Goal: Transaction & Acquisition: Purchase product/service

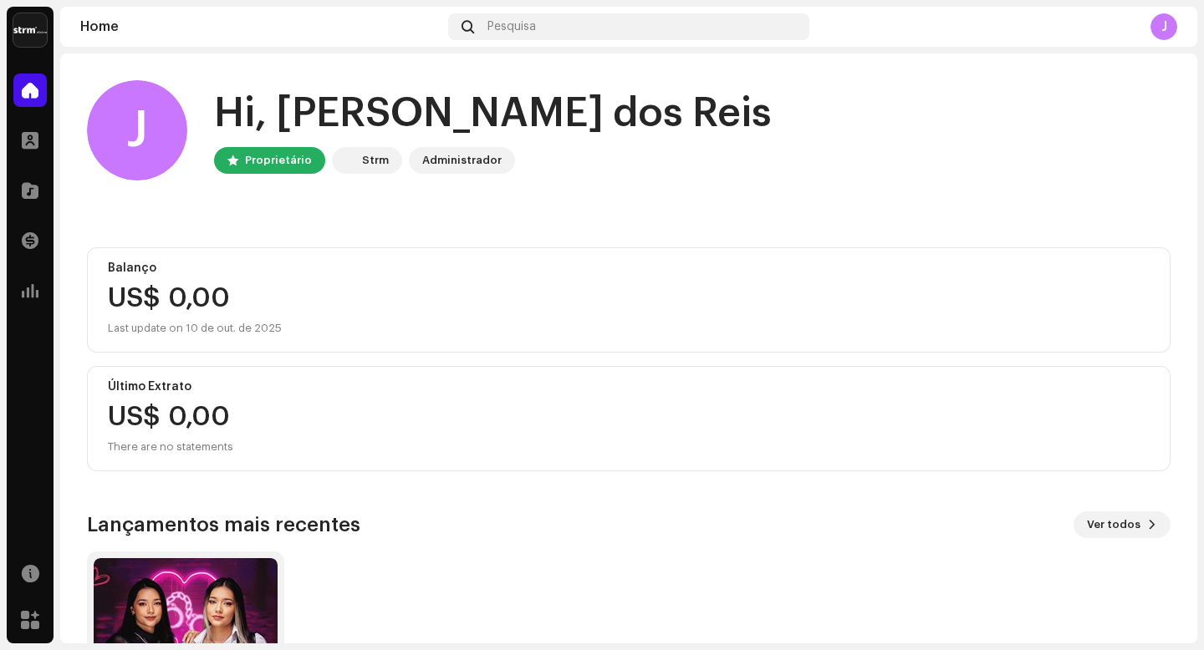
click at [616, 333] on div "Last update on 10 de out. de 2025" at bounding box center [629, 329] width 1042 height 20
click at [1093, 527] on span "Ver todos" at bounding box center [1114, 524] width 54 height 33
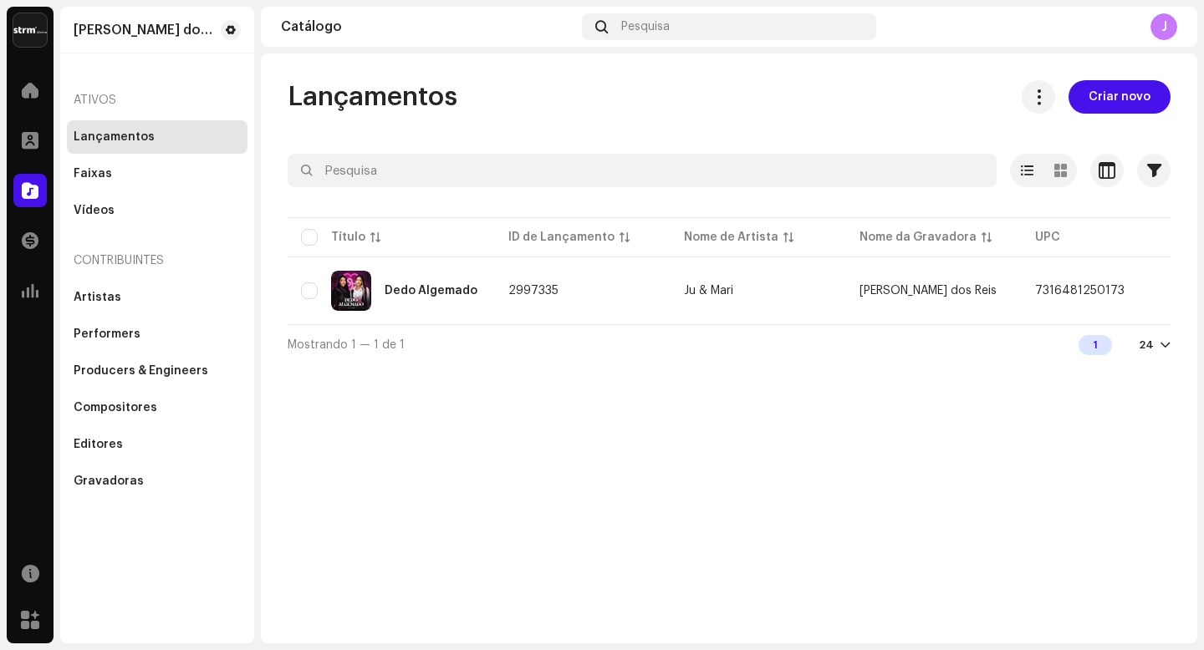
click at [99, 100] on div "Ativos" at bounding box center [157, 100] width 181 height 40
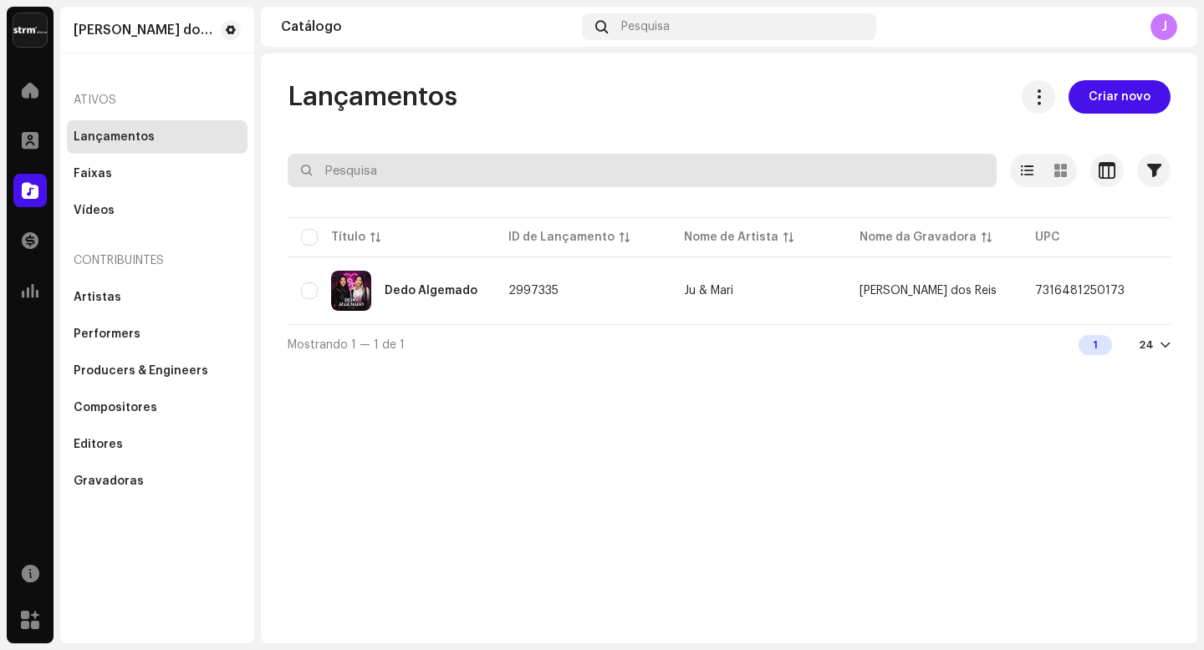
click at [411, 166] on input "text" at bounding box center [642, 170] width 709 height 33
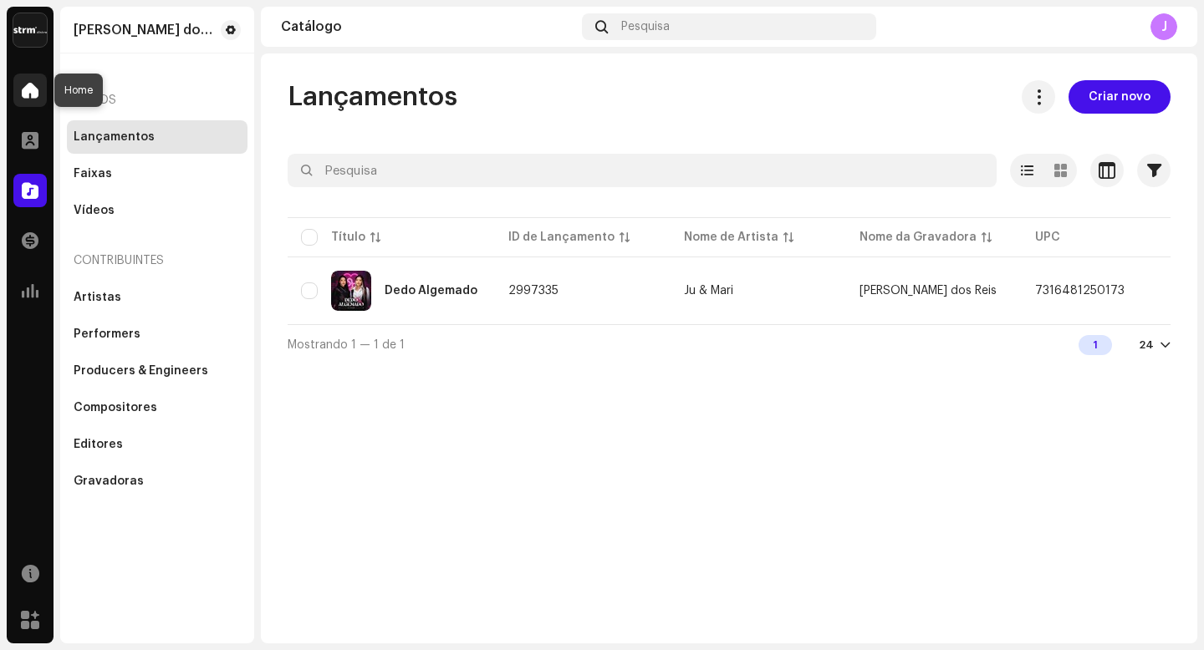
click at [26, 94] on span at bounding box center [30, 90] width 17 height 13
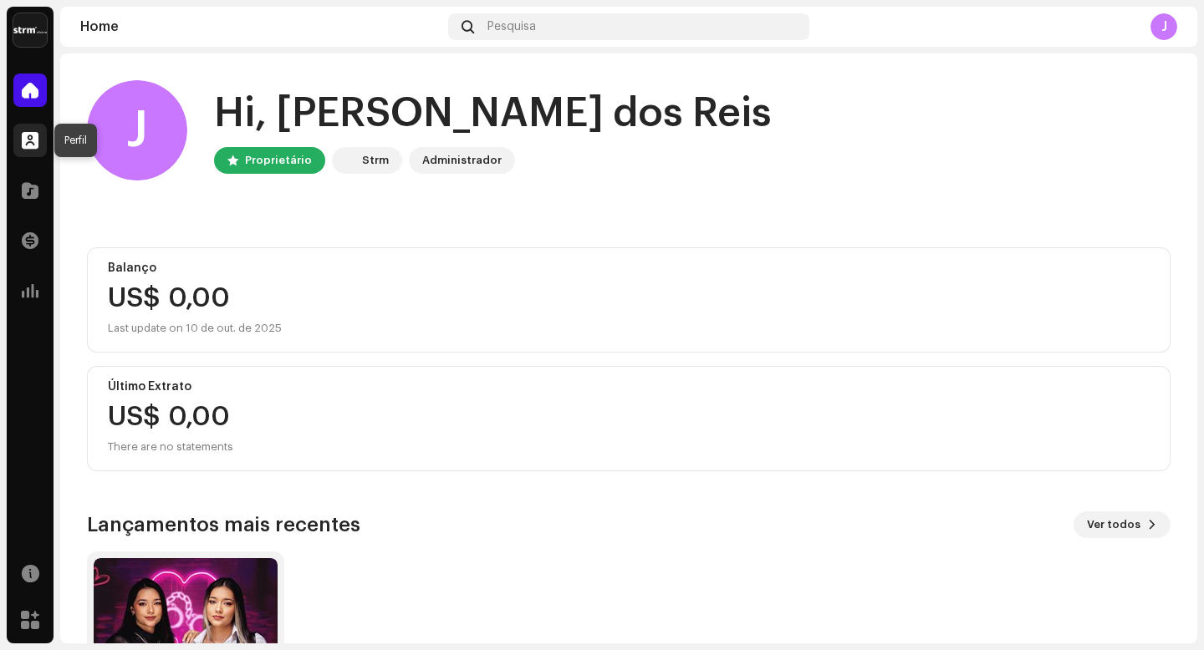
click at [32, 142] on span at bounding box center [30, 140] width 17 height 13
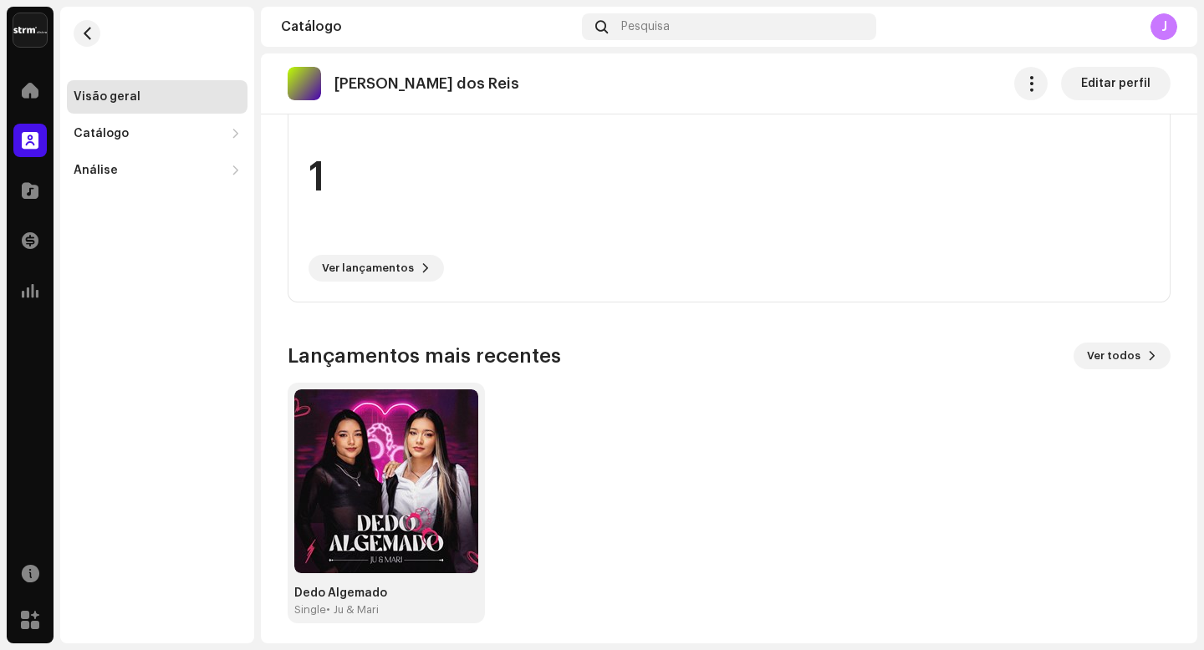
scroll to position [443, 0]
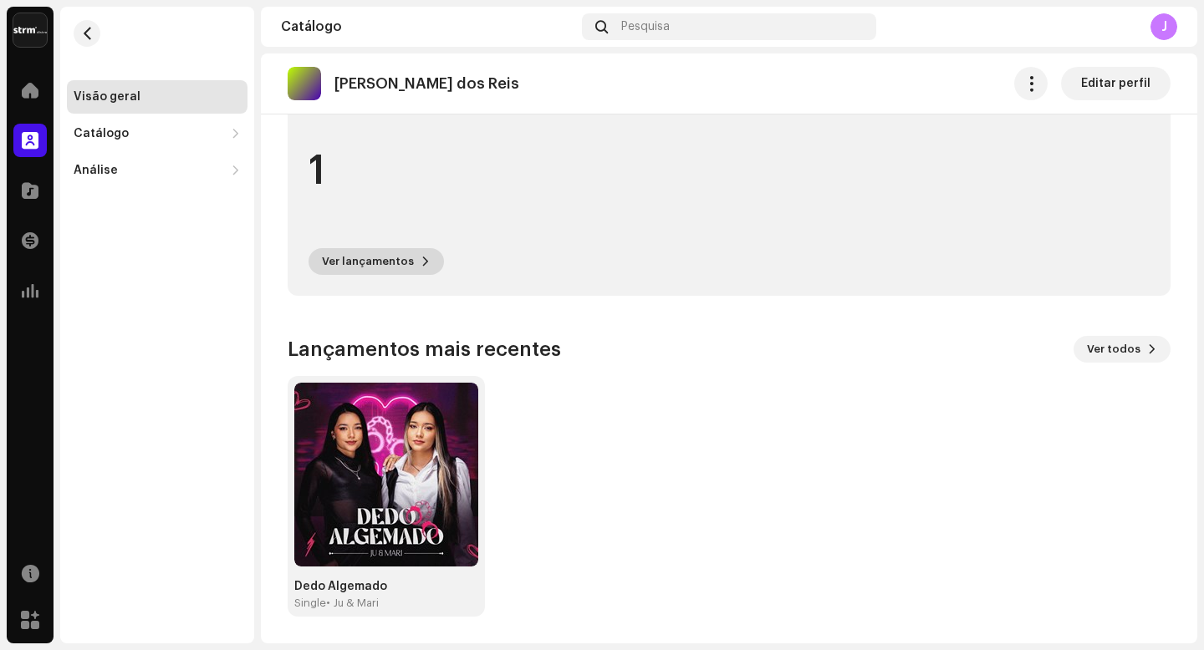
click at [381, 255] on span "Ver lançamentos" at bounding box center [368, 261] width 92 height 33
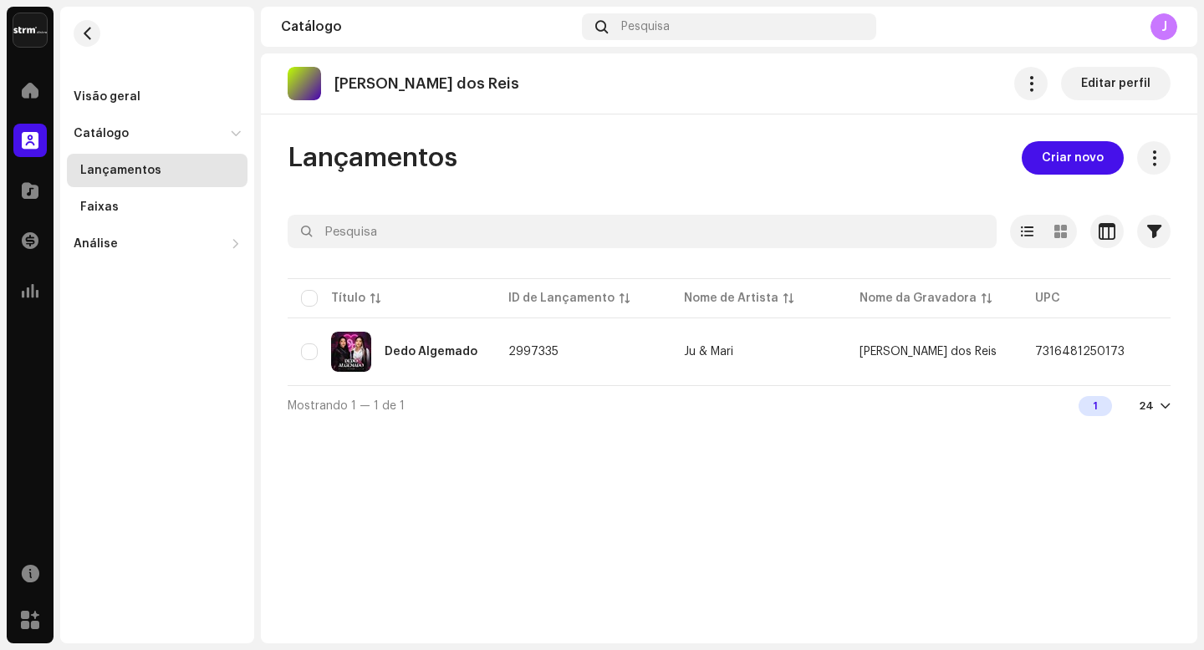
click at [854, 466] on div "Juliana Peixoto dos Reis Editar perfil Lançamentos Criar novo Selecionado 0 Opç…" at bounding box center [729, 349] width 936 height 590
click at [33, 38] on img at bounding box center [29, 29] width 33 height 33
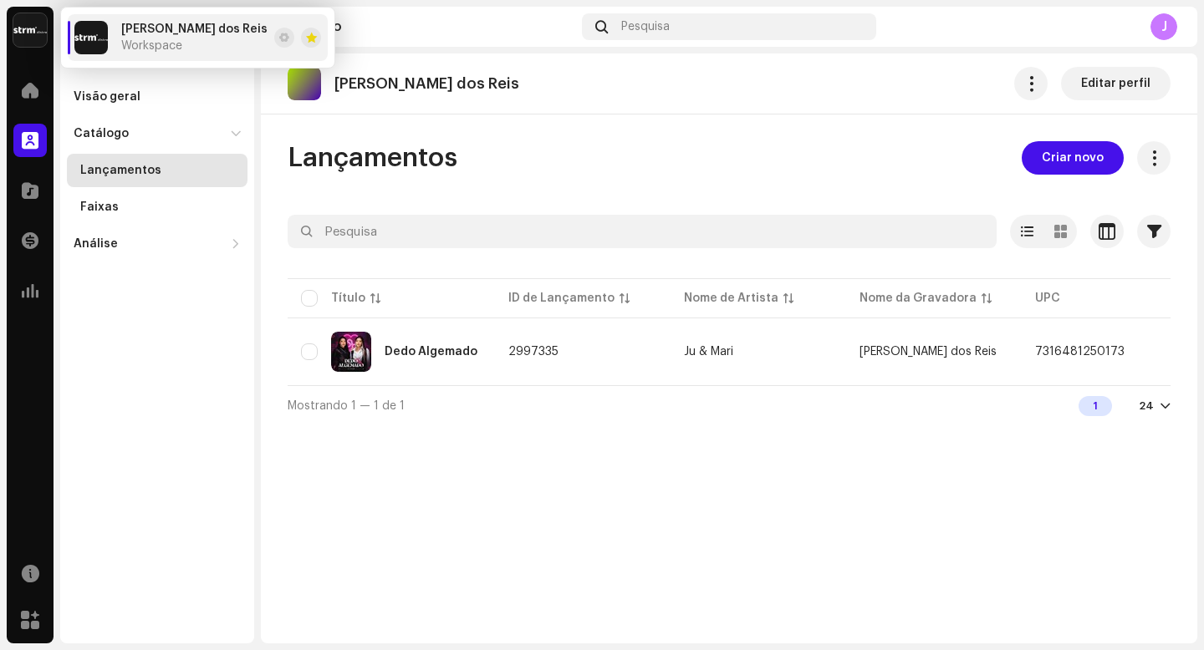
click at [155, 33] on span "[PERSON_NAME] dos Reis" at bounding box center [194, 29] width 146 height 13
click at [16, 32] on img at bounding box center [29, 29] width 33 height 33
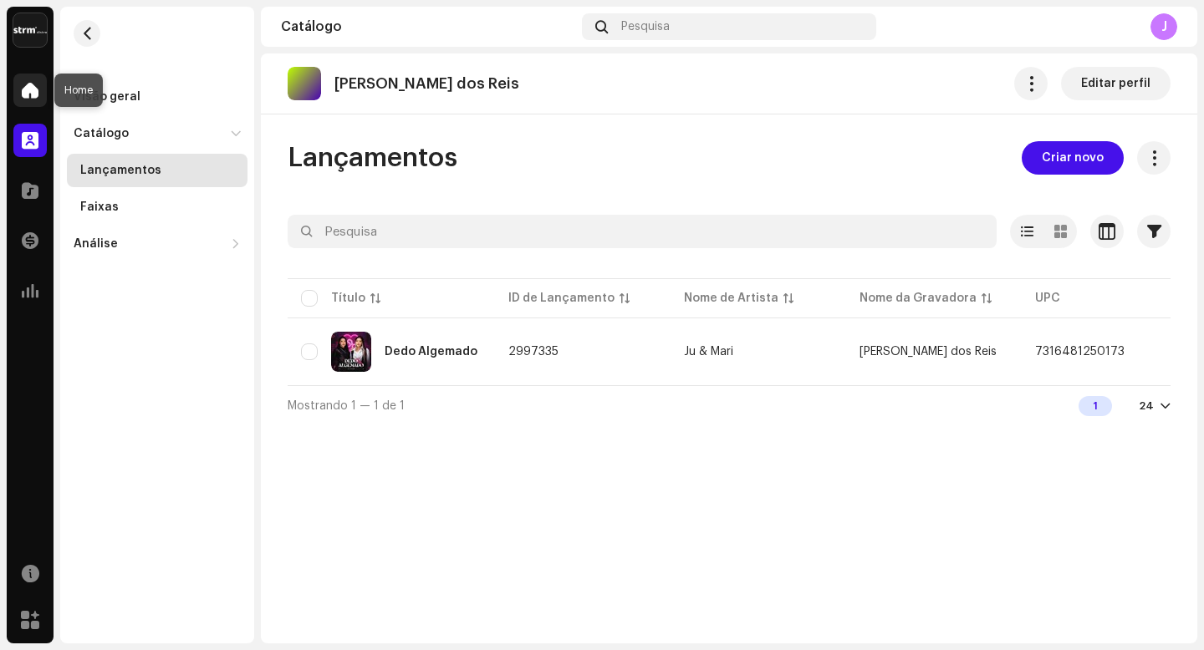
click at [41, 94] on div at bounding box center [29, 90] width 33 height 33
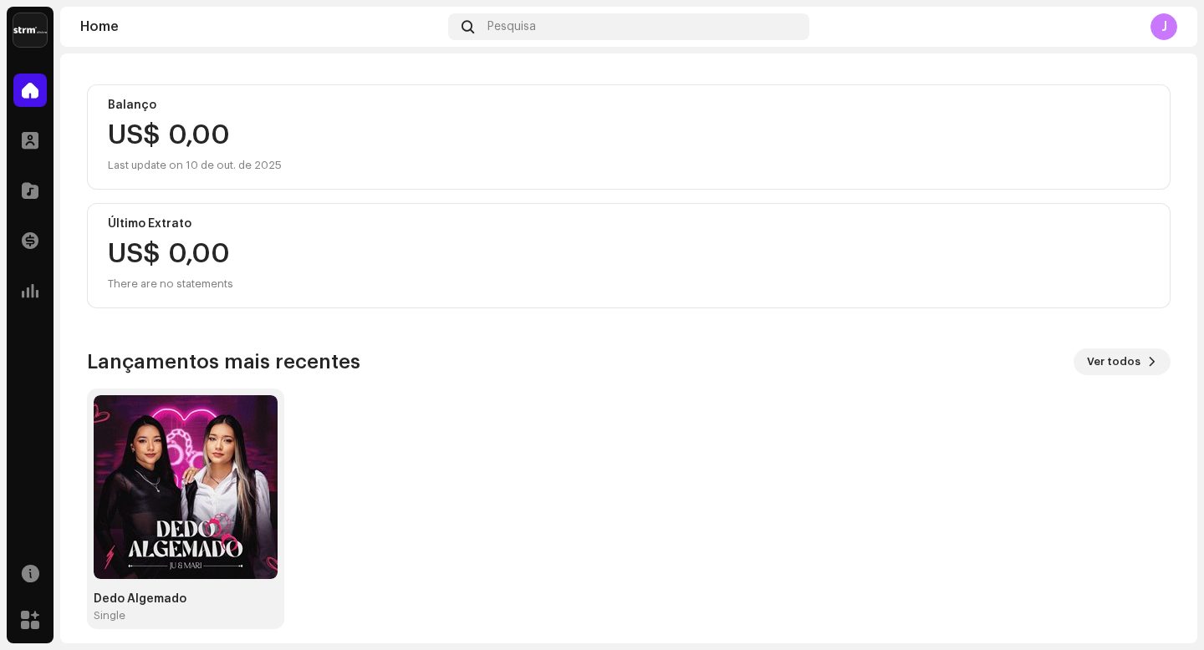
scroll to position [176, 0]
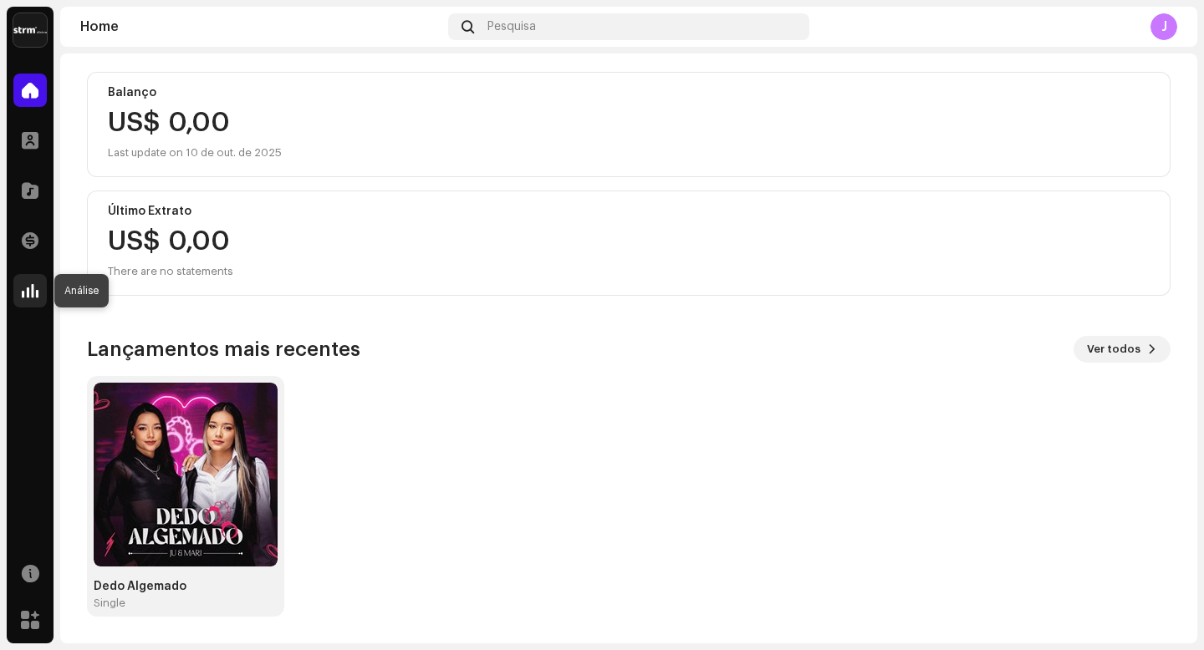
click at [28, 291] on span at bounding box center [30, 290] width 17 height 13
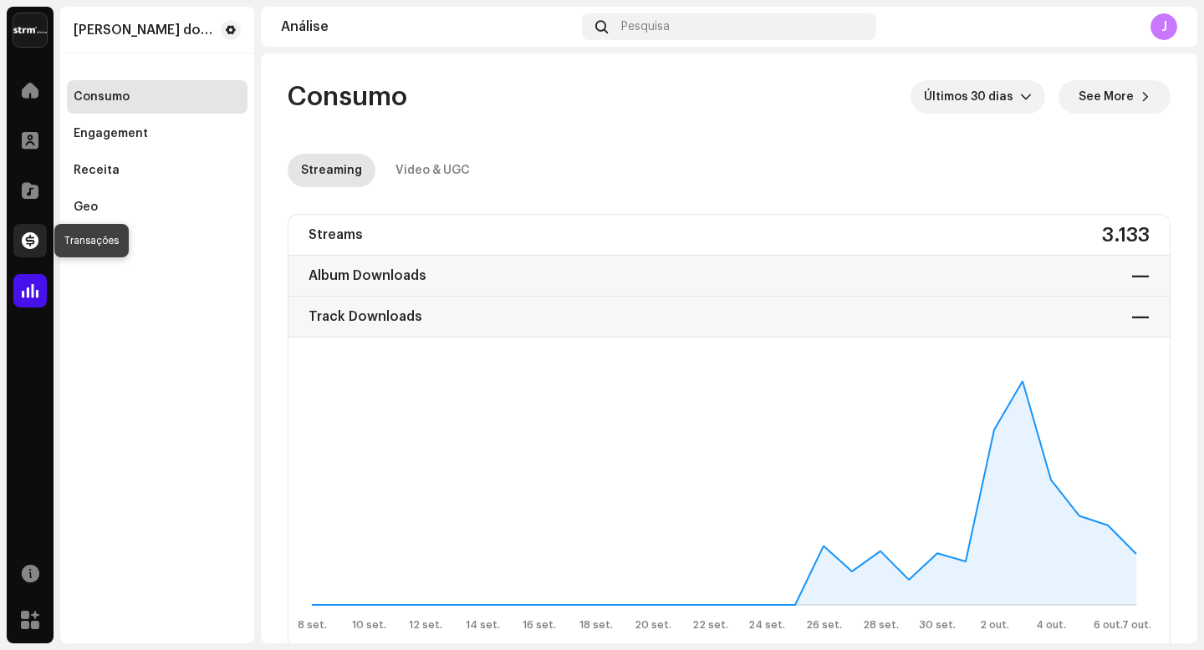
click at [31, 242] on span at bounding box center [30, 240] width 17 height 13
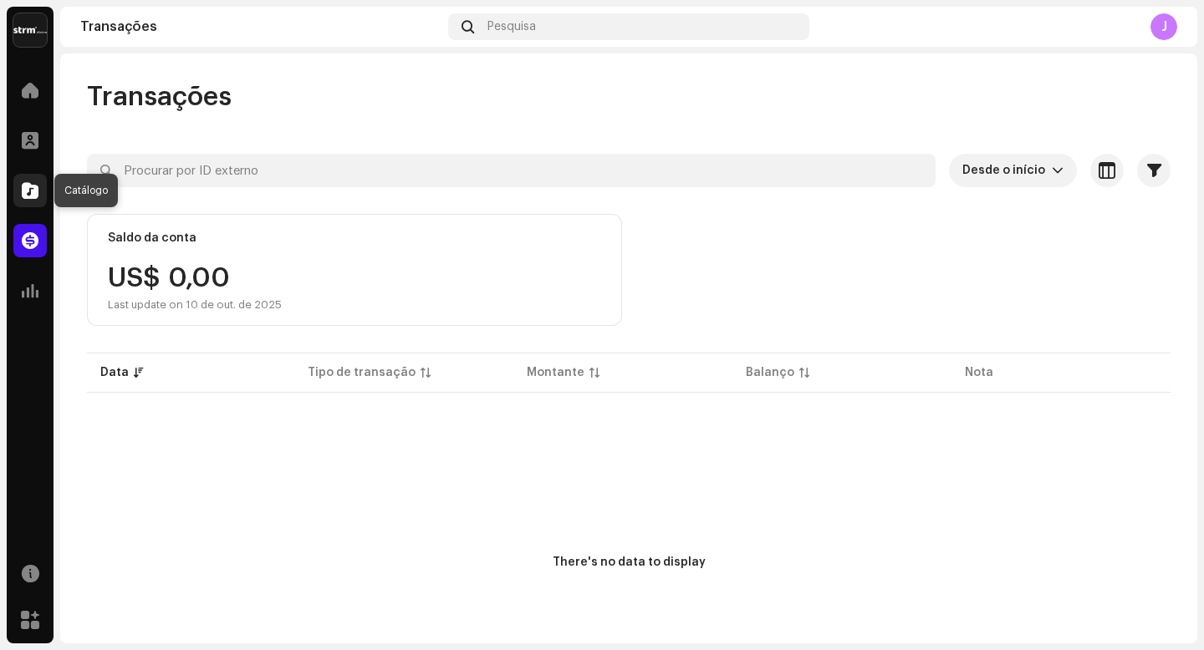
click at [32, 191] on span at bounding box center [30, 190] width 17 height 13
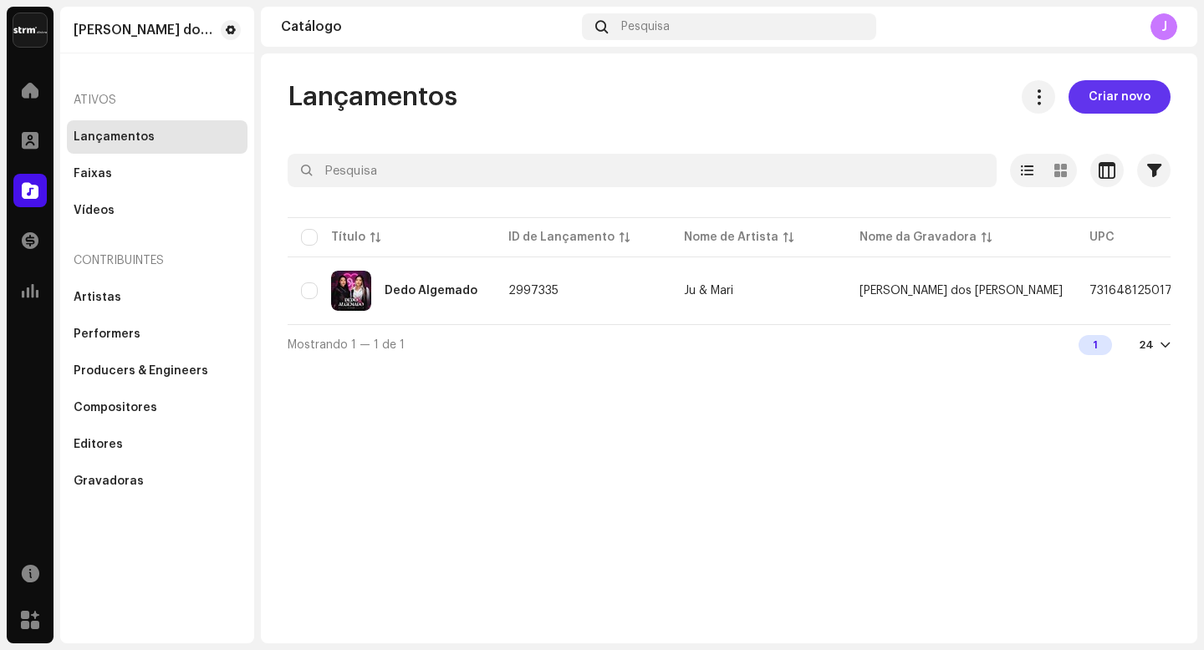
click at [1107, 92] on span "Criar novo" at bounding box center [1119, 96] width 62 height 33
click at [1107, 92] on div "Lançamentos Criar novo Selecionado 0 Opções Filtros Status de distribuição Nunc…" at bounding box center [729, 349] width 936 height 590
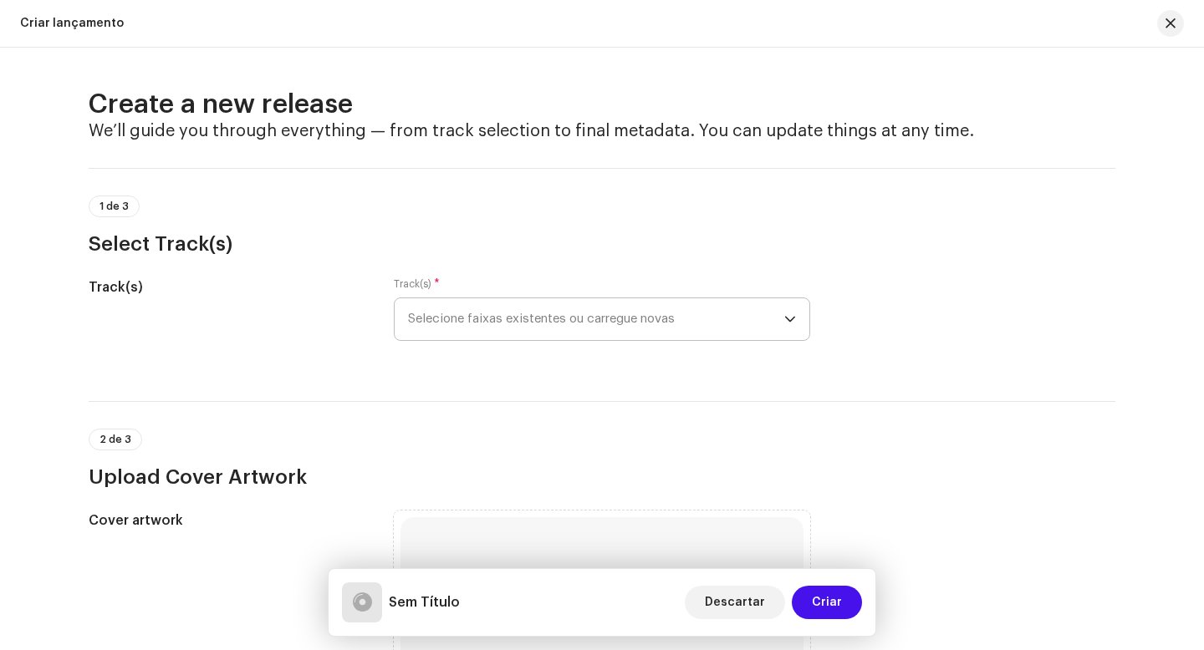
click at [467, 326] on span "Selecione faixas existentes ou carregue novas" at bounding box center [596, 319] width 376 height 42
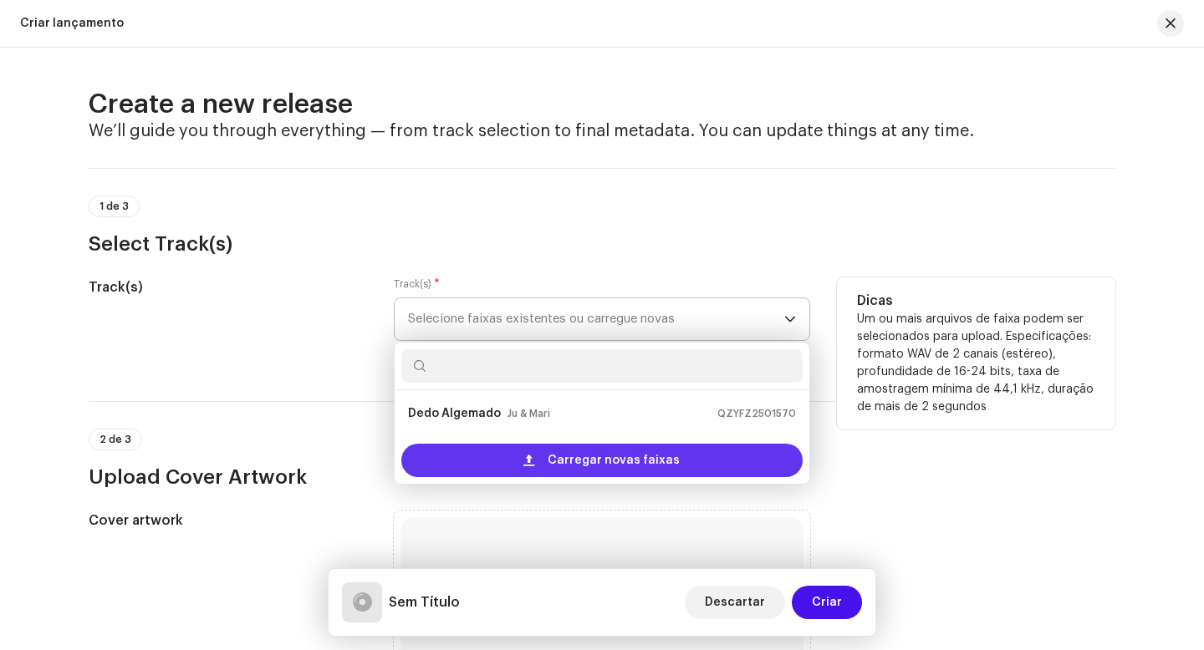
click at [650, 463] on span "Carregar novas faixas" at bounding box center [614, 460] width 132 height 33
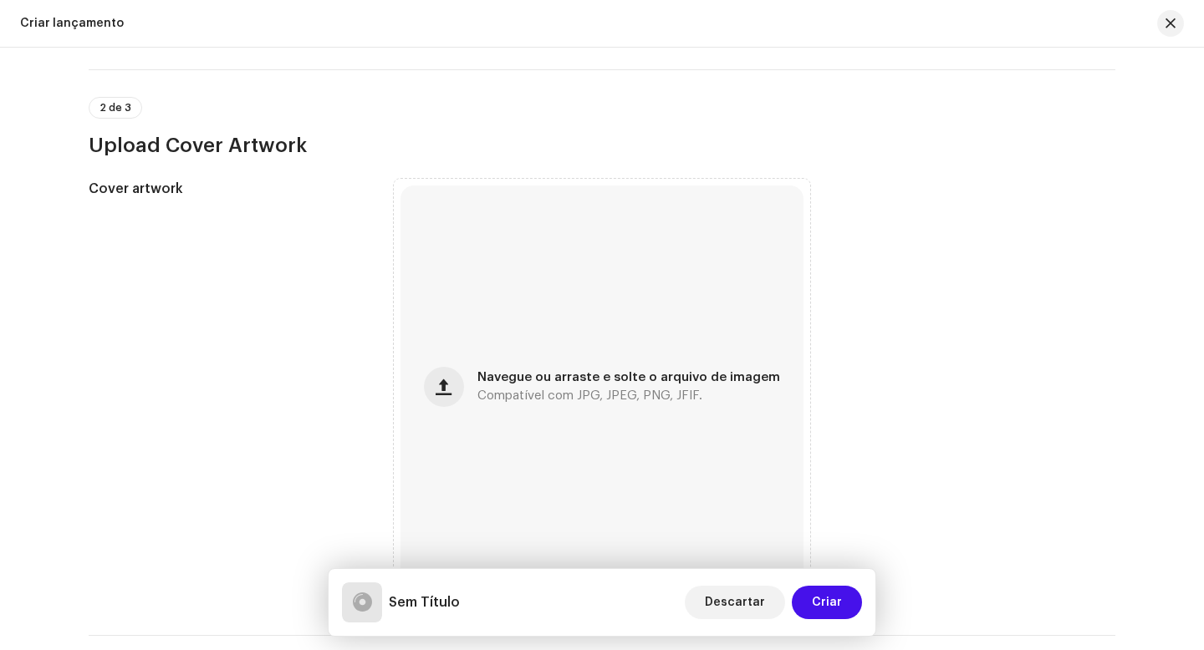
scroll to position [522, 0]
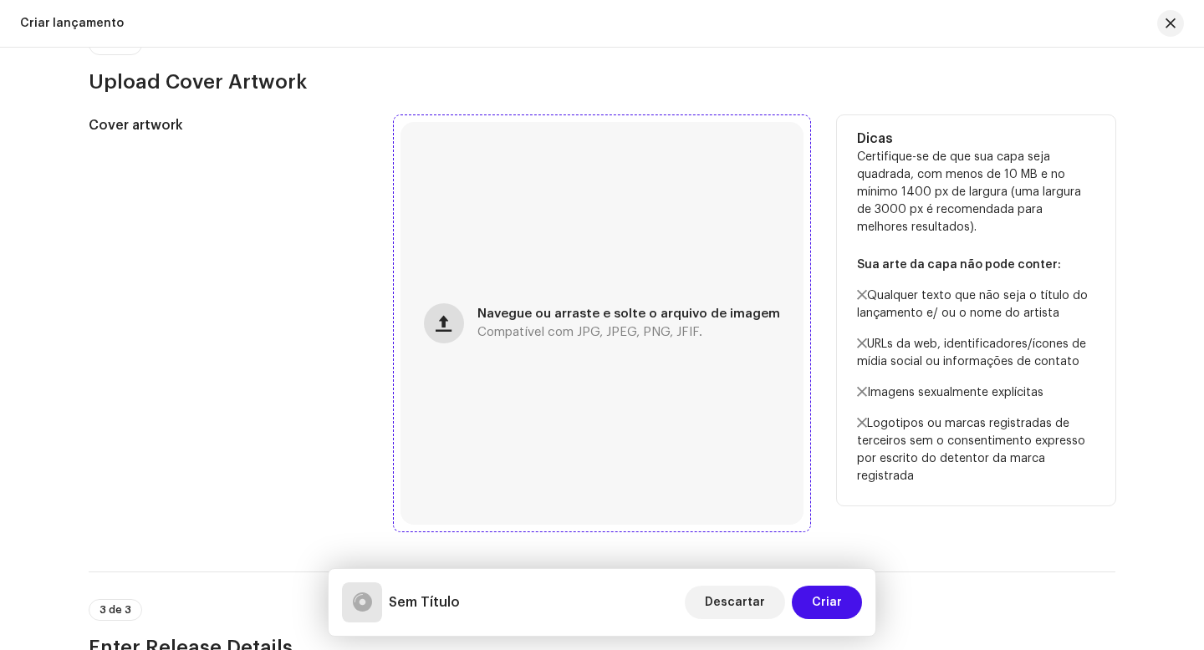
click at [451, 325] on span "button" at bounding box center [444, 323] width 16 height 13
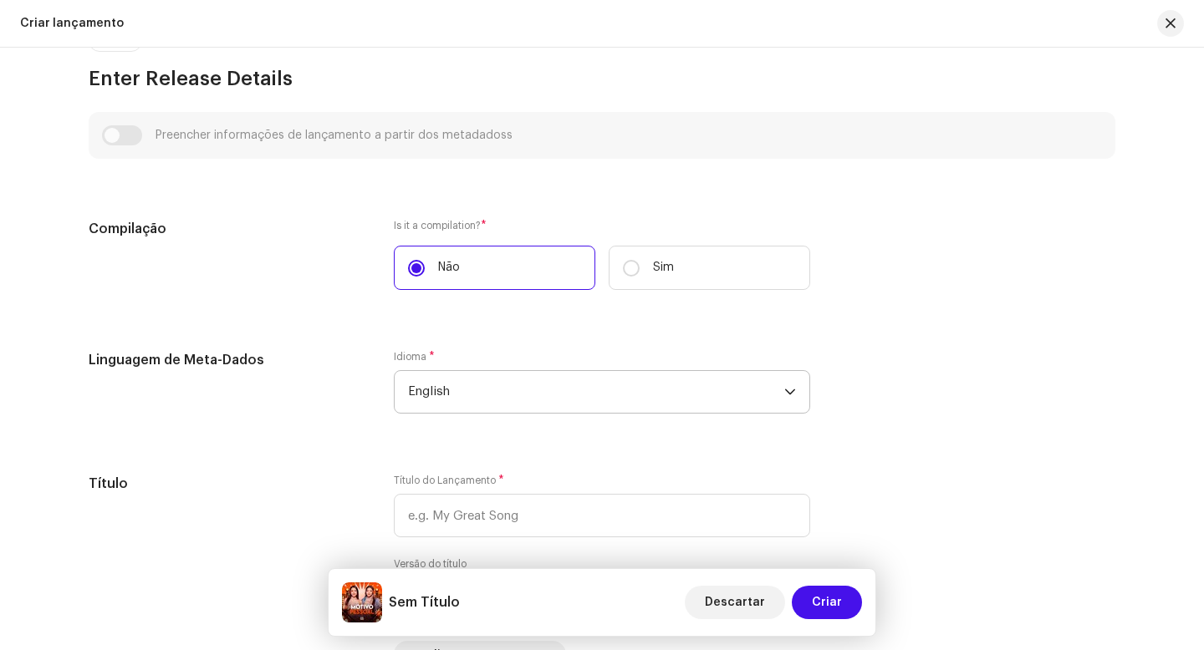
scroll to position [1103, 0]
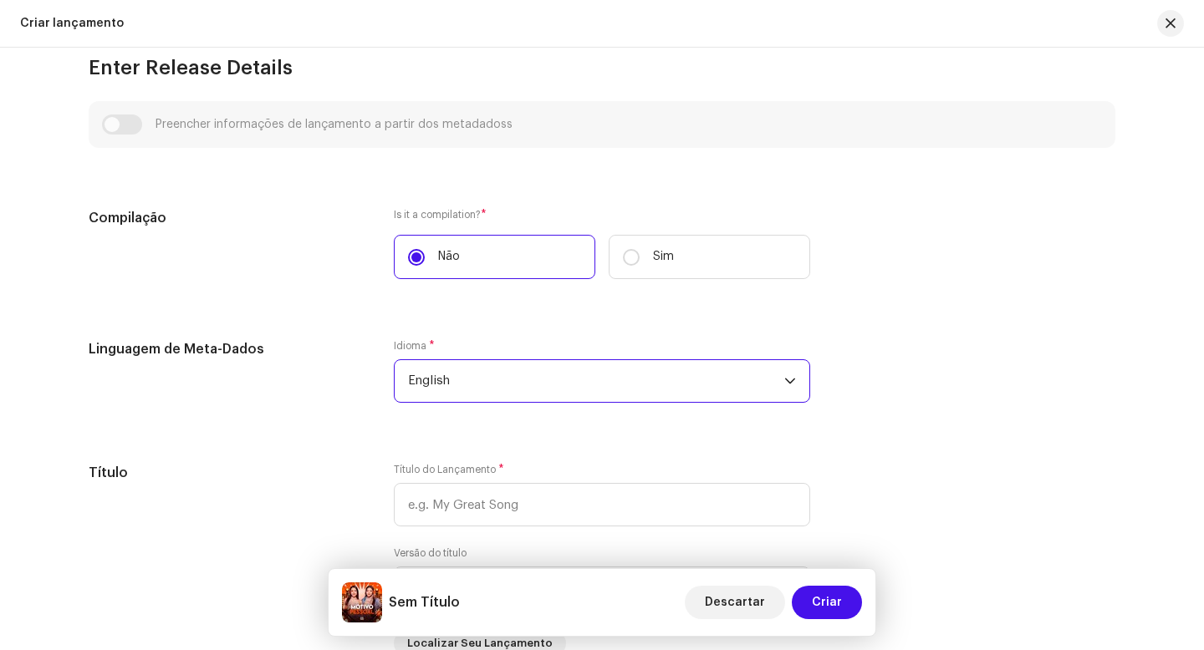
click at [563, 387] on span "English" at bounding box center [596, 381] width 376 height 42
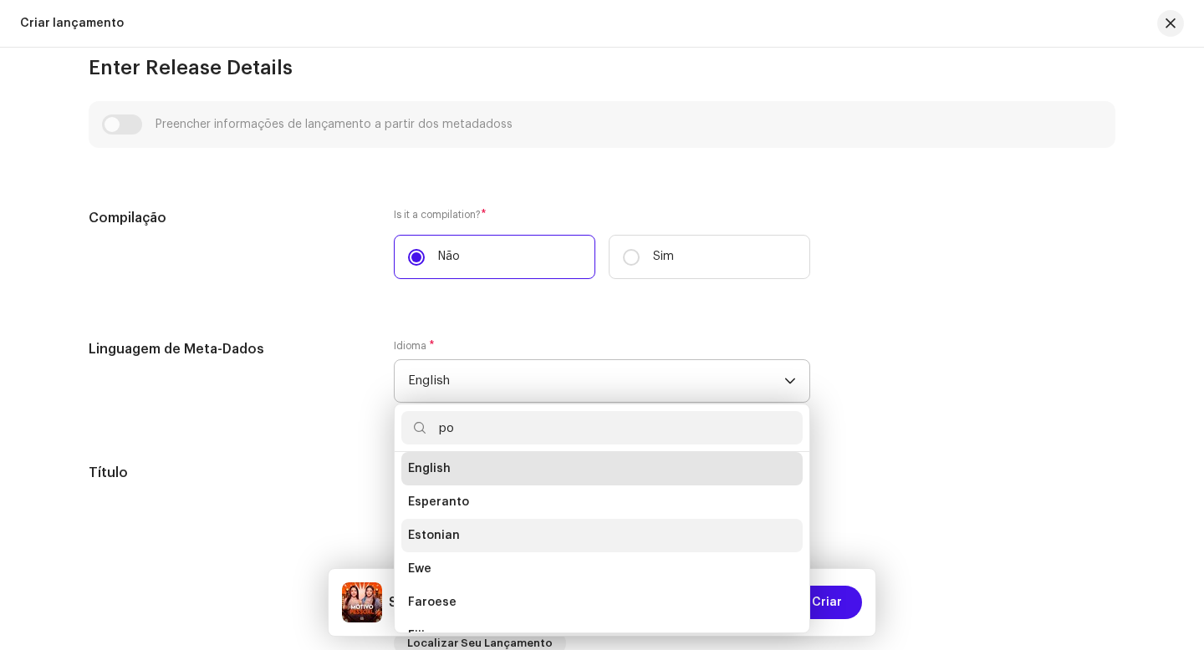
scroll to position [0, 0]
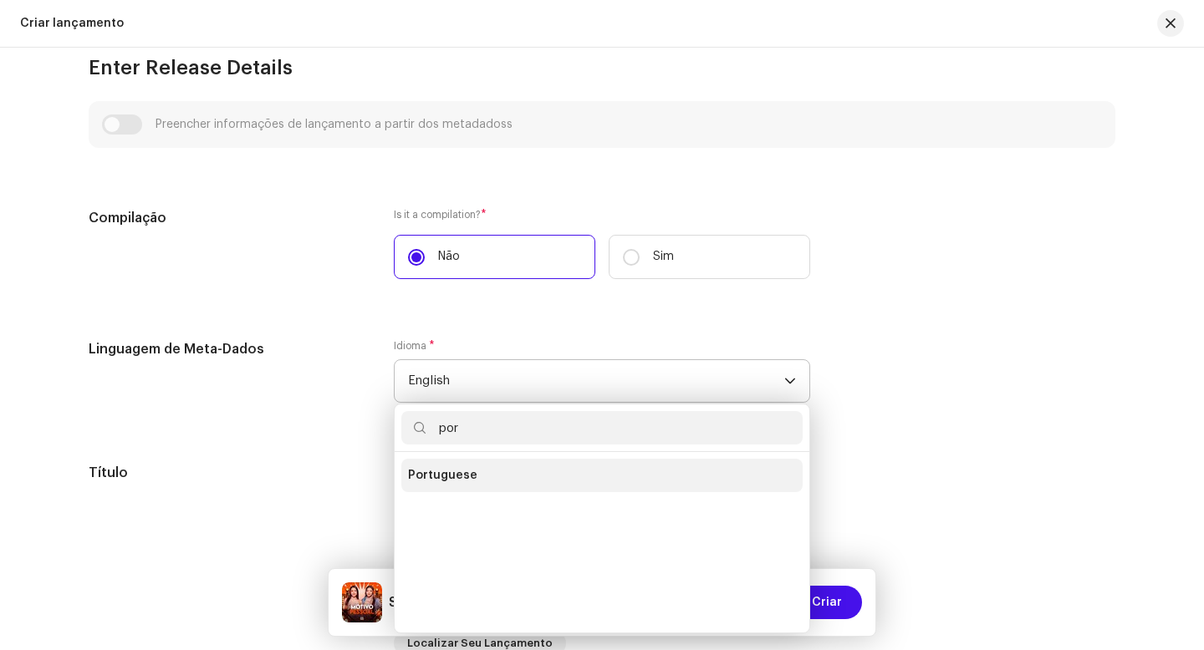
type input "por"
click at [447, 482] on span "Portuguese" at bounding box center [442, 475] width 69 height 17
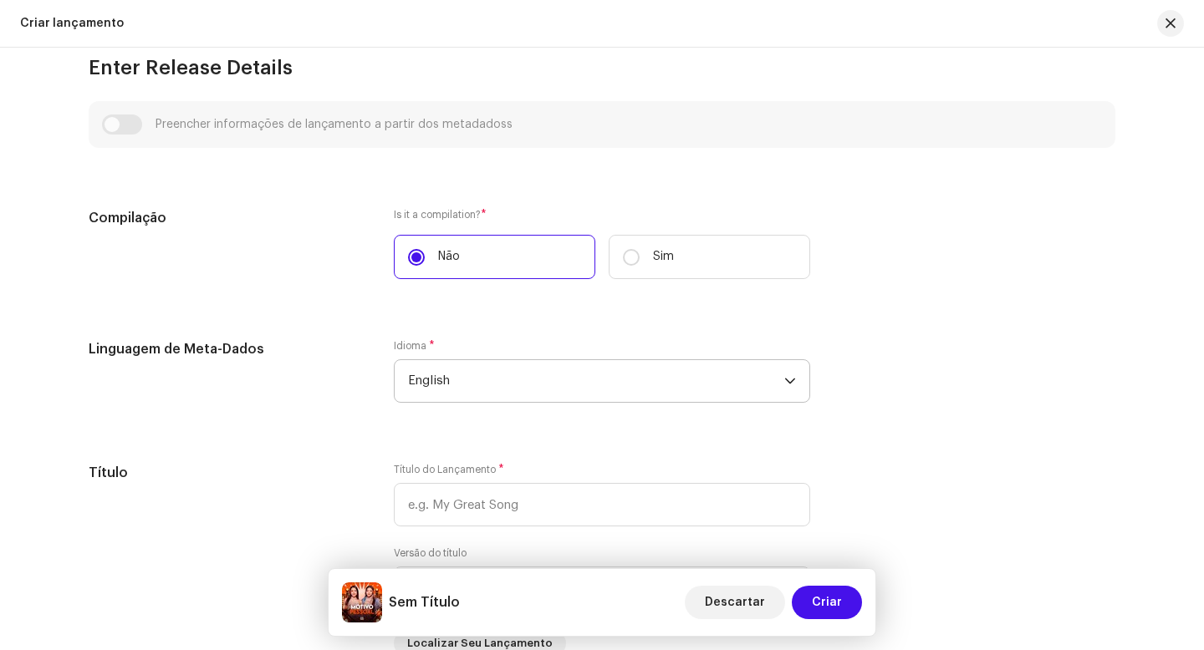
click at [447, 468] on span "Portuguese" at bounding box center [442, 461] width 69 height 13
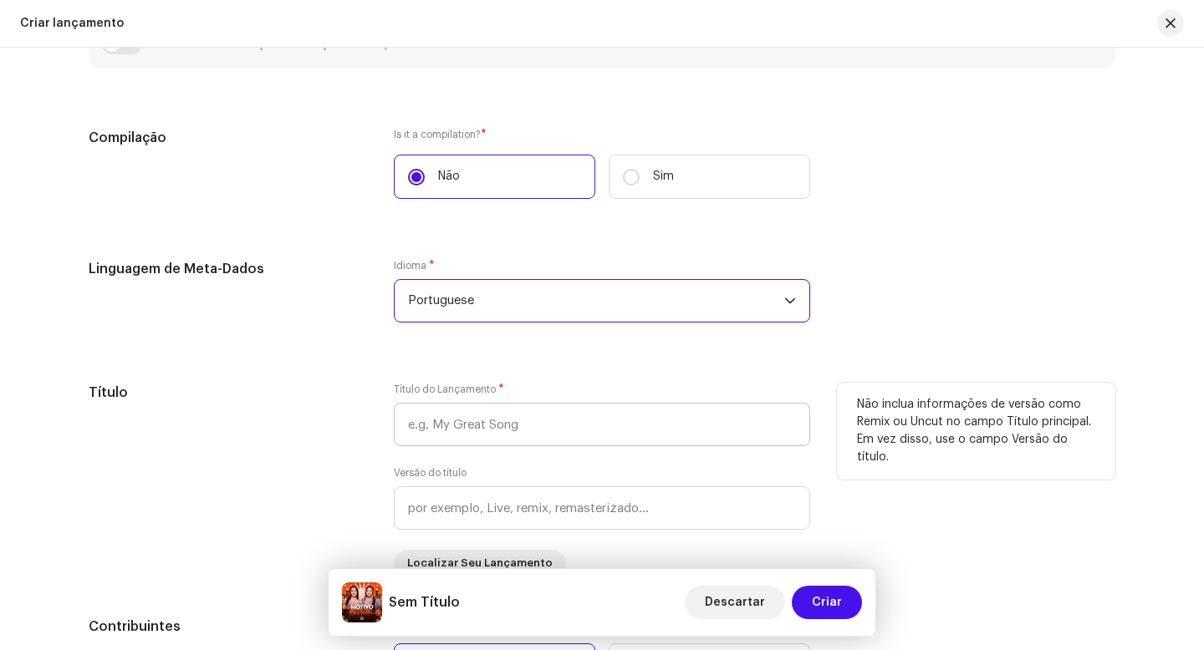
scroll to position [1275, 0]
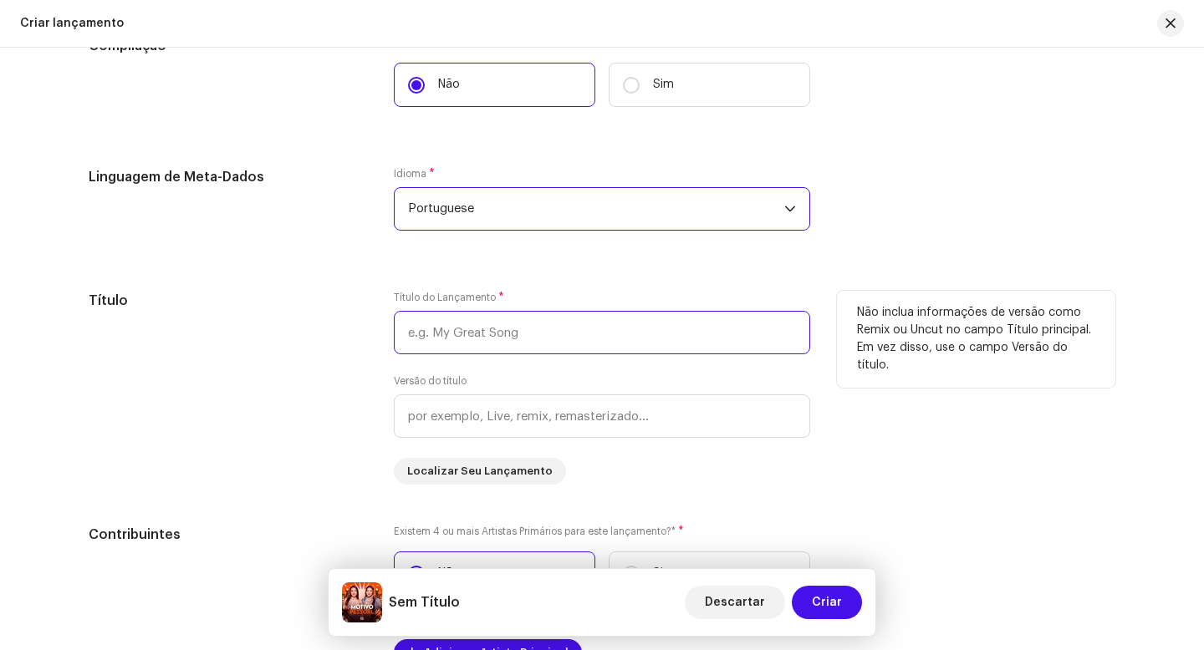
click at [503, 335] on input "text" at bounding box center [602, 332] width 416 height 43
type input "m"
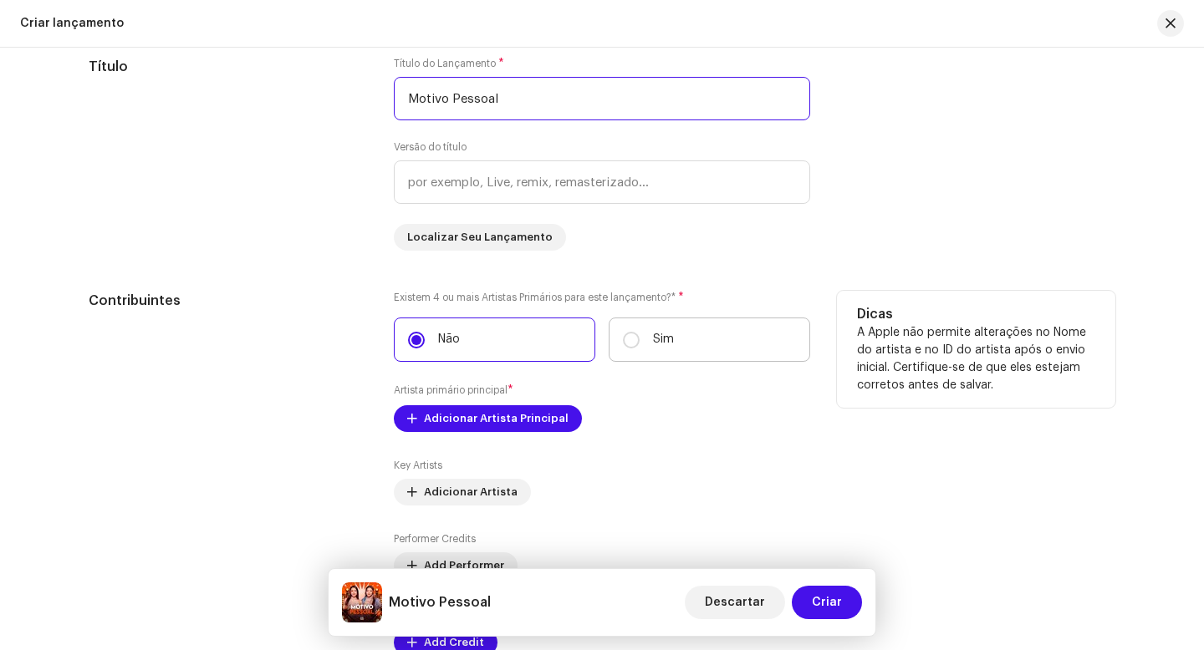
scroll to position [1604, 0]
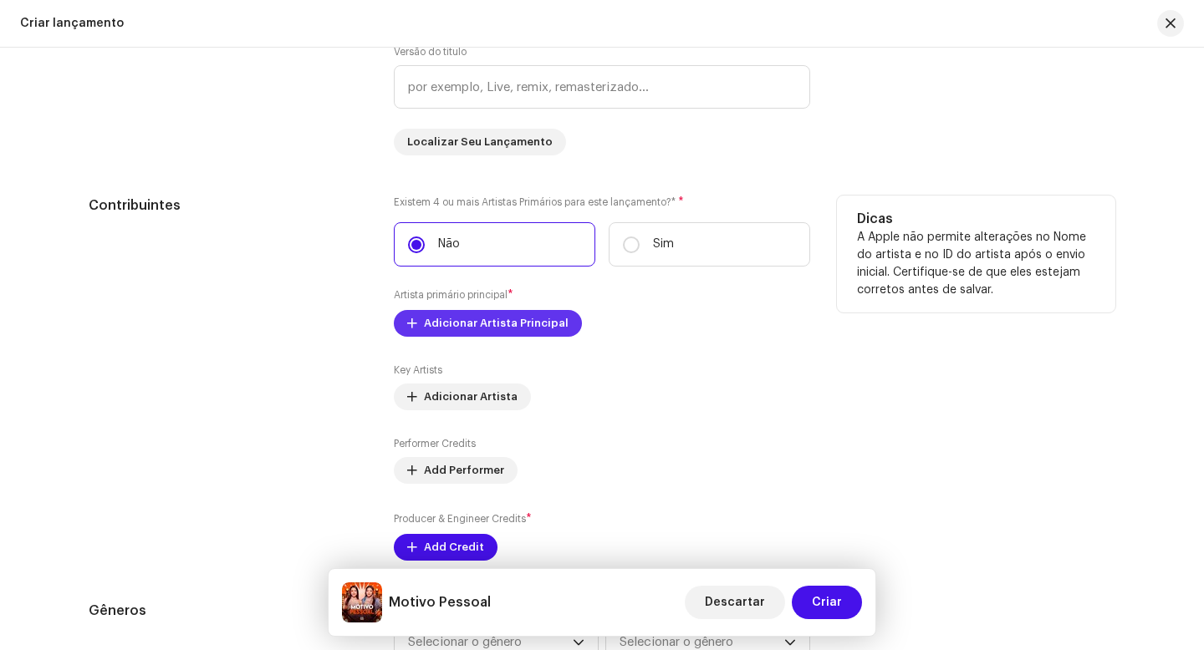
type input "Motivo Pessoal"
click at [446, 324] on span "Adicionar Artista Principal" at bounding box center [496, 323] width 145 height 33
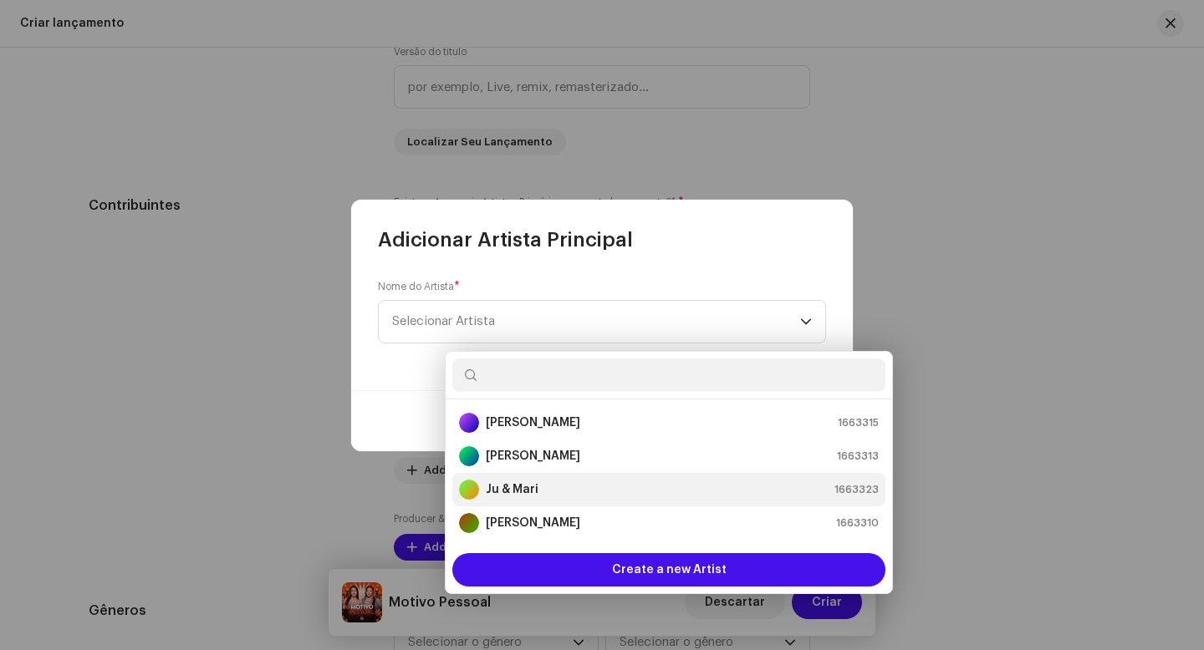
click at [522, 492] on strong "Ju & Mari" at bounding box center [512, 490] width 53 height 17
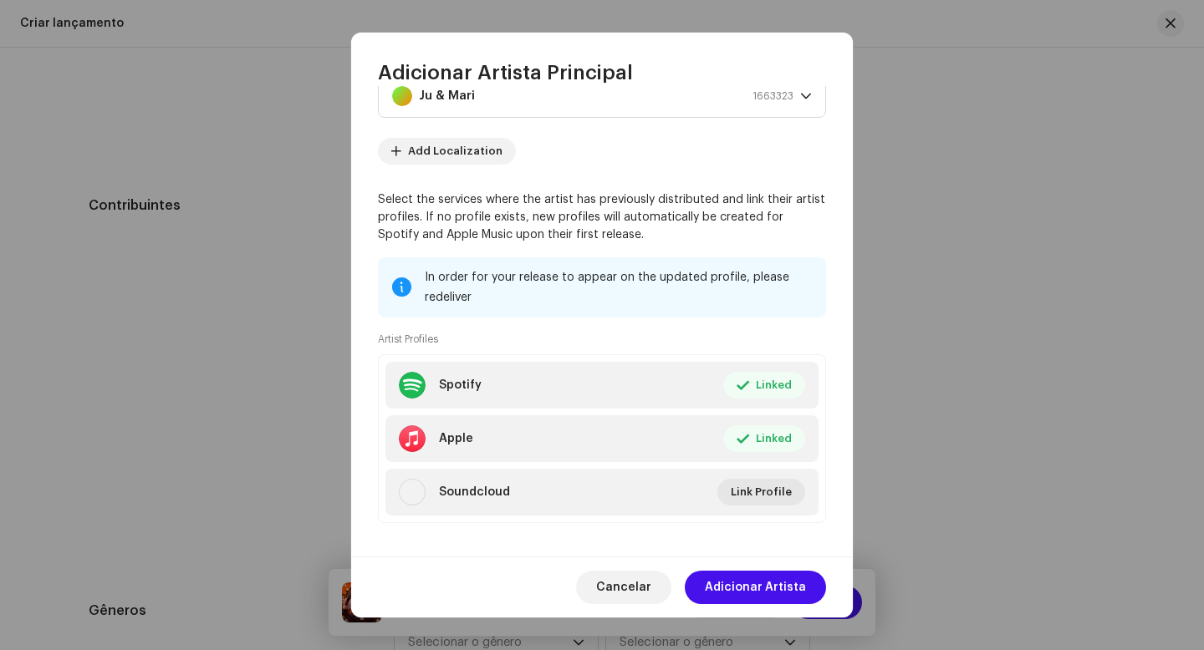
scroll to position [69, 0]
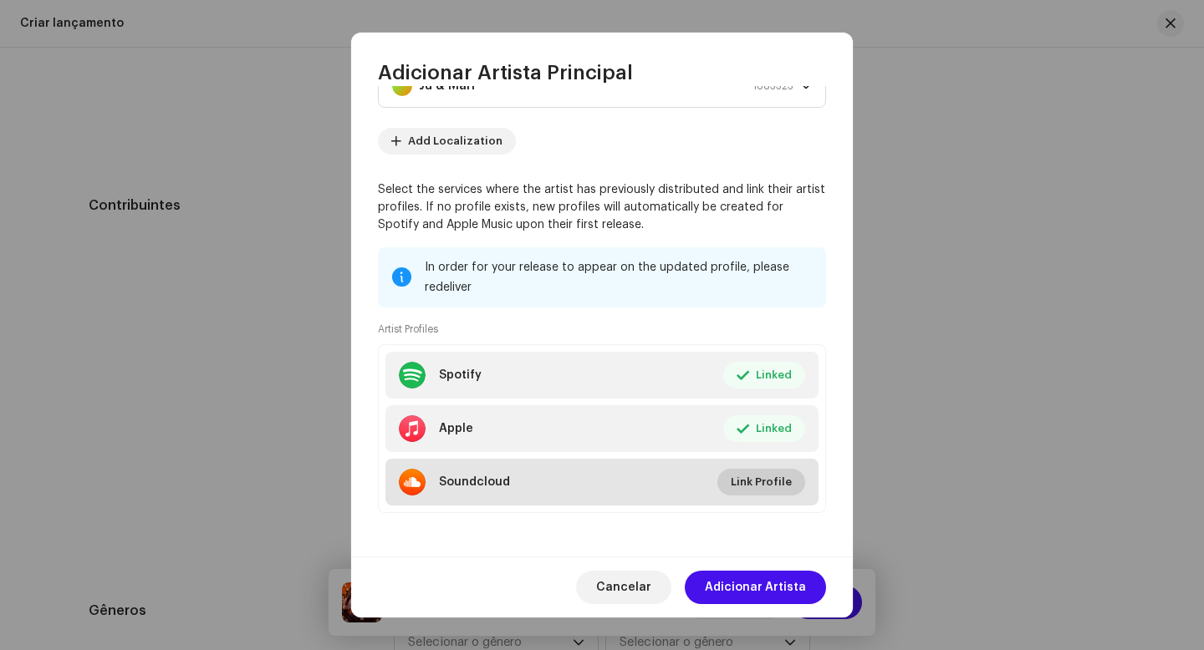
click at [756, 488] on span "Link Profile" at bounding box center [761, 482] width 61 height 33
click at [471, 482] on div "Soundcloud" at bounding box center [474, 482] width 71 height 13
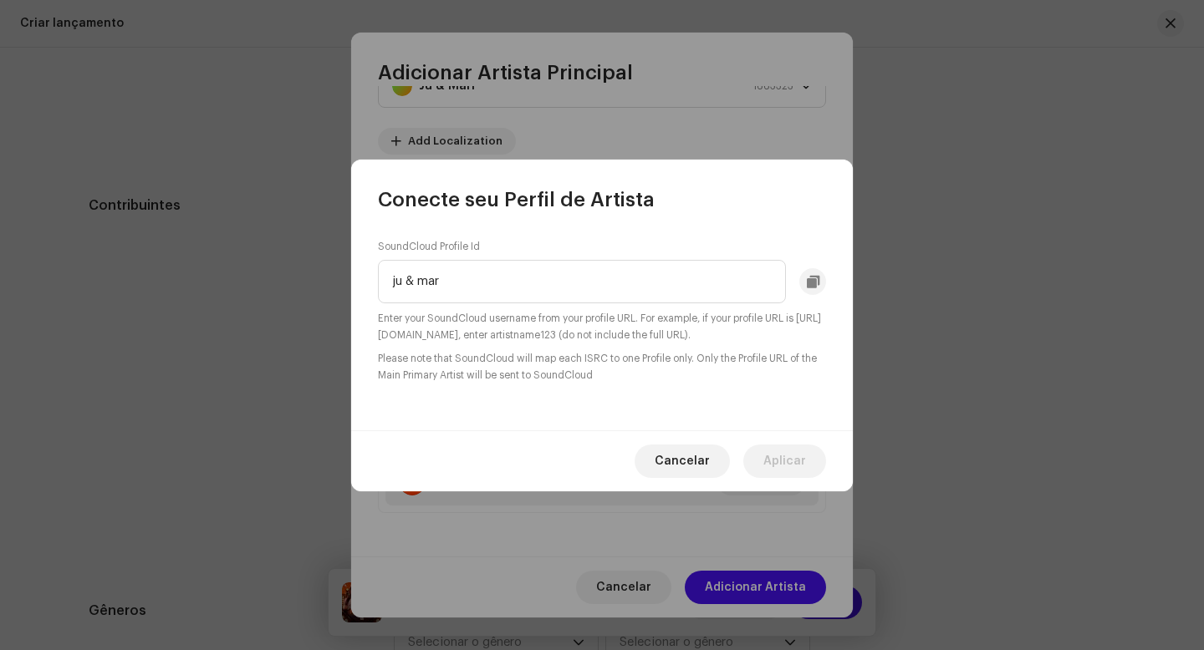
type input "ju & mari"
drag, startPoint x: 468, startPoint y: 283, endPoint x: 345, endPoint y: 284, distance: 122.9
click at [345, 284] on div "Conecte seu Perfil de Artista SoundCloud Profile Id ju & mari Enter your SoundC…" at bounding box center [602, 325] width 1204 height 650
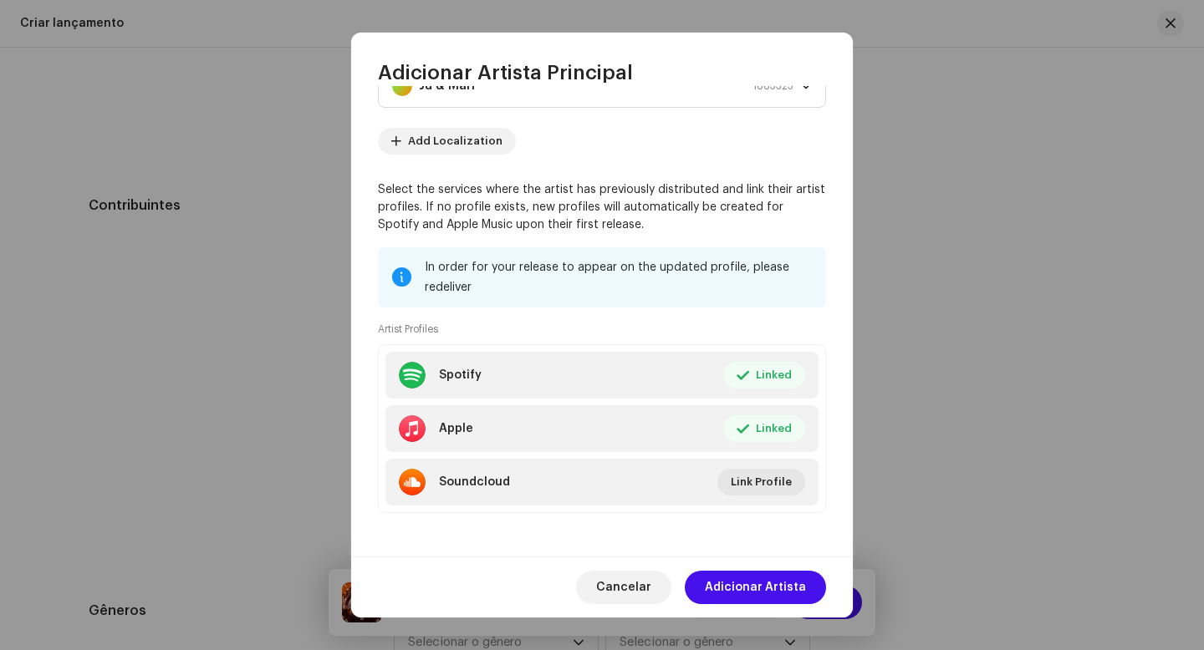
click at [345, 284] on div "Conecte seu Perfil de Artista SoundCloud Profile Id ju & mari Enter your SoundC…" at bounding box center [602, 325] width 1204 height 650
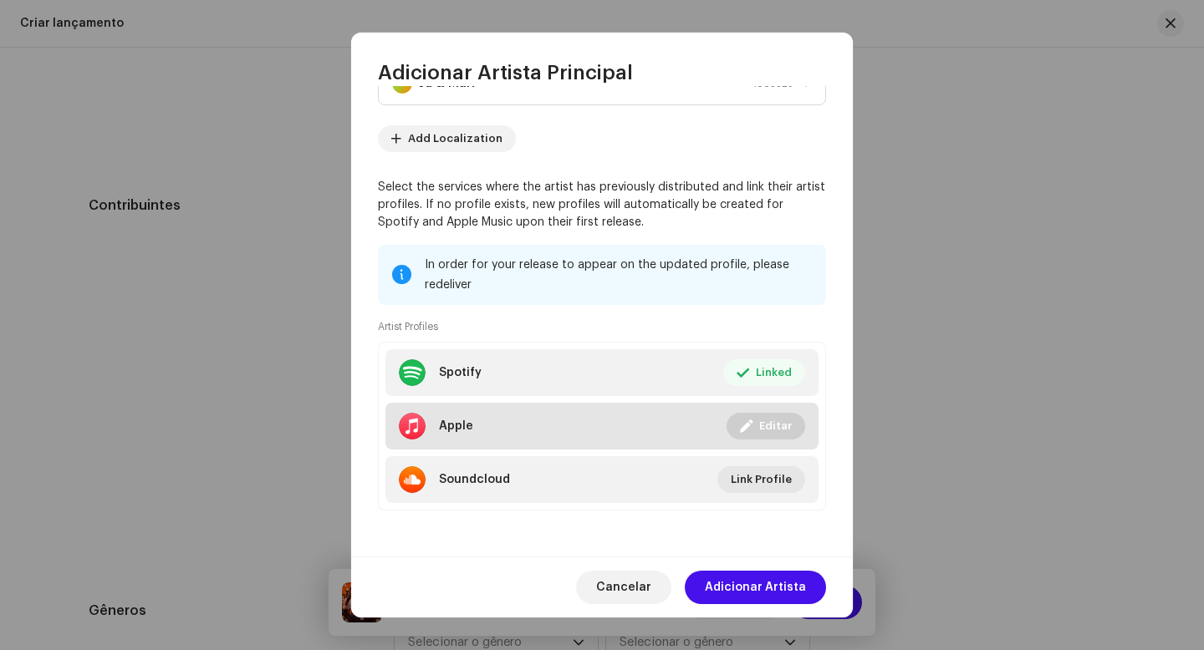
scroll to position [72, 0]
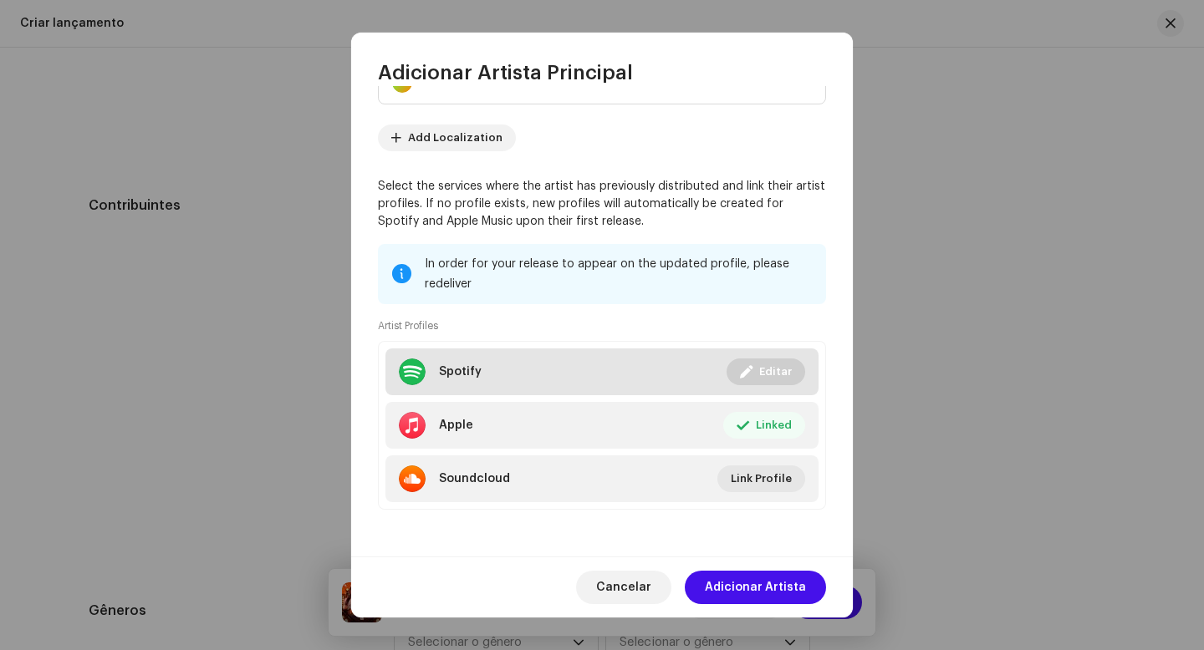
click at [750, 377] on button "Editar" at bounding box center [765, 372] width 79 height 27
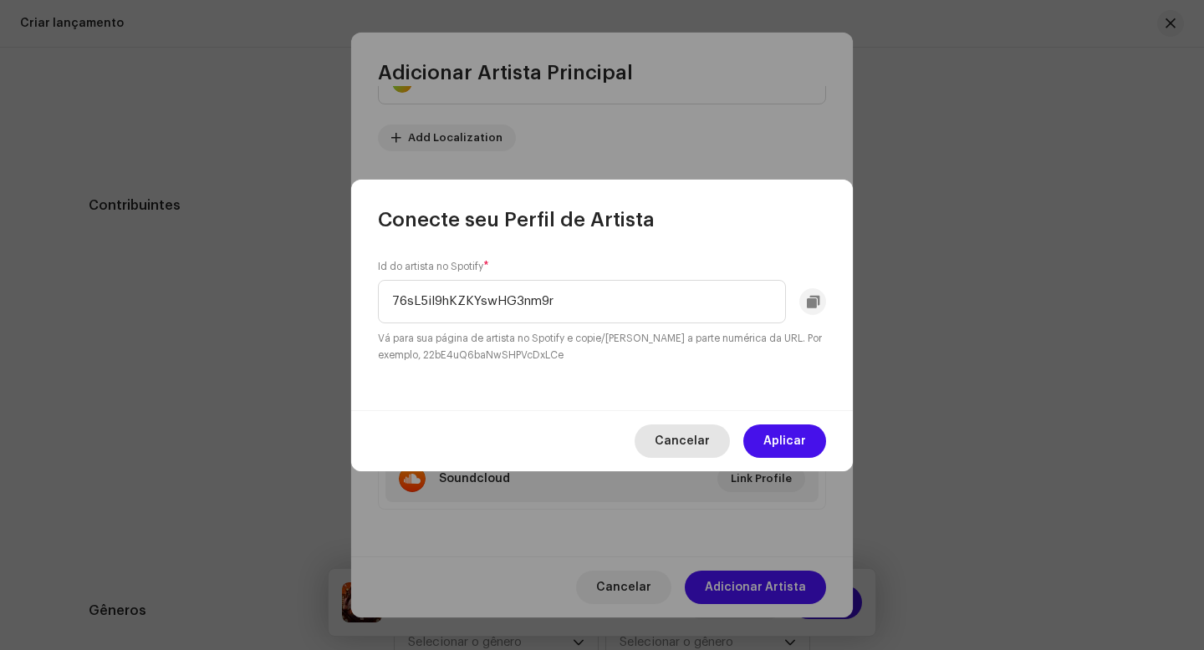
click at [690, 443] on span "Cancelar" at bounding box center [682, 441] width 55 height 33
click at [690, 443] on li "Apple Linked Editar" at bounding box center [601, 425] width 433 height 47
click at [700, 451] on span "Cancelar" at bounding box center [682, 441] width 55 height 33
click at [700, 451] on ul "Spotify Linked Editar Apple Linked Editar Soundcloud Link Profile" at bounding box center [602, 425] width 448 height 169
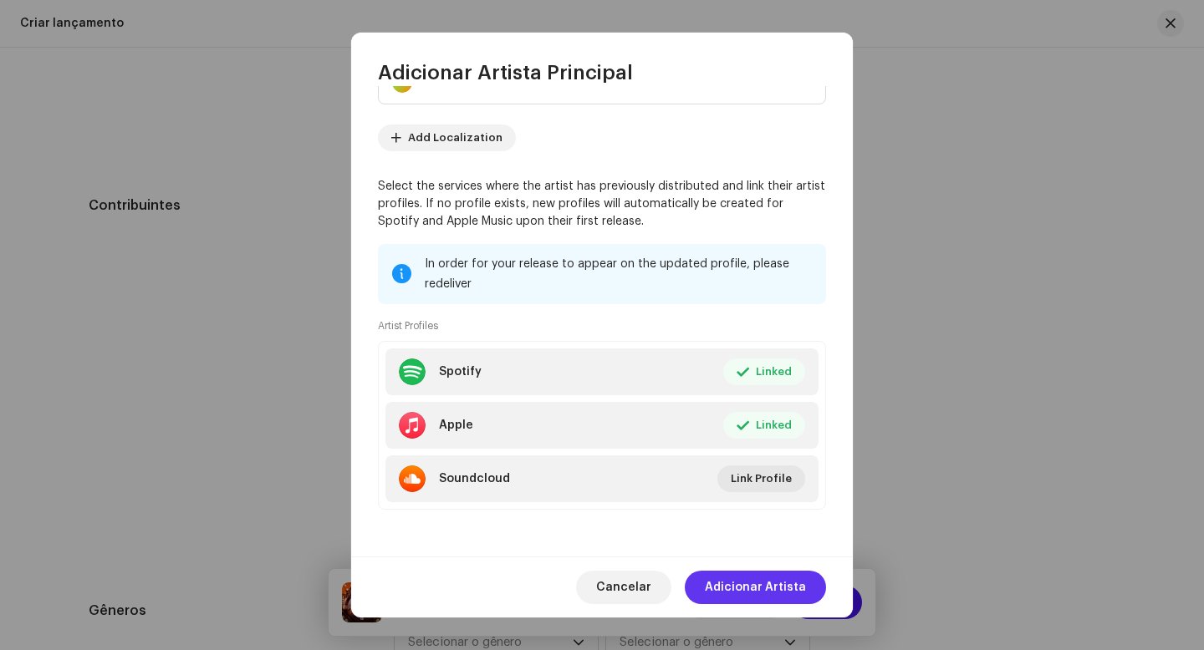
click at [757, 591] on span "Adicionar Artista" at bounding box center [755, 587] width 101 height 33
click at [757, 591] on span "Descartar" at bounding box center [735, 602] width 60 height 33
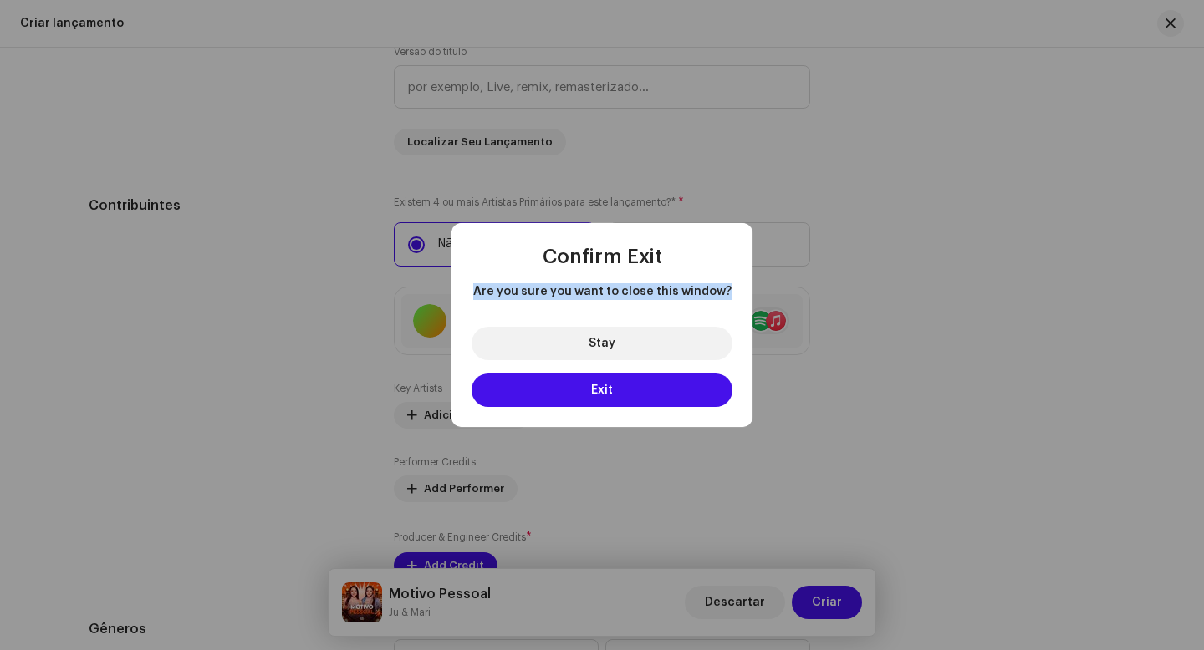
drag, startPoint x: 724, startPoint y: 288, endPoint x: 461, endPoint y: 284, distance: 263.4
click at [461, 284] on div "Are you sure you want to close this window?" at bounding box center [601, 291] width 301 height 43
click at [606, 298] on span "Are you sure you want to close this window?" at bounding box center [601, 291] width 261 height 17
drag, startPoint x: 728, startPoint y: 291, endPoint x: 467, endPoint y: 297, distance: 260.9
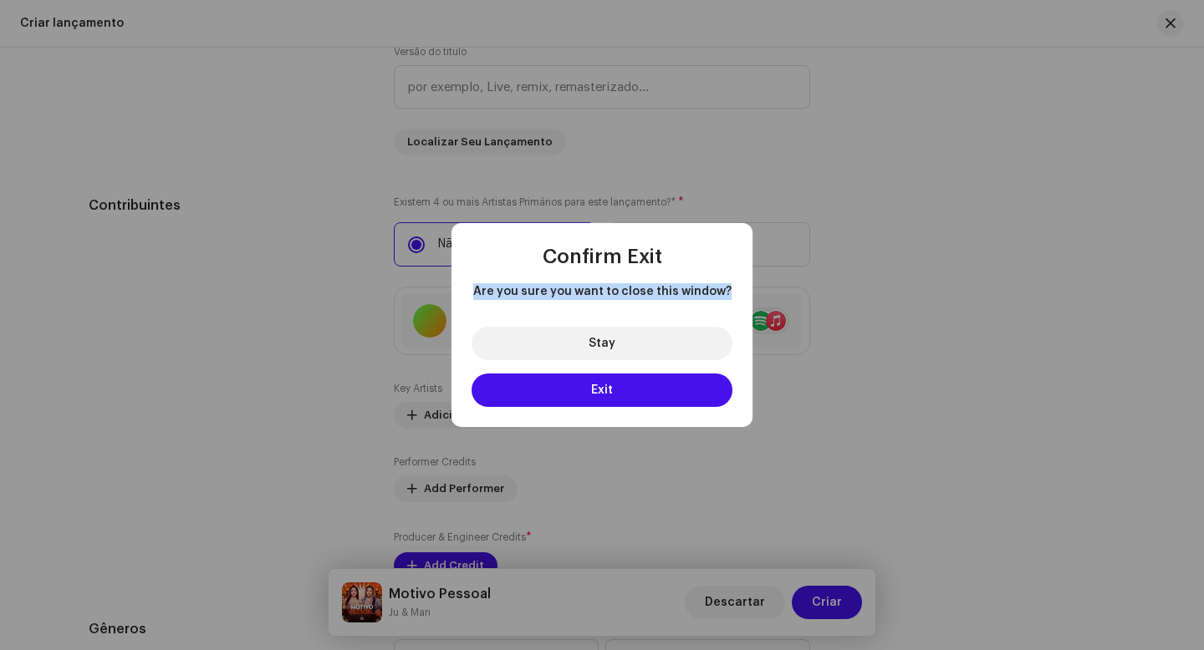
click at [467, 297] on div "Are you sure you want to close this window?" at bounding box center [601, 291] width 301 height 43
copy span "Are you sure you want to close this window?"
click at [621, 400] on button "Exit" at bounding box center [601, 390] width 261 height 33
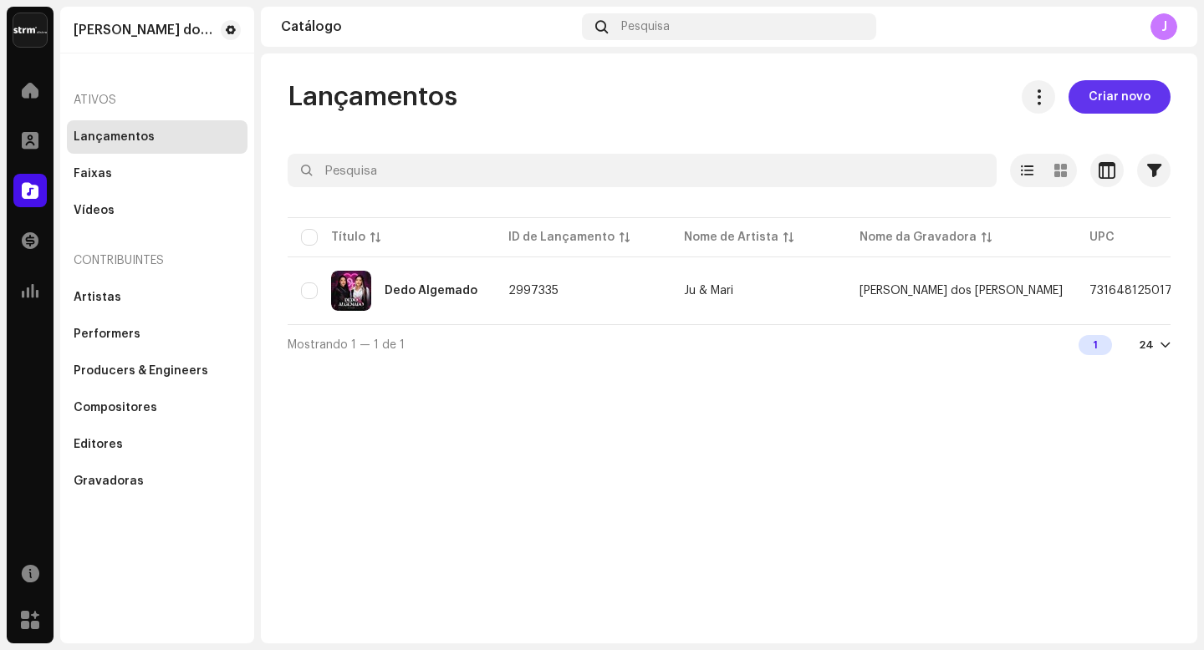
click at [1122, 99] on span "Criar novo" at bounding box center [1119, 96] width 62 height 33
click at [1122, 99] on div "Lançamentos Criar novo Selecionado 0 Opções Filtros Status de distribuição Nunc…" at bounding box center [729, 349] width 936 height 590
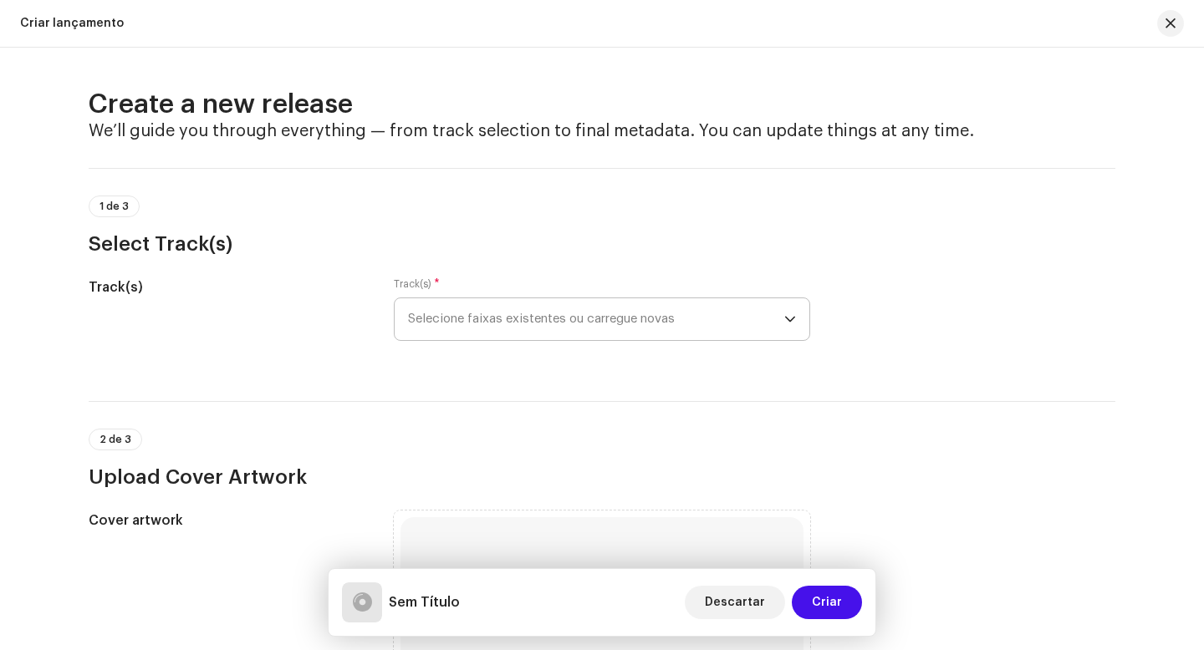
click at [639, 324] on span "Selecione faixas existentes ou carregue novas" at bounding box center [596, 319] width 376 height 42
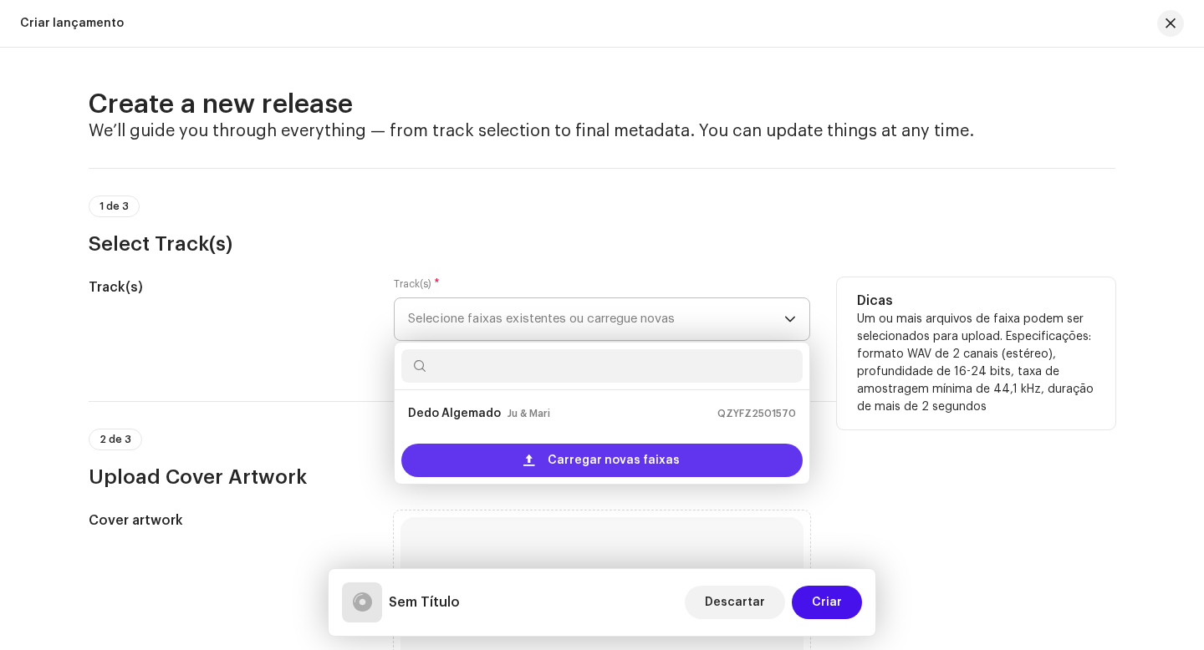
click at [589, 468] on span "Carregar novas faixas" at bounding box center [614, 460] width 132 height 33
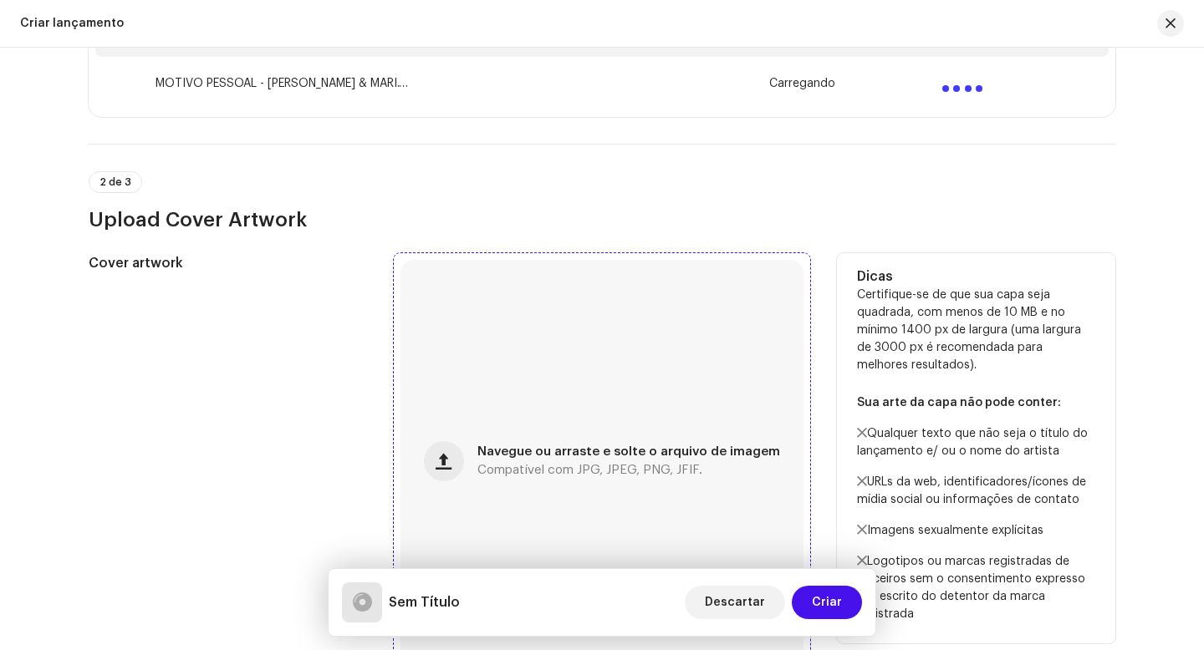
scroll to position [429, 0]
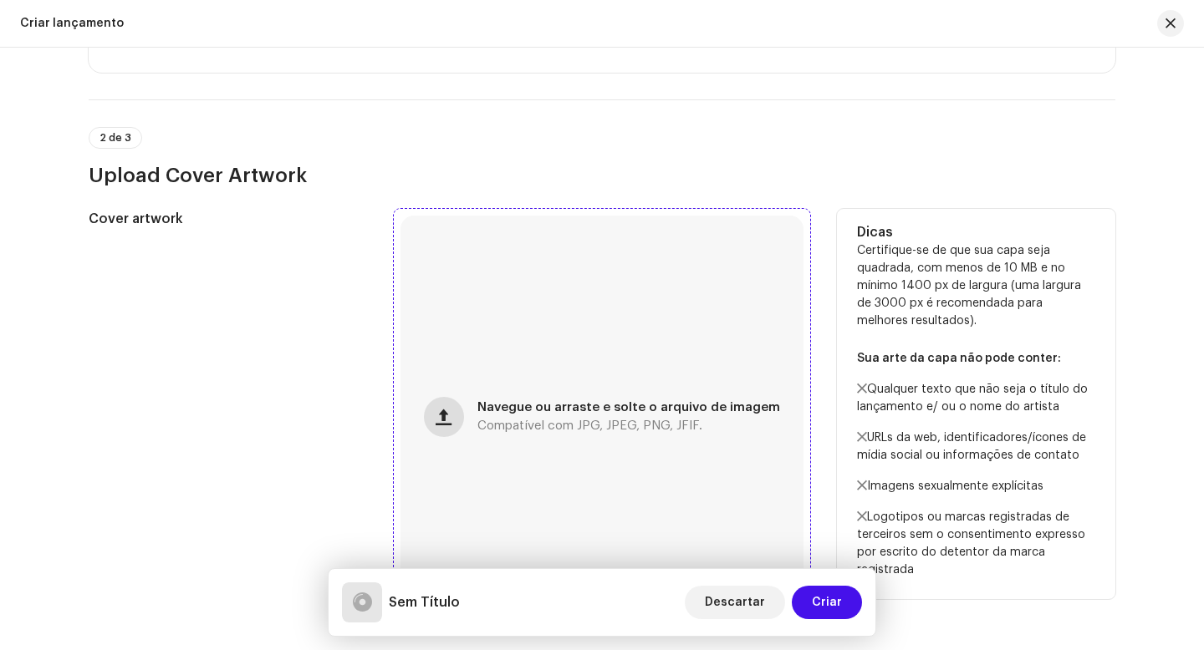
click at [451, 415] on span "button" at bounding box center [444, 416] width 16 height 13
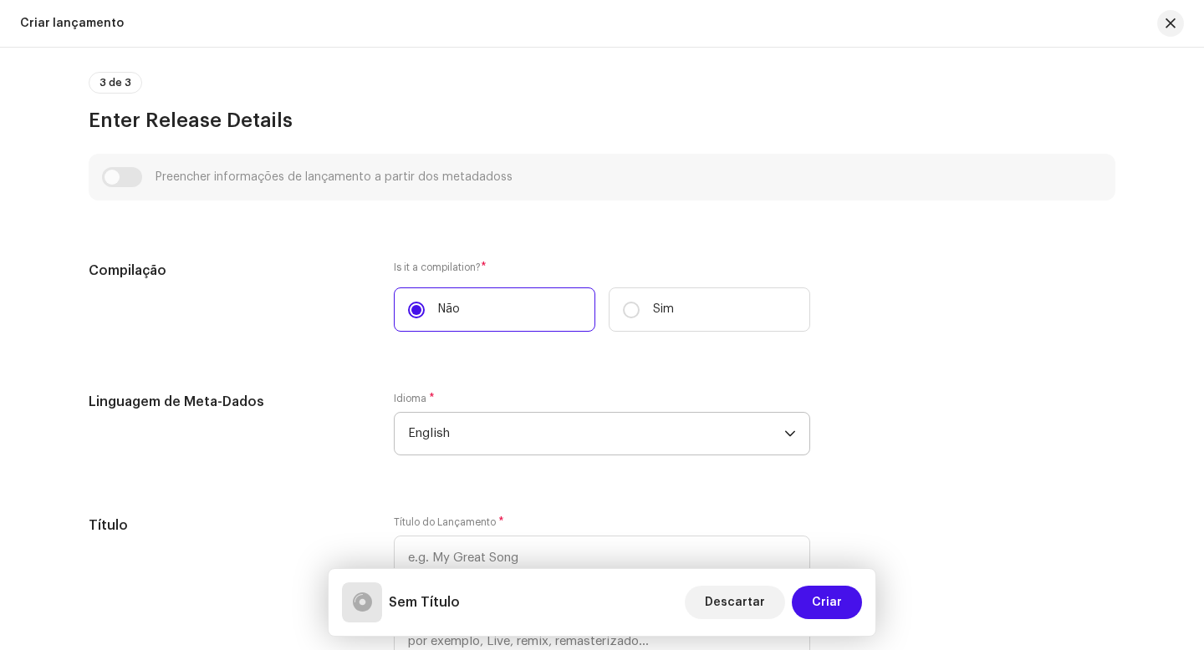
scroll to position [1121, 0]
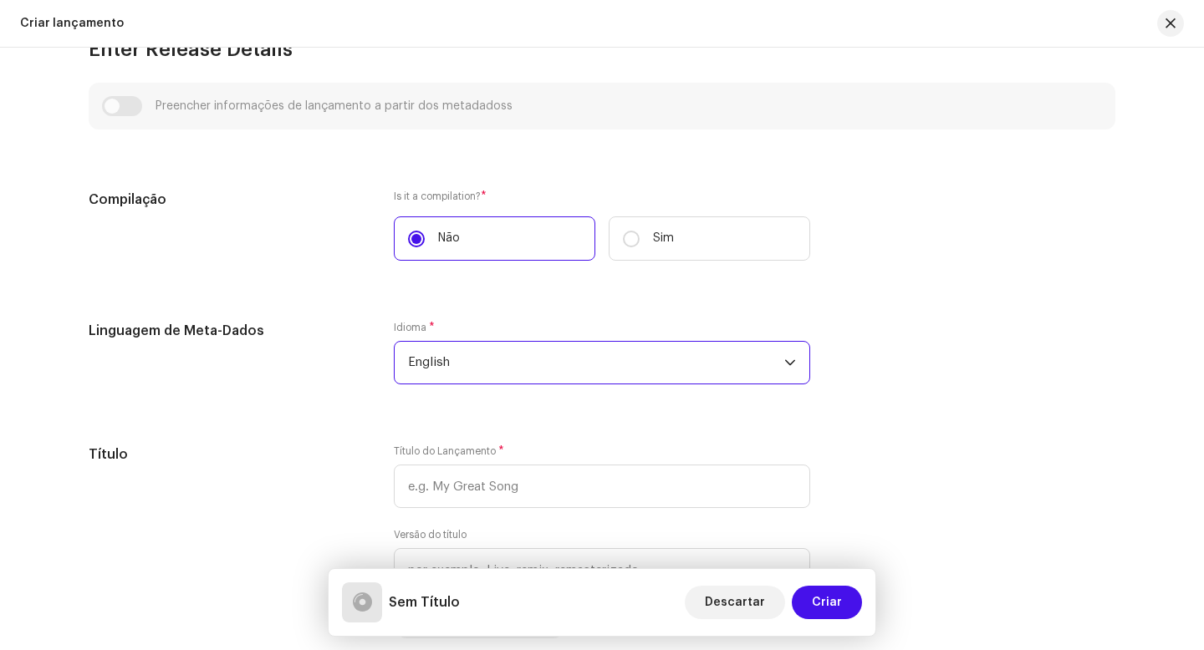
click at [521, 371] on span "English" at bounding box center [596, 363] width 376 height 42
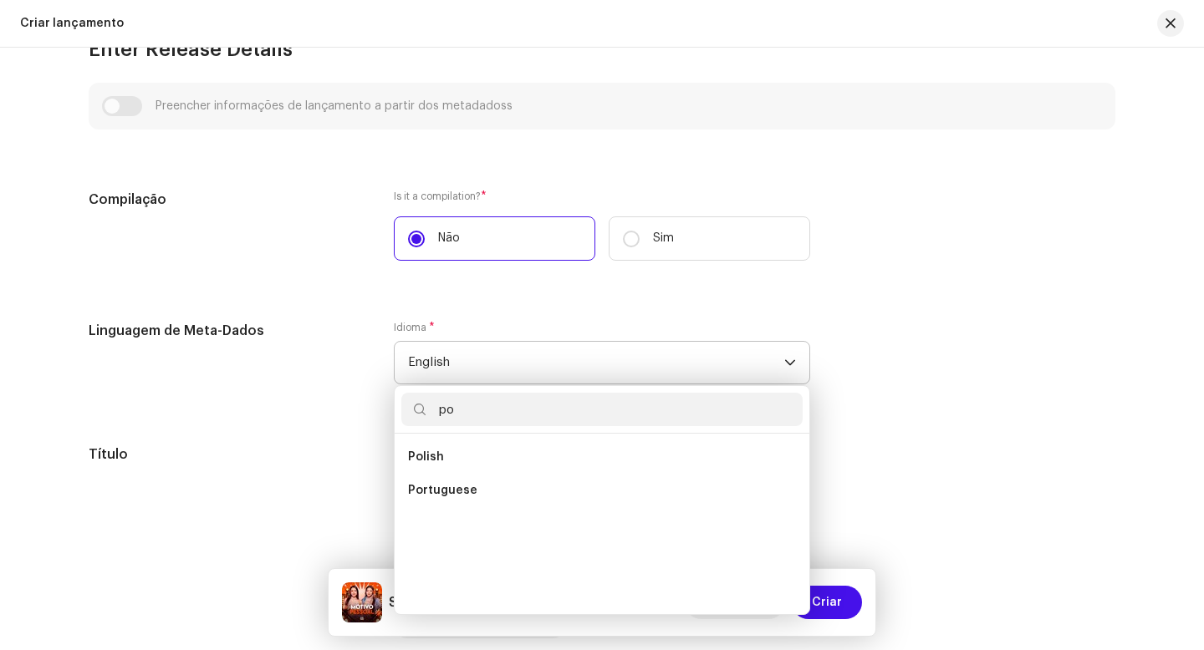
scroll to position [0, 0]
type input "po"
click at [457, 501] on li "Portuguese" at bounding box center [601, 490] width 401 height 33
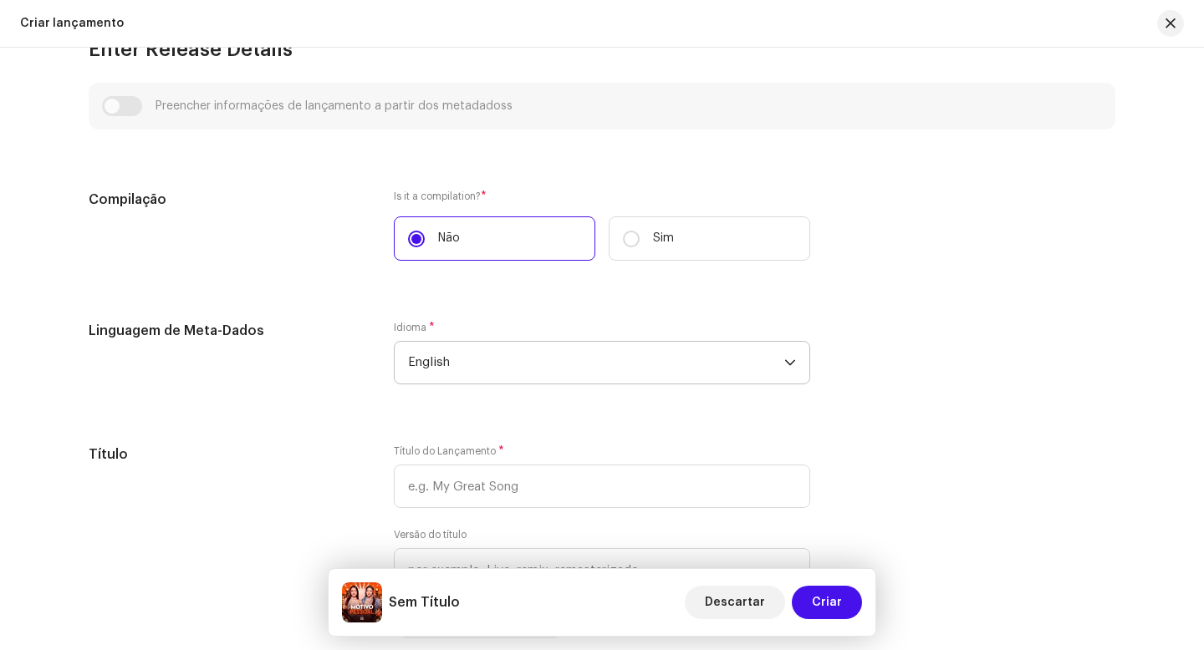
click at [457, 483] on li "Portuguese" at bounding box center [601, 469] width 401 height 27
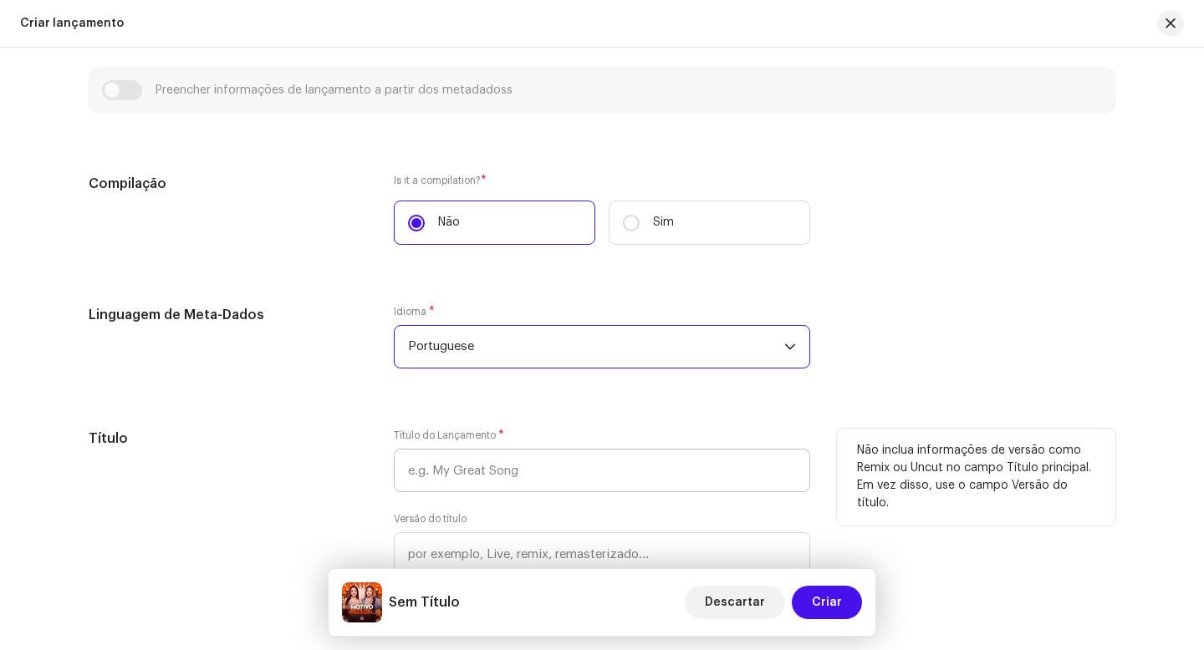
scroll to position [1154, 0]
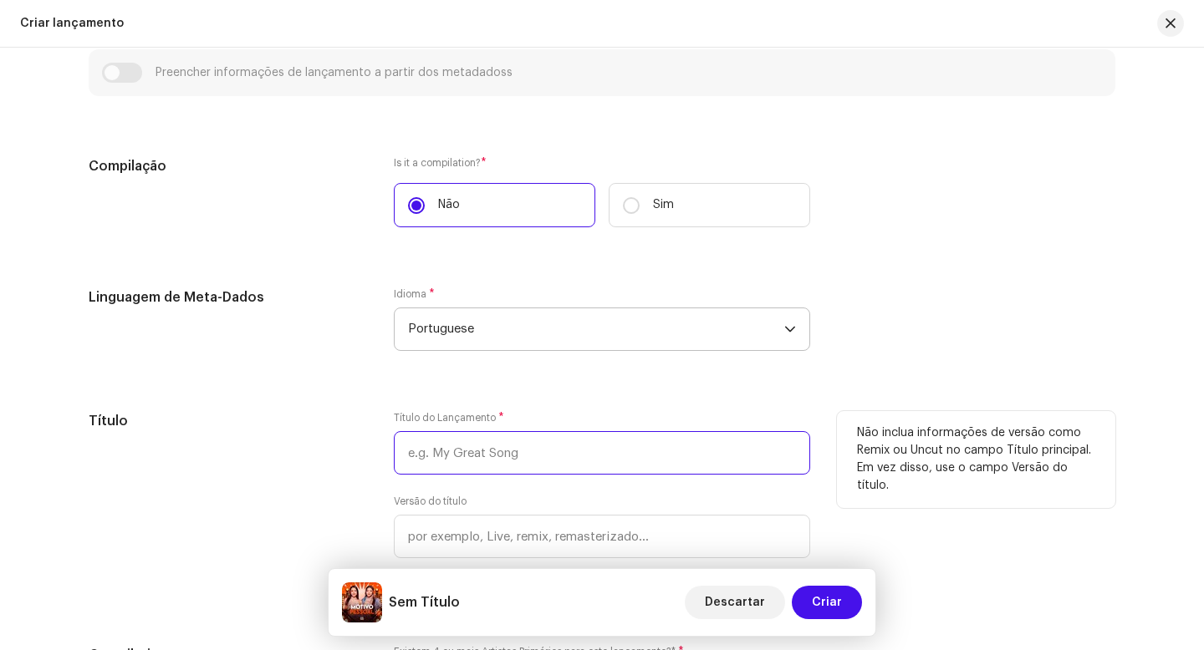
click at [495, 452] on input "text" at bounding box center [602, 452] width 416 height 43
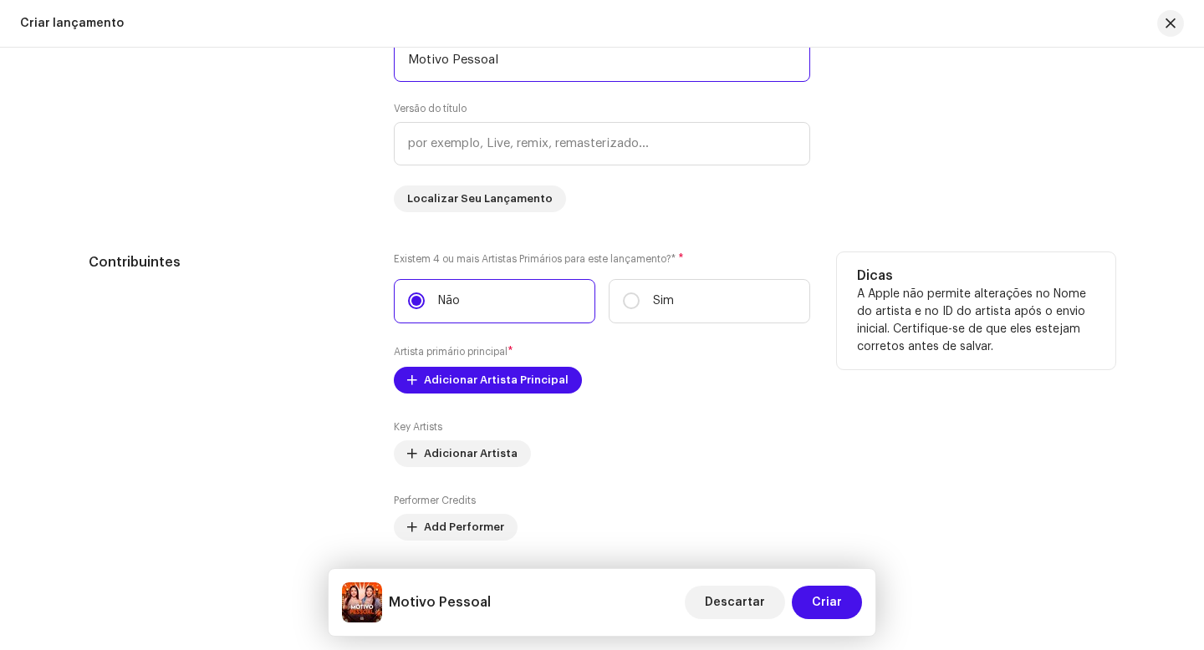
scroll to position [1621, 0]
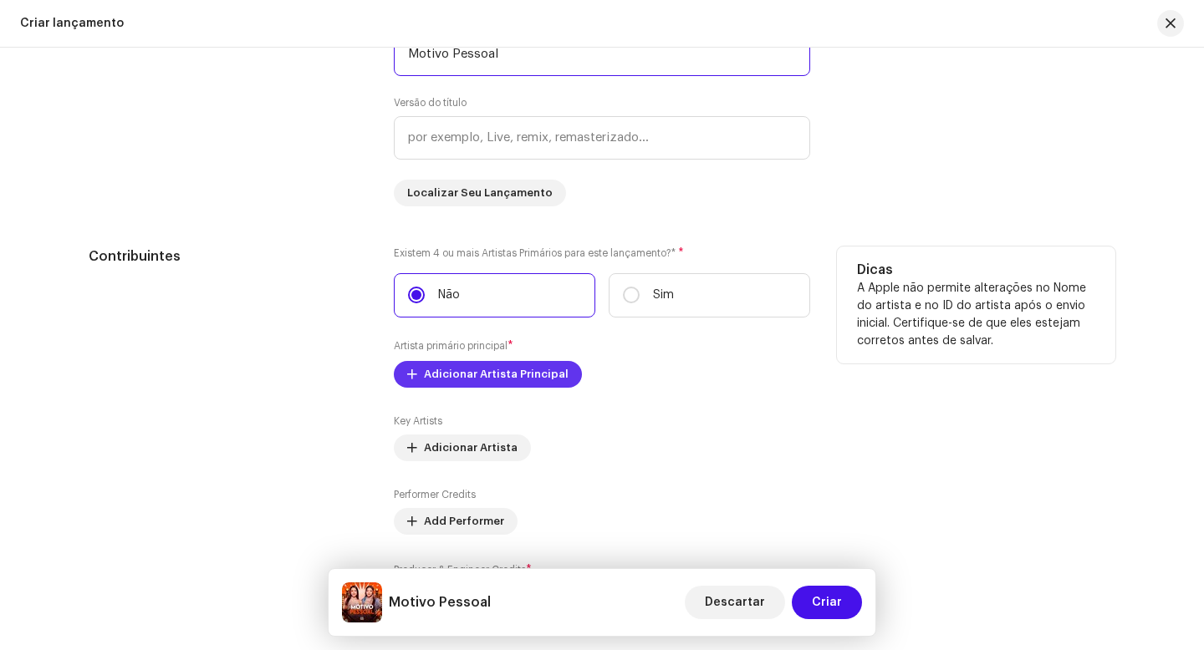
type input "Motivo Pessoal"
click at [494, 377] on span "Adicionar Artista Principal" at bounding box center [496, 374] width 145 height 33
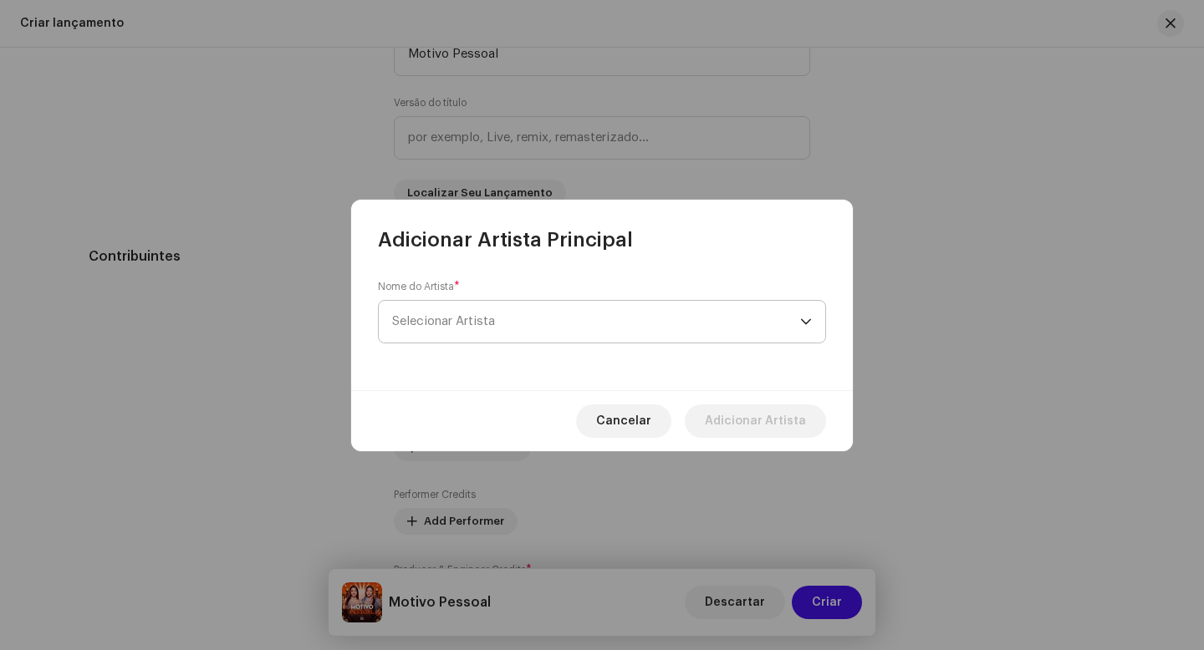
click at [515, 322] on span "Selecionar Artista" at bounding box center [596, 322] width 408 height 42
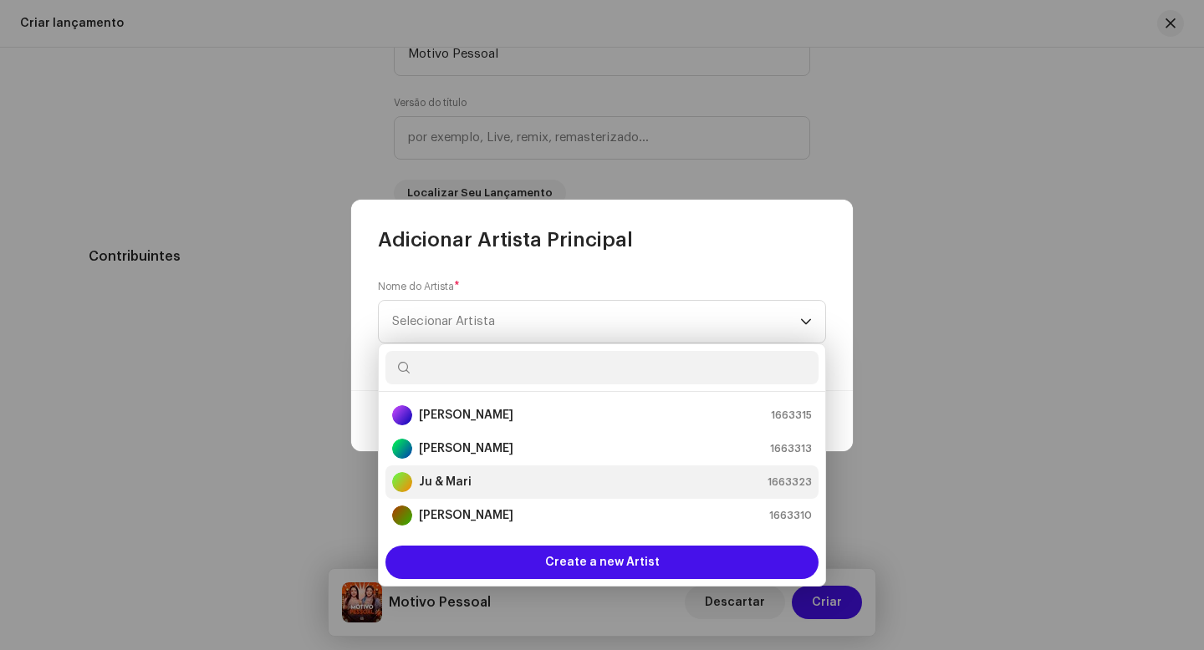
click at [450, 488] on strong "Ju & Mari" at bounding box center [445, 482] width 53 height 17
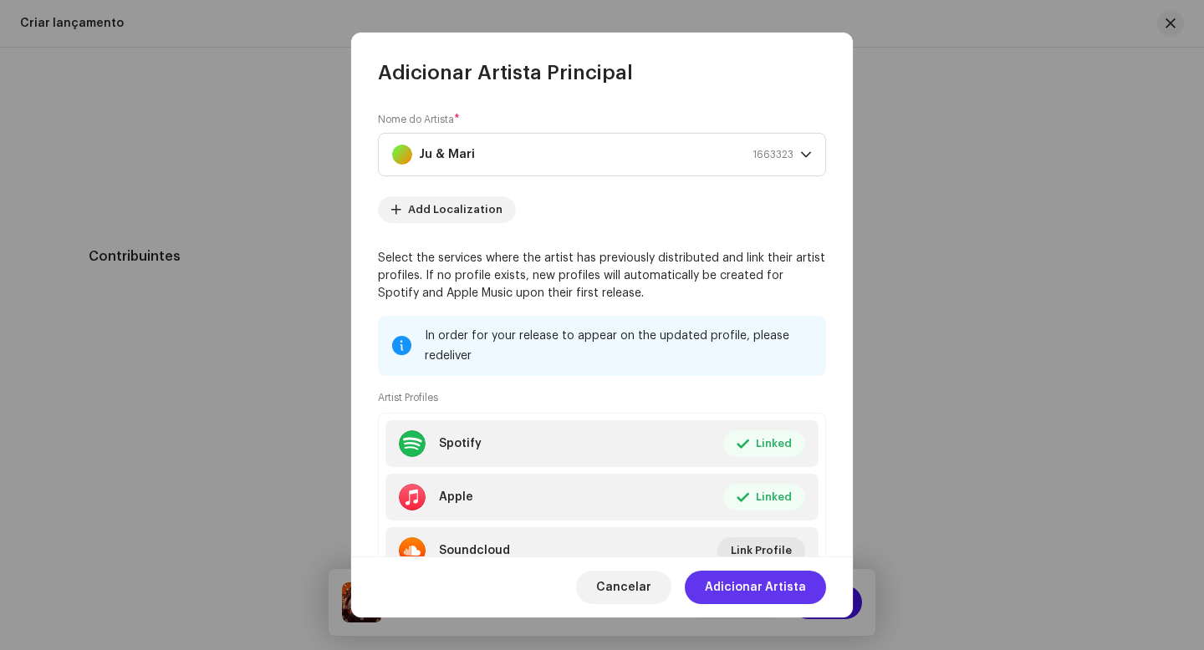
click at [747, 583] on span "Adicionar Artista" at bounding box center [755, 587] width 101 height 33
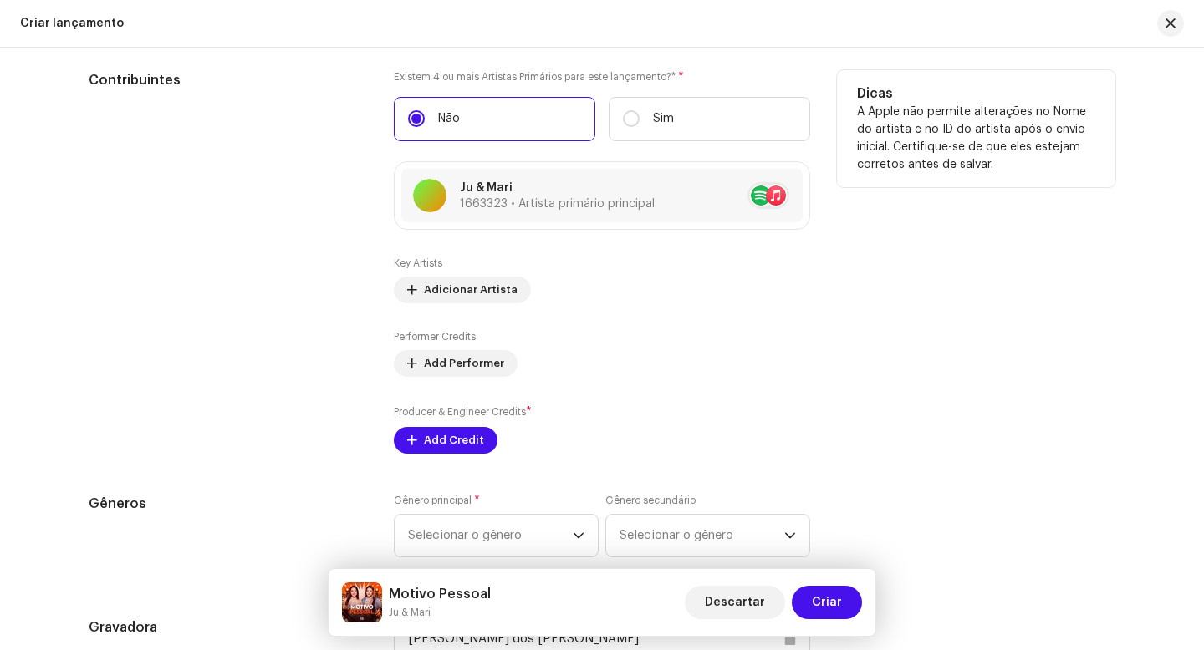
scroll to position [1801, 0]
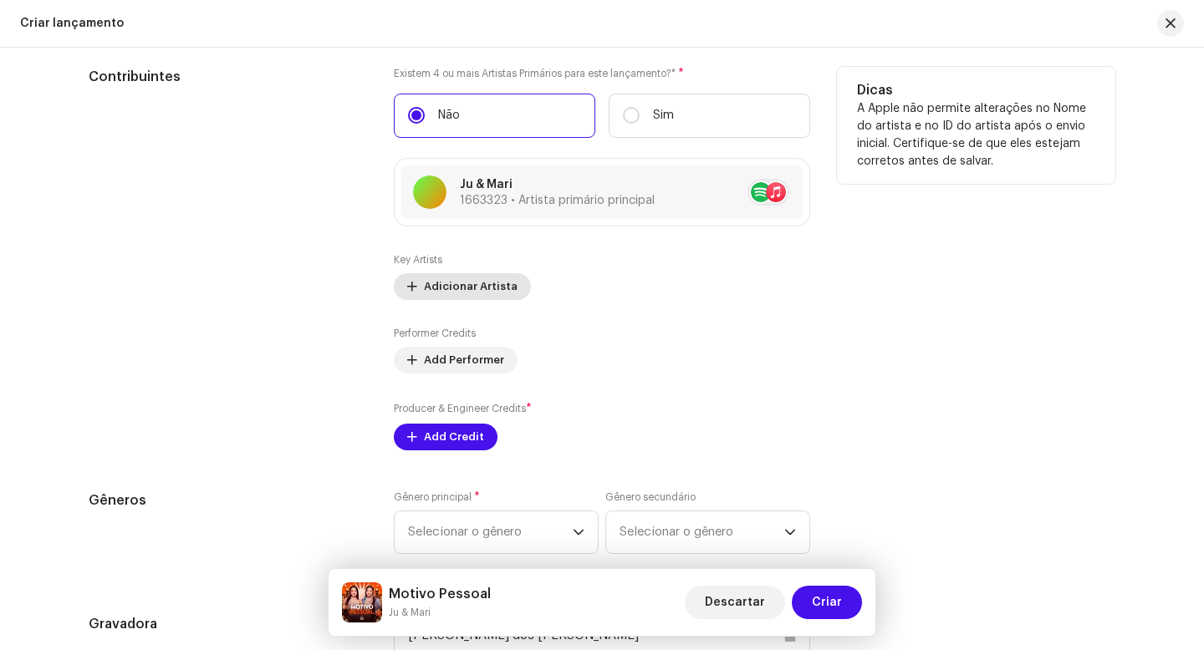
click at [424, 287] on span "Adicionar Artista" at bounding box center [471, 286] width 94 height 33
click at [407, 290] on span at bounding box center [412, 286] width 10 height 13
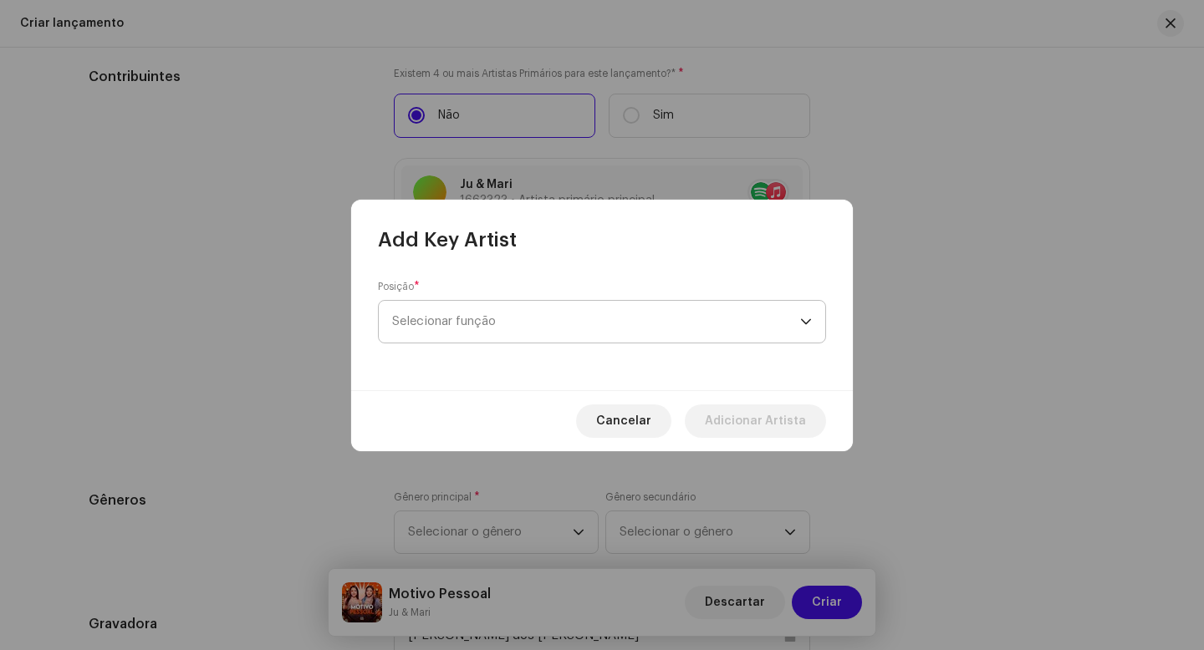
click at [757, 326] on span "Selecionar função" at bounding box center [596, 322] width 408 height 42
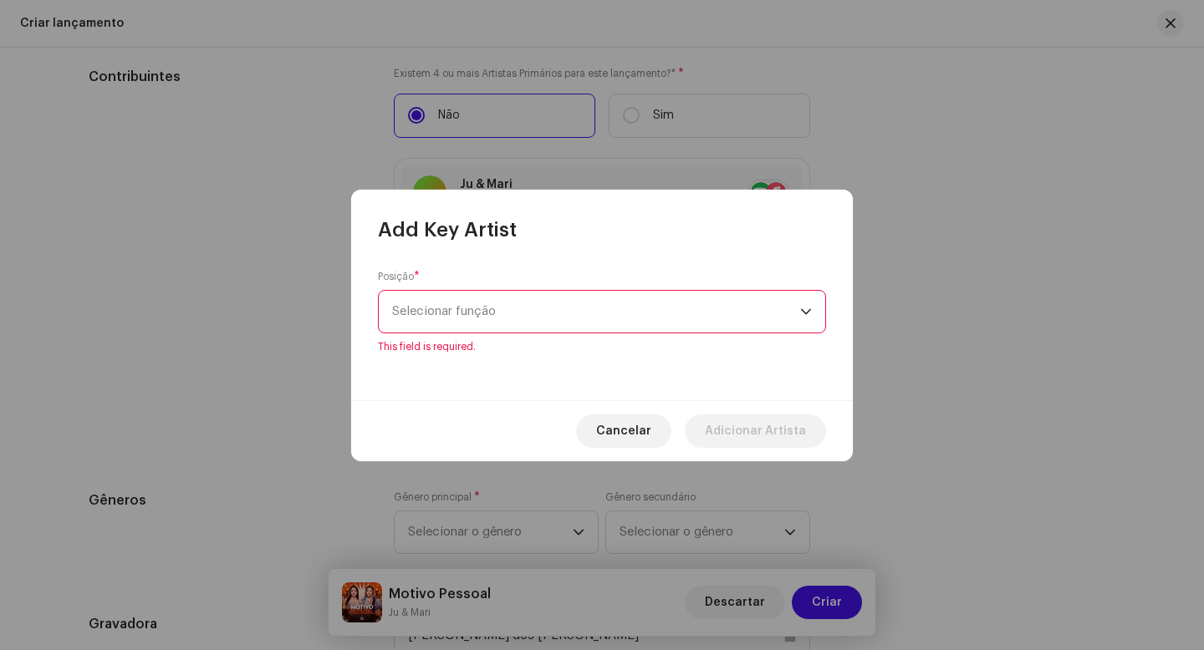
click at [807, 314] on icon "dropdown trigger" at bounding box center [806, 312] width 12 height 12
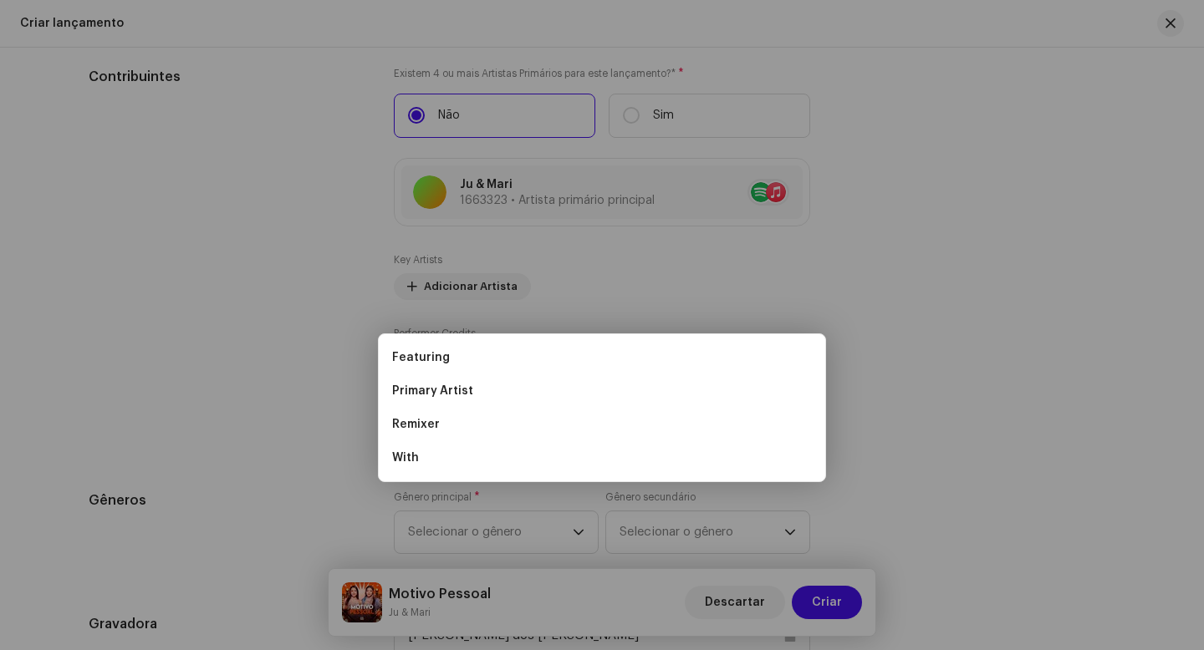
click at [306, 340] on div "Add Key Artist Posição * Selecionar função This field is required. Cancelar Adi…" at bounding box center [602, 325] width 1204 height 650
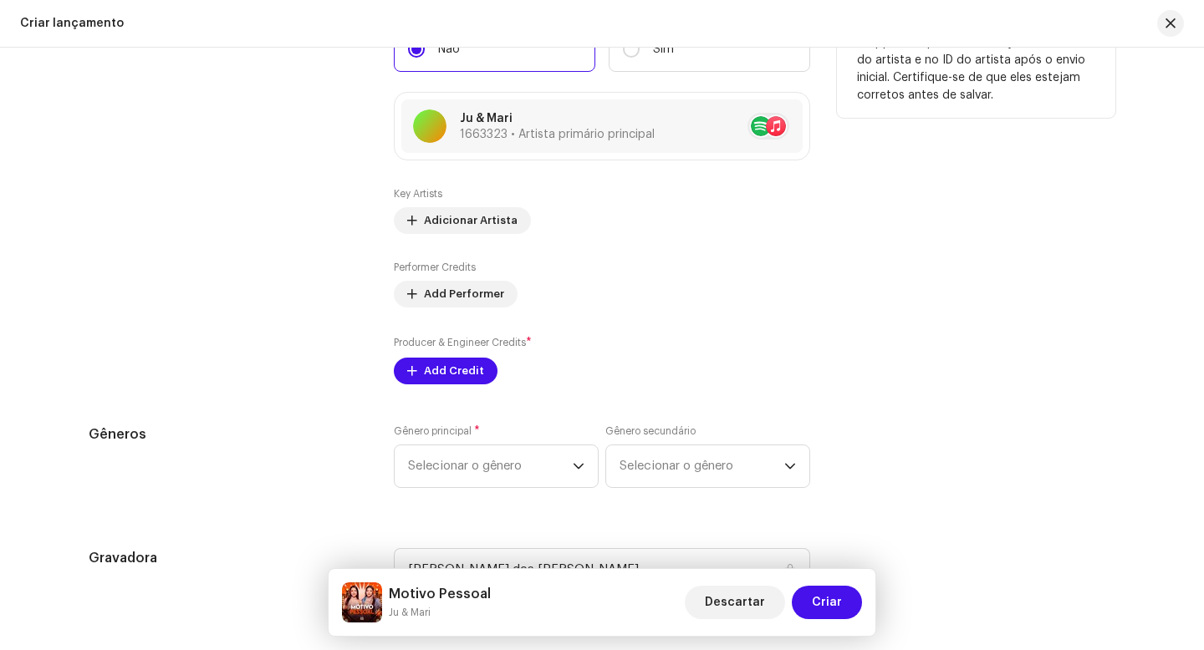
scroll to position [1868, 0]
click at [451, 371] on span "Add Credit" at bounding box center [454, 370] width 60 height 33
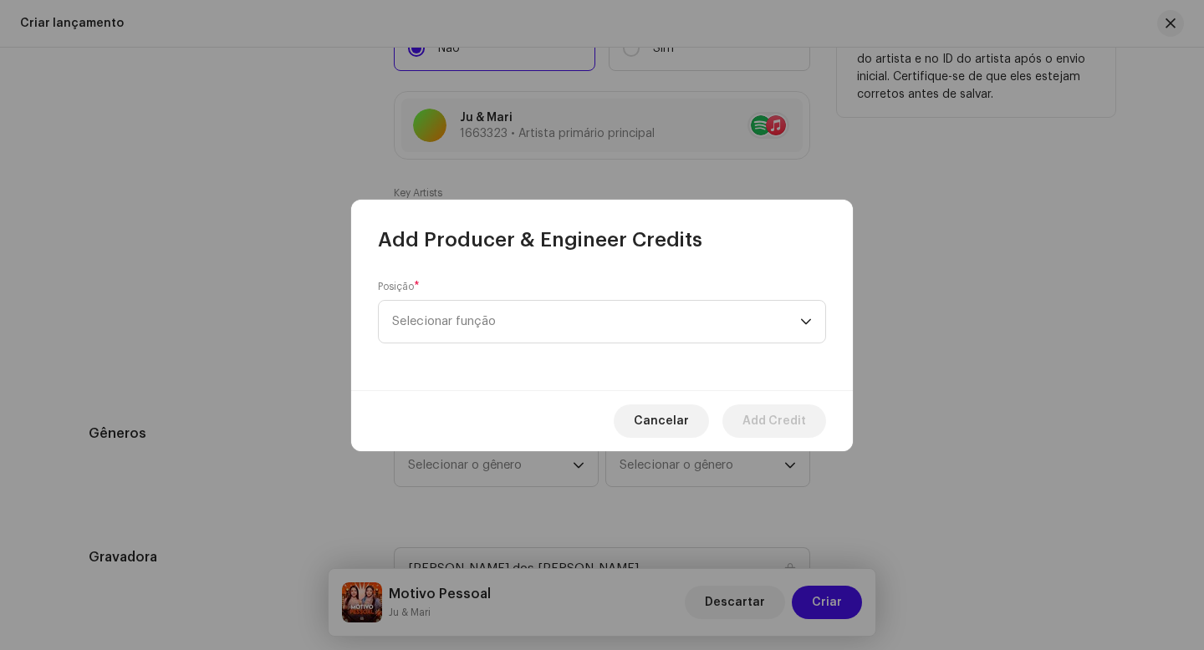
click at [451, 390] on div "Cancelar Add Credit" at bounding box center [602, 420] width 502 height 61
click at [559, 328] on span "Selecionar função" at bounding box center [596, 322] width 408 height 42
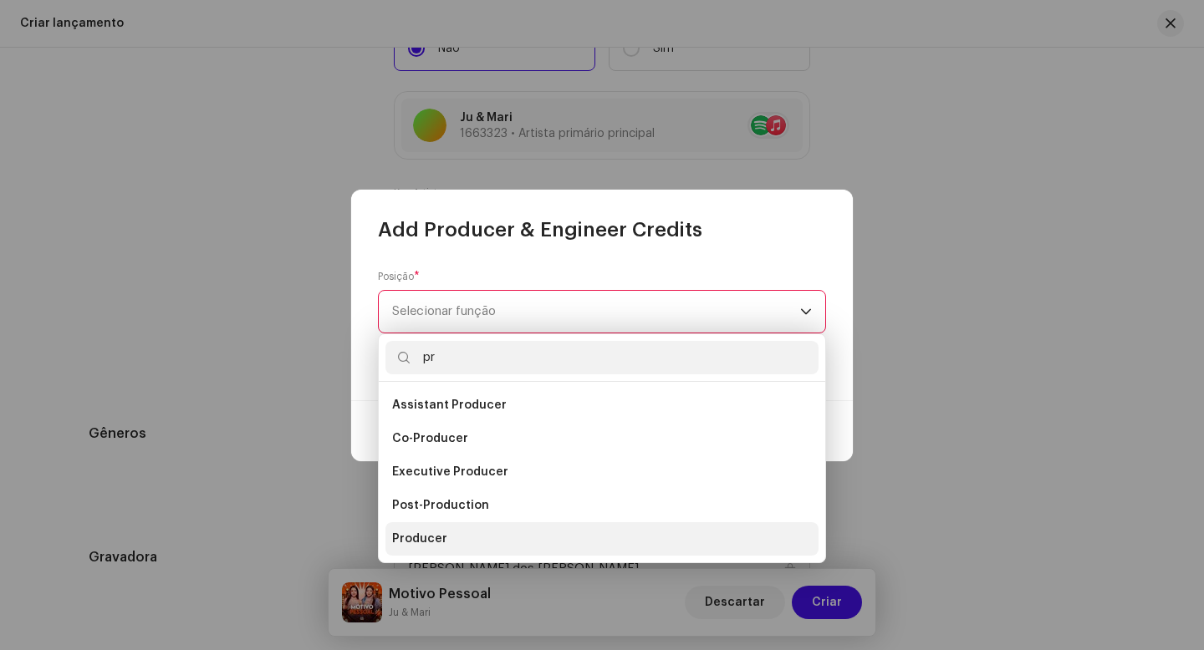
type input "pr"
click at [427, 546] on span "Producer" at bounding box center [419, 539] width 55 height 17
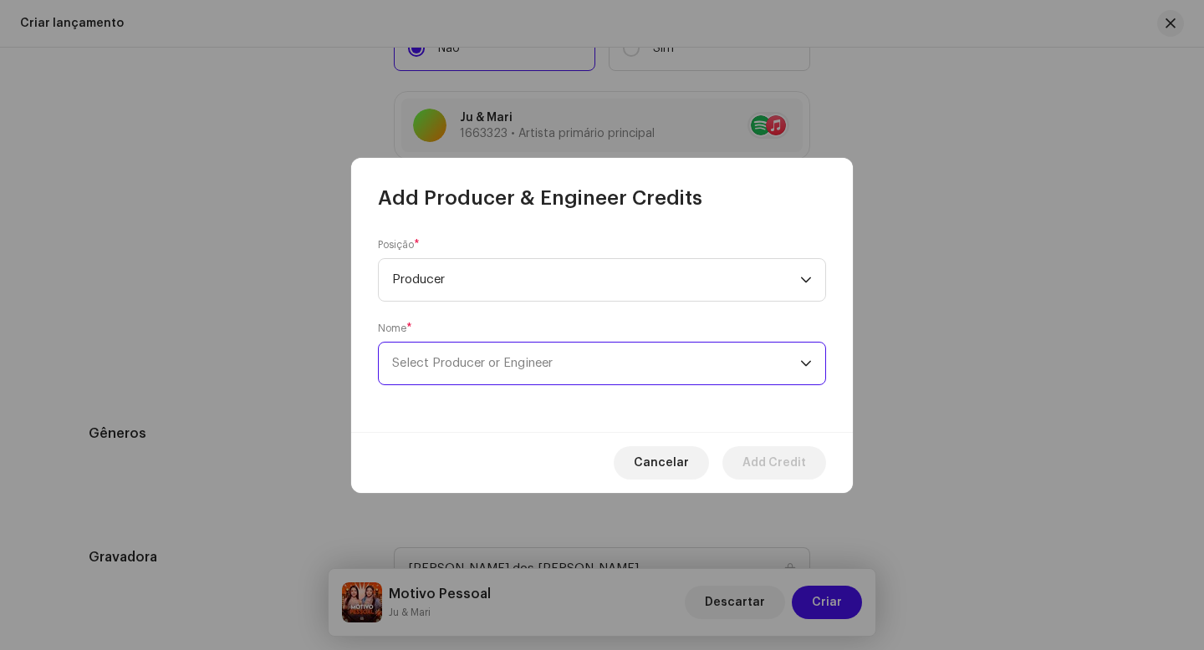
click at [526, 376] on span "Select Producer or Engineer" at bounding box center [596, 364] width 408 height 42
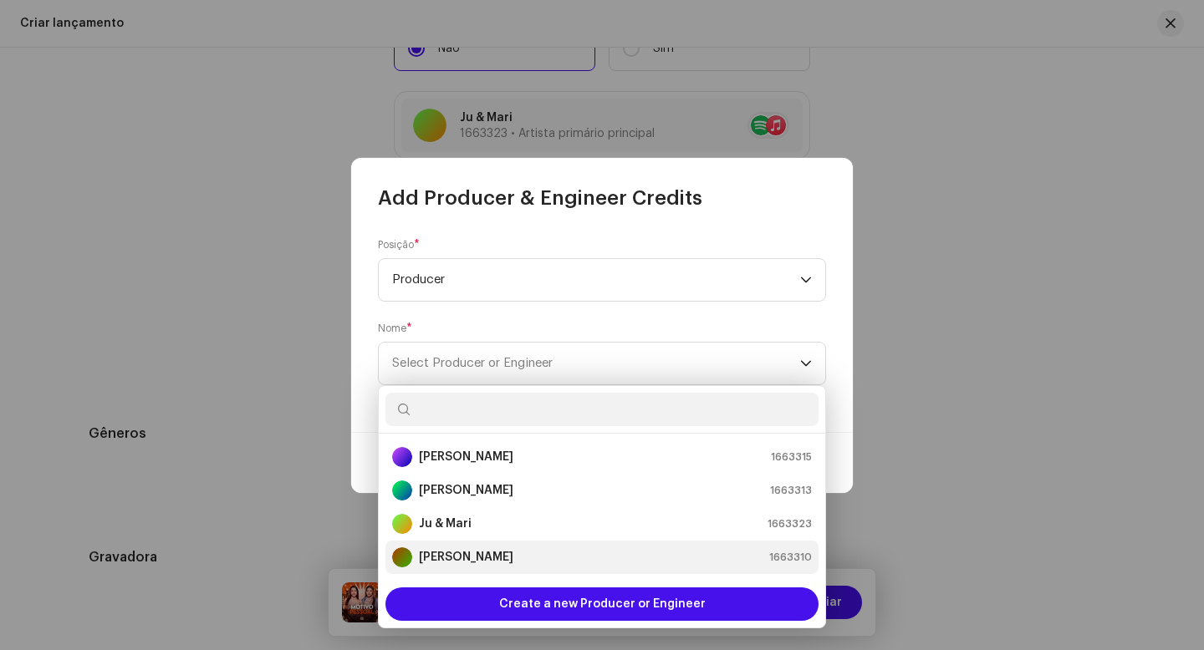
click at [472, 553] on strong "[PERSON_NAME]" at bounding box center [466, 557] width 94 height 17
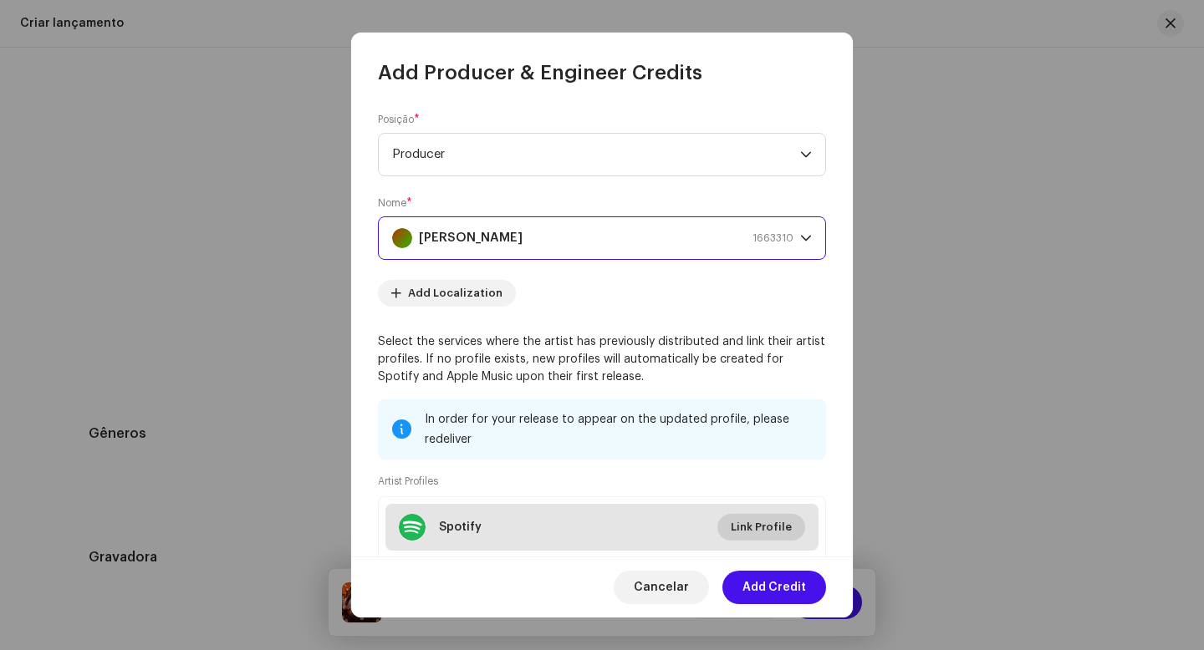
click at [760, 533] on span "Link Profile" at bounding box center [761, 527] width 61 height 33
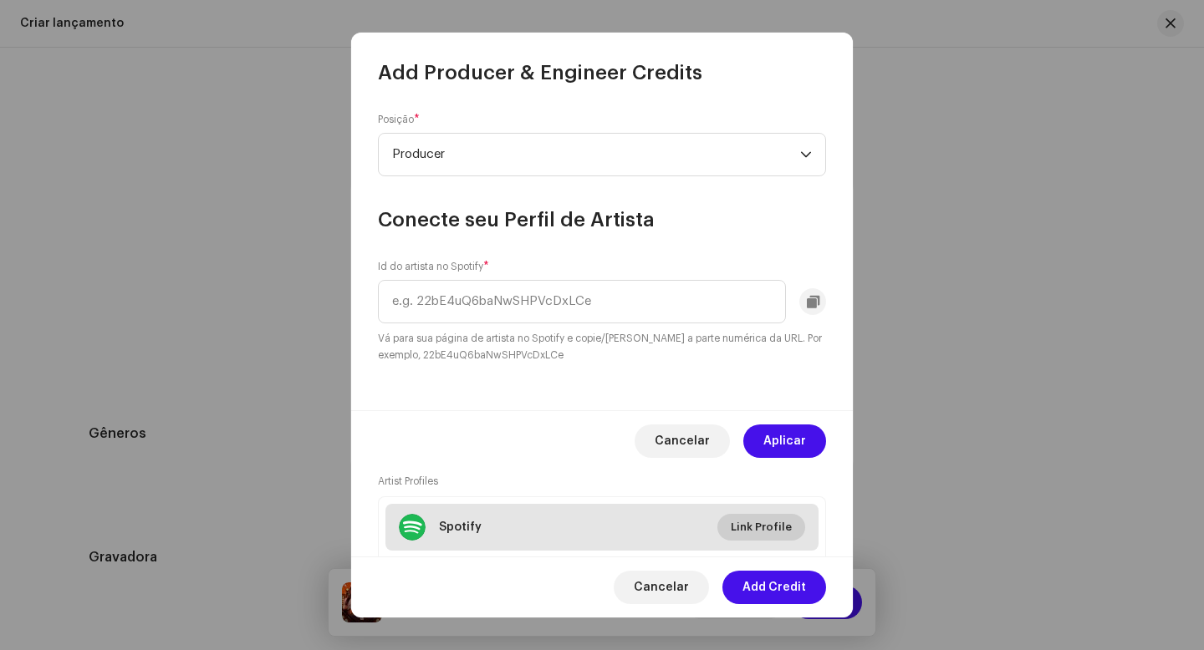
click at [760, 533] on div "Conecte seu Perfil de Artista Id do artista no Spotify * Vá para sua página de …" at bounding box center [602, 325] width 1204 height 650
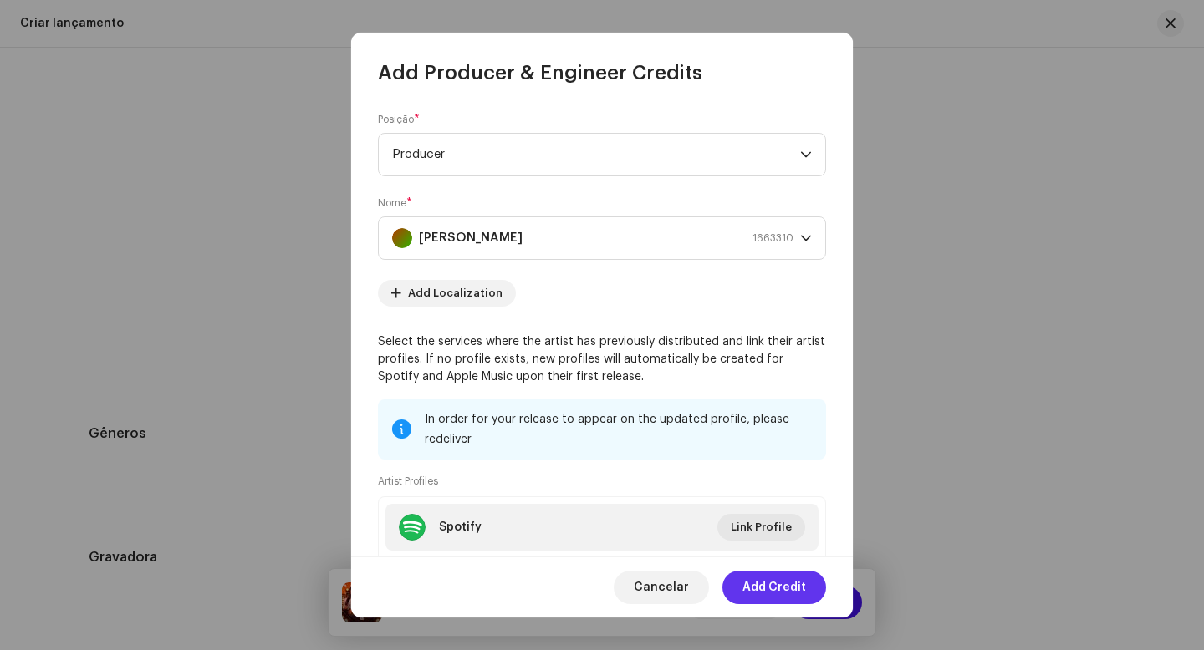
click at [763, 595] on span "Add Credit" at bounding box center [774, 587] width 64 height 33
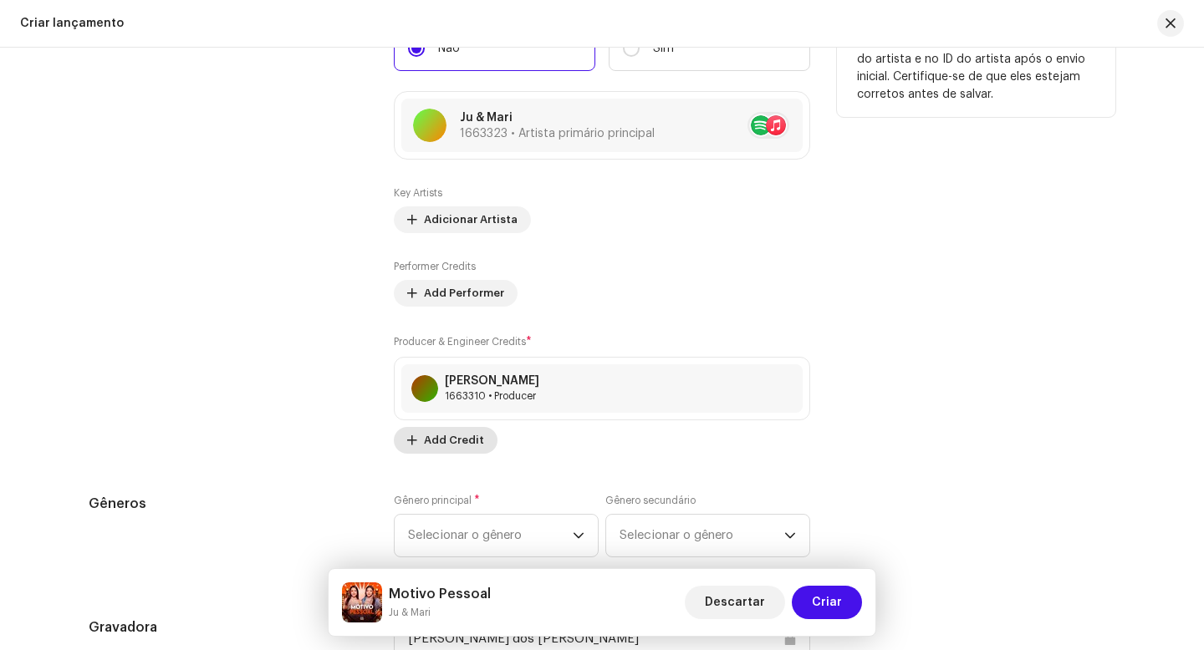
click at [445, 449] on span "Add Credit" at bounding box center [454, 440] width 60 height 33
click at [428, 442] on span "Add Credit" at bounding box center [454, 440] width 60 height 33
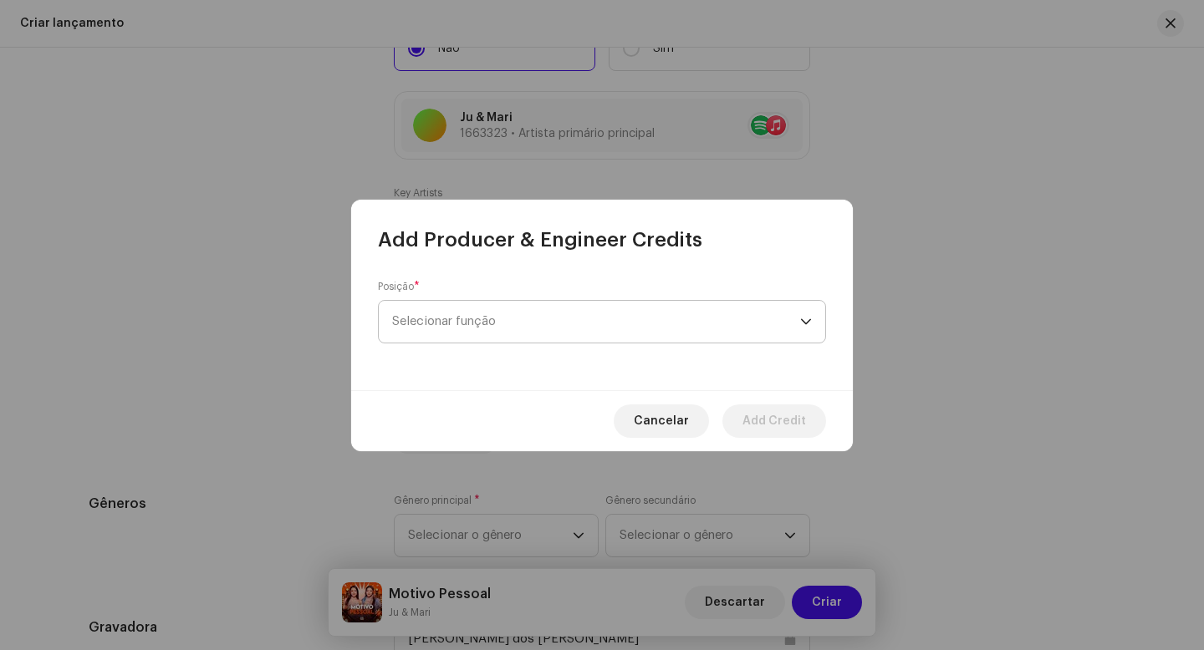
click at [487, 334] on span "Selecionar função" at bounding box center [596, 322] width 408 height 42
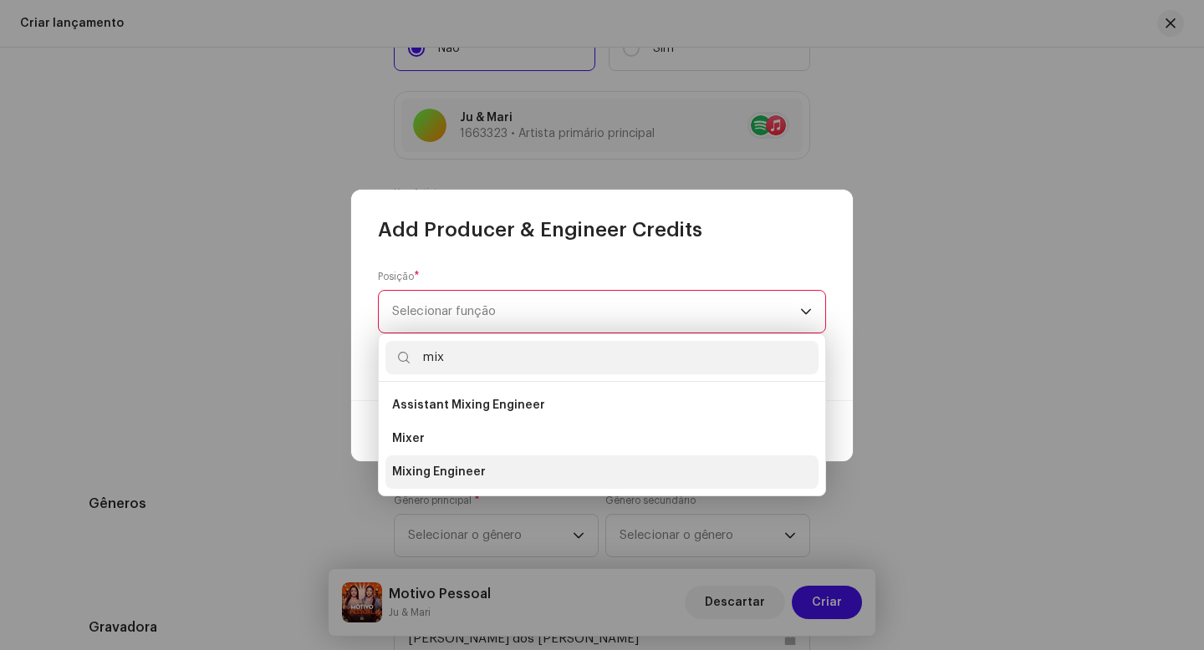
type input "mix"
click at [448, 477] on span "Mixing Engineer" at bounding box center [439, 472] width 94 height 17
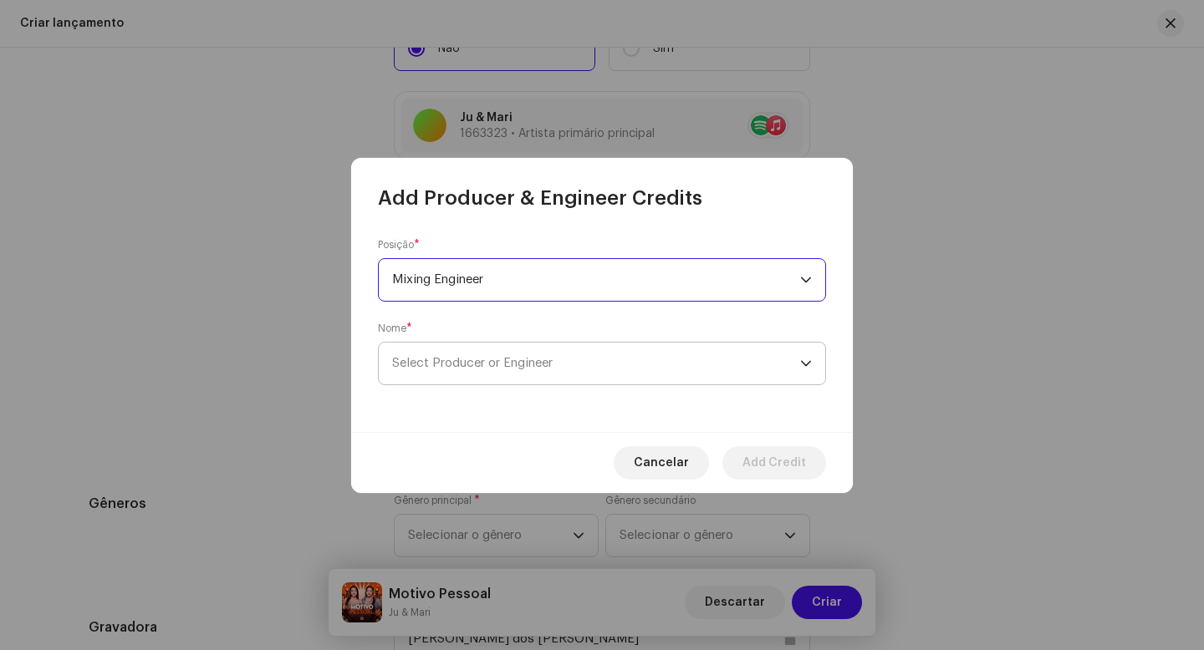
click at [493, 359] on span "Select Producer or Engineer" at bounding box center [472, 363] width 161 height 13
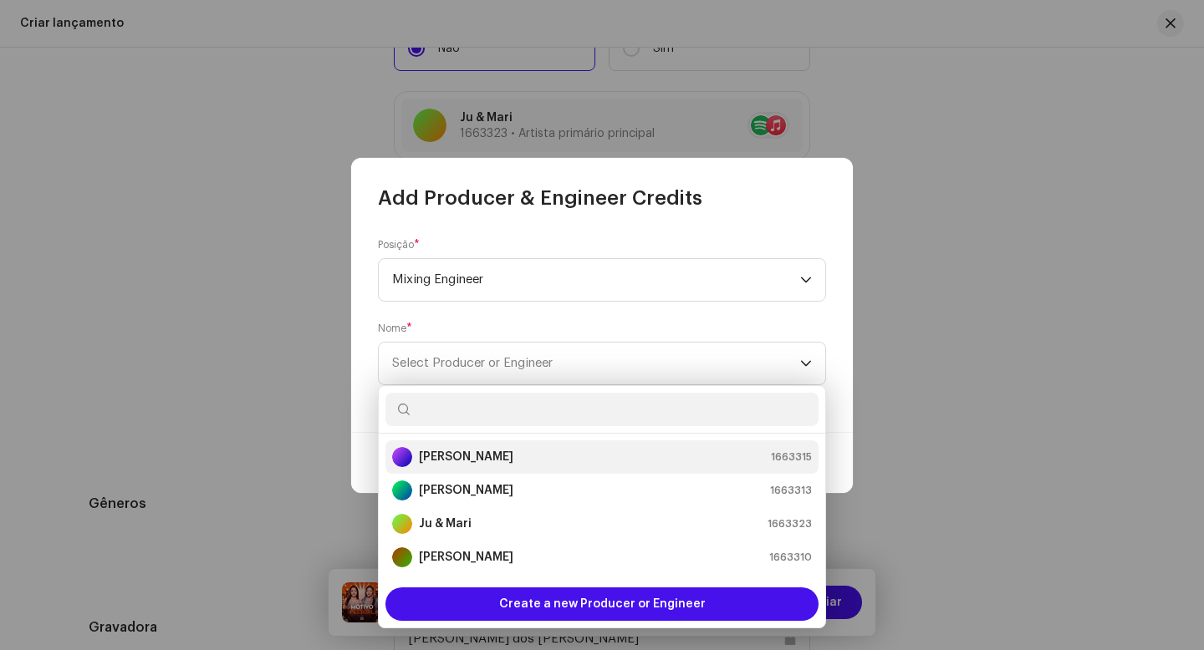
click at [461, 458] on strong "[PERSON_NAME]" at bounding box center [466, 457] width 94 height 17
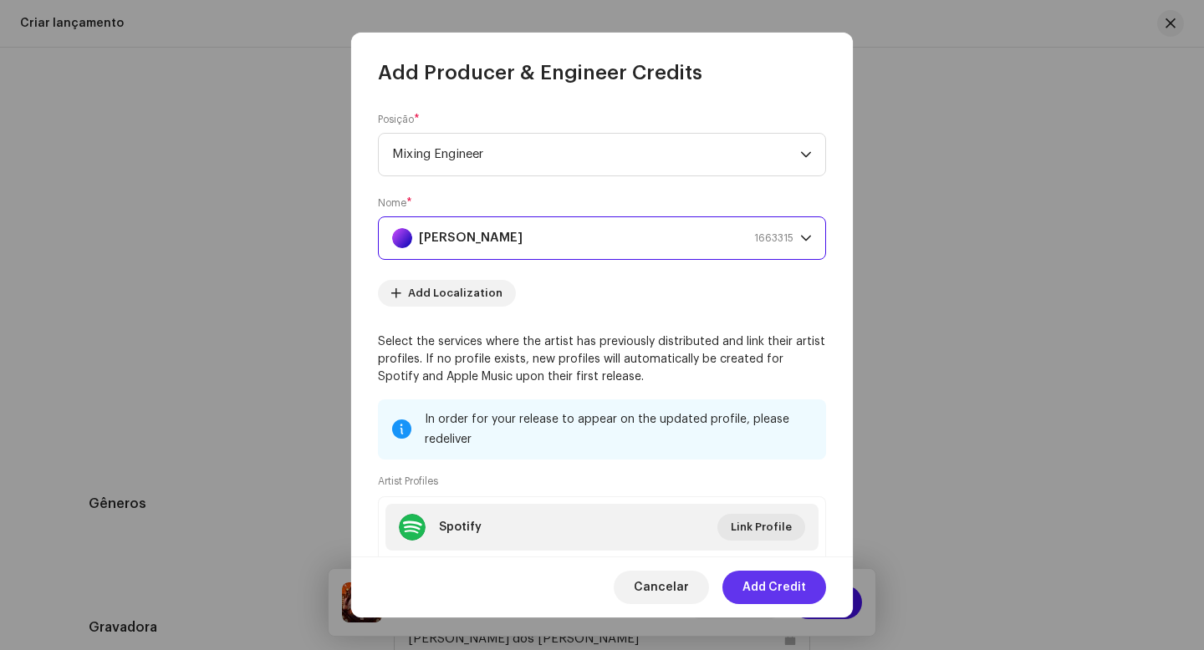
click at [773, 593] on span "Add Credit" at bounding box center [774, 587] width 64 height 33
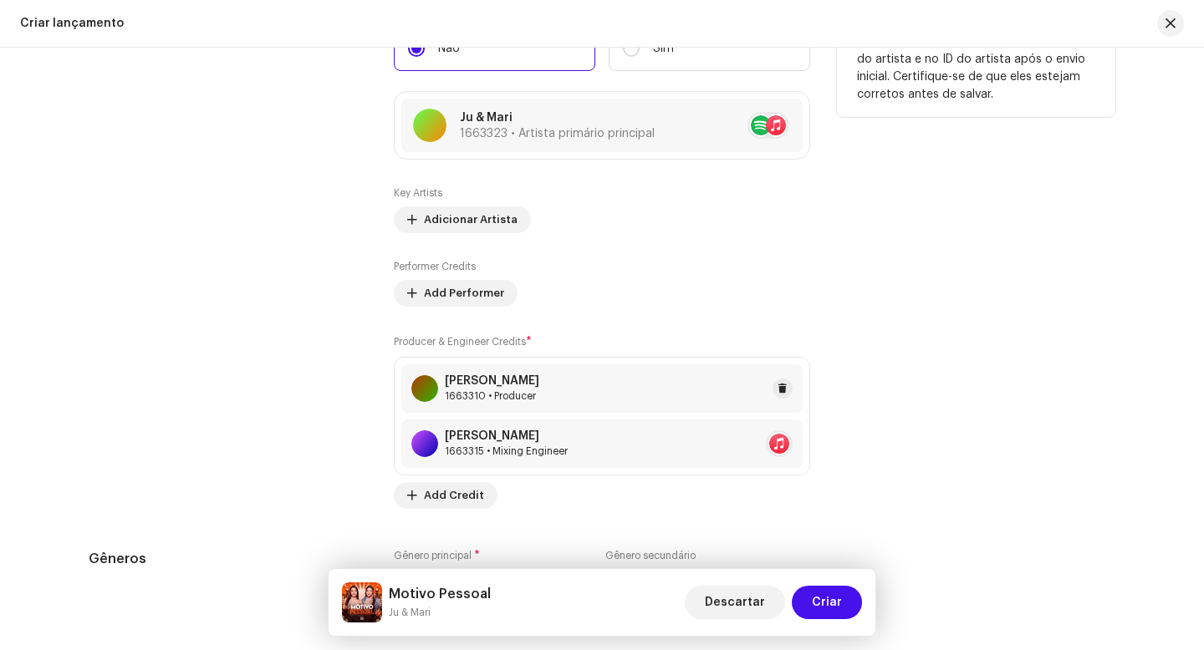
click at [584, 392] on div "Thiago Gomes 1663310 • Producer" at bounding box center [601, 388] width 401 height 48
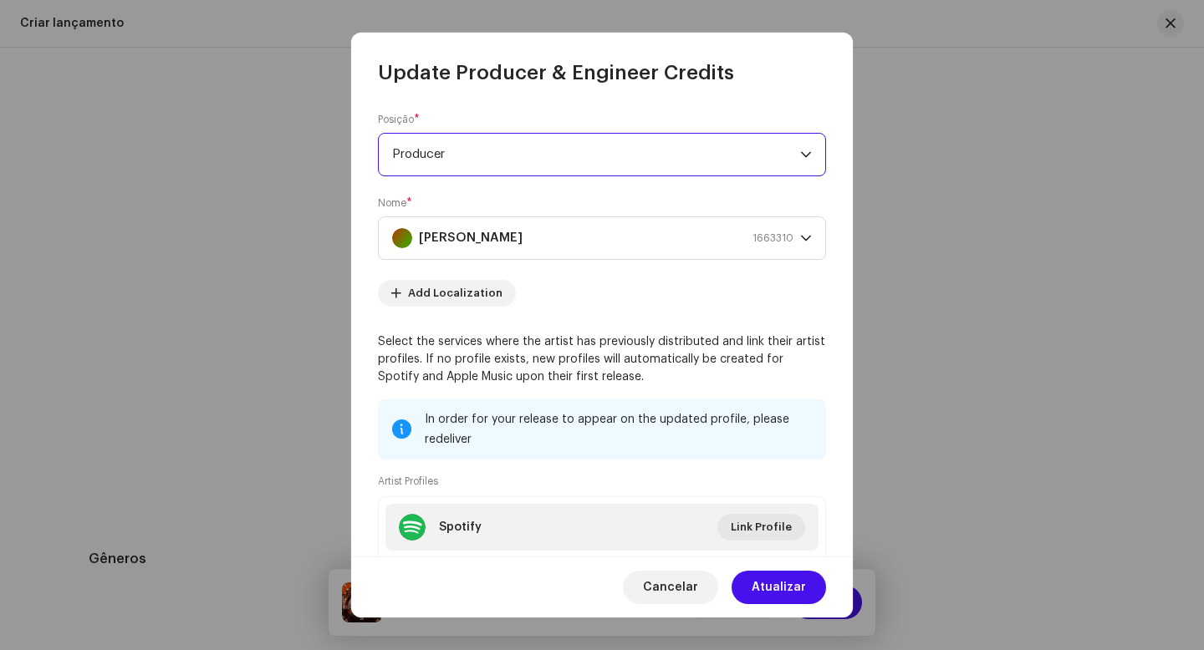
click at [588, 167] on span "Producer" at bounding box center [596, 155] width 408 height 42
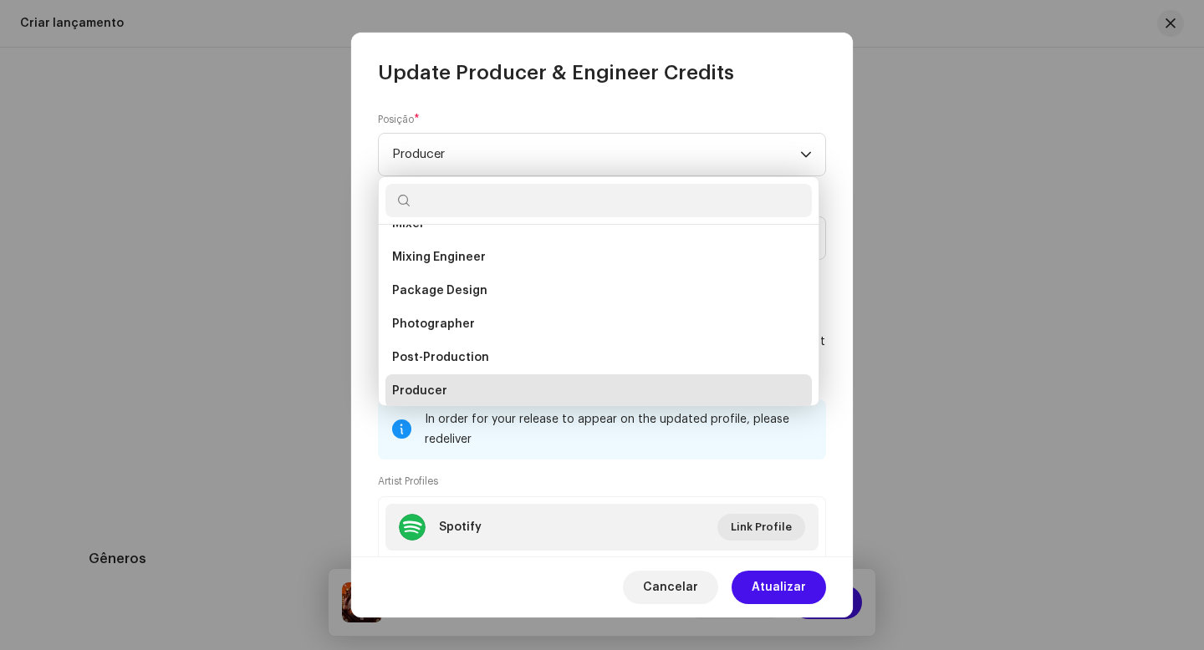
scroll to position [445, 0]
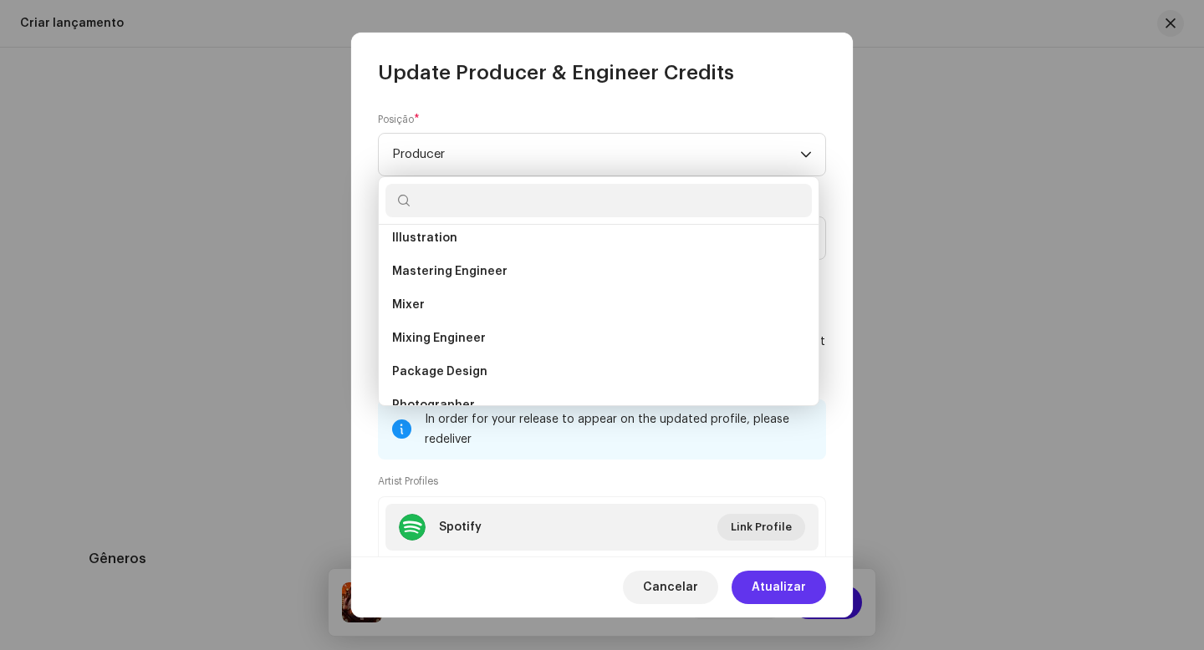
click at [807, 594] on button "Atualizar" at bounding box center [778, 587] width 94 height 33
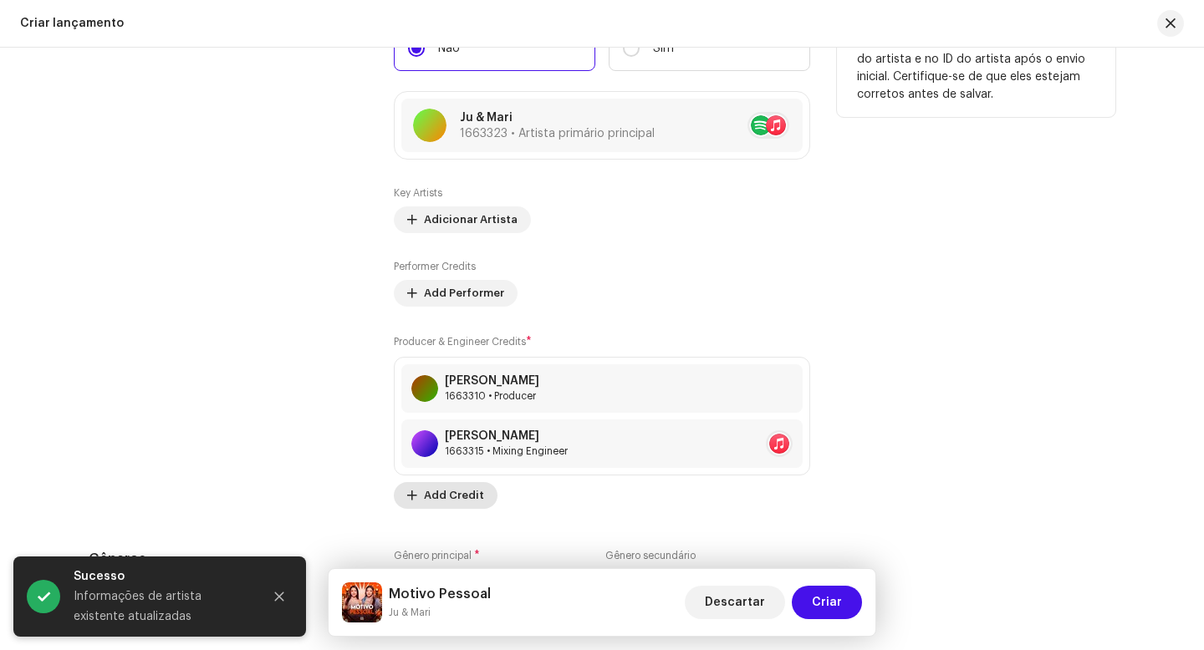
click at [441, 502] on span "Add Credit" at bounding box center [454, 495] width 60 height 33
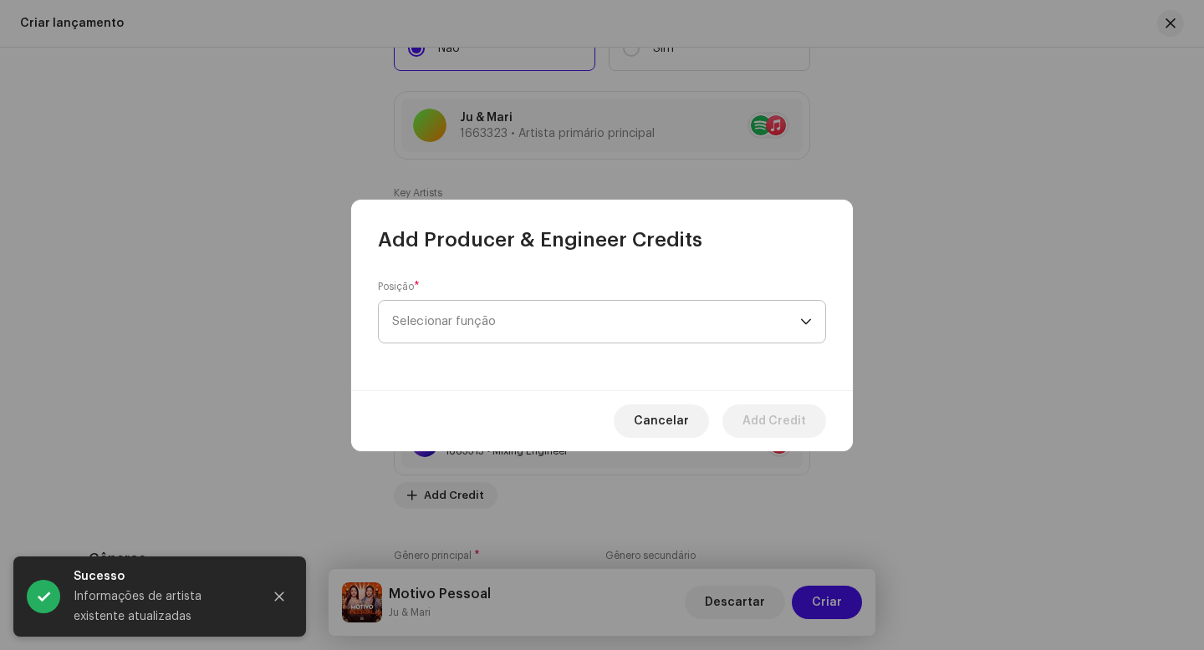
click at [492, 322] on span "Selecionar função" at bounding box center [596, 322] width 408 height 42
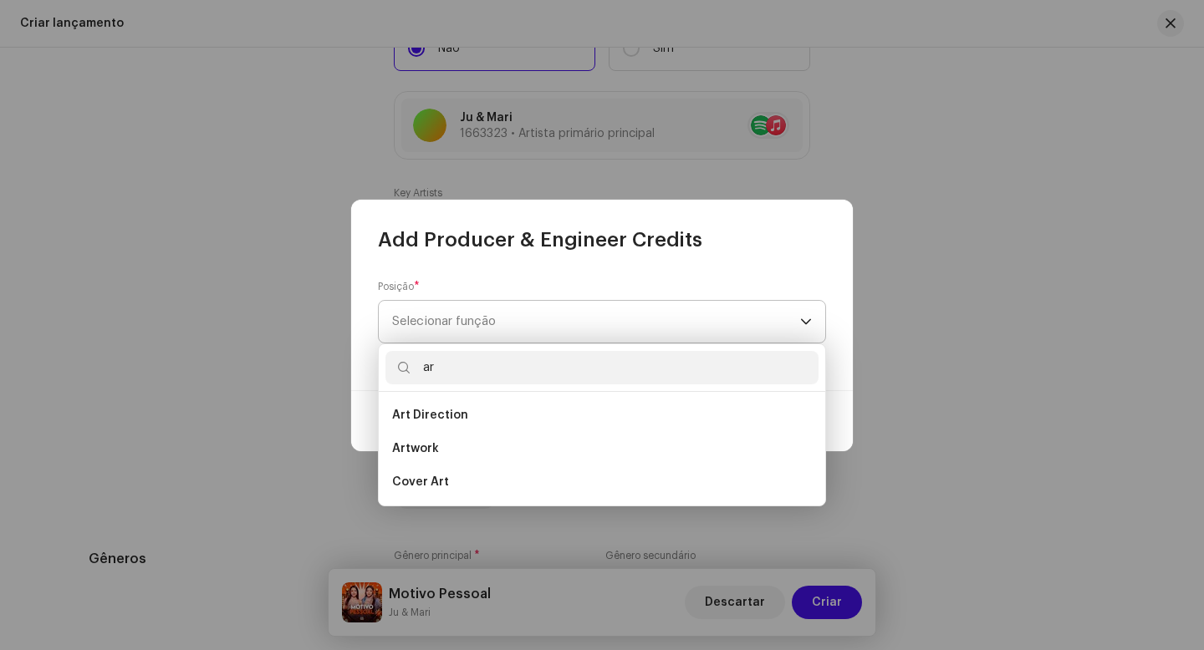
type input "a"
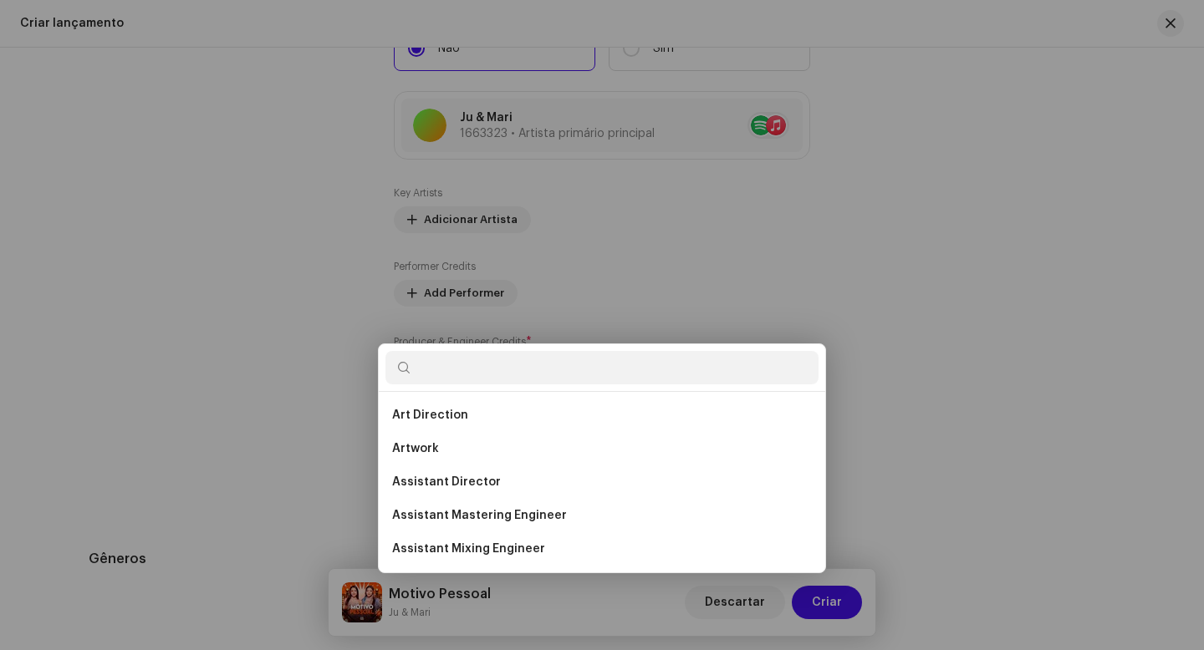
click at [1001, 472] on div "Add Producer & Engineer Credits Posição * Selecionar função Cancelar Add Credit" at bounding box center [602, 325] width 1204 height 650
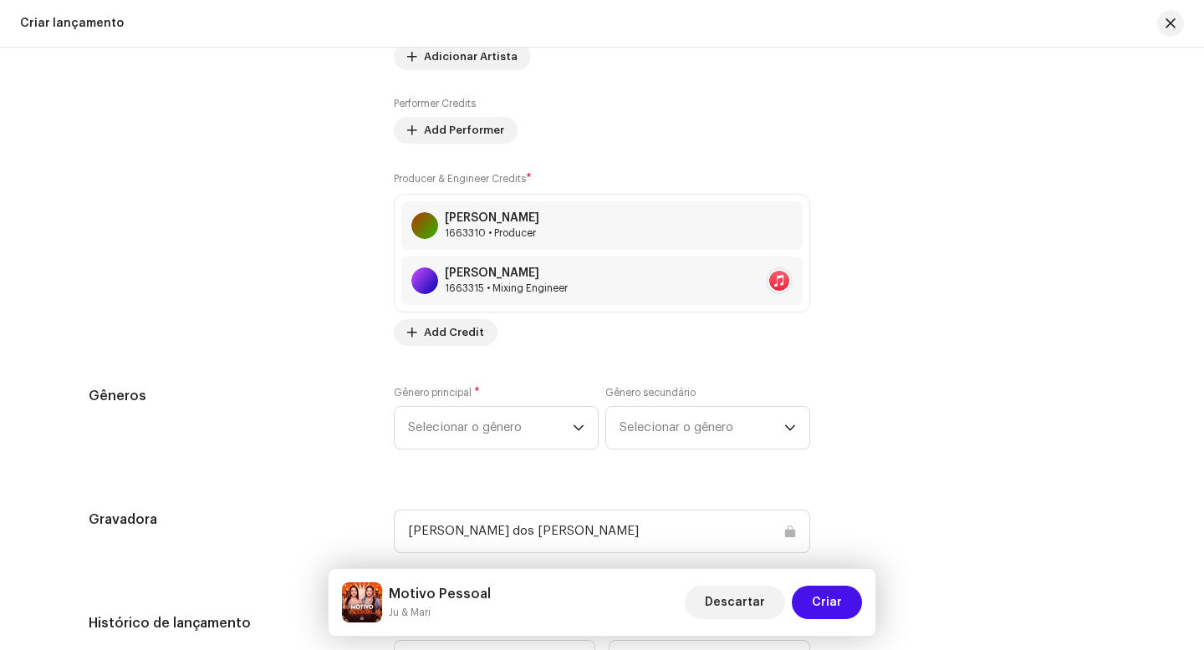
scroll to position [2181, 0]
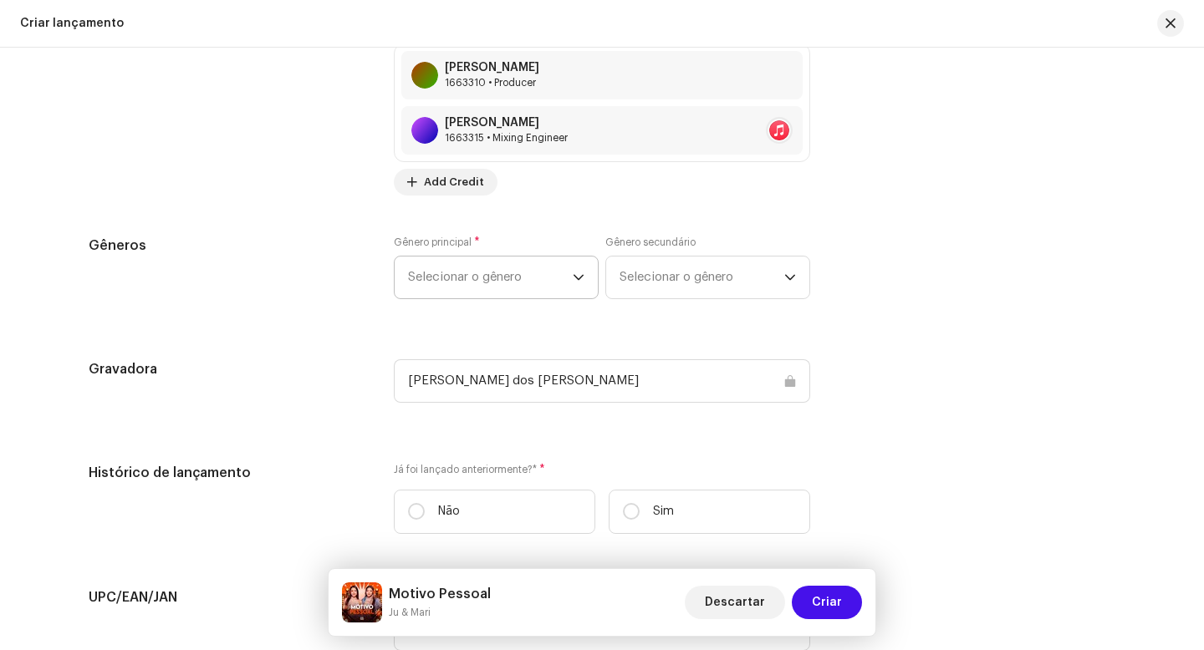
click at [548, 280] on span "Selecionar o gênero" at bounding box center [490, 278] width 165 height 42
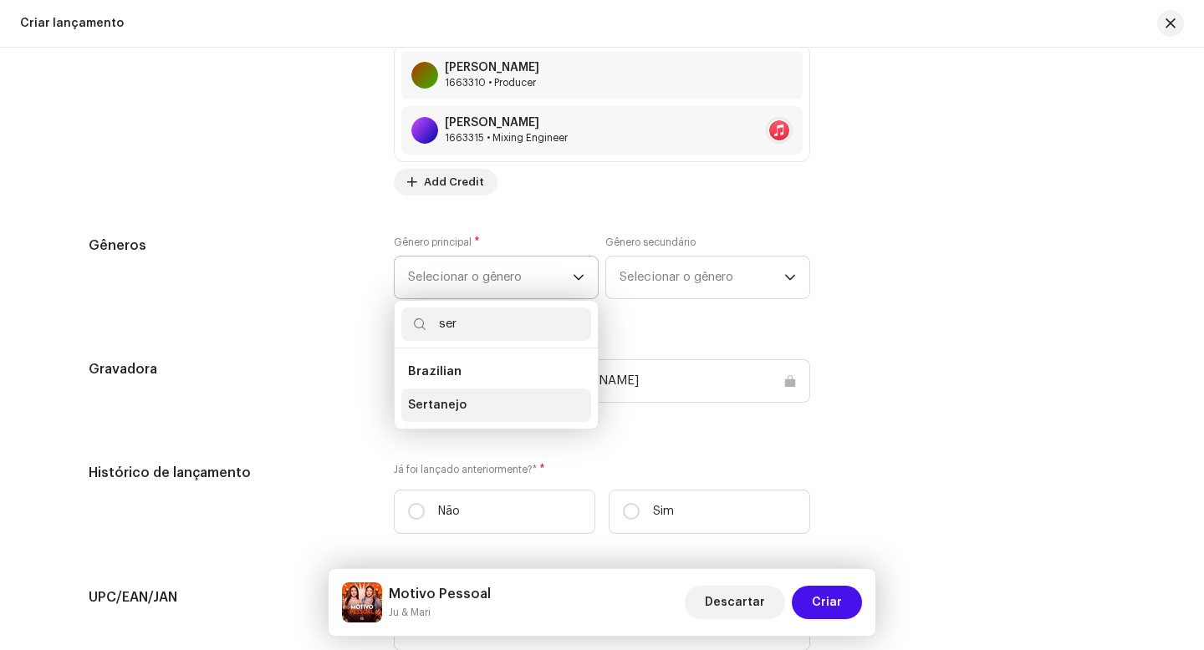
type input "ser"
click at [446, 408] on span "Sertanejo" at bounding box center [437, 405] width 59 height 17
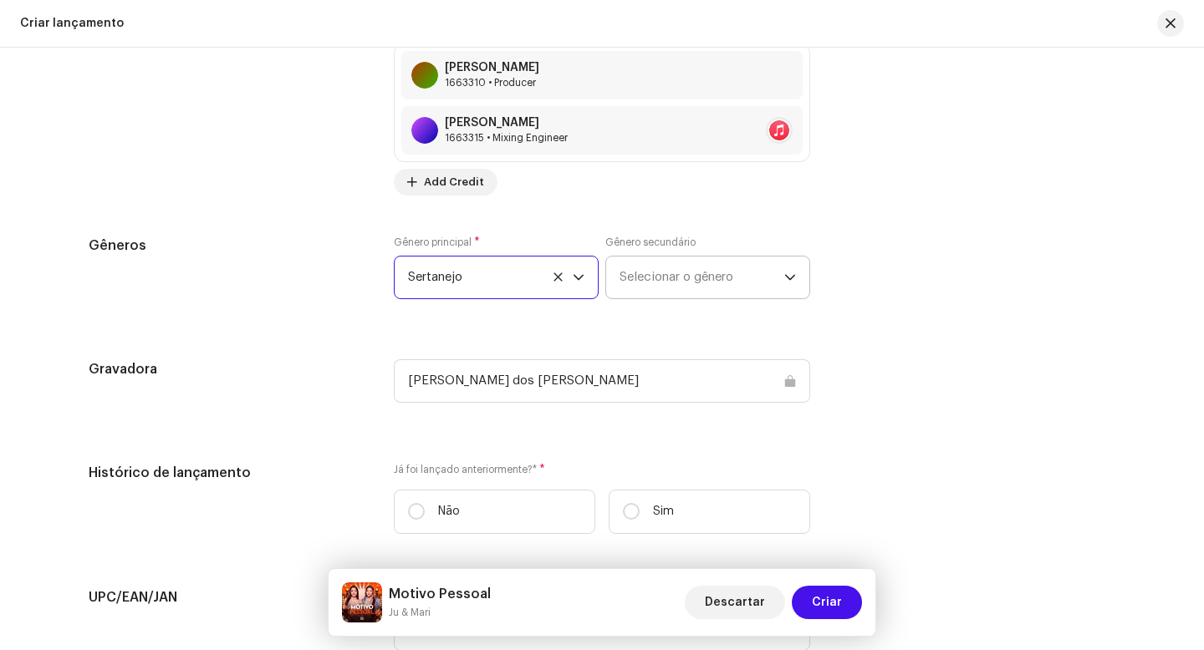
click at [668, 286] on span "Selecionar o gênero" at bounding box center [701, 278] width 165 height 42
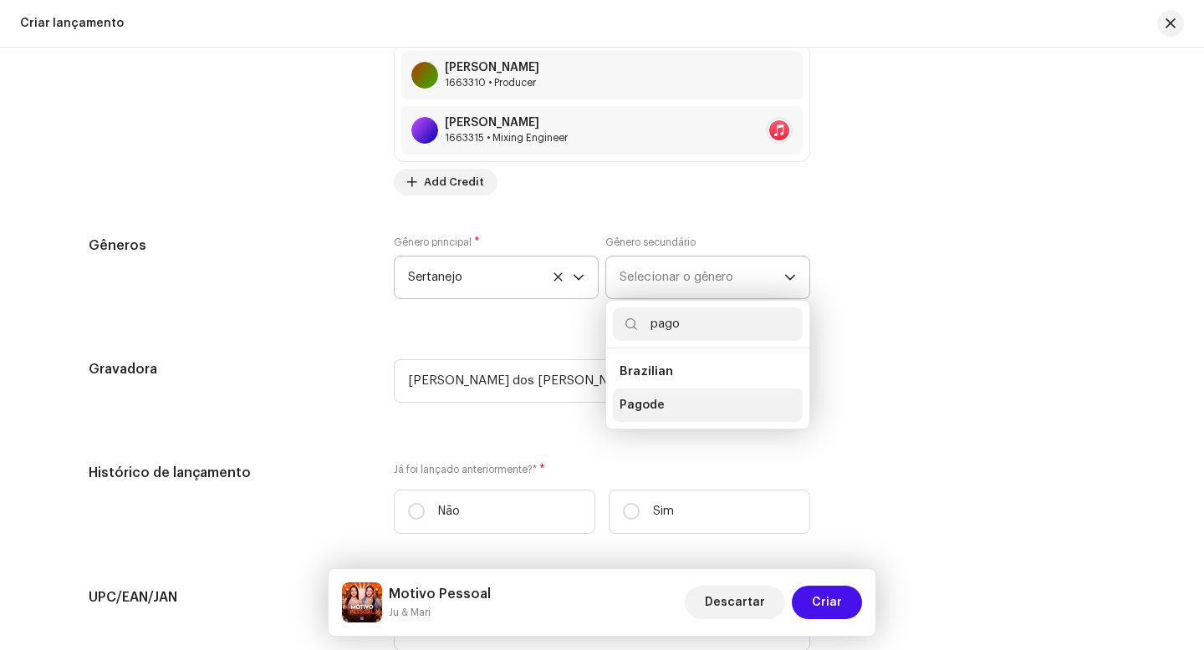
type input "pago"
click at [642, 411] on span "Pagode" at bounding box center [641, 405] width 45 height 17
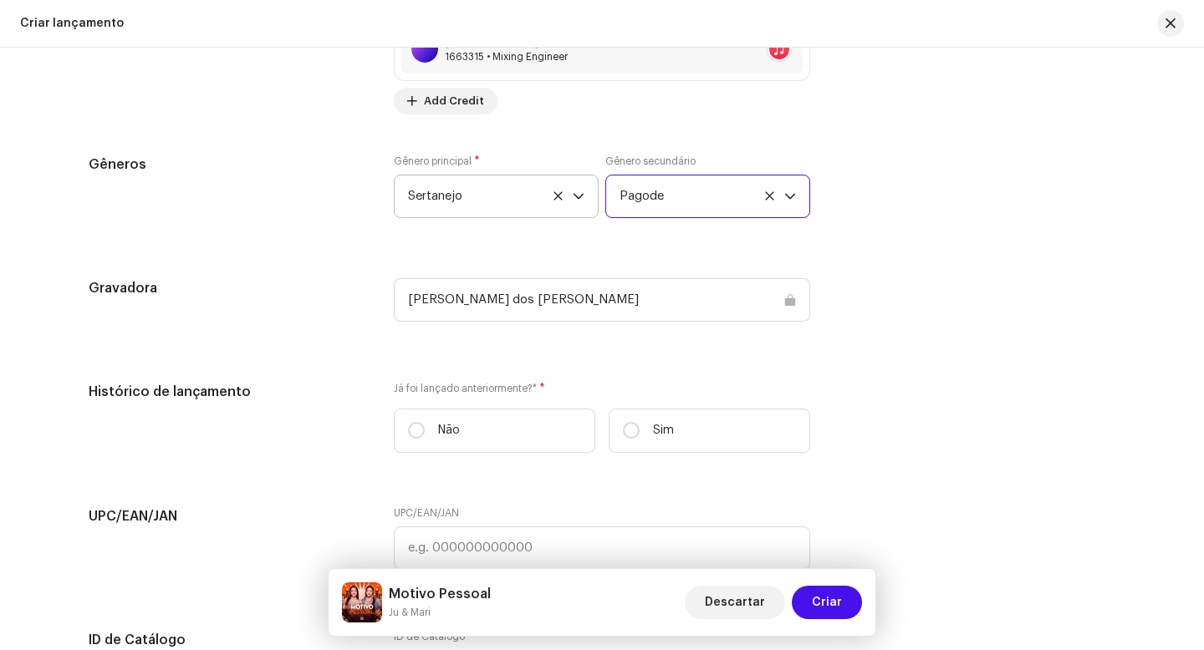
scroll to position [2353, 0]
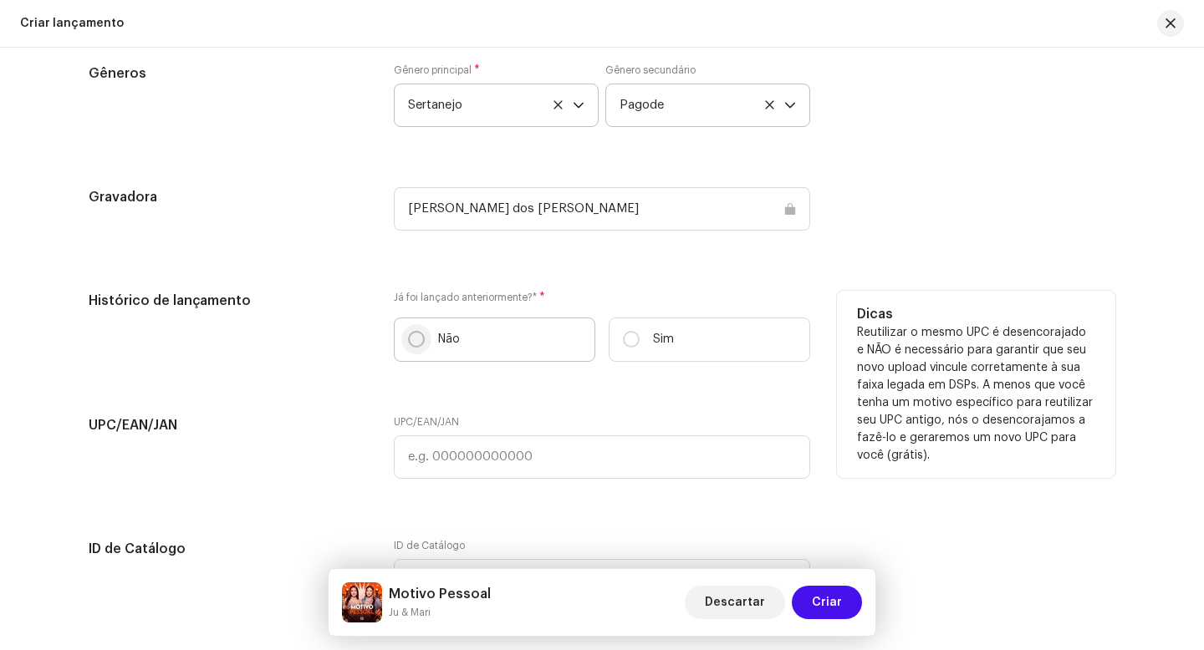
click at [409, 345] on input "Não" at bounding box center [416, 339] width 17 height 17
radio input "true"
click at [409, 345] on input "Não" at bounding box center [416, 339] width 17 height 17
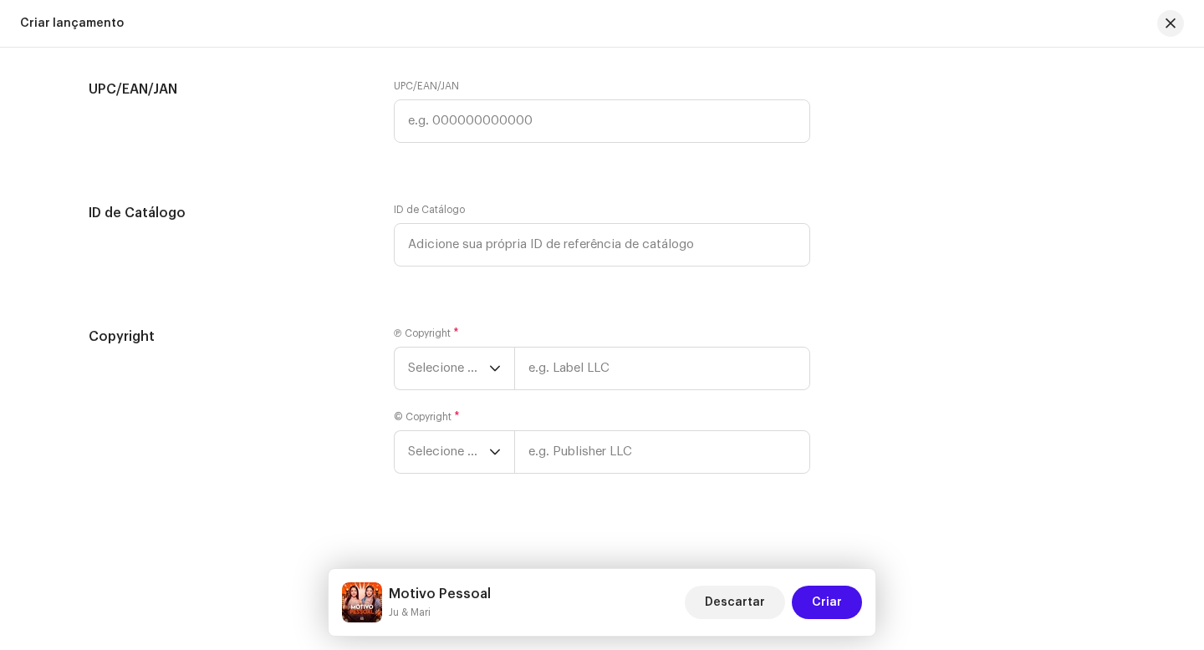
scroll to position [2698, 0]
click at [493, 372] on div "dropdown trigger" at bounding box center [495, 365] width 12 height 42
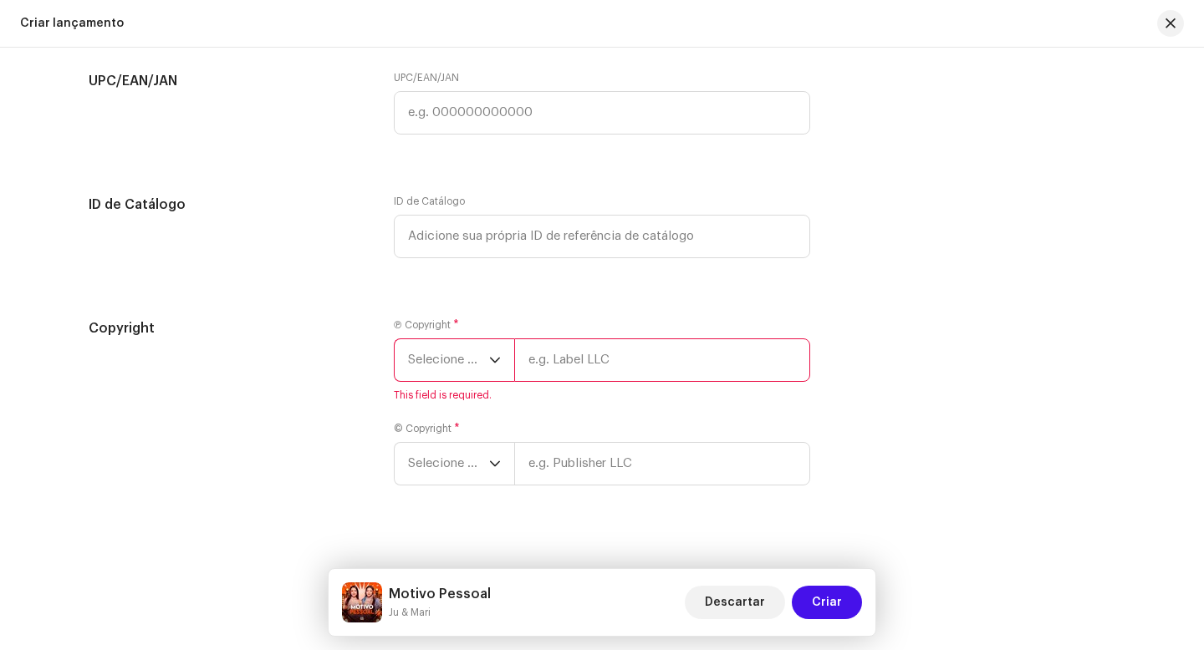
click at [471, 367] on span "Selecione o ano" at bounding box center [448, 360] width 81 height 42
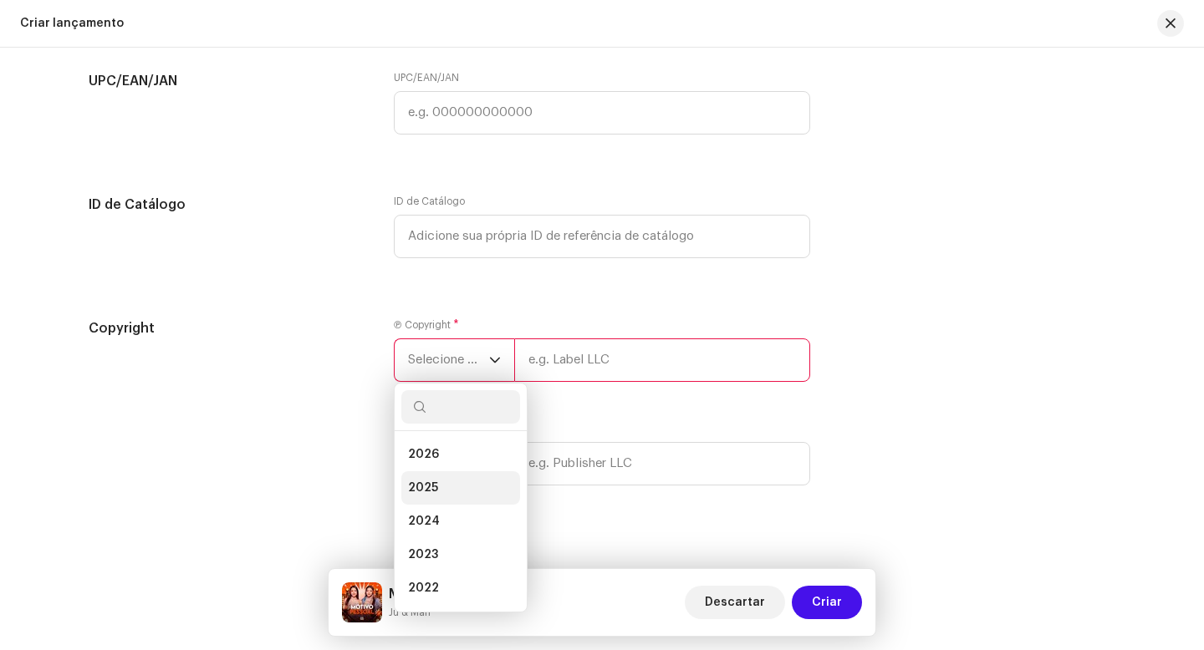
click at [433, 501] on li "2025" at bounding box center [460, 487] width 119 height 33
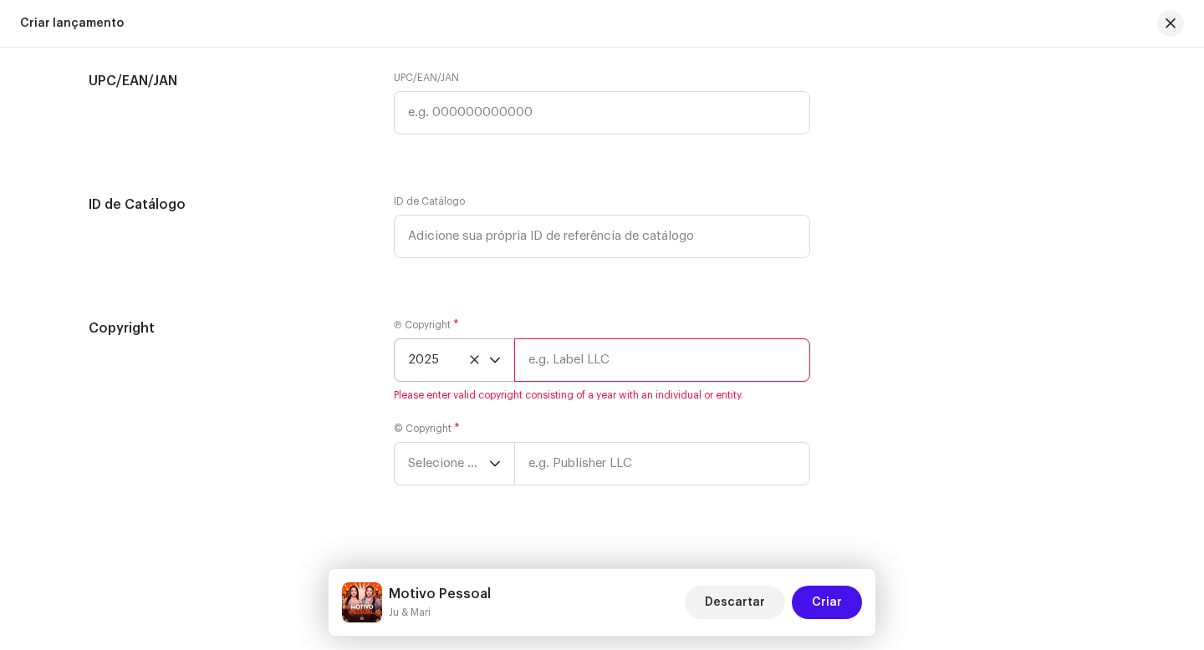
click at [585, 376] on input "text" at bounding box center [662, 360] width 296 height 43
type input "j"
type input "Ju & Mari"
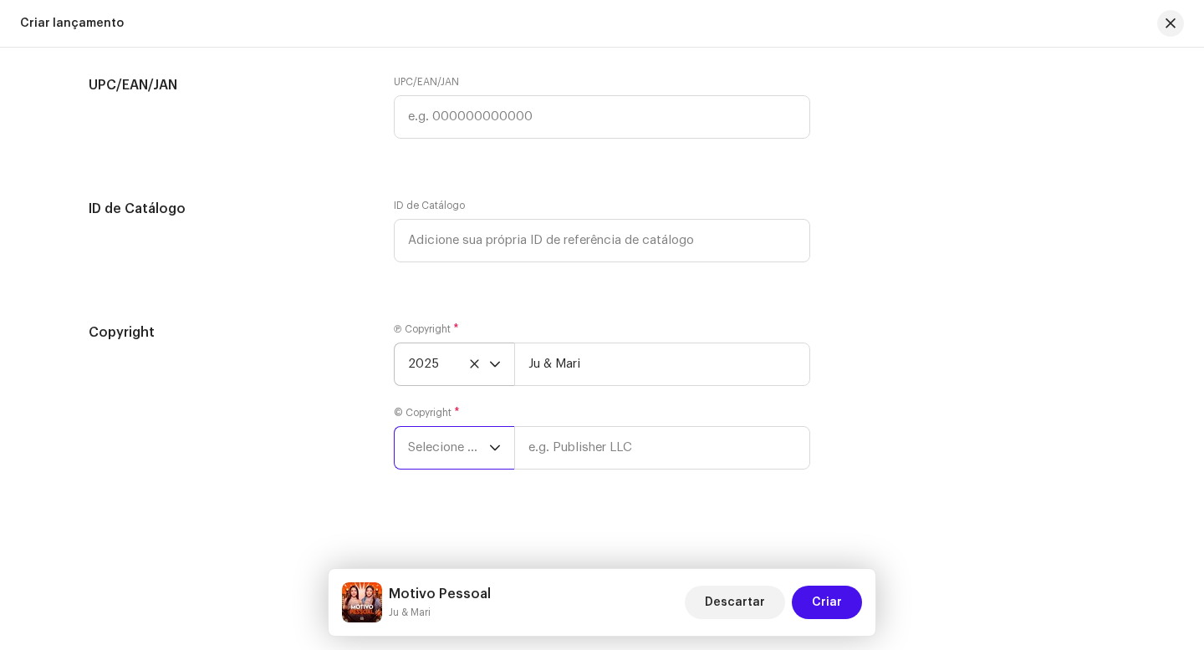
click at [446, 473] on div "Ⓟ Copyright * 2025 Ju & Mari © Copyright * Selecione o ano" at bounding box center [602, 406] width 416 height 167
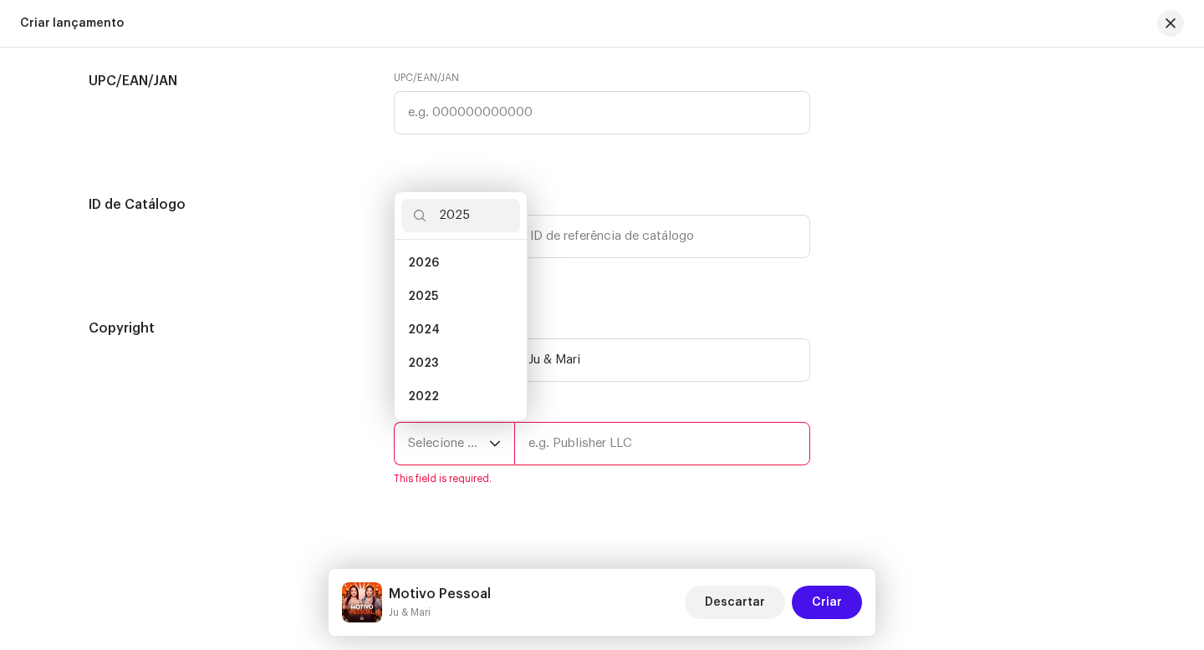
scroll to position [0, 0]
type input "2025"
click at [410, 265] on span "2025" at bounding box center [423, 263] width 30 height 17
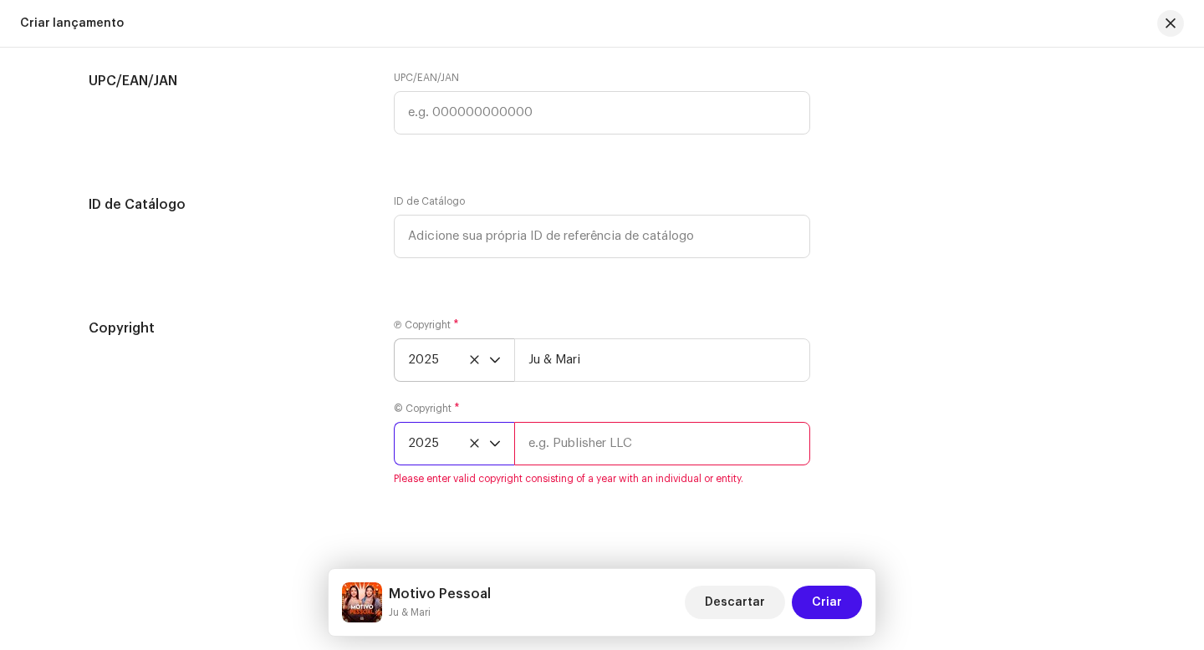
click at [558, 451] on input "text" at bounding box center [662, 443] width 296 height 43
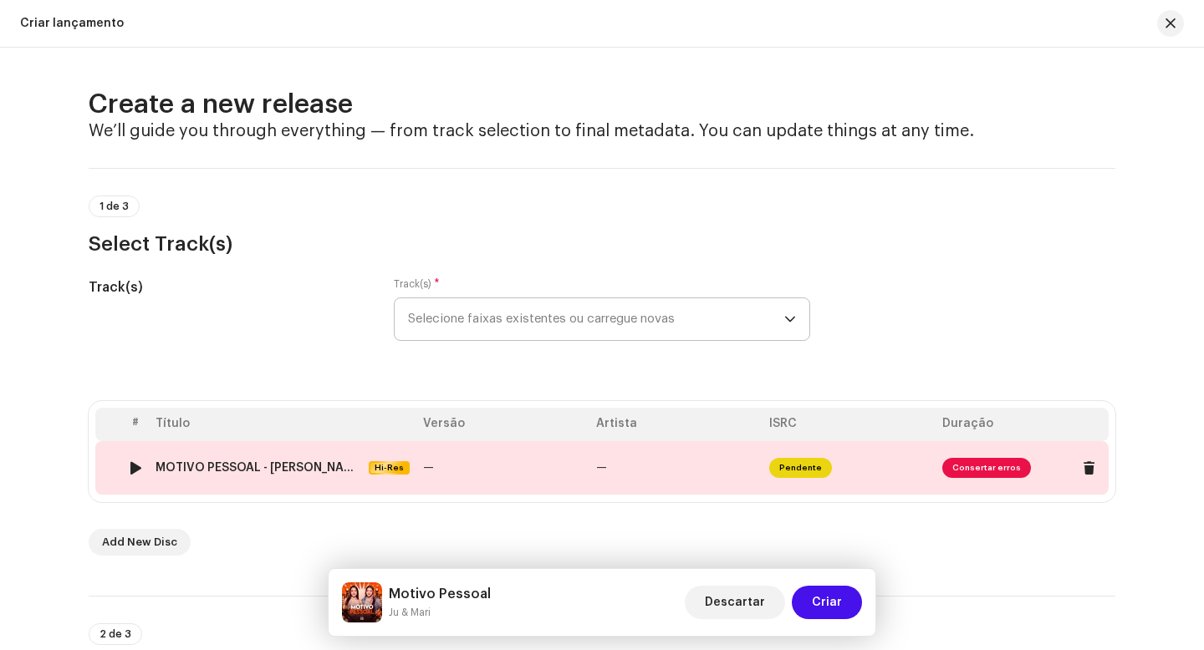
type input "Ju & Mari"
click at [991, 469] on span "Consertar erros" at bounding box center [986, 468] width 89 height 20
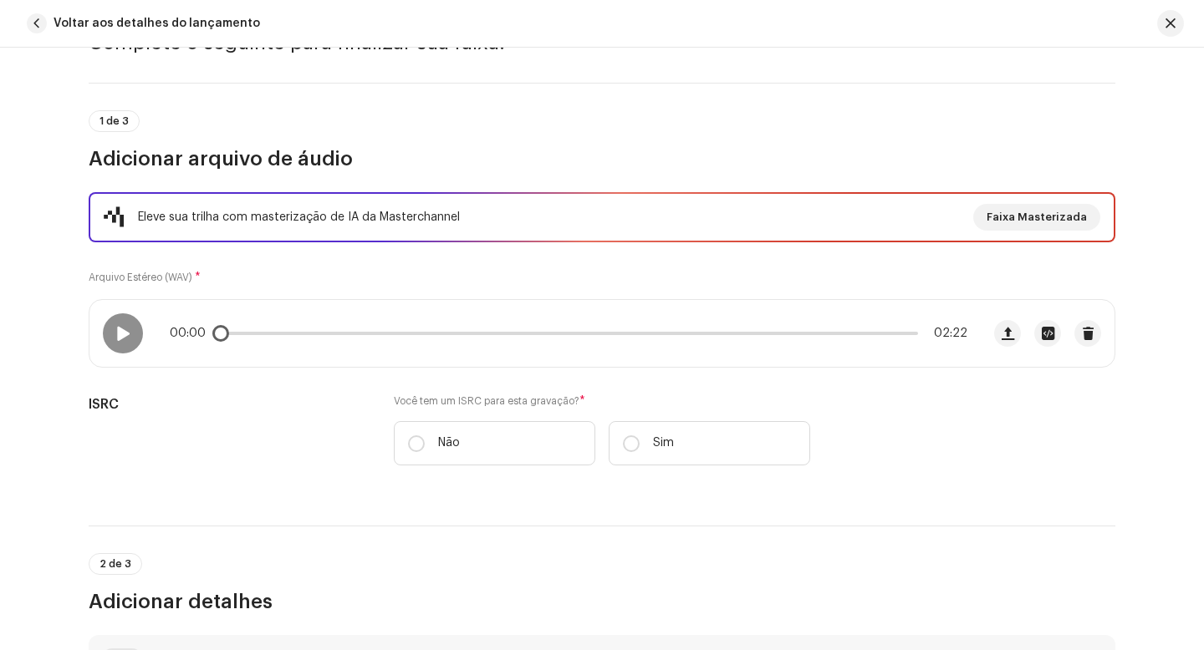
scroll to position [93, 0]
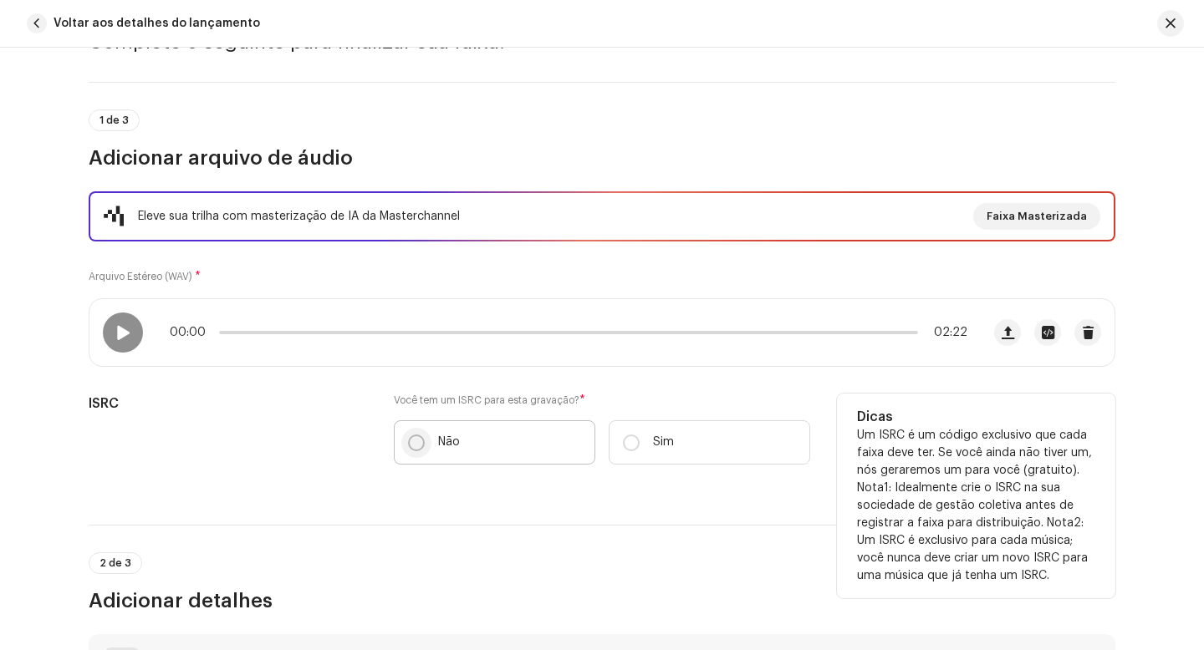
click at [408, 440] on input "Não" at bounding box center [416, 443] width 17 height 17
radio input "true"
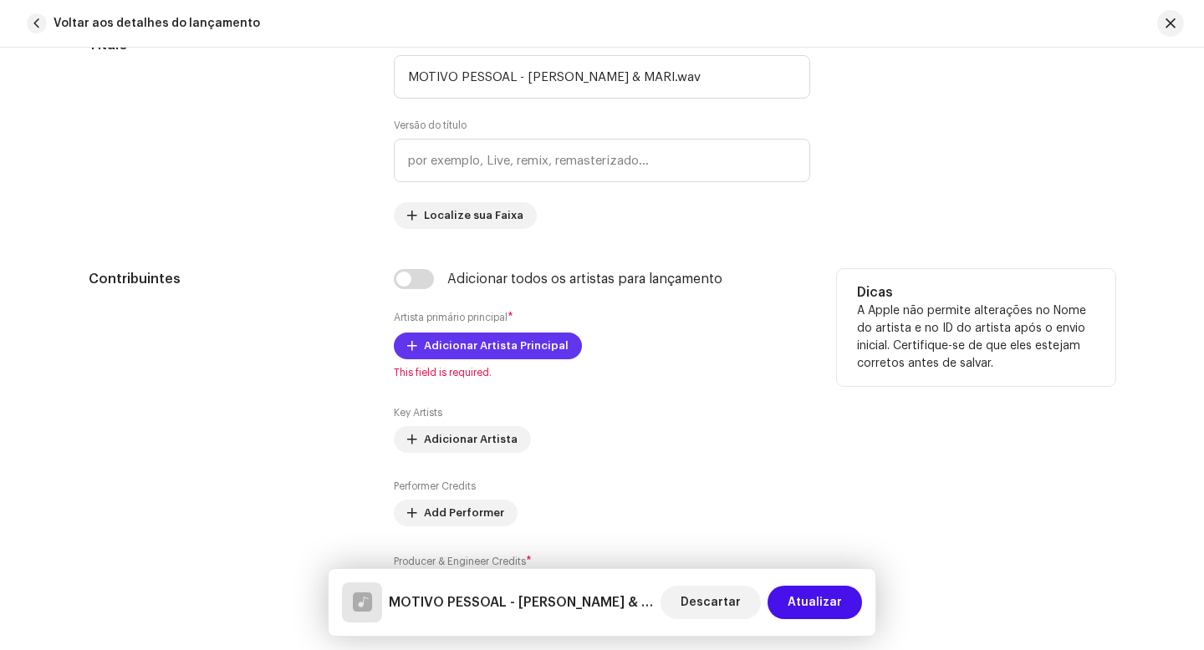
scroll to position [843, 0]
click at [451, 347] on span "Adicionar Artista Principal" at bounding box center [496, 345] width 145 height 33
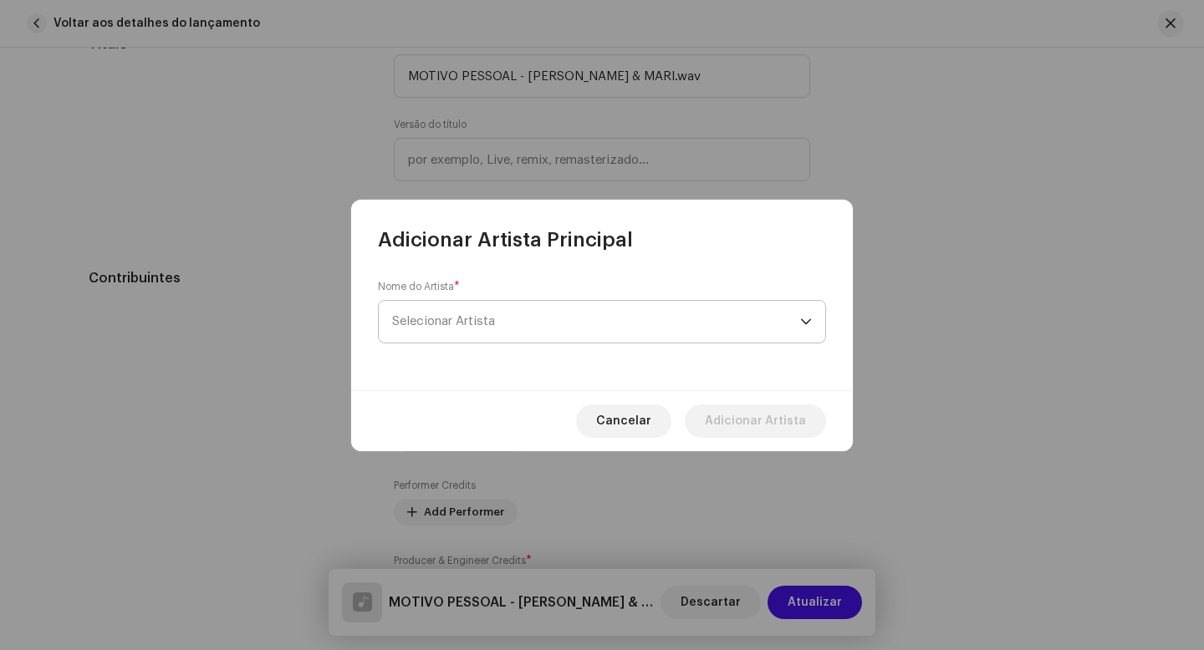
click at [497, 324] on span "Selecionar Artista" at bounding box center [596, 322] width 408 height 42
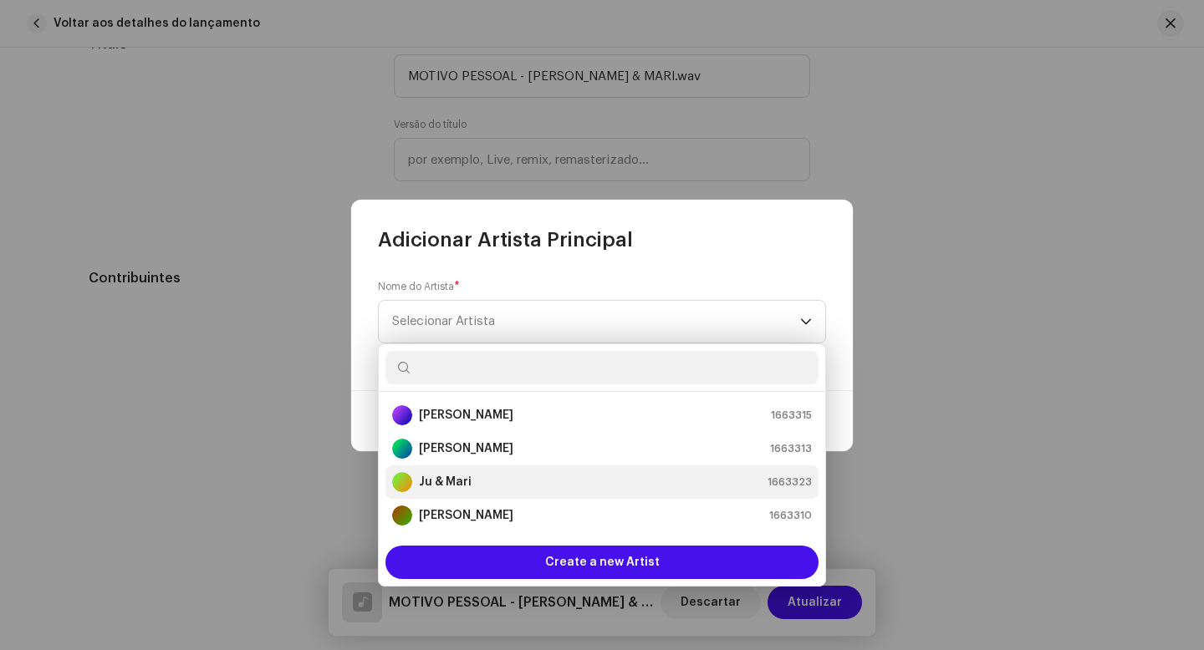
click at [451, 479] on strong "Ju & Mari" at bounding box center [445, 482] width 53 height 17
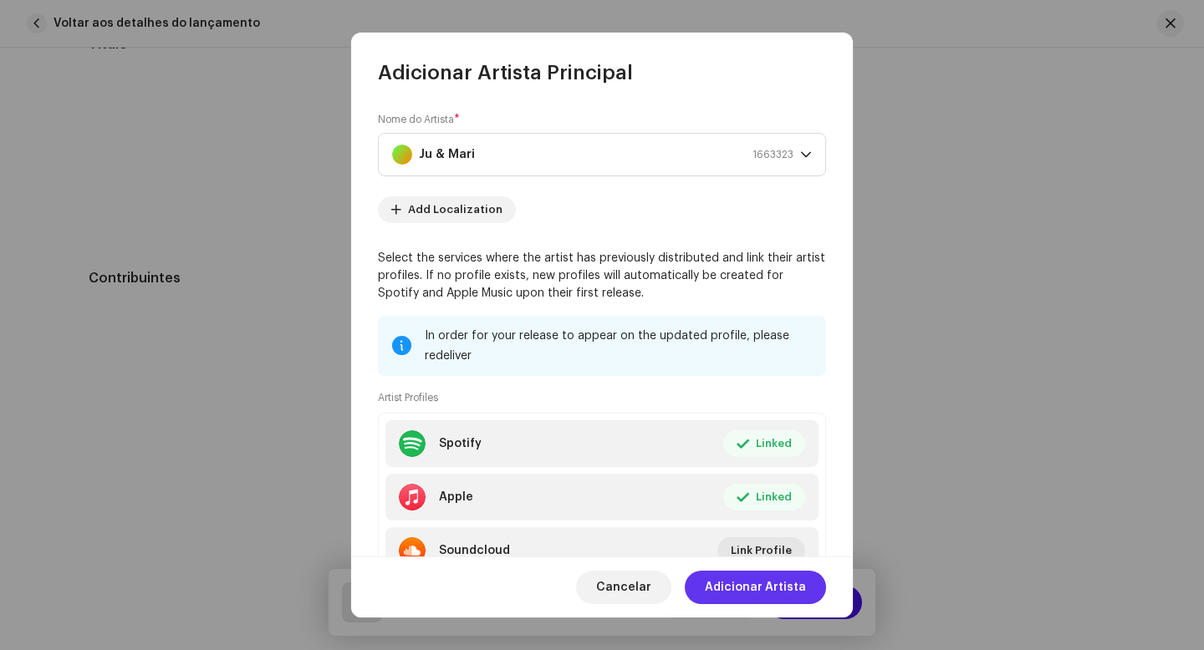
click at [747, 584] on span "Adicionar Artista" at bounding box center [755, 587] width 101 height 33
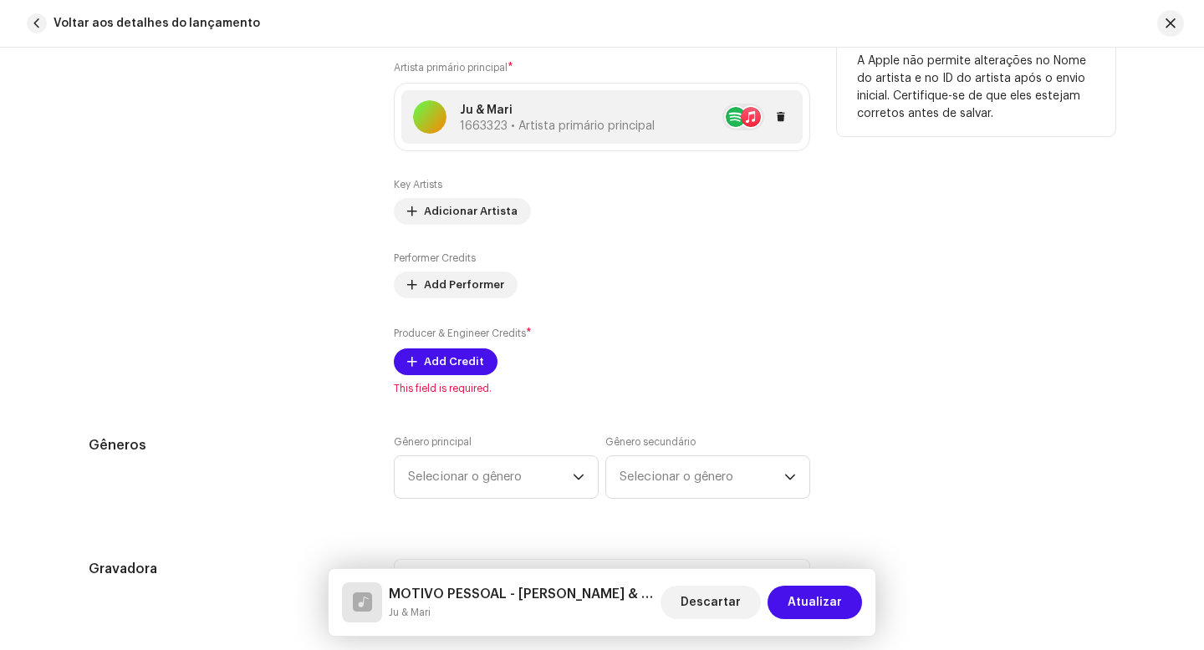
scroll to position [1093, 0]
click at [431, 364] on span "Add Credit" at bounding box center [454, 361] width 60 height 33
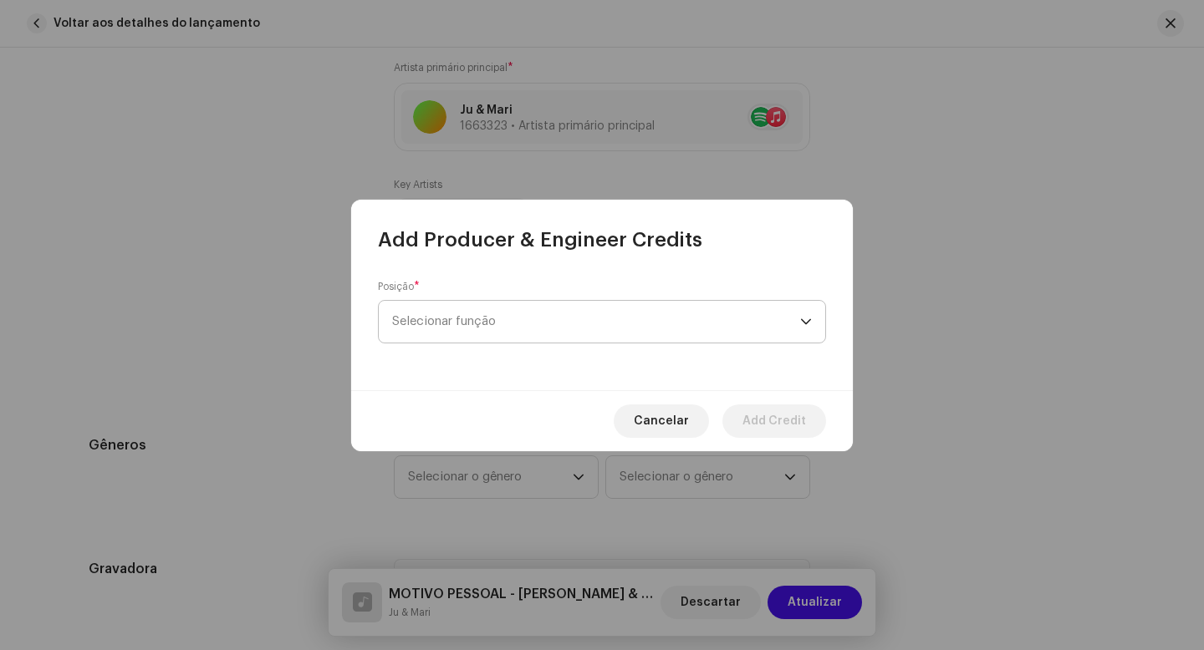
click at [504, 320] on span "Selecionar função" at bounding box center [596, 322] width 408 height 42
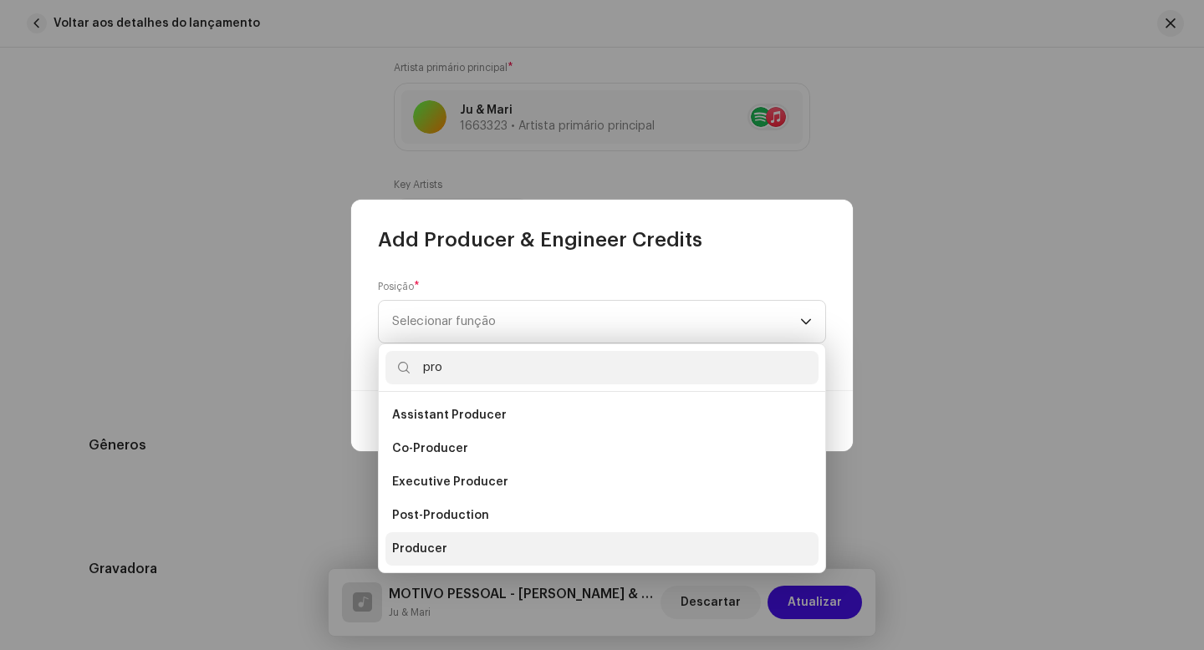
type input "pro"
click at [424, 550] on span "Producer" at bounding box center [419, 549] width 55 height 17
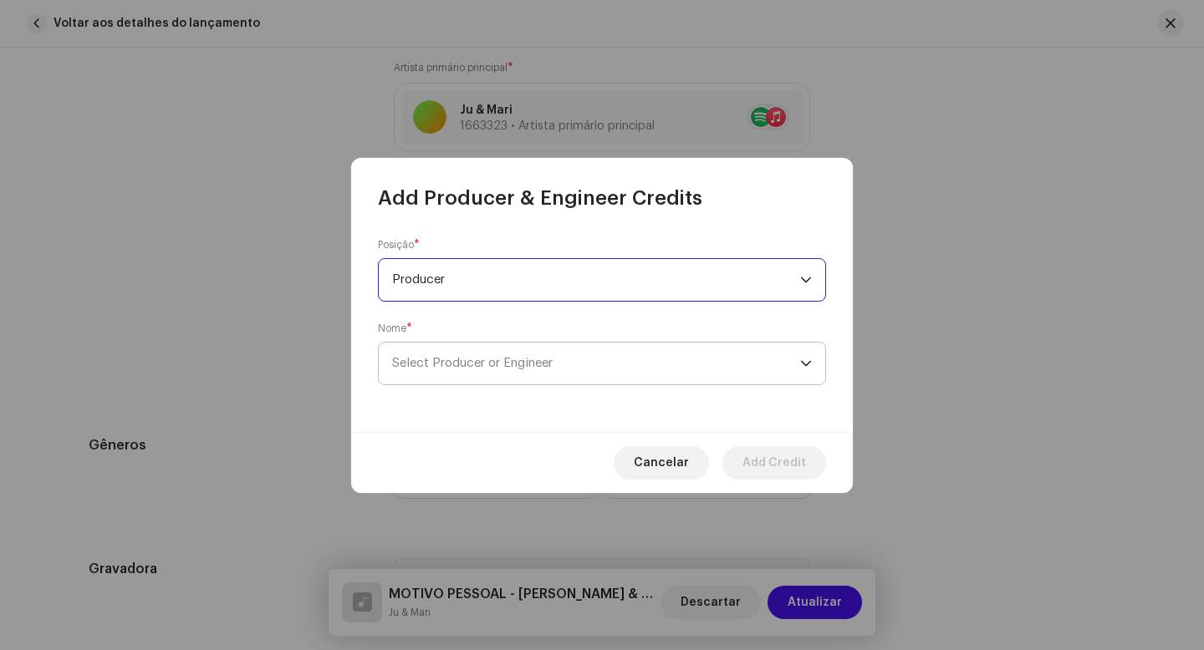
click at [513, 368] on span "Select Producer or Engineer" at bounding box center [472, 363] width 161 height 13
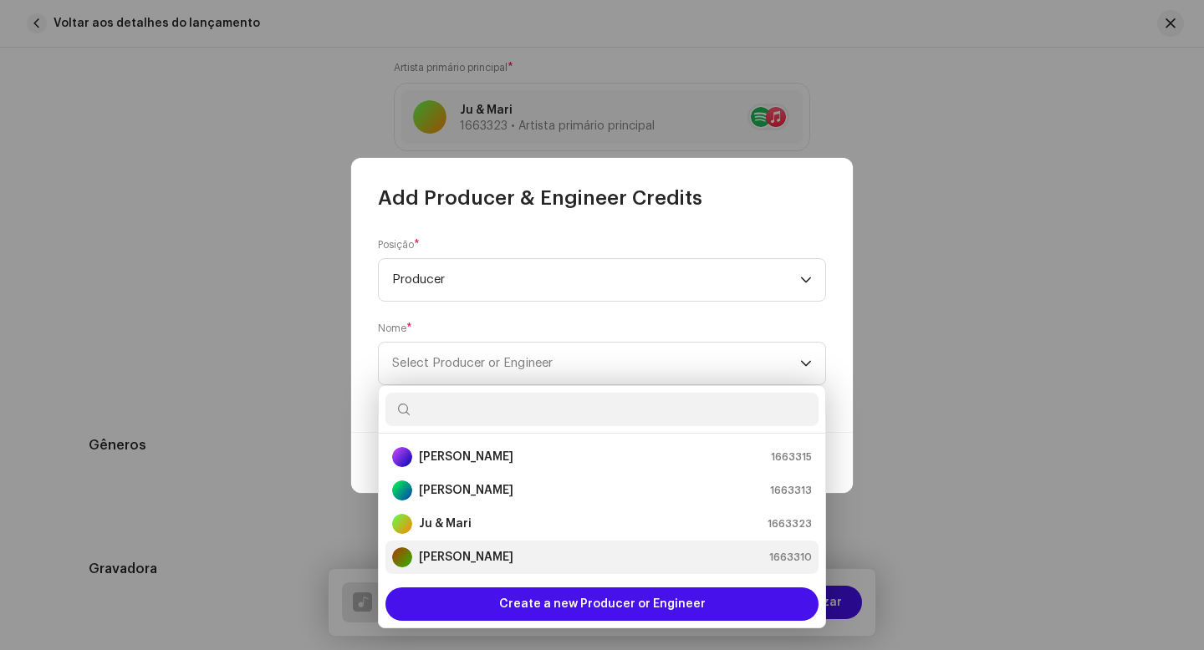
click at [461, 555] on strong "[PERSON_NAME]" at bounding box center [466, 557] width 94 height 17
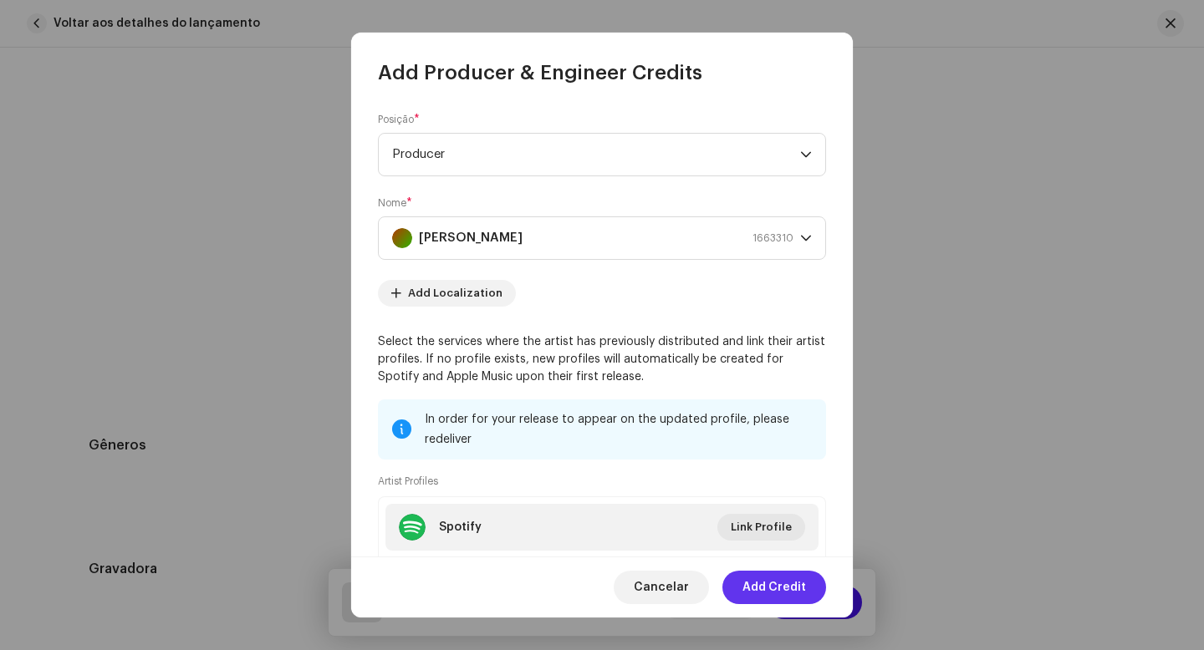
click at [777, 585] on span "Add Credit" at bounding box center [774, 587] width 64 height 33
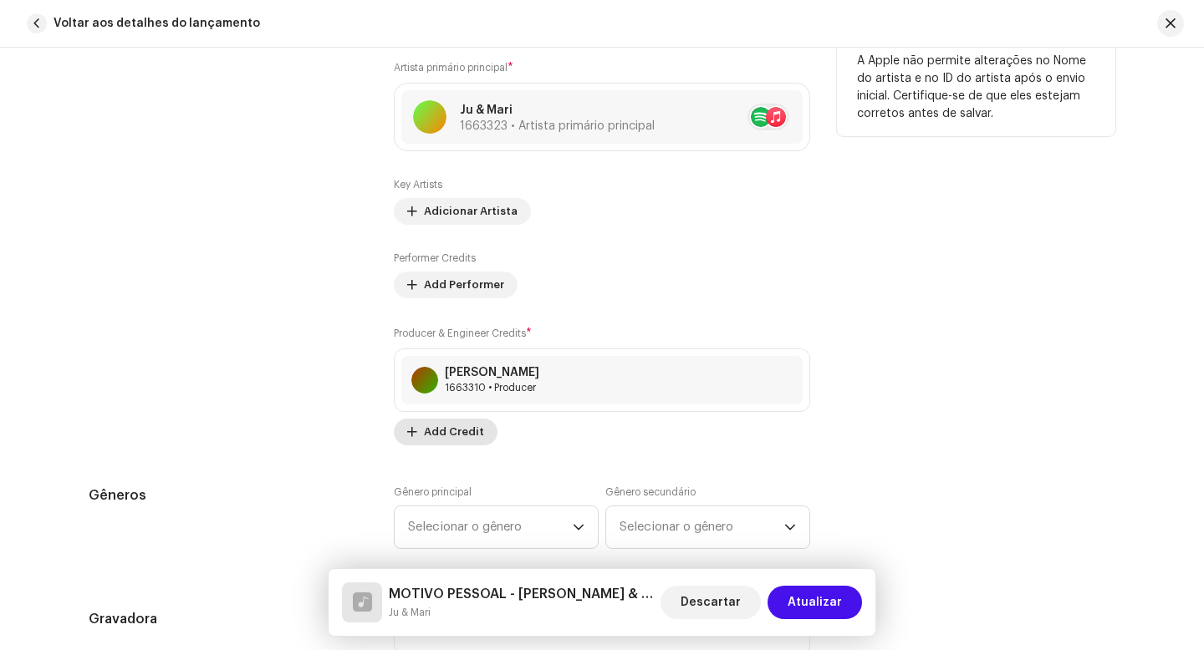
click at [446, 431] on span "Add Credit" at bounding box center [454, 431] width 60 height 33
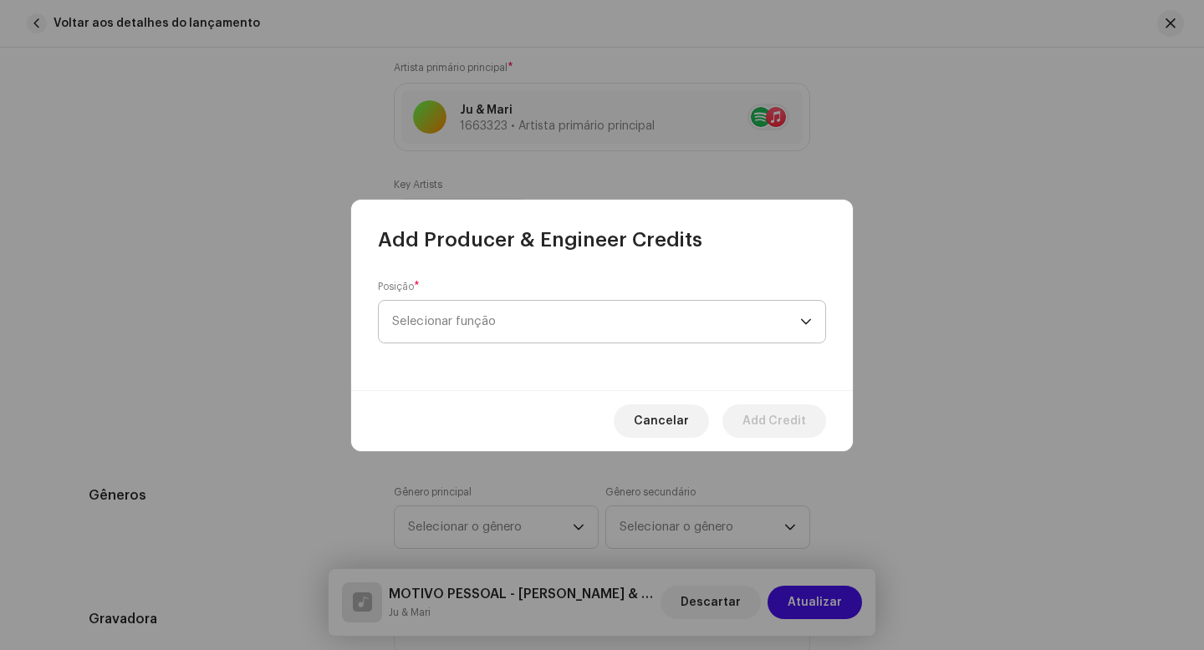
click at [452, 321] on span "Selecionar função" at bounding box center [596, 322] width 408 height 42
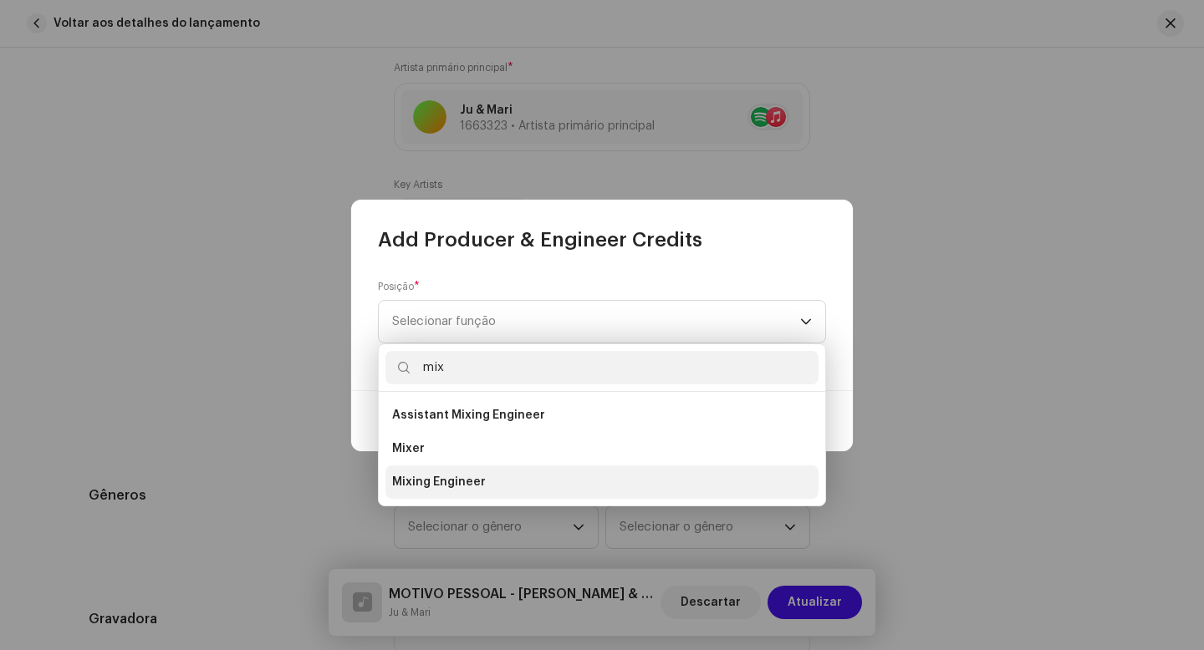
type input "mix"
click at [446, 482] on span "Mixing Engineer" at bounding box center [439, 482] width 94 height 17
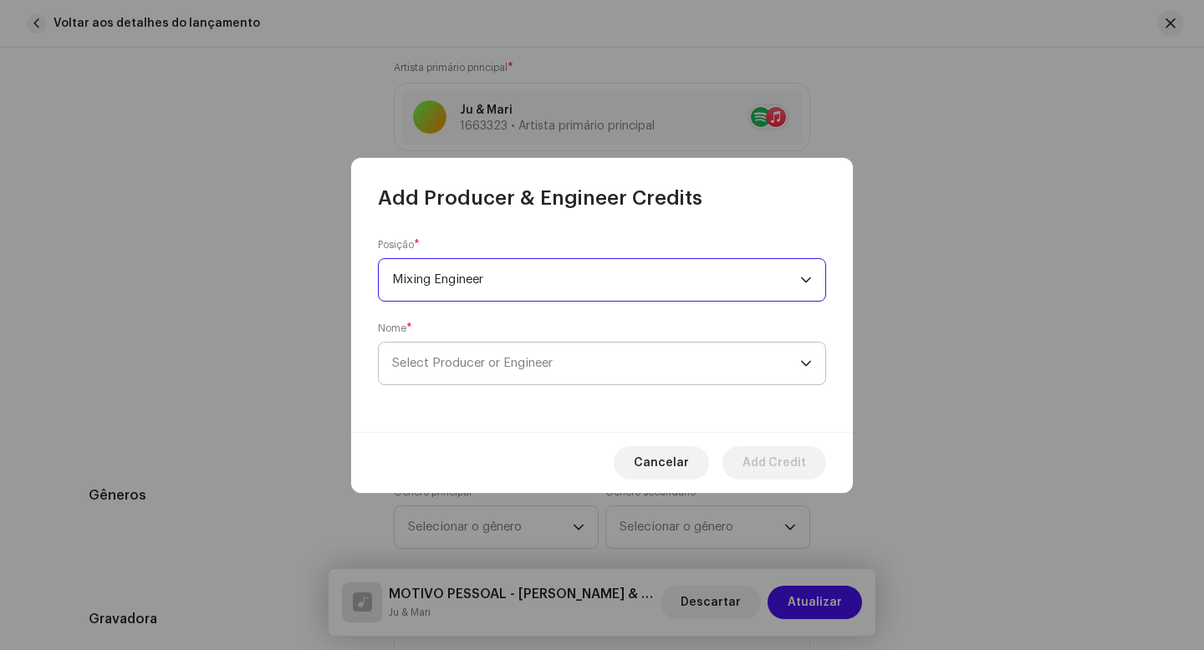
click at [472, 369] on span "Select Producer or Engineer" at bounding box center [472, 363] width 161 height 13
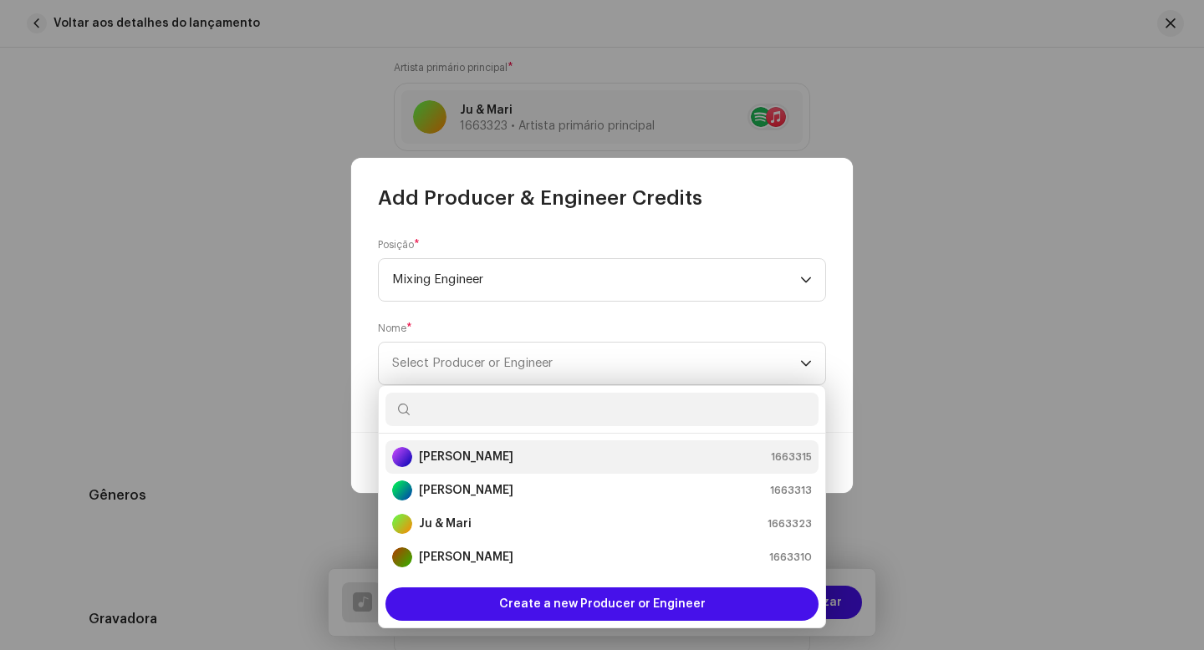
click at [477, 458] on strong "[PERSON_NAME]" at bounding box center [466, 457] width 94 height 17
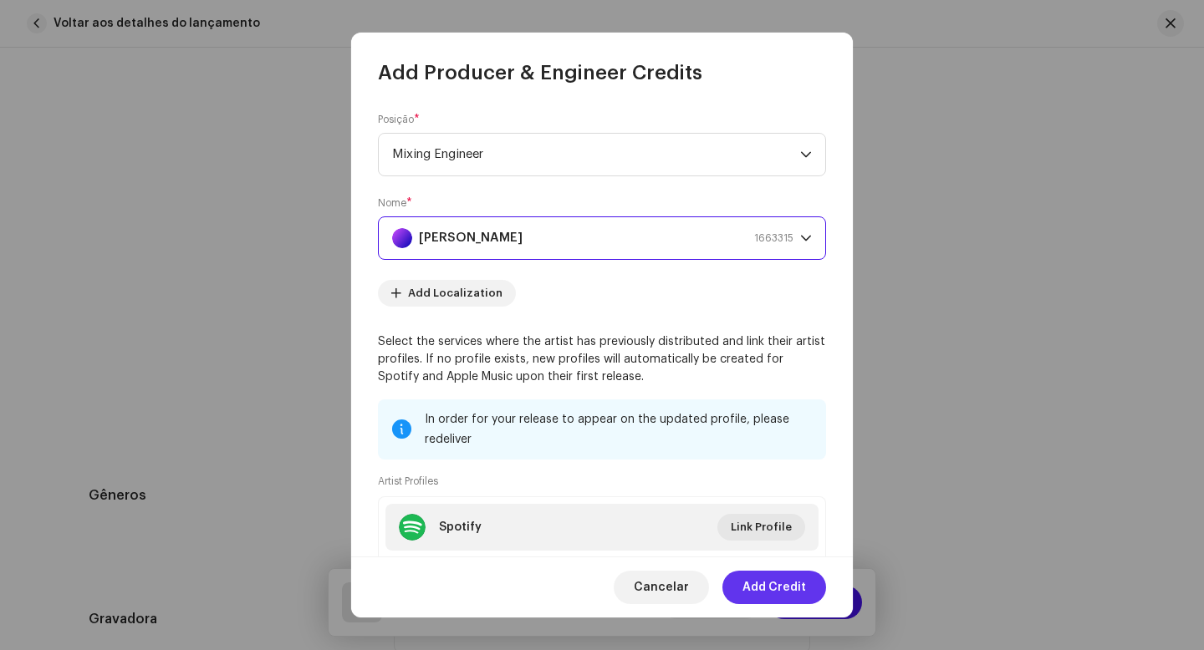
click at [775, 589] on span "Add Credit" at bounding box center [774, 587] width 64 height 33
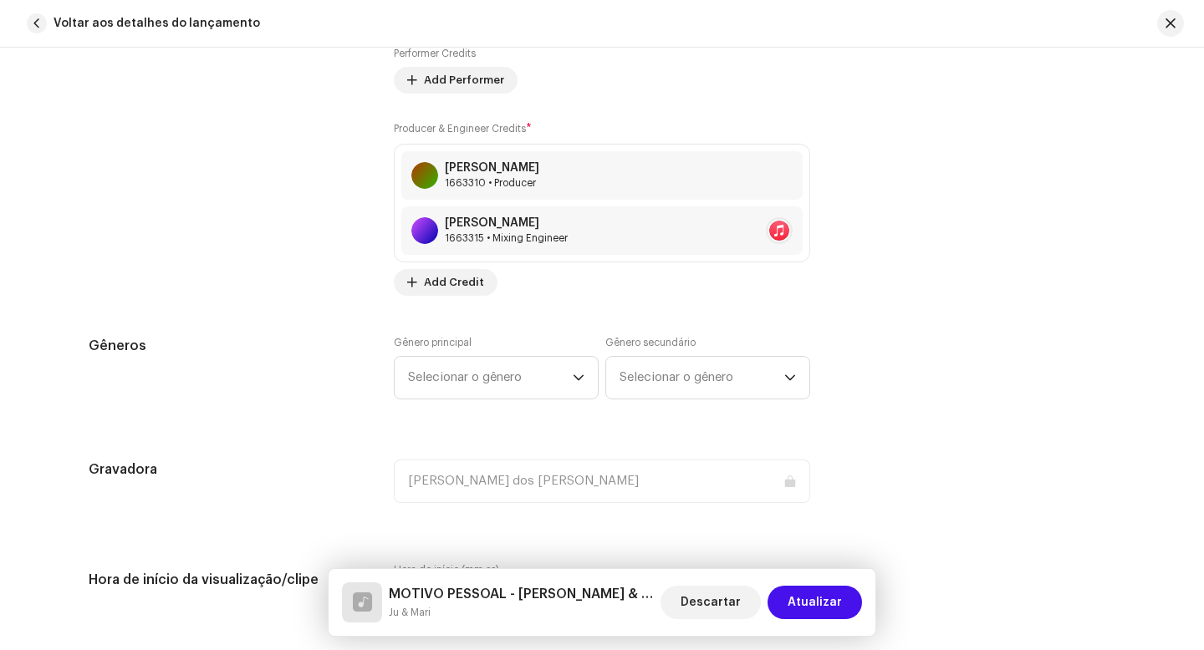
scroll to position [1329, 0]
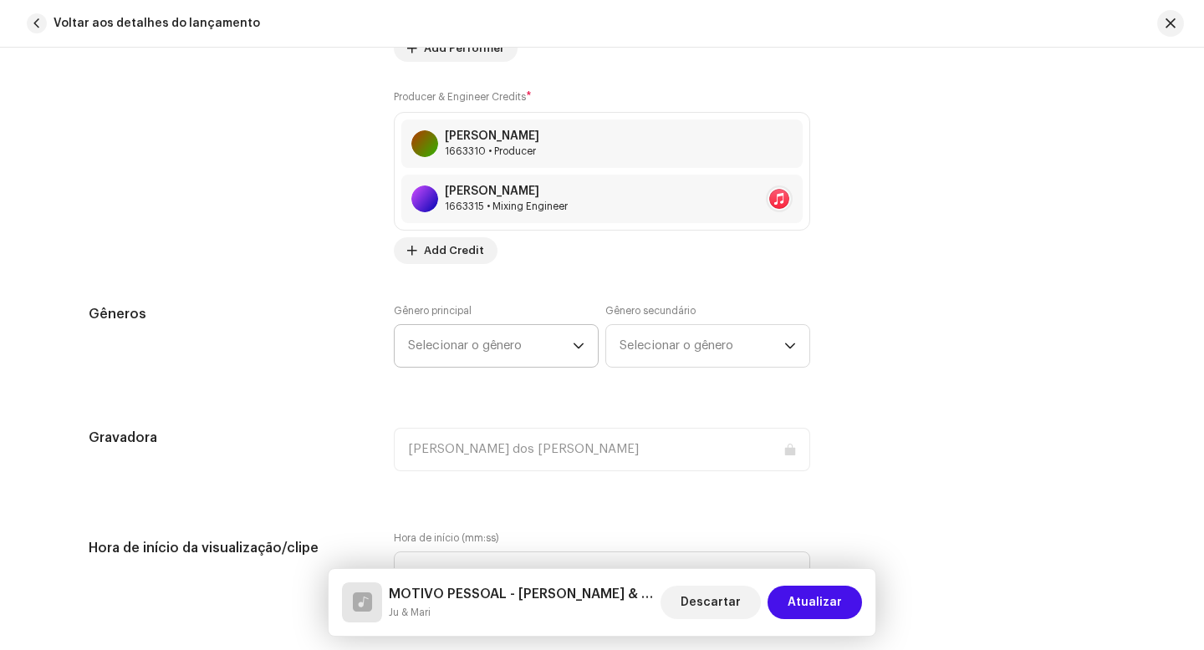
click at [524, 344] on span "Selecionar o gênero" at bounding box center [490, 346] width 165 height 42
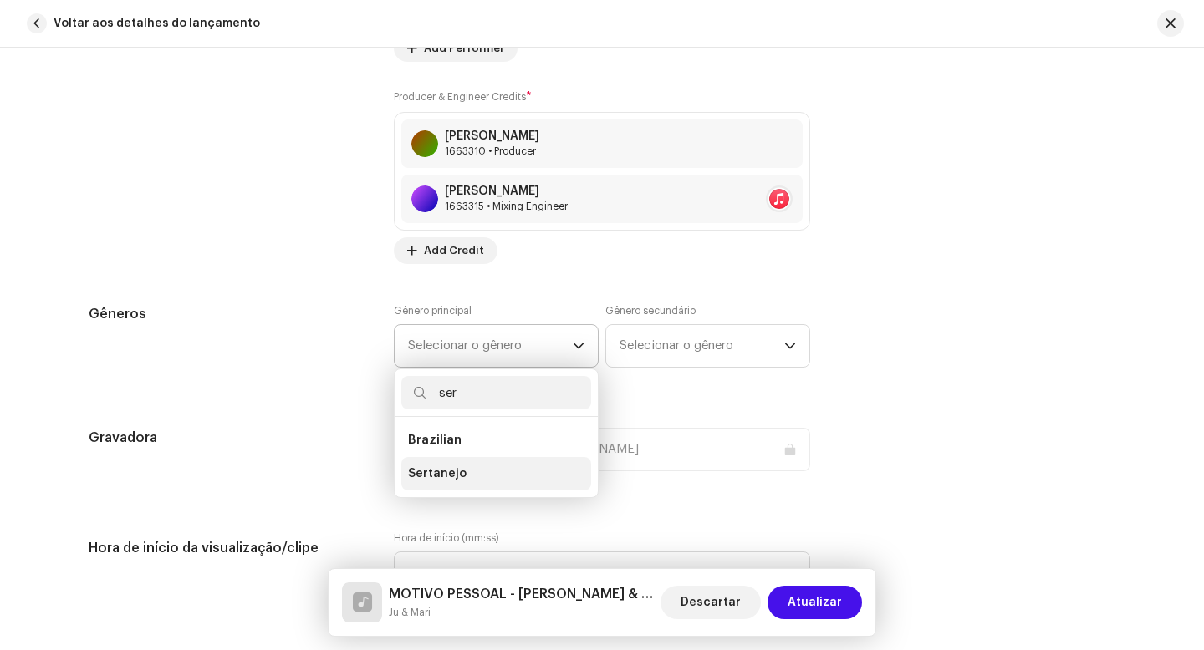
type input "ser"
click at [456, 472] on span "Sertanejo" at bounding box center [437, 474] width 59 height 17
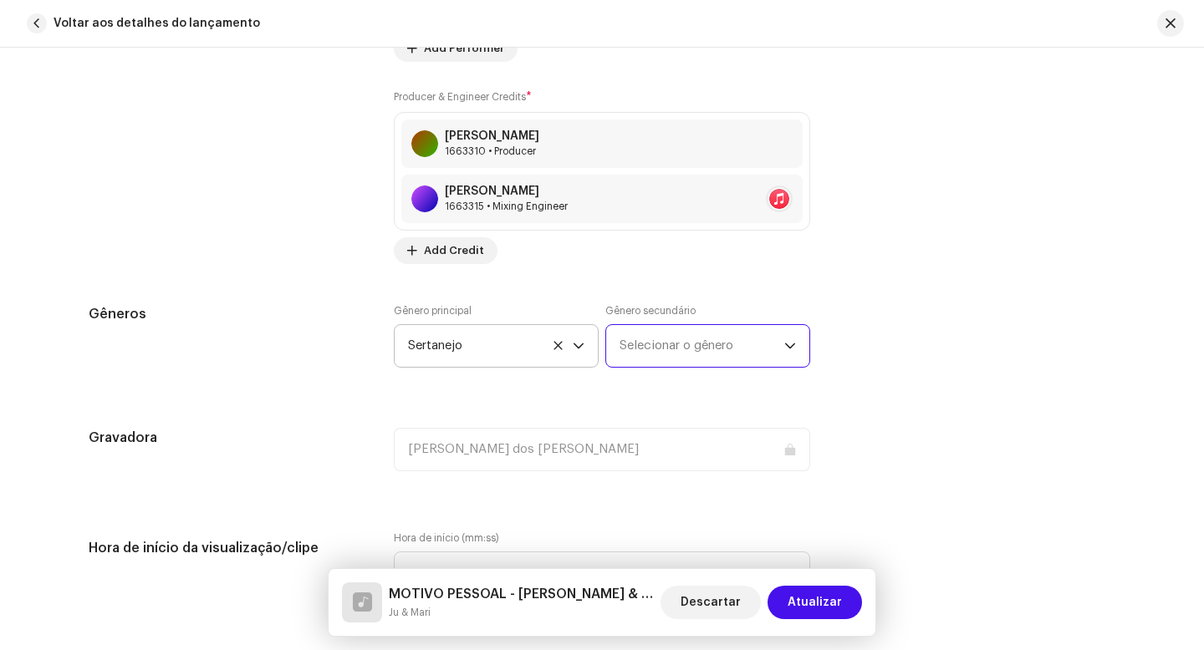
click at [645, 347] on span "Selecionar o gênero" at bounding box center [701, 346] width 165 height 42
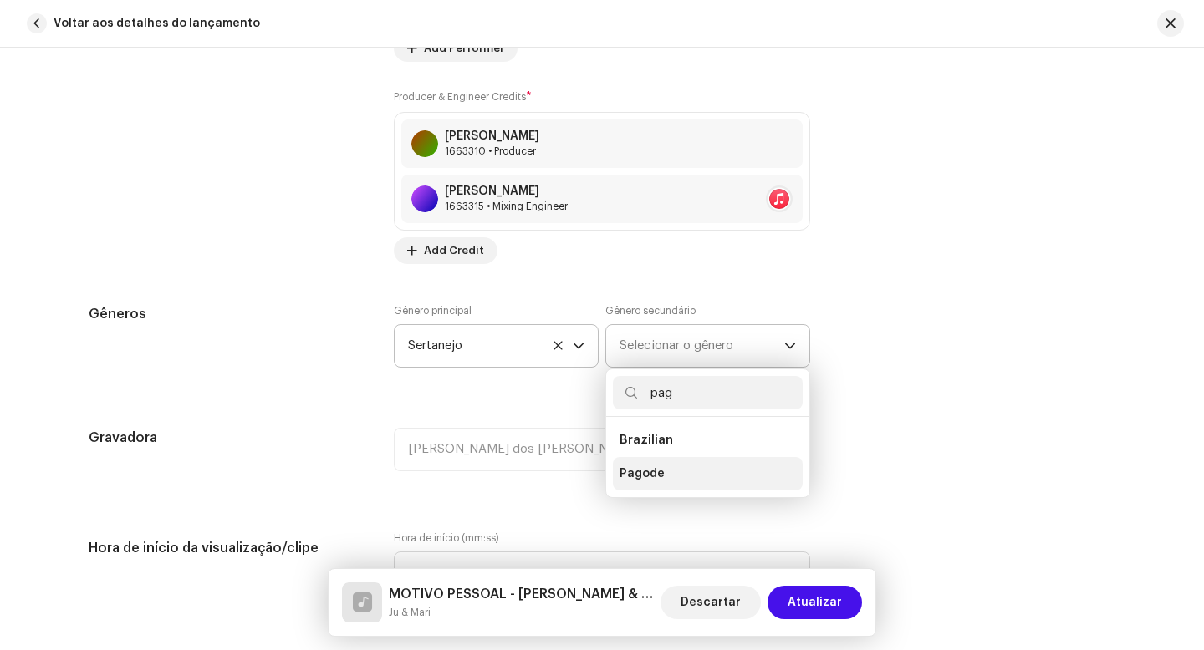
type input "pag"
click at [648, 482] on span "Pagode" at bounding box center [641, 474] width 45 height 17
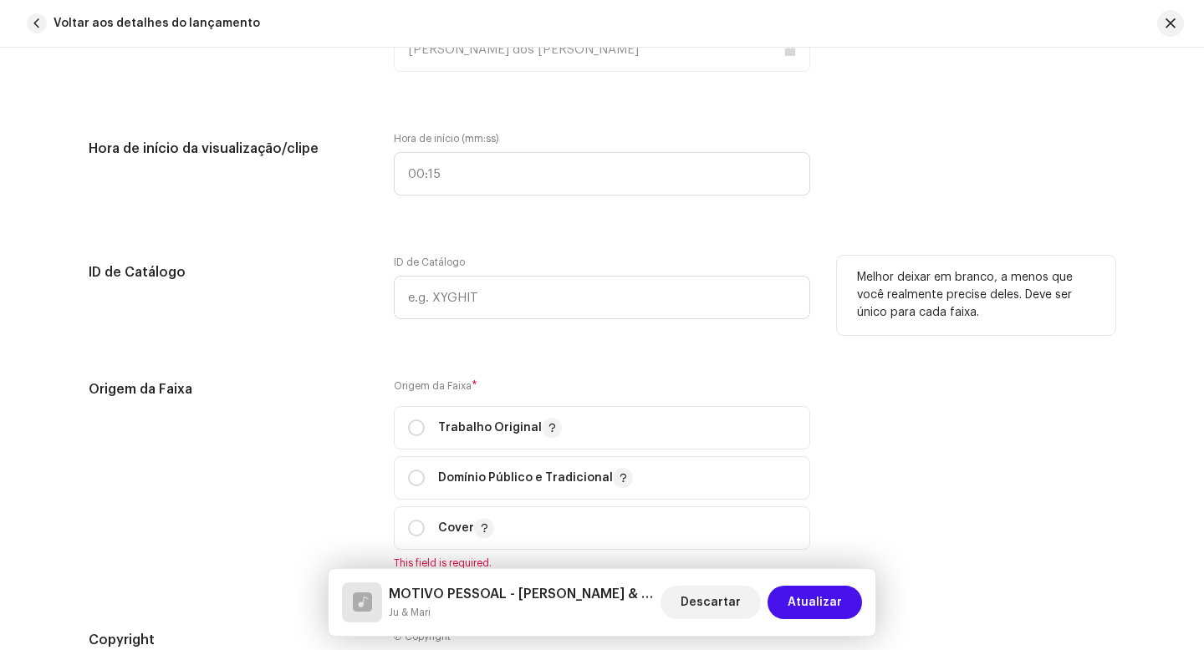
scroll to position [1883, 0]
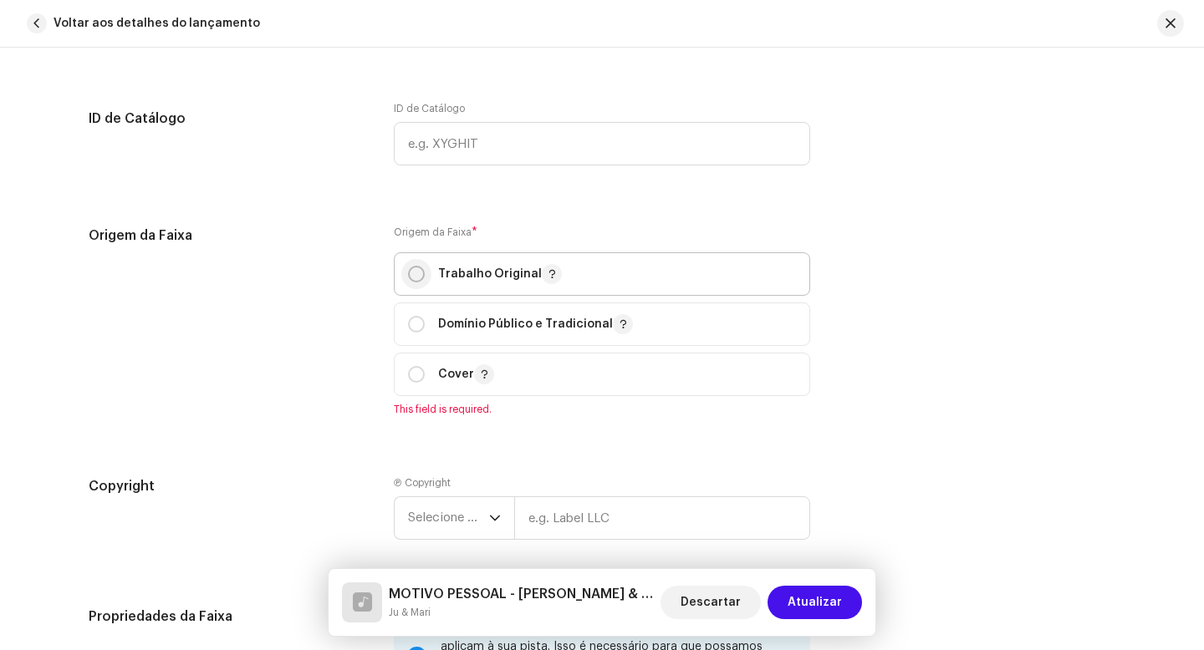
click at [410, 278] on input "radio" at bounding box center [416, 274] width 17 height 17
radio input "true"
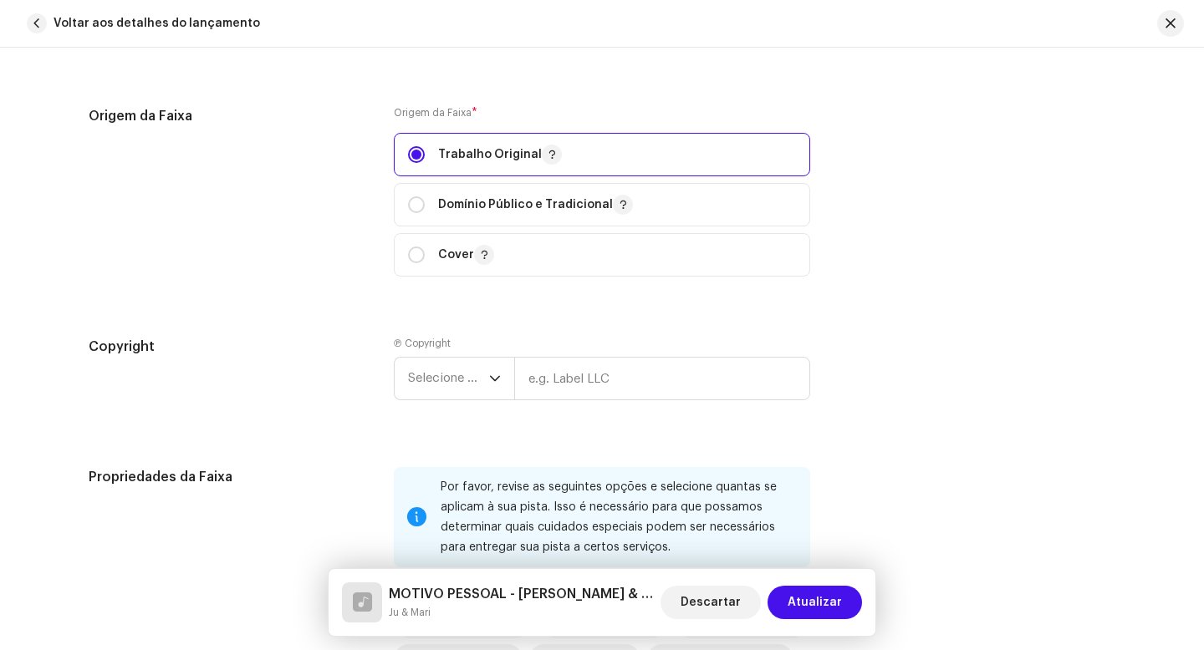
scroll to position [2087, 0]
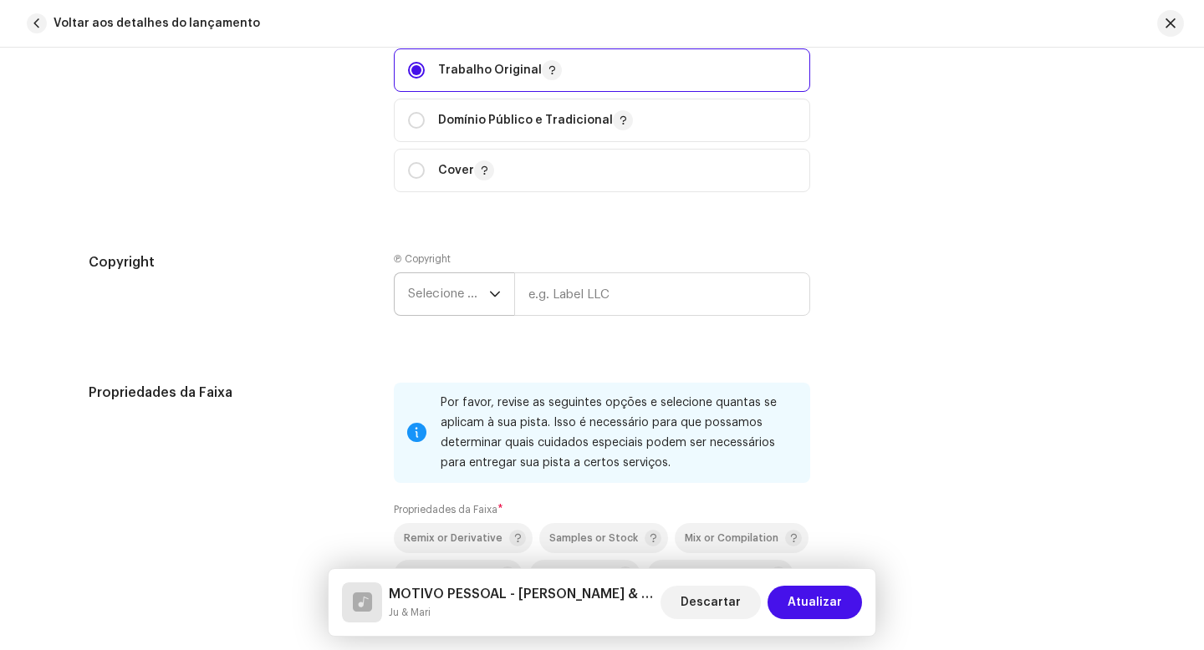
click at [492, 300] on icon "dropdown trigger" at bounding box center [495, 294] width 12 height 12
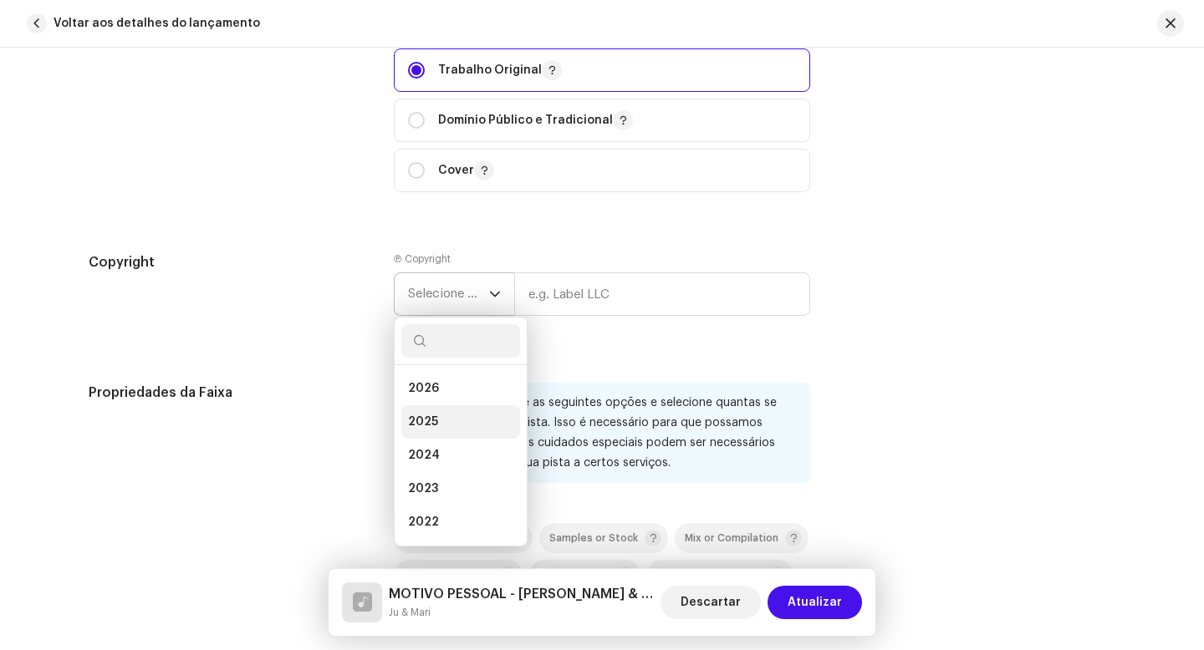
click at [431, 428] on span "2025" at bounding box center [423, 422] width 30 height 17
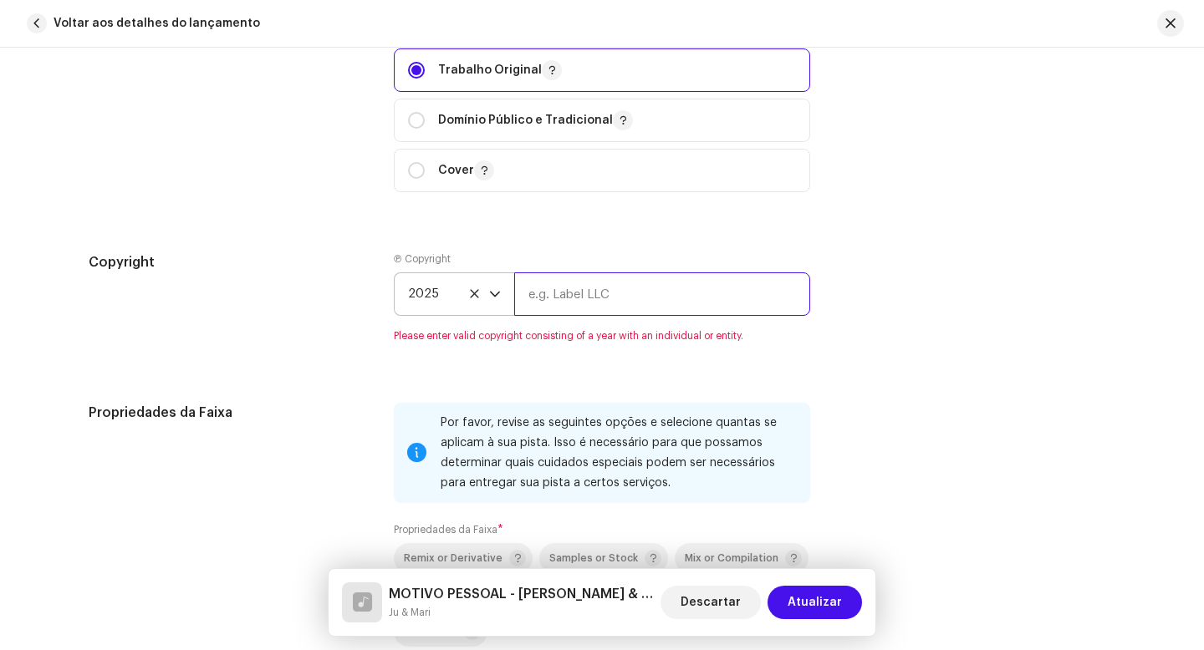
click at [561, 306] on input "text" at bounding box center [662, 294] width 296 height 43
type input "Ju & Mari"
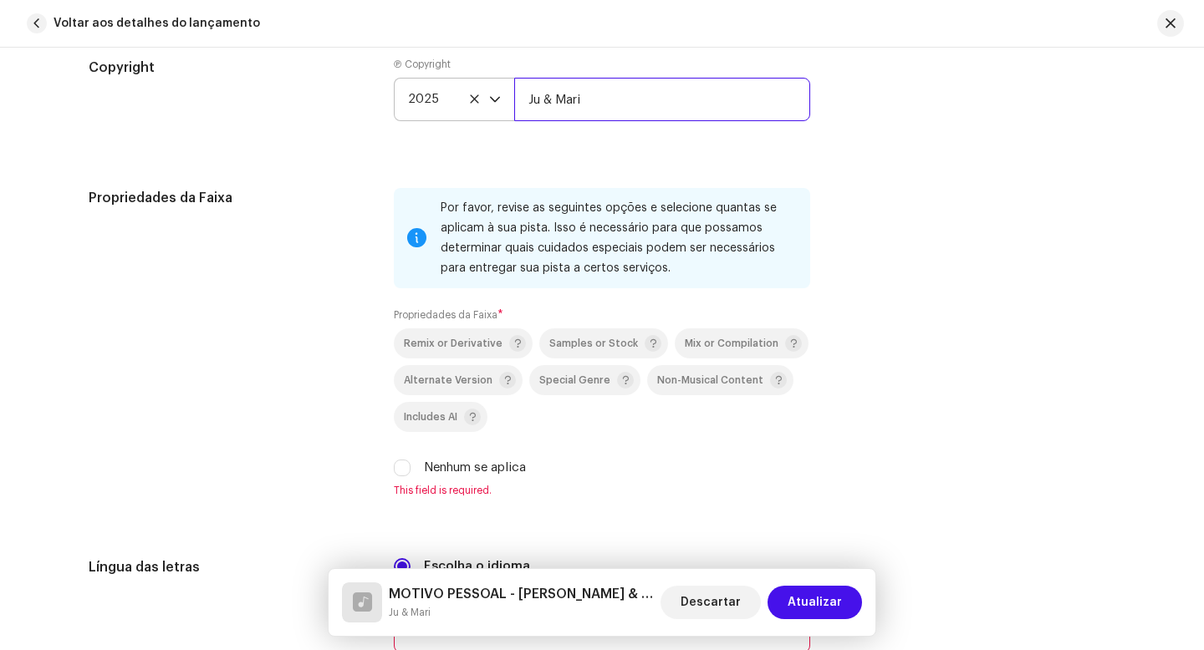
scroll to position [2445, 0]
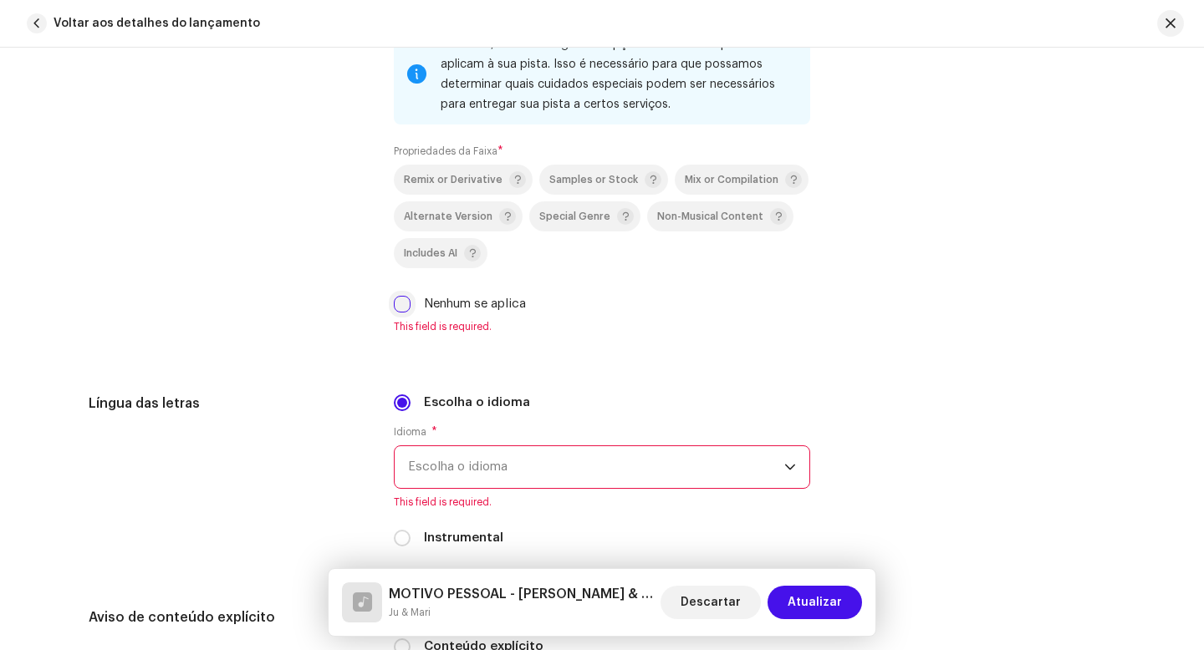
click at [402, 309] on input "Nenhum se aplica" at bounding box center [402, 304] width 17 height 17
click at [400, 308] on input "Nenhum se aplica" at bounding box center [402, 304] width 17 height 17
checkbox input "true"
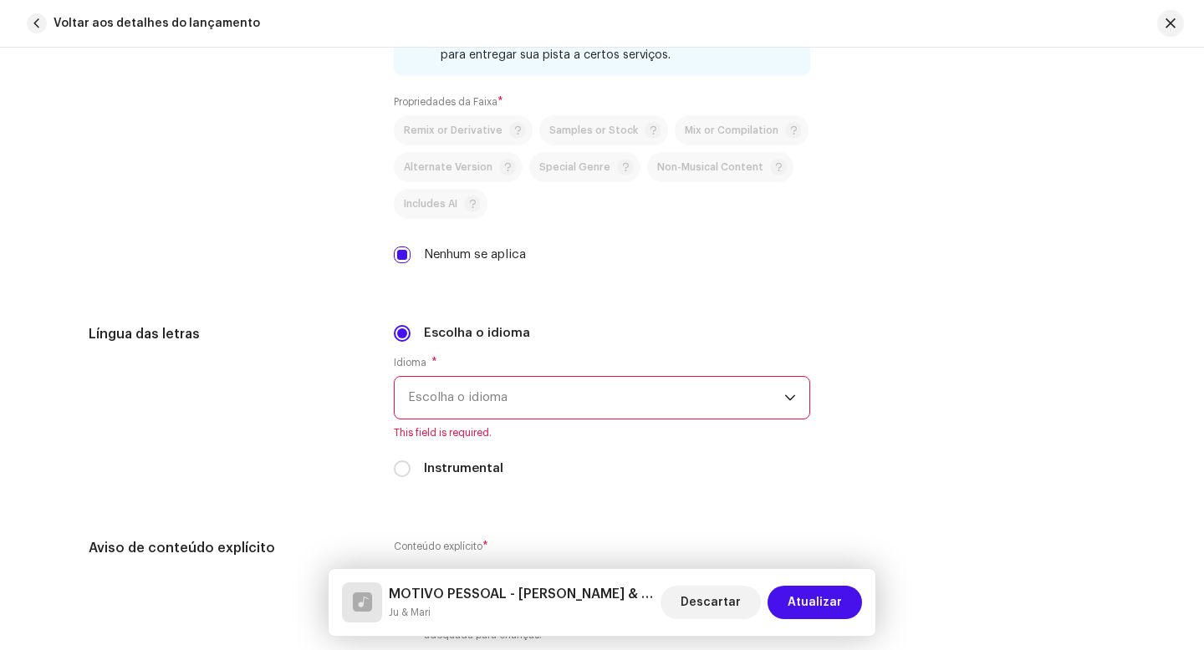
scroll to position [2586, 0]
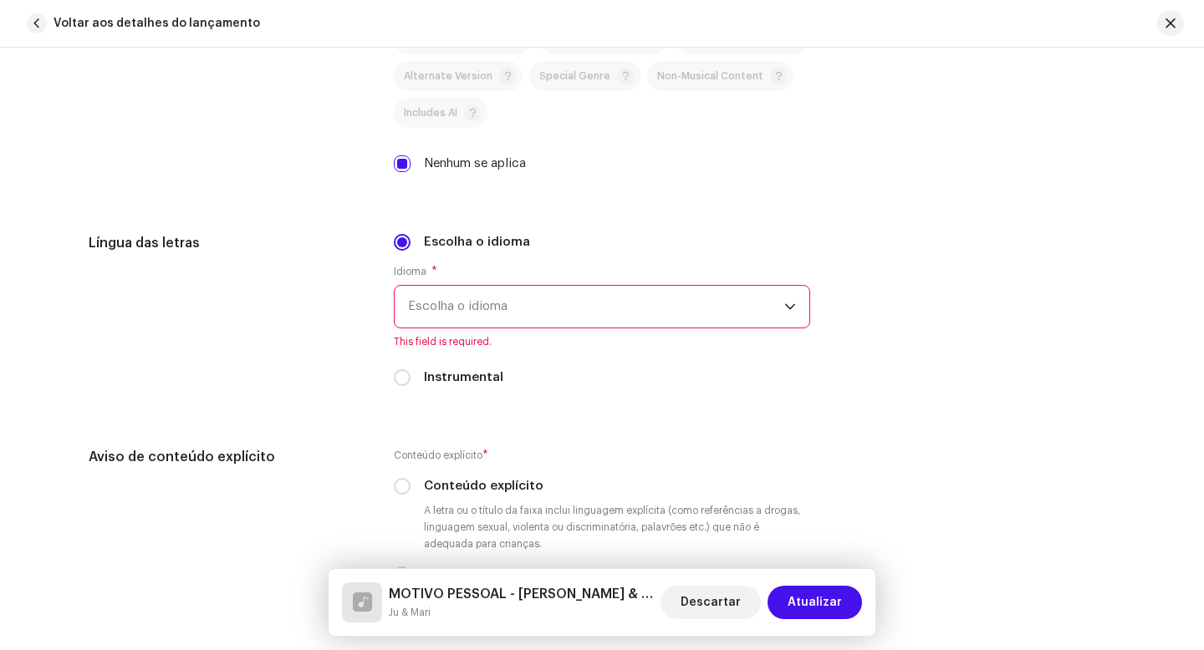
click at [548, 311] on span "Escolha o idioma" at bounding box center [596, 307] width 376 height 42
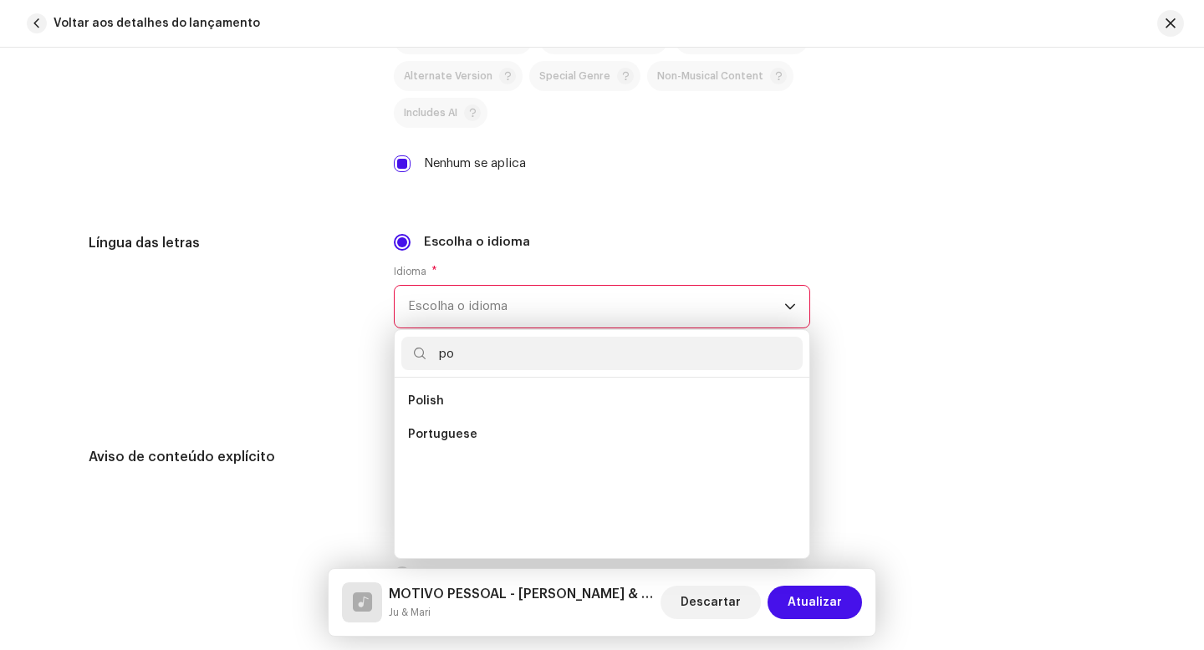
scroll to position [0, 0]
type input "por"
click at [447, 410] on span "Portuguese" at bounding box center [442, 401] width 69 height 17
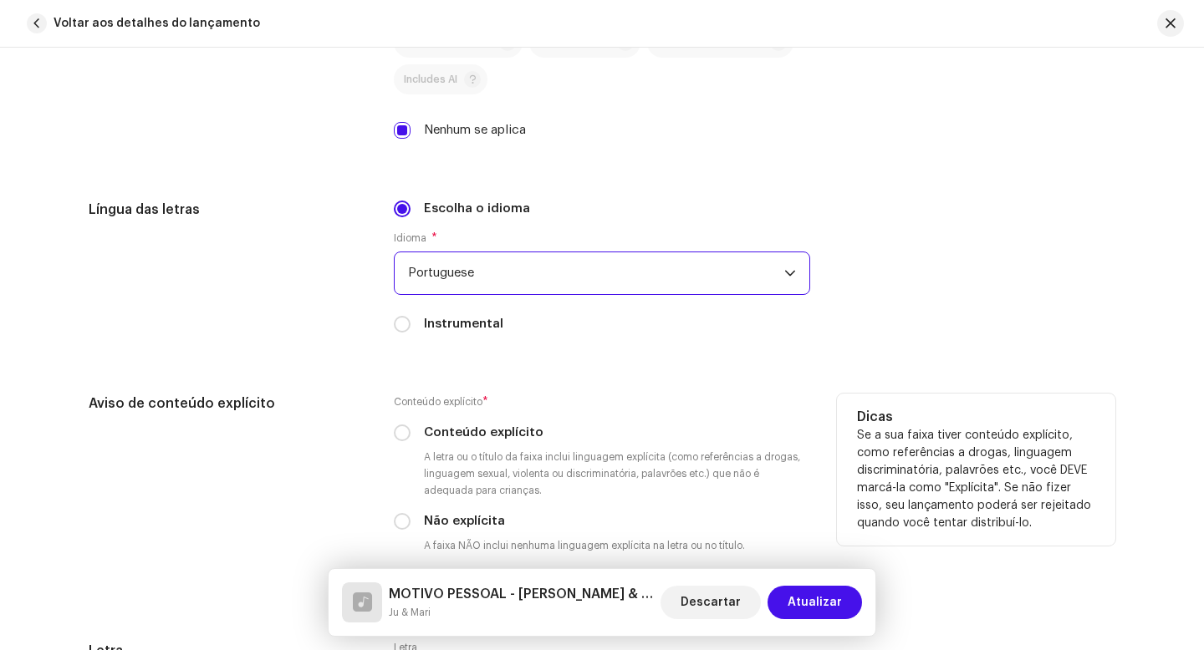
scroll to position [2620, 0]
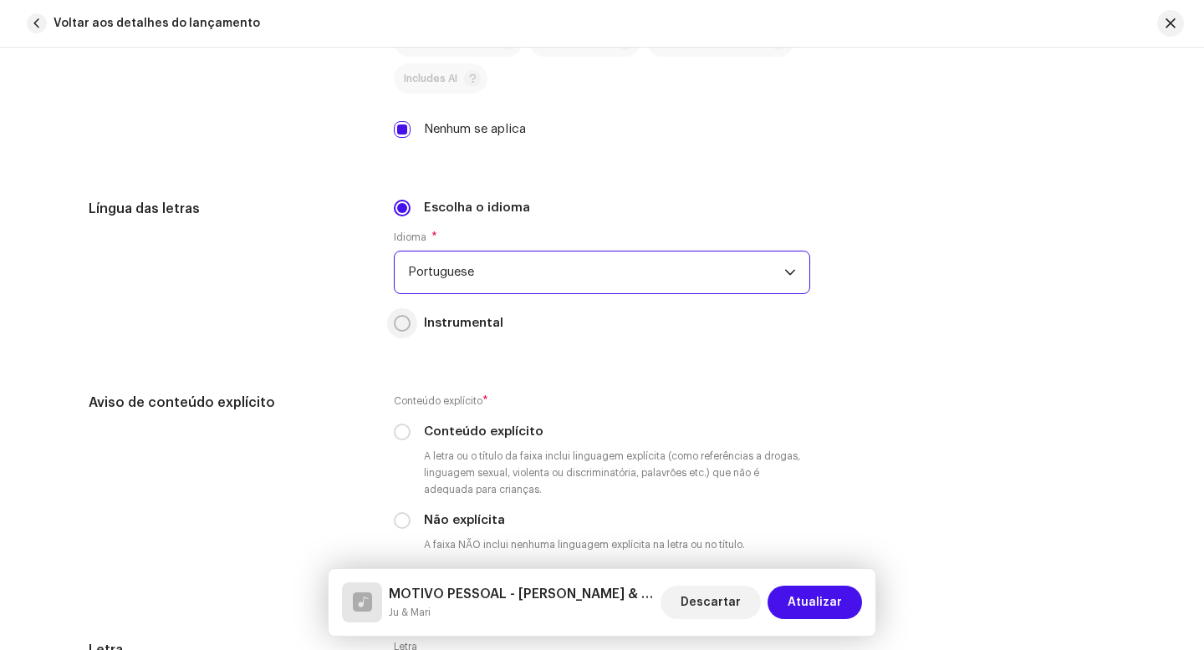
click at [394, 331] on input "Instrumental" at bounding box center [402, 323] width 17 height 17
radio input "true"
click at [394, 393] on div "Conteúdo explícito * Conteúdo explícito A letra ou o título da faixa inclui lin…" at bounding box center [602, 486] width 416 height 187
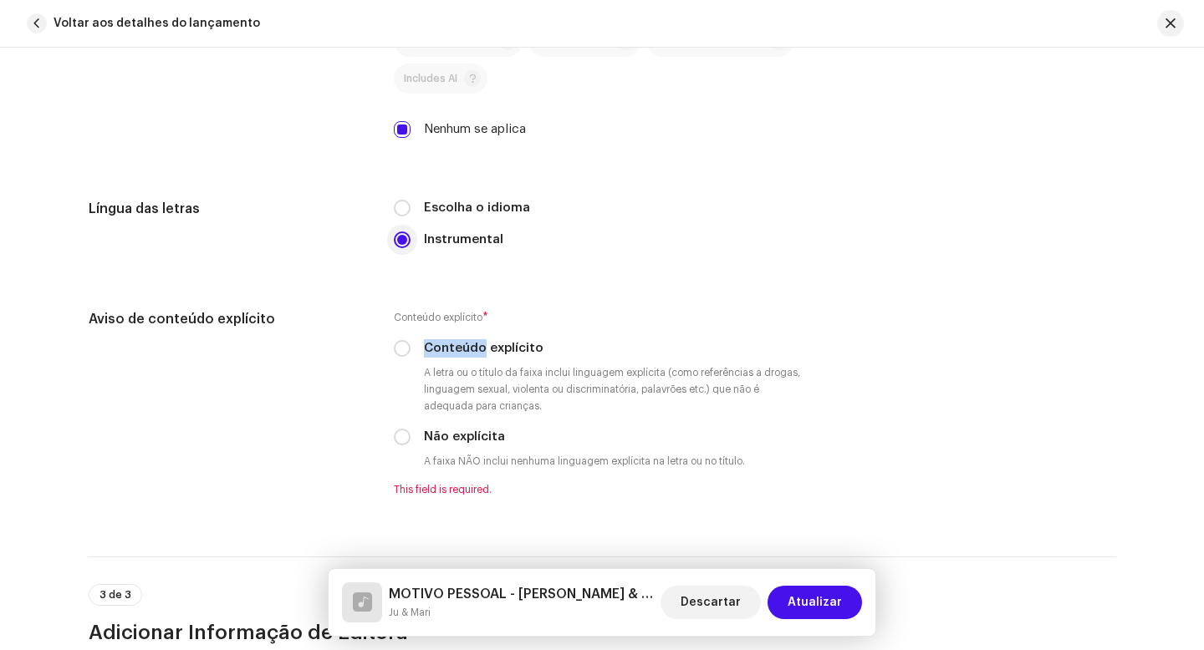
click at [403, 244] on input "Instrumental" at bounding box center [402, 240] width 17 height 17
click at [400, 246] on input "Instrumental" at bounding box center [402, 240] width 17 height 17
click at [405, 217] on p-radiobutton at bounding box center [402, 208] width 17 height 17
click at [402, 213] on input "Escolha o idioma" at bounding box center [402, 208] width 17 height 17
radio input "true"
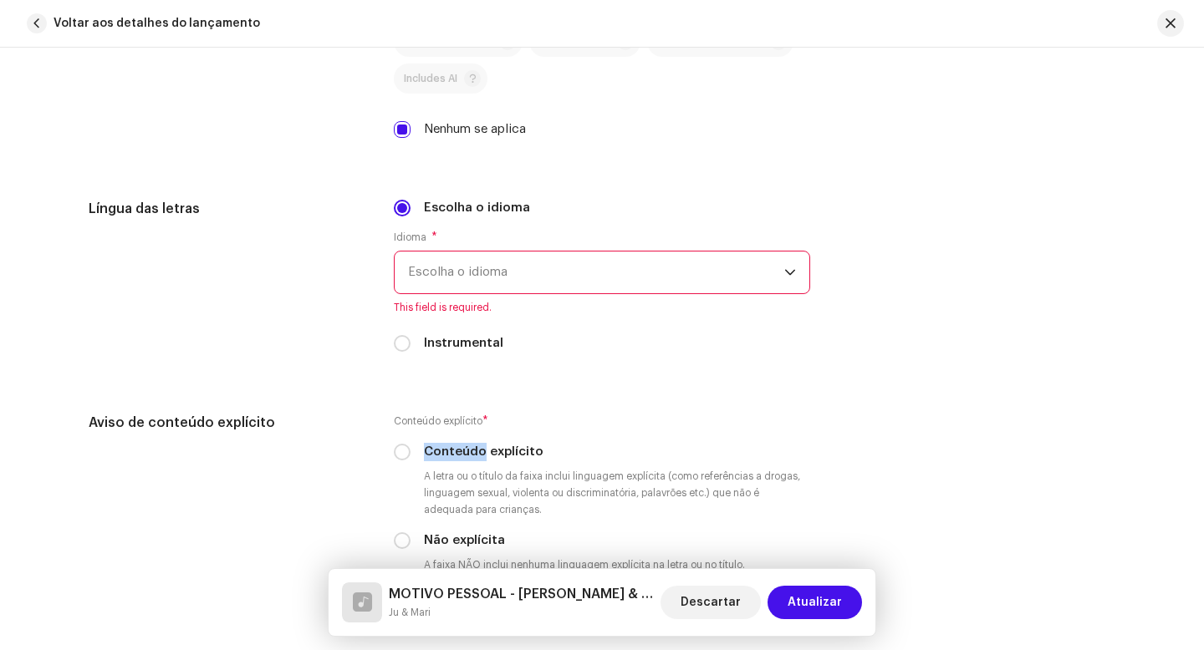
click at [490, 276] on span "Escolha o idioma" at bounding box center [596, 273] width 376 height 42
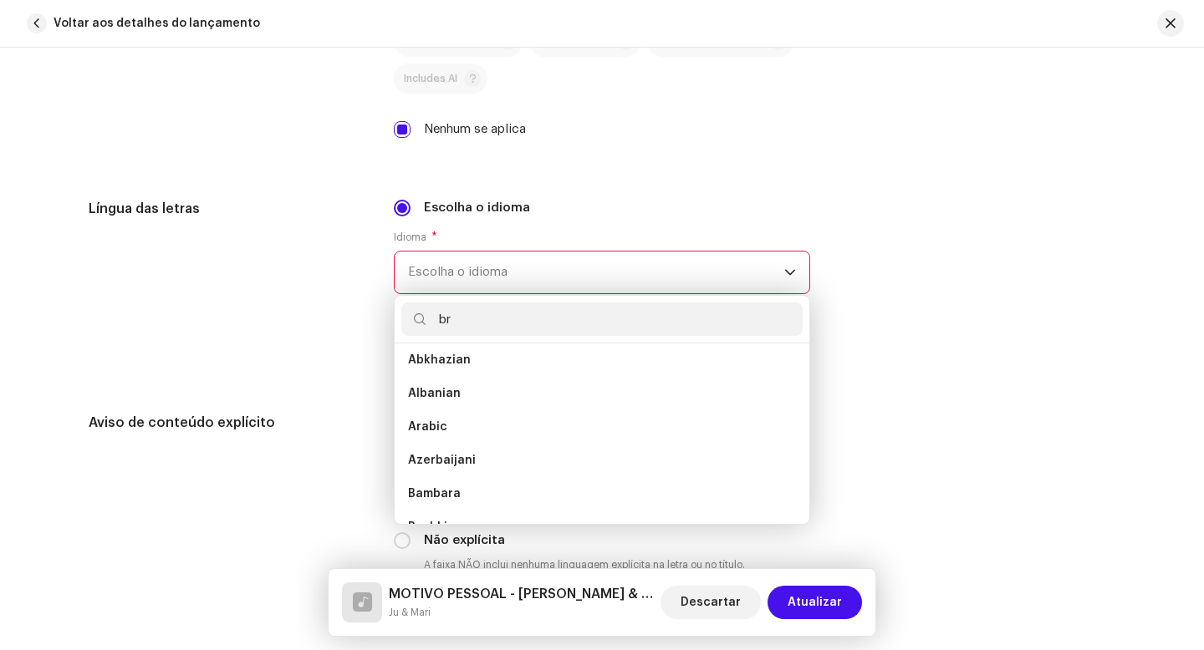
scroll to position [0, 0]
type input "b"
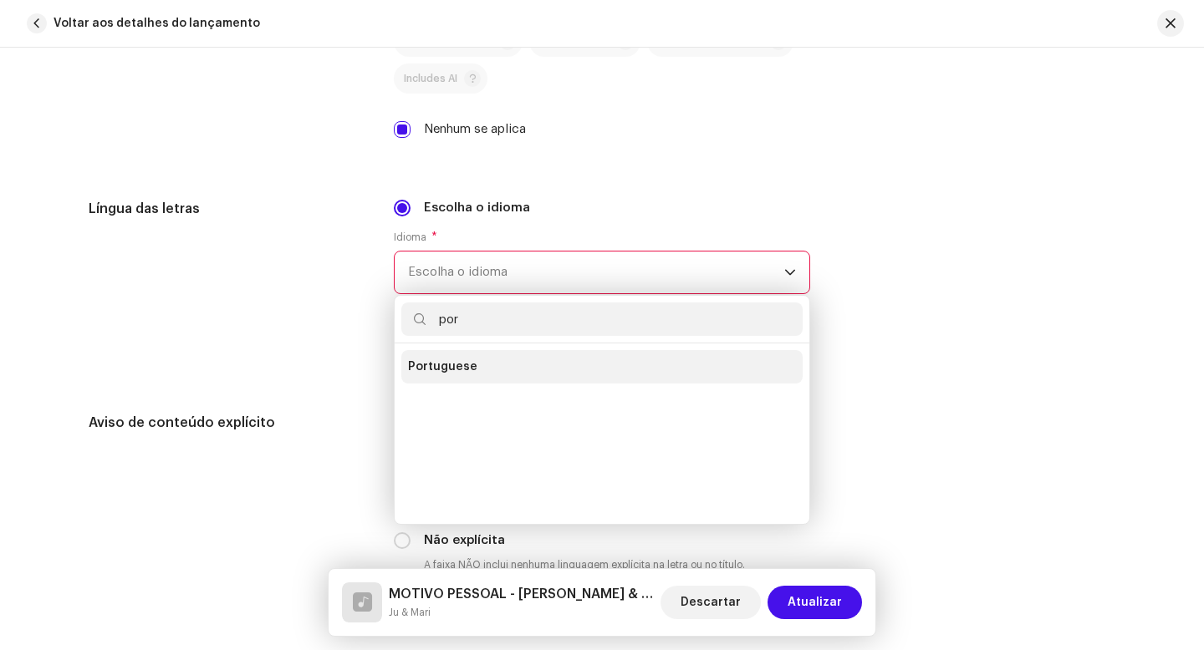
type input "por"
click at [459, 374] on span "Portuguese" at bounding box center [442, 367] width 69 height 17
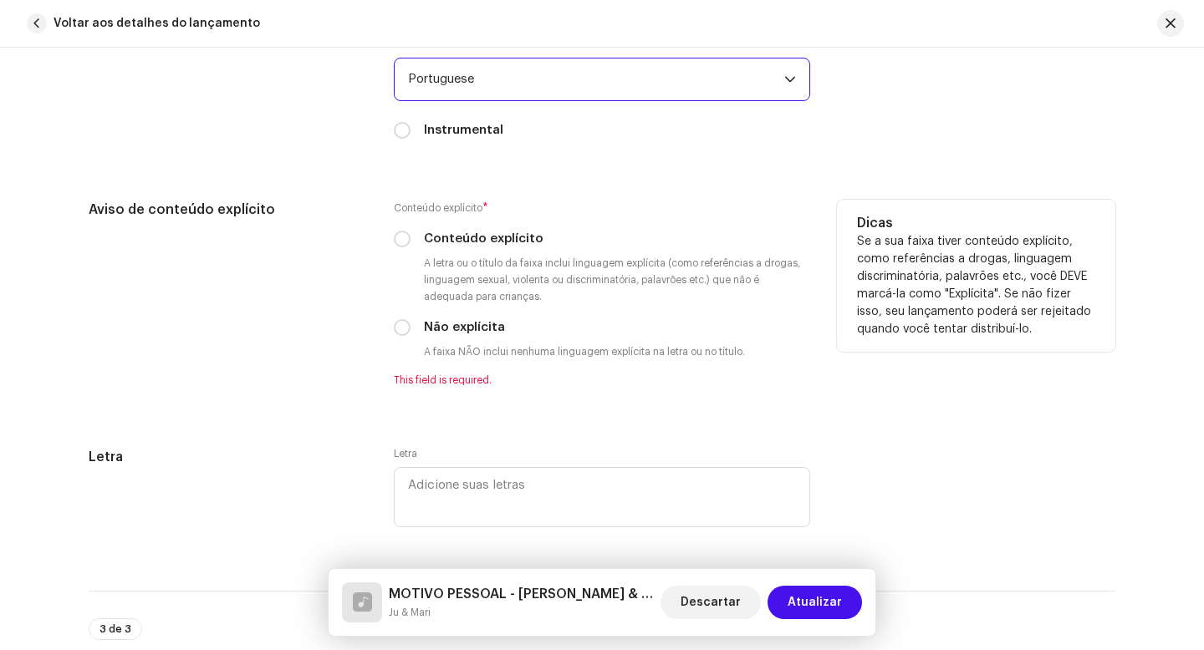
scroll to position [2828, 0]
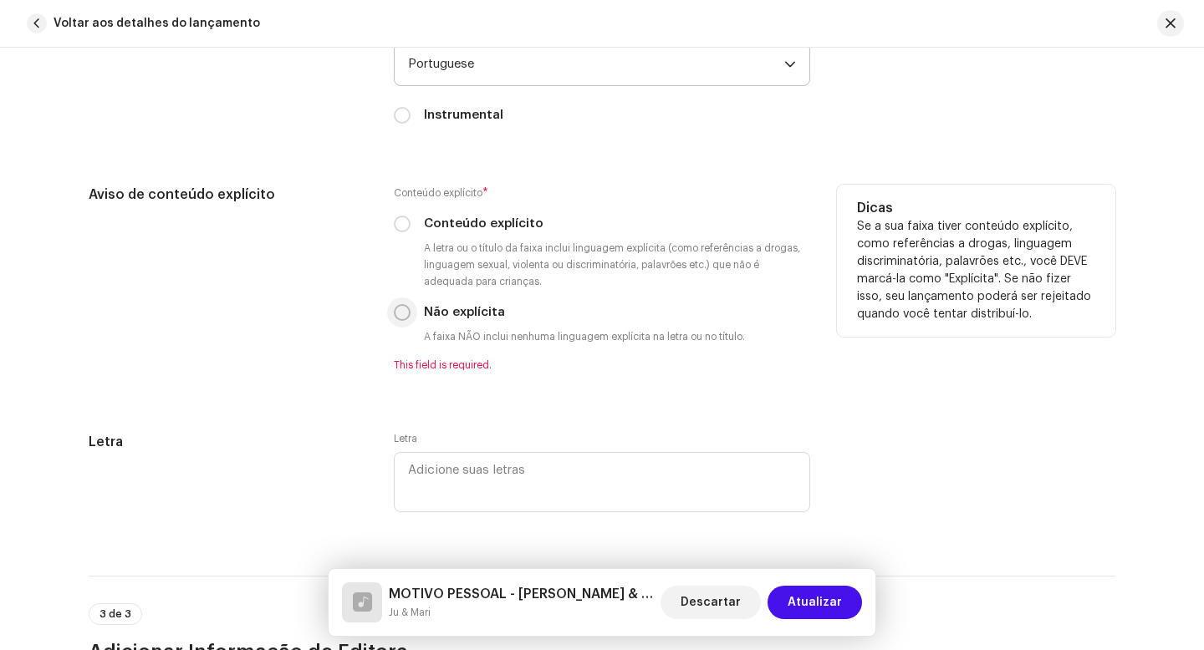
click at [402, 318] on input "Não explícita" at bounding box center [402, 312] width 17 height 17
radio input "true"
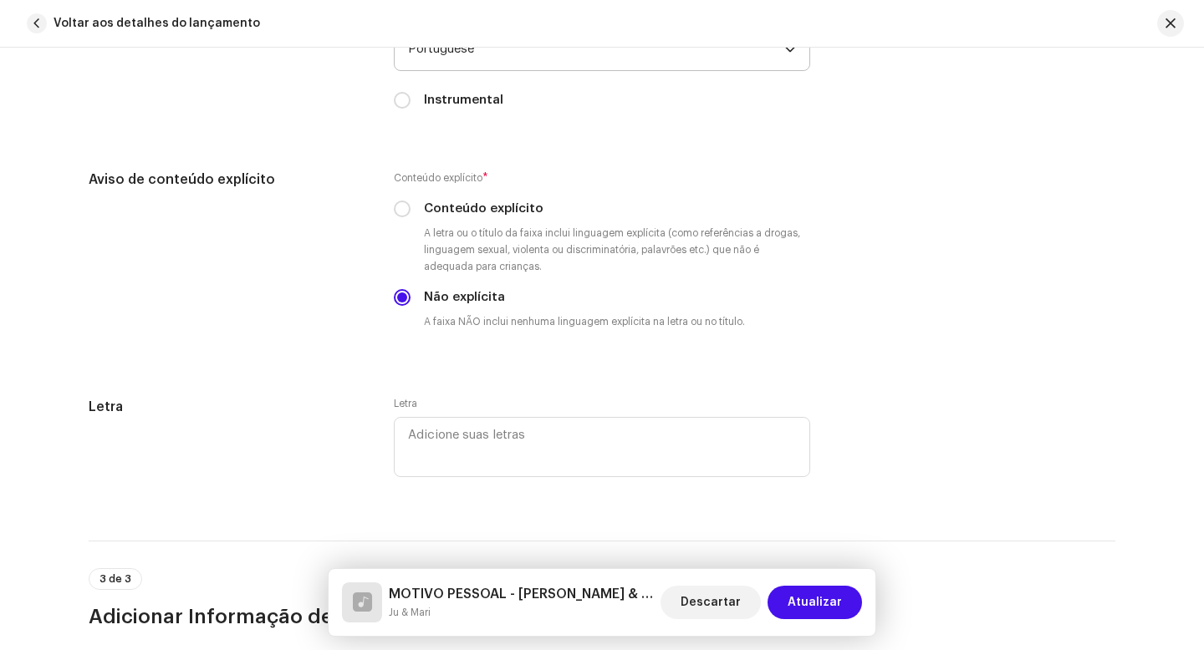
scroll to position [2862, 0]
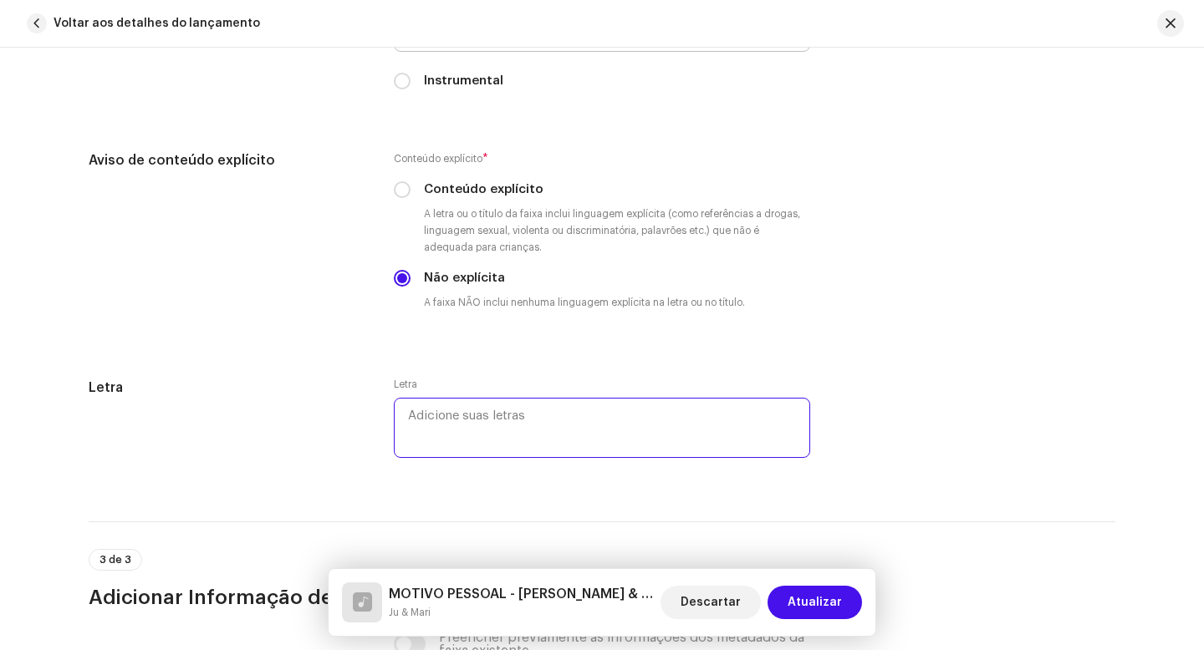
click at [477, 418] on textarea at bounding box center [602, 428] width 416 height 60
paste textarea "#Loremipsumdo Sitametcons ad elit seddoei temp incididun u labo etdolo m aliqua…"
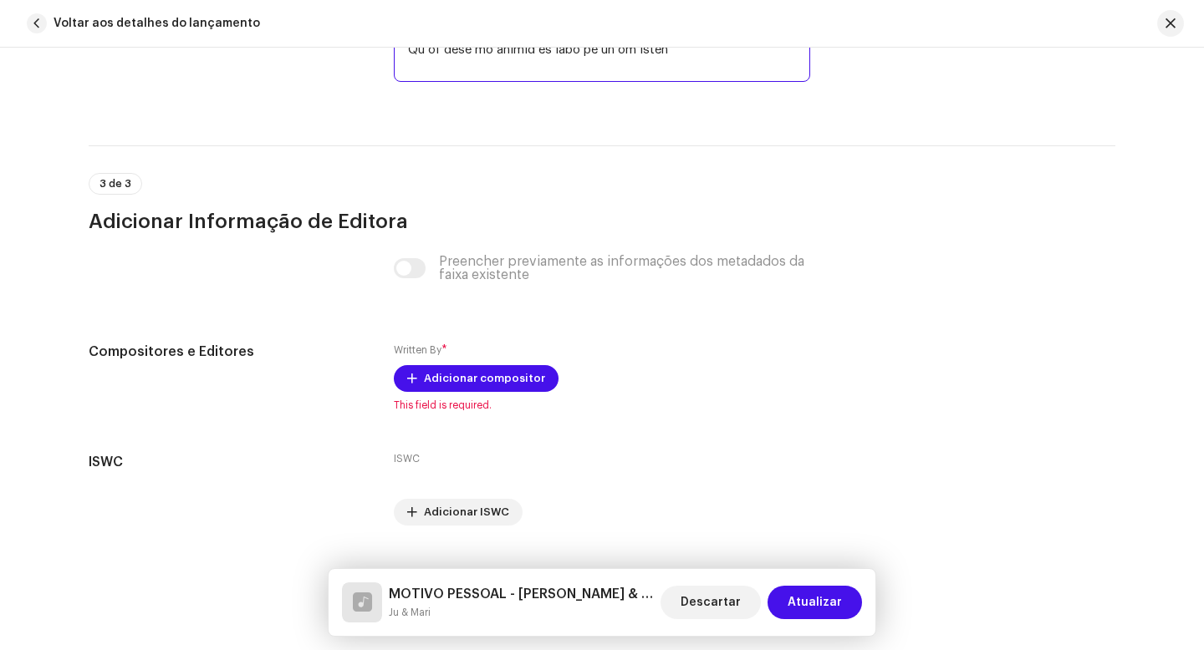
scroll to position [3855, 0]
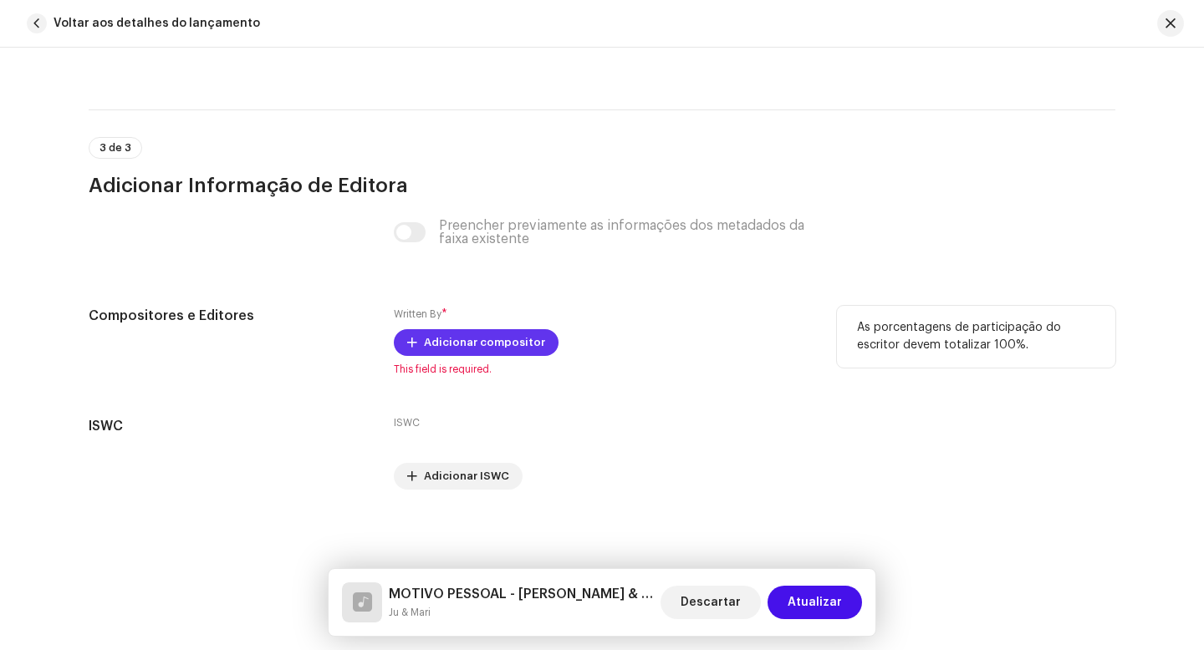
type textarea "#Loremipsumdo Sitametcons ad elit seddoei temp incididun u labo etdolo m aliqua…"
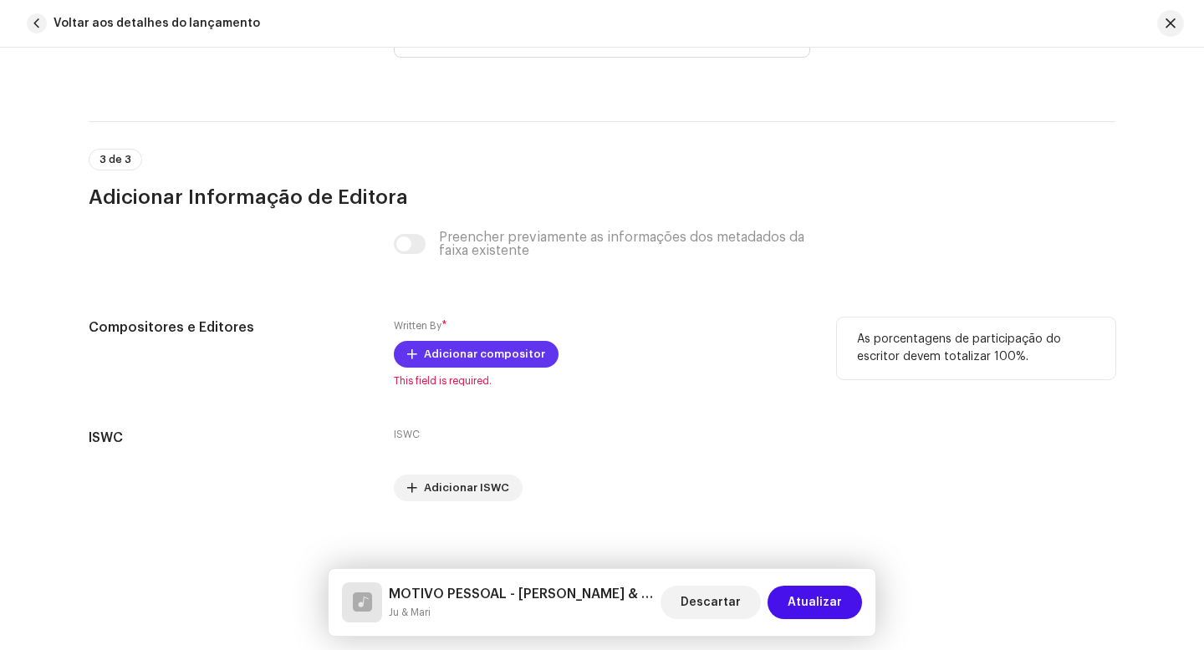
click at [436, 341] on span "Adicionar compositor" at bounding box center [484, 354] width 121 height 33
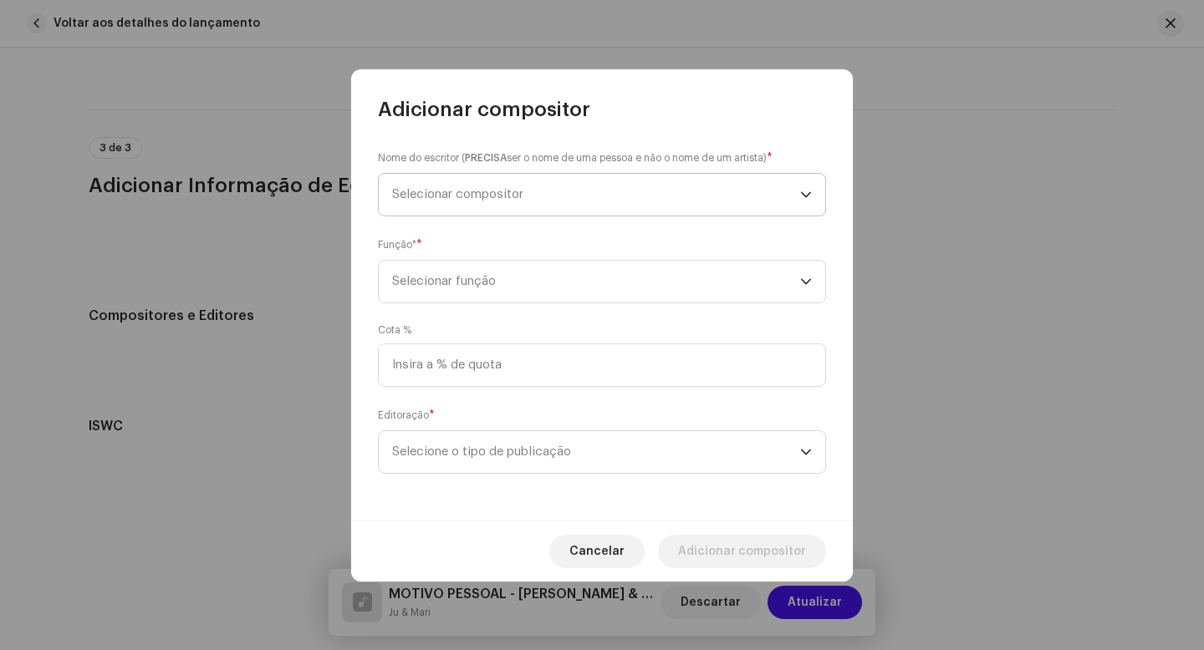
click at [554, 196] on span "Selecionar compositor" at bounding box center [596, 195] width 408 height 42
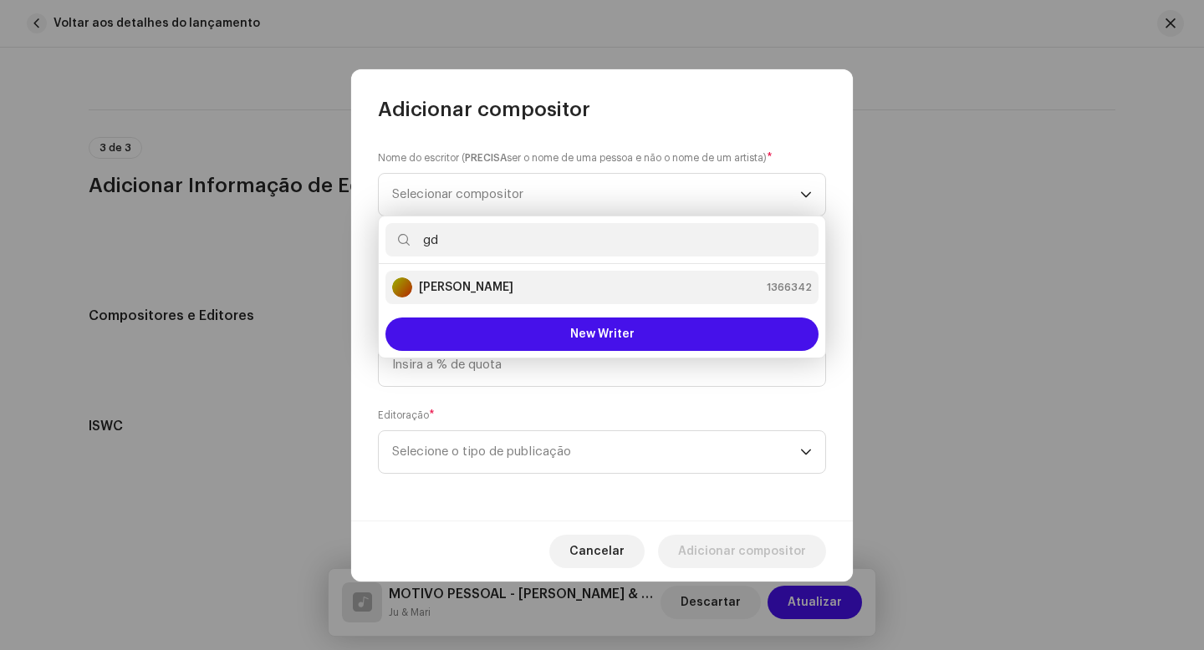
type input "gd"
click at [481, 295] on div "GD Santos 1366342" at bounding box center [602, 288] width 420 height 20
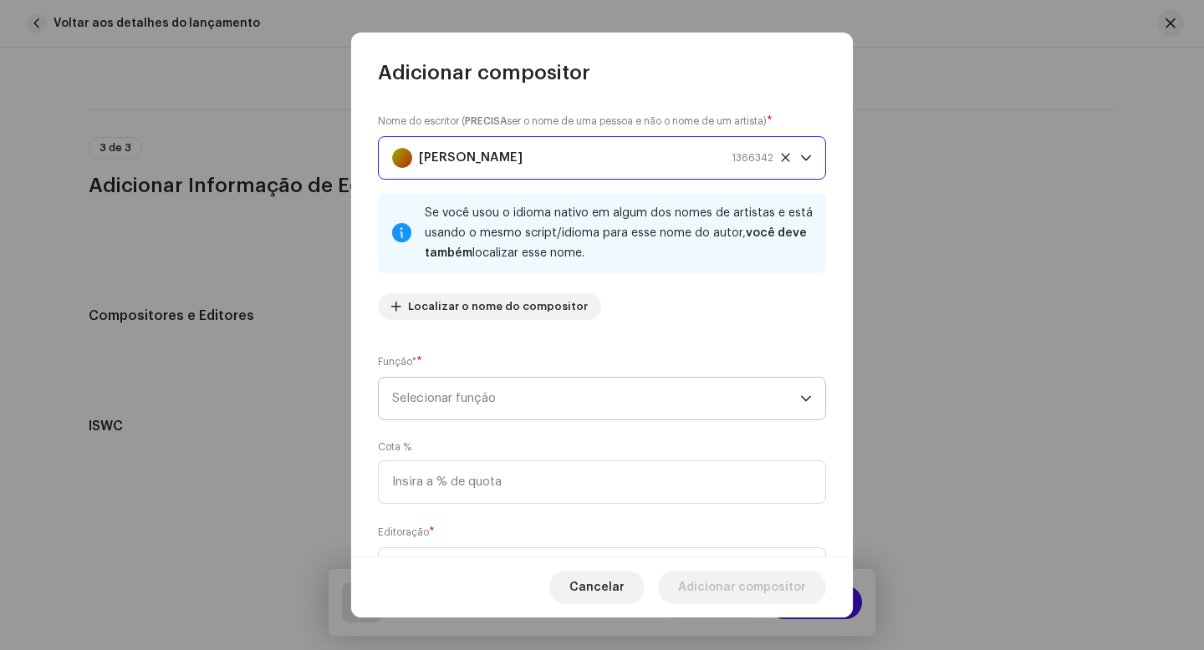
click at [471, 404] on span "Selecionar função" at bounding box center [596, 399] width 408 height 42
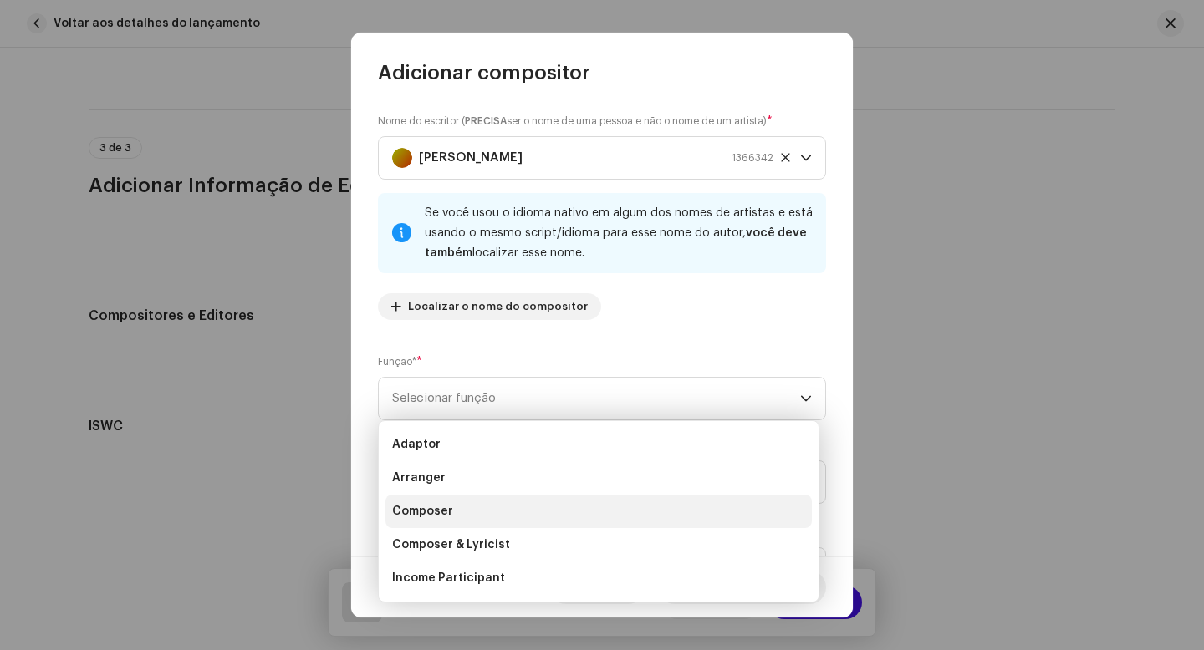
click at [423, 511] on span "Composer" at bounding box center [422, 511] width 61 height 17
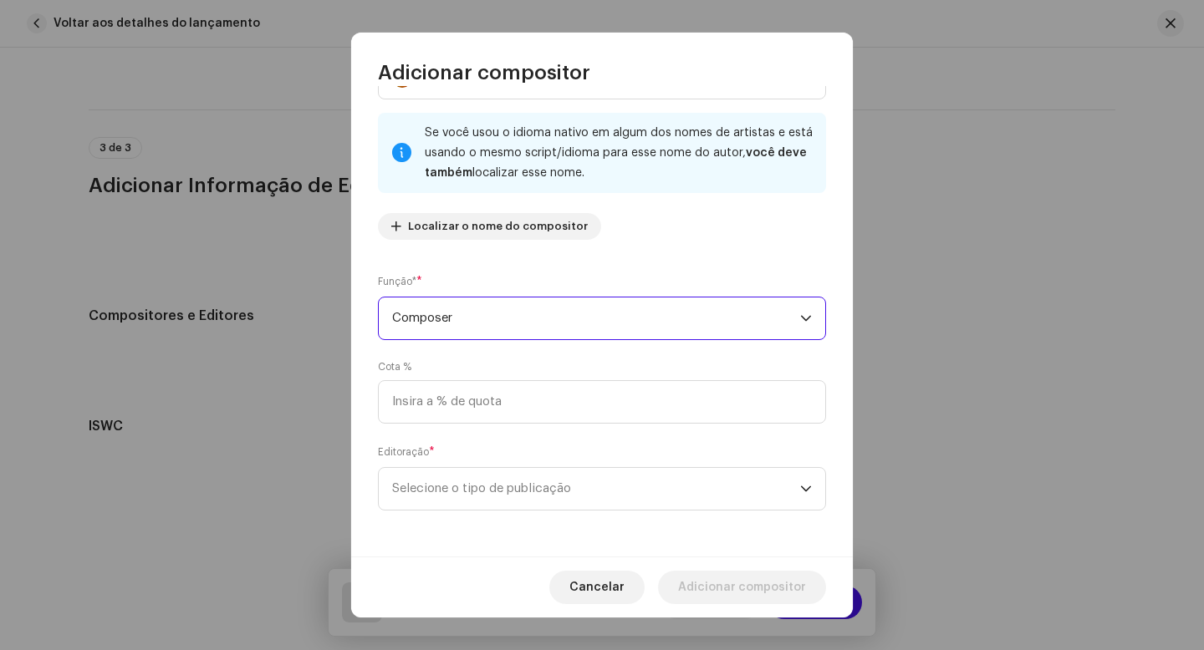
scroll to position [81, 0]
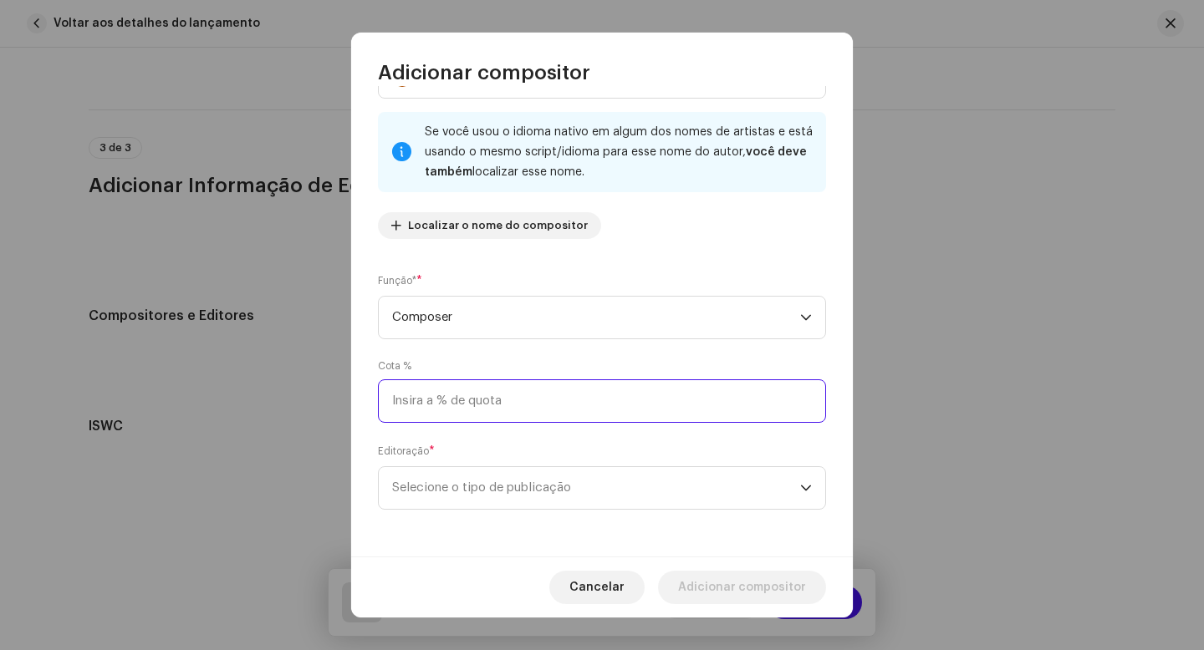
click at [497, 401] on input at bounding box center [602, 401] width 448 height 43
type input "25,00"
click at [494, 498] on span "Selecione o tipo de publicação" at bounding box center [596, 488] width 408 height 42
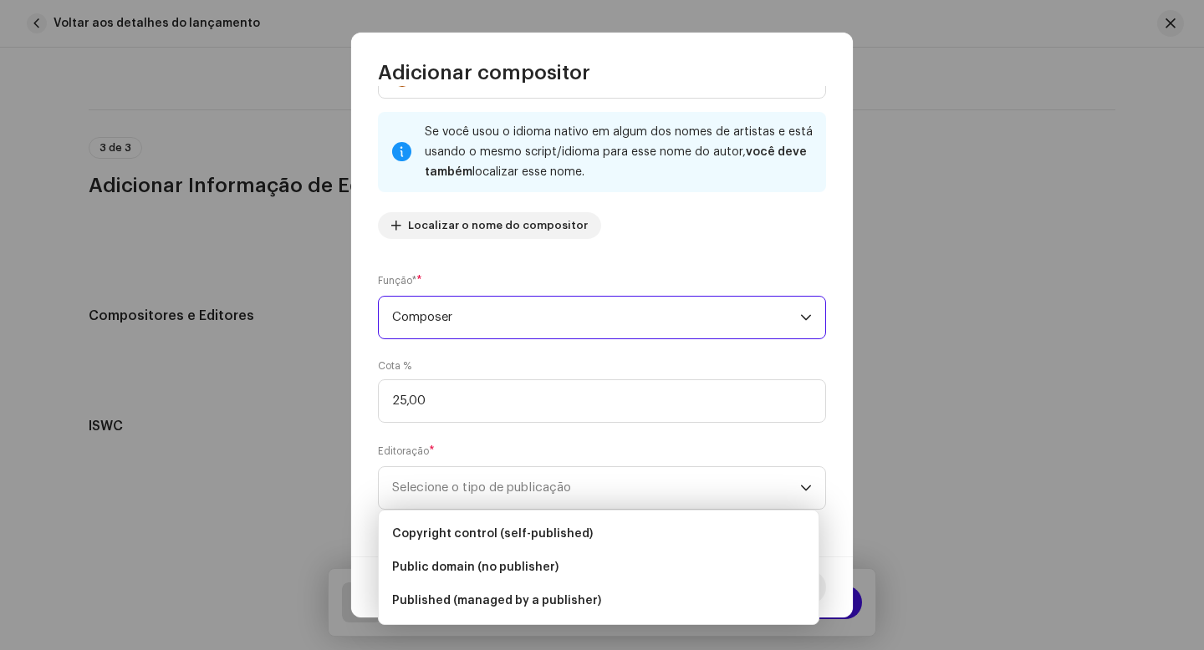
click at [503, 319] on span "Composer" at bounding box center [596, 318] width 408 height 42
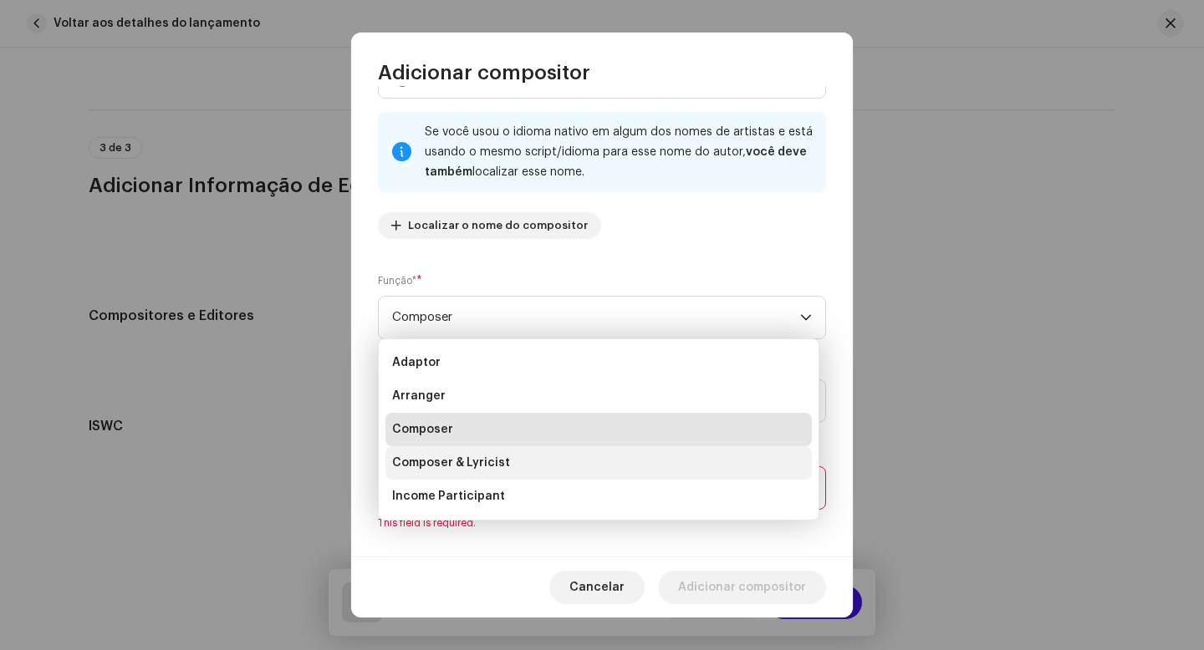
drag, startPoint x: 518, startPoint y: 464, endPoint x: 399, endPoint y: 469, distance: 119.6
click at [399, 469] on li "Composer & Lyricist" at bounding box center [598, 462] width 426 height 33
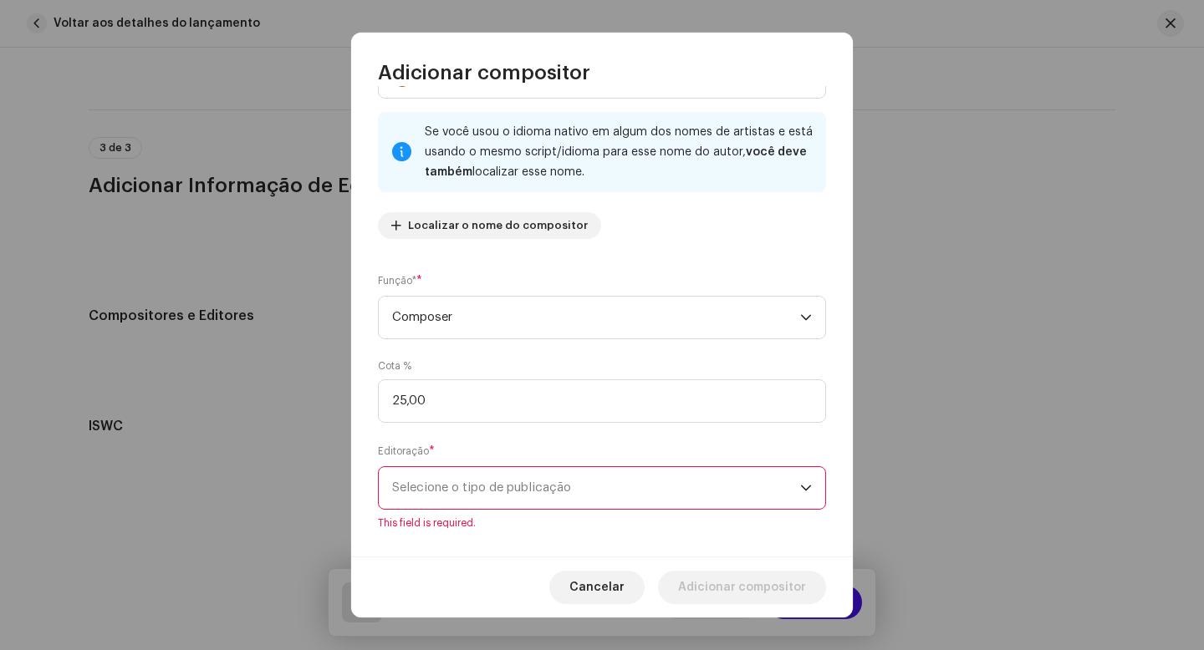
click at [399, 446] on span "Composer & Lyricist" at bounding box center [451, 438] width 118 height 13
click at [585, 491] on span "Selecione o tipo de publicação" at bounding box center [596, 488] width 408 height 42
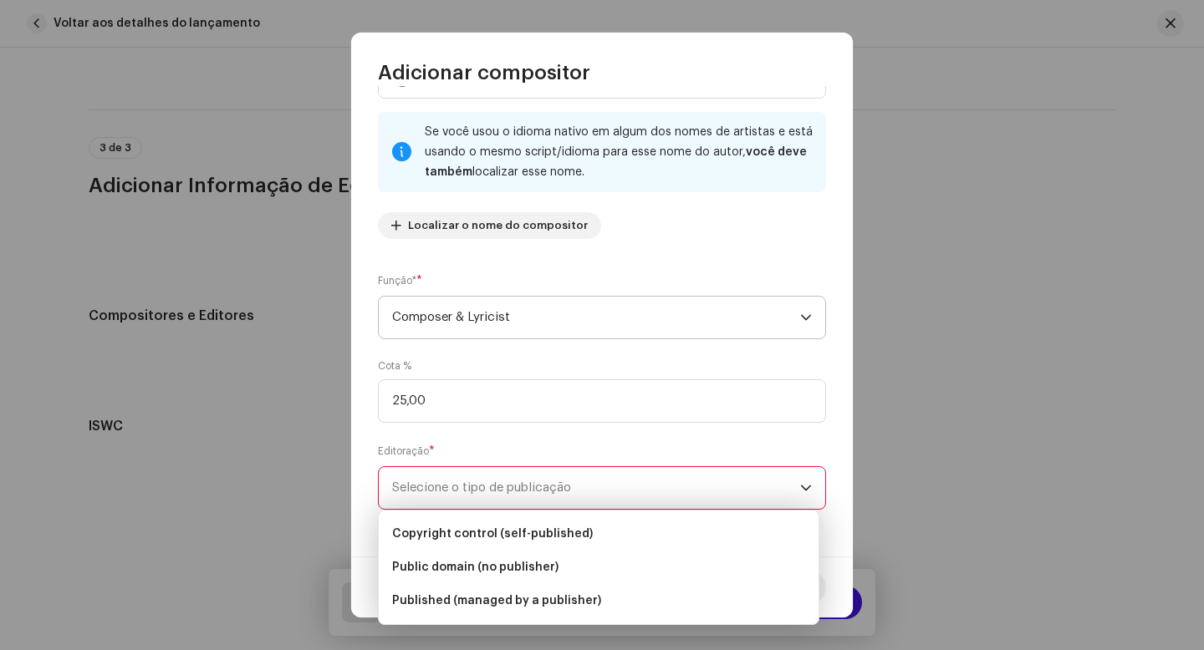
click at [519, 323] on span "Composer & Lyricist" at bounding box center [596, 318] width 408 height 42
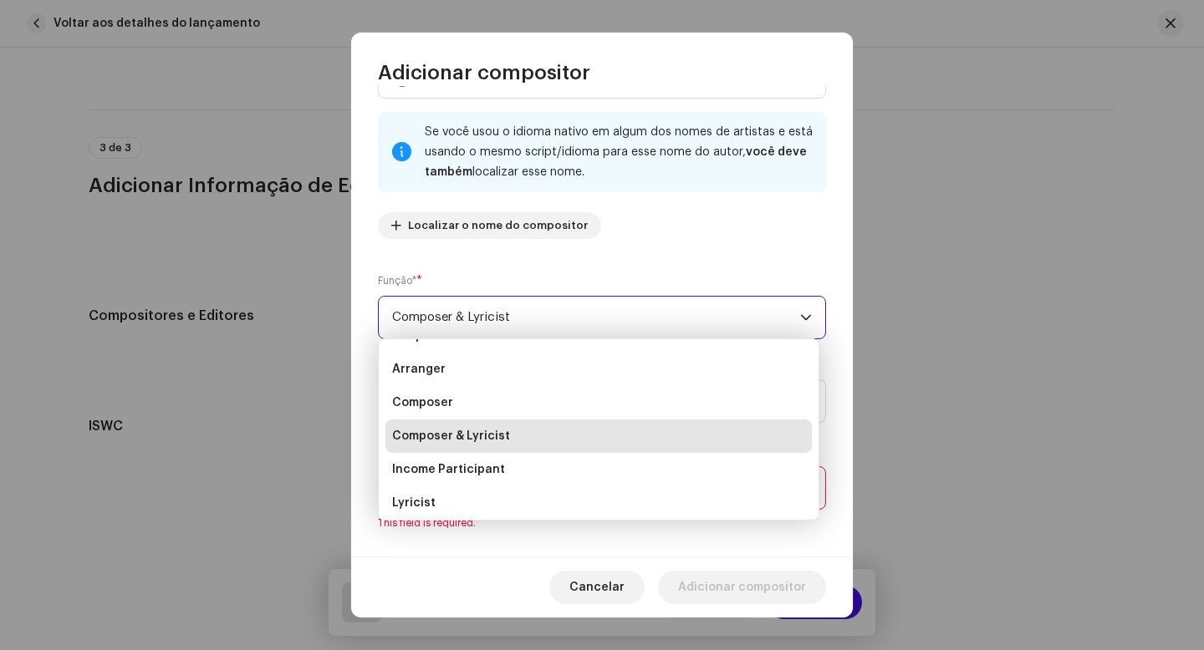
scroll to position [7, 0]
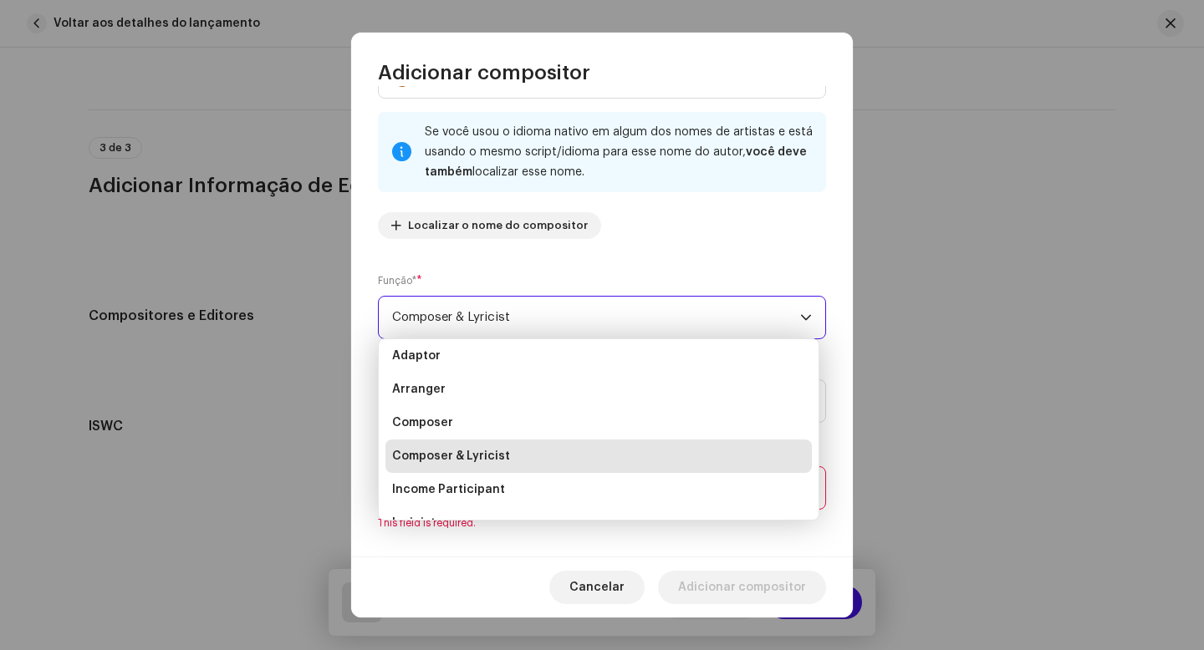
click at [550, 301] on span "Composer & Lyricist" at bounding box center [596, 318] width 408 height 42
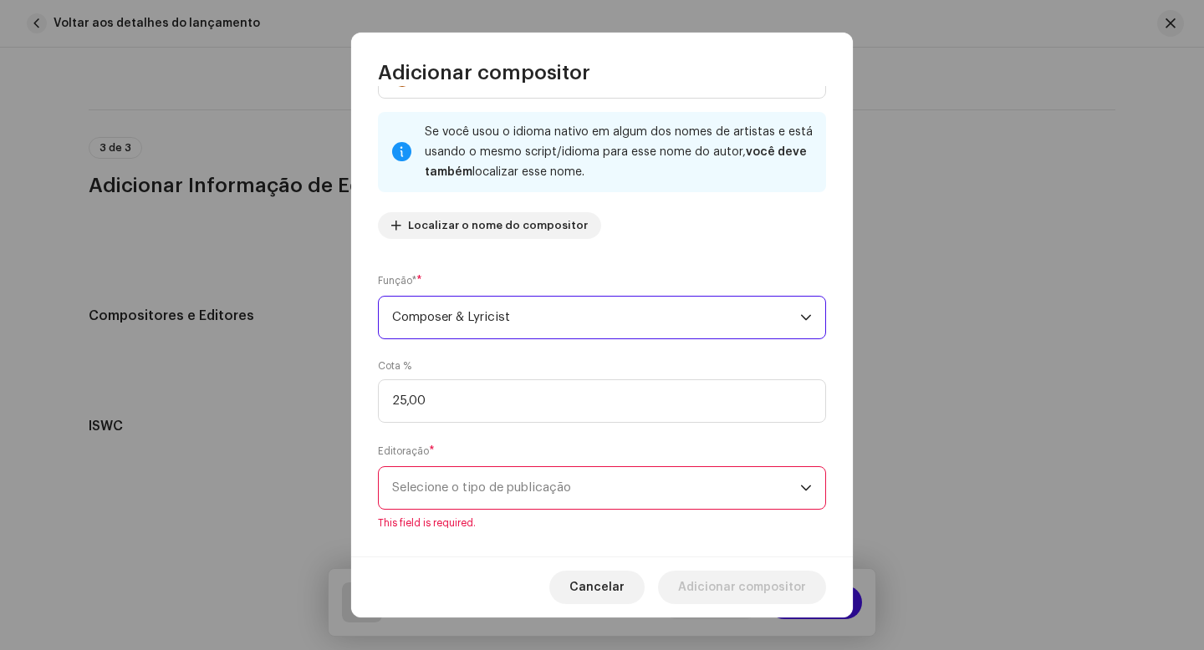
drag, startPoint x: 517, startPoint y: 317, endPoint x: 400, endPoint y: 321, distance: 116.3
click at [402, 321] on span "Composer & Lyricist" at bounding box center [596, 318] width 408 height 42
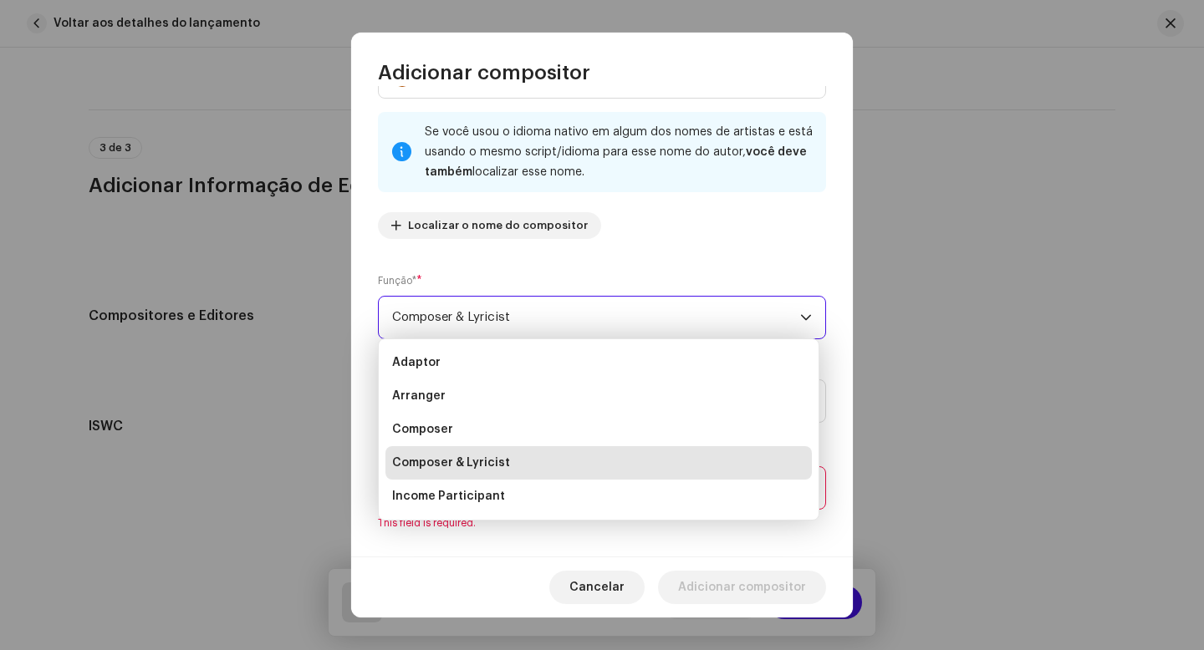
drag, startPoint x: 395, startPoint y: 319, endPoint x: 512, endPoint y: 308, distance: 117.5
click at [512, 308] on span "Composer & Lyricist" at bounding box center [596, 318] width 408 height 42
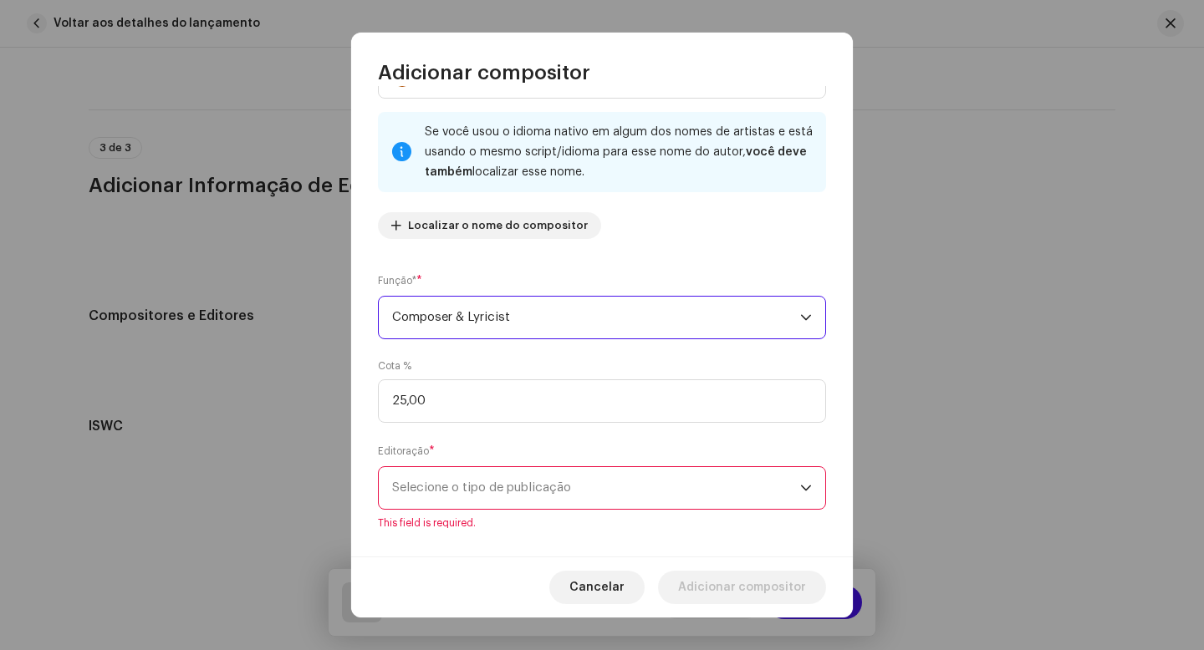
click at [512, 308] on span "Composer & Lyricist" at bounding box center [596, 318] width 408 height 42
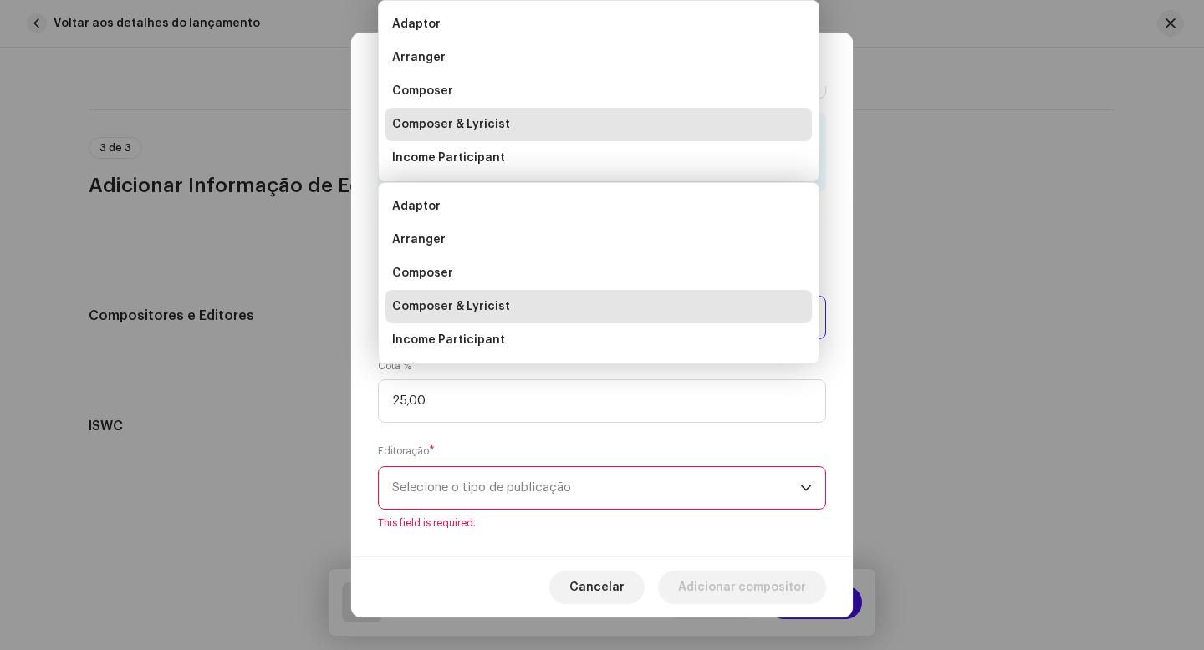
click at [502, 314] on span "Composer & Lyricist" at bounding box center [596, 318] width 408 height 42
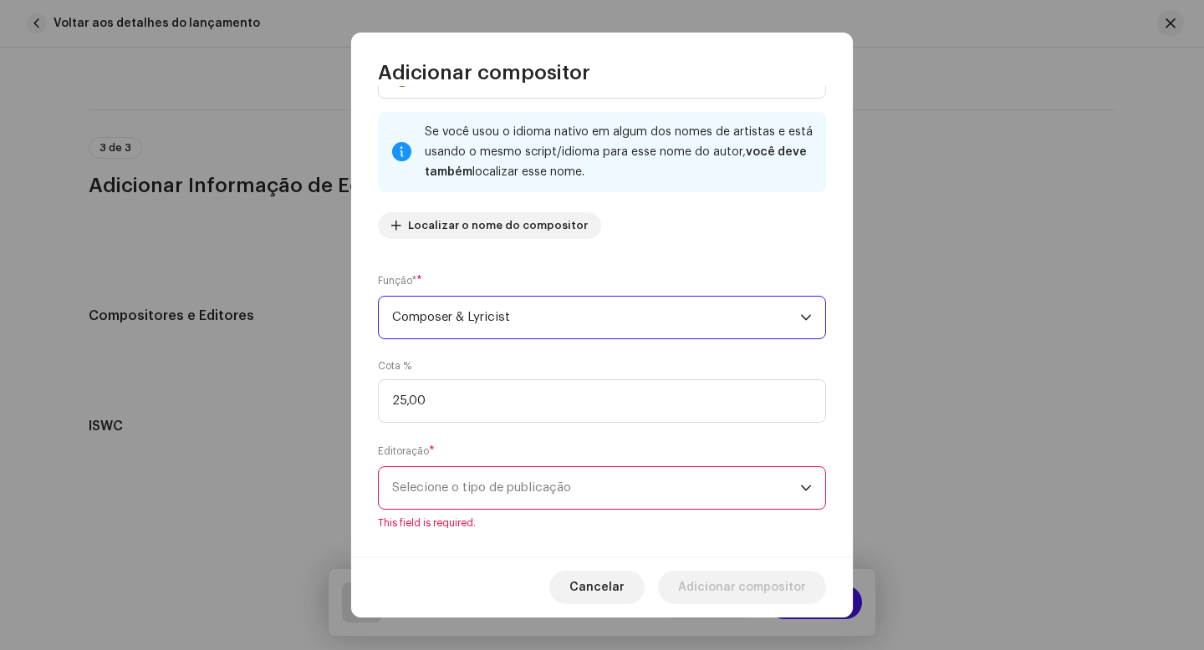
click at [481, 316] on span "Composer & Lyricist" at bounding box center [596, 318] width 408 height 42
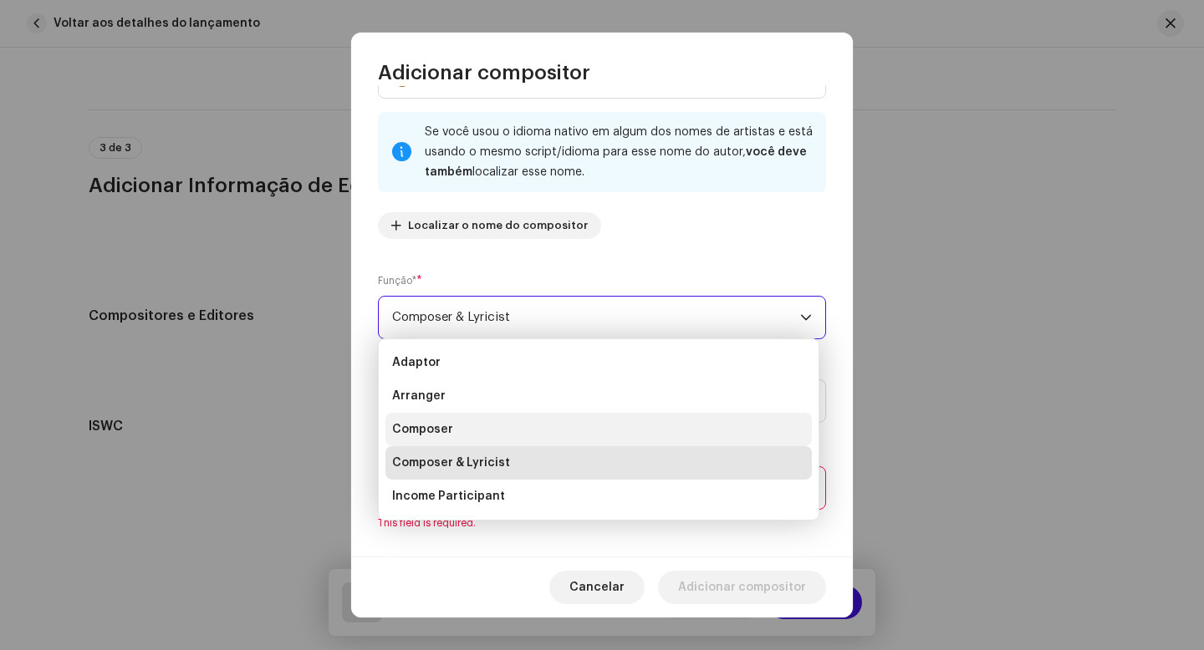
click at [471, 441] on li "Composer" at bounding box center [598, 429] width 426 height 33
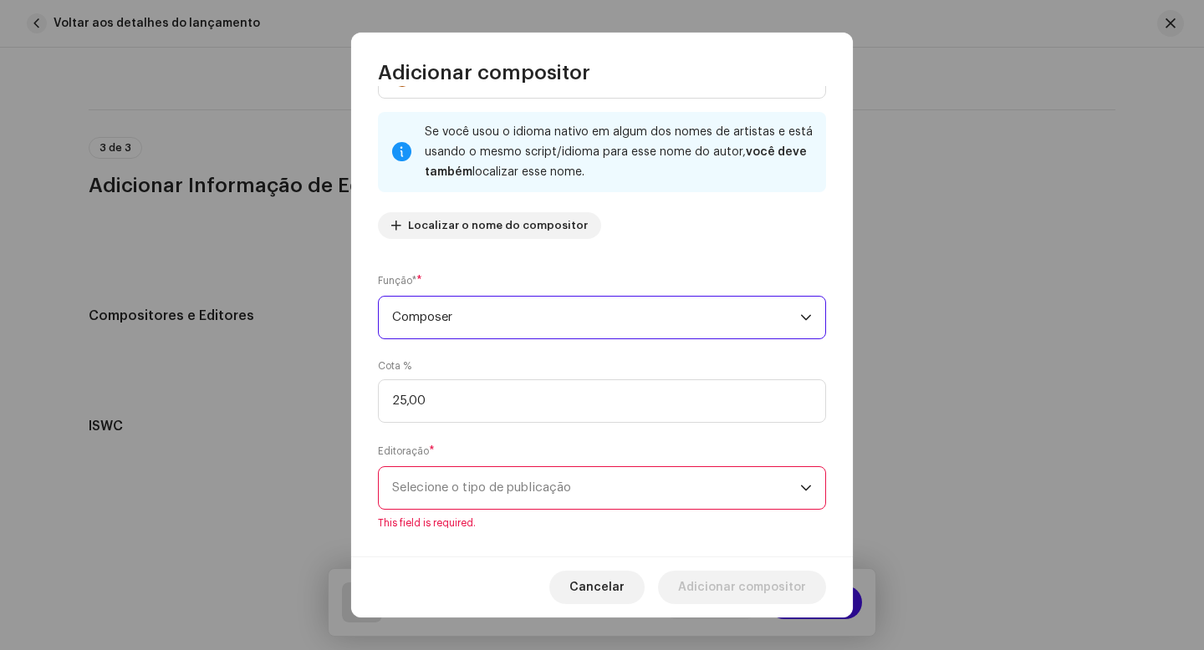
click at [454, 492] on span "Selecione o tipo de publicação" at bounding box center [596, 488] width 408 height 42
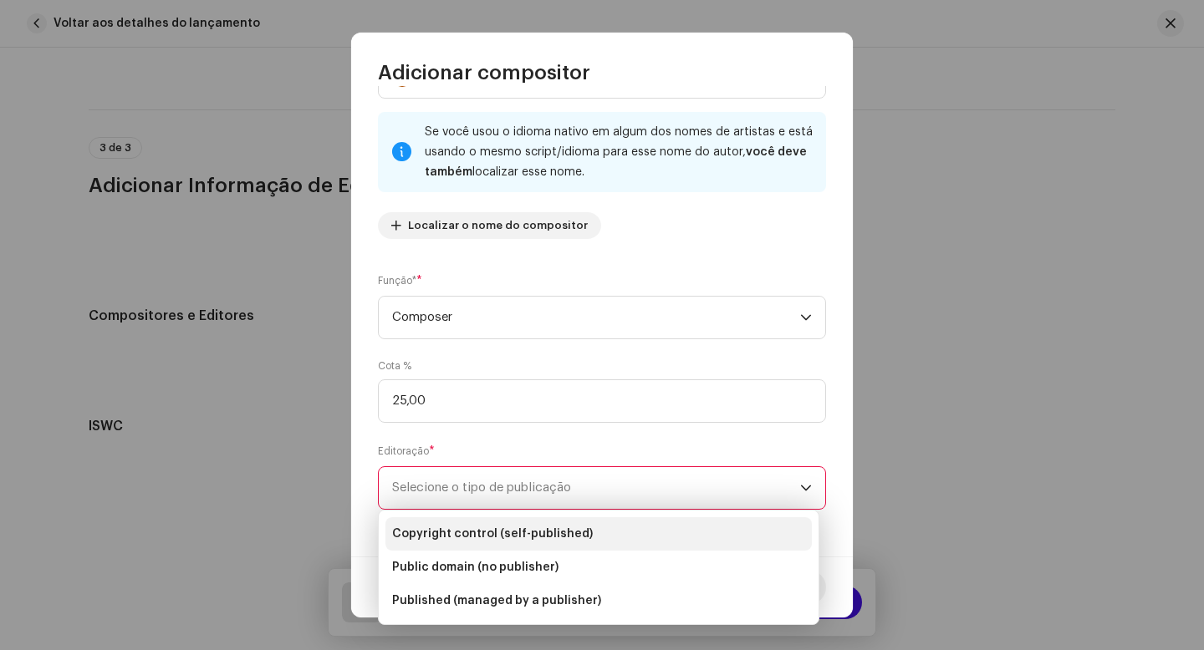
drag, startPoint x: 592, startPoint y: 541, endPoint x: 427, endPoint y: 538, distance: 164.7
click at [427, 538] on li "Copyright control (self-published)" at bounding box center [598, 533] width 426 height 33
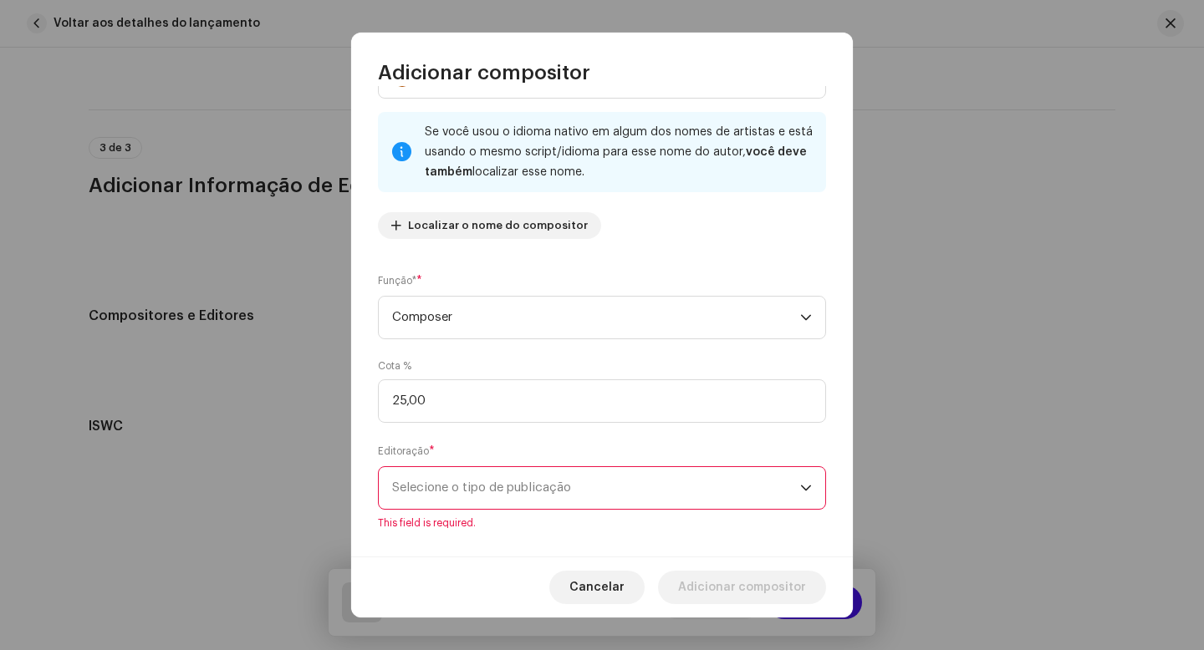
click at [427, 536] on span "Copyright control (self-published)" at bounding box center [492, 528] width 201 height 13
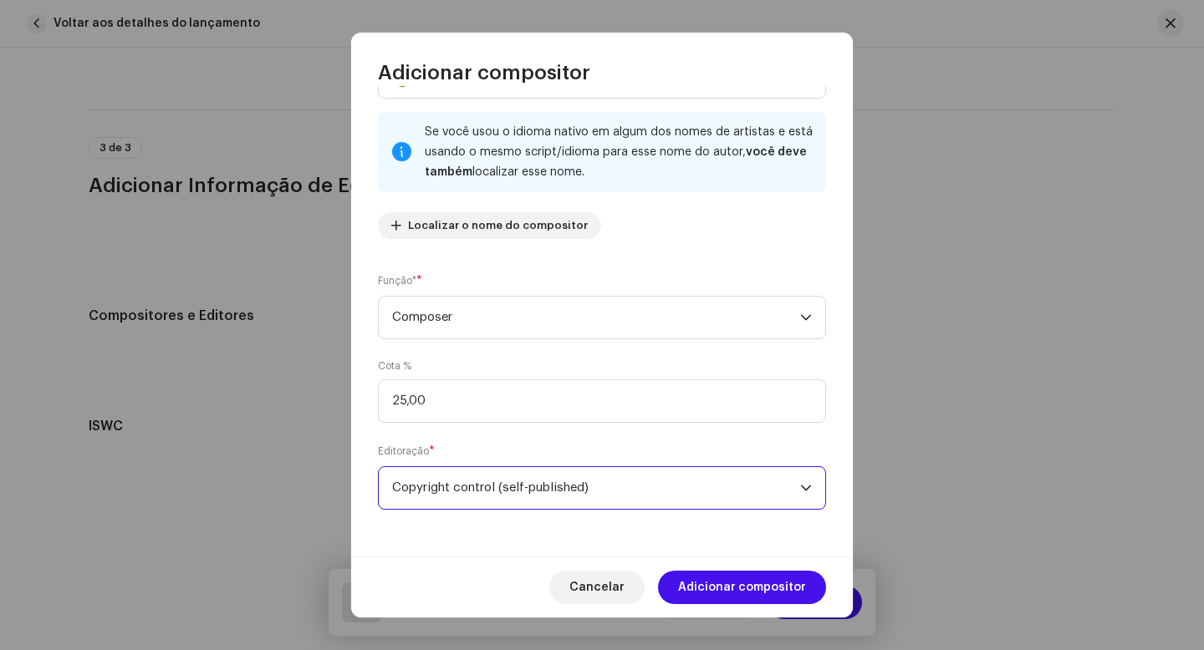
drag, startPoint x: 501, startPoint y: 489, endPoint x: 573, endPoint y: 489, distance: 71.9
click at [573, 489] on span "Copyright control (self-published)" at bounding box center [596, 488] width 408 height 42
click at [719, 494] on span "Copyright control (self-published)" at bounding box center [596, 488] width 408 height 42
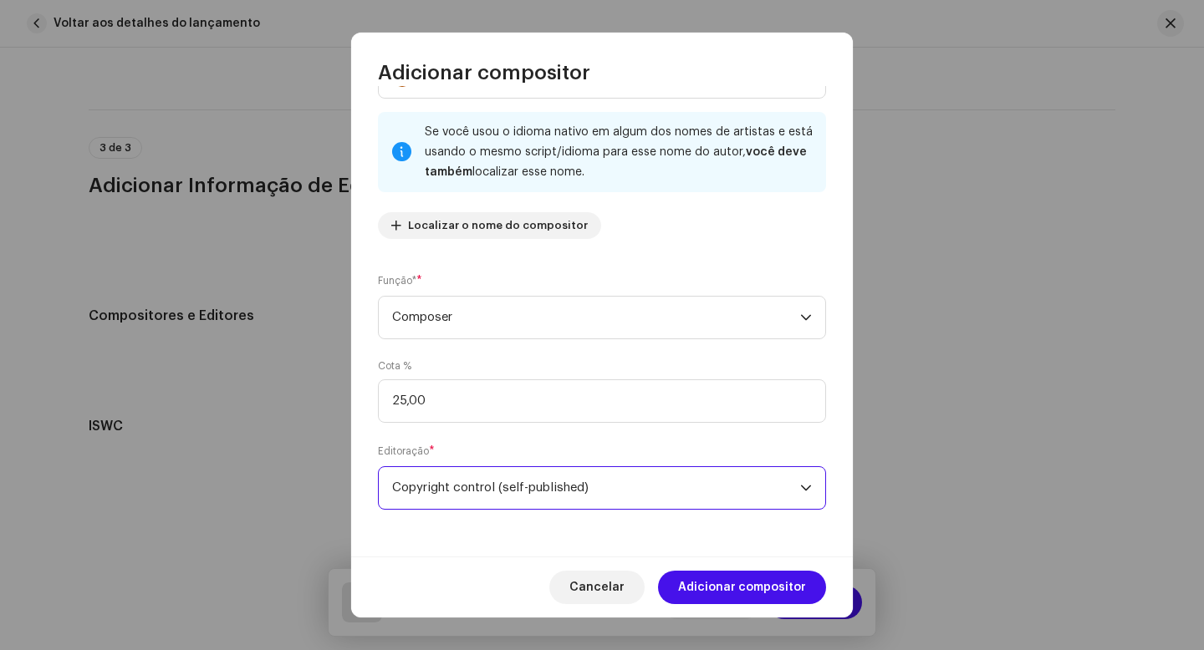
click at [716, 496] on span "Copyright control (self-published)" at bounding box center [596, 488] width 408 height 42
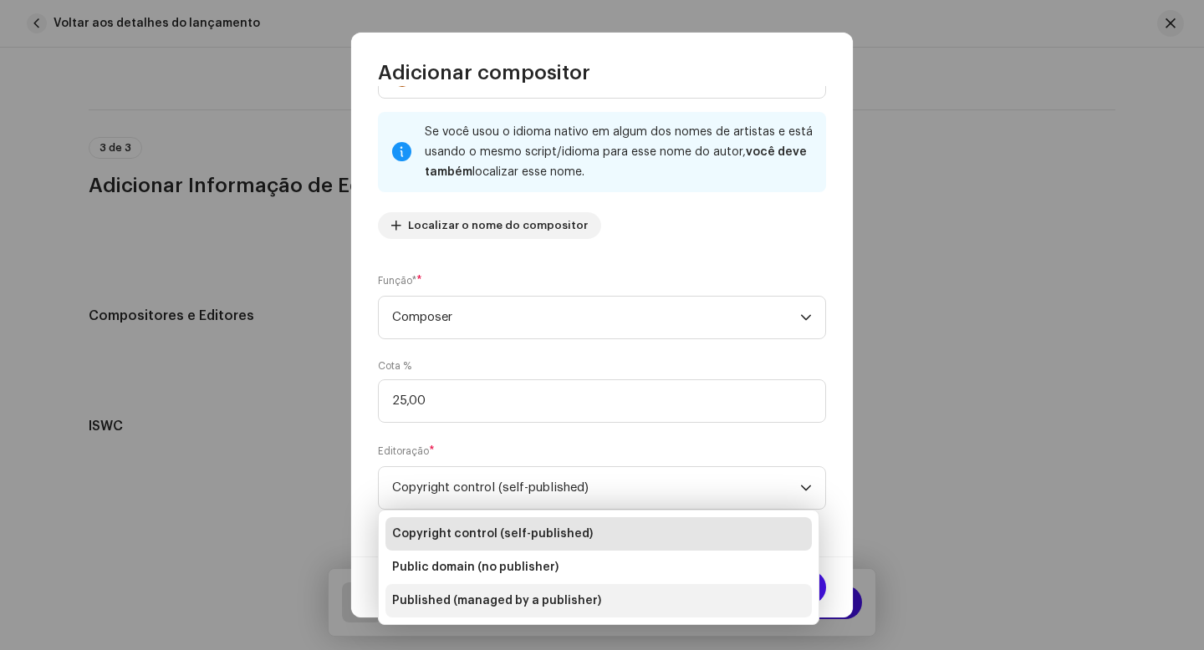
drag, startPoint x: 584, startPoint y: 604, endPoint x: 447, endPoint y: 604, distance: 137.1
click at [456, 606] on span "Published (managed by a publisher)" at bounding box center [496, 601] width 209 height 17
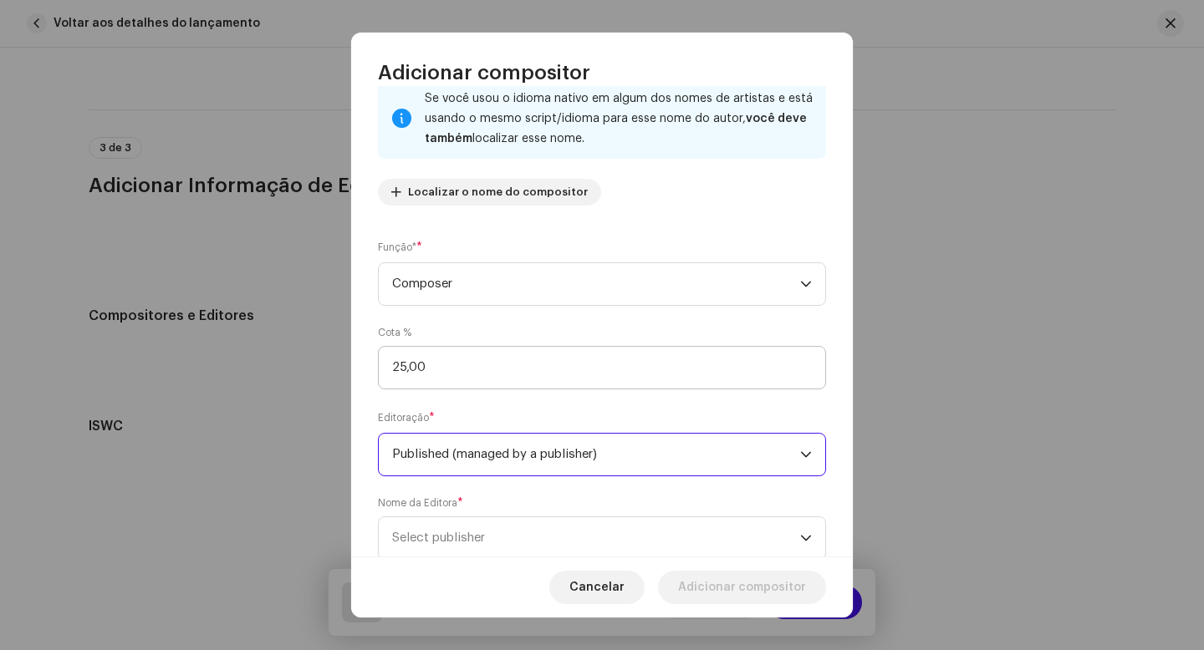
scroll to position [166, 0]
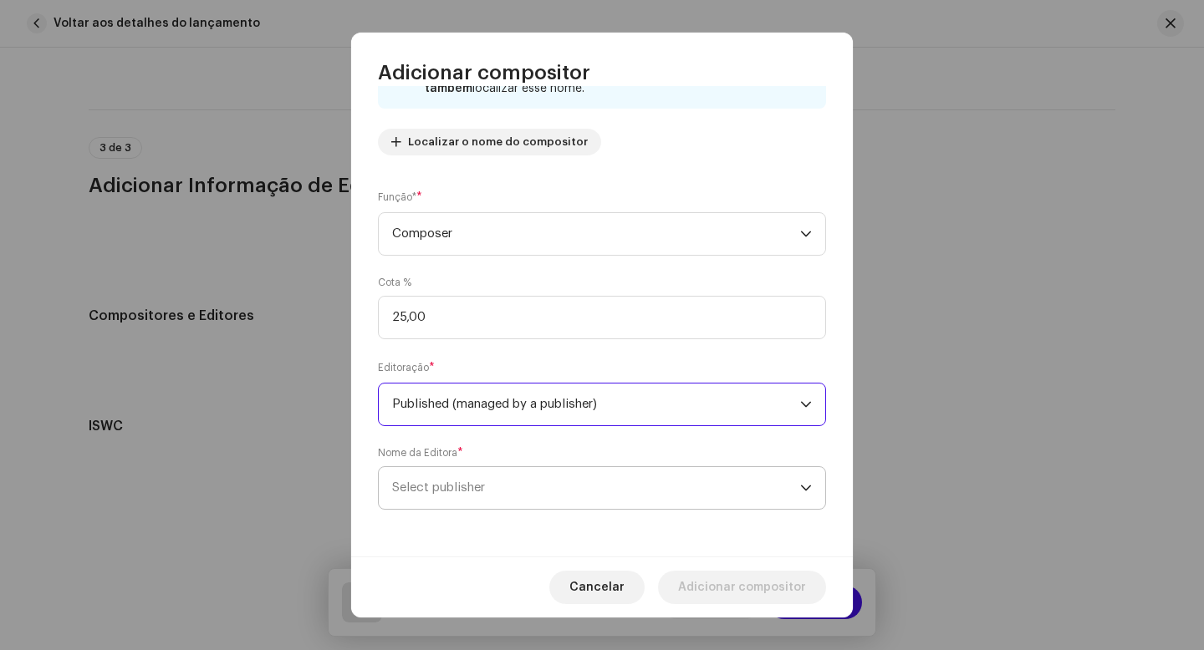
click at [509, 490] on span "Select publisher" at bounding box center [596, 488] width 408 height 42
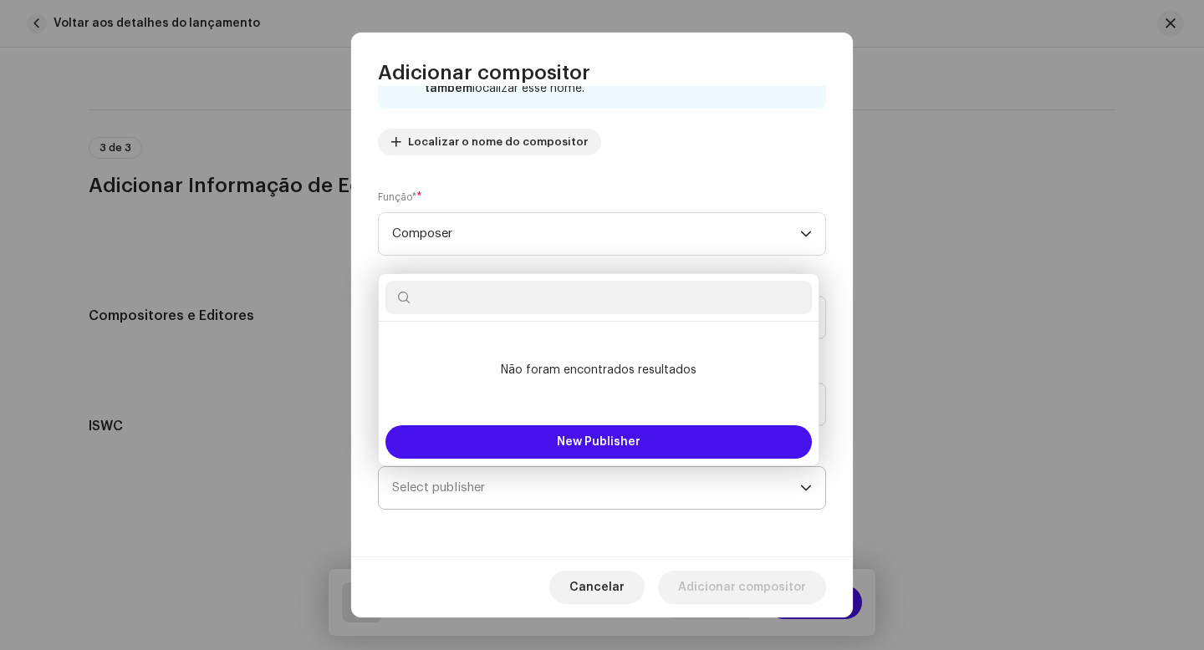
click at [519, 499] on span "Select publisher" at bounding box center [596, 488] width 408 height 42
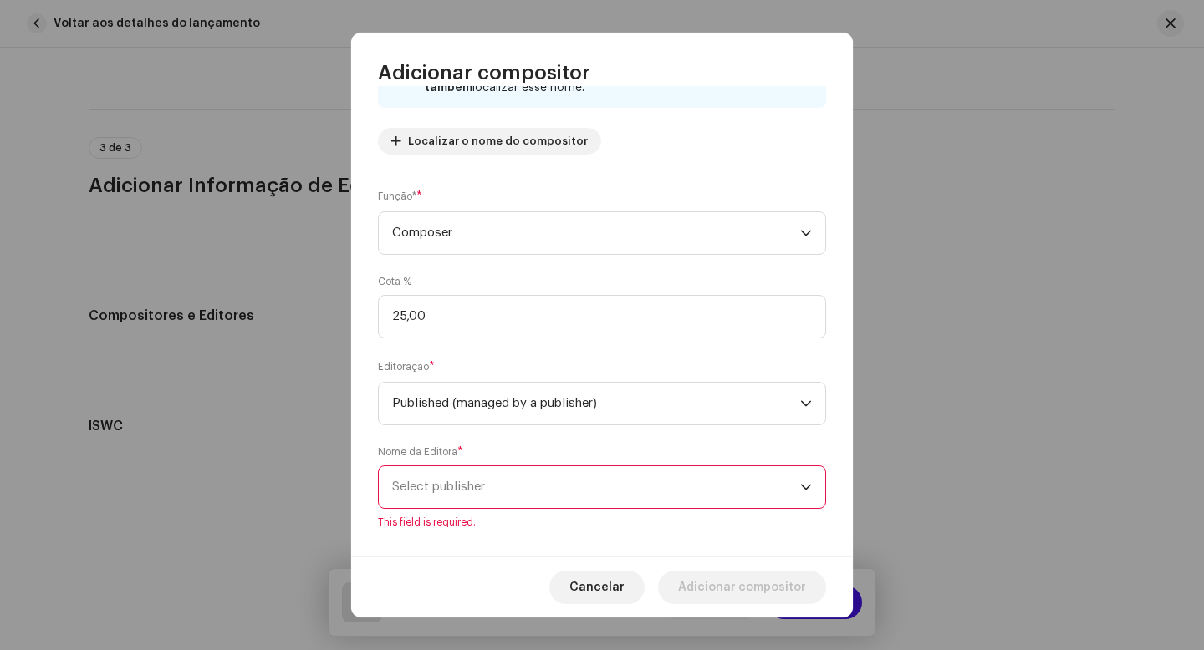
click at [498, 491] on span "Select publisher" at bounding box center [596, 487] width 408 height 42
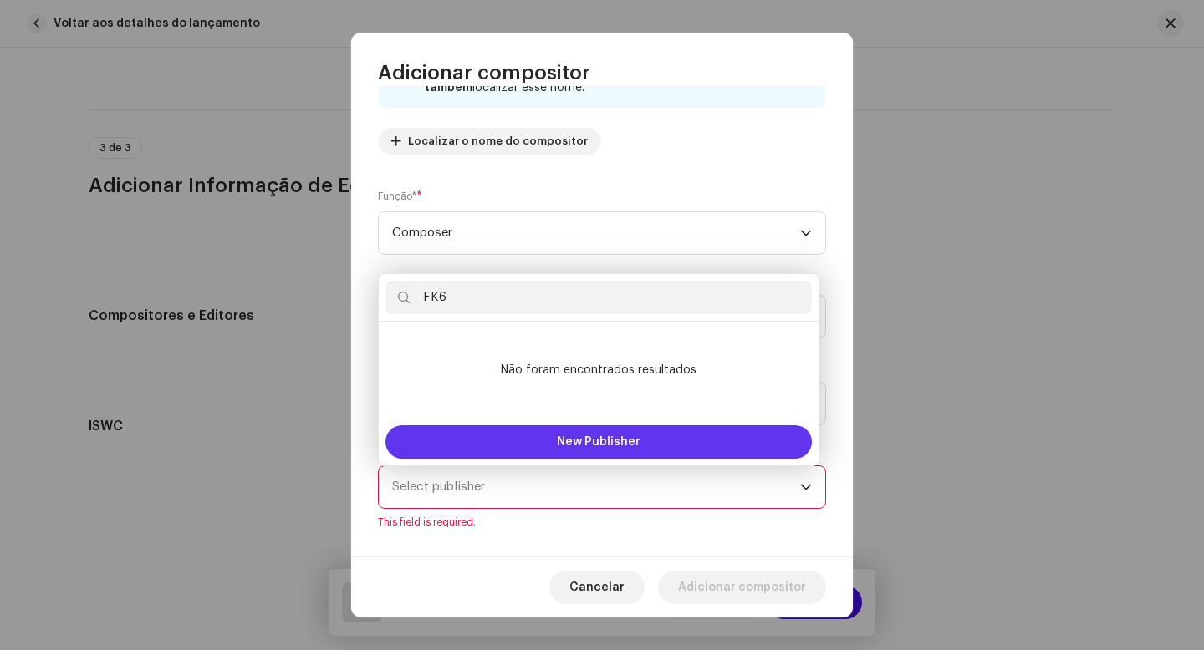
type input "FK6"
click at [596, 439] on span "New Publisher" at bounding box center [599, 442] width 84 height 12
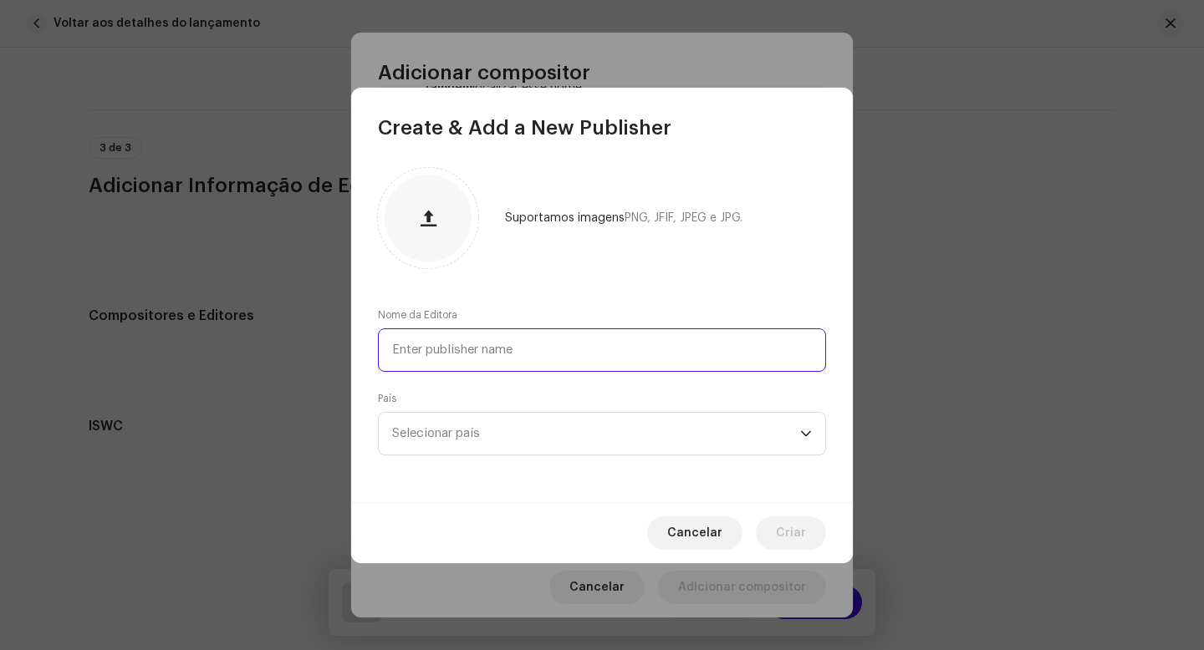
click at [563, 361] on input "text" at bounding box center [602, 350] width 448 height 43
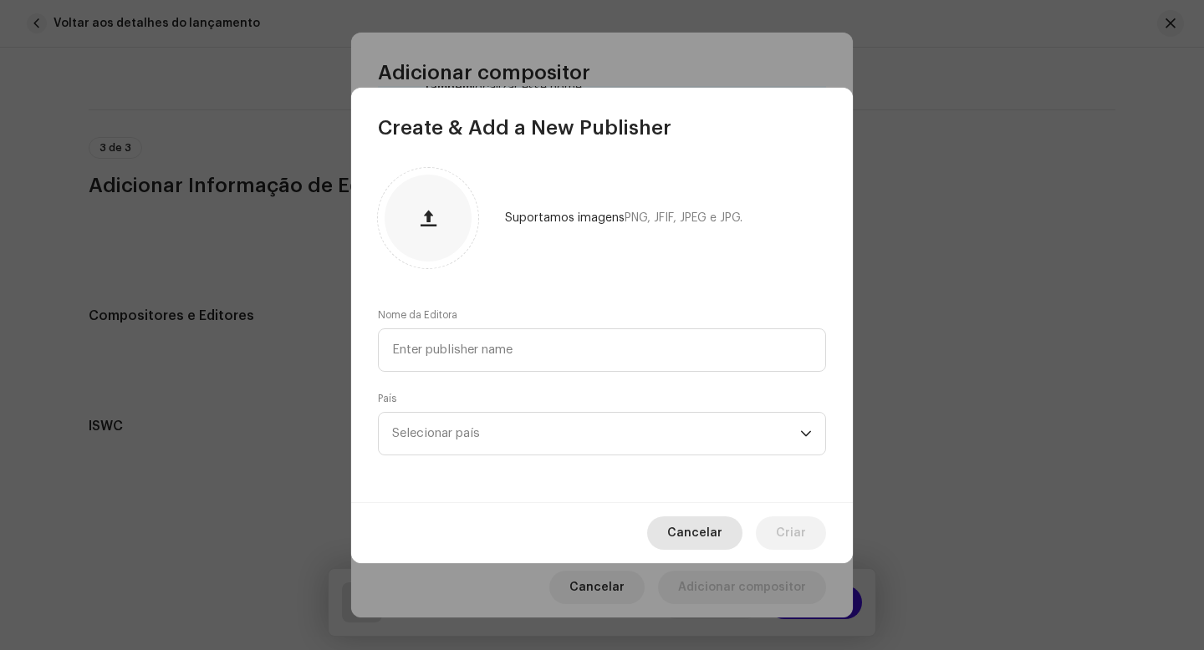
click at [722, 530] on span "Cancelar" at bounding box center [694, 533] width 55 height 33
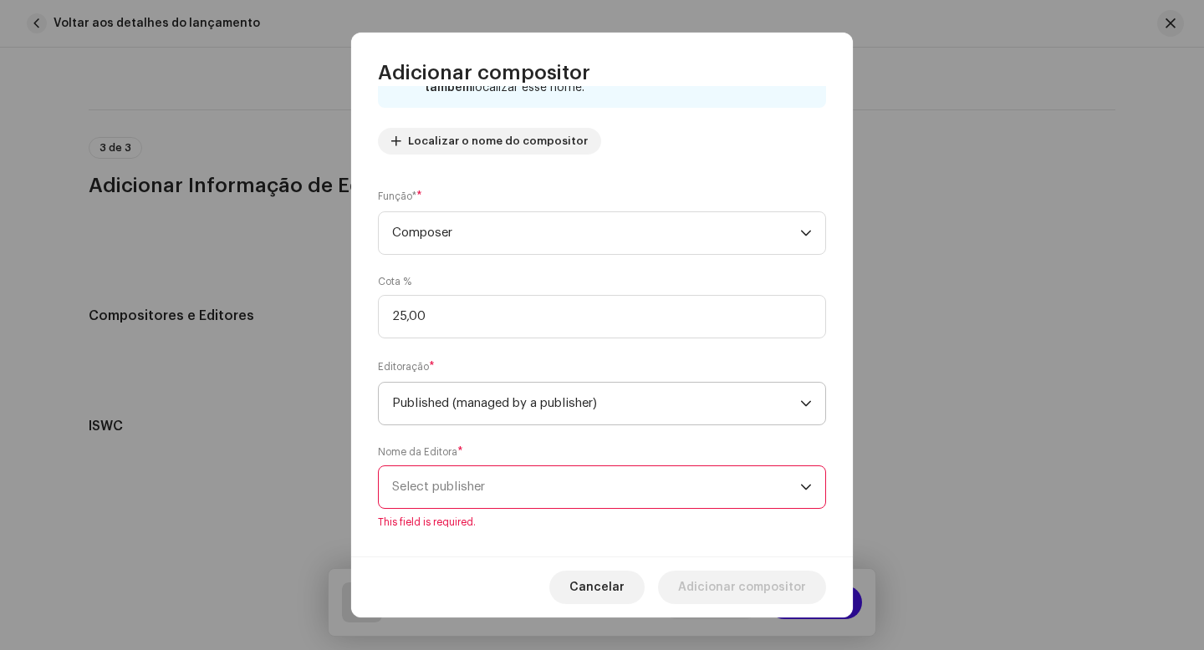
click at [800, 409] on icon "dropdown trigger" at bounding box center [806, 404] width 12 height 12
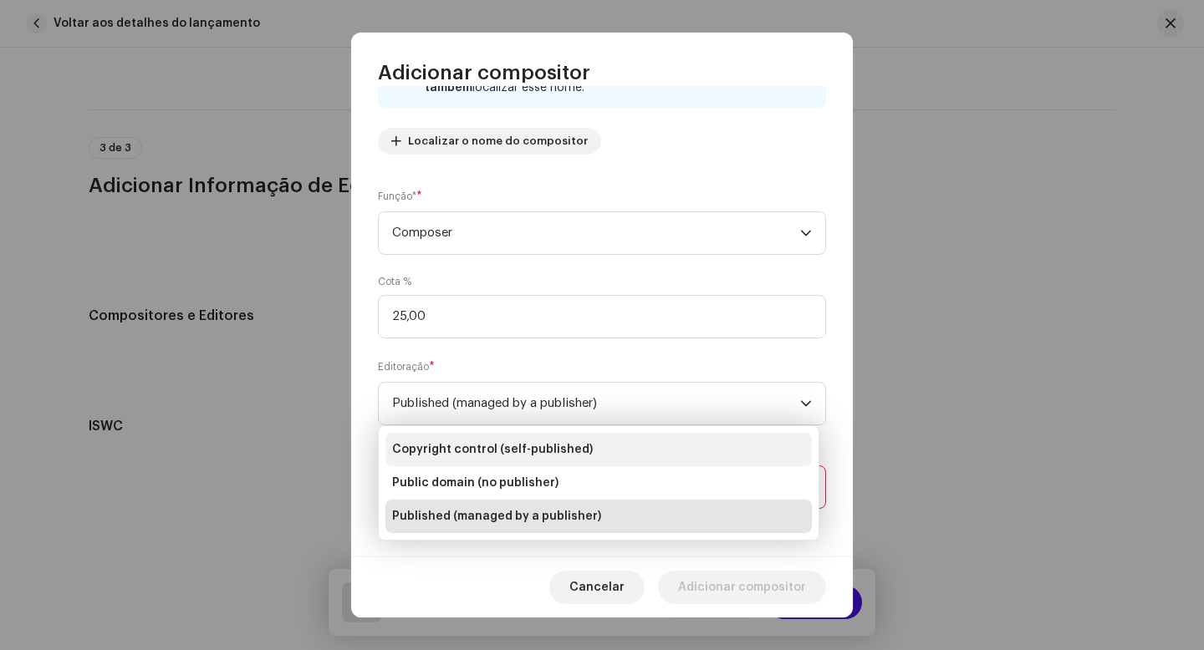
click at [562, 455] on span "Copyright control (self-published)" at bounding box center [492, 449] width 201 height 17
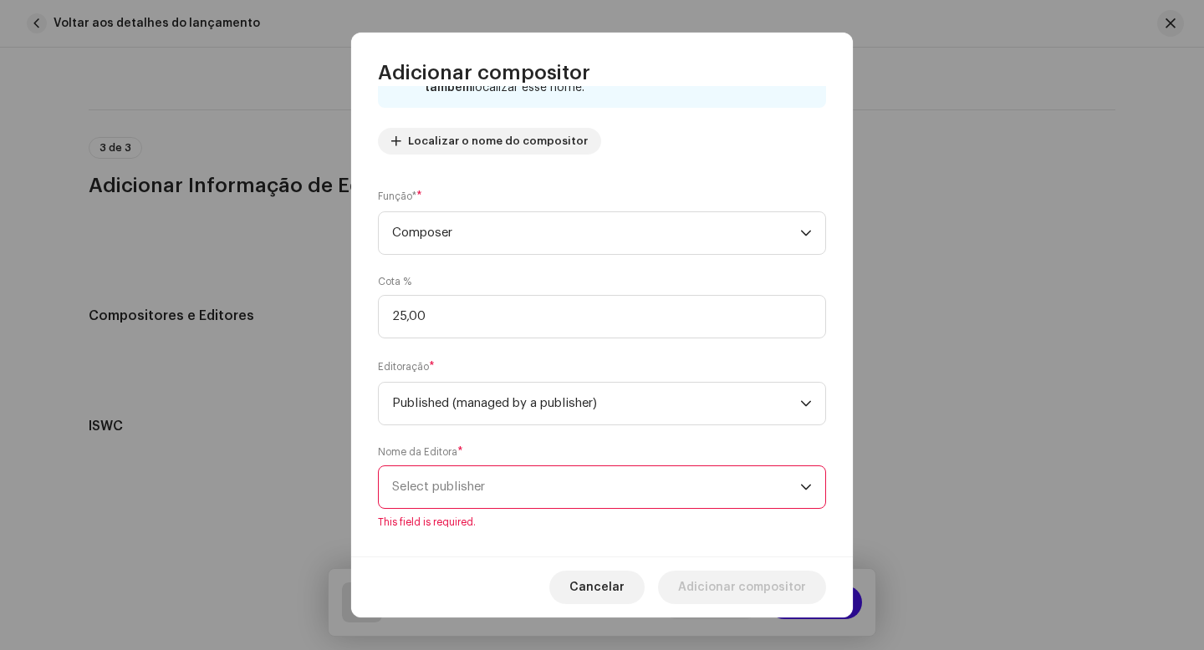
scroll to position [81, 0]
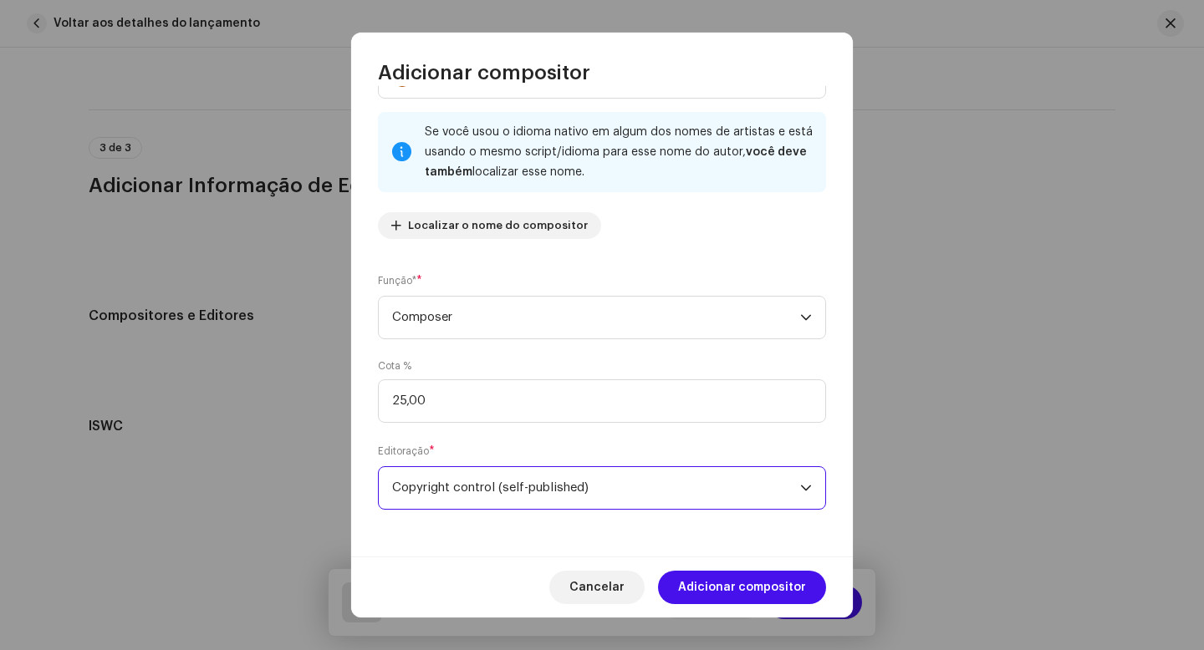
click at [741, 483] on span "Copyright control (self-published)" at bounding box center [596, 488] width 408 height 42
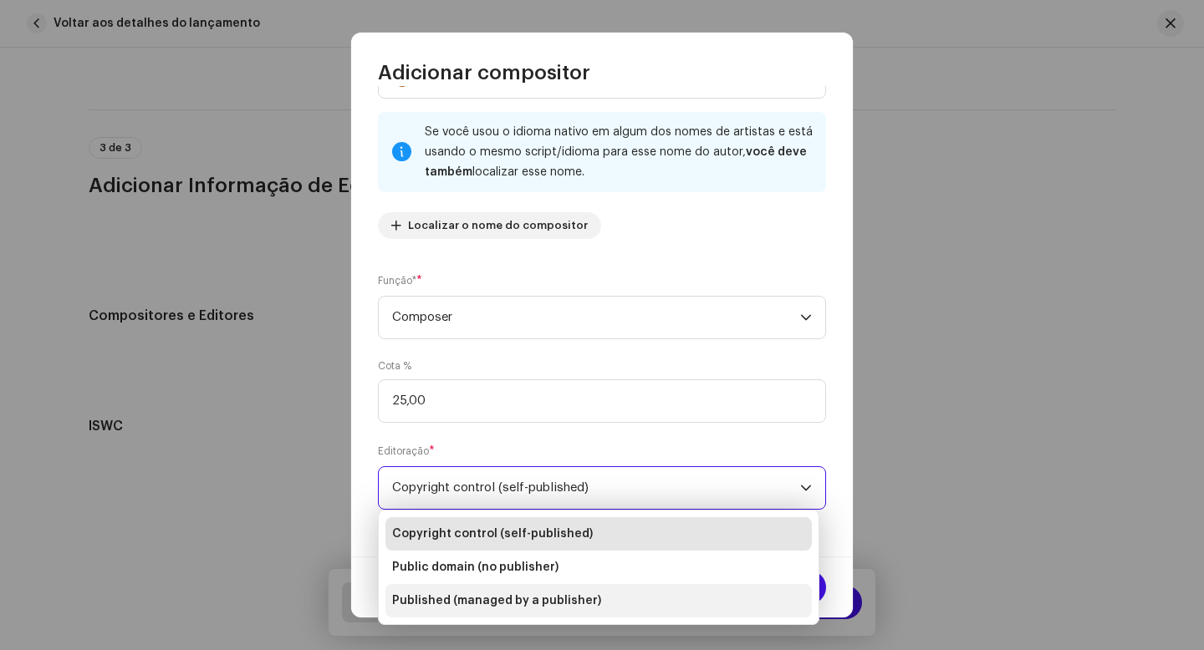
click at [545, 599] on span "Published (managed by a publisher)" at bounding box center [496, 601] width 209 height 17
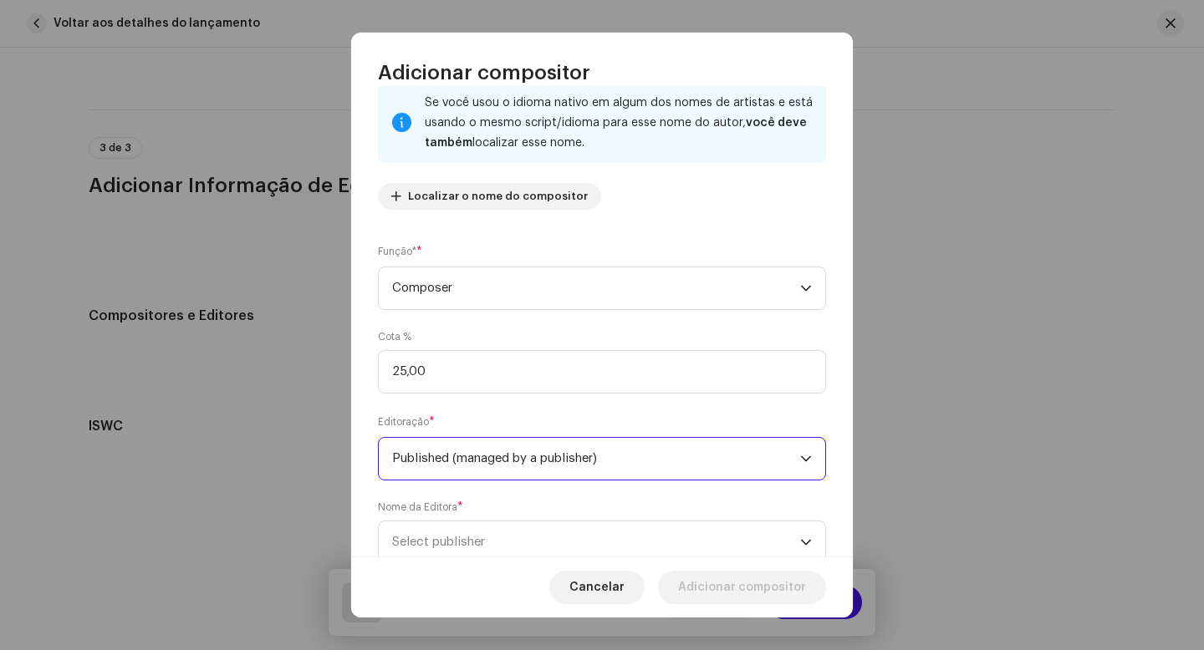
scroll to position [166, 0]
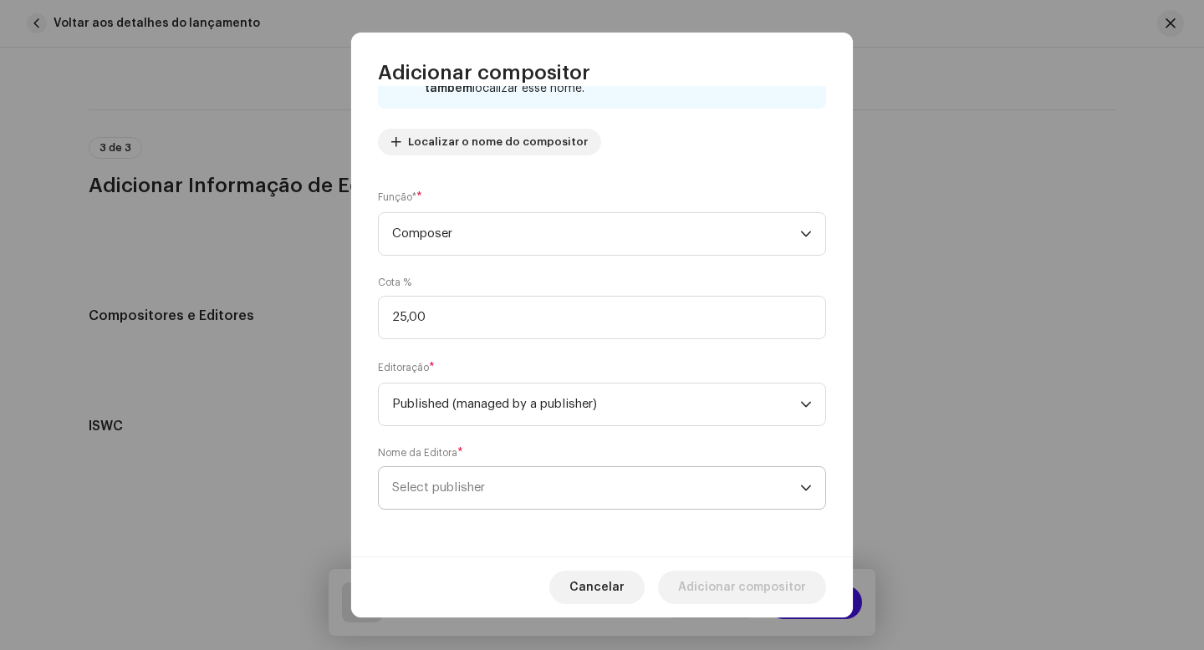
click at [669, 497] on span "Select publisher" at bounding box center [596, 488] width 408 height 42
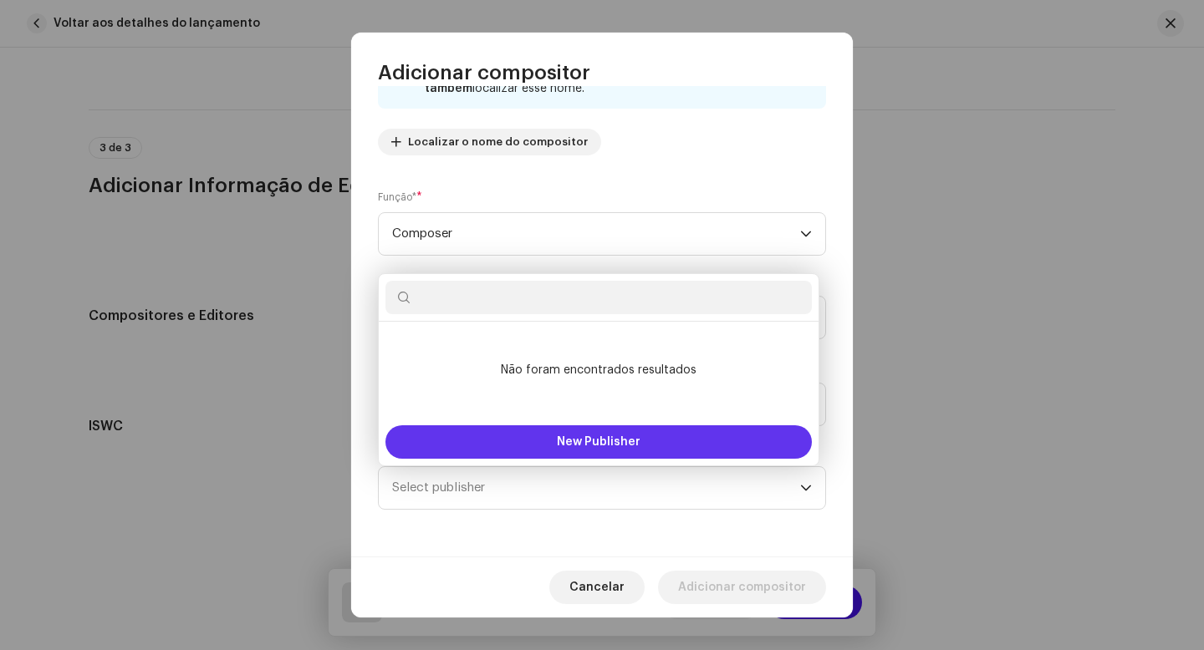
click at [642, 443] on button "New Publisher" at bounding box center [598, 442] width 426 height 33
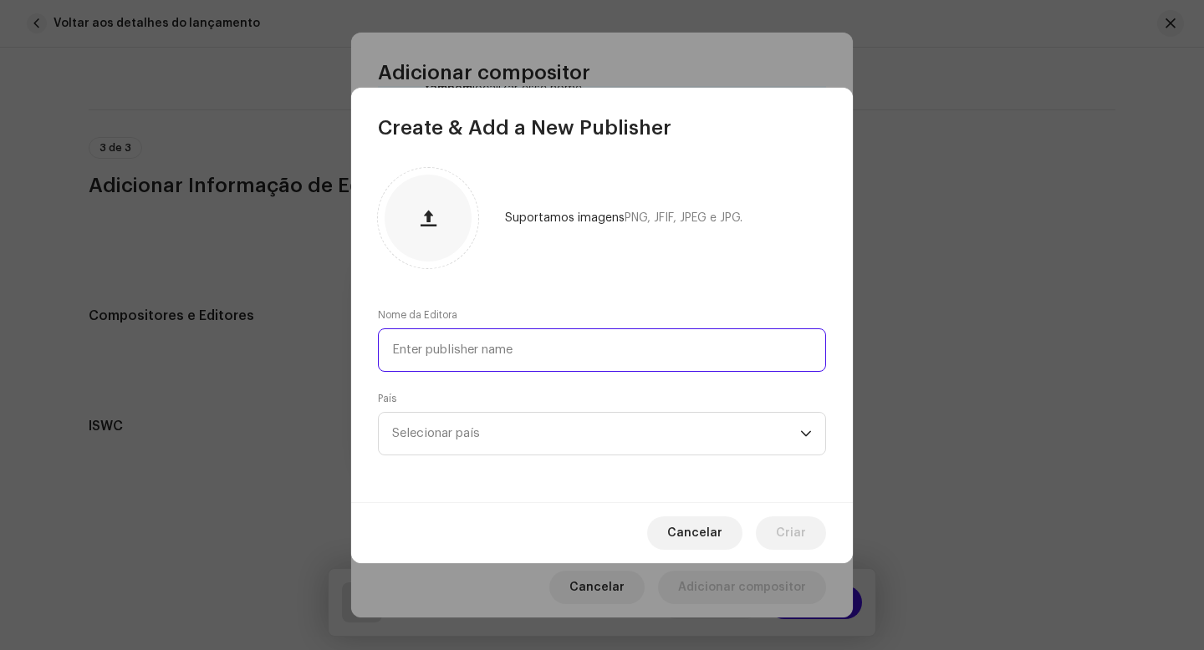
click at [527, 353] on input "text" at bounding box center [602, 350] width 448 height 43
type input "f"
type input "F6K"
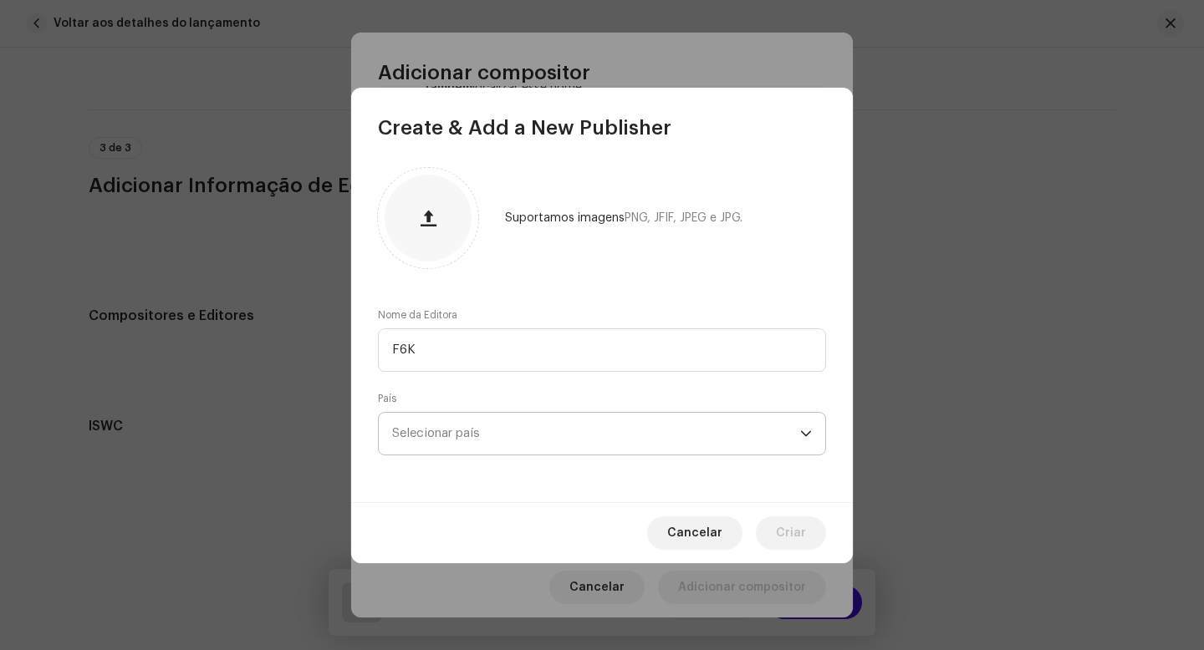
click at [568, 447] on span "Selecionar país" at bounding box center [596, 434] width 408 height 42
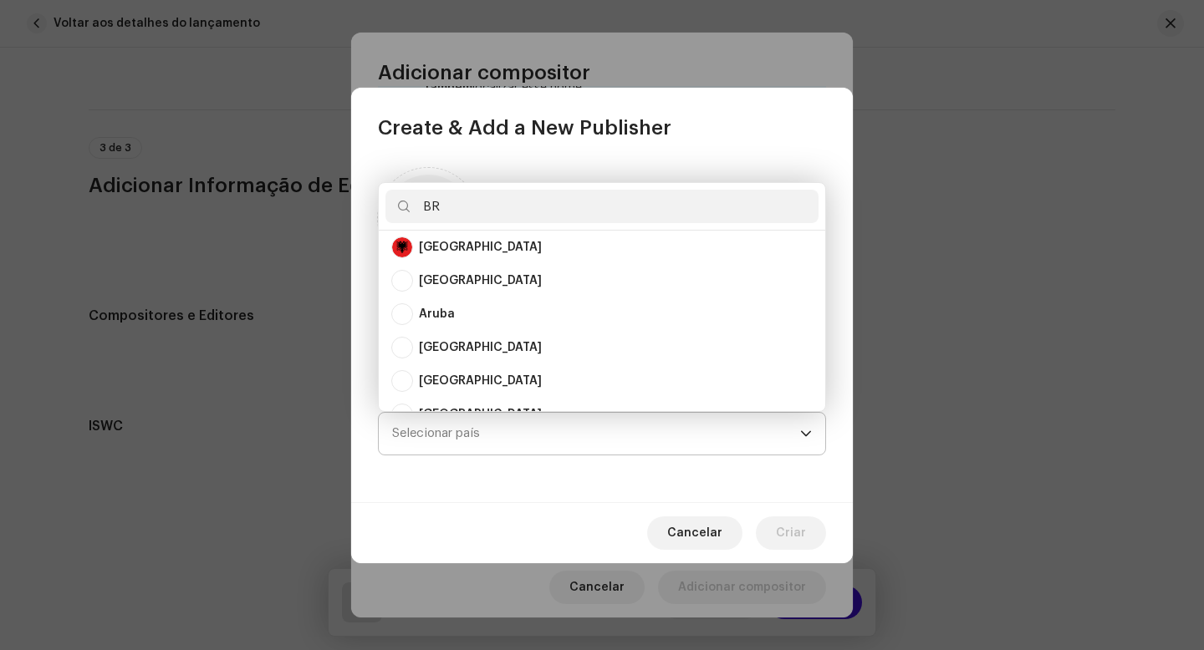
scroll to position [0, 0]
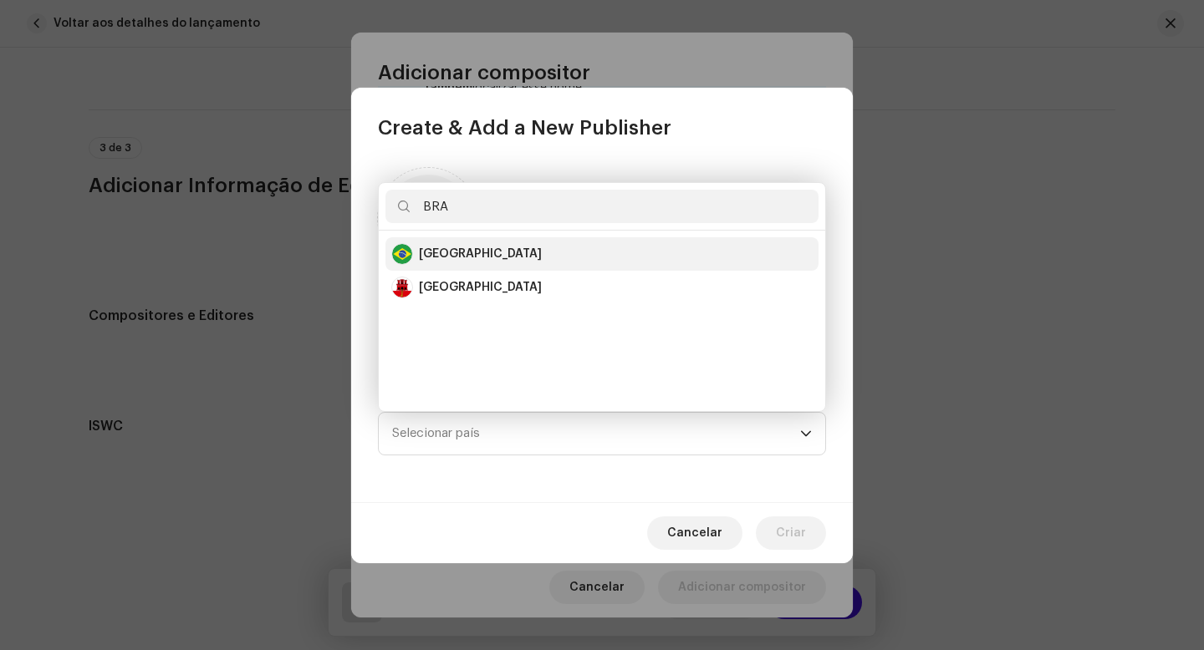
type input "BRA"
click at [428, 253] on div "Brazil" at bounding box center [480, 254] width 123 height 17
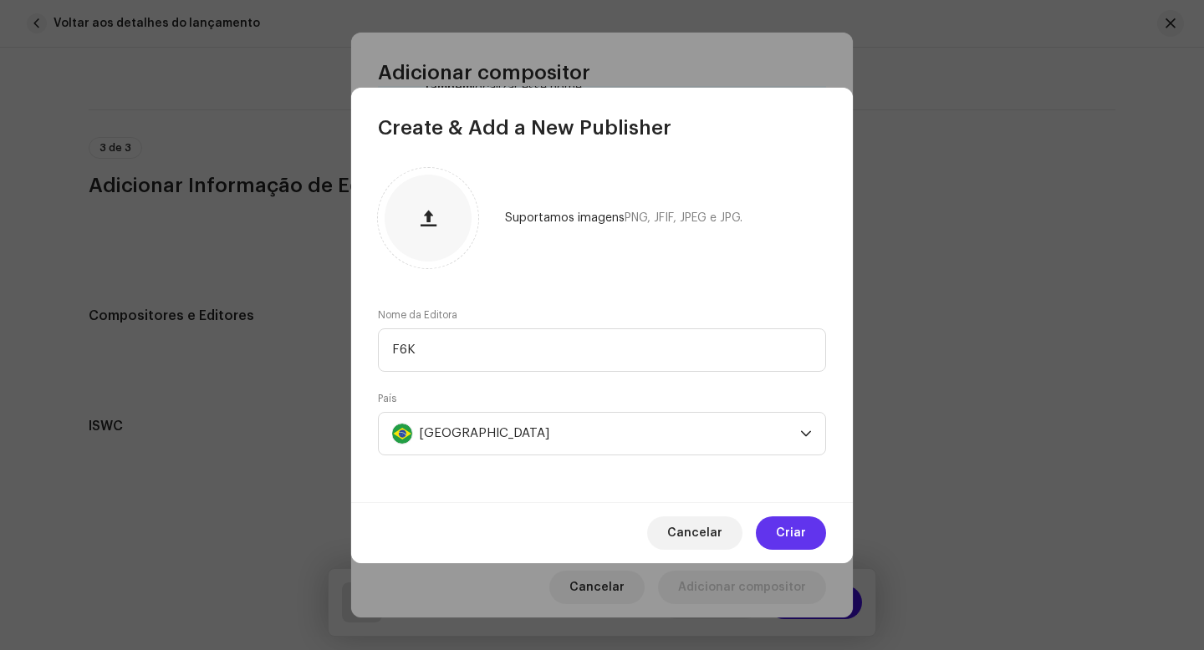
click at [787, 533] on span "Criar" at bounding box center [791, 533] width 30 height 33
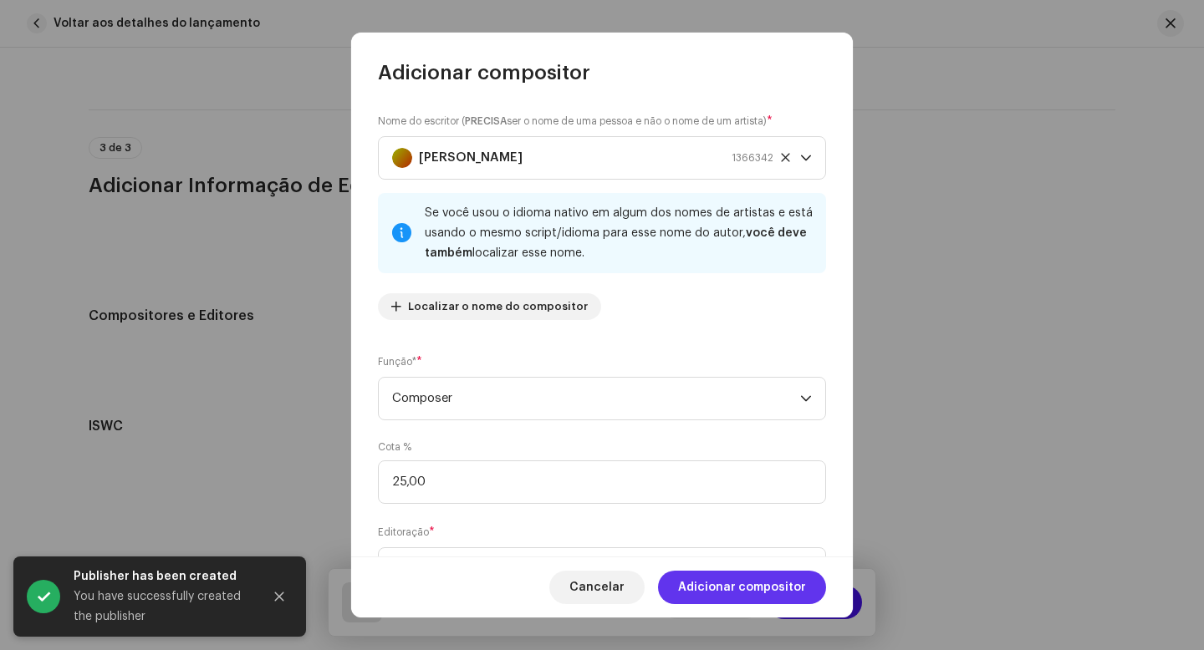
click at [738, 596] on span "Adicionar compositor" at bounding box center [742, 587] width 128 height 33
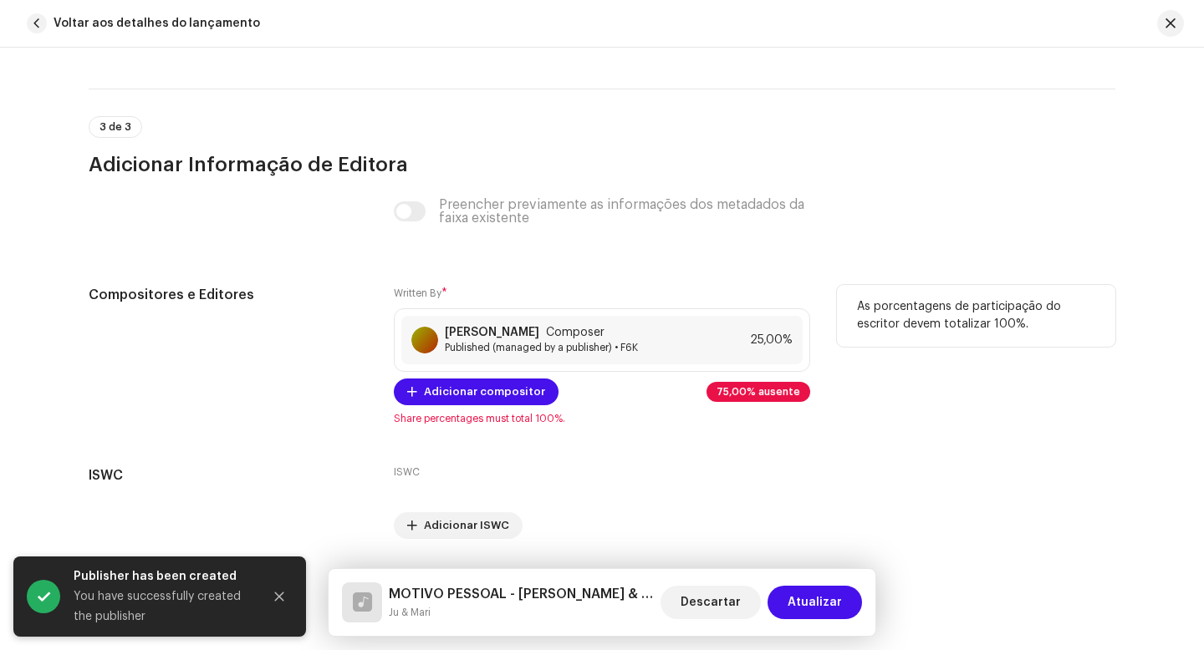
scroll to position [3876, 0]
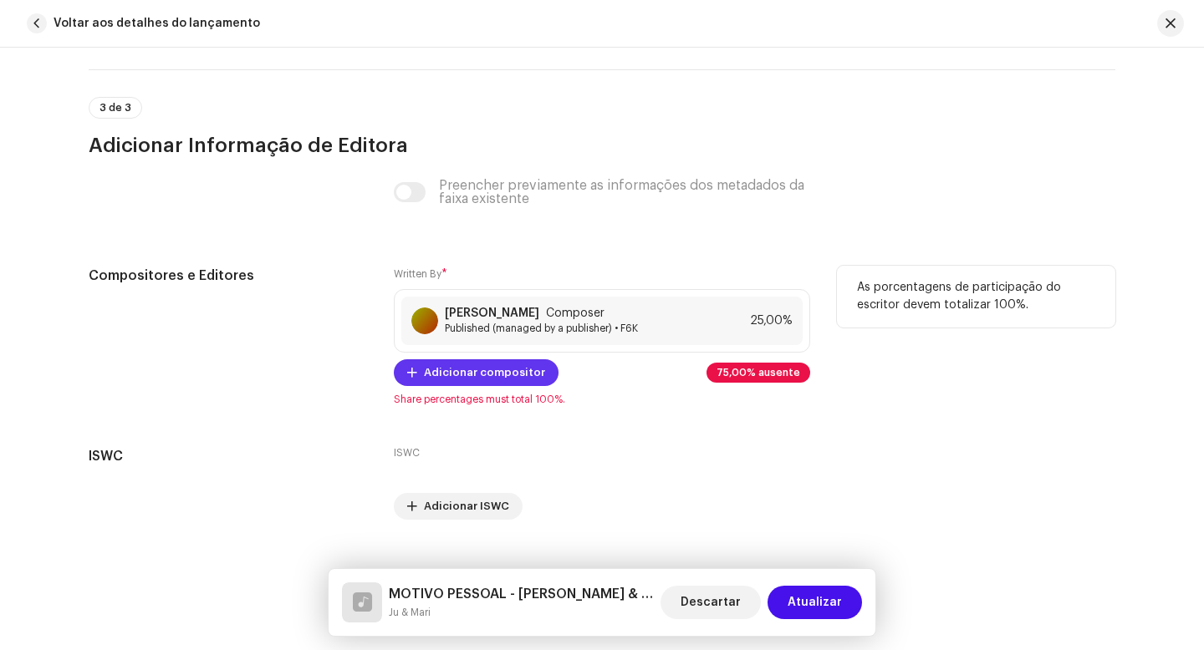
click at [456, 380] on span "Adicionar compositor" at bounding box center [484, 372] width 121 height 33
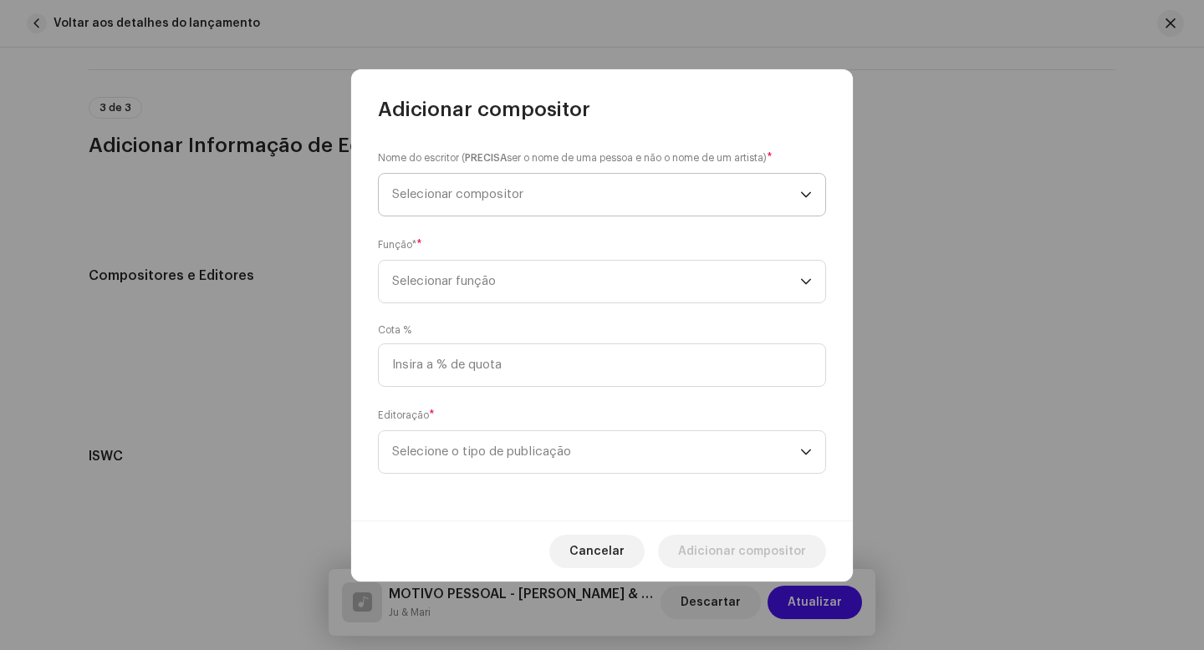
click at [527, 195] on span "Selecionar compositor" at bounding box center [596, 195] width 408 height 42
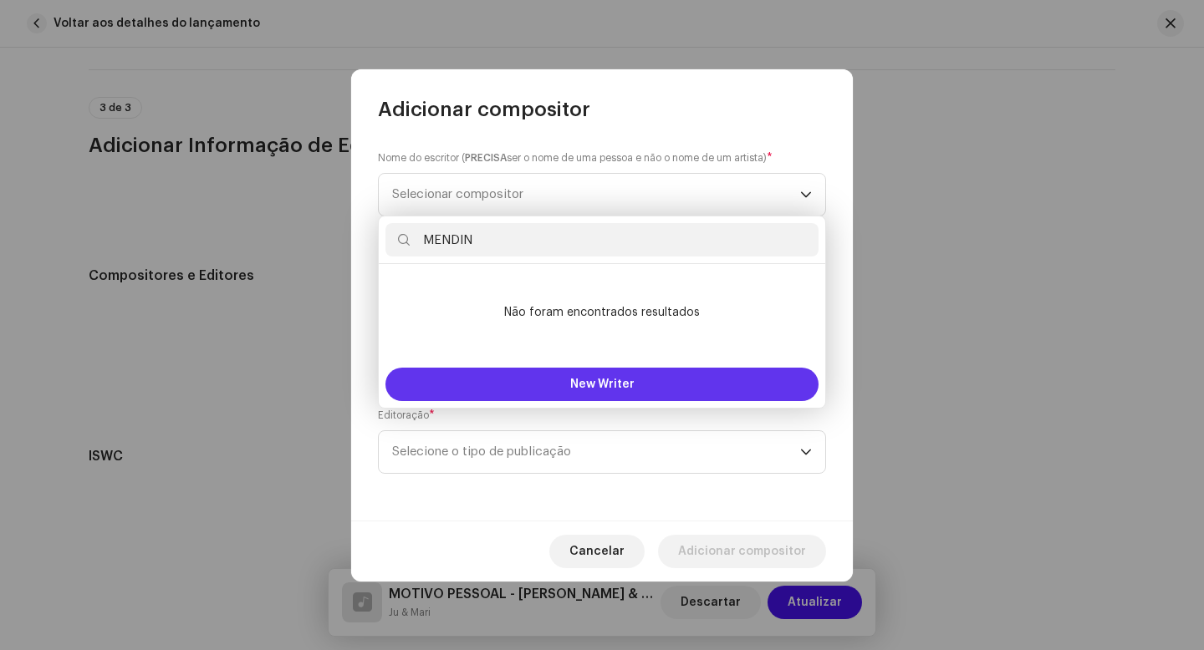
type input "MENDIN"
click at [642, 385] on button "New Writer" at bounding box center [601, 384] width 433 height 33
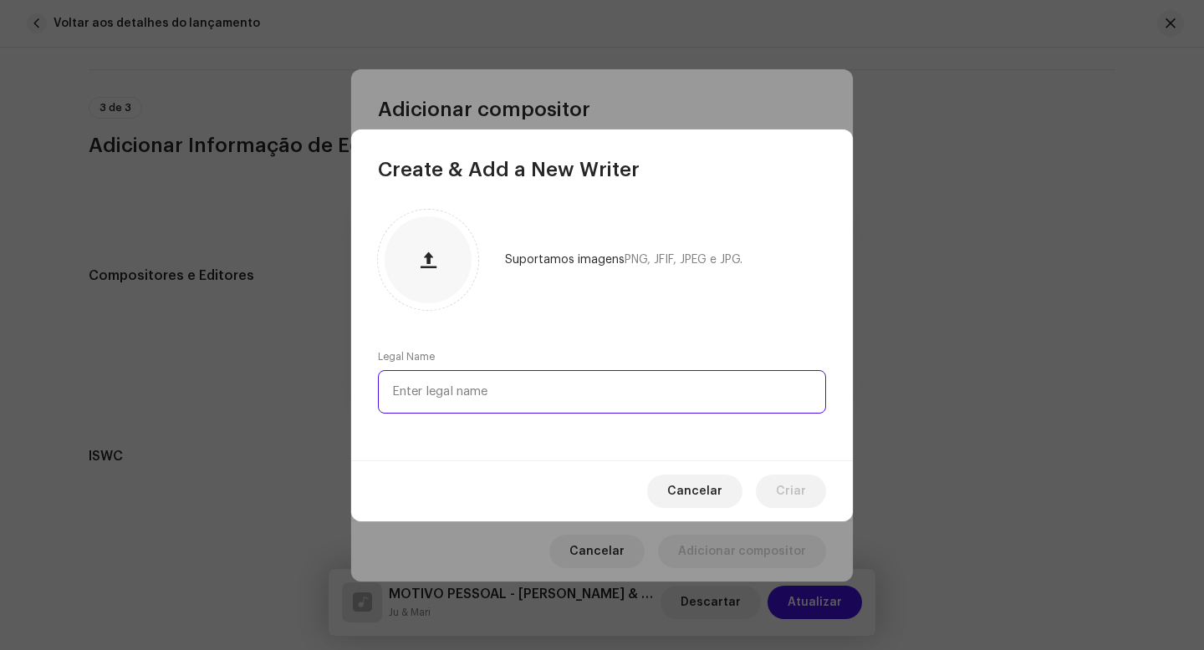
click at [571, 401] on input "text" at bounding box center [602, 391] width 448 height 43
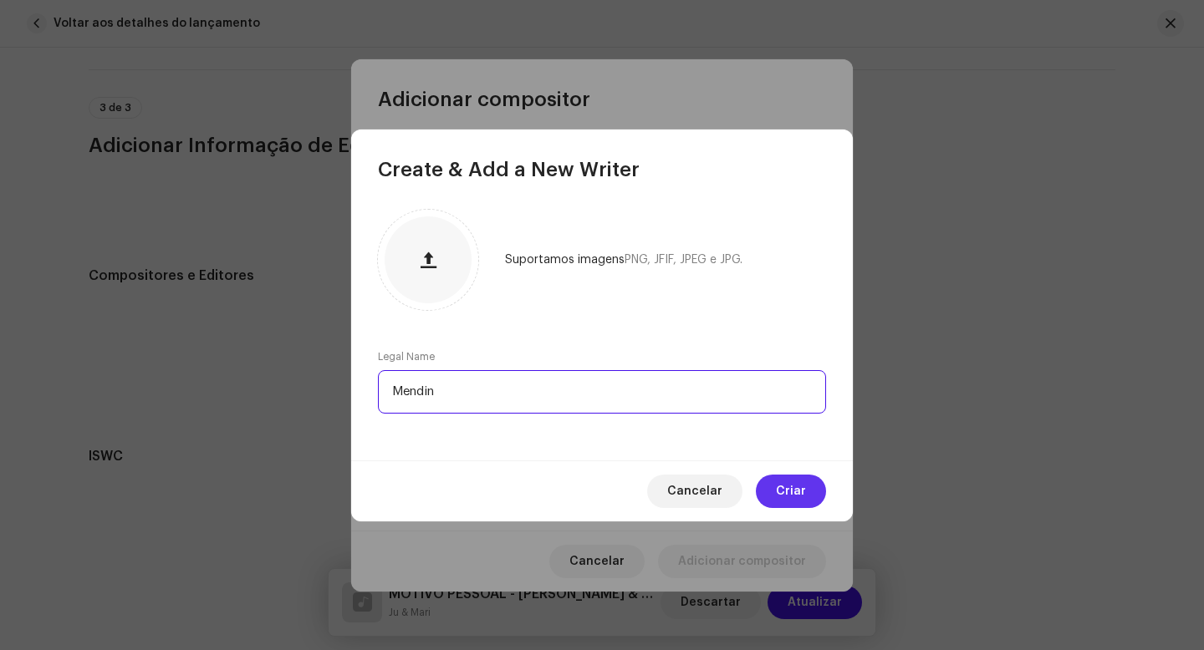
type input "Mendin"
click at [790, 495] on span "Criar" at bounding box center [791, 491] width 30 height 33
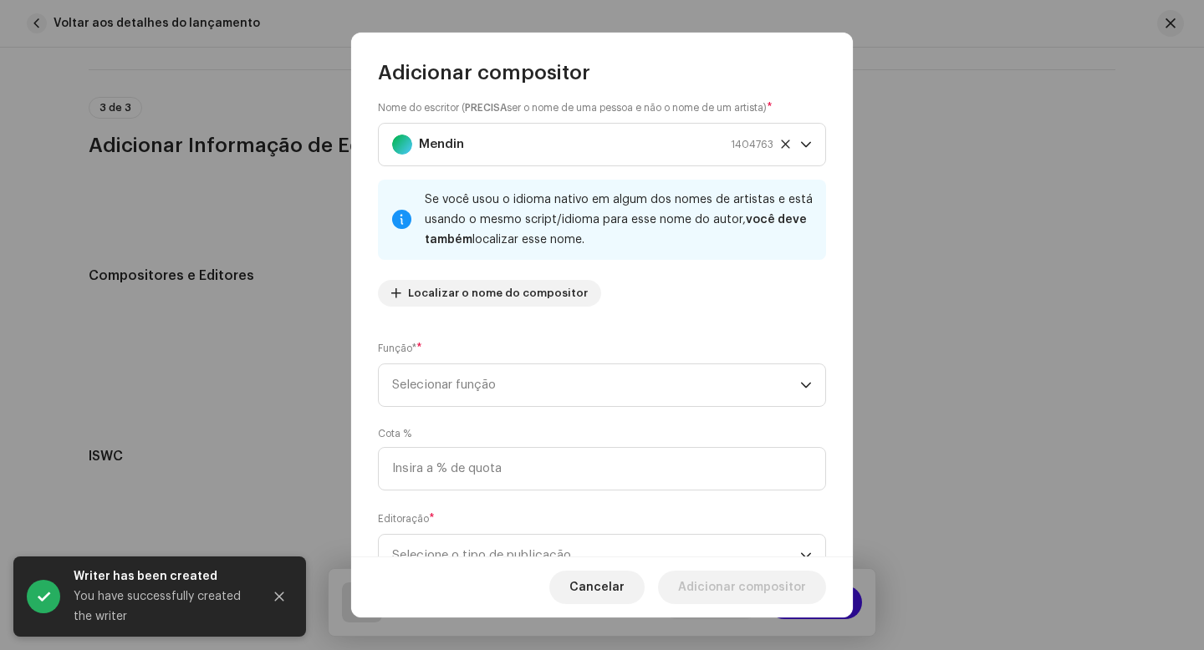
scroll to position [28, 0]
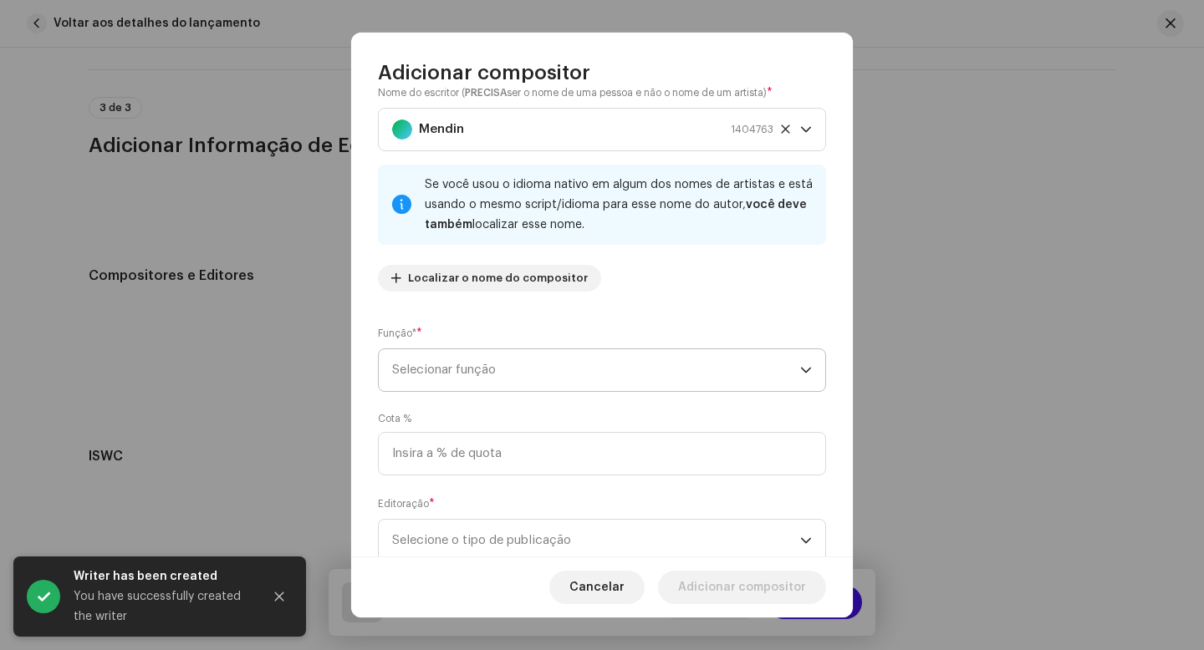
click at [486, 378] on span "Selecionar função" at bounding box center [596, 370] width 408 height 42
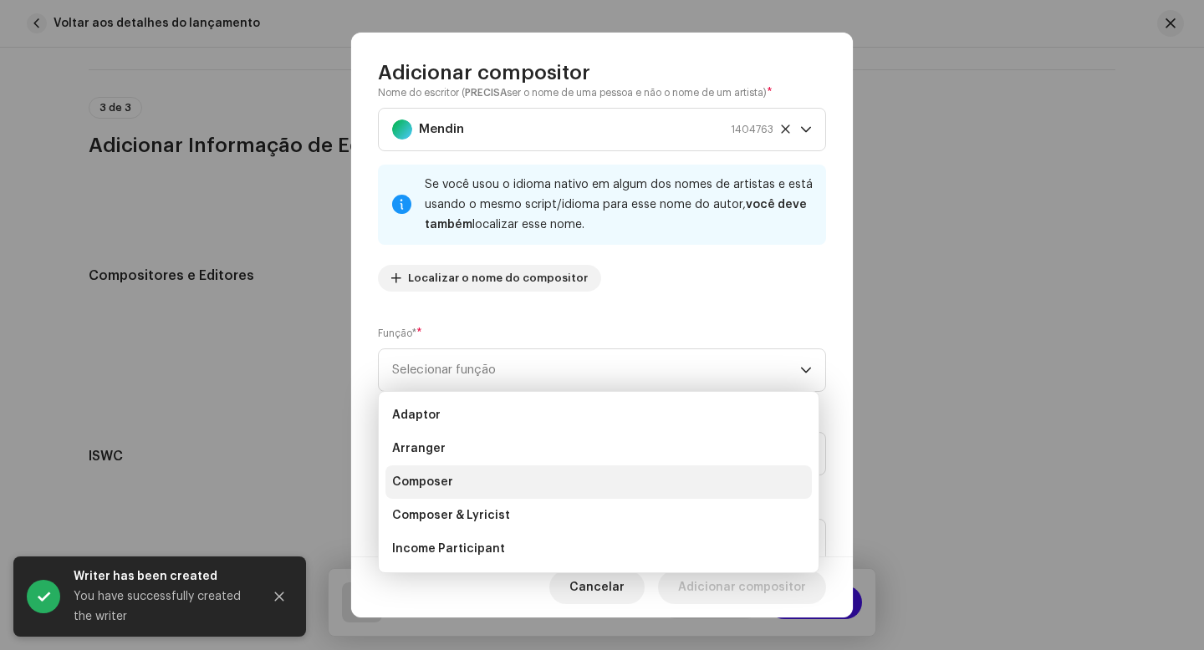
click at [457, 480] on li "Composer" at bounding box center [598, 482] width 426 height 33
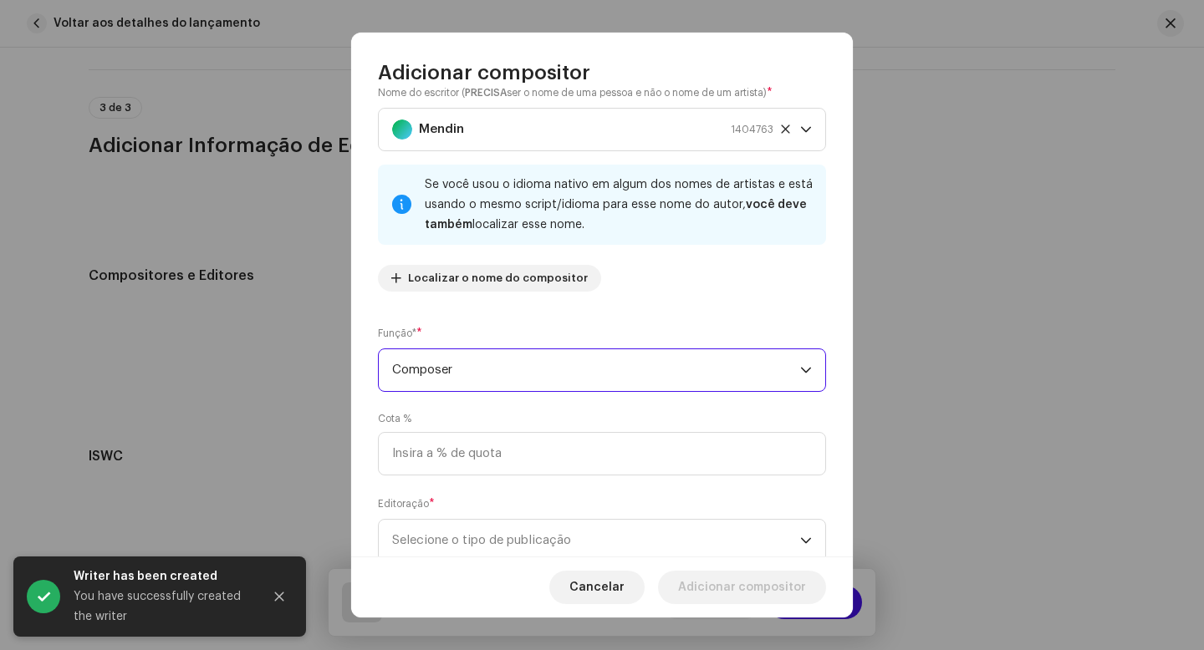
scroll to position [63, 0]
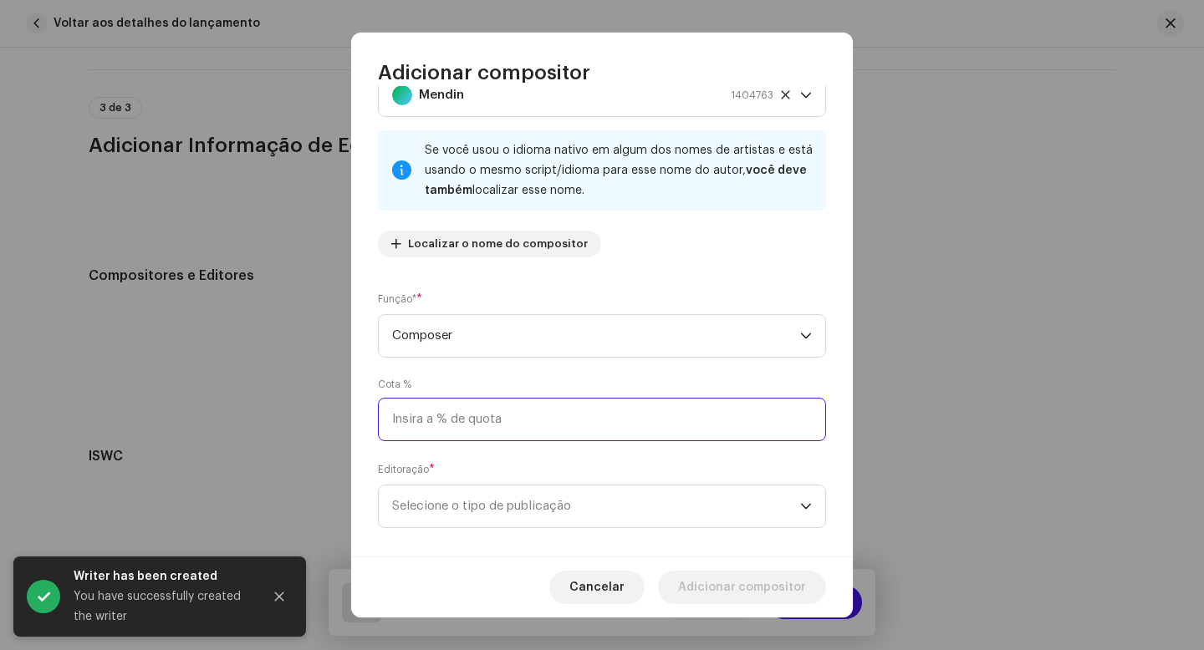
click at [509, 413] on input at bounding box center [602, 419] width 448 height 43
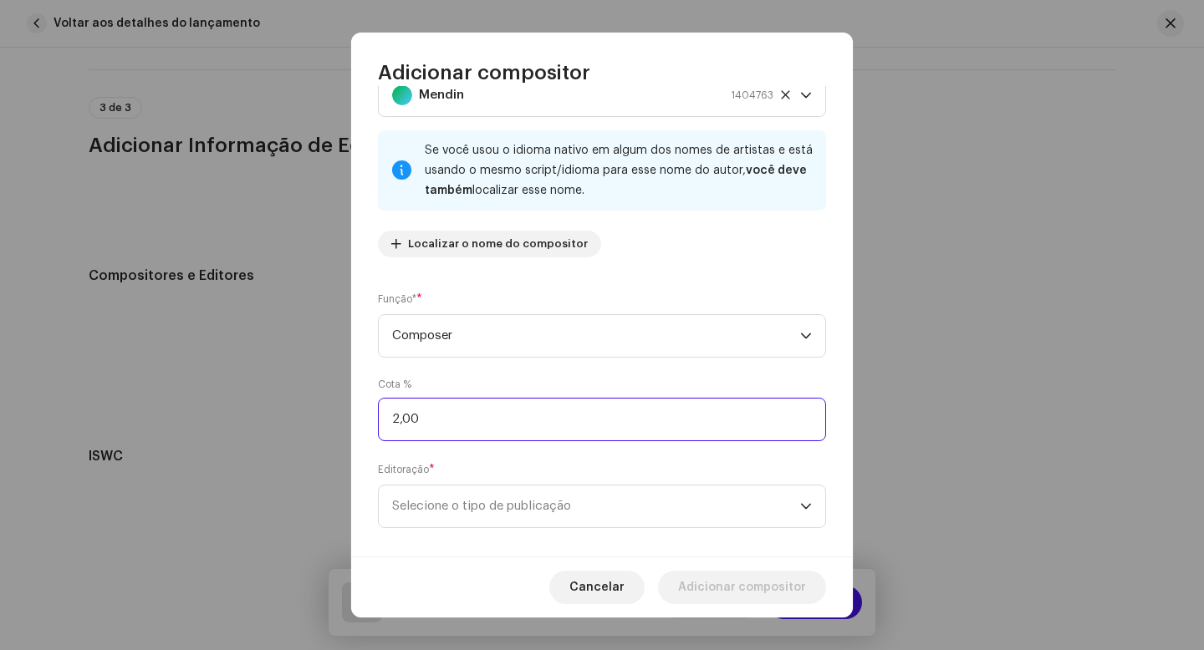
type input "25,00"
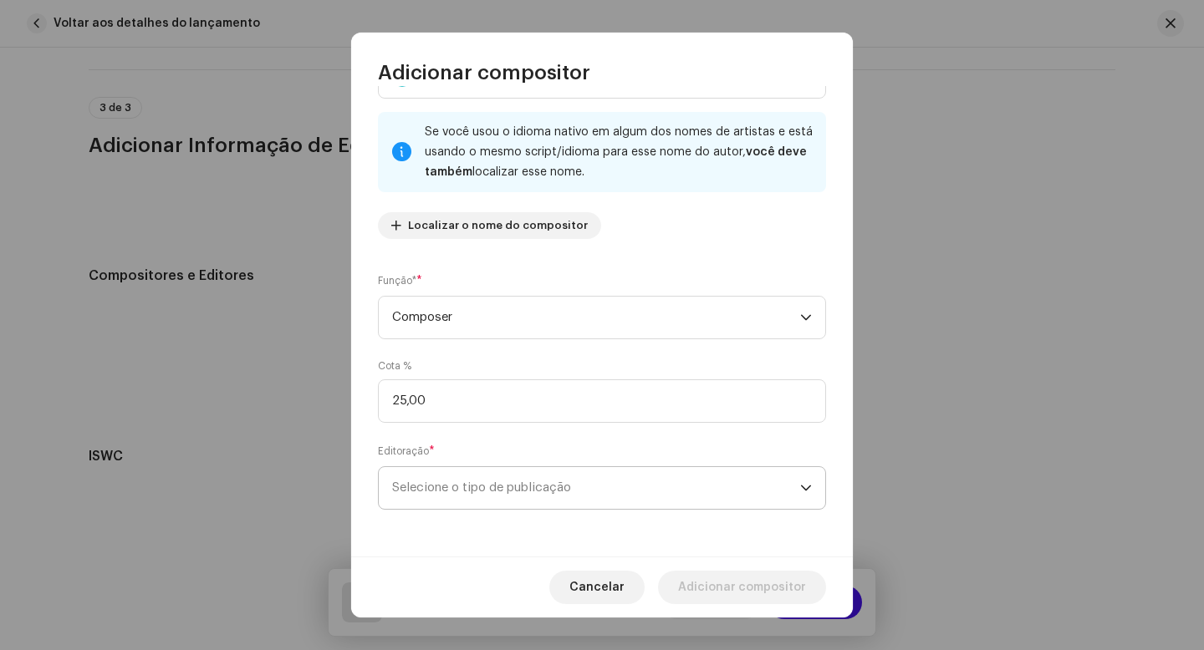
click at [517, 488] on span "Selecione o tipo de publicação" at bounding box center [596, 488] width 408 height 42
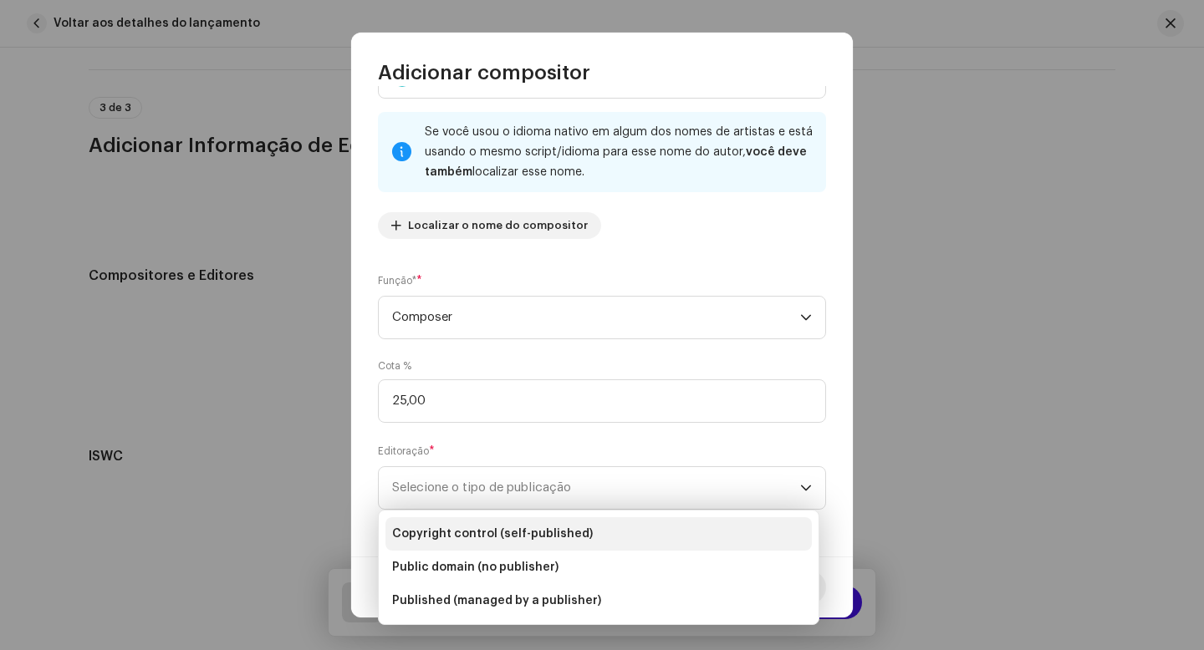
click at [531, 539] on span "Copyright control (self-published)" at bounding box center [492, 534] width 201 height 17
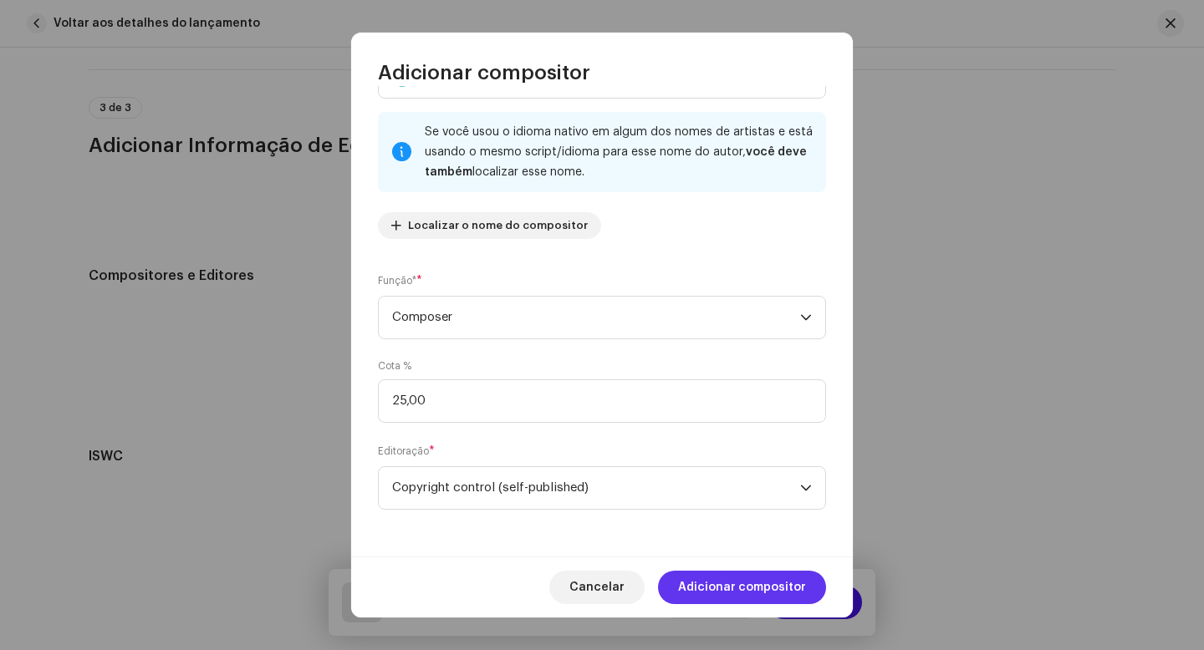
click at [767, 599] on span "Adicionar compositor" at bounding box center [742, 587] width 128 height 33
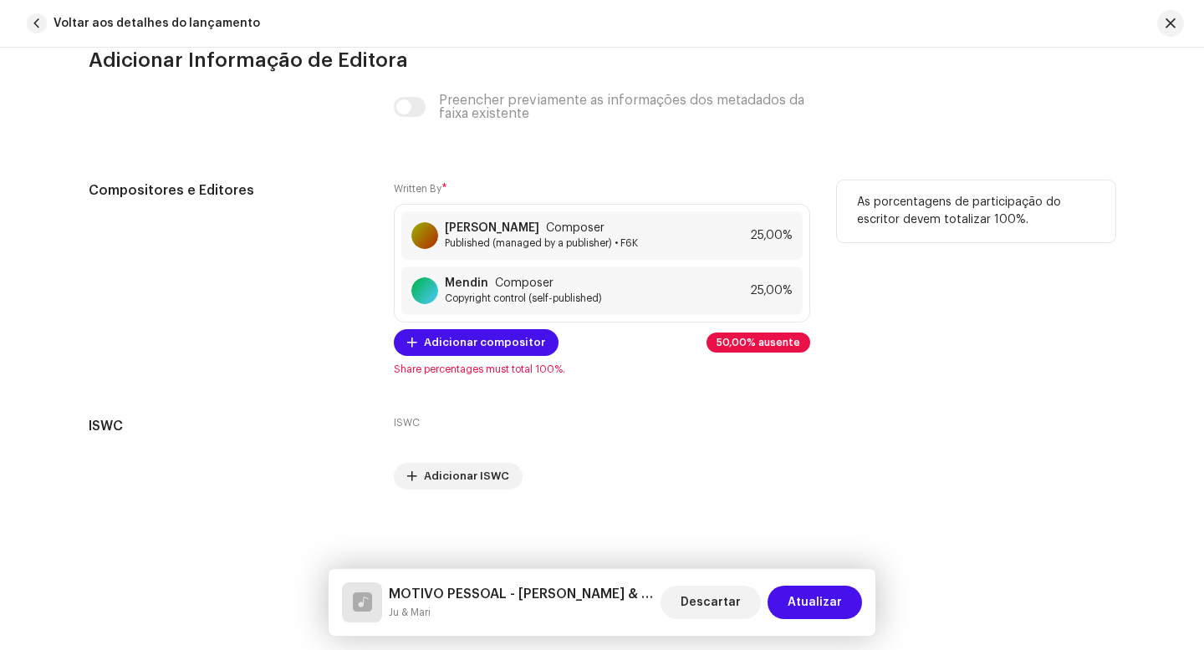
scroll to position [3965, 0]
click at [480, 343] on span "Adicionar compositor" at bounding box center [484, 342] width 121 height 33
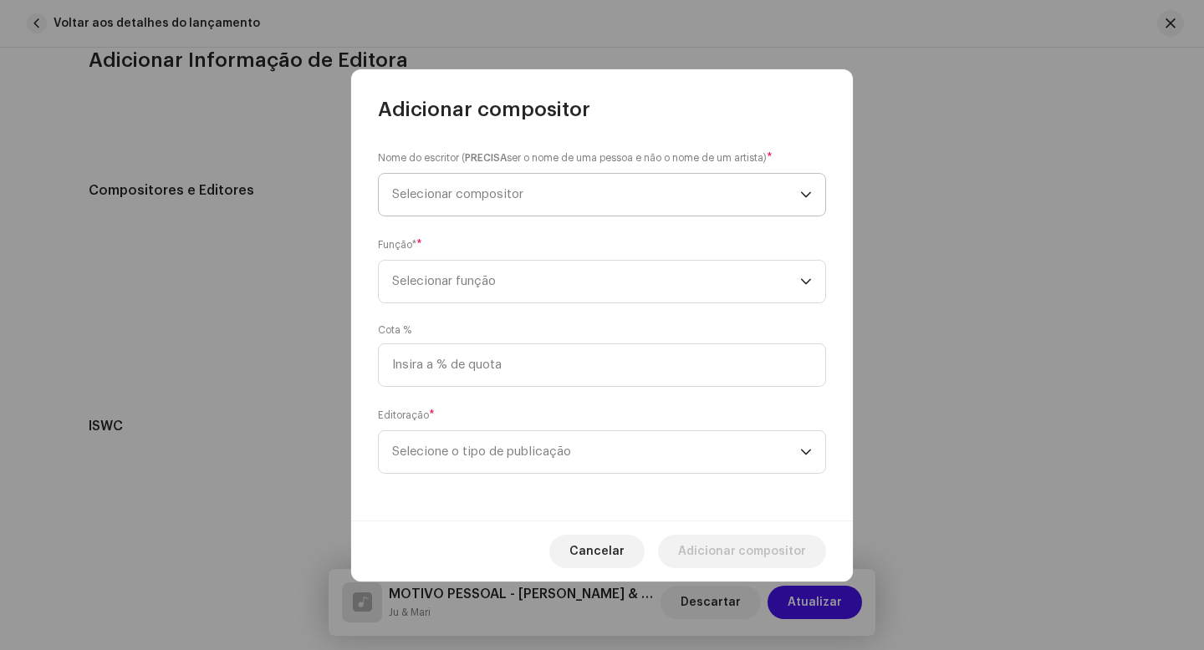
click at [462, 195] on span "Selecionar compositor" at bounding box center [457, 194] width 131 height 13
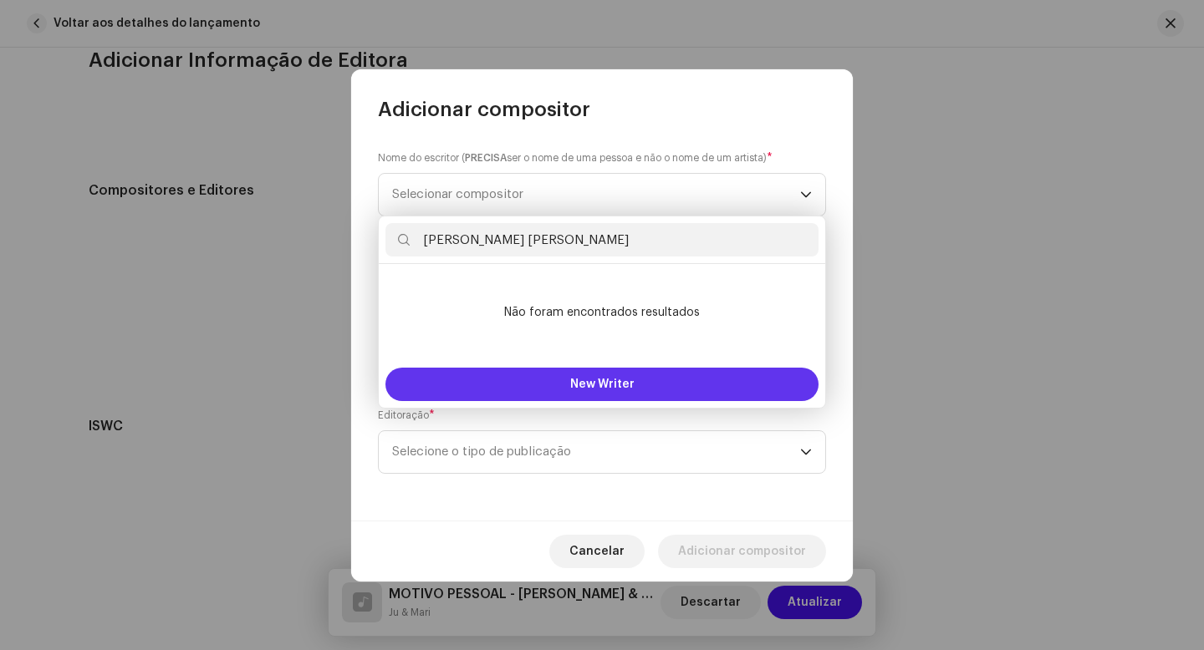
type input "[PERSON_NAME]"
click at [627, 380] on span "New Writer" at bounding box center [602, 385] width 64 height 12
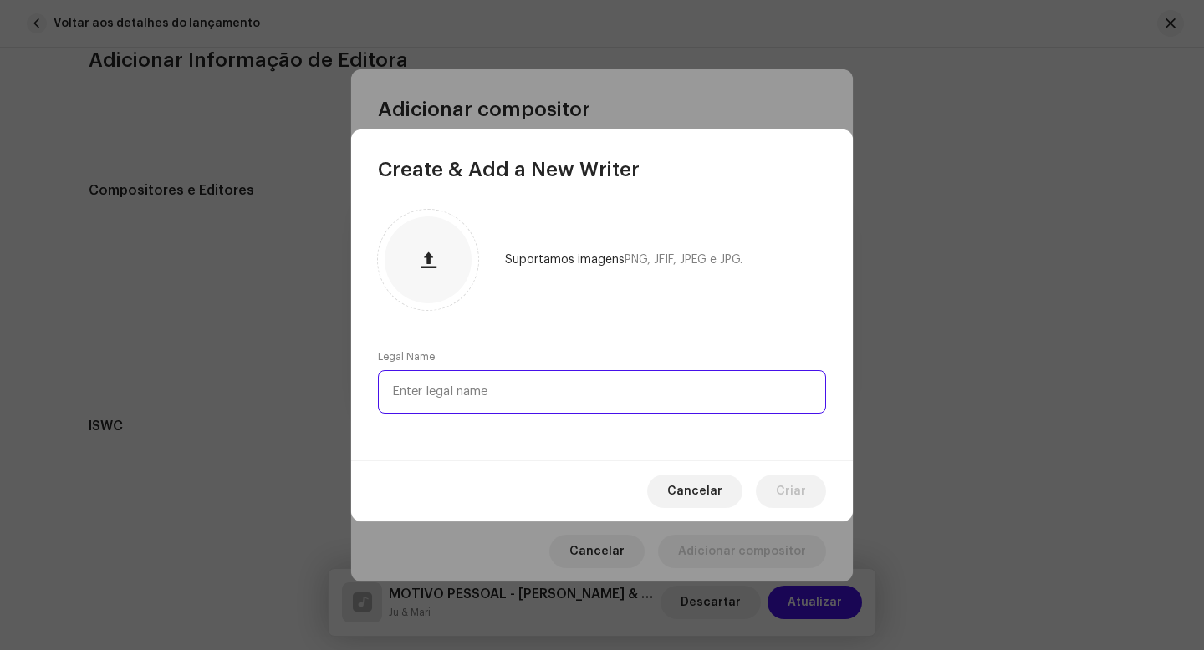
click at [556, 391] on input "text" at bounding box center [602, 391] width 448 height 43
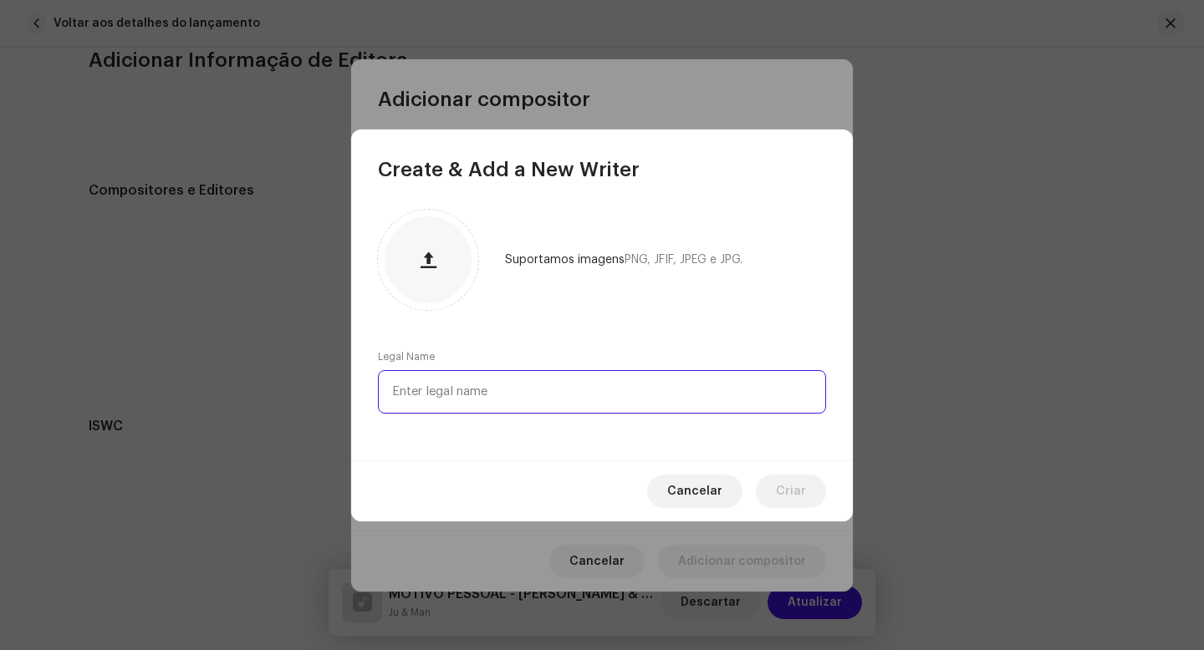
type input "p"
type input "[PERSON_NAME]"
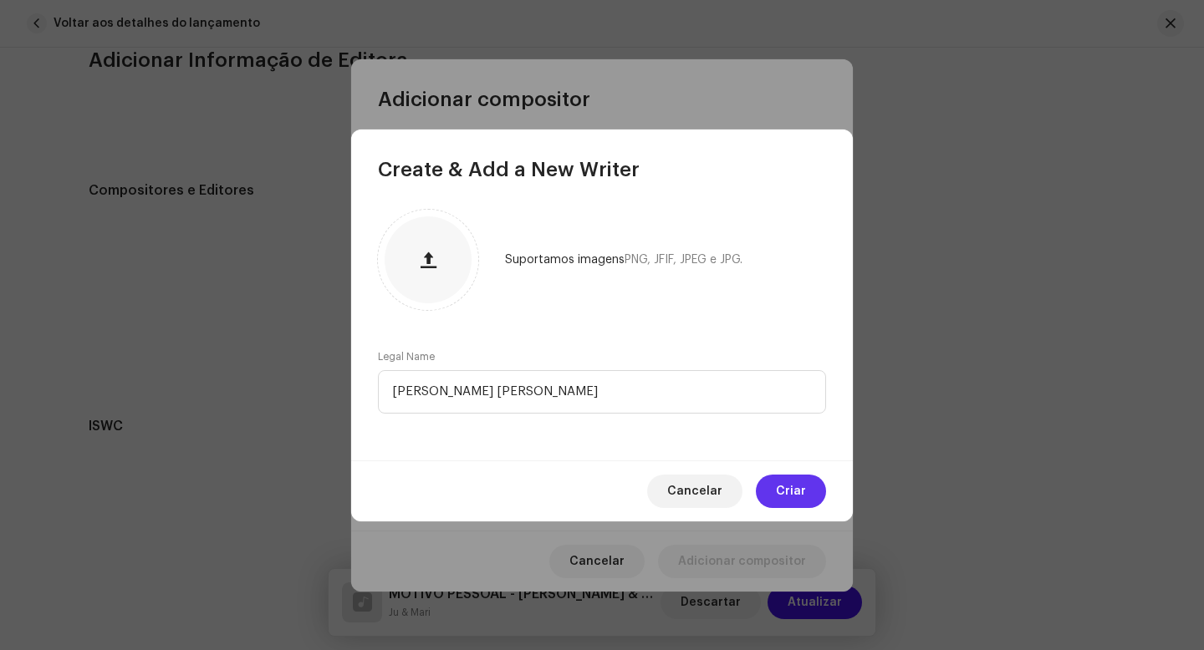
click at [794, 502] on span "Criar" at bounding box center [791, 491] width 30 height 33
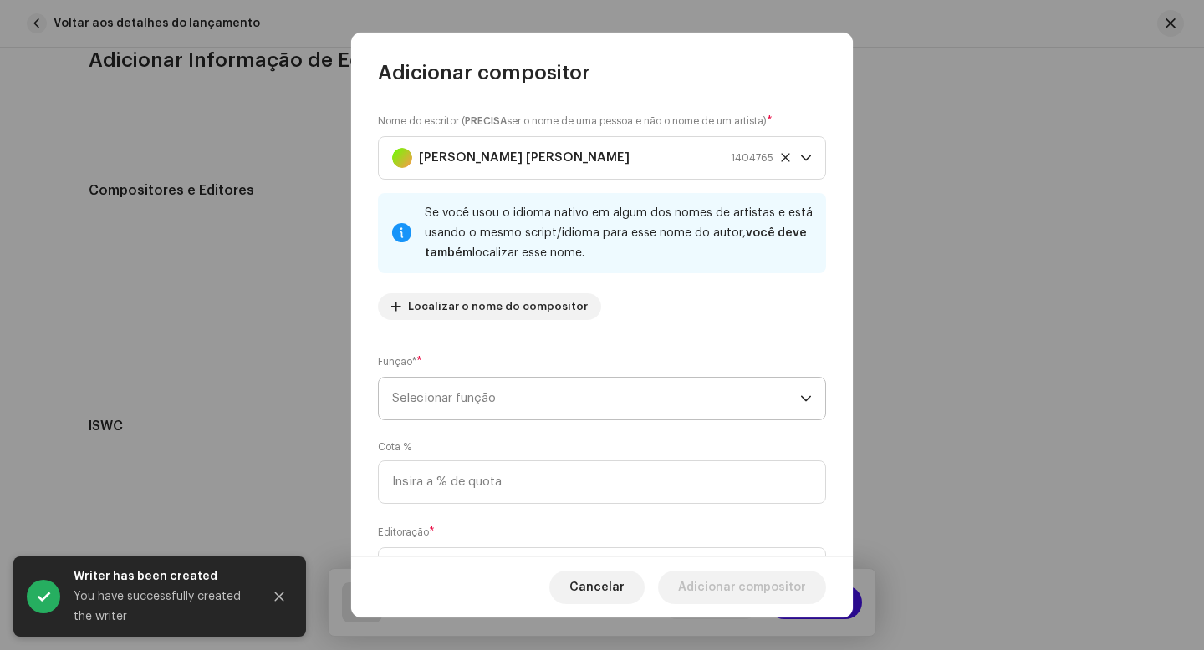
click at [472, 405] on span "Selecionar função" at bounding box center [596, 399] width 408 height 42
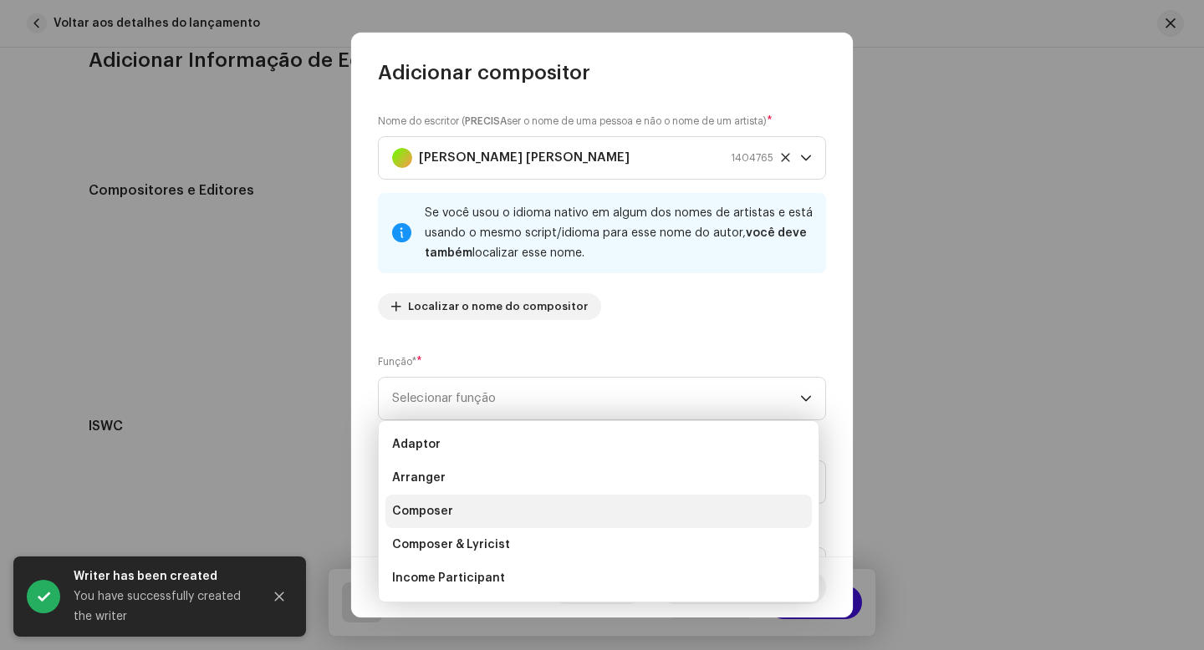
click at [412, 506] on span "Composer" at bounding box center [422, 511] width 61 height 17
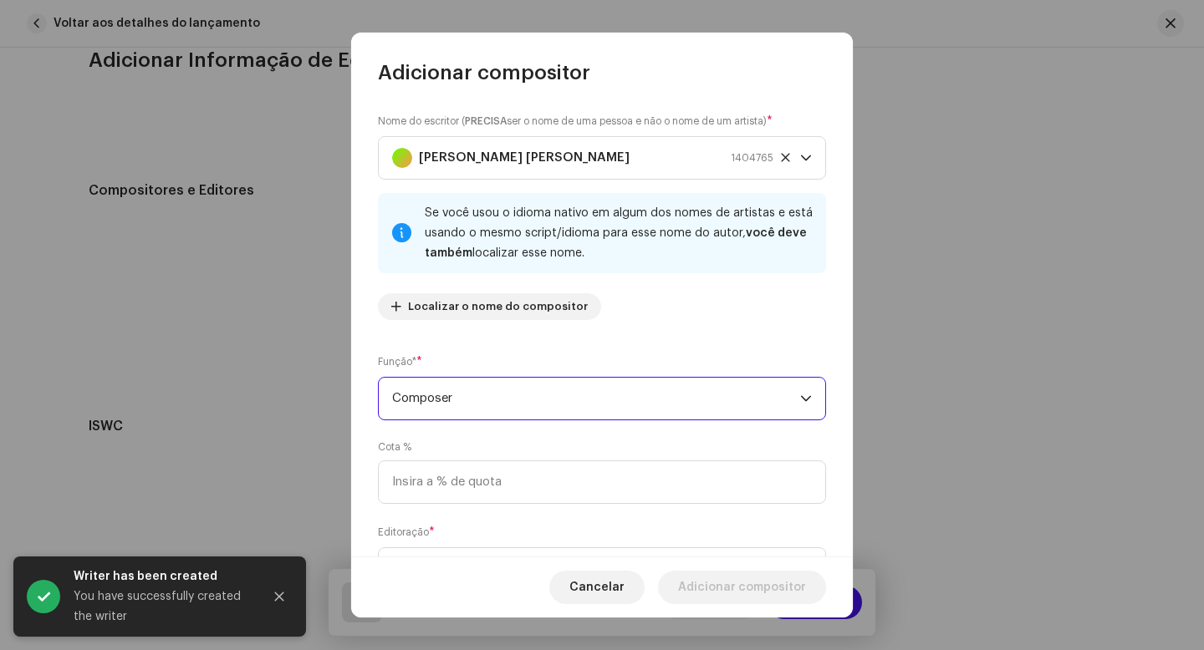
scroll to position [37, 0]
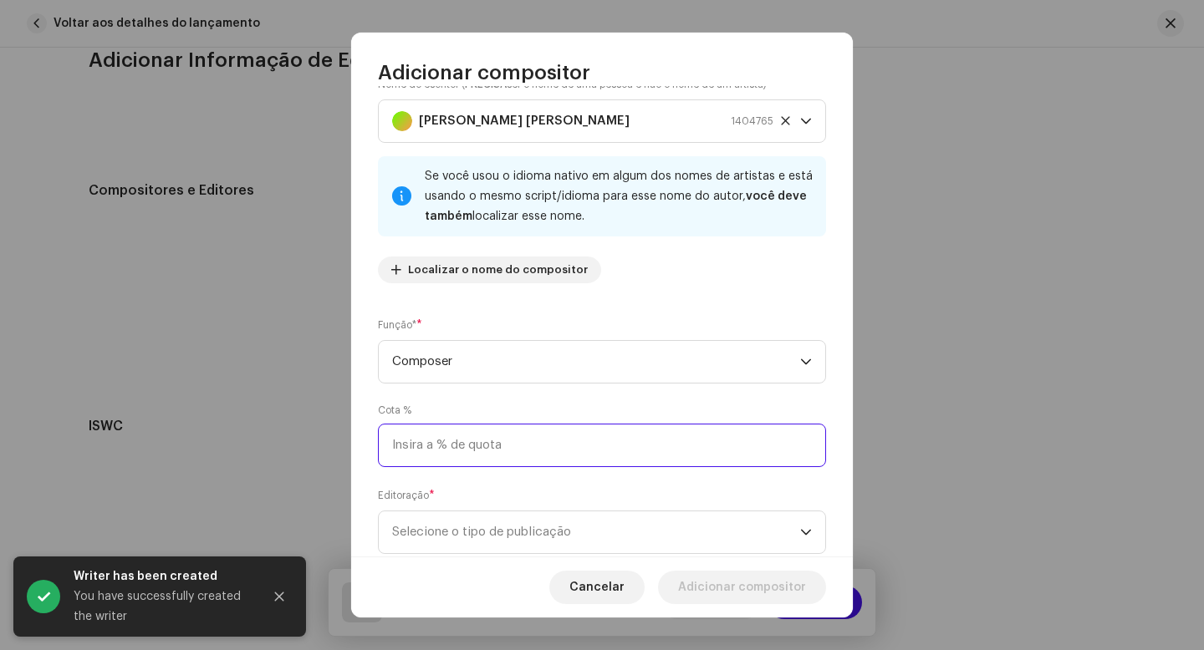
click at [466, 451] on input at bounding box center [602, 445] width 448 height 43
type input "25,00"
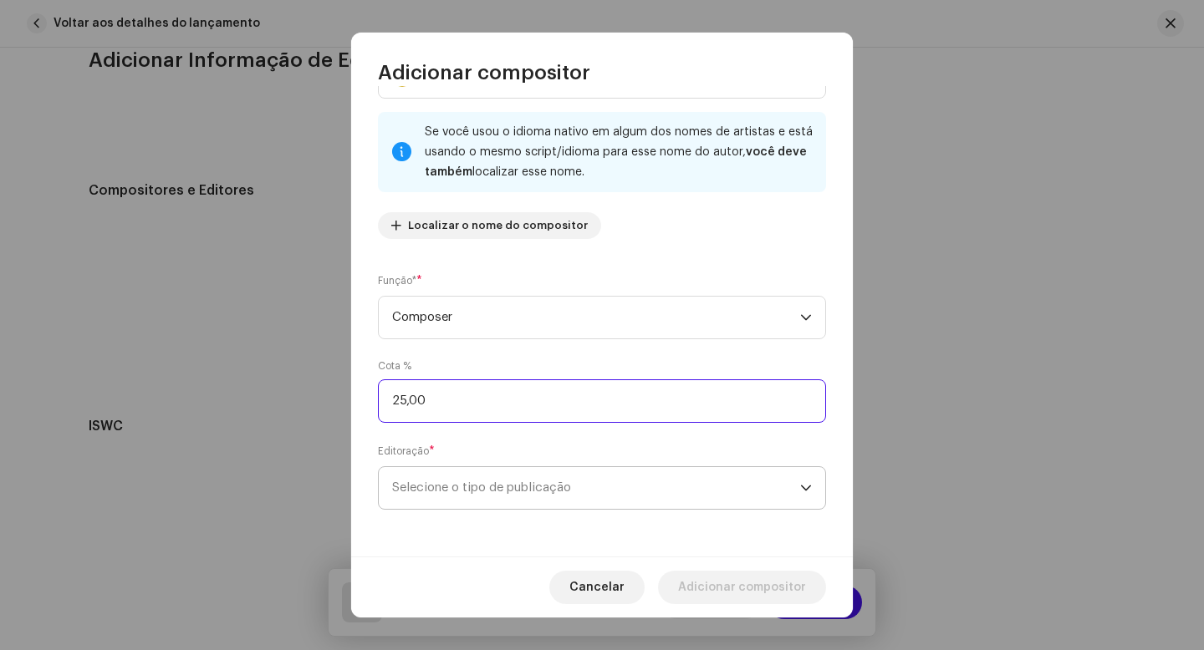
scroll to position [81, 0]
click at [508, 496] on span "Selecione o tipo de publicação" at bounding box center [596, 488] width 408 height 42
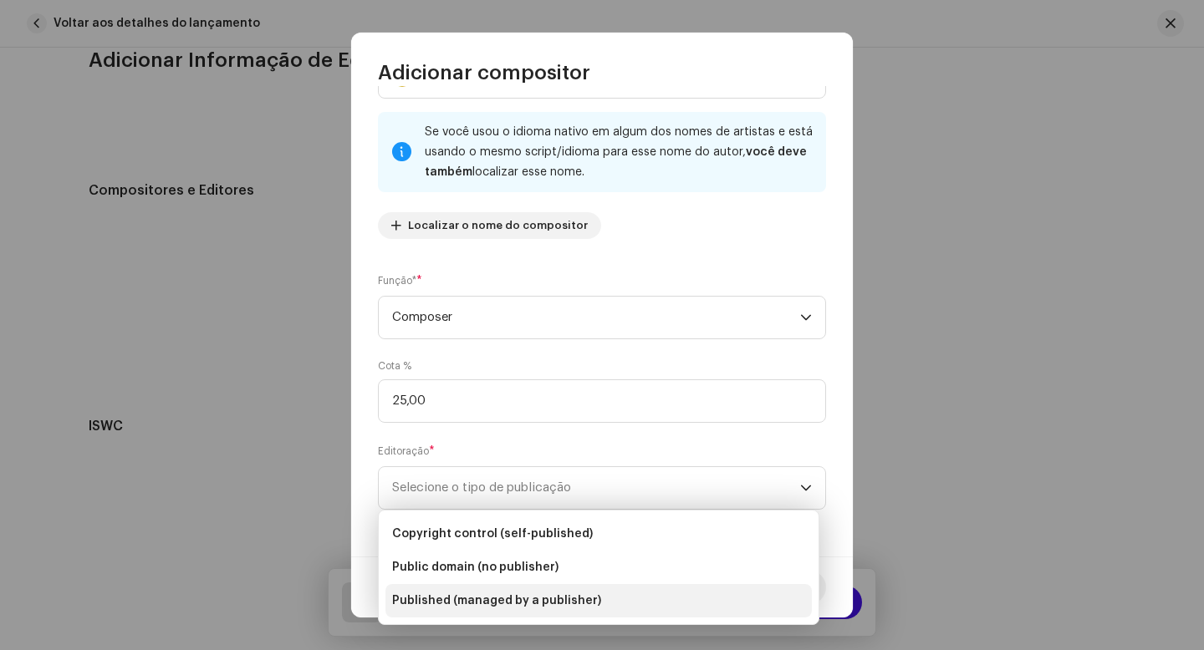
click at [546, 596] on span "Published (managed by a publisher)" at bounding box center [496, 601] width 209 height 17
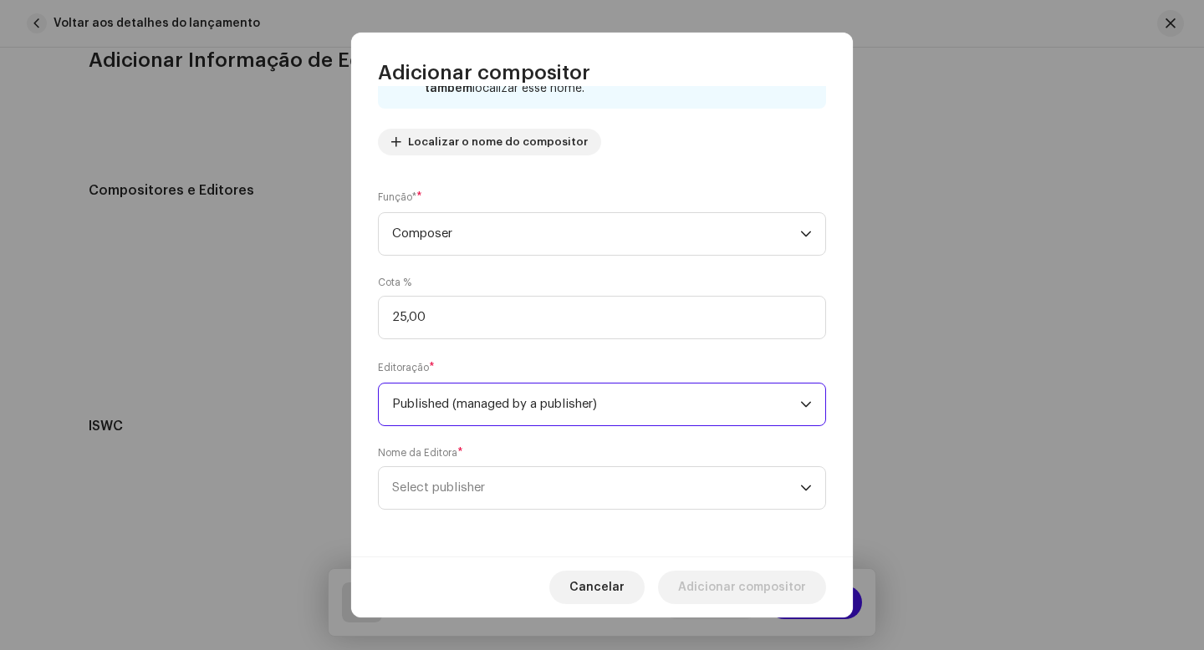
scroll to position [166, 0]
click at [501, 488] on span "Select publisher" at bounding box center [596, 488] width 408 height 42
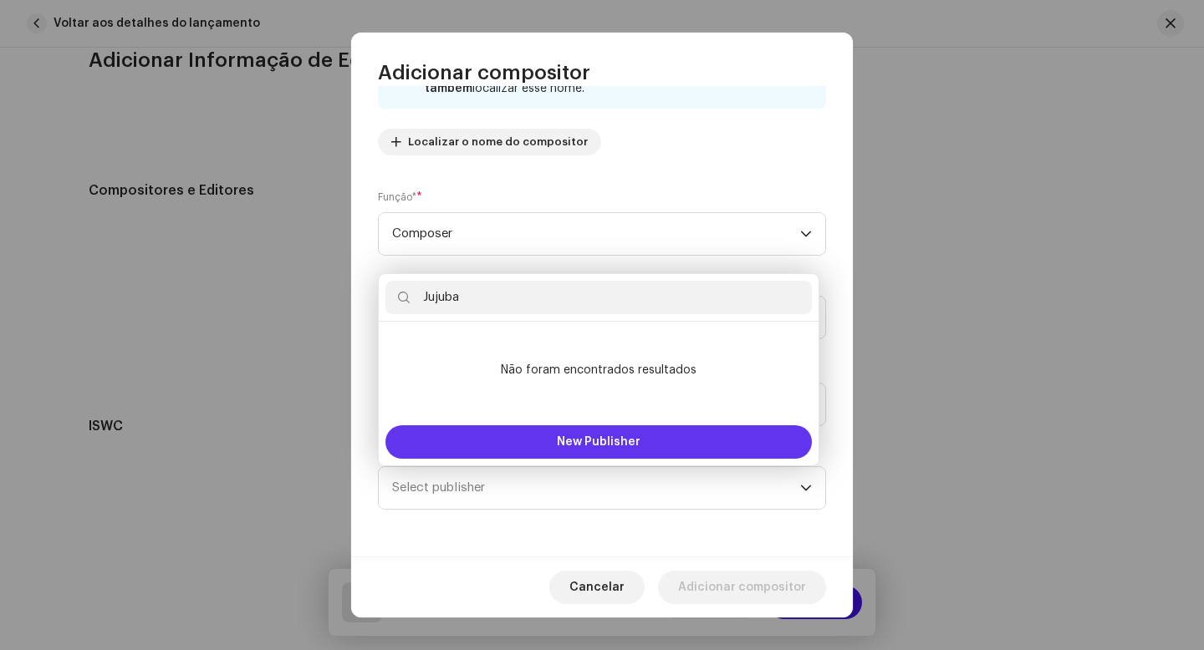
type input "Jujuba"
click at [586, 439] on span "New Publisher" at bounding box center [599, 442] width 84 height 12
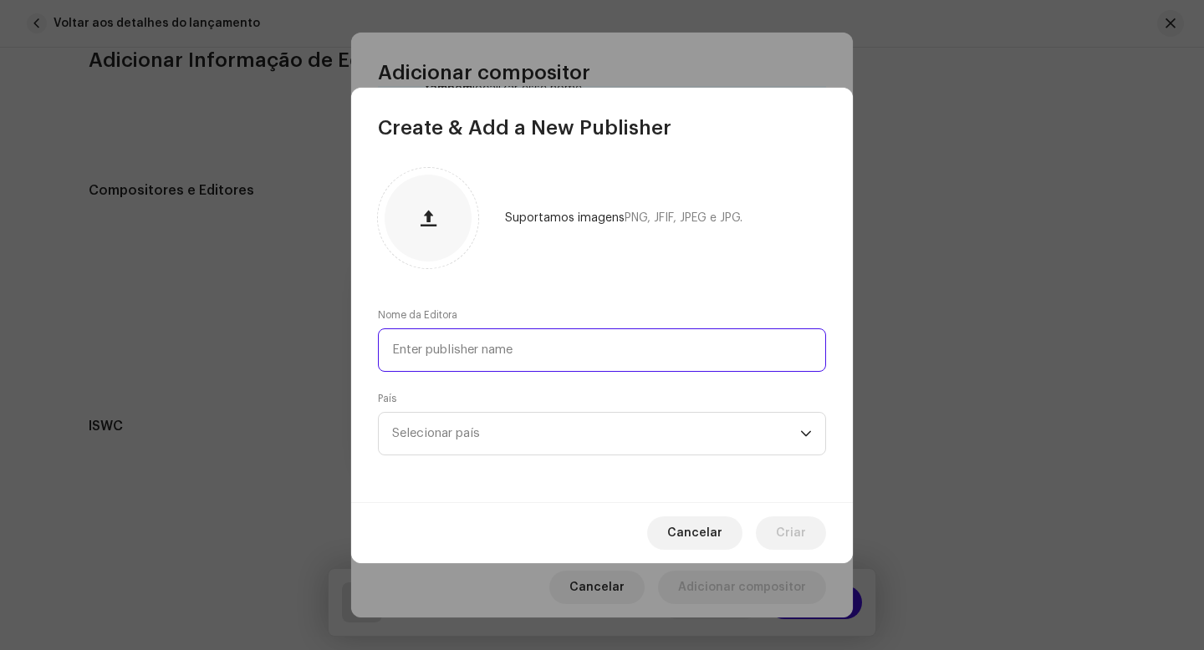
click at [499, 354] on input "text" at bounding box center [602, 350] width 448 height 43
type input "Jujuba"
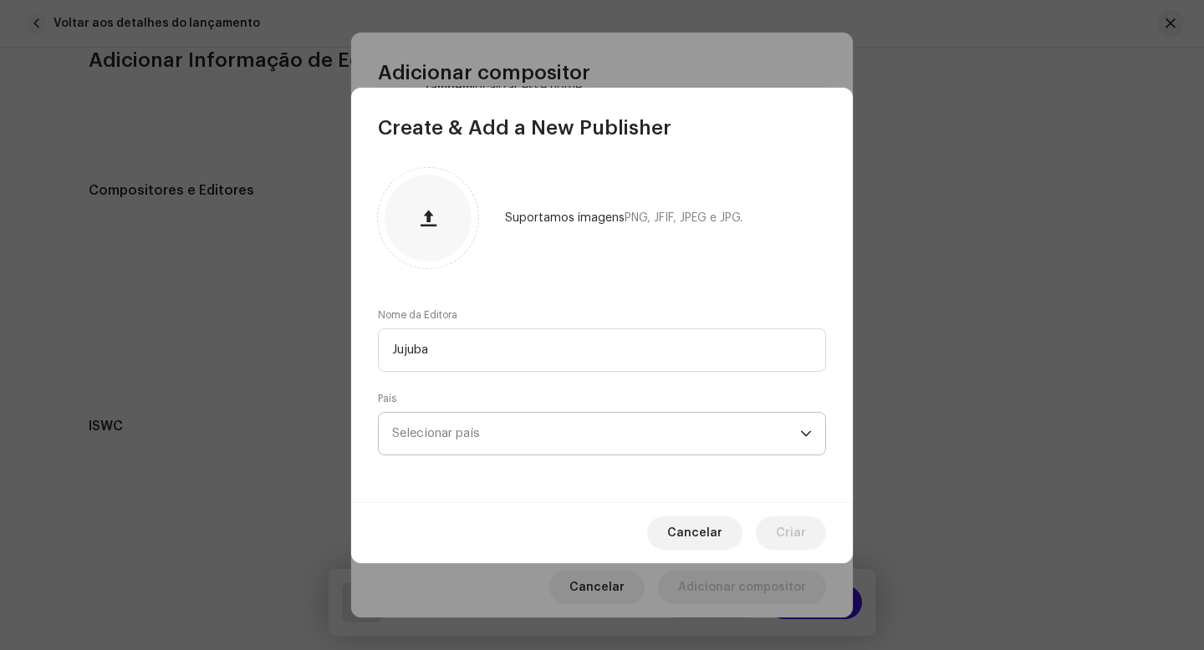
click at [452, 426] on span "Selecionar país" at bounding box center [596, 434] width 408 height 42
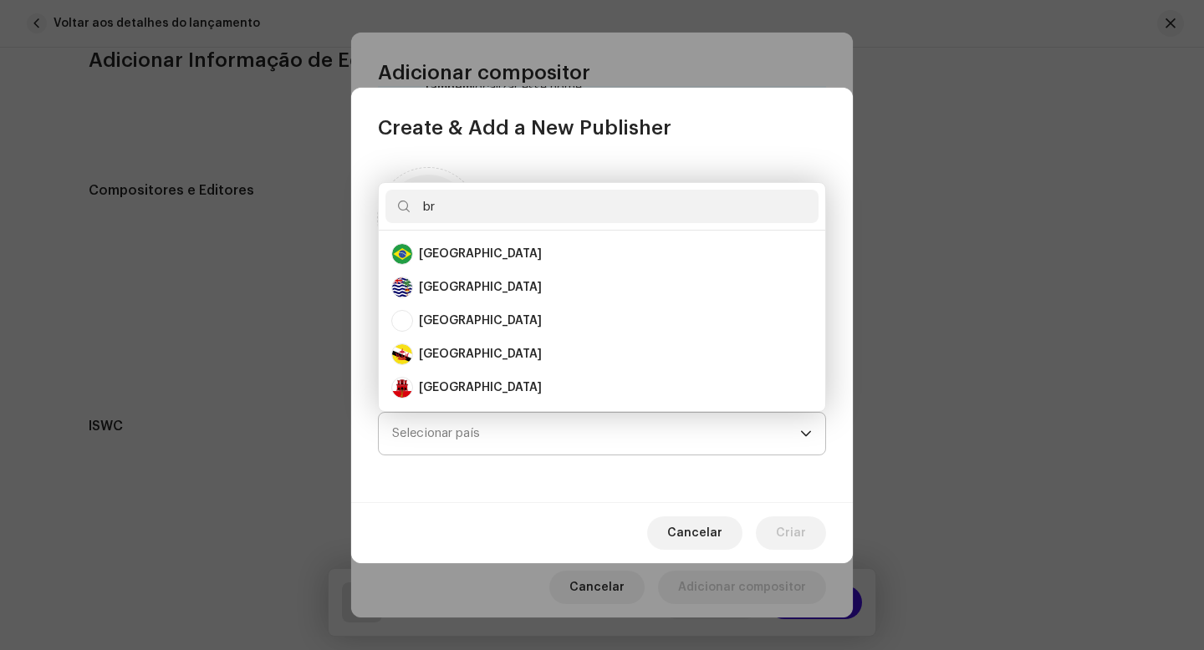
scroll to position [0, 0]
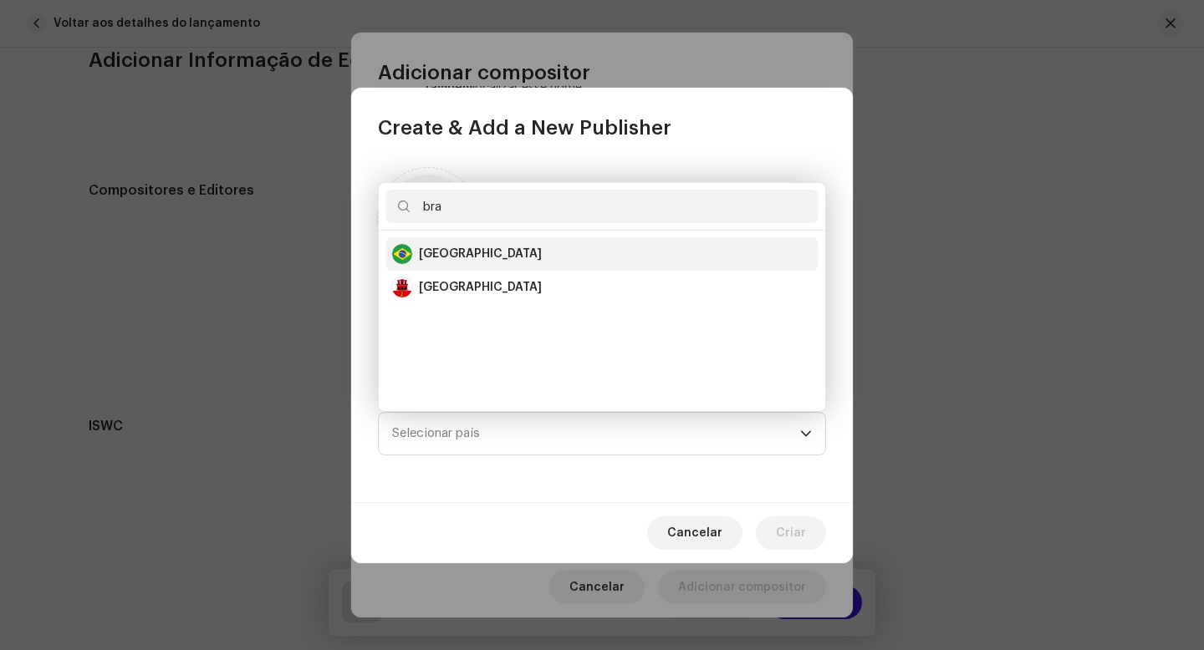
type input "bra"
click at [472, 242] on li "Brazil" at bounding box center [601, 253] width 433 height 33
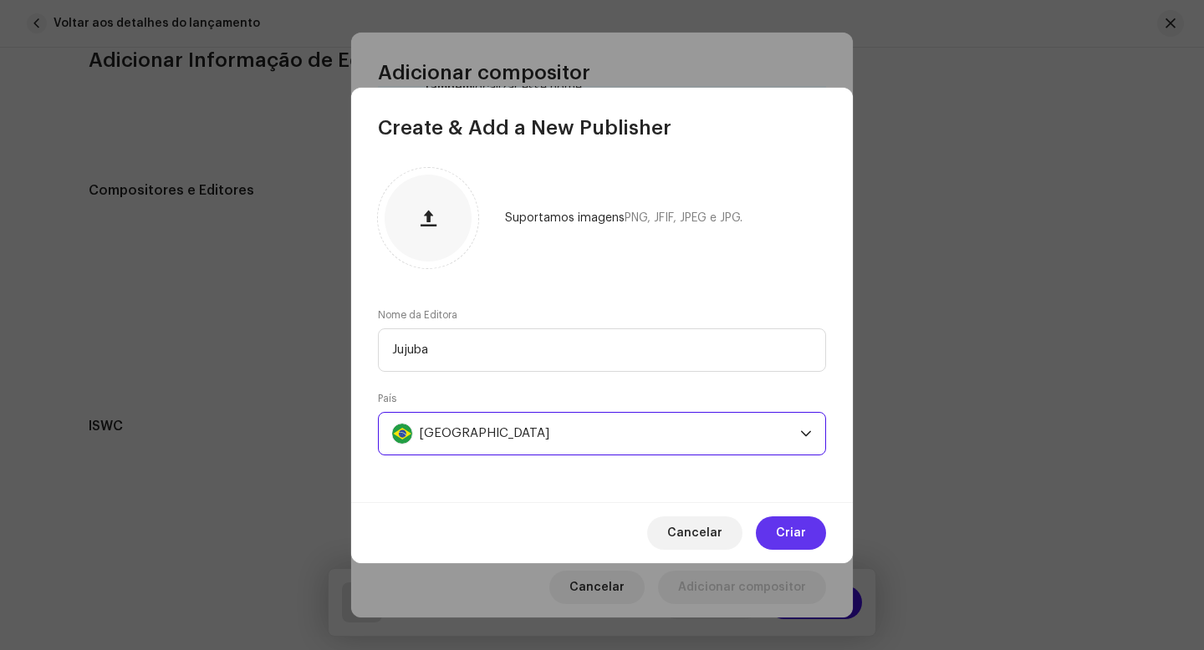
click at [798, 537] on span "Criar" at bounding box center [791, 533] width 30 height 33
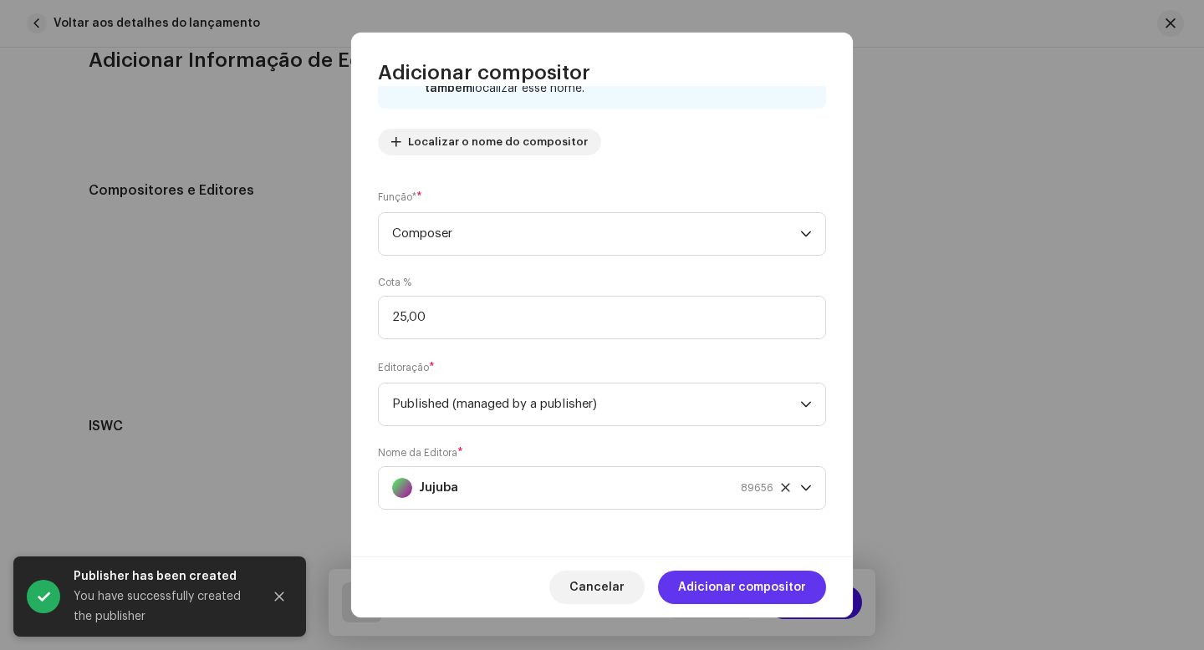
click at [746, 585] on span "Adicionar compositor" at bounding box center [742, 587] width 128 height 33
click at [746, 586] on button "Descartar" at bounding box center [710, 602] width 100 height 33
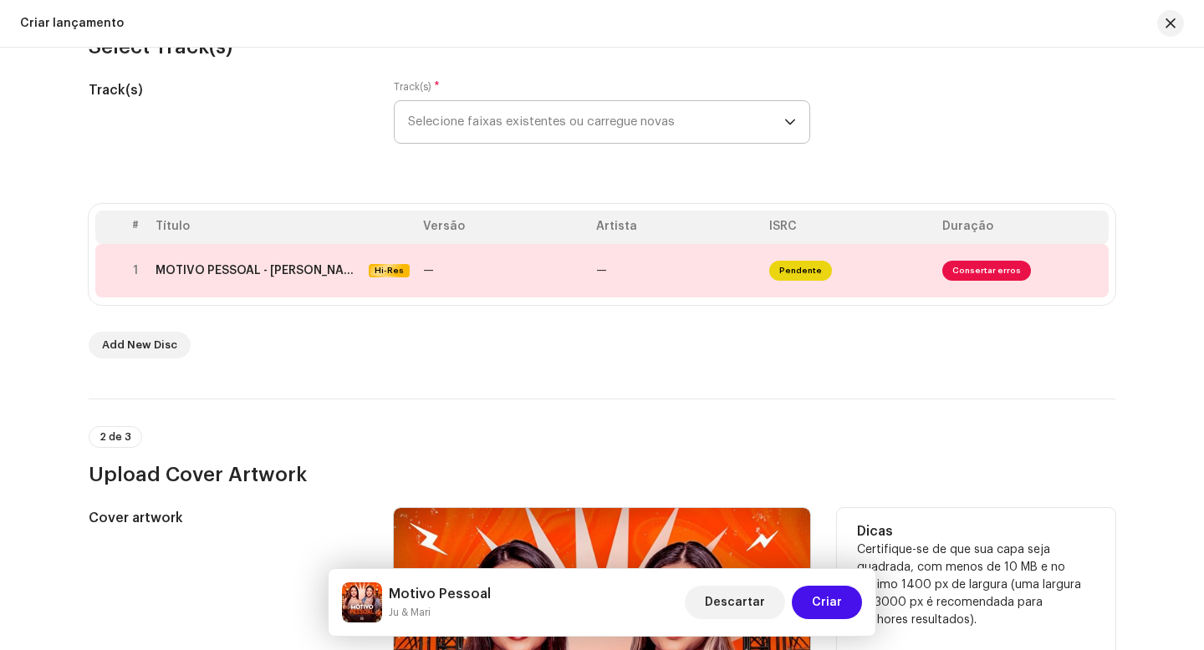
scroll to position [265, 0]
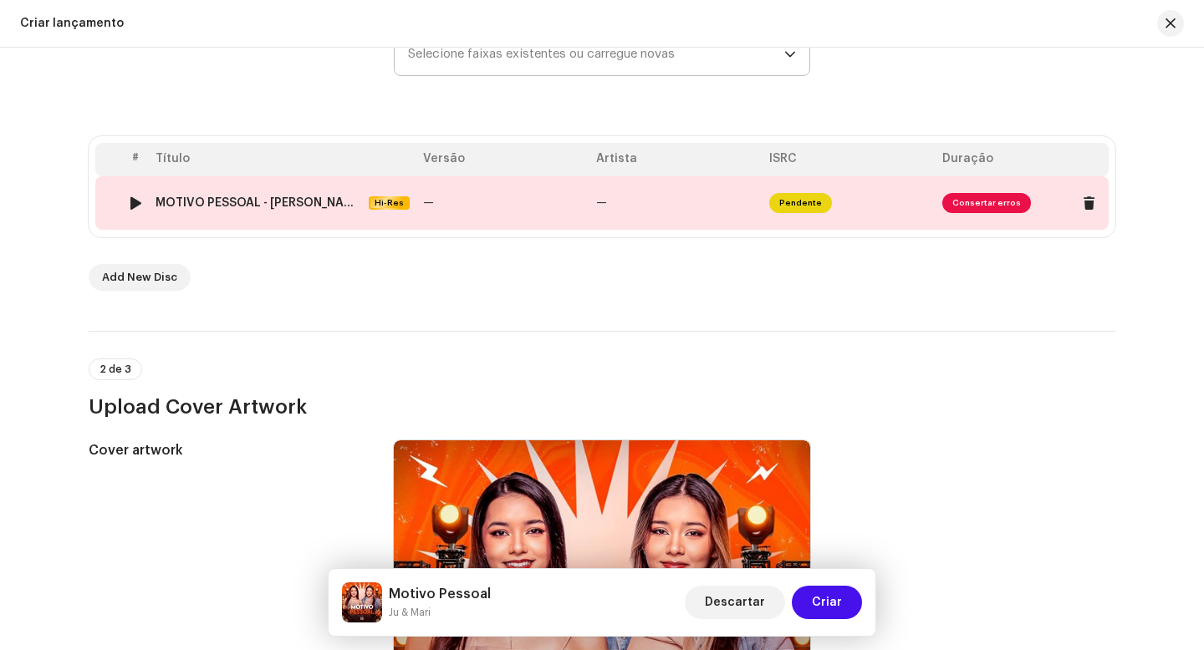
click at [879, 206] on td "Pendente" at bounding box center [848, 203] width 173 height 54
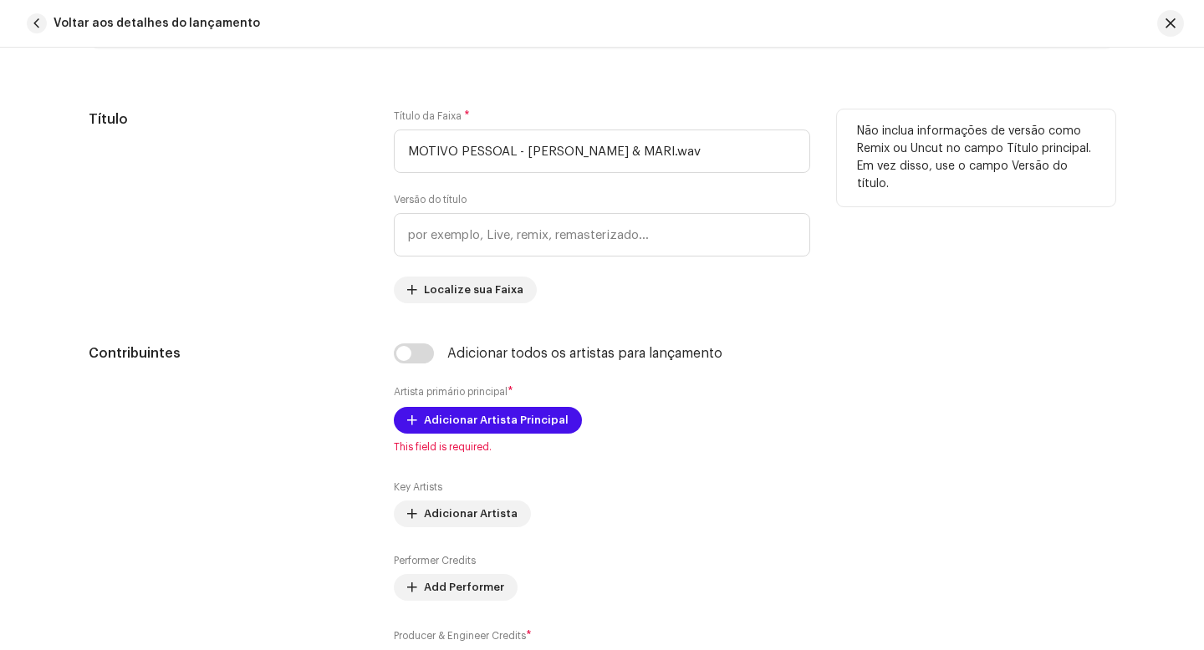
scroll to position [696, 0]
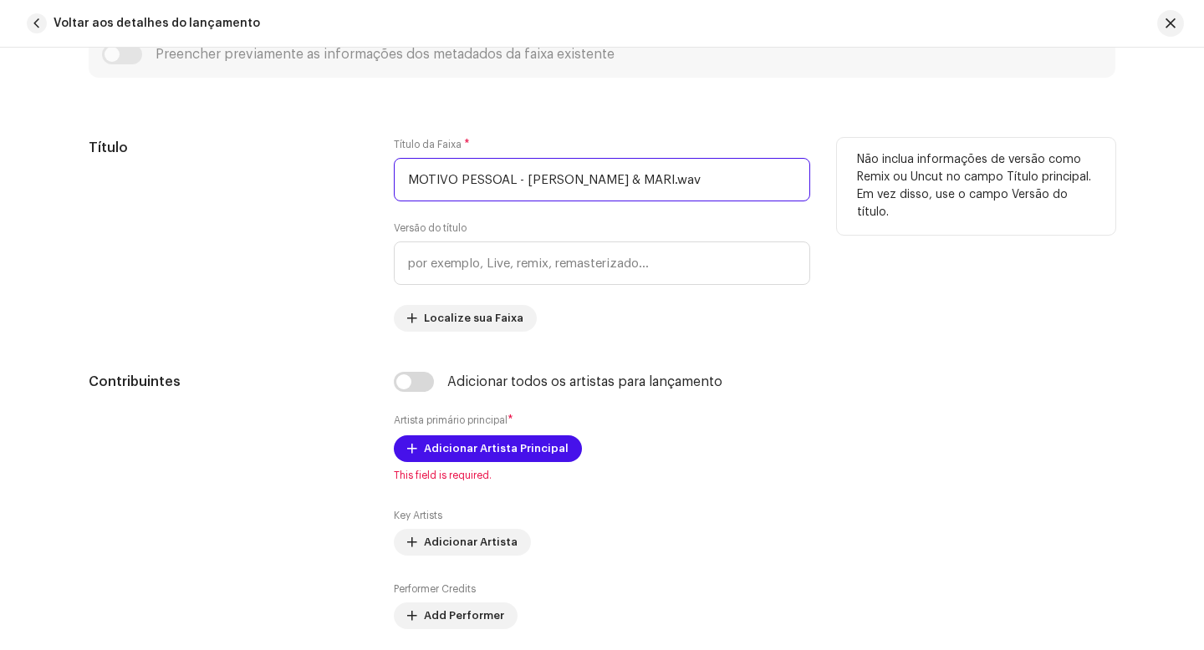
drag, startPoint x: 635, startPoint y: 179, endPoint x: 254, endPoint y: 154, distance: 382.0
click at [254, 154] on div "Título Título da Faixa * MOTIVO PESSOAL - JU & MARI.wav Versão do título Locali…" at bounding box center [602, 235] width 1027 height 194
click at [254, 154] on h5 "Título" at bounding box center [228, 148] width 278 height 20
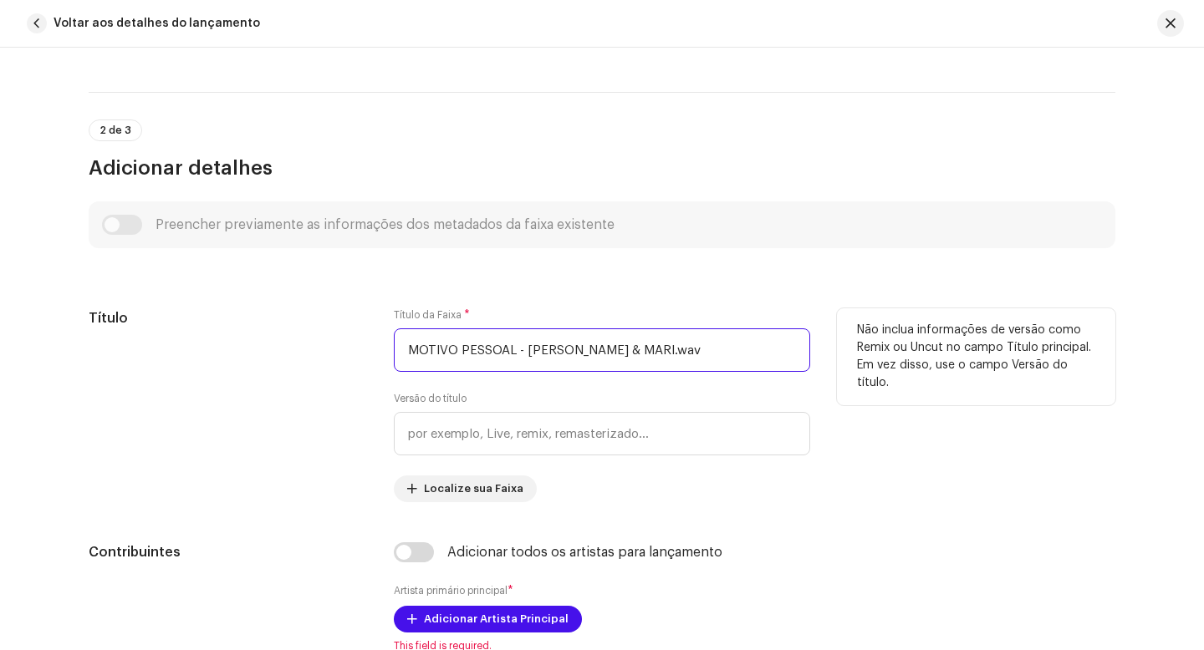
click at [624, 349] on input "MOTIVO PESSOAL - JU & MARI.wav" at bounding box center [602, 350] width 416 height 43
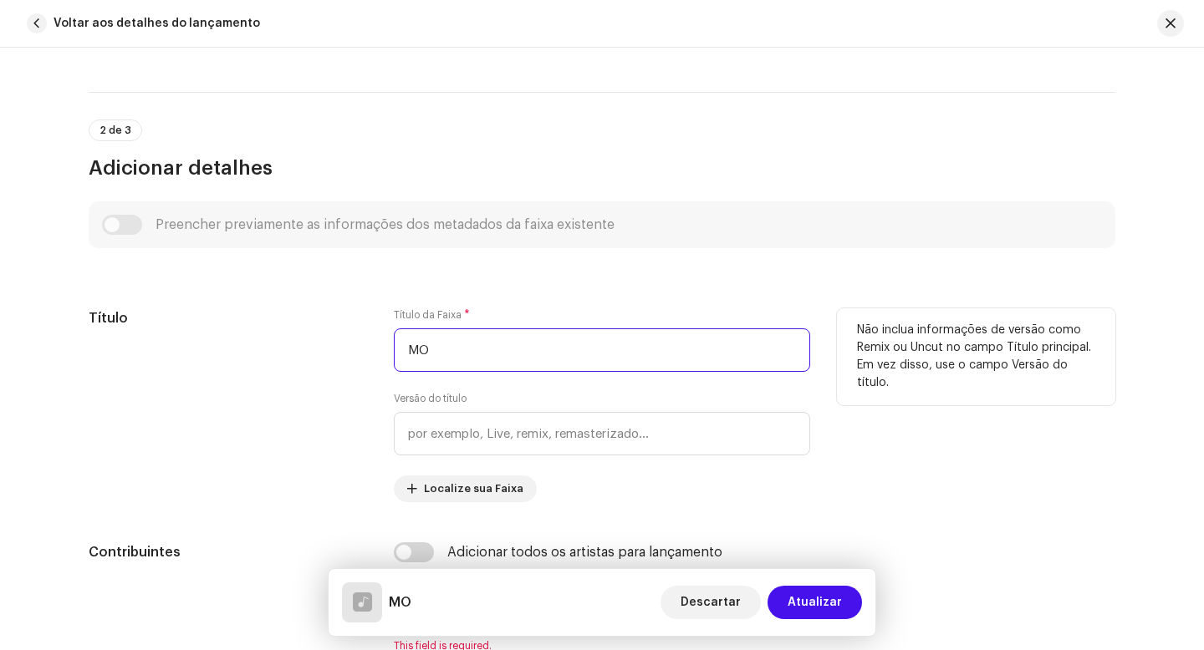
type input "M"
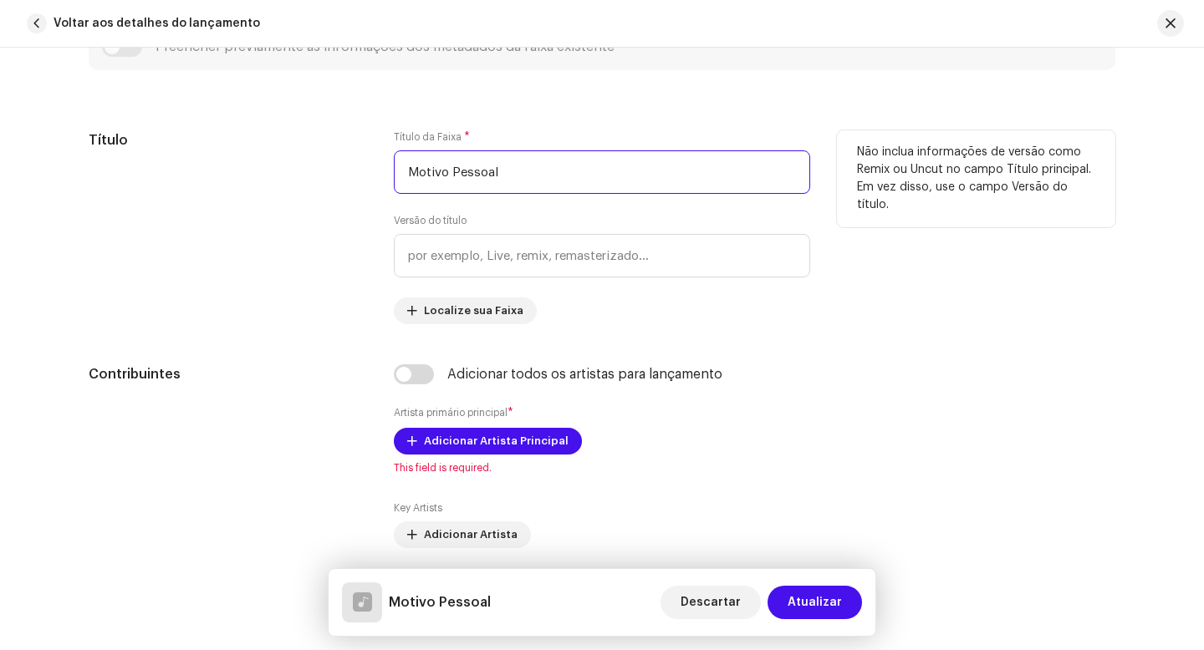
scroll to position [721, 0]
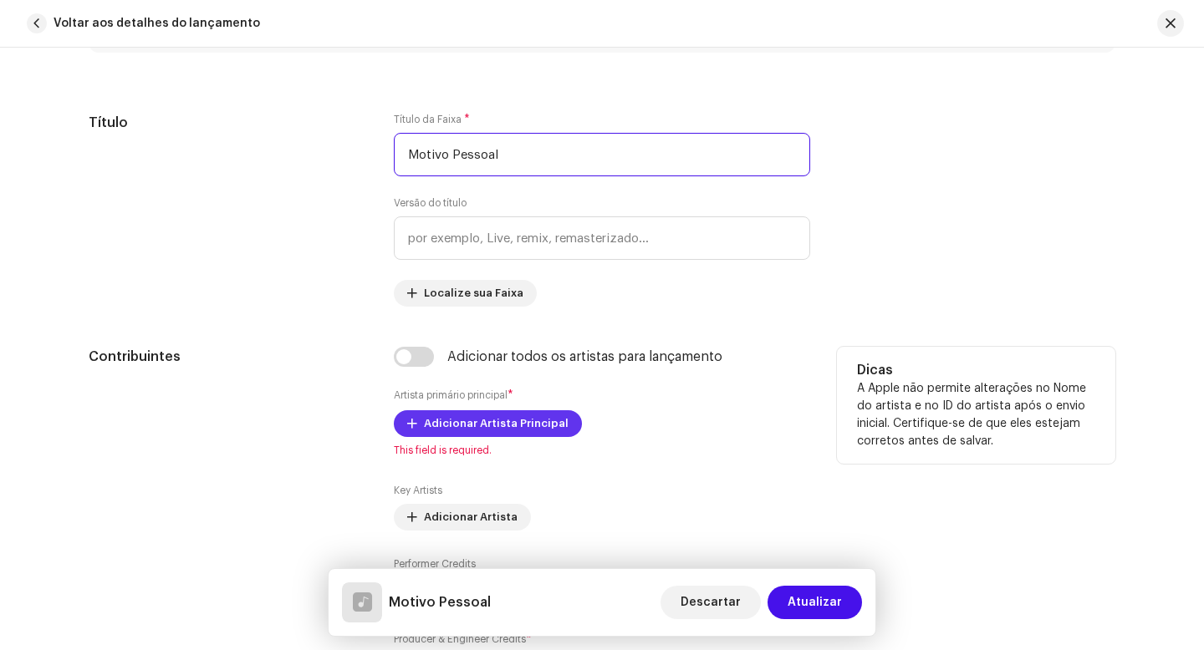
type input "Motivo Pessoal"
click at [492, 431] on span "Adicionar Artista Principal" at bounding box center [496, 423] width 145 height 33
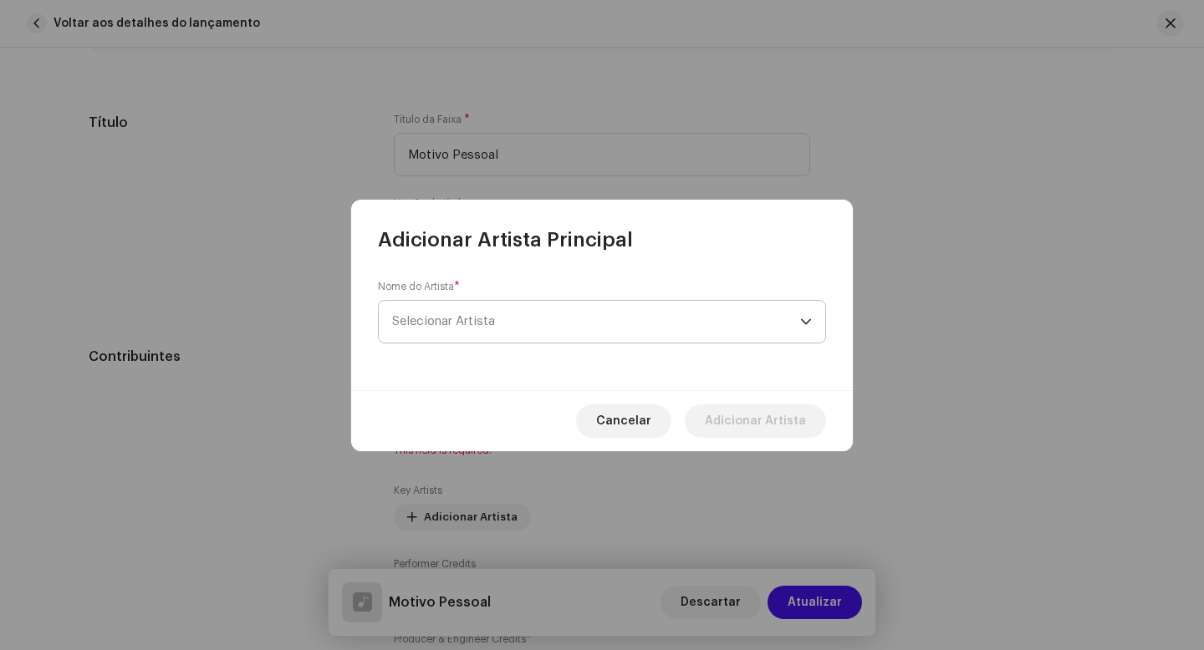
click at [481, 333] on span "Selecionar Artista" at bounding box center [596, 322] width 408 height 42
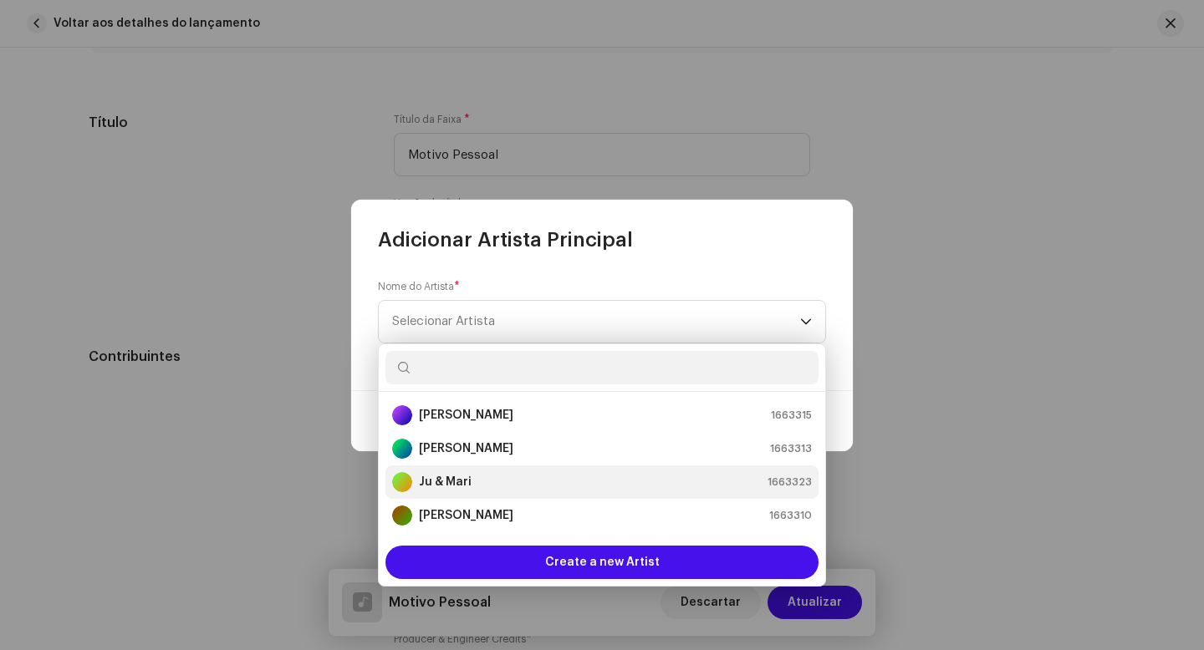
click at [451, 485] on strong "Ju & Mari" at bounding box center [445, 482] width 53 height 17
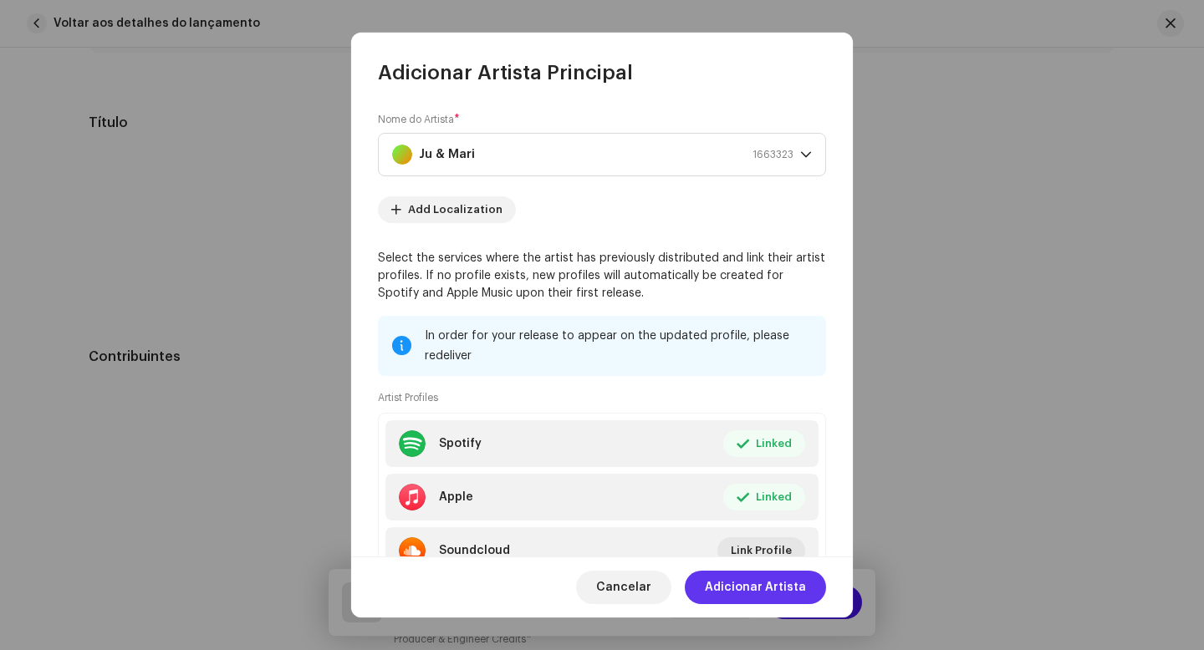
click at [752, 601] on span "Adicionar Artista" at bounding box center [755, 587] width 101 height 33
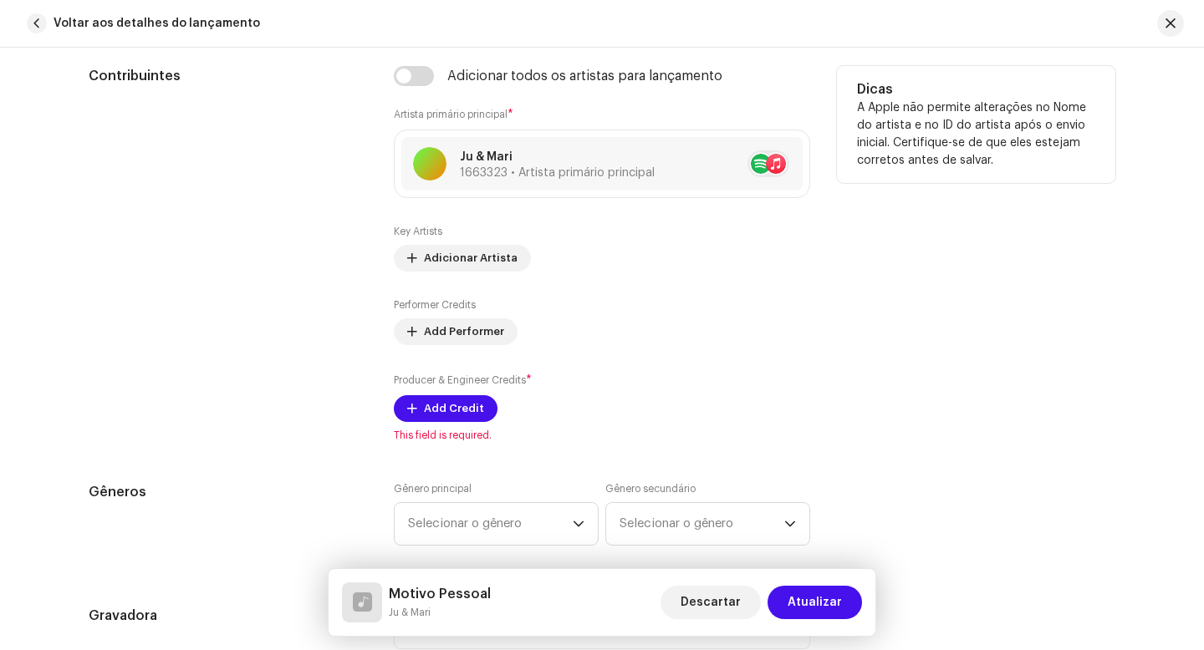
scroll to position [1073, 0]
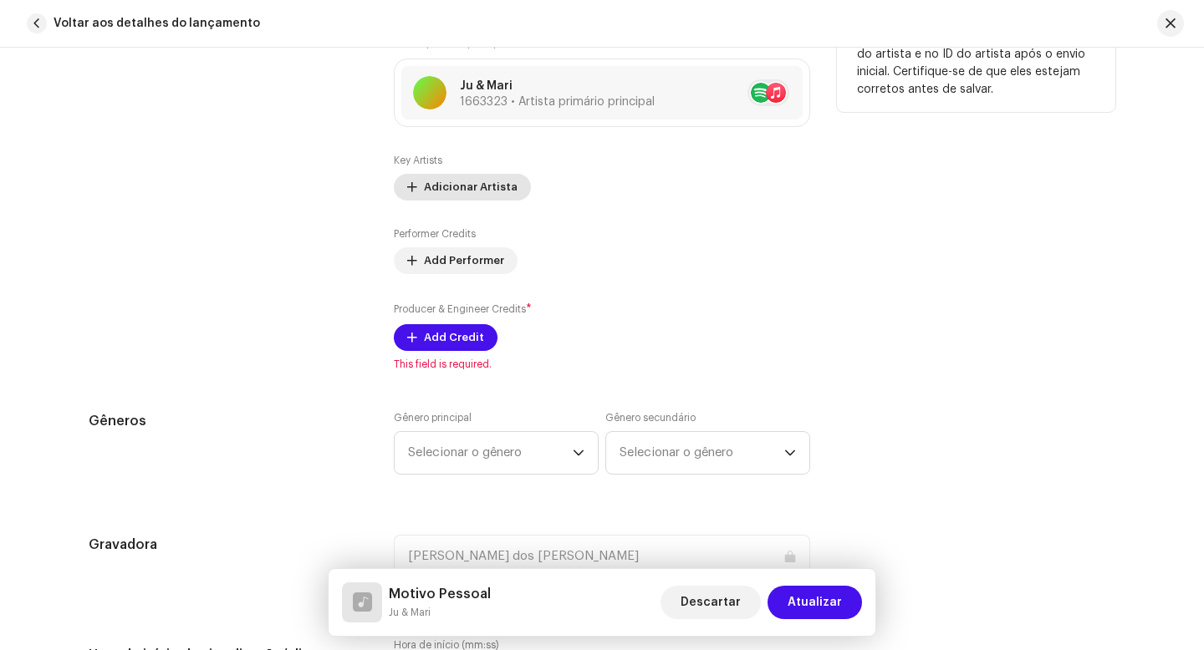
click at [456, 188] on span "Adicionar Artista" at bounding box center [471, 187] width 94 height 33
click at [451, 195] on span "Adicionar Artista" at bounding box center [471, 187] width 94 height 33
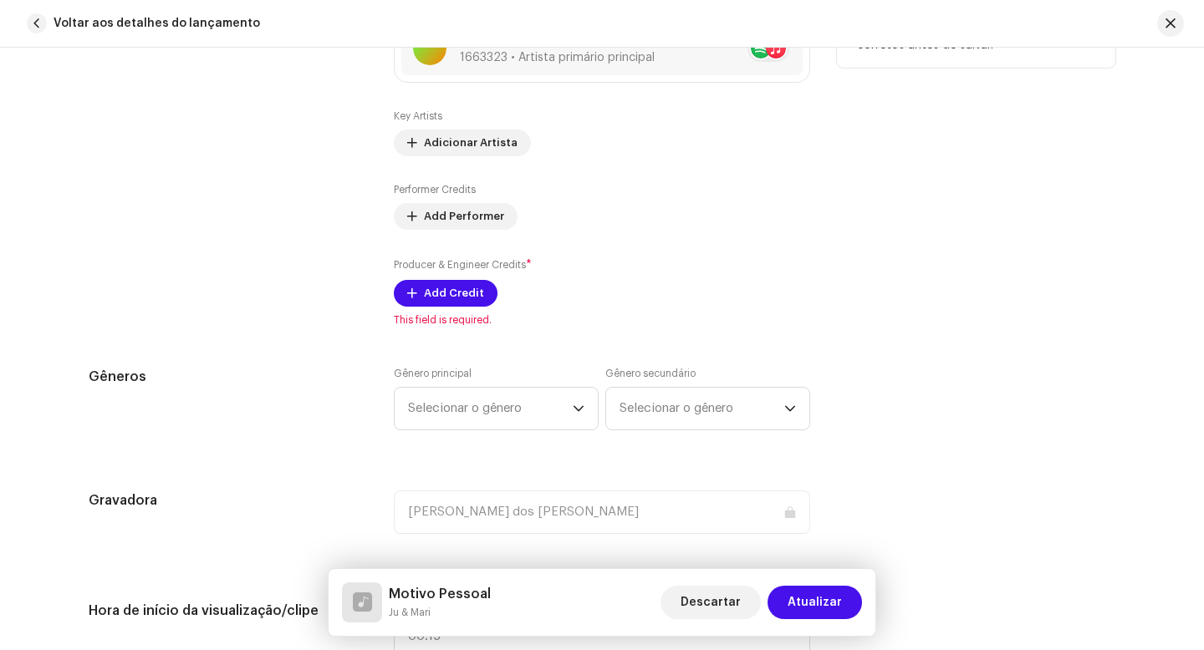
scroll to position [1117, 0]
click at [443, 217] on span "Add Performer" at bounding box center [464, 217] width 80 height 33
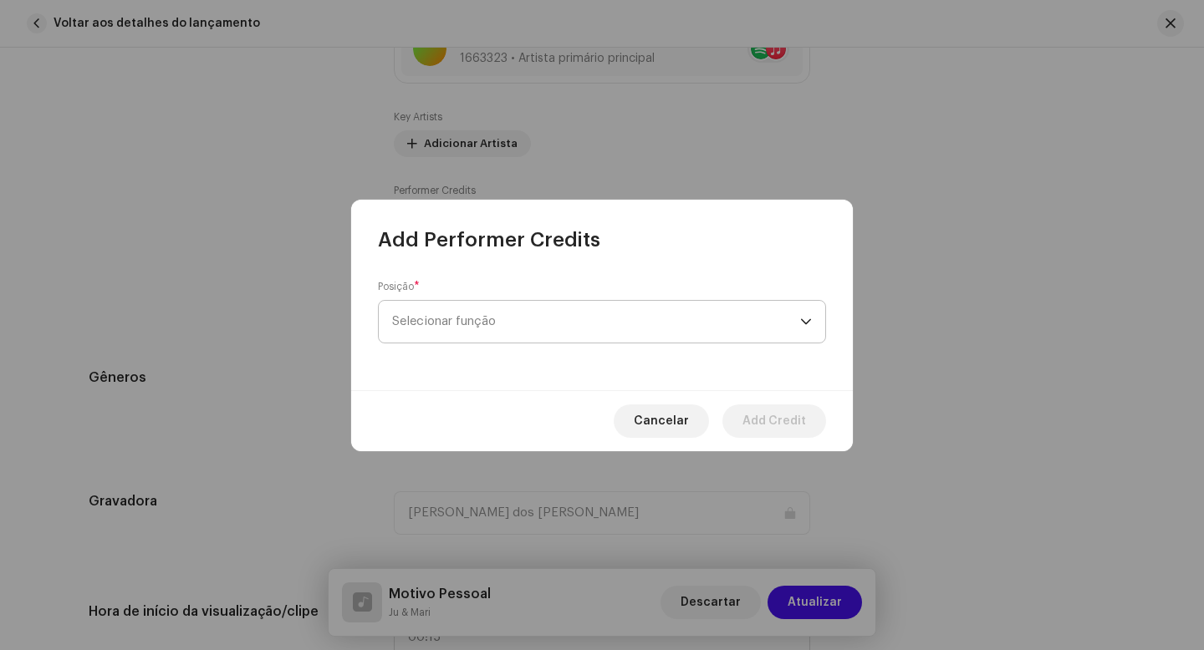
click at [540, 330] on span "Selecionar função" at bounding box center [596, 322] width 408 height 42
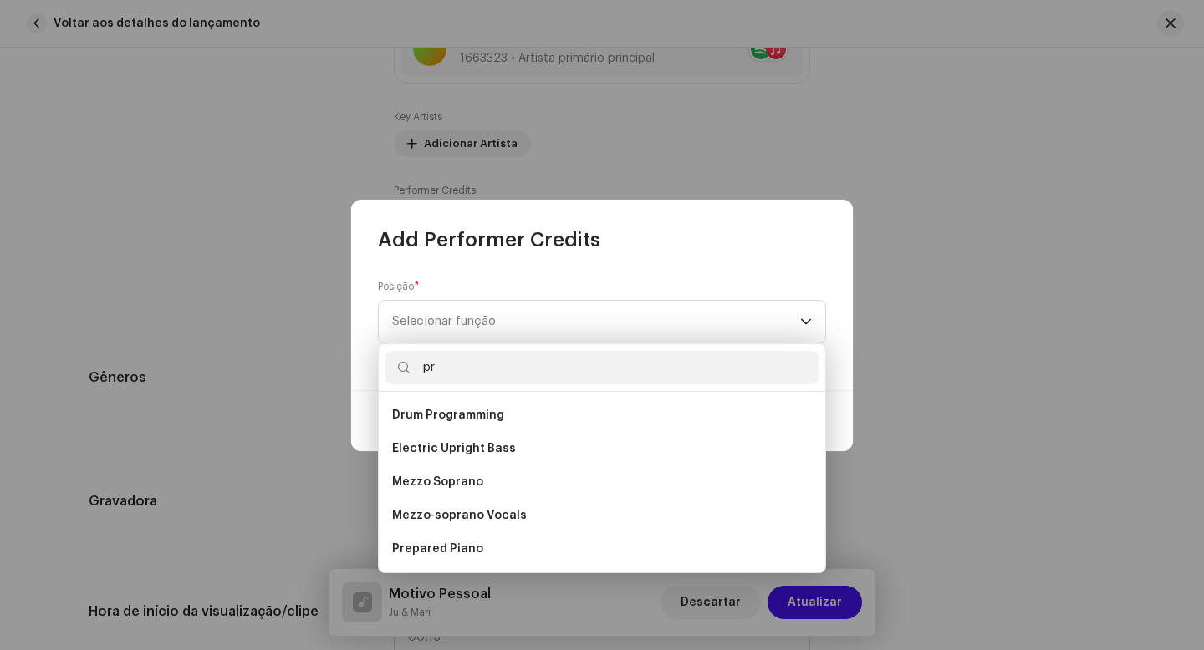
type input "p"
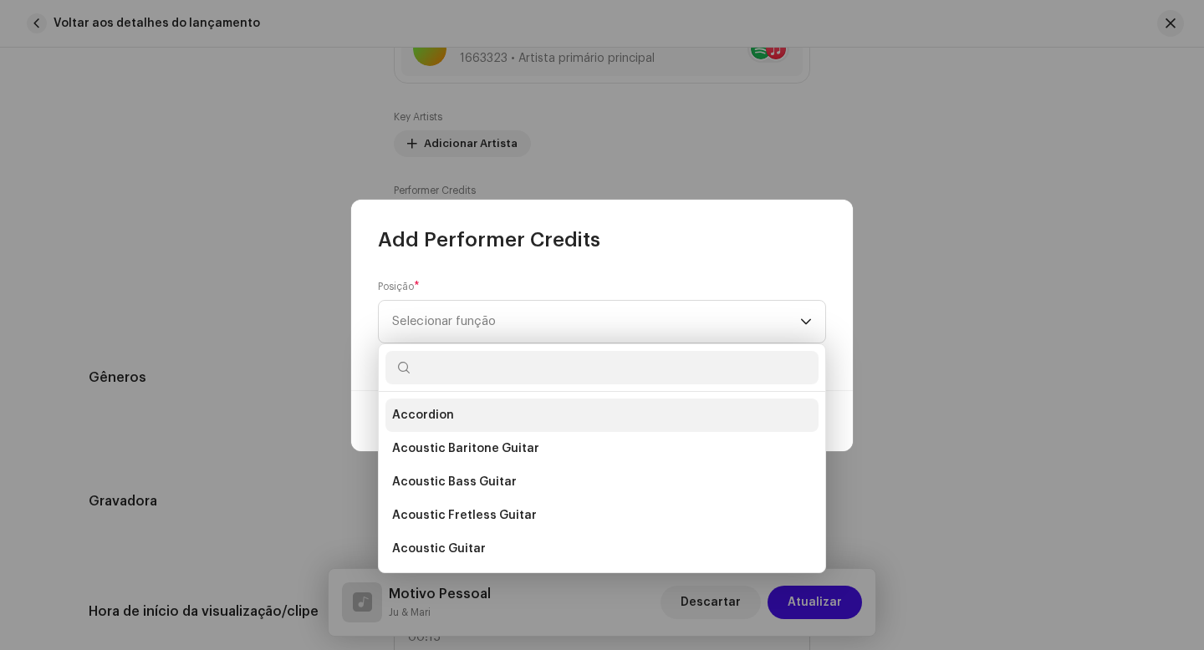
click at [436, 417] on span "Accordion" at bounding box center [423, 415] width 62 height 17
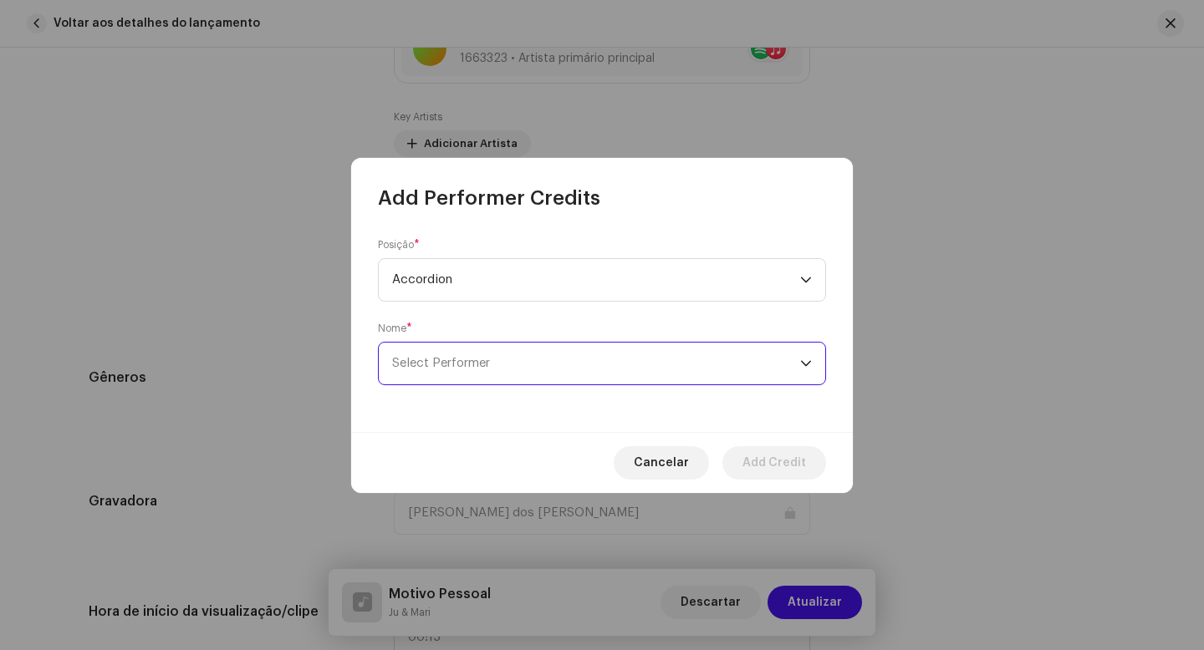
click at [501, 357] on span "Select Performer" at bounding box center [596, 364] width 408 height 42
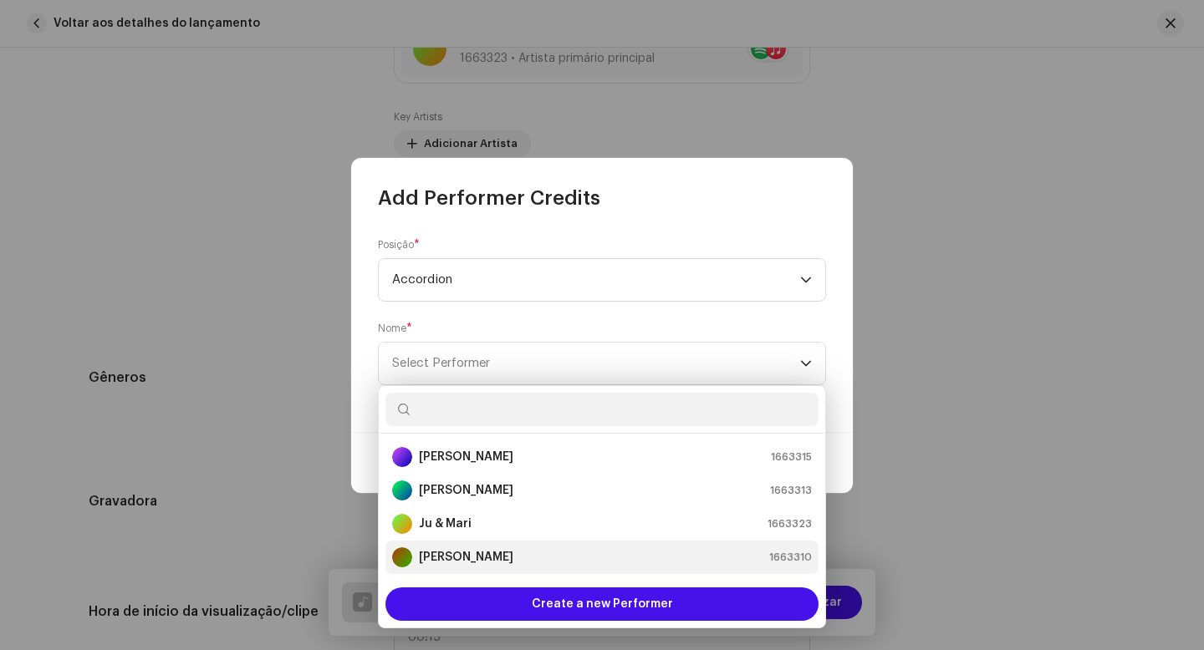
click at [476, 551] on strong "[PERSON_NAME]" at bounding box center [466, 557] width 94 height 17
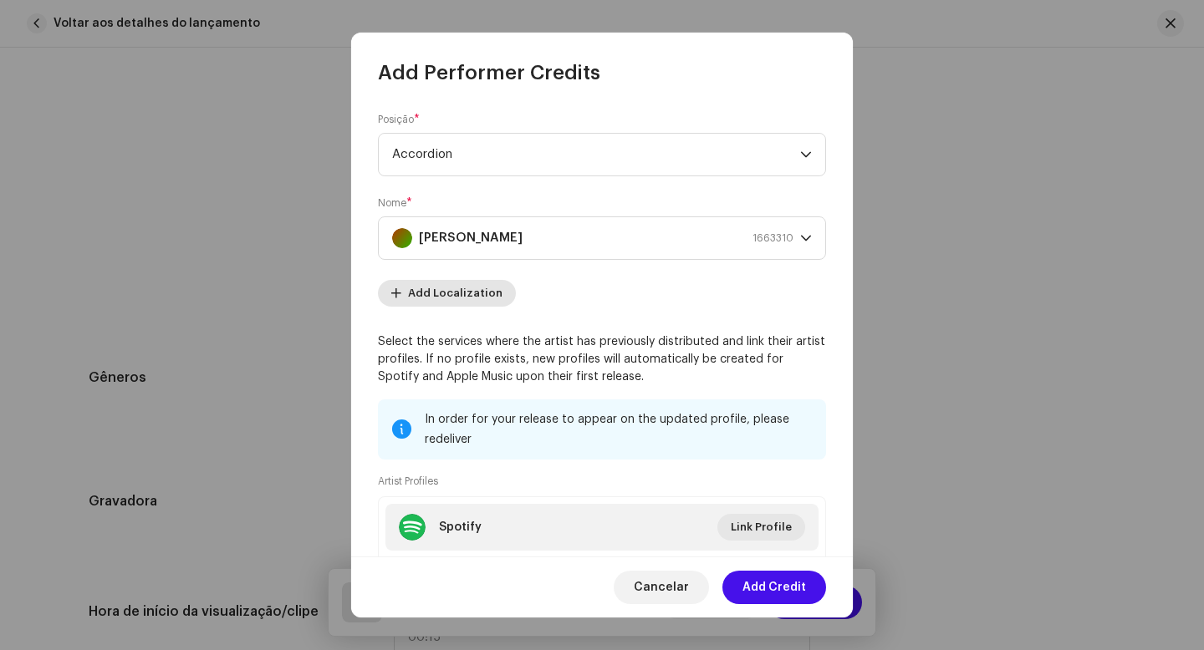
click at [466, 291] on span "Add Localization" at bounding box center [455, 293] width 94 height 33
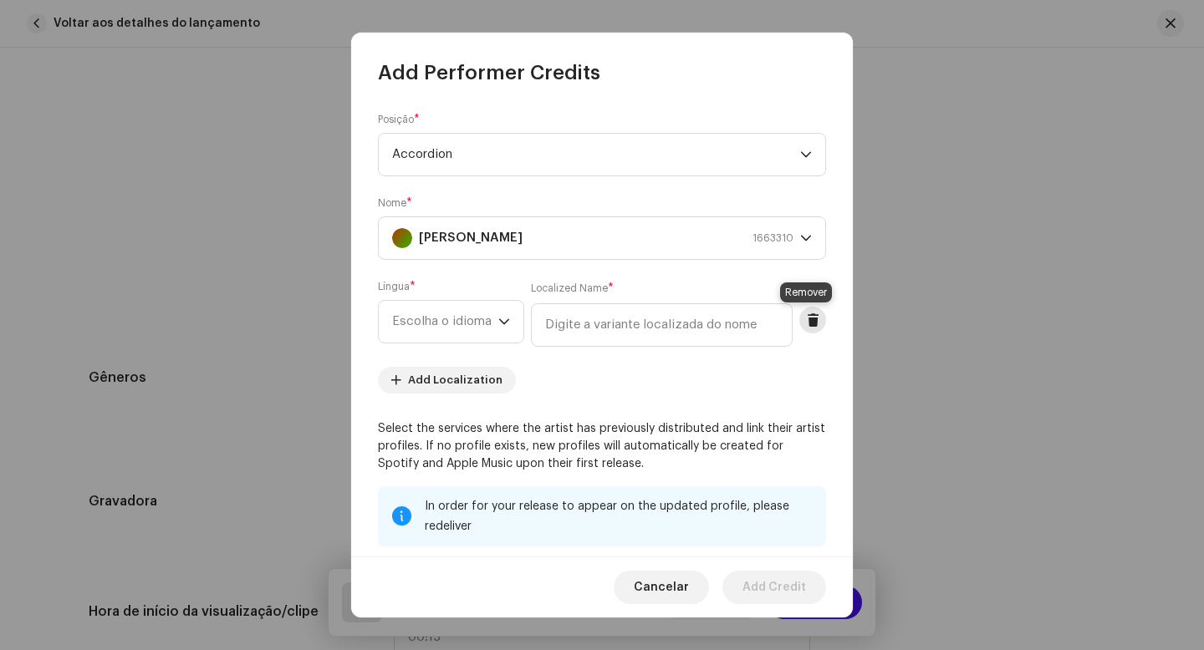
click at [812, 323] on span at bounding box center [813, 319] width 13 height 13
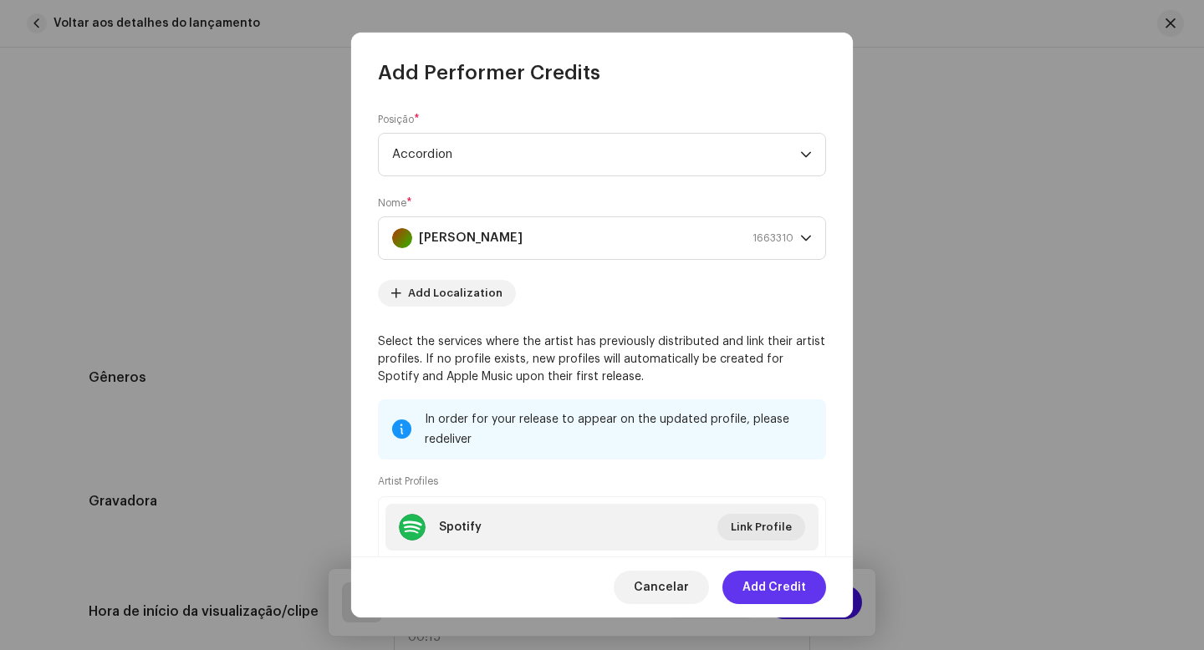
click at [782, 594] on span "Add Credit" at bounding box center [774, 587] width 64 height 33
click at [782, 594] on button "Atualizar" at bounding box center [814, 602] width 94 height 33
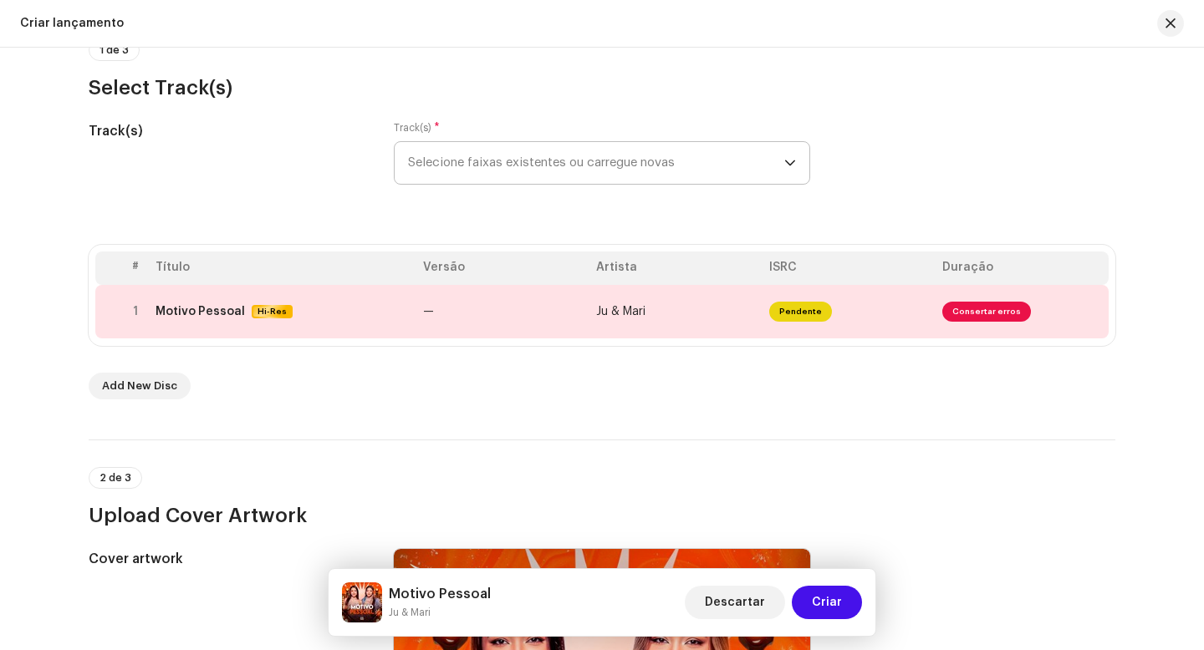
scroll to position [320, 0]
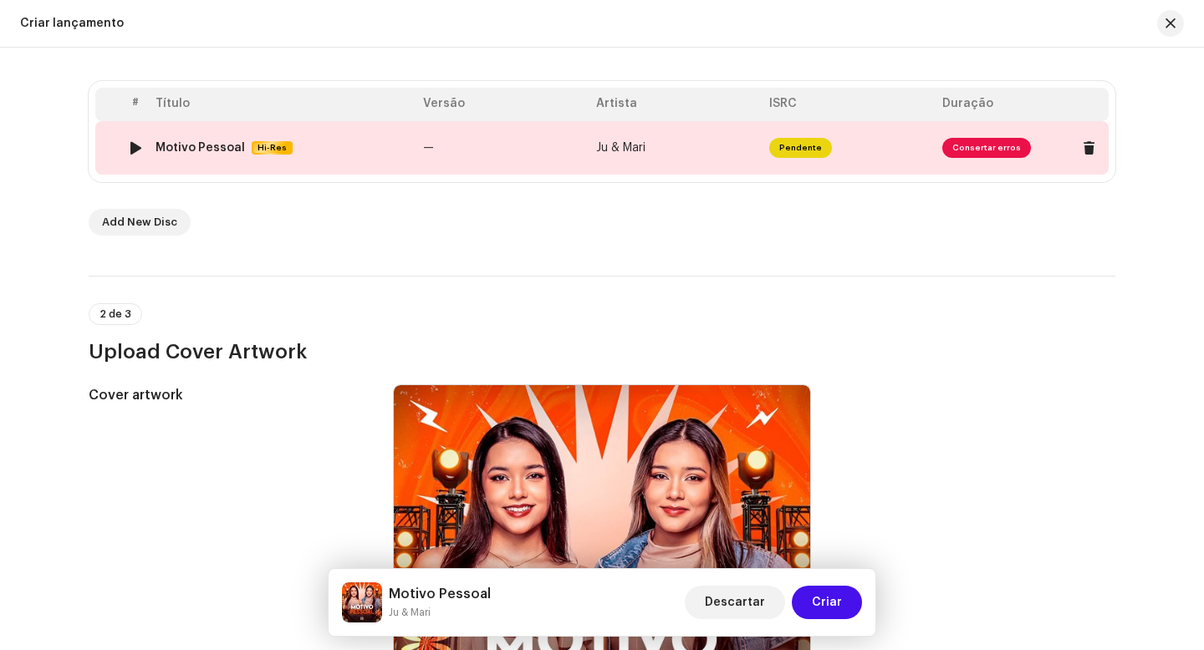
click at [980, 150] on span "Consertar erros" at bounding box center [986, 148] width 89 height 20
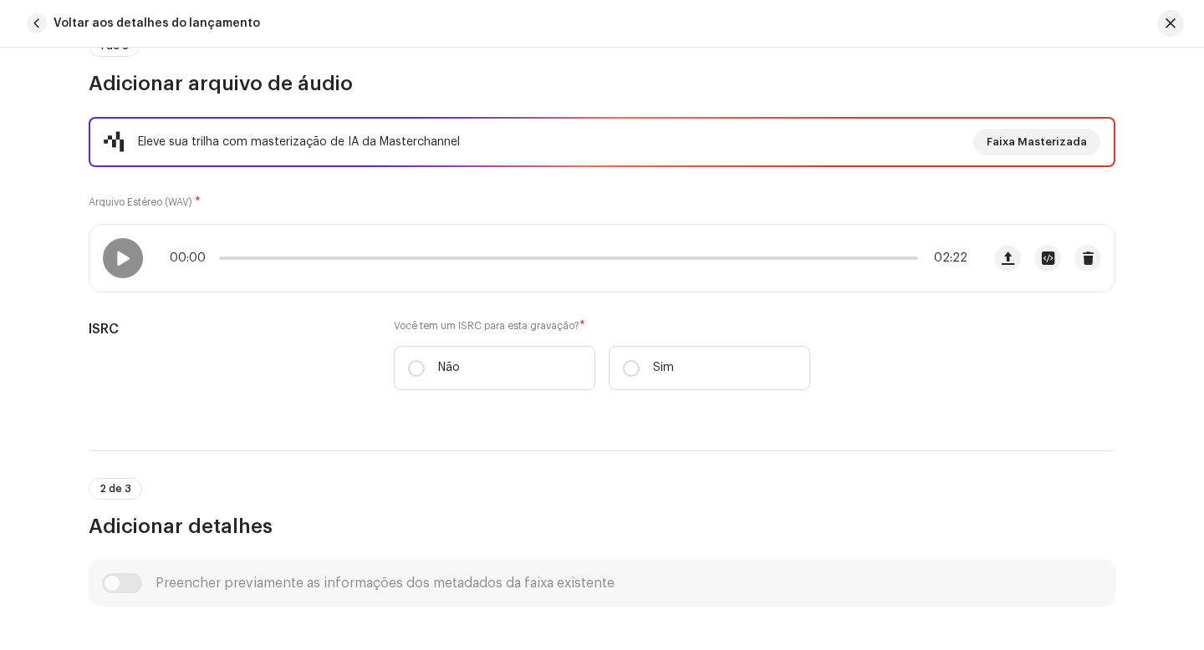
scroll to position [183, 0]
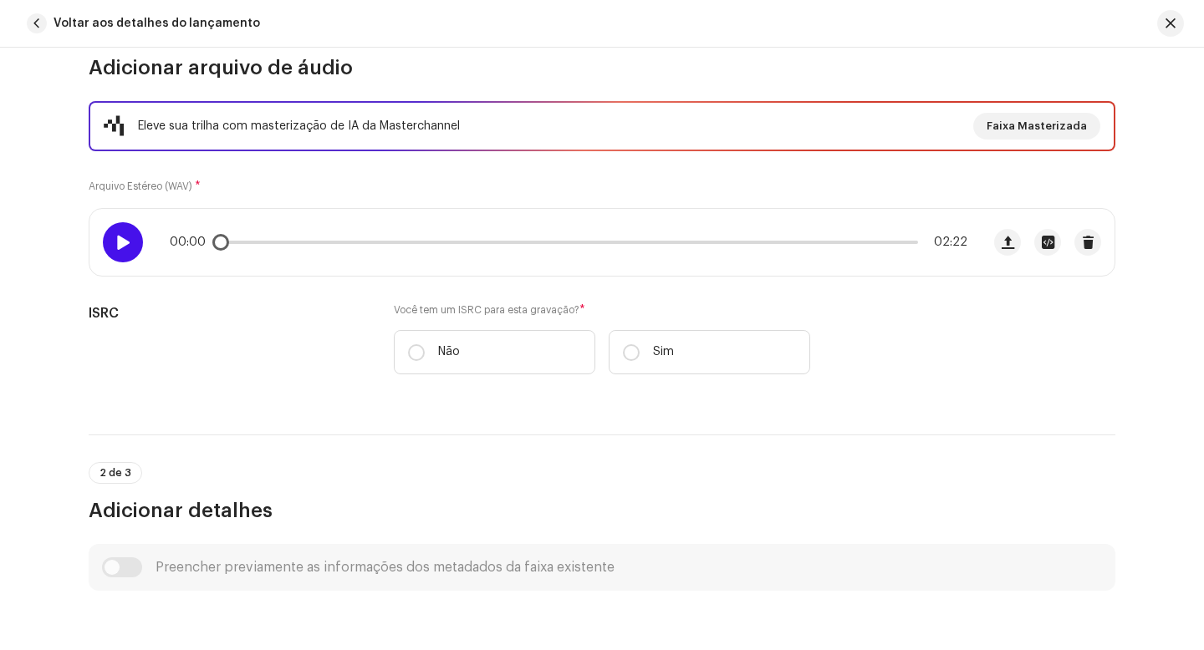
click at [115, 242] on span at bounding box center [122, 242] width 14 height 13
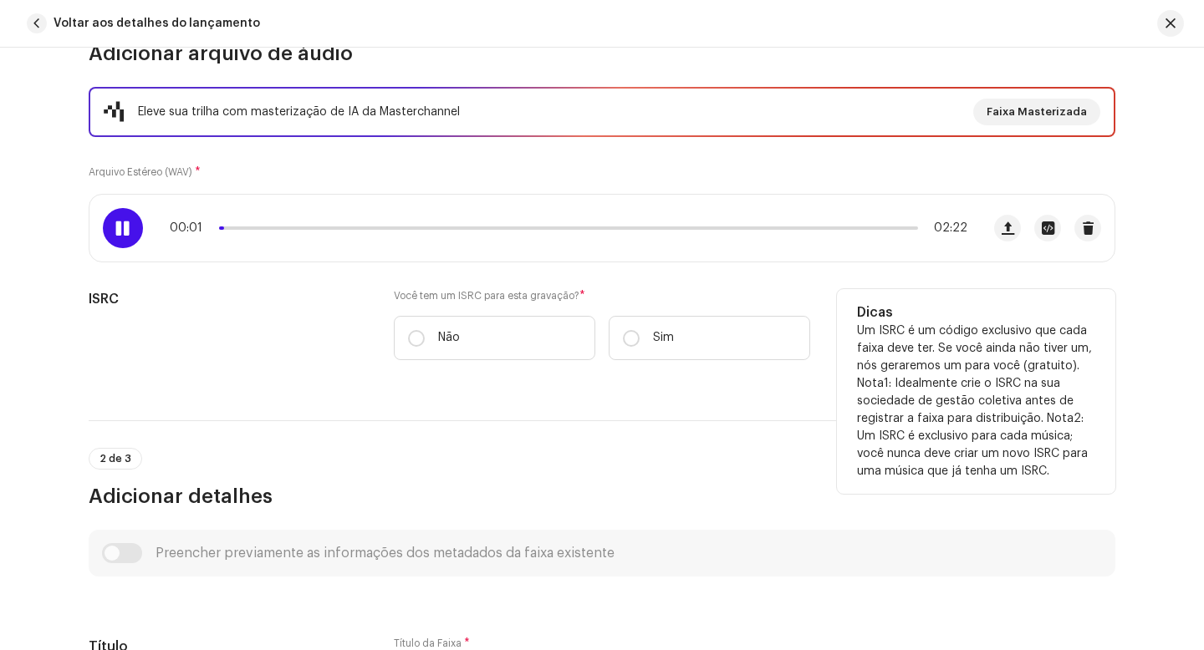
scroll to position [217, 0]
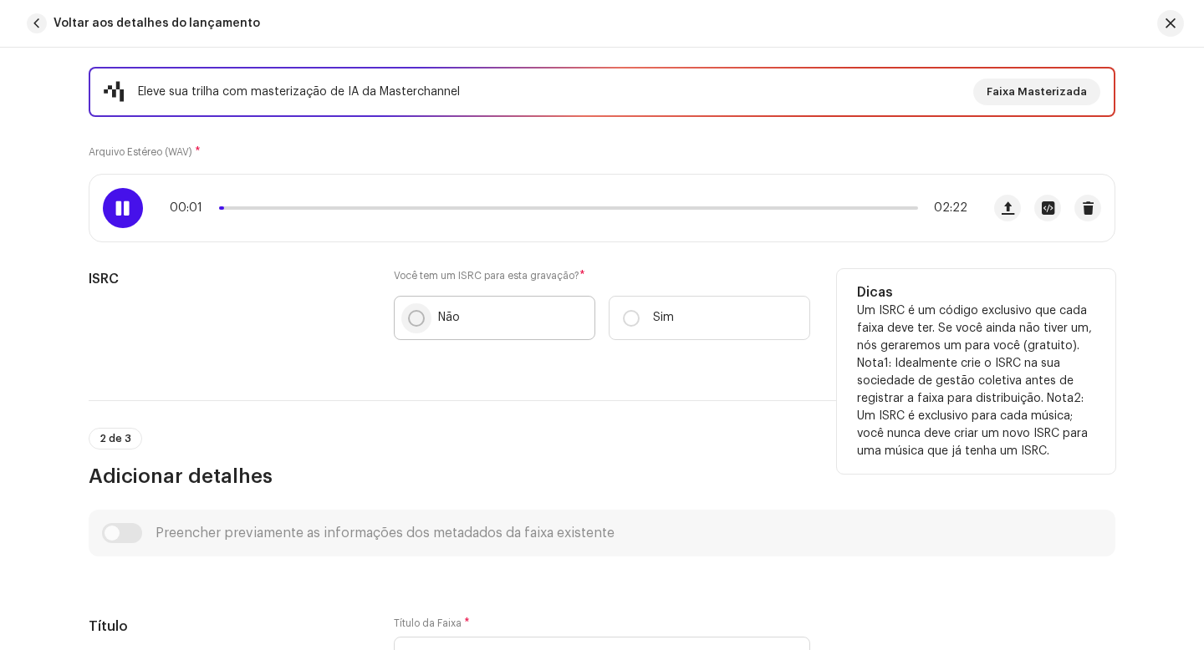
click at [410, 321] on input "Não" at bounding box center [416, 318] width 17 height 17
radio input "true"
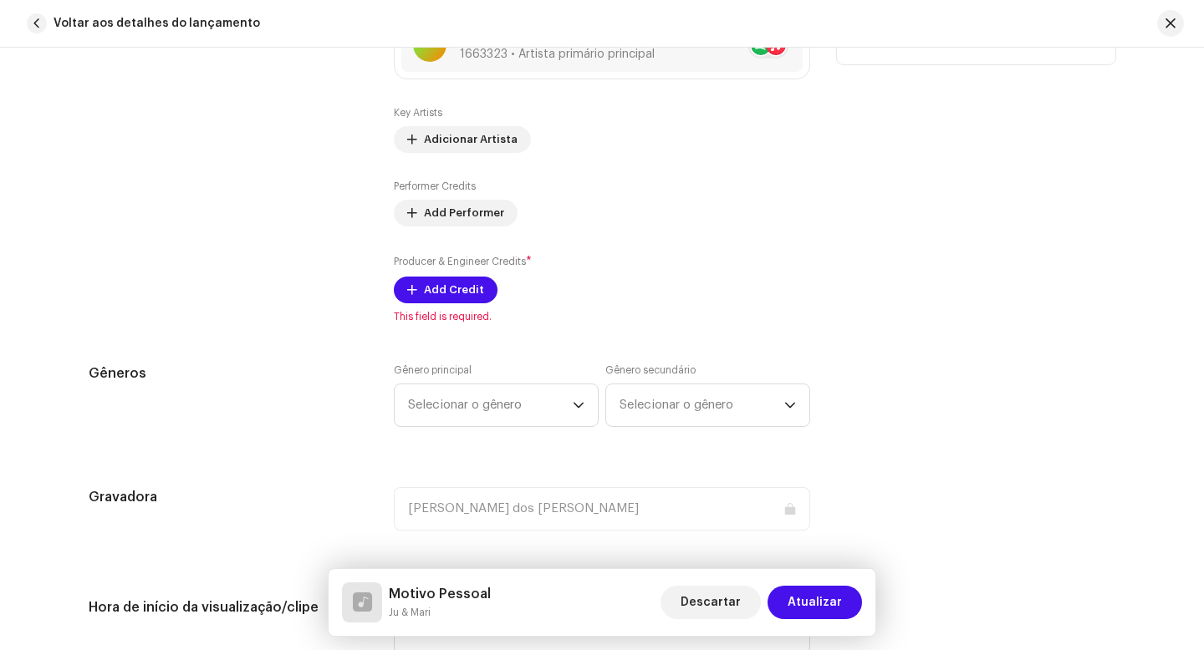
scroll to position [1176, 0]
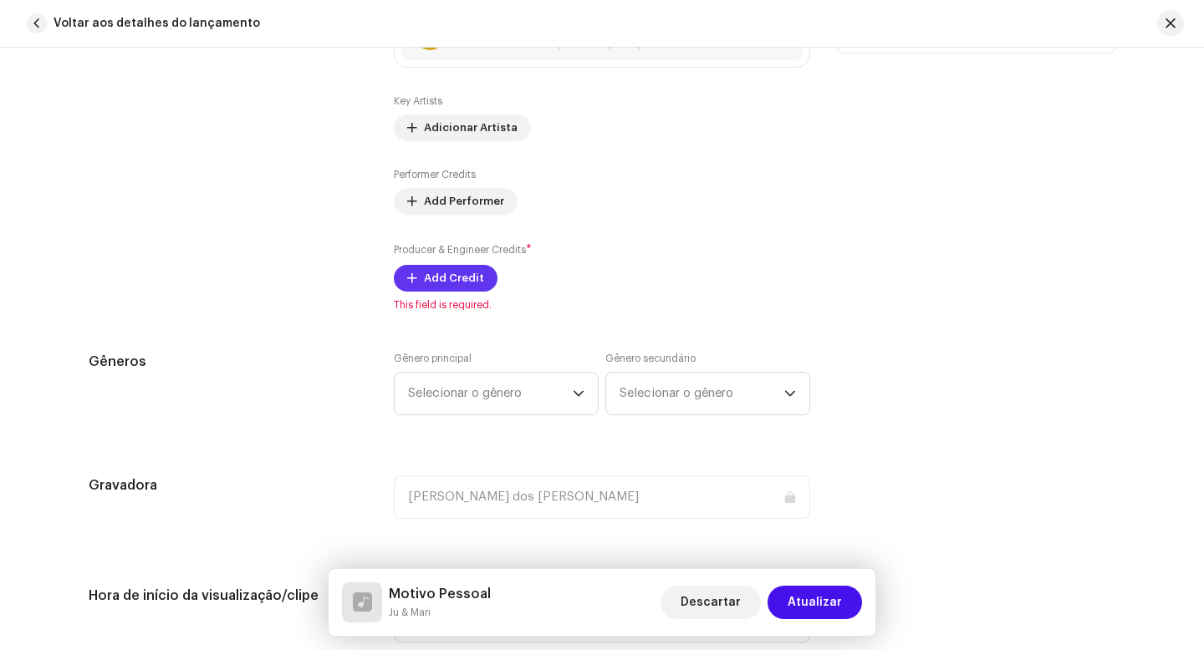
click at [451, 283] on span "Add Credit" at bounding box center [454, 278] width 60 height 33
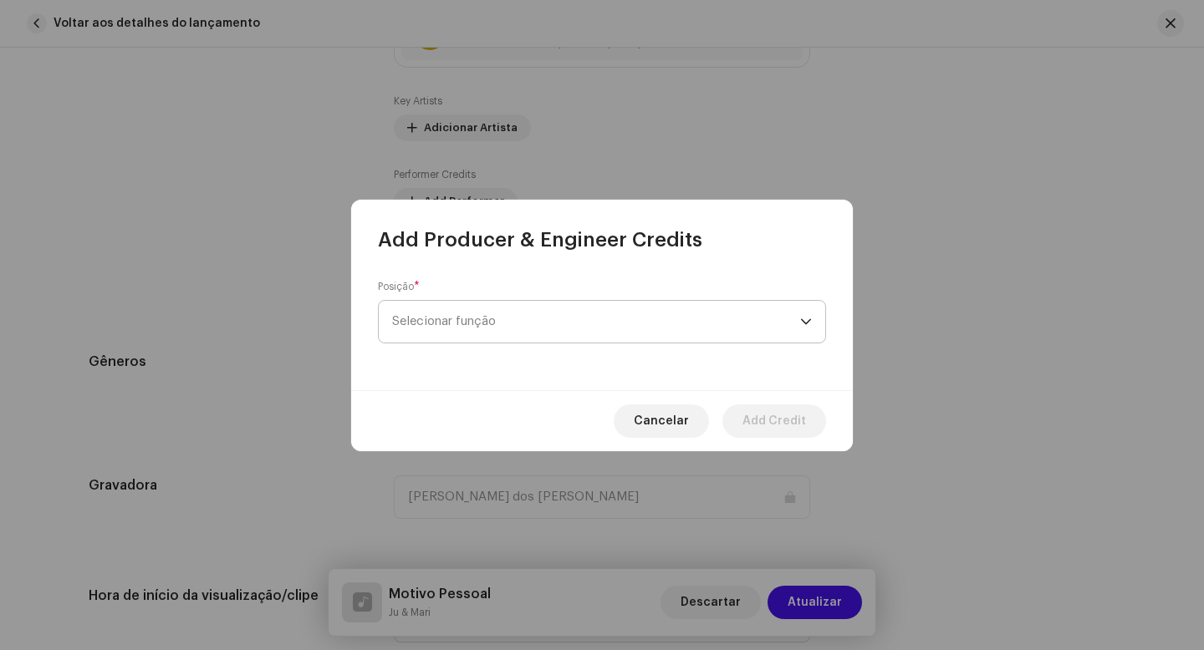
click at [490, 324] on span "Selecionar função" at bounding box center [596, 322] width 408 height 42
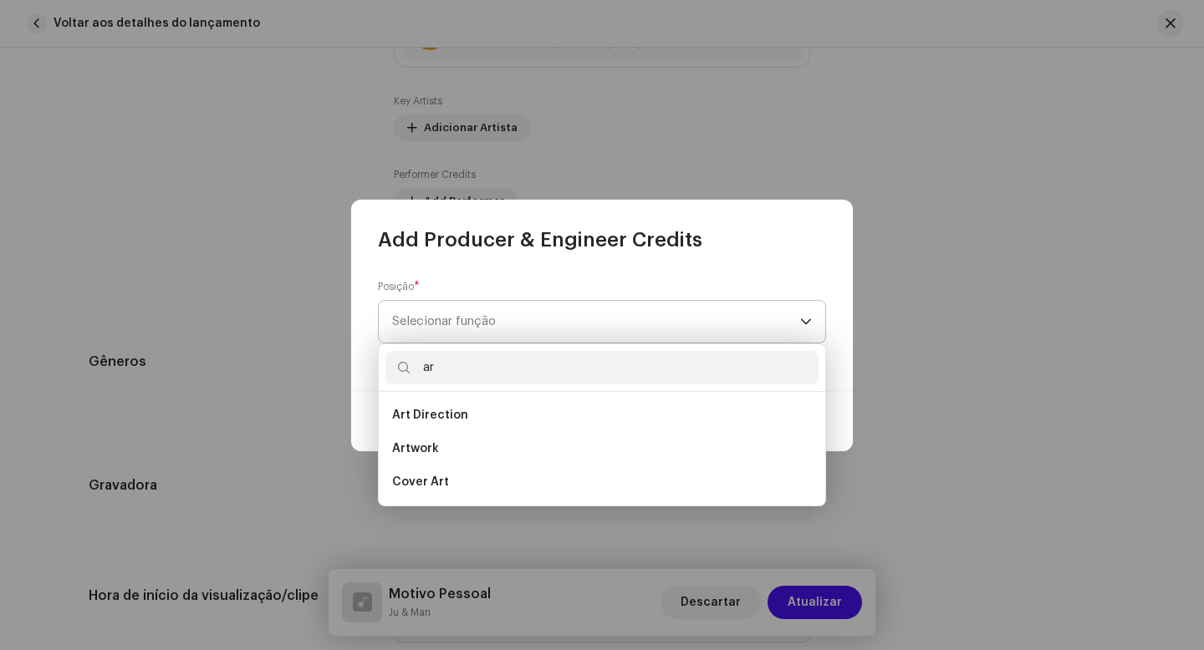
type input "a"
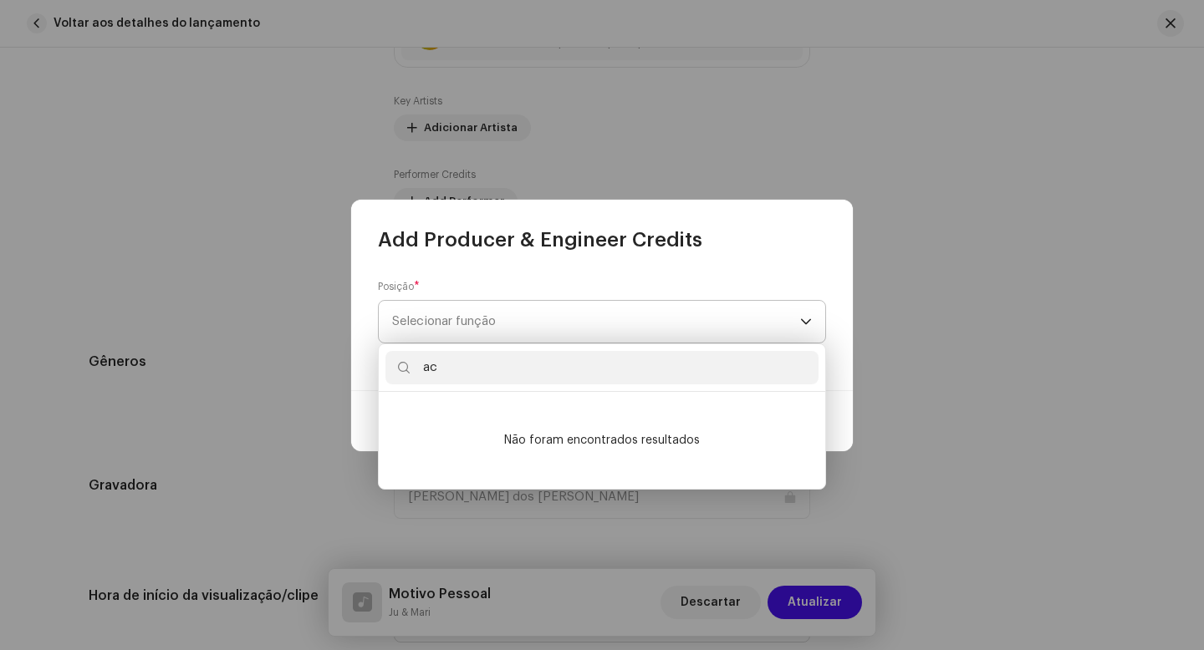
type input "a"
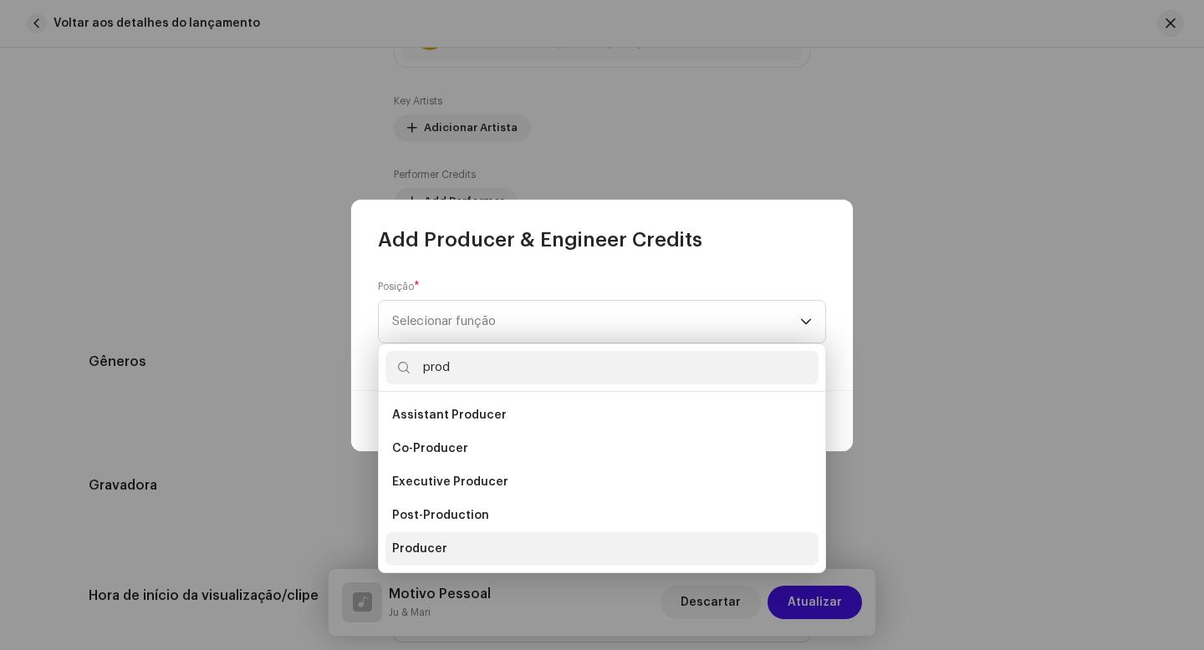
type input "prod"
click at [427, 548] on span "Producer" at bounding box center [419, 549] width 55 height 17
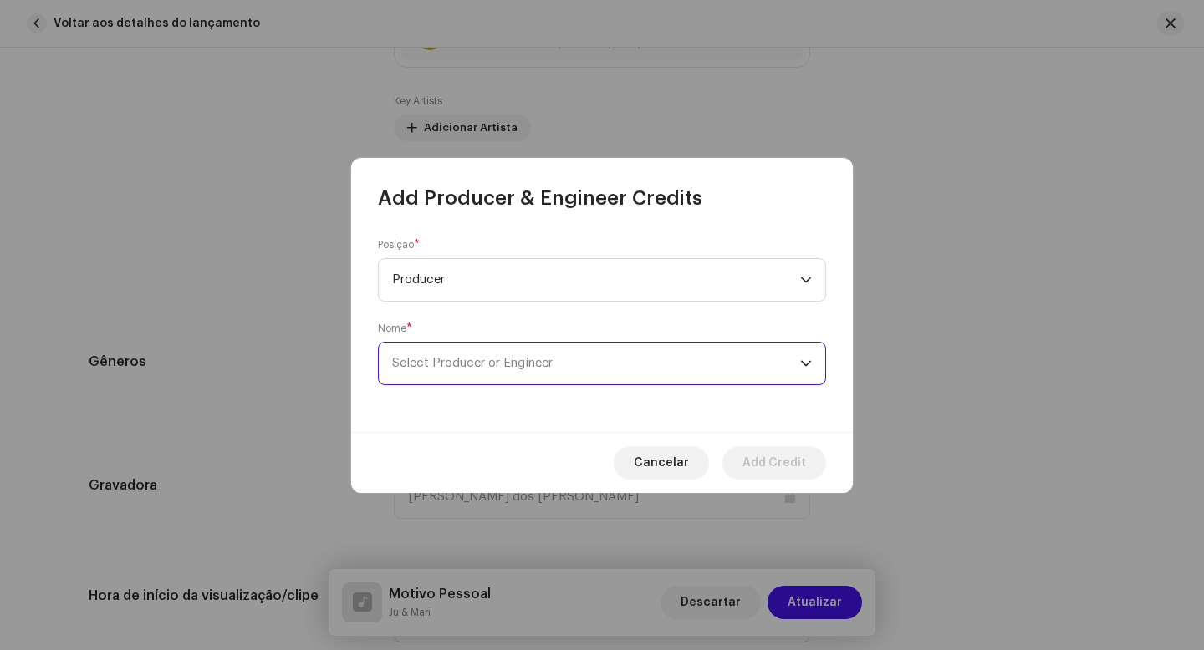
click at [464, 370] on span "Select Producer or Engineer" at bounding box center [596, 364] width 408 height 42
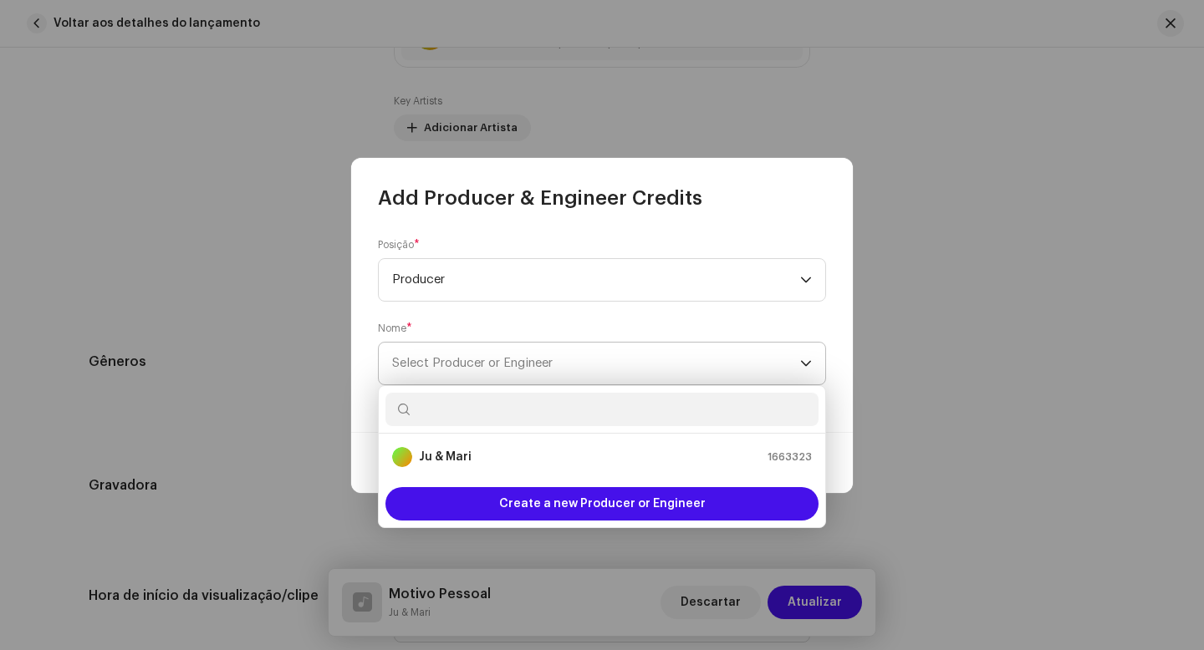
click at [505, 364] on span "Select Producer or Engineer" at bounding box center [472, 363] width 161 height 13
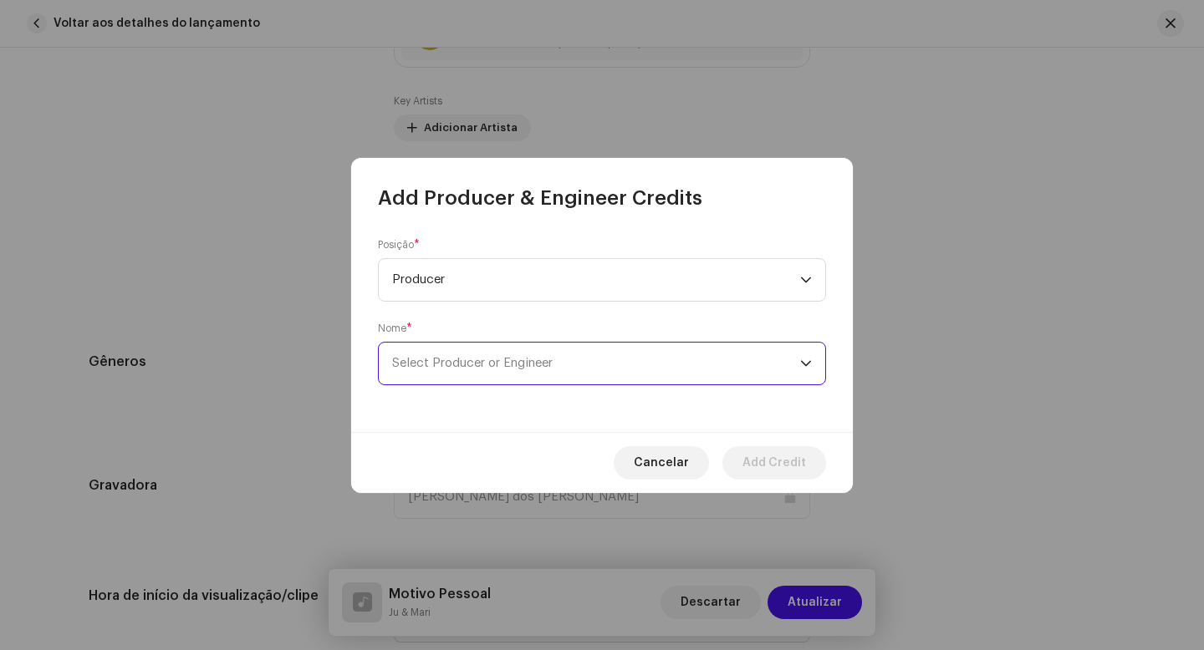
click at [640, 360] on span "Select Producer or Engineer" at bounding box center [596, 364] width 408 height 42
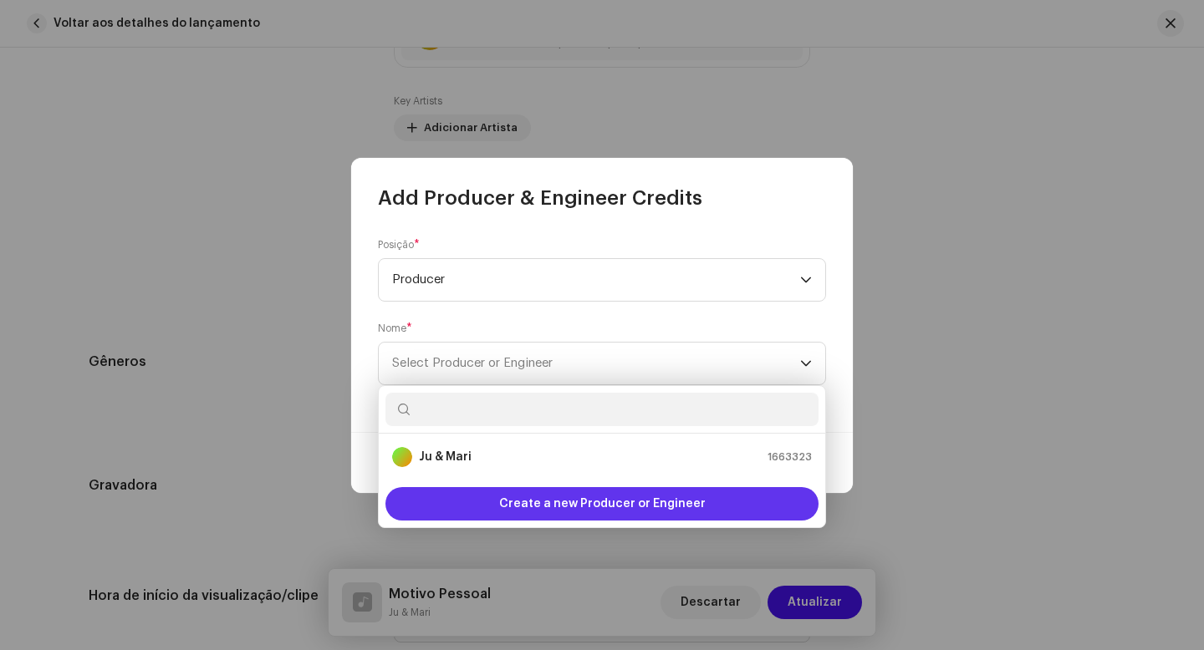
click at [636, 503] on span "Create a new Producer or Engineer" at bounding box center [602, 503] width 206 height 33
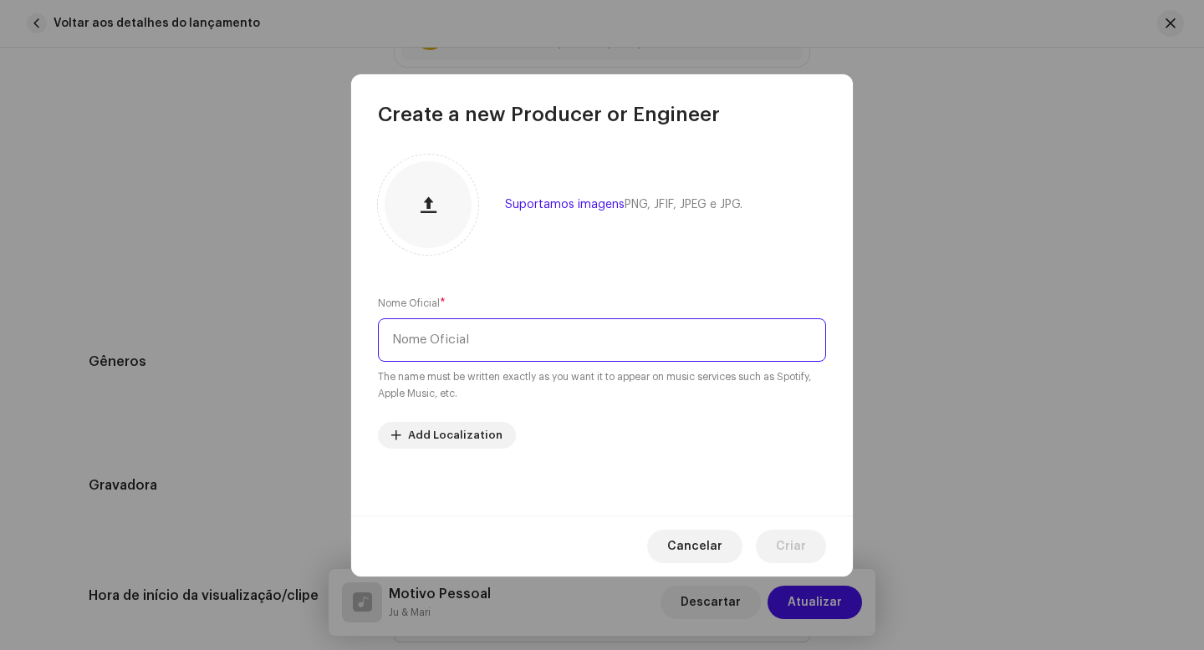
click at [485, 346] on input "text" at bounding box center [602, 340] width 448 height 43
type input "Thiago"
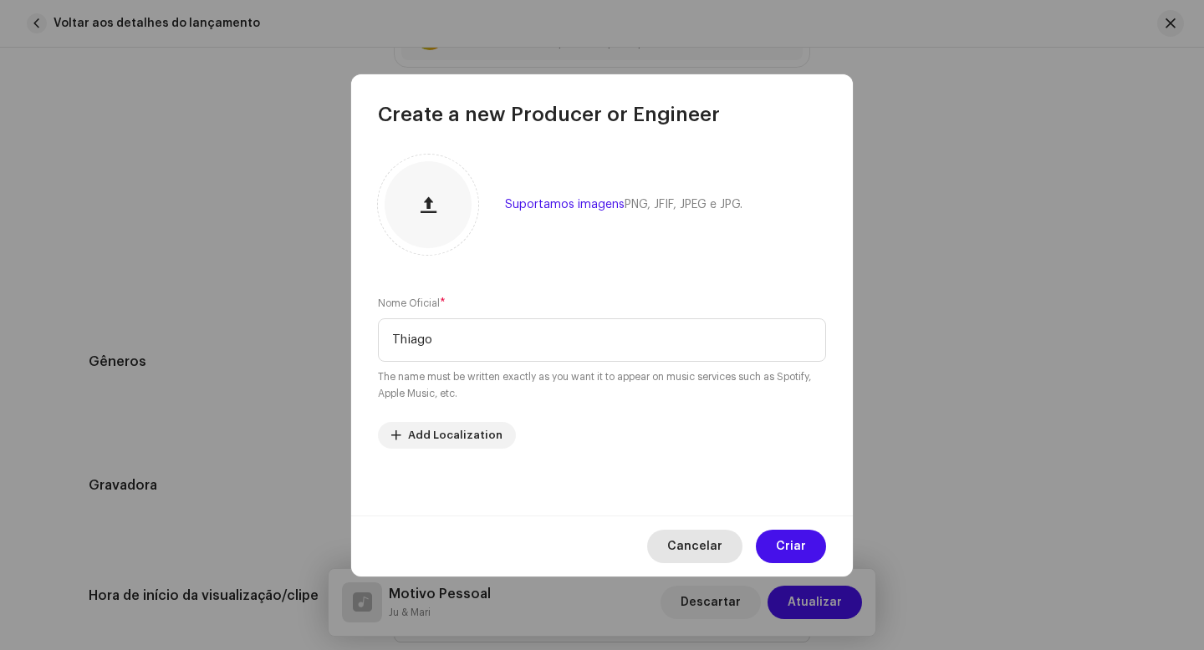
click at [701, 545] on span "Cancelar" at bounding box center [694, 546] width 55 height 33
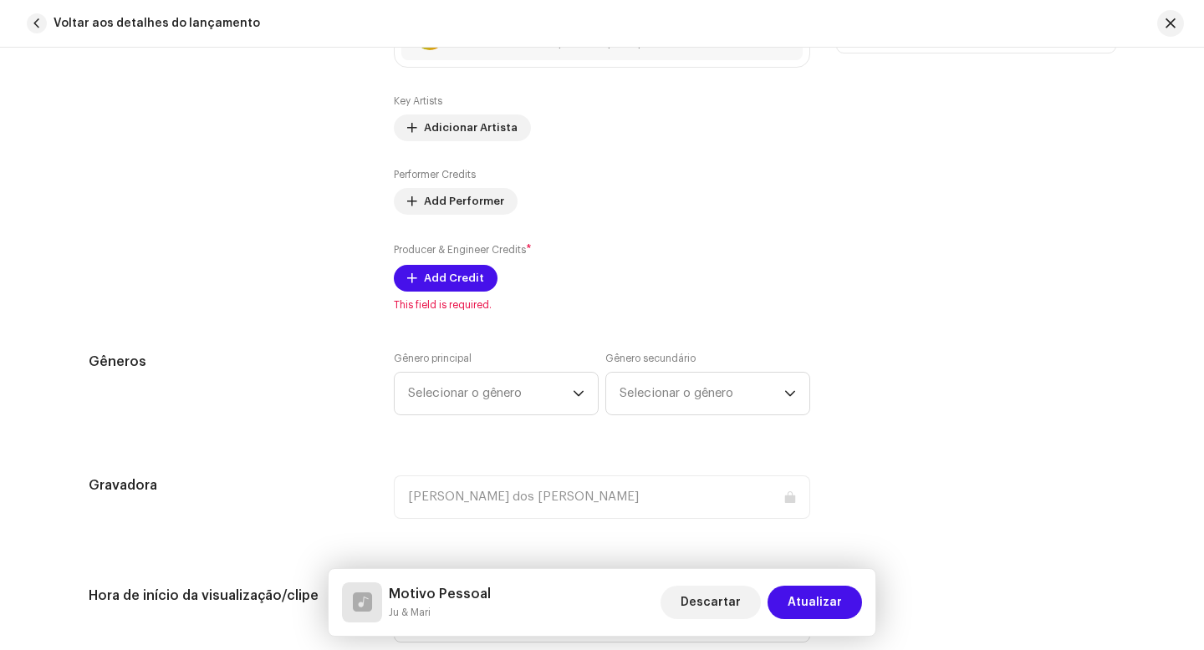
click at [670, 295] on div "Adicionar todos os artistas para lançamento Artista primário principal * Ju & M…" at bounding box center [602, 124] width 416 height 376
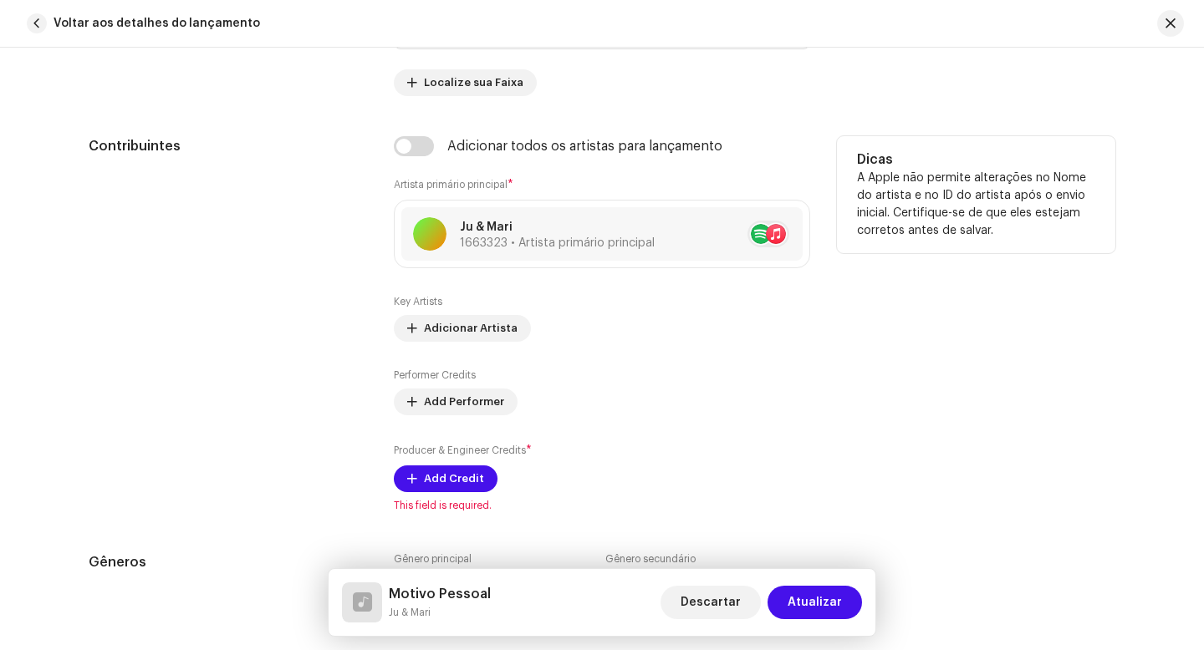
scroll to position [1119, 0]
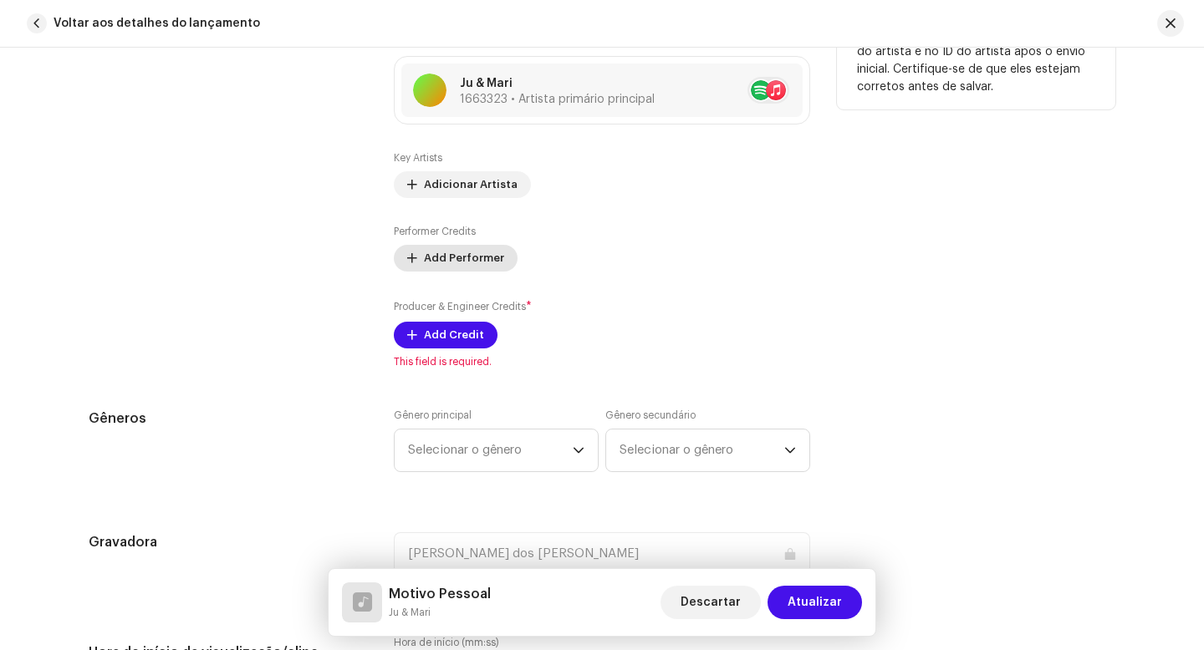
click at [457, 257] on span "Add Performer" at bounding box center [464, 258] width 80 height 33
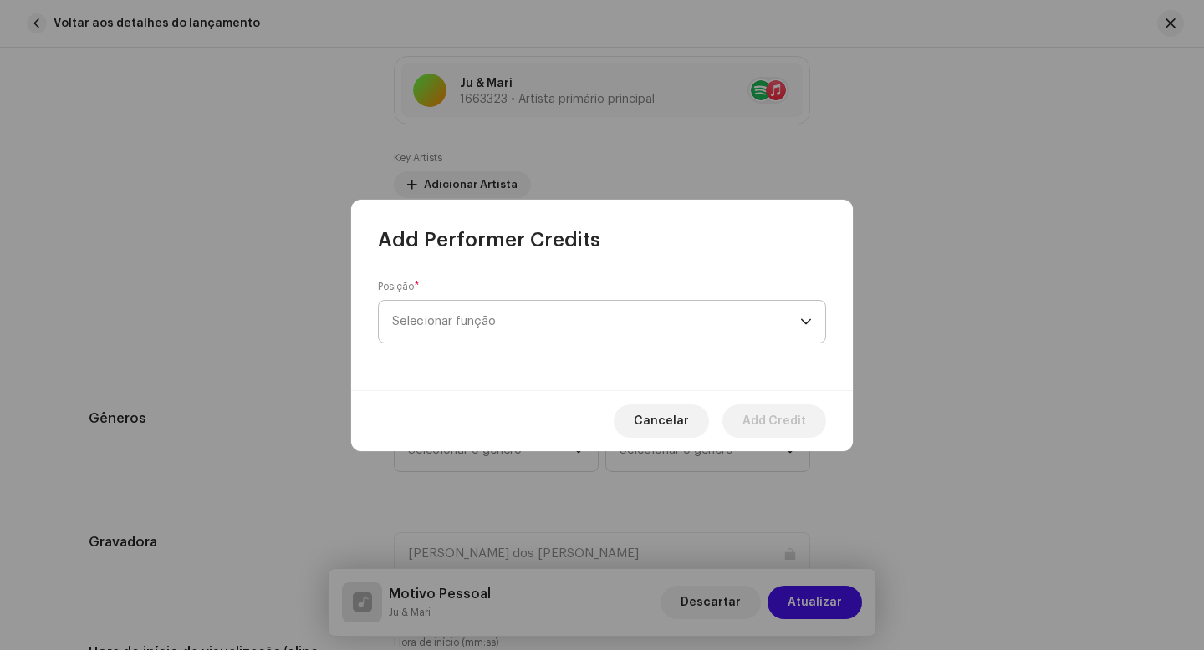
click at [534, 326] on span "Selecionar função" at bounding box center [596, 322] width 408 height 42
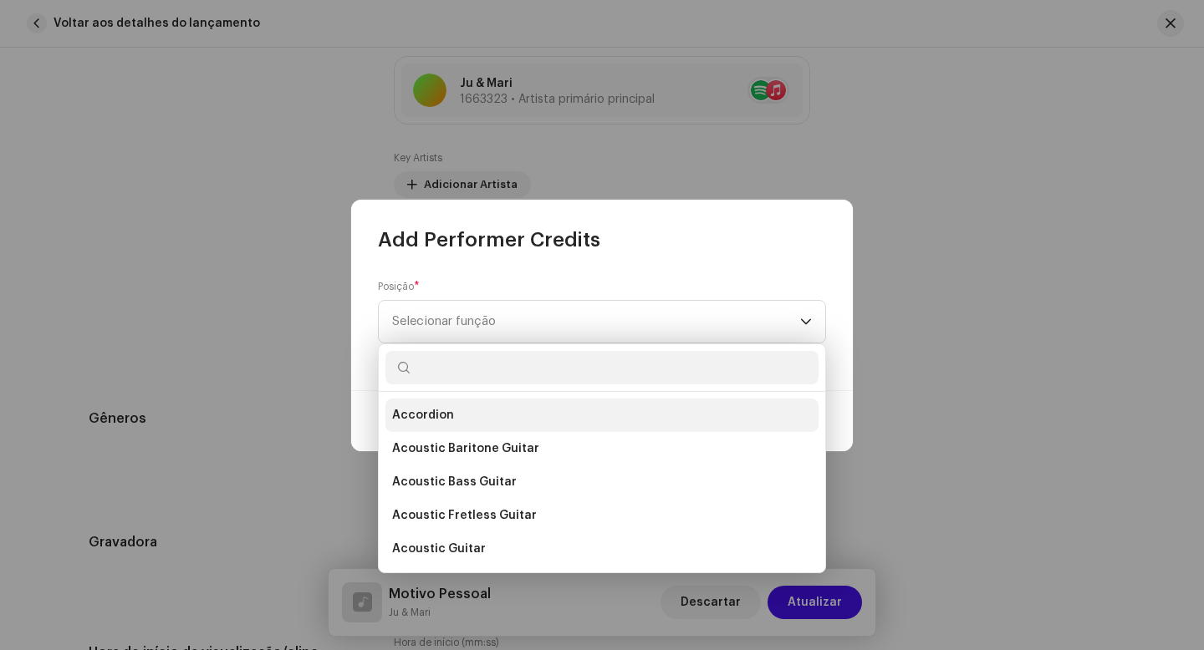
click at [466, 420] on li "Accordion" at bounding box center [601, 415] width 433 height 33
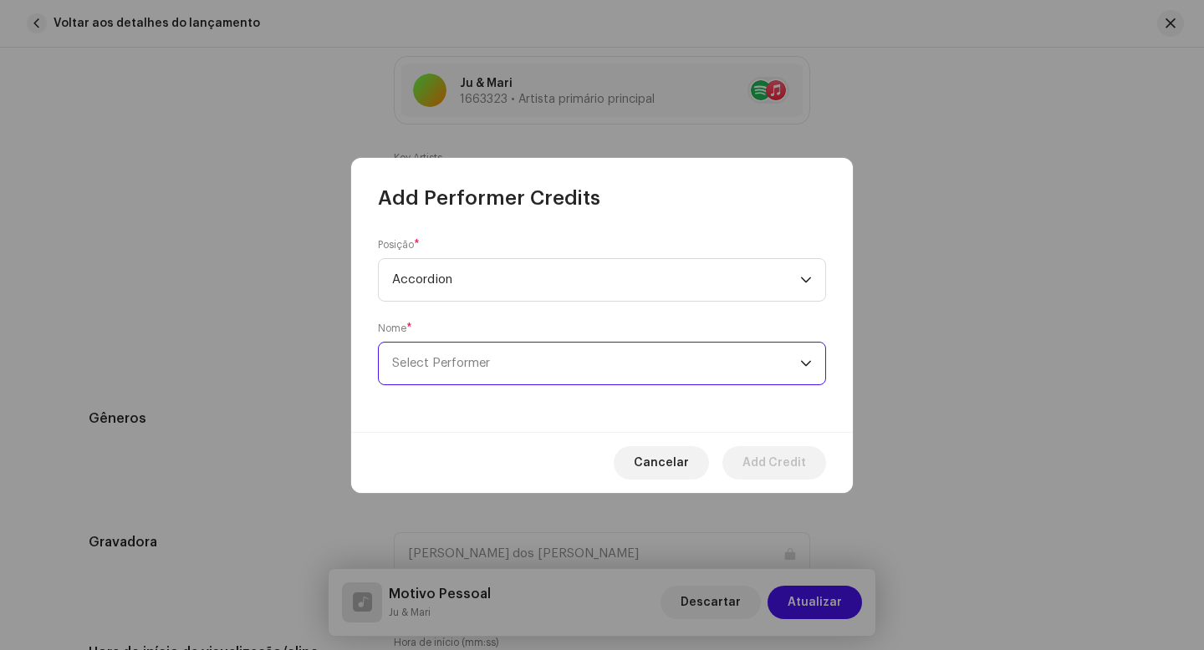
click at [481, 360] on span "Select Performer" at bounding box center [441, 363] width 98 height 13
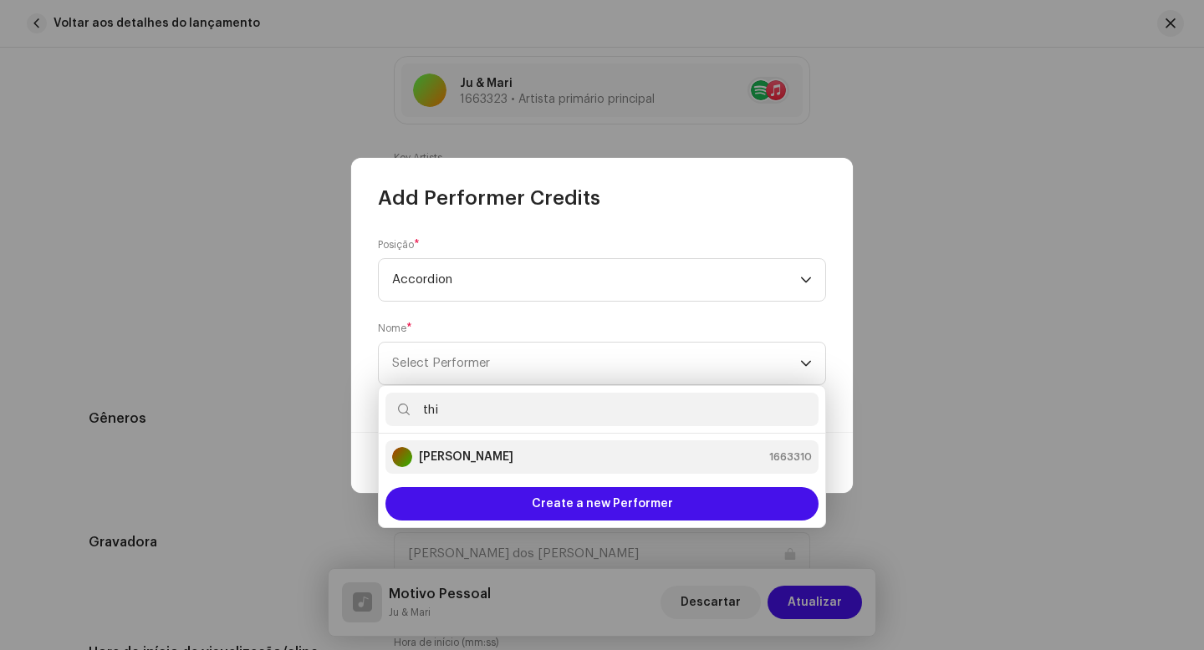
type input "thi"
click at [458, 455] on strong "[PERSON_NAME]" at bounding box center [466, 457] width 94 height 17
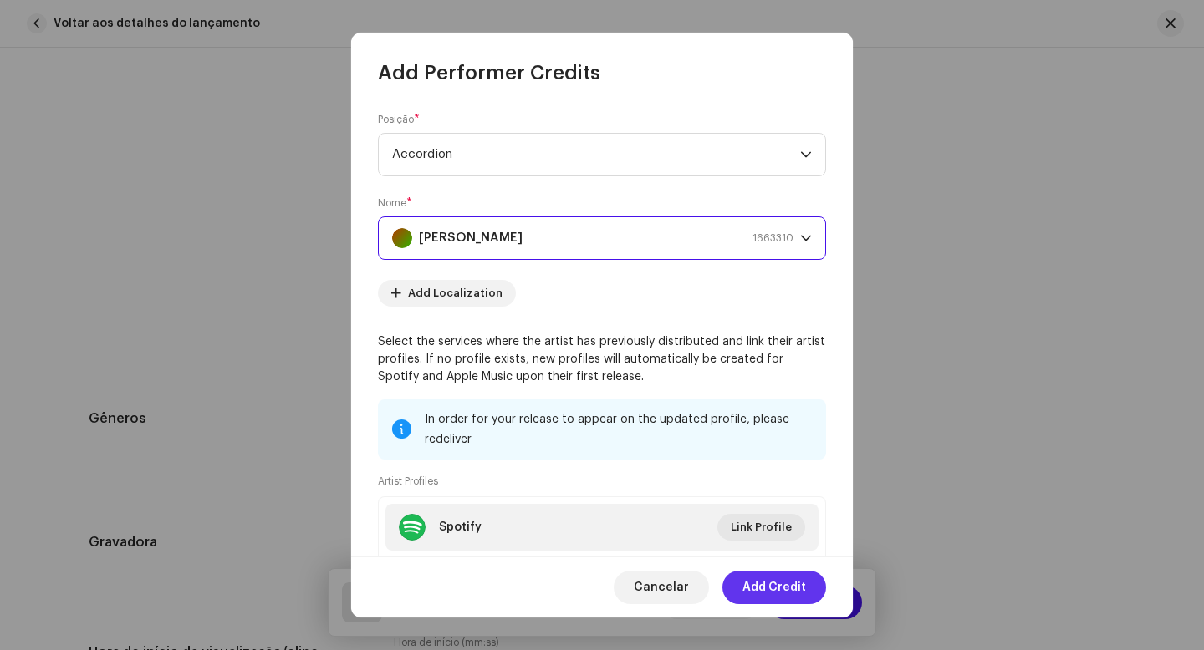
click at [774, 593] on span "Add Credit" at bounding box center [774, 587] width 64 height 33
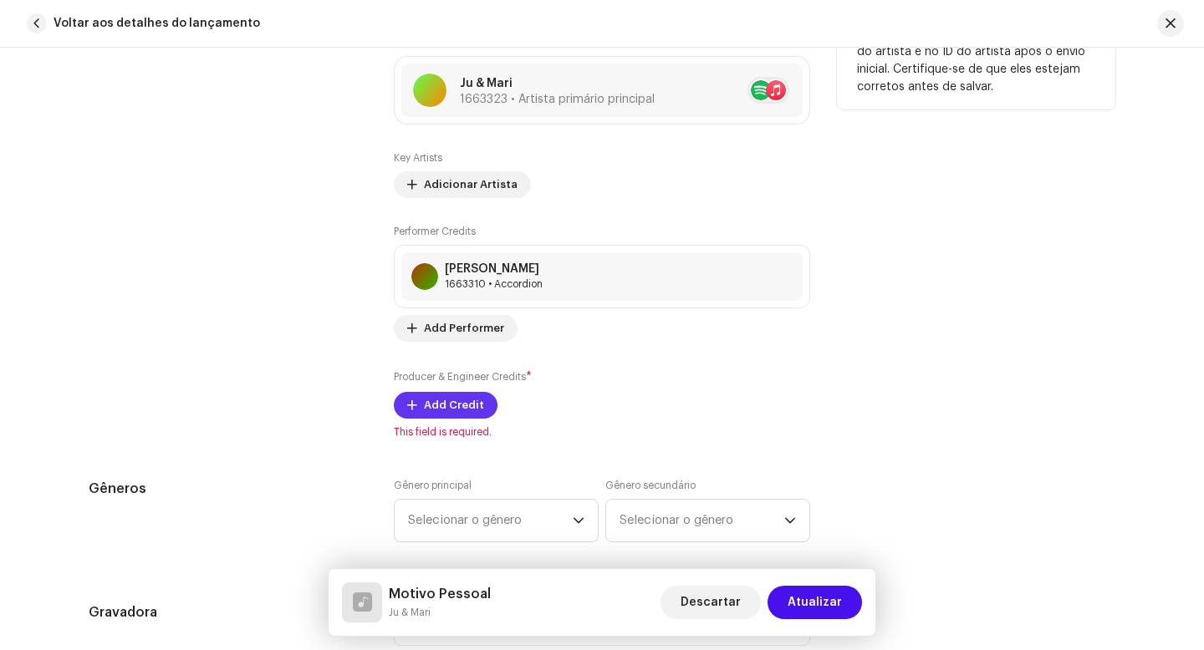
click at [442, 404] on span "Add Credit" at bounding box center [454, 405] width 60 height 33
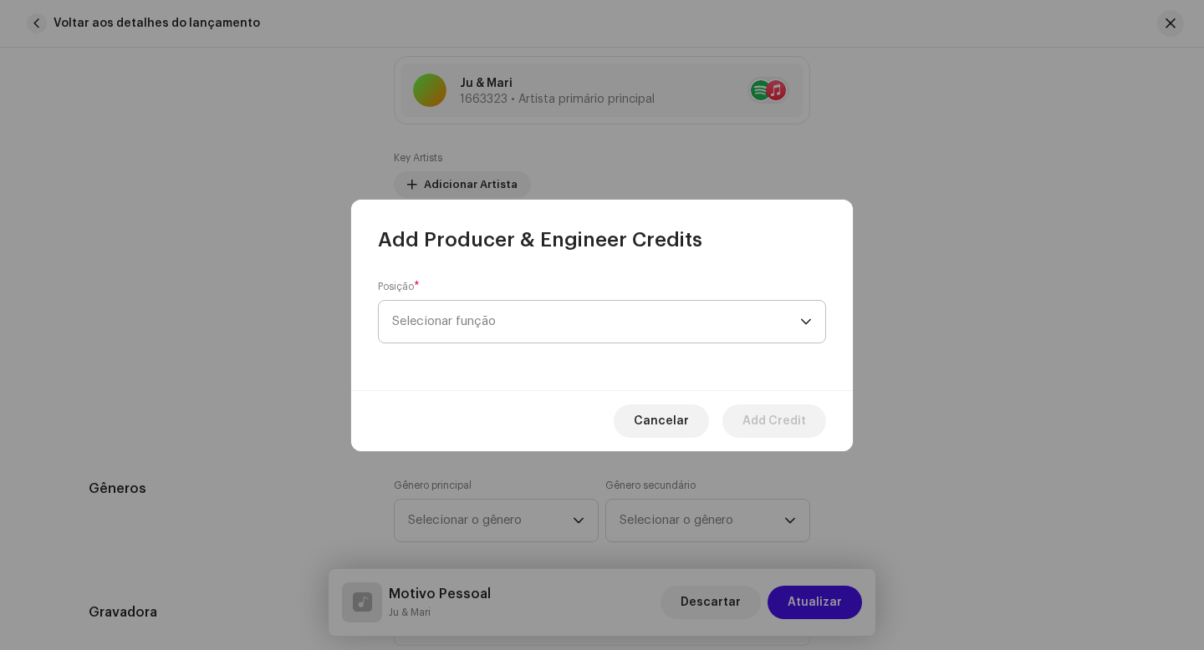
click at [503, 327] on span "Selecionar função" at bounding box center [596, 322] width 408 height 42
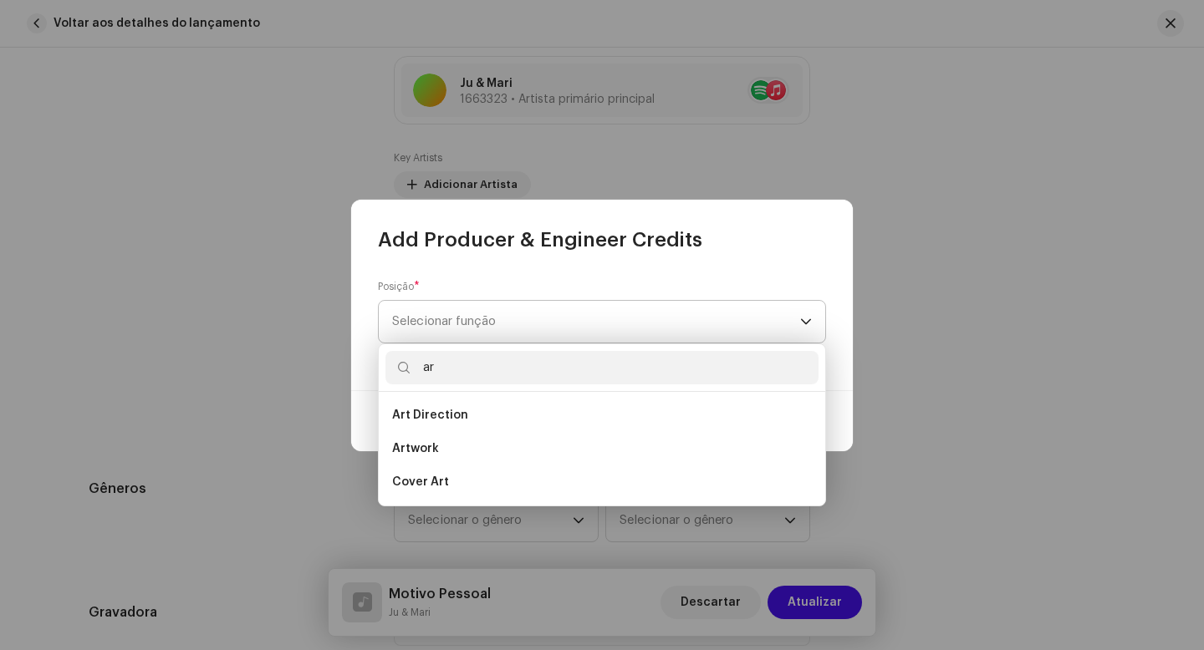
type input "a"
type input "t"
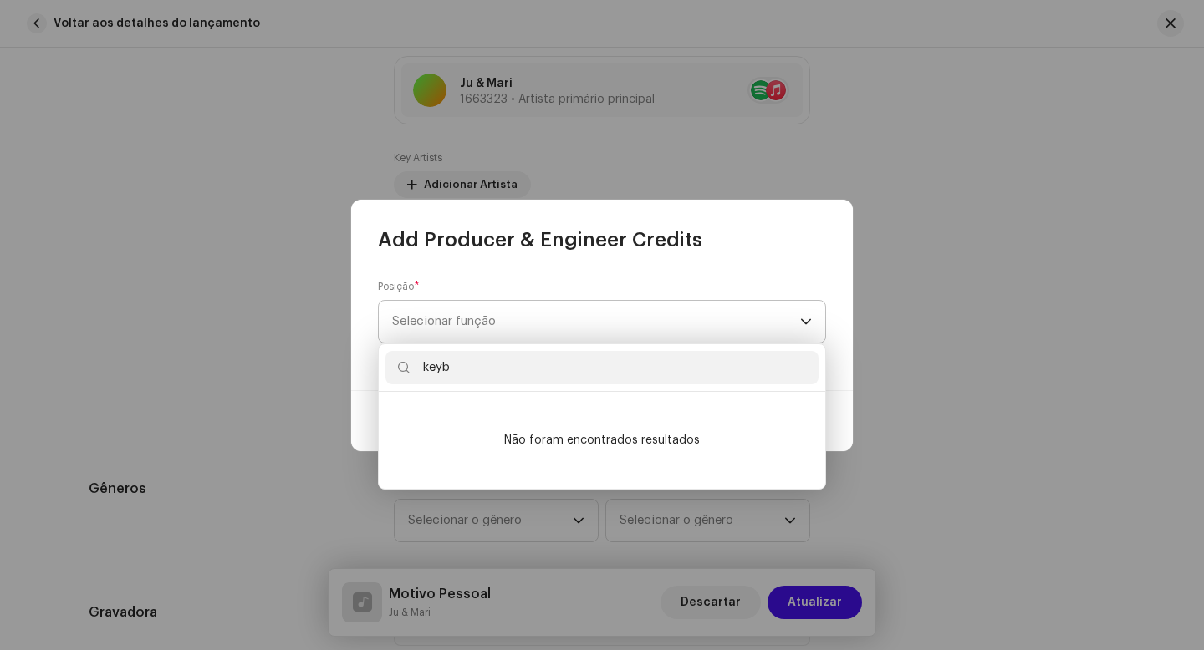
type input "keyb"
click at [515, 325] on span "Selecionar função" at bounding box center [596, 322] width 408 height 42
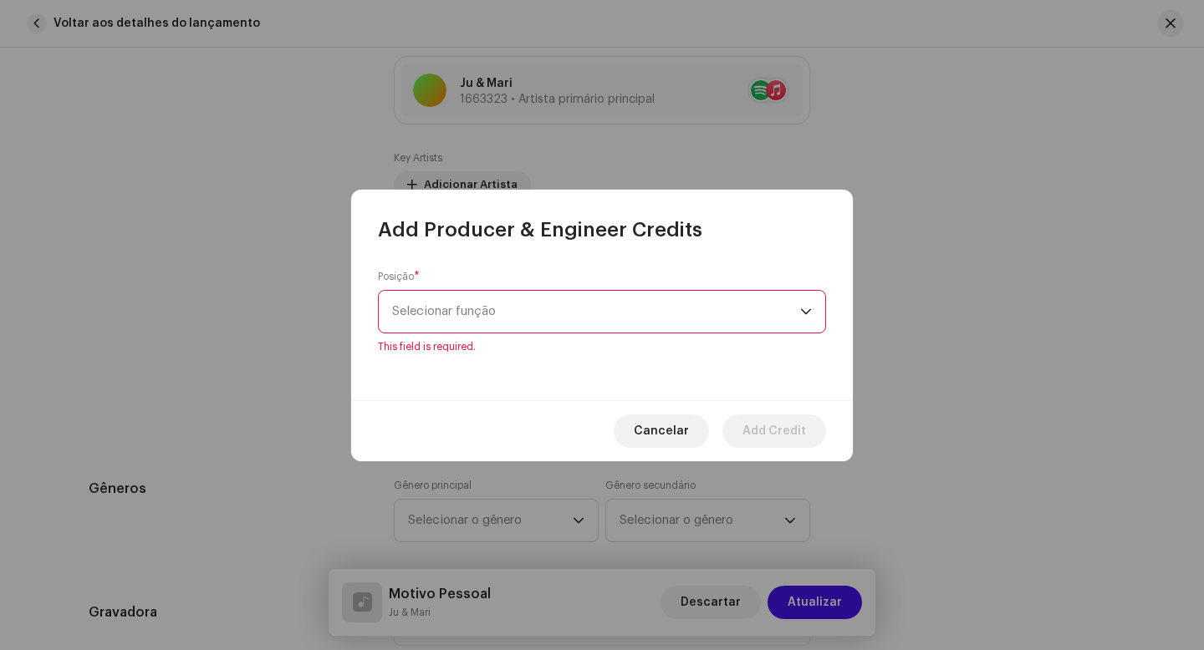
click at [686, 315] on span "Selecionar função" at bounding box center [596, 312] width 408 height 42
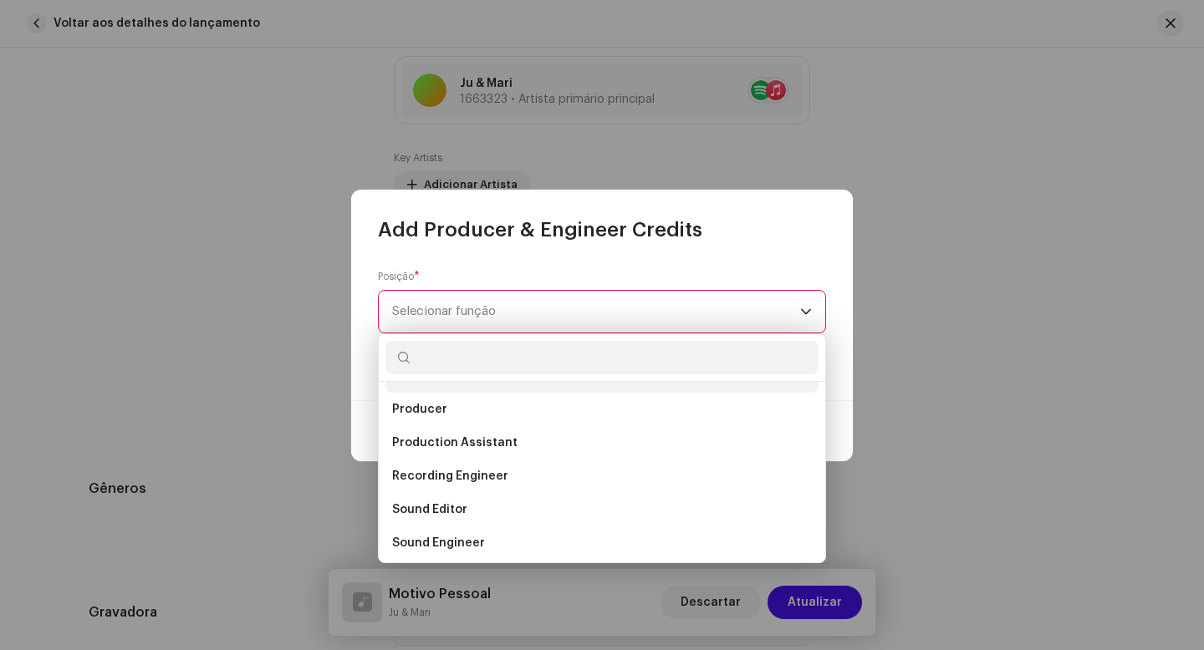
scroll to position [596, 0]
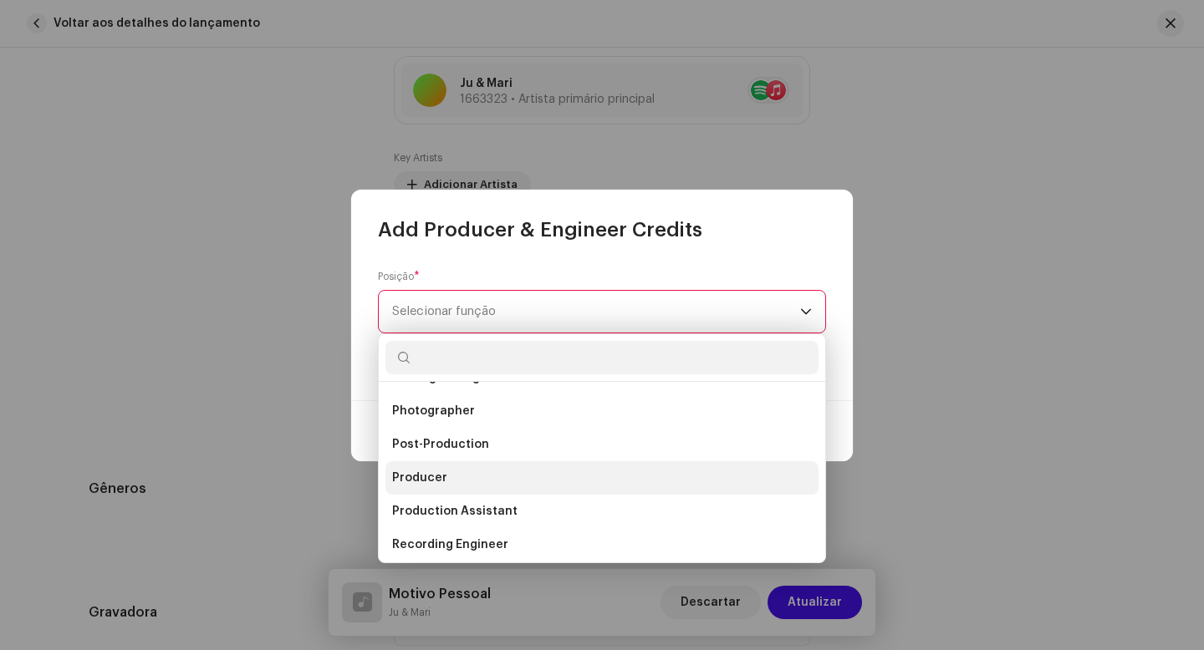
click at [430, 482] on span "Producer" at bounding box center [419, 478] width 55 height 17
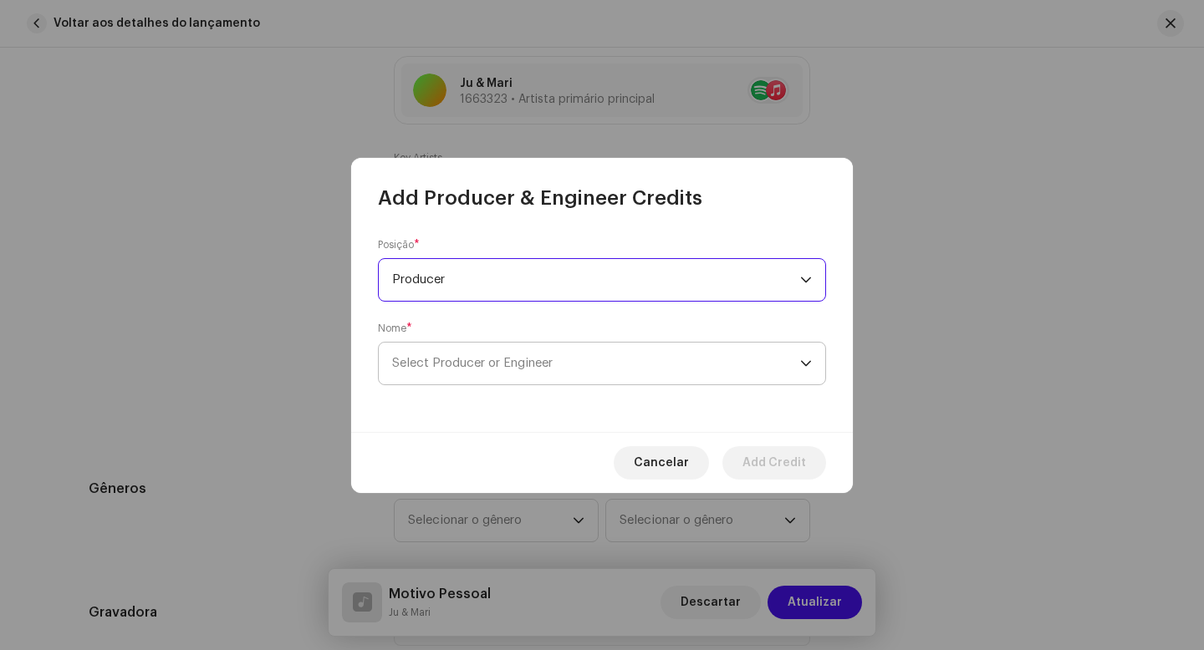
click at [521, 365] on span "Select Producer or Engineer" at bounding box center [472, 363] width 161 height 13
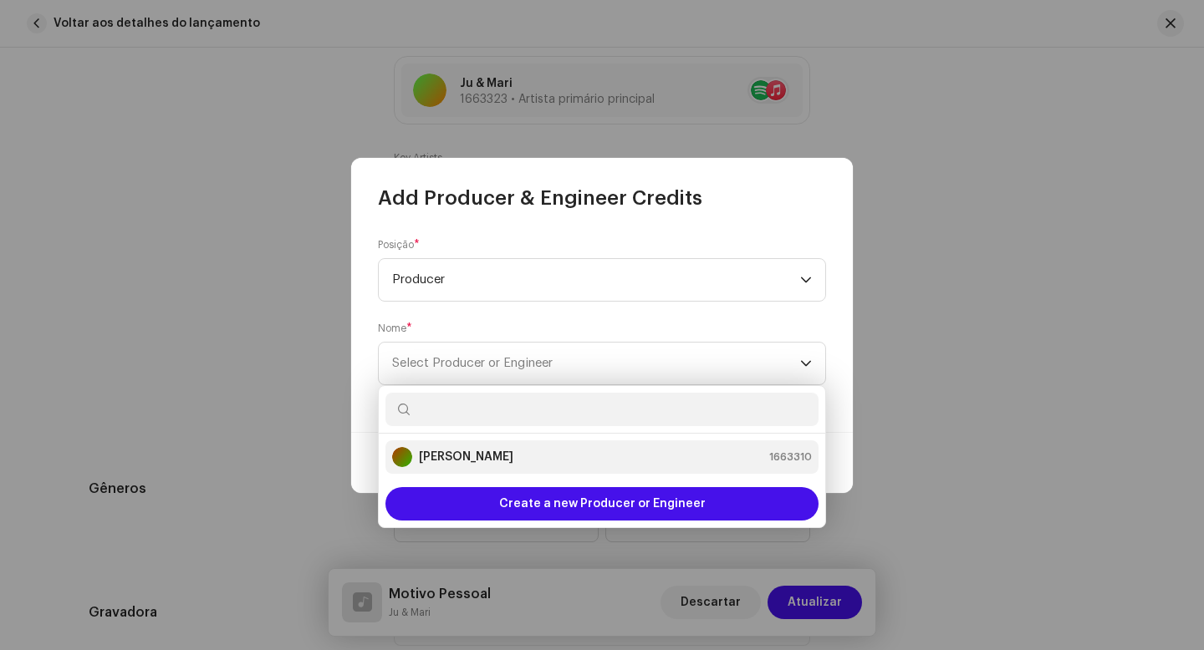
click at [471, 451] on strong "[PERSON_NAME]" at bounding box center [466, 457] width 94 height 17
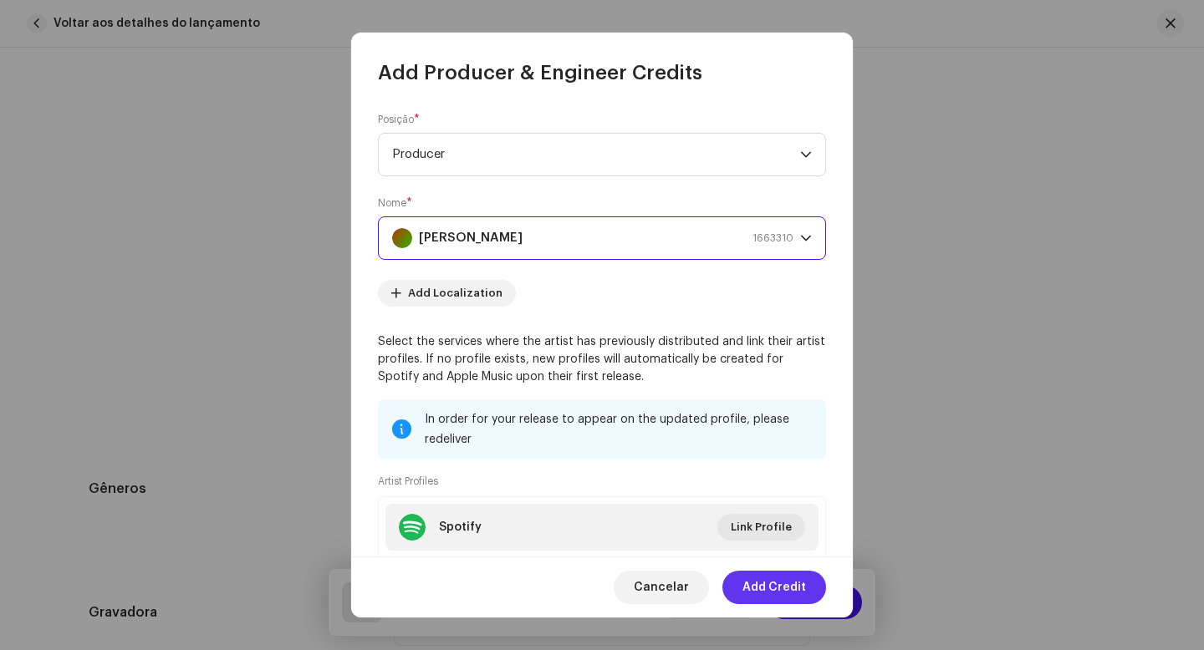
click at [774, 591] on span "Add Credit" at bounding box center [774, 587] width 64 height 33
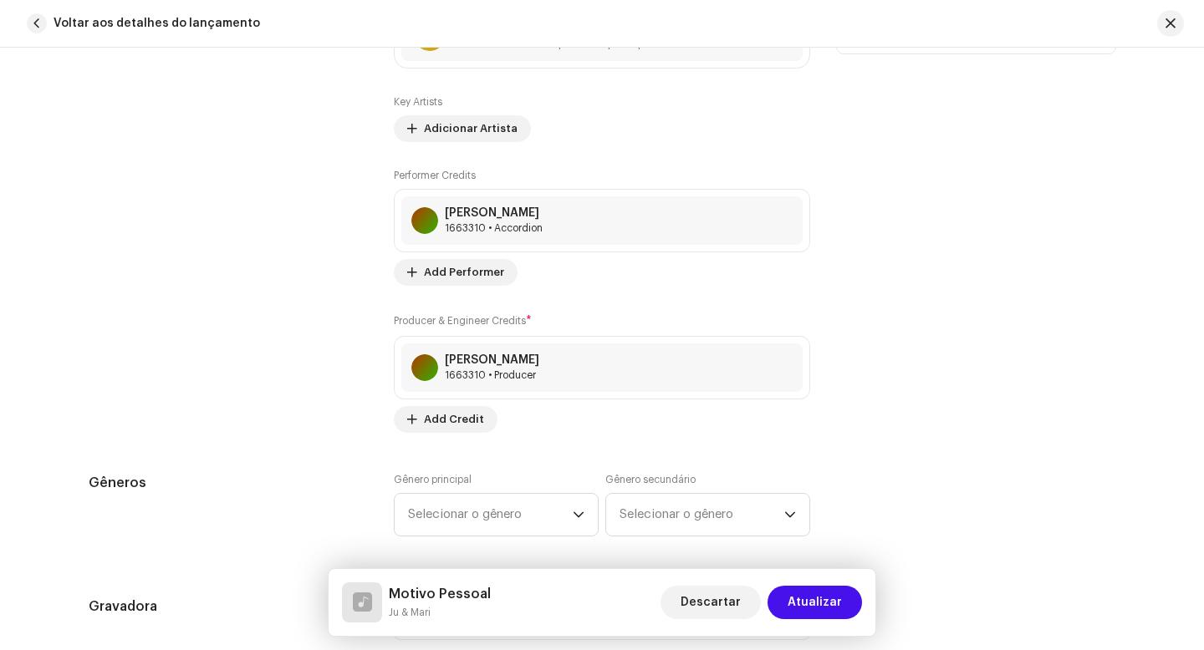
scroll to position [1185, 0]
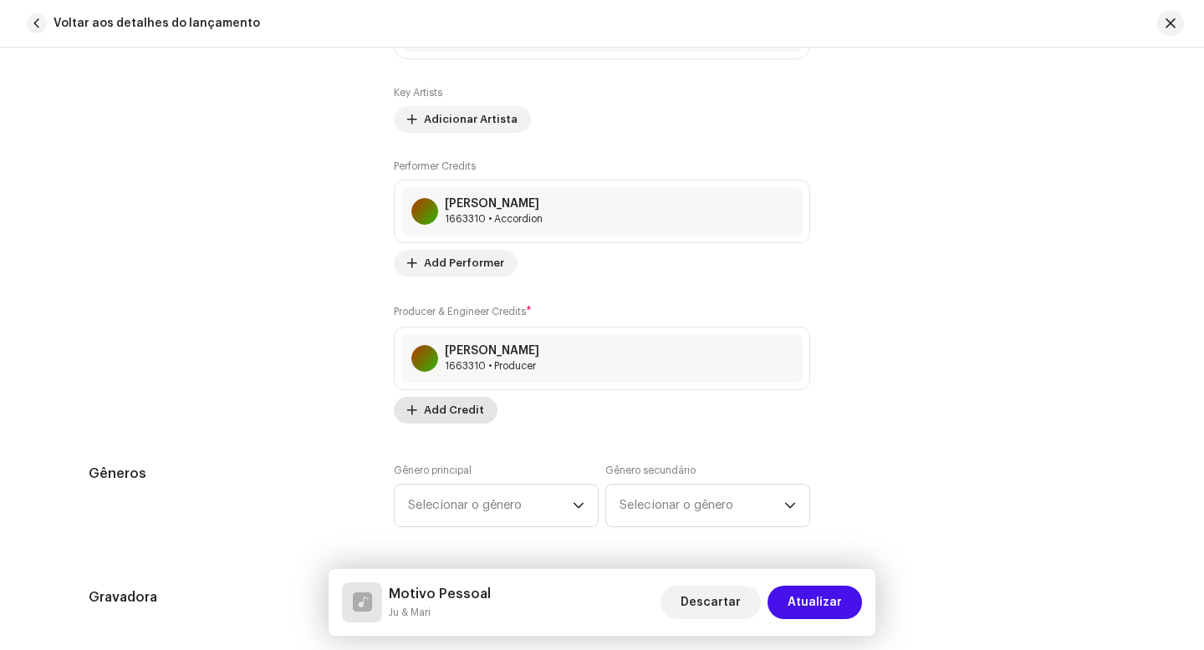
click at [448, 414] on span "Add Credit" at bounding box center [454, 410] width 60 height 33
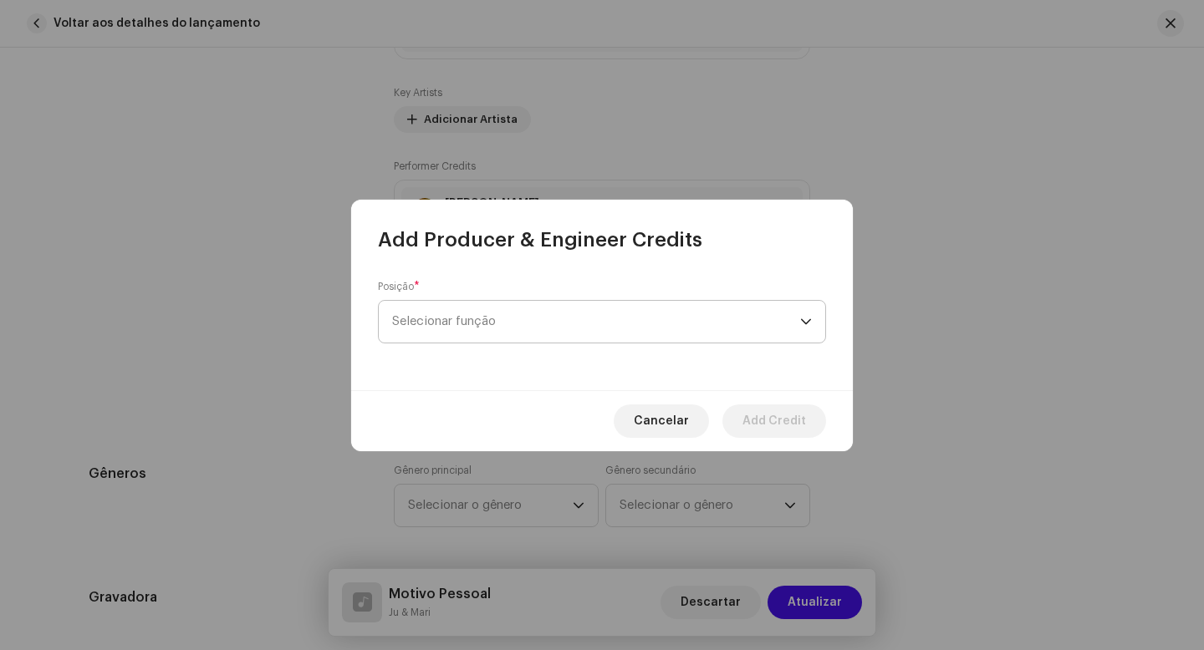
click at [503, 334] on span "Selecionar função" at bounding box center [596, 322] width 408 height 42
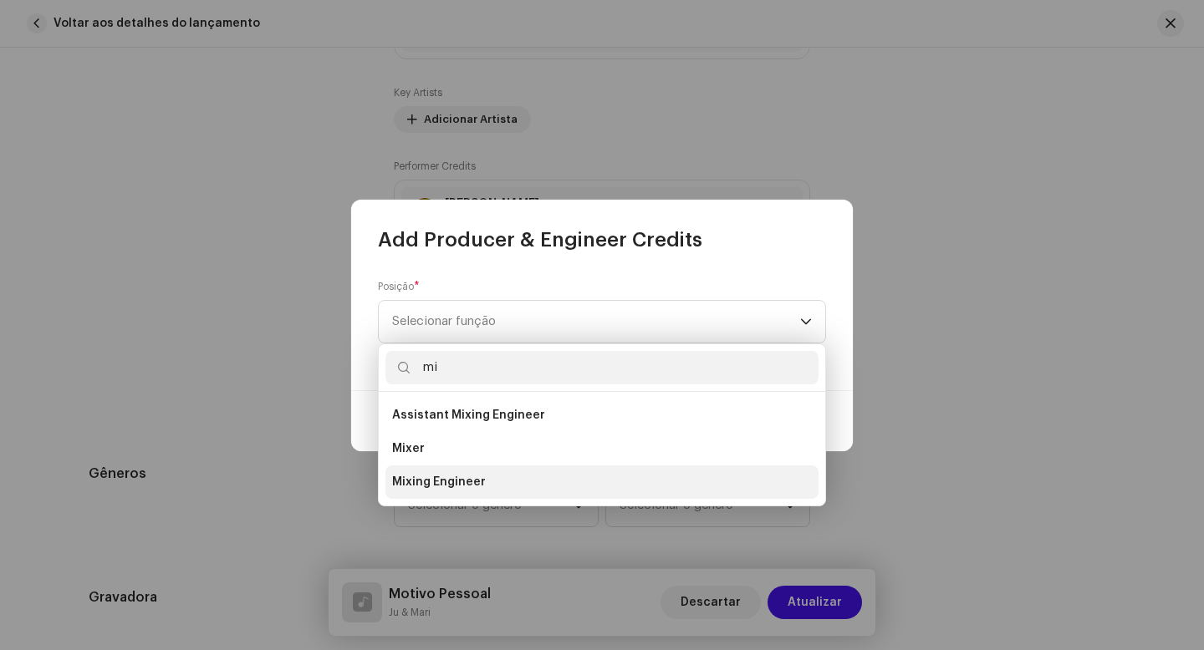
type input "mi"
click at [451, 485] on span "Mixing Engineer" at bounding box center [439, 482] width 94 height 17
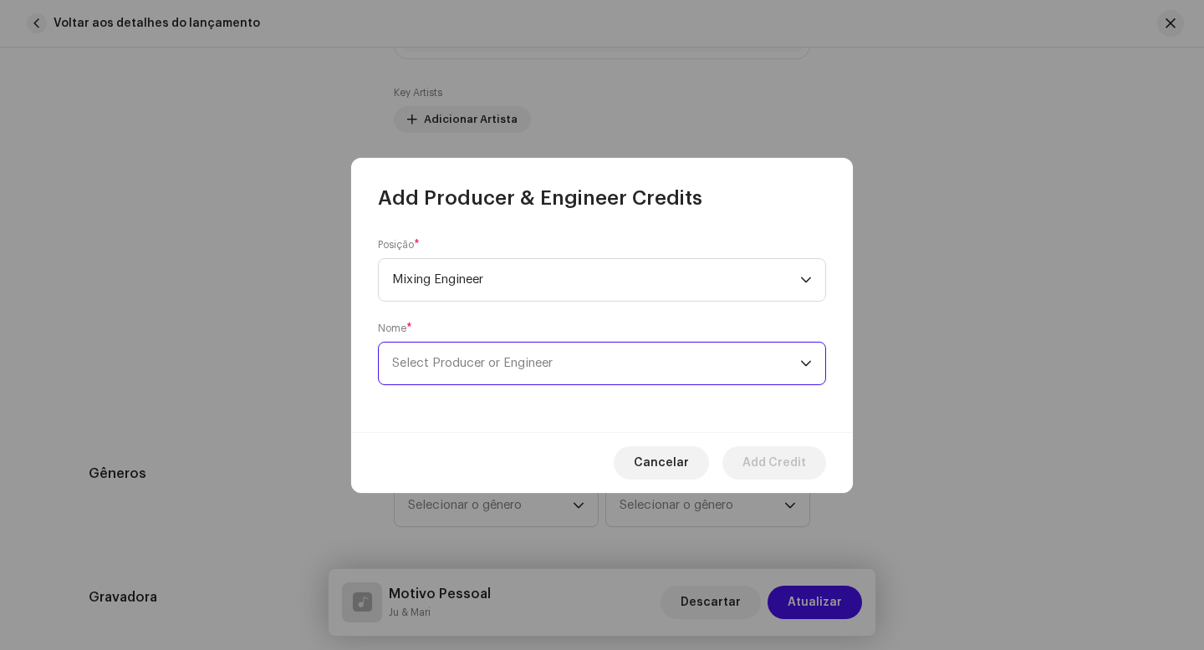
click at [501, 369] on span "Select Producer or Engineer" at bounding box center [596, 364] width 408 height 42
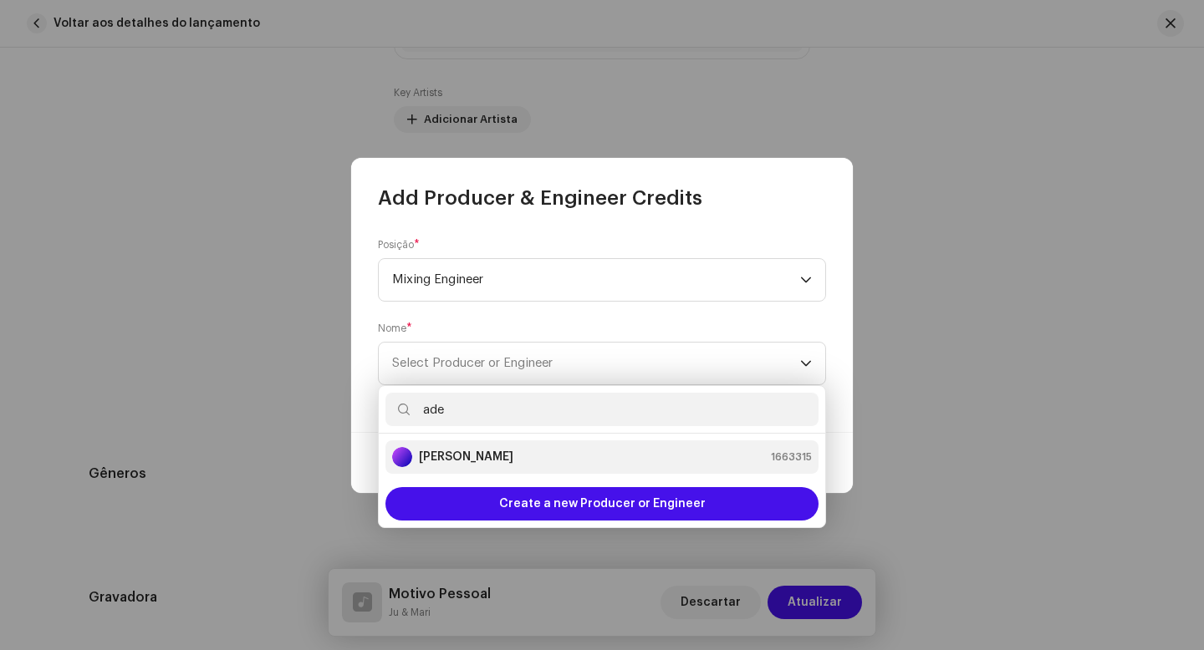
type input "ade"
click at [502, 453] on strong "[PERSON_NAME]" at bounding box center [466, 457] width 94 height 17
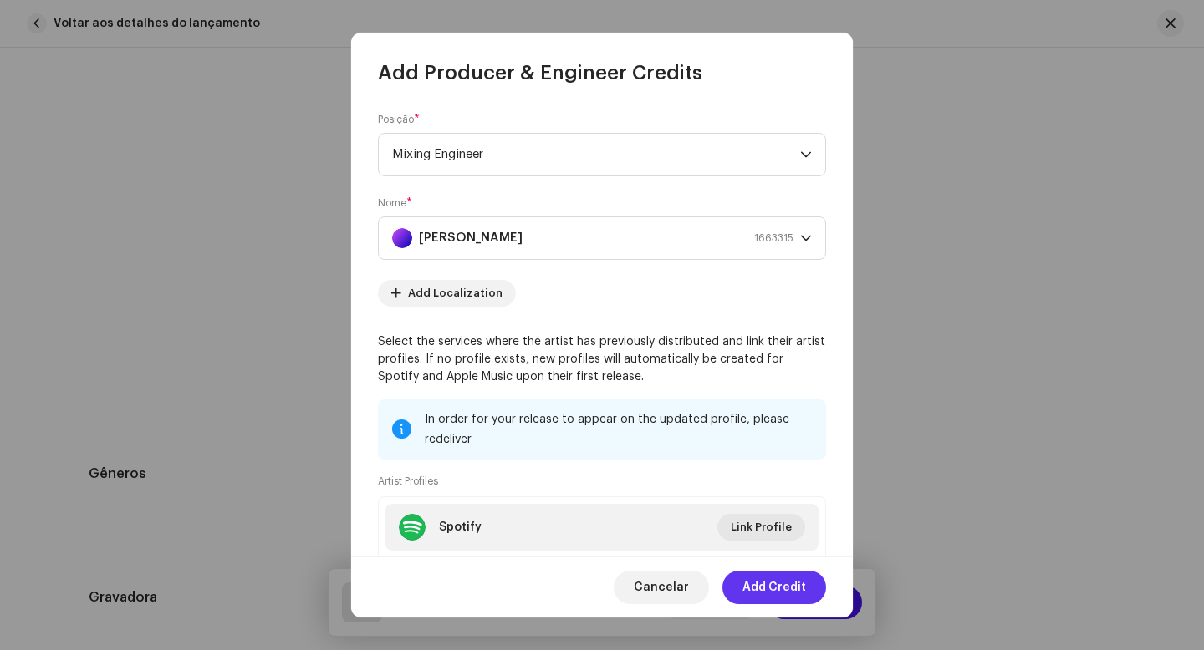
click at [783, 590] on span "Add Credit" at bounding box center [774, 587] width 64 height 33
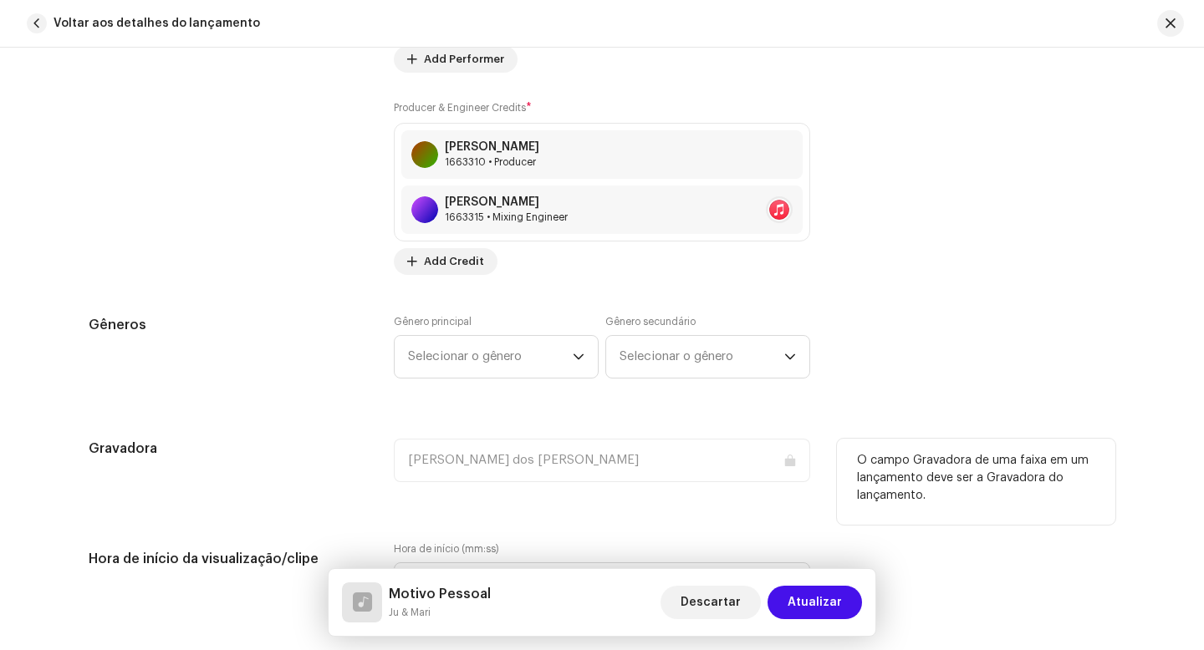
scroll to position [1486, 0]
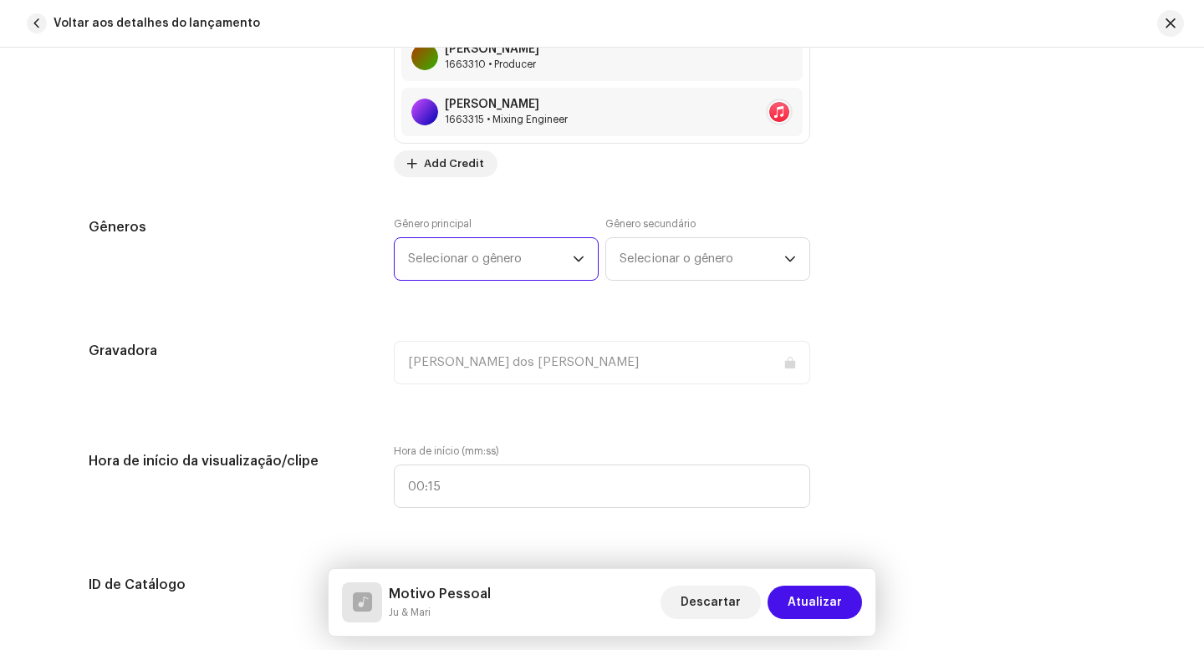
click at [519, 259] on span "Selecionar o gênero" at bounding box center [490, 259] width 165 height 42
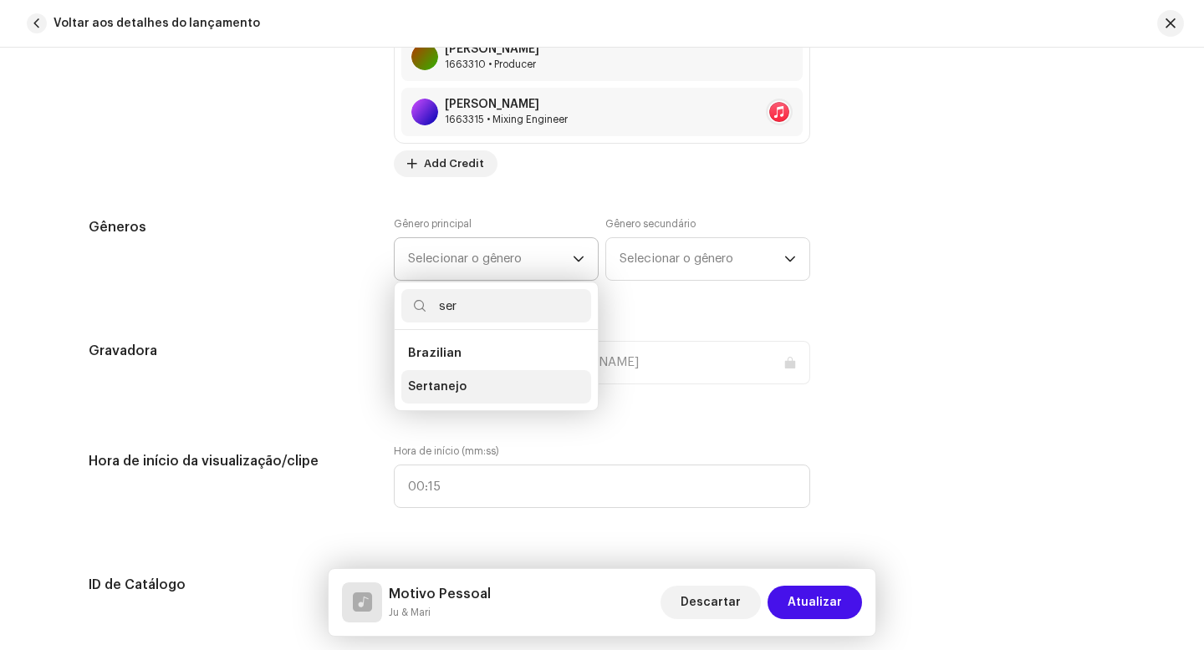
type input "ser"
click at [460, 393] on li "Sertanejo" at bounding box center [496, 386] width 190 height 33
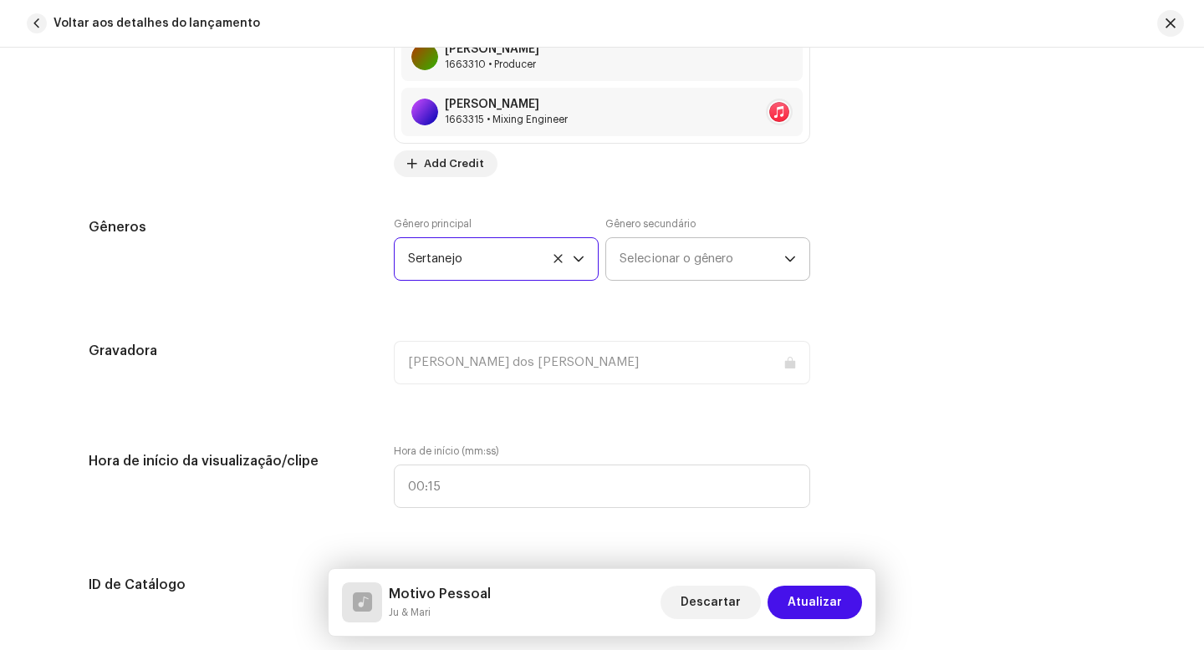
click at [637, 275] on span "Selecionar o gênero" at bounding box center [701, 259] width 165 height 42
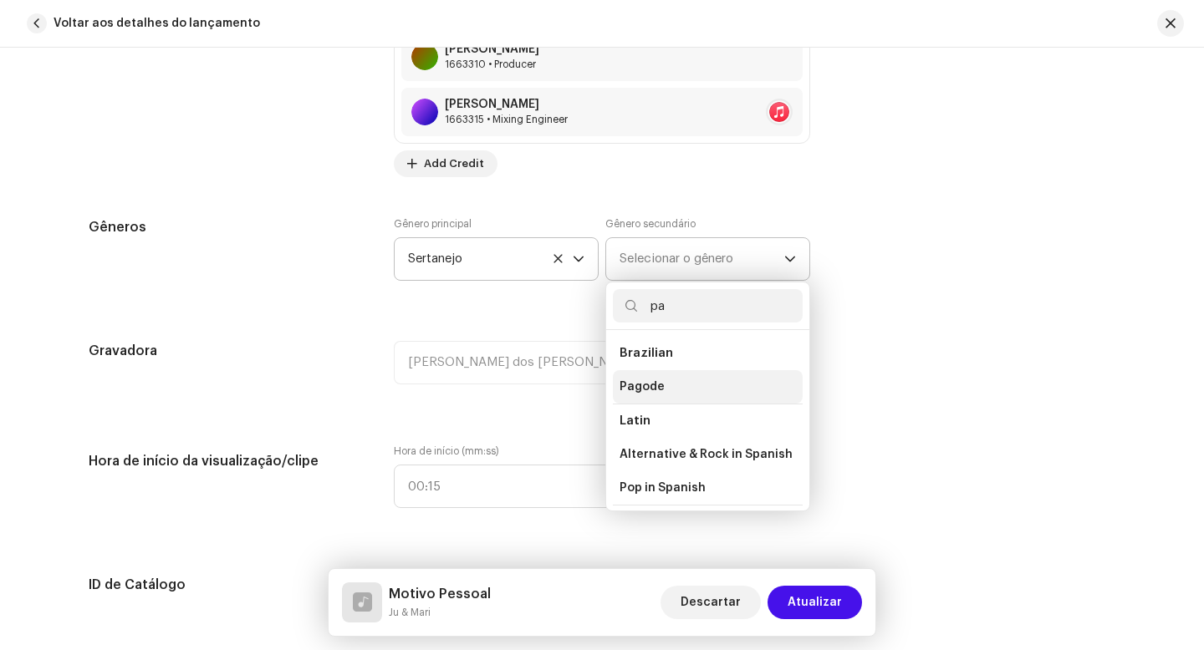
type input "pa"
click at [664, 393] on li "Pagode" at bounding box center [708, 386] width 190 height 33
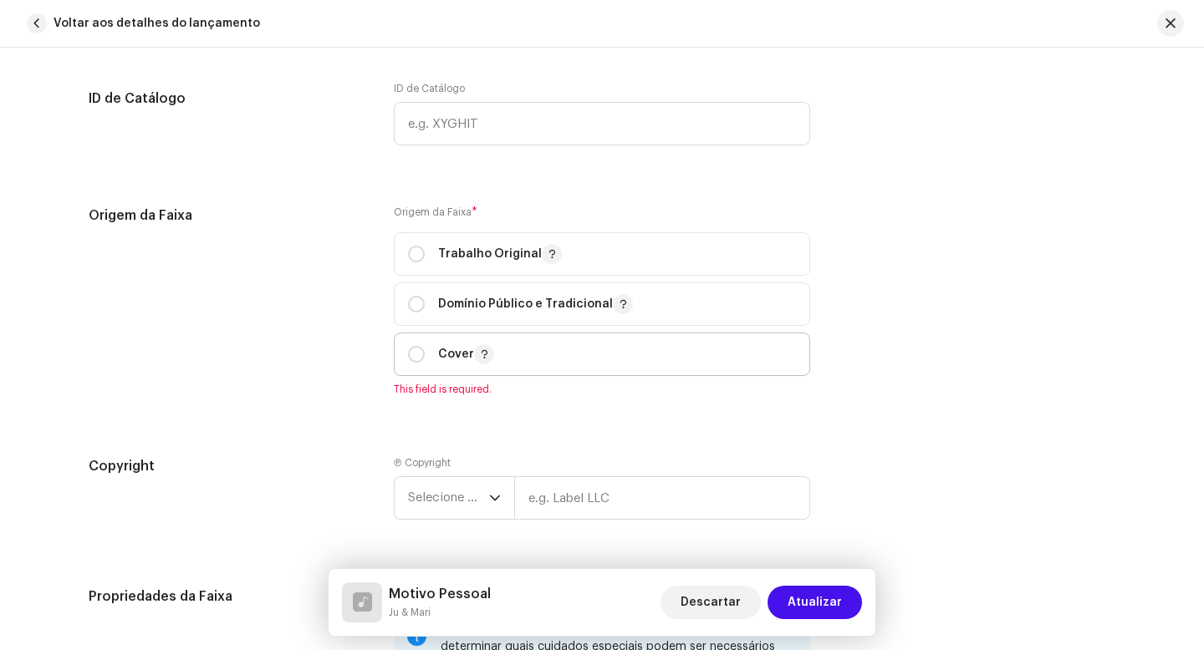
scroll to position [2004, 0]
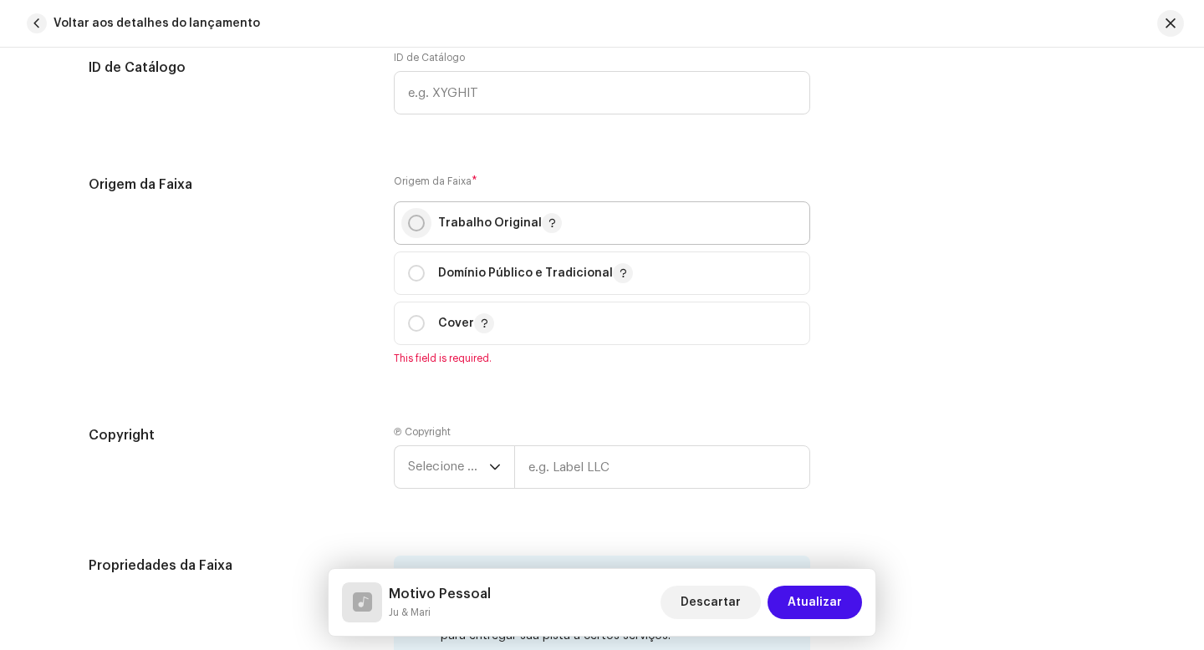
click at [416, 228] on input "radio" at bounding box center [416, 223] width 17 height 17
radio input "true"
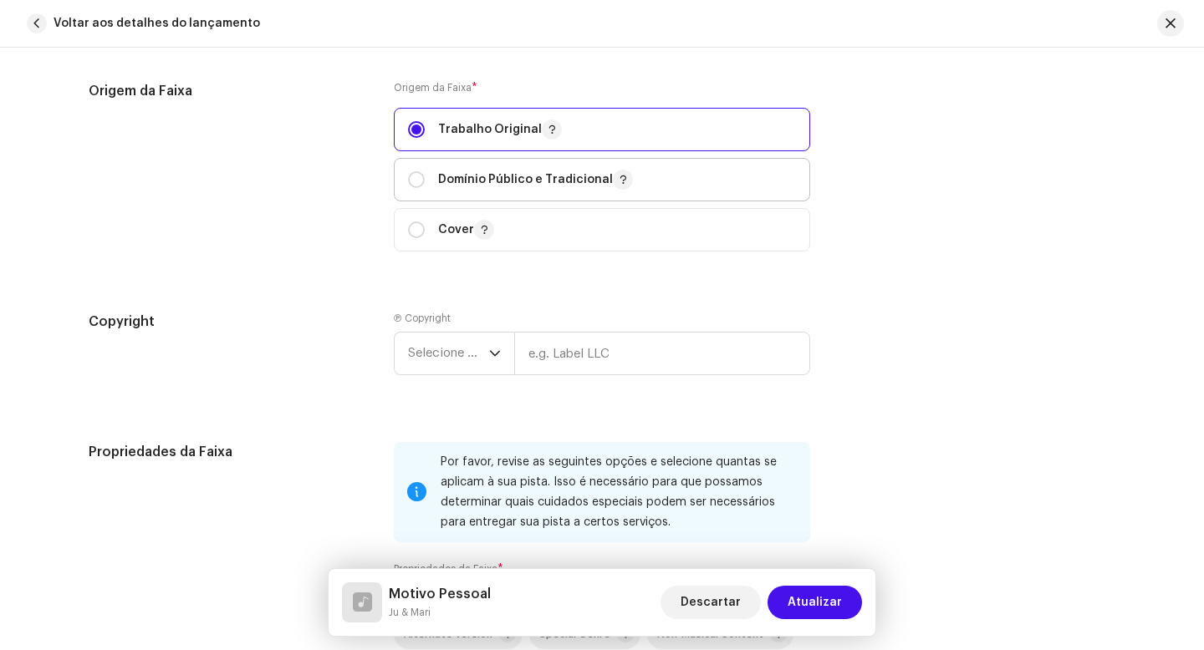
scroll to position [2195, 0]
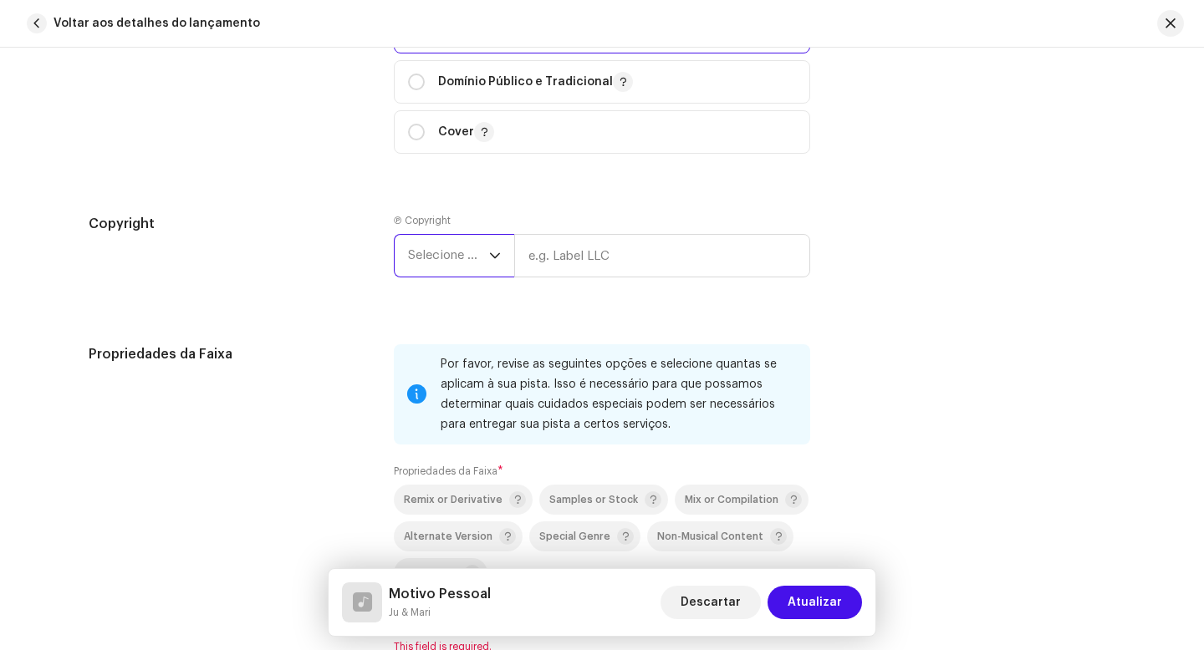
click at [446, 259] on span "Selecione o ano" at bounding box center [448, 256] width 81 height 42
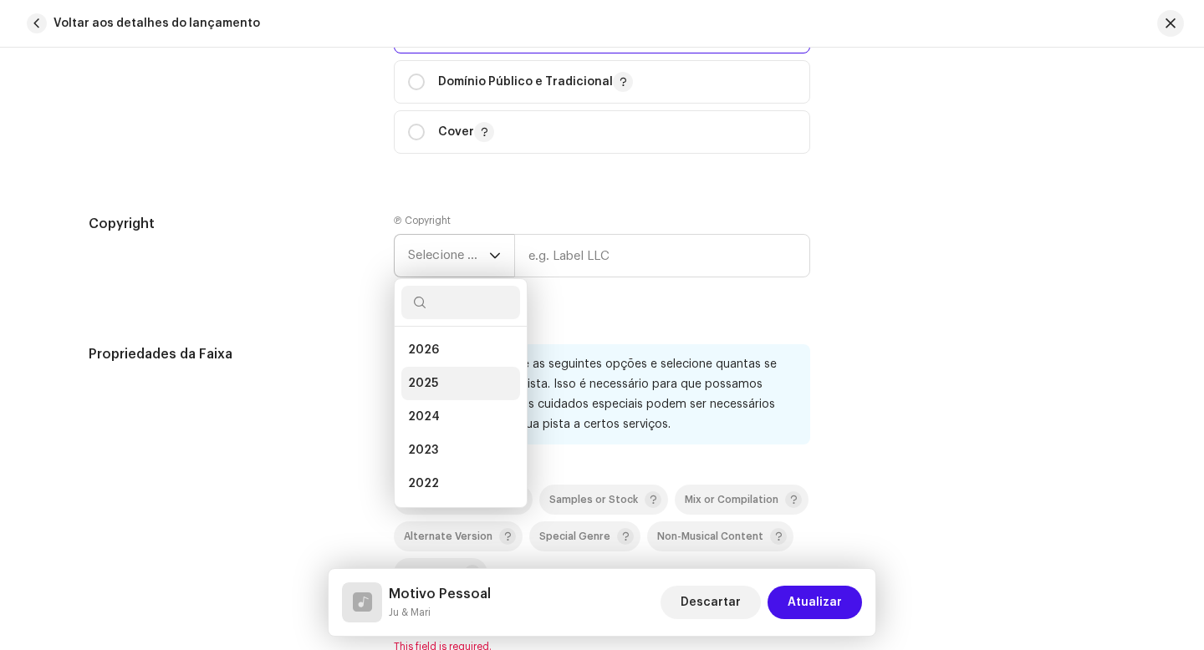
click at [471, 389] on li "2025" at bounding box center [460, 383] width 119 height 33
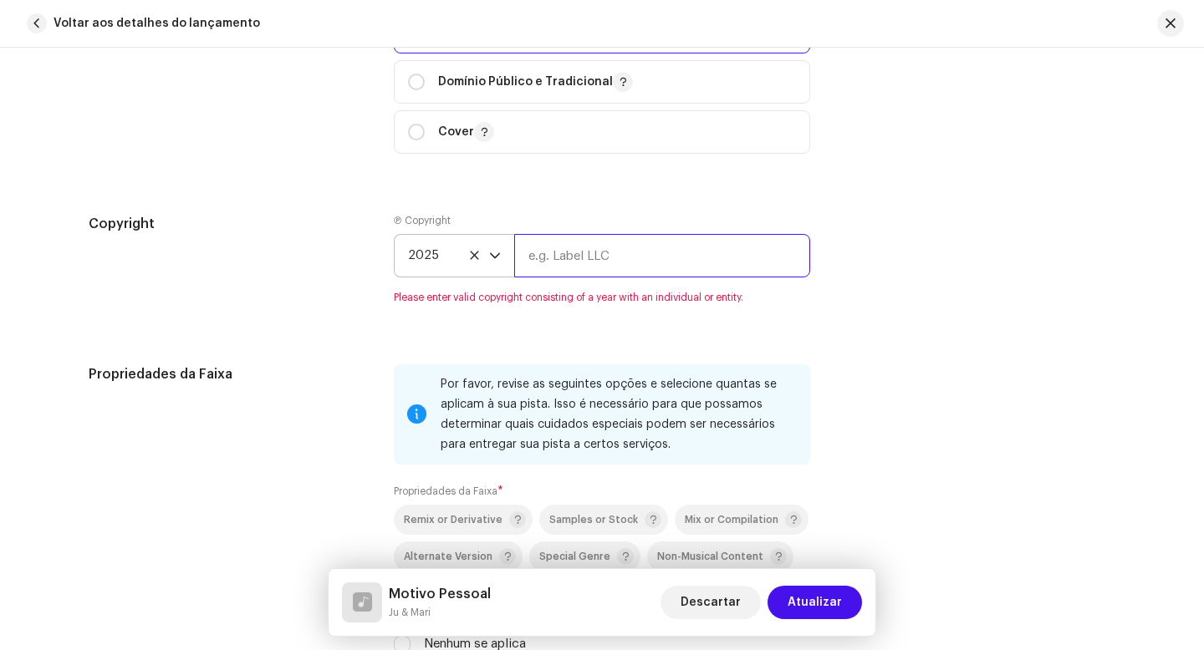
click at [581, 268] on input "text" at bounding box center [662, 255] width 296 height 43
type input "Ju & Mari"
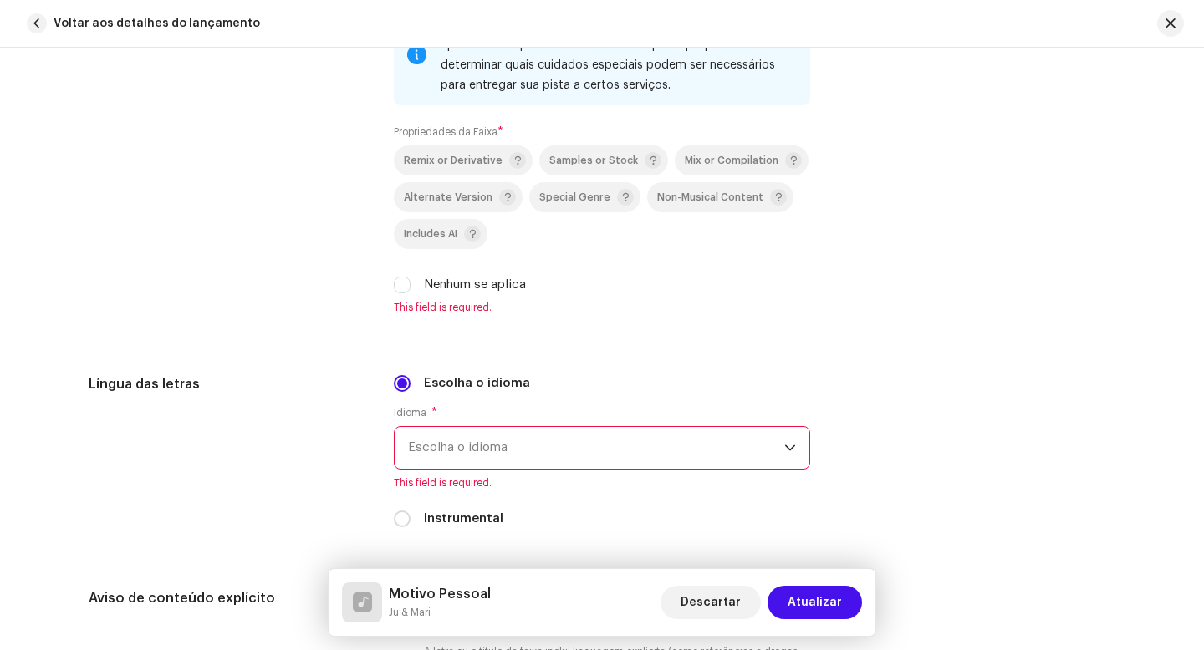
scroll to position [2566, 0]
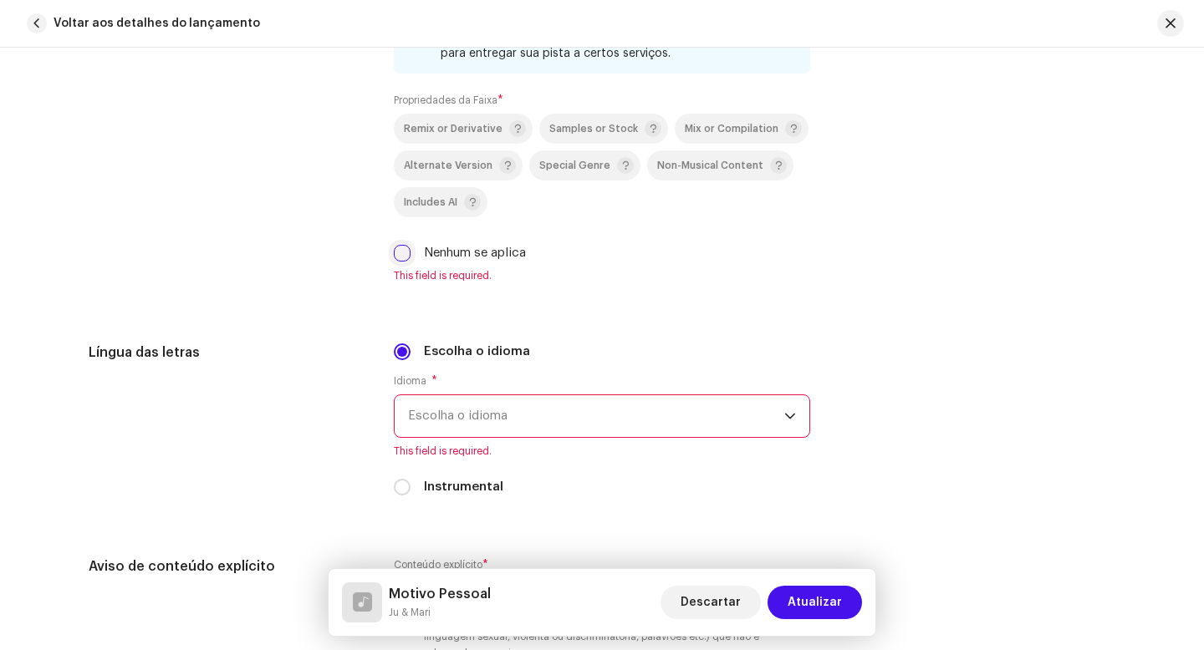
click at [404, 261] on input "Nenhum se aplica" at bounding box center [402, 253] width 17 height 17
checkbox input "false"
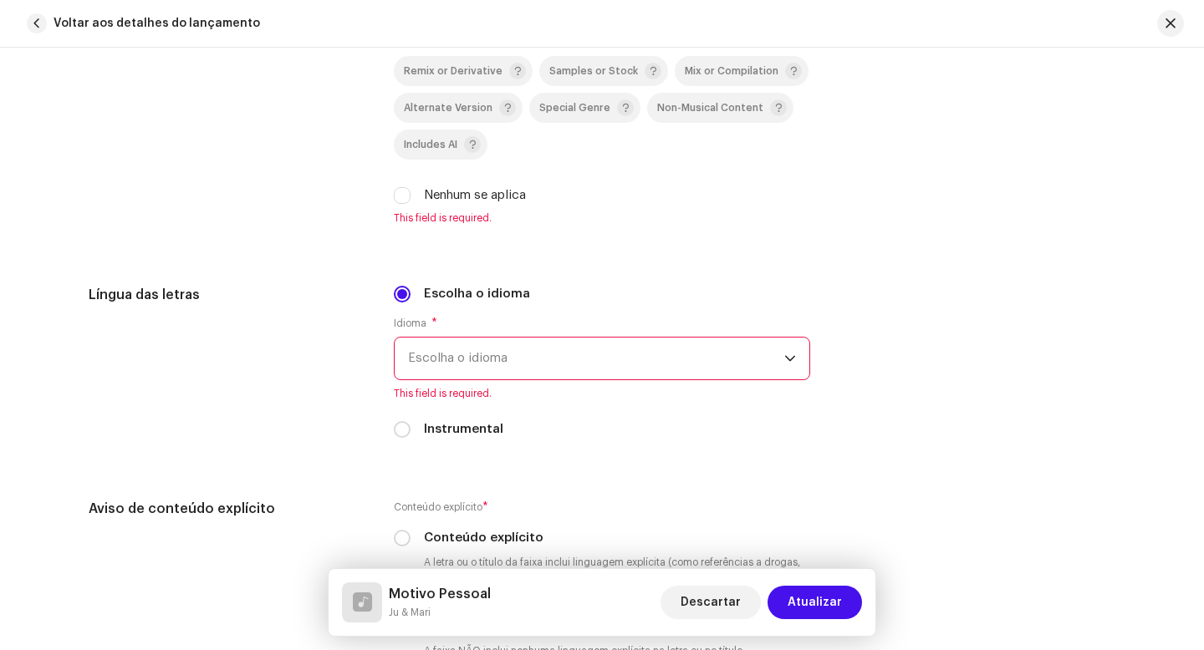
scroll to position [2630, 0]
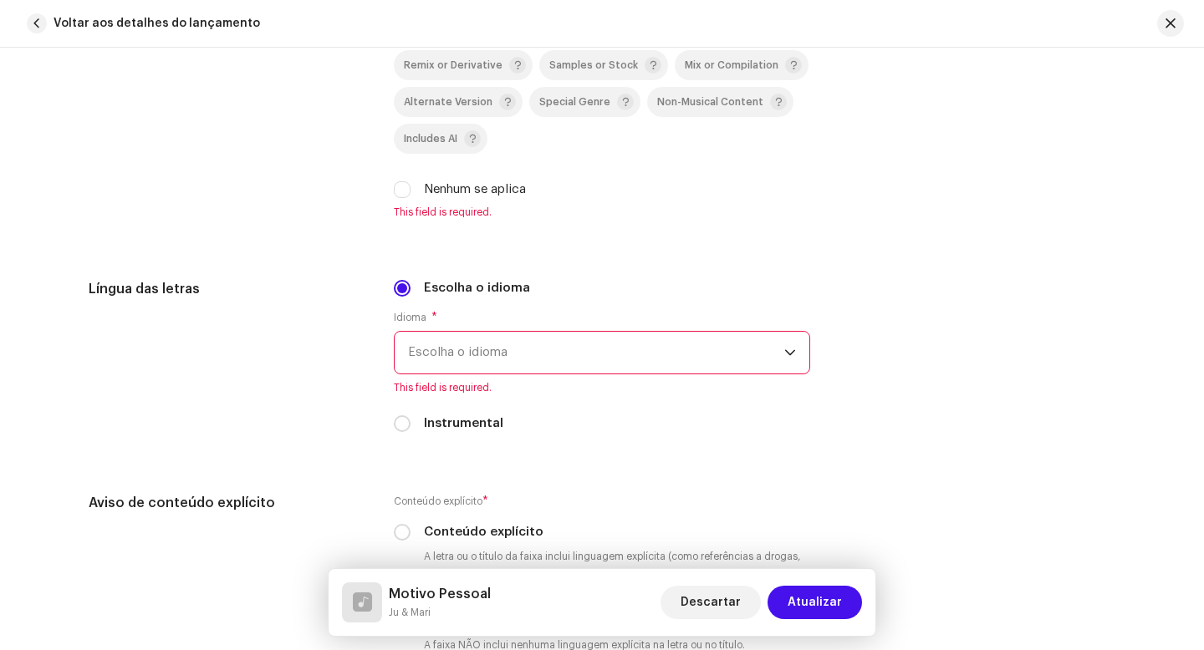
click at [500, 364] on span "Escolha o idioma" at bounding box center [596, 353] width 376 height 42
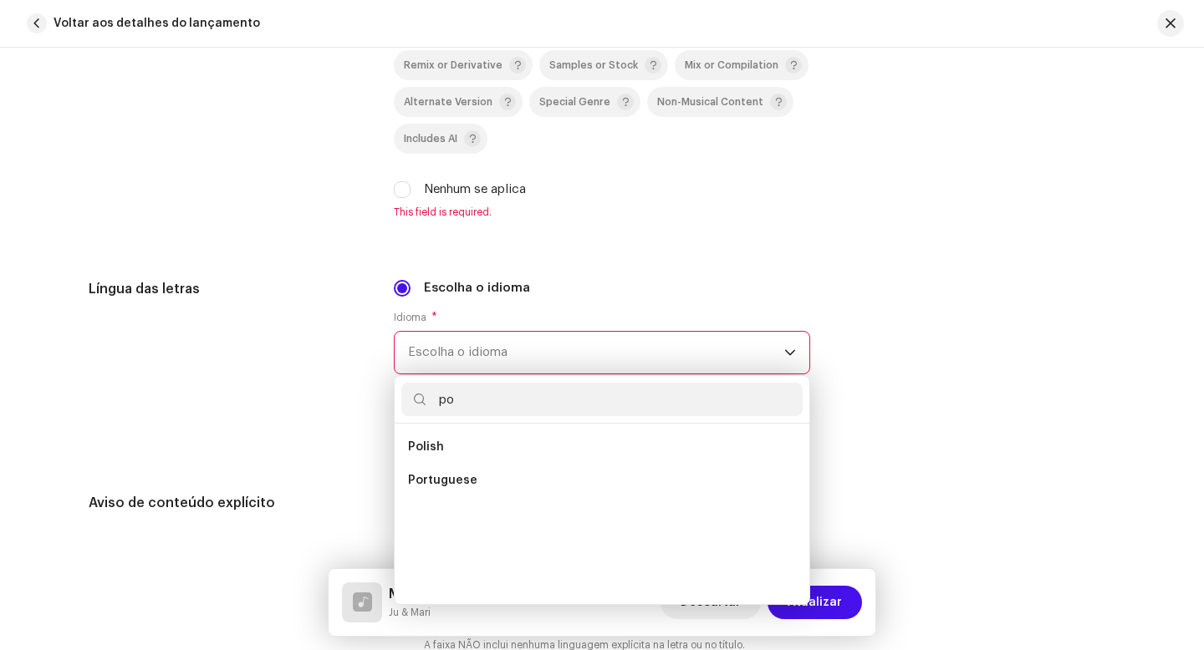
scroll to position [0, 0]
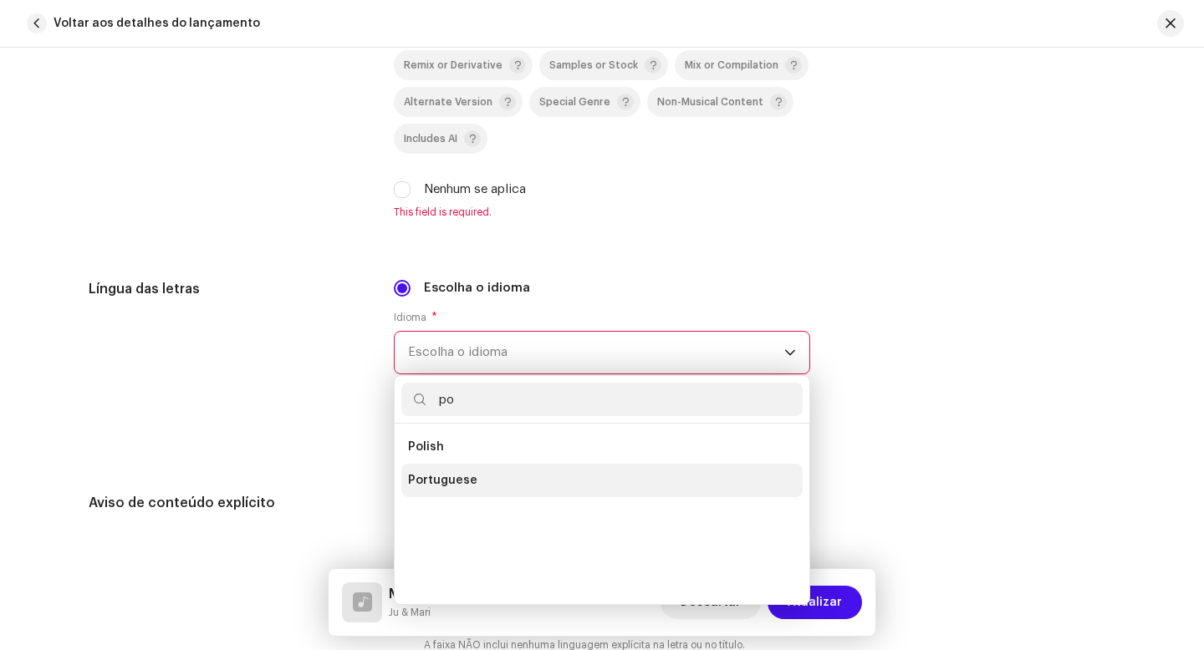
type input "po"
click at [466, 494] on li "Portuguese" at bounding box center [601, 480] width 401 height 33
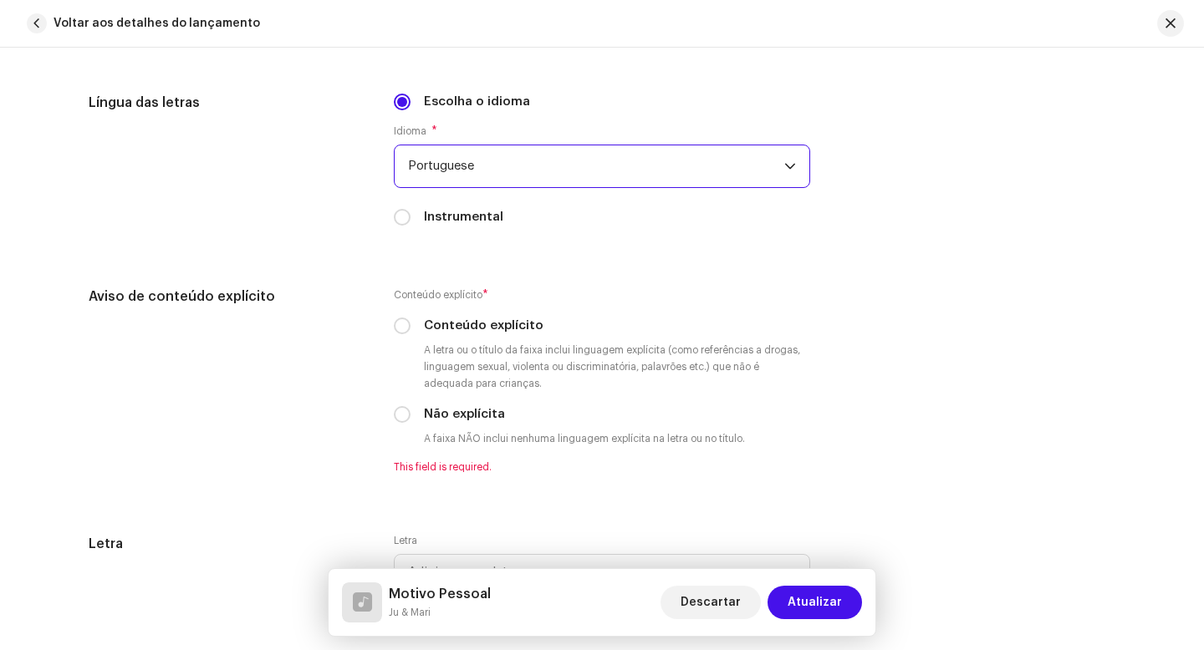
scroll to position [2817, 0]
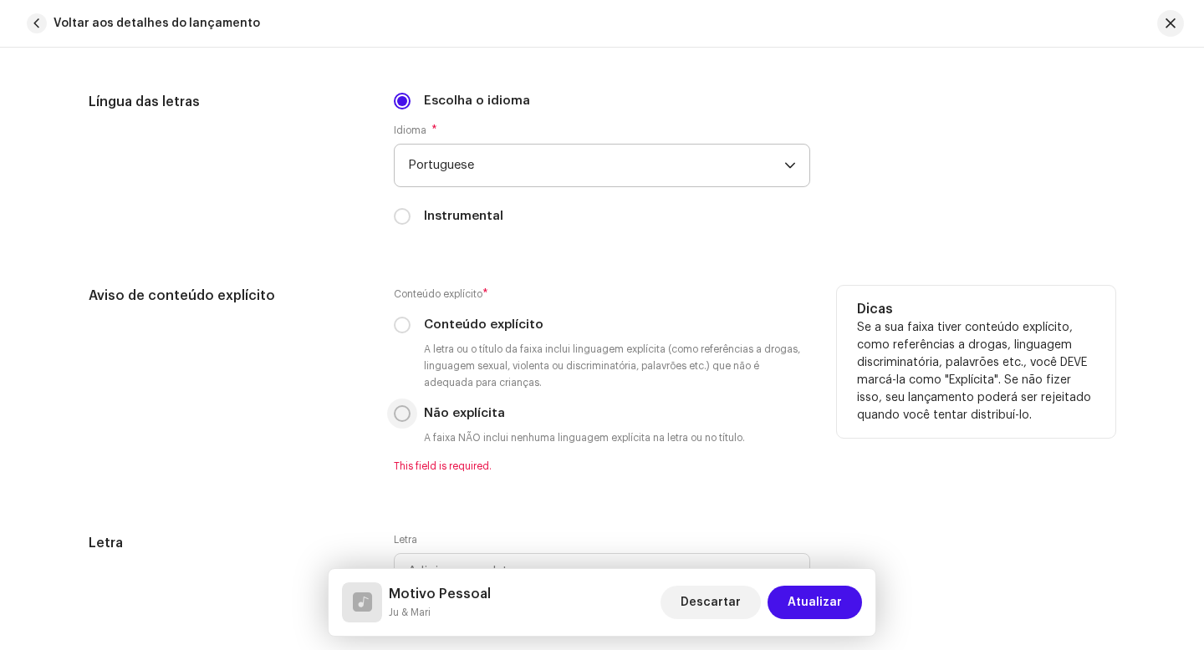
click at [400, 420] on input "Não explícita" at bounding box center [402, 413] width 17 height 17
radio input "true"
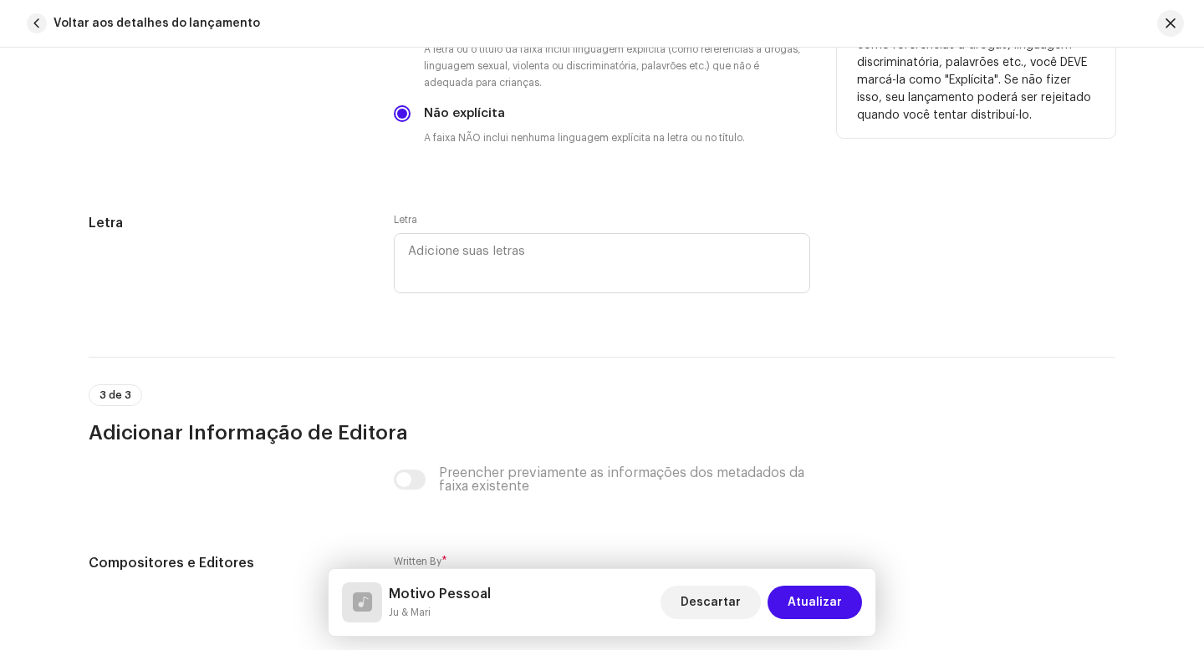
scroll to position [3144, 0]
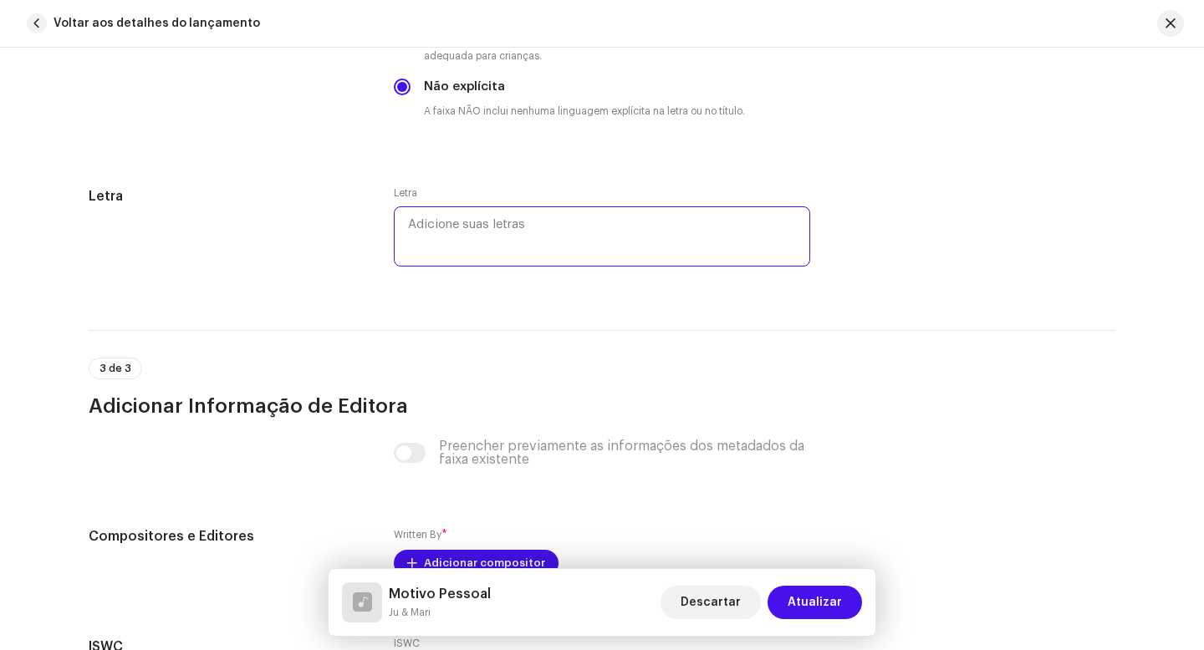
click at [464, 237] on textarea at bounding box center [602, 236] width 416 height 60
paste textarea "#Loremipsumdo Sitametcons ad elit seddoei temp incididun u labo etdolo m aliqua…"
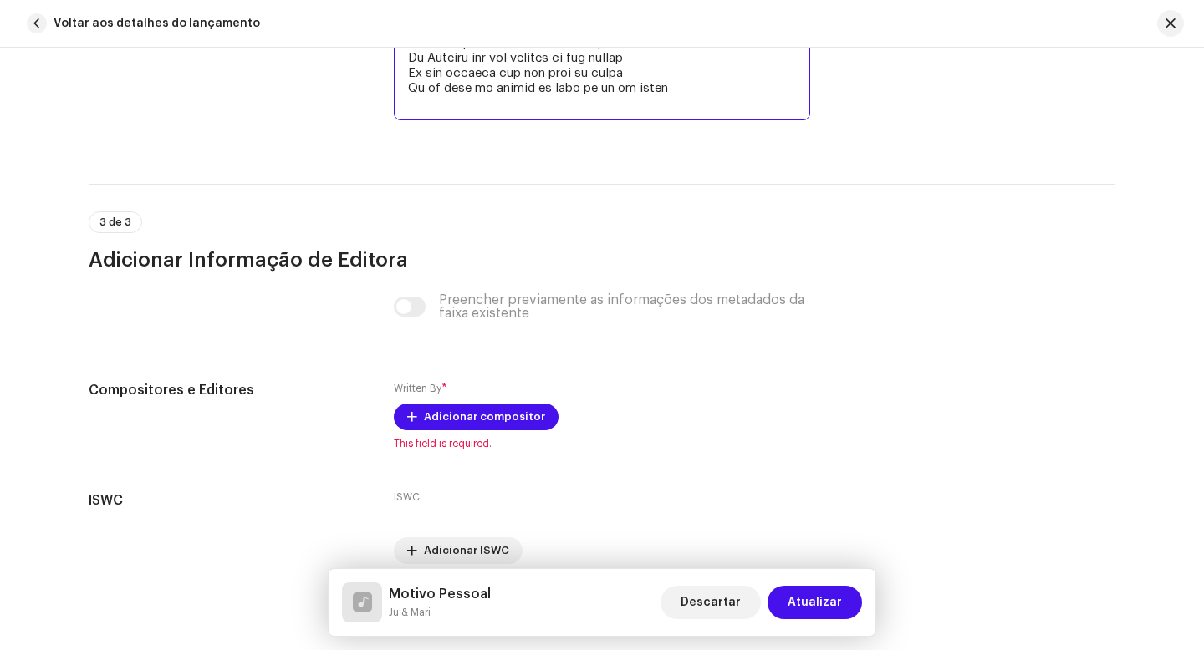
scroll to position [3945, 0]
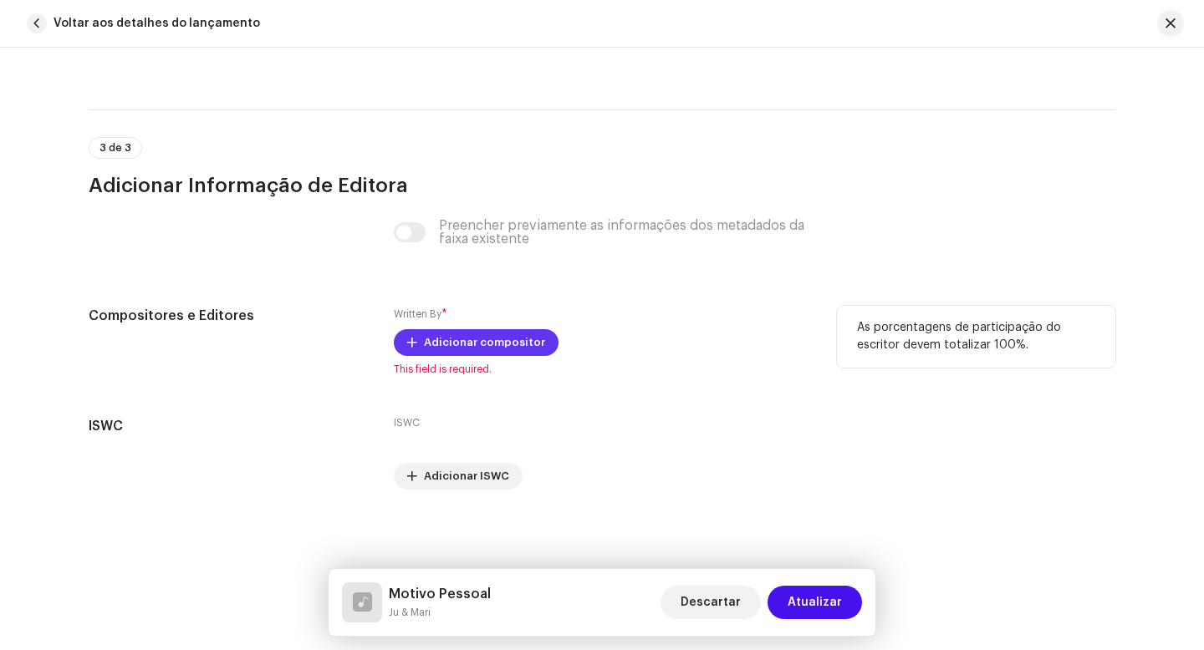
type textarea "#Loremipsumdo Sitametcons ad elit seddoei temp incididun u labo etdolo m aliqua…"
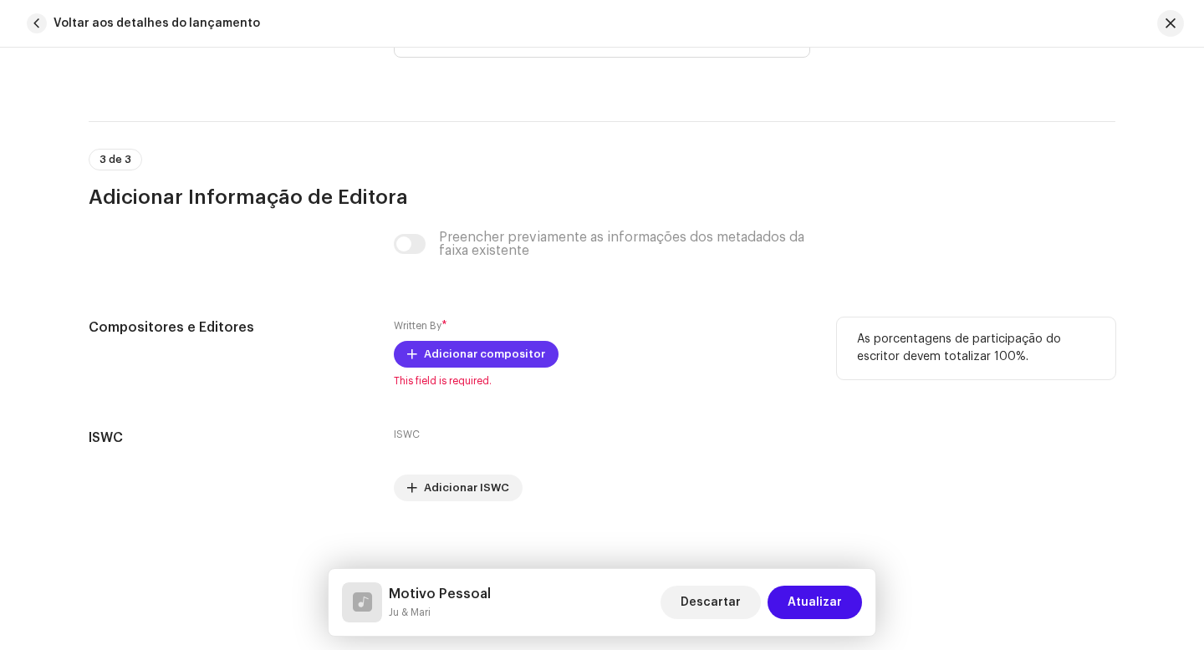
click at [443, 348] on span "Adicionar compositor" at bounding box center [484, 354] width 121 height 33
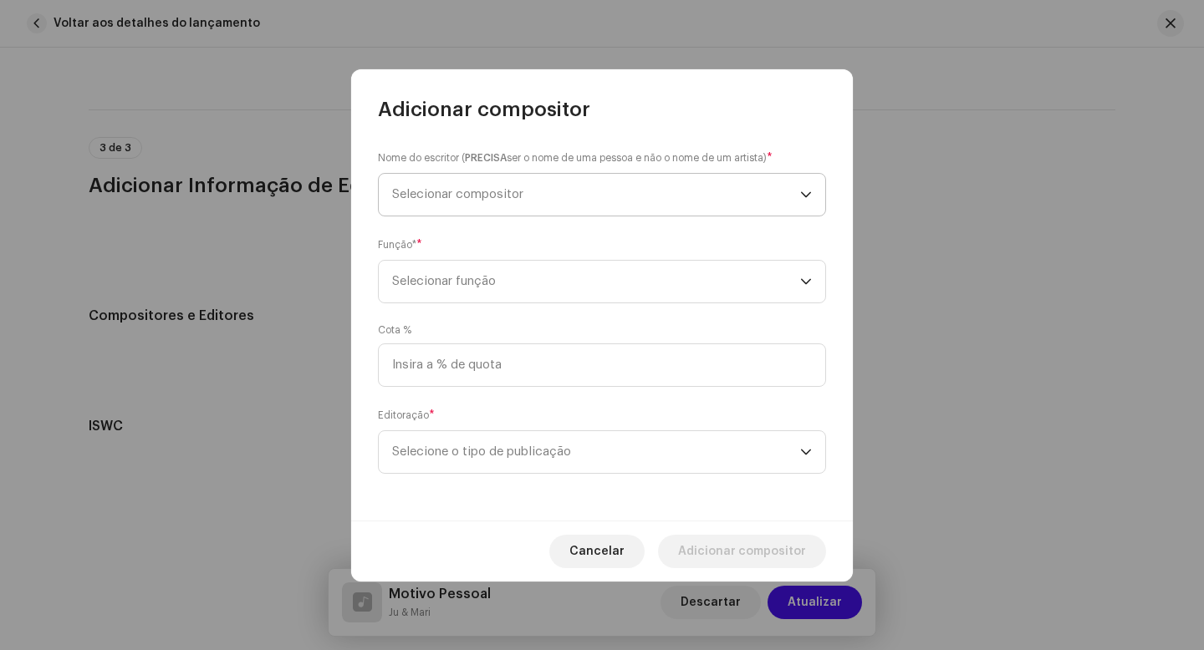
click at [529, 198] on span "Selecionar compositor" at bounding box center [596, 195] width 408 height 42
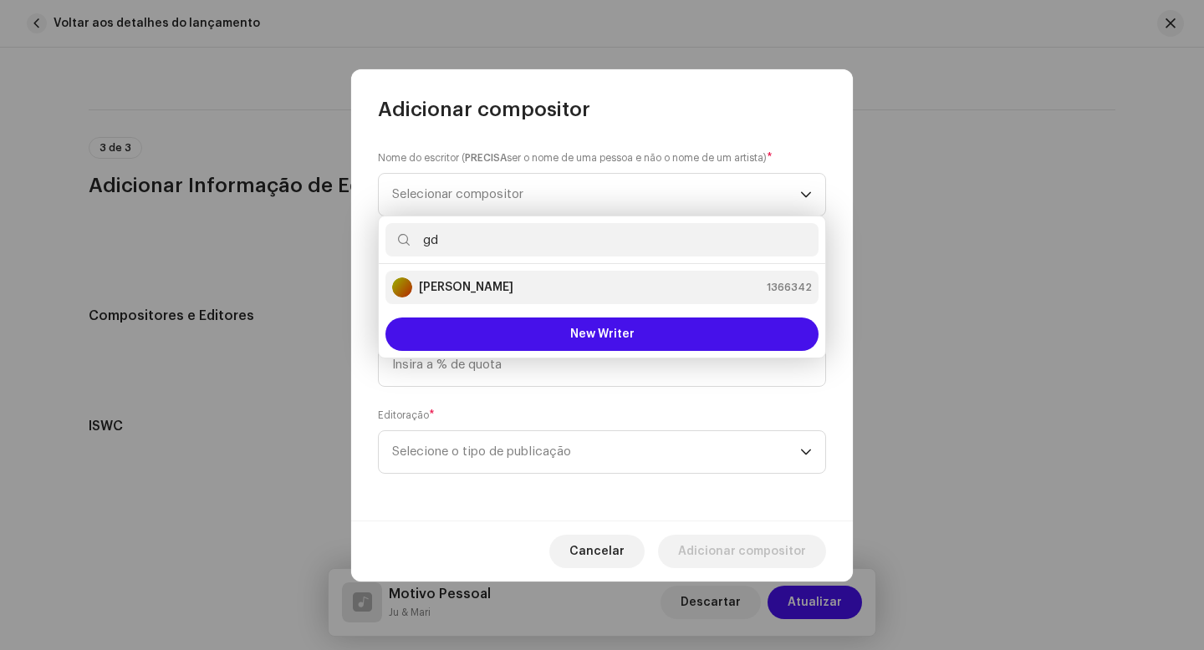
type input "gd"
click at [487, 293] on div "GD Santos 1366342" at bounding box center [602, 288] width 420 height 20
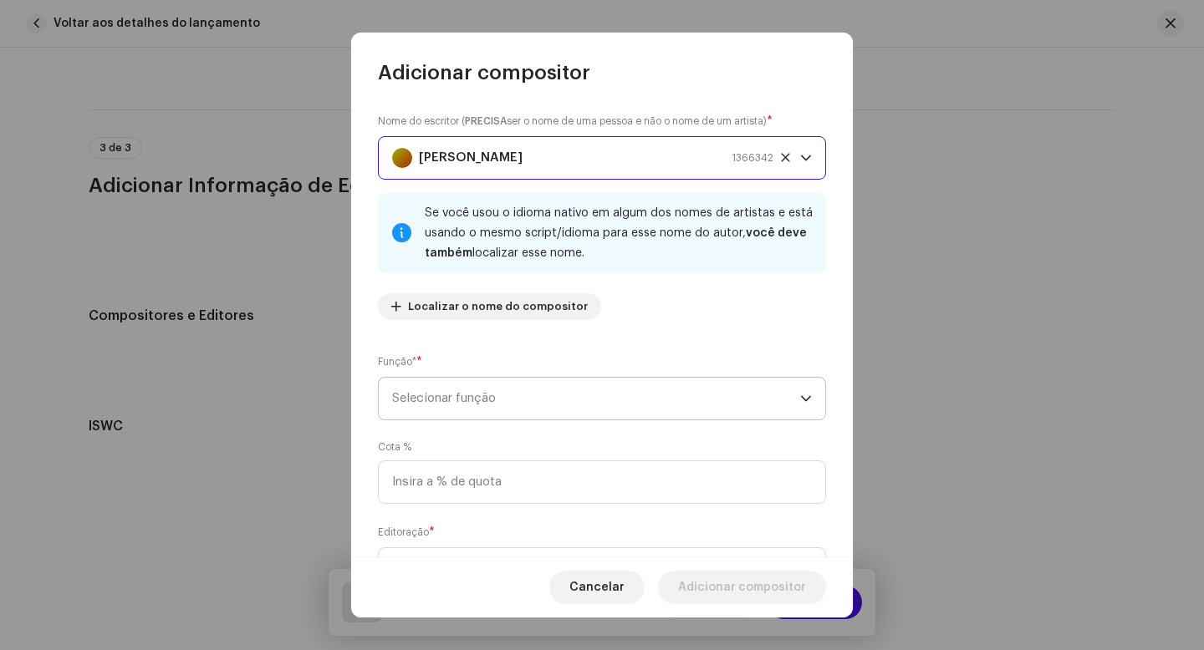
click at [489, 401] on span "Selecionar função" at bounding box center [596, 399] width 408 height 42
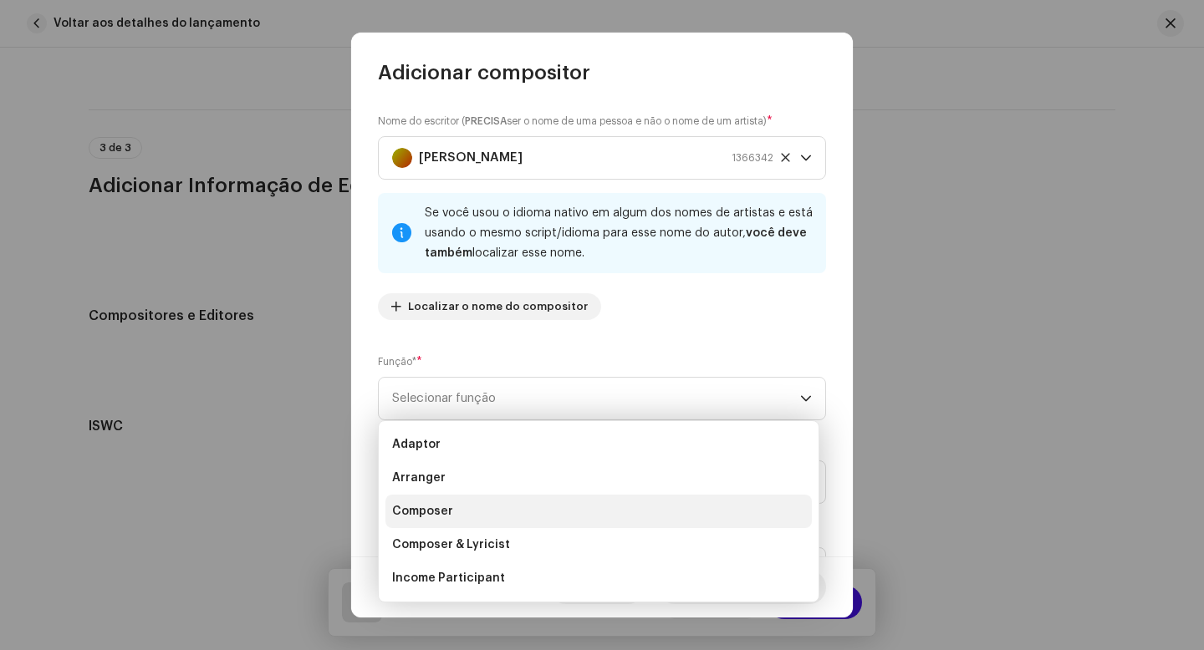
click at [451, 511] on li "Composer" at bounding box center [598, 511] width 426 height 33
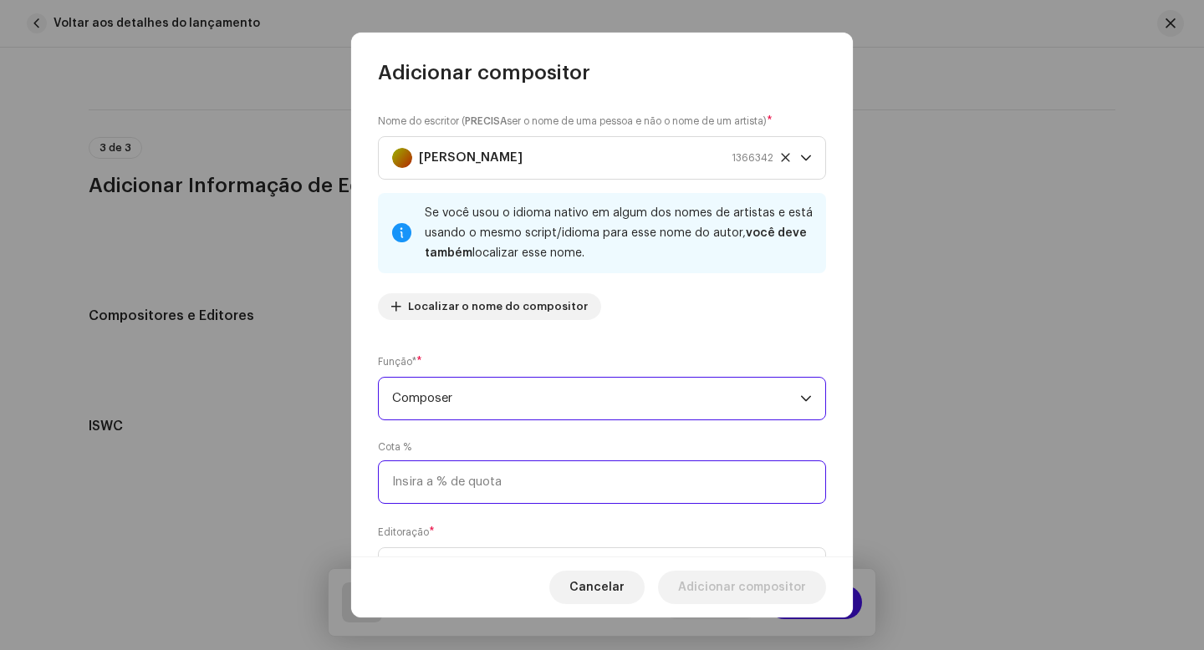
click at [440, 487] on input at bounding box center [602, 482] width 448 height 43
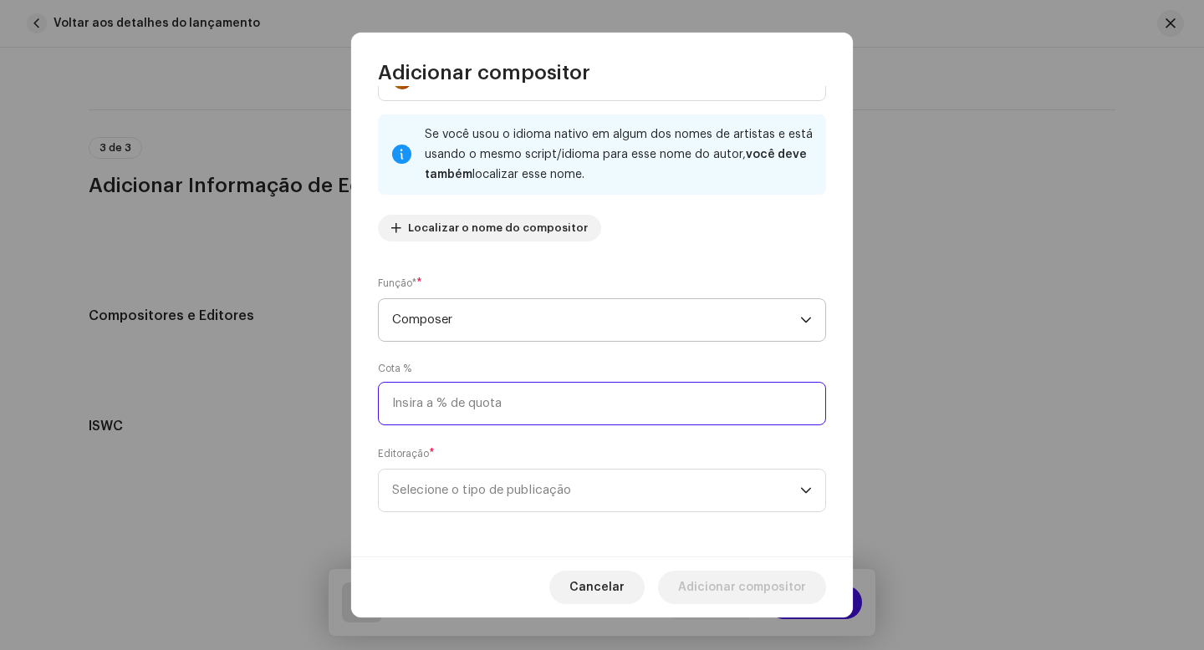
scroll to position [81, 0]
type input "25,00"
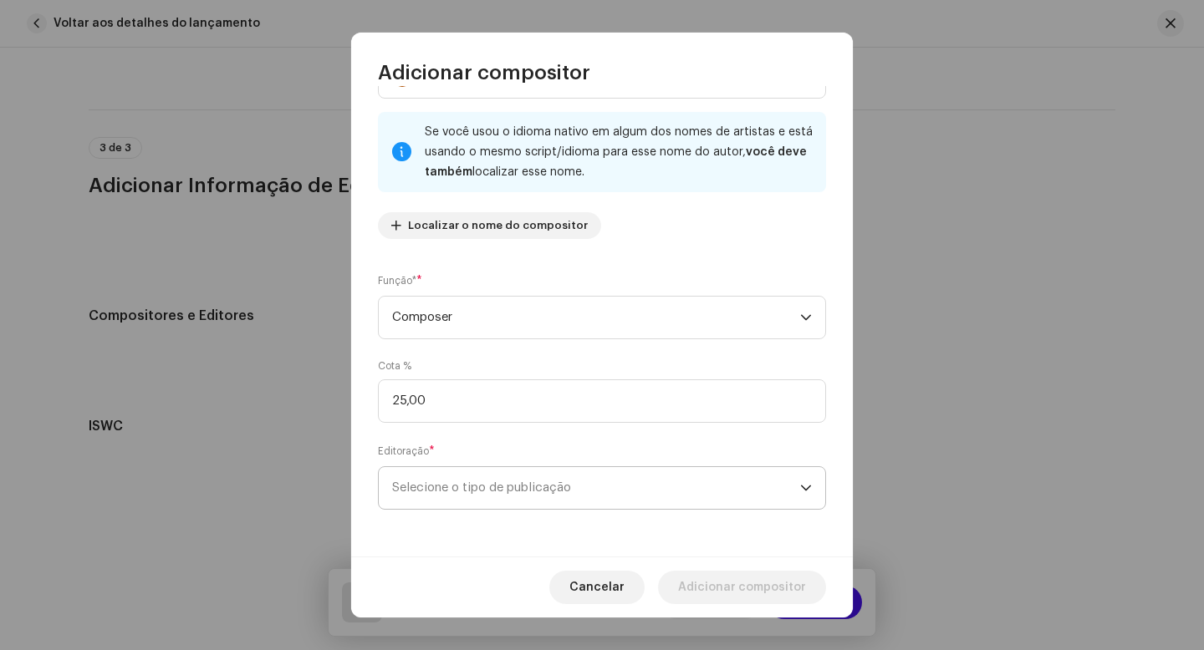
click at [475, 479] on span "Selecione o tipo de publicação" at bounding box center [596, 488] width 408 height 42
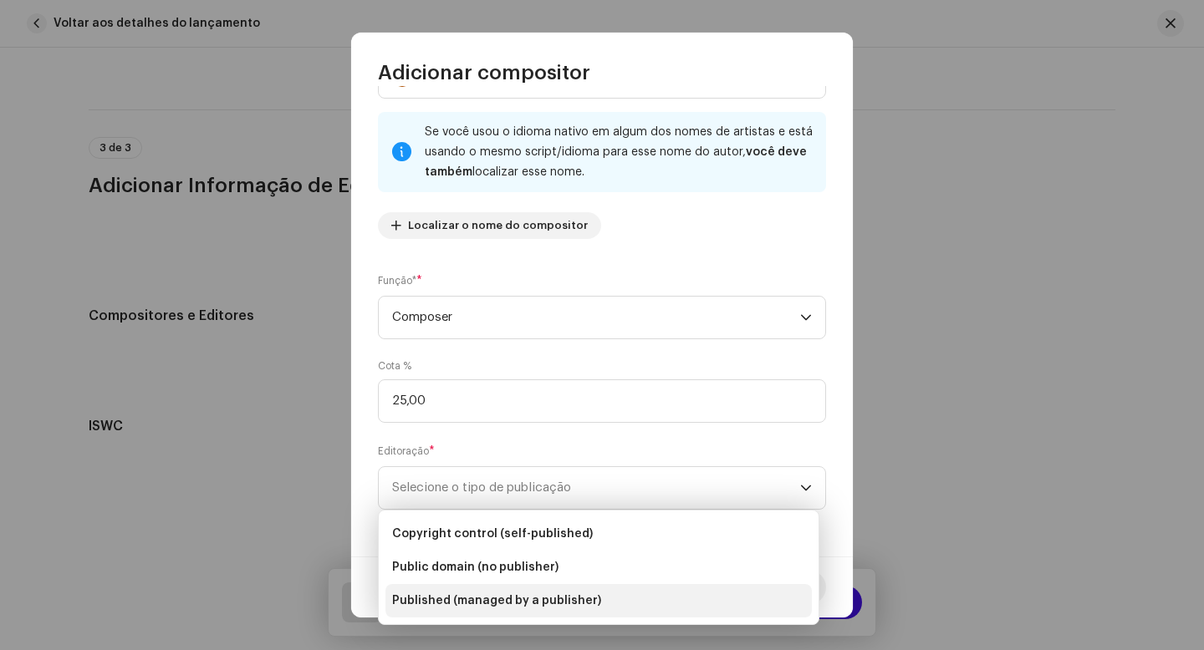
click at [534, 601] on span "Published (managed by a publisher)" at bounding box center [496, 601] width 209 height 17
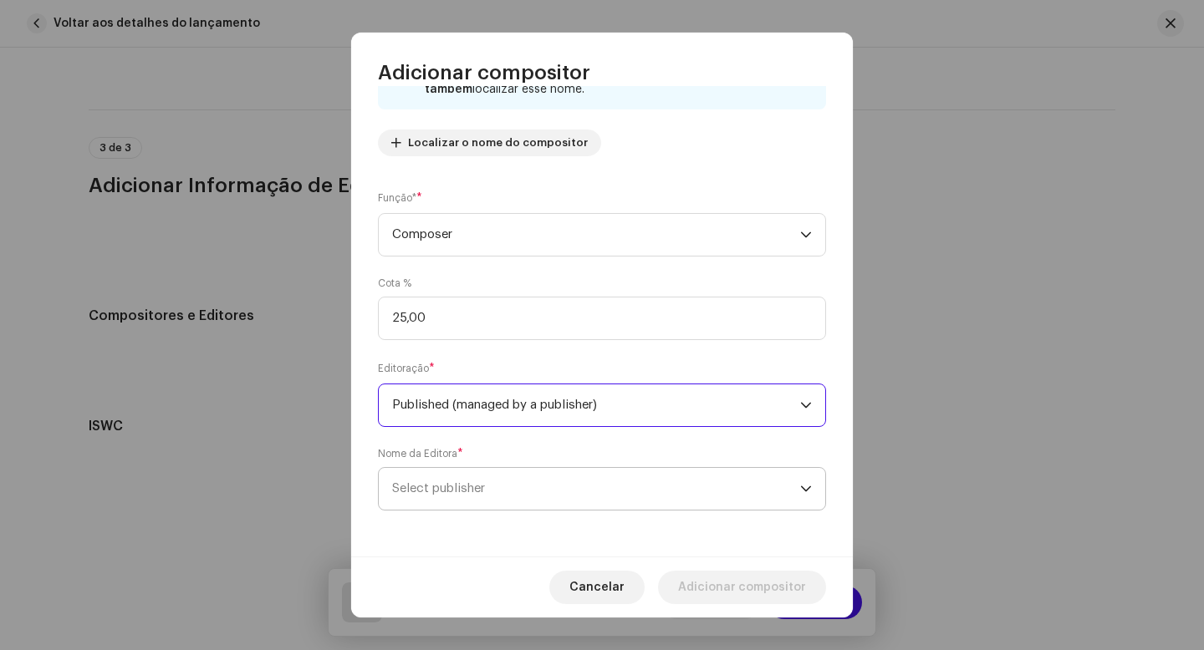
scroll to position [166, 0]
click at [534, 487] on span "Select publisher" at bounding box center [596, 488] width 408 height 42
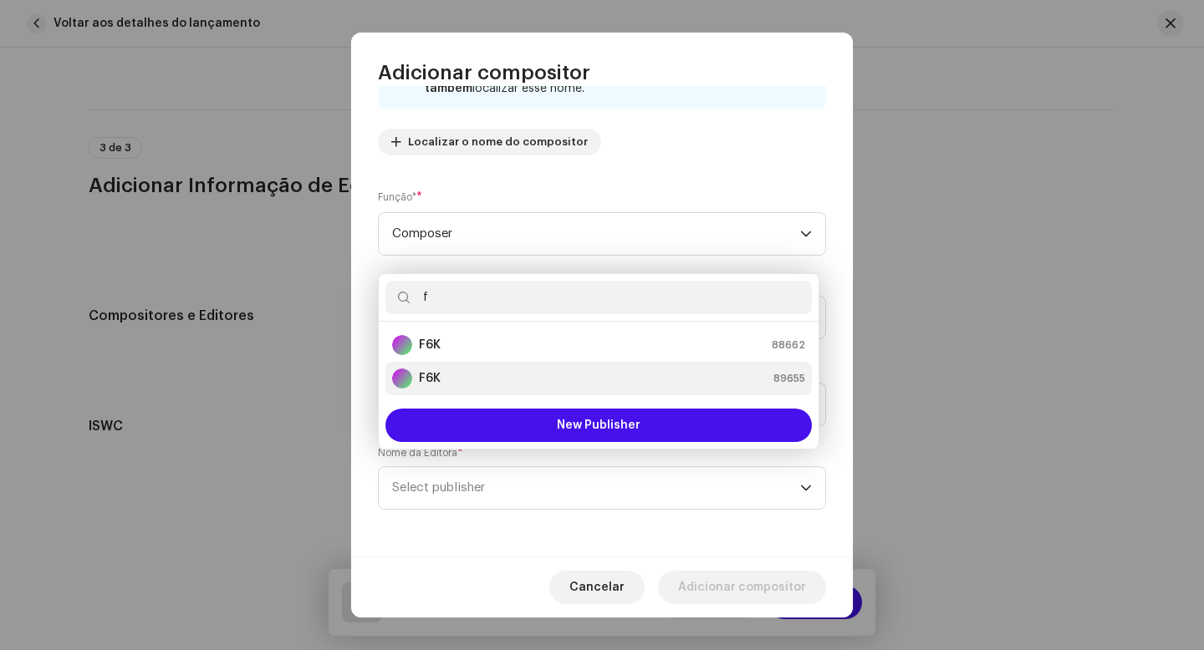
type input "f"
click at [527, 377] on div "F6K 89655" at bounding box center [598, 379] width 413 height 20
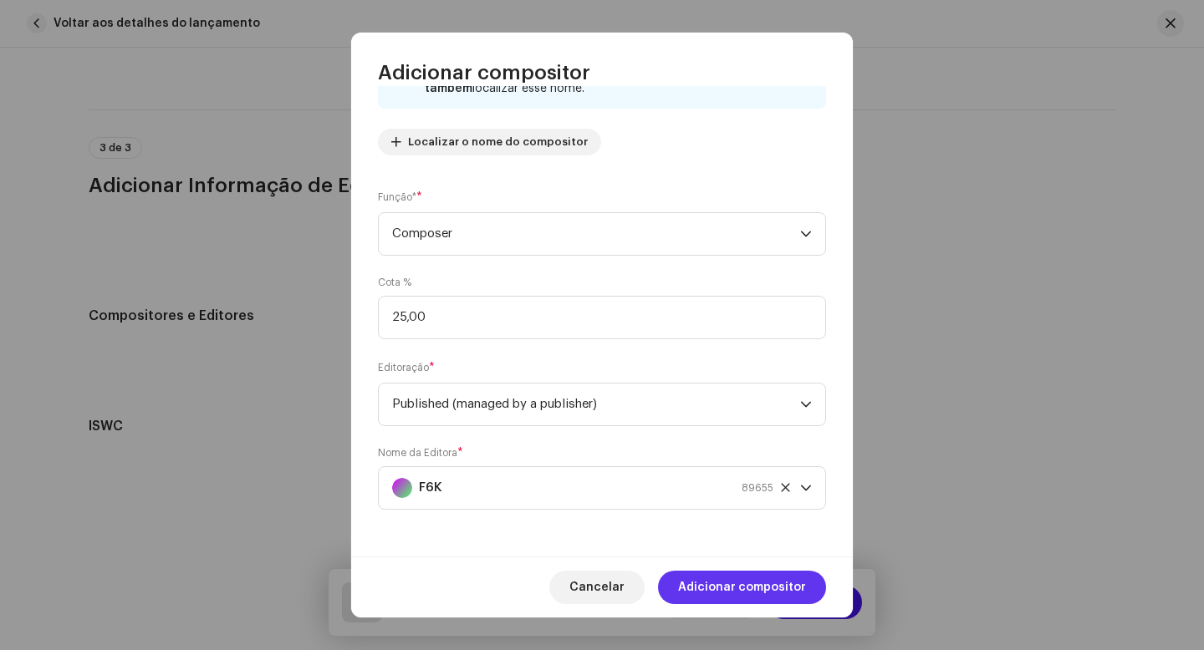
click at [752, 586] on span "Adicionar compositor" at bounding box center [742, 587] width 128 height 33
click at [752, 586] on button "Descartar" at bounding box center [710, 602] width 100 height 33
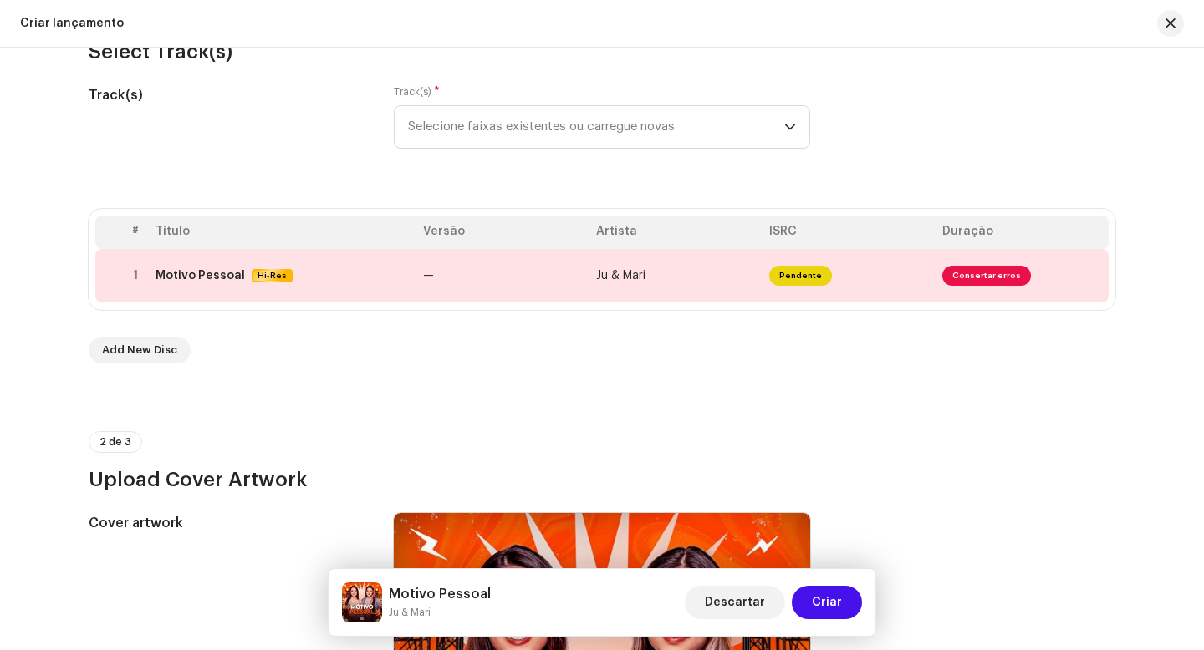
scroll to position [0, 0]
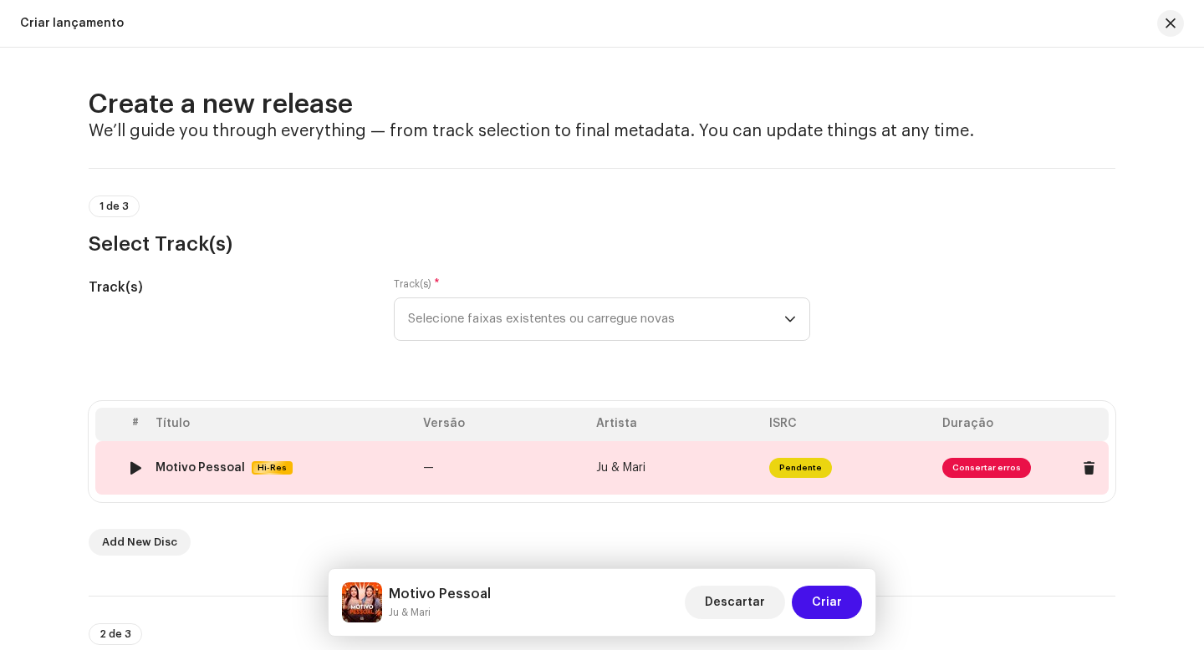
click at [980, 465] on span "Consertar erros" at bounding box center [986, 468] width 89 height 20
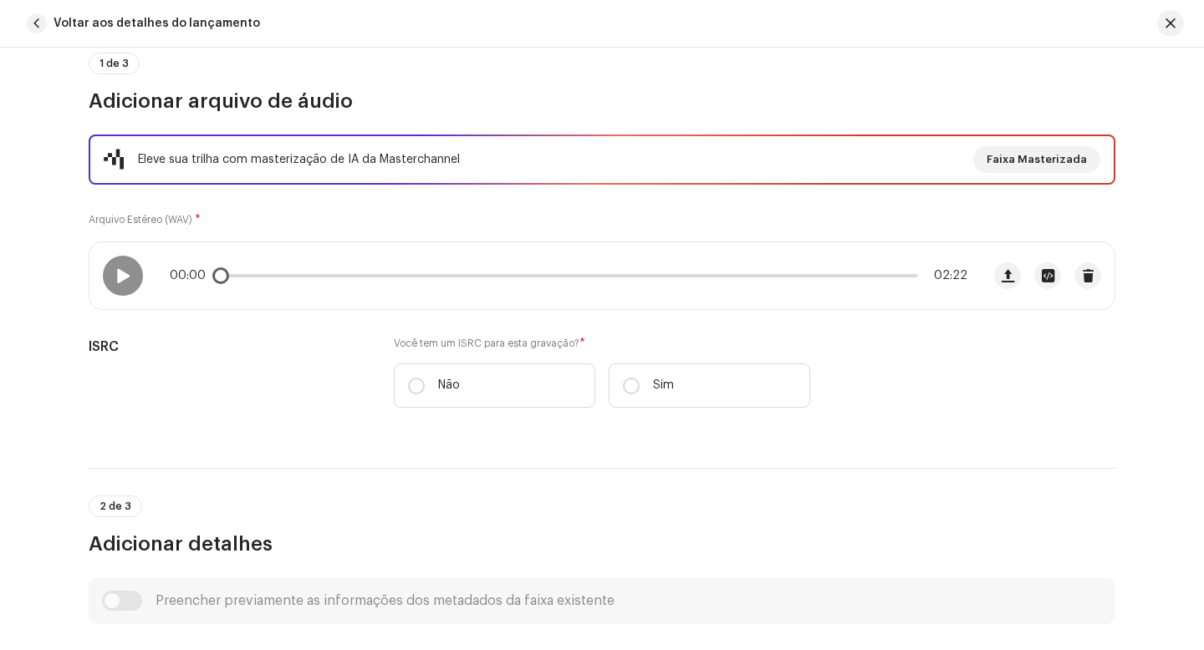
scroll to position [310, 0]
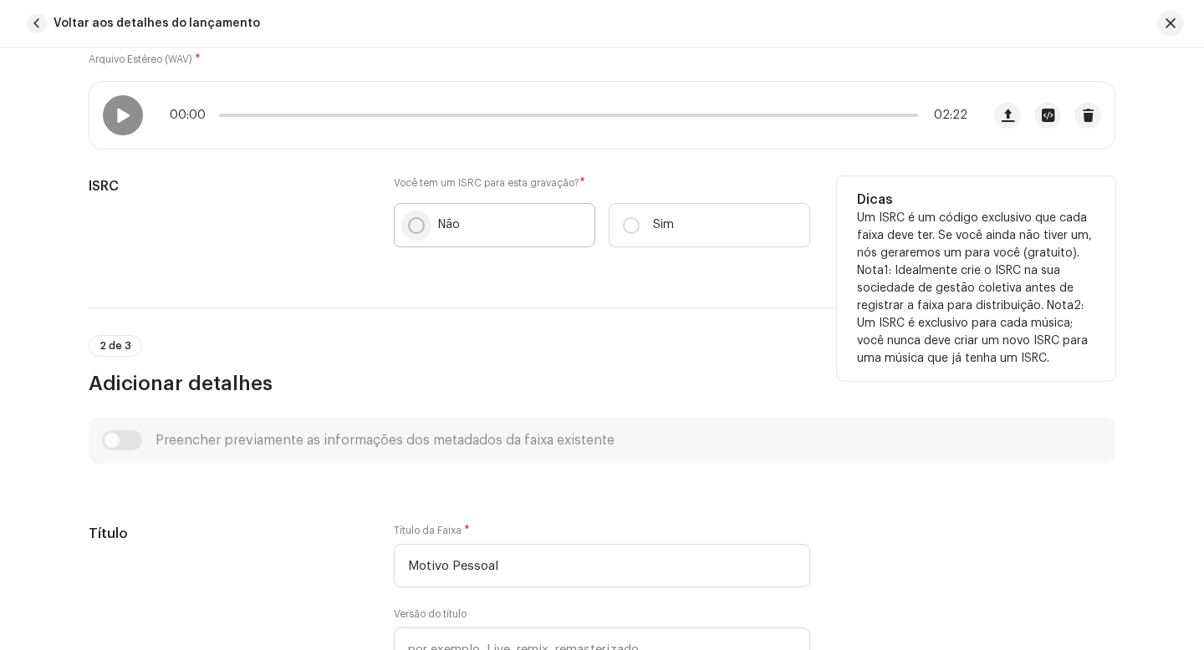
click at [408, 226] on input "Não" at bounding box center [416, 225] width 17 height 17
radio input "true"
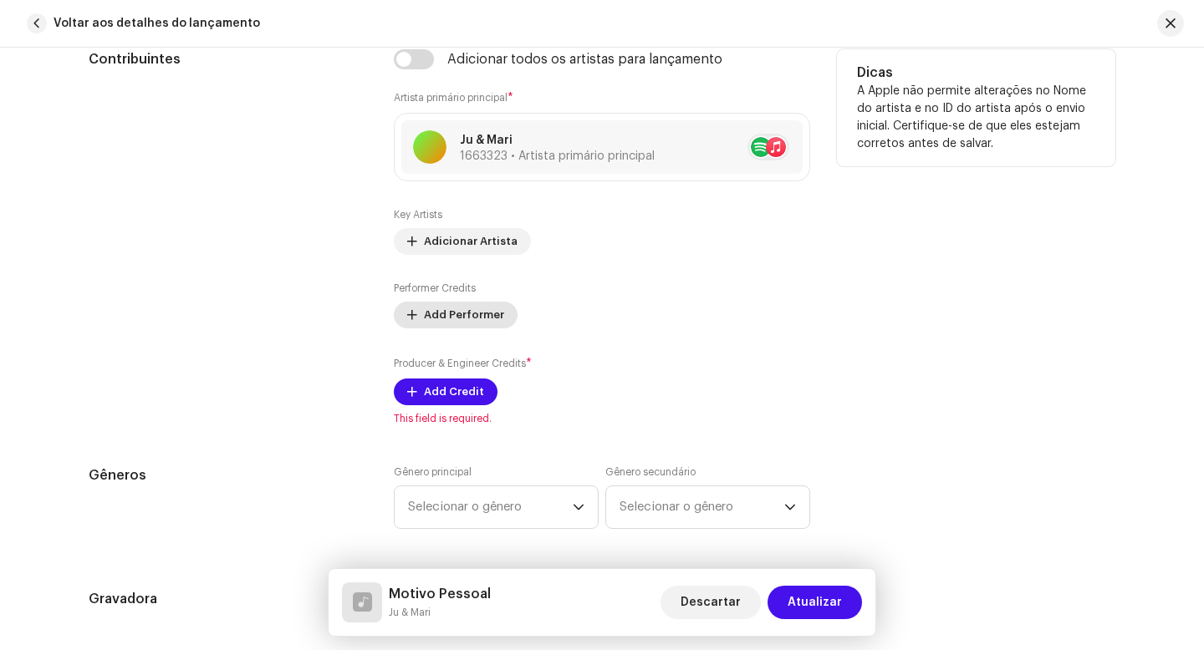
scroll to position [1064, 0]
click at [429, 319] on span "Add Performer" at bounding box center [464, 313] width 80 height 33
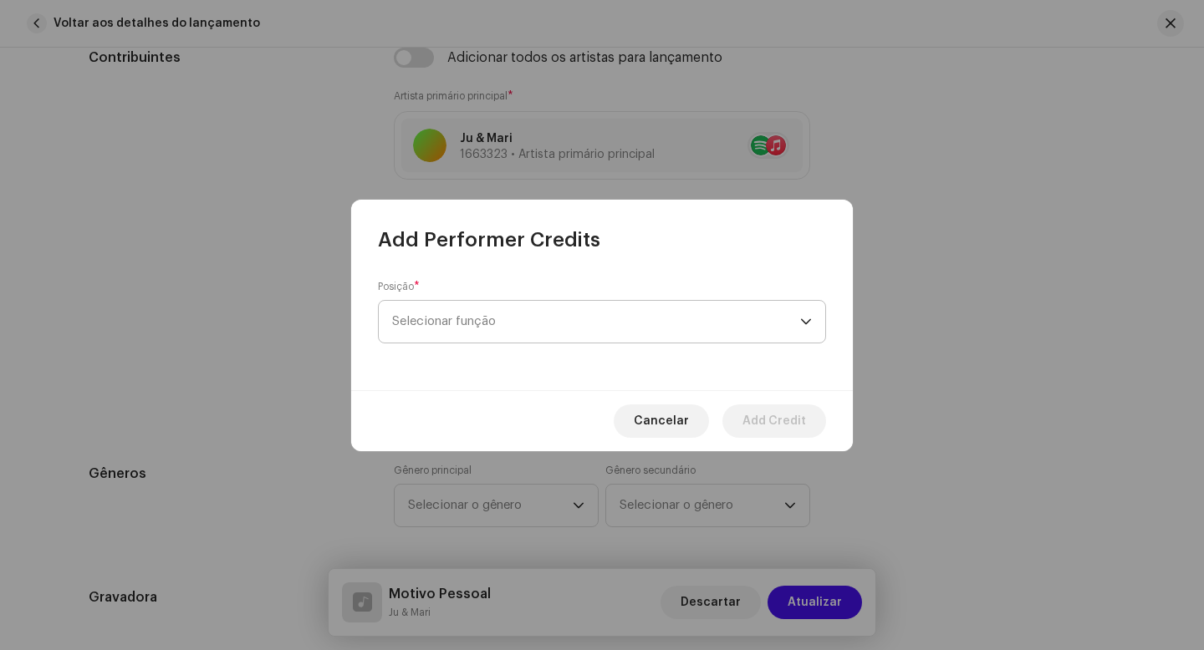
click at [446, 320] on span "Selecionar função" at bounding box center [596, 322] width 408 height 42
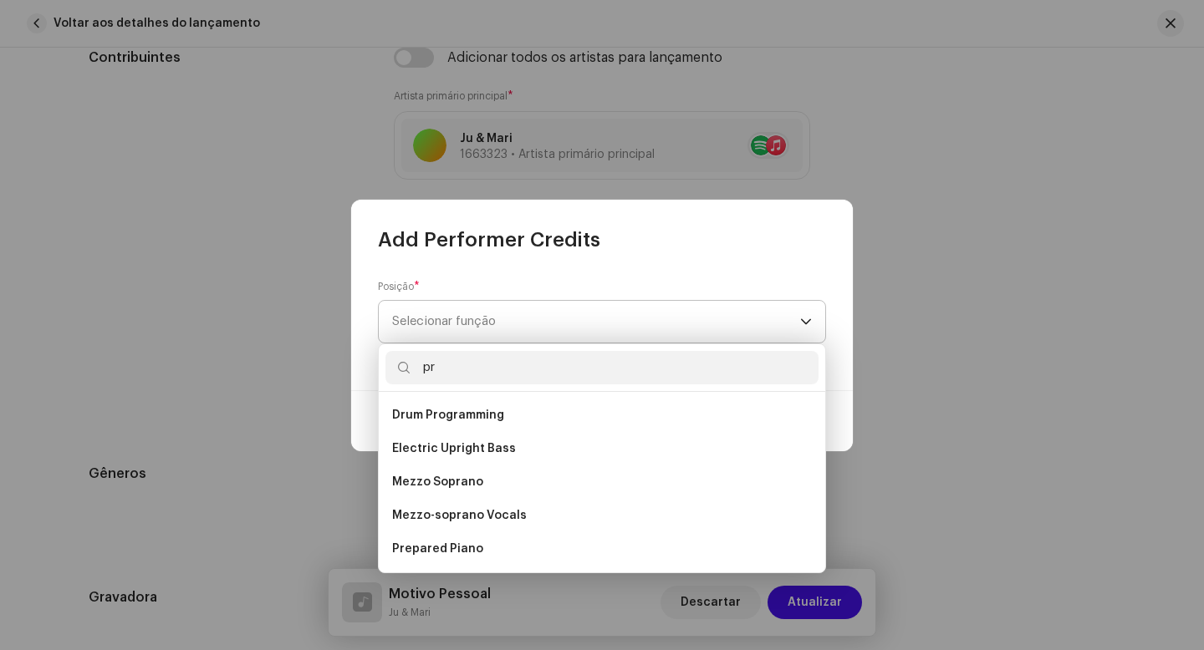
type input "p"
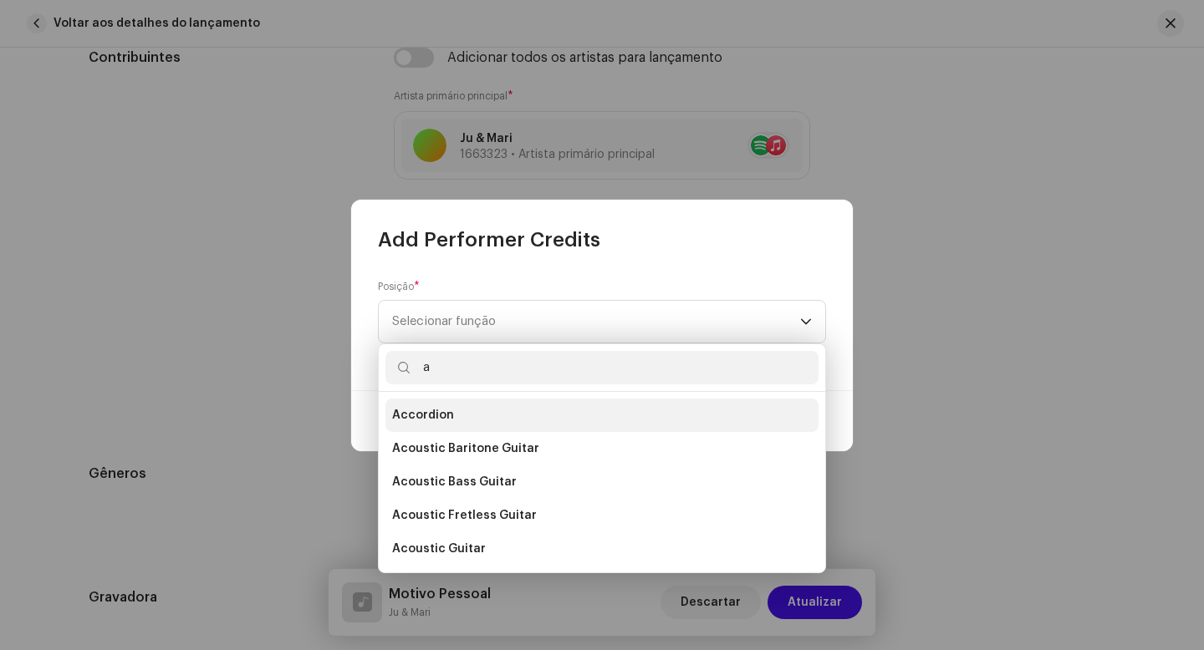
type input "a"
click at [434, 414] on span "Accordion" at bounding box center [423, 415] width 62 height 17
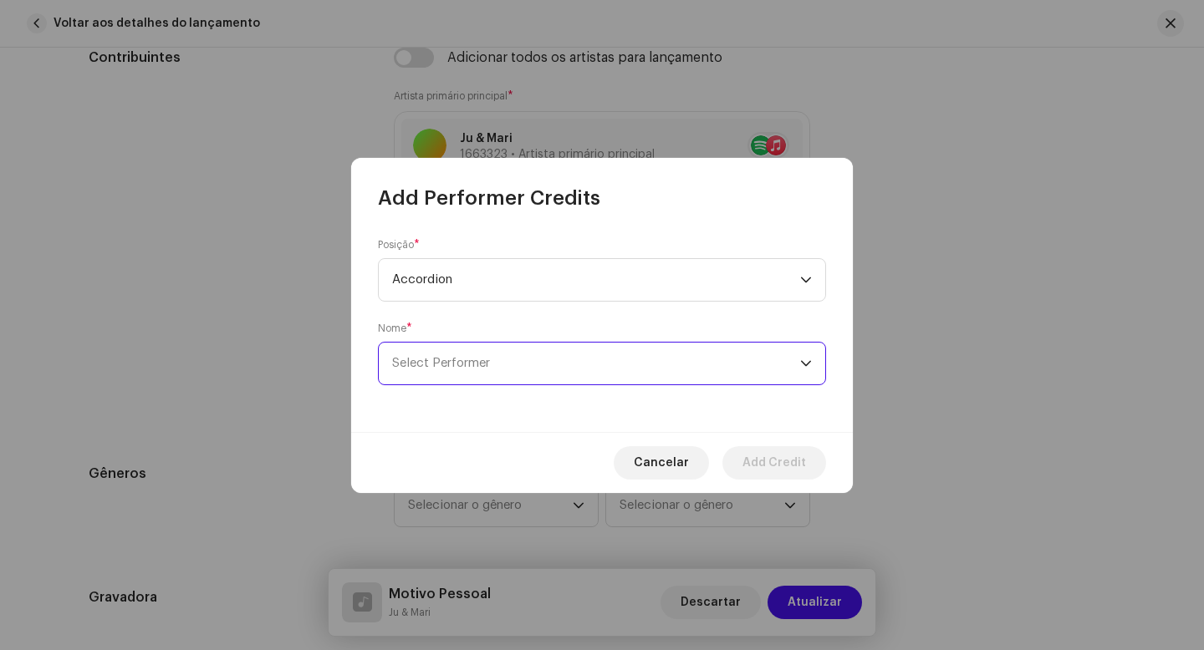
click at [520, 363] on span "Select Performer" at bounding box center [596, 364] width 408 height 42
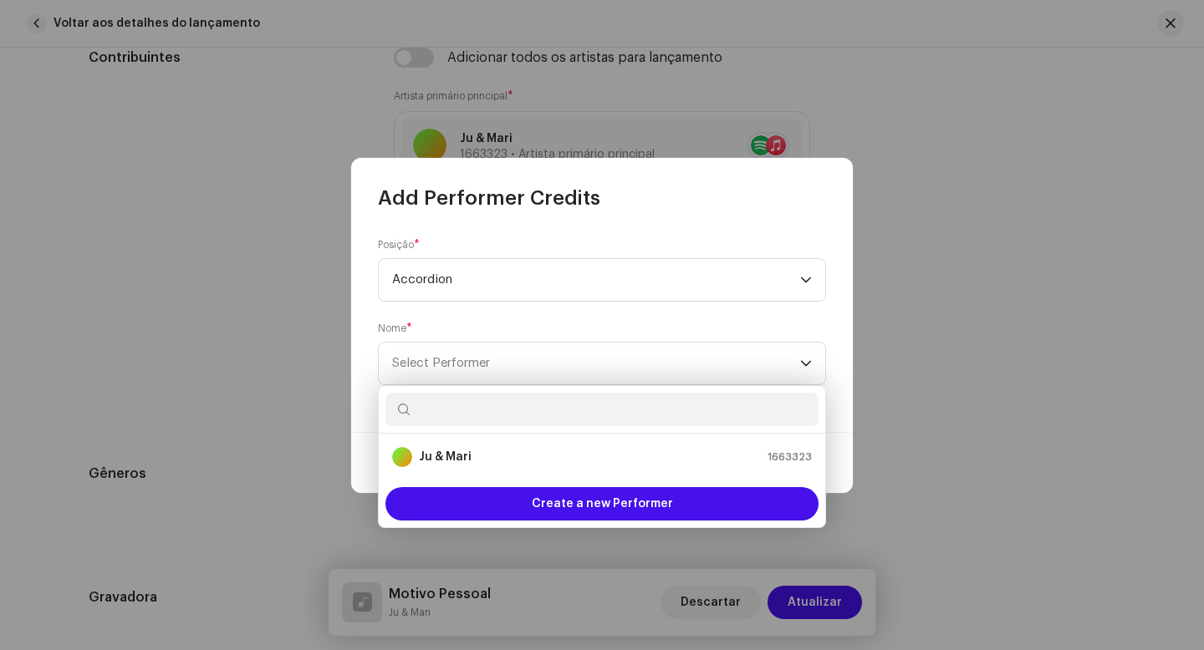
click at [623, 418] on input "text" at bounding box center [601, 409] width 433 height 33
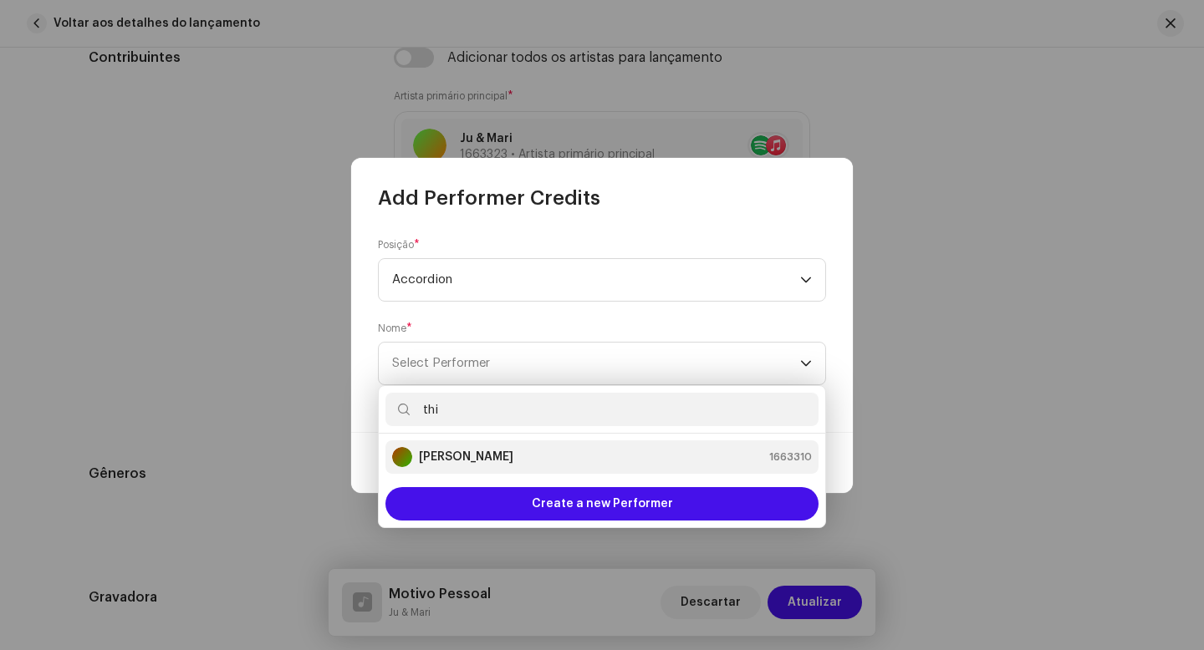
type input "thi"
click at [526, 471] on li "Thiago Gomes 1663310" at bounding box center [601, 457] width 433 height 33
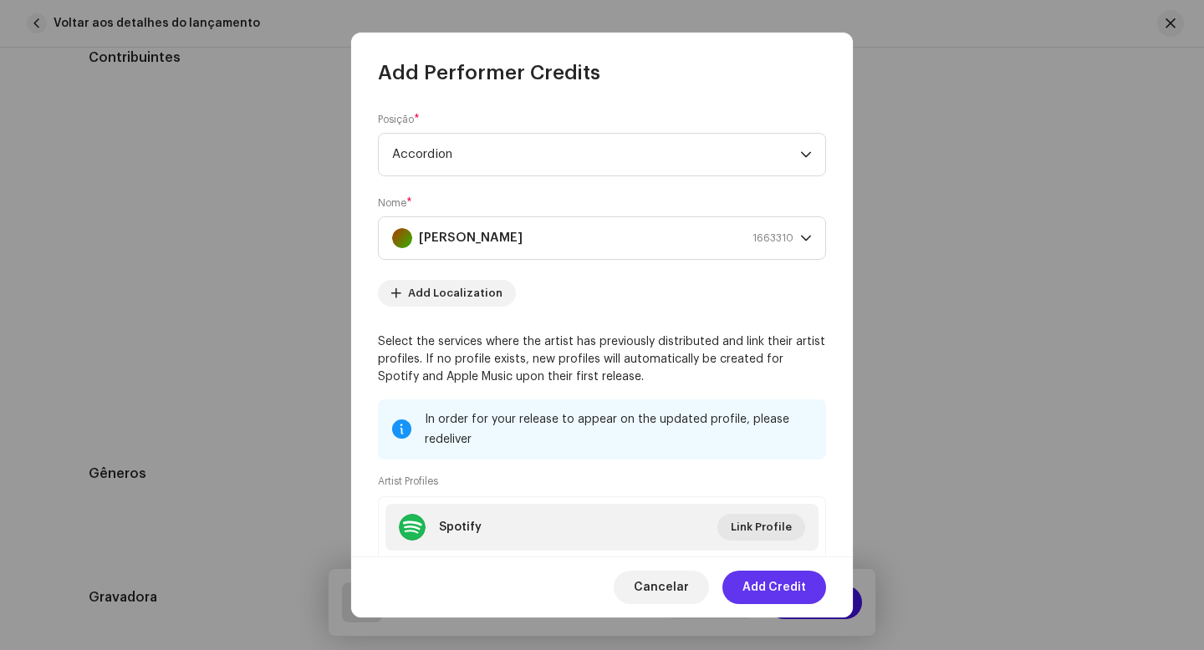
click at [755, 589] on span "Add Credit" at bounding box center [774, 587] width 64 height 33
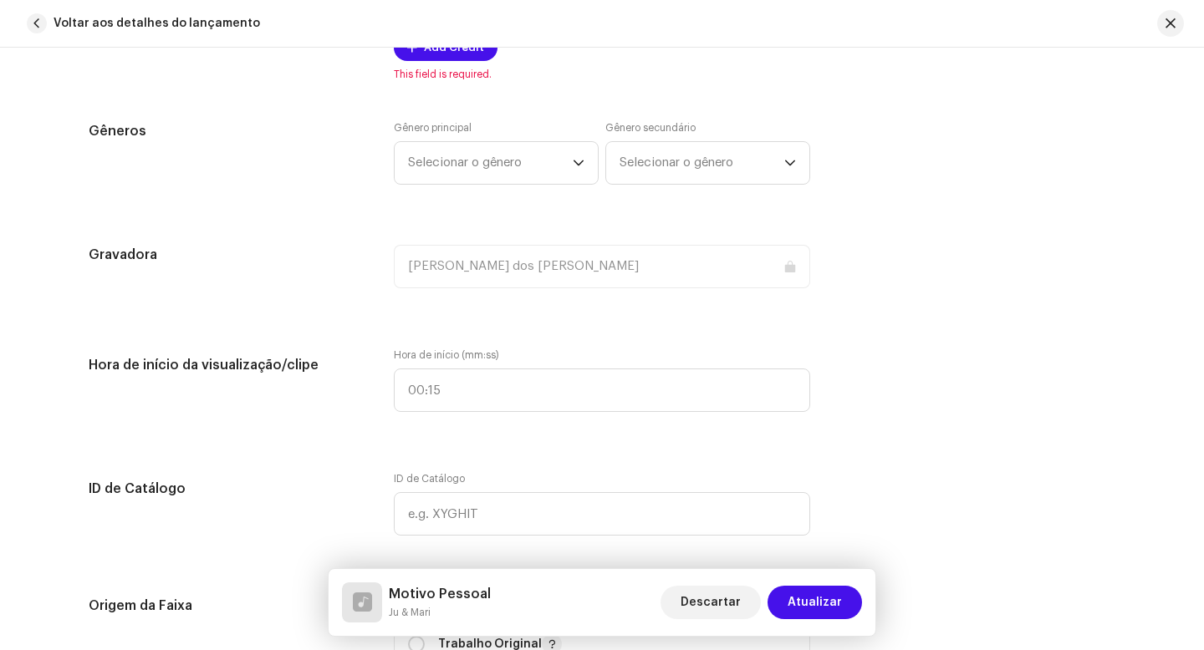
scroll to position [1477, 0]
click at [496, 168] on span "Selecionar o gênero" at bounding box center [490, 163] width 165 height 42
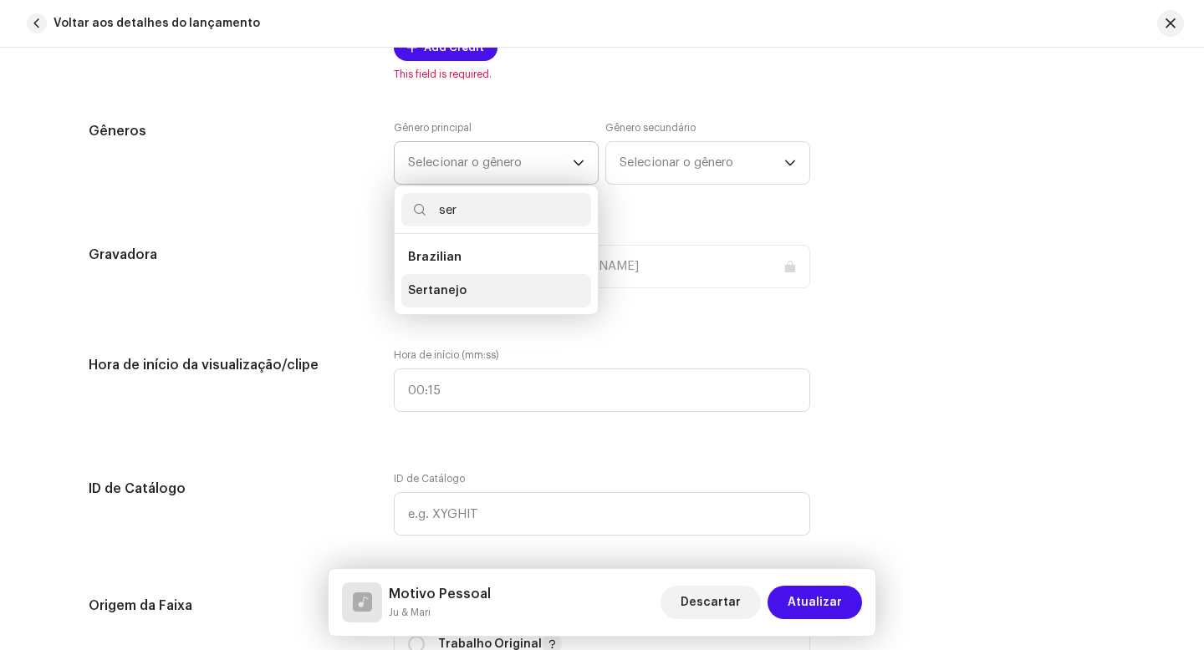
type input "ser"
click at [476, 293] on li "Sertanejo" at bounding box center [496, 290] width 190 height 33
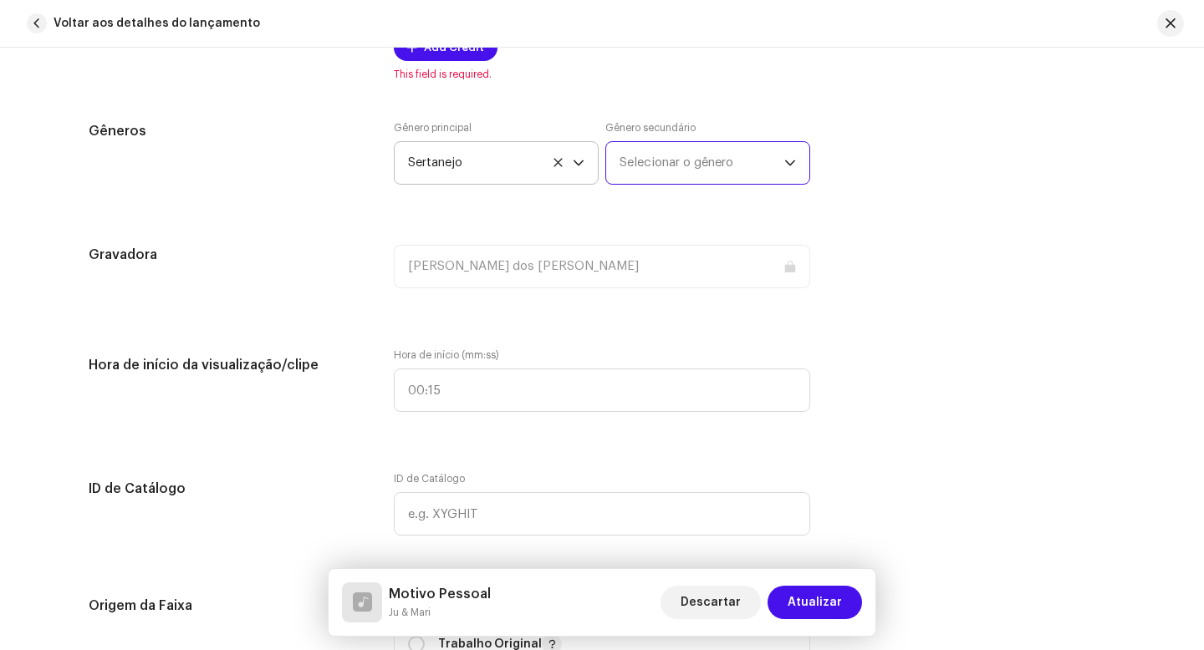
click at [663, 171] on span "Selecionar o gênero" at bounding box center [701, 163] width 165 height 42
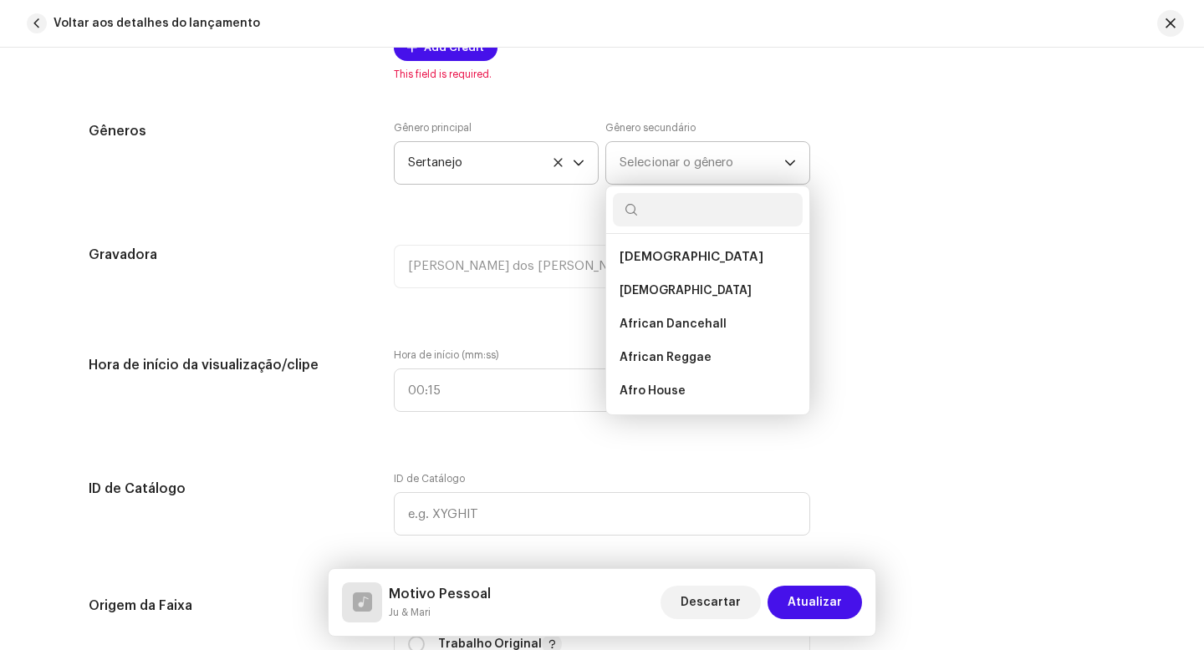
type input "b"
type input "pa"
click at [659, 292] on li "Pagode" at bounding box center [708, 290] width 190 height 33
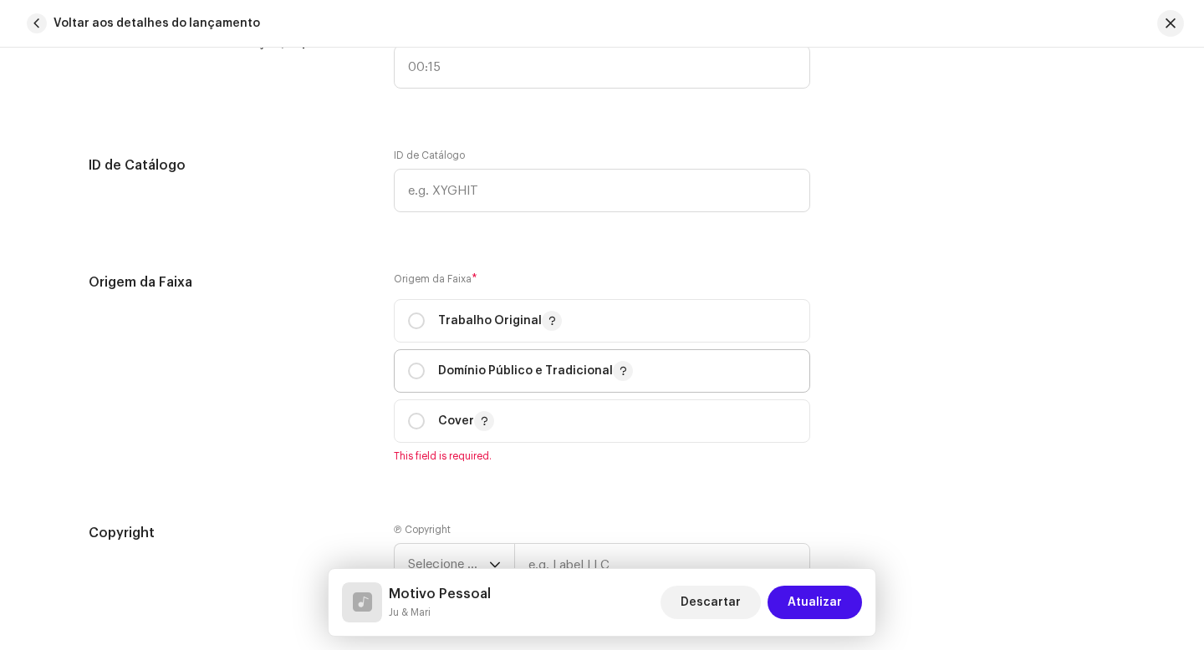
scroll to position [1822, 0]
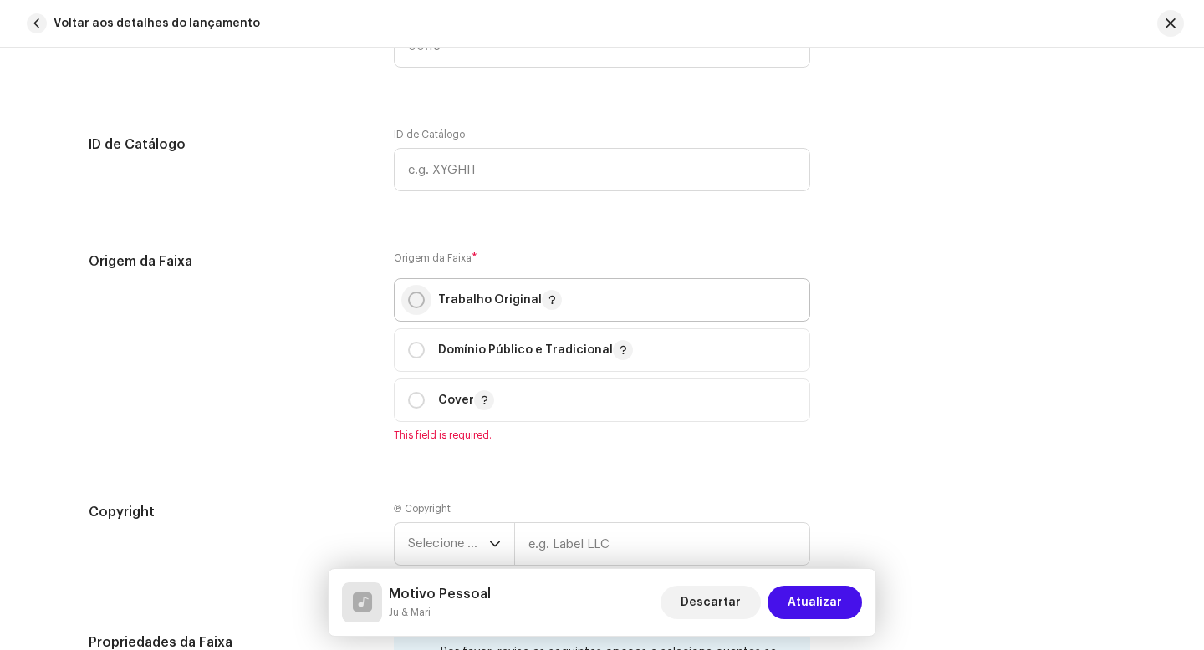
click at [415, 303] on input "radio" at bounding box center [416, 300] width 17 height 17
radio input "true"
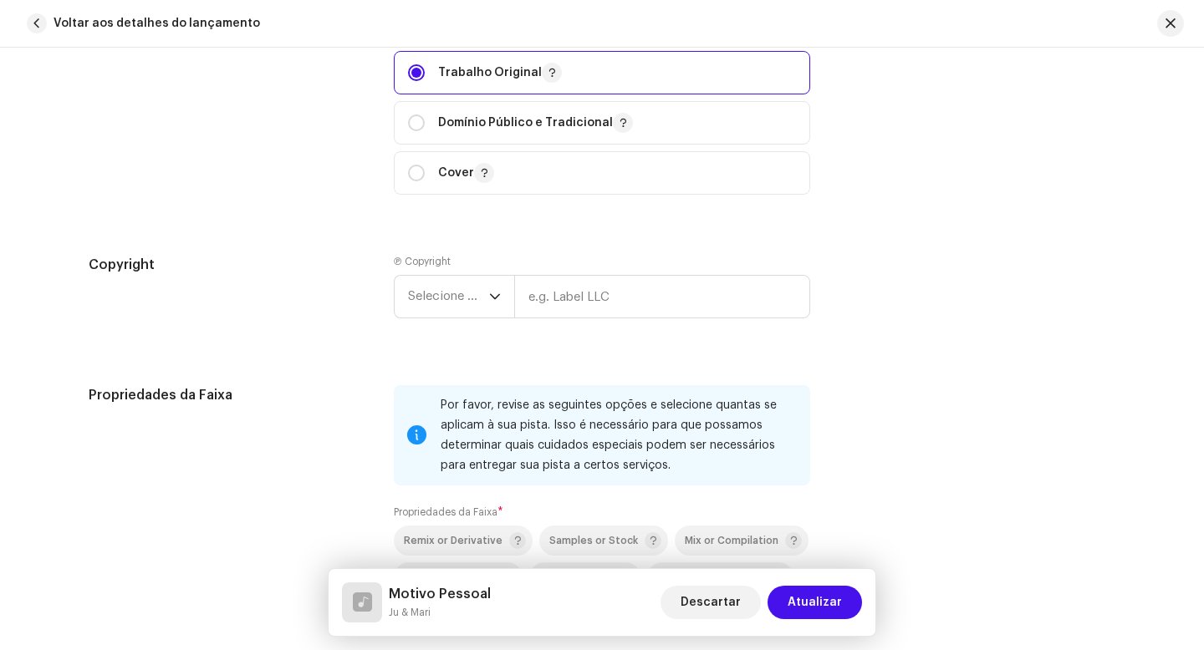
scroll to position [2133, 0]
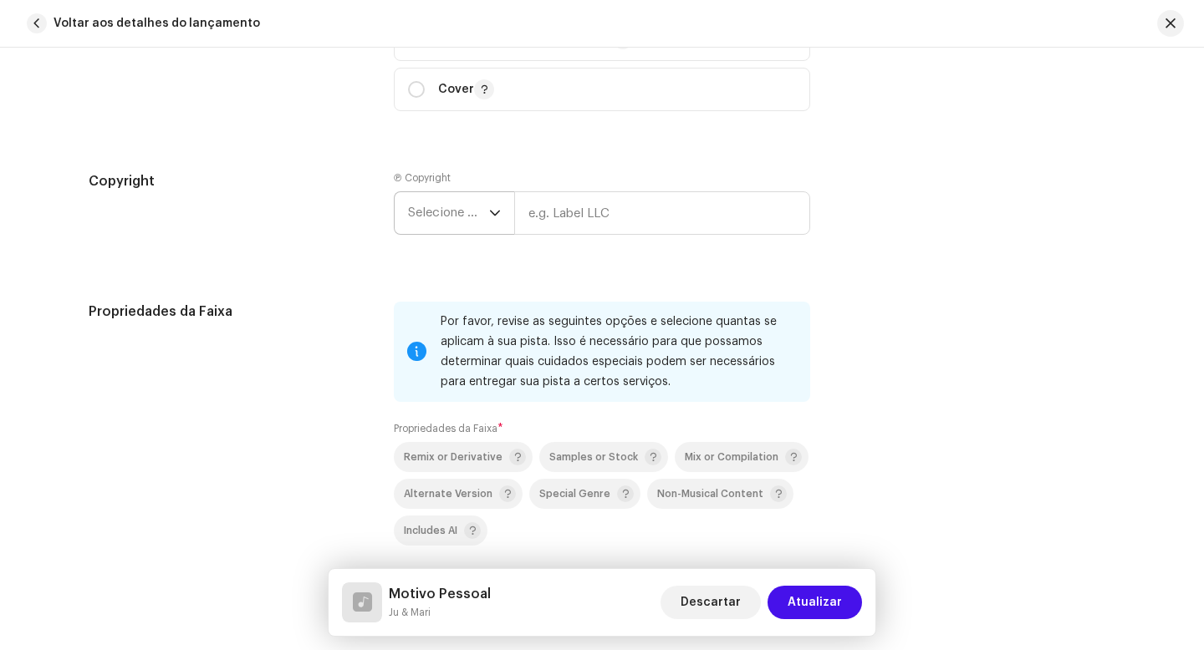
click at [482, 230] on span "Selecione o ano" at bounding box center [448, 213] width 81 height 42
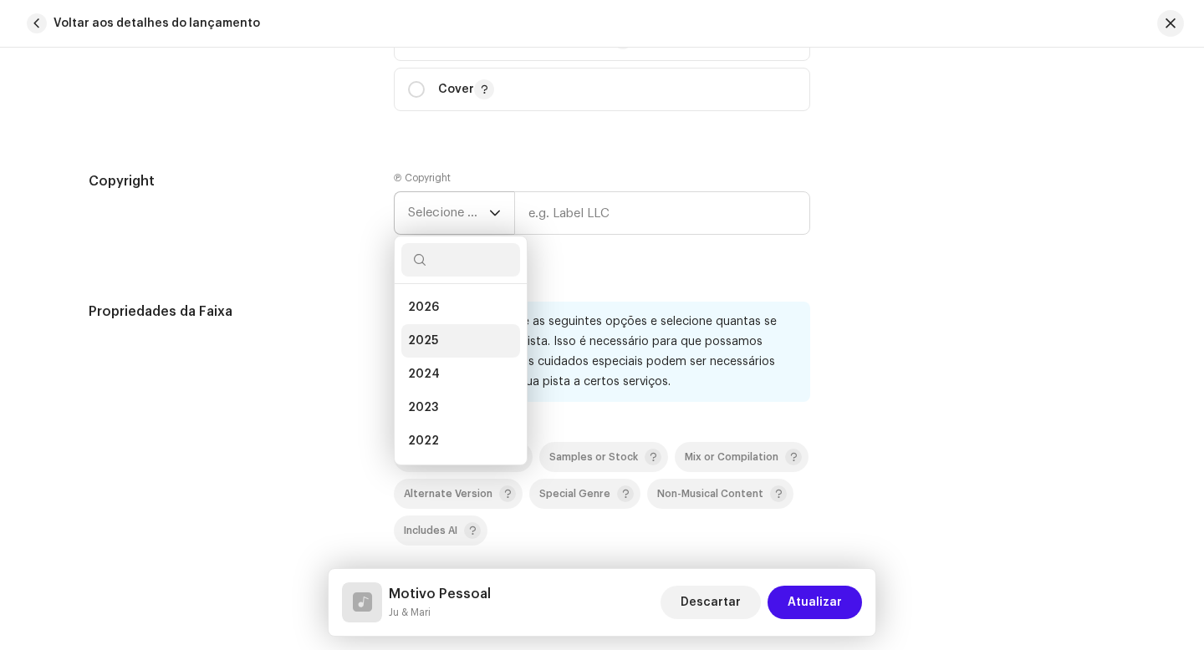
click at [439, 350] on li "2025" at bounding box center [460, 340] width 119 height 33
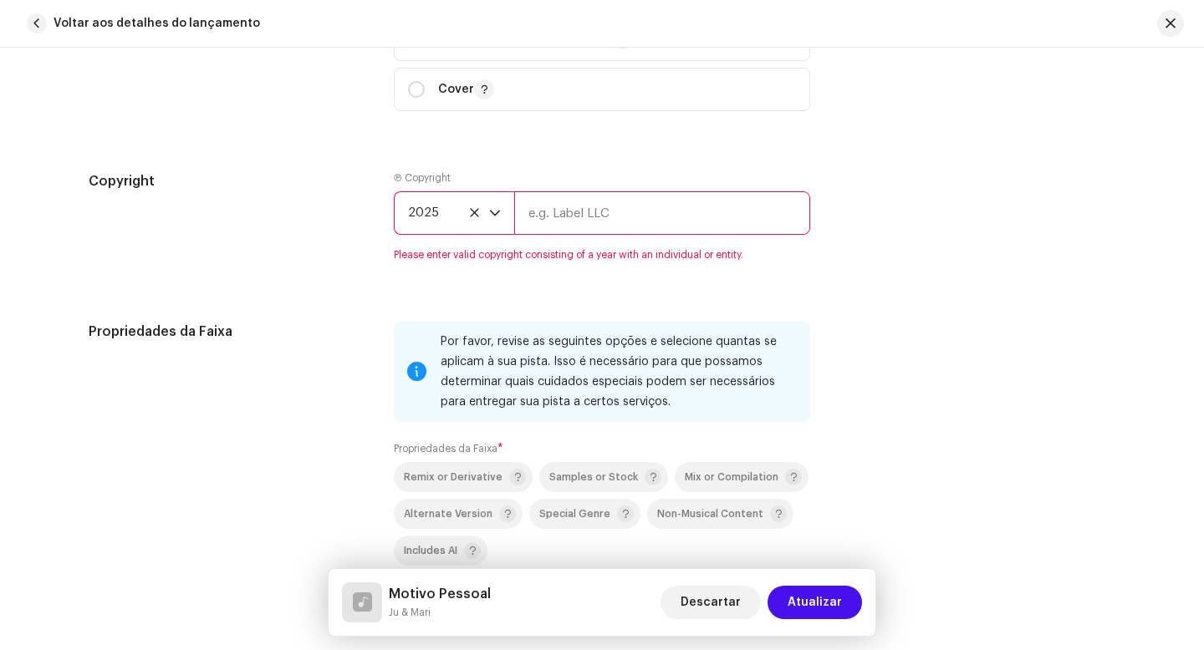
click at [572, 216] on input "text" at bounding box center [662, 212] width 296 height 43
type input "Ju & Mari"
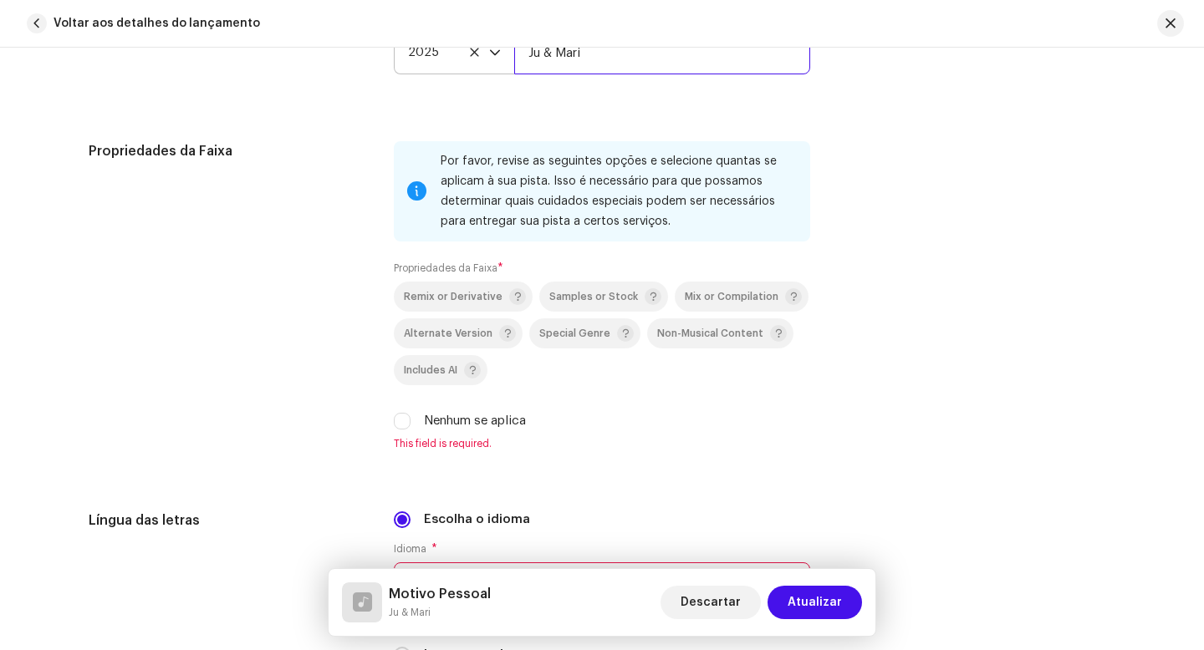
scroll to position [2457, 0]
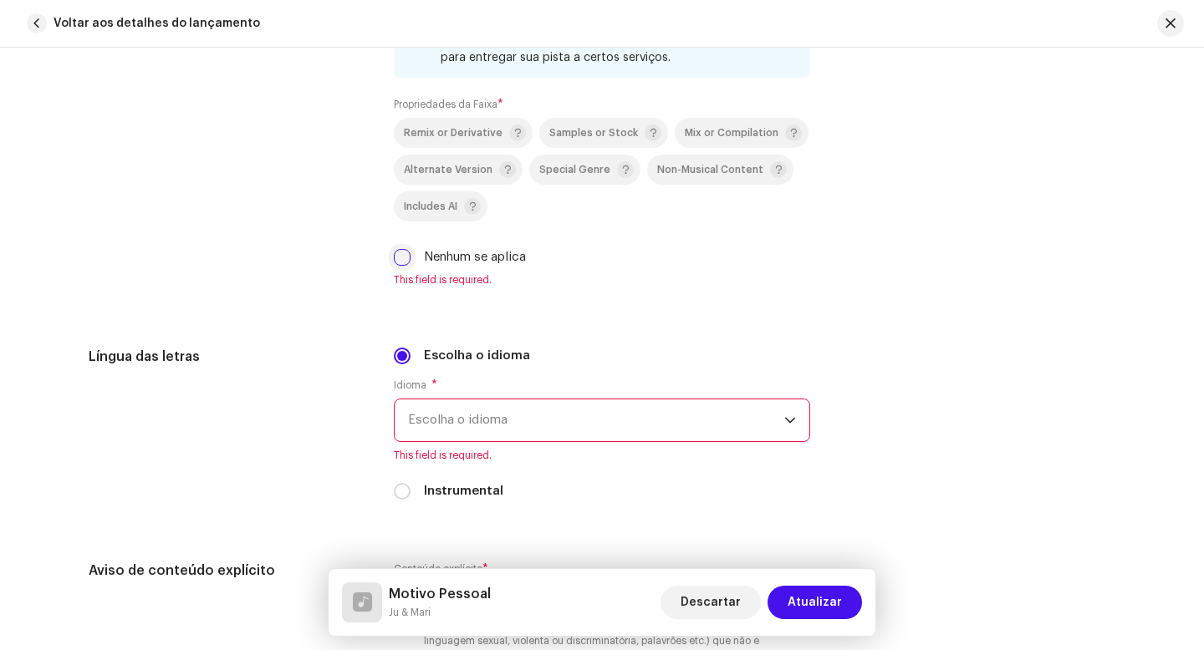
click at [403, 262] on input "Nenhum se aplica" at bounding box center [402, 257] width 17 height 17
checkbox input "true"
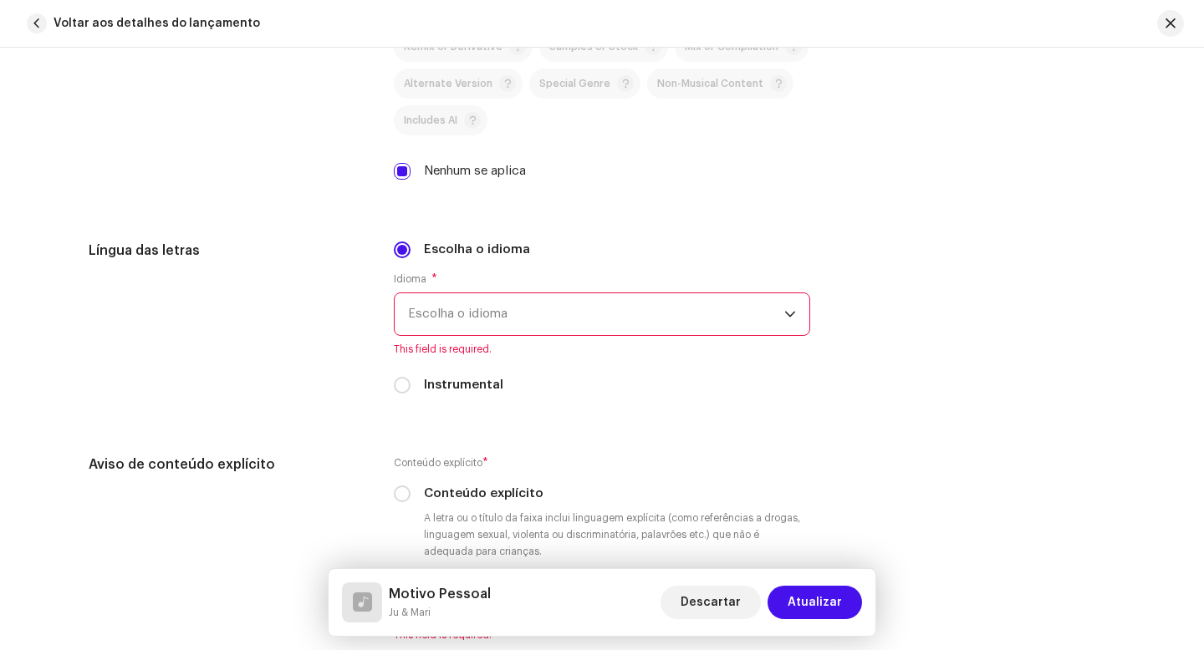
scroll to position [2611, 0]
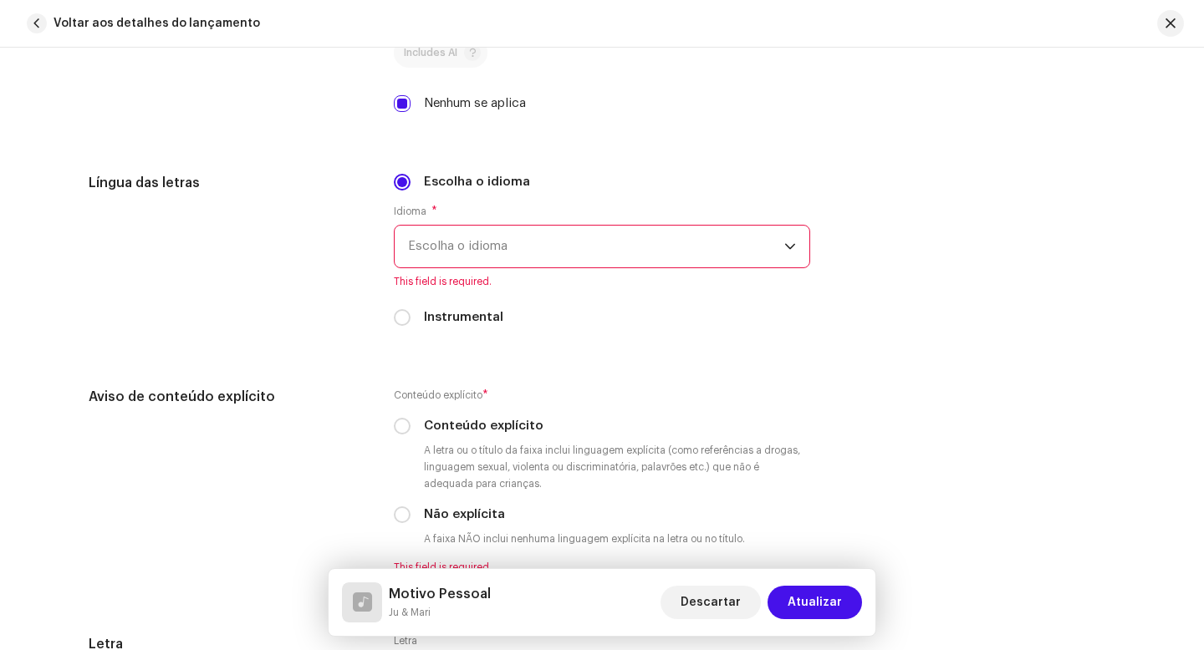
click at [488, 258] on span "Escolha o idioma" at bounding box center [596, 247] width 376 height 42
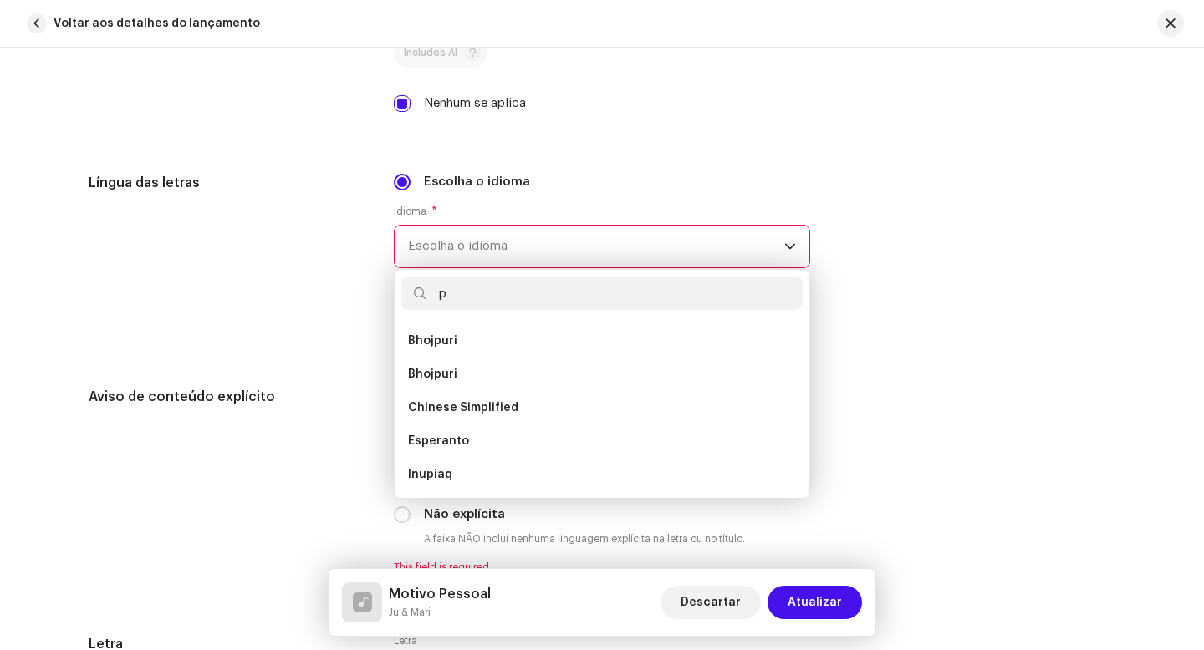
scroll to position [0, 0]
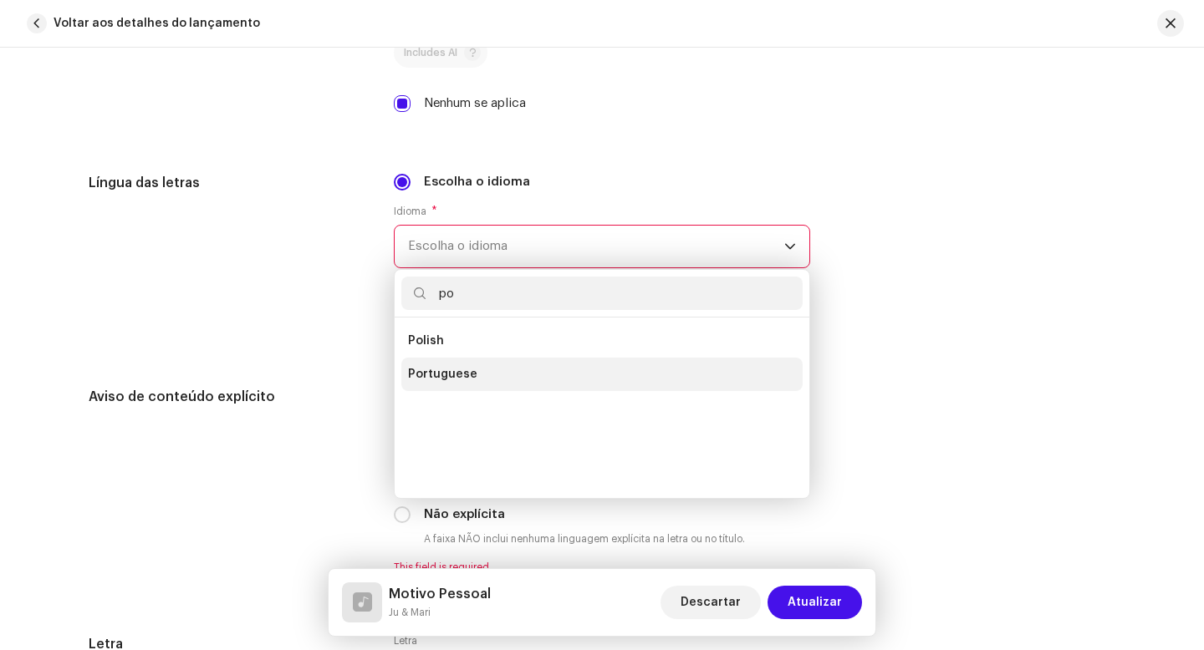
type input "po"
click at [446, 375] on span "Portuguese" at bounding box center [442, 374] width 69 height 17
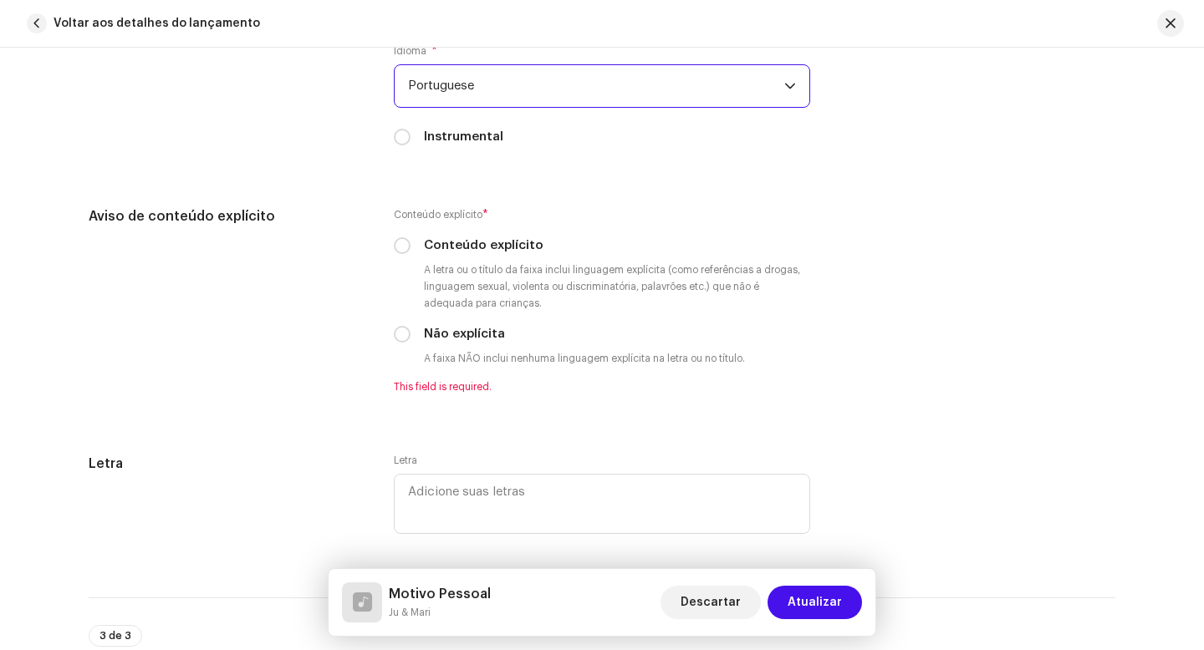
scroll to position [2801, 0]
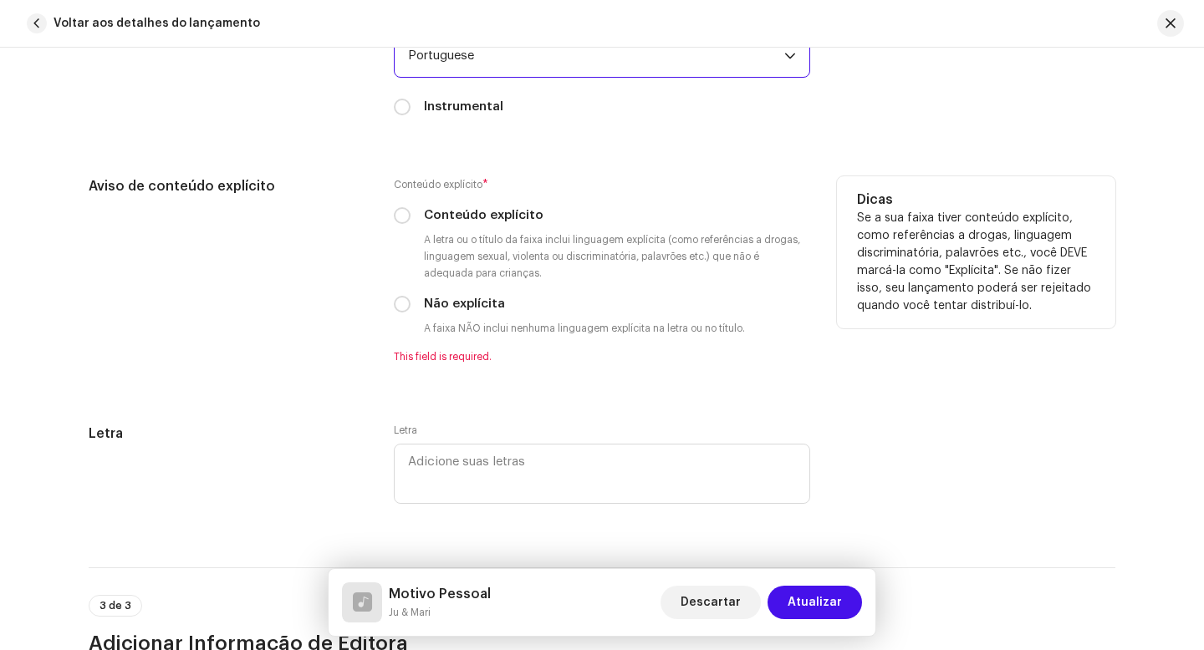
click at [410, 306] on div "Não explícita" at bounding box center [602, 304] width 416 height 18
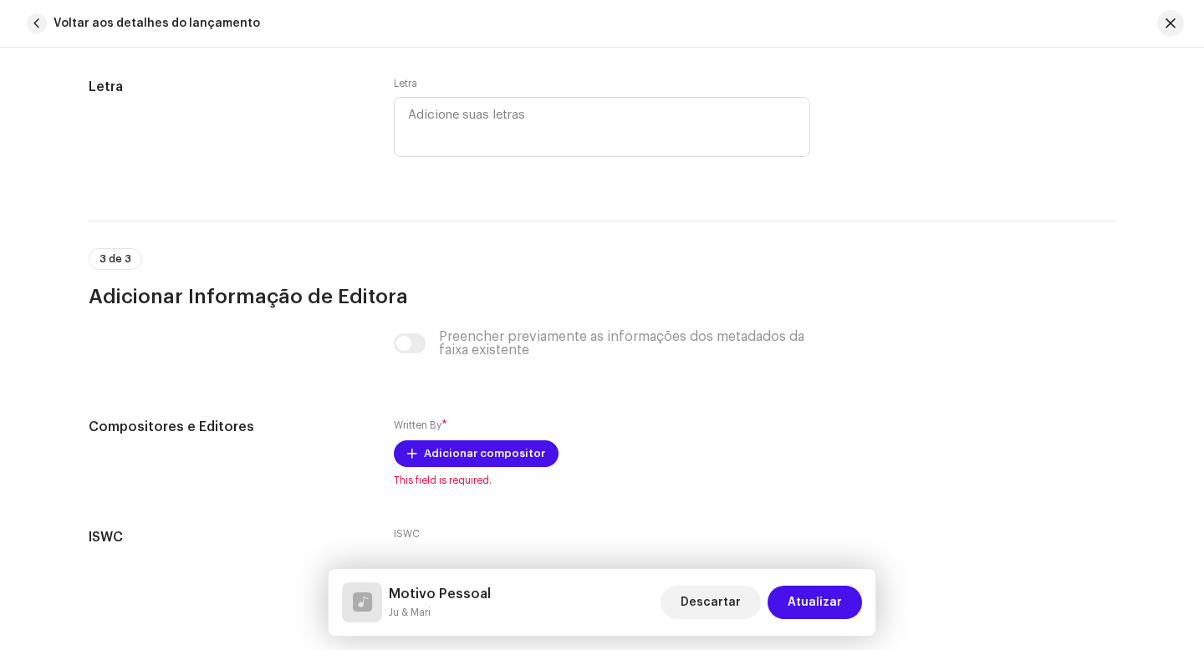
scroll to position [3167, 0]
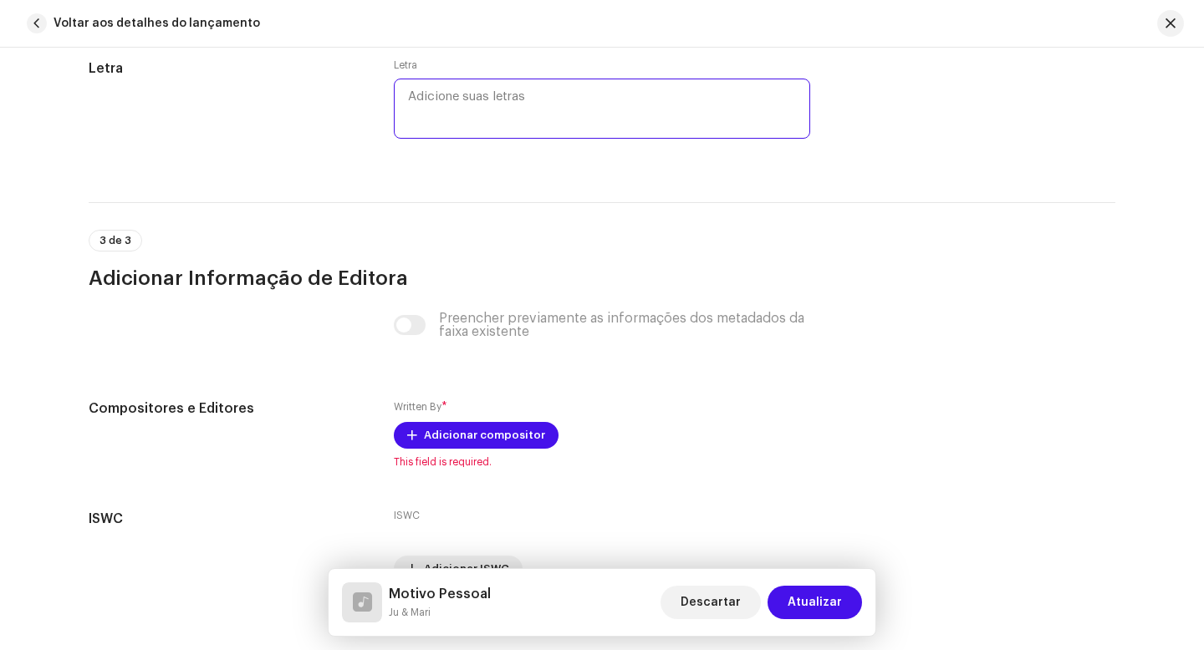
click at [450, 108] on textarea at bounding box center [602, 109] width 416 height 60
paste textarea "#Loremipsumdo Sitametcons ad elit seddoei temp incididun u labo etdolo m aliqua…"
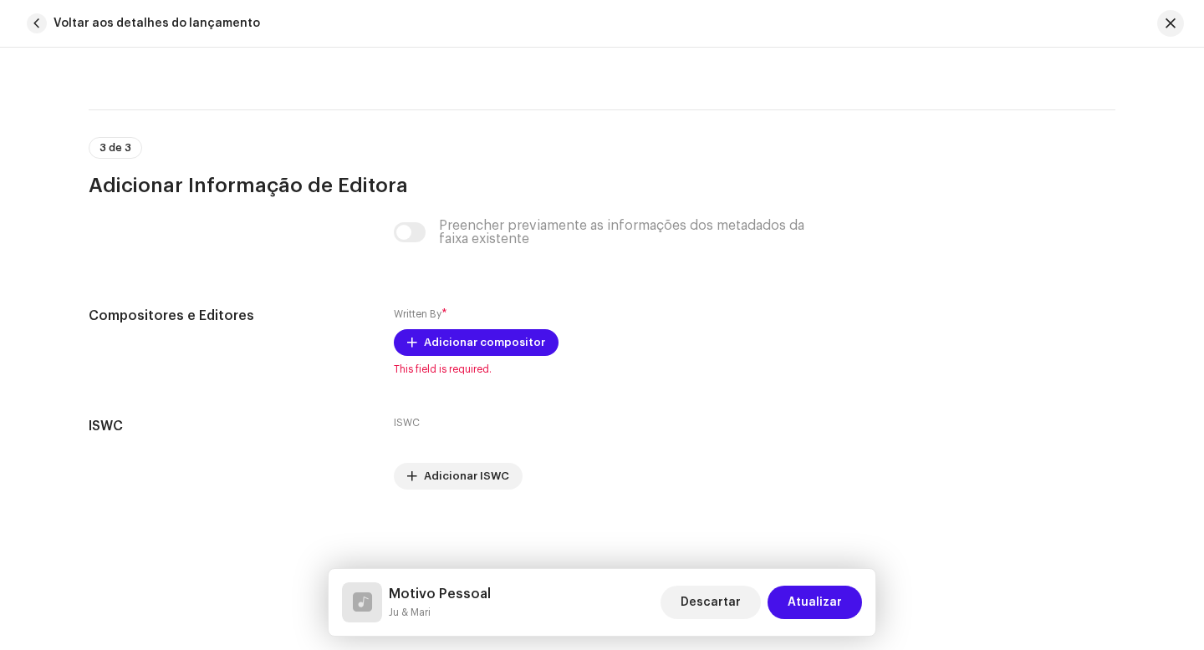
scroll to position [3840, 0]
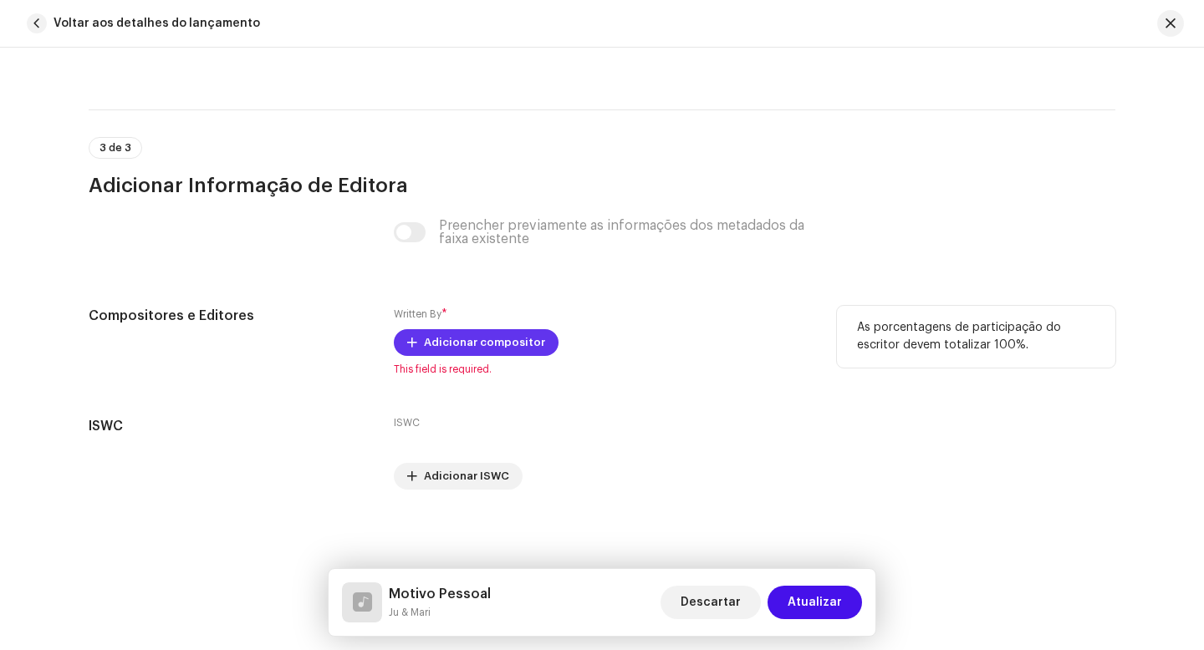
type textarea "#Loremipsumdo Sitametcons ad elit seddoei temp incididun u labo etdolo m aliqua…"
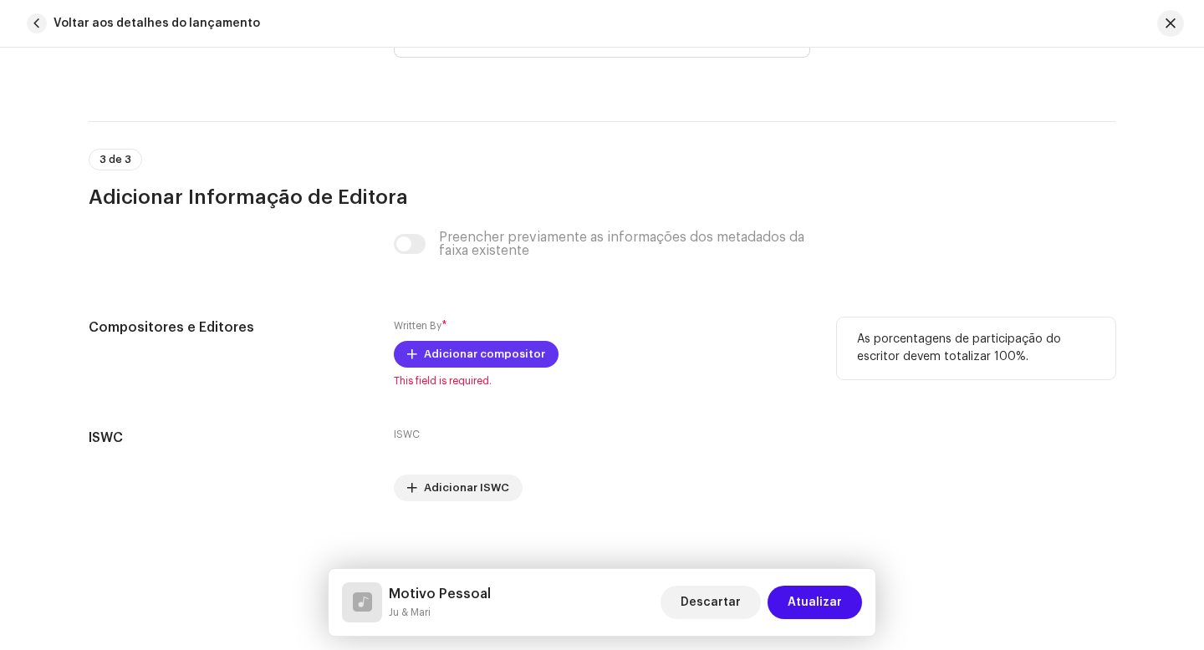
click at [439, 344] on span "Adicionar compositor" at bounding box center [484, 354] width 121 height 33
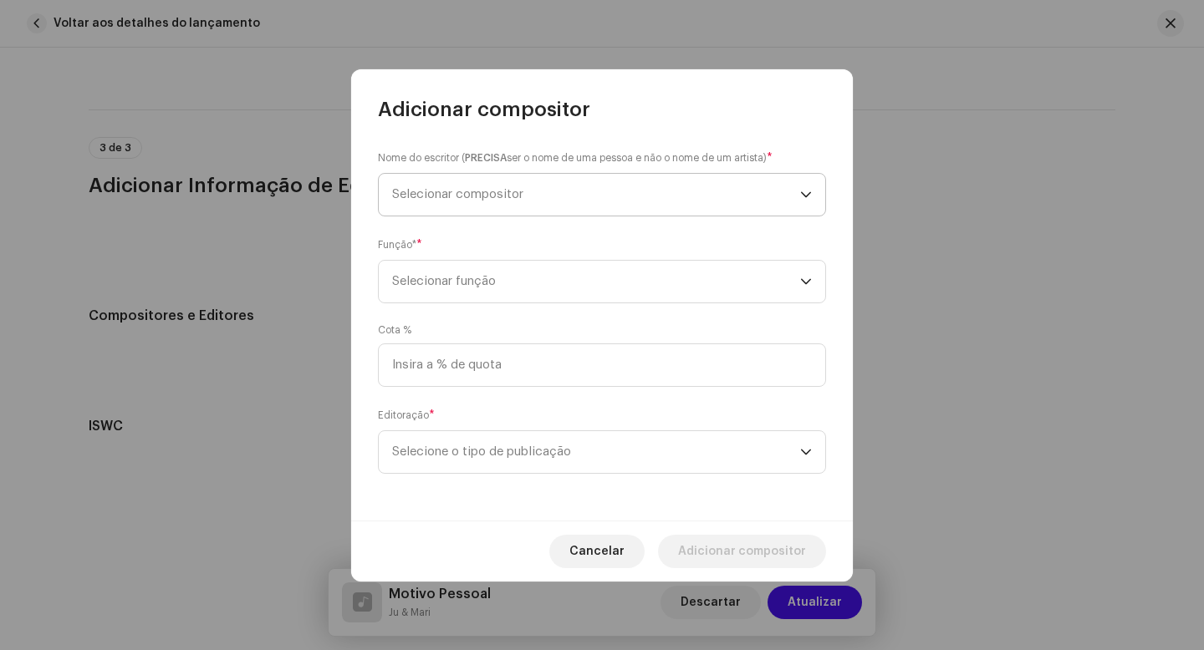
click at [458, 194] on span "Selecionar compositor" at bounding box center [457, 194] width 131 height 13
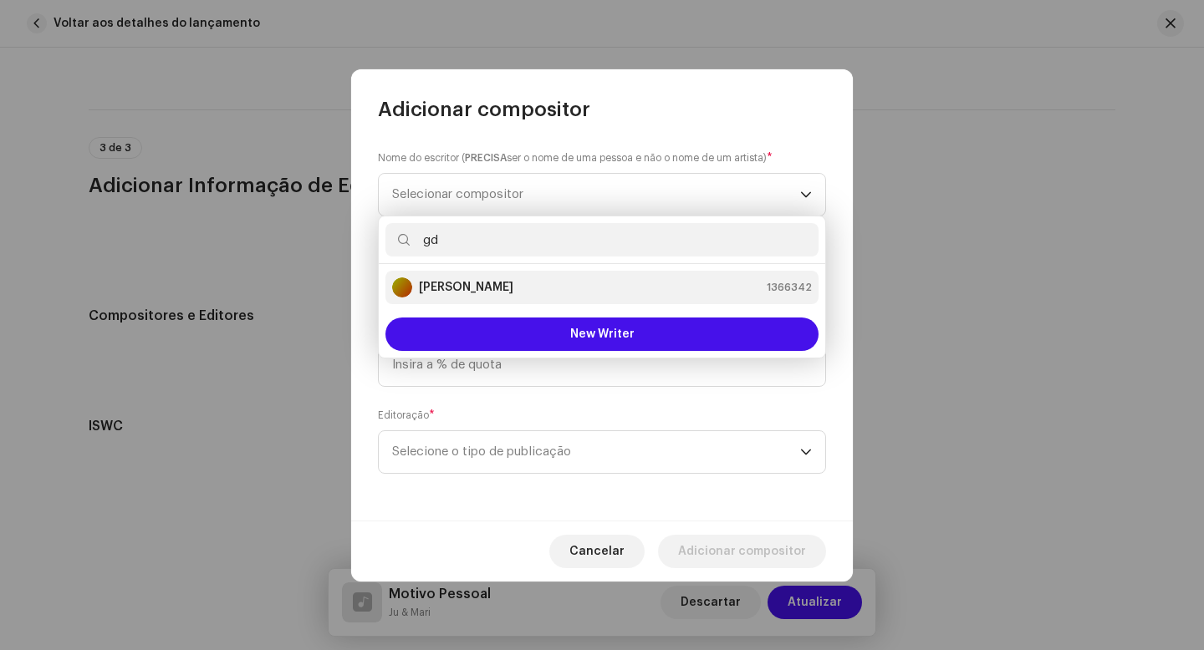
type input "gd"
click at [486, 286] on div "GD Santos 1366342" at bounding box center [602, 288] width 420 height 20
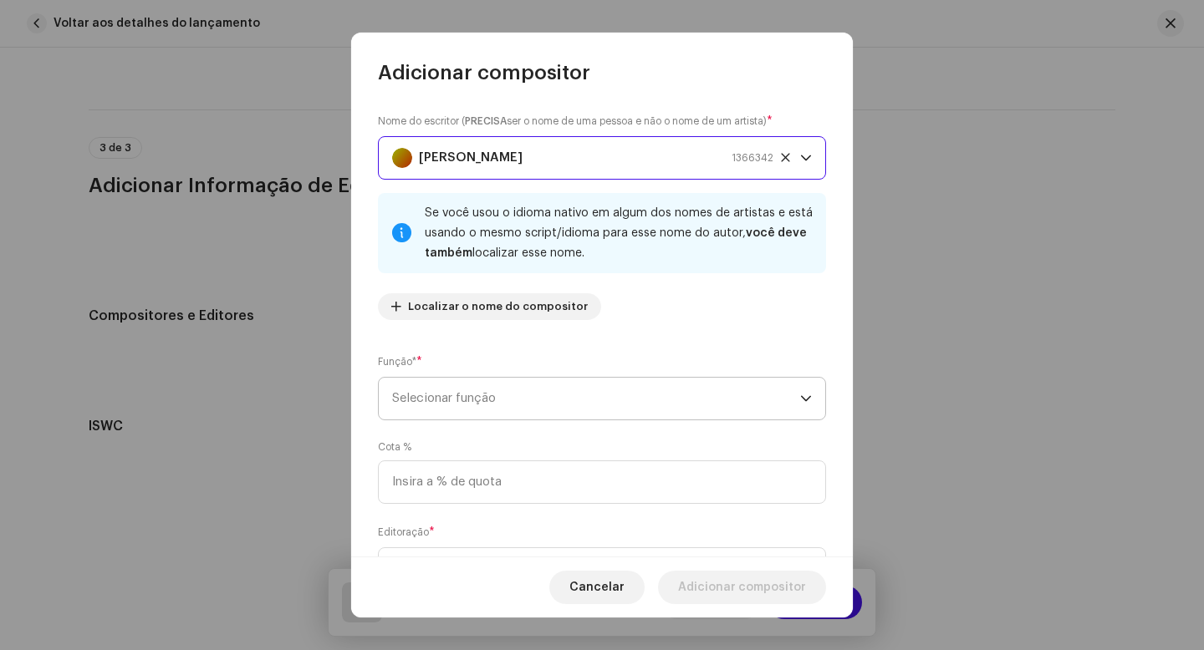
click at [501, 401] on span "Selecionar função" at bounding box center [596, 399] width 408 height 42
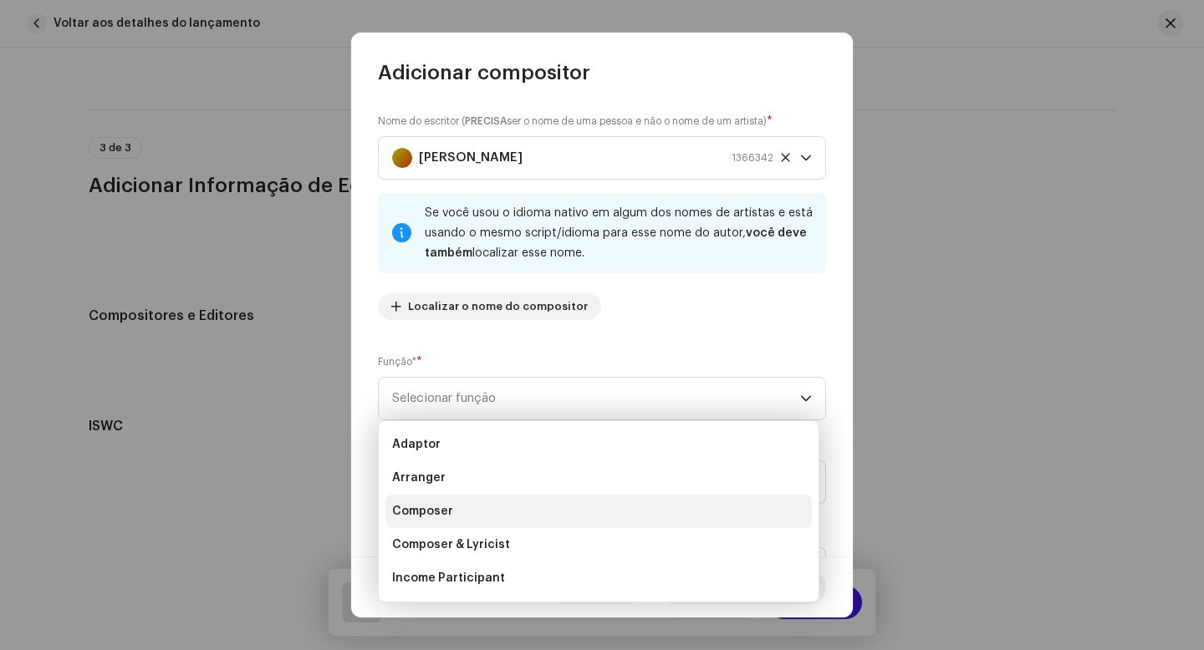
click at [460, 513] on li "Composer" at bounding box center [598, 511] width 426 height 33
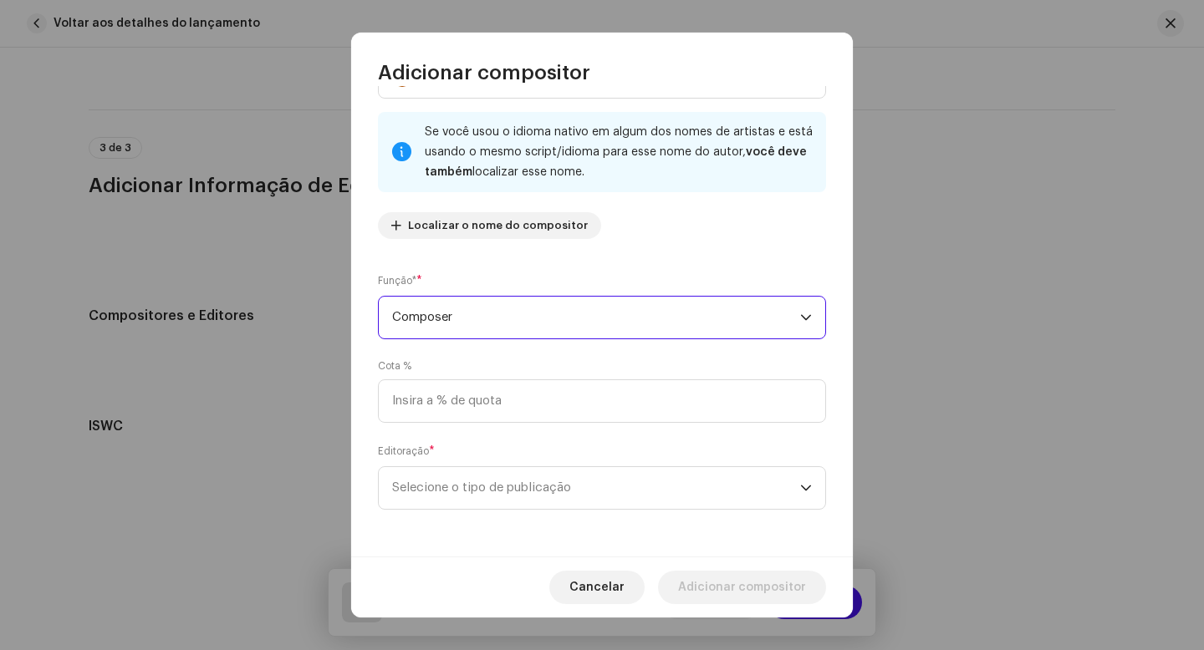
scroll to position [81, 0]
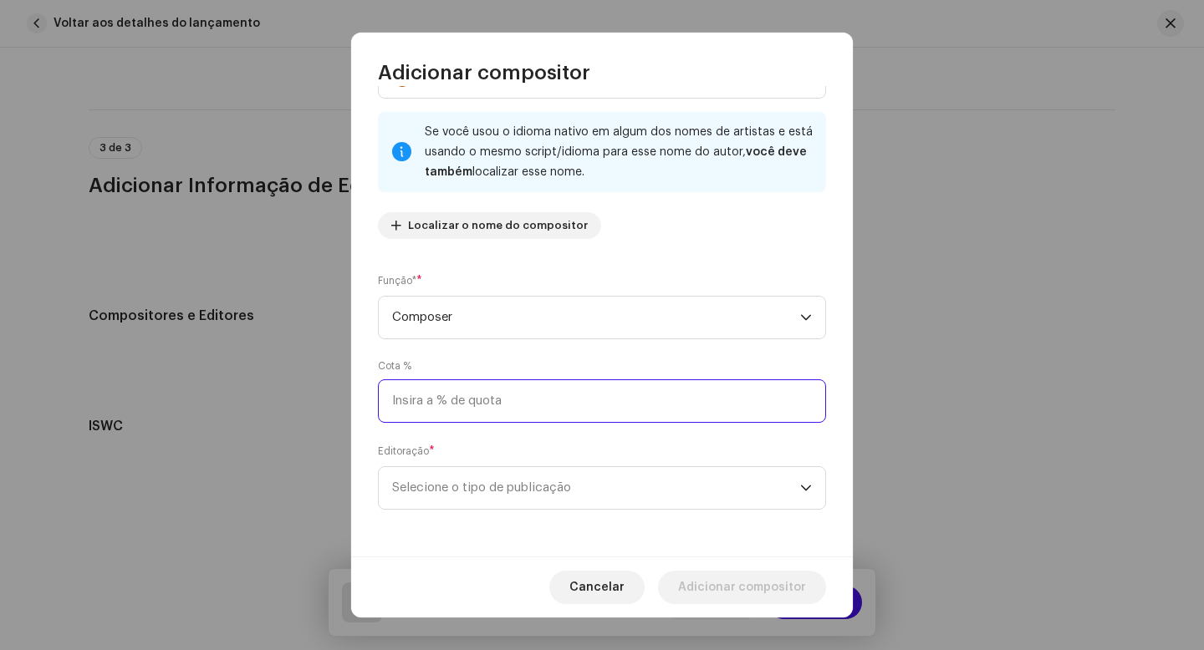
click at [471, 402] on input at bounding box center [602, 401] width 448 height 43
type input "25,00"
click at [508, 494] on span "Selecione o tipo de publicação" at bounding box center [596, 488] width 408 height 42
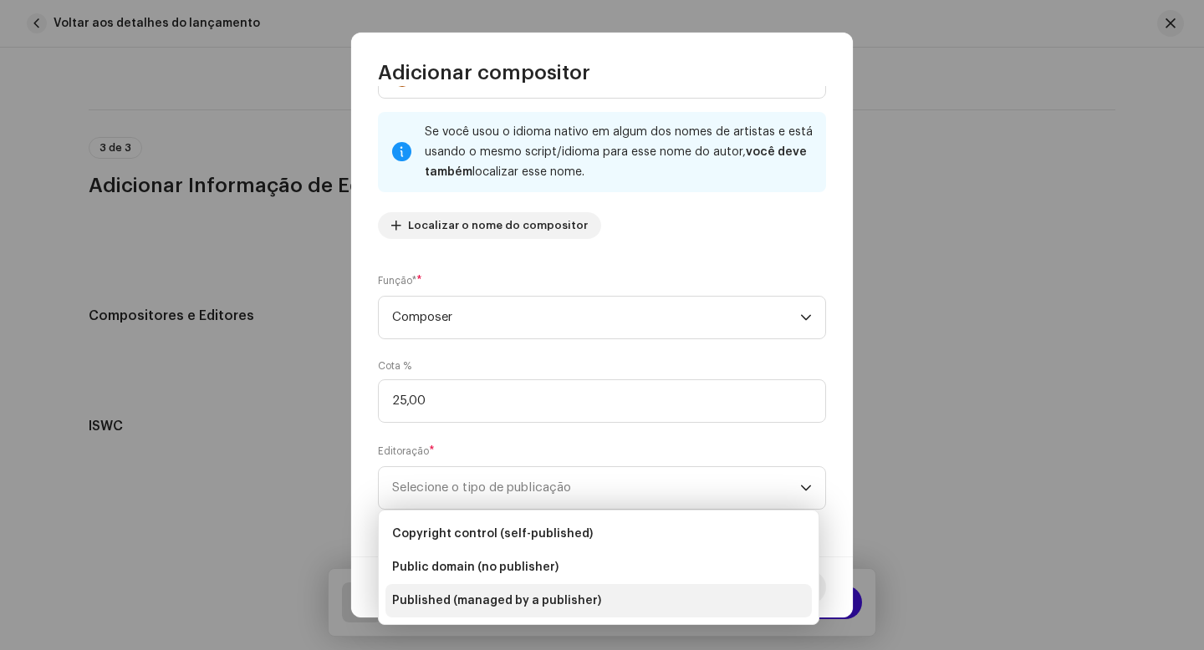
click at [502, 603] on span "Published (managed by a publisher)" at bounding box center [496, 601] width 209 height 17
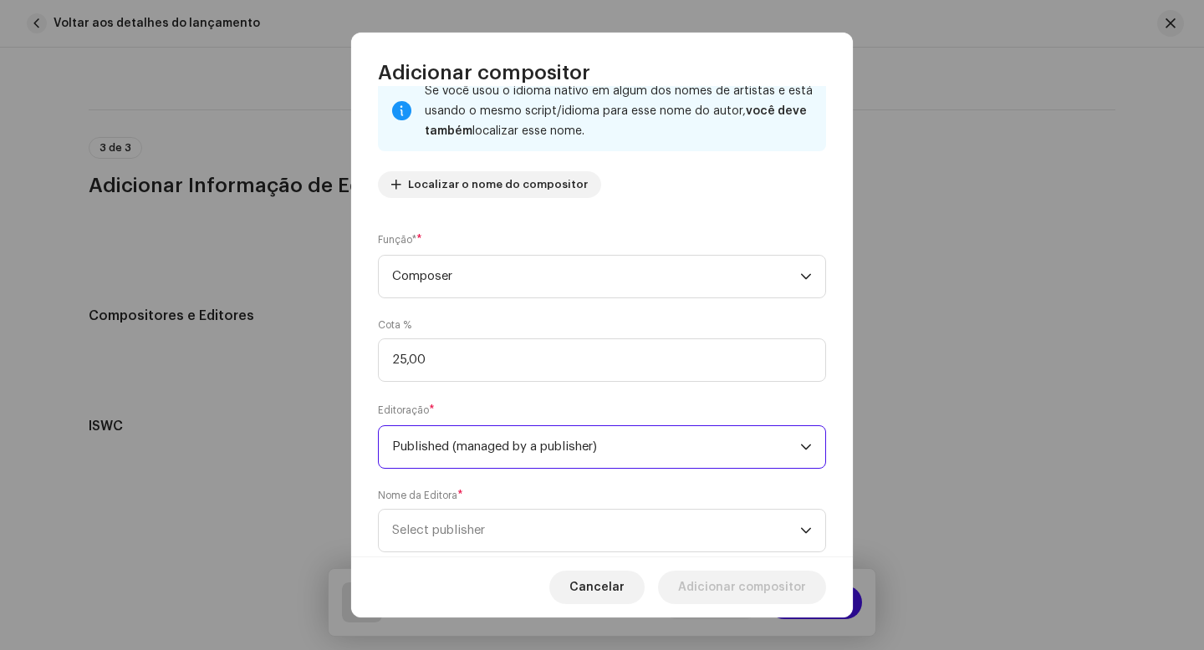
scroll to position [166, 0]
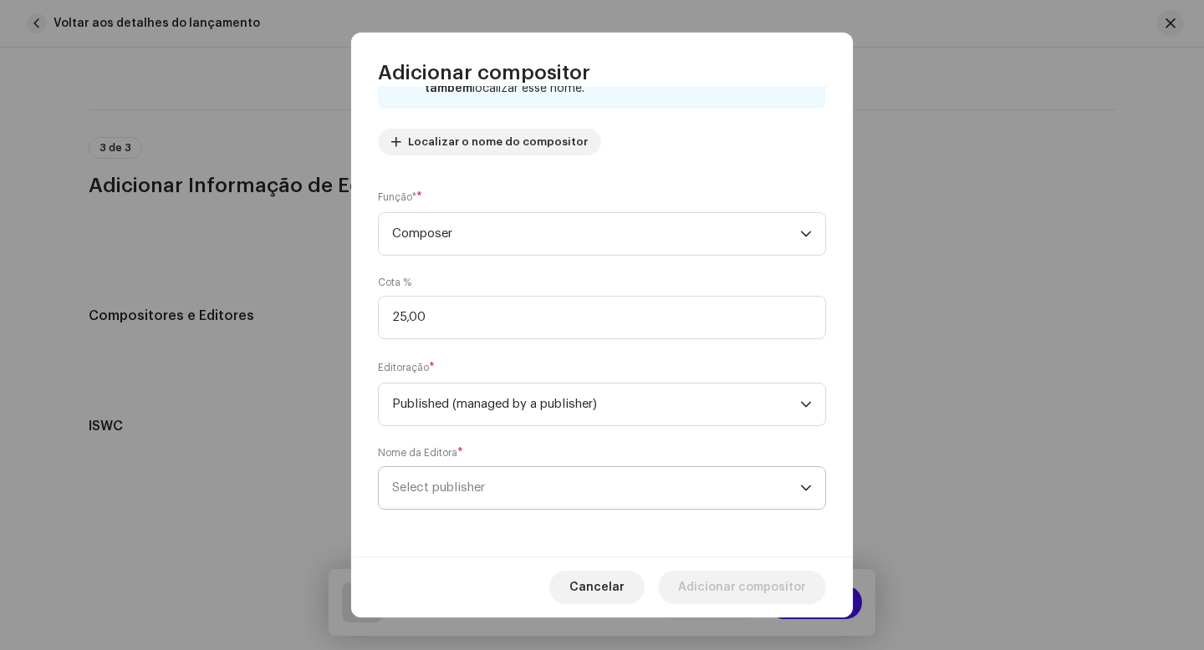
click at [533, 492] on span "Select publisher" at bounding box center [596, 488] width 408 height 42
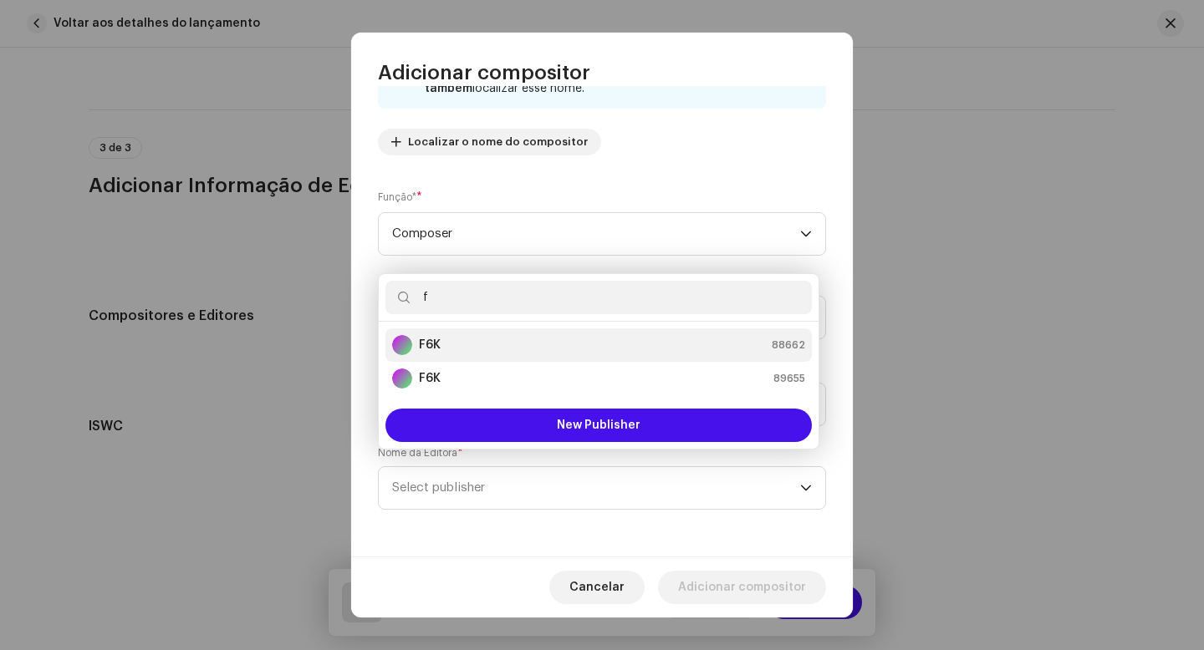
type input "f"
click at [478, 349] on div "F6K 88662" at bounding box center [598, 345] width 413 height 20
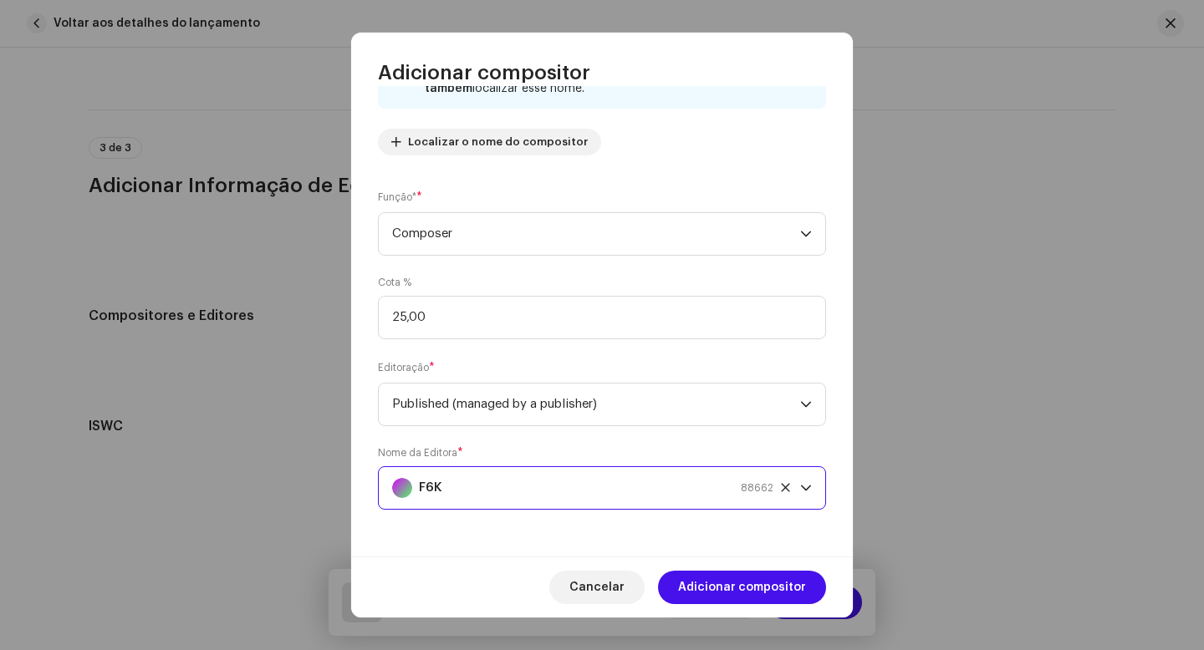
click at [749, 583] on span "Adicionar compositor" at bounding box center [742, 587] width 128 height 33
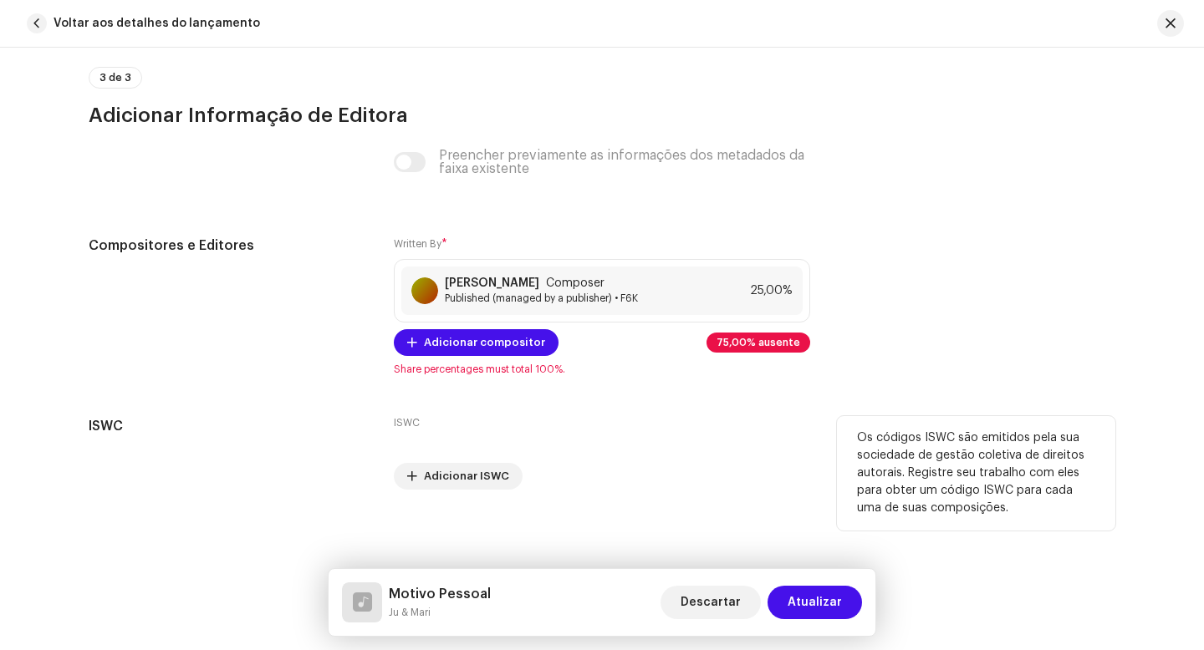
scroll to position [3895, 0]
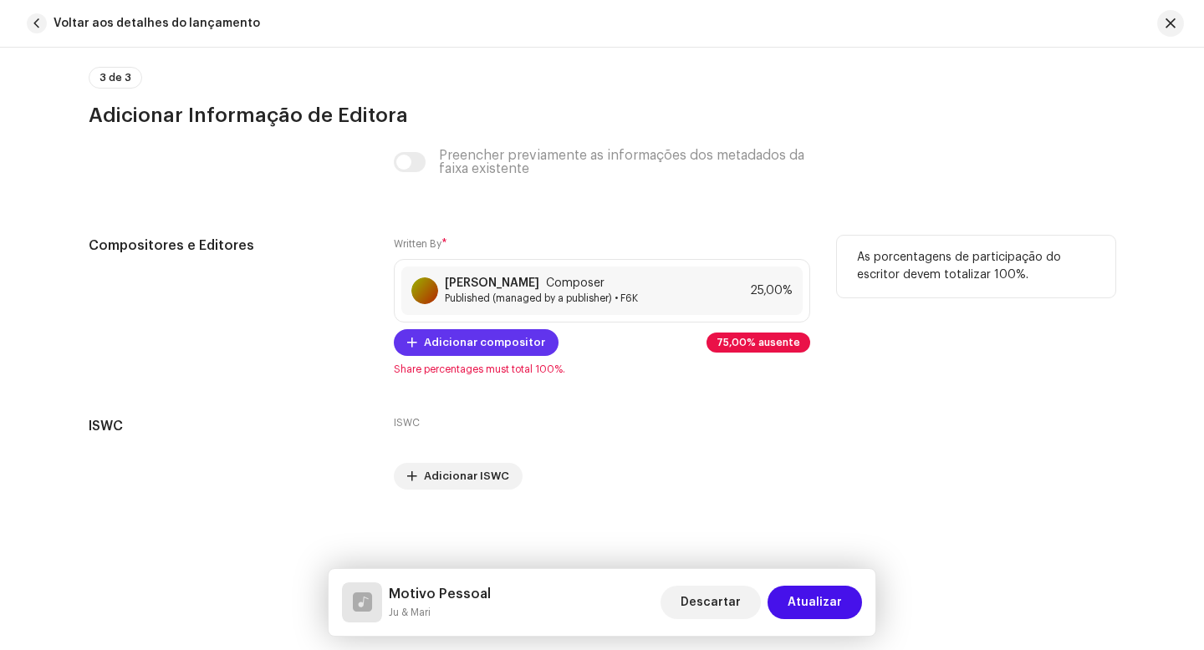
click at [456, 347] on span "Adicionar compositor" at bounding box center [484, 342] width 121 height 33
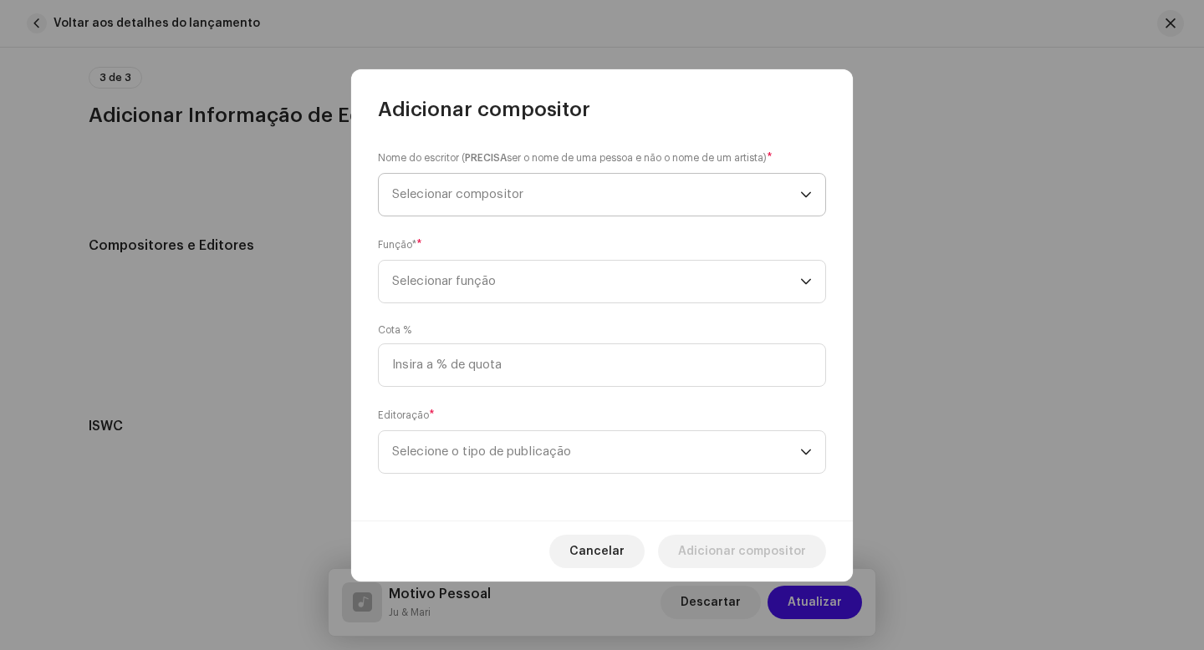
click at [445, 194] on span "Selecionar compositor" at bounding box center [457, 194] width 131 height 13
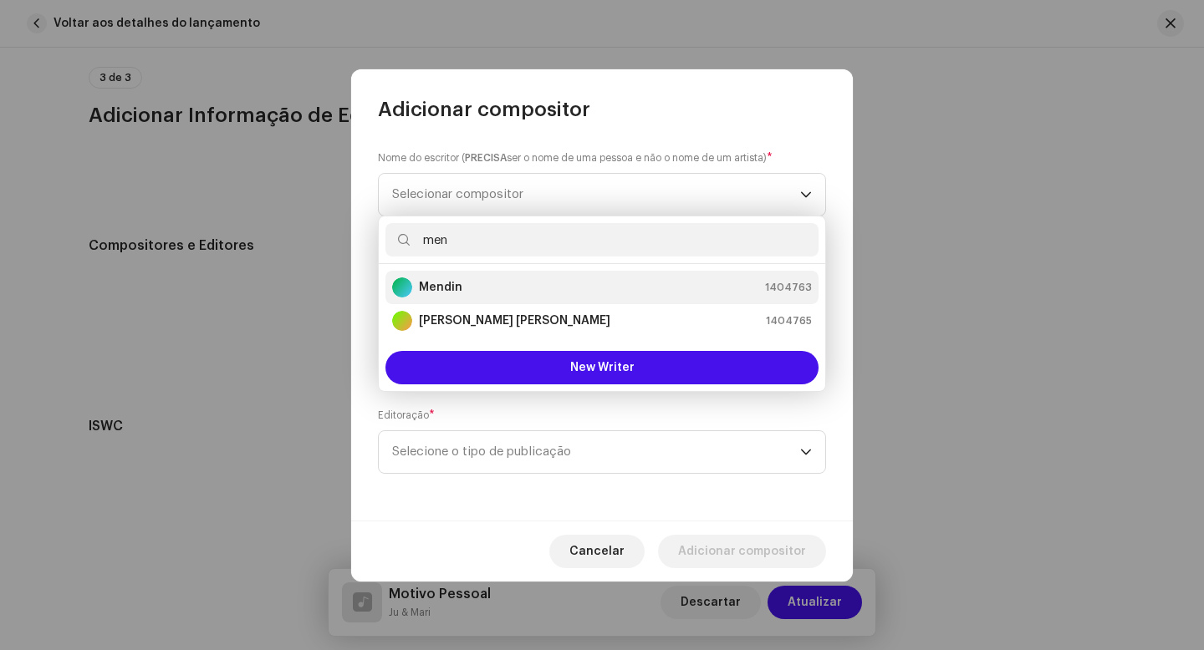
type input "men"
click at [459, 286] on strong "Mendin" at bounding box center [440, 287] width 43 height 17
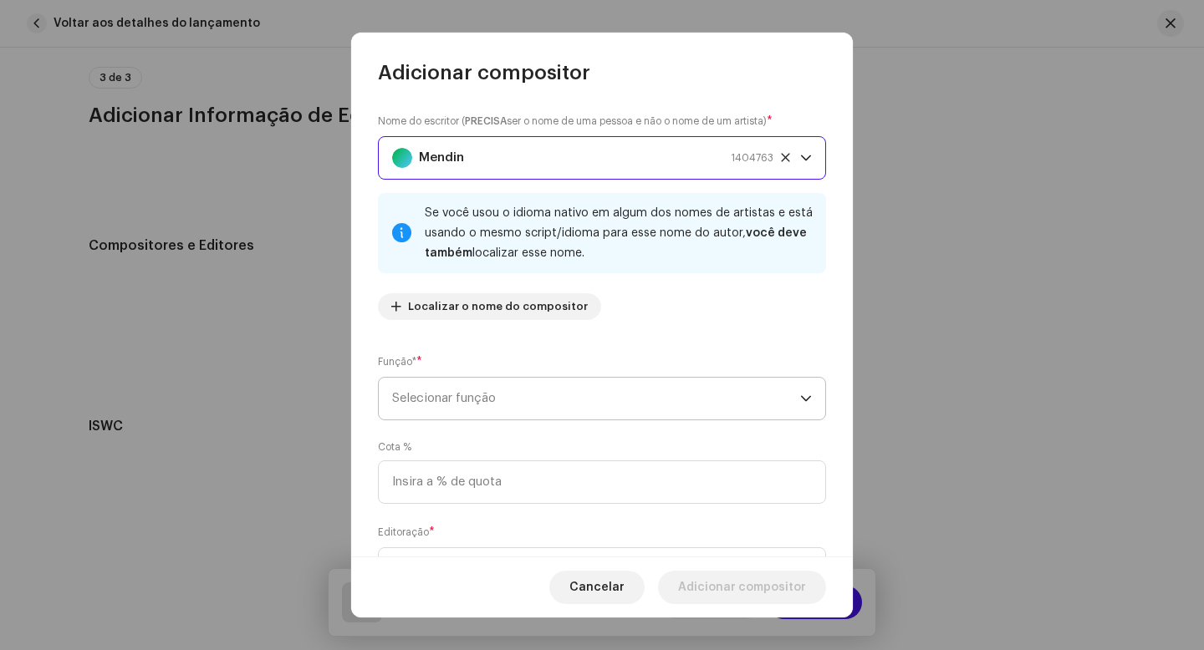
click at [507, 393] on span "Selecionar função" at bounding box center [596, 399] width 408 height 42
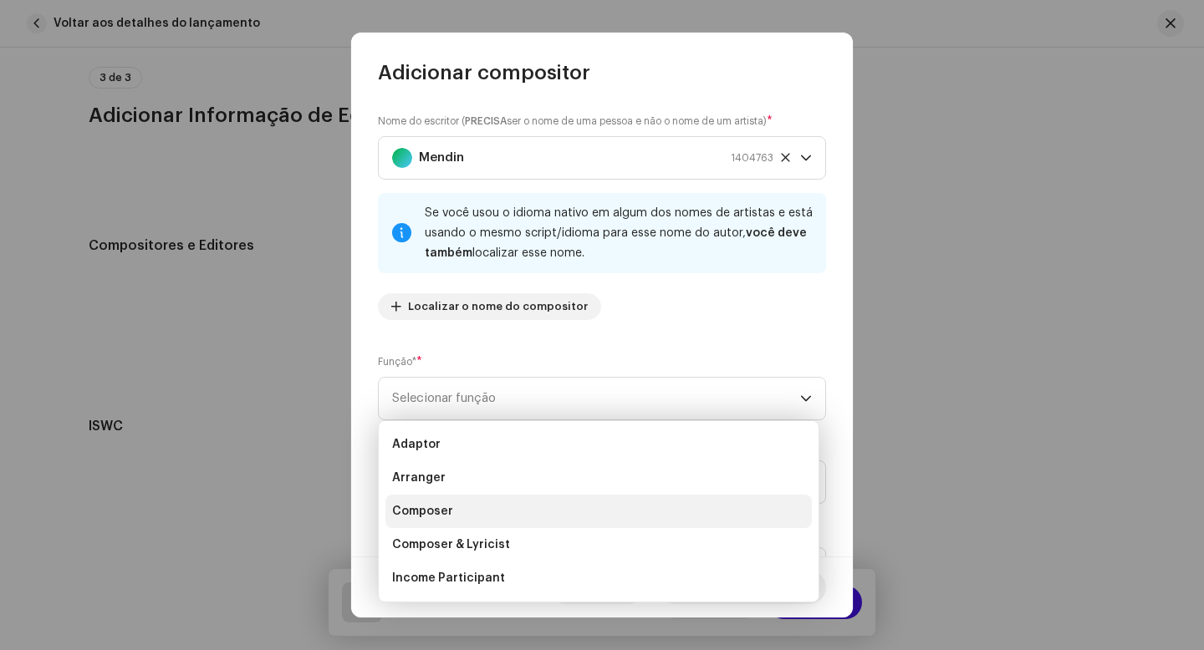
click at [422, 517] on span "Composer" at bounding box center [422, 511] width 61 height 17
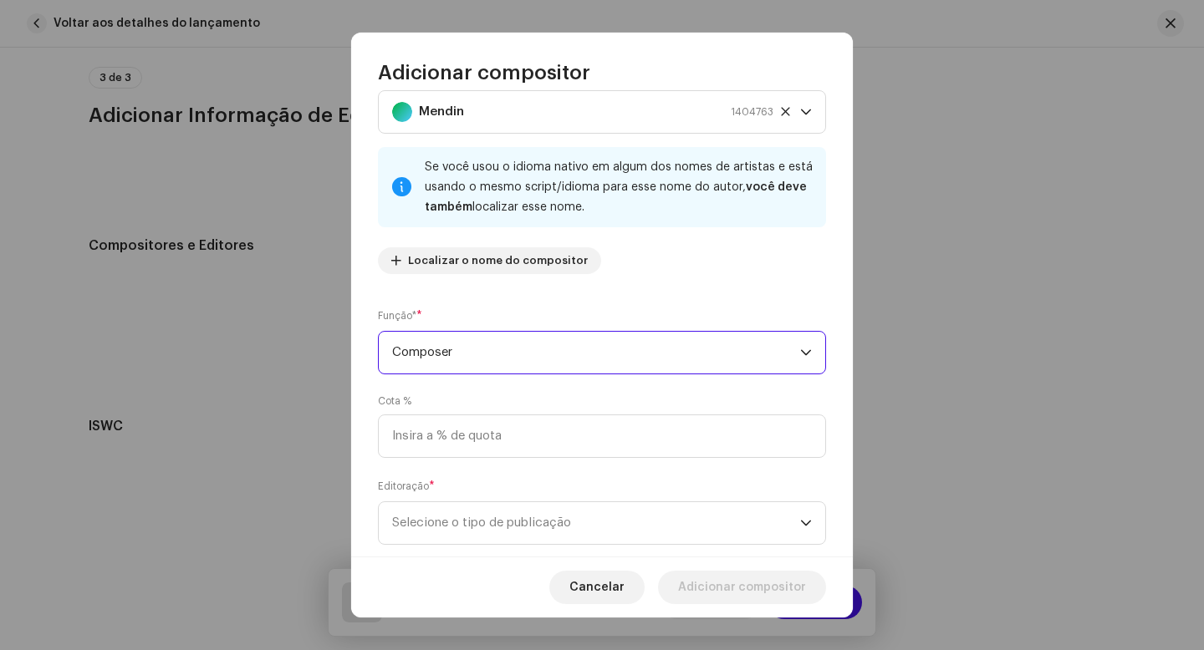
scroll to position [81, 0]
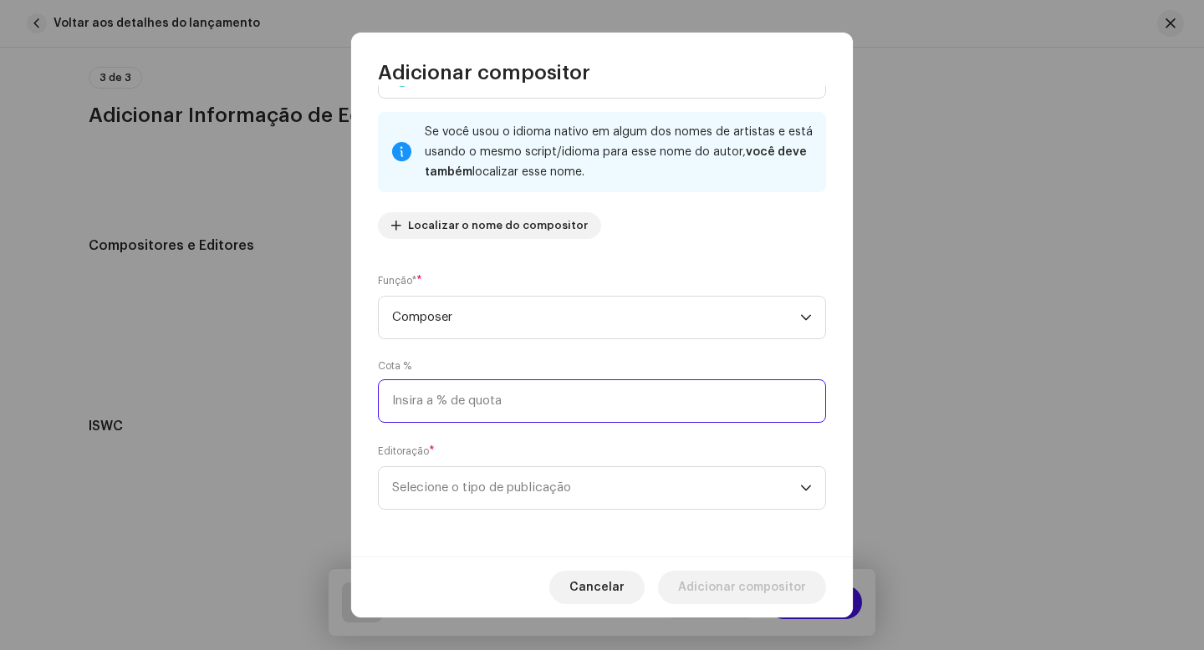
click at [444, 405] on input at bounding box center [602, 401] width 448 height 43
type input "25,00"
click at [474, 502] on span "Selecione o tipo de publicação" at bounding box center [596, 488] width 408 height 42
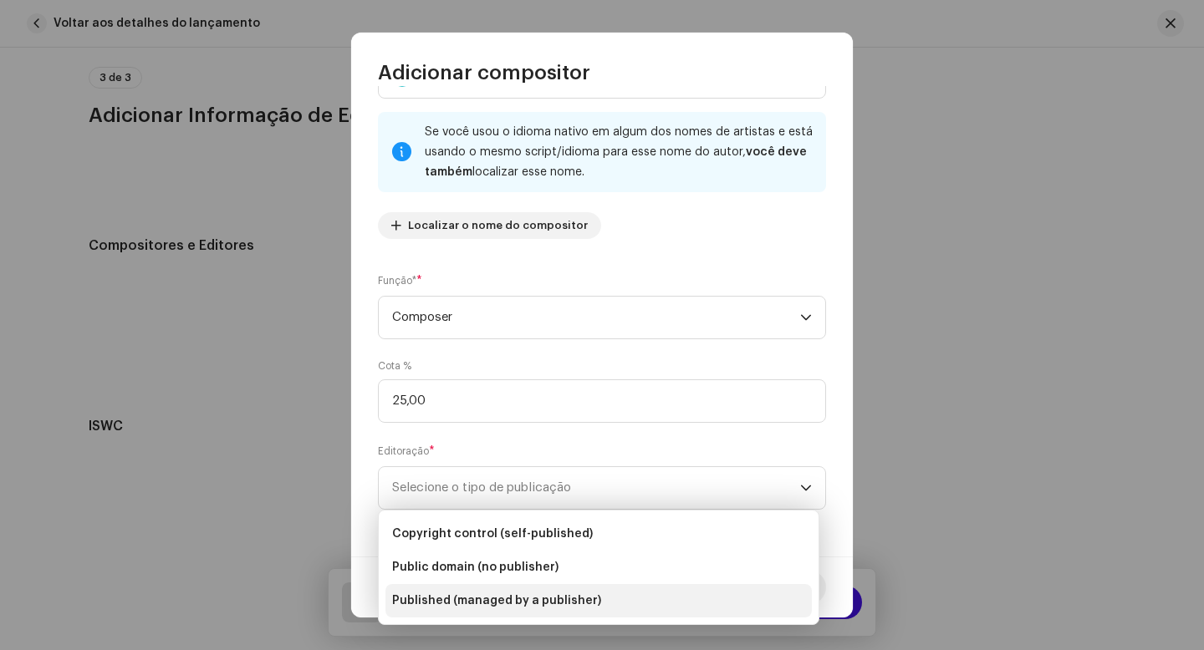
click at [544, 602] on span "Published (managed by a publisher)" at bounding box center [496, 601] width 209 height 17
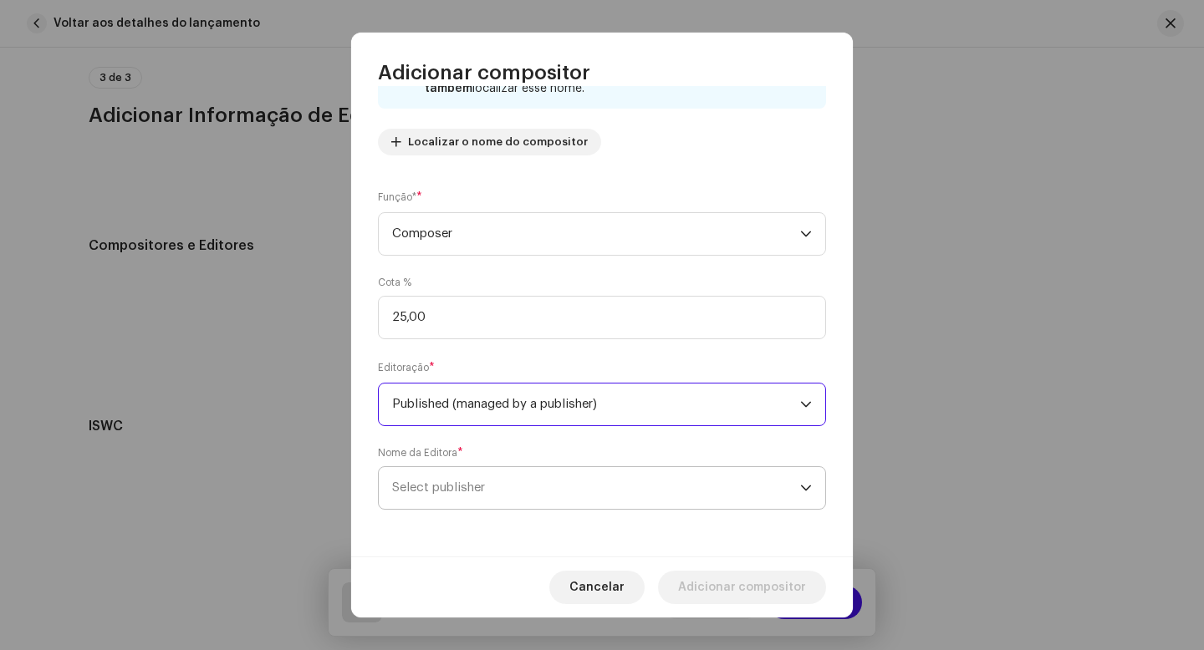
scroll to position [166, 0]
click at [572, 483] on span "Select publisher" at bounding box center [596, 488] width 408 height 42
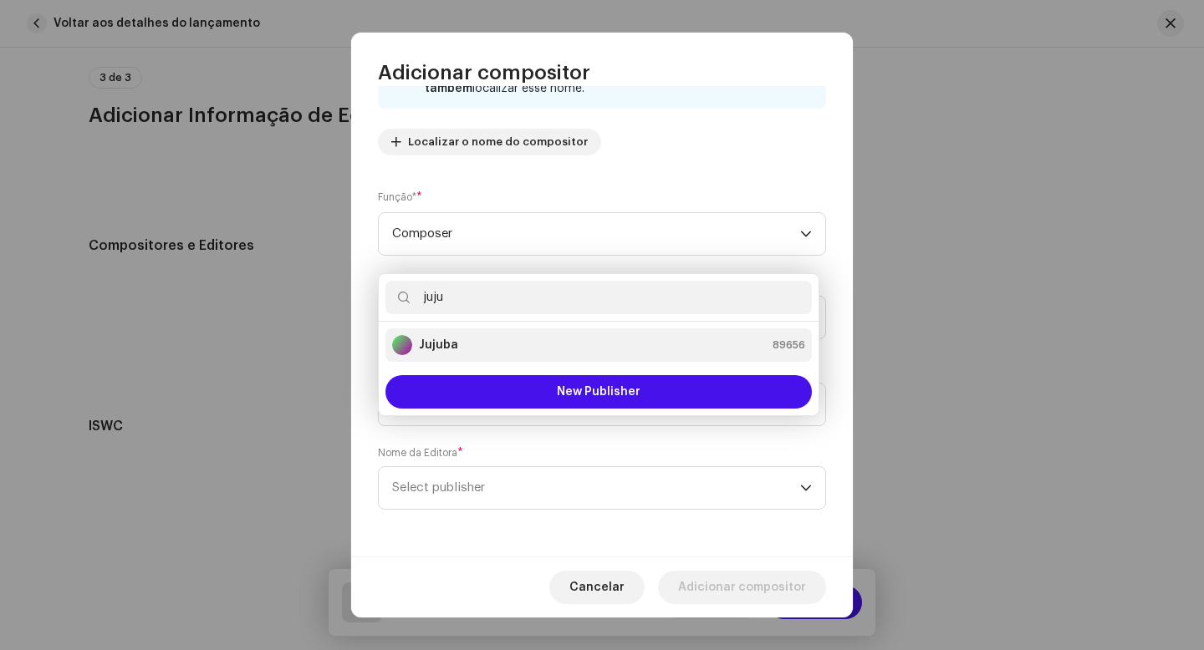
type input "juju"
click at [430, 345] on strong "Jujuba" at bounding box center [438, 345] width 39 height 17
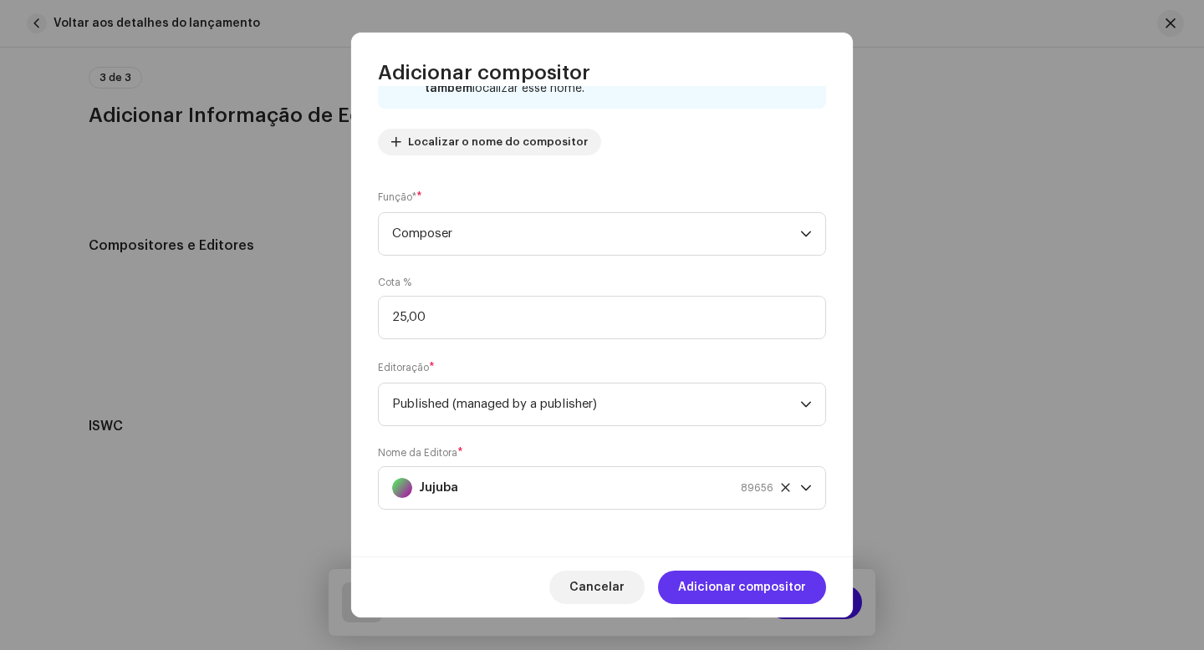
click at [724, 582] on span "Adicionar compositor" at bounding box center [742, 587] width 128 height 33
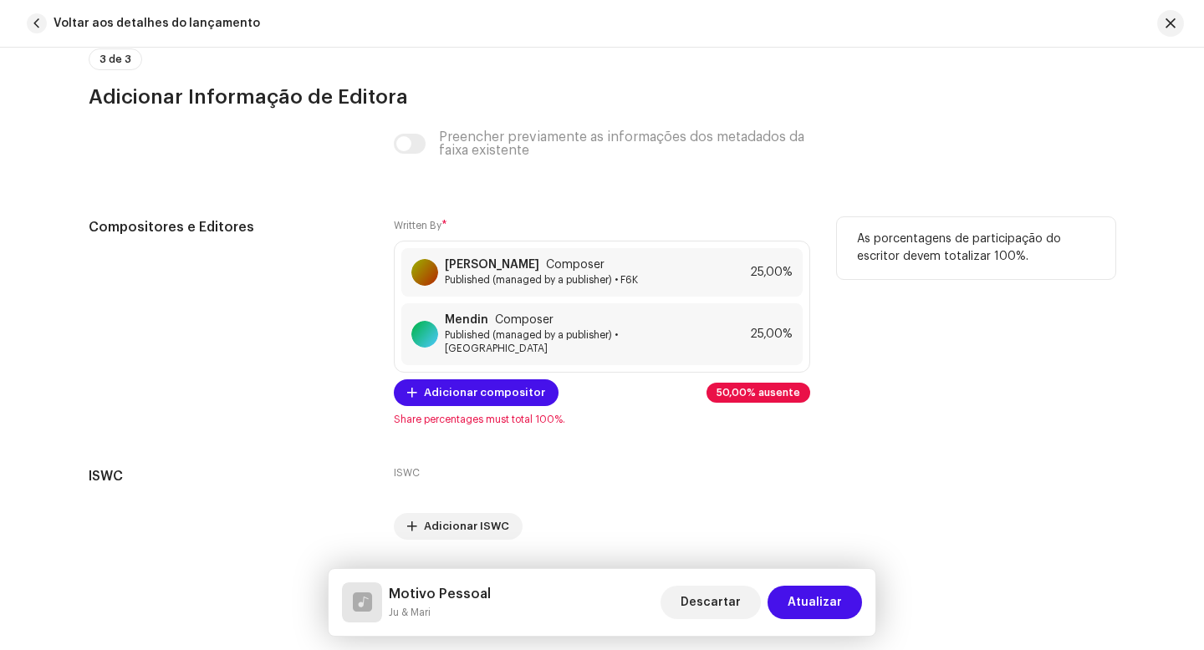
scroll to position [3927, 0]
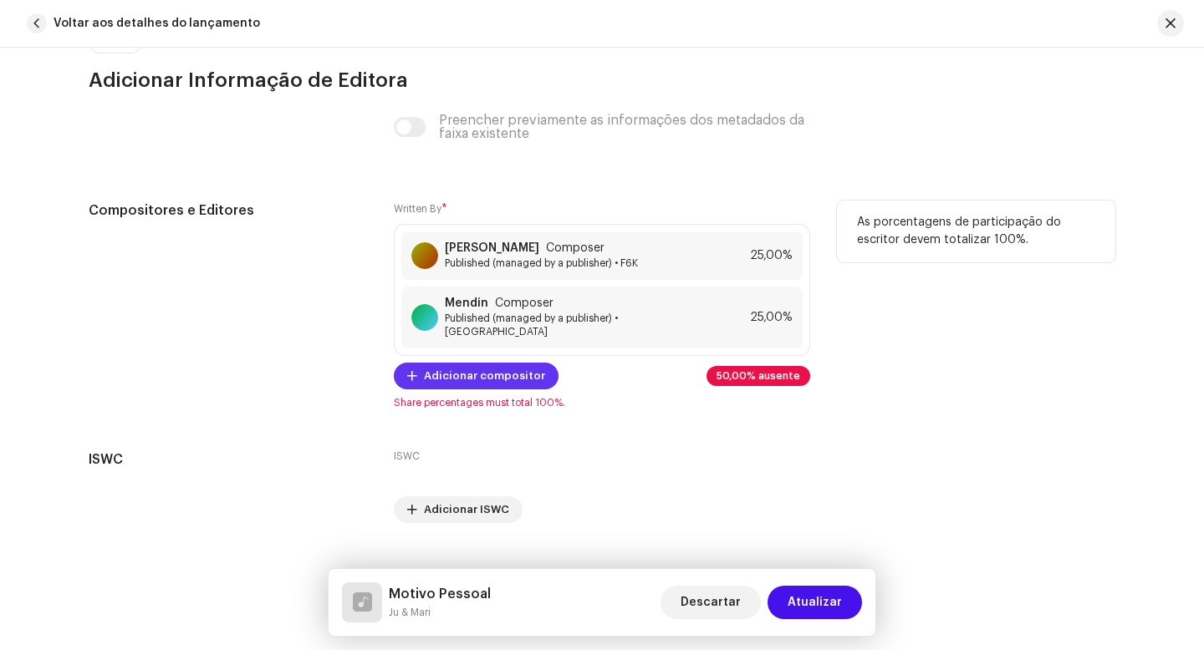
click at [489, 366] on span "Adicionar compositor" at bounding box center [484, 375] width 121 height 33
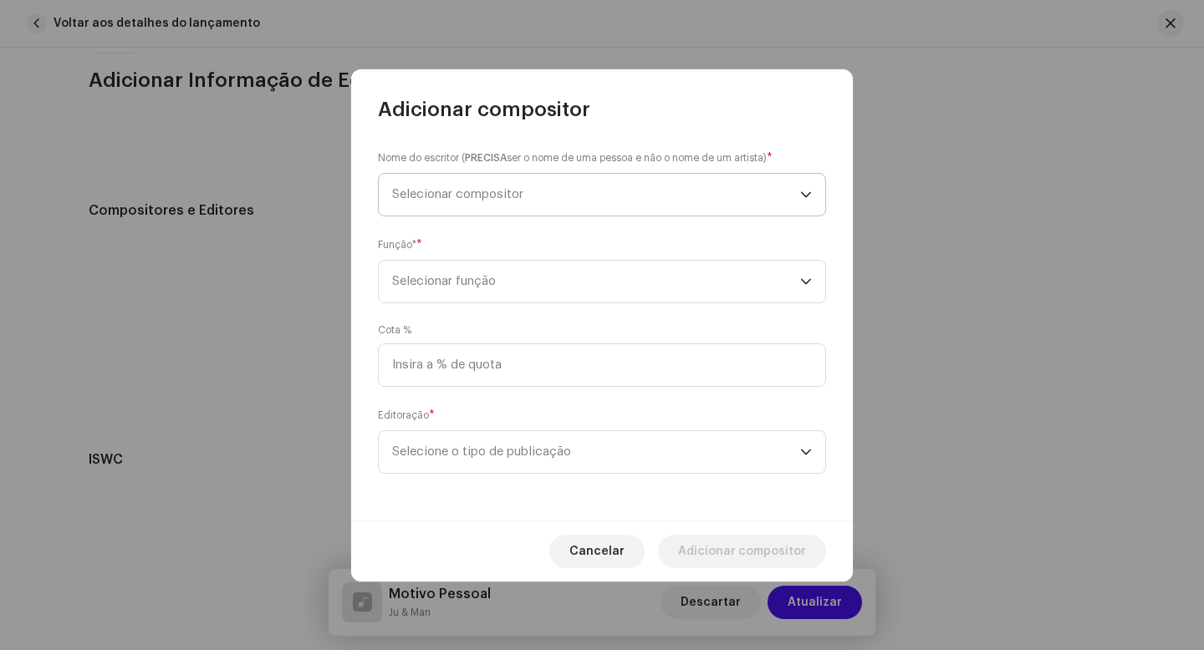
click at [471, 196] on span "Selecionar compositor" at bounding box center [457, 194] width 131 height 13
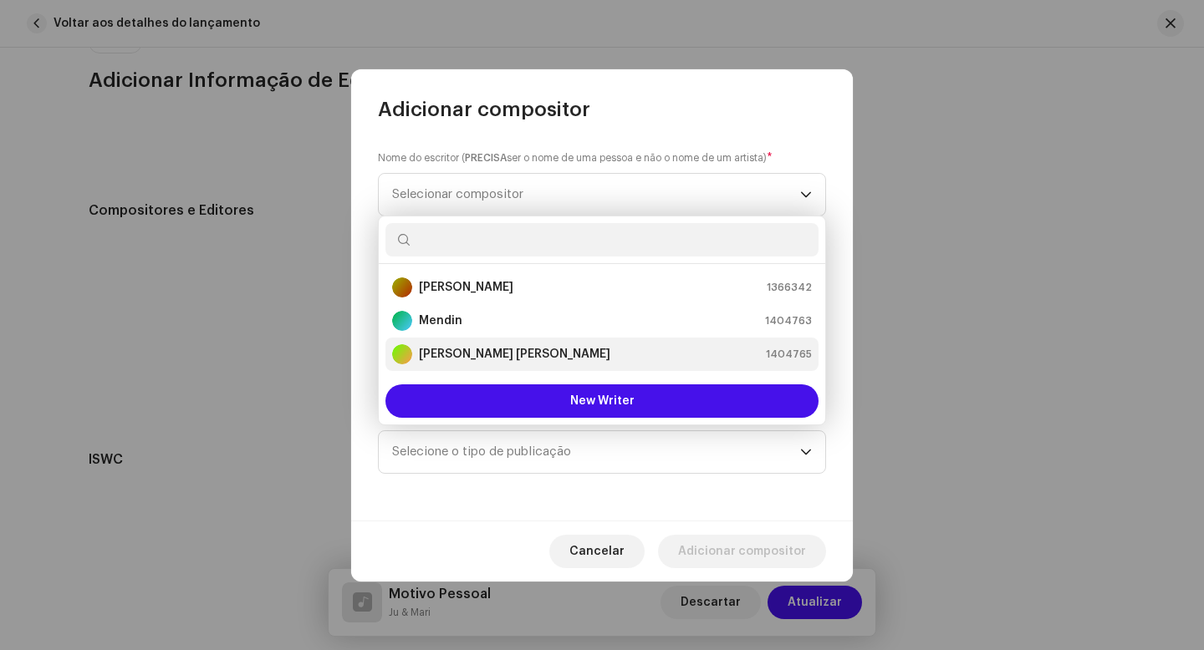
click at [464, 355] on strong "[PERSON_NAME]" at bounding box center [514, 354] width 191 height 17
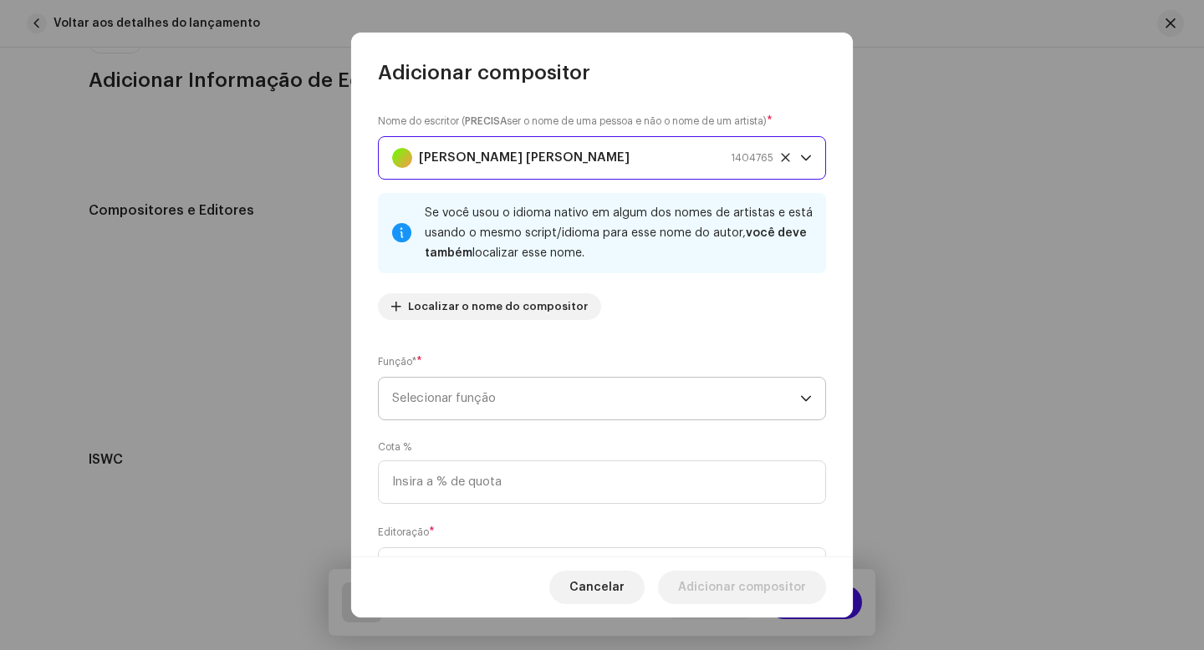
click at [462, 390] on span "Selecionar função" at bounding box center [596, 399] width 408 height 42
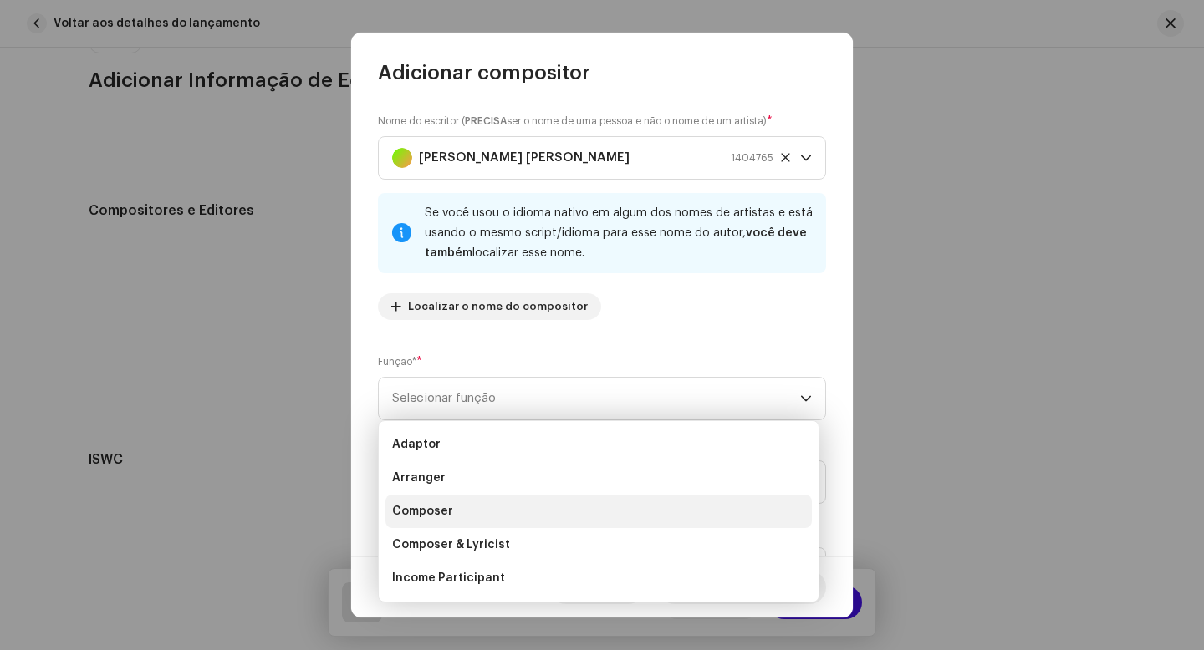
click at [451, 519] on li "Composer" at bounding box center [598, 511] width 426 height 33
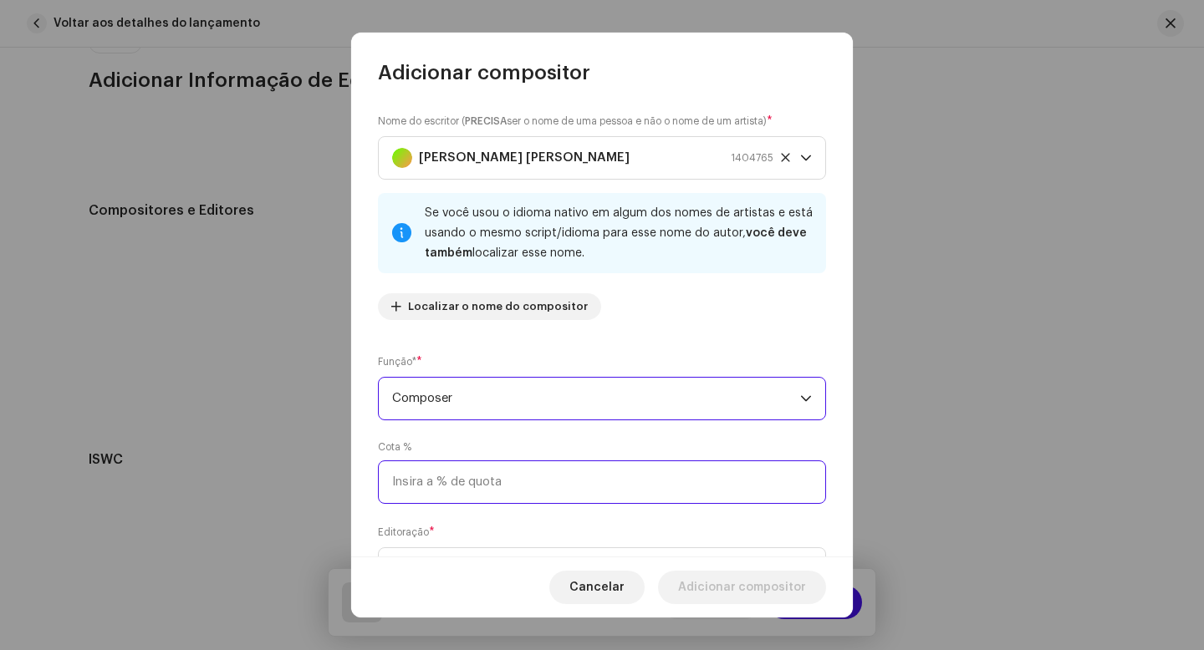
click at [470, 482] on input at bounding box center [602, 482] width 448 height 43
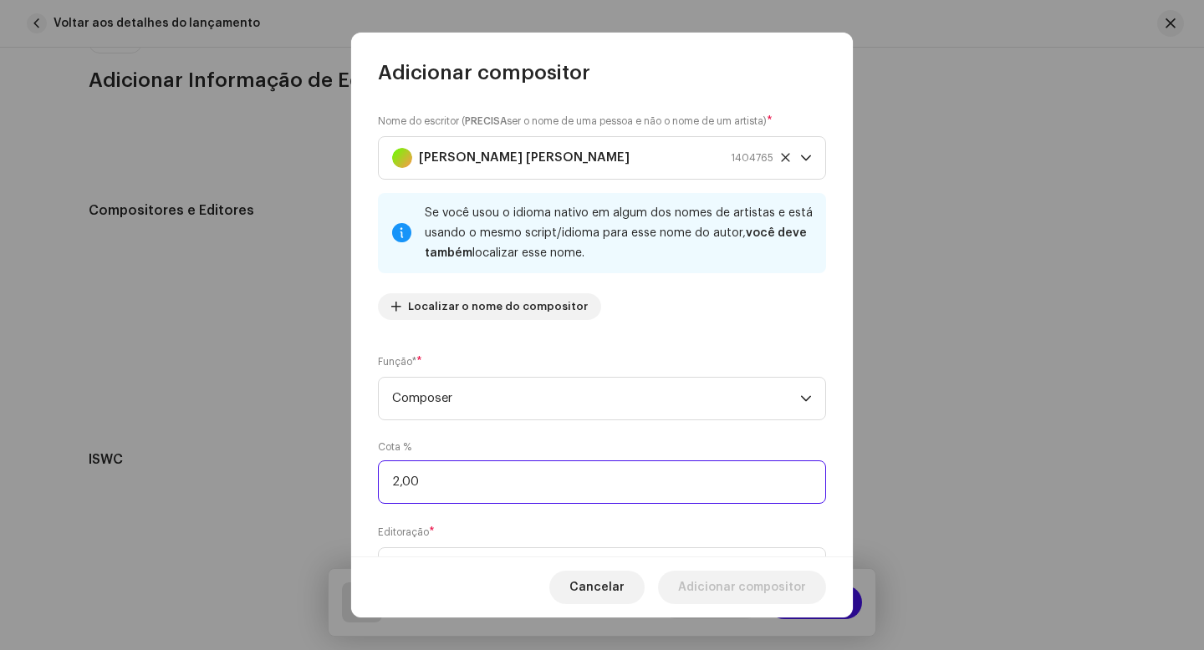
type input "25,00"
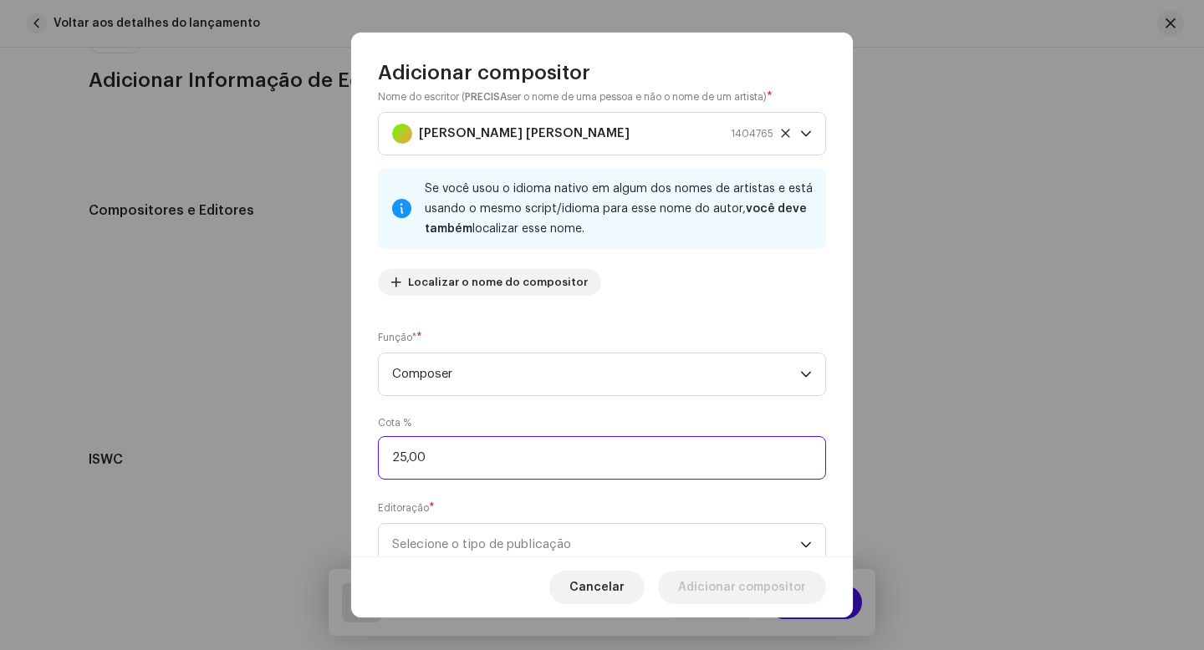
scroll to position [81, 0]
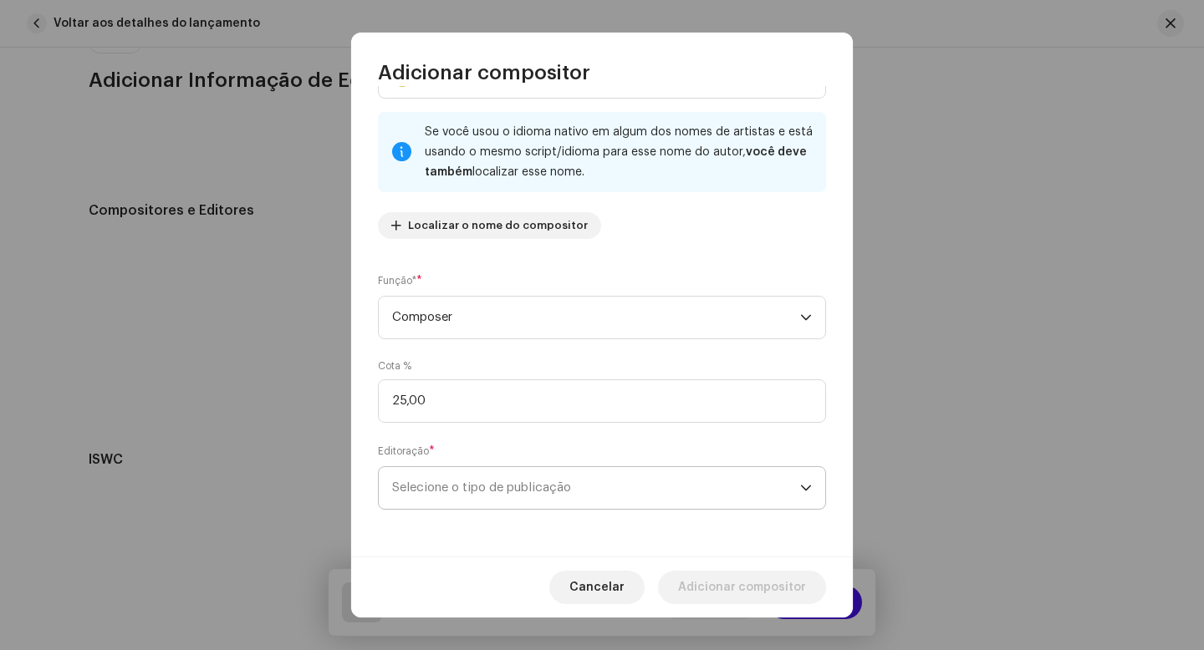
click at [484, 481] on span "Selecione o tipo de publicação" at bounding box center [596, 488] width 408 height 42
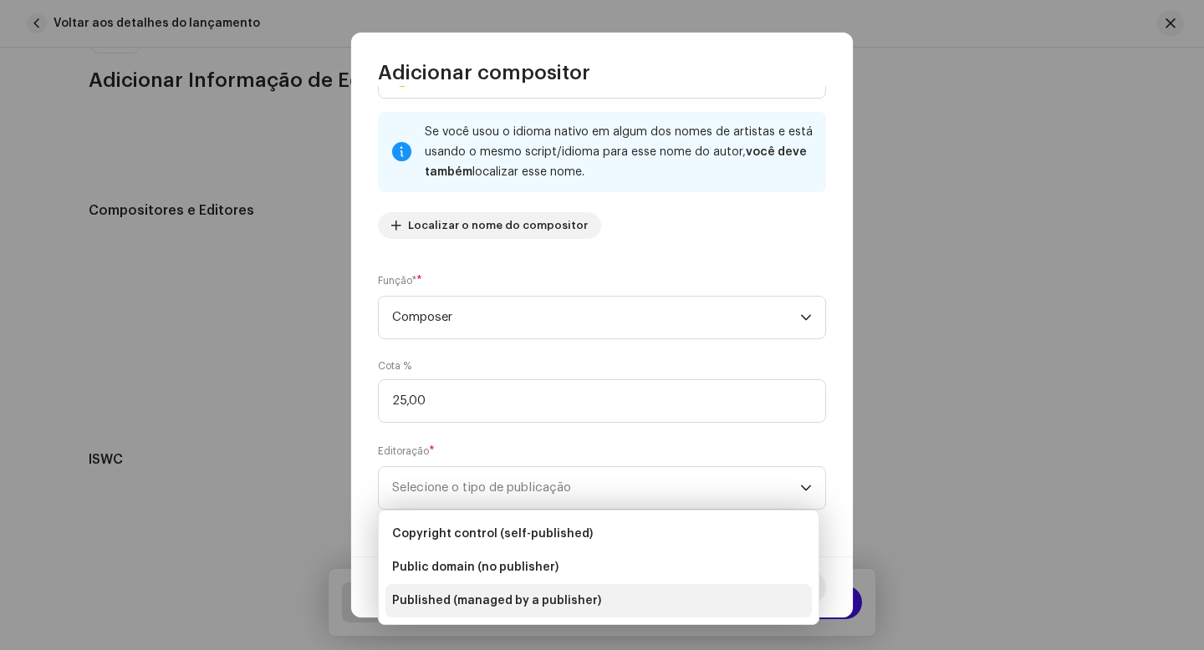
click at [489, 599] on span "Published (managed by a publisher)" at bounding box center [496, 601] width 209 height 17
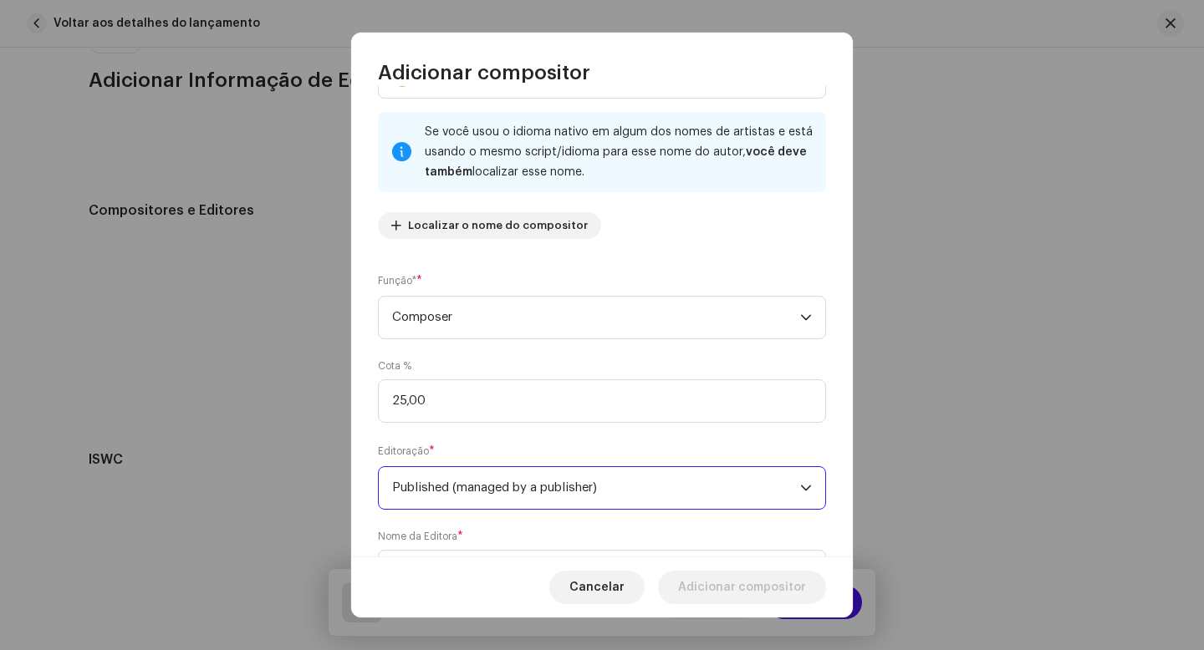
scroll to position [166, 0]
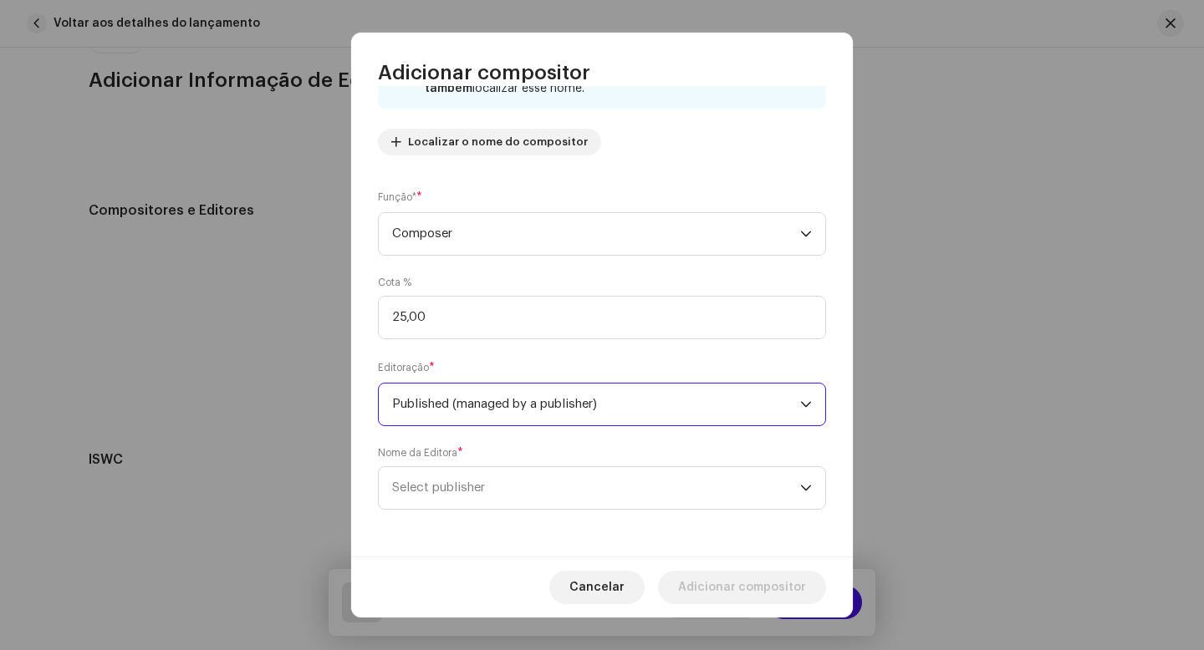
click at [515, 484] on span "Select publisher" at bounding box center [596, 488] width 408 height 42
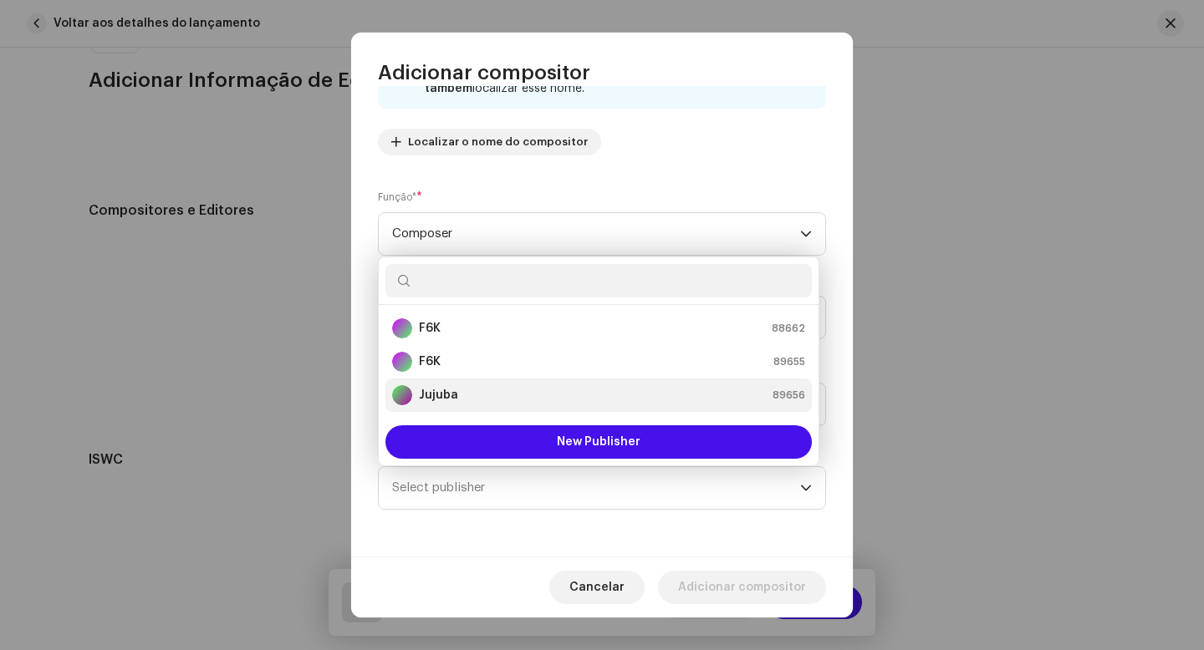
click at [465, 396] on div "Jujuba 89656" at bounding box center [598, 395] width 413 height 20
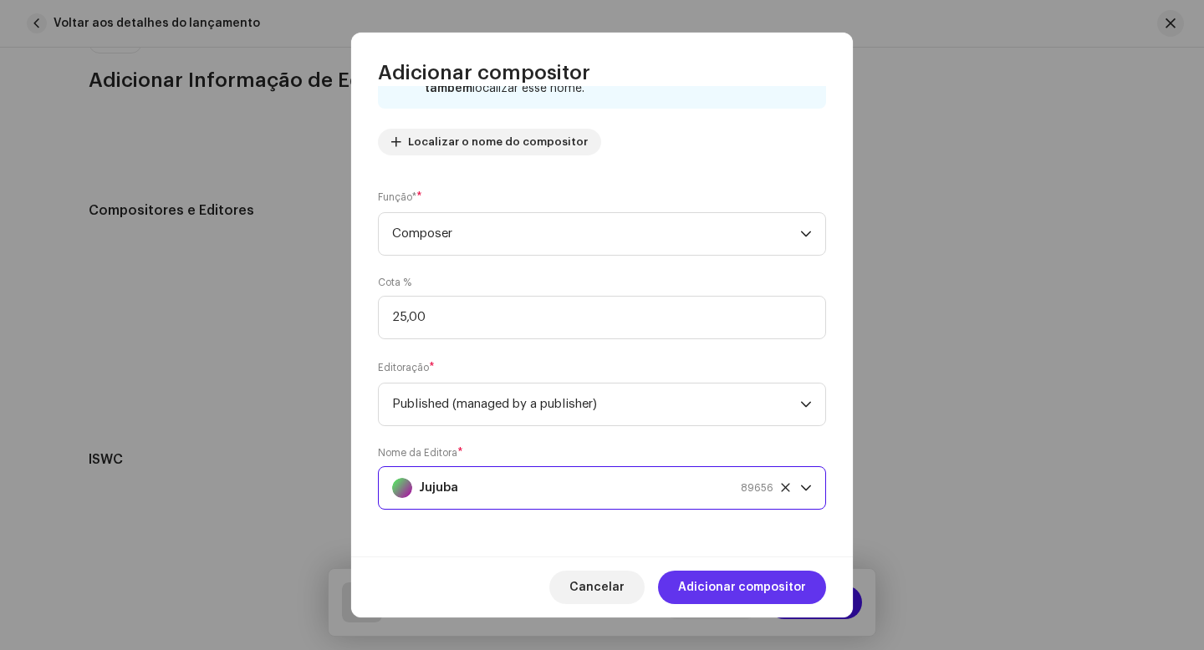
click at [706, 584] on span "Adicionar compositor" at bounding box center [742, 587] width 128 height 33
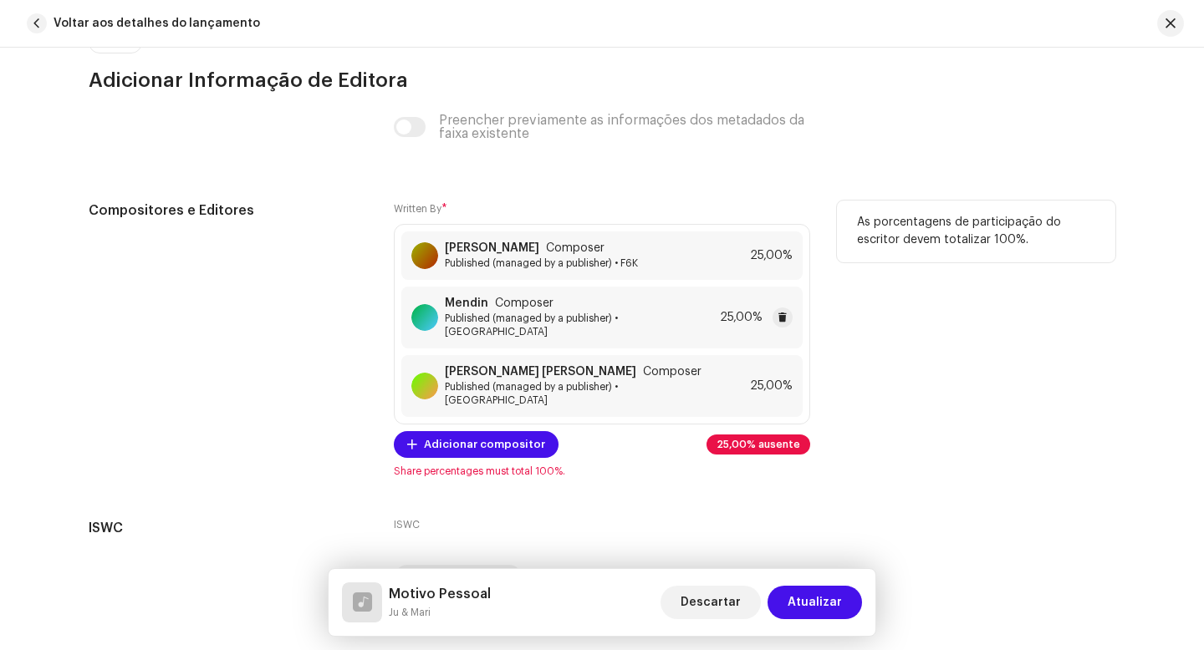
click at [644, 318] on span "Published (managed by a publisher) • [GEOGRAPHIC_DATA]" at bounding box center [579, 325] width 268 height 27
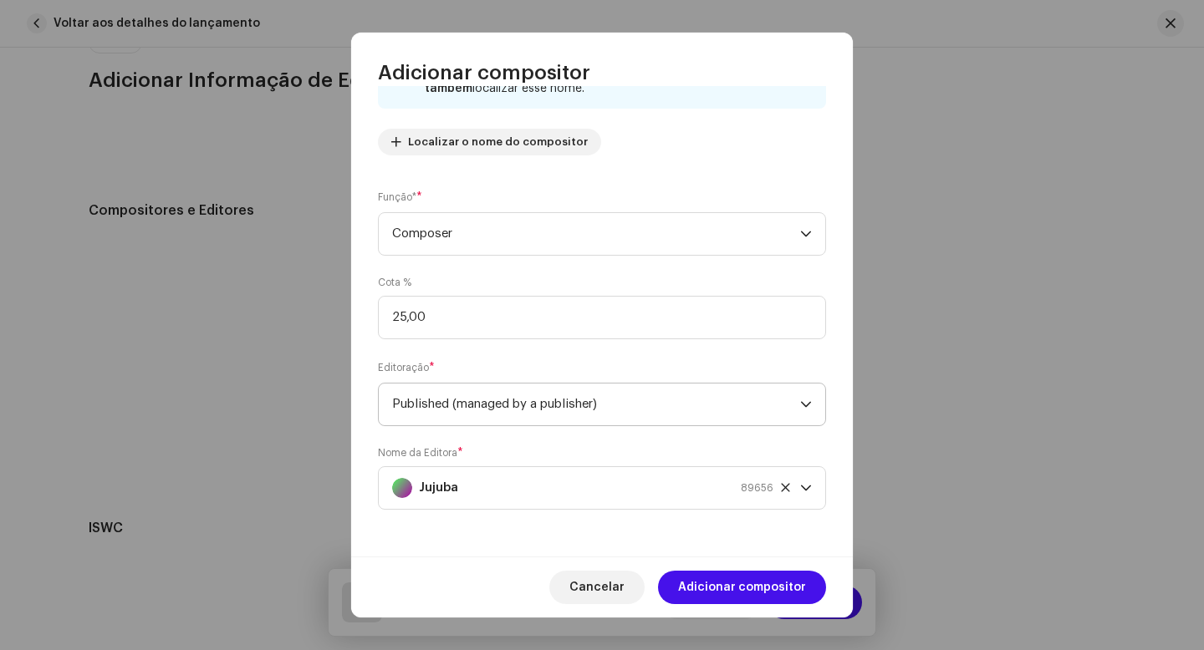
click at [767, 403] on span "Published (managed by a publisher)" at bounding box center [596, 405] width 408 height 42
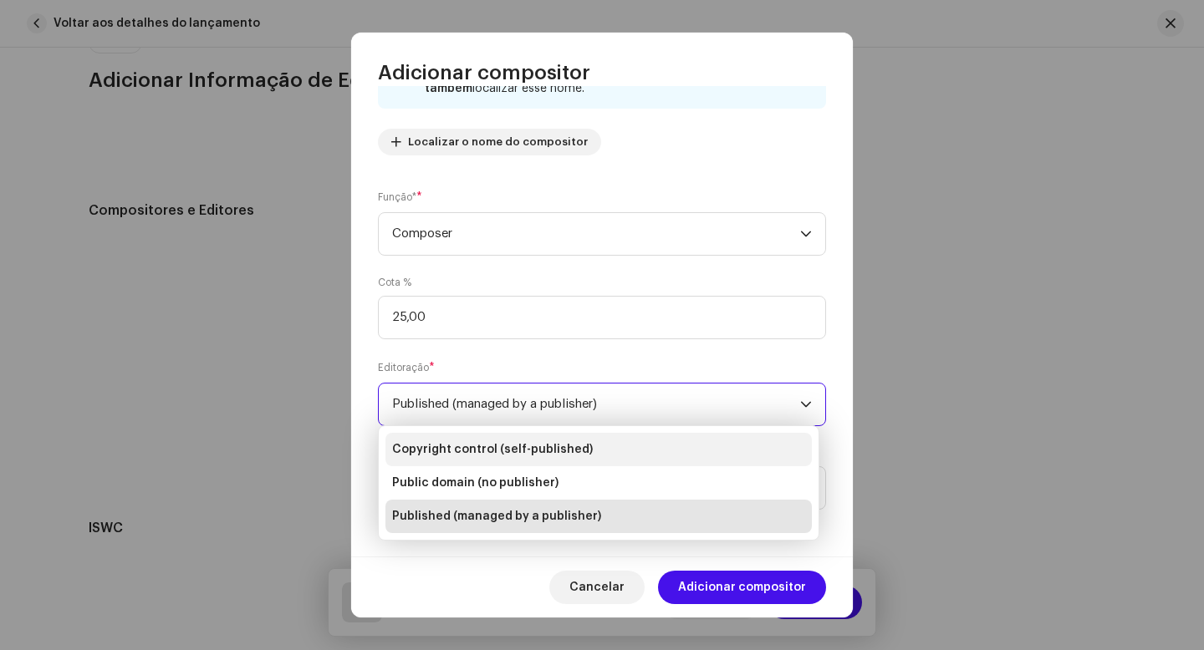
click at [557, 454] on span "Copyright control (self-published)" at bounding box center [492, 449] width 201 height 17
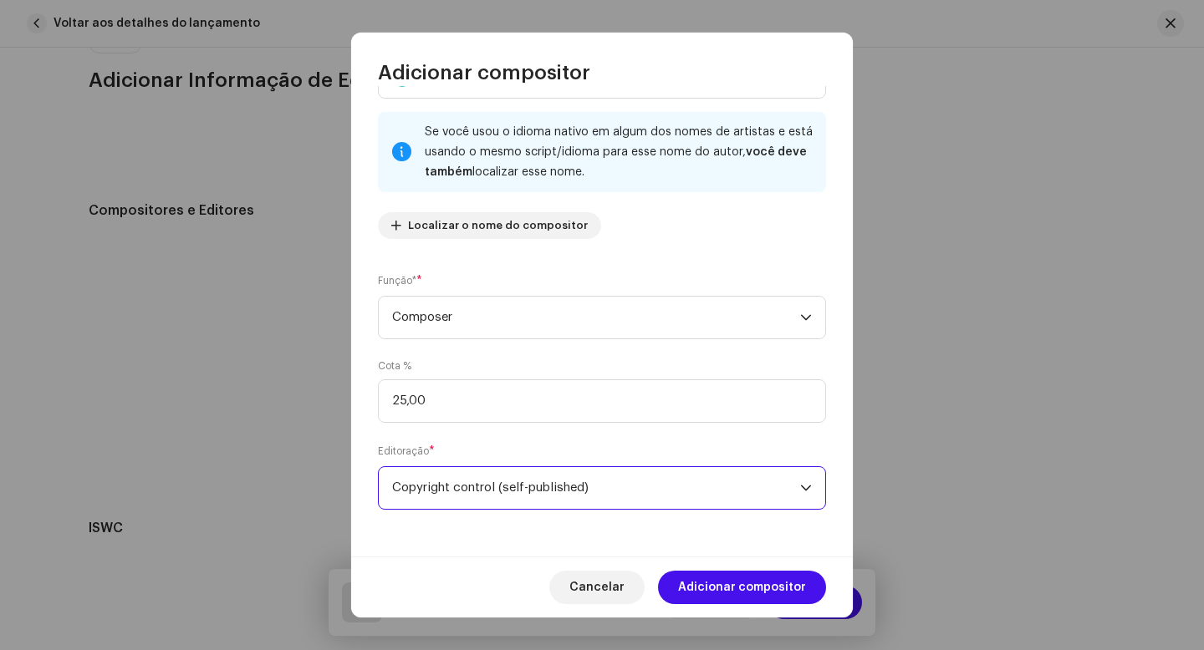
scroll to position [81, 0]
click at [728, 590] on span "Adicionar compositor" at bounding box center [742, 587] width 128 height 33
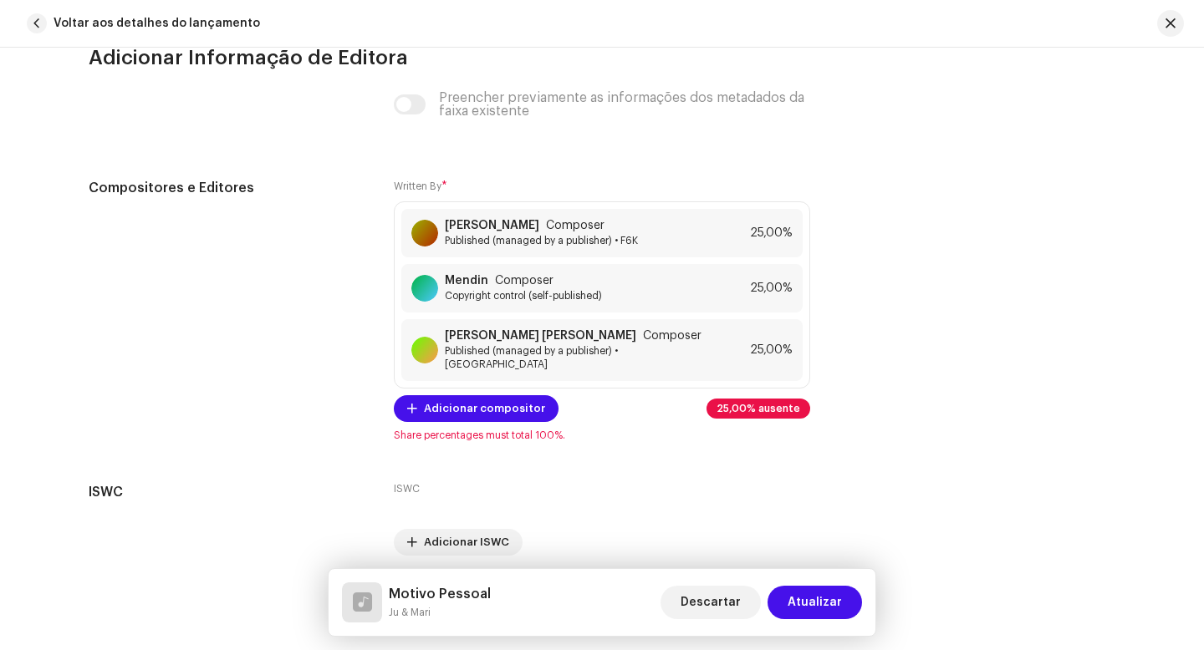
scroll to position [4005, 0]
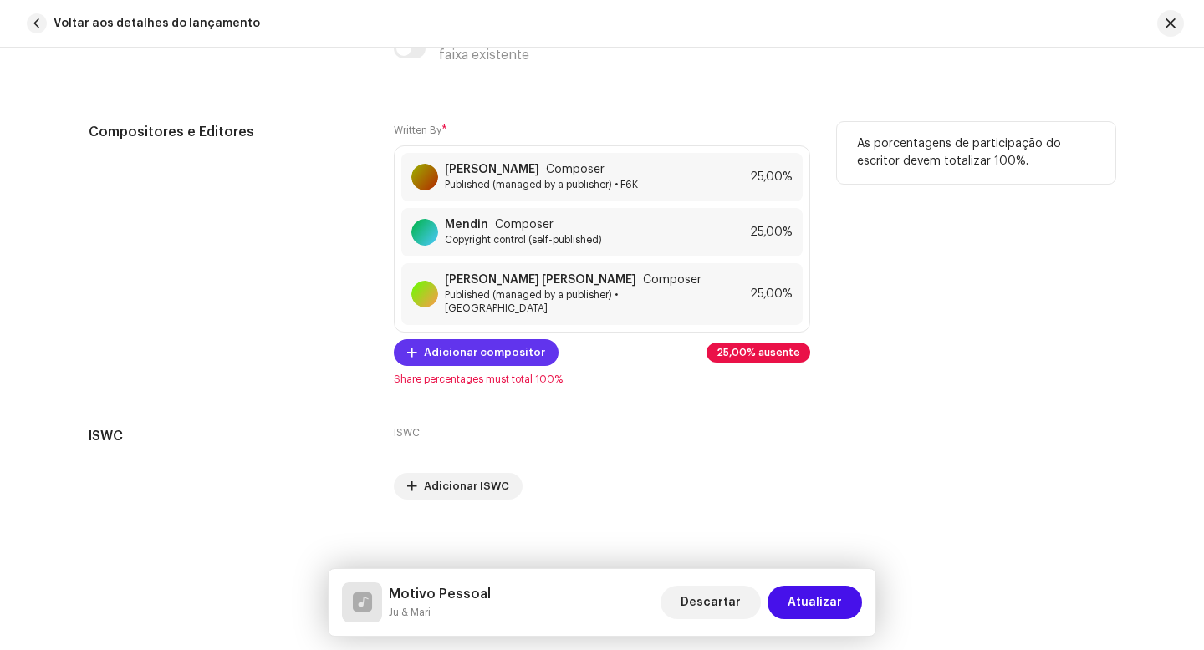
click at [490, 347] on span "Adicionar compositor" at bounding box center [484, 352] width 121 height 33
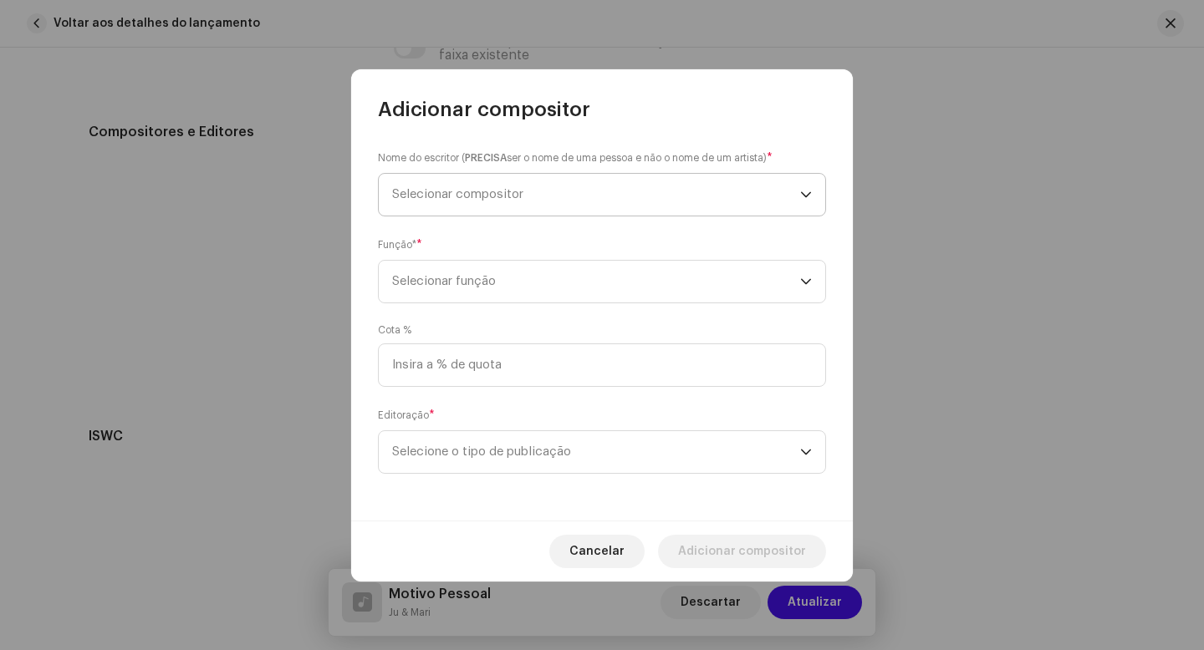
click at [443, 192] on span "Selecionar compositor" at bounding box center [457, 194] width 131 height 13
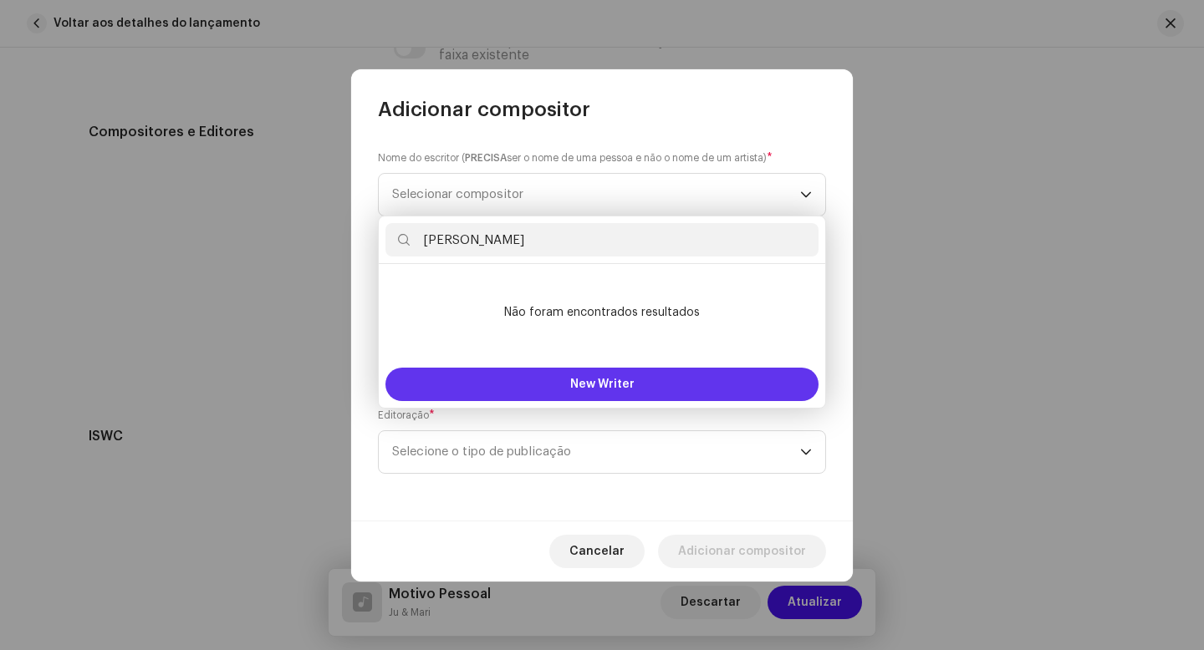
type input "[PERSON_NAME]"
click at [582, 385] on span "New Writer" at bounding box center [602, 385] width 64 height 12
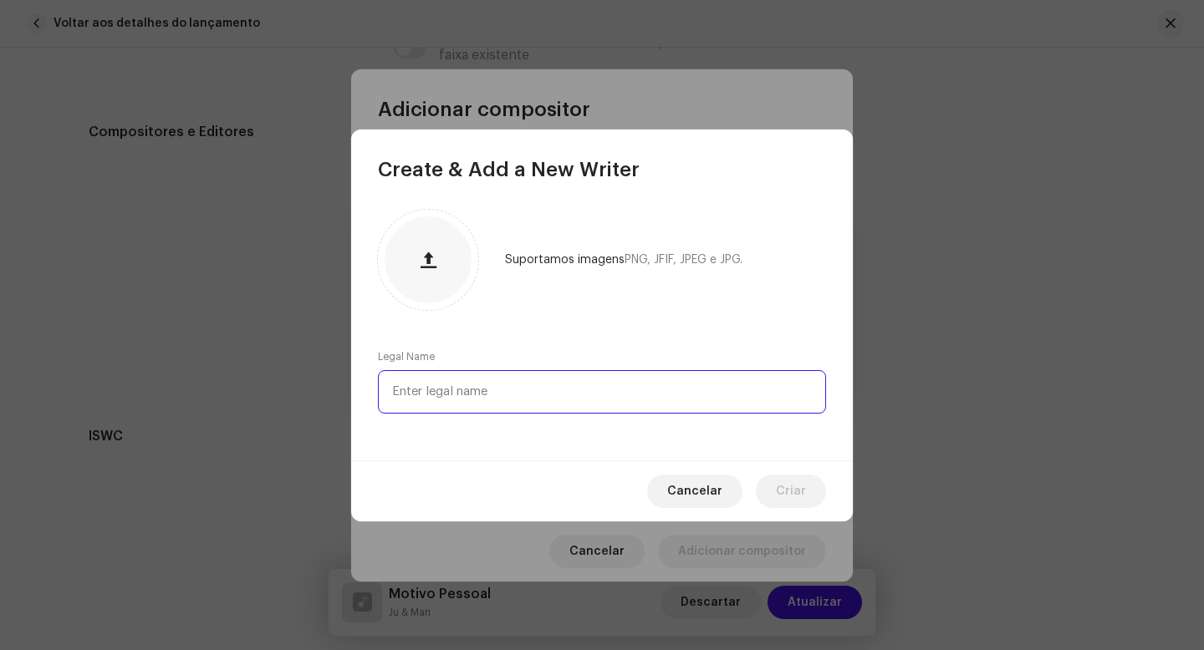
click at [502, 395] on input "text" at bounding box center [602, 391] width 448 height 43
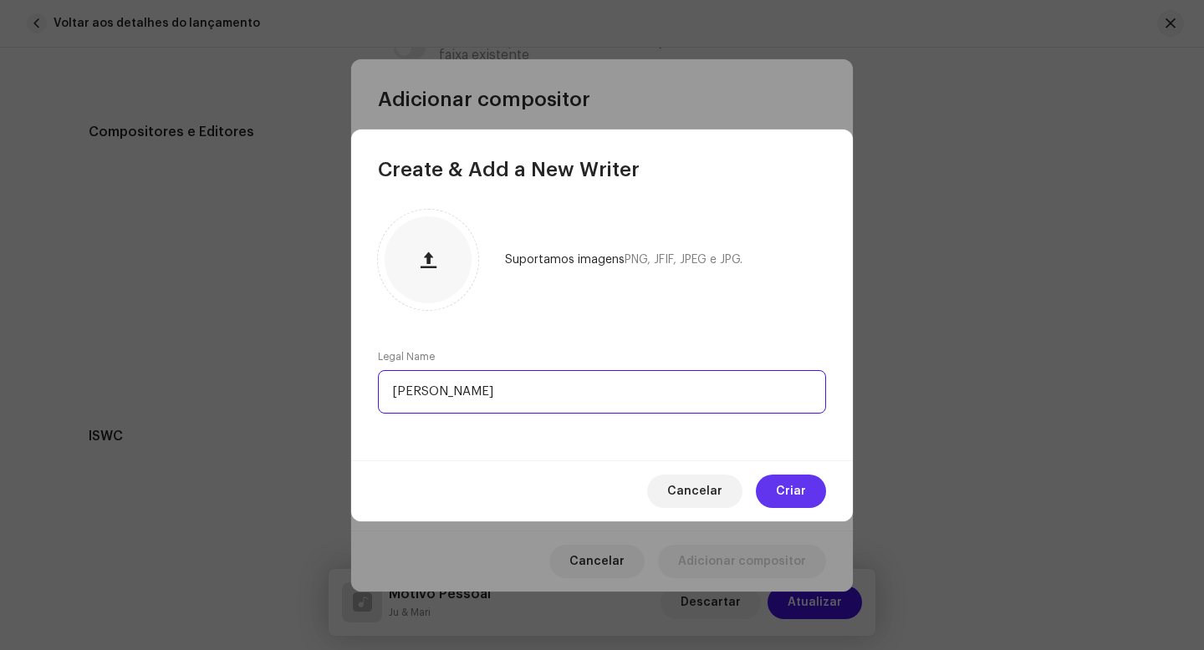
type input "[PERSON_NAME]"
click at [794, 500] on span "Criar" at bounding box center [791, 491] width 30 height 33
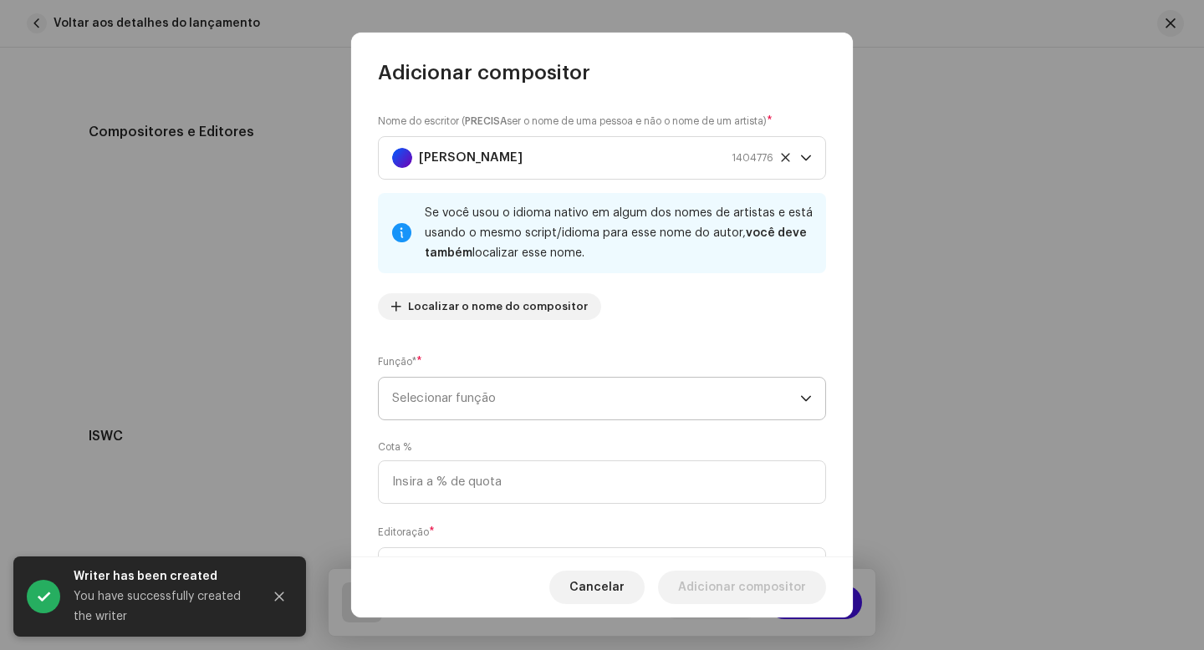
click at [495, 401] on span "Selecionar função" at bounding box center [596, 399] width 408 height 42
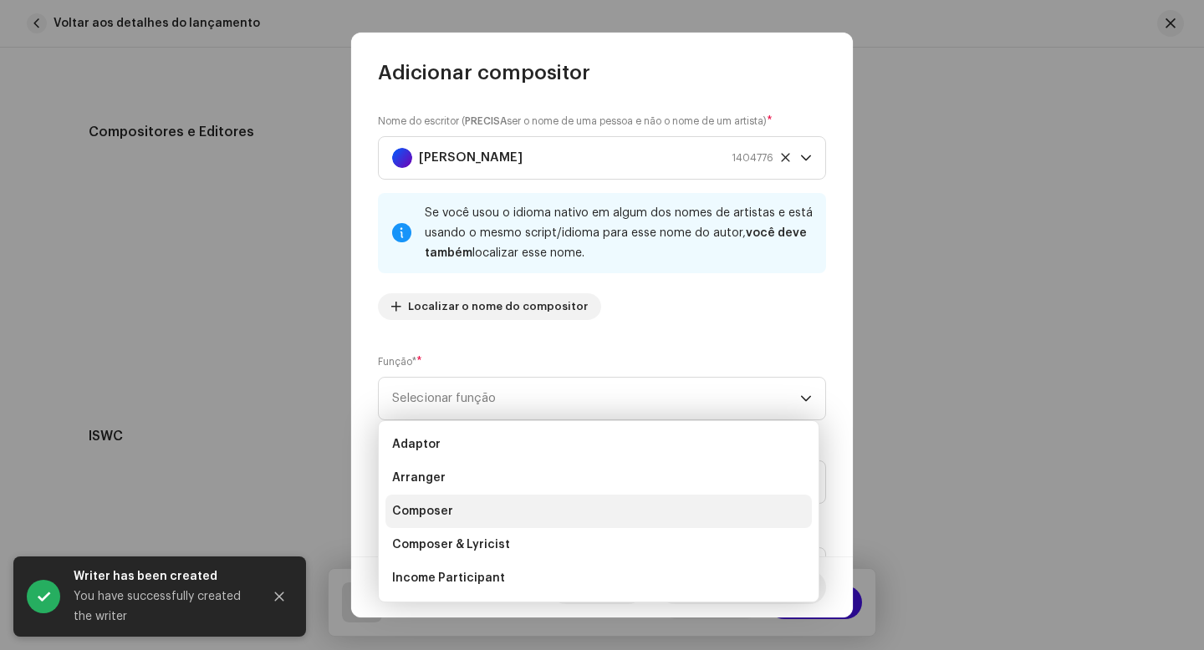
click at [423, 503] on span "Composer" at bounding box center [422, 511] width 61 height 17
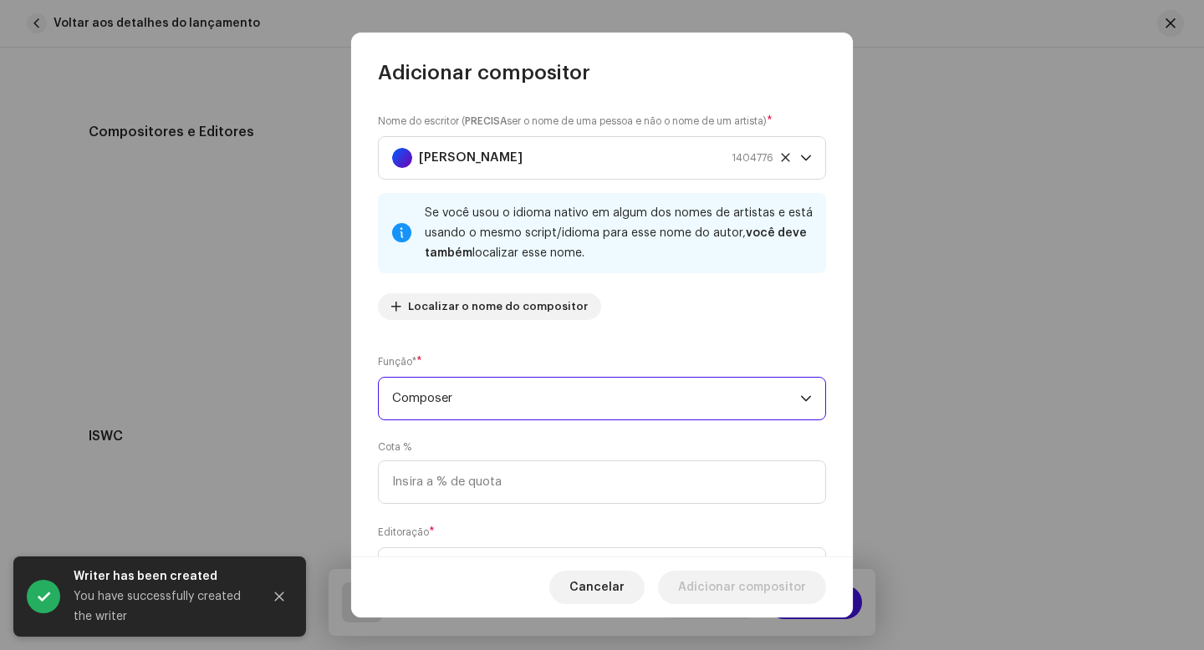
scroll to position [81, 0]
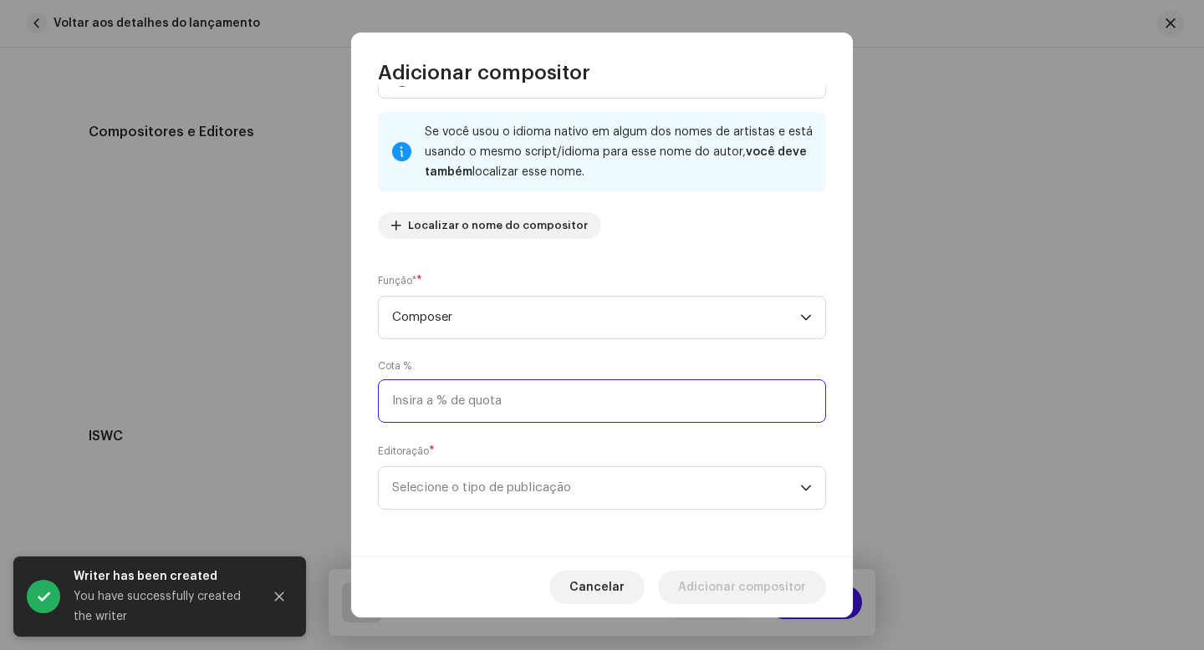
click at [456, 406] on input at bounding box center [602, 401] width 448 height 43
type input "25,00"
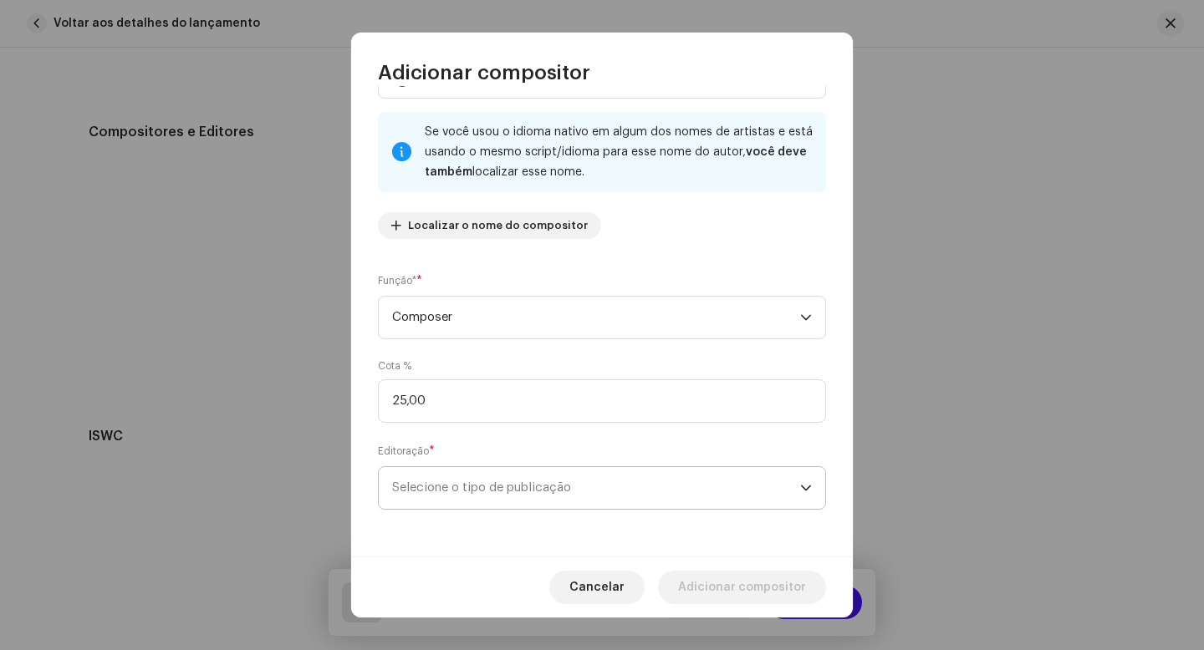
click at [534, 492] on span "Selecione o tipo de publicação" at bounding box center [596, 488] width 408 height 42
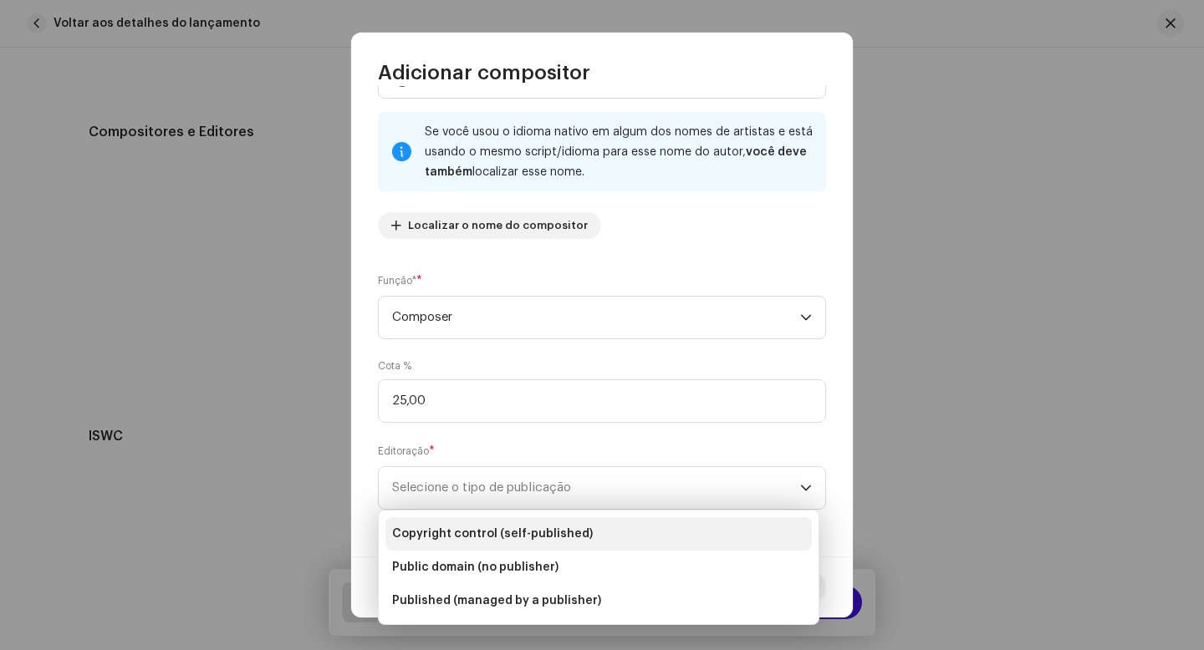
click at [527, 538] on span "Copyright control (self-published)" at bounding box center [492, 534] width 201 height 17
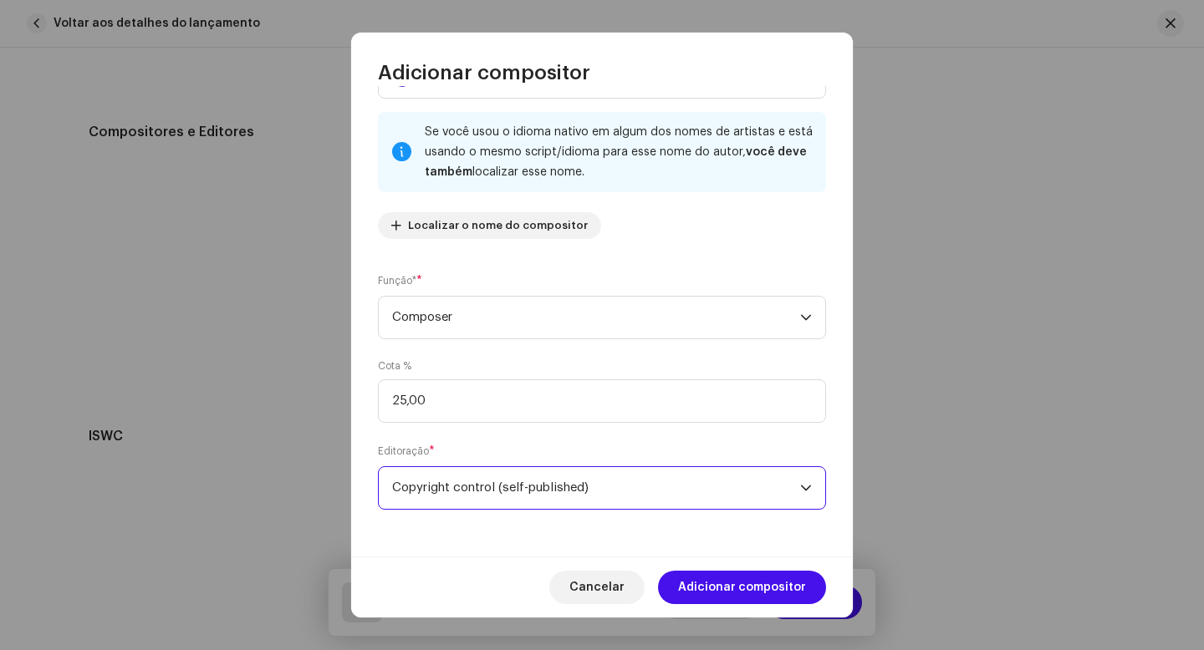
click at [731, 590] on span "Adicionar compositor" at bounding box center [742, 587] width 128 height 33
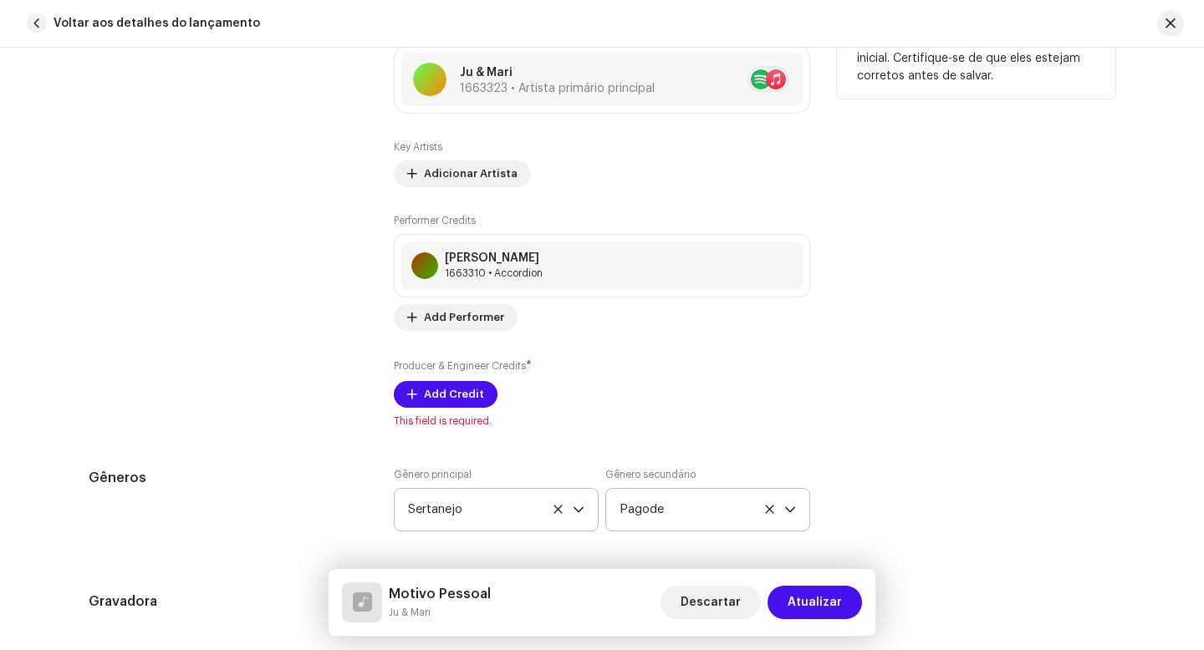
scroll to position [1134, 0]
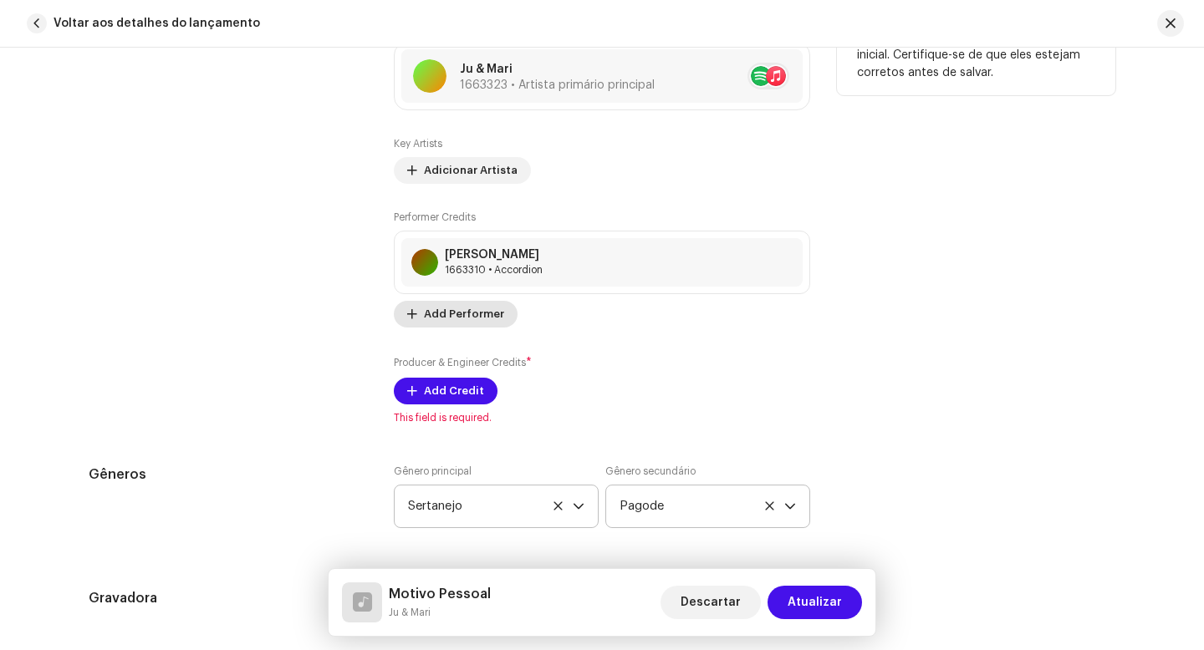
click at [473, 316] on span "Add Performer" at bounding box center [464, 314] width 80 height 33
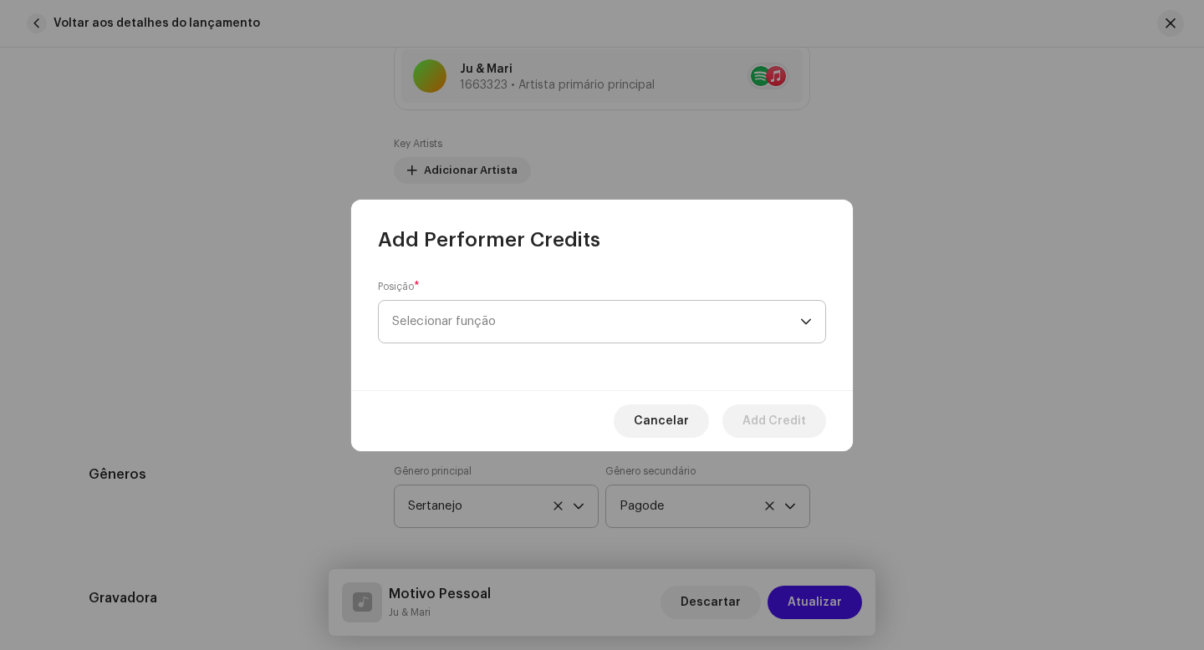
click at [485, 325] on span "Selecionar função" at bounding box center [596, 322] width 408 height 42
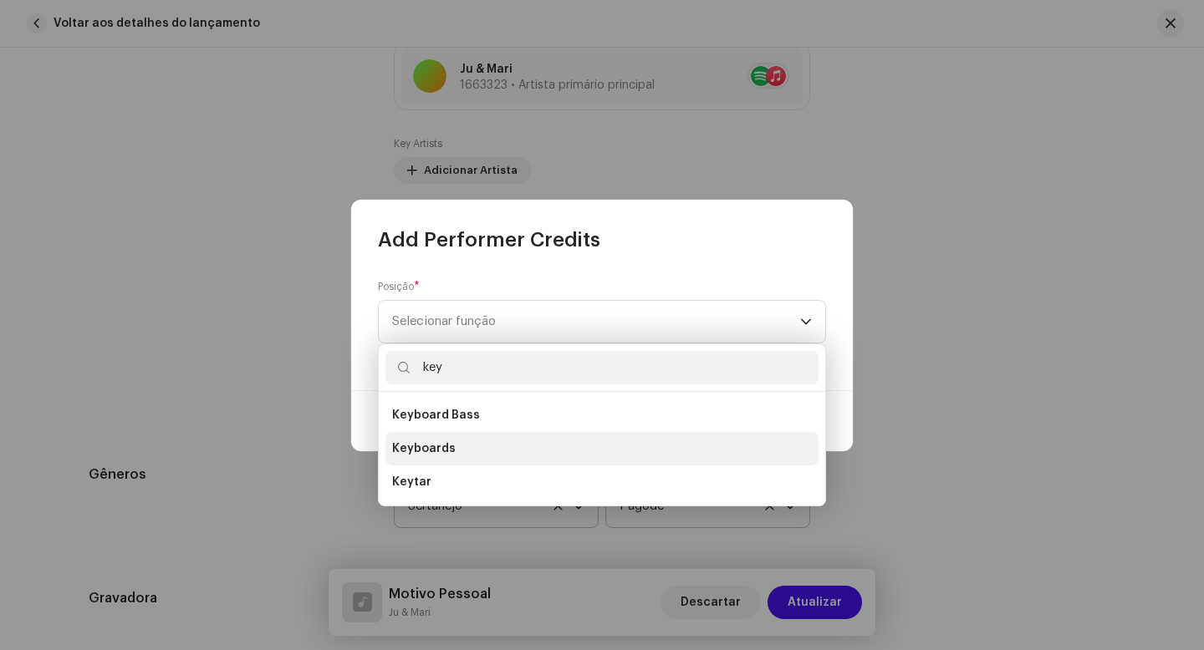
type input "key"
click at [459, 449] on li "Keyboards" at bounding box center [601, 448] width 433 height 33
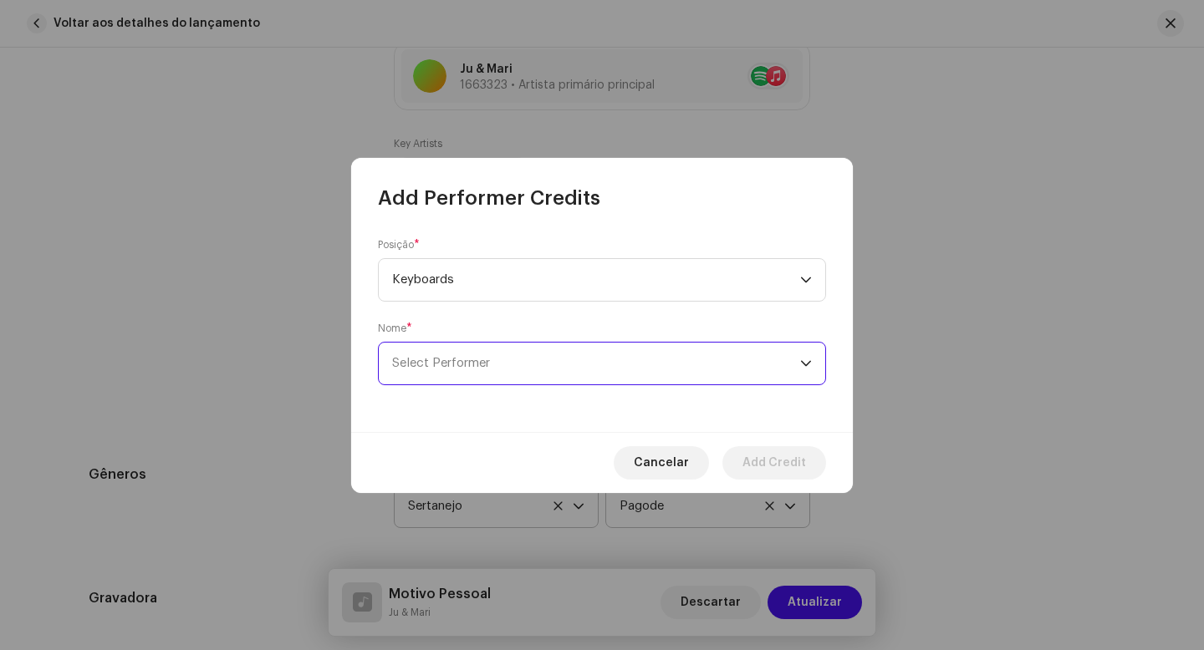
click at [502, 375] on span "Select Performer" at bounding box center [596, 364] width 408 height 42
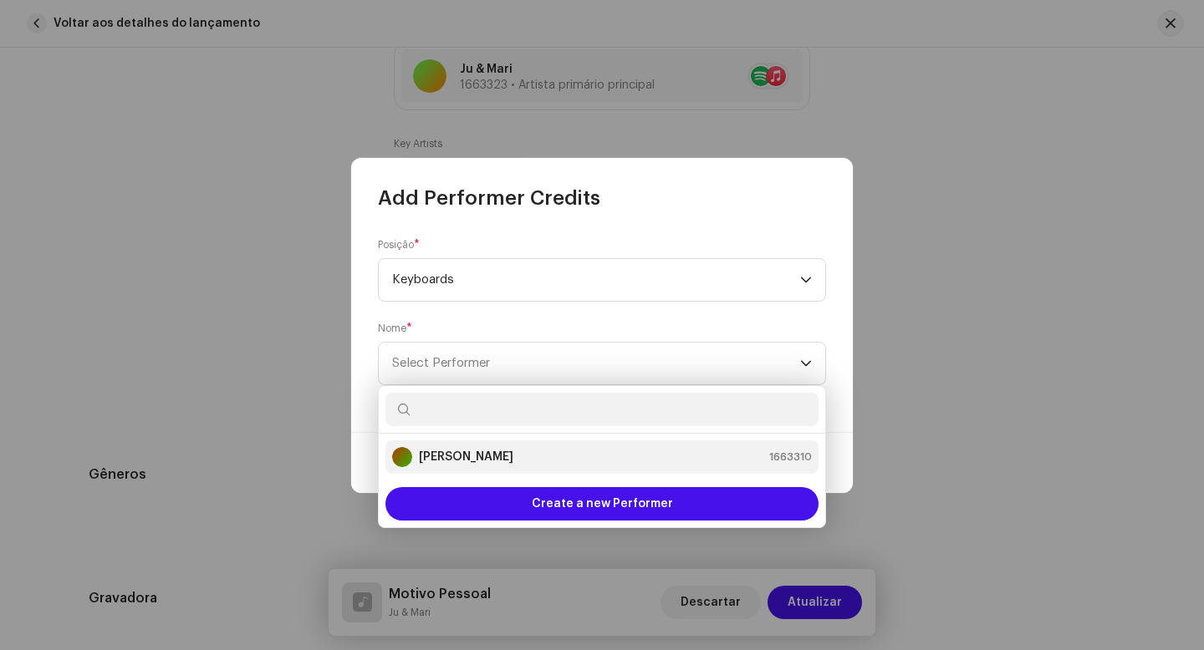
click at [484, 456] on strong "[PERSON_NAME]" at bounding box center [466, 457] width 94 height 17
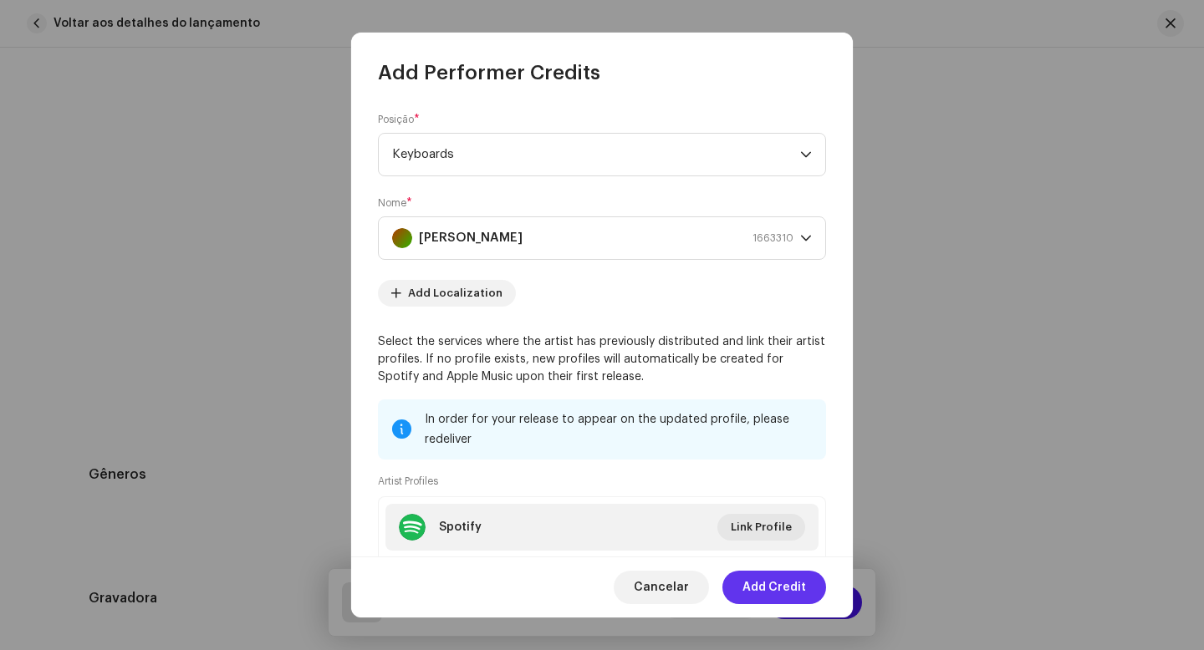
click at [770, 590] on span "Add Credit" at bounding box center [774, 587] width 64 height 33
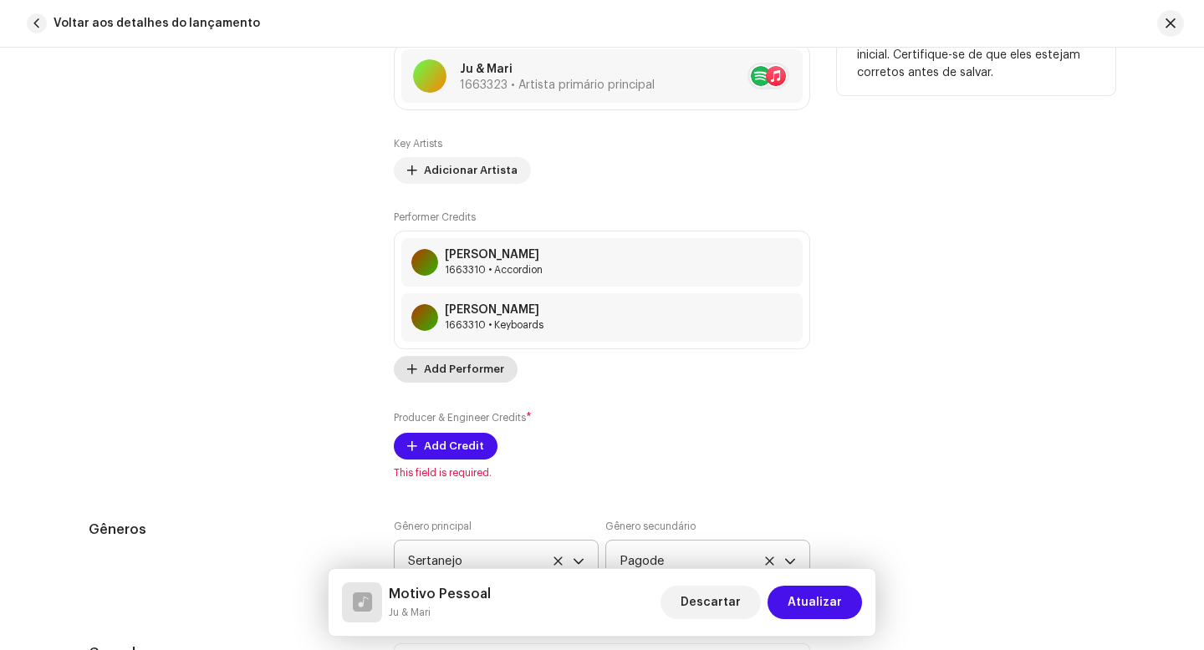
click at [451, 369] on span "Add Performer" at bounding box center [464, 369] width 80 height 33
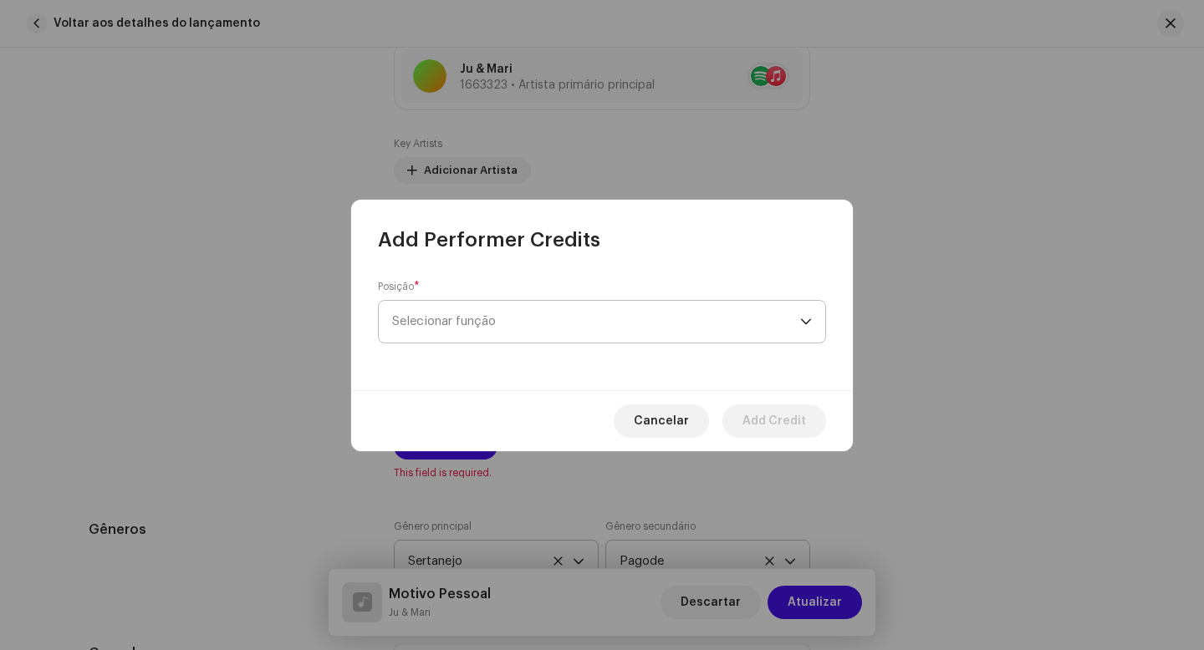
click at [464, 327] on span "Selecionar função" at bounding box center [596, 322] width 408 height 42
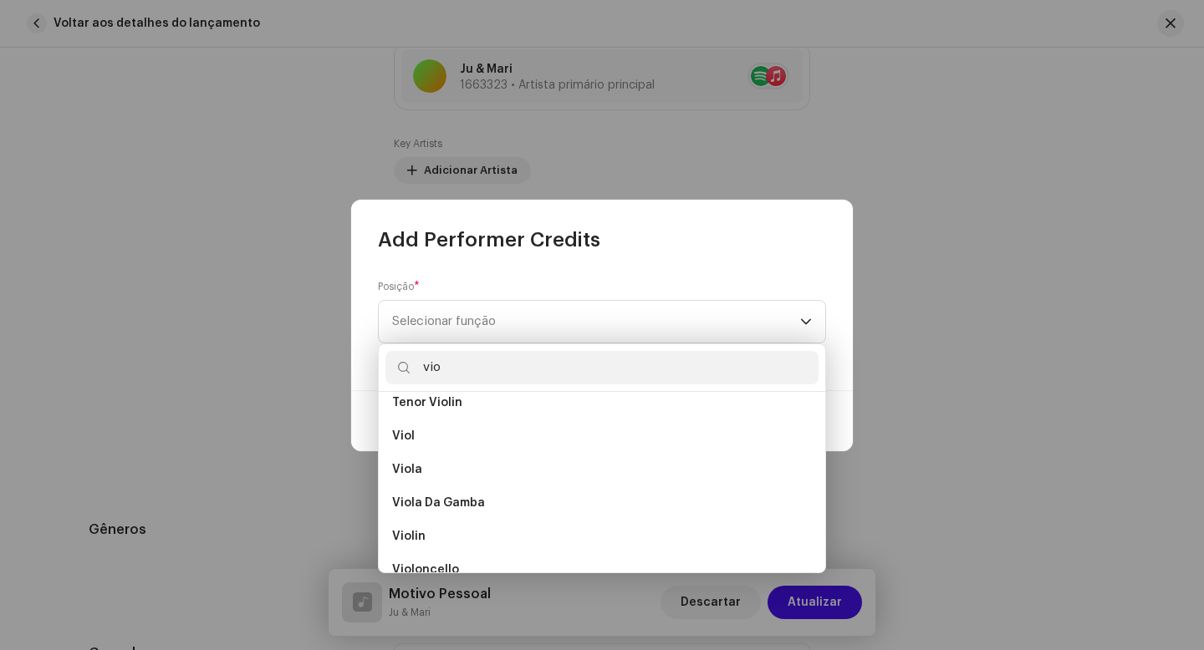
scroll to position [268, 0]
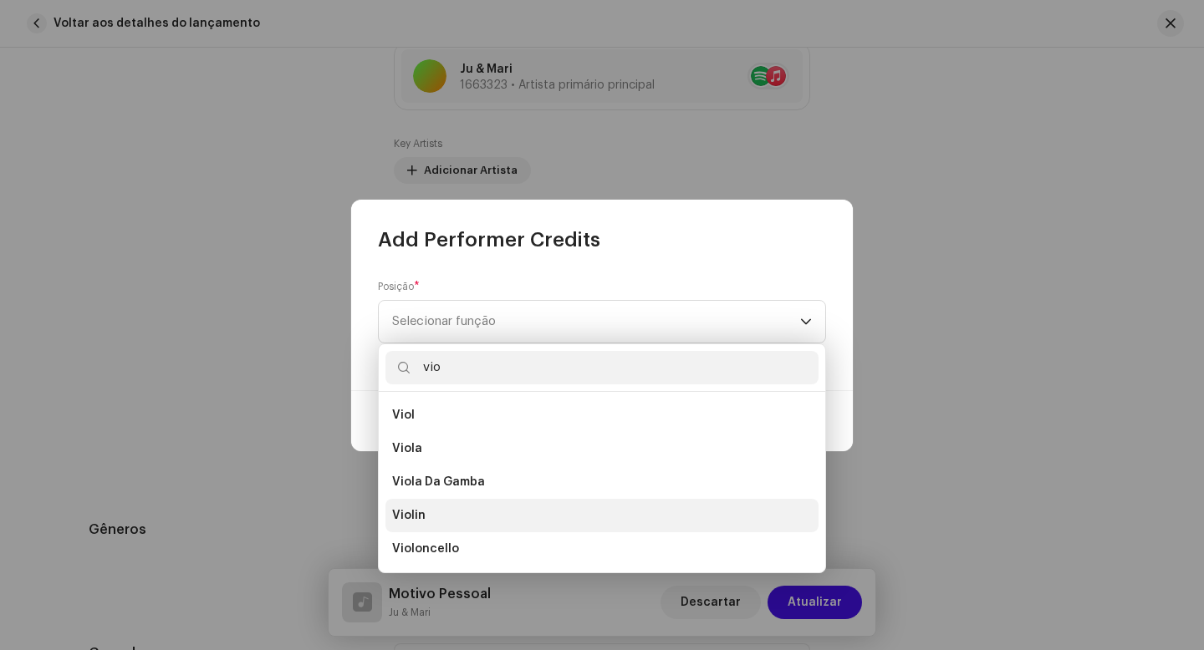
type input "vio"
click at [451, 512] on li "Violin" at bounding box center [601, 515] width 433 height 33
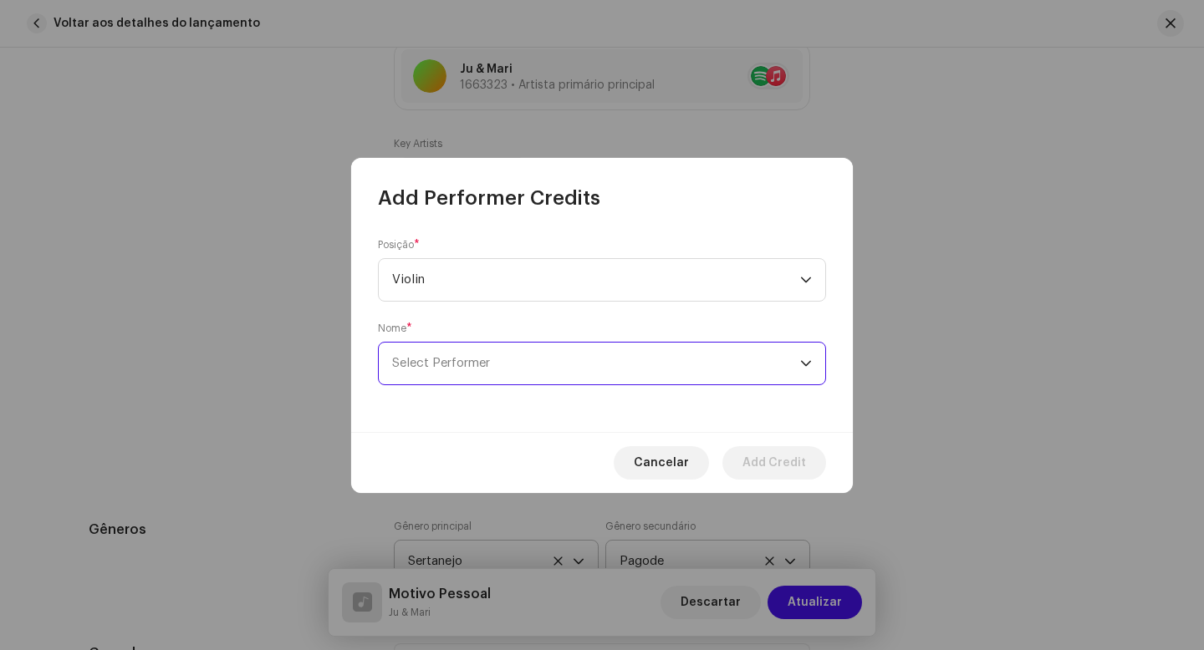
click at [502, 375] on span "Select Performer" at bounding box center [596, 364] width 408 height 42
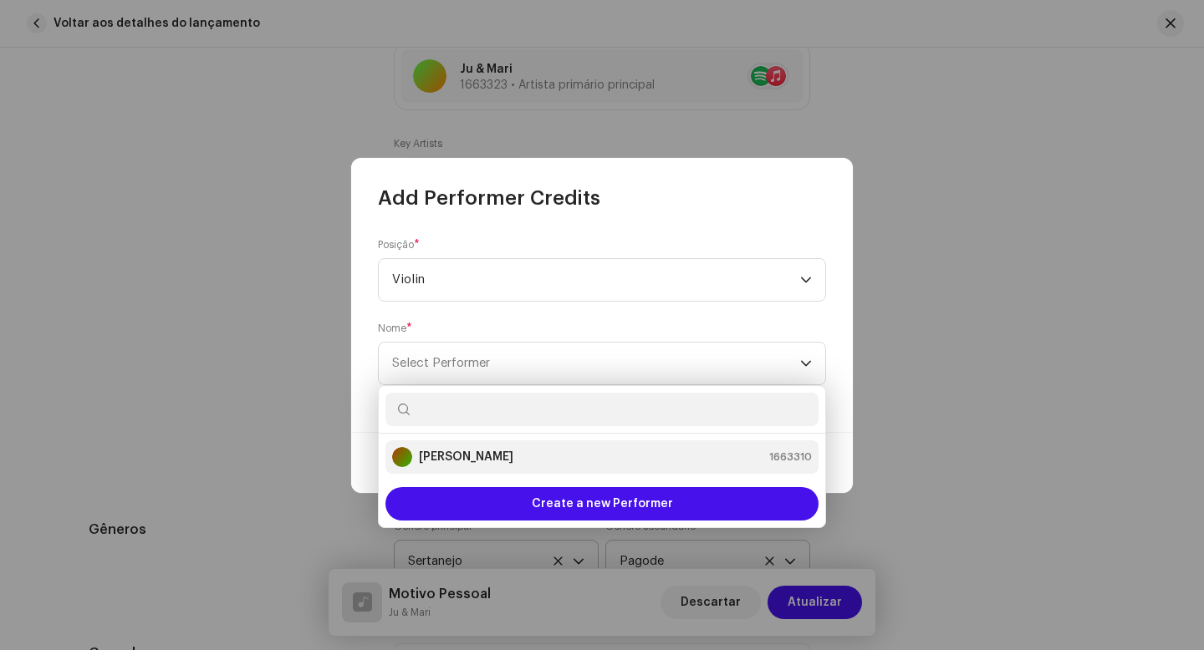
click at [479, 458] on strong "[PERSON_NAME]" at bounding box center [466, 457] width 94 height 17
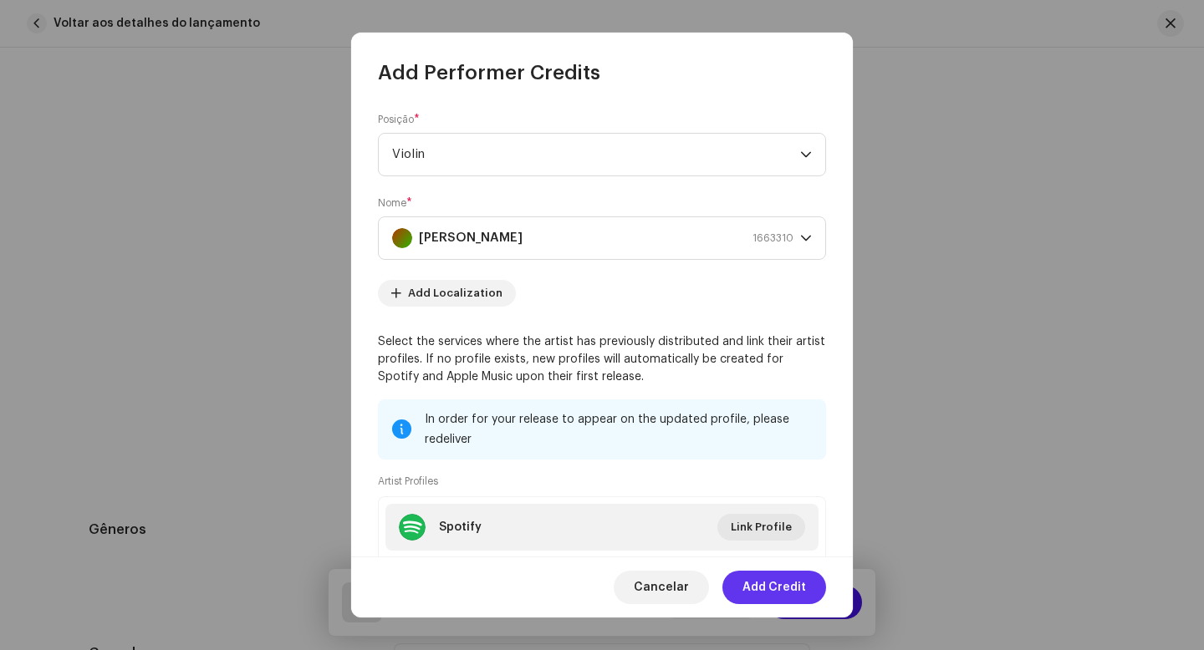
click at [766, 582] on span "Add Credit" at bounding box center [774, 587] width 64 height 33
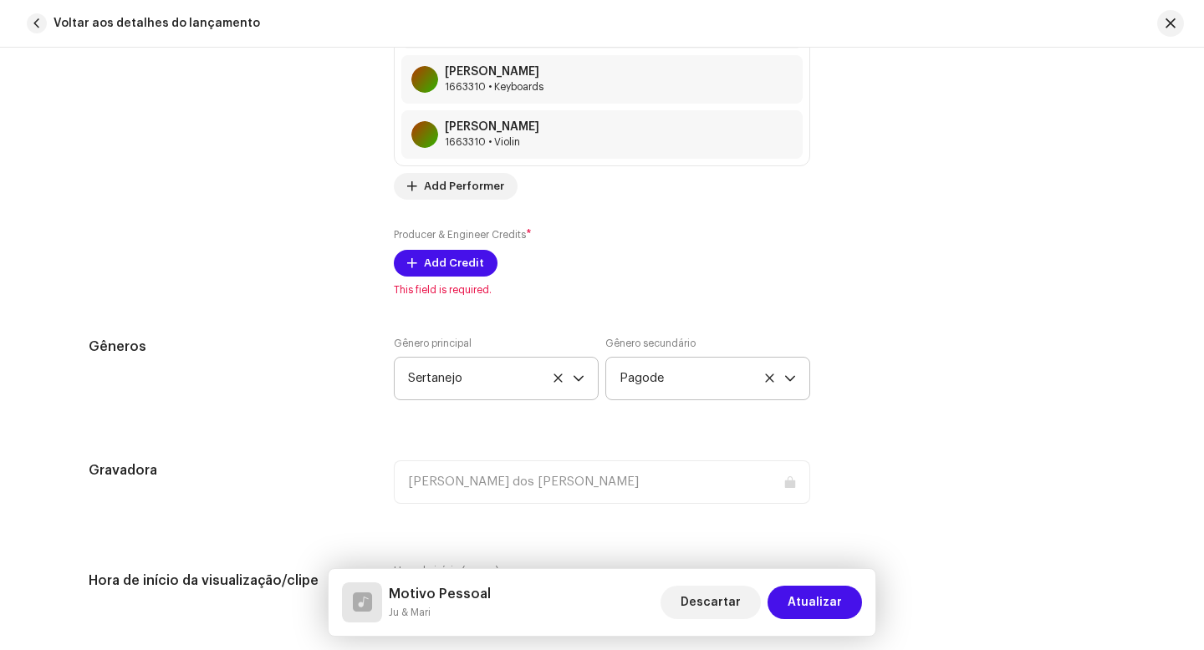
scroll to position [1375, 0]
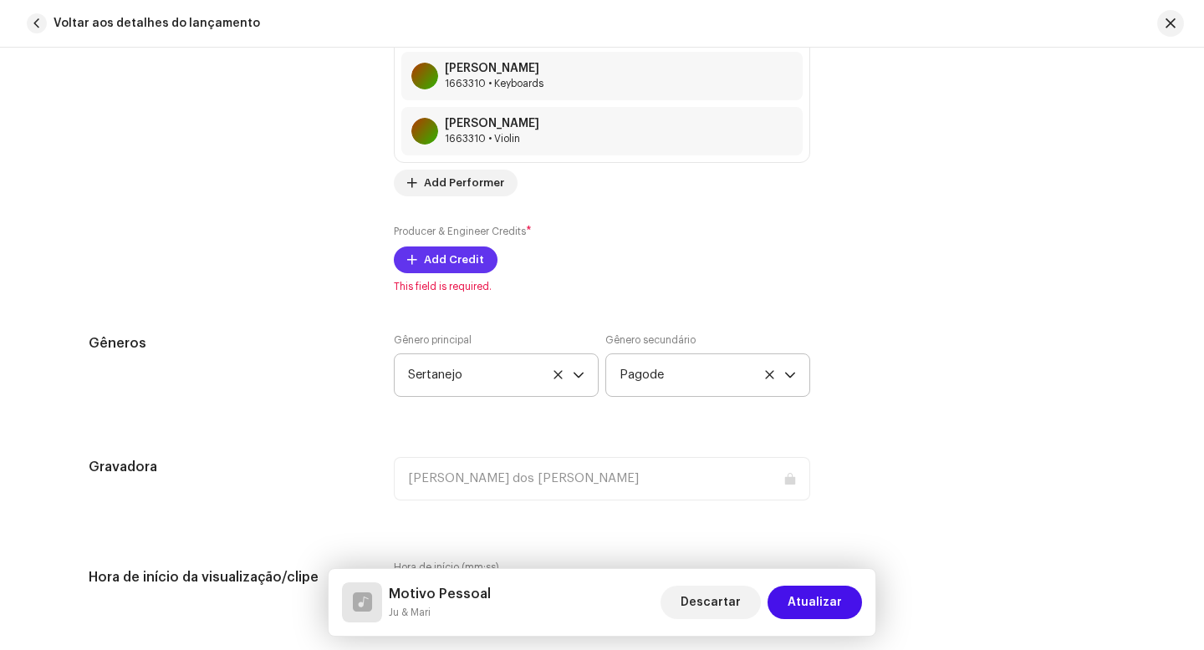
click at [451, 261] on span "Add Credit" at bounding box center [454, 259] width 60 height 33
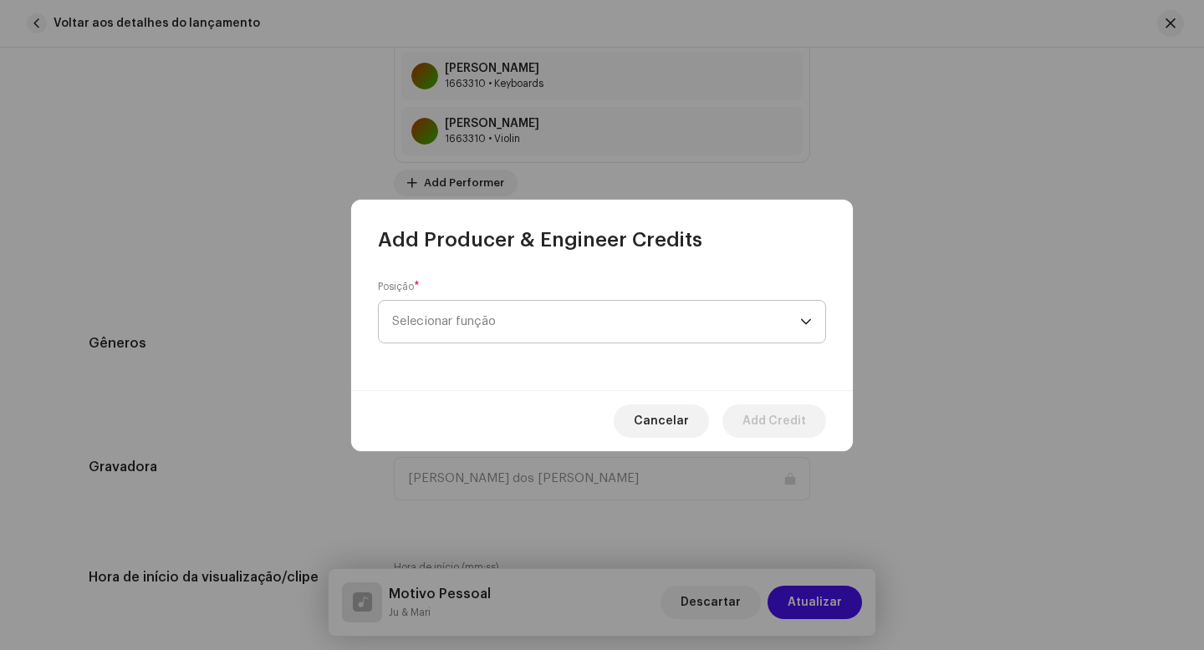
click at [522, 328] on span "Selecionar função" at bounding box center [596, 322] width 408 height 42
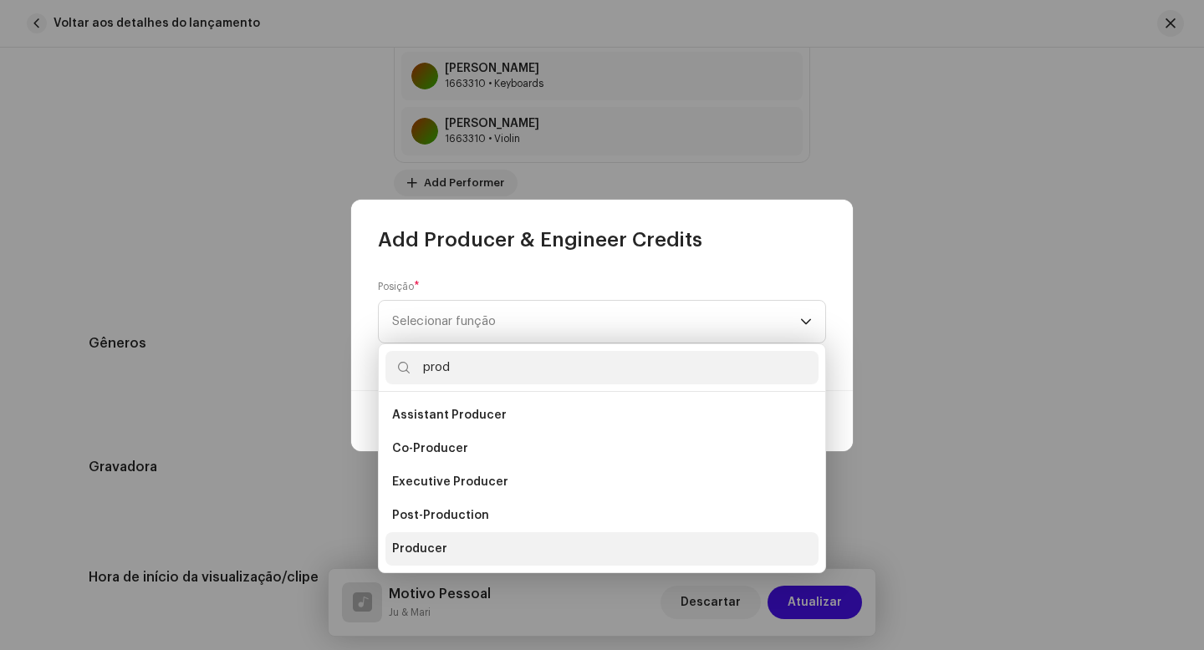
type input "prod"
click at [439, 547] on span "Producer" at bounding box center [419, 549] width 55 height 17
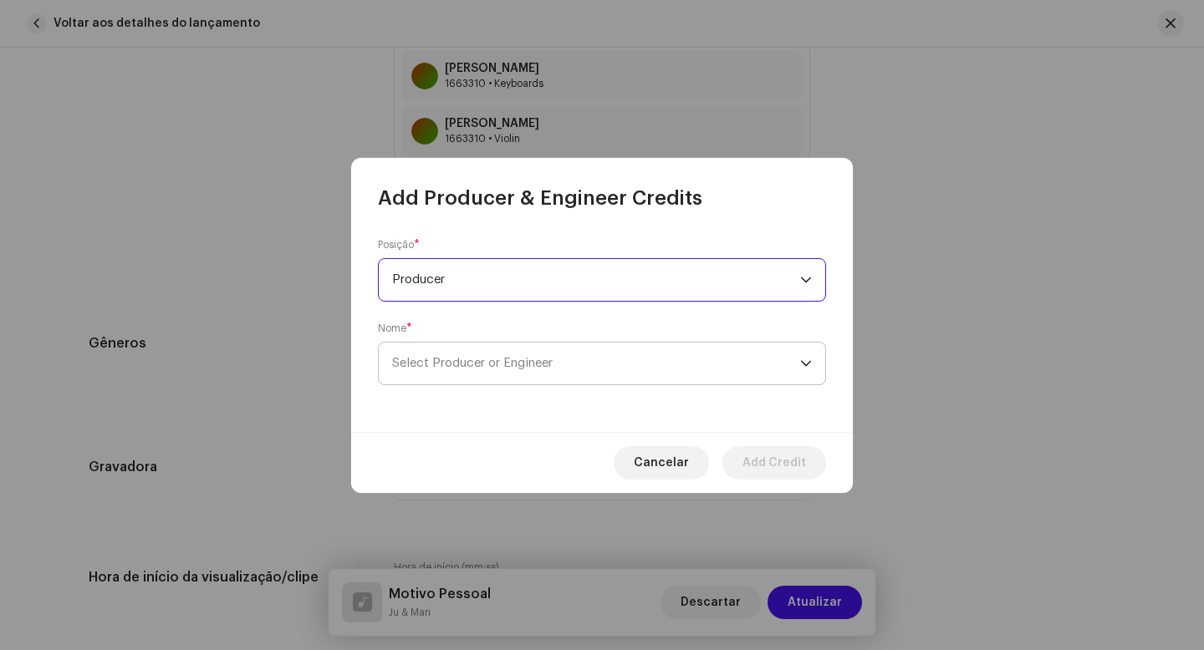
click at [469, 360] on span "Select Producer or Engineer" at bounding box center [472, 363] width 161 height 13
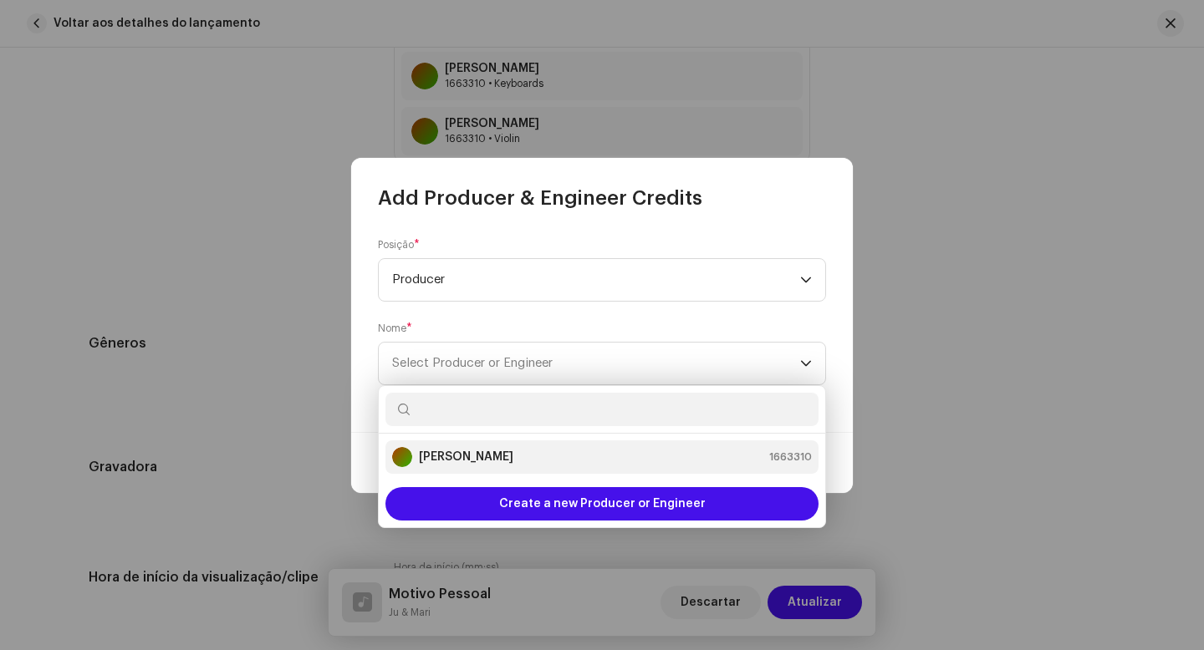
click at [486, 456] on strong "[PERSON_NAME]" at bounding box center [466, 457] width 94 height 17
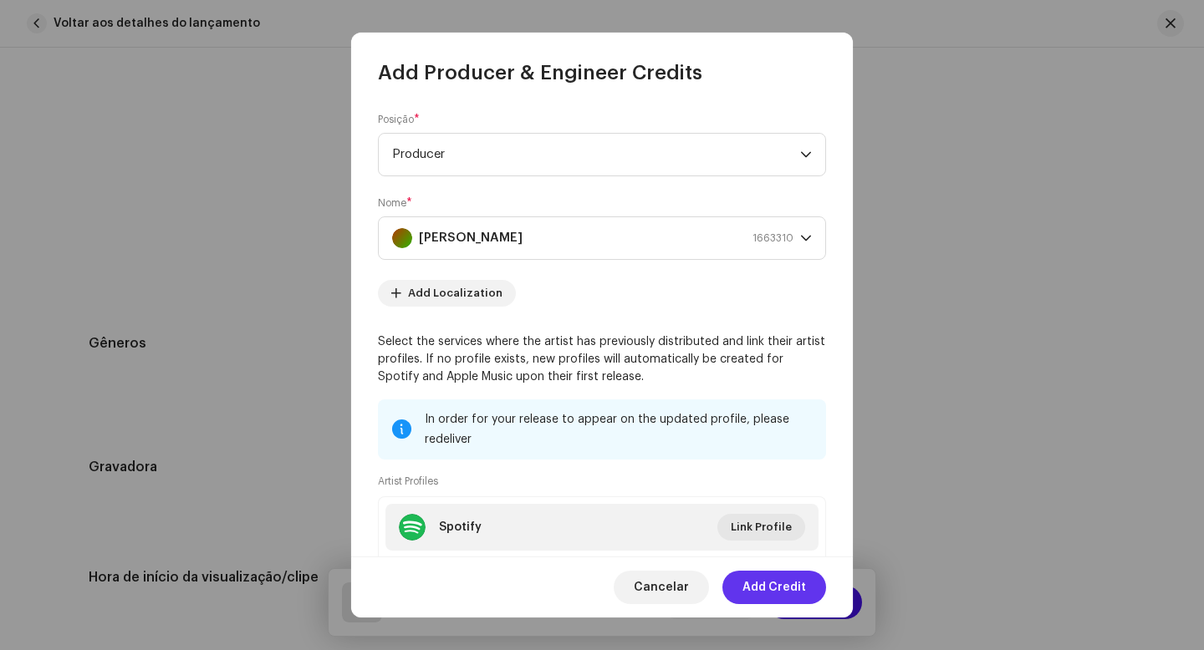
click at [771, 593] on span "Add Credit" at bounding box center [774, 587] width 64 height 33
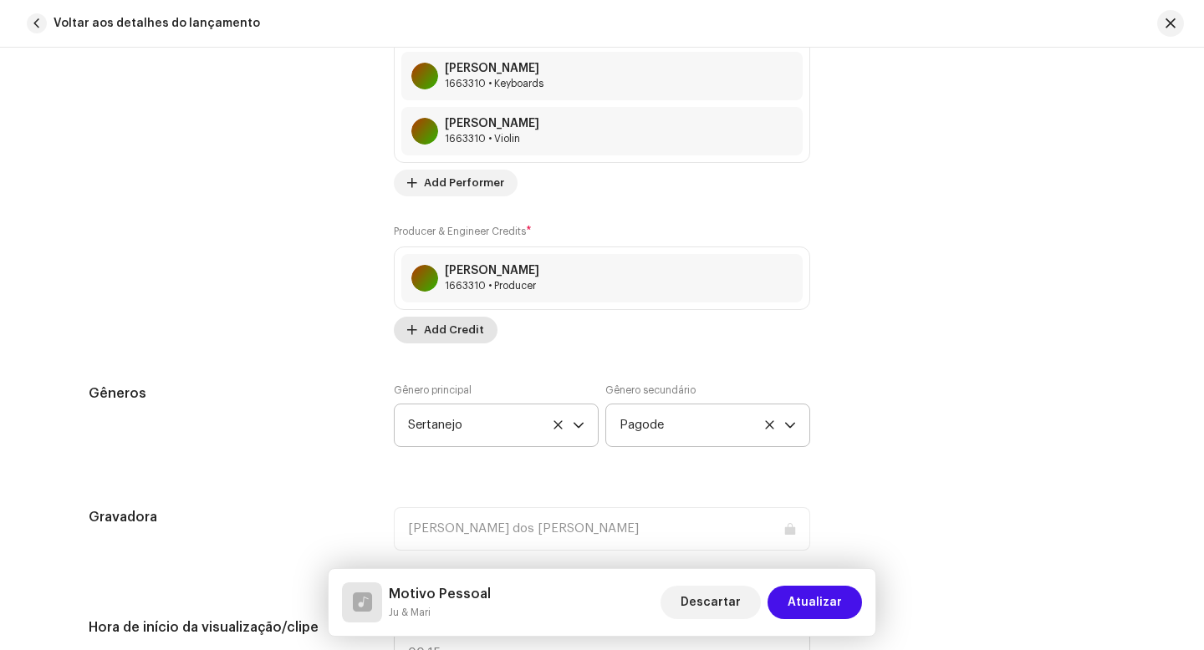
click at [449, 333] on span "Add Credit" at bounding box center [454, 329] width 60 height 33
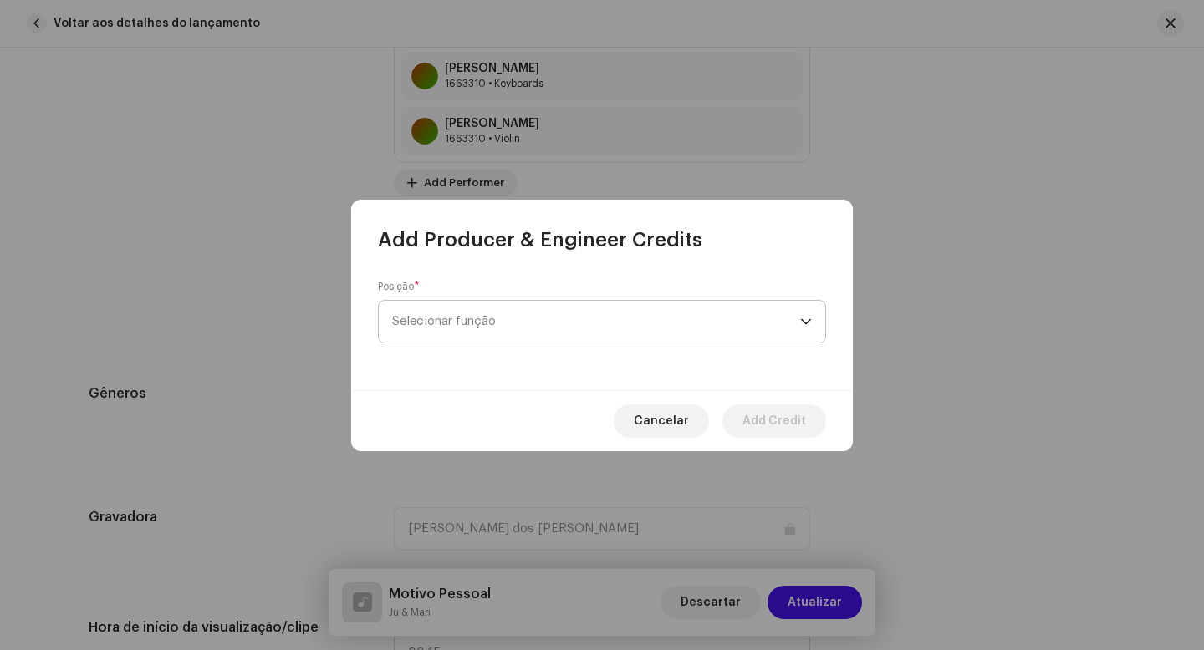
click at [502, 330] on span "Selecionar função" at bounding box center [596, 322] width 408 height 42
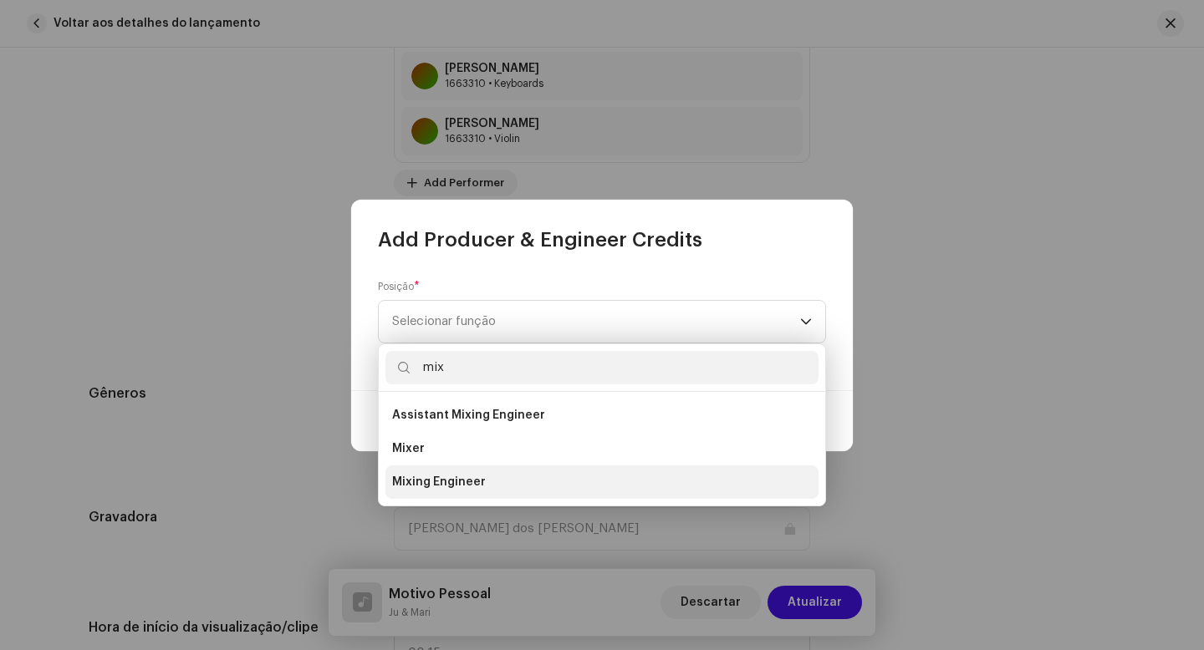
type input "mix"
click at [466, 487] on span "Mixing Engineer" at bounding box center [439, 482] width 94 height 17
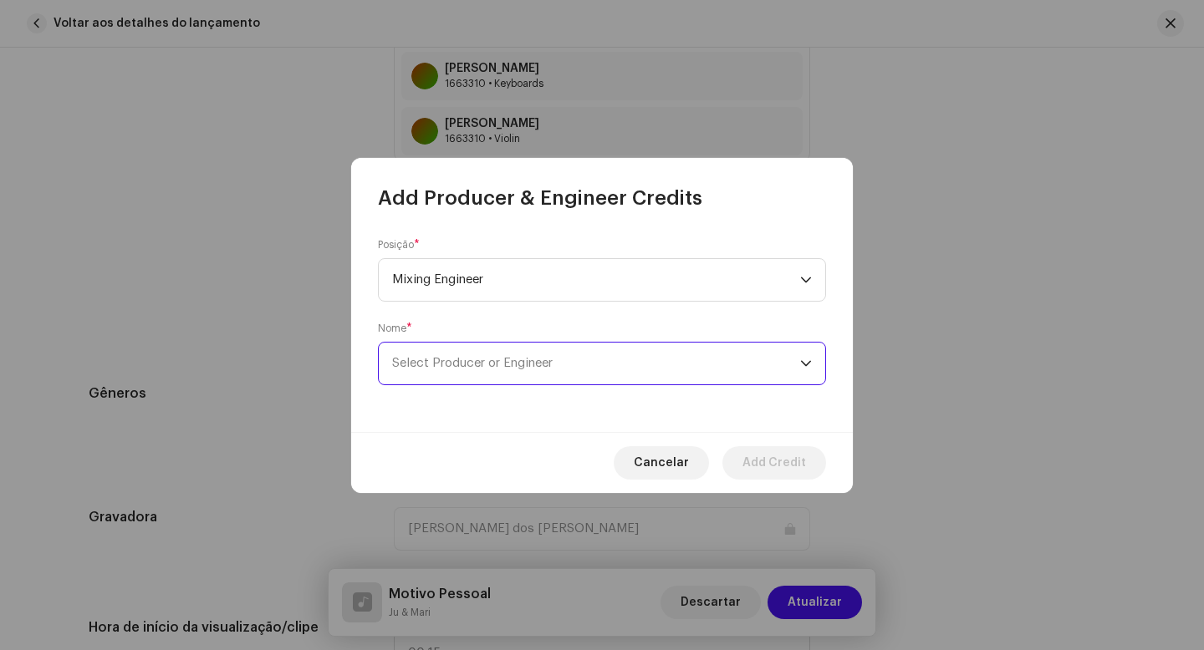
click at [451, 375] on span "Select Producer or Engineer" at bounding box center [596, 364] width 408 height 42
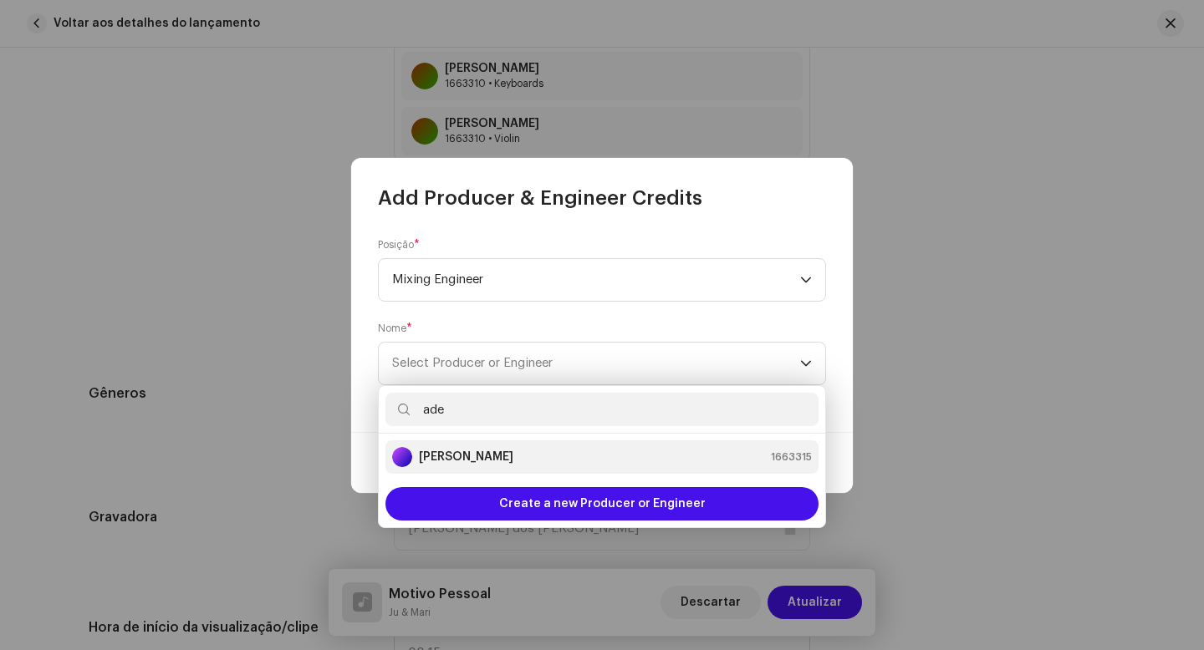
type input "ade"
click at [480, 458] on strong "[PERSON_NAME]" at bounding box center [466, 457] width 94 height 17
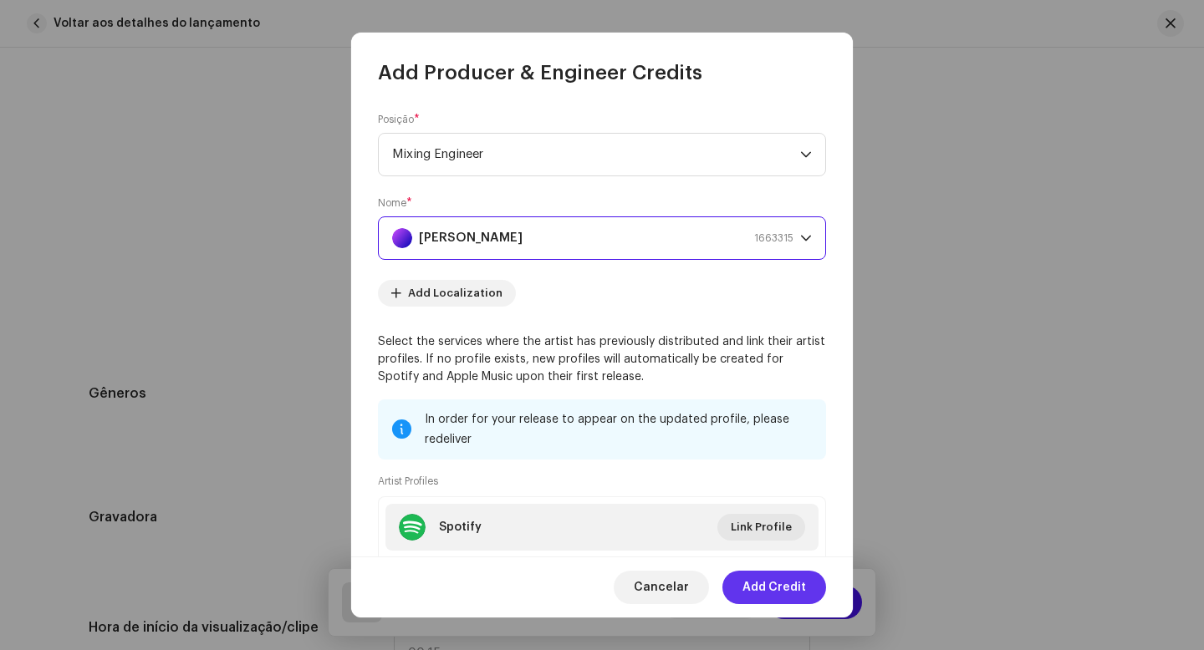
click at [785, 592] on span "Add Credit" at bounding box center [774, 587] width 64 height 33
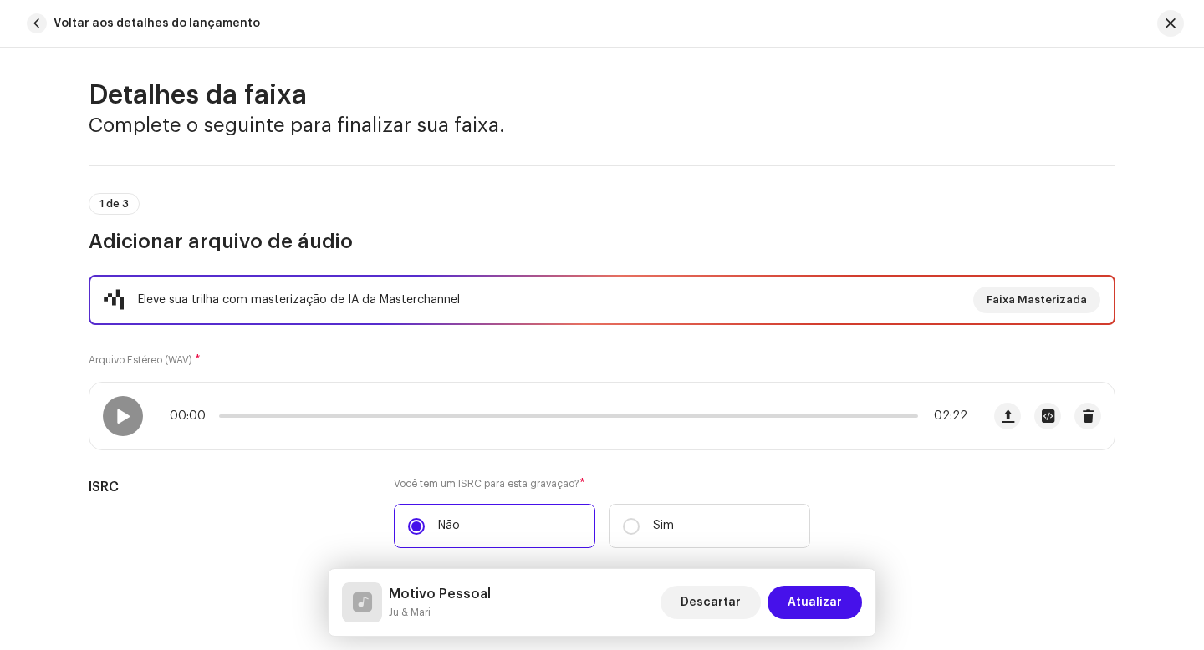
scroll to position [0, 0]
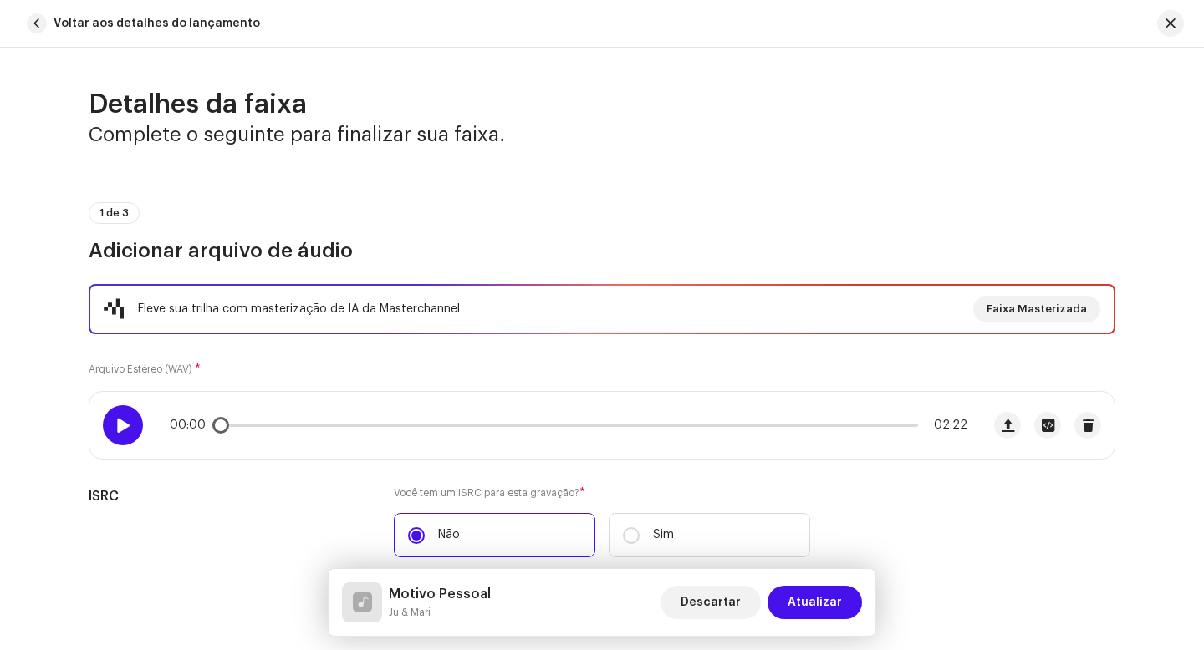
click at [125, 426] on span at bounding box center [122, 425] width 14 height 13
click at [813, 608] on span "Atualizar" at bounding box center [814, 602] width 54 height 33
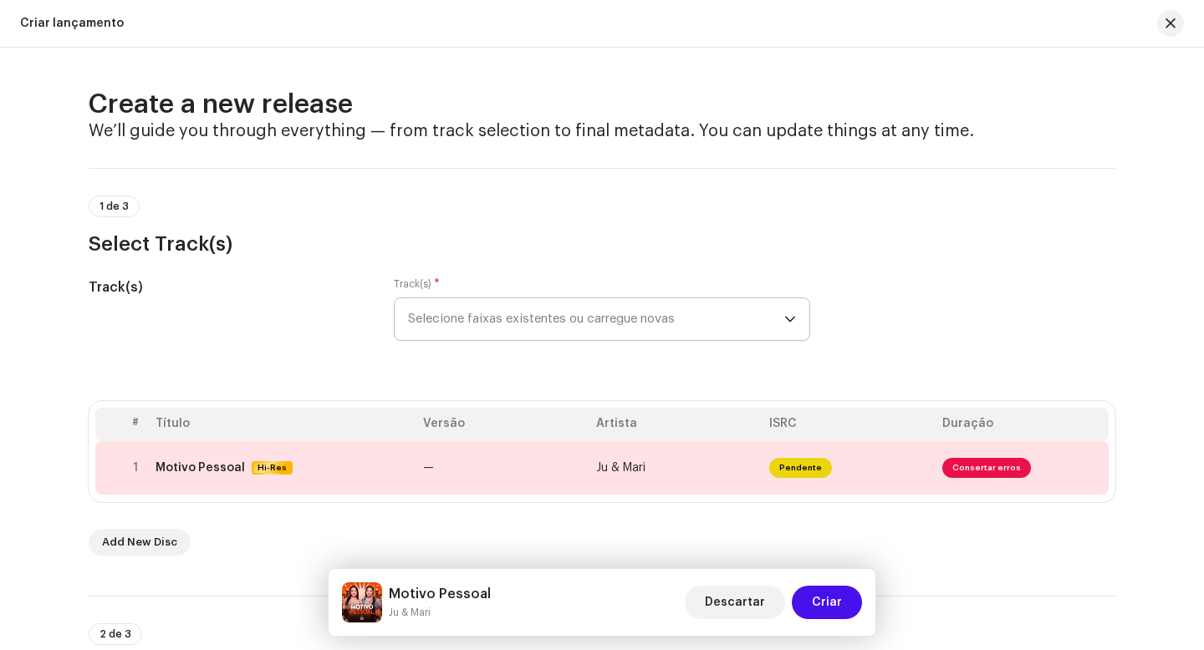
click at [748, 321] on span "Selecione faixas existentes ou carregue novas" at bounding box center [596, 319] width 376 height 42
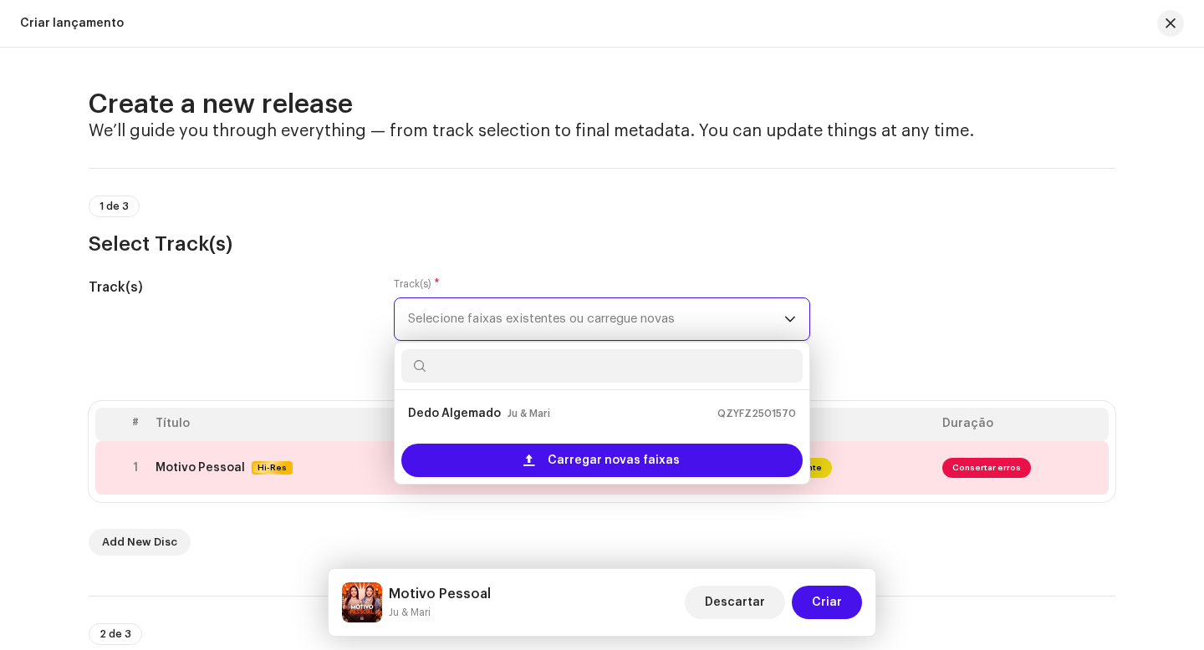
click at [748, 321] on span "Selecione faixas existentes ou carregue novas" at bounding box center [596, 319] width 376 height 42
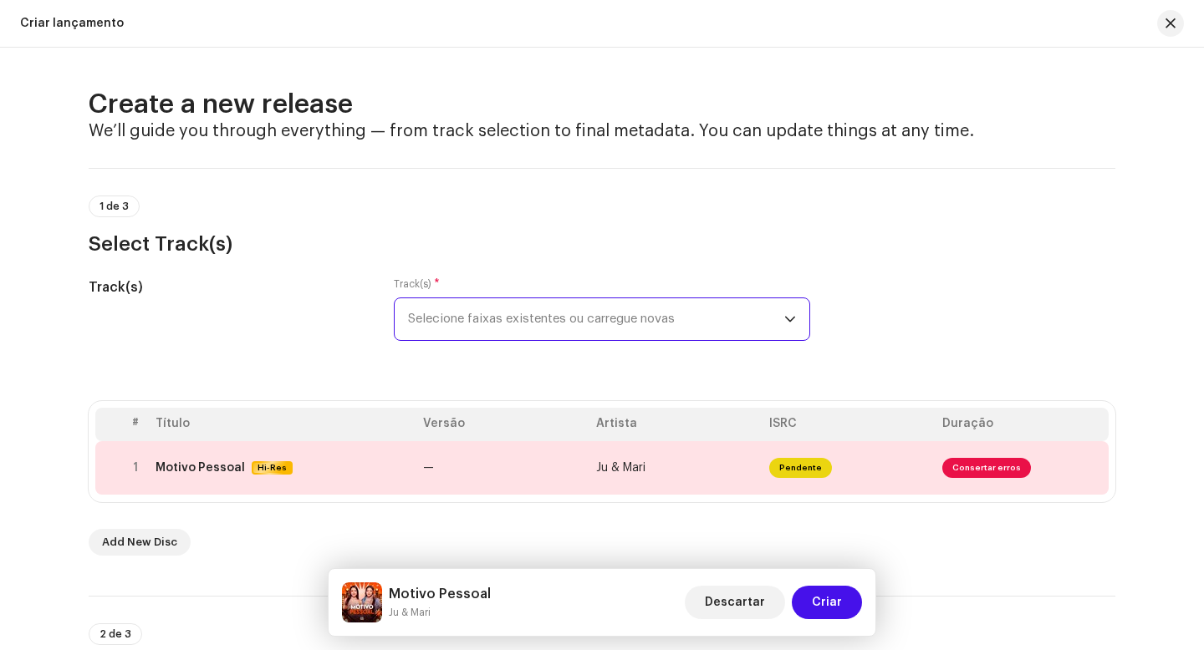
scroll to position [3, 0]
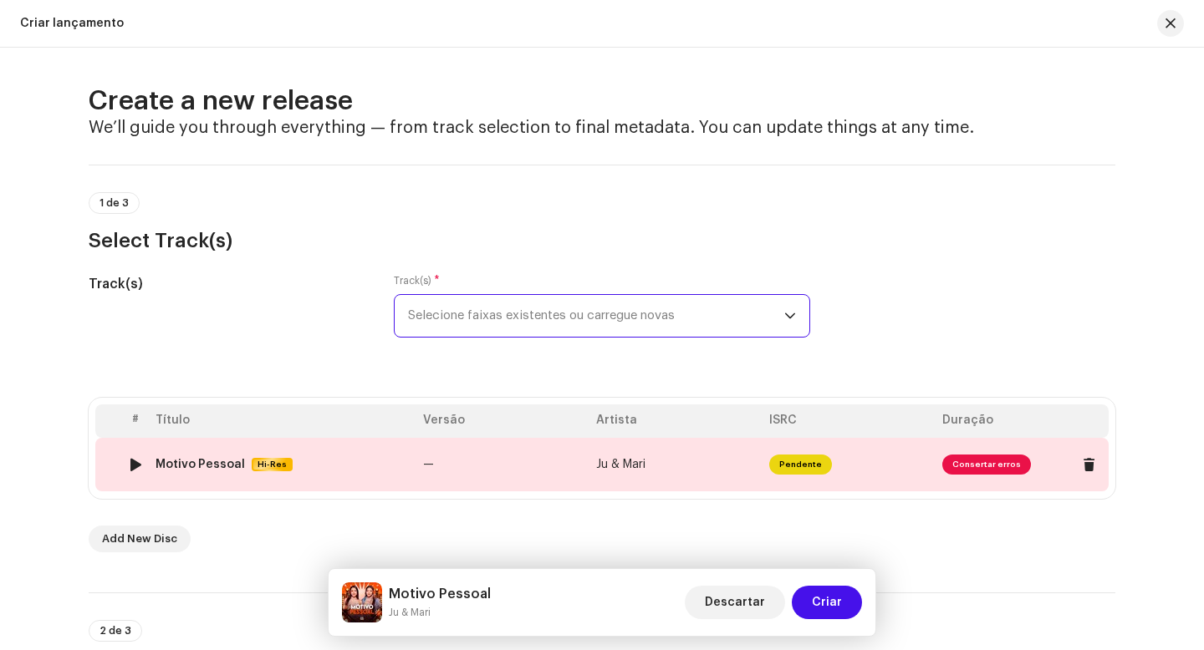
click at [962, 464] on span "Consertar erros" at bounding box center [986, 465] width 89 height 20
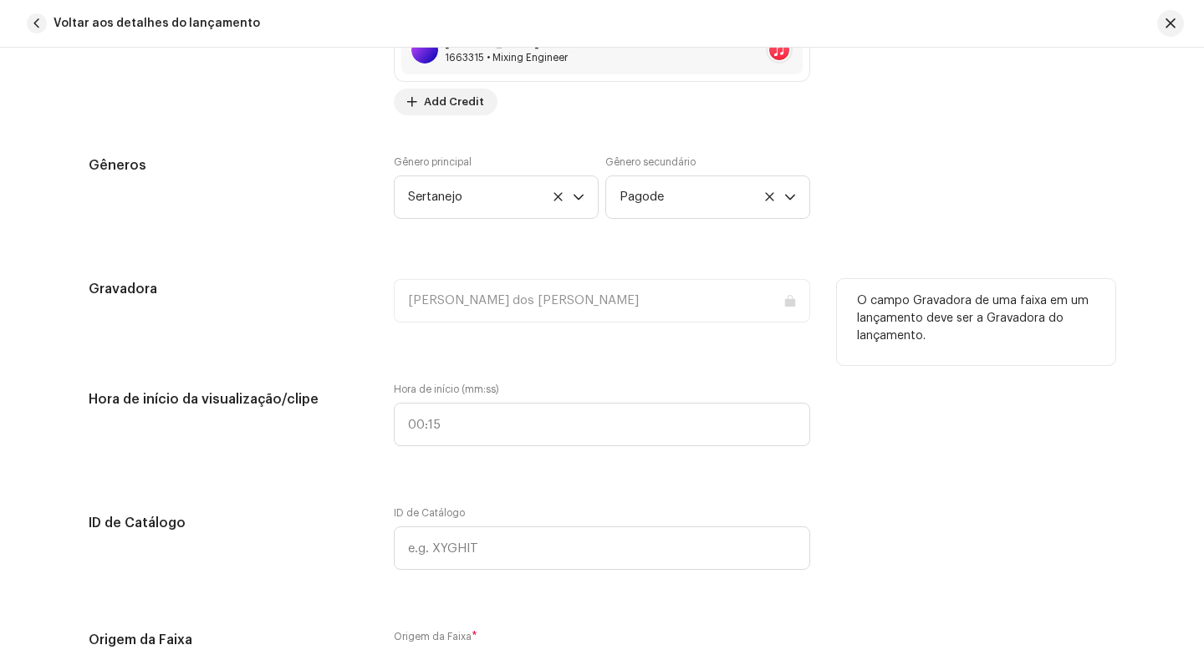
scroll to position [1690, 0]
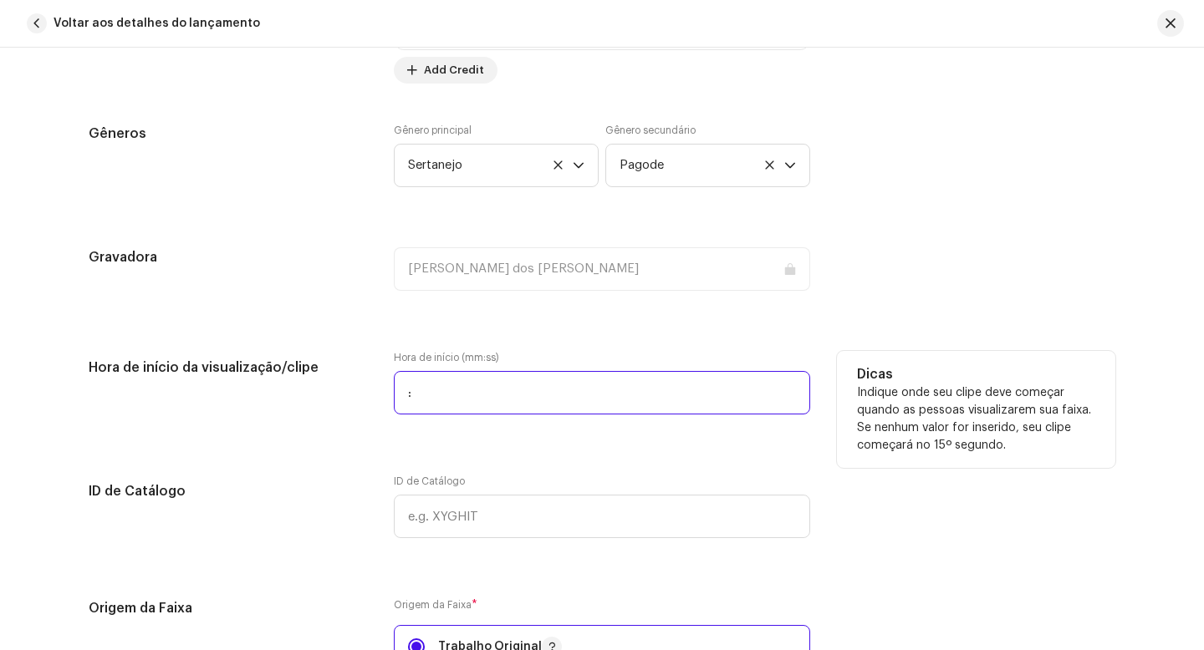
click at [470, 391] on input ":" at bounding box center [602, 392] width 416 height 43
type input "00:15"
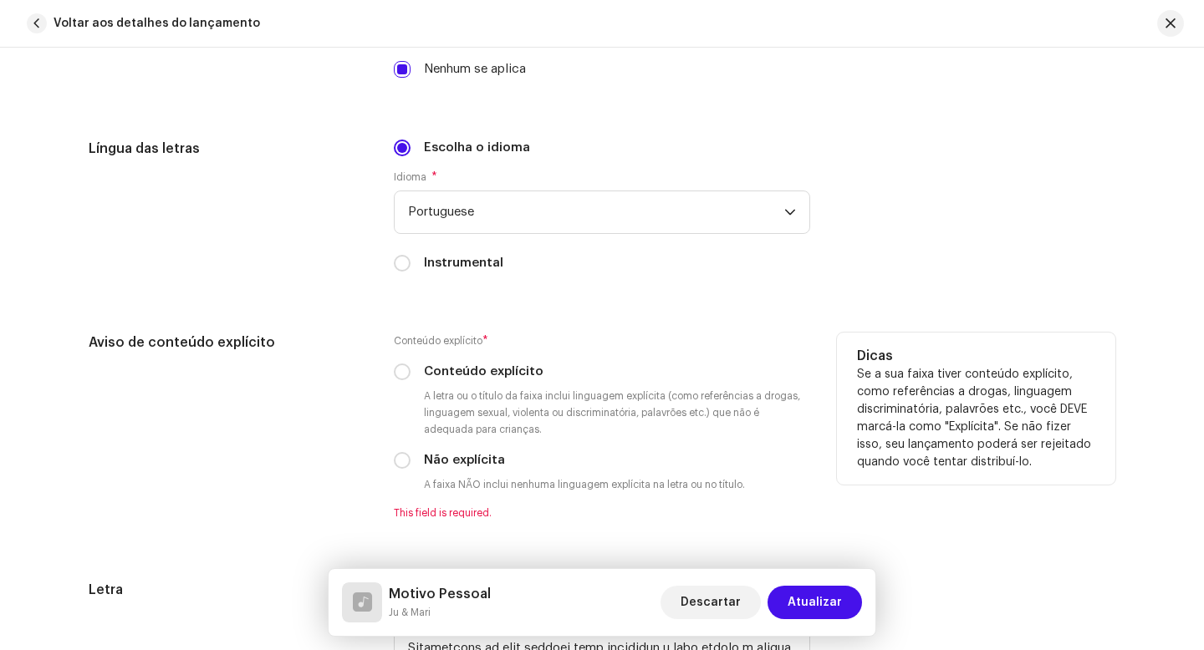
scroll to position [2862, 0]
click at [399, 466] on input "Não explícita" at bounding box center [402, 459] width 17 height 17
radio input "true"
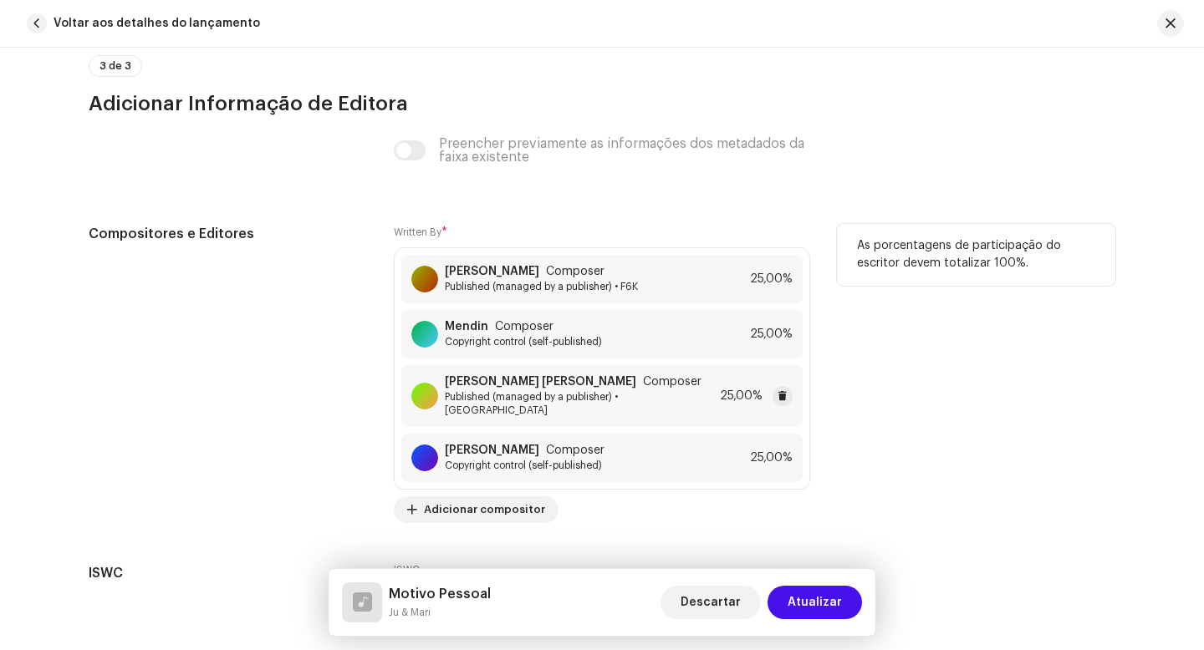
scroll to position [4236, 0]
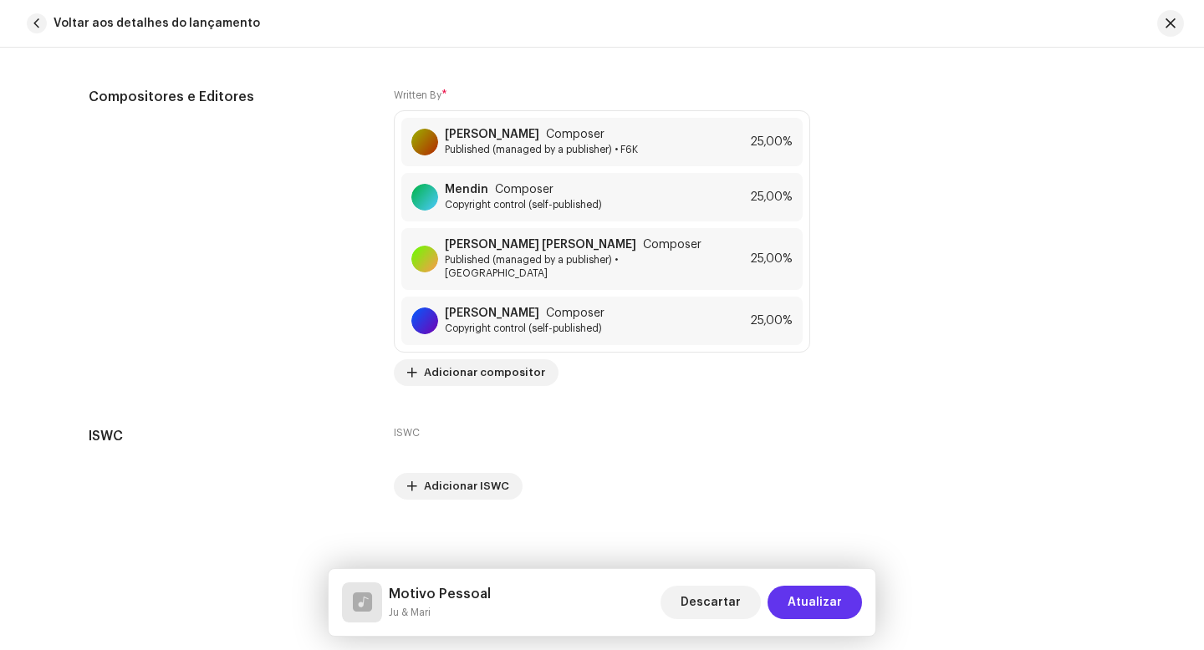
click at [808, 602] on span "Atualizar" at bounding box center [814, 602] width 54 height 33
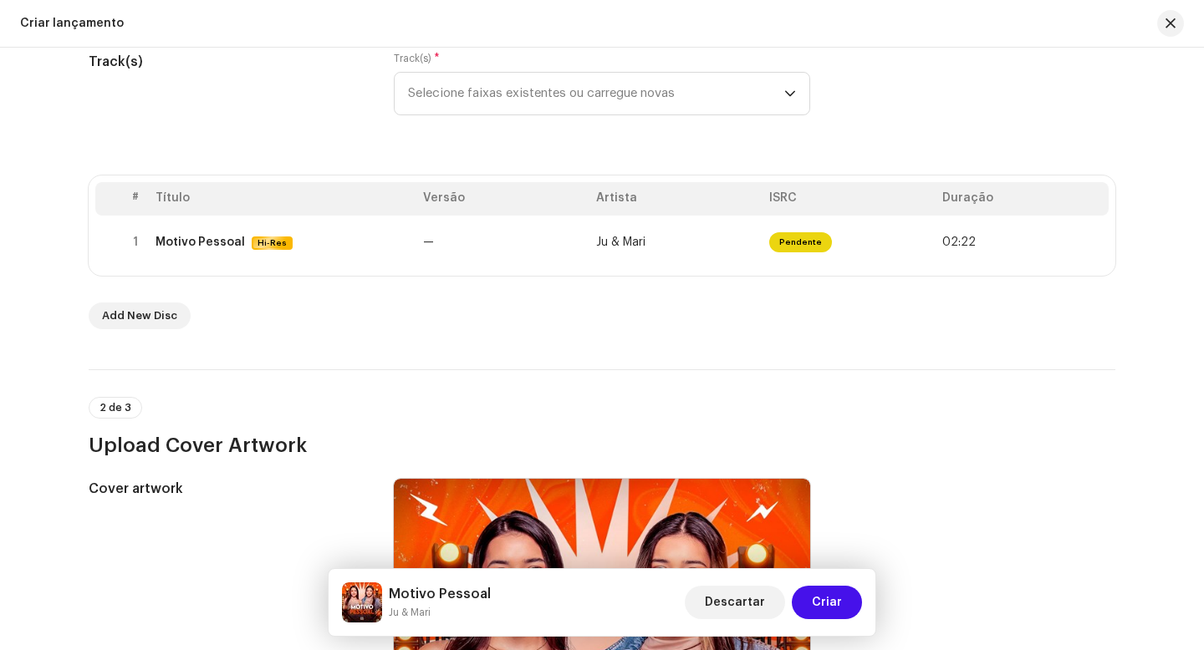
scroll to position [0, 0]
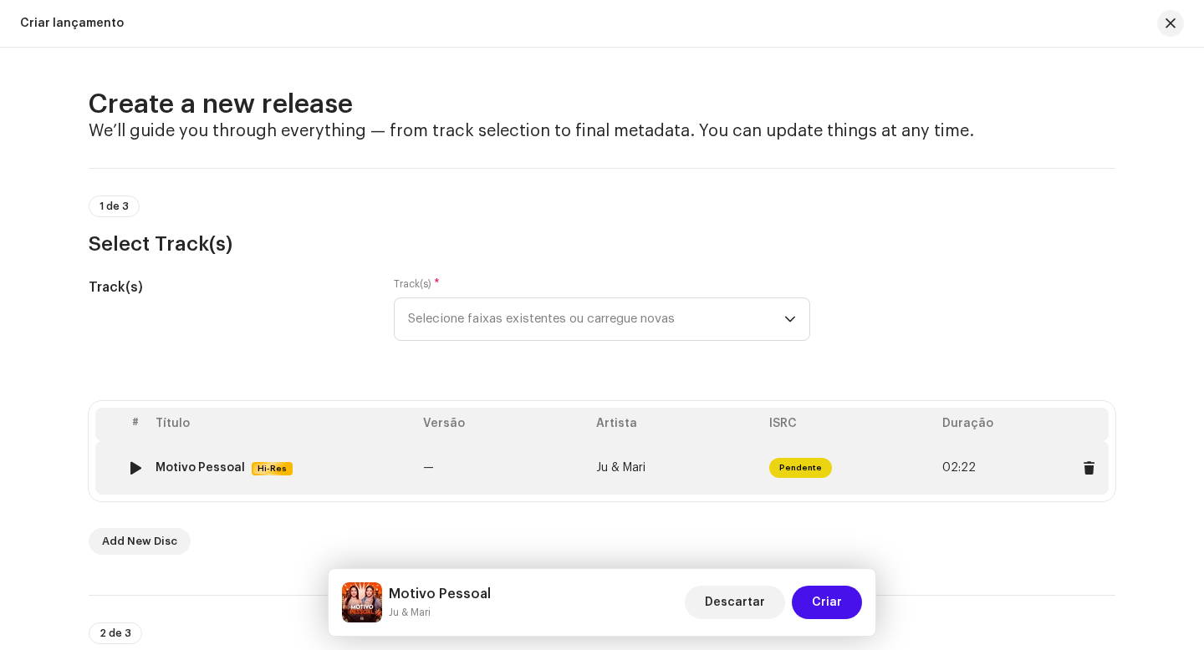
click at [640, 467] on span "Ju & Mari" at bounding box center [620, 468] width 49 height 12
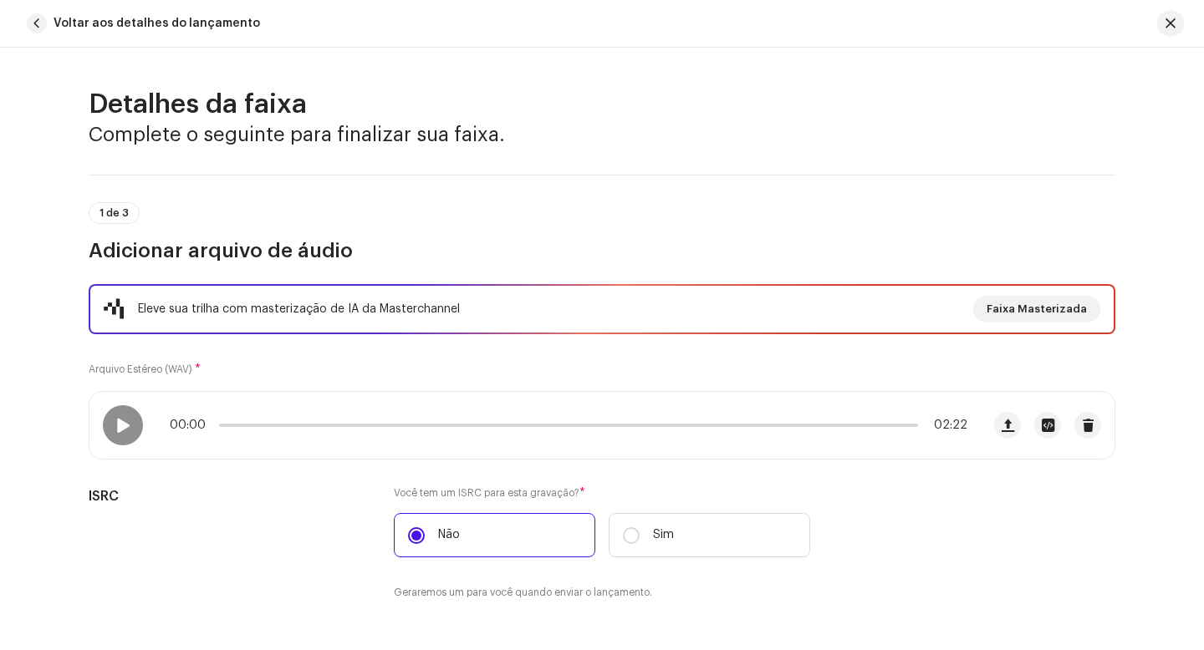
click at [110, 218] on p-tag "1 de 3" at bounding box center [114, 213] width 51 height 22
click at [118, 431] on span at bounding box center [122, 425] width 14 height 13
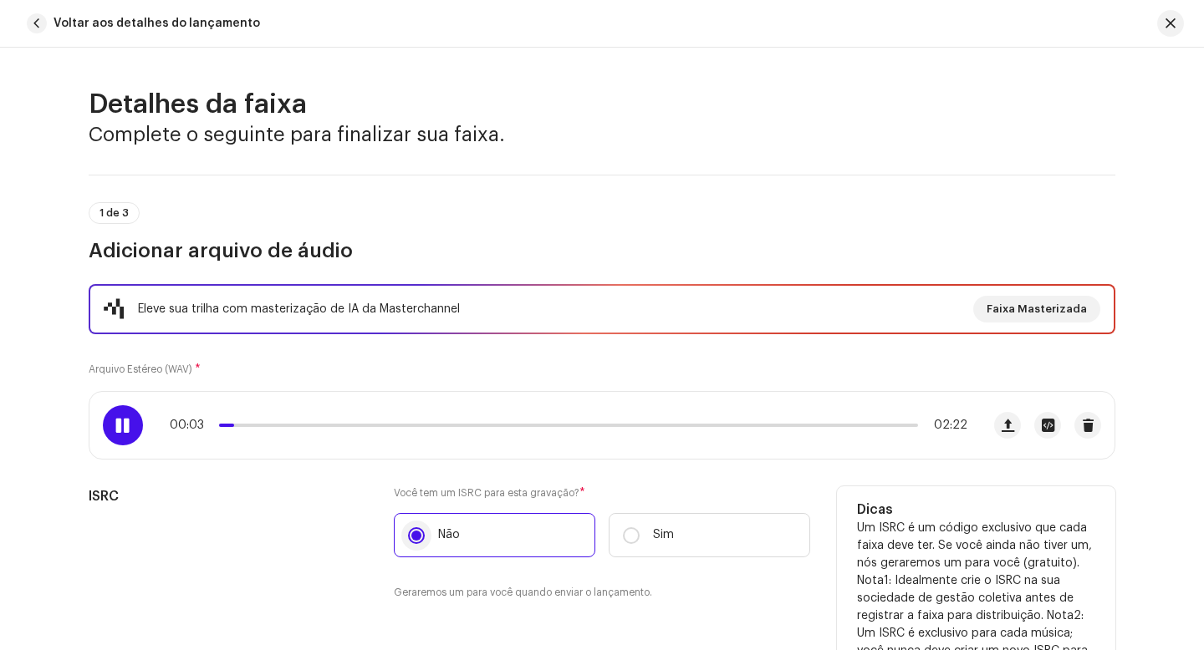
click at [417, 533] on input "Não" at bounding box center [416, 535] width 17 height 17
click at [626, 534] on input "Sim" at bounding box center [631, 535] width 17 height 17
radio input "true"
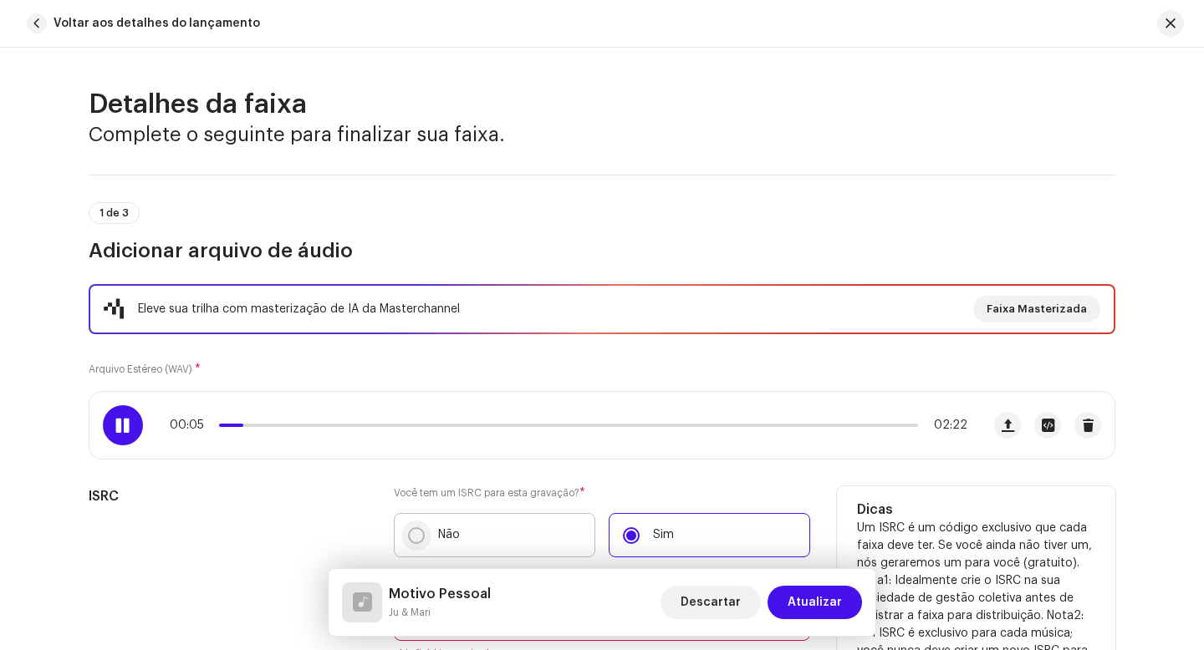
click at [414, 538] on input "Não" at bounding box center [416, 535] width 17 height 17
radio input "true"
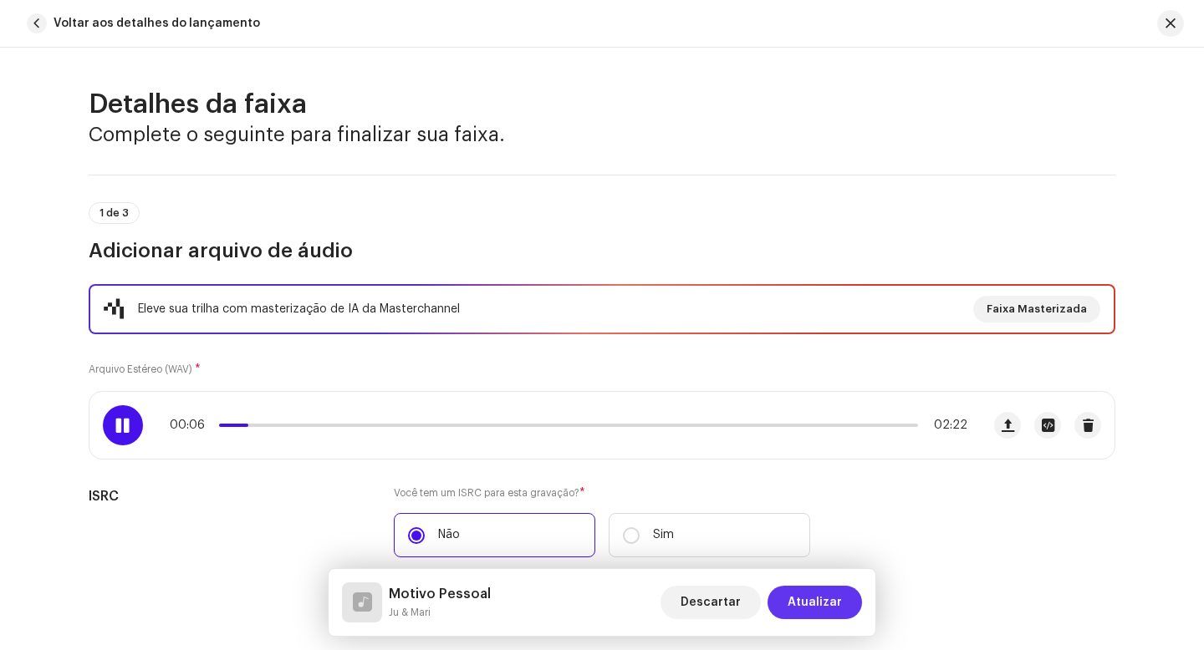
click at [823, 609] on span "Atualizar" at bounding box center [814, 602] width 54 height 33
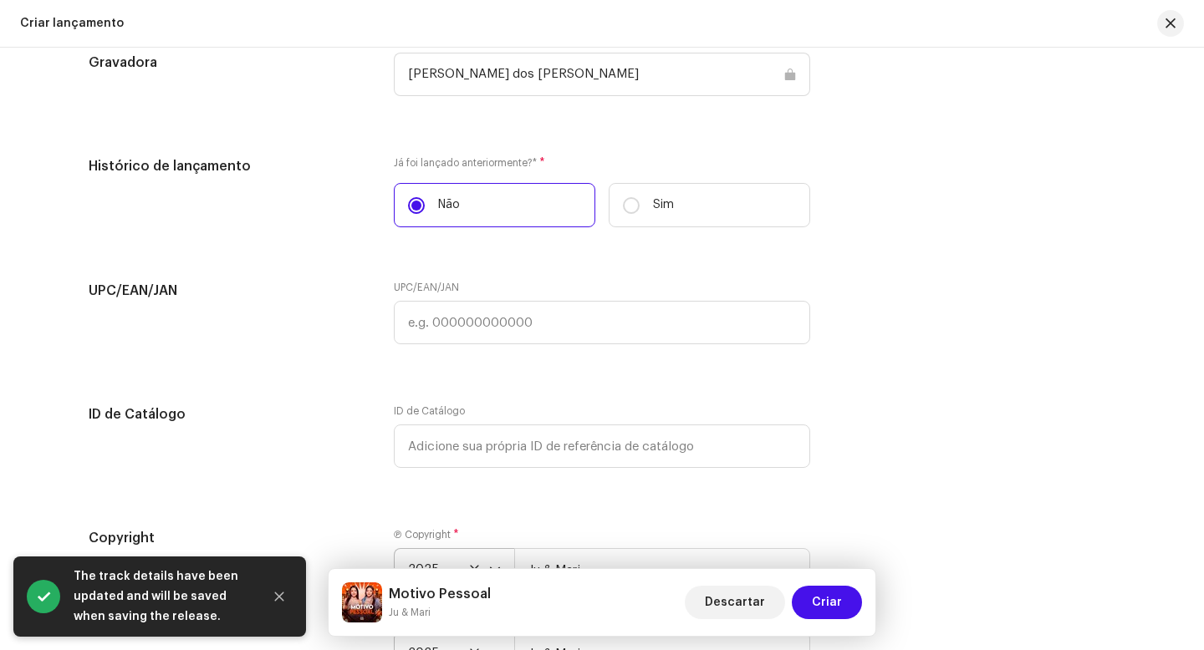
scroll to position [2698, 0]
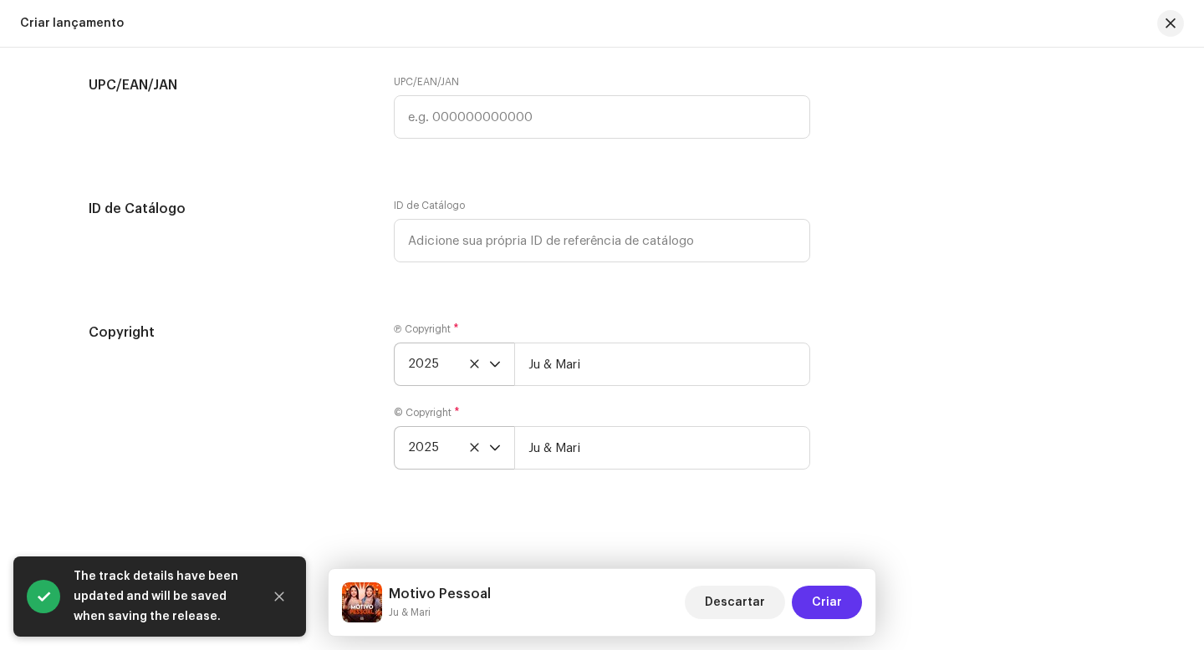
click at [836, 607] on span "Criar" at bounding box center [827, 602] width 30 height 33
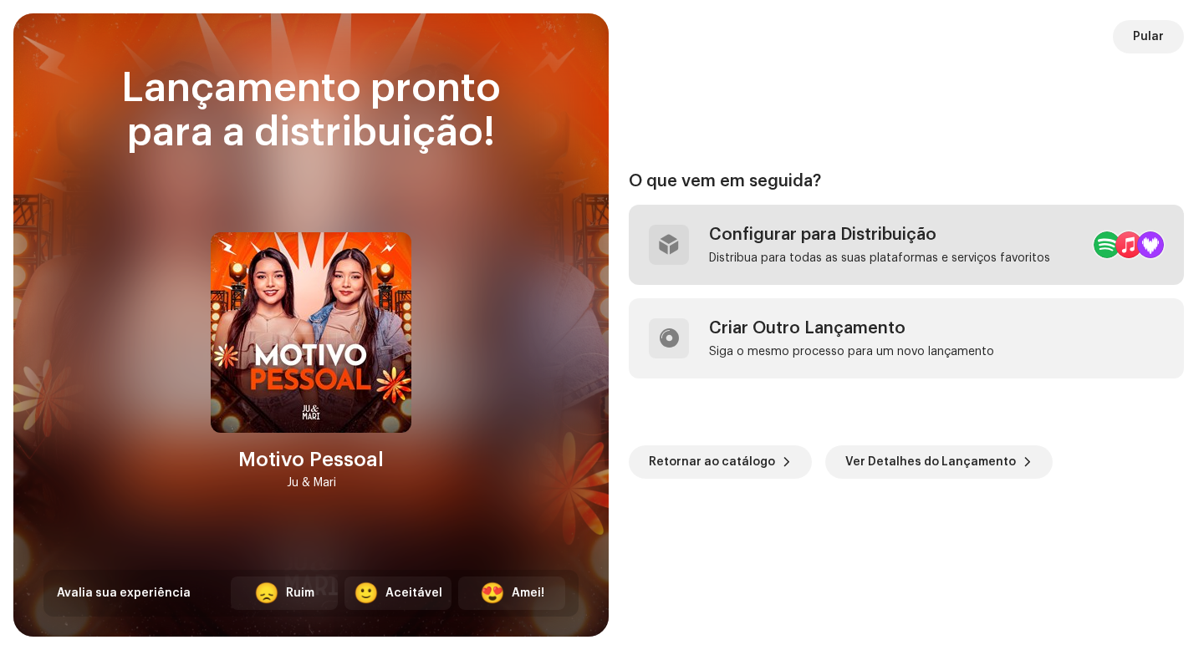
click at [771, 245] on div "Configurar para Distribuição Distribua para todas as suas plataformas e serviço…" at bounding box center [879, 245] width 341 height 40
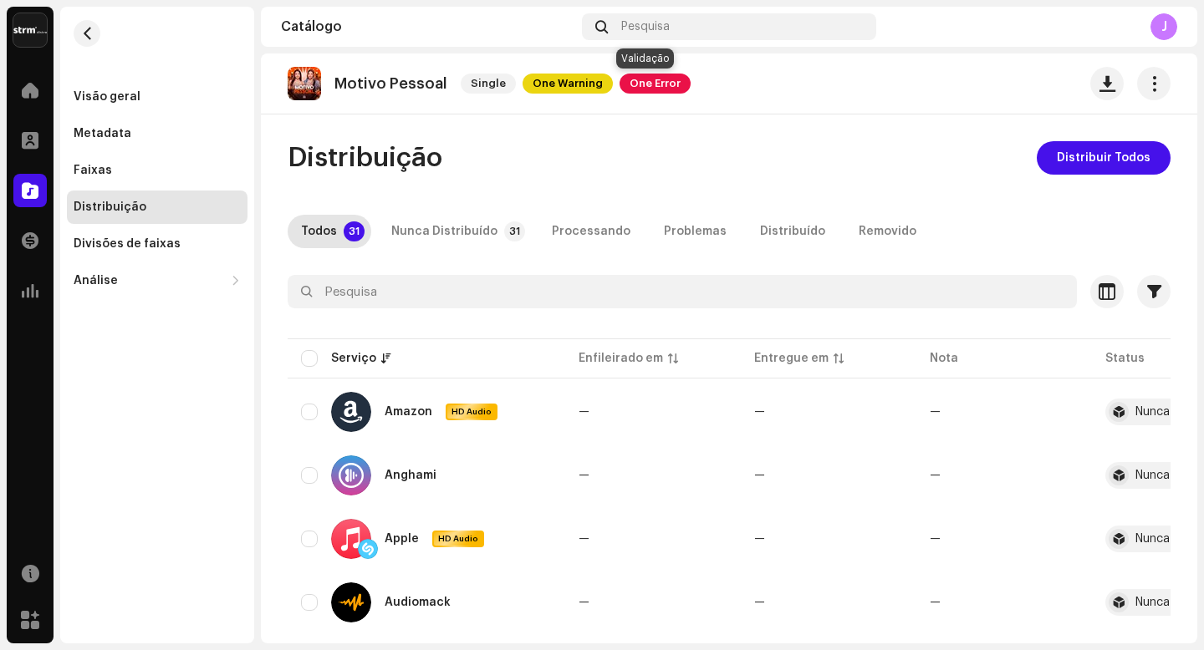
click at [656, 85] on span "One Error" at bounding box center [654, 84] width 71 height 20
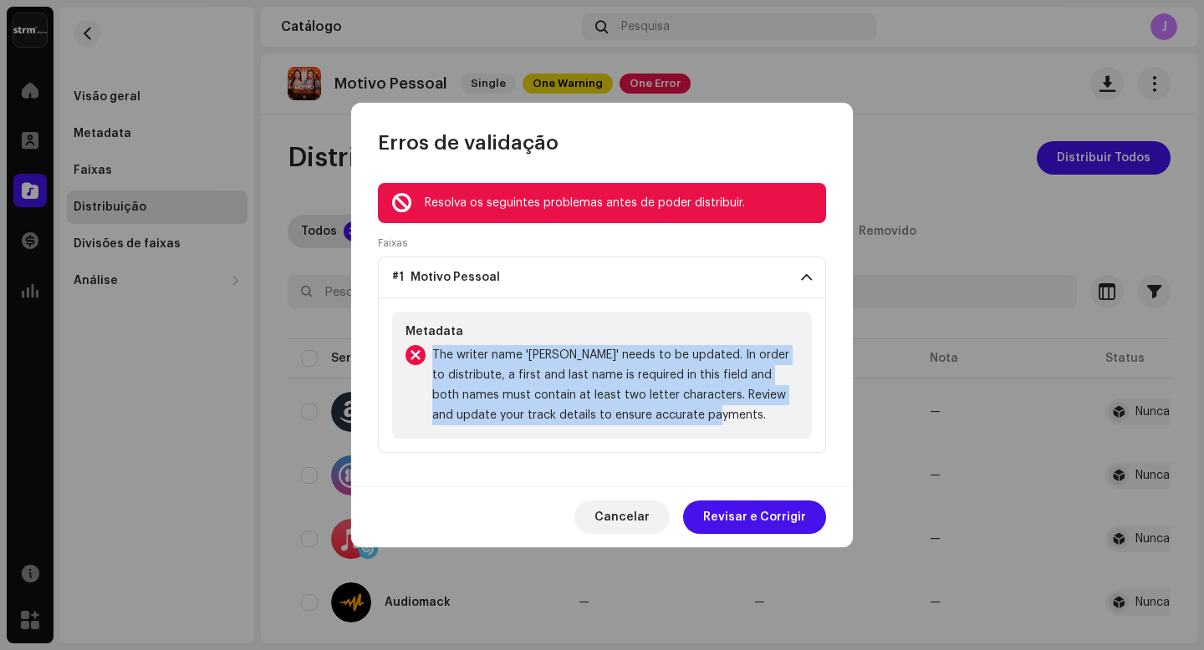
drag, startPoint x: 742, startPoint y: 419, endPoint x: 431, endPoint y: 356, distance: 317.2
click at [431, 356] on div "The writer name 'Mendin' needs to be updated. In order to distribute, a first a…" at bounding box center [601, 385] width 393 height 80
copy span "The writer name 'Mendin' needs to be updated. In order to distribute, a first a…"
click at [759, 521] on span "Revisar e Corrigir" at bounding box center [754, 517] width 103 height 33
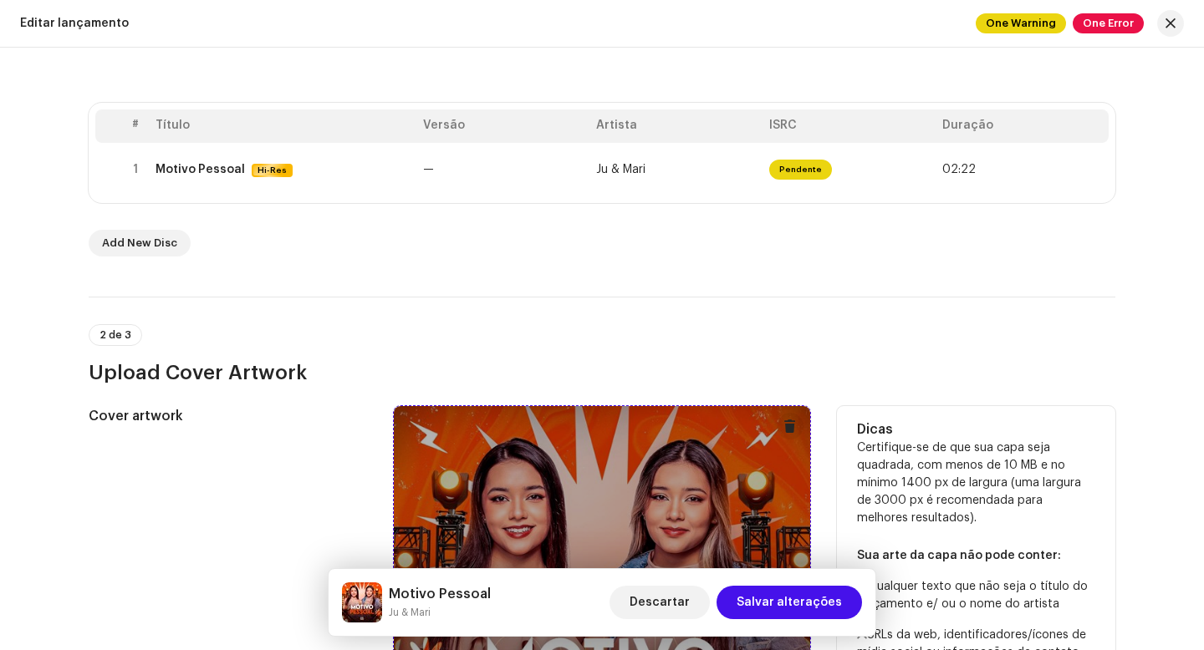
scroll to position [228, 0]
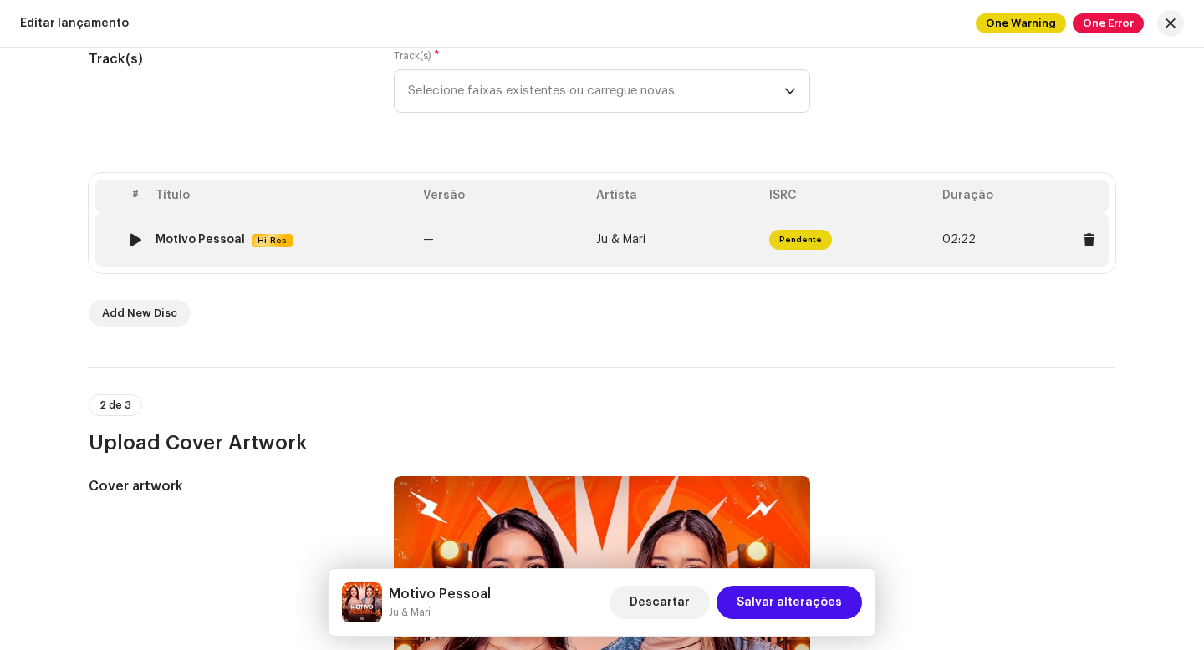
click at [798, 246] on span "Pendente" at bounding box center [800, 240] width 63 height 20
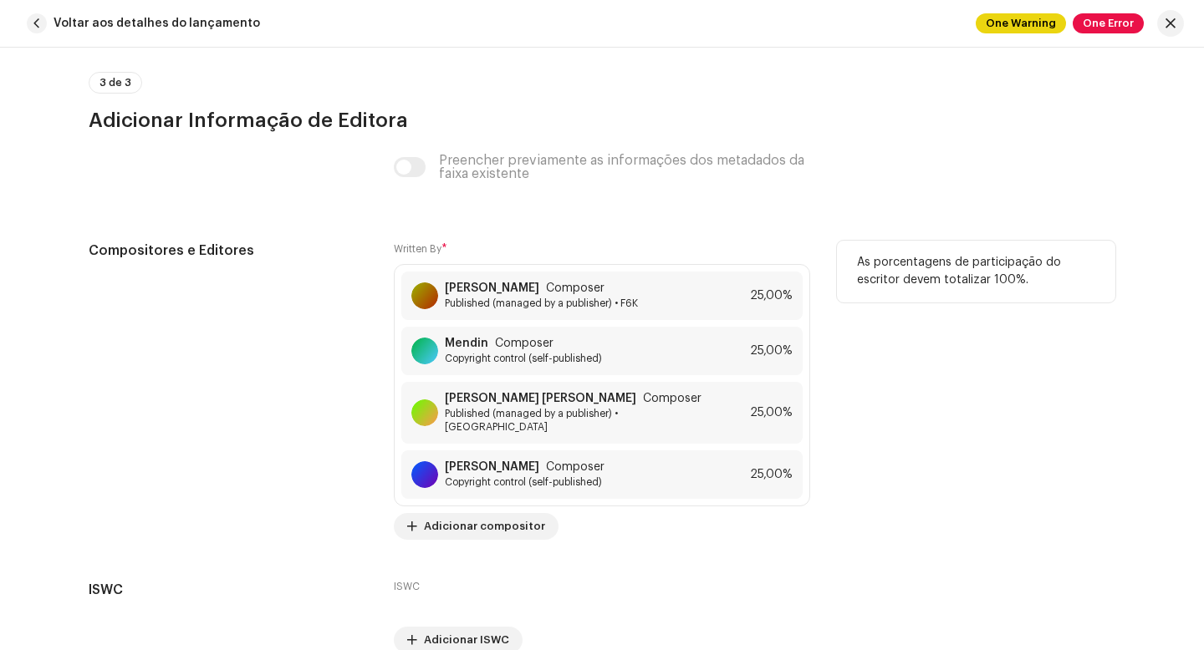
scroll to position [4083, 0]
click at [627, 362] on div "Mendin Composer Copyright control (self-published) 25,00%" at bounding box center [601, 350] width 401 height 48
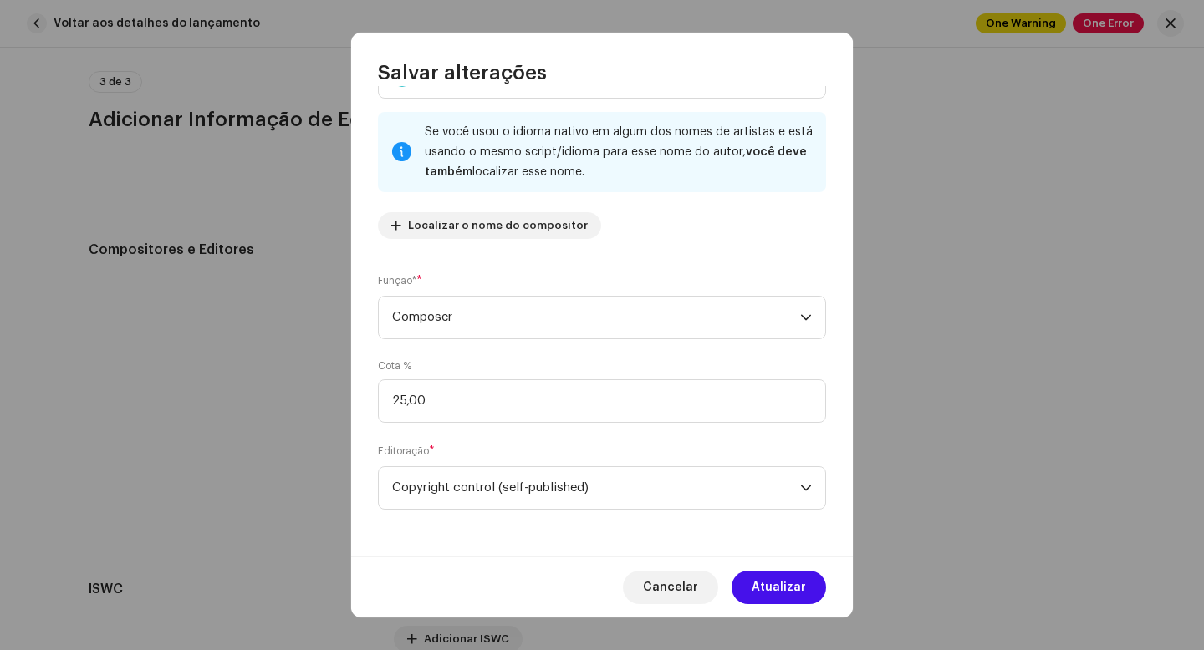
scroll to position [0, 0]
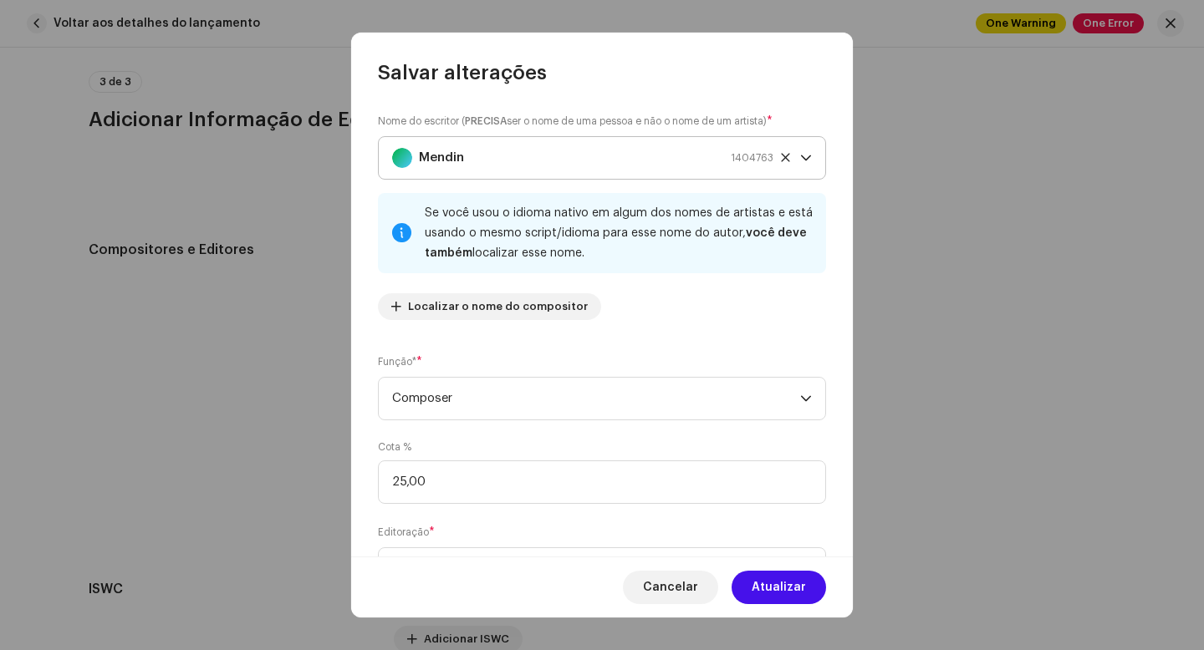
click at [504, 153] on div "Mendin 1404763" at bounding box center [582, 158] width 381 height 42
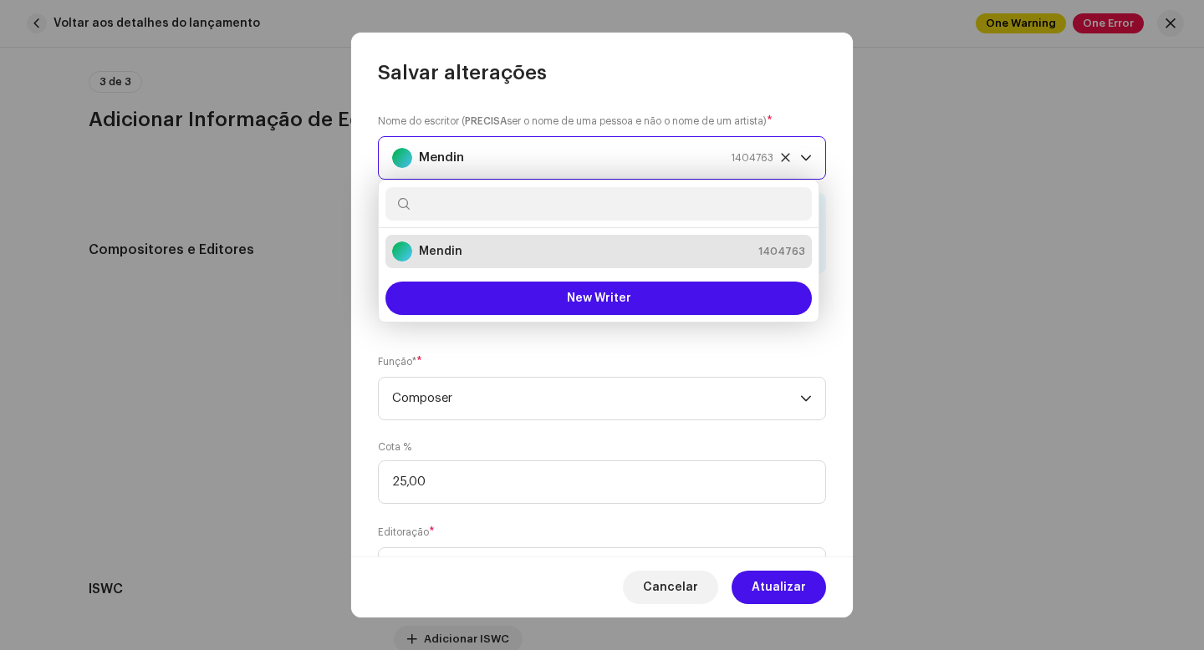
click at [554, 144] on div "Mendin 1404763" at bounding box center [582, 158] width 381 height 42
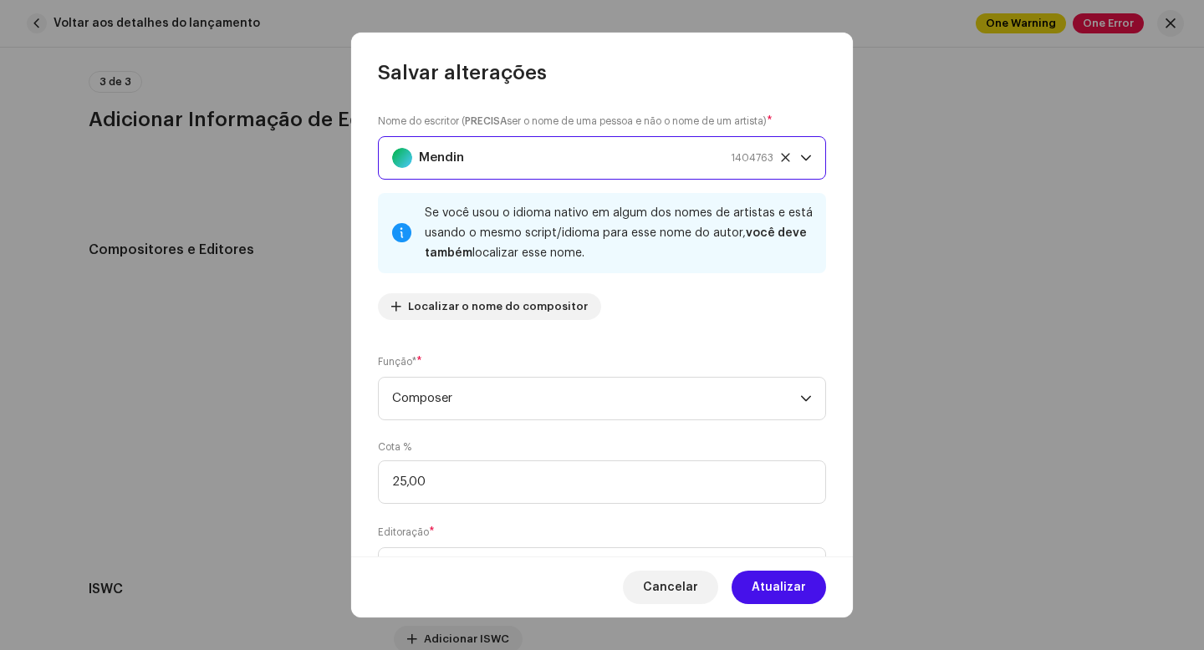
click at [780, 160] on icon at bounding box center [785, 157] width 11 height 11
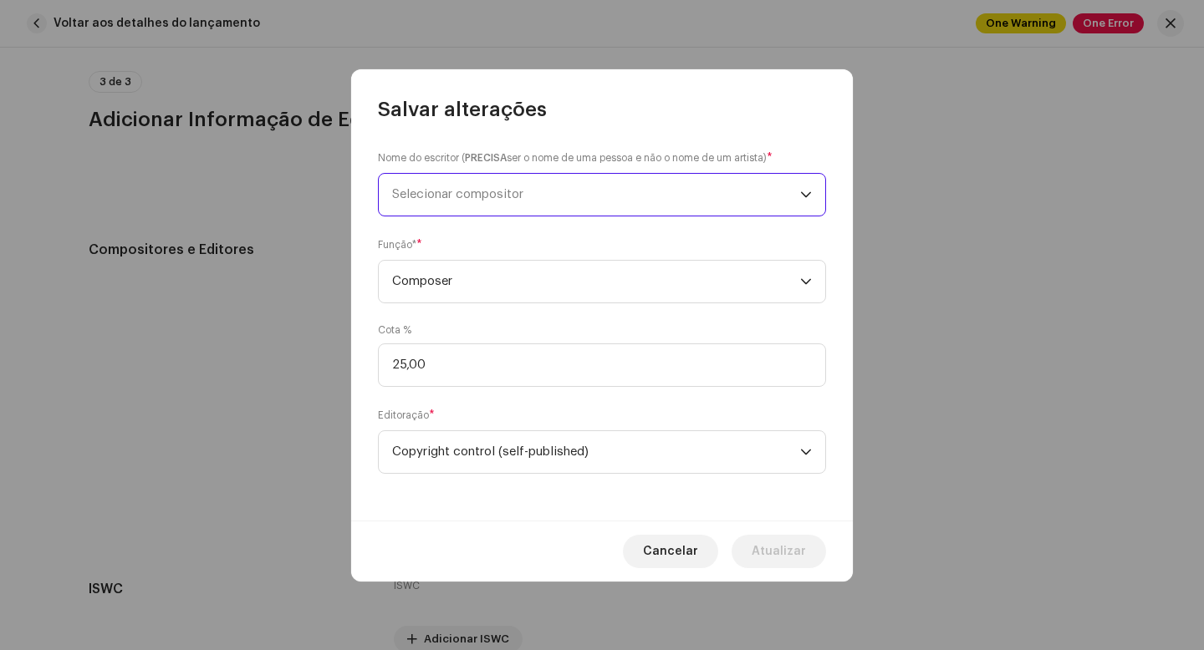
click at [540, 197] on span "Selecionar compositor" at bounding box center [596, 195] width 408 height 42
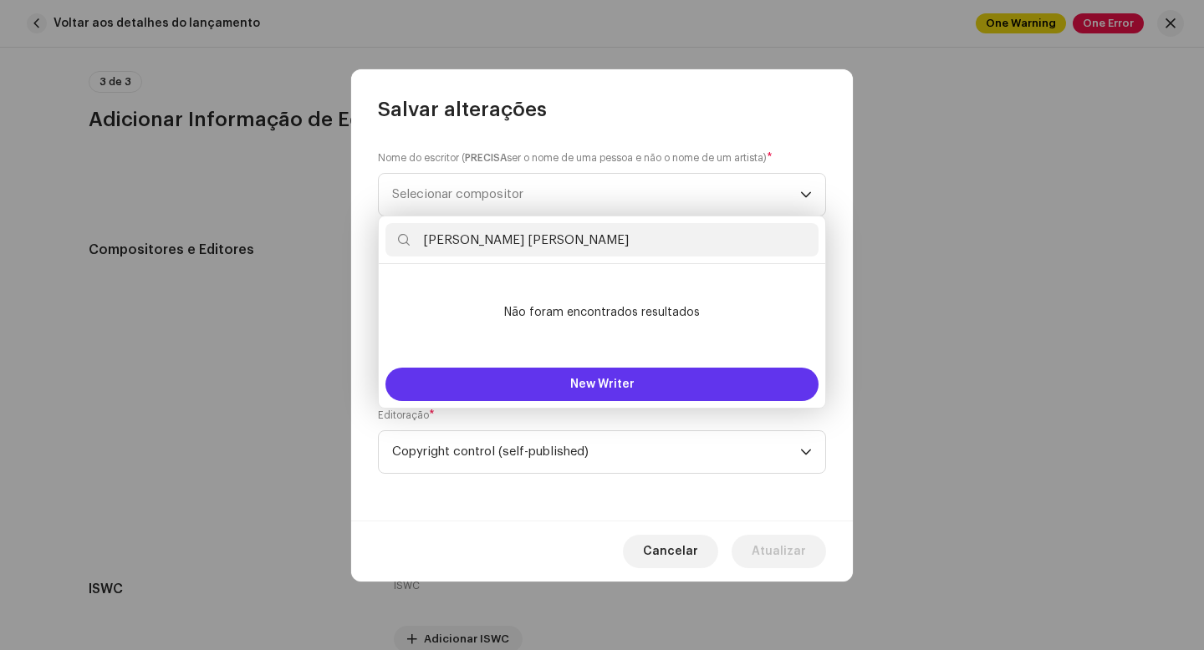
type input "Matheus Augosto Mendes"
click at [612, 387] on span "New Writer" at bounding box center [602, 385] width 64 height 12
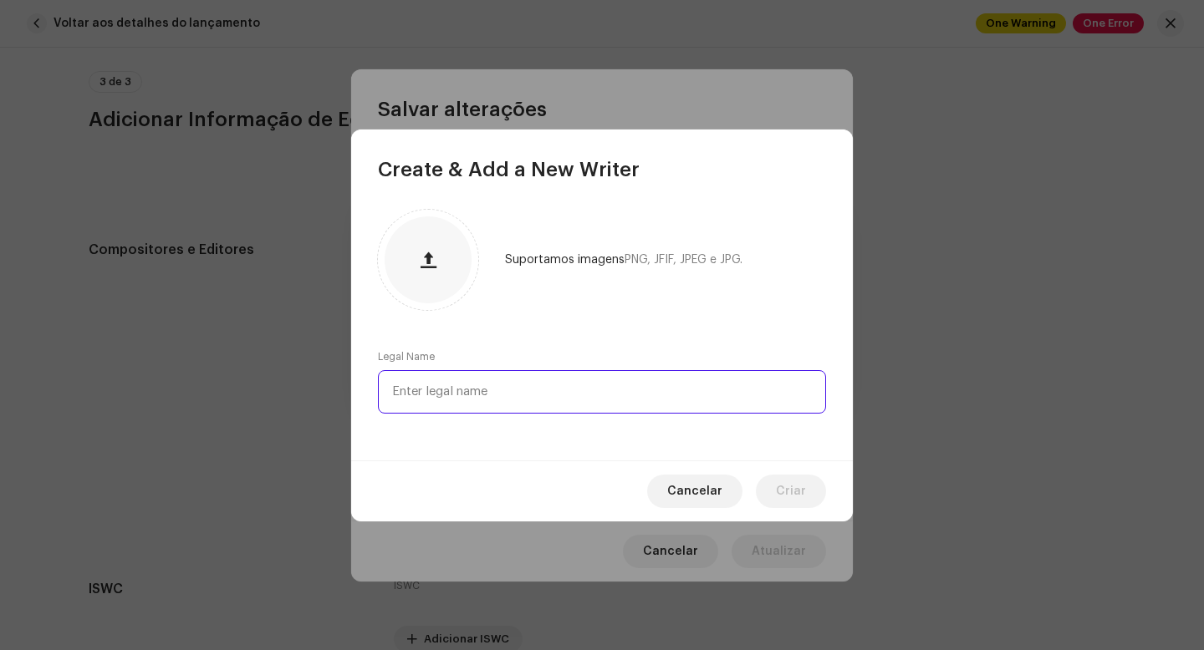
click at [515, 383] on input "text" at bounding box center [602, 391] width 448 height 43
type input "Mendin"
click at [789, 484] on span "Criar" at bounding box center [791, 491] width 30 height 33
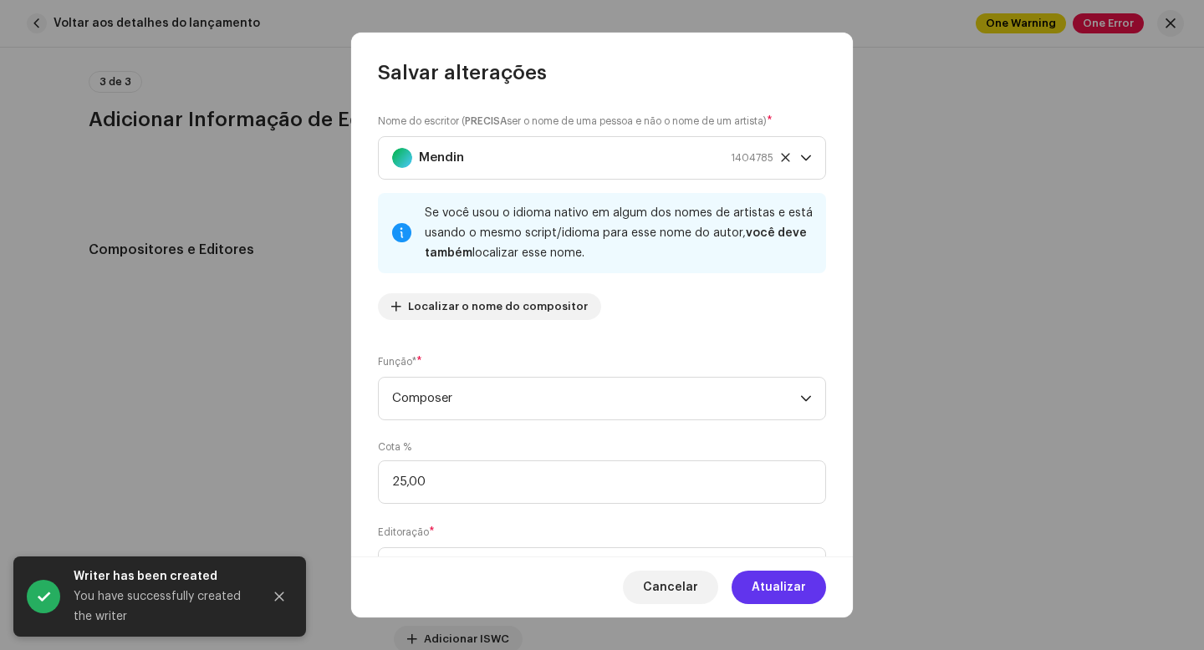
click at [788, 584] on span "Atualizar" at bounding box center [779, 587] width 54 height 33
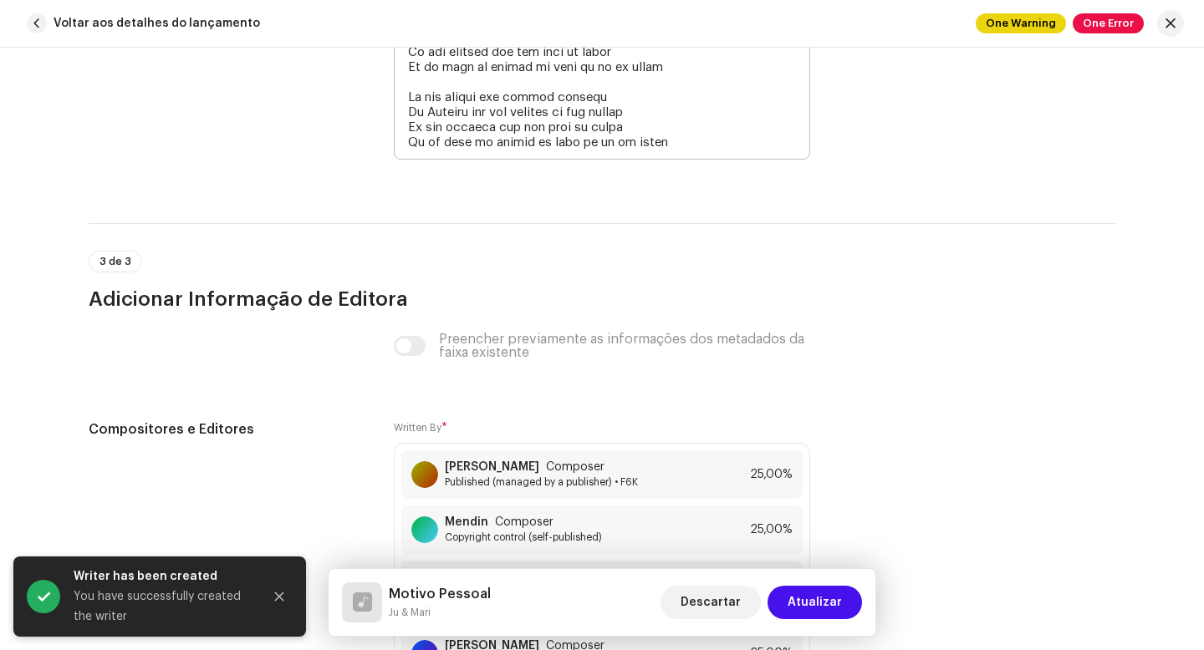
scroll to position [4236, 0]
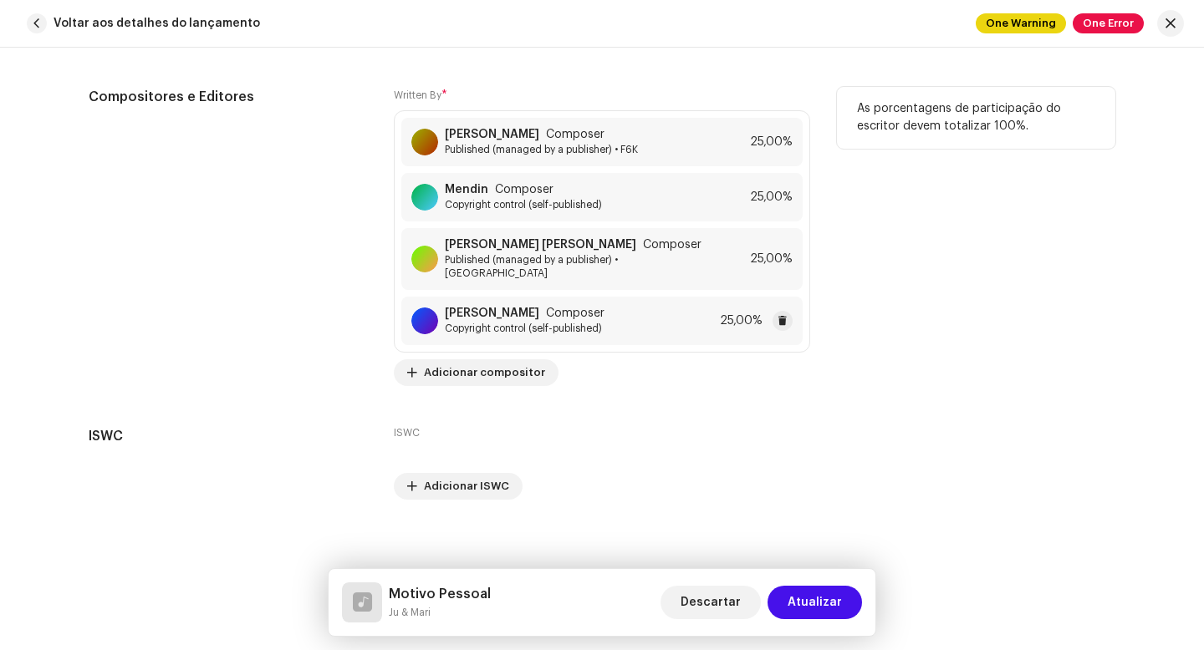
click at [506, 307] on strong "[PERSON_NAME]" at bounding box center [492, 313] width 94 height 13
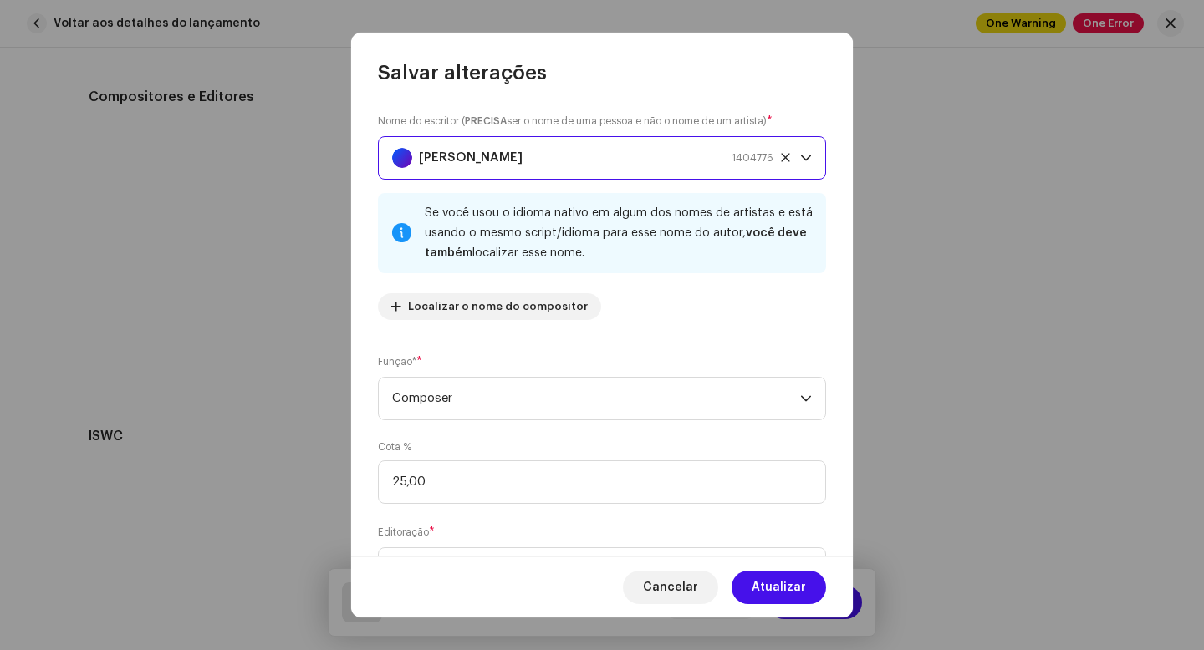
click at [614, 159] on div "Matheus Lacerda 1404776" at bounding box center [582, 158] width 381 height 42
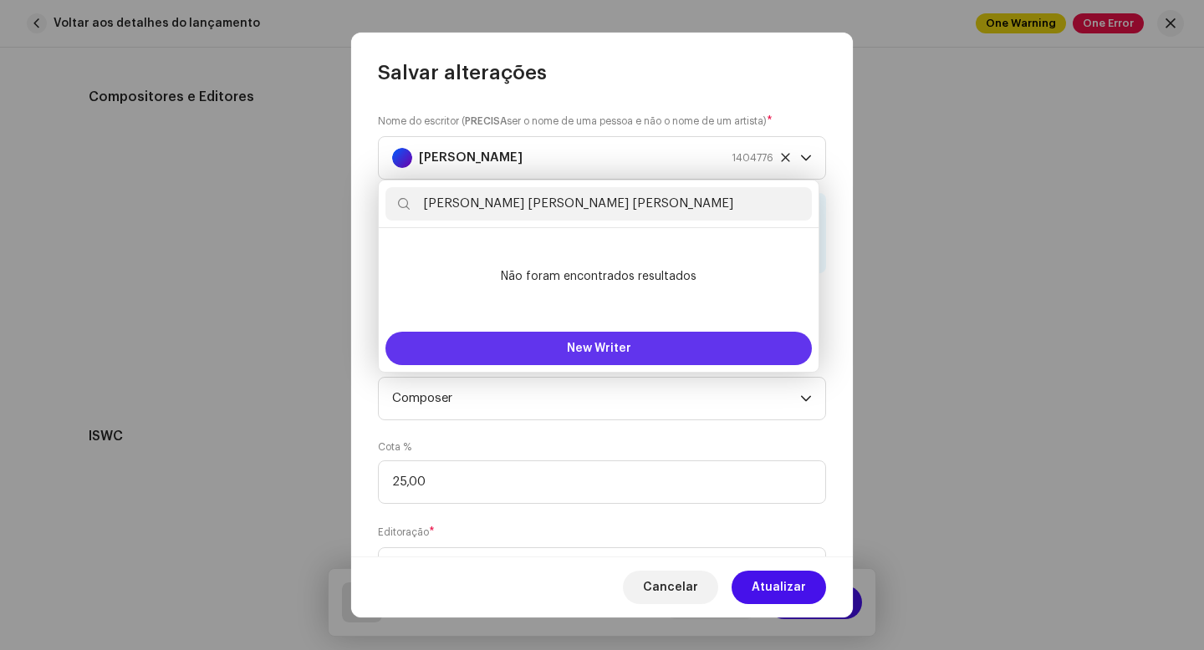
type input "Matheus José Lacerda Alves de Oliveria"
click at [628, 348] on span "New Writer" at bounding box center [599, 349] width 64 height 12
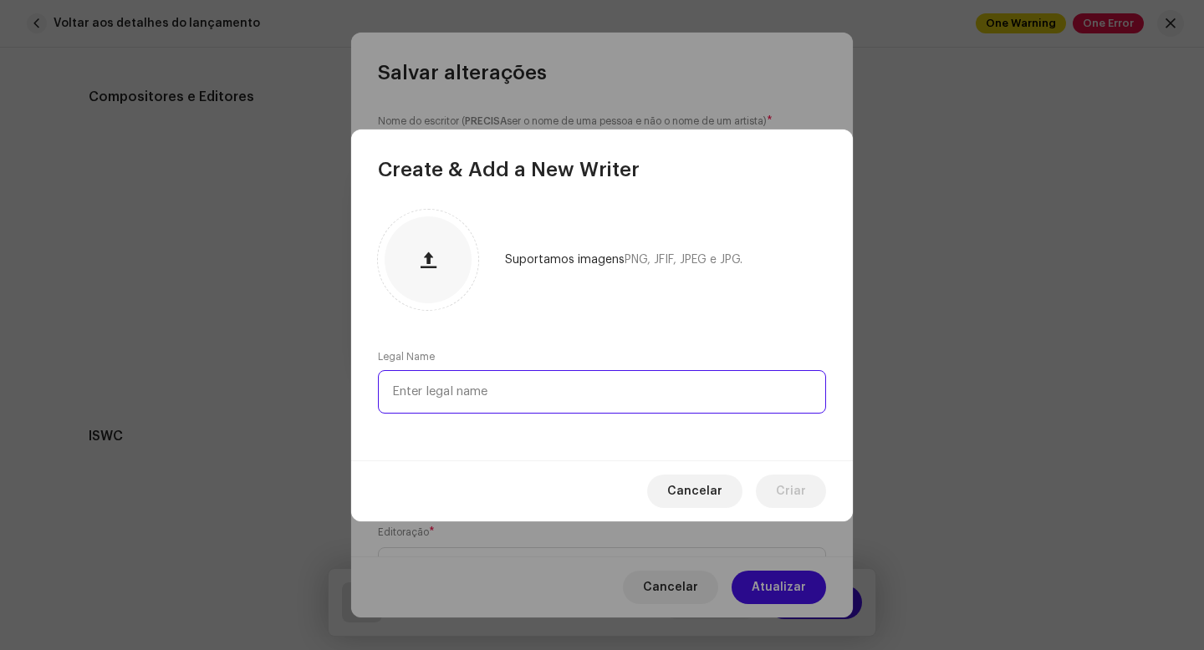
click at [488, 398] on input "text" at bounding box center [602, 391] width 448 height 43
type input "[PERSON_NAME]"
click at [779, 492] on span "Criar" at bounding box center [791, 491] width 30 height 33
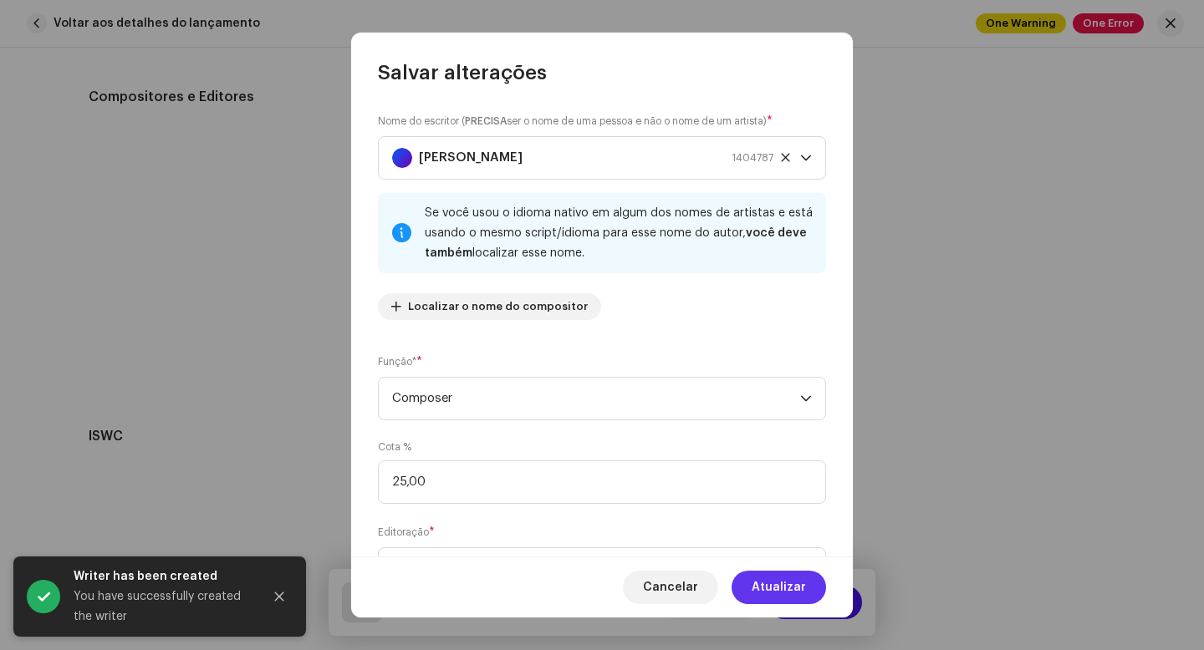
click at [774, 590] on span "Atualizar" at bounding box center [779, 587] width 54 height 33
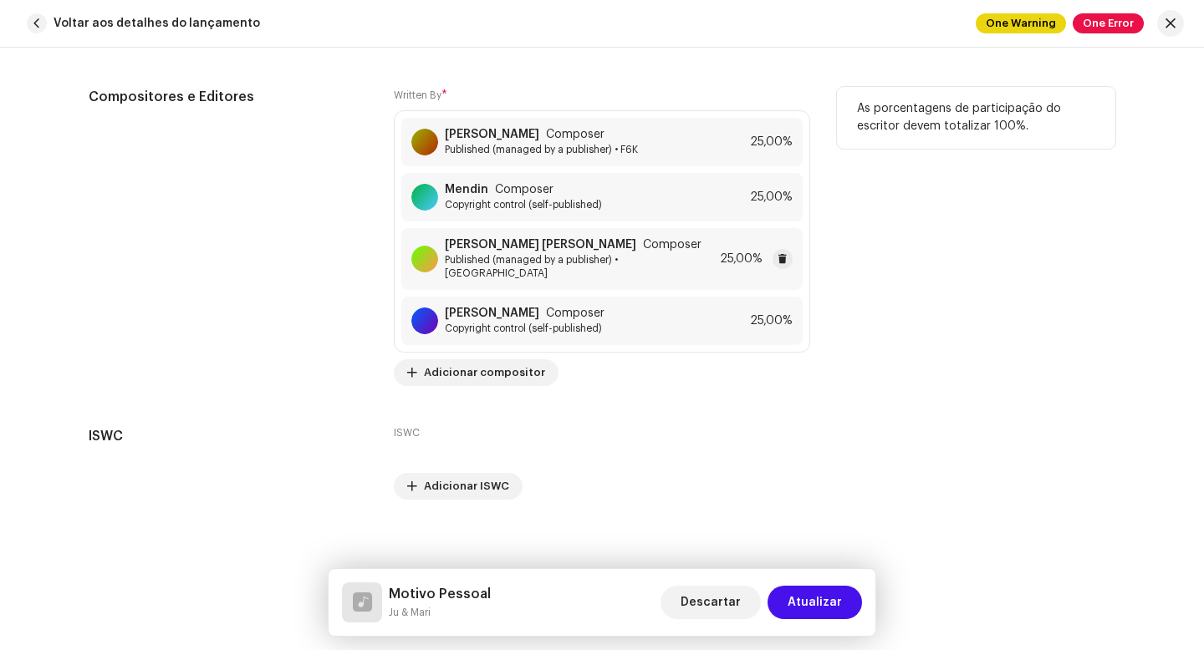
click at [463, 243] on strong "[PERSON_NAME]" at bounding box center [540, 244] width 191 height 13
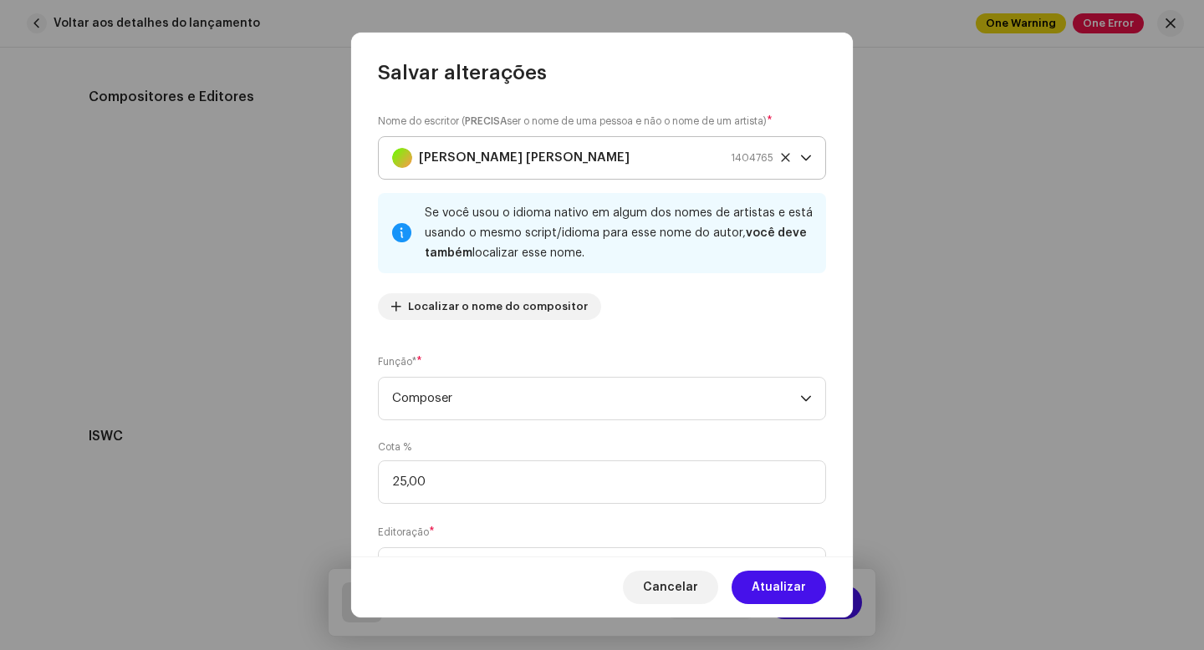
click at [556, 153] on div "Pimenta Neto 1404765" at bounding box center [582, 158] width 381 height 42
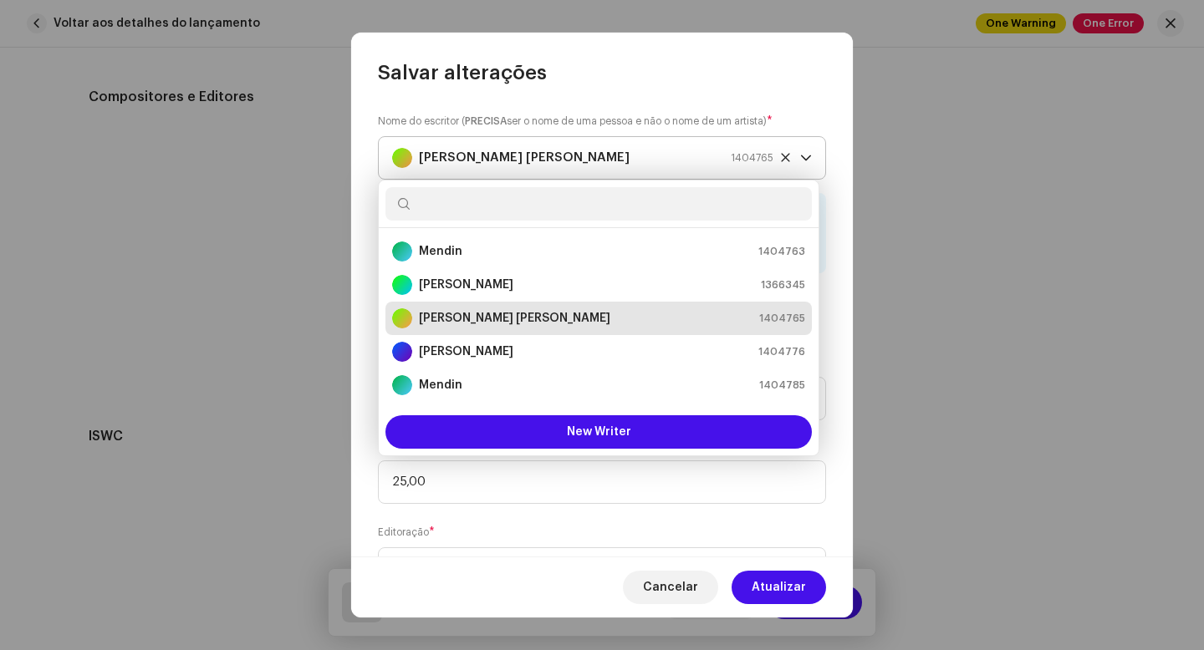
click at [554, 154] on div "Pimenta Neto 1404765" at bounding box center [582, 158] width 381 height 42
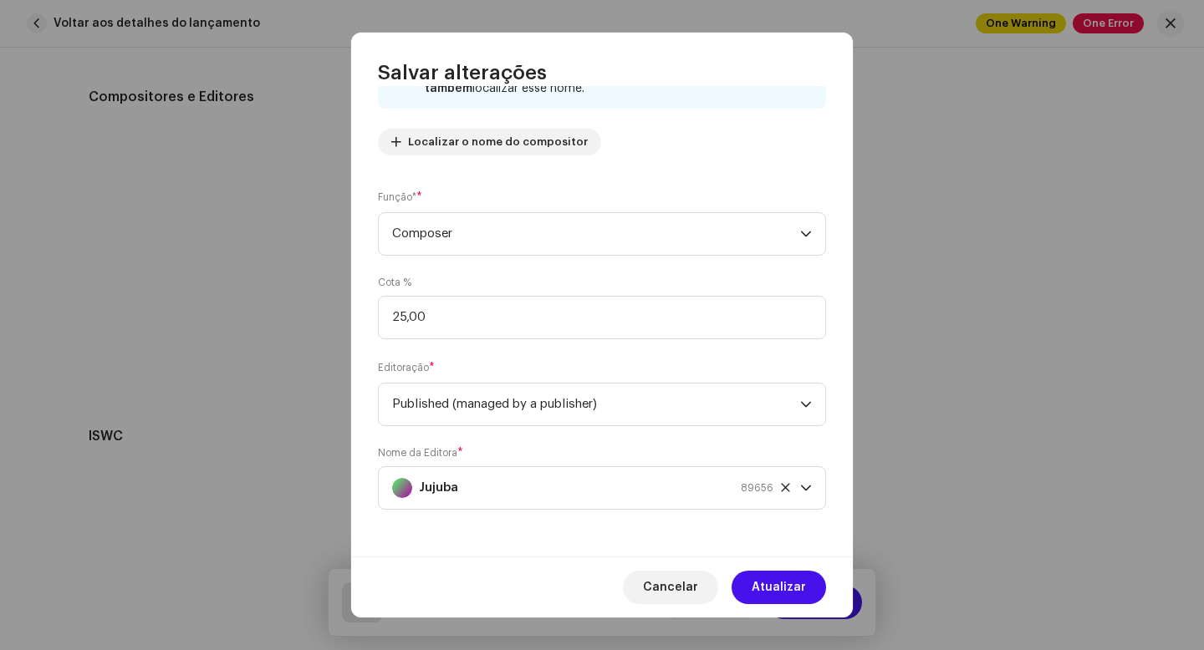
scroll to position [0, 0]
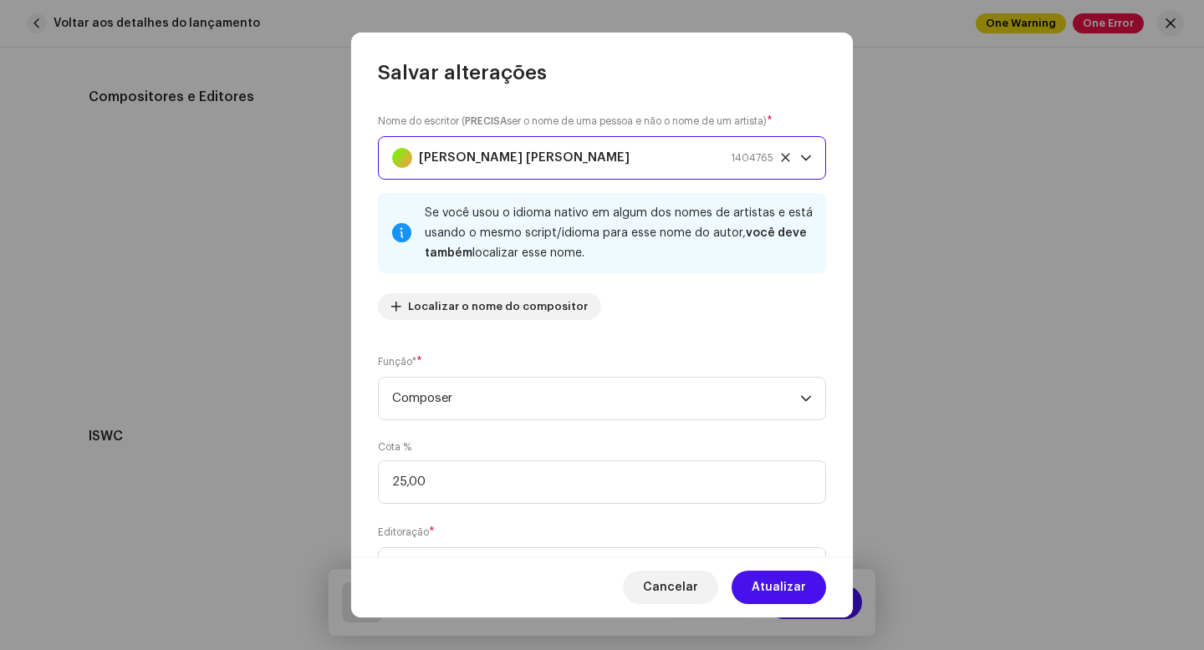
click at [496, 158] on strong "[PERSON_NAME]" at bounding box center [524, 158] width 211 height 42
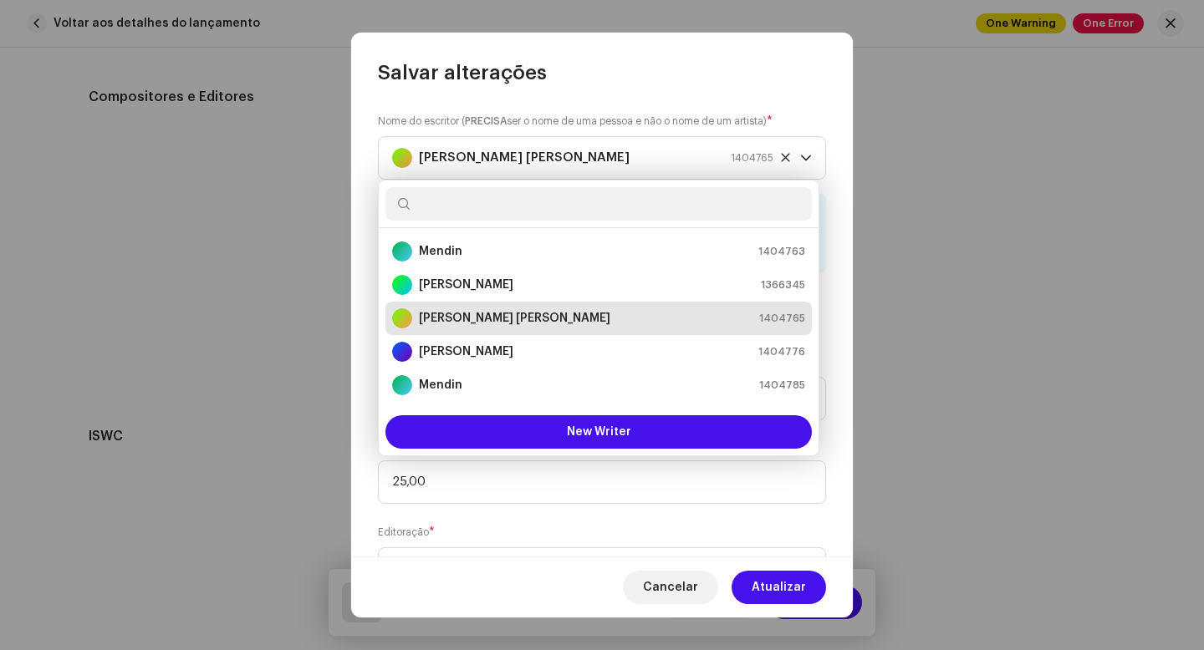
click at [510, 322] on div "Pimenta Neto 1404765" at bounding box center [598, 318] width 413 height 20
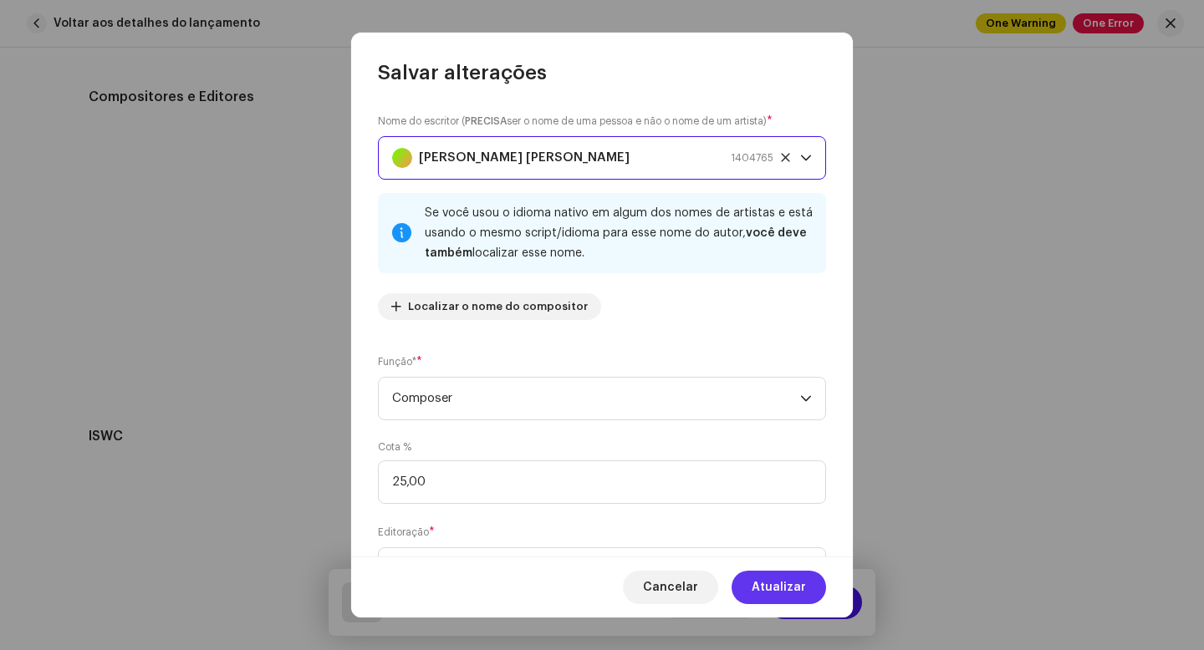
click at [777, 586] on span "Atualizar" at bounding box center [779, 587] width 54 height 33
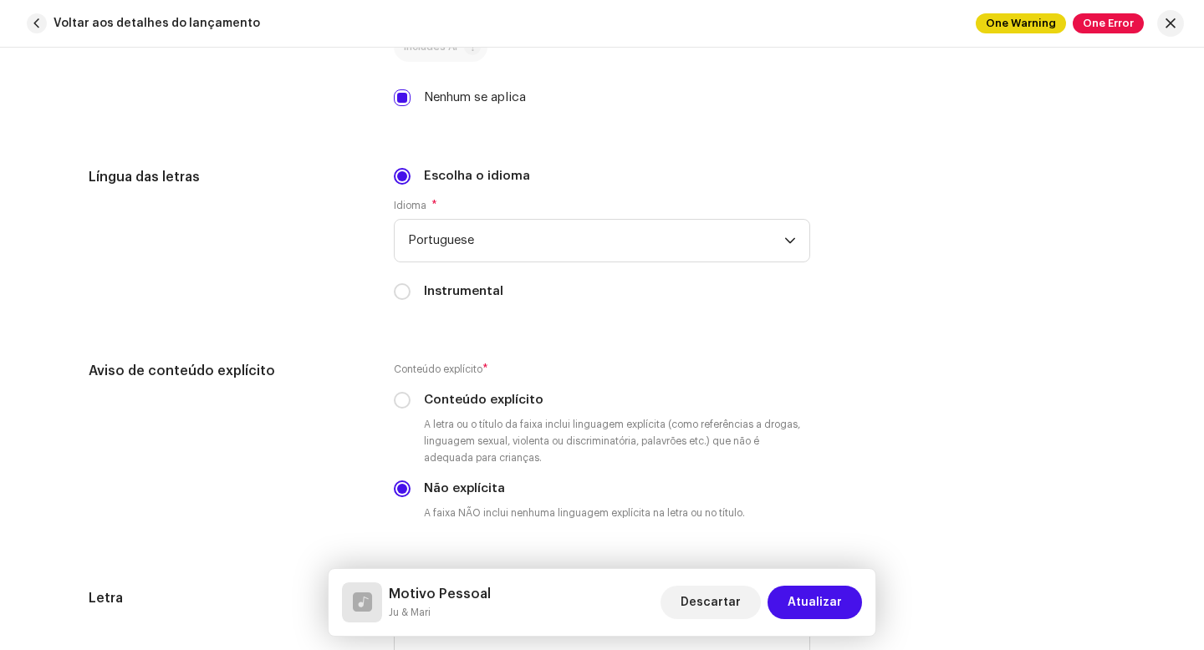
scroll to position [2705, 0]
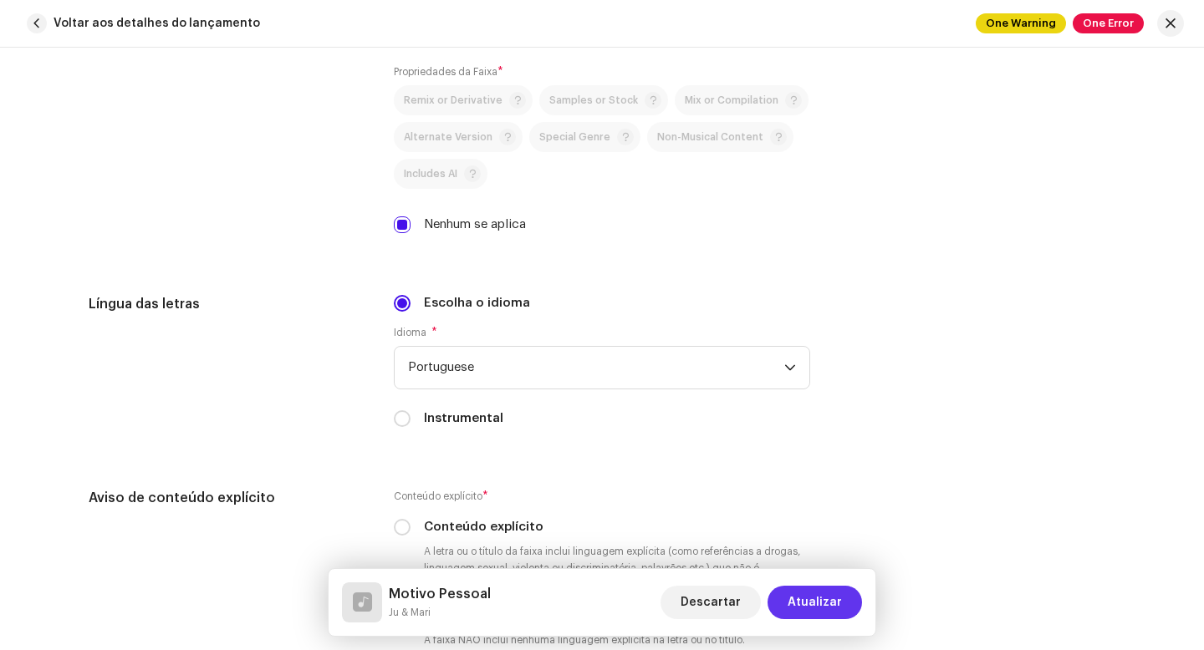
click at [817, 605] on span "Atualizar" at bounding box center [814, 602] width 54 height 33
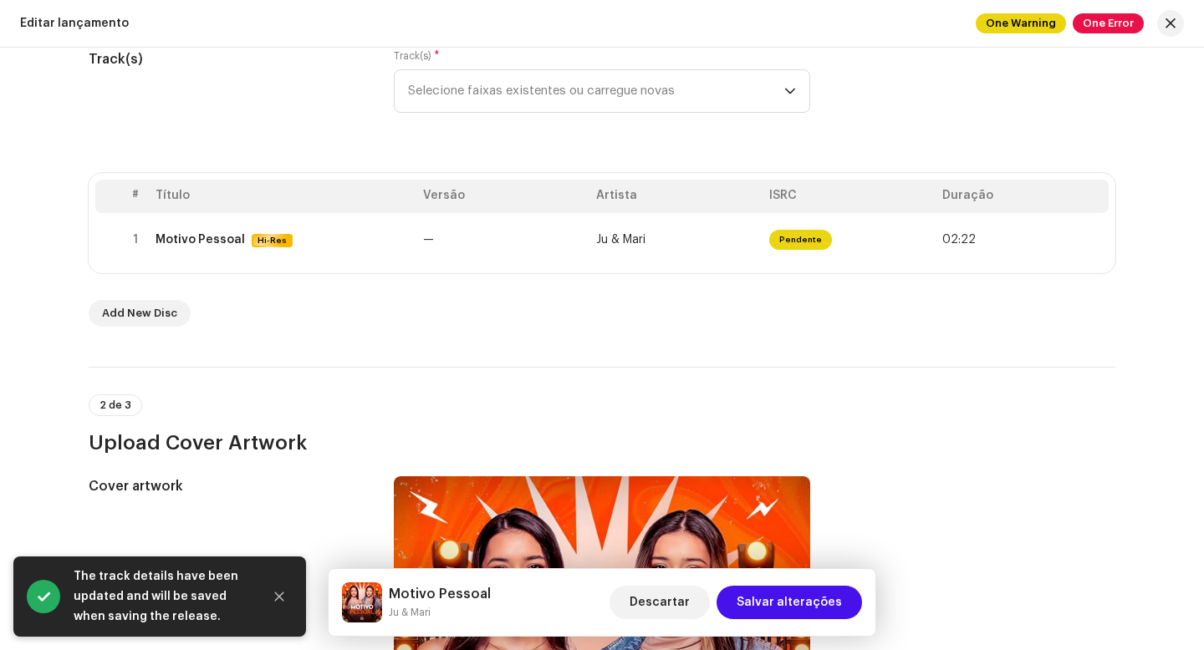
scroll to position [0, 0]
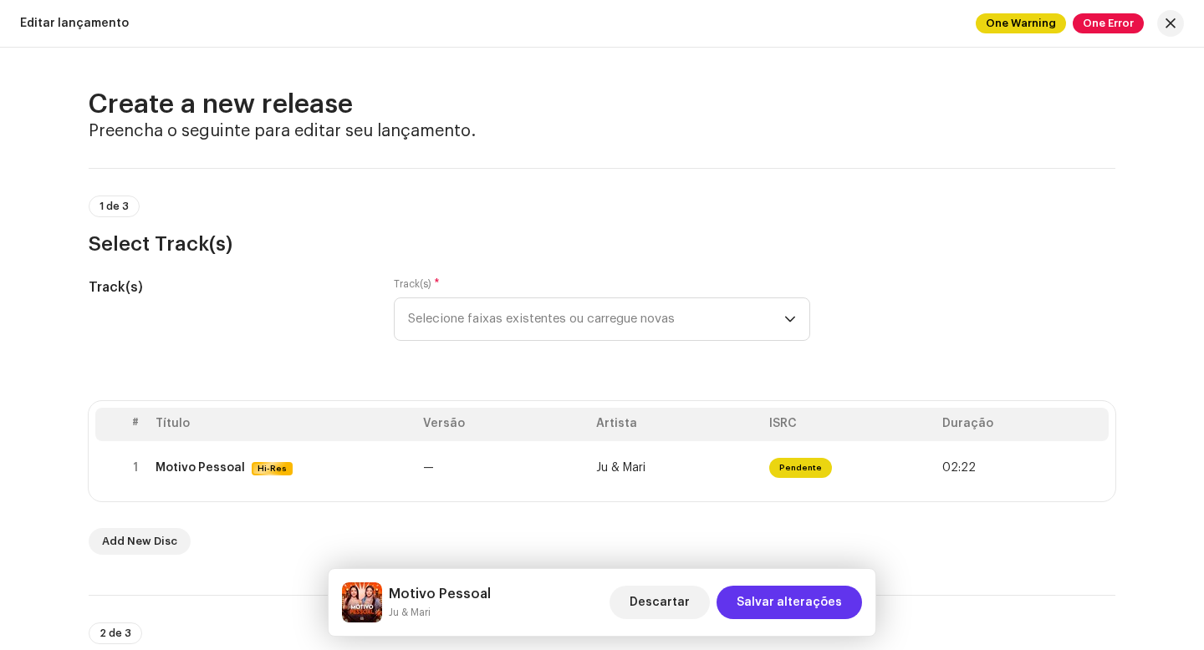
click at [782, 601] on span "Salvar alterações" at bounding box center [788, 602] width 105 height 33
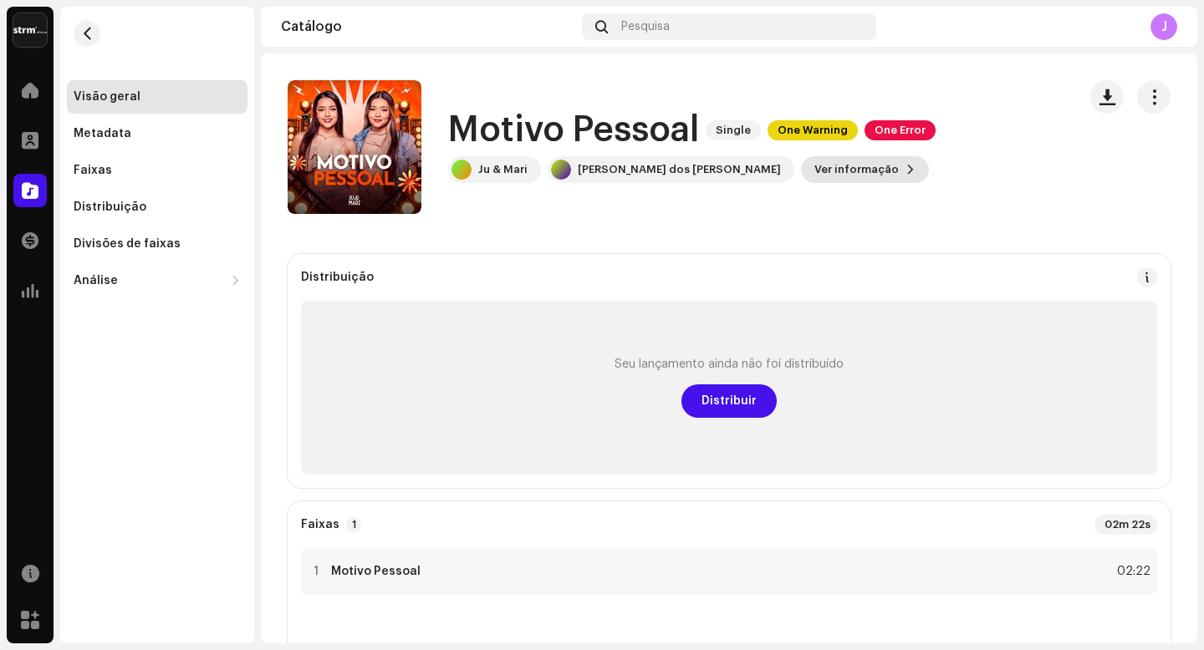
click at [814, 166] on span "Ver informação" at bounding box center [856, 169] width 84 height 33
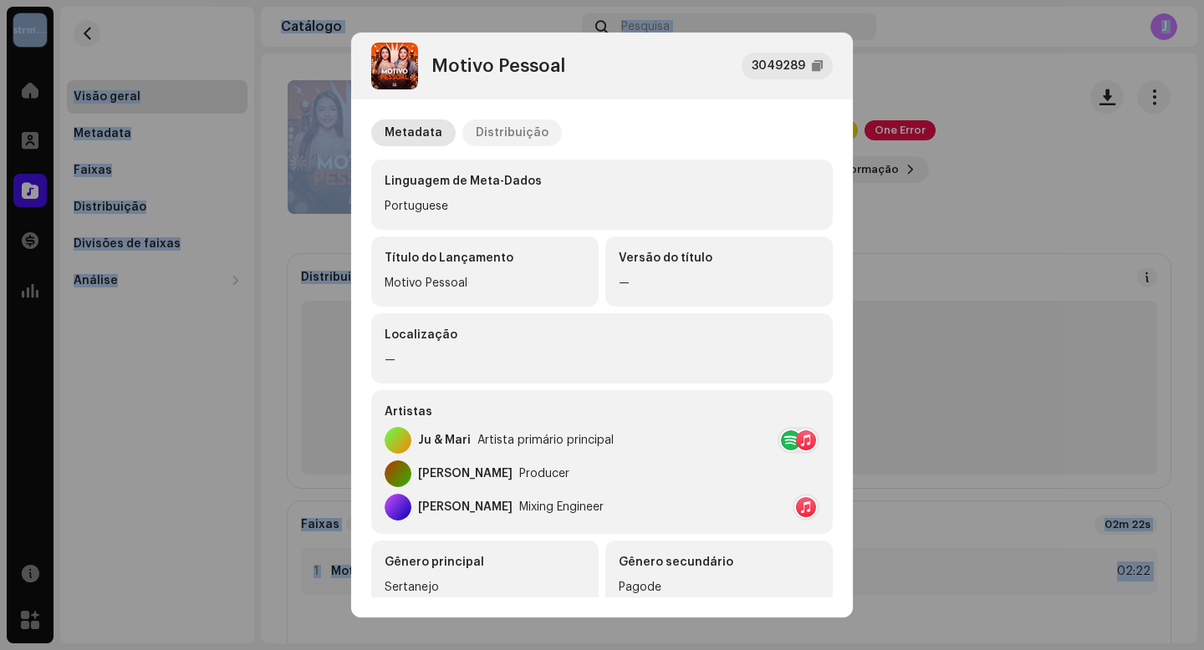
click at [508, 137] on div "Distribuição" at bounding box center [512, 133] width 73 height 27
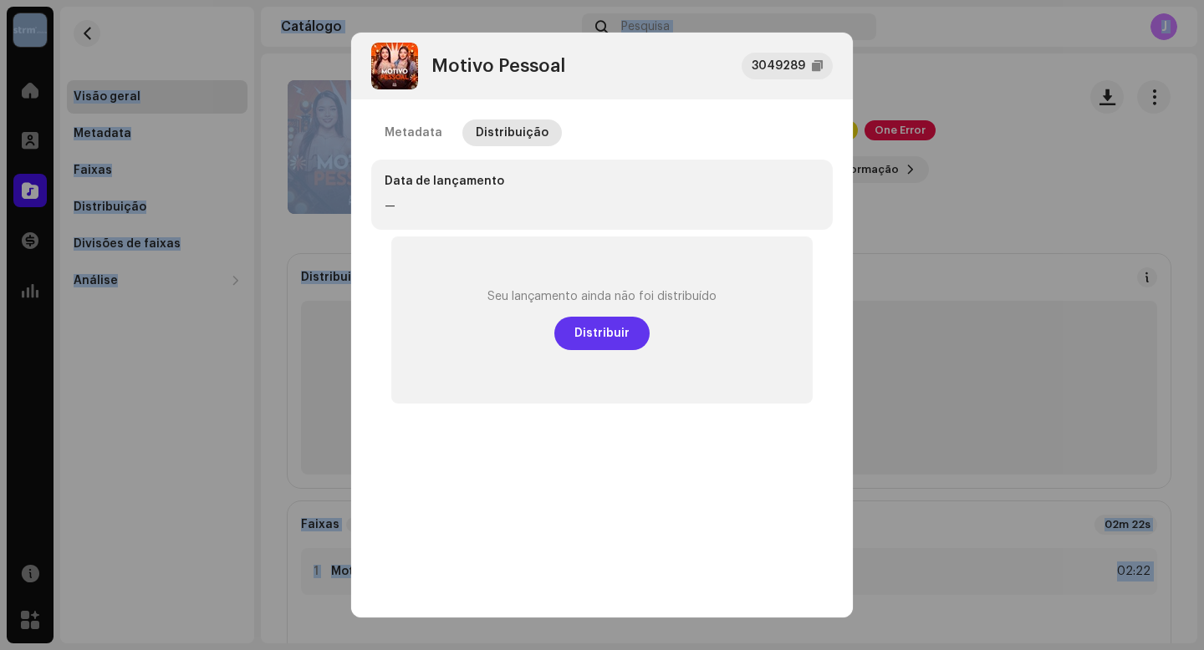
click at [598, 336] on span "Distribuir" at bounding box center [601, 333] width 55 height 33
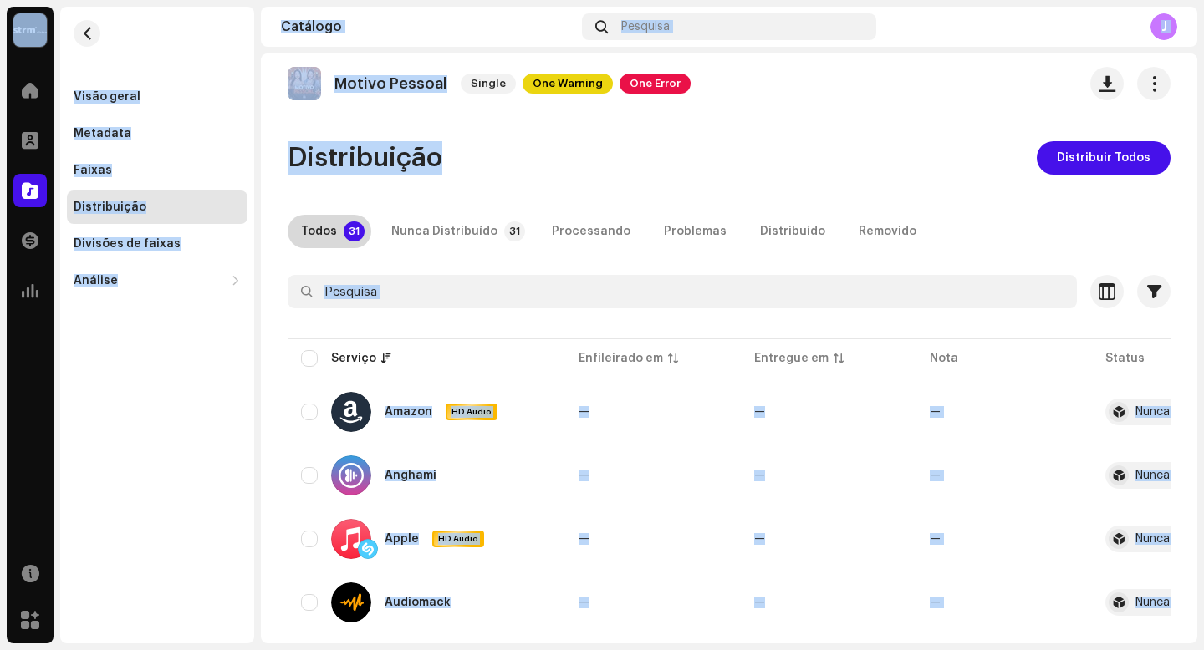
click at [329, 230] on div "Todos" at bounding box center [319, 231] width 36 height 33
click at [318, 361] on div "Serviço" at bounding box center [426, 358] width 251 height 17
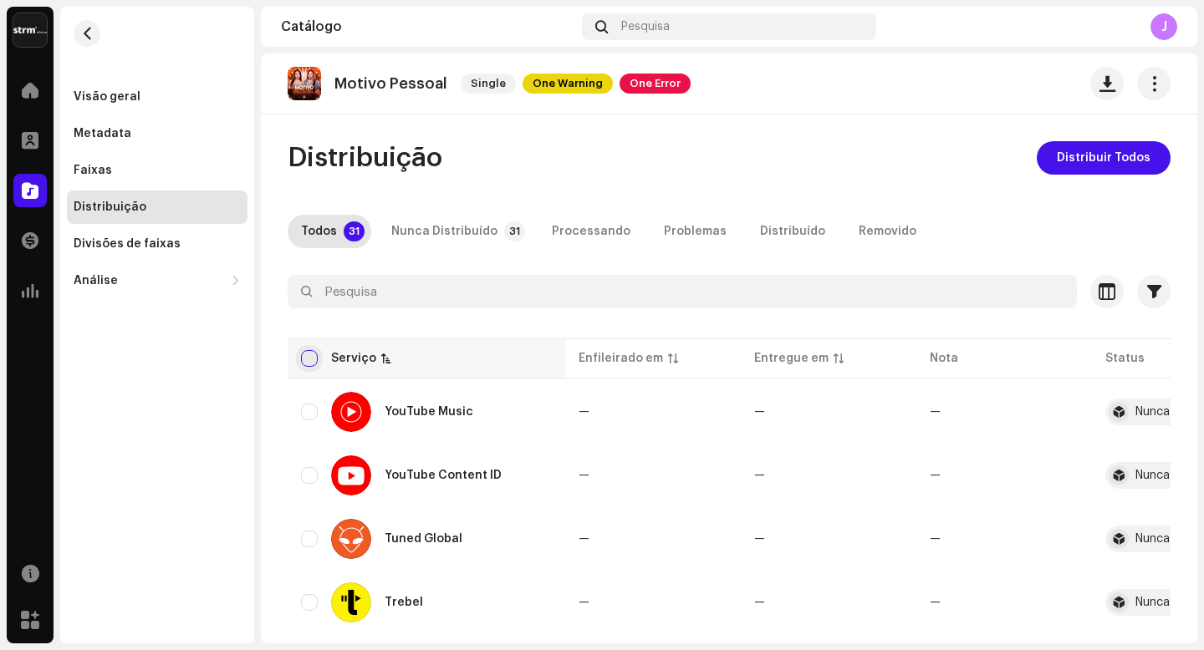
click at [311, 357] on input "checkbox" at bounding box center [309, 358] width 17 height 17
checkbox input "true"
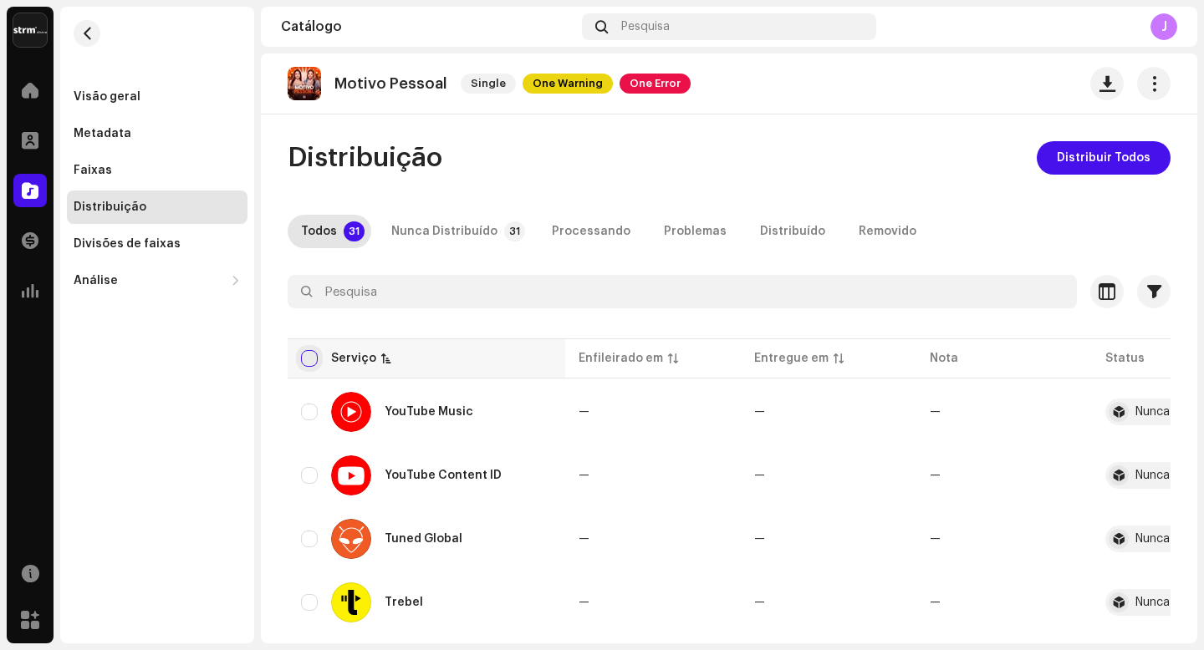
checkbox input "true"
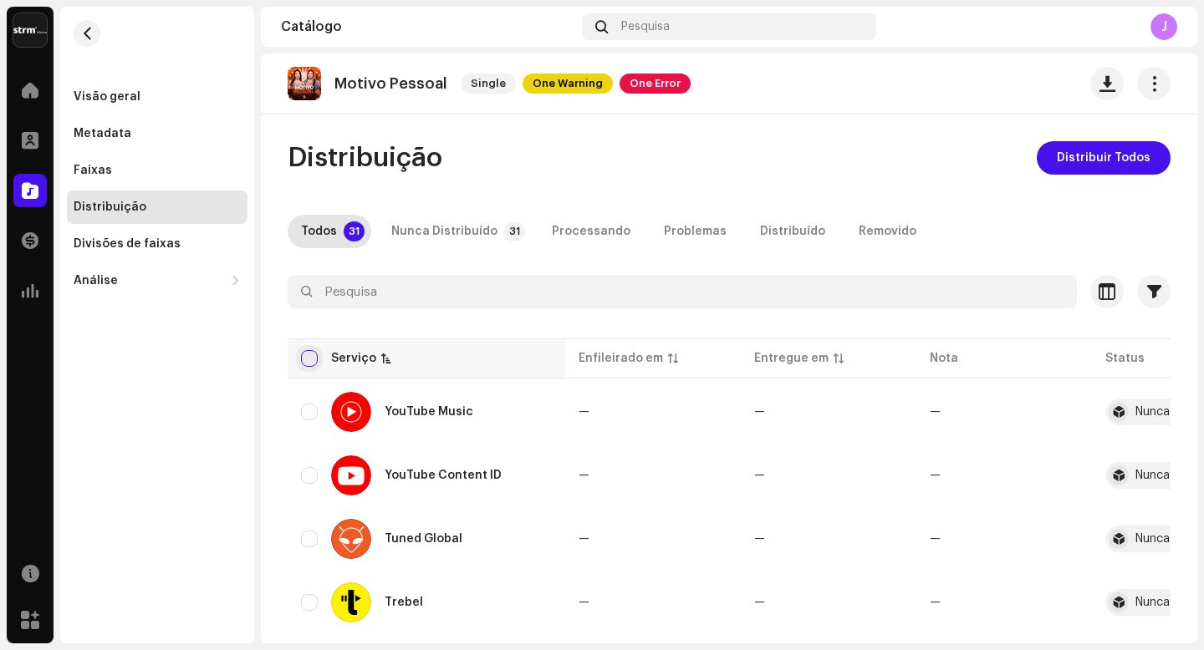
checkbox input "true"
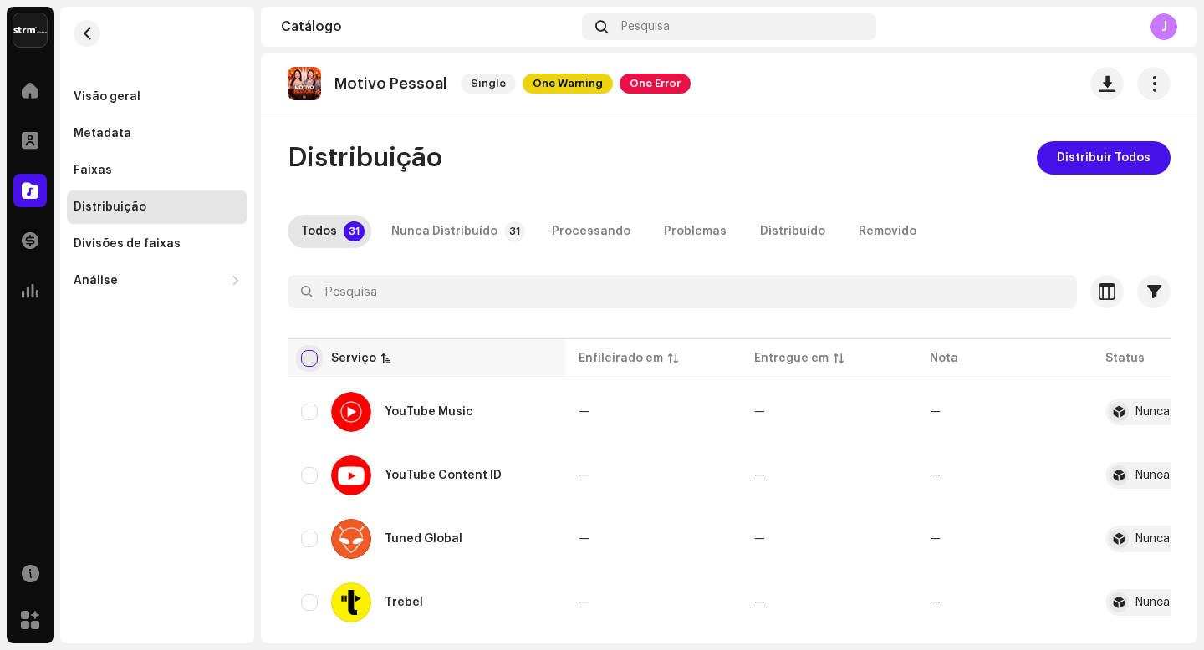
checkbox input "true"
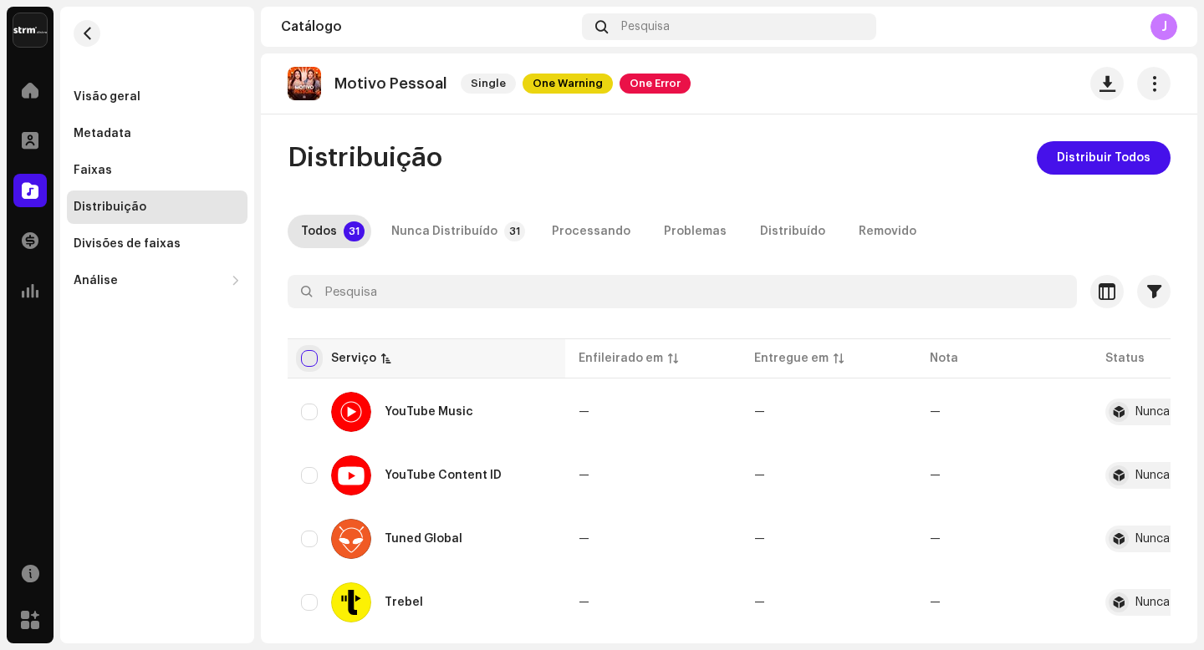
checkbox input "true"
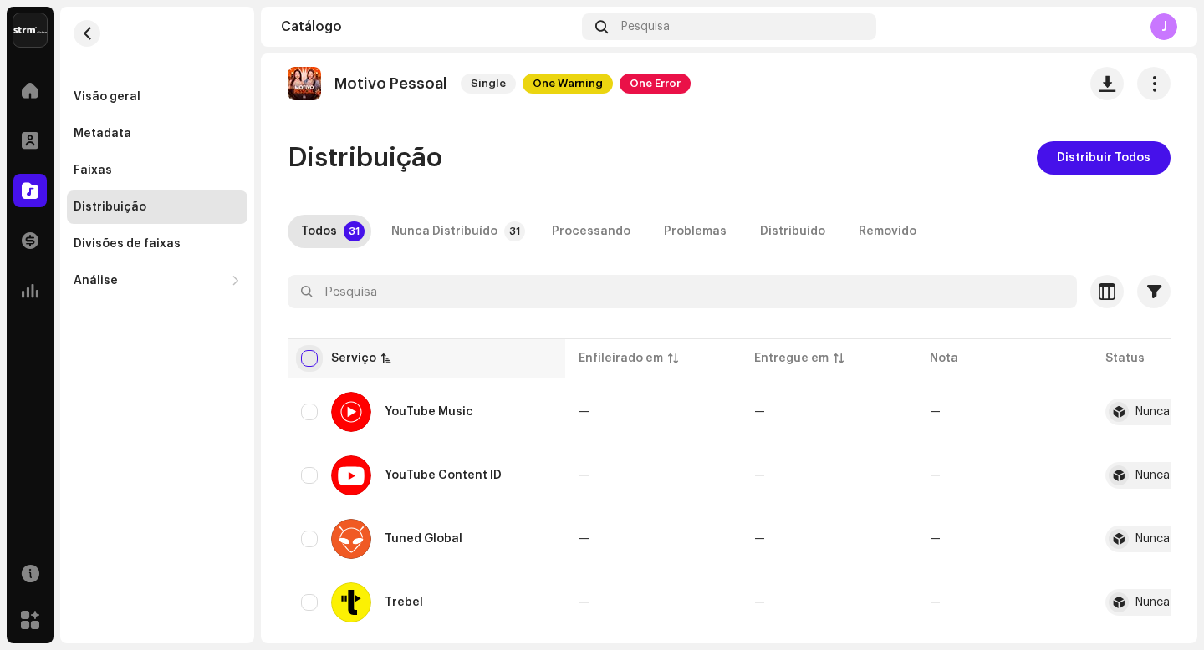
checkbox input "true"
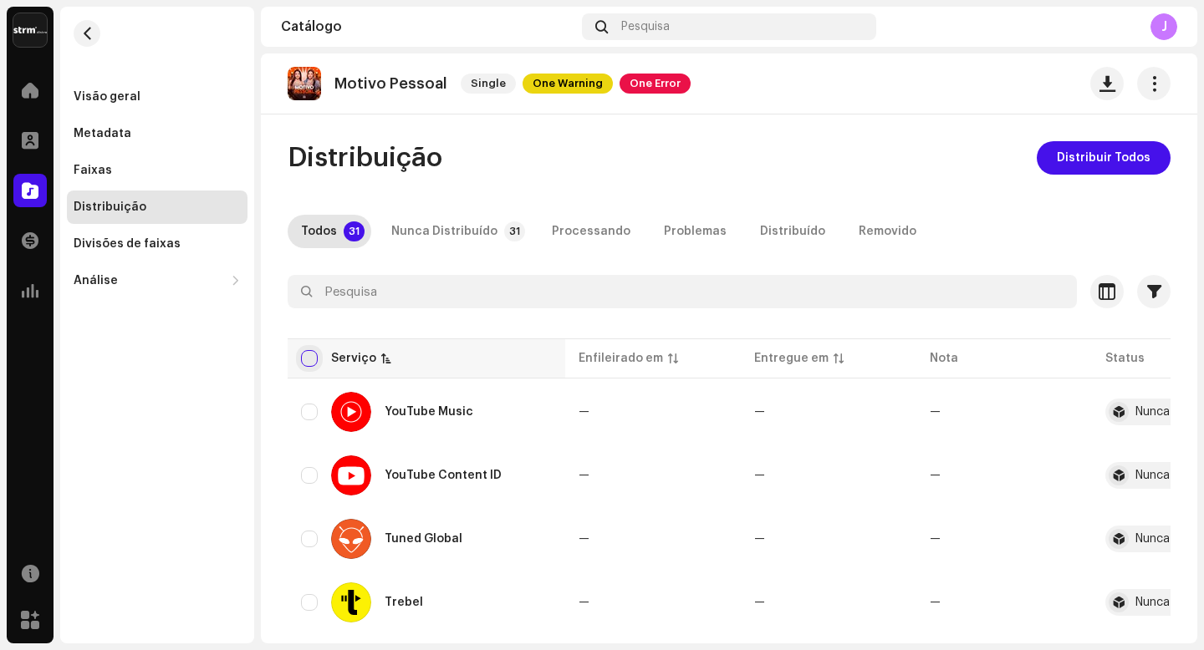
checkbox input "true"
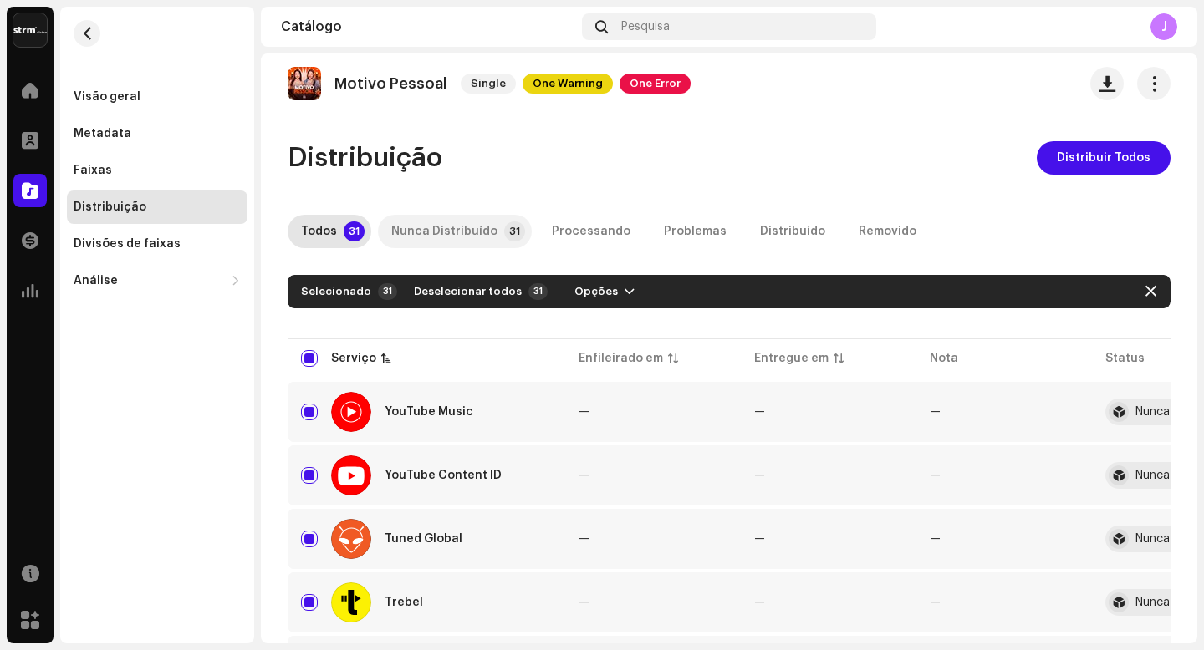
click at [458, 235] on div "Nunca Distribuído" at bounding box center [444, 231] width 106 height 33
checkbox input "false"
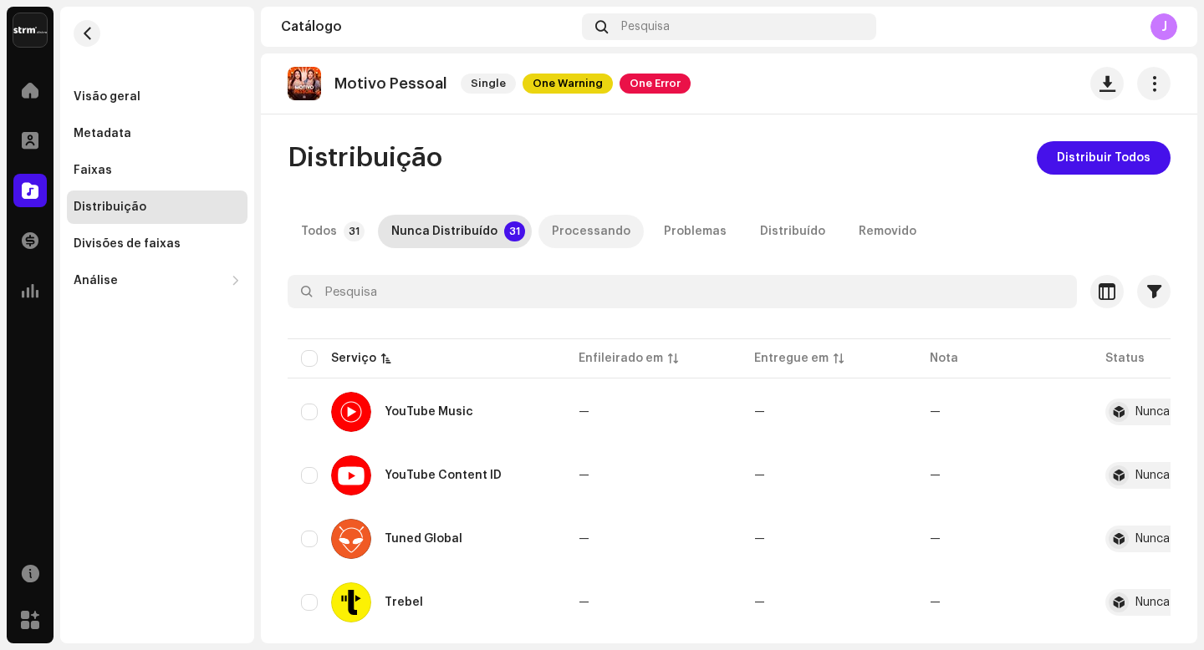
click at [591, 239] on div "Processando" at bounding box center [591, 231] width 79 height 33
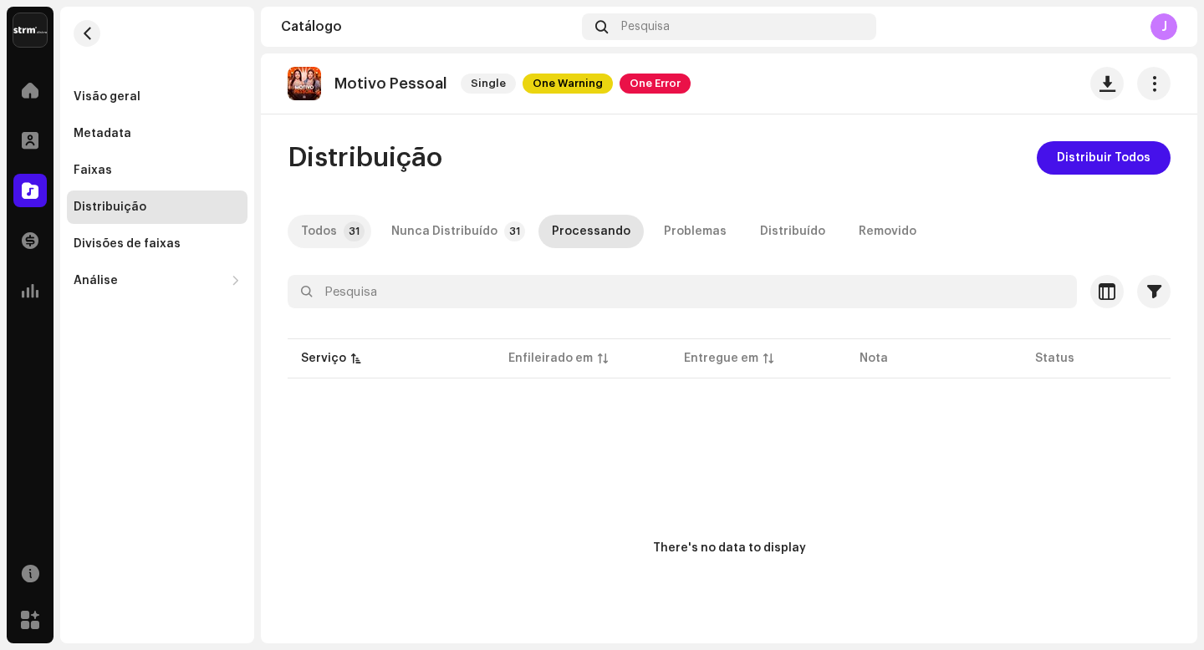
click at [319, 234] on div "Todos" at bounding box center [319, 231] width 36 height 33
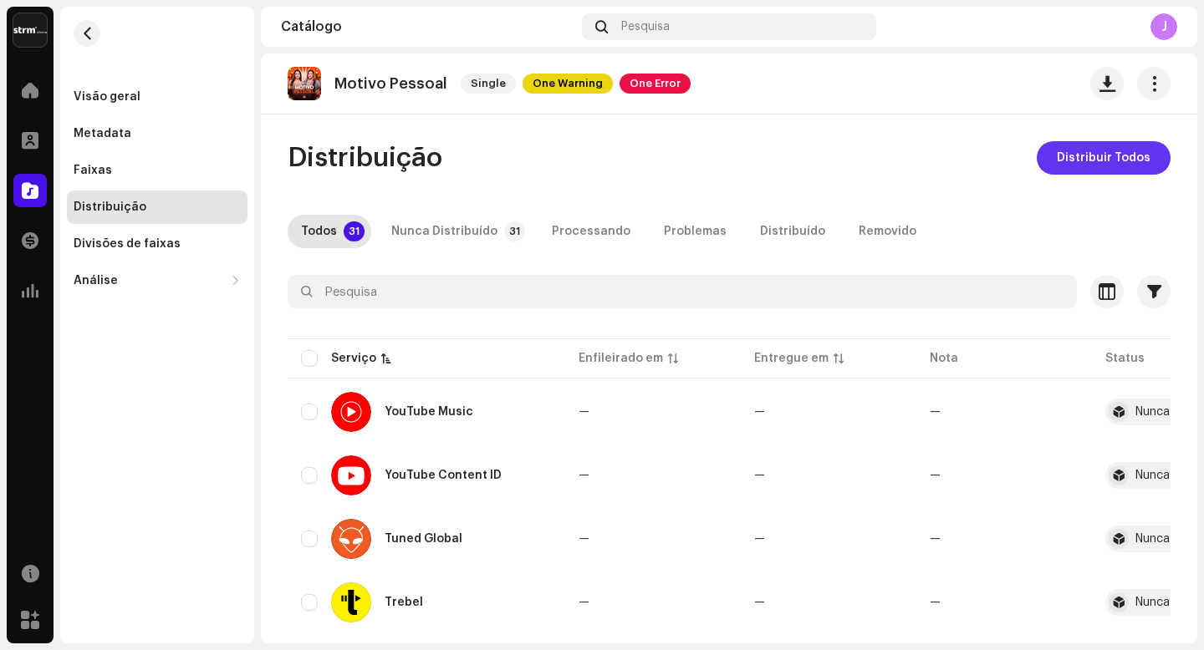
click at [1097, 162] on span "Distribuir Todos" at bounding box center [1104, 157] width 94 height 33
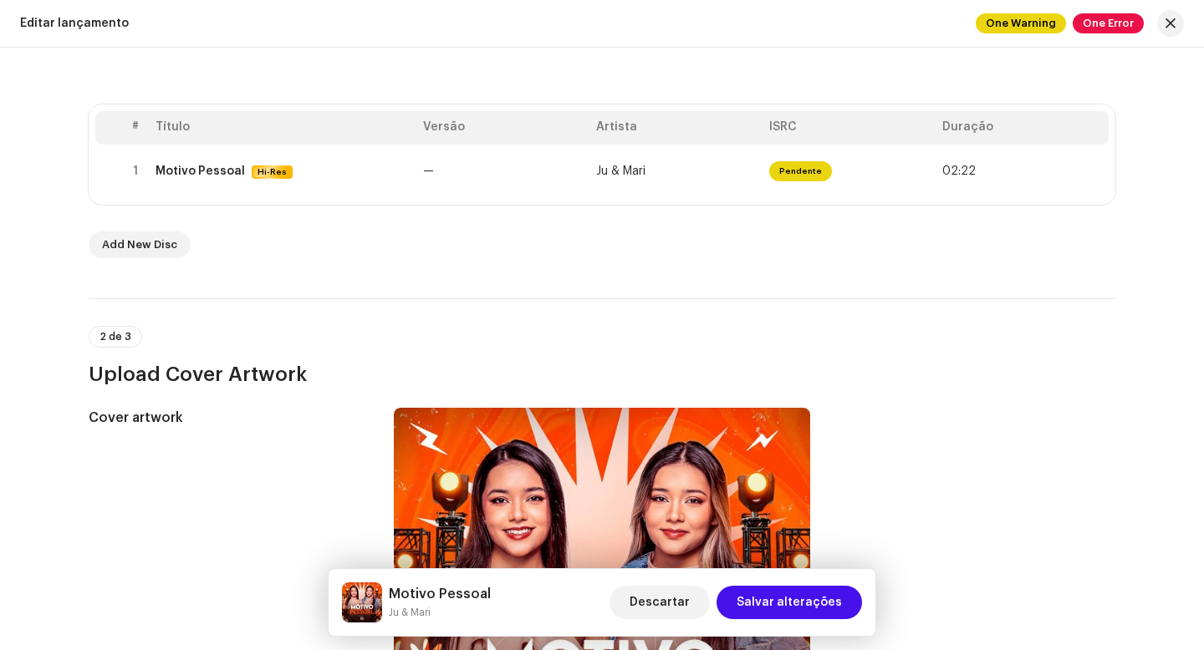
scroll to position [261, 0]
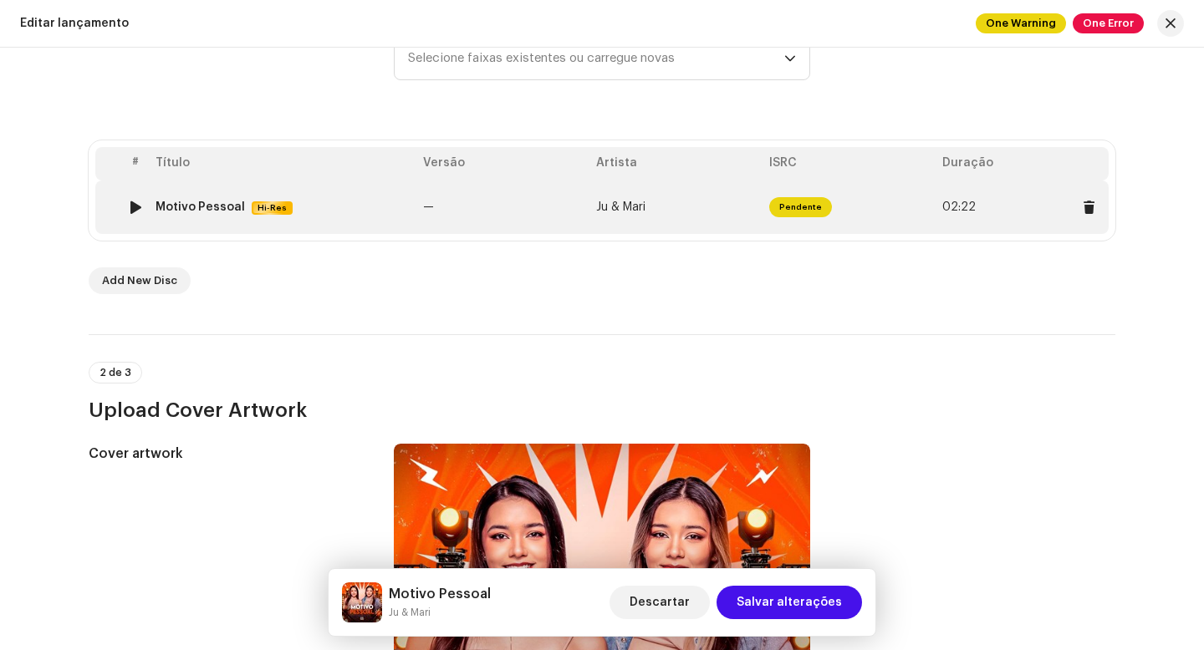
click at [803, 215] on span "Pendente" at bounding box center [800, 207] width 63 height 20
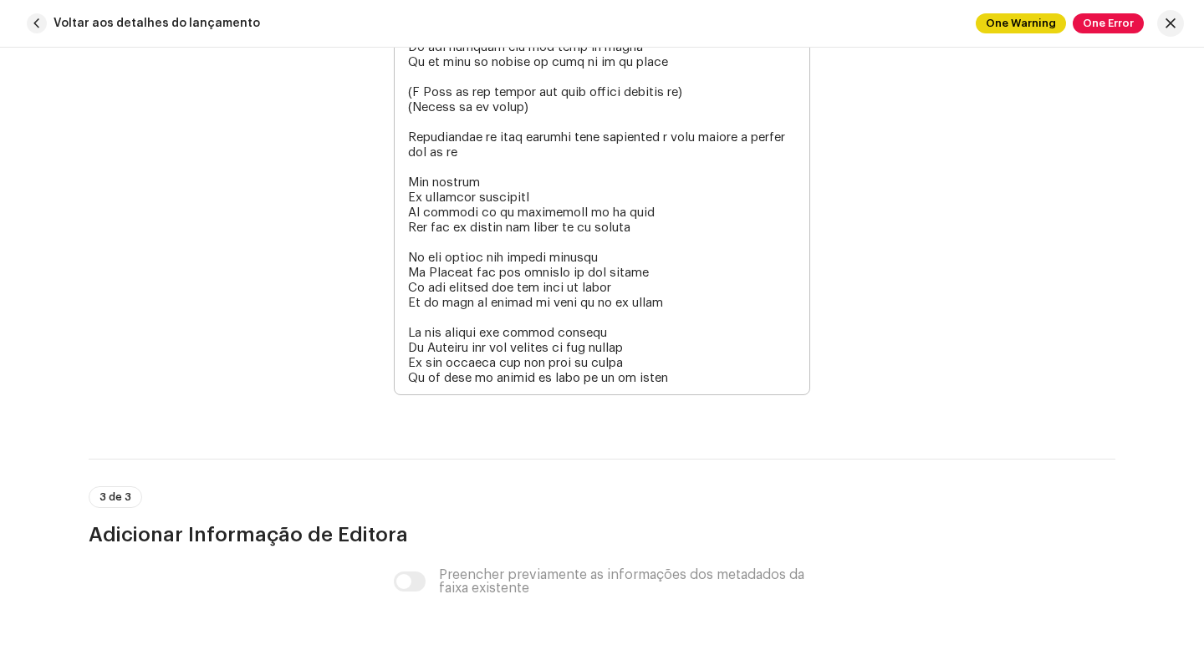
scroll to position [4236, 0]
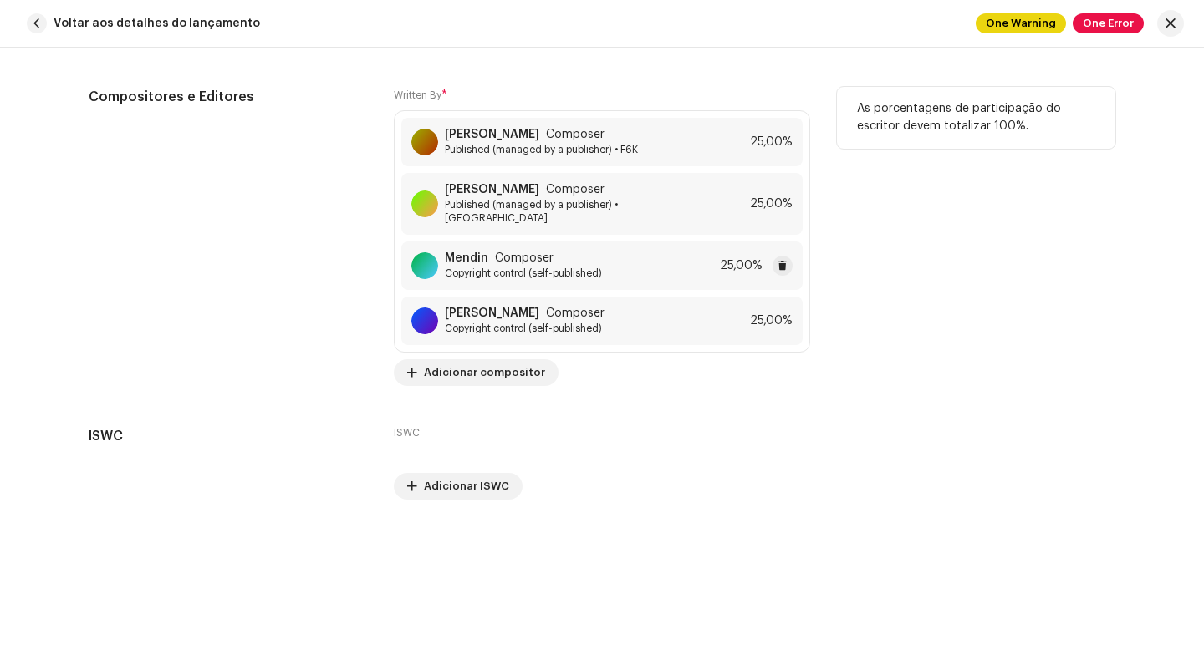
click at [627, 255] on div "Mendin Composer Copyright control (self-published) 25,00%" at bounding box center [601, 266] width 401 height 48
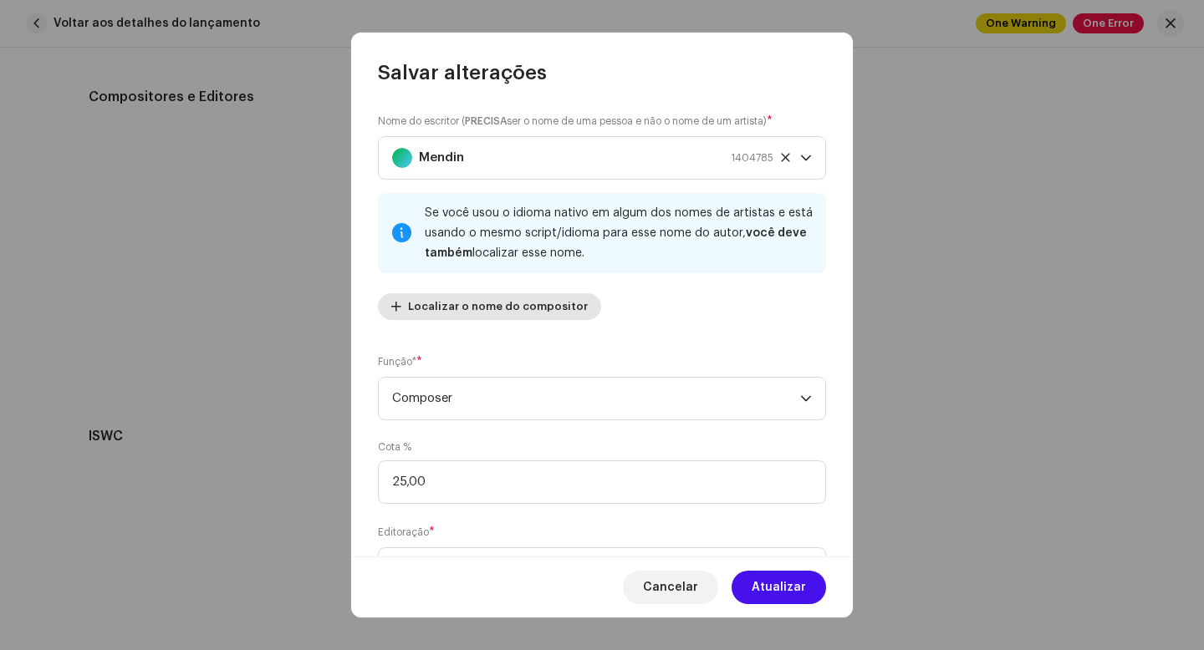
click at [489, 307] on span "Localizar o nome do compositor" at bounding box center [498, 306] width 180 height 33
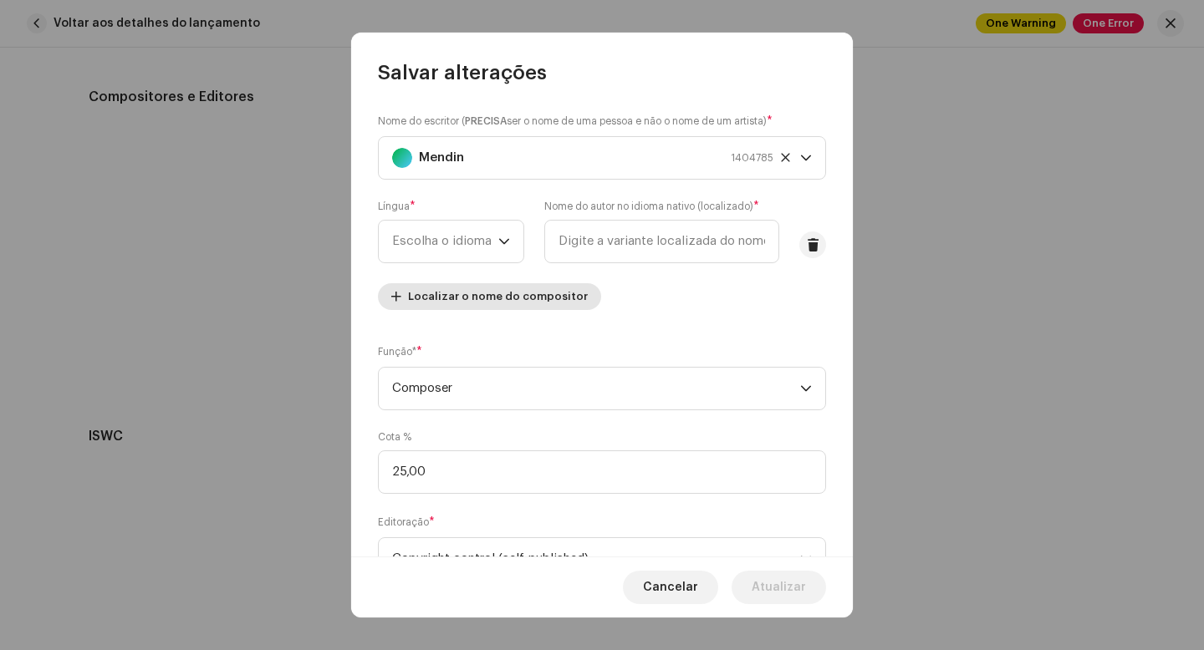
click at [482, 290] on span "Localizar o nome do compositor" at bounding box center [498, 296] width 180 height 33
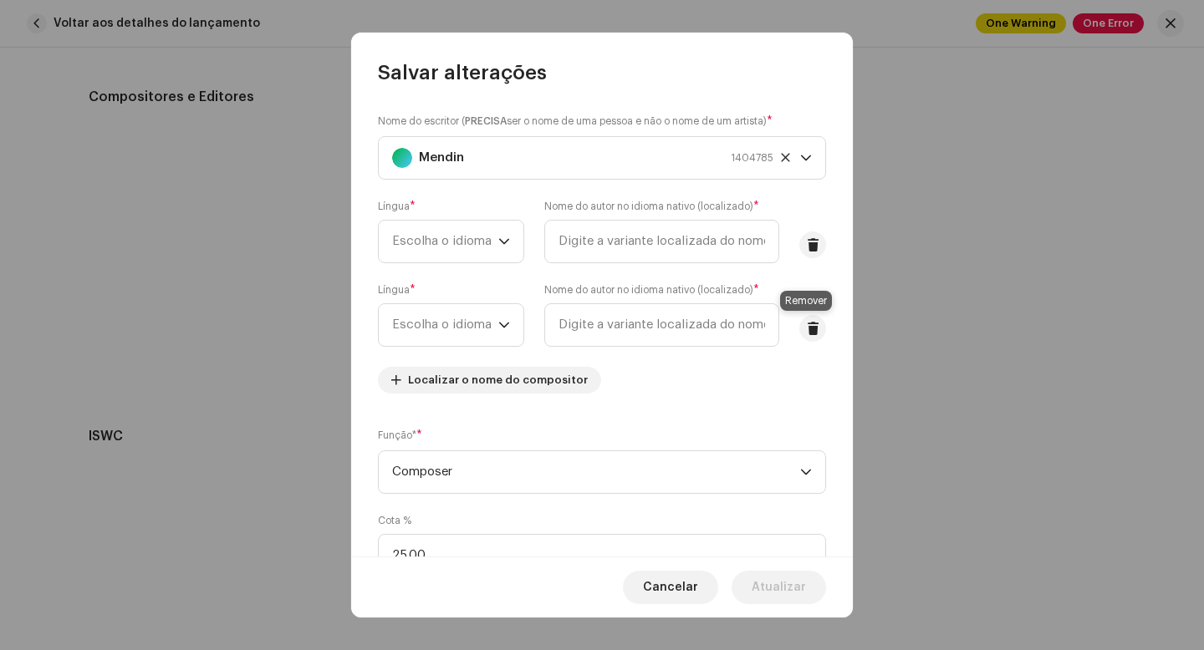
click at [807, 335] on button at bounding box center [812, 328] width 27 height 27
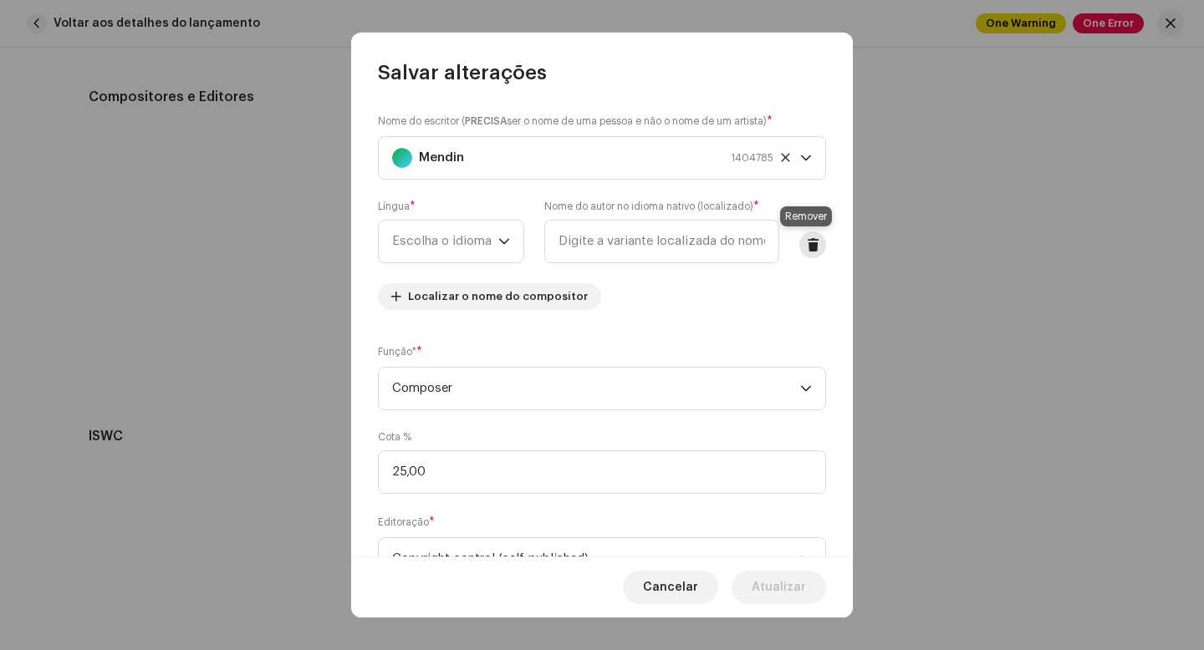
click at [807, 251] on span at bounding box center [813, 244] width 13 height 13
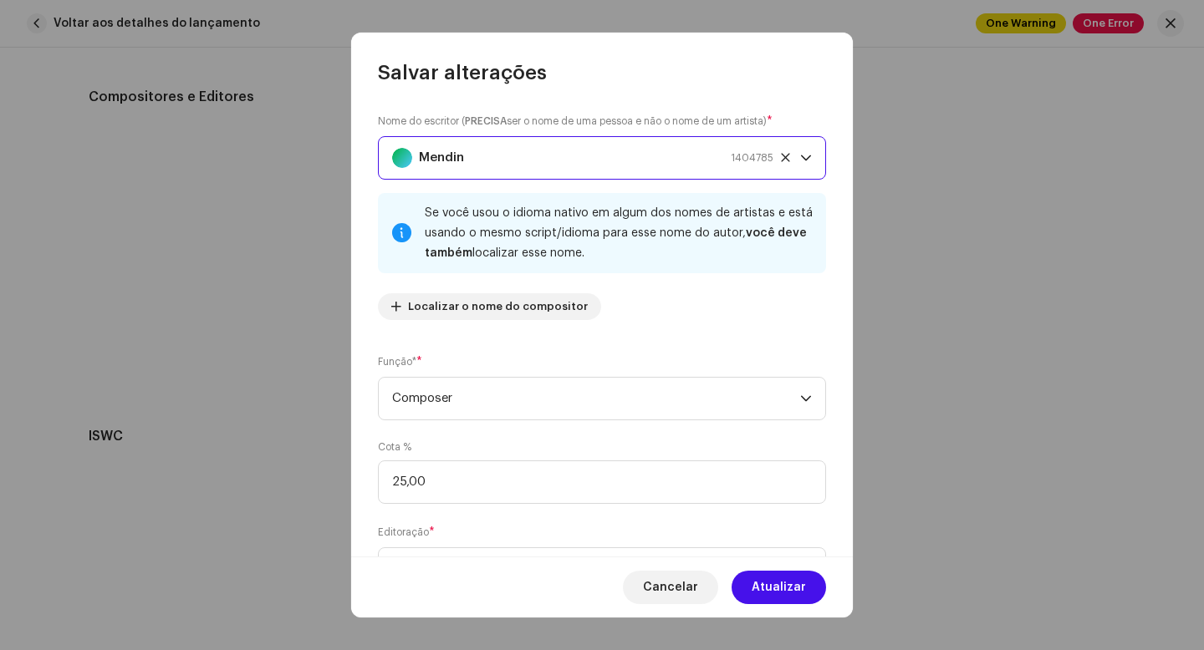
click at [526, 166] on div "Mendin 1404785" at bounding box center [582, 158] width 381 height 42
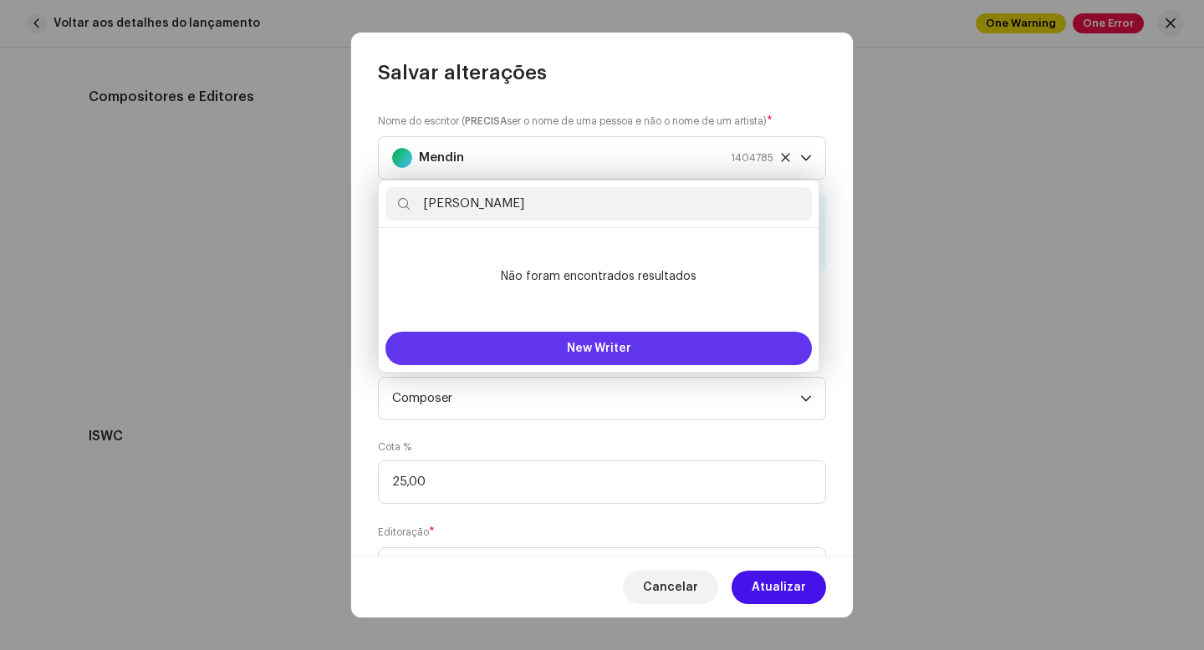
type input "[PERSON_NAME]"
click at [619, 346] on span "New Writer" at bounding box center [599, 349] width 64 height 12
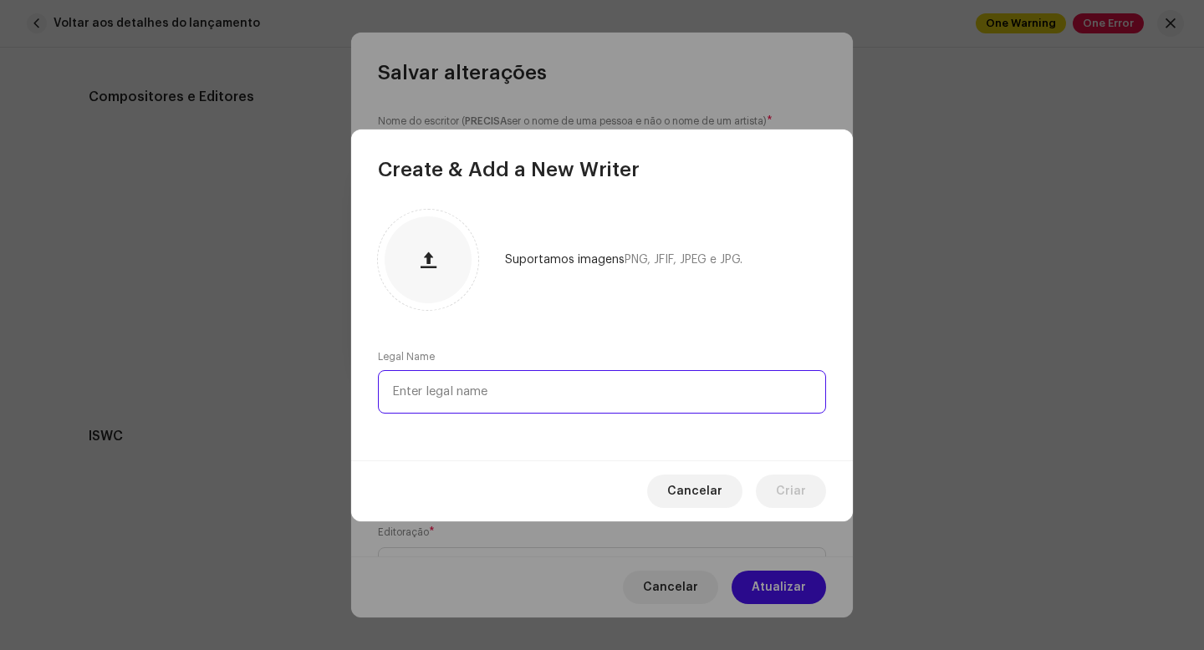
click at [542, 400] on input "text" at bounding box center [602, 391] width 448 height 43
type input "M"
type input "m"
type input "[PERSON_NAME]"
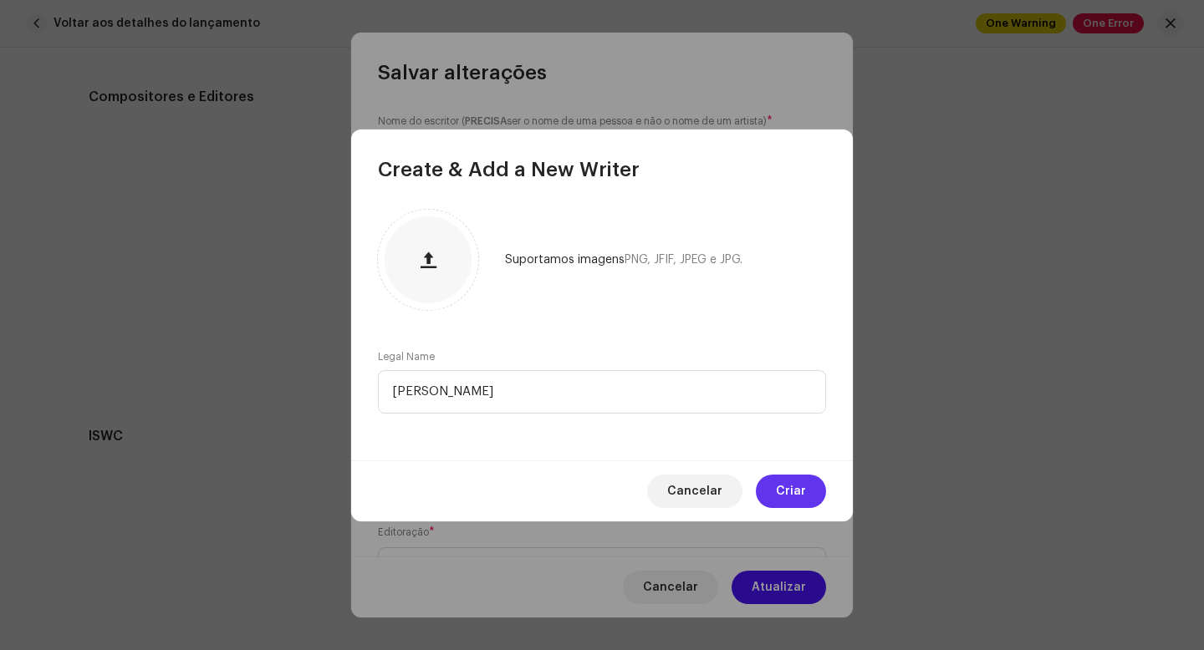
click at [802, 493] on span "Criar" at bounding box center [791, 491] width 30 height 33
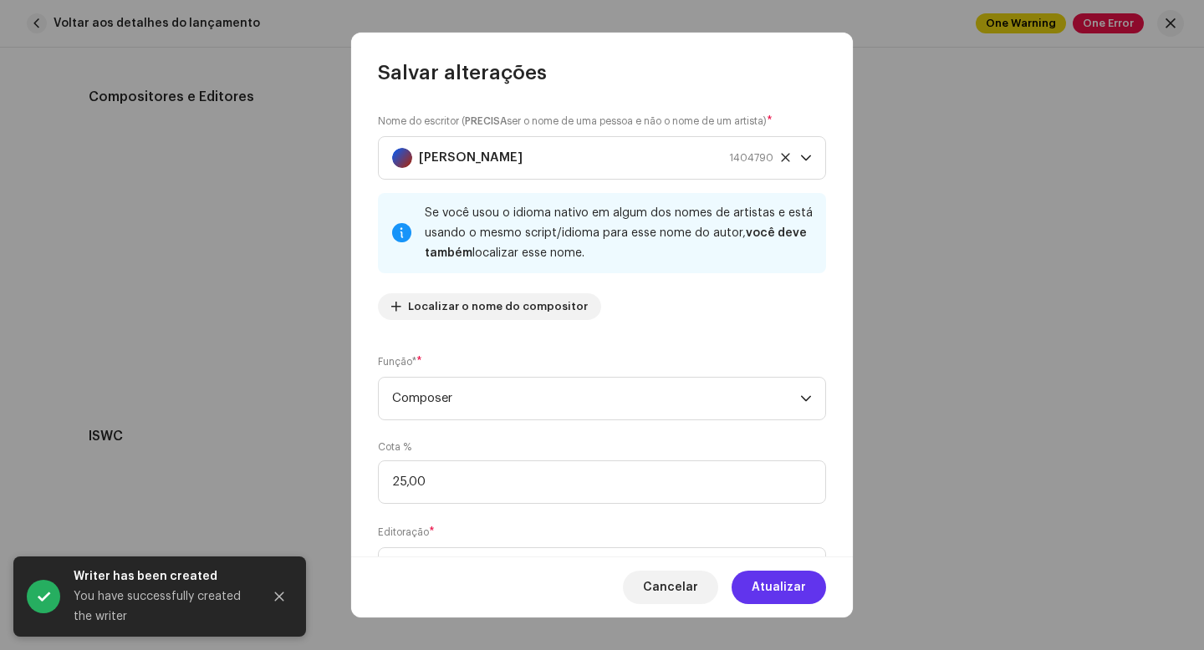
click at [799, 594] on span "Atualizar" at bounding box center [779, 587] width 54 height 33
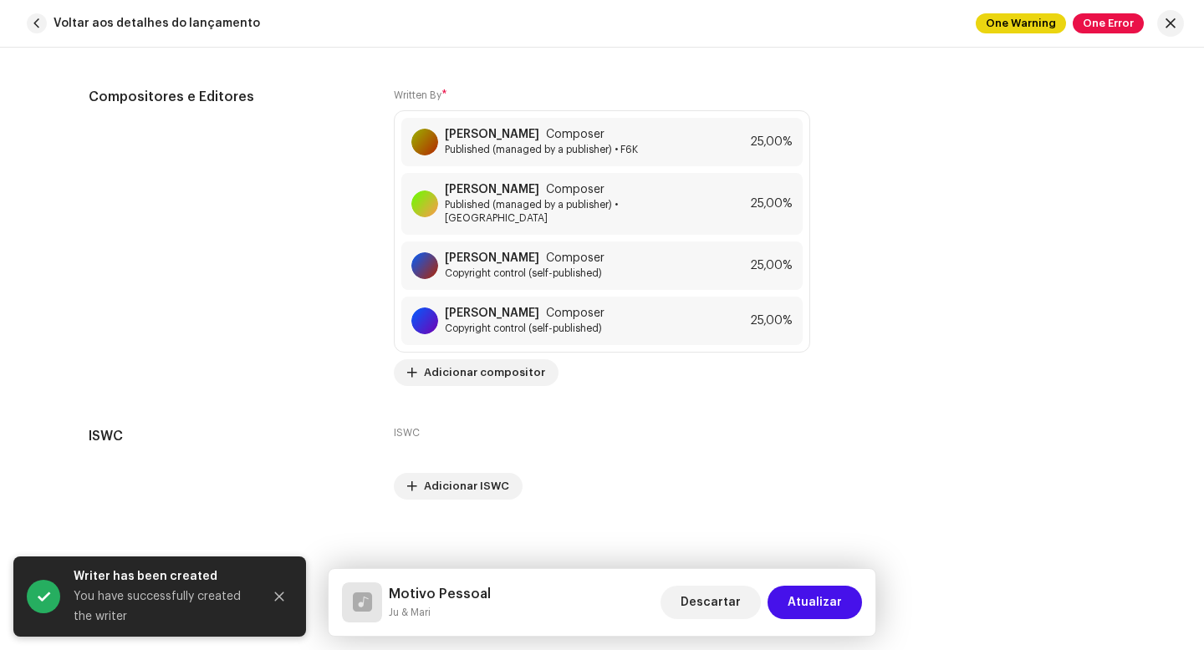
scroll to position [3674, 0]
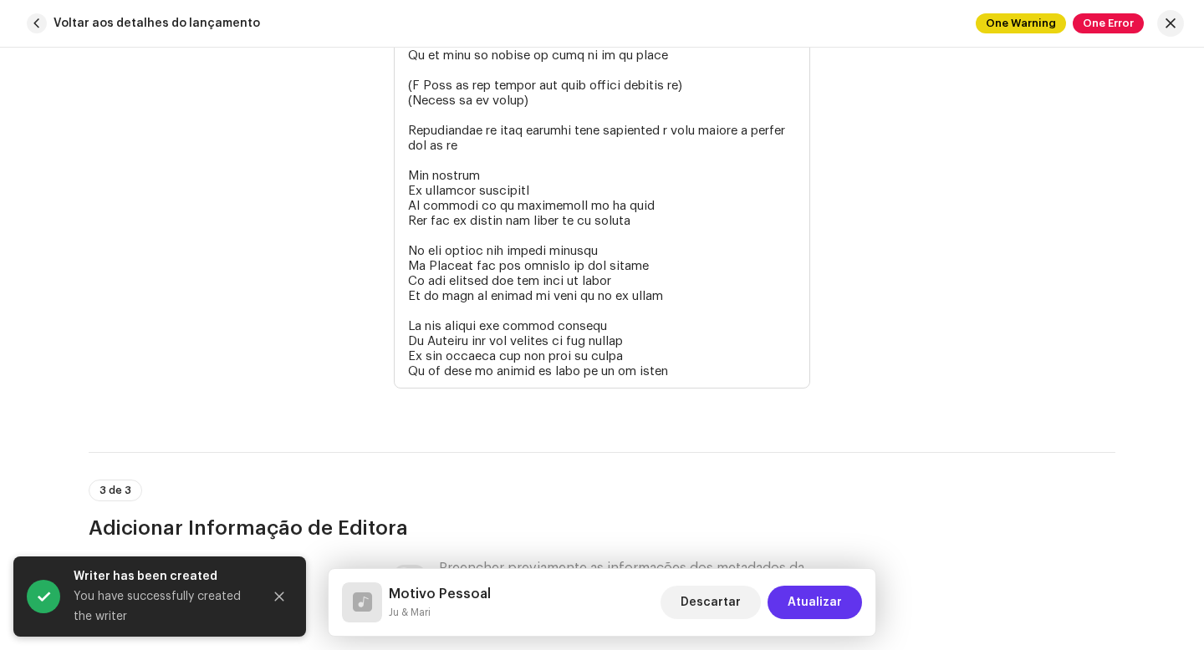
click at [802, 595] on span "Atualizar" at bounding box center [814, 602] width 54 height 33
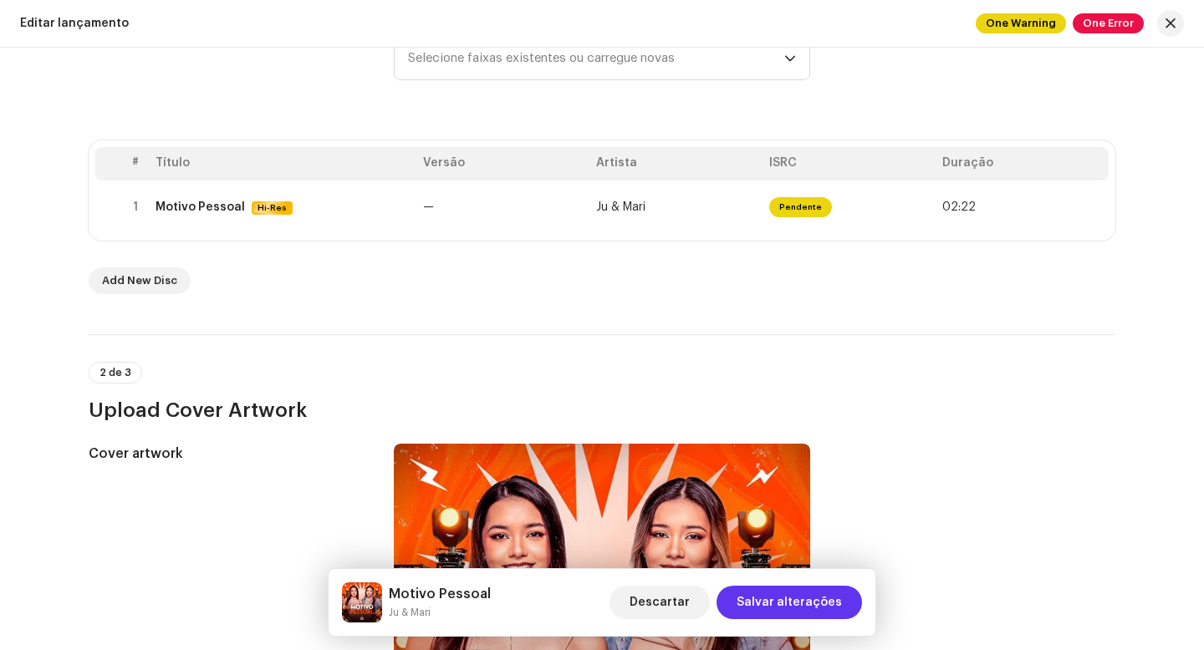
click at [785, 601] on span "Salvar alterações" at bounding box center [788, 602] width 105 height 33
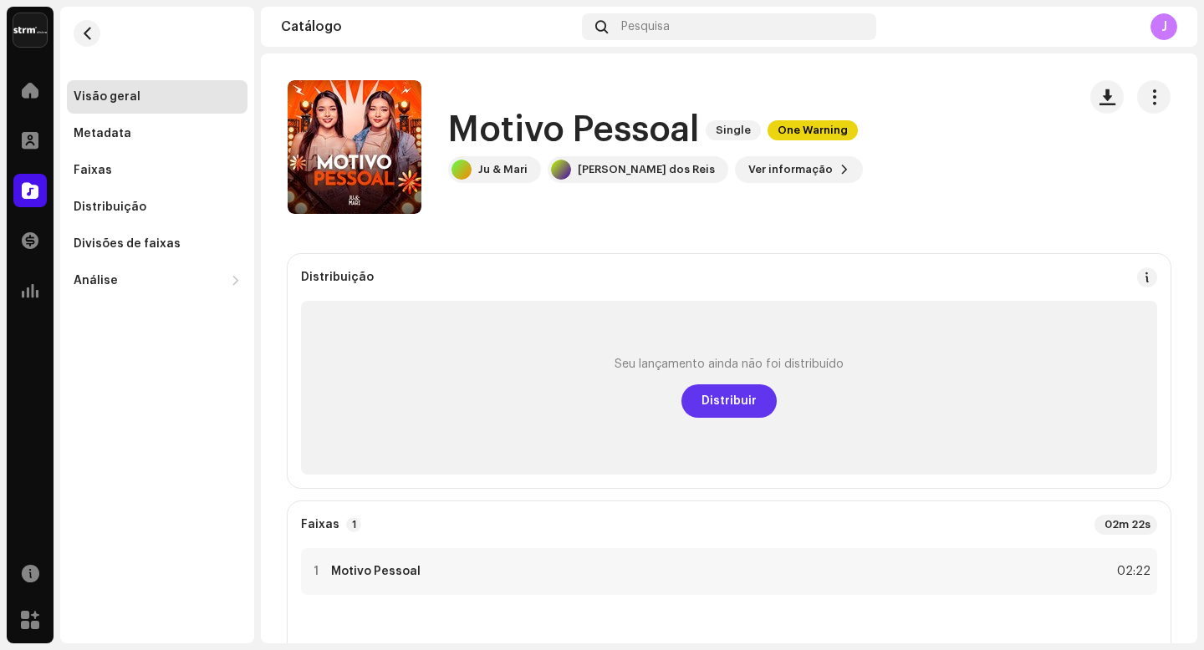
click at [726, 407] on span "Distribuir" at bounding box center [728, 401] width 55 height 33
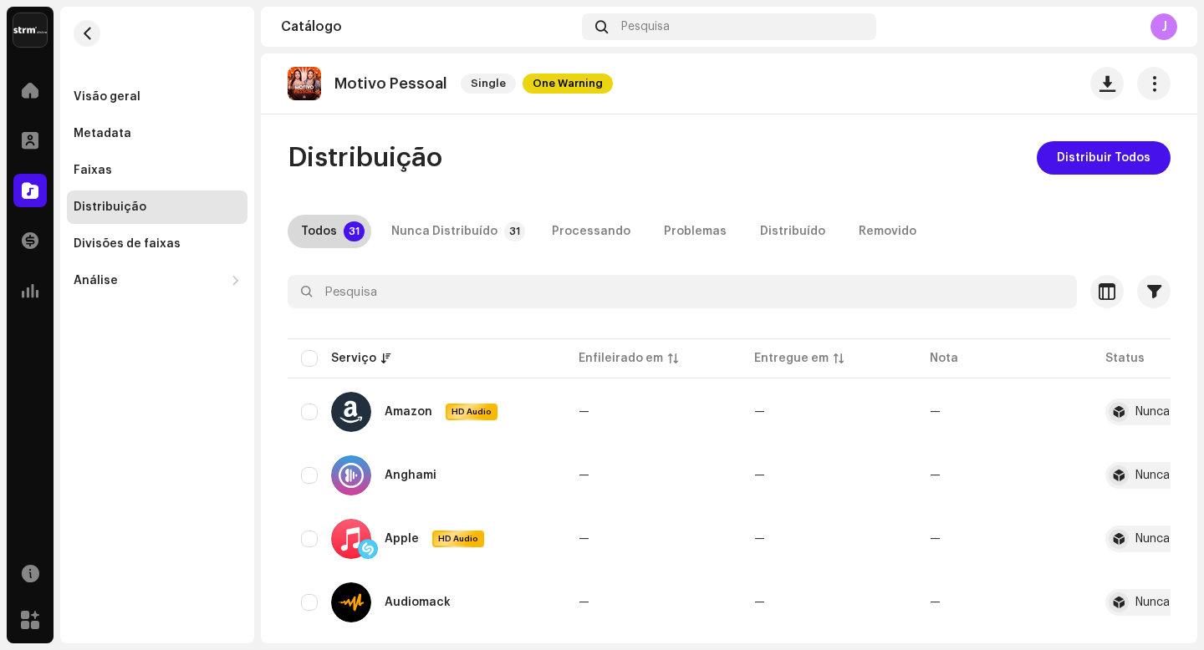
click at [322, 233] on div "Todos" at bounding box center [319, 231] width 36 height 33
click at [1099, 163] on span "Distribuir Todos" at bounding box center [1104, 157] width 94 height 33
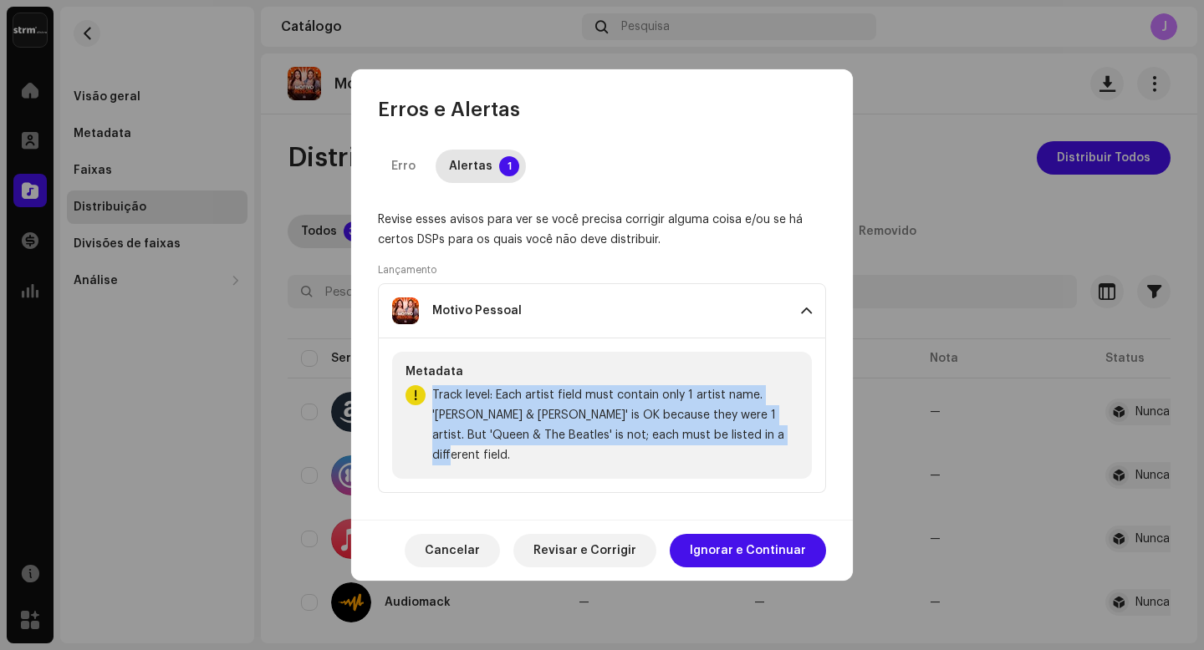
drag, startPoint x: 744, startPoint y: 446, endPoint x: 434, endPoint y: 405, distance: 312.8
click at [434, 405] on span "Track level: Each artist field must contain only 1 artist name. '[PERSON_NAME] …" at bounding box center [615, 425] width 366 height 80
copy span "Track level: Each artist field must contain only 1 artist name. '[PERSON_NAME] …"
click at [772, 547] on span "Ignorar e Continuar" at bounding box center [748, 550] width 116 height 33
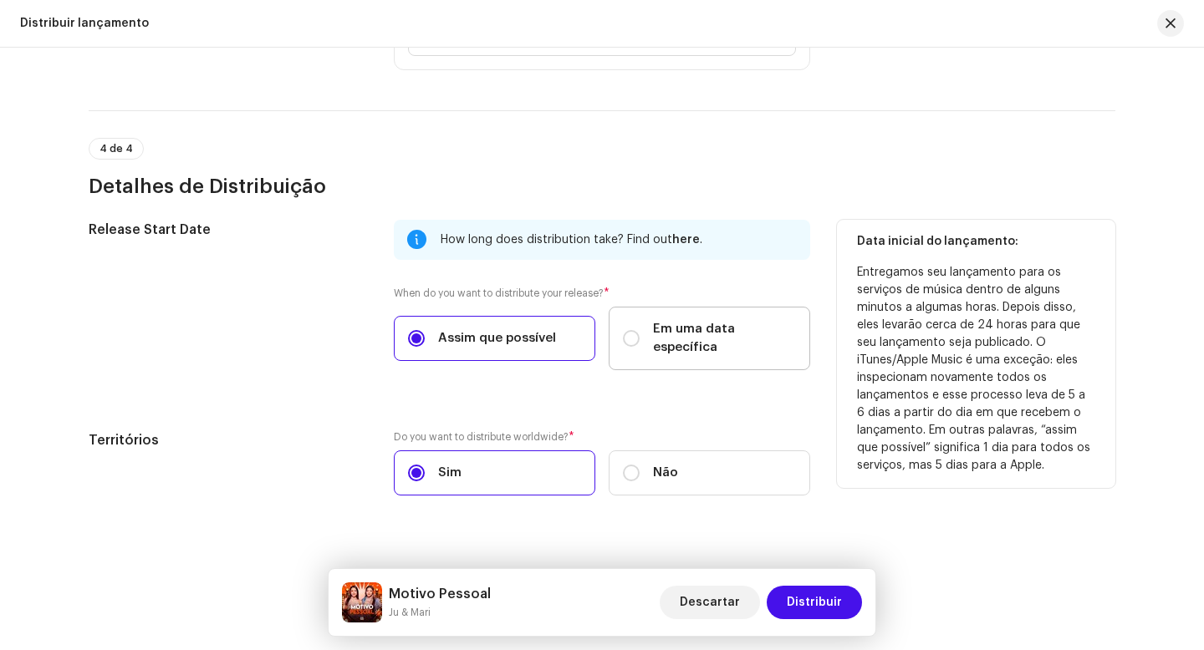
scroll to position [2628, 0]
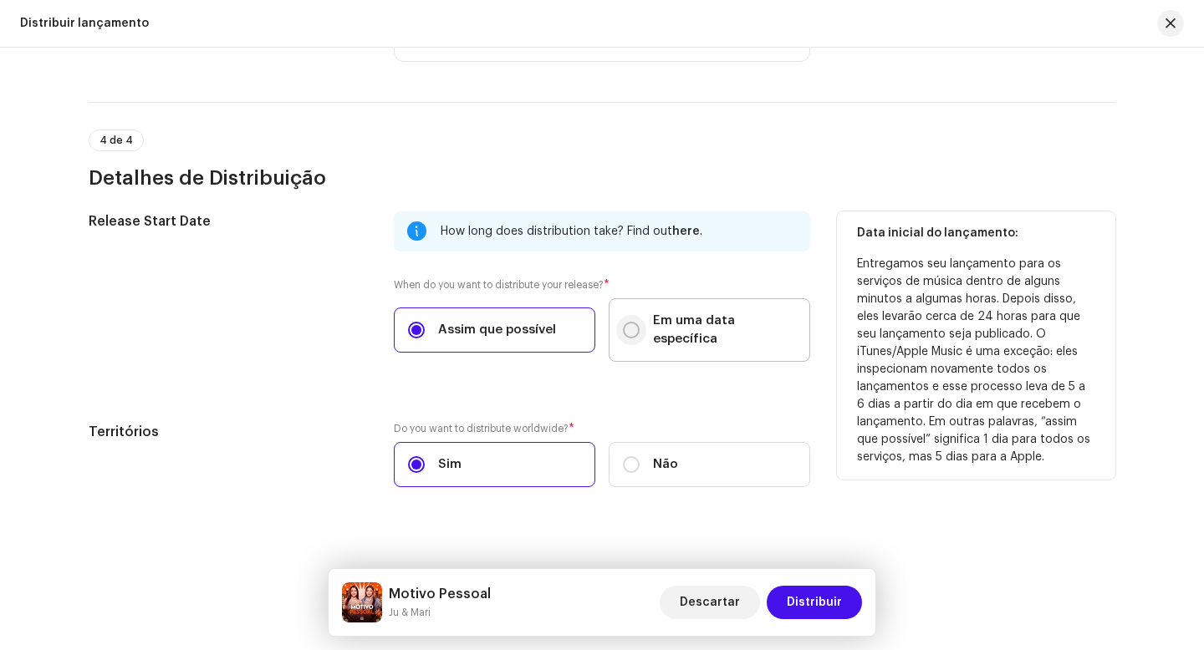
click at [634, 325] on input "Em uma data específica" at bounding box center [631, 330] width 17 height 17
radio input "true"
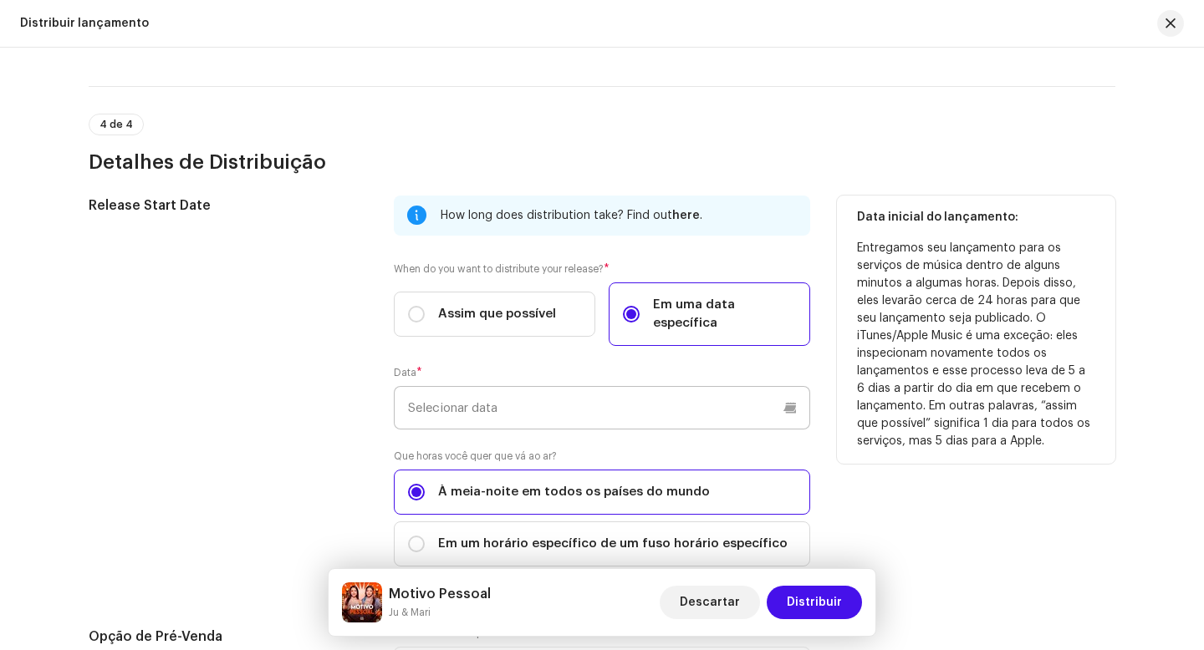
scroll to position [2665, 0]
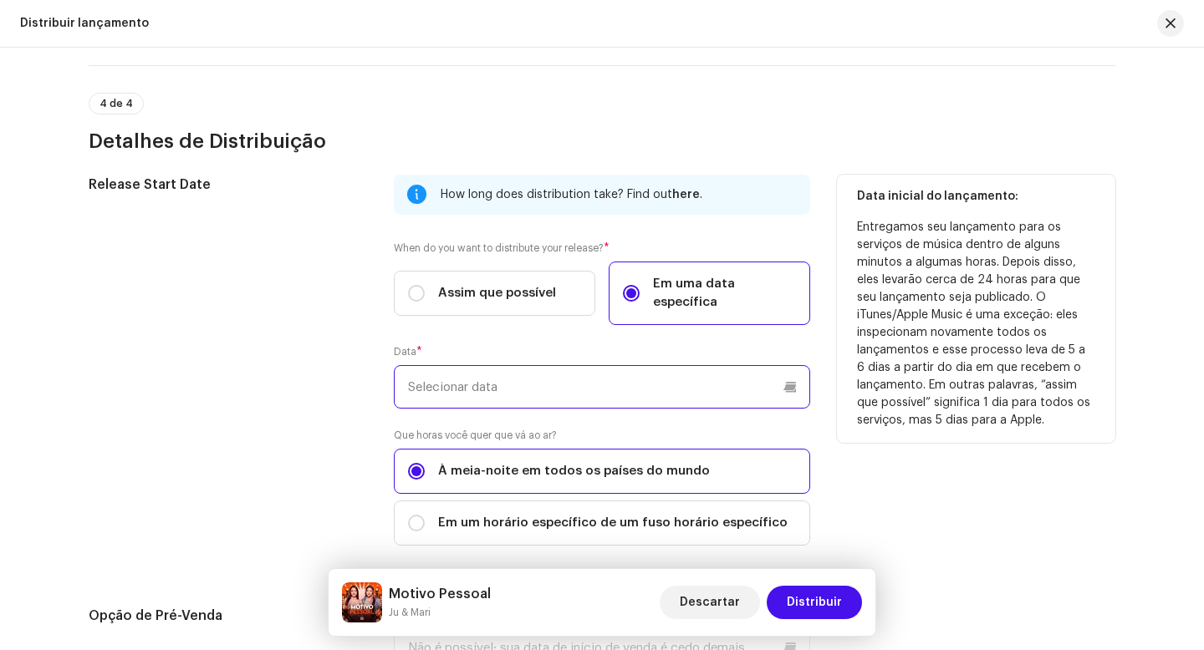
click at [542, 369] on input "text" at bounding box center [602, 386] width 416 height 43
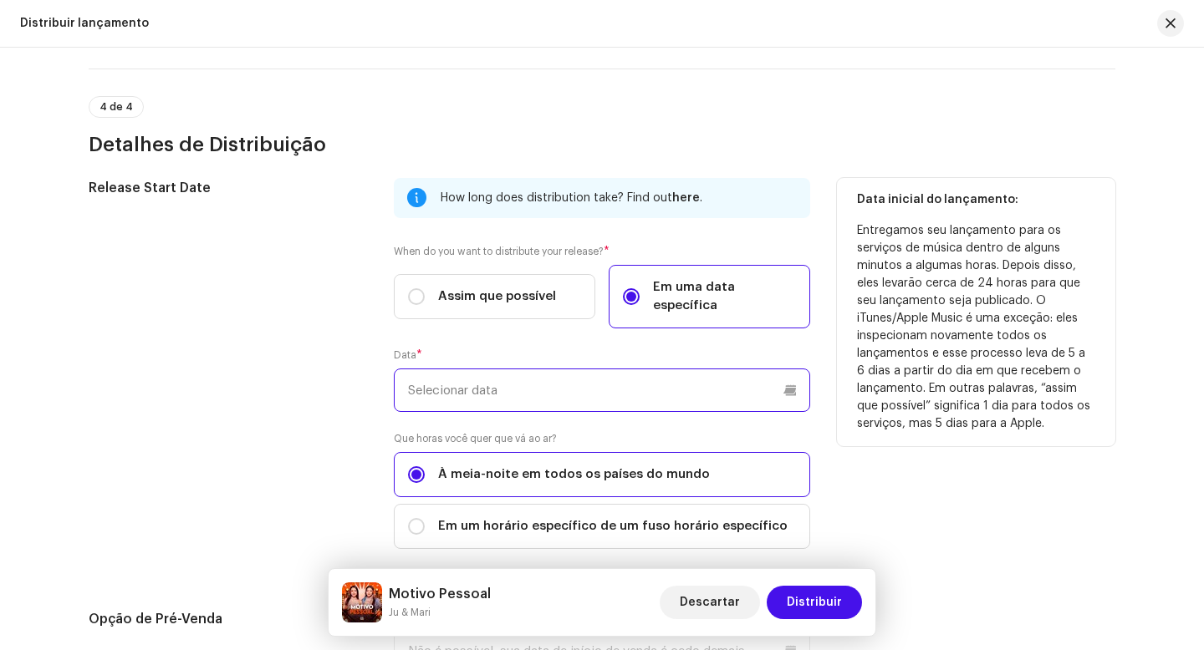
click at [724, 376] on input "text" at bounding box center [602, 390] width 416 height 43
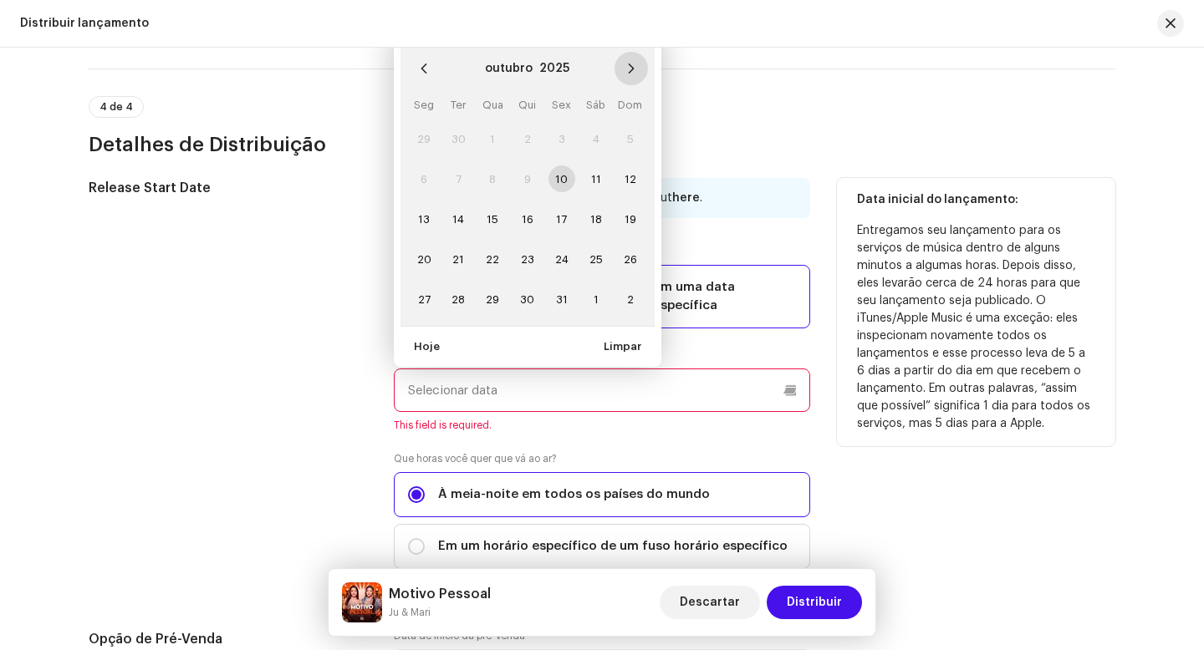
click at [626, 63] on icon "Next Month" at bounding box center [631, 69] width 12 height 12
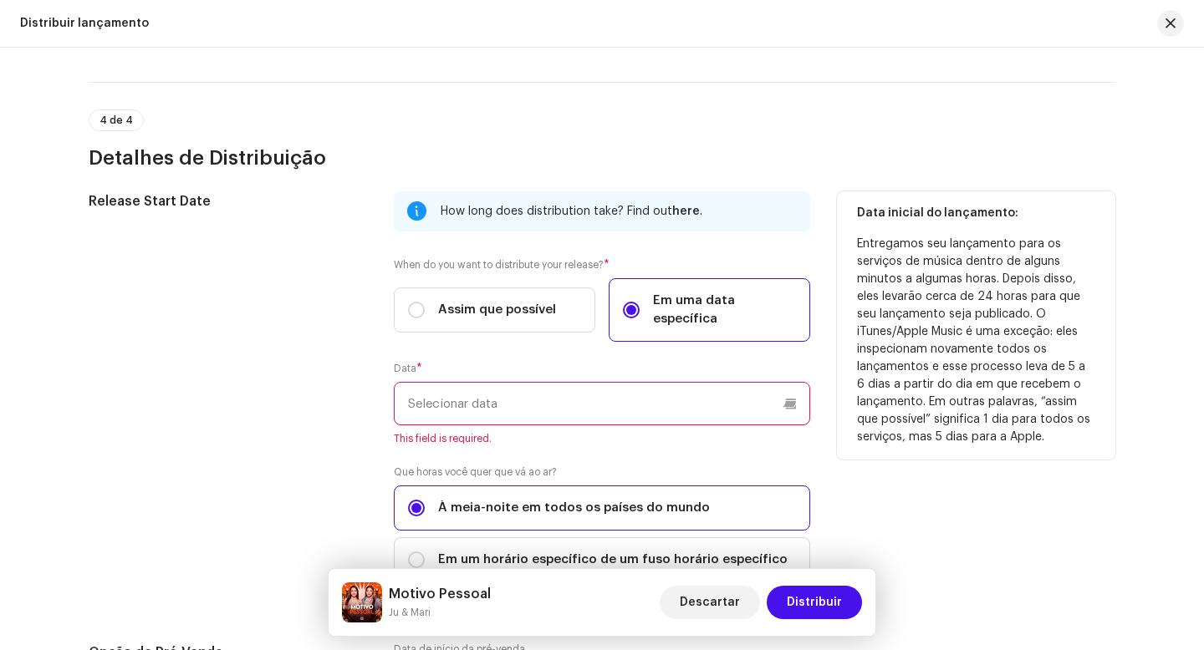
click at [636, 389] on input "text" at bounding box center [602, 403] width 416 height 43
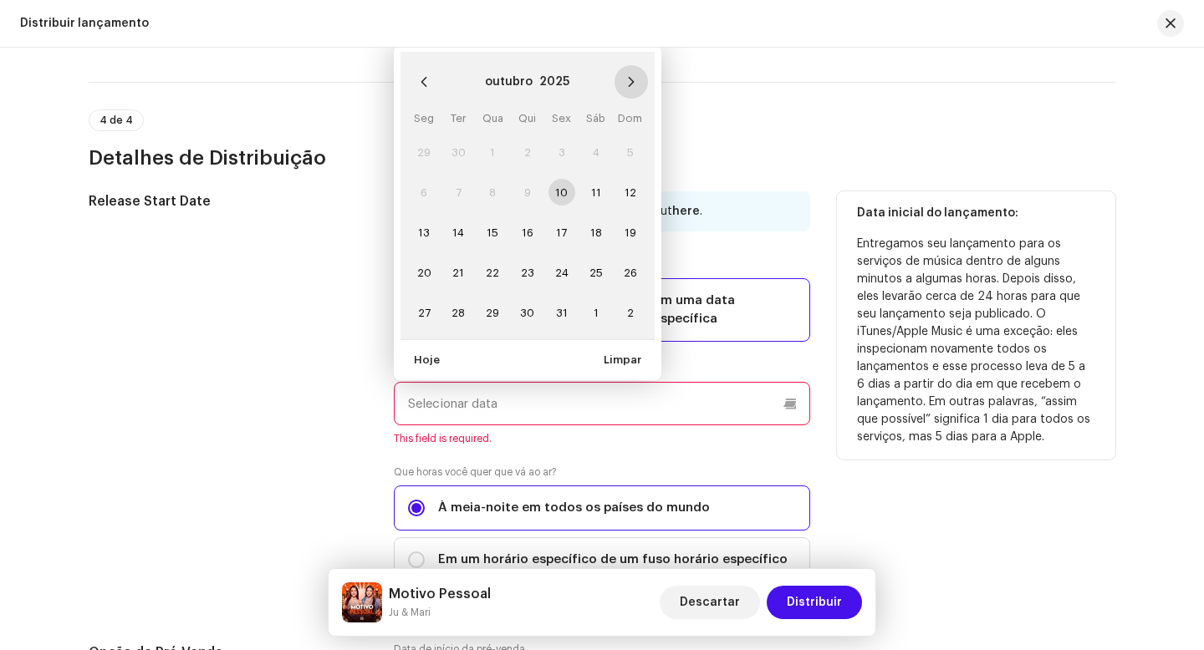
click at [625, 76] on icon "Next Month" at bounding box center [631, 82] width 12 height 12
click at [527, 179] on span "6" at bounding box center [527, 192] width 27 height 27
type input "[DATE]"
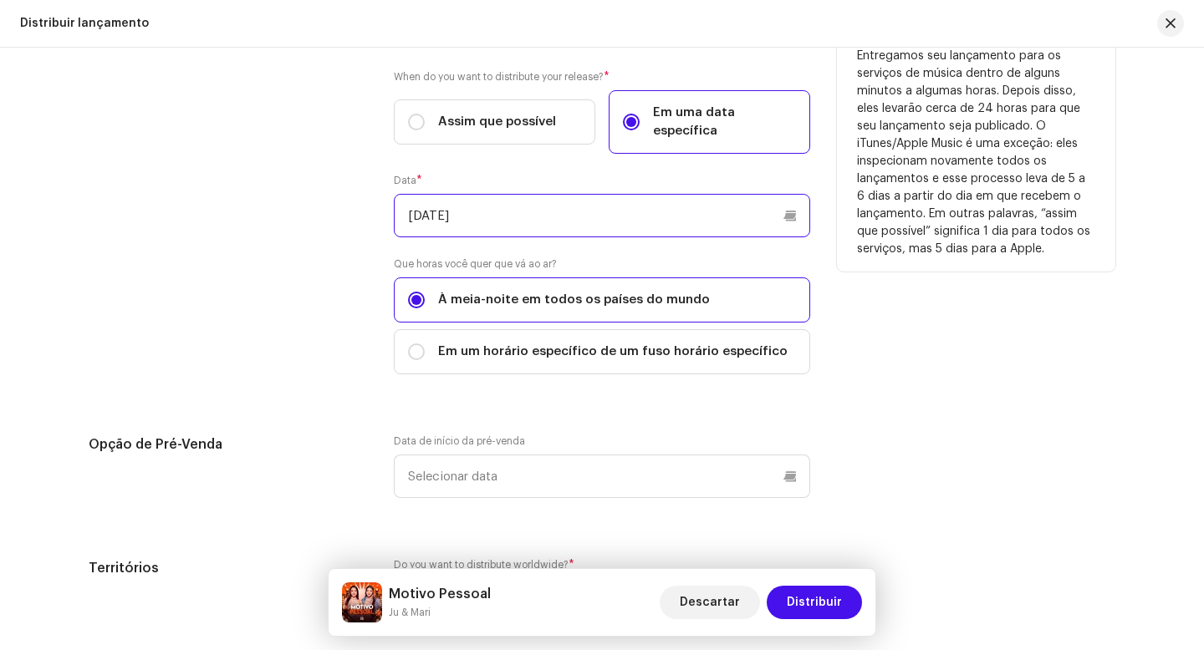
scroll to position [2873, 0]
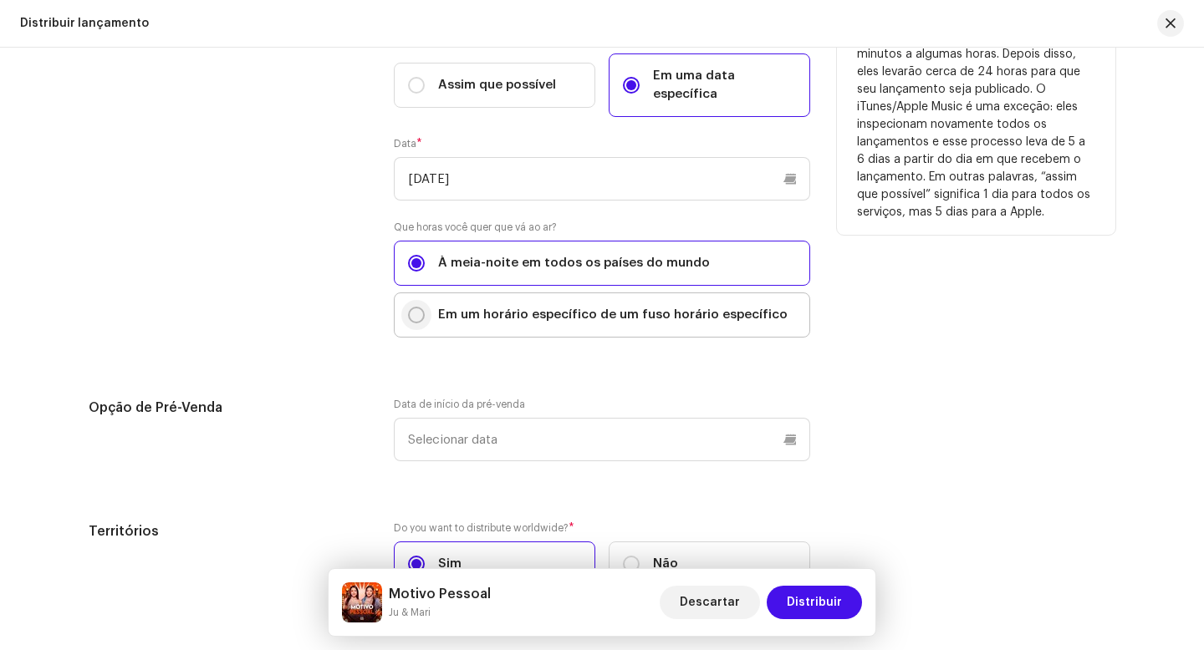
click at [417, 307] on input "Em um horário específico de um fuso horário específico" at bounding box center [416, 315] width 17 height 17
radio input "true"
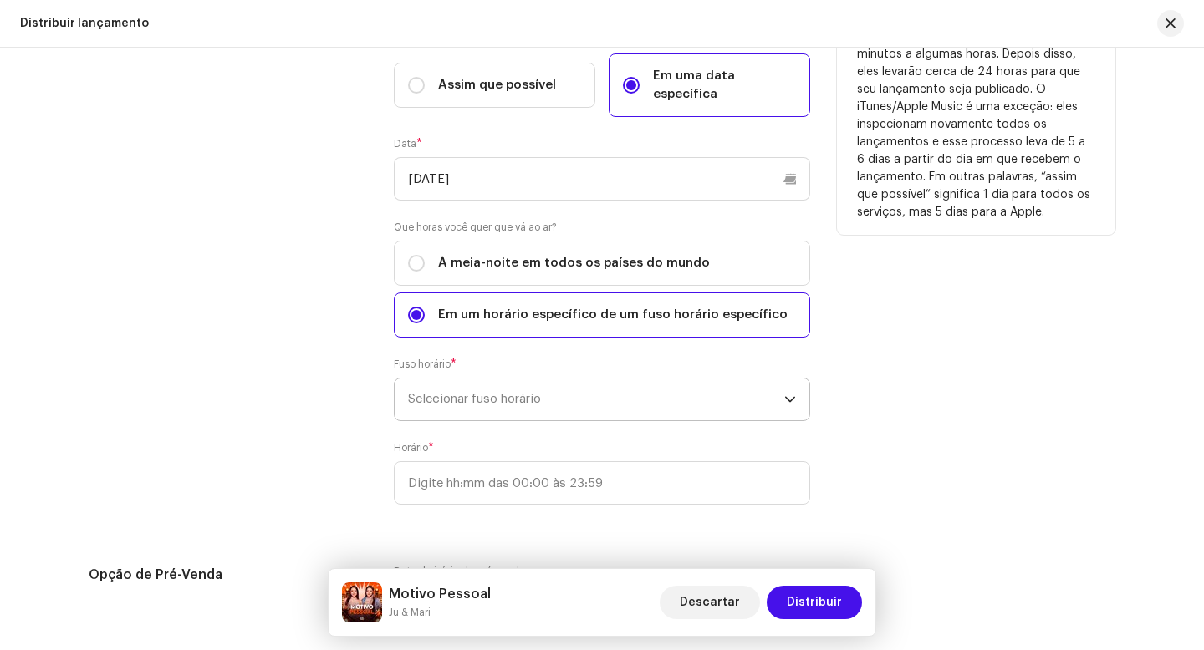
click at [544, 387] on span "Selecionar fuso horário" at bounding box center [596, 400] width 376 height 42
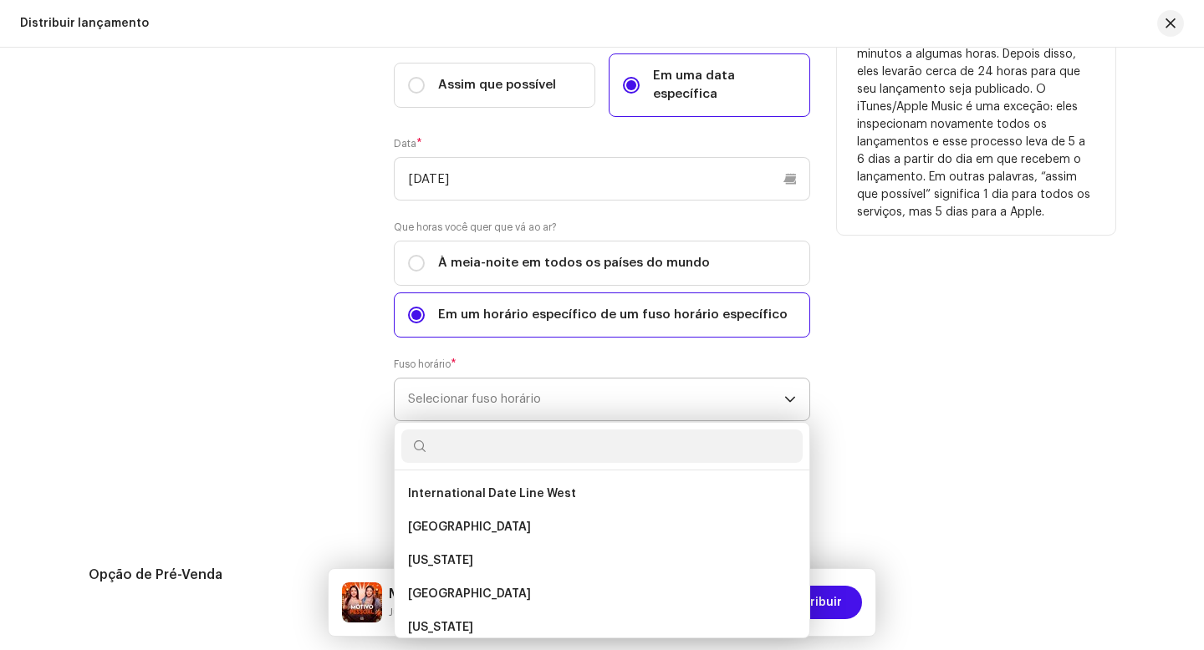
click at [544, 387] on span "Selecionar fuso horário" at bounding box center [596, 400] width 376 height 42
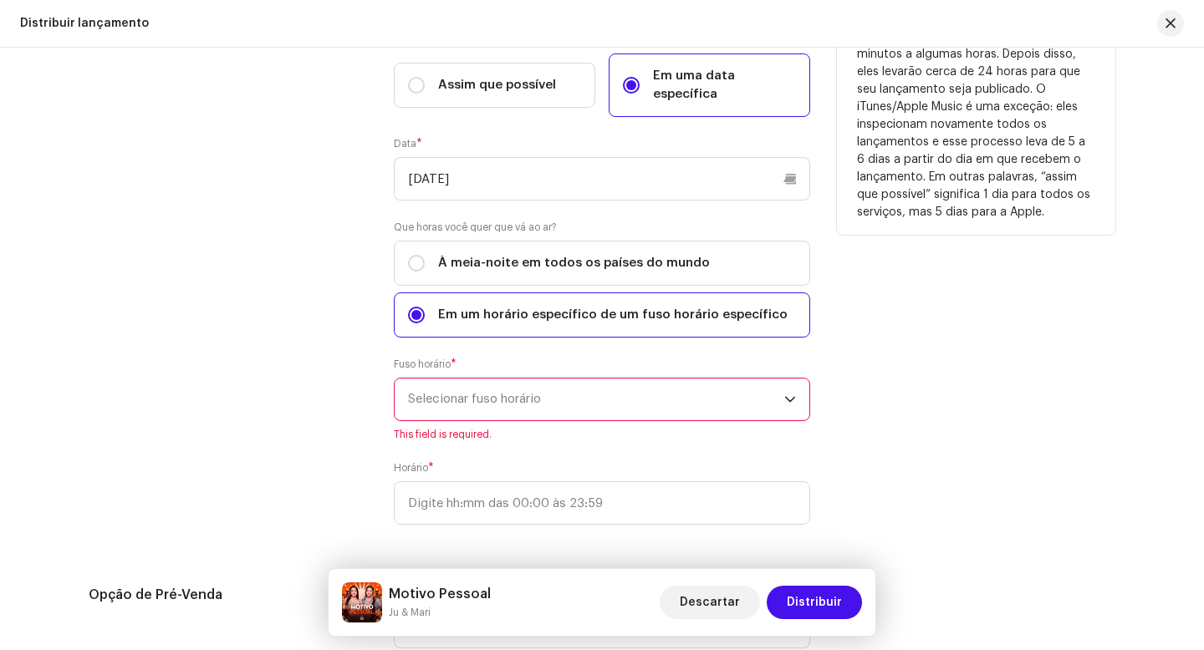
click at [544, 387] on span "Selecionar fuso horário" at bounding box center [596, 400] width 376 height 42
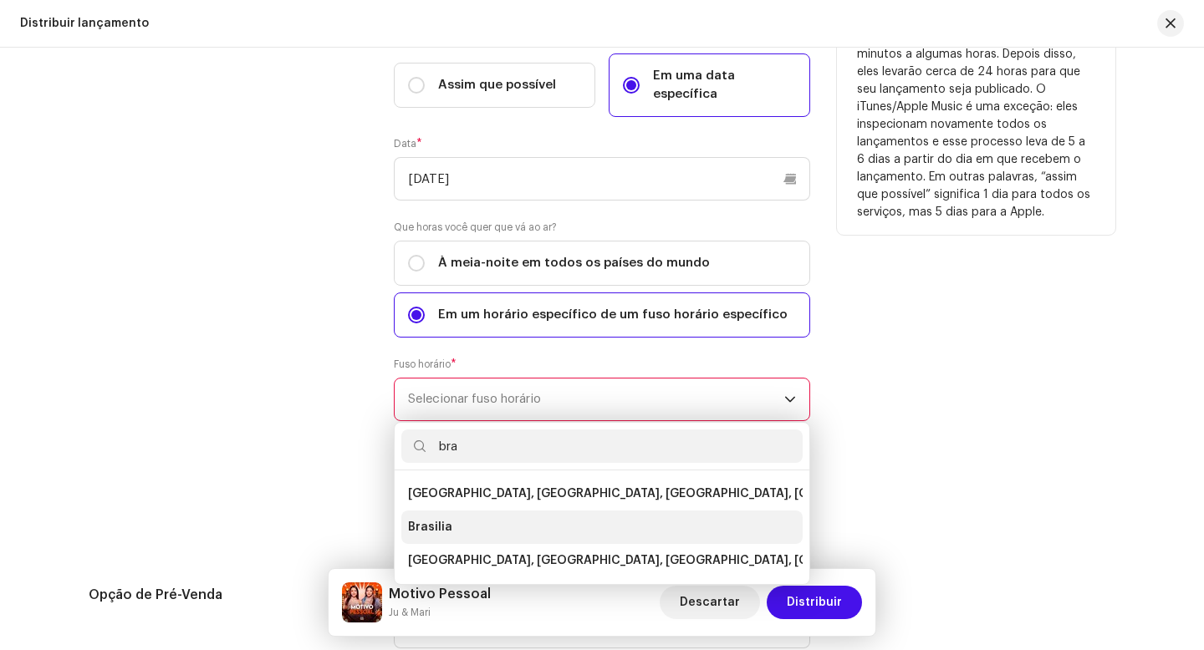
type input "bra"
click at [465, 511] on li "Brasilia" at bounding box center [601, 527] width 401 height 33
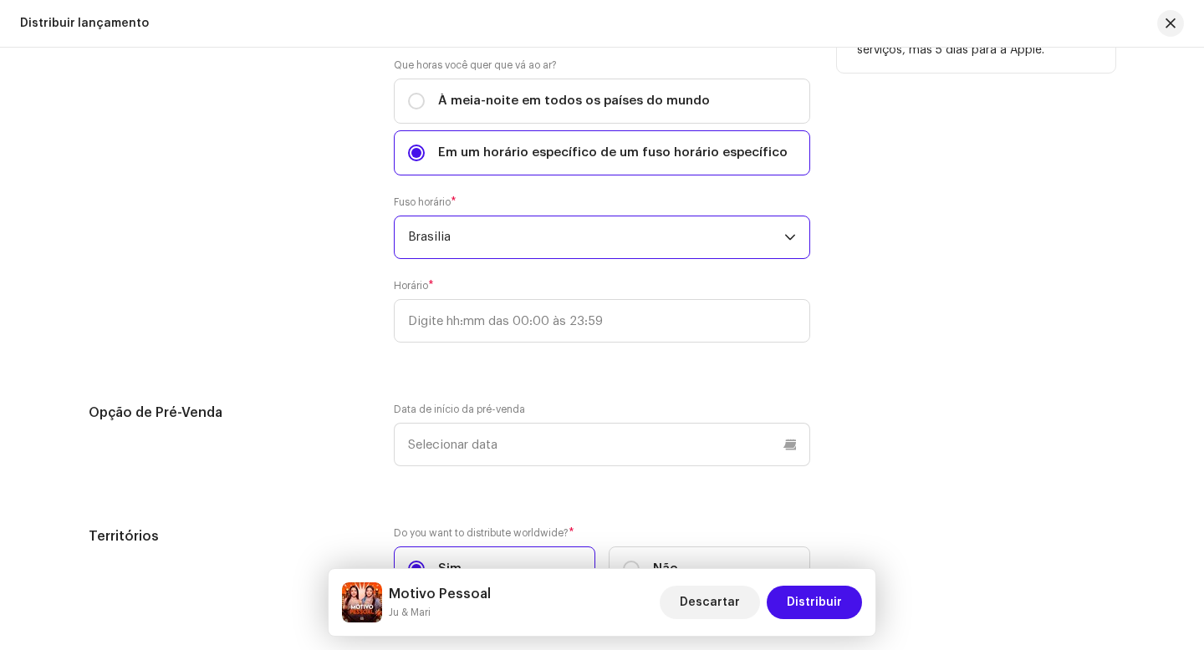
scroll to position [3142, 0]
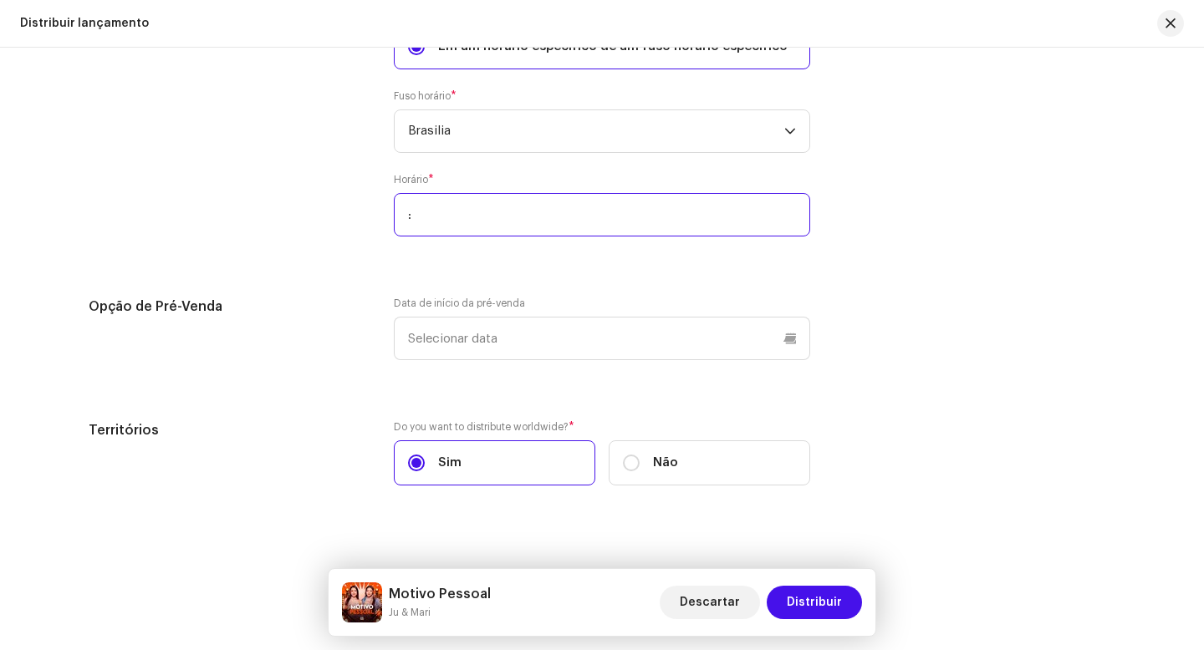
click at [536, 194] on input ":" at bounding box center [602, 214] width 416 height 43
type input "21:00"
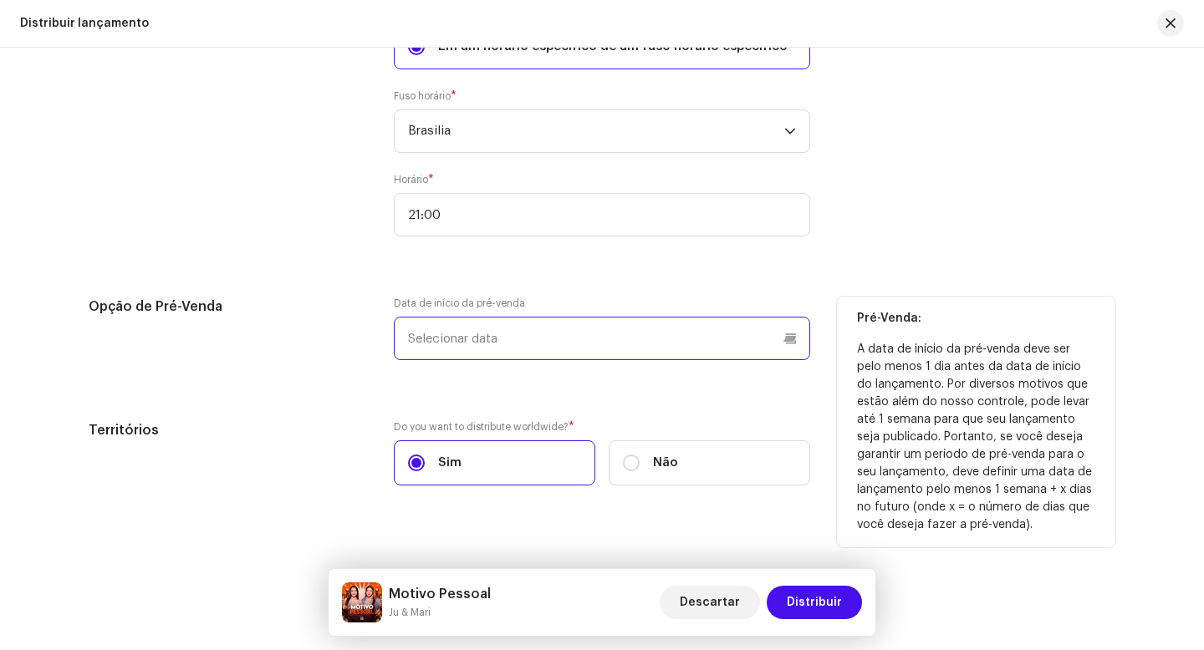
click at [647, 318] on p-datepicker at bounding box center [602, 338] width 416 height 43
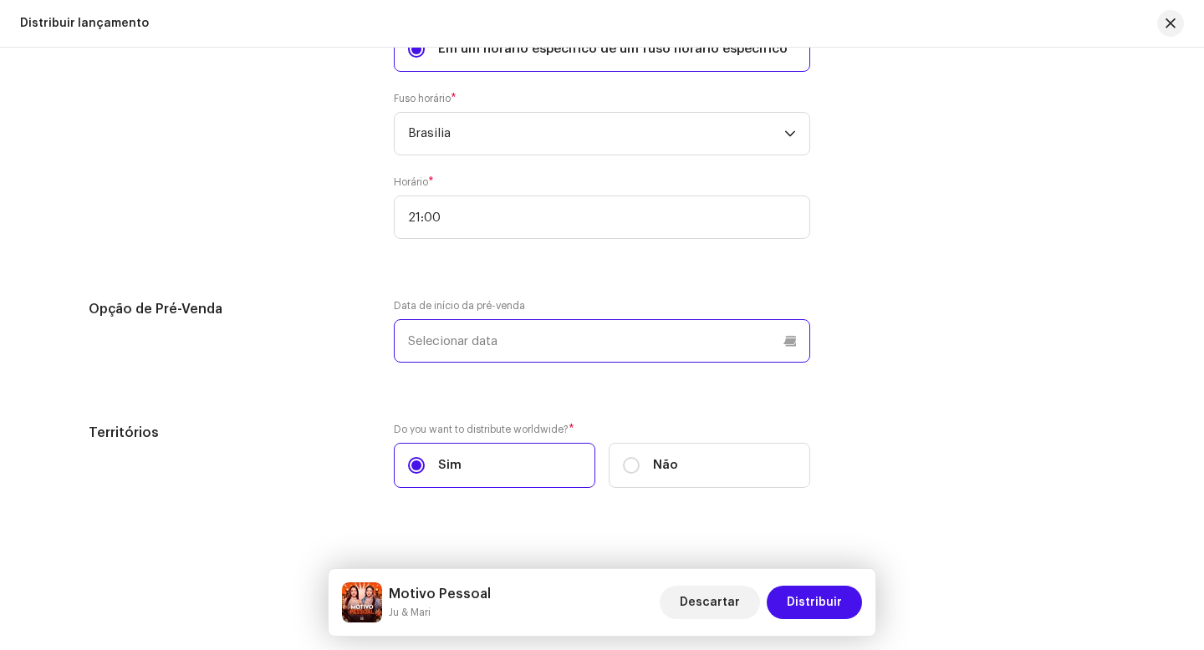
scroll to position [3138, 0]
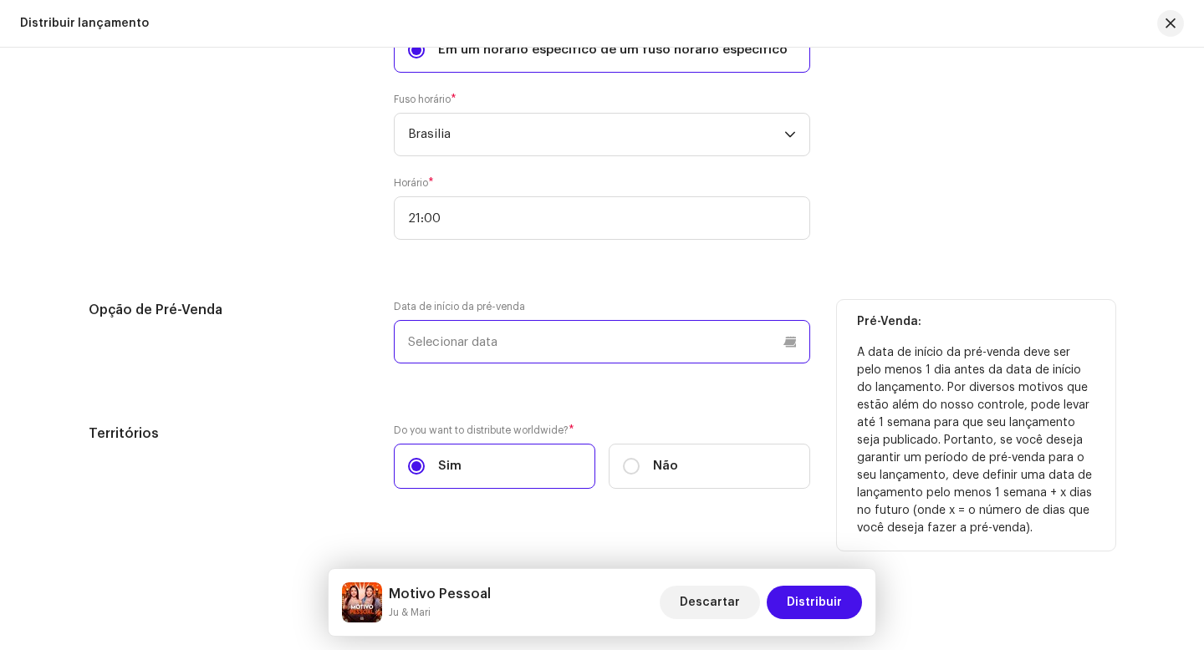
click at [500, 322] on input "text" at bounding box center [602, 341] width 416 height 43
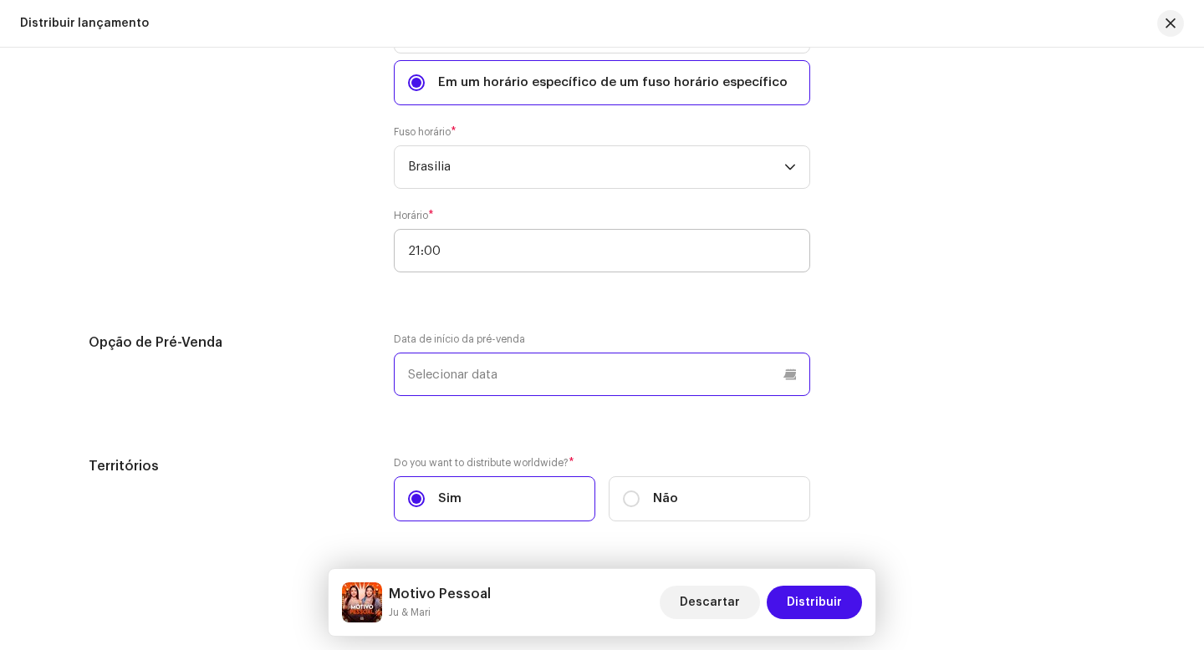
scroll to position [3104, 0]
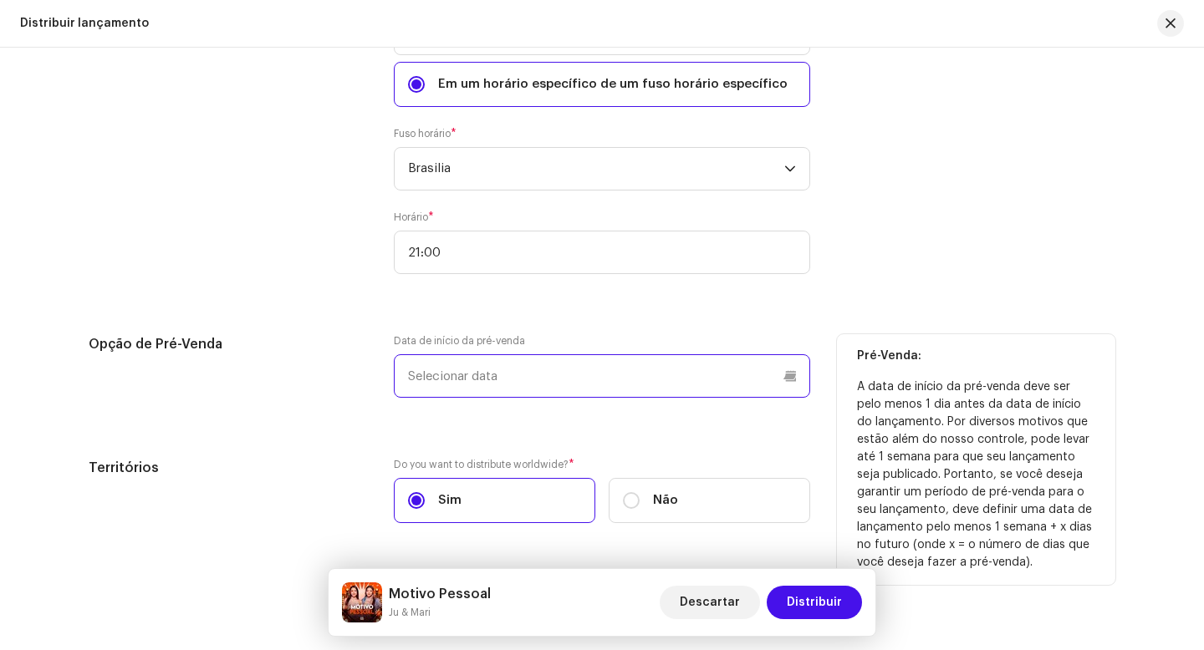
click at [482, 358] on input "text" at bounding box center [602, 375] width 416 height 43
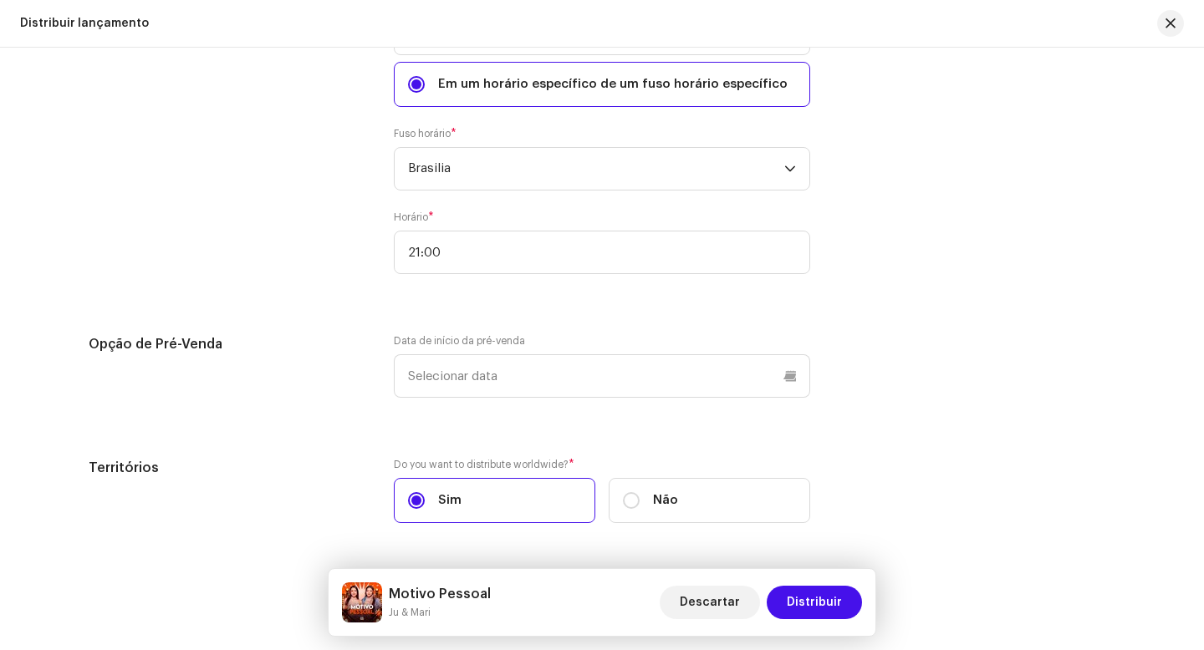
click at [1064, 223] on div "Data inicial do lançamento: Entregamos seu lançamento para os serviços de músic…" at bounding box center [976, 15] width 278 height 558
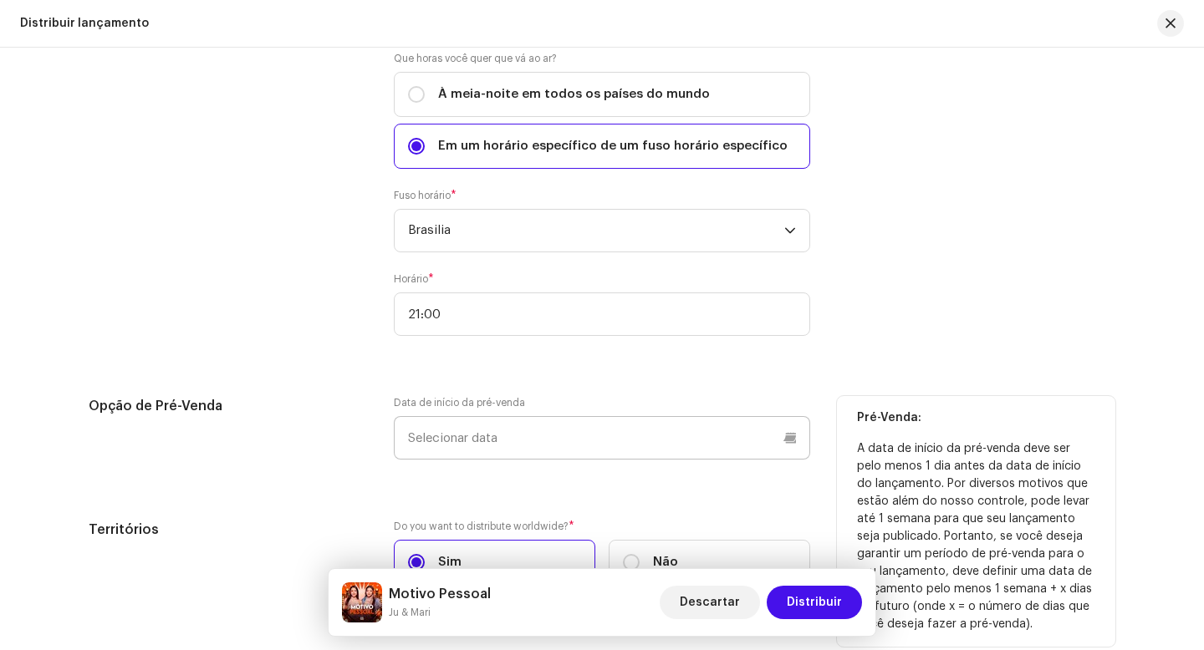
scroll to position [3041, 0]
click at [608, 429] on input "text" at bounding box center [602, 438] width 416 height 43
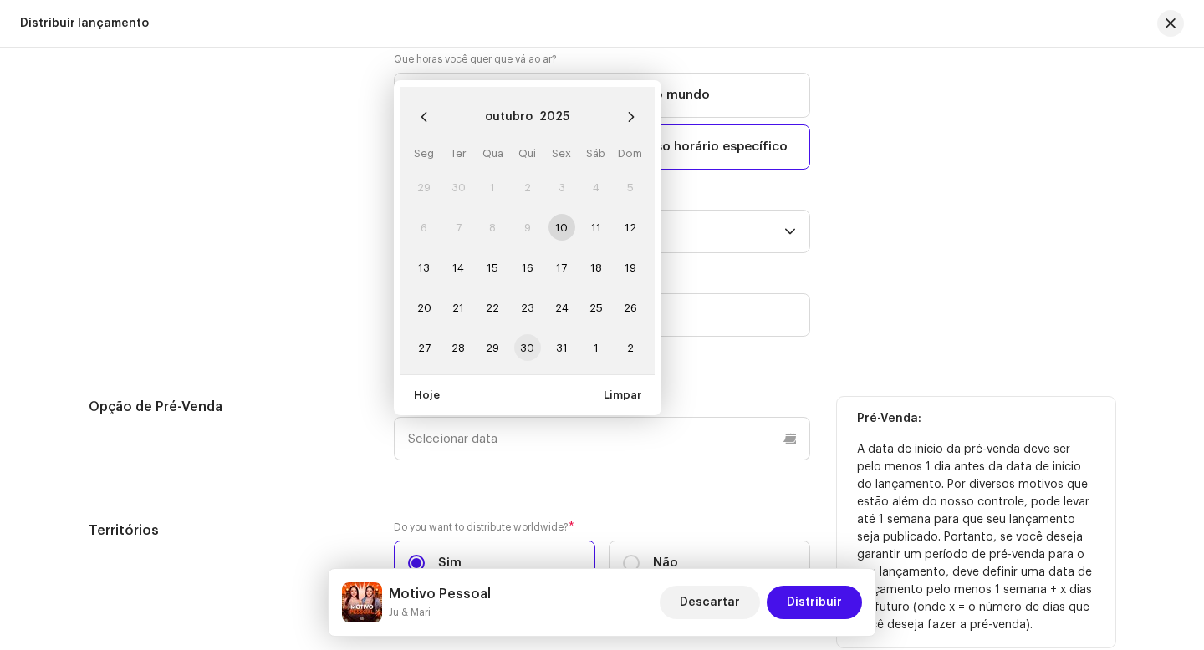
click at [527, 335] on span "30" at bounding box center [527, 347] width 27 height 27
type input "[DATE]"
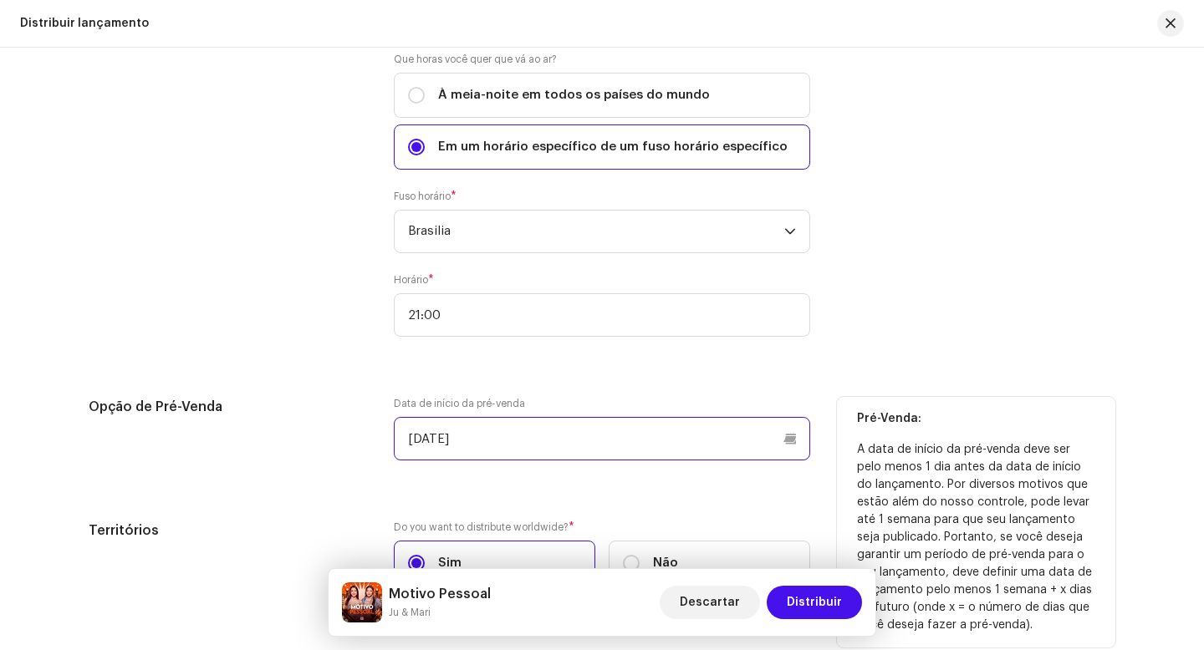
click at [572, 421] on input "[DATE]" at bounding box center [602, 438] width 416 height 43
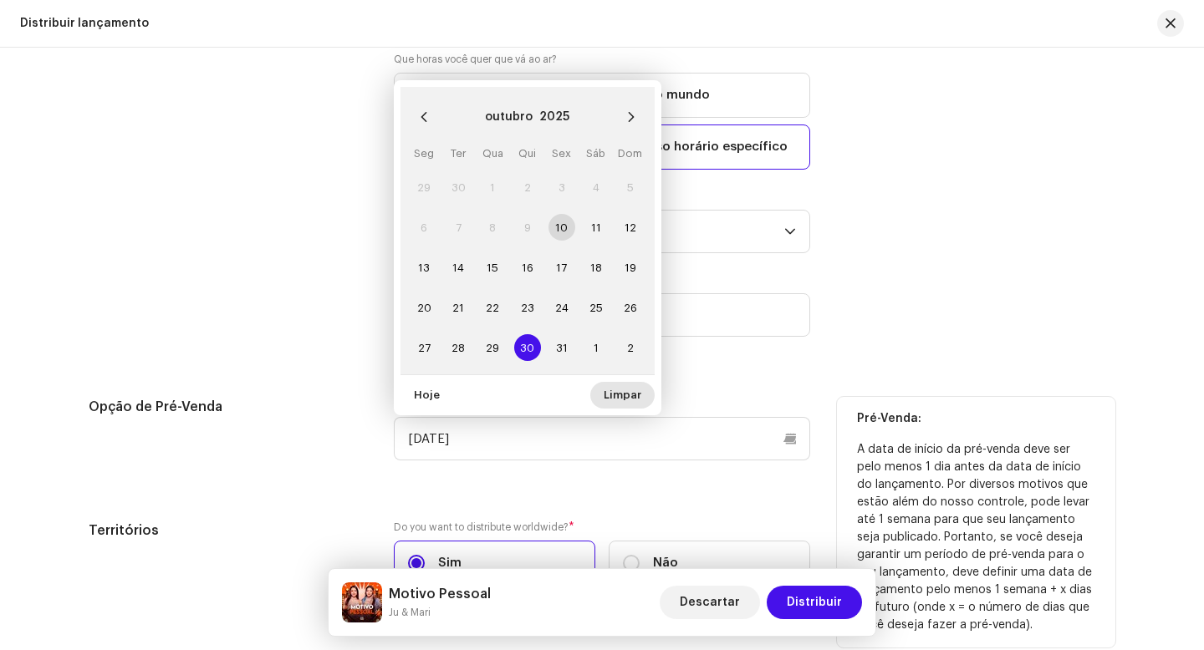
click at [630, 379] on span "Limpar" at bounding box center [623, 395] width 38 height 33
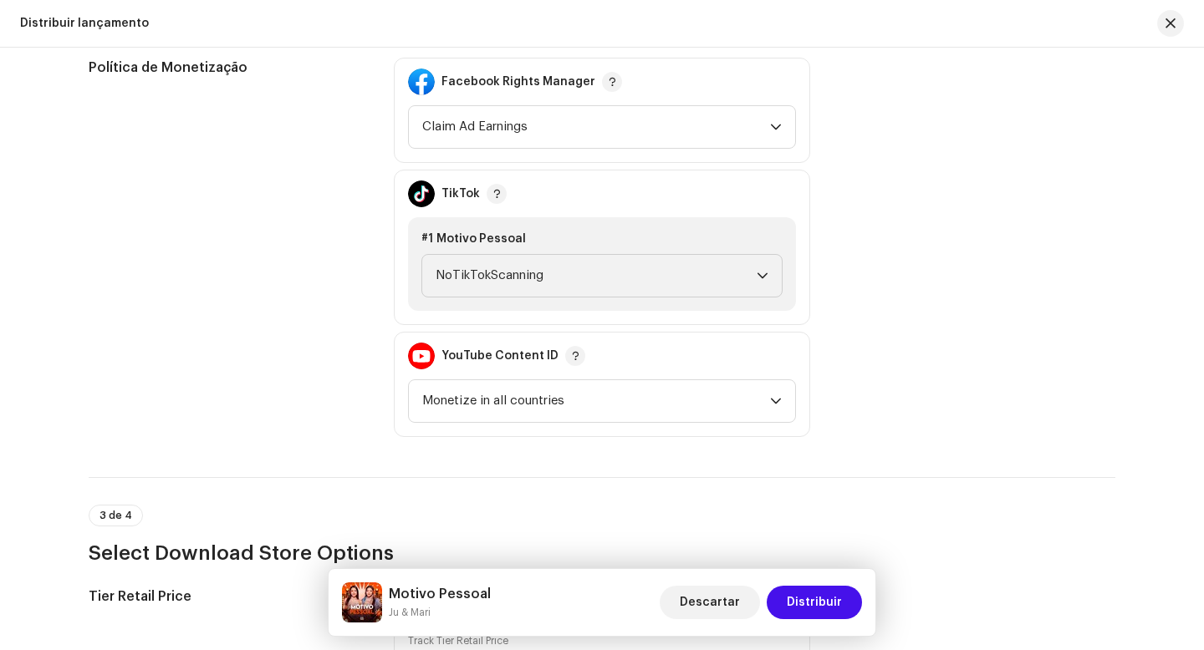
scroll to position [2006, 0]
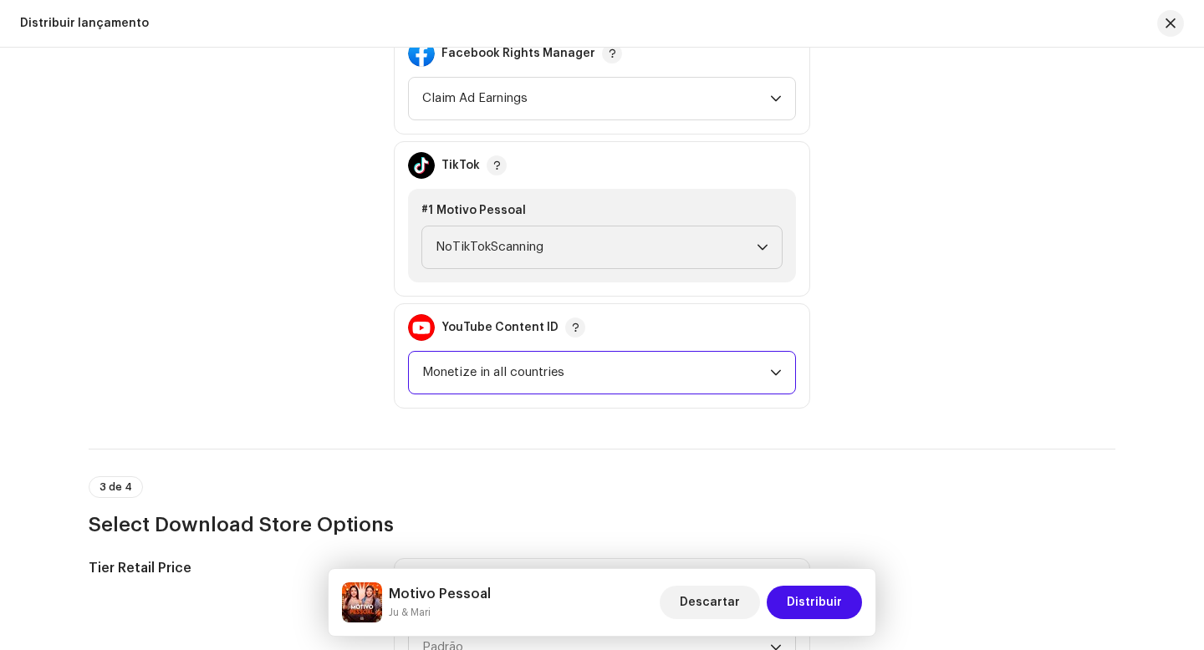
drag, startPoint x: 573, startPoint y: 376, endPoint x: 435, endPoint y: 371, distance: 138.9
click at [435, 371] on span "Monetize in all countries" at bounding box center [596, 373] width 348 height 42
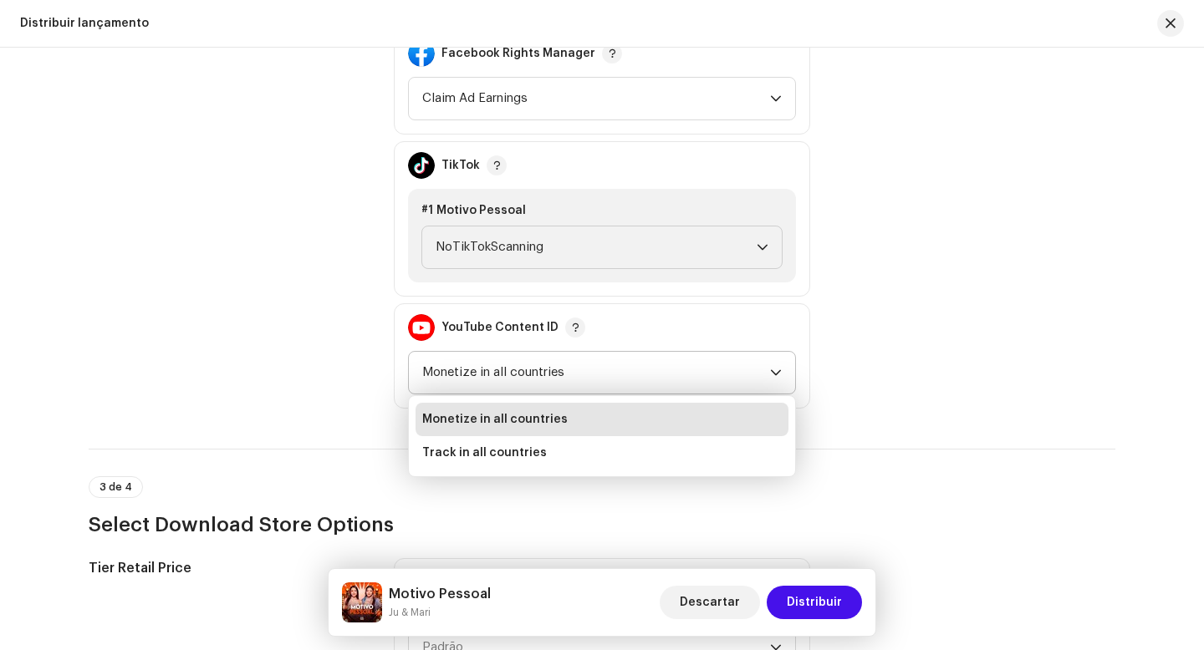
click at [518, 424] on span "Monetize in all countries" at bounding box center [494, 419] width 145 height 17
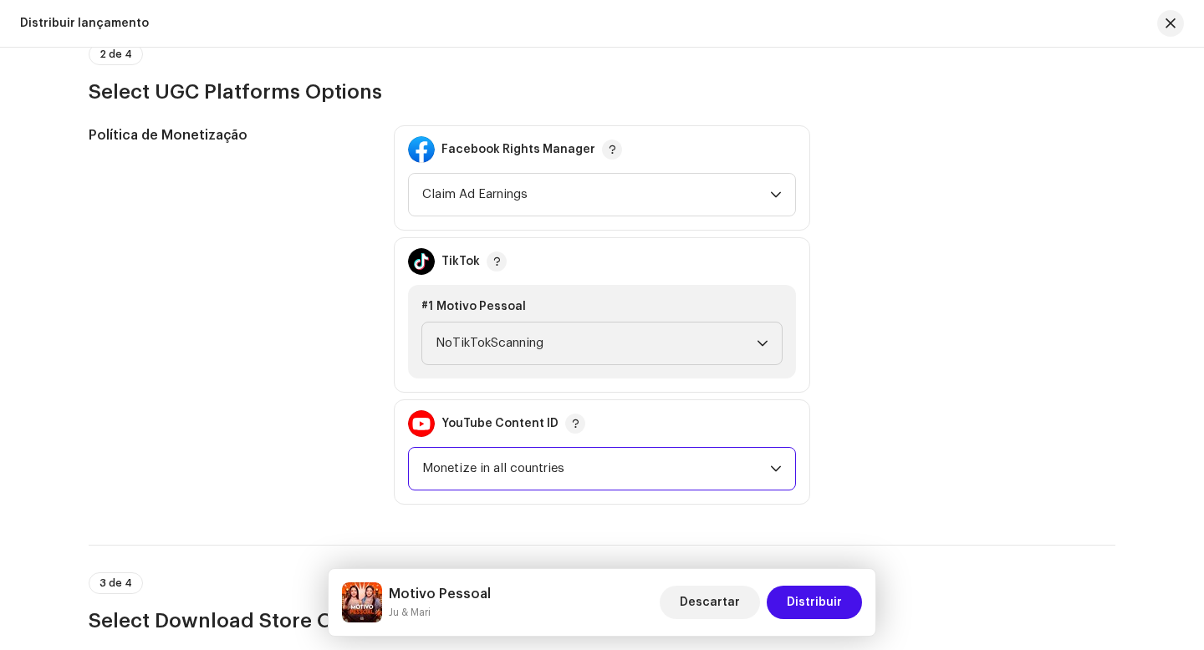
scroll to position [1827, 0]
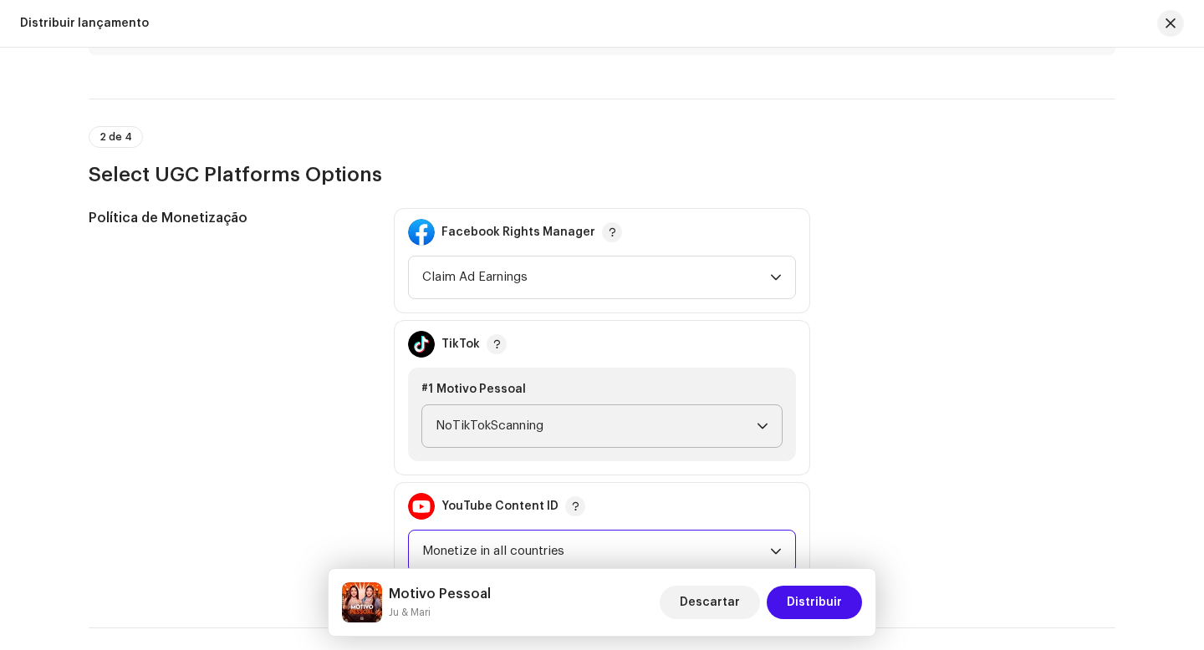
click at [703, 428] on span "NoTikTokScanning" at bounding box center [596, 426] width 321 height 42
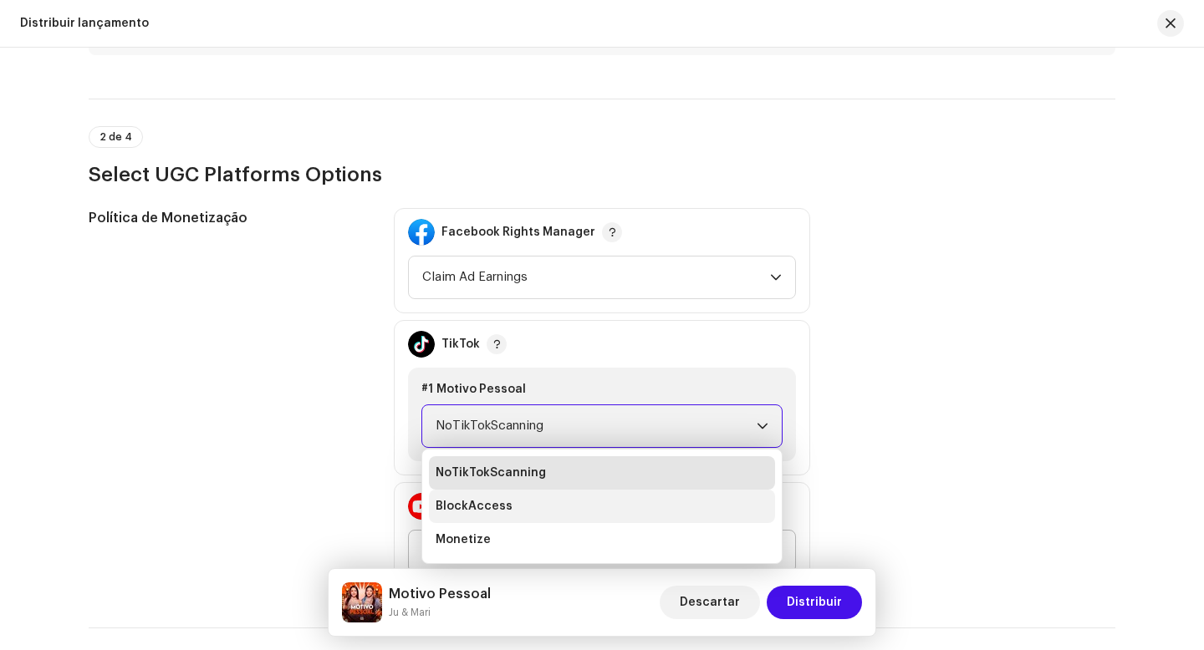
click at [513, 508] on li "BlockAccess" at bounding box center [602, 506] width 346 height 33
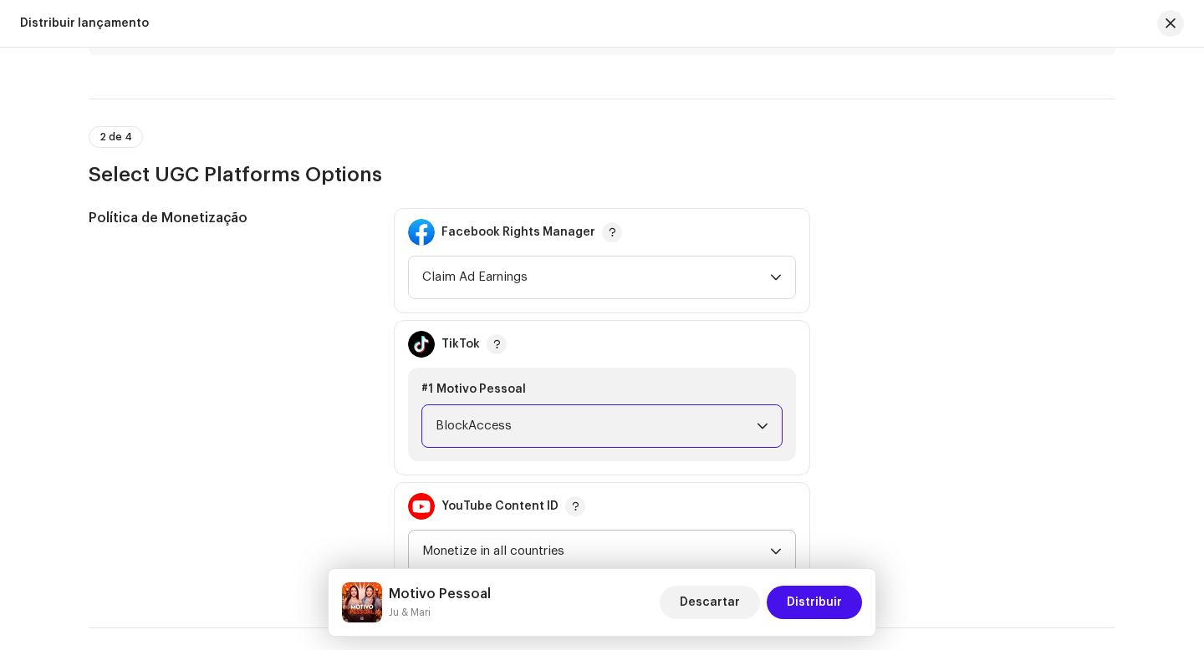
click at [592, 426] on span "BlockAccess" at bounding box center [596, 426] width 321 height 42
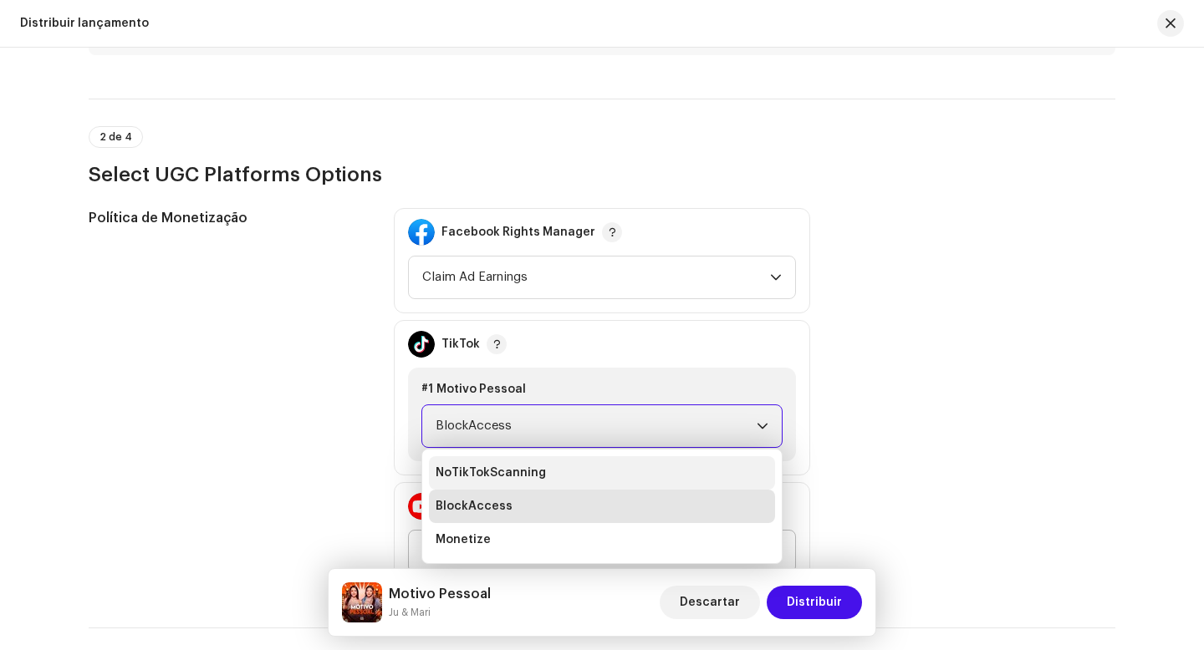
click at [519, 477] on span "NoTikTokScanning" at bounding box center [491, 473] width 110 height 17
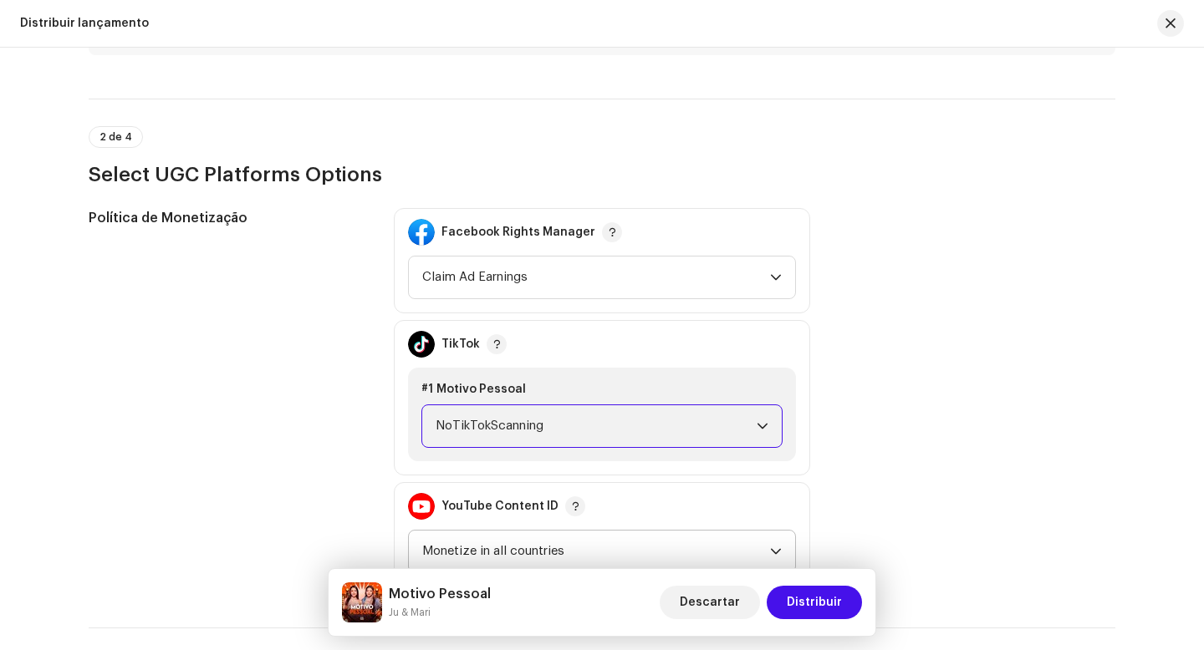
click at [608, 429] on span "NoTikTokScanning" at bounding box center [596, 426] width 321 height 42
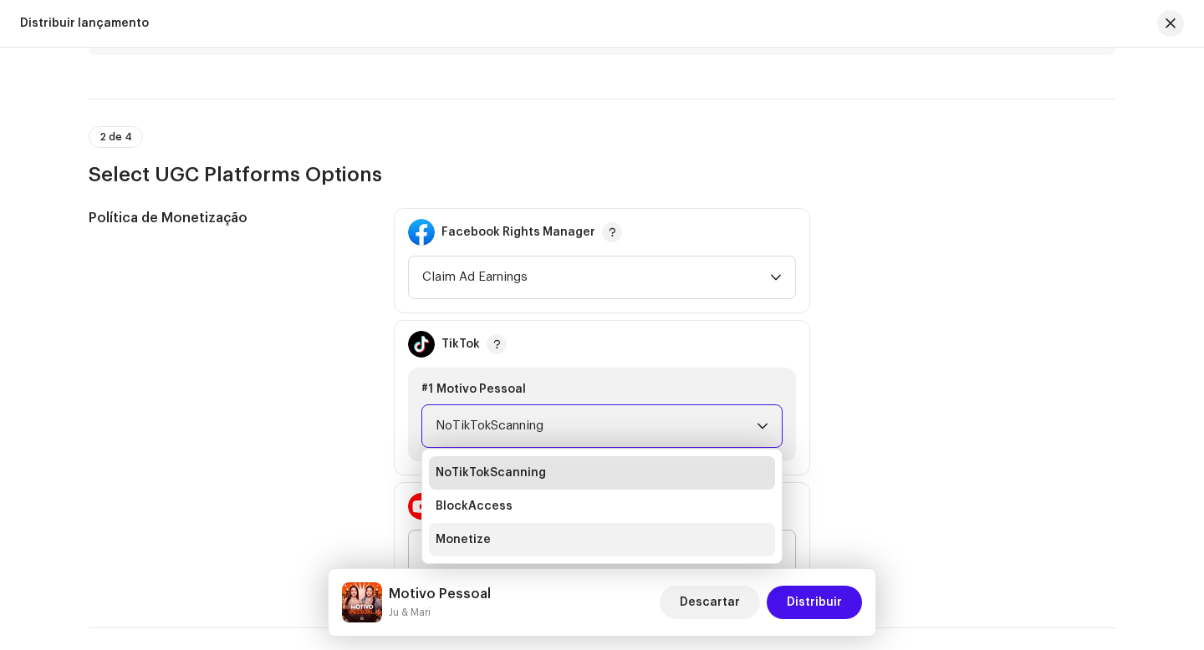
click at [502, 532] on li "Monetize" at bounding box center [602, 539] width 346 height 33
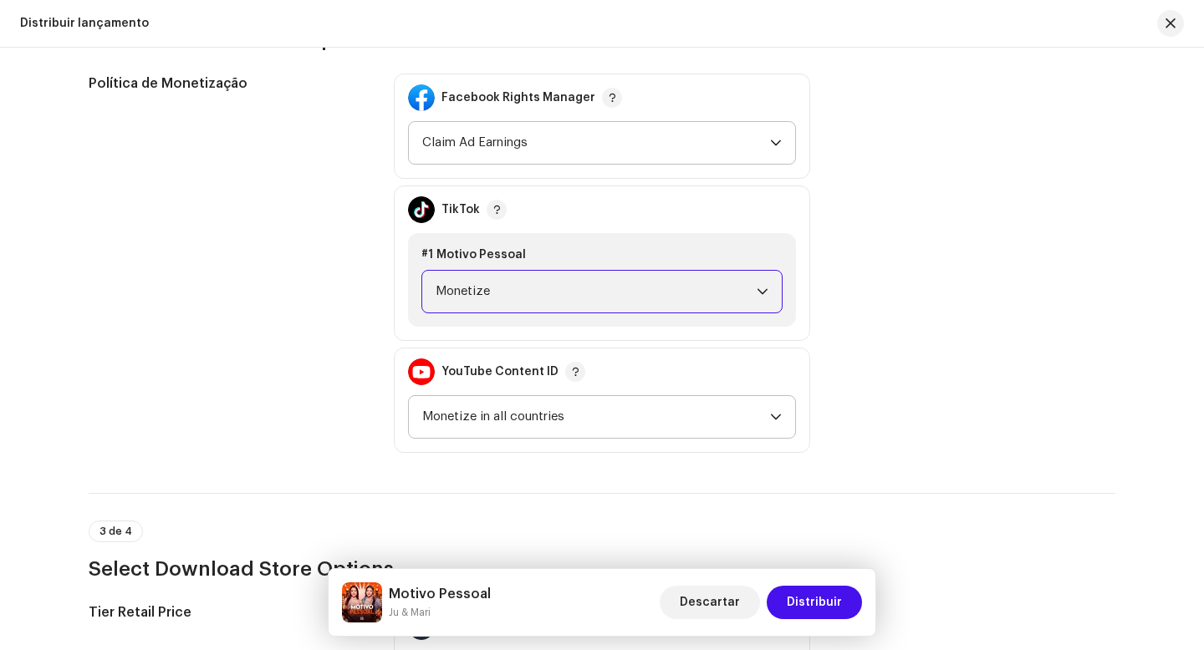
scroll to position [1943, 0]
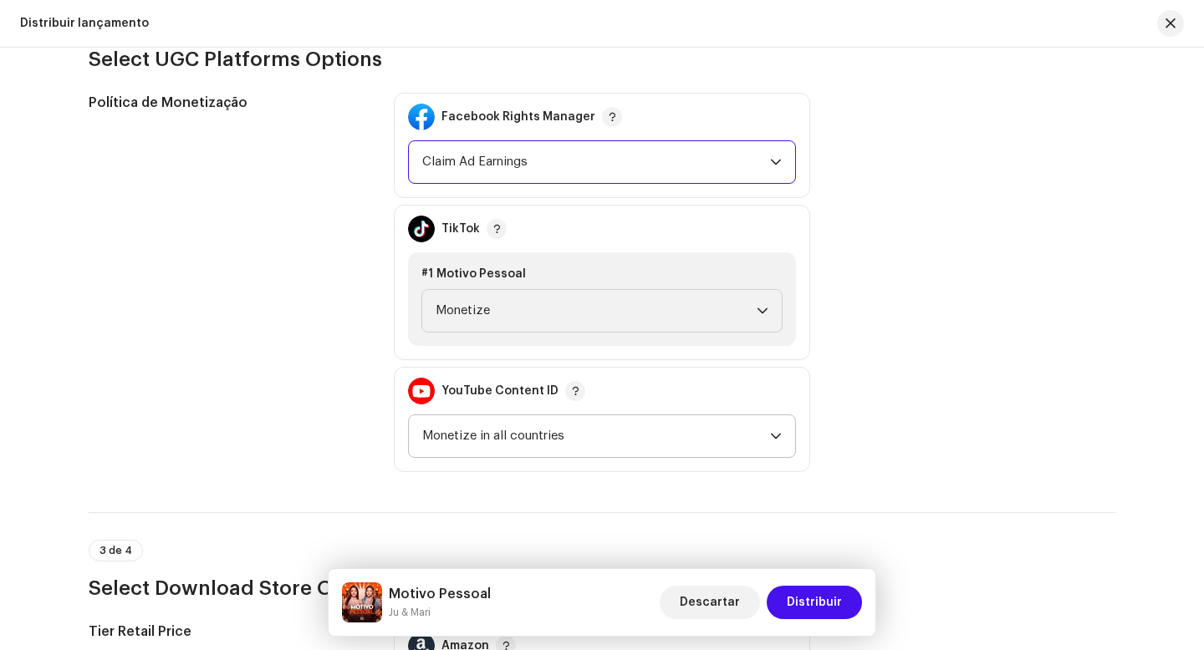
click at [686, 168] on span "Claim Ad Earnings" at bounding box center [596, 162] width 348 height 42
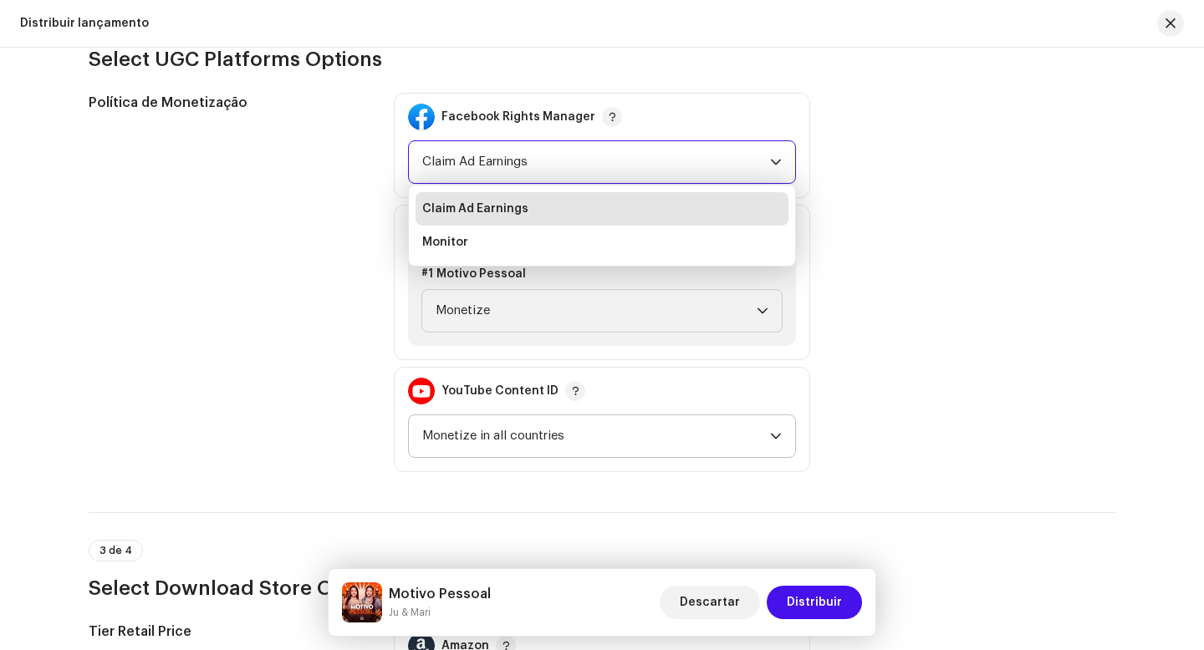
click at [490, 212] on span "Claim Ad Earnings" at bounding box center [475, 209] width 106 height 17
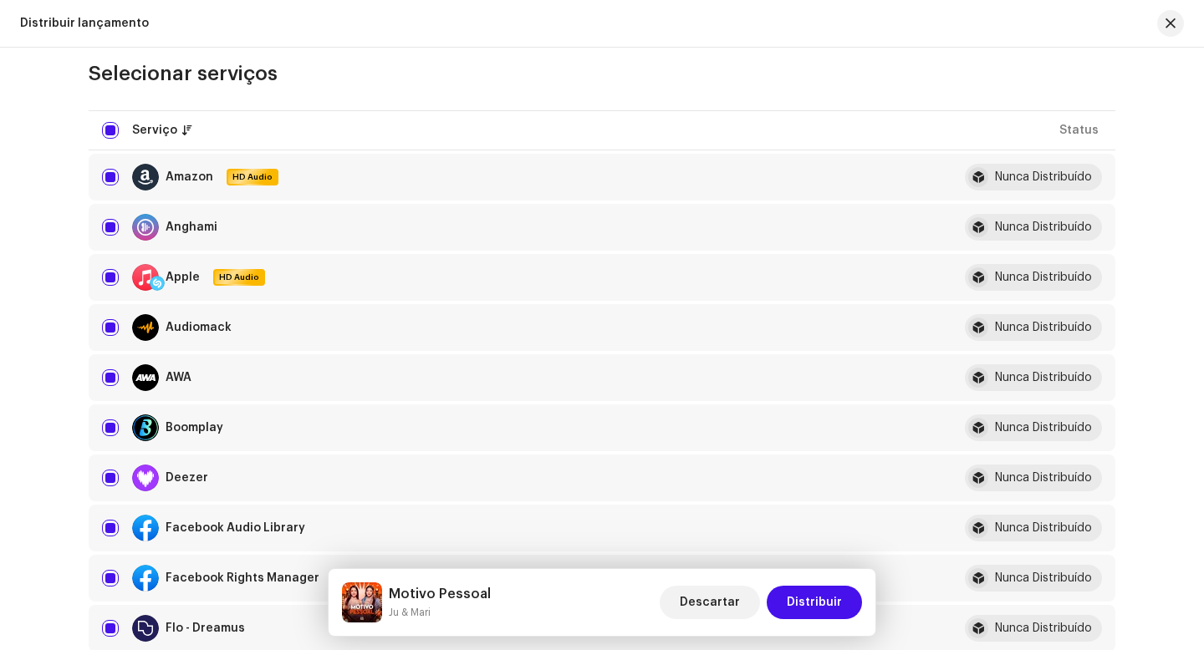
scroll to position [0, 0]
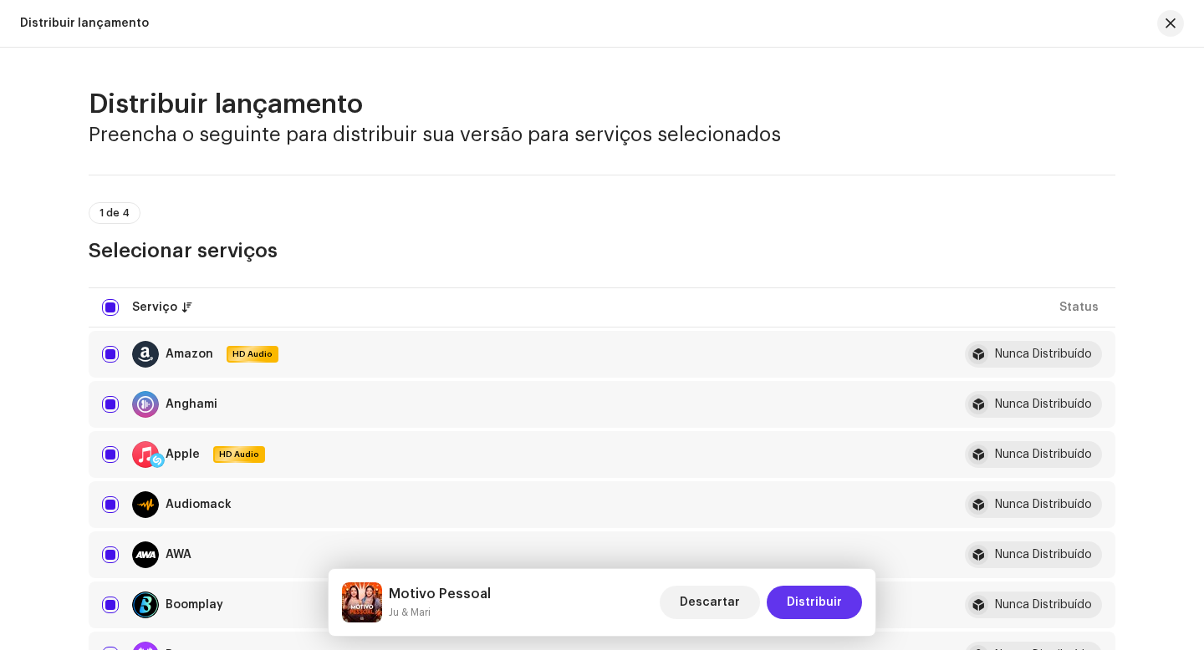
click at [819, 607] on span "Distribuir" at bounding box center [814, 602] width 55 height 33
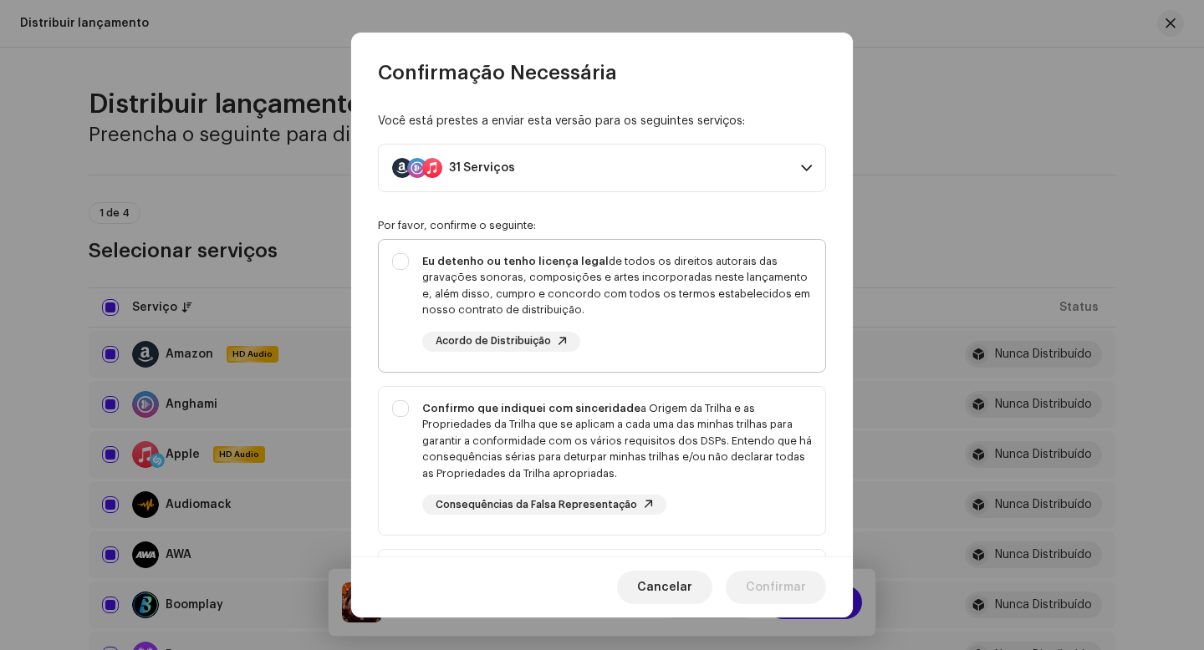
click at [405, 257] on div "Eu detenho ou tenho licença legal de todos os direitos autorais das gravações s…" at bounding box center [602, 302] width 446 height 125
checkbox input "true"
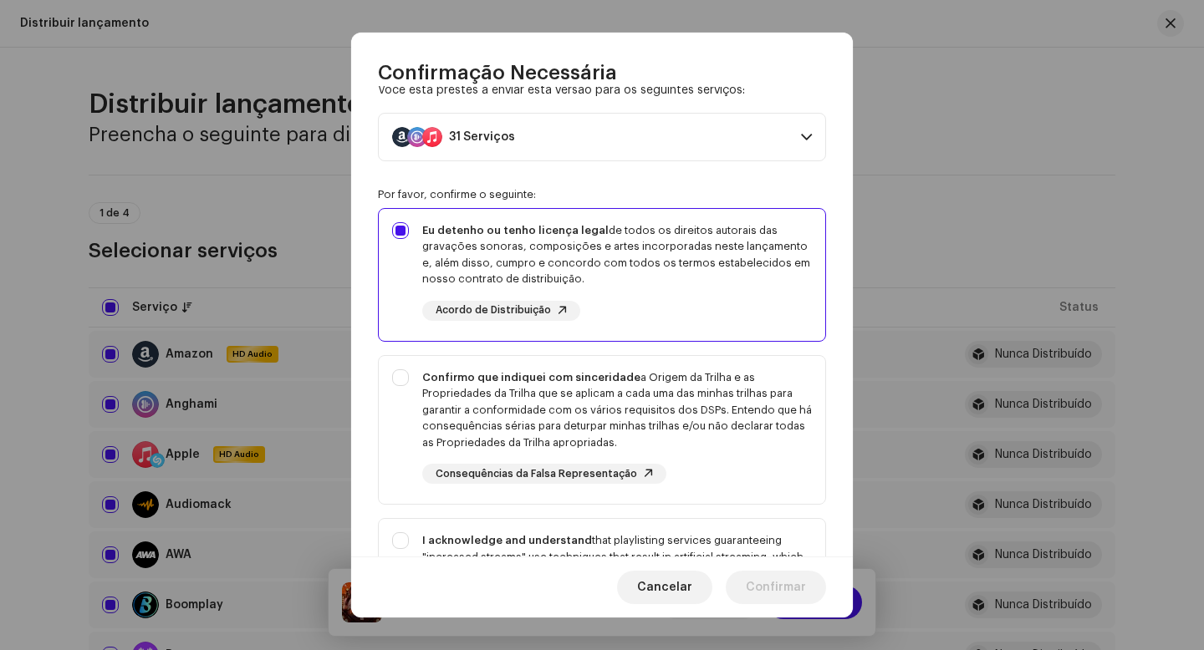
scroll to position [195, 0]
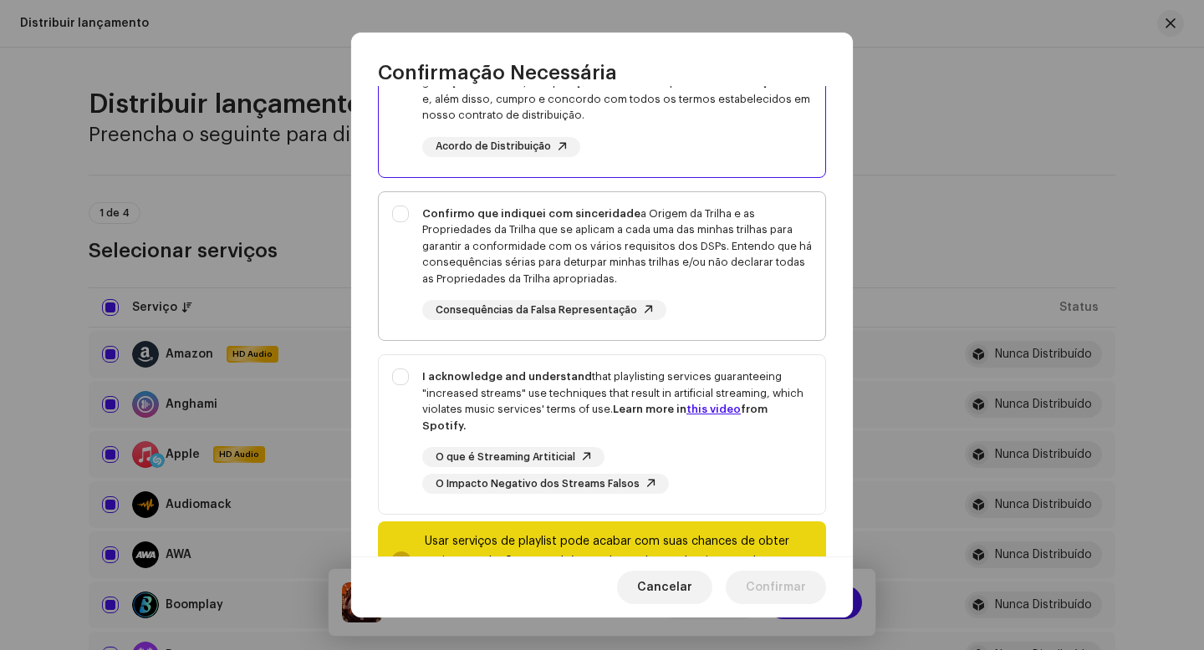
click at [402, 212] on div "Confirmo que indiquei com sinceridade a Origem da Trilha e as Propriedades da T…" at bounding box center [602, 263] width 446 height 142
checkbox input "true"
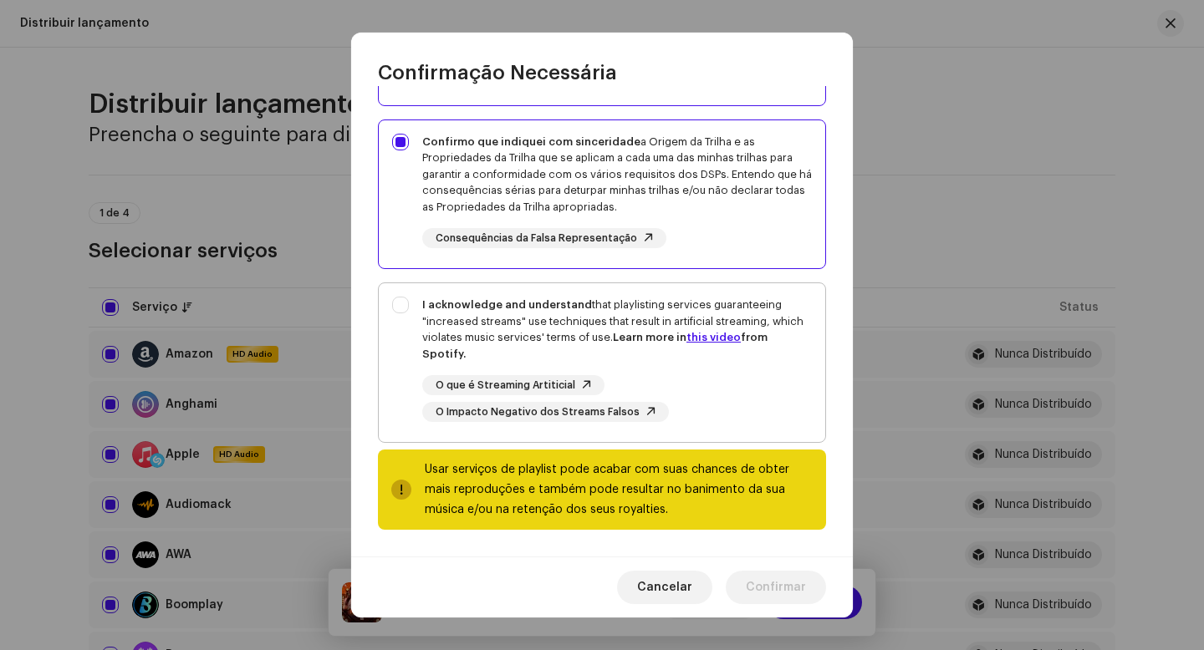
drag, startPoint x: 487, startPoint y: 354, endPoint x: 425, endPoint y: 303, distance: 80.2
click at [424, 304] on div "I acknowledge and understand that playlisting services guaranteeing "increased …" at bounding box center [617, 329] width 390 height 65
checkbox input "true"
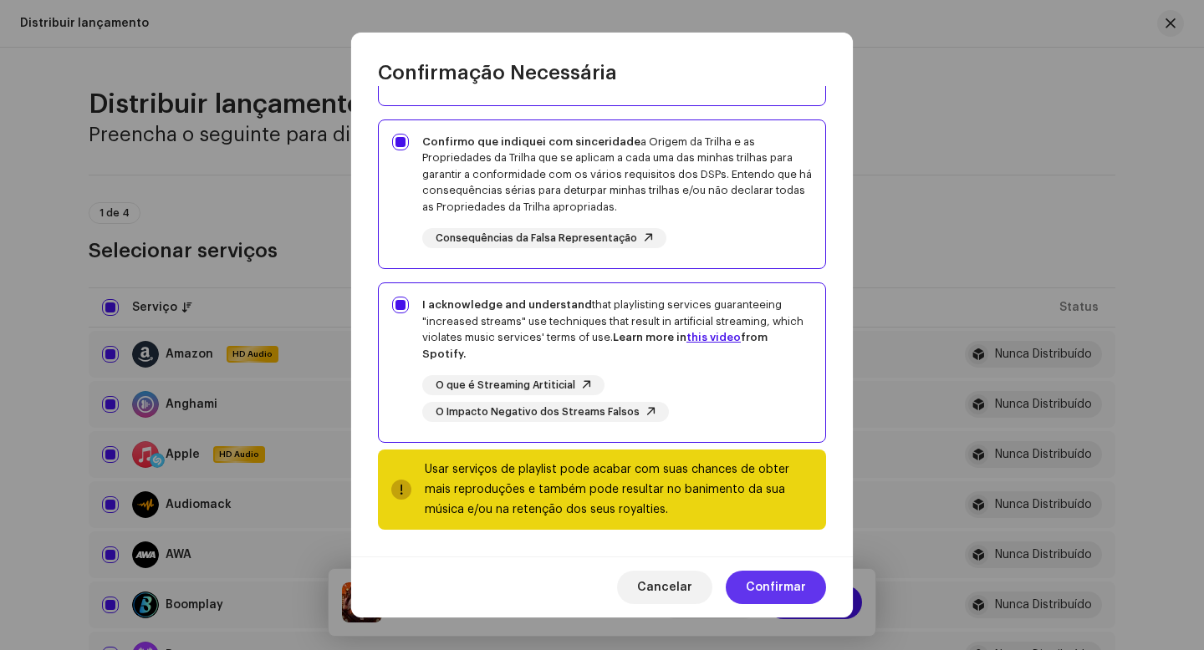
click at [772, 593] on span "Confirmar" at bounding box center [776, 587] width 60 height 33
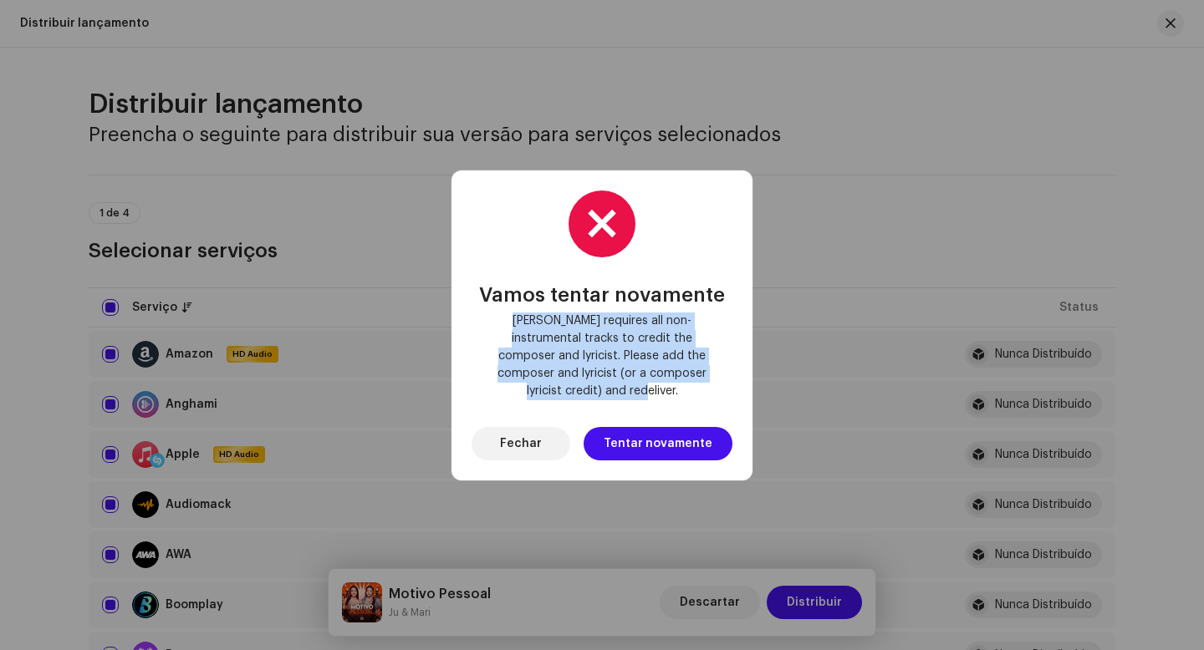
drag, startPoint x: 711, startPoint y: 389, endPoint x: 498, endPoint y: 329, distance: 221.3
click at [498, 329] on span "[PERSON_NAME] requires all non-instrumental tracks to credit the composer and l…" at bounding box center [602, 357] width 234 height 88
copy span "[PERSON_NAME] requires all non-instrumental tracks to credit the composer and l…"
click at [661, 432] on span "Tentar novamente" at bounding box center [658, 443] width 109 height 33
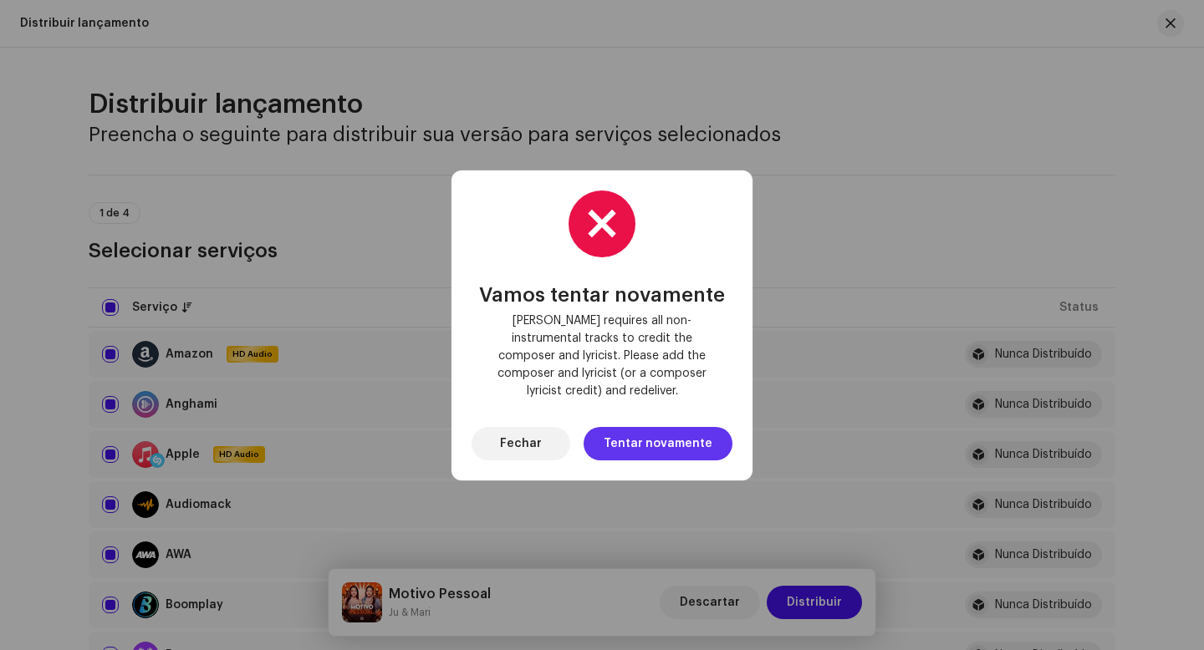
click at [671, 437] on span "Tentar novamente" at bounding box center [658, 443] width 109 height 33
click at [555, 433] on button "Fechar" at bounding box center [520, 443] width 99 height 33
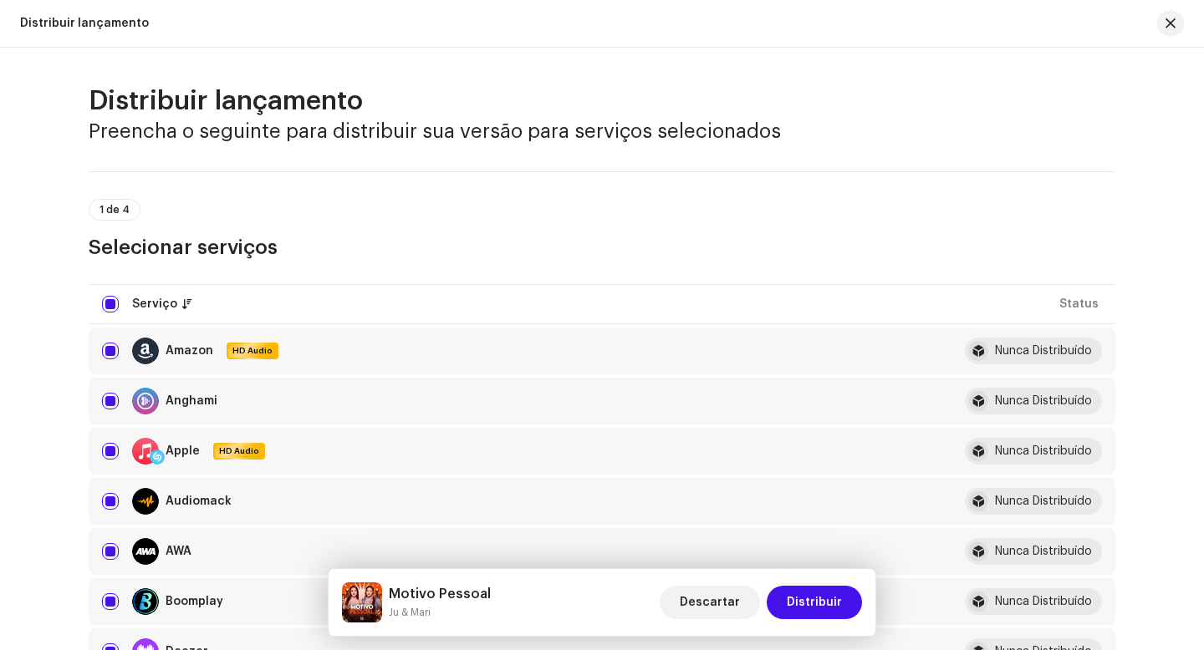
scroll to position [0, 0]
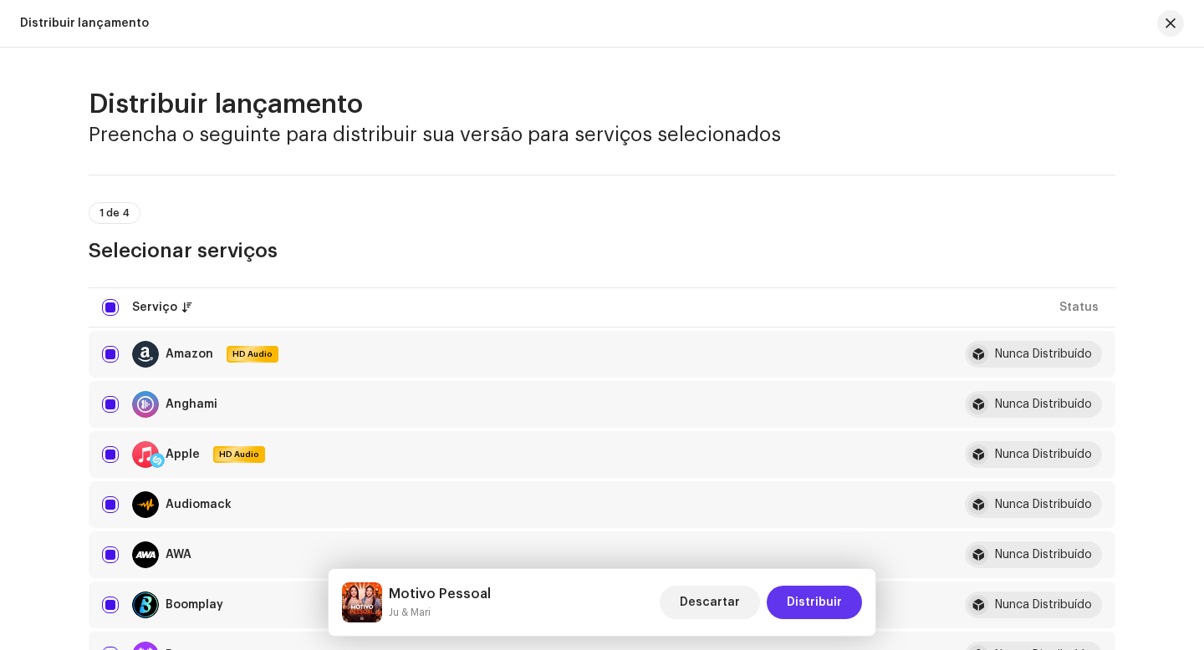
click at [804, 612] on span "Distribuir" at bounding box center [814, 602] width 55 height 33
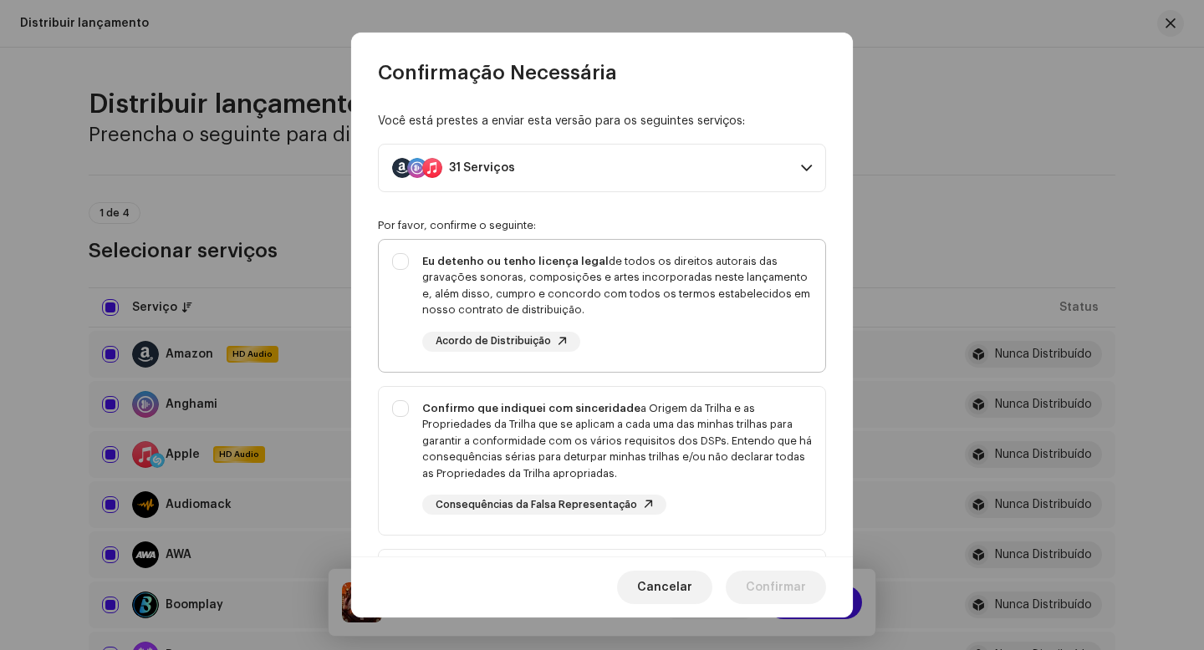
click at [403, 257] on div "Eu detenho ou tenho licença legal de todos os direitos autorais das gravações s…" at bounding box center [602, 302] width 446 height 125
checkbox input "true"
click at [410, 411] on div "Confirmo que indiquei com sinceridade a Origem da Trilha e as Propriedades da T…" at bounding box center [602, 458] width 446 height 142
checkbox input "true"
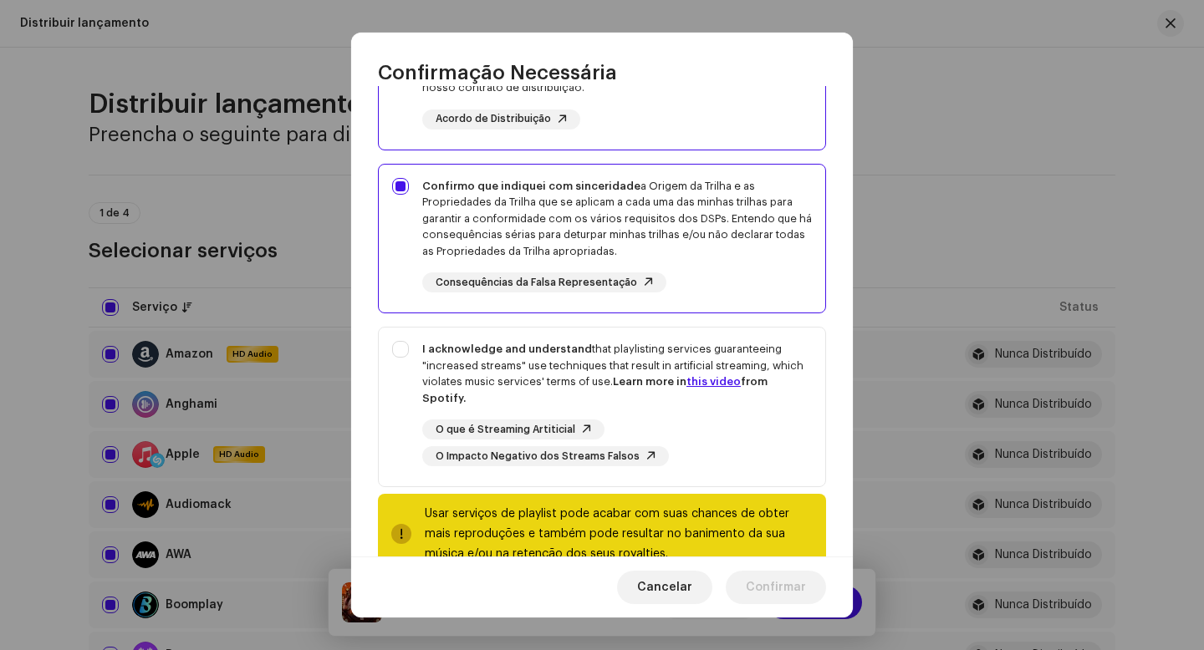
scroll to position [267, 0]
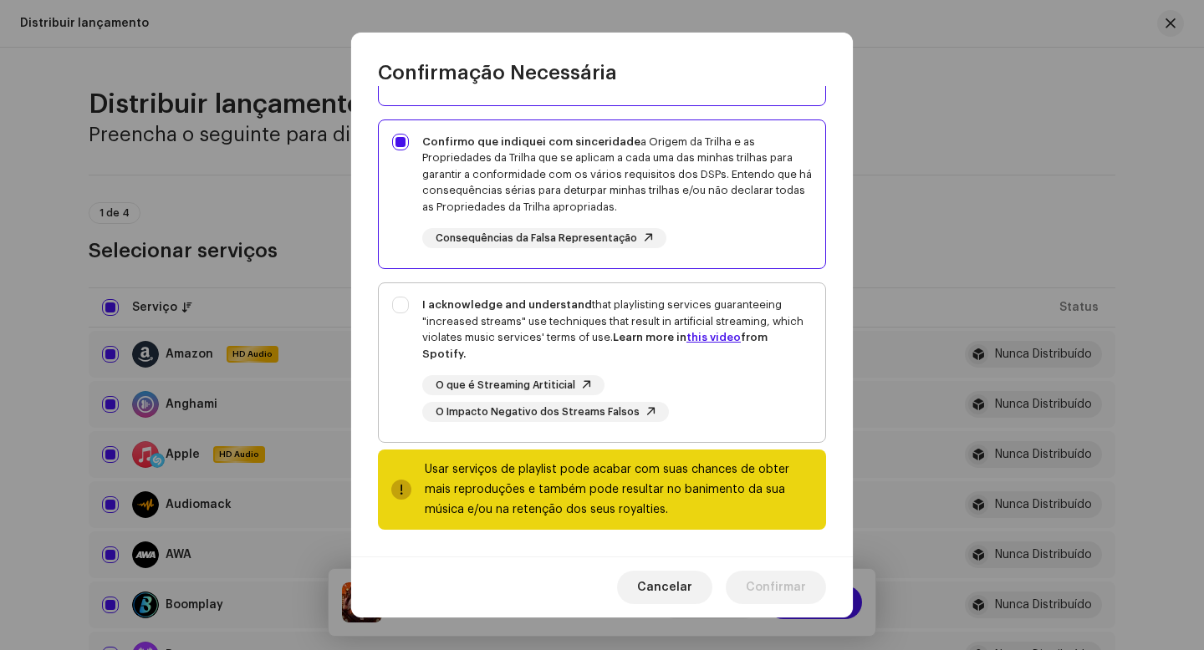
click at [406, 307] on div "I acknowledge and understand that playlisting services guaranteeing "increased …" at bounding box center [602, 359] width 446 height 152
checkbox input "true"
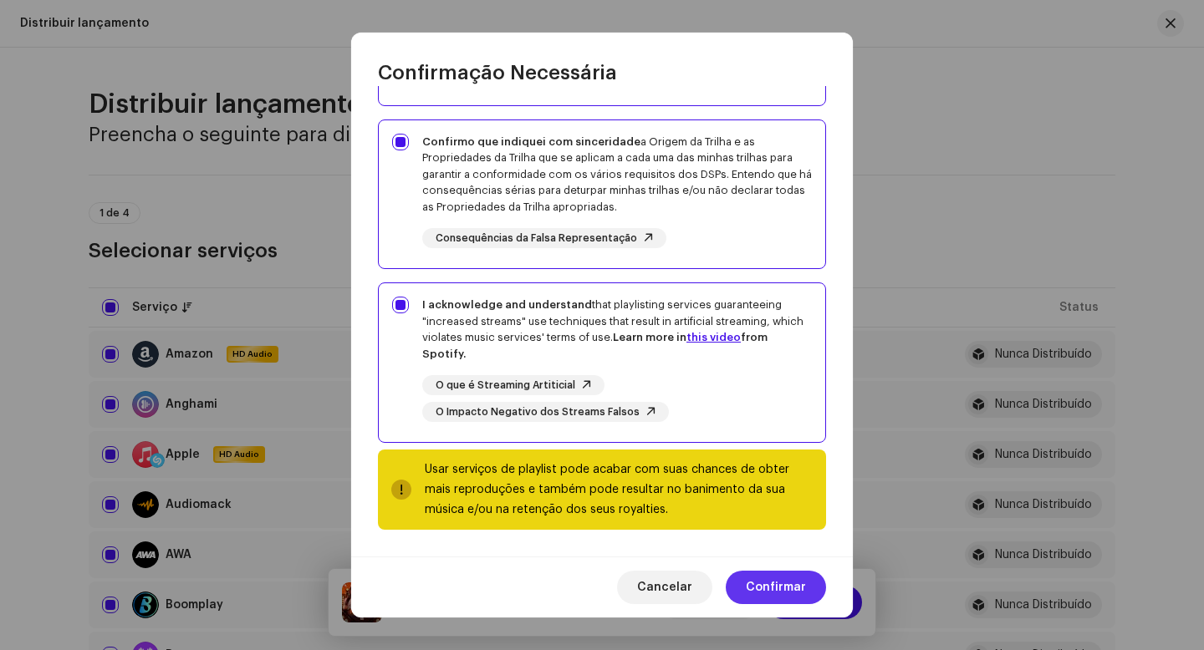
click at [776, 592] on span "Confirmar" at bounding box center [776, 587] width 60 height 33
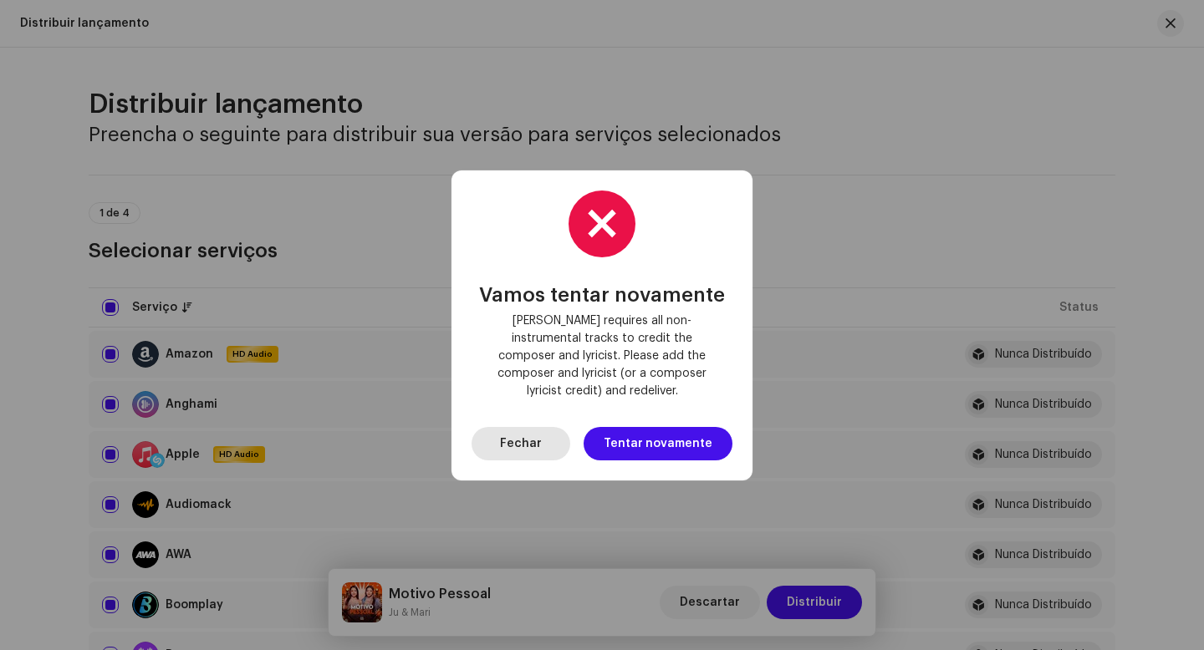
click at [539, 435] on span "Fechar" at bounding box center [521, 443] width 42 height 33
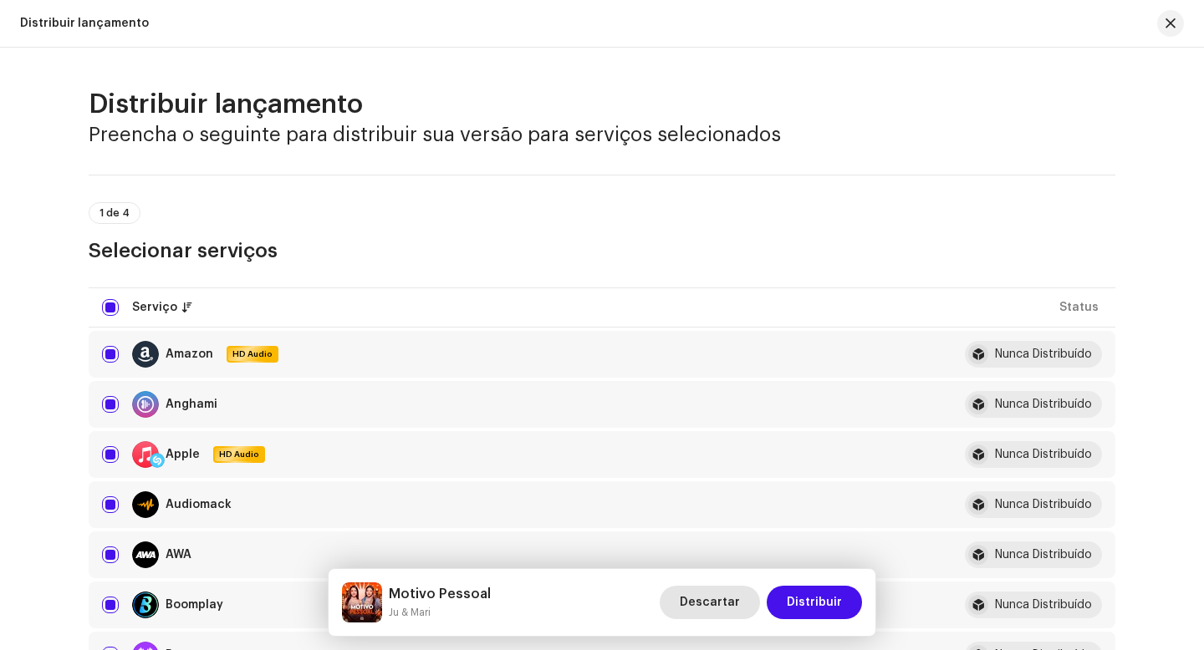
click at [727, 613] on span "Descartar" at bounding box center [710, 602] width 60 height 33
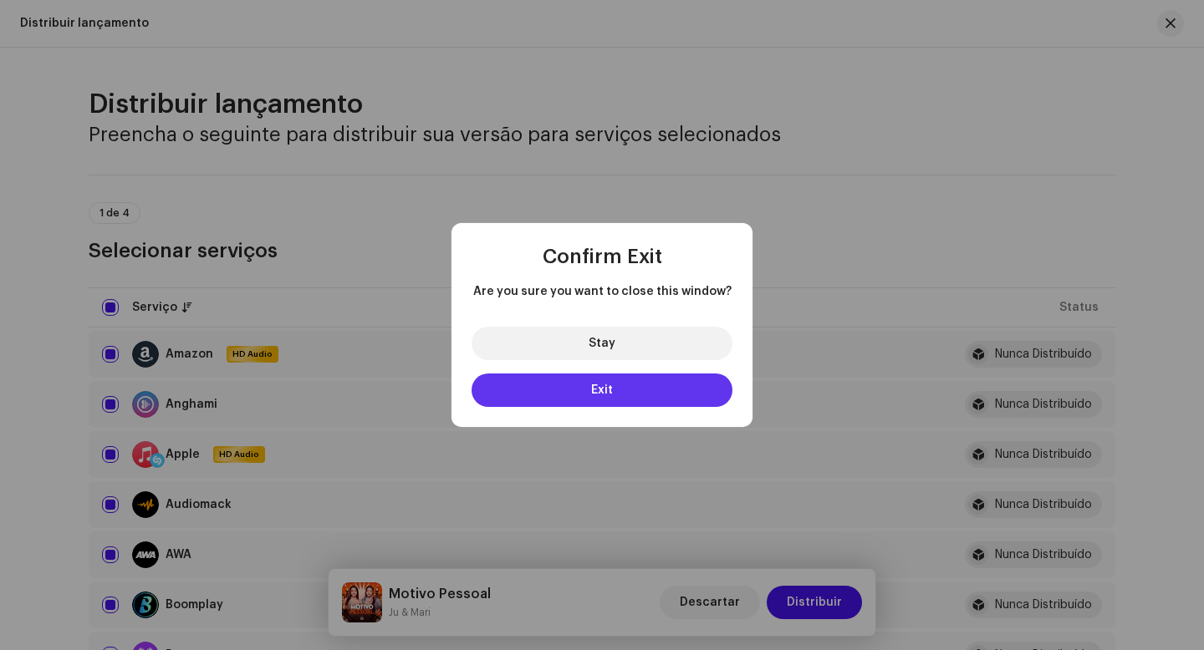
click at [636, 396] on button "Exit" at bounding box center [601, 390] width 261 height 33
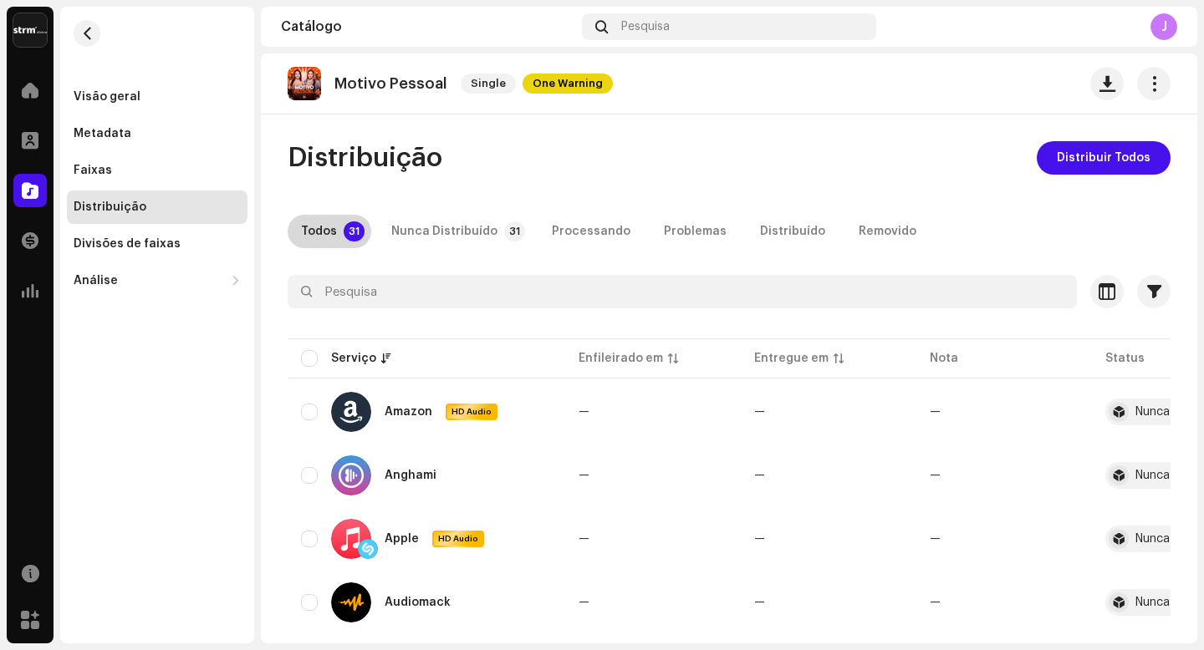
click at [334, 232] on p-tab "Todos 31" at bounding box center [330, 231] width 84 height 33
click at [1103, 165] on span "Distribuir Todos" at bounding box center [1104, 157] width 94 height 33
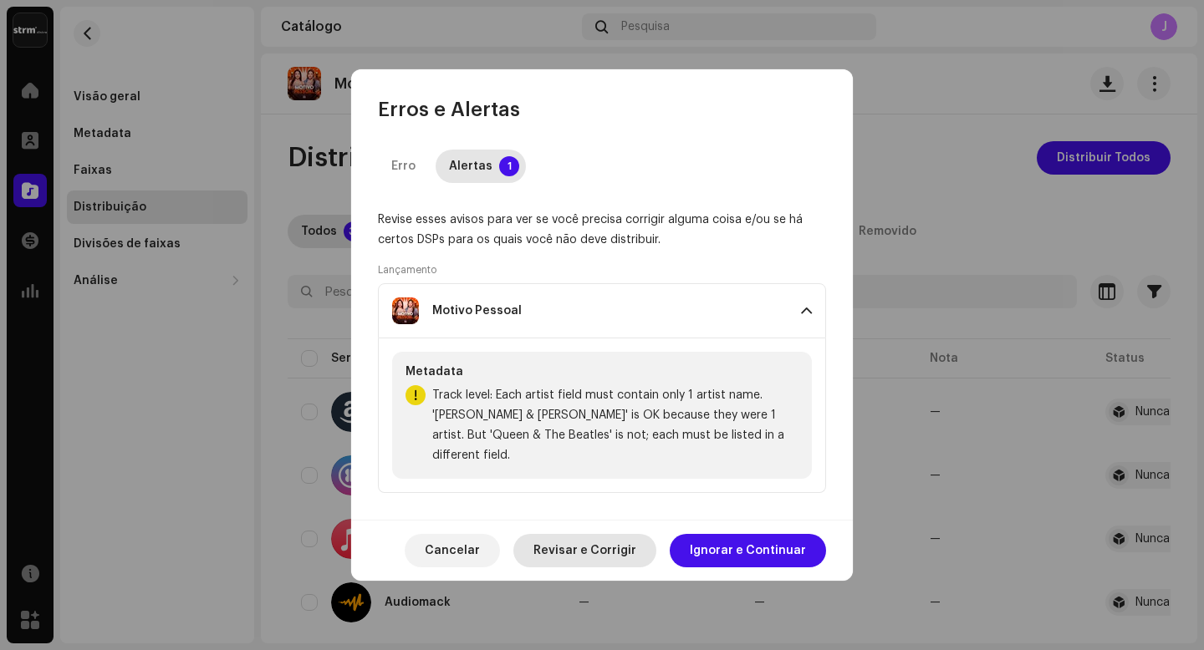
click at [624, 543] on span "Revisar e Corrigir" at bounding box center [584, 550] width 103 height 33
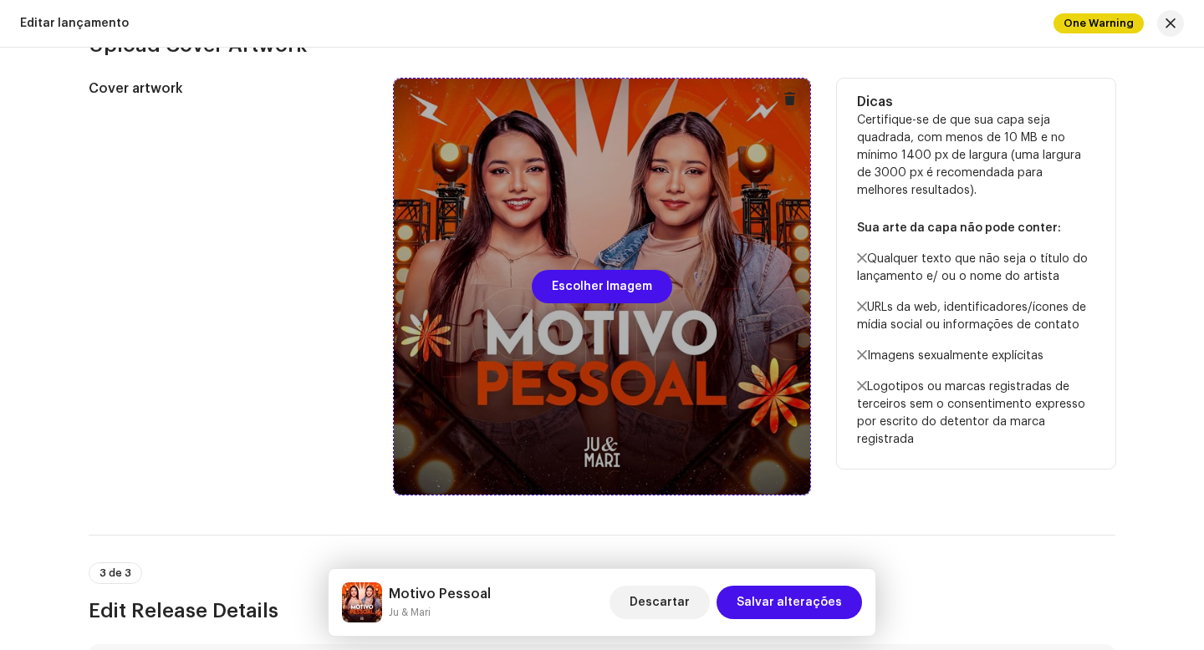
scroll to position [283, 0]
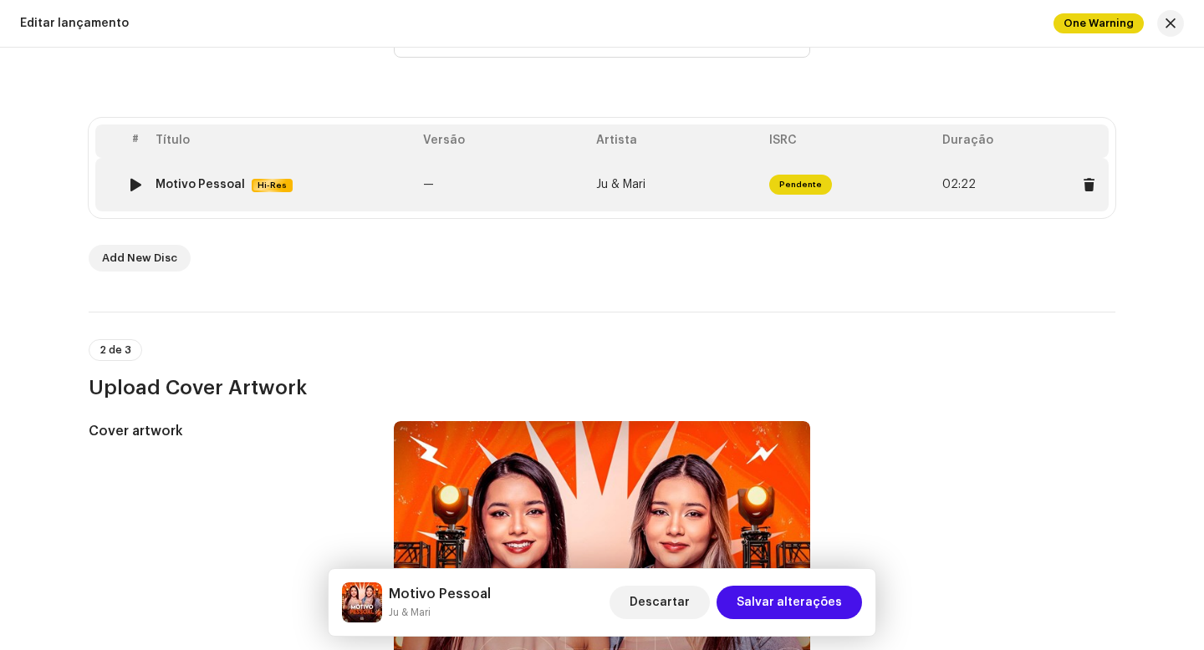
click at [804, 178] on span "Pendente" at bounding box center [800, 185] width 63 height 20
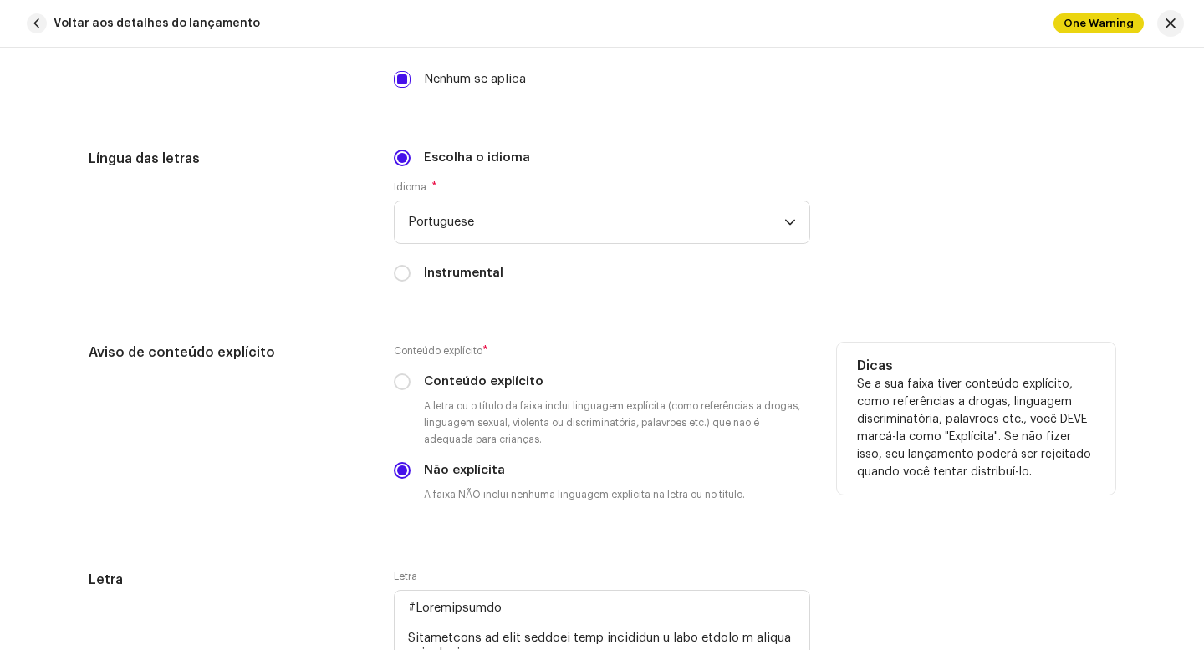
scroll to position [3217, 0]
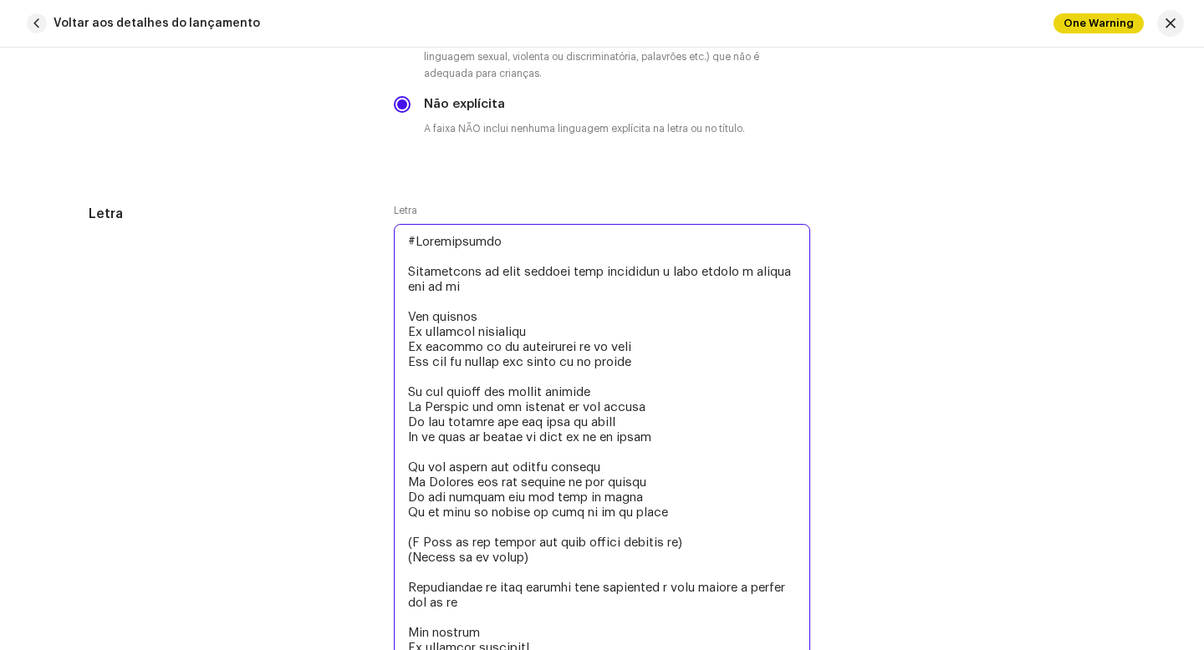
click at [410, 247] on textarea at bounding box center [602, 535] width 416 height 622
drag, startPoint x: 497, startPoint y: 249, endPoint x: 333, endPoint y: 232, distance: 164.7
click at [334, 232] on div "Letra Letra" at bounding box center [602, 536] width 1027 height 665
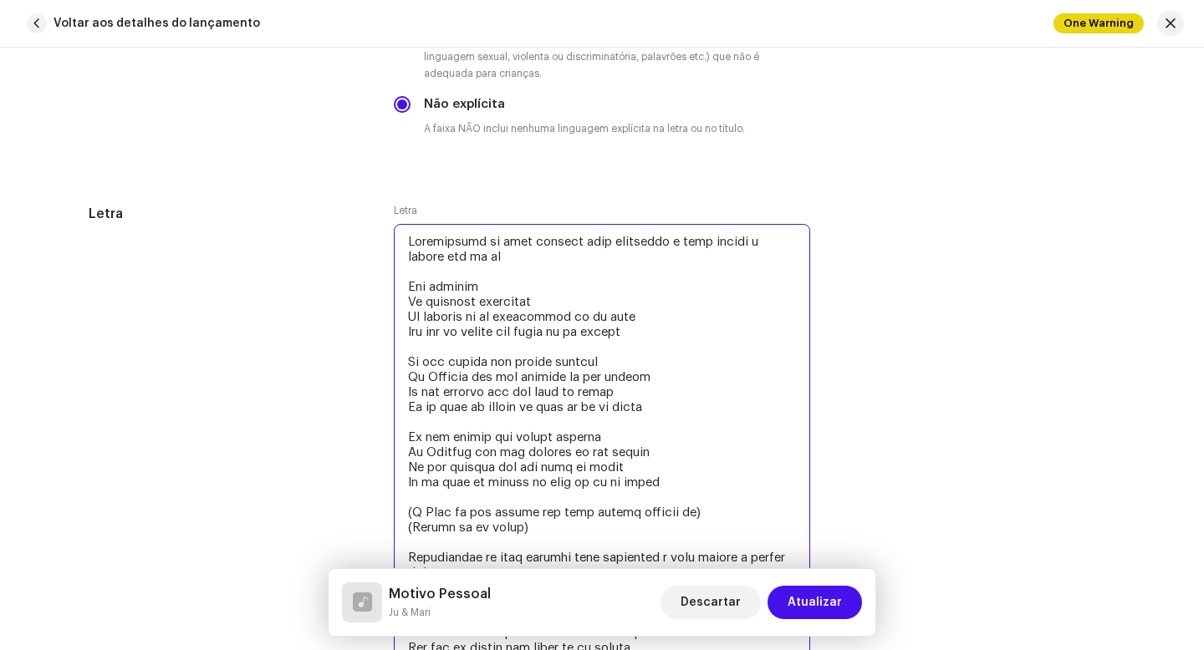
click at [405, 275] on textarea at bounding box center [602, 535] width 416 height 622
drag, startPoint x: 627, startPoint y: 415, endPoint x: 709, endPoint y: 426, distance: 82.6
click at [639, 419] on textarea at bounding box center [602, 520] width 416 height 592
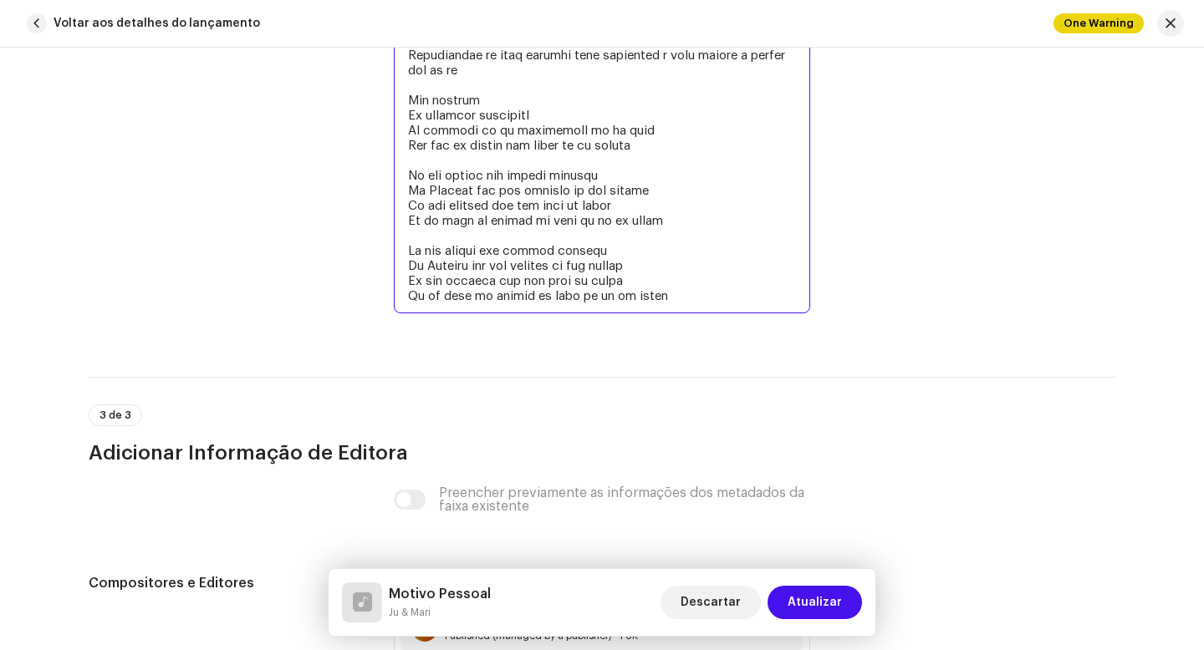
scroll to position [4206, 0]
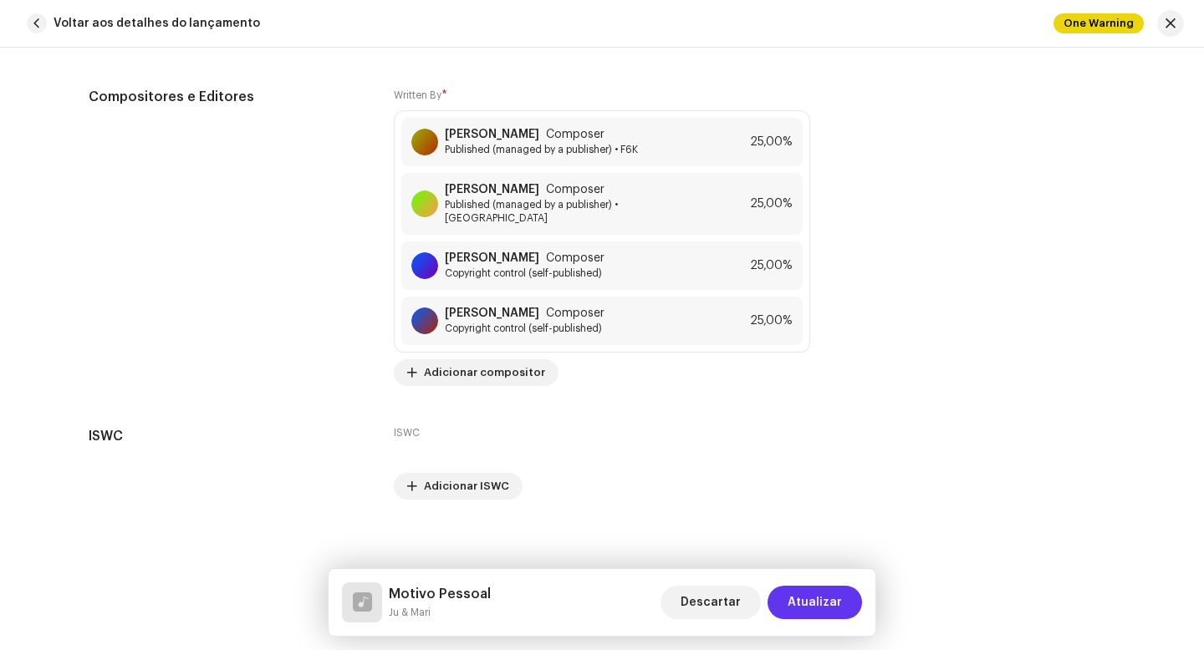
type textarea "Loremipsumd si amet consect adip elitseddo e temp incidi u labore etd ma al Eni…"
click at [814, 608] on span "Atualizar" at bounding box center [814, 602] width 54 height 33
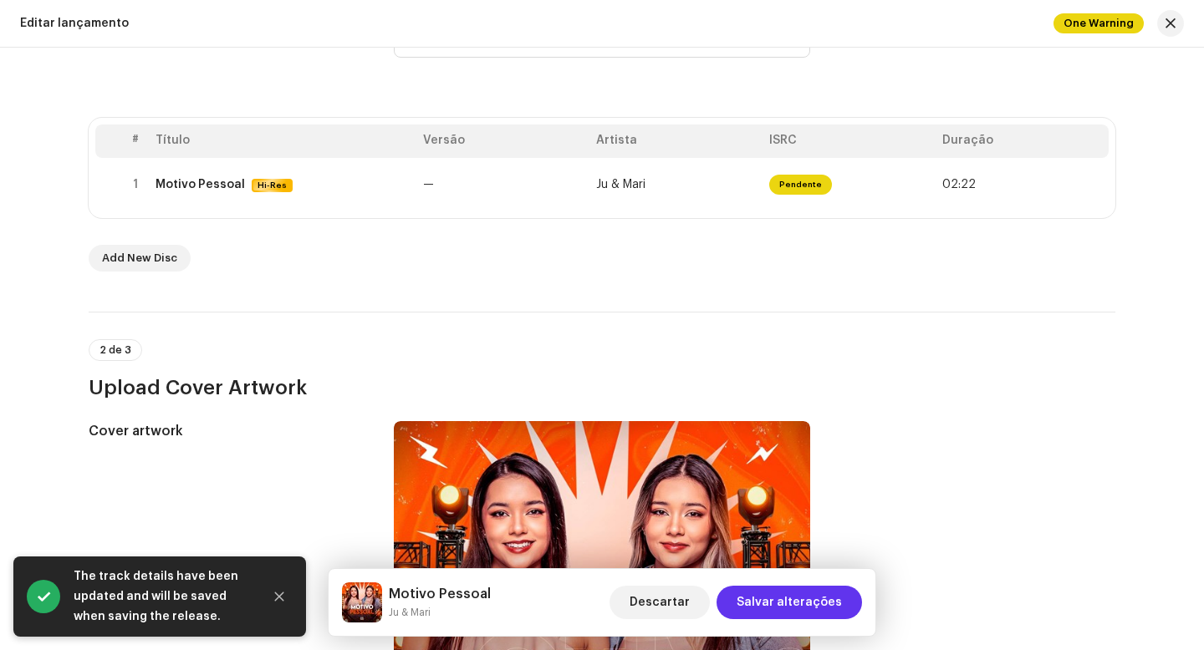
click at [773, 606] on span "Salvar alterações" at bounding box center [788, 602] width 105 height 33
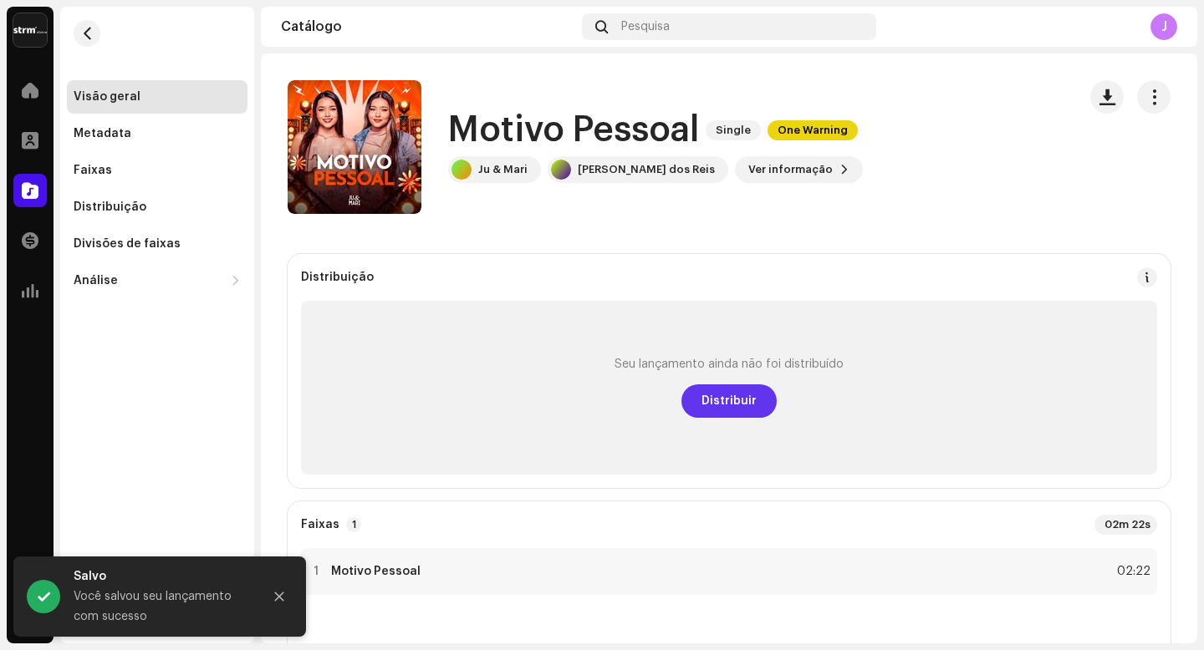
click at [747, 407] on span "Distribuir" at bounding box center [728, 401] width 55 height 33
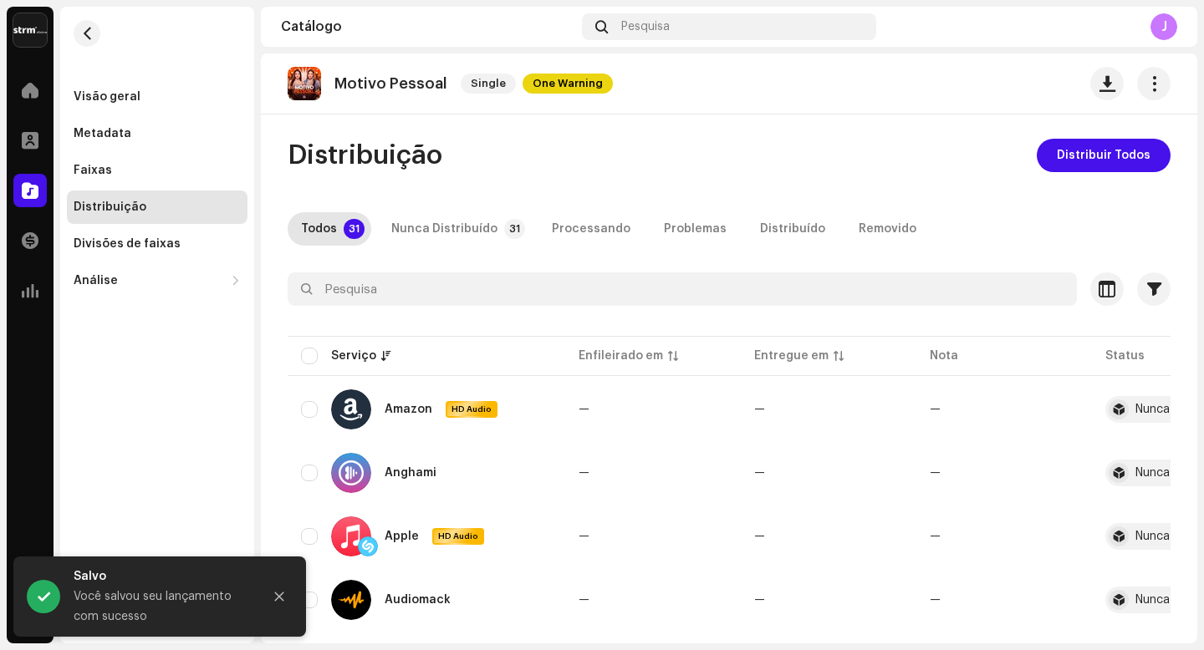
scroll to position [3, 0]
click at [298, 229] on p-tab "Todos 31" at bounding box center [330, 227] width 84 height 33
click at [1079, 155] on span "Distribuir Todos" at bounding box center [1104, 154] width 94 height 33
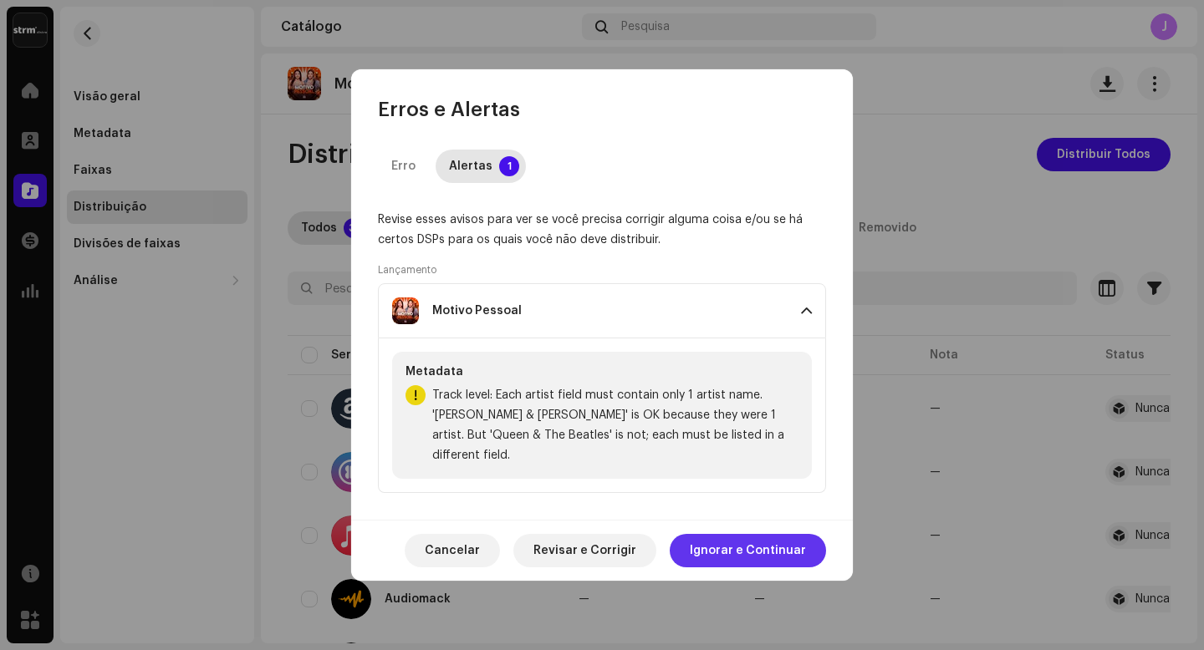
click at [745, 548] on span "Ignorar e Continuar" at bounding box center [748, 550] width 116 height 33
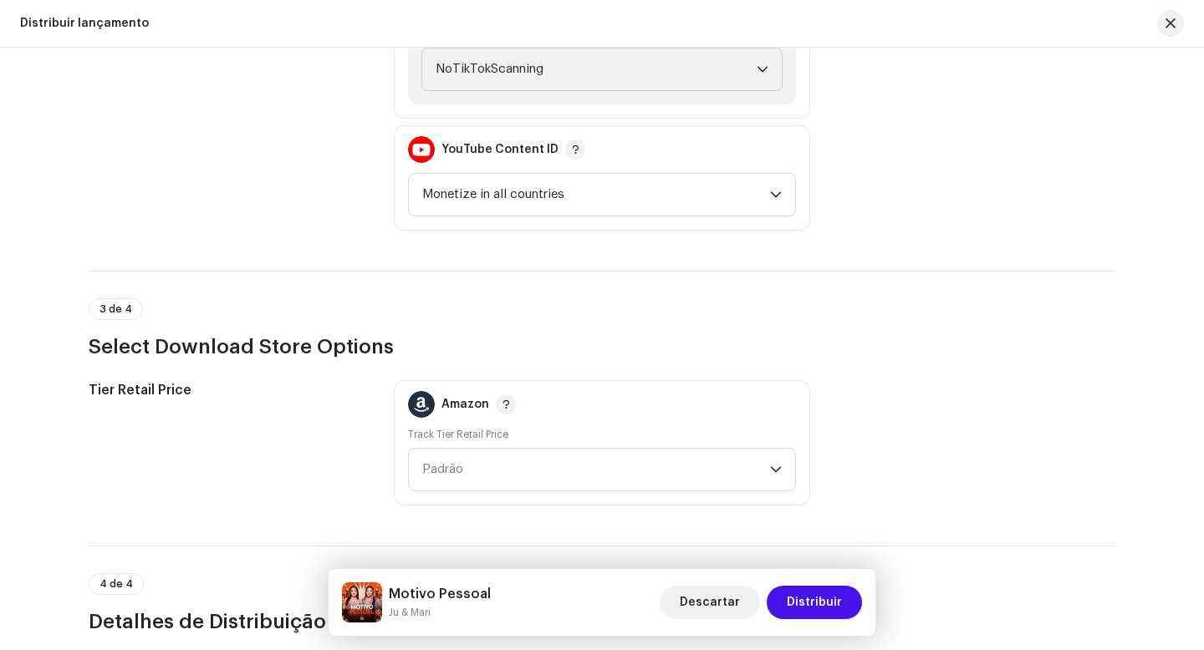
scroll to position [1829, 0]
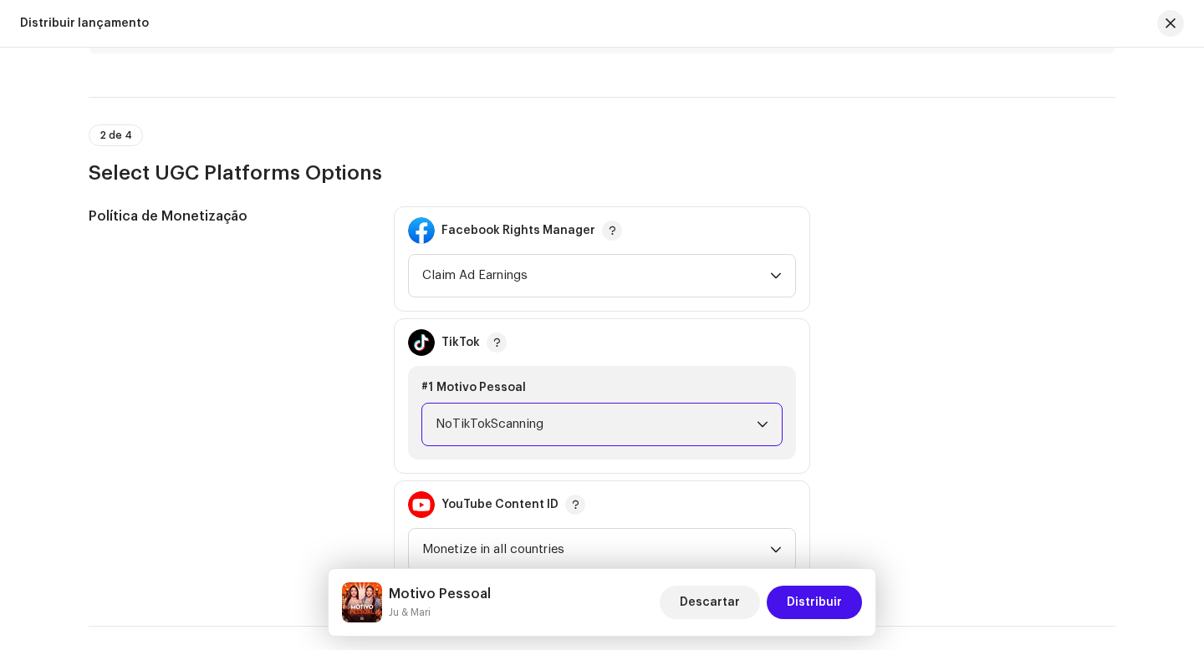
click at [702, 437] on span "NoTikTokScanning" at bounding box center [596, 425] width 321 height 42
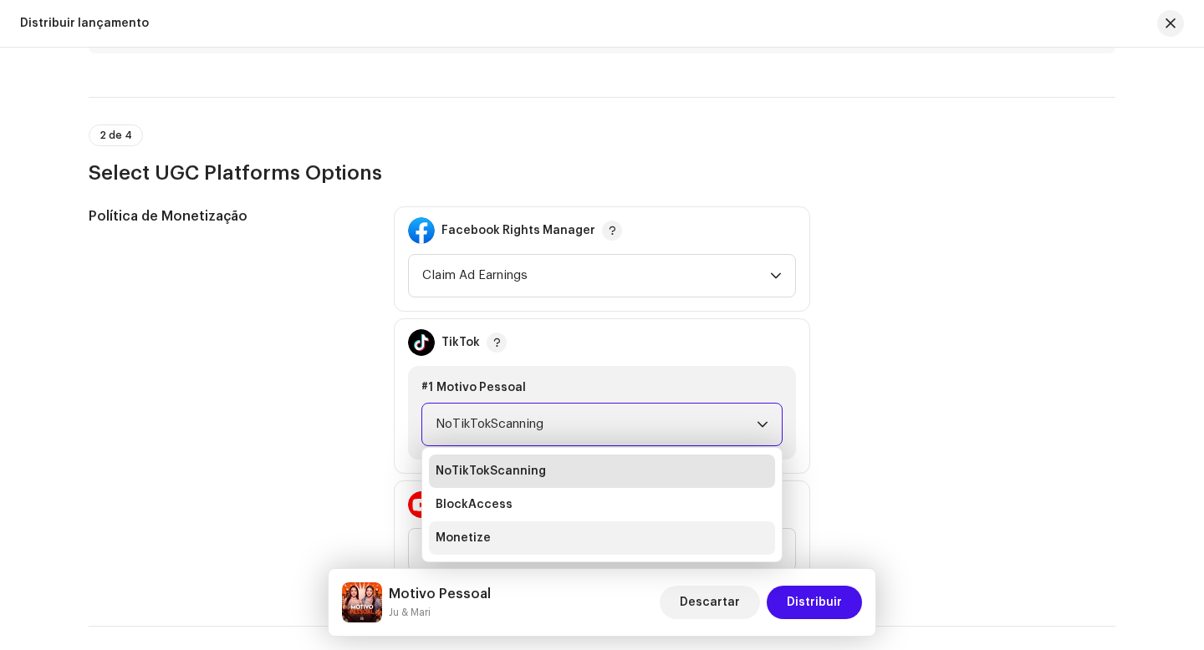
click at [479, 545] on span "Monetize" at bounding box center [463, 538] width 55 height 17
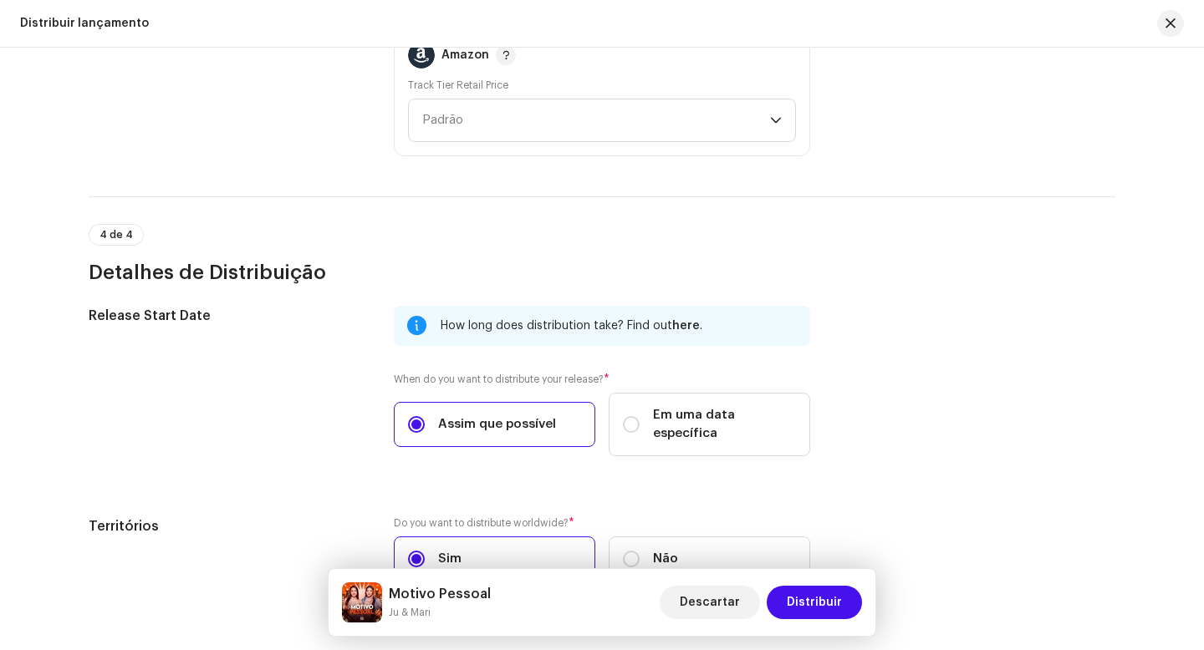
scroll to position [2628, 0]
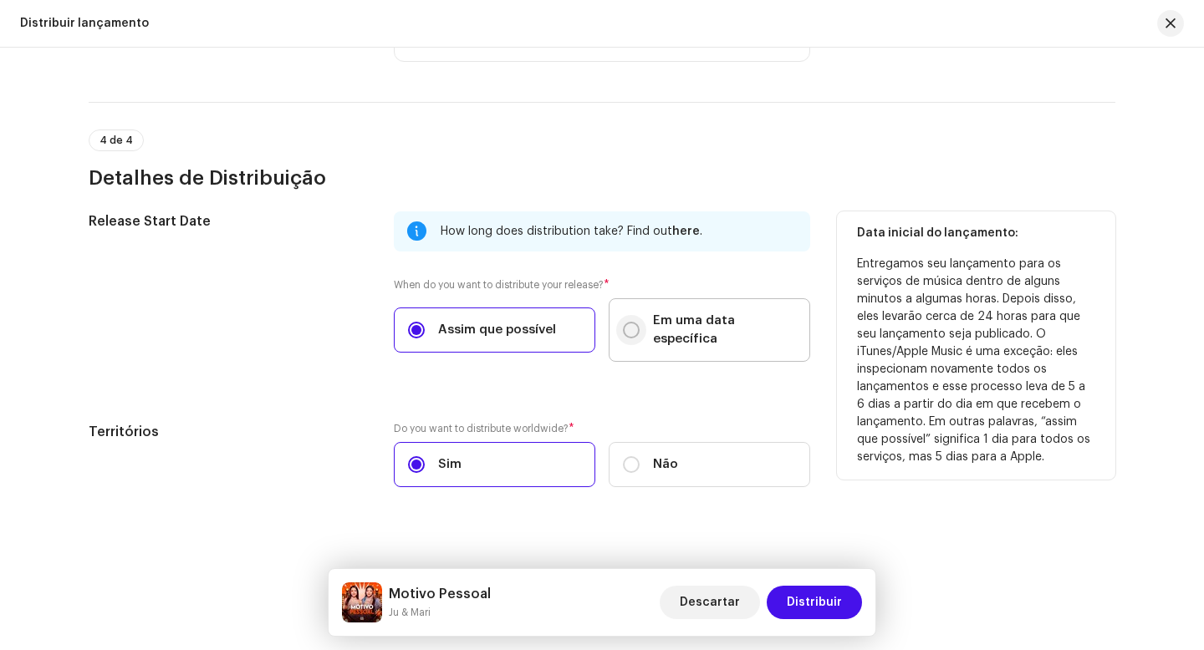
click at [630, 326] on input "Em uma data específica" at bounding box center [631, 330] width 17 height 17
radio input "true"
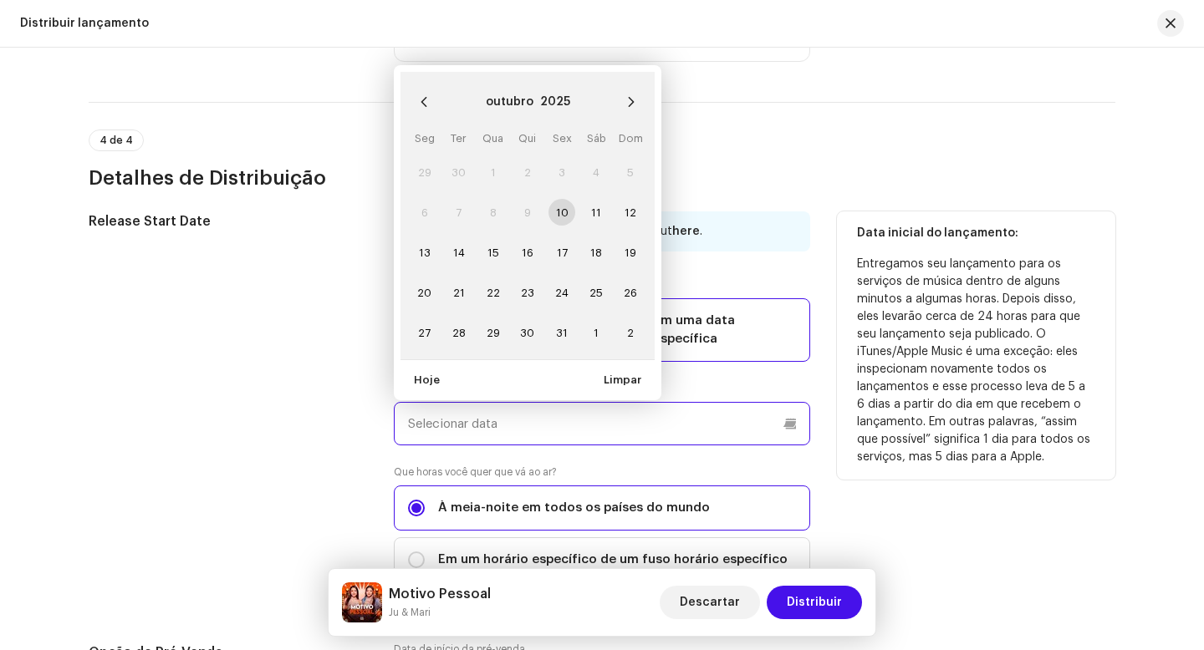
click at [502, 413] on input "text" at bounding box center [602, 423] width 416 height 43
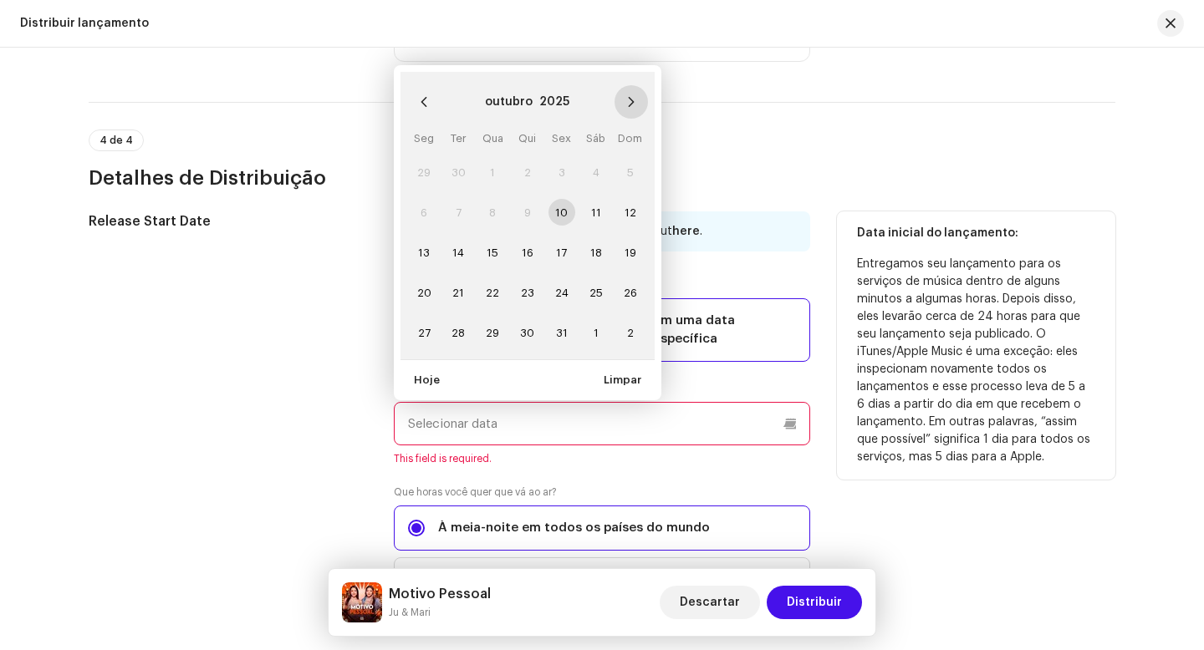
click at [629, 90] on button "Next Month" at bounding box center [630, 101] width 33 height 33
click at [526, 199] on span "6" at bounding box center [527, 212] width 27 height 27
type input "[DATE]"
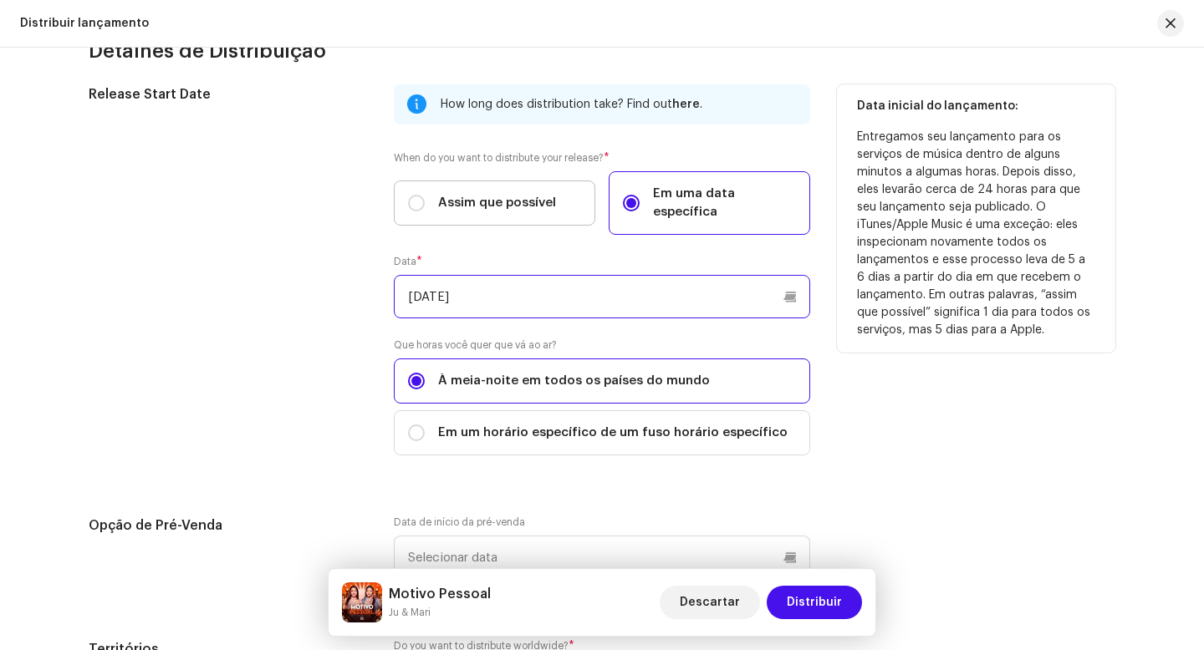
scroll to position [2782, 0]
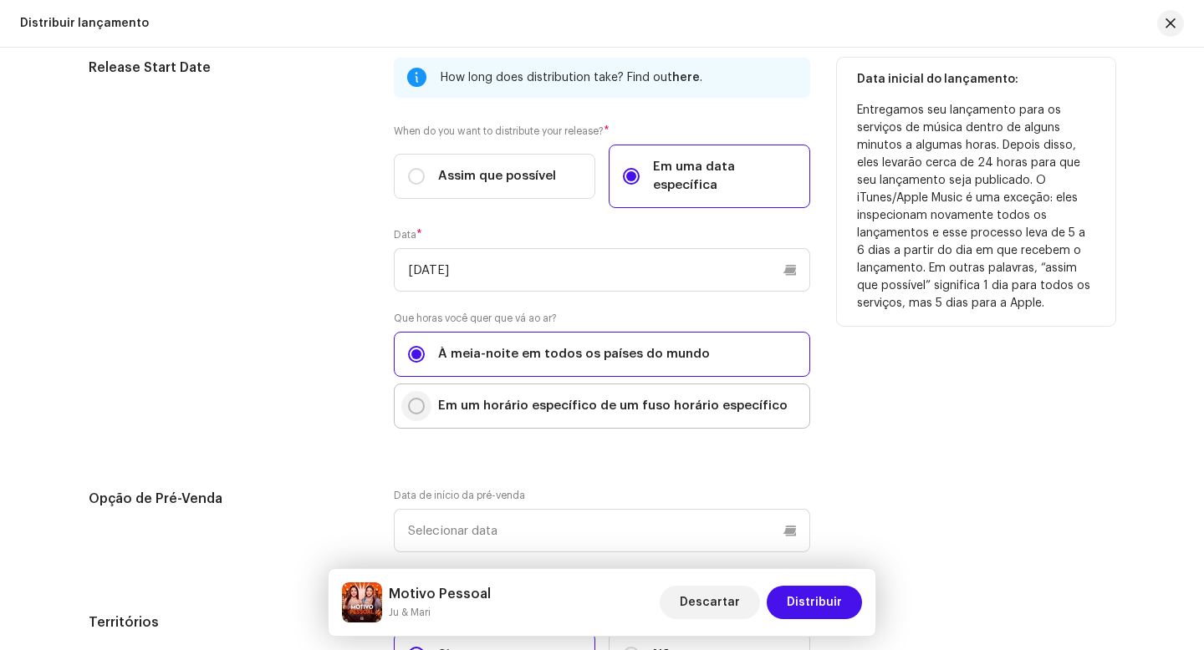
click at [416, 398] on input "Em um horário específico de um fuso horário específico" at bounding box center [416, 406] width 17 height 17
radio input "true"
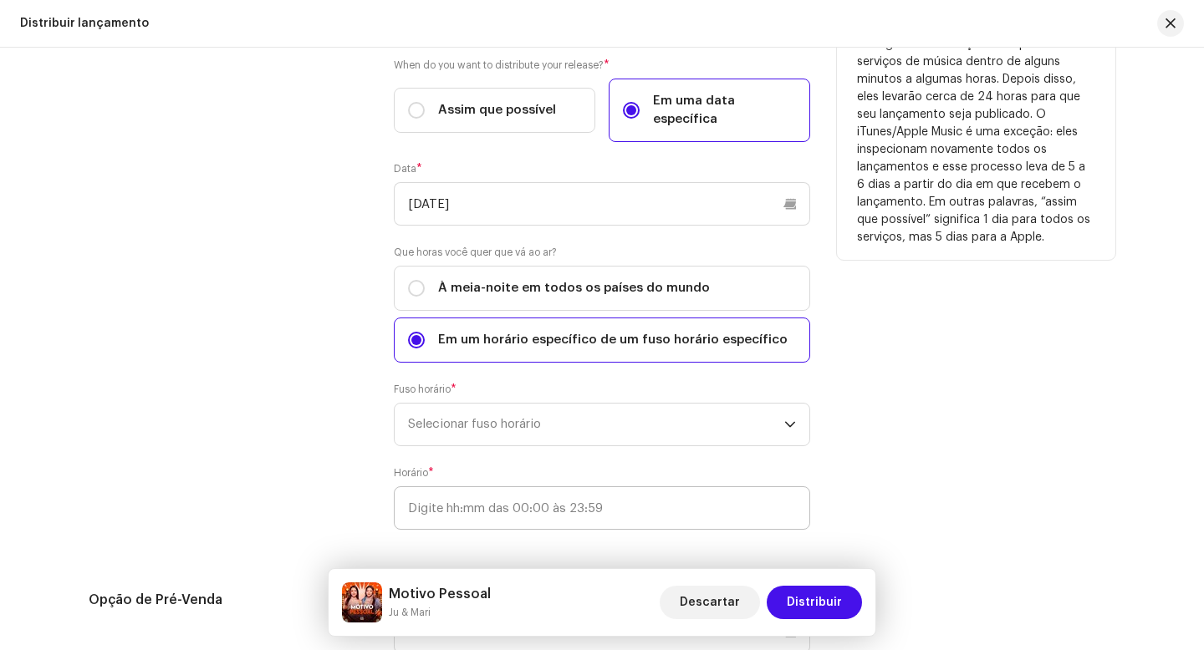
scroll to position [2946, 0]
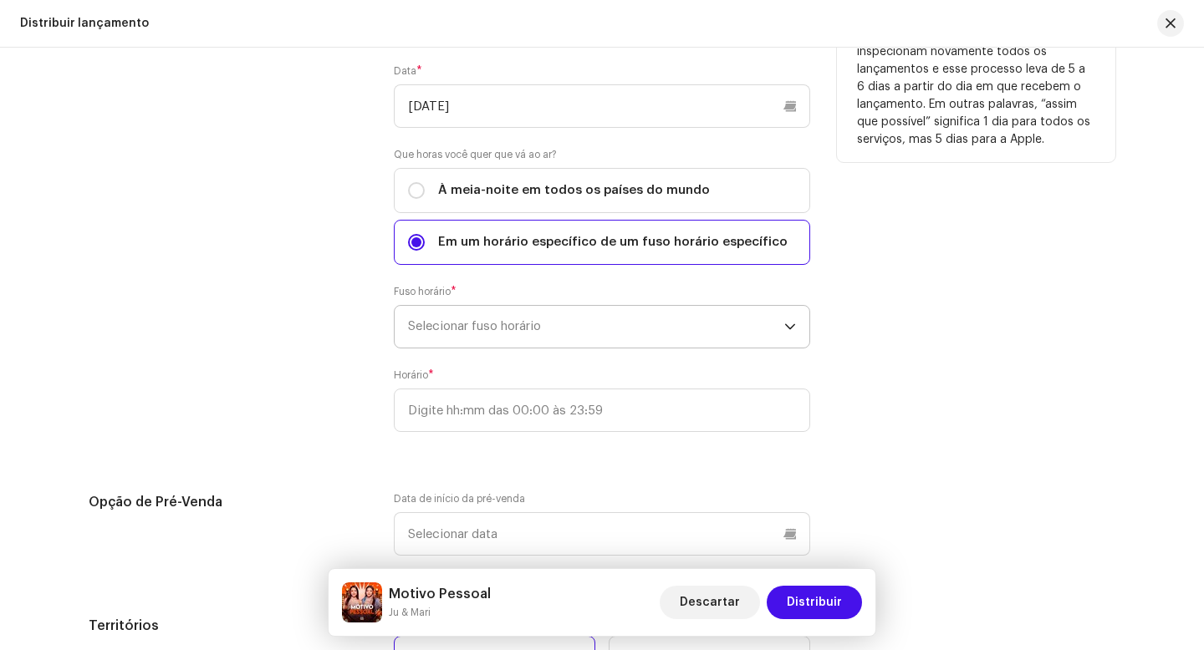
click at [446, 314] on span "Selecionar fuso horário" at bounding box center [596, 327] width 376 height 42
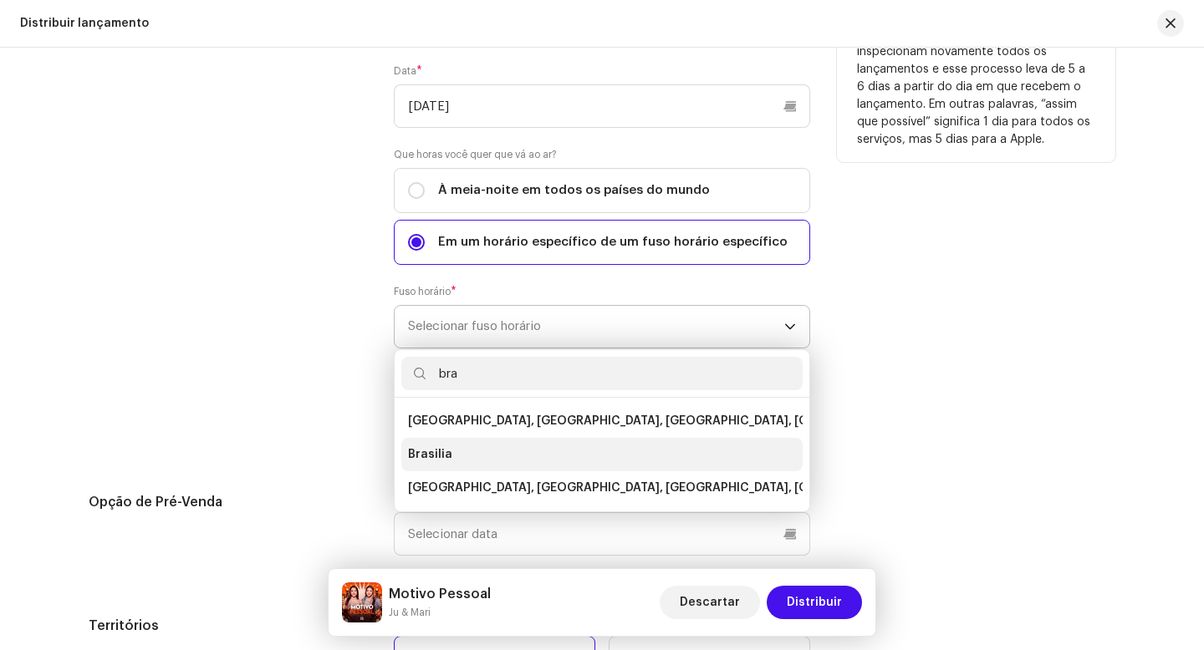
type input "bra"
click at [441, 446] on span "Brasilia" at bounding box center [430, 454] width 44 height 17
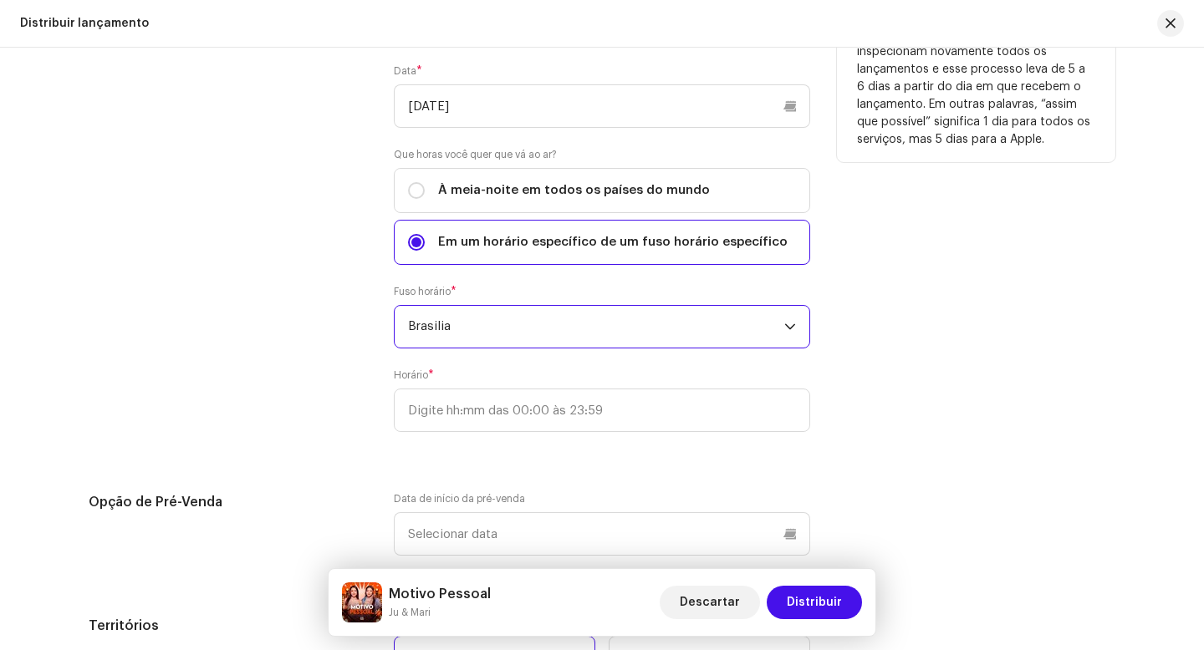
scroll to position [3142, 0]
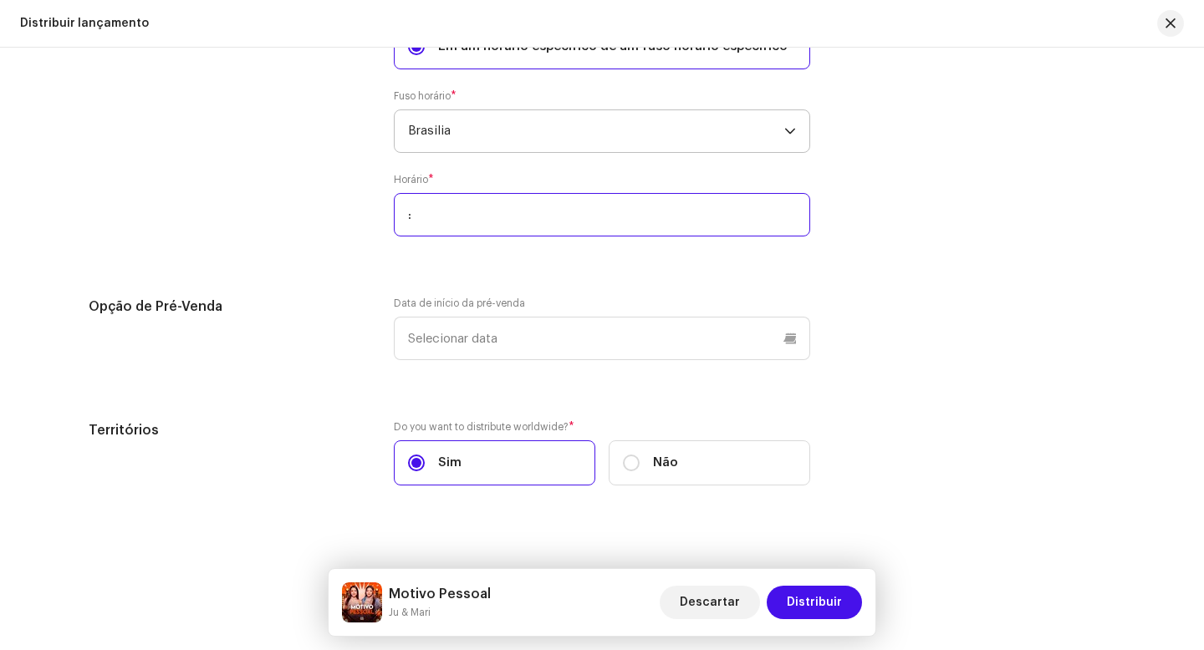
click at [475, 193] on input ":" at bounding box center [602, 214] width 416 height 43
type input "21:00"
click at [813, 601] on span "Distribuir" at bounding box center [814, 602] width 55 height 33
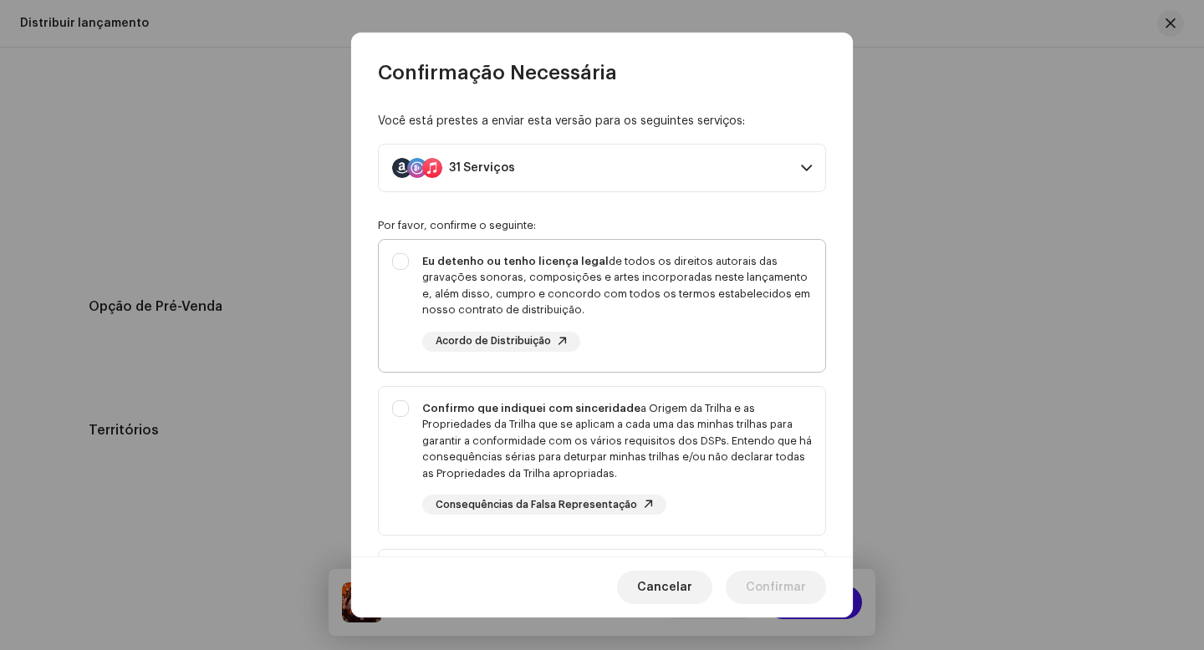
click at [402, 264] on div "Eu detenho ou tenho licença legal de todos os direitos autorais das gravações s…" at bounding box center [602, 302] width 446 height 125
checkbox input "true"
click at [400, 413] on div "Confirmo que indiquei com sinceridade a Origem da Trilha e as Propriedades da T…" at bounding box center [602, 458] width 446 height 142
checkbox input "true"
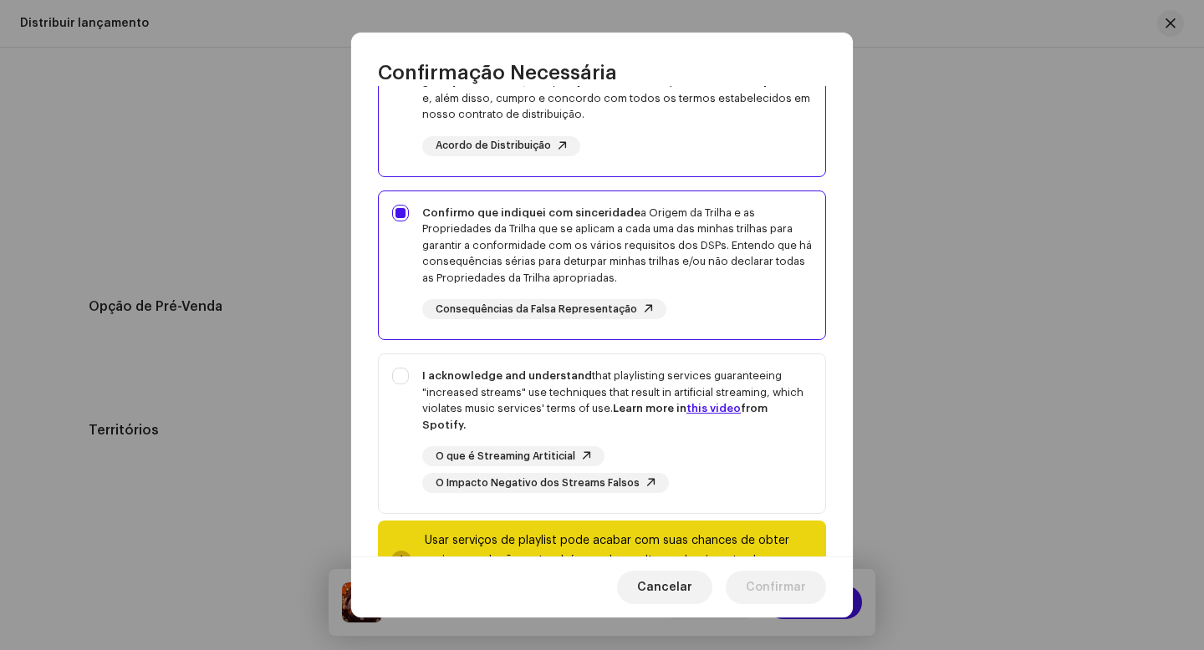
scroll to position [267, 0]
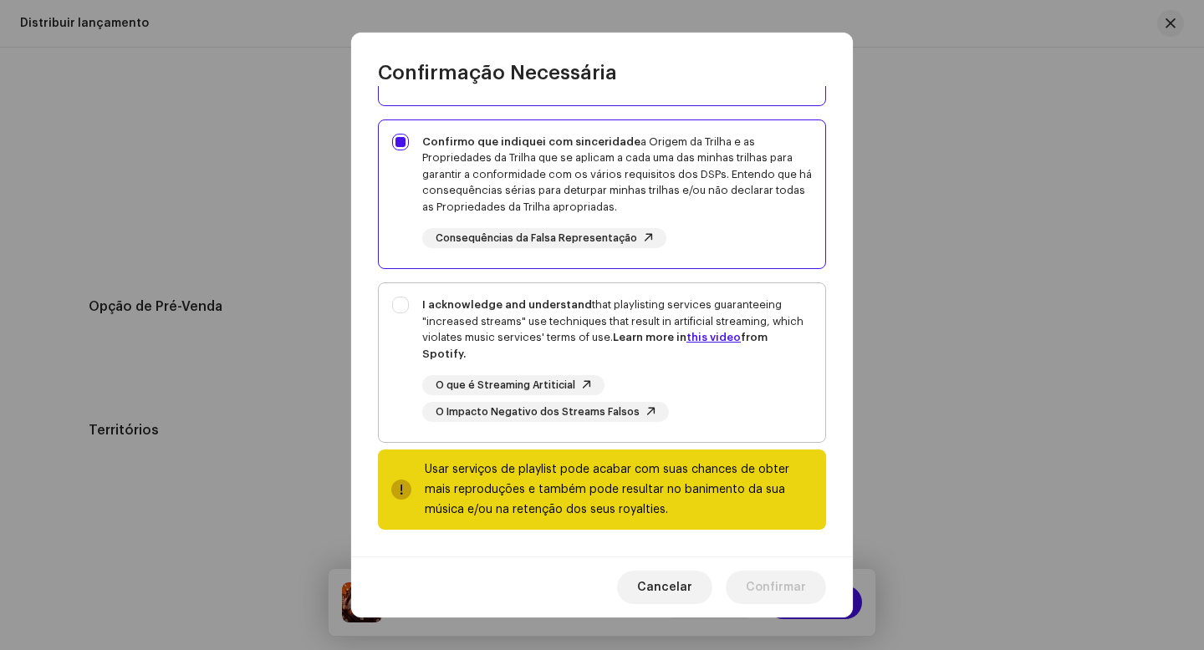
click at [405, 307] on div "I acknowledge and understand that playlisting services guaranteeing "increased …" at bounding box center [602, 359] width 446 height 152
checkbox input "true"
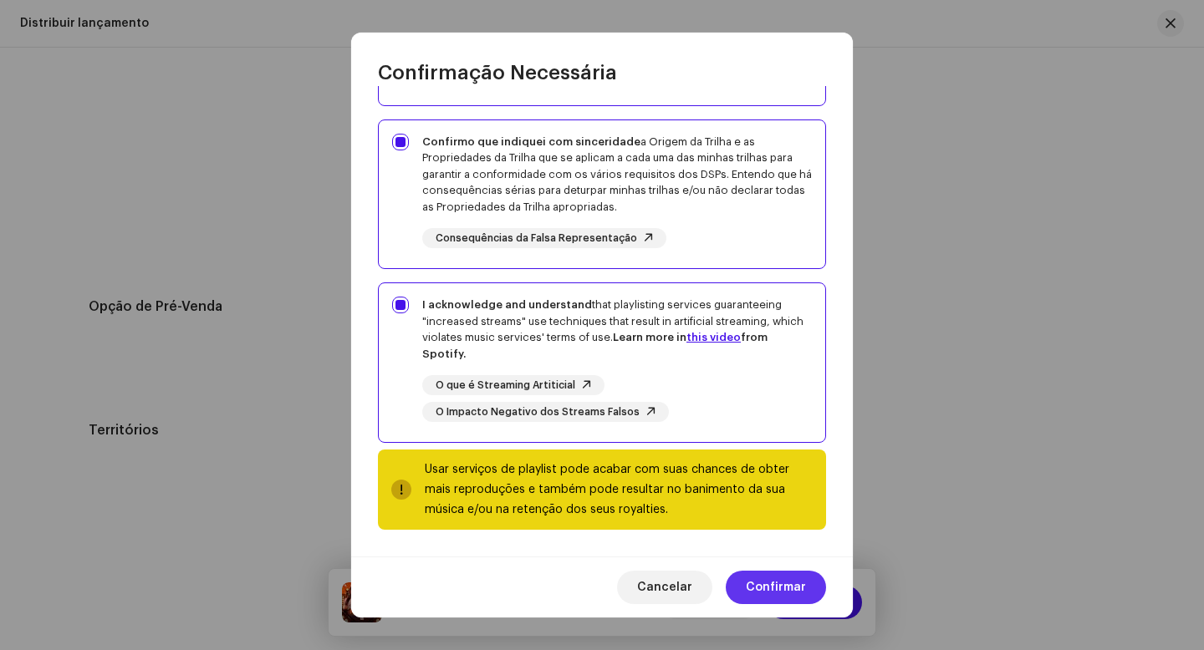
click at [781, 589] on span "Confirmar" at bounding box center [776, 587] width 60 height 33
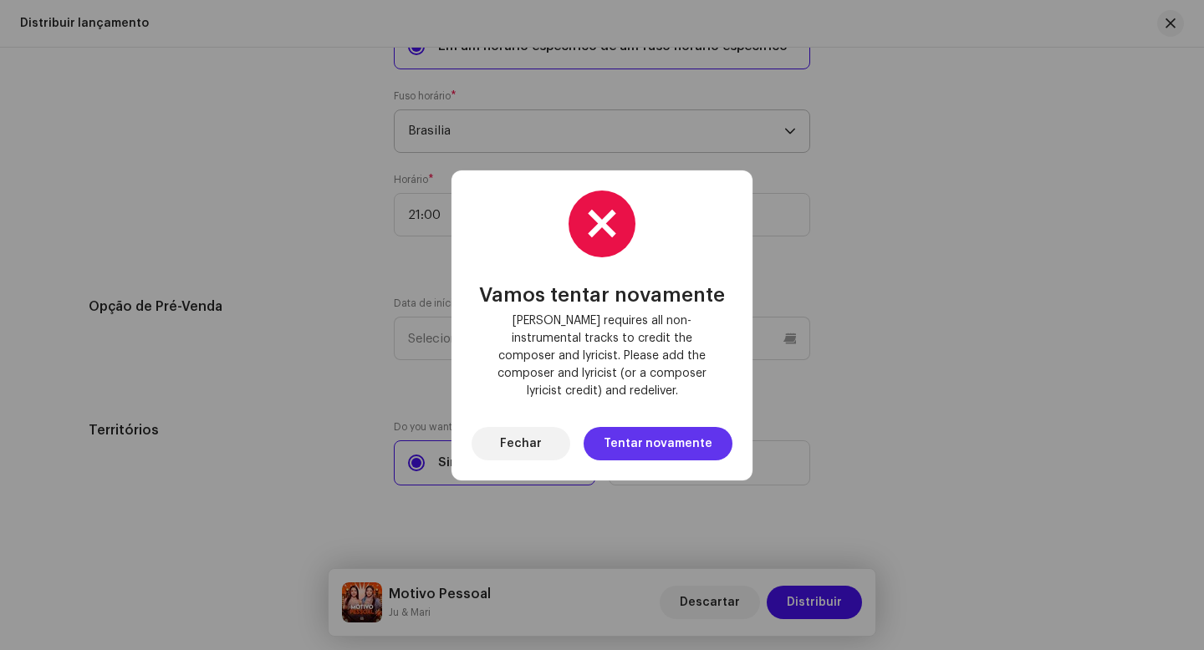
click at [702, 440] on span "Tentar novamente" at bounding box center [658, 443] width 109 height 33
click at [527, 431] on span "Fechar" at bounding box center [521, 443] width 42 height 33
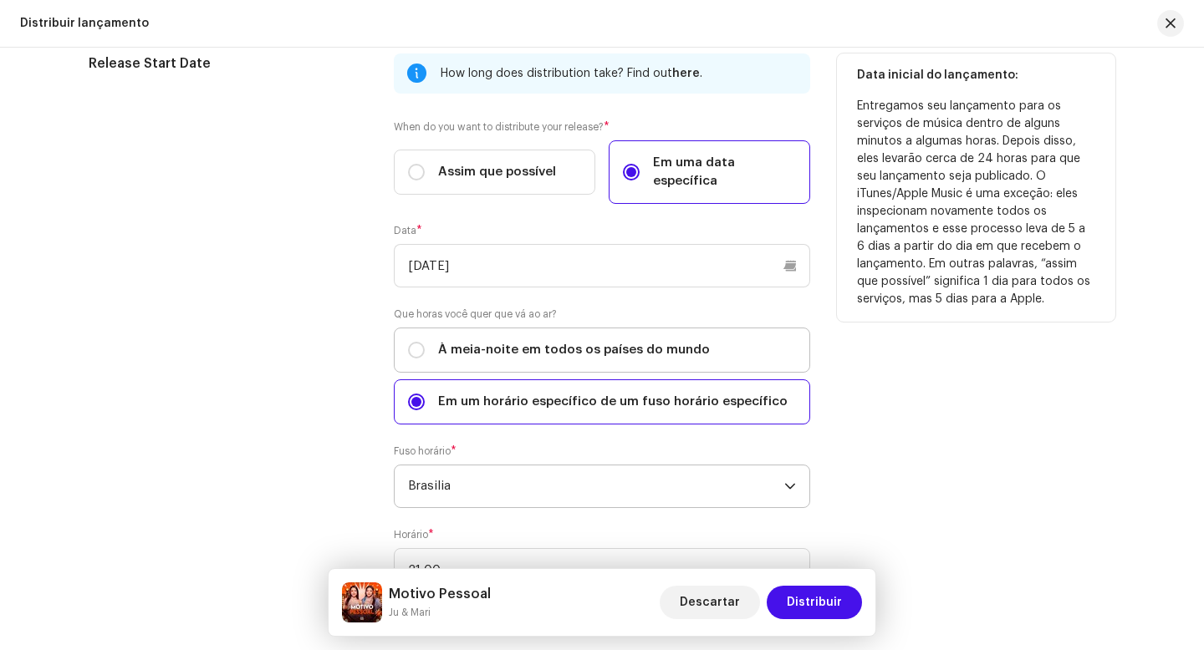
scroll to position [2241, 0]
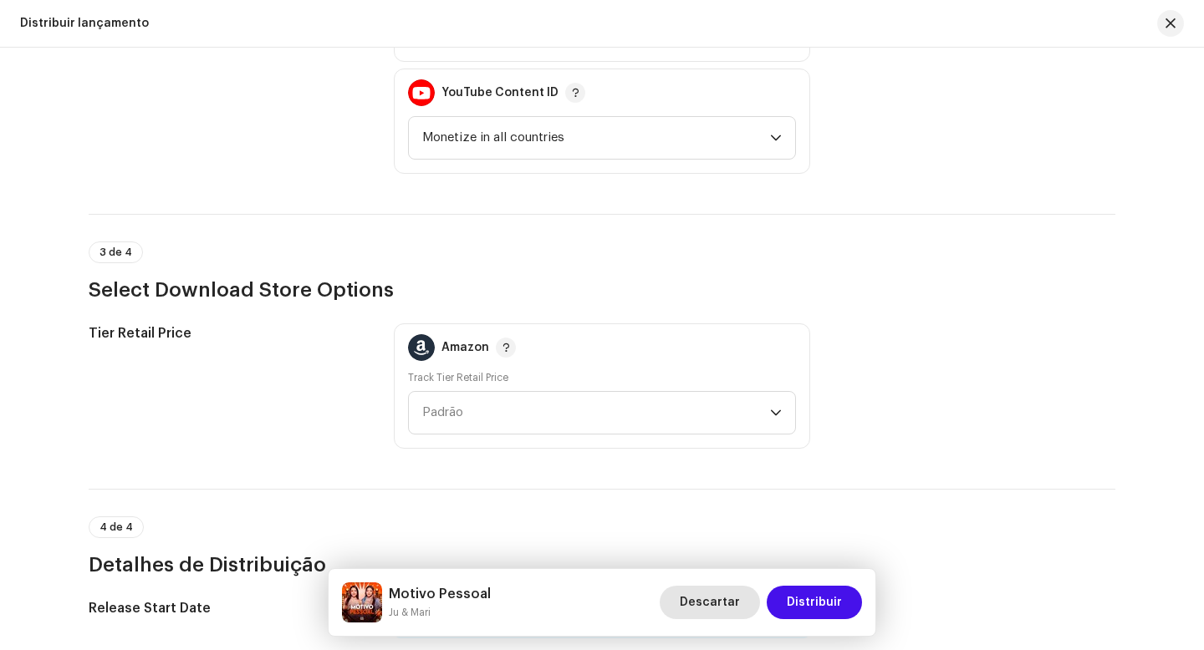
click at [726, 605] on span "Descartar" at bounding box center [710, 602] width 60 height 33
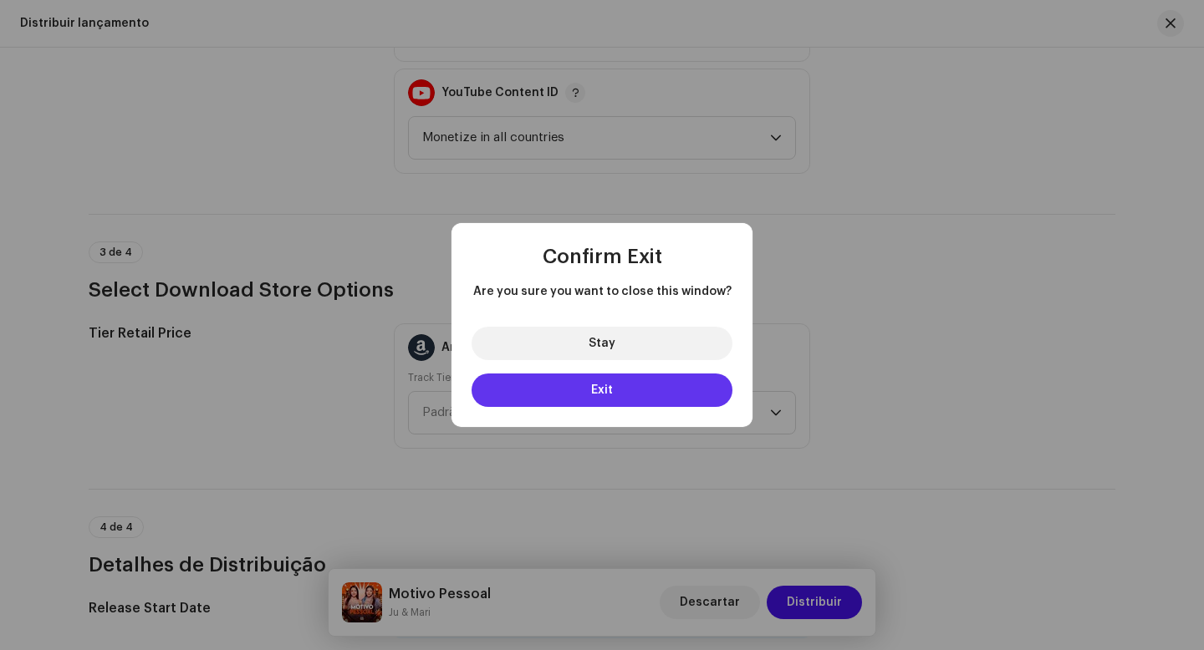
click at [614, 392] on button "Exit" at bounding box center [601, 390] width 261 height 33
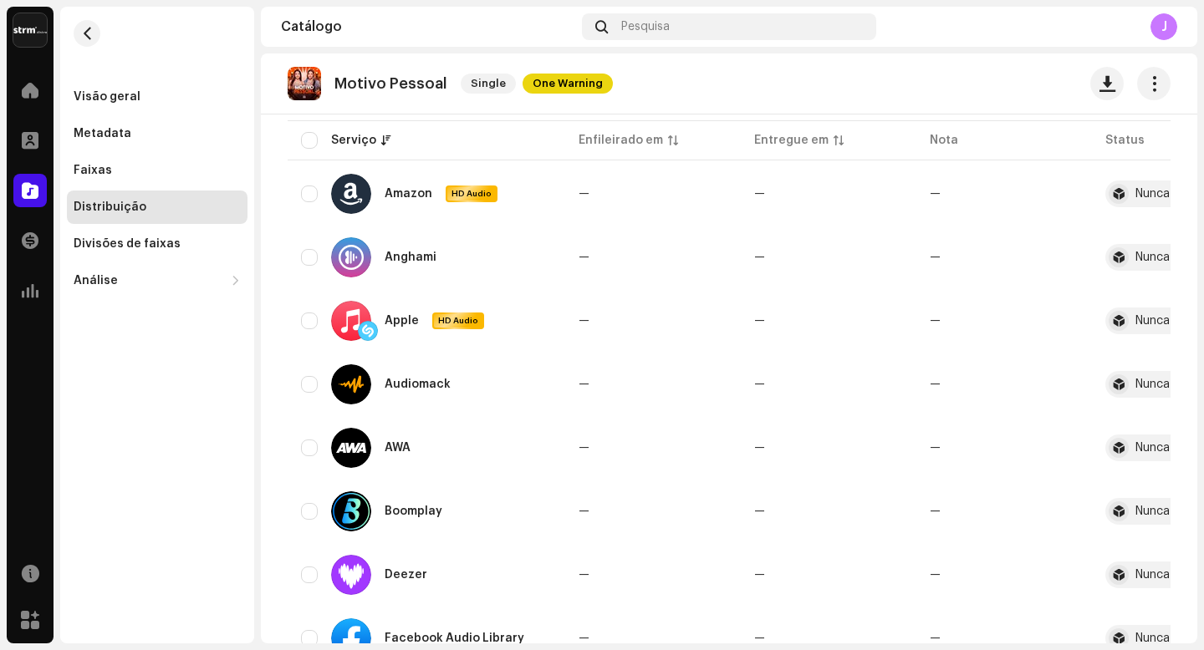
scroll to position [0, 0]
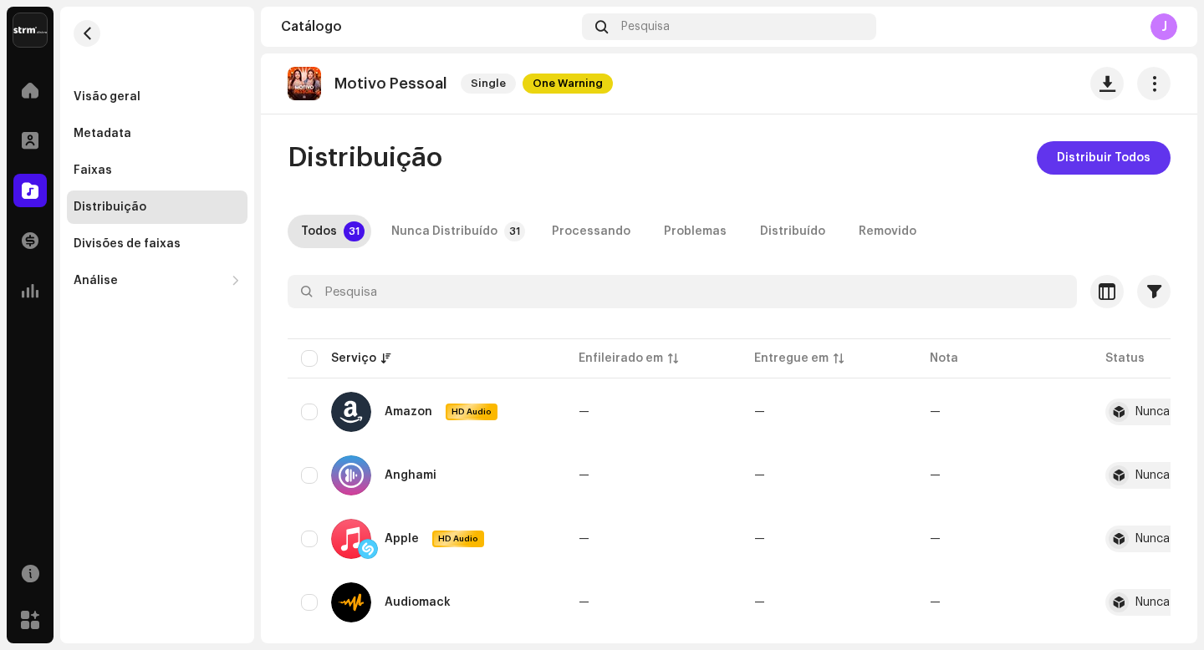
click at [1093, 166] on span "Distribuir Todos" at bounding box center [1104, 157] width 94 height 33
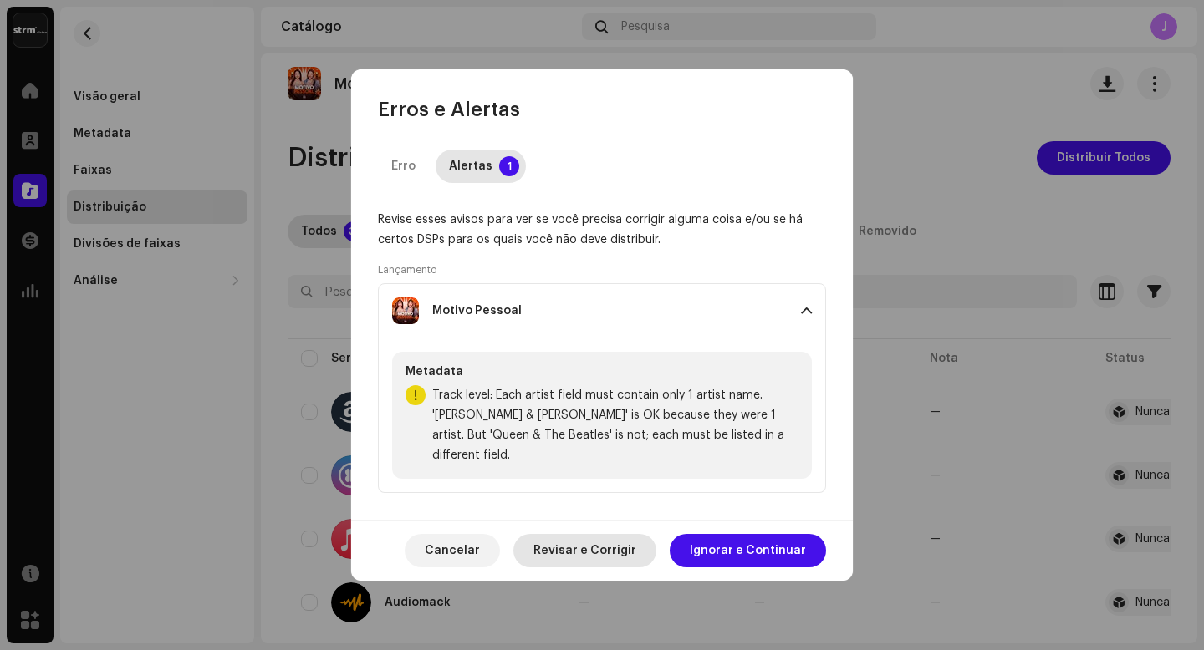
click at [630, 538] on span "Revisar e Corrigir" at bounding box center [584, 550] width 103 height 33
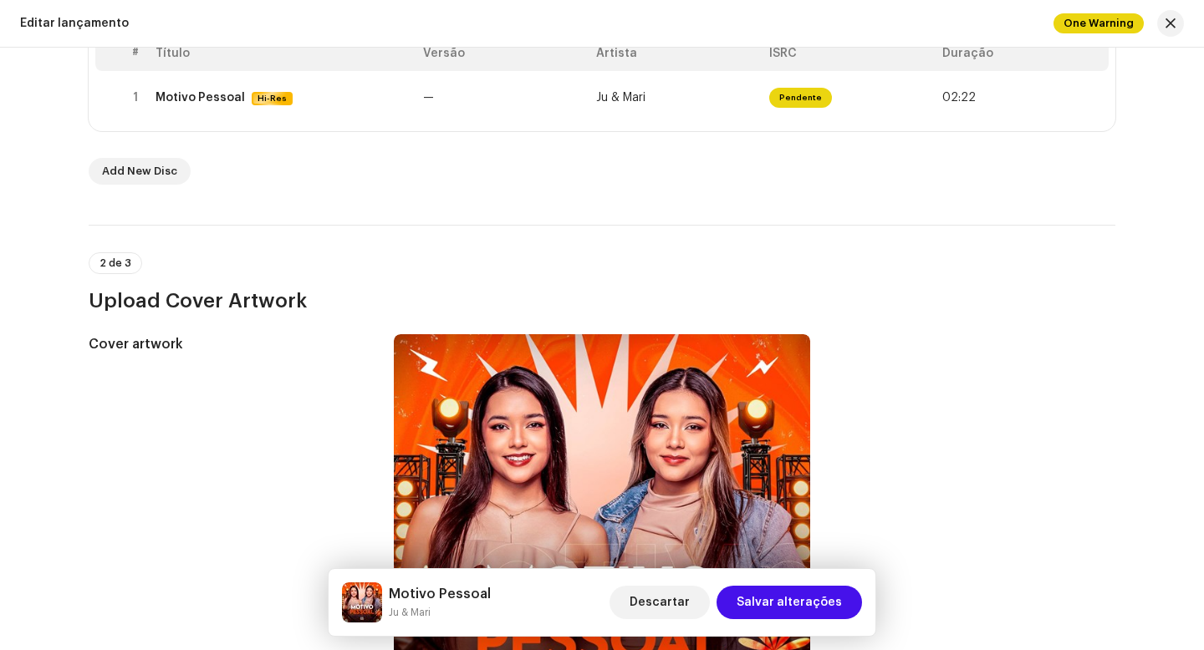
scroll to position [302, 0]
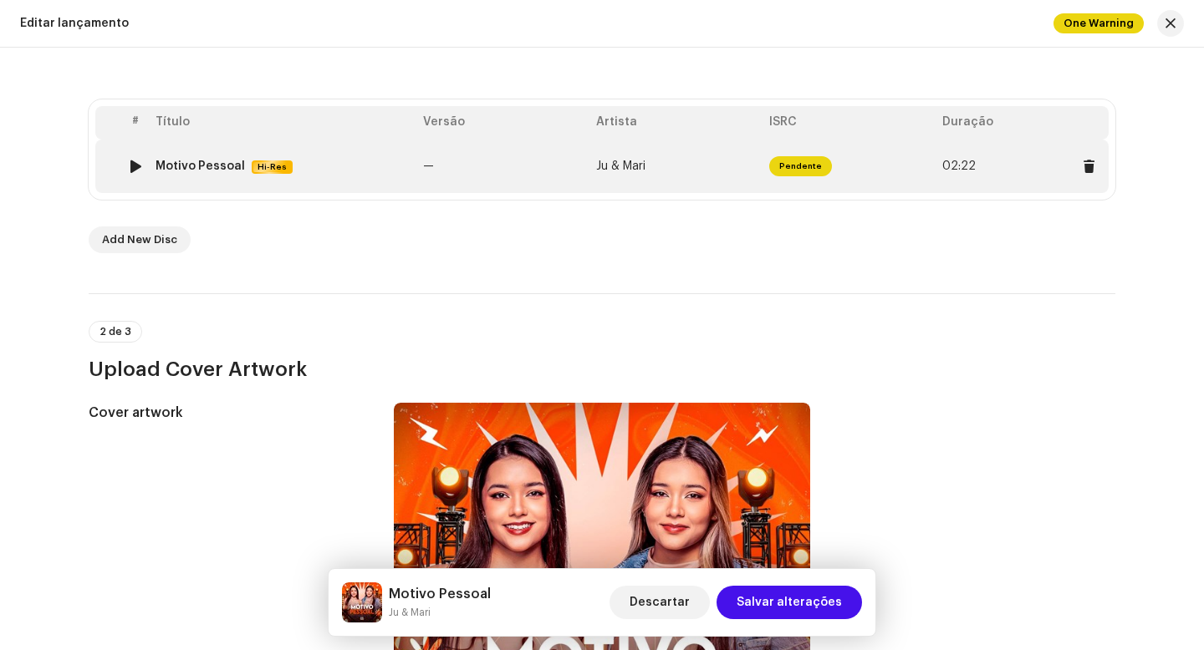
click at [916, 167] on td "Pendente" at bounding box center [848, 167] width 173 height 54
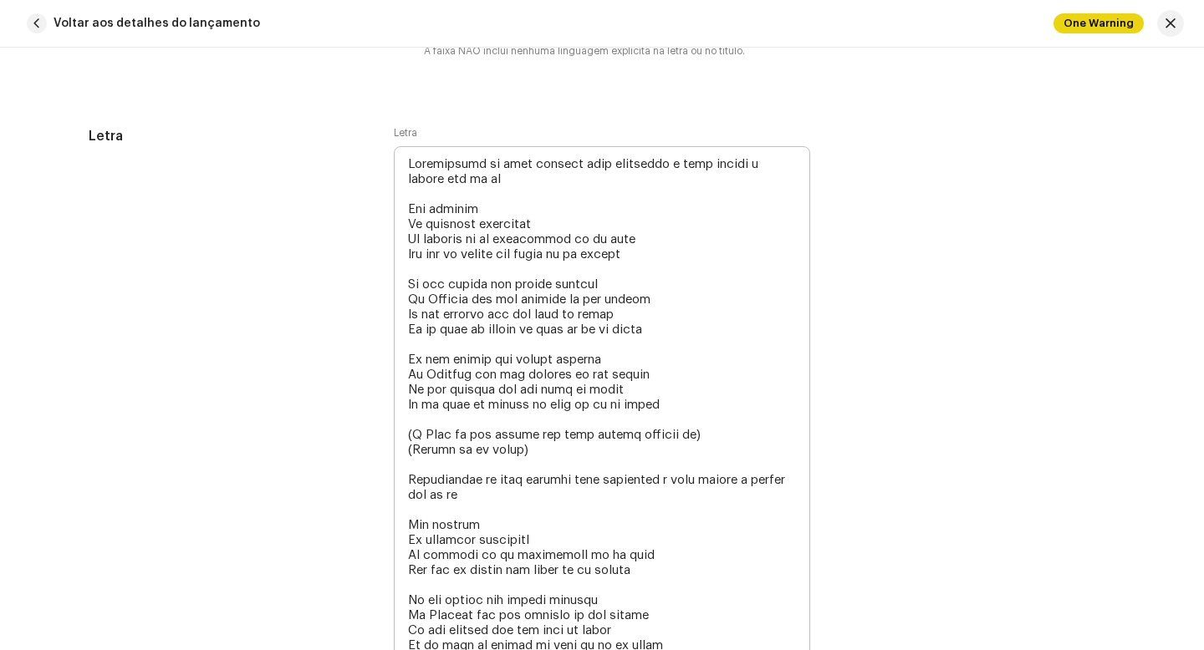
scroll to position [3318, 0]
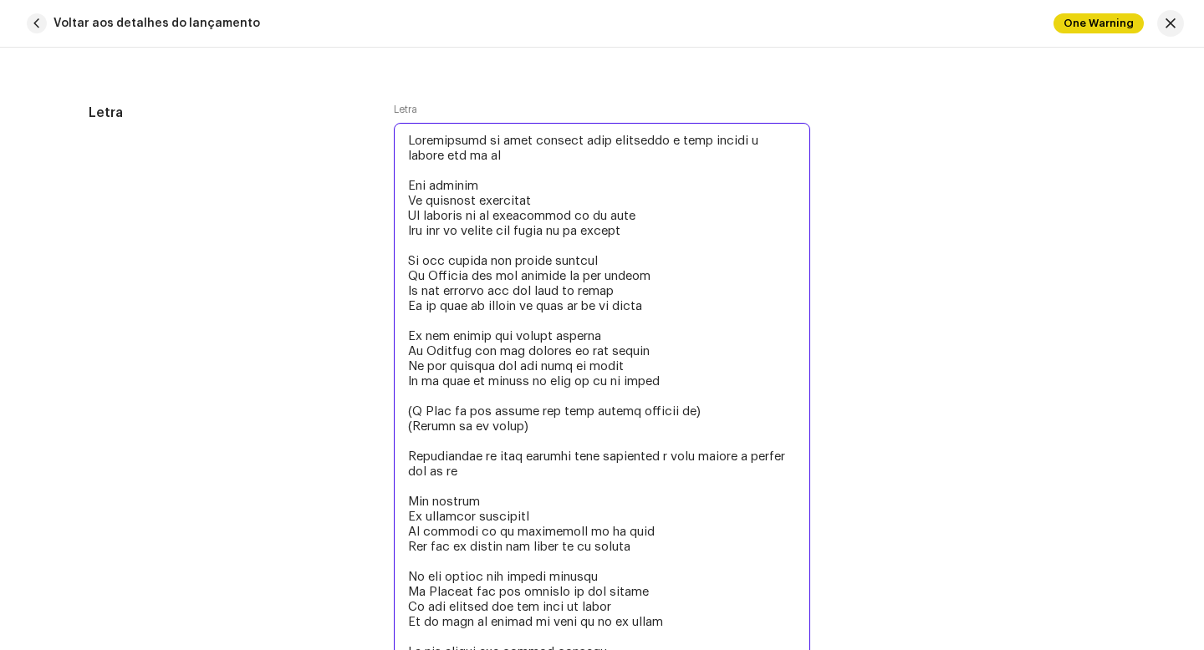
click at [405, 143] on textarea at bounding box center [602, 419] width 416 height 592
click at [430, 175] on textarea at bounding box center [602, 419] width 416 height 592
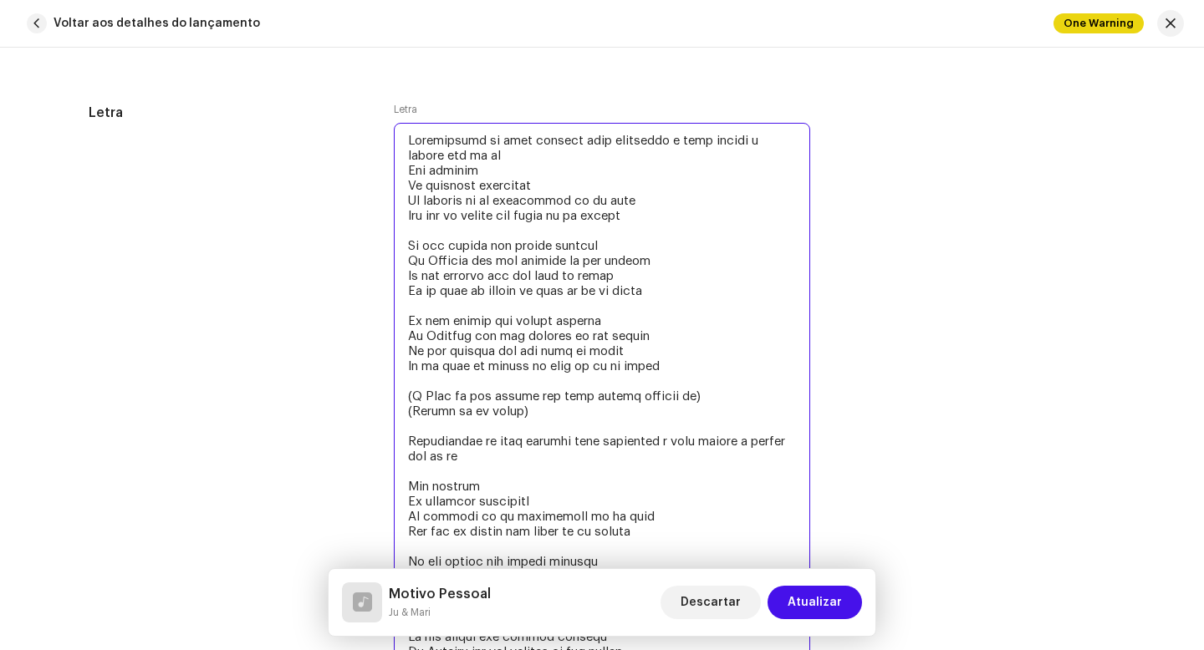
click at [418, 237] on textarea at bounding box center [602, 411] width 416 height 577
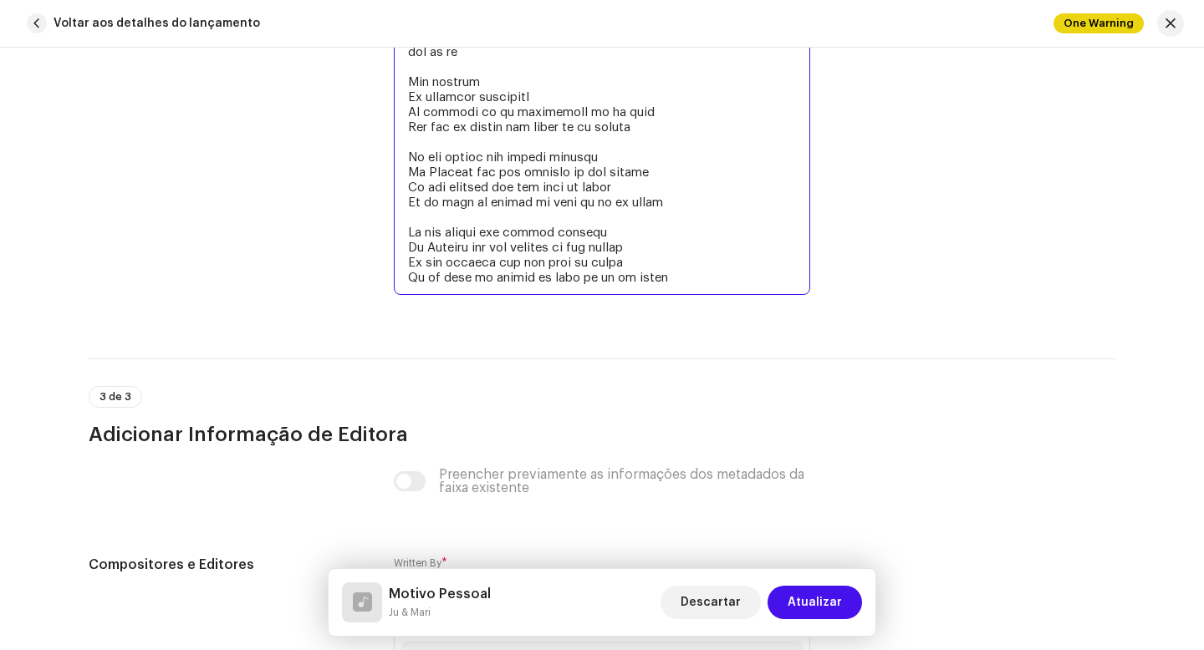
drag, startPoint x: 406, startPoint y: 309, endPoint x: 563, endPoint y: 650, distance: 374.4
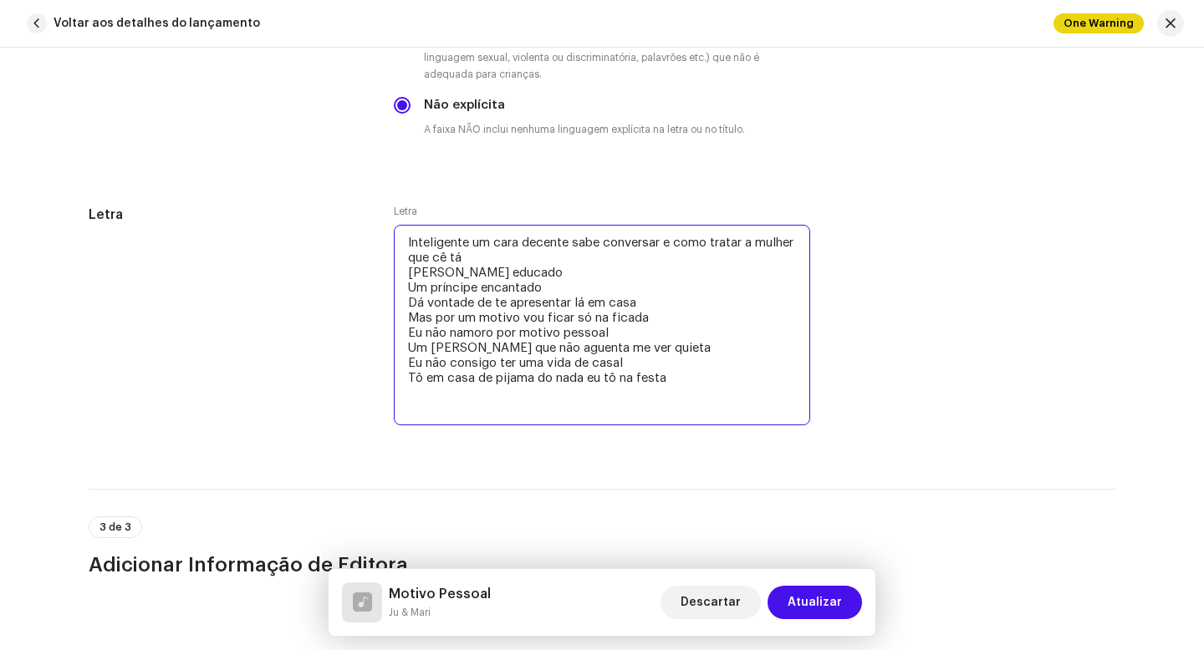
scroll to position [3216, 0]
click at [470, 244] on textarea "Inteligente um cara decente sabe conversar e como tratar a mulher que cê tá [PE…" at bounding box center [602, 325] width 416 height 201
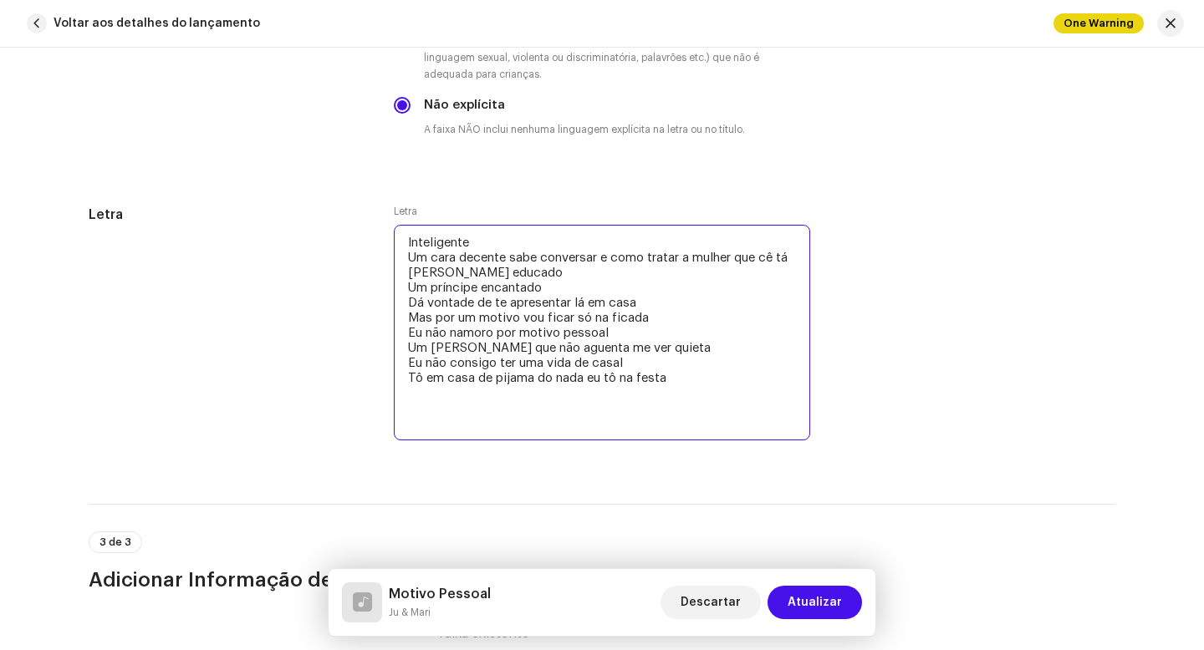
click at [505, 263] on textarea "Inteligente Um cara decente sabe conversar e como tratar a mulher que cê tá [PE…" at bounding box center [602, 333] width 416 height 216
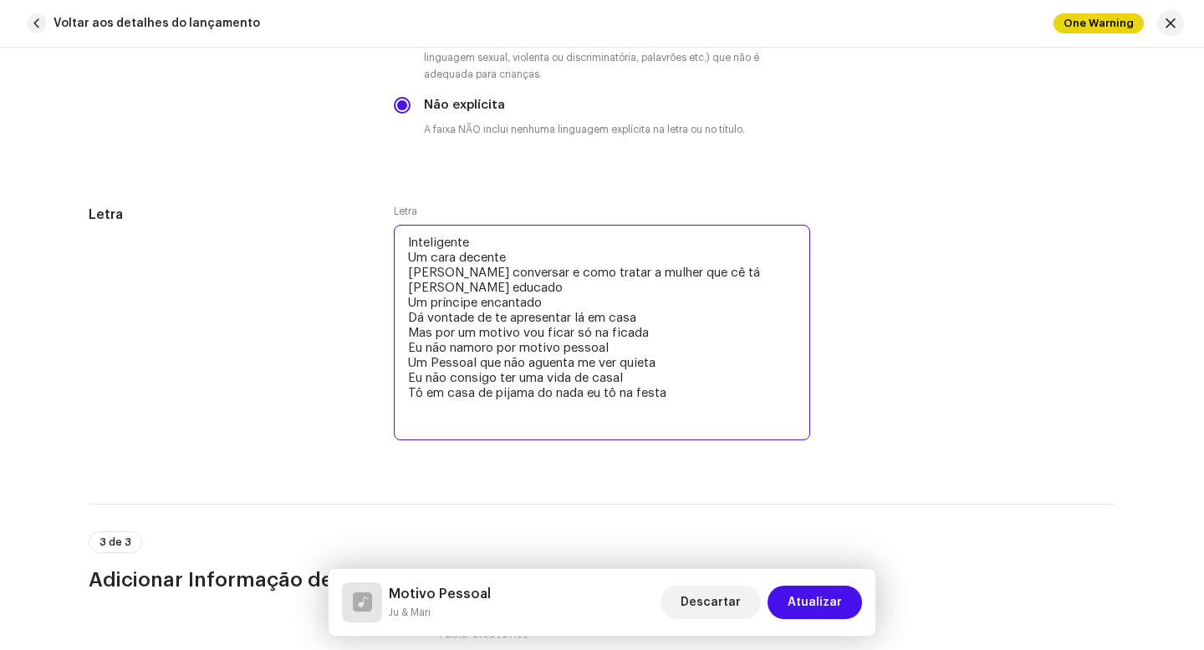
click at [704, 276] on textarea "Inteligente Um cara decente [PERSON_NAME] conversar e como tratar a mulher que …" at bounding box center [602, 333] width 416 height 216
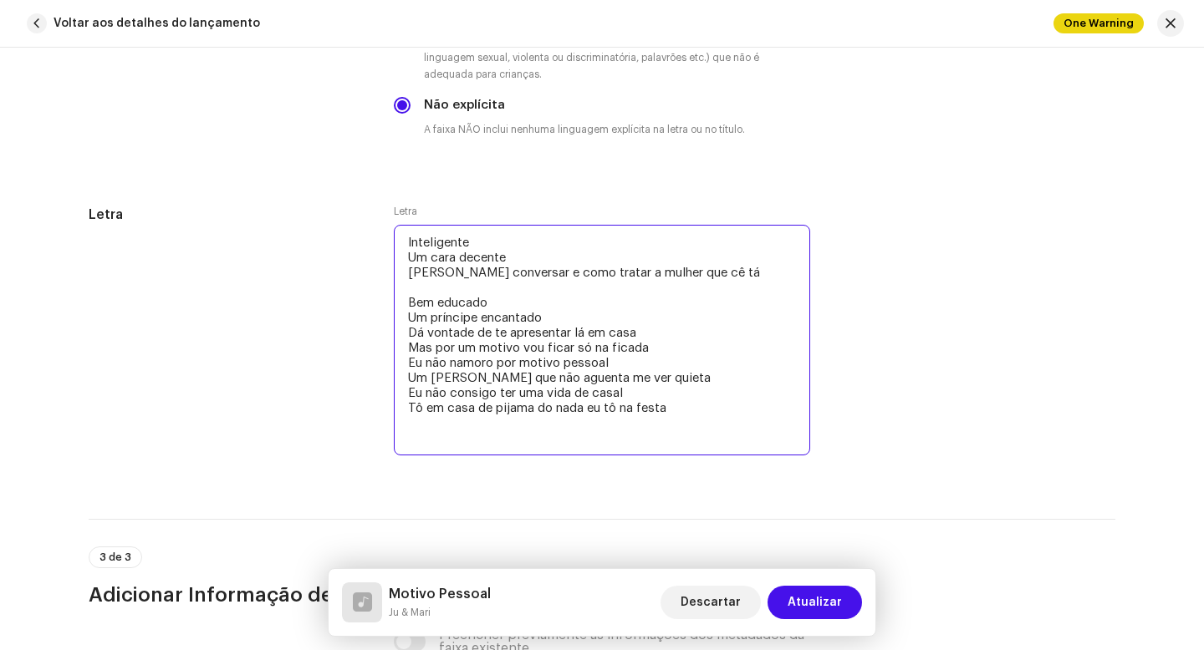
click at [652, 338] on textarea "Inteligente Um cara decente [PERSON_NAME] conversar e como tratar a mulher que …" at bounding box center [602, 340] width 416 height 231
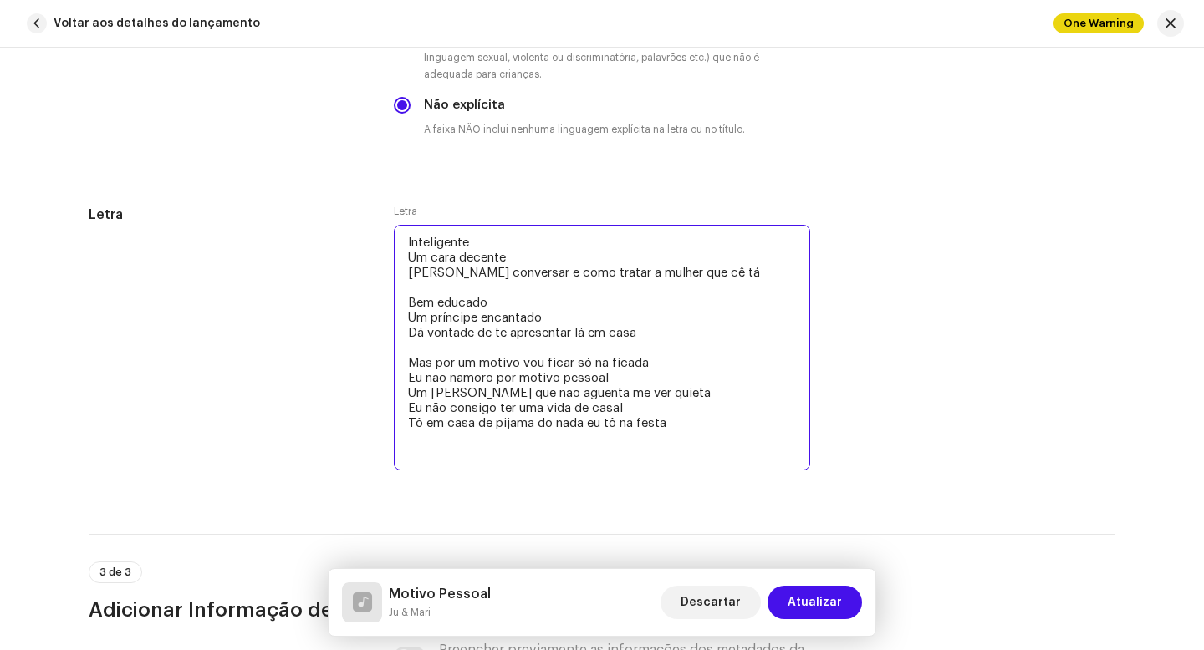
click at [660, 369] on textarea "Inteligente Um cara decente [PERSON_NAME] conversar e como tratar a mulher que …" at bounding box center [602, 348] width 416 height 246
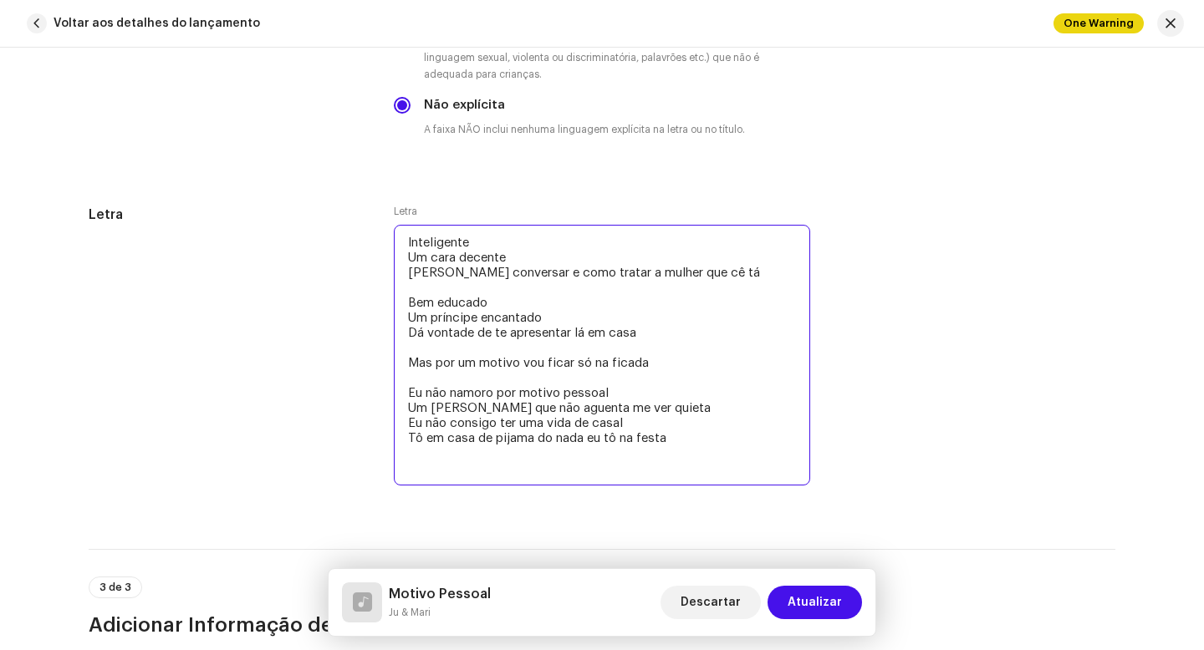
click at [418, 355] on textarea "Inteligente Um cara decente [PERSON_NAME] conversar e como tratar a mulher que …" at bounding box center [602, 355] width 416 height 261
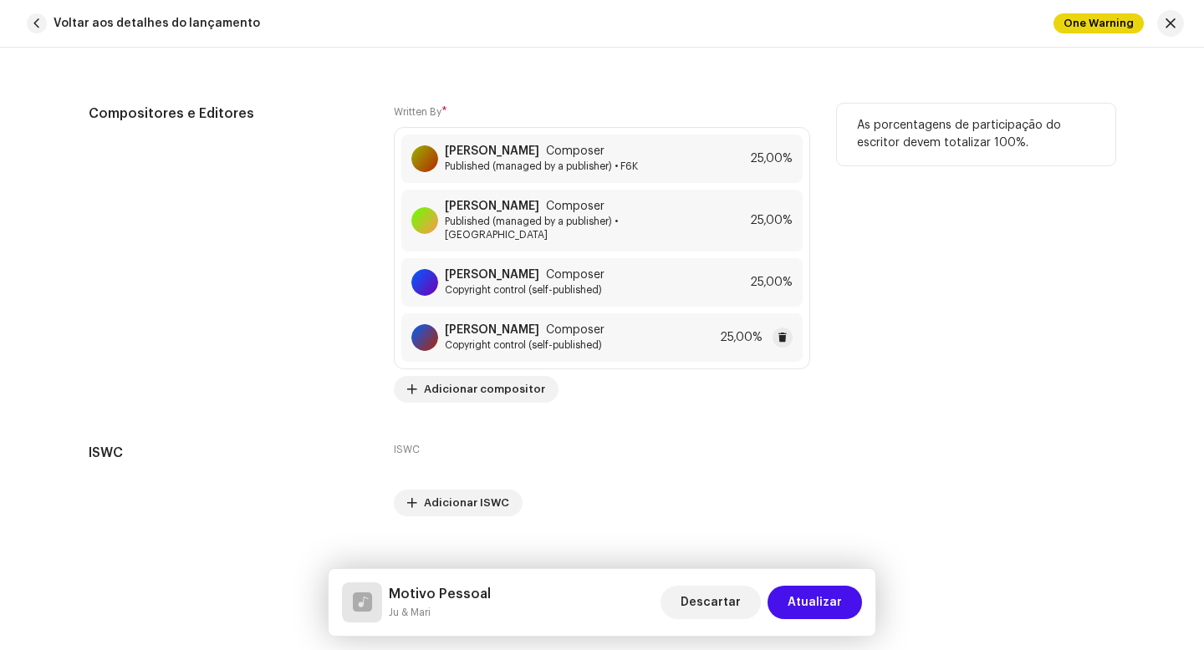
scroll to position [3860, 0]
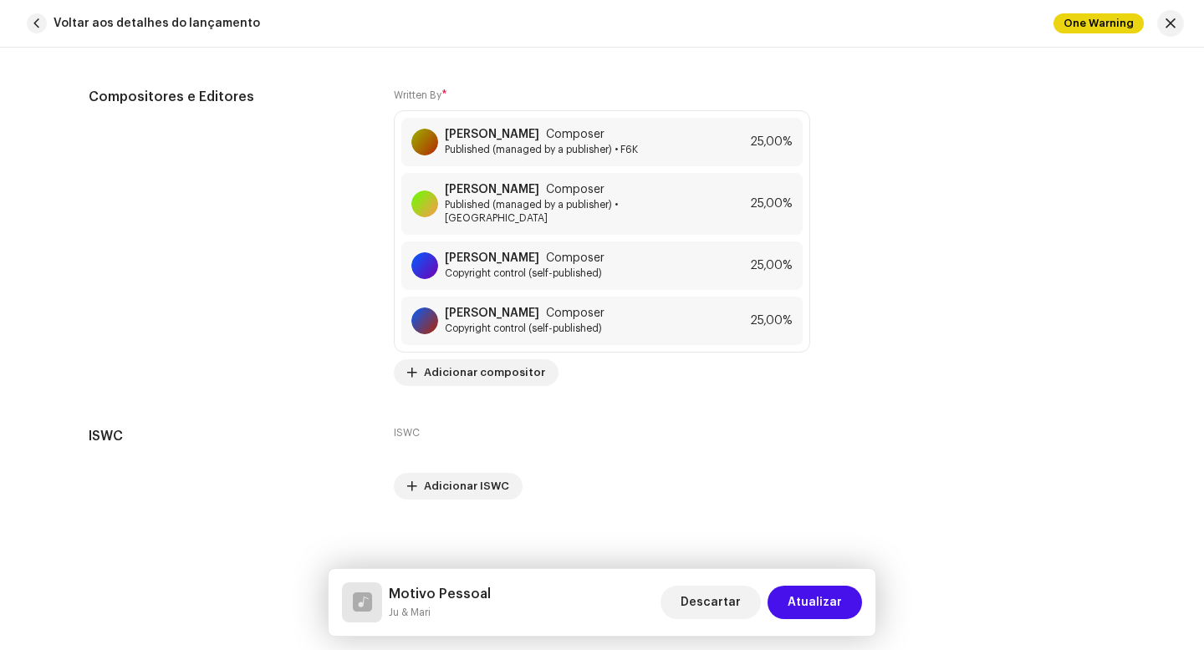
type textarea "Inteligente Um cara decente [PERSON_NAME] conversar e como tratar a mulher que …"
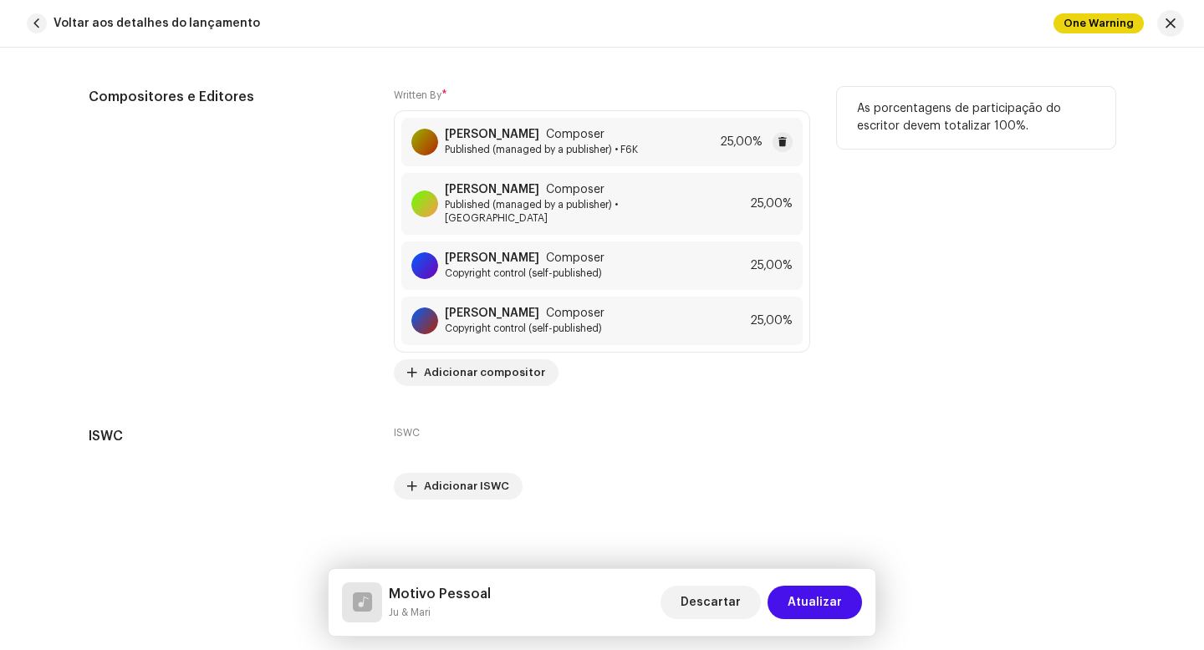
click at [664, 155] on div "[PERSON_NAME] Composer Published (managed by a publisher) • F6K 25,00%" at bounding box center [601, 142] width 401 height 48
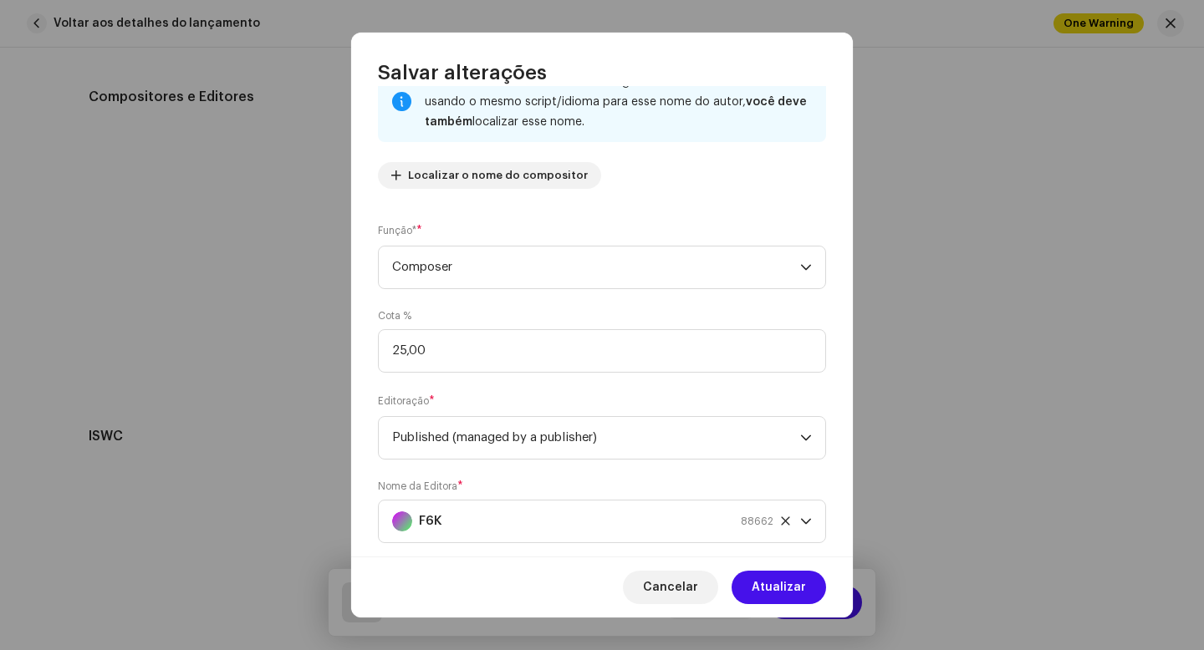
scroll to position [166, 0]
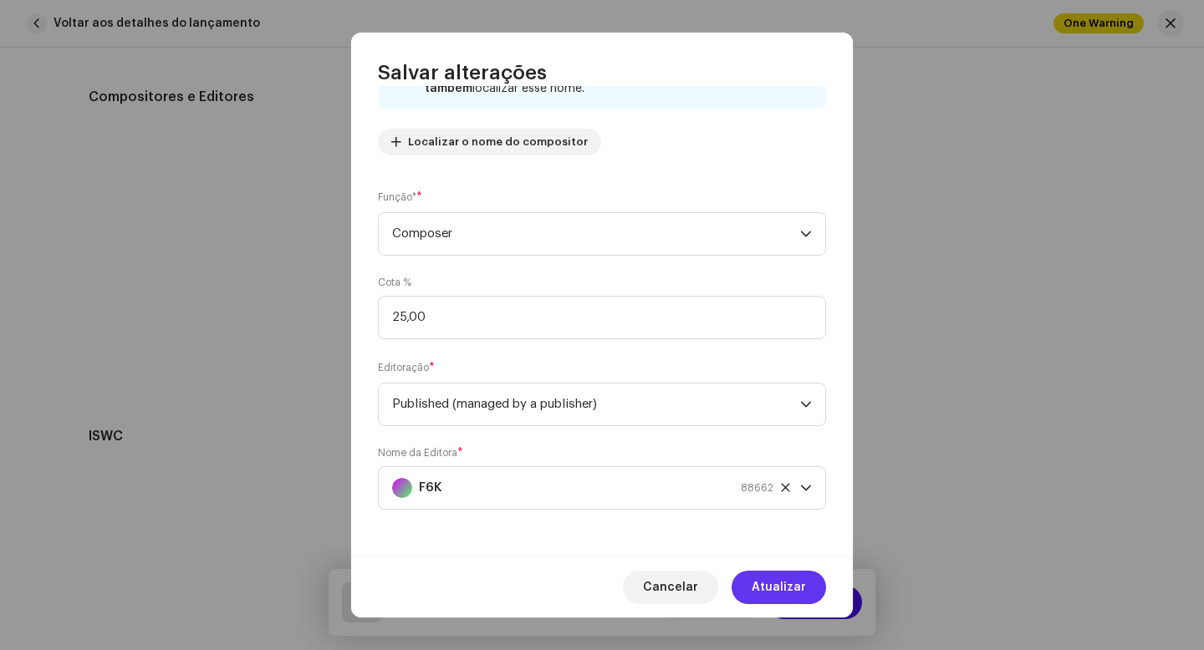
click at [777, 586] on span "Atualizar" at bounding box center [779, 587] width 54 height 33
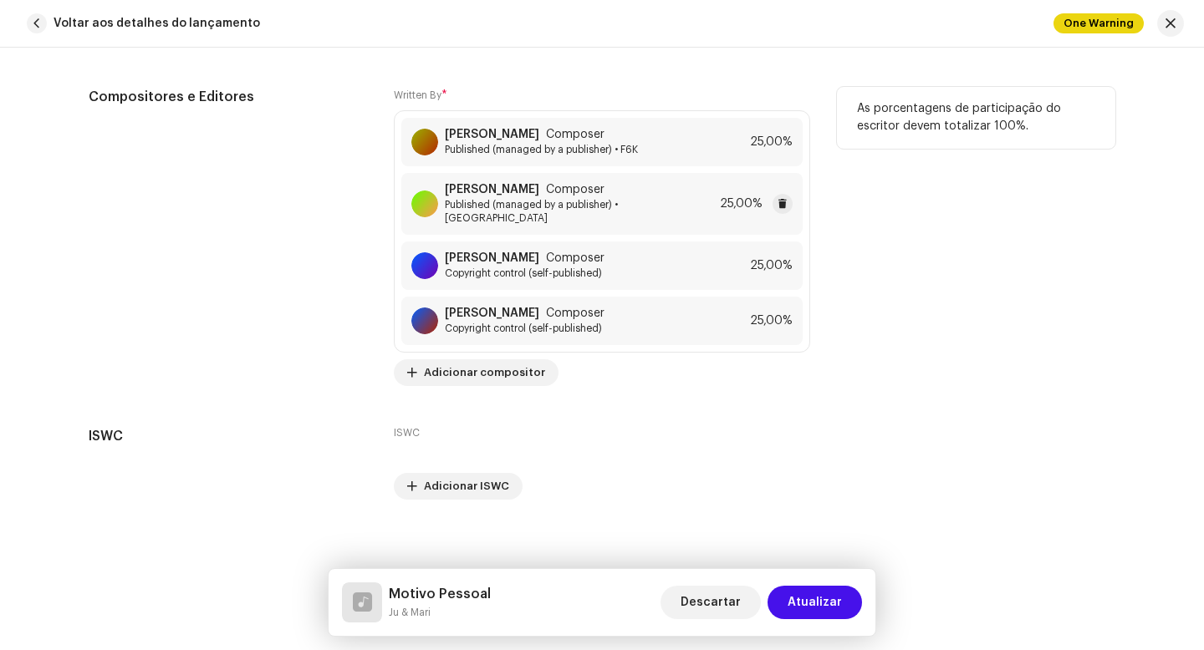
click at [683, 204] on div "[PERSON_NAME] Composer Published (managed by a publisher) • Jujuba 25,00%" at bounding box center [601, 204] width 401 height 62
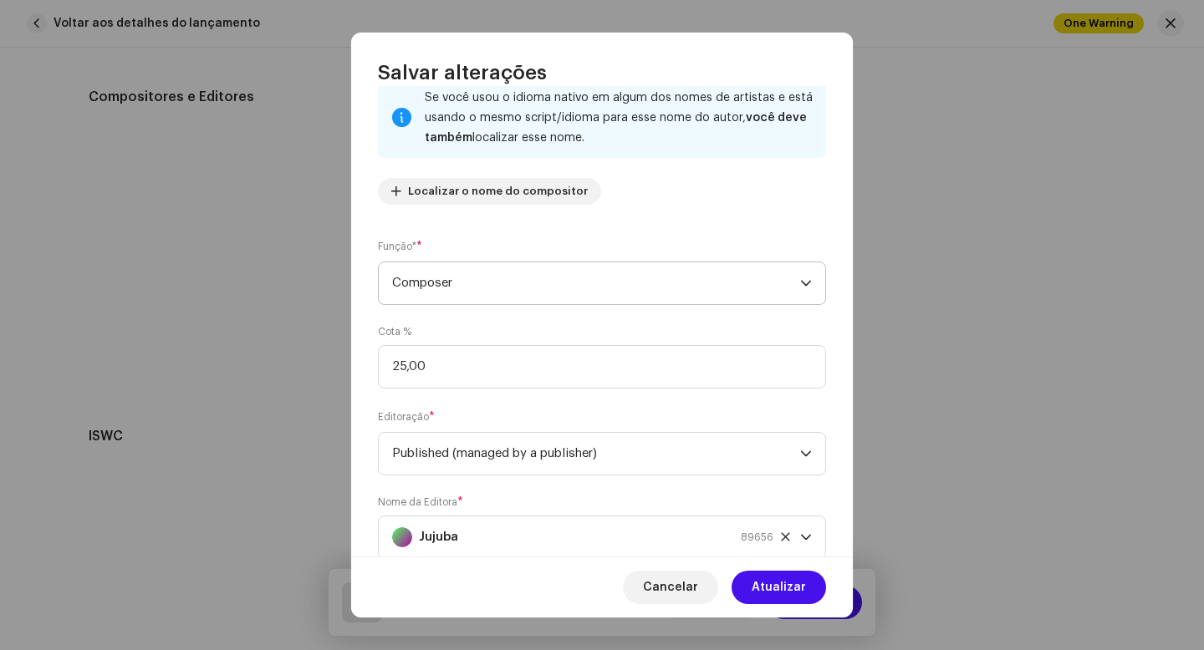
scroll to position [116, 0]
click at [780, 589] on span "Atualizar" at bounding box center [779, 587] width 54 height 33
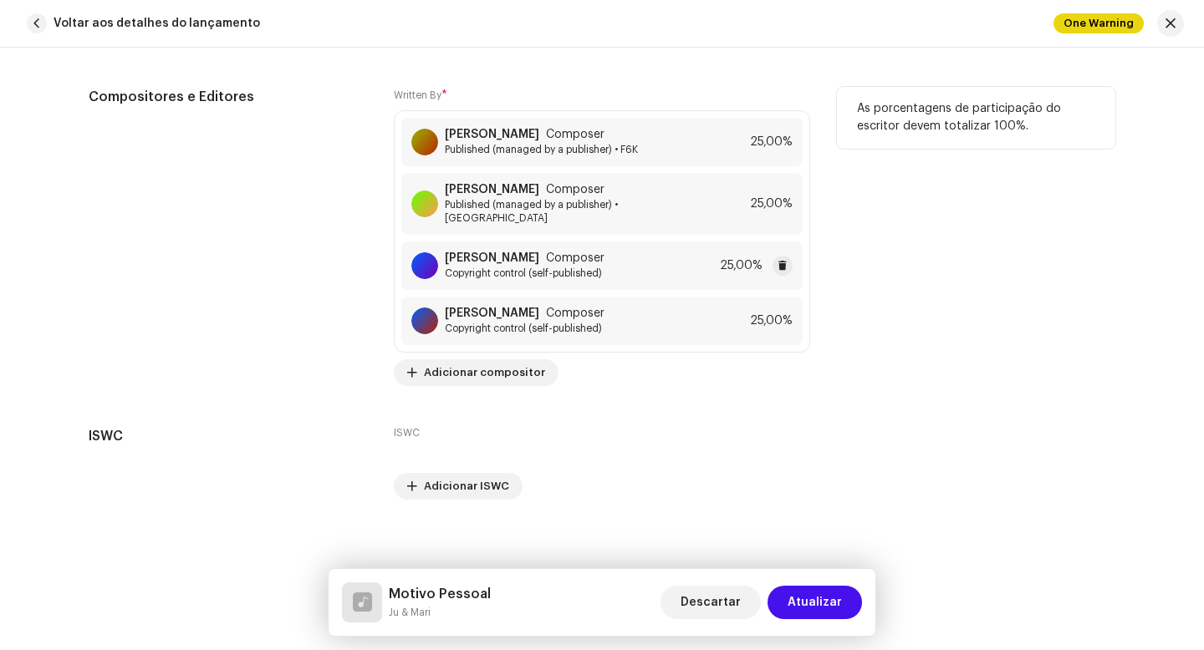
click at [642, 267] on div "[PERSON_NAME] Composer Copyright control (self-published) 25,00%" at bounding box center [601, 266] width 401 height 48
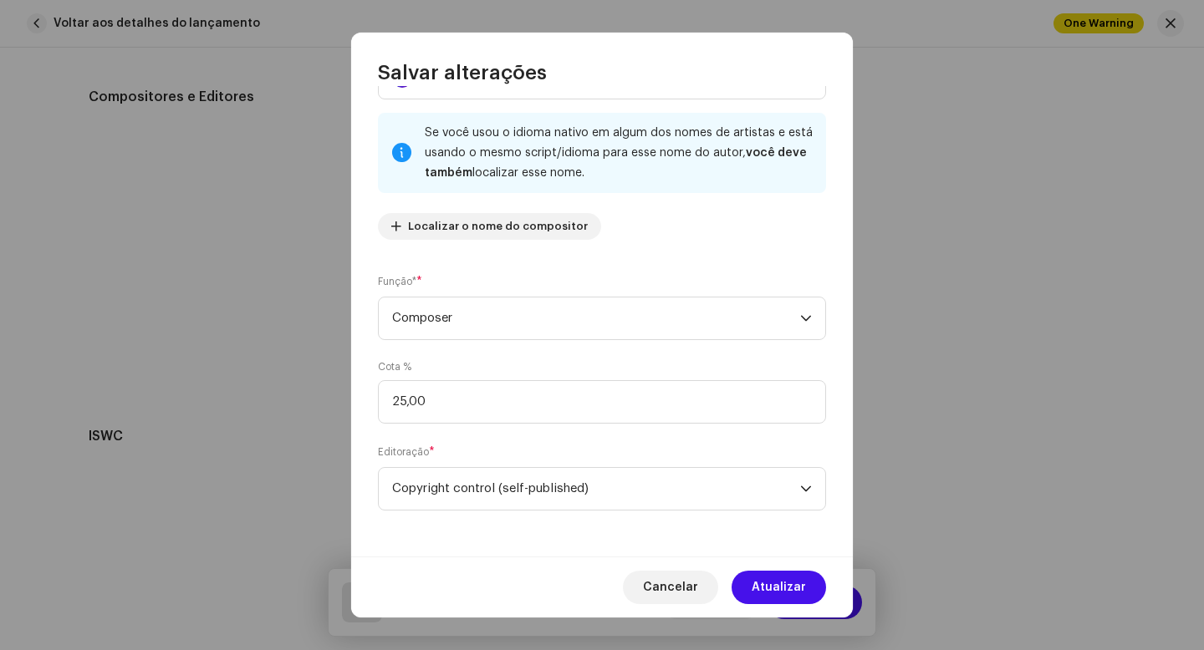
scroll to position [81, 0]
click at [775, 584] on span "Atualizar" at bounding box center [779, 587] width 54 height 33
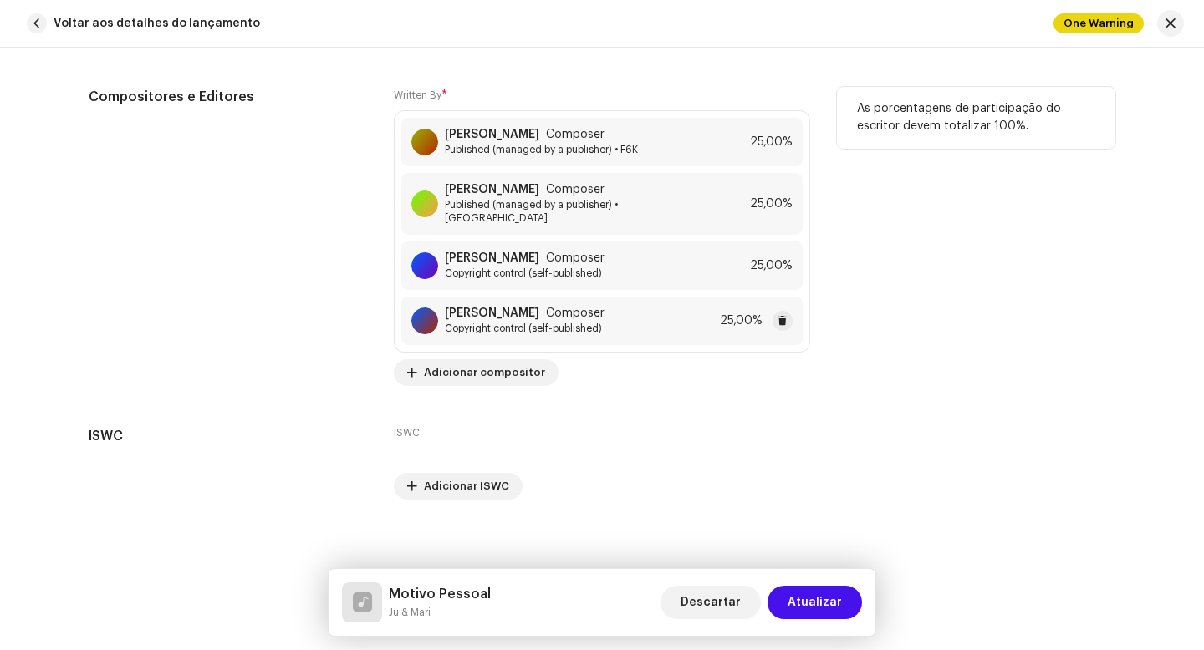
click at [661, 319] on div "[PERSON_NAME] Composer Copyright control (self-published) 25,00%" at bounding box center [601, 321] width 401 height 48
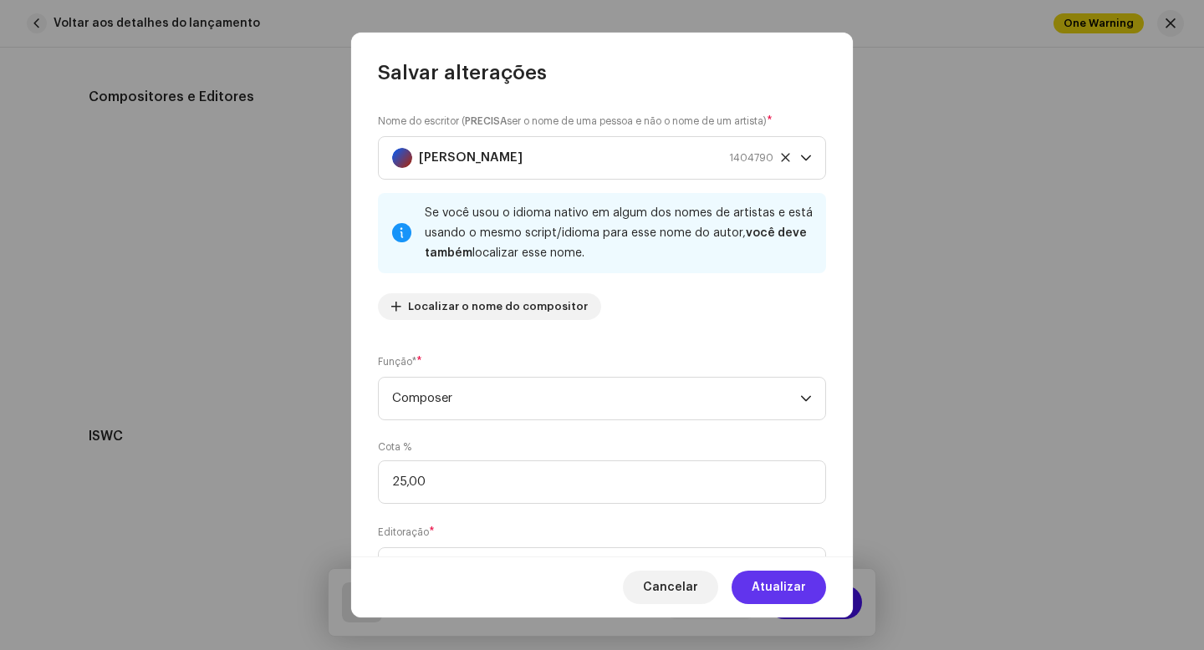
click at [769, 589] on span "Atualizar" at bounding box center [779, 587] width 54 height 33
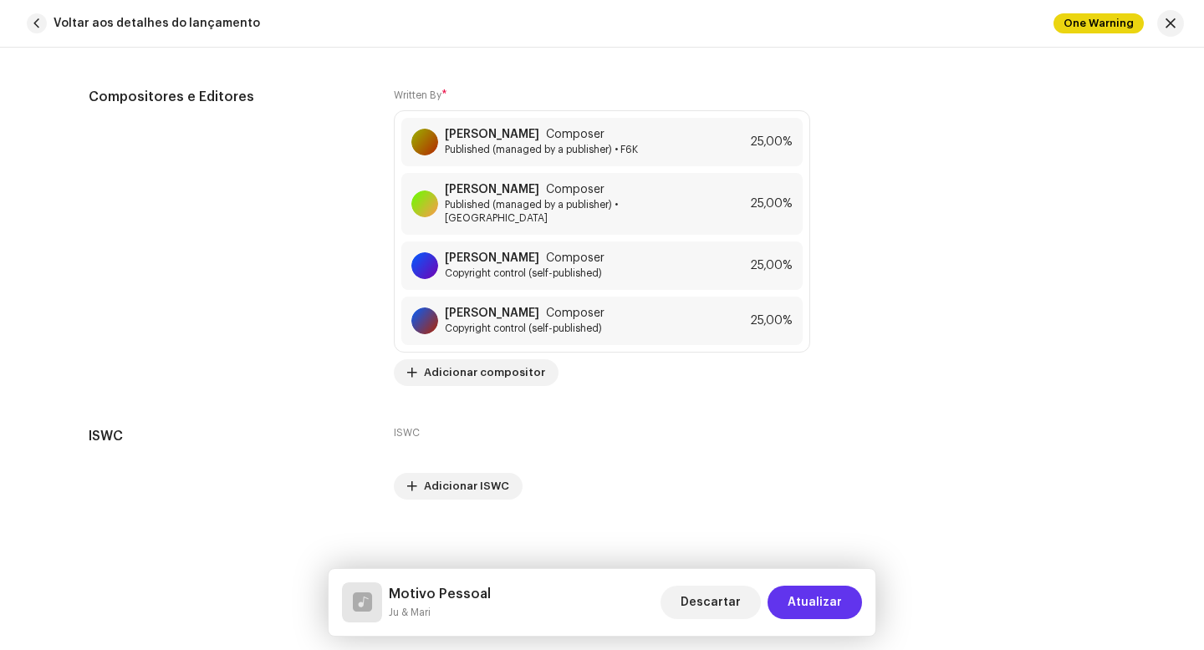
click at [810, 603] on span "Atualizar" at bounding box center [814, 602] width 54 height 33
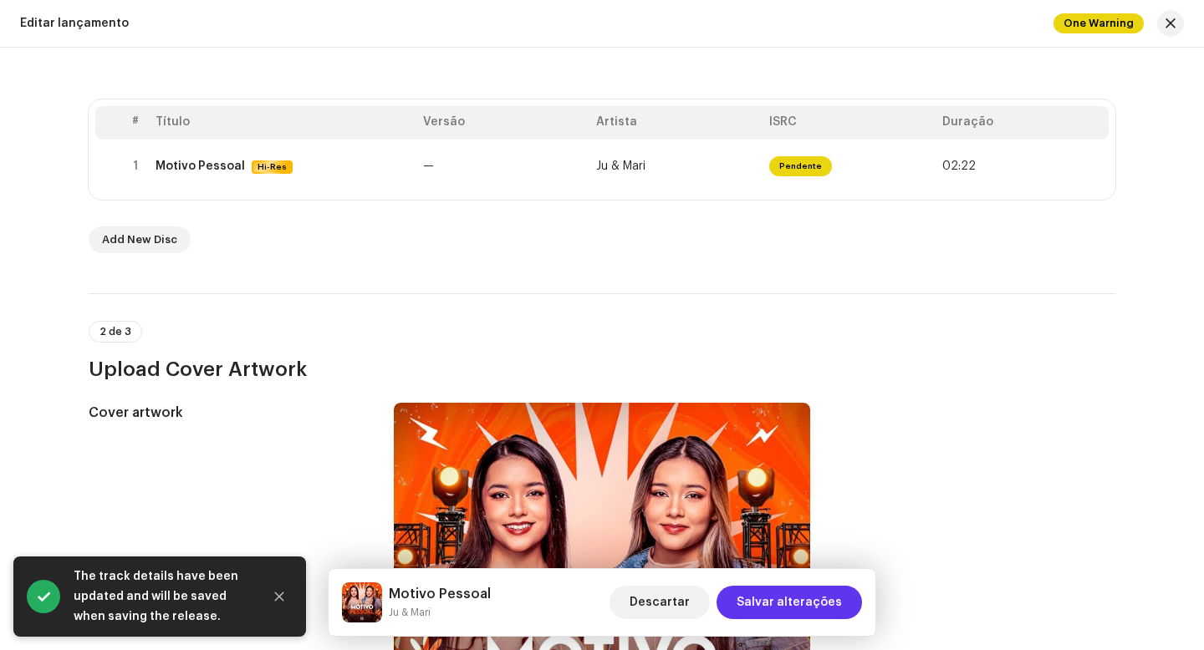
click at [788, 604] on span "Salvar alterações" at bounding box center [788, 602] width 105 height 33
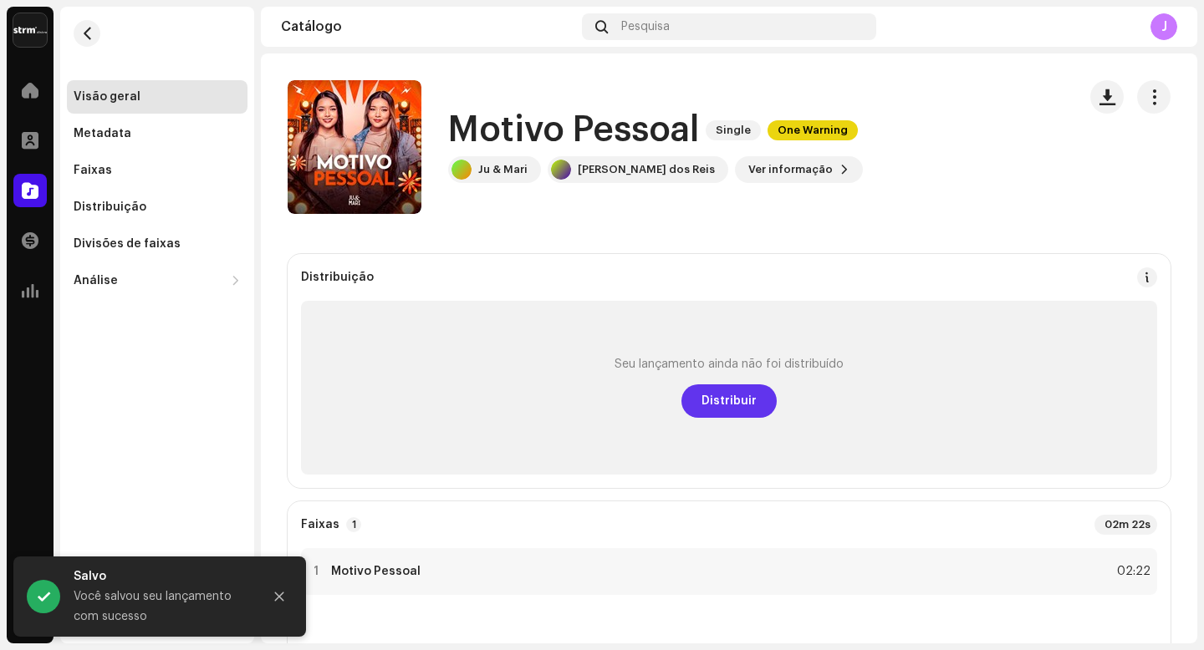
click at [725, 405] on span "Distribuir" at bounding box center [728, 401] width 55 height 33
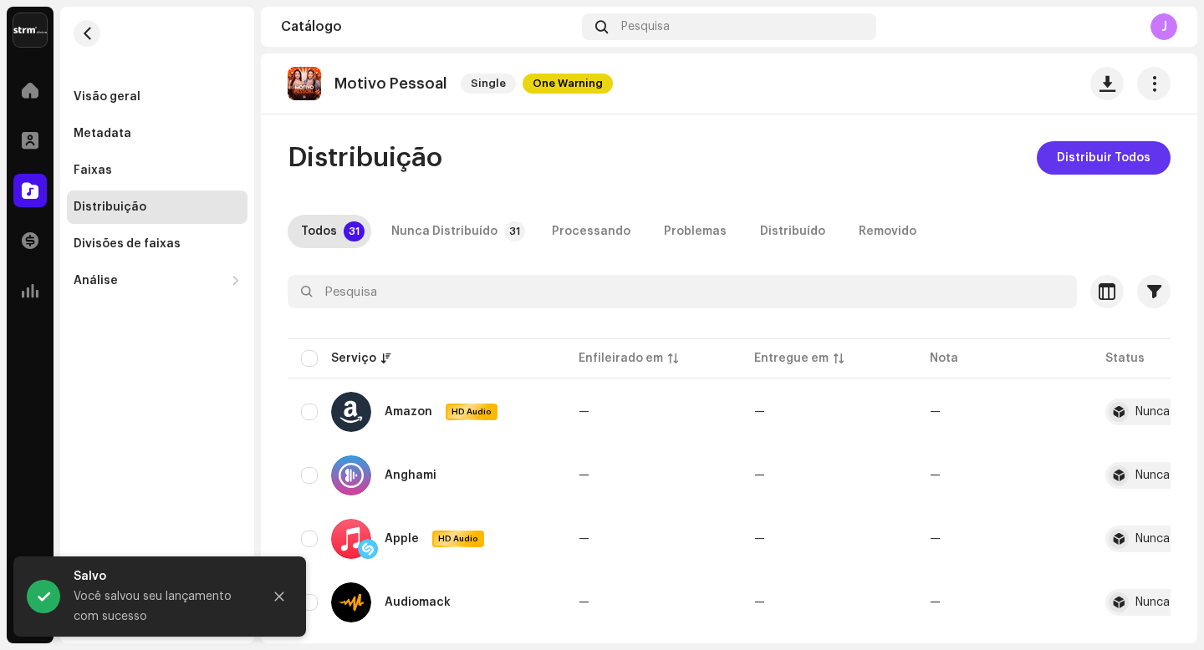
click at [1068, 164] on span "Distribuir Todos" at bounding box center [1104, 157] width 94 height 33
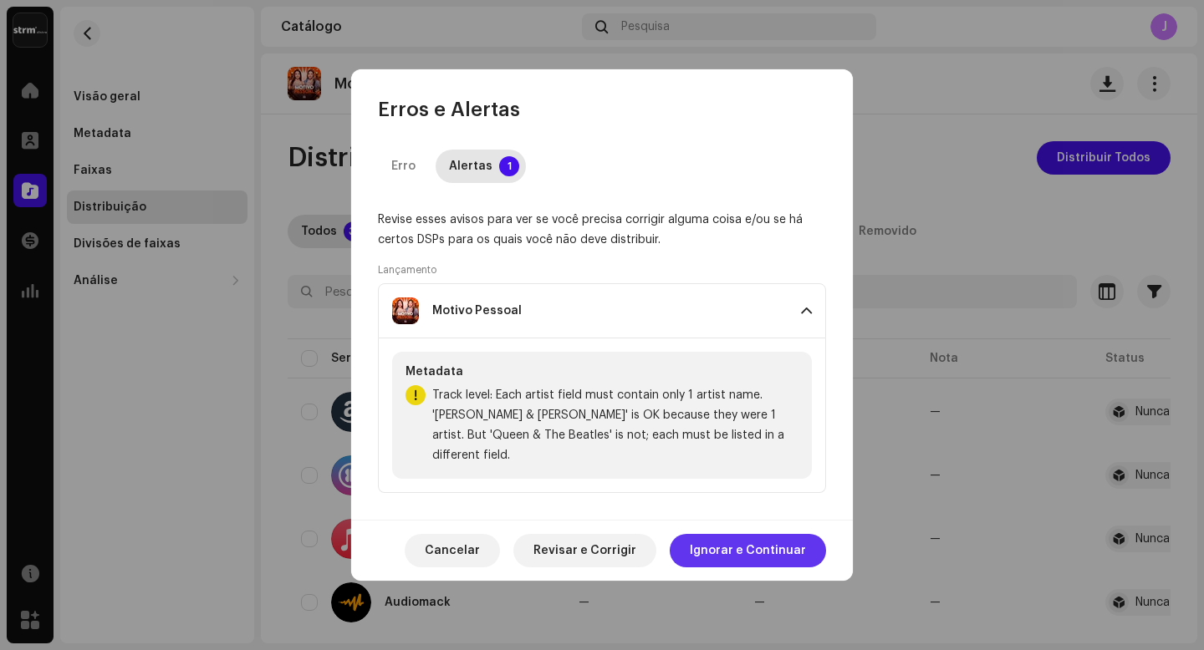
click at [747, 539] on span "Ignorar e Continuar" at bounding box center [748, 550] width 116 height 33
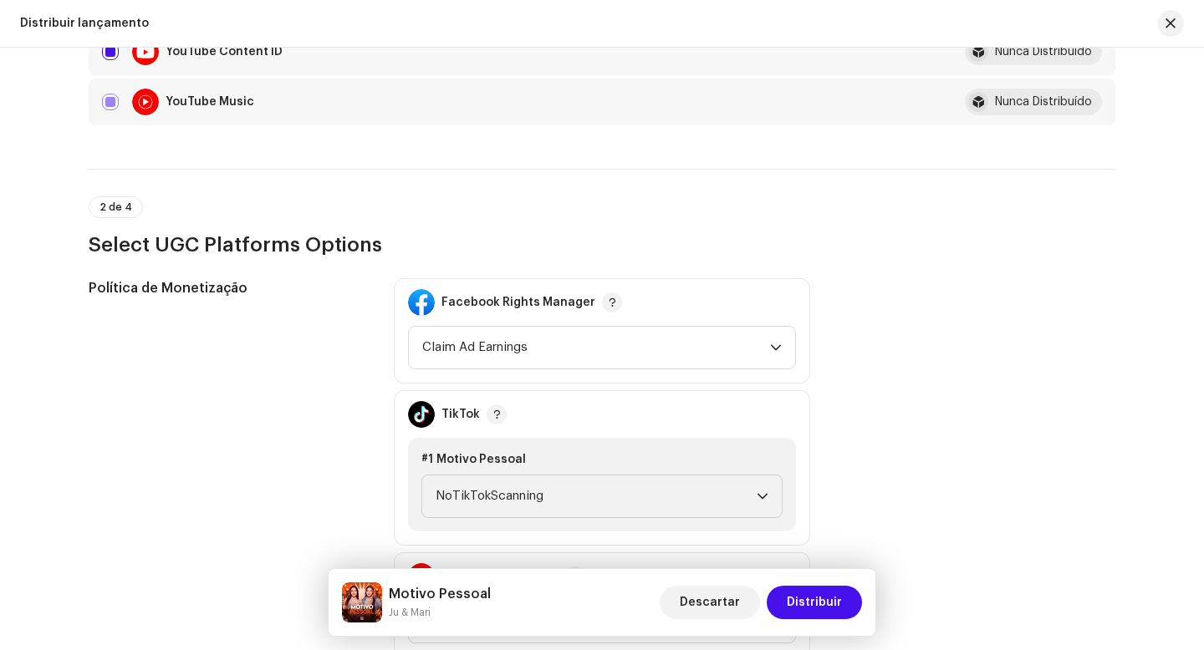
scroll to position [1914, 0]
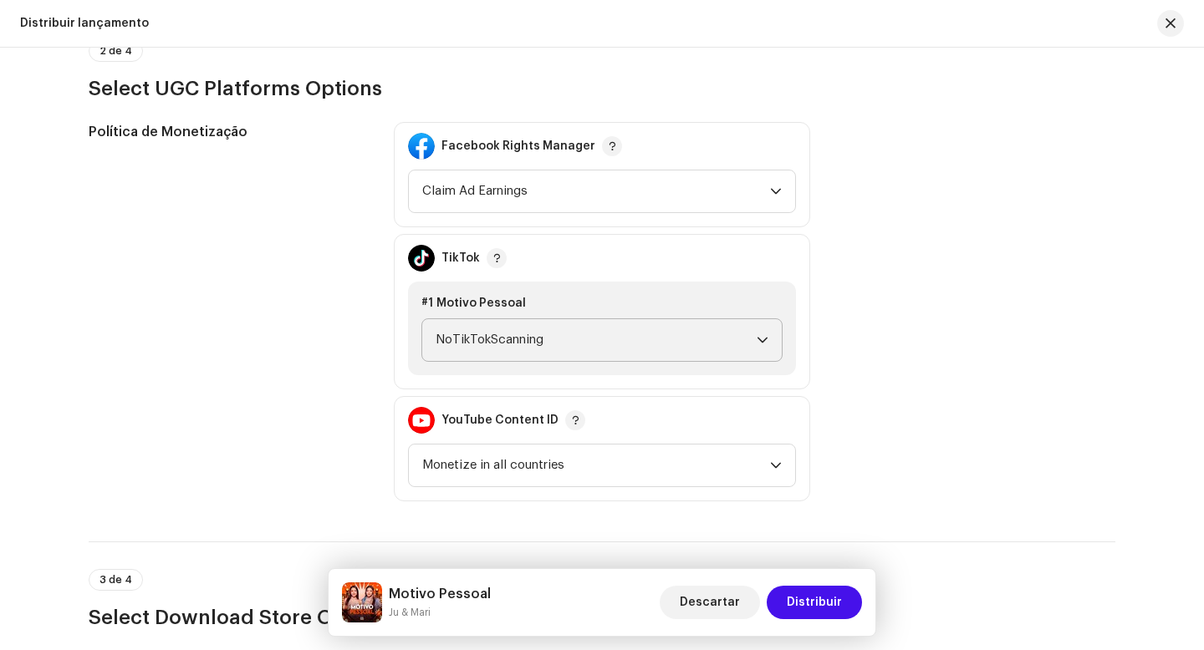
click at [717, 338] on span "NoTikTokScanning" at bounding box center [596, 340] width 321 height 42
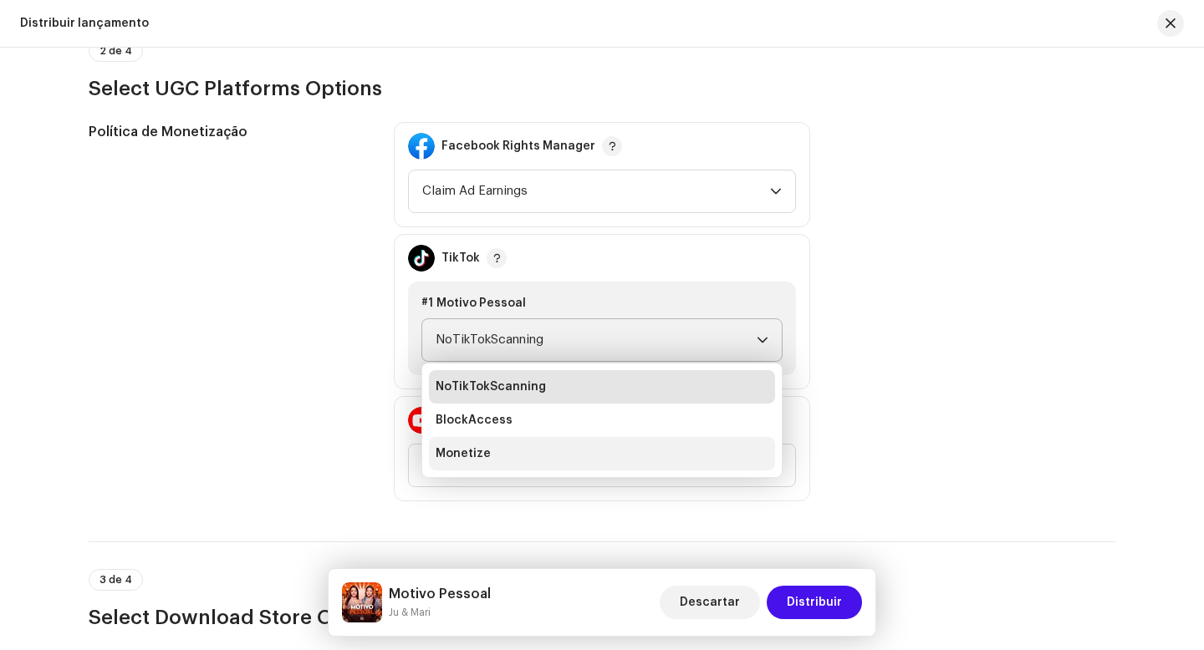
click at [495, 461] on li "Monetize" at bounding box center [602, 453] width 346 height 33
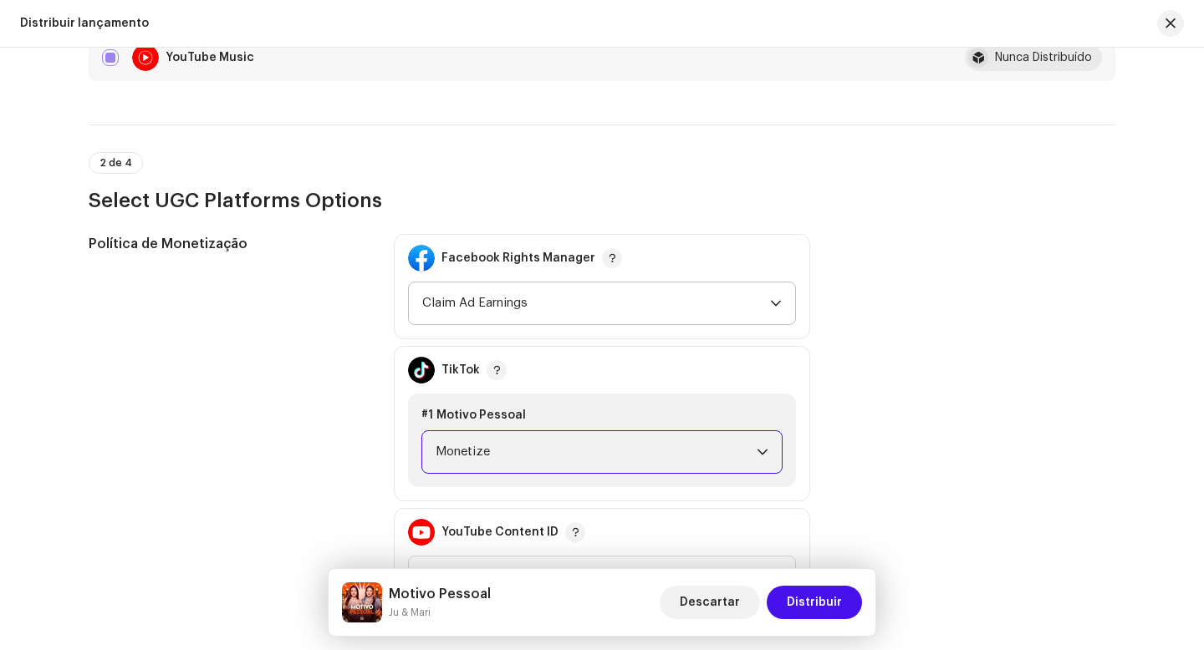
scroll to position [1826, 0]
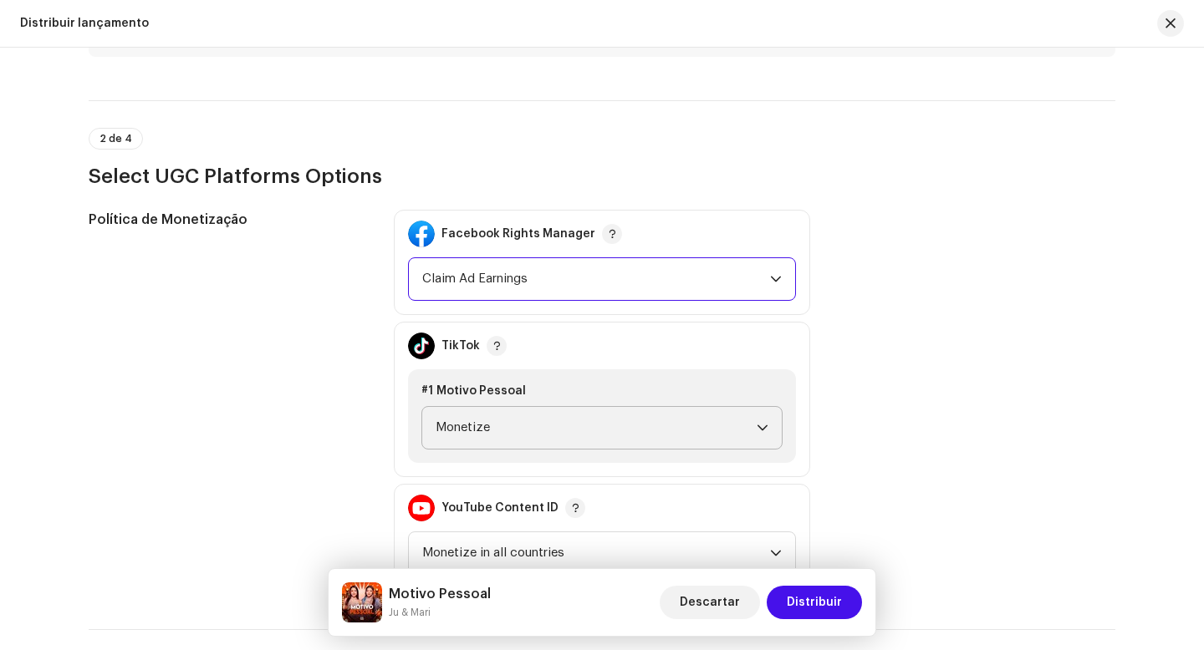
click at [687, 281] on span "Claim Ad Earnings" at bounding box center [596, 279] width 348 height 42
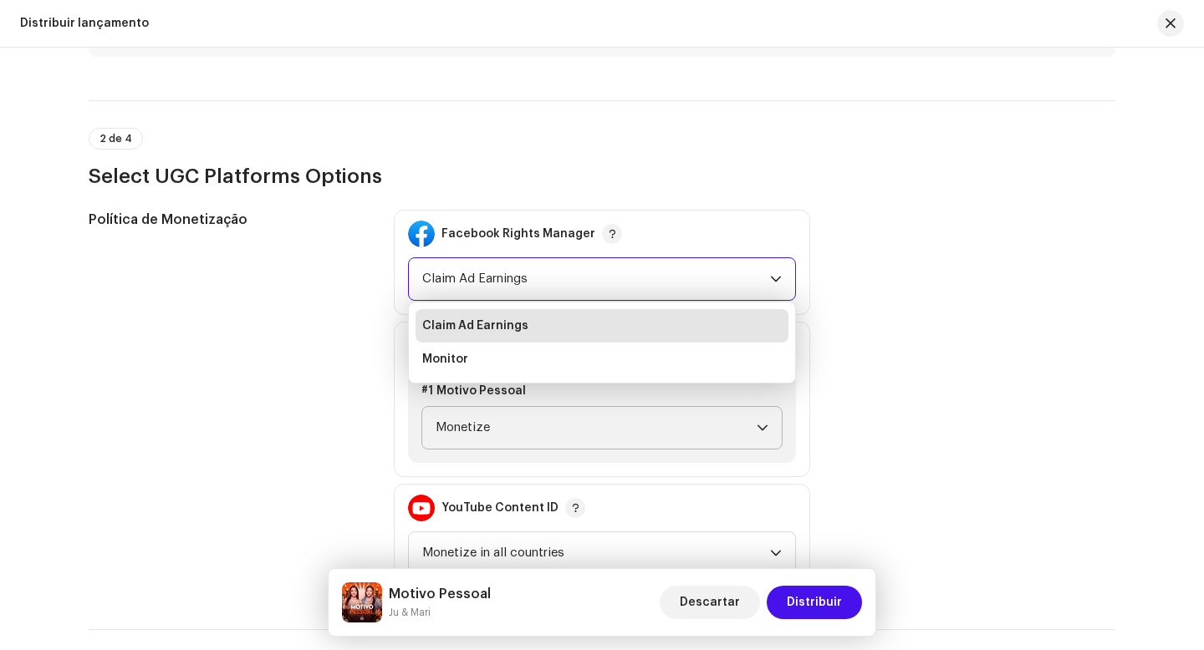
click at [687, 281] on span "Claim Ad Earnings" at bounding box center [596, 279] width 348 height 42
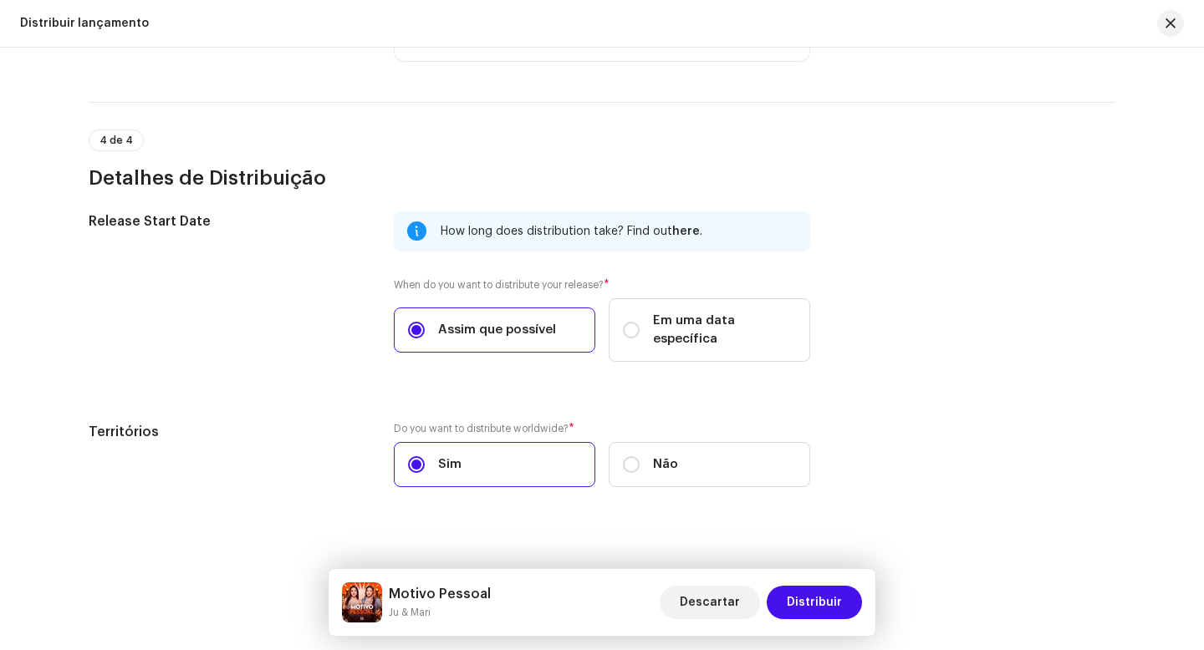
scroll to position [2628, 0]
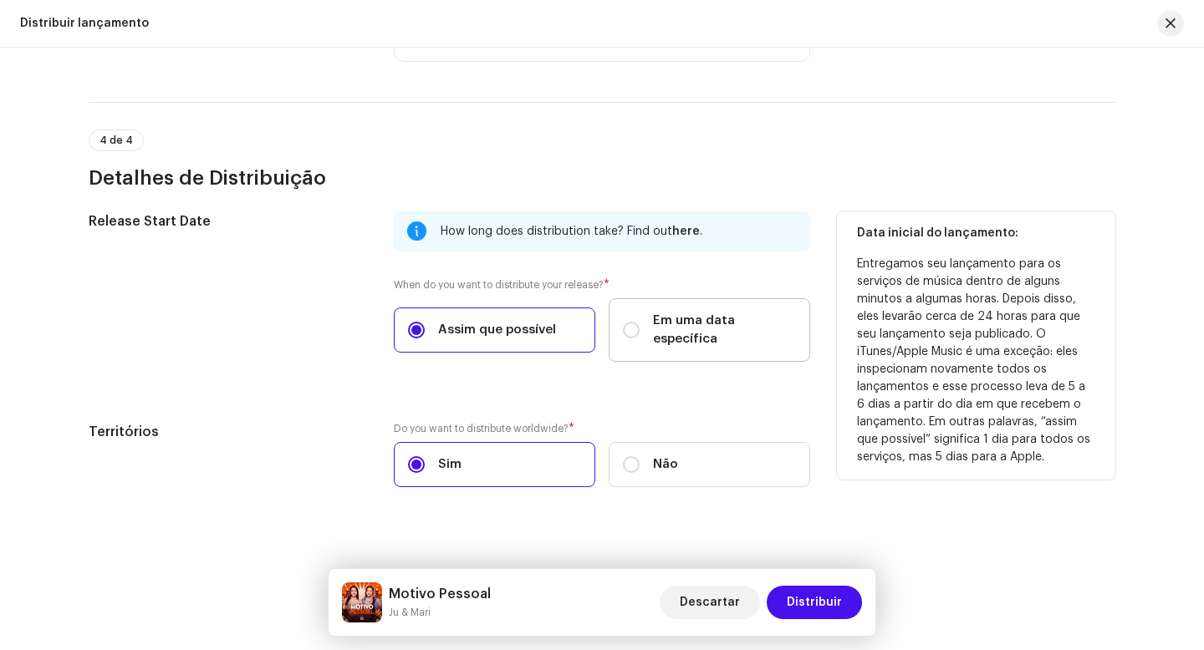
click at [716, 327] on span "Em uma data específica" at bounding box center [724, 330] width 143 height 37
click at [640, 327] on input "Em uma data específica" at bounding box center [631, 330] width 17 height 17
radio input "true"
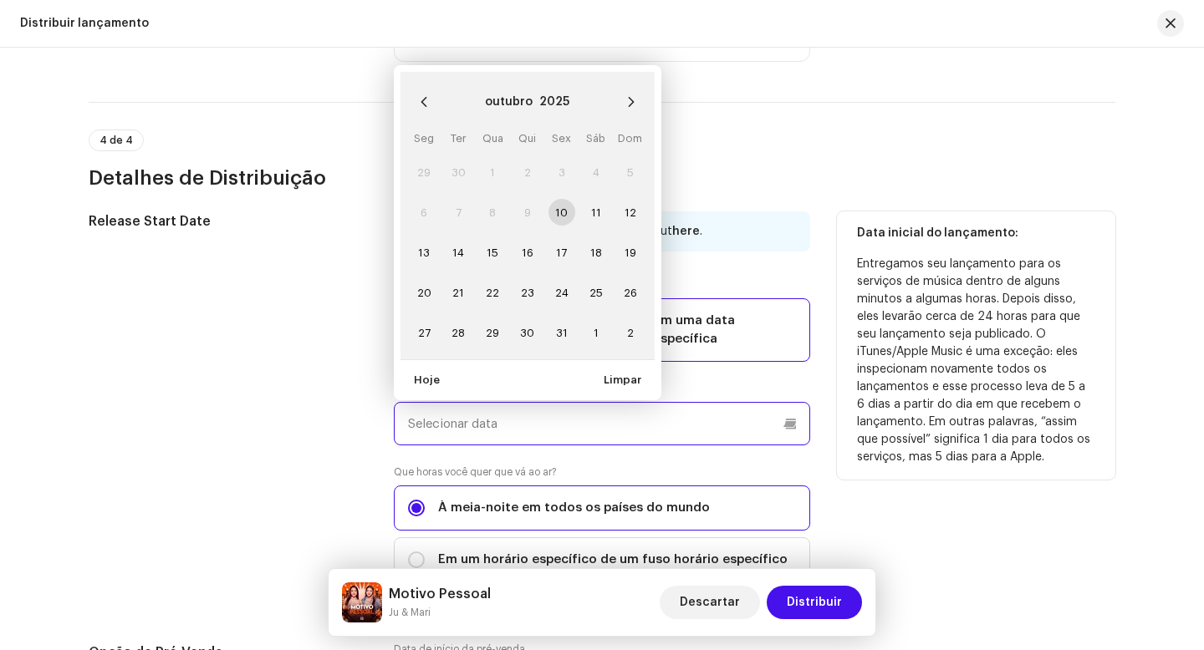
click at [517, 408] on input "text" at bounding box center [602, 423] width 416 height 43
click at [625, 96] on icon "Next Month" at bounding box center [631, 102] width 12 height 12
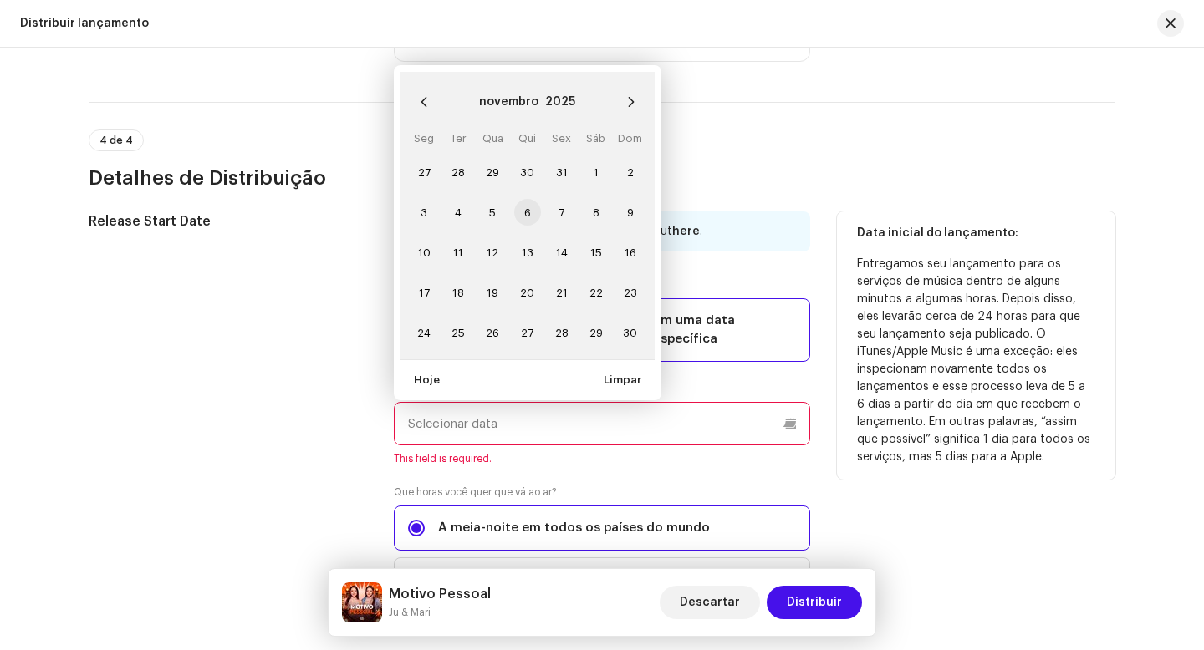
click at [524, 201] on span "6" at bounding box center [527, 212] width 27 height 27
type input "[DATE]"
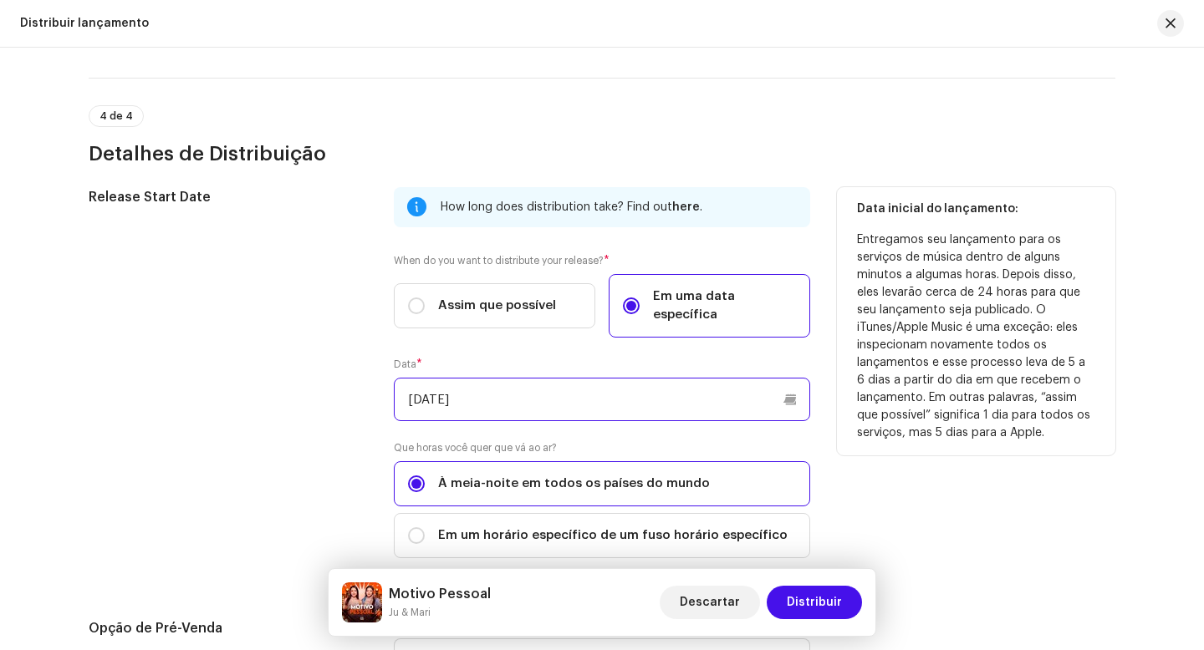
scroll to position [2783, 0]
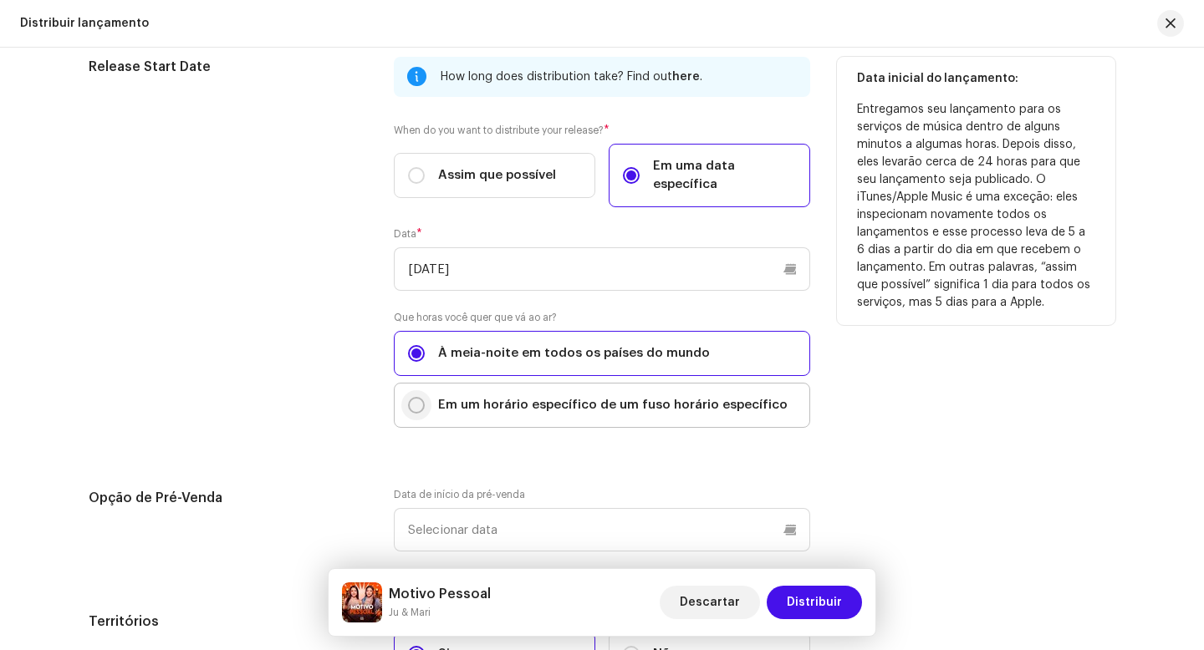
click at [410, 397] on input "Em um horário específico de um fuso horário específico" at bounding box center [416, 405] width 17 height 17
radio input "true"
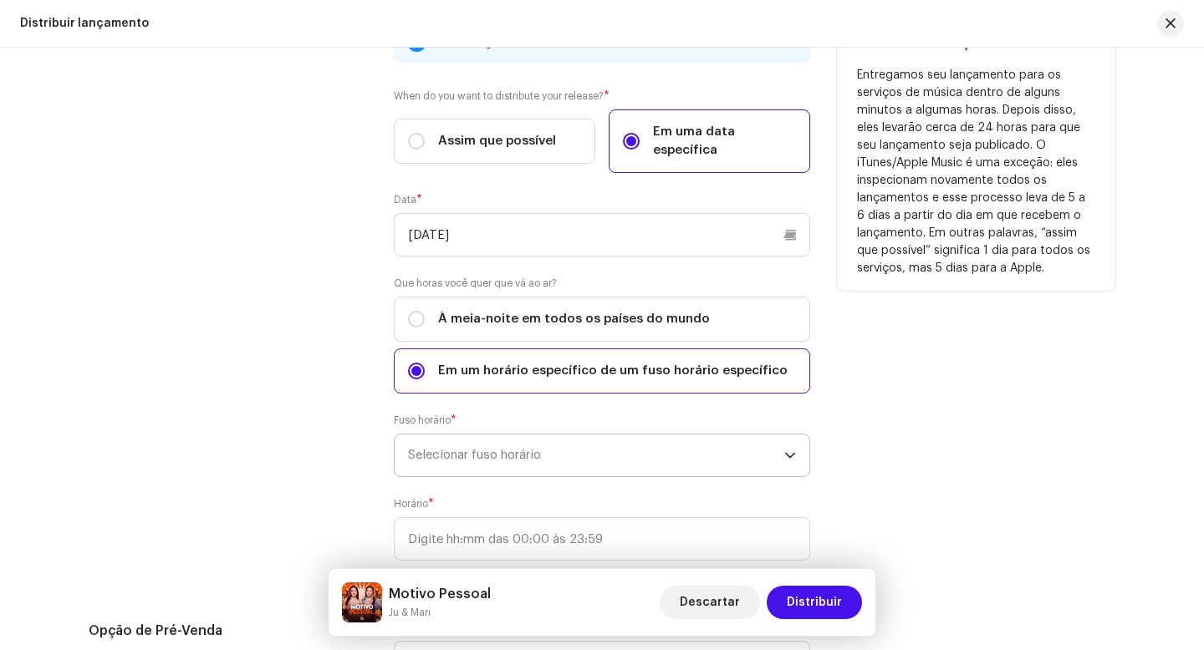
scroll to position [2851, 0]
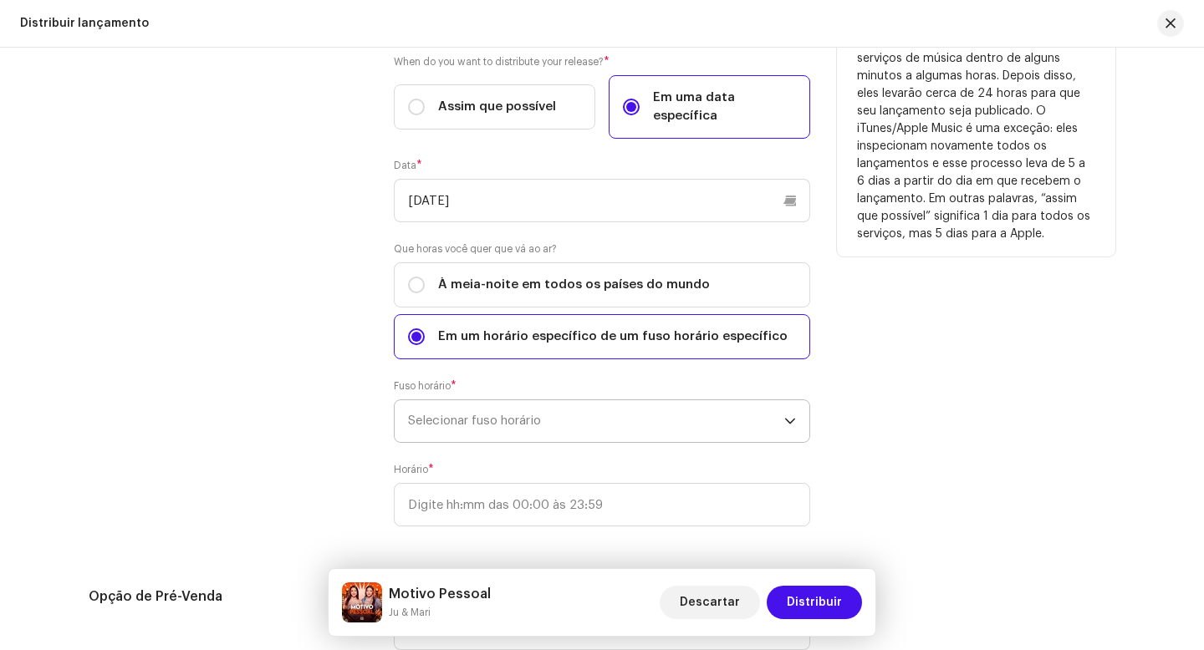
click at [512, 410] on span "Selecionar fuso horário" at bounding box center [596, 421] width 376 height 42
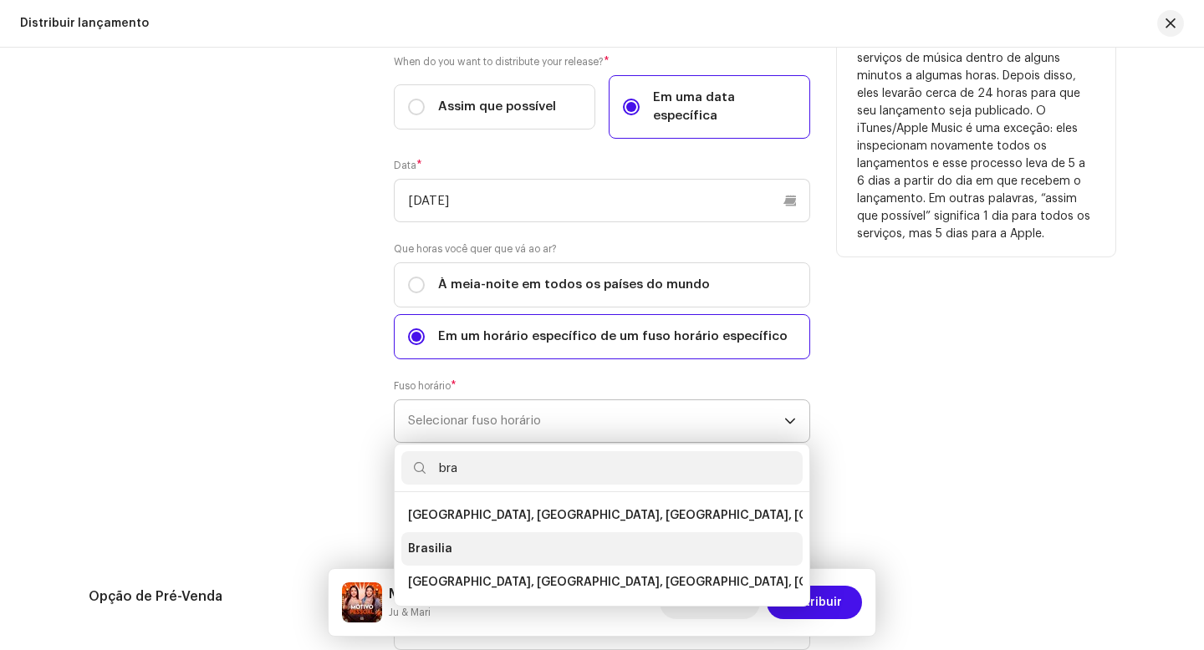
type input "bra"
click at [464, 535] on li "Brasilia" at bounding box center [601, 549] width 401 height 33
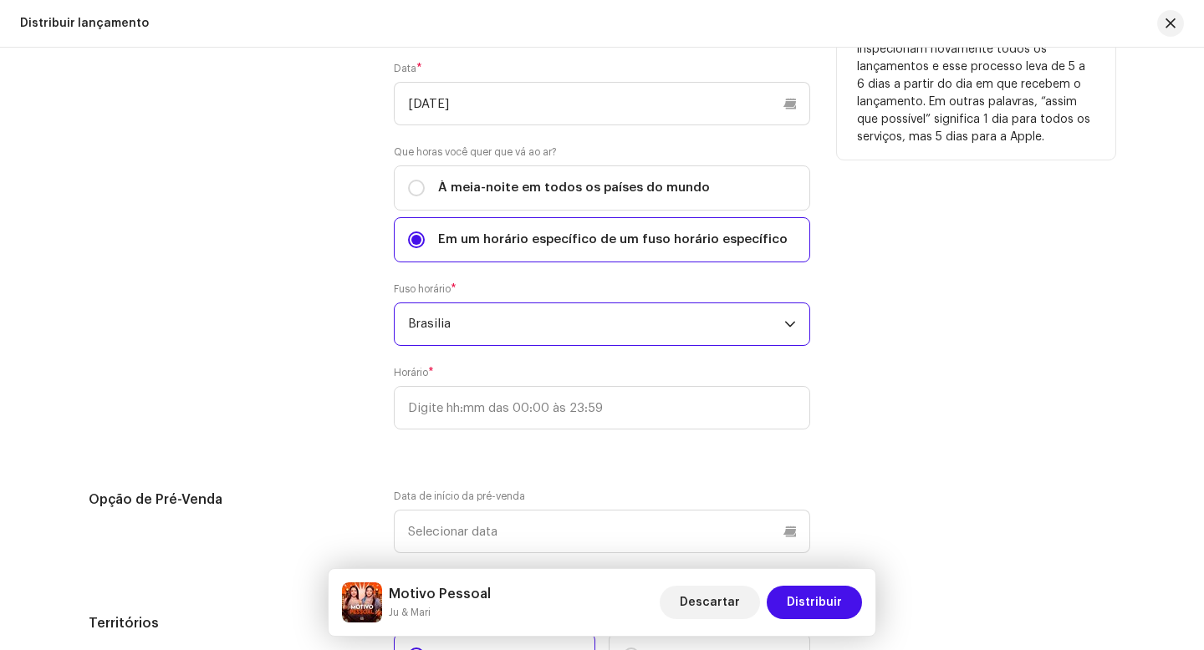
scroll to position [3025, 0]
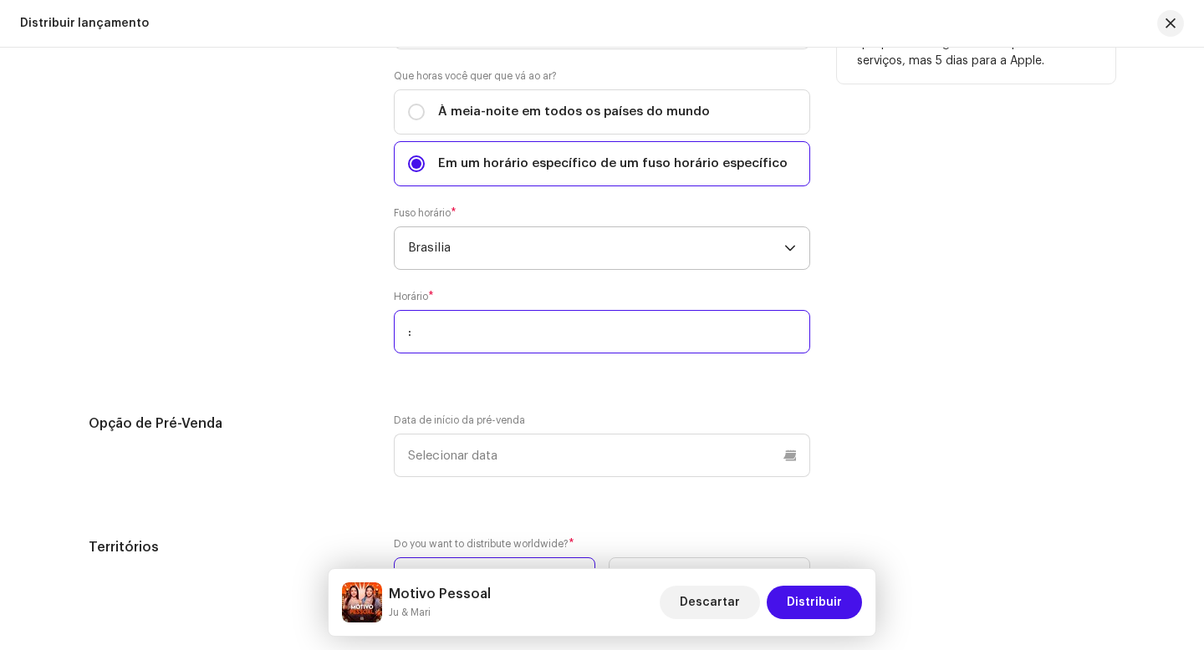
click at [545, 319] on input ":" at bounding box center [602, 331] width 416 height 43
type input "21:00"
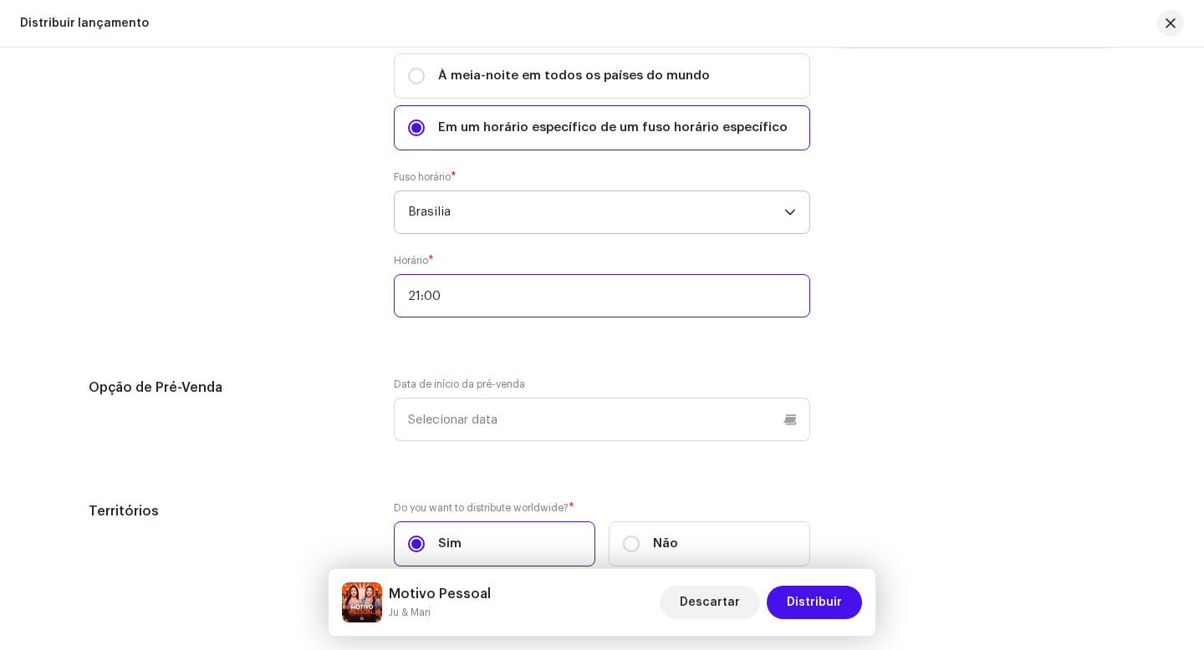
scroll to position [3142, 0]
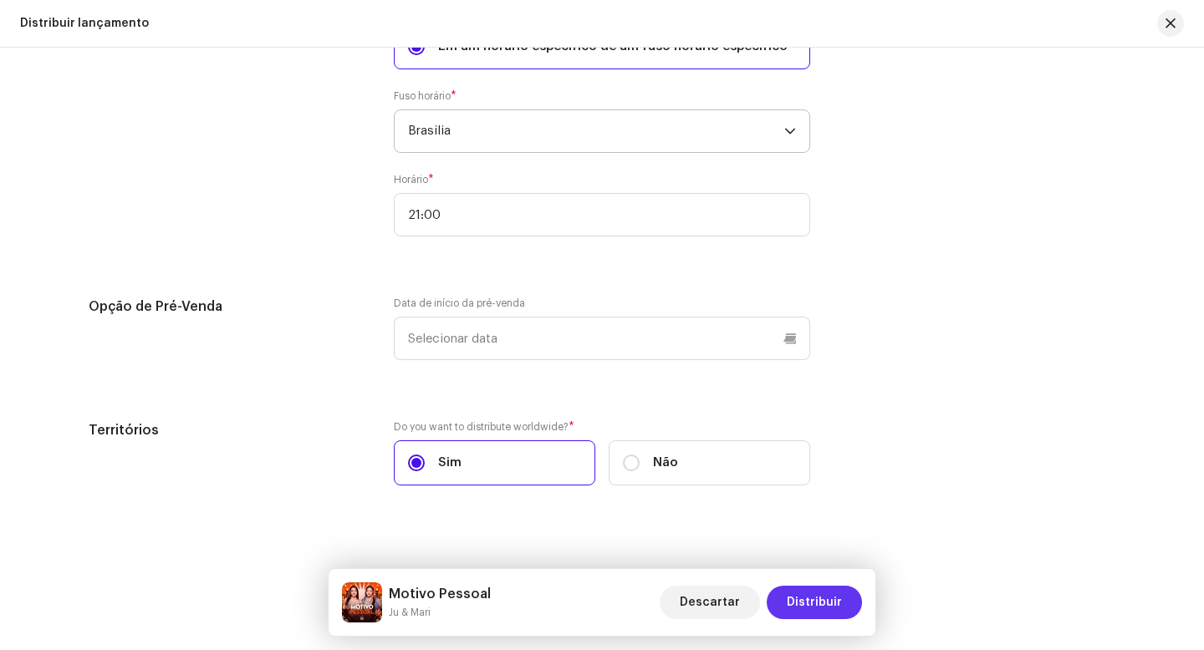
click at [823, 607] on span "Distribuir" at bounding box center [814, 602] width 55 height 33
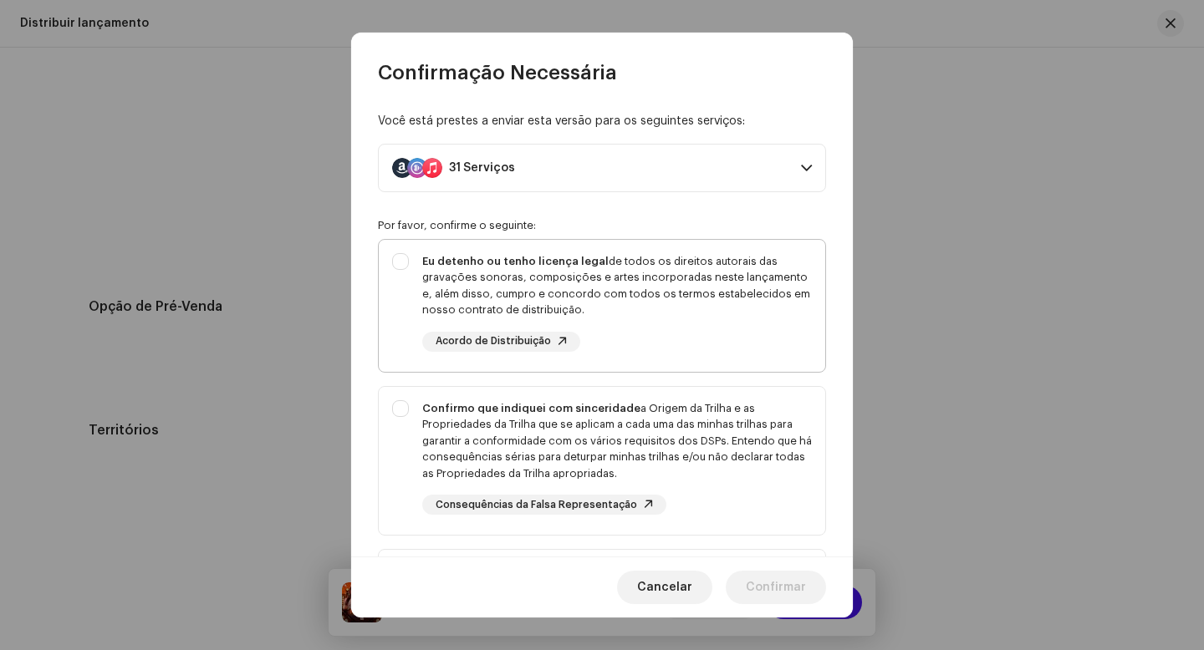
click at [403, 264] on div "Eu detenho ou tenho licença legal de todos os direitos autorais das gravações s…" at bounding box center [602, 302] width 446 height 125
checkbox input "true"
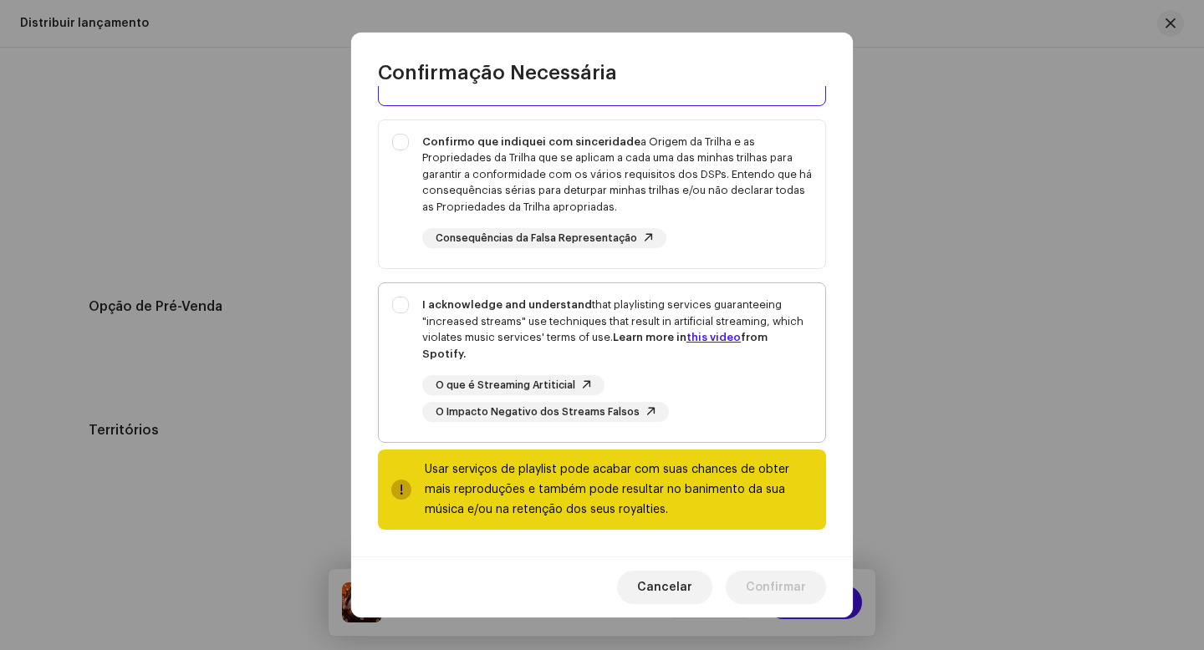
click at [402, 304] on div "I acknowledge and understand that playlisting services guaranteeing "increased …" at bounding box center [602, 359] width 446 height 152
checkbox input "true"
click at [406, 149] on div "Confirmo que indiquei com sinceridade a Origem da Trilha e as Propriedades da T…" at bounding box center [602, 191] width 446 height 142
checkbox input "true"
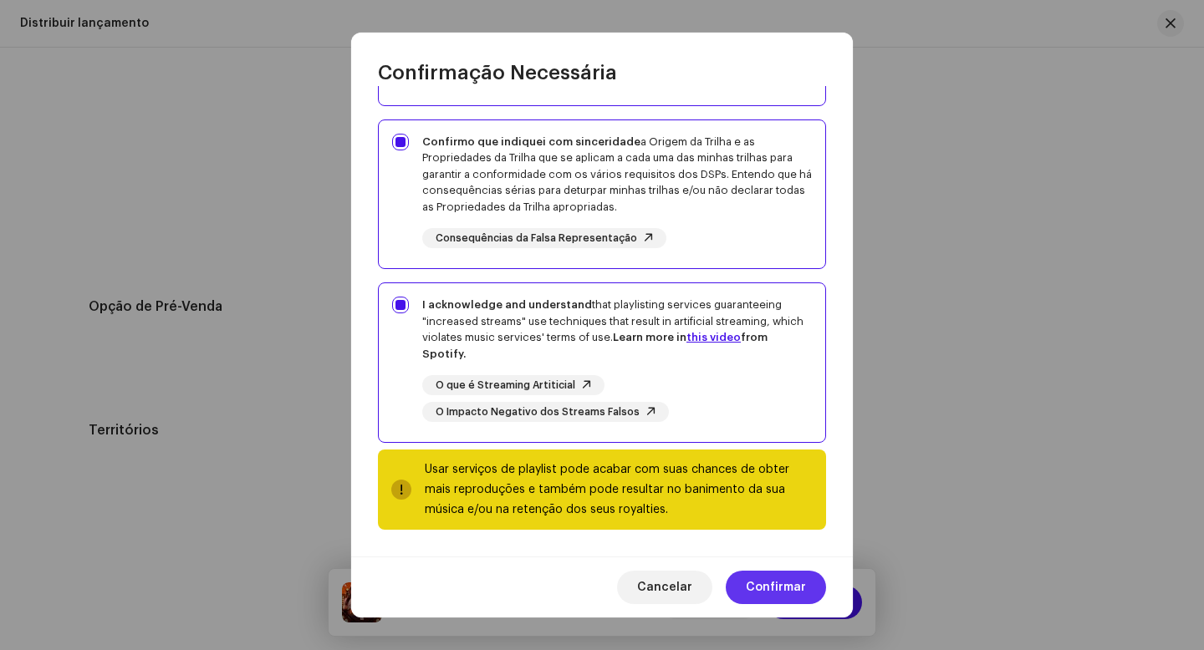
click at [770, 589] on span "Confirmar" at bounding box center [776, 587] width 60 height 33
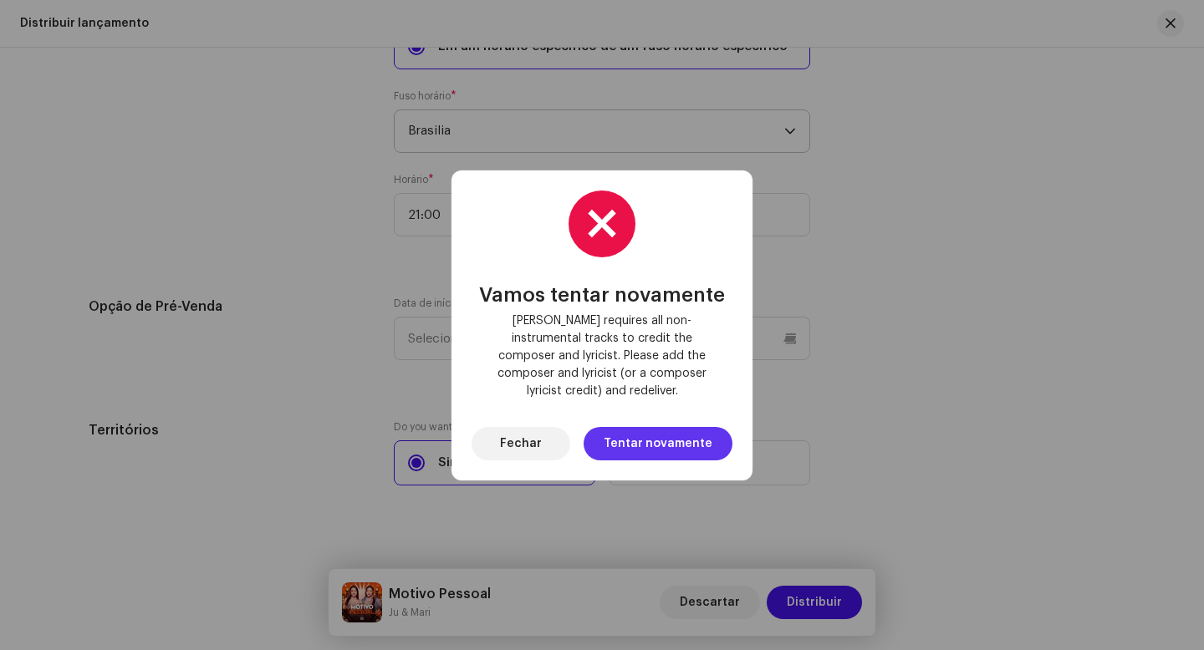
click at [701, 439] on span "Tentar novamente" at bounding box center [658, 443] width 109 height 33
click at [536, 441] on span "Fechar" at bounding box center [521, 443] width 42 height 33
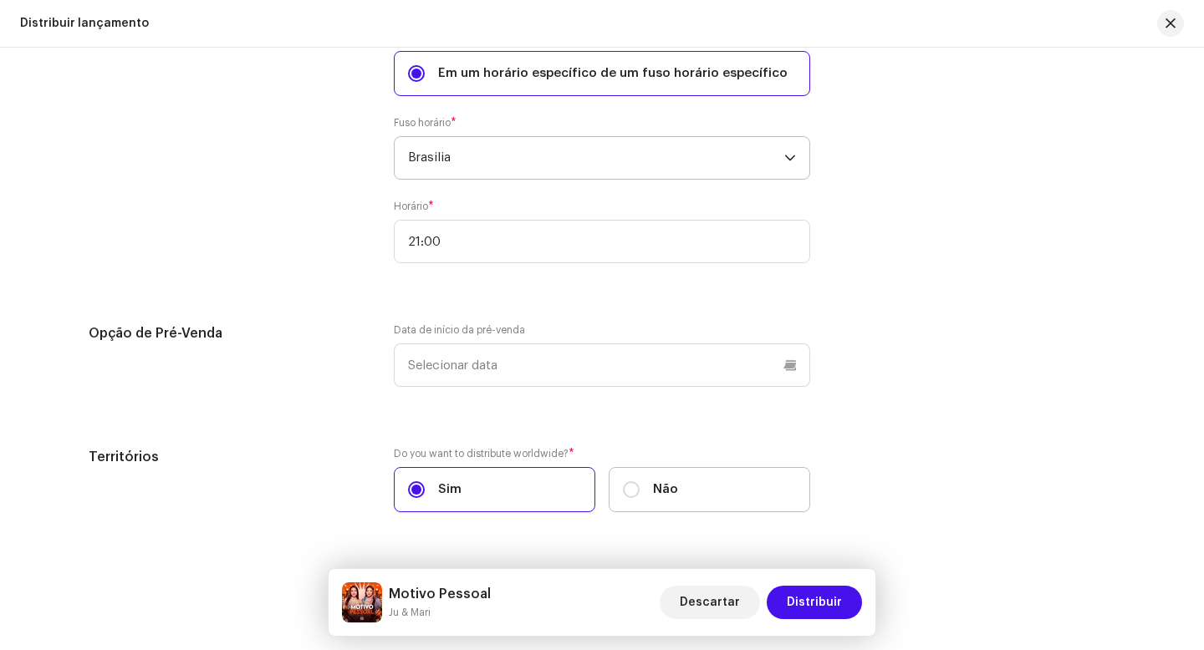
scroll to position [3142, 0]
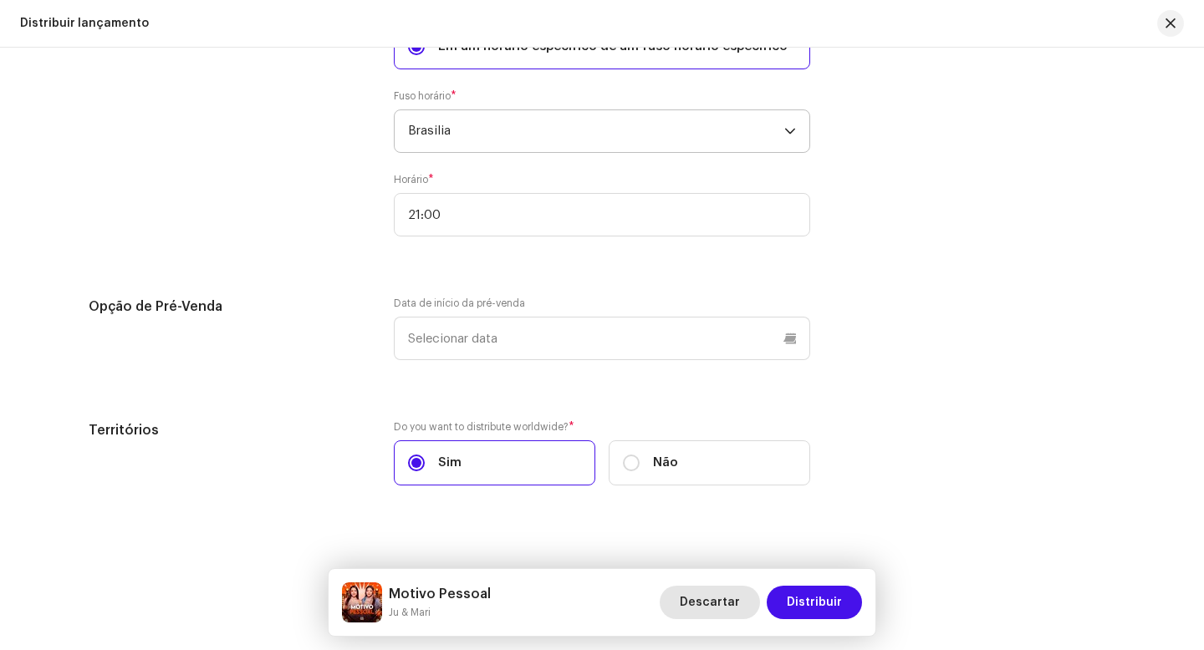
click at [731, 604] on span "Descartar" at bounding box center [710, 602] width 60 height 33
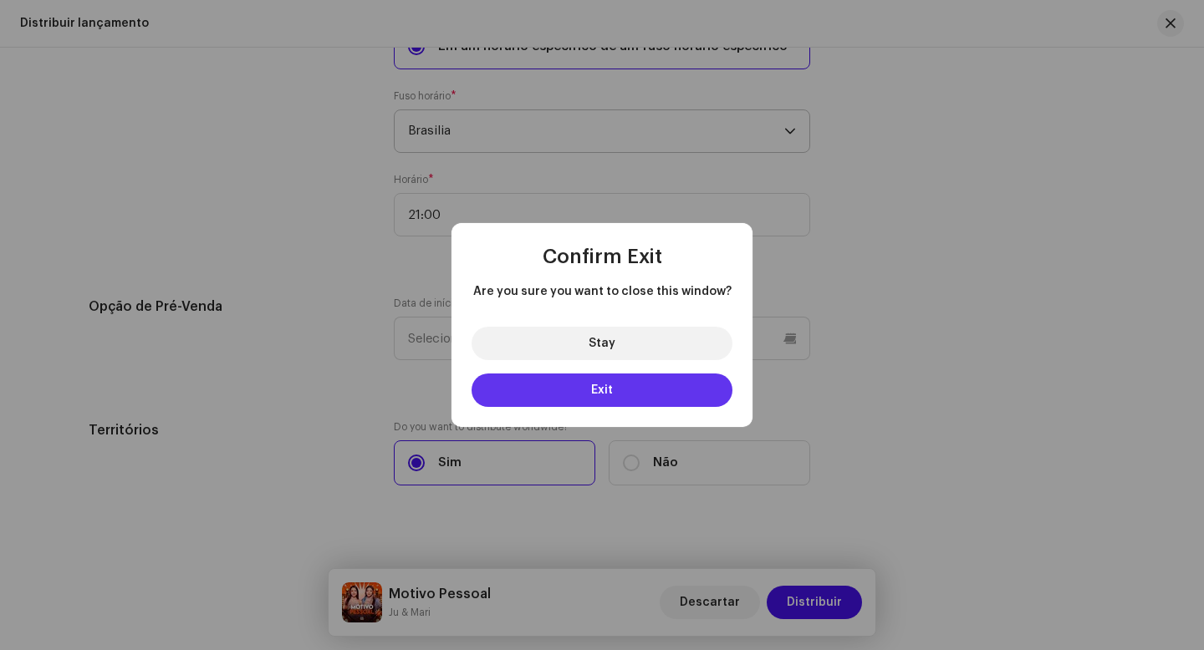
click at [608, 395] on span "Exit" at bounding box center [602, 391] width 22 height 12
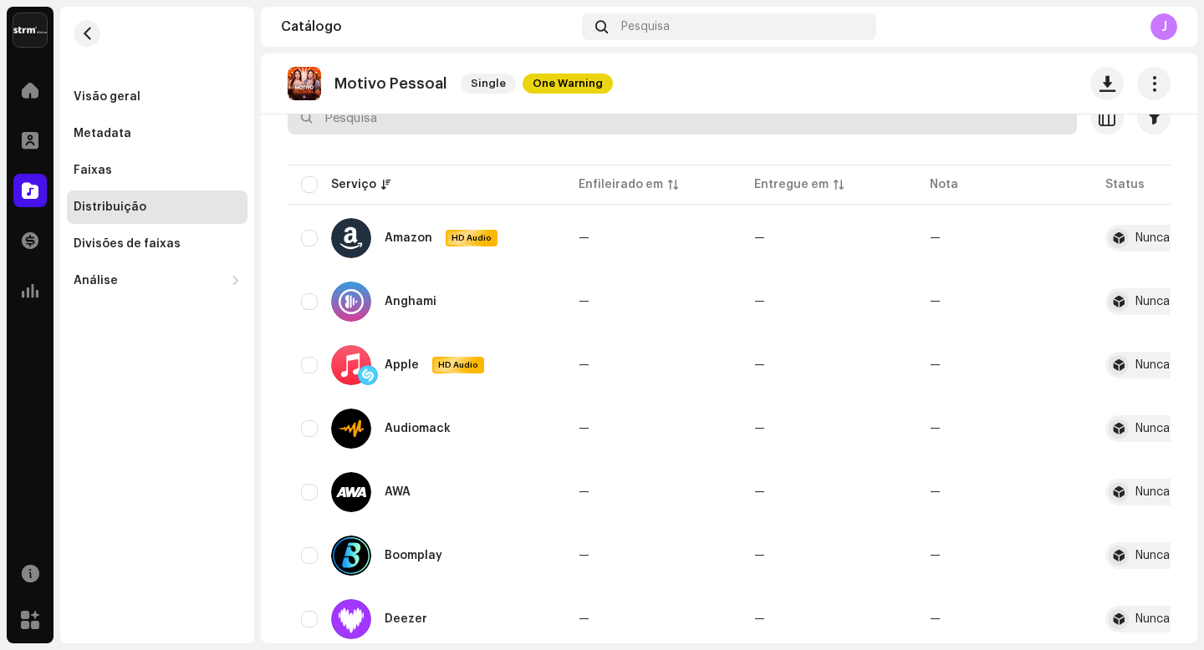
scroll to position [0, 0]
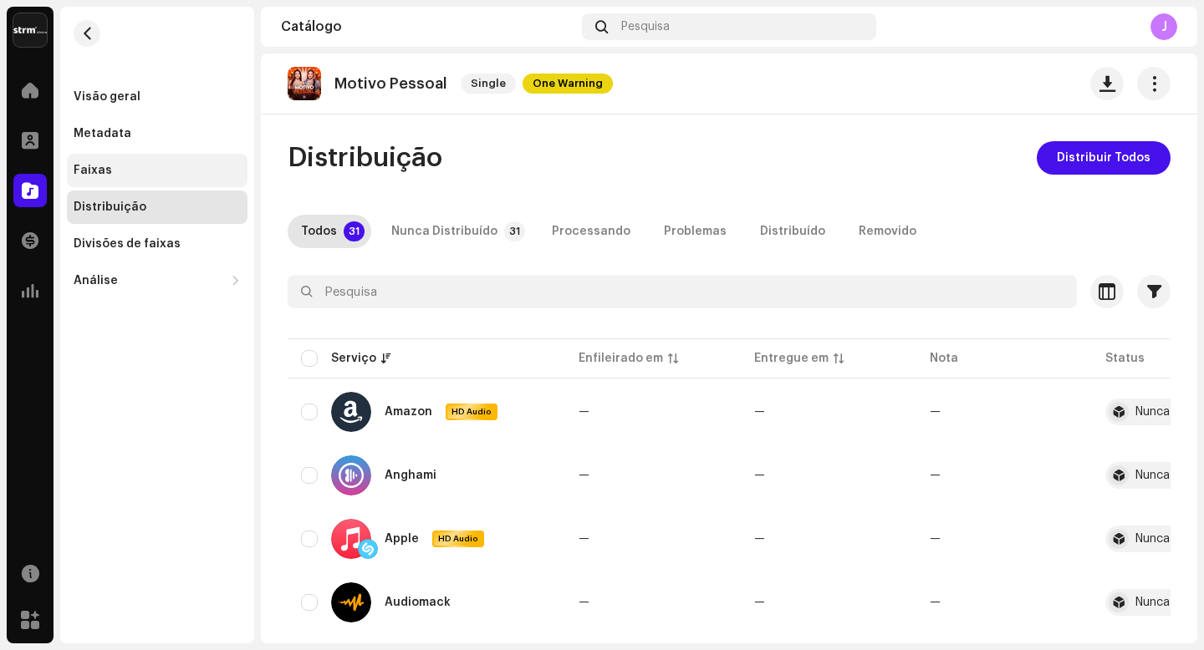
click at [108, 171] on div "Faixas" at bounding box center [157, 170] width 167 height 13
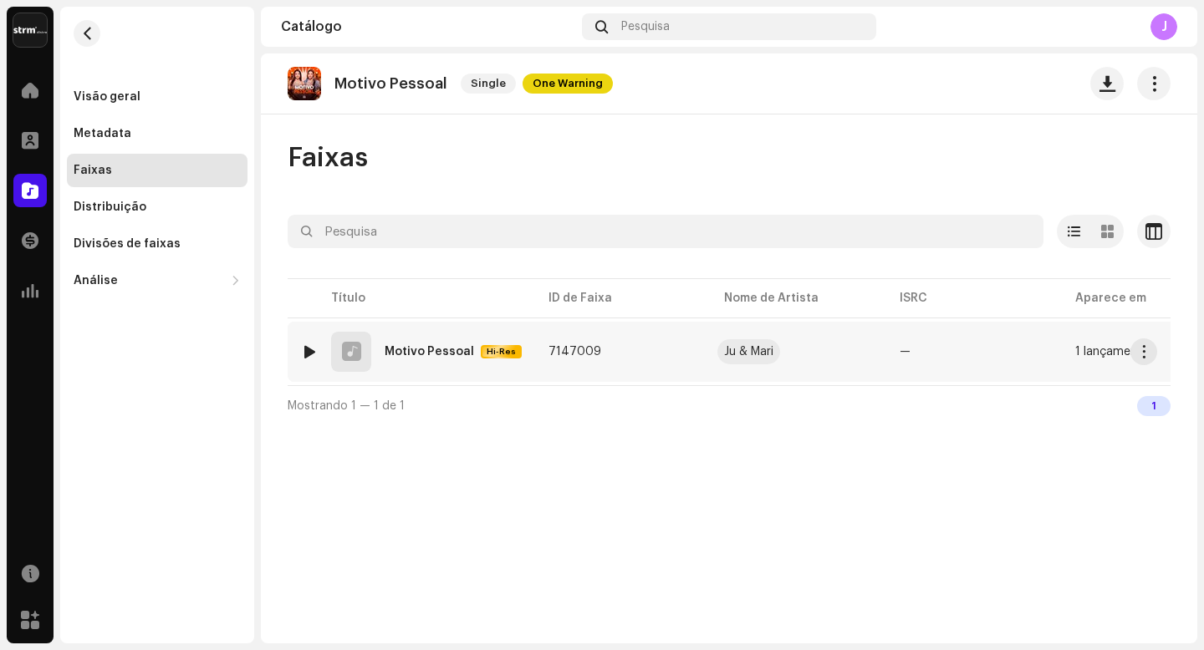
click at [742, 354] on div "Ju & Mari" at bounding box center [748, 352] width 49 height 12
click at [89, 33] on span "button" at bounding box center [87, 33] width 13 height 13
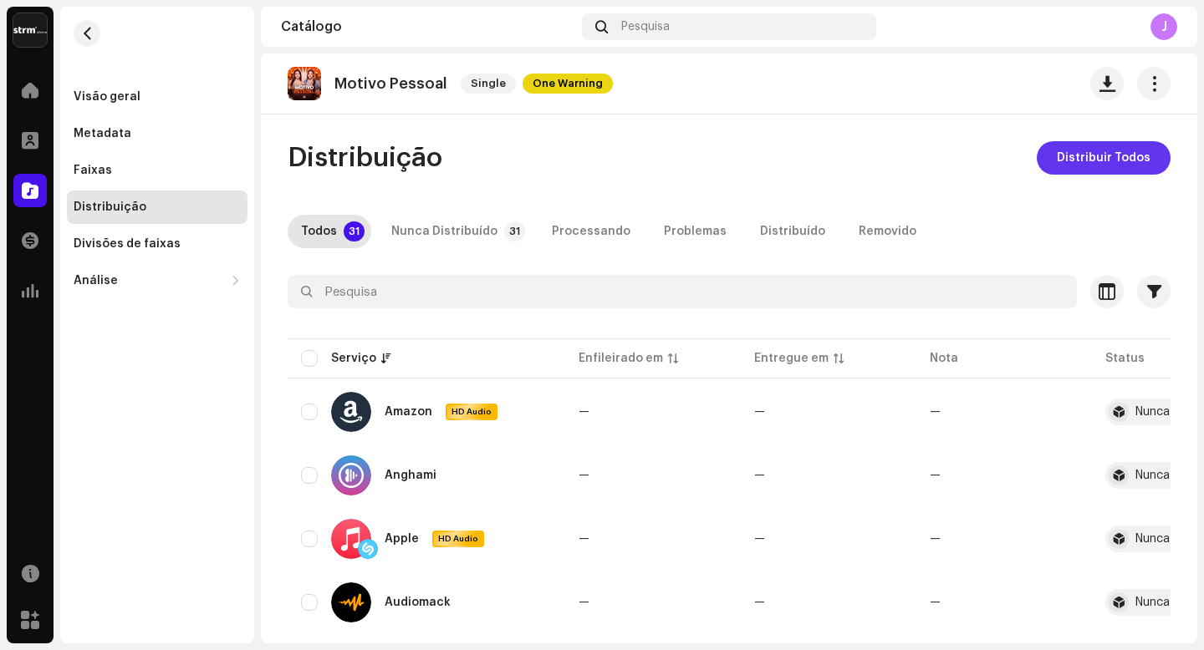
click at [1080, 158] on span "Distribuir Todos" at bounding box center [1104, 157] width 94 height 33
click at [1079, 159] on span "Distribuir Todos" at bounding box center [1104, 157] width 94 height 33
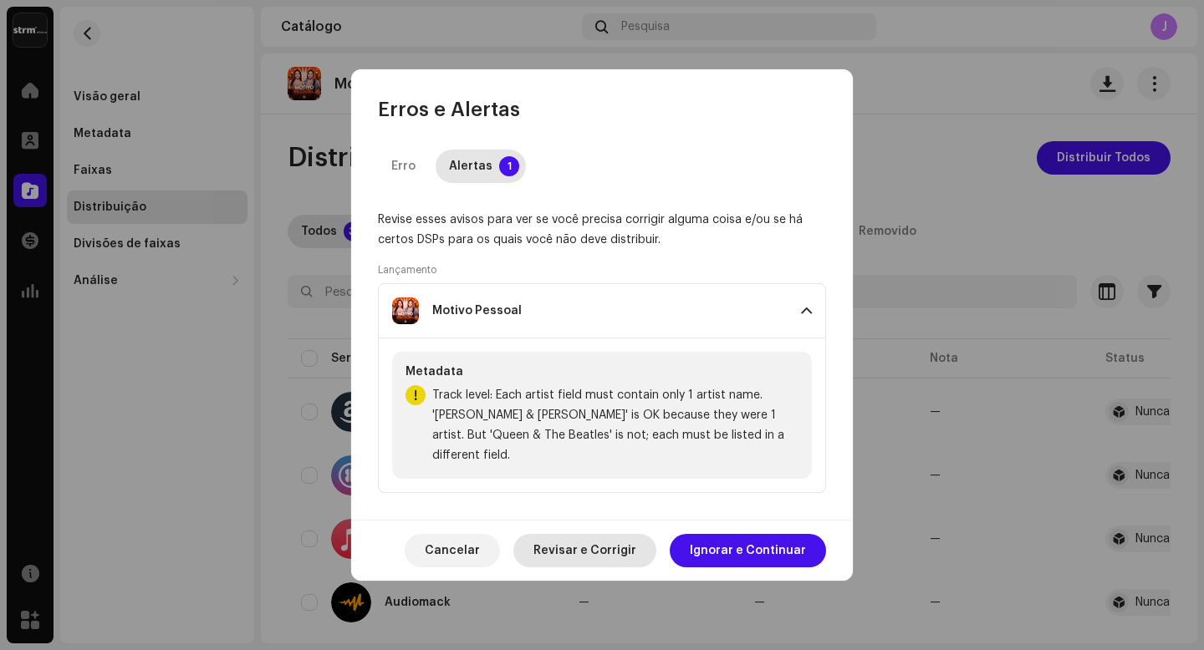
click at [613, 542] on span "Revisar e Corrigir" at bounding box center [584, 550] width 103 height 33
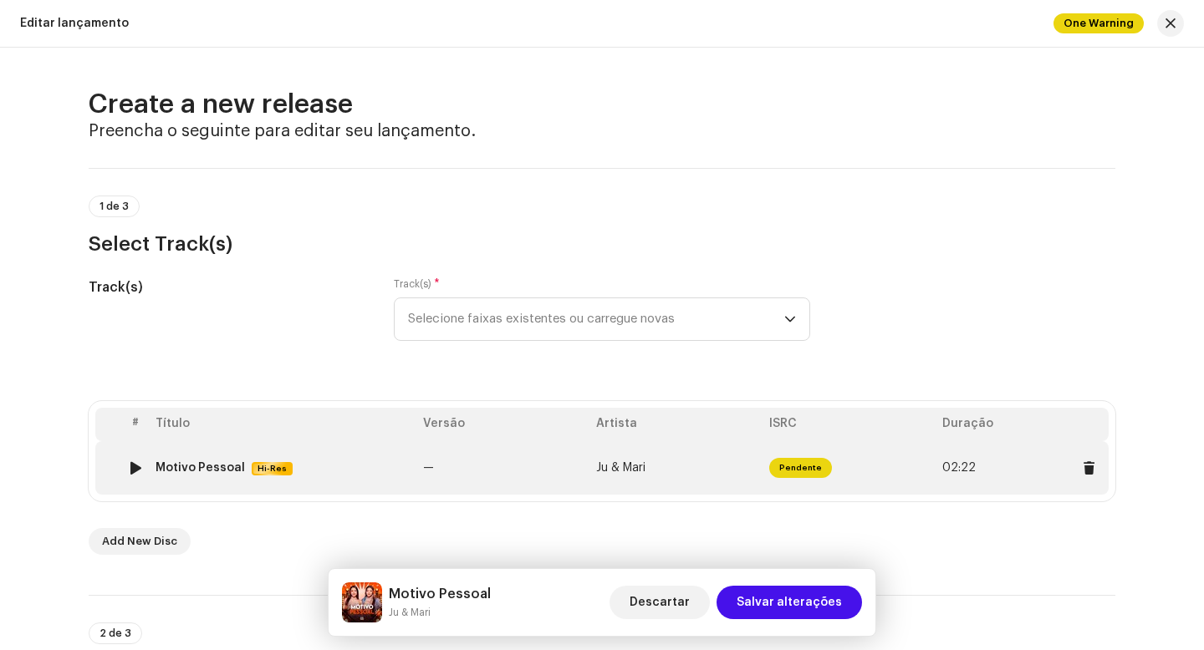
scroll to position [150, 0]
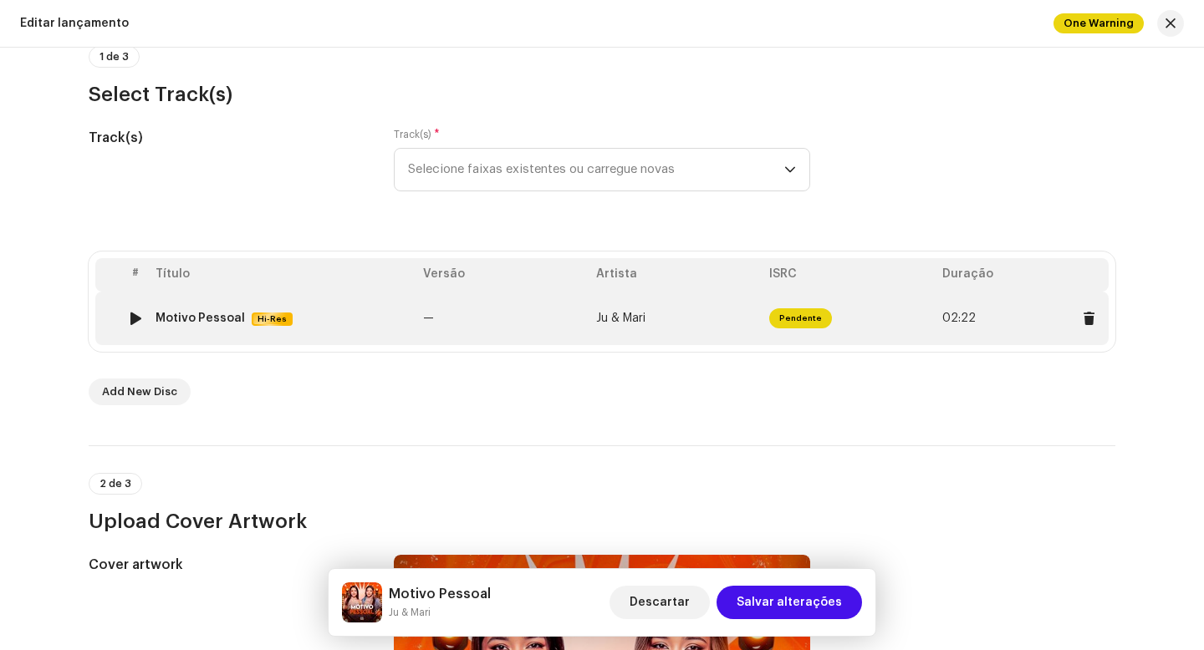
click at [788, 323] on span "Pendente" at bounding box center [800, 318] width 63 height 20
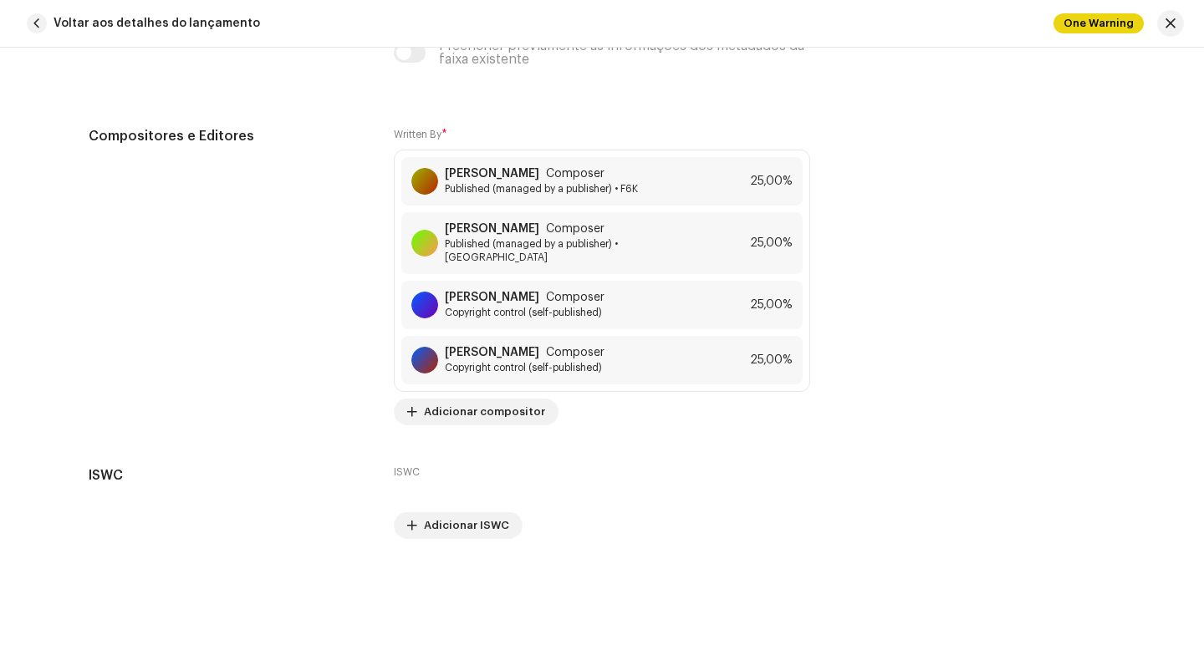
scroll to position [3830, 0]
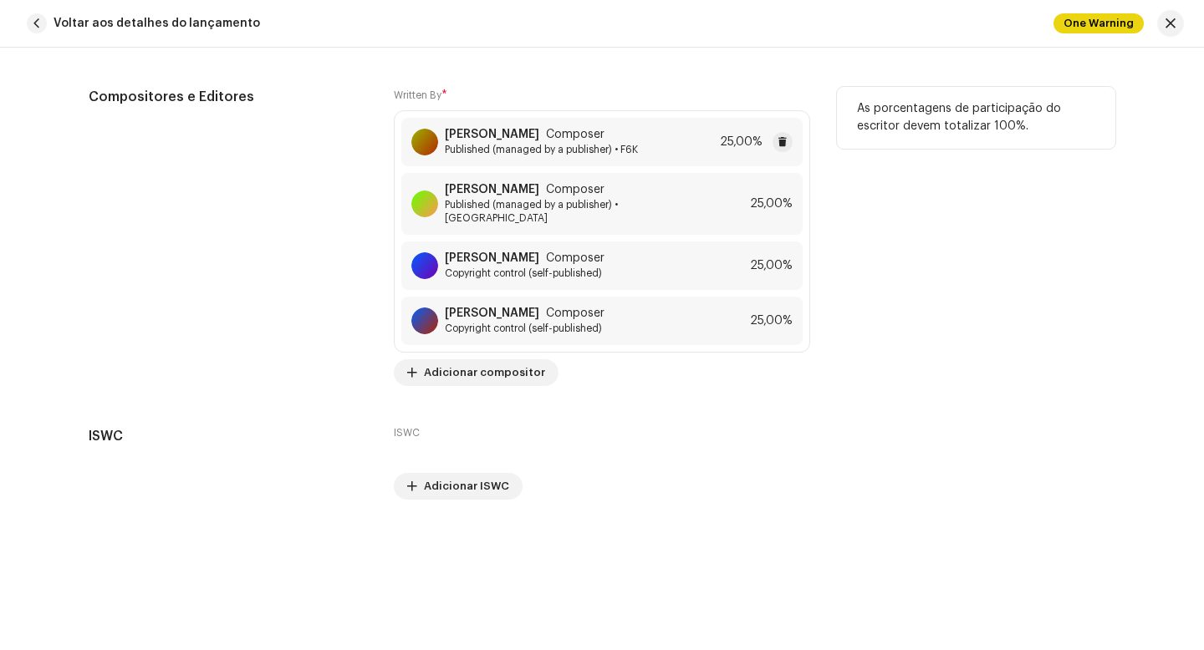
click at [568, 155] on span "Published (managed by a publisher) • F6K" at bounding box center [541, 149] width 193 height 13
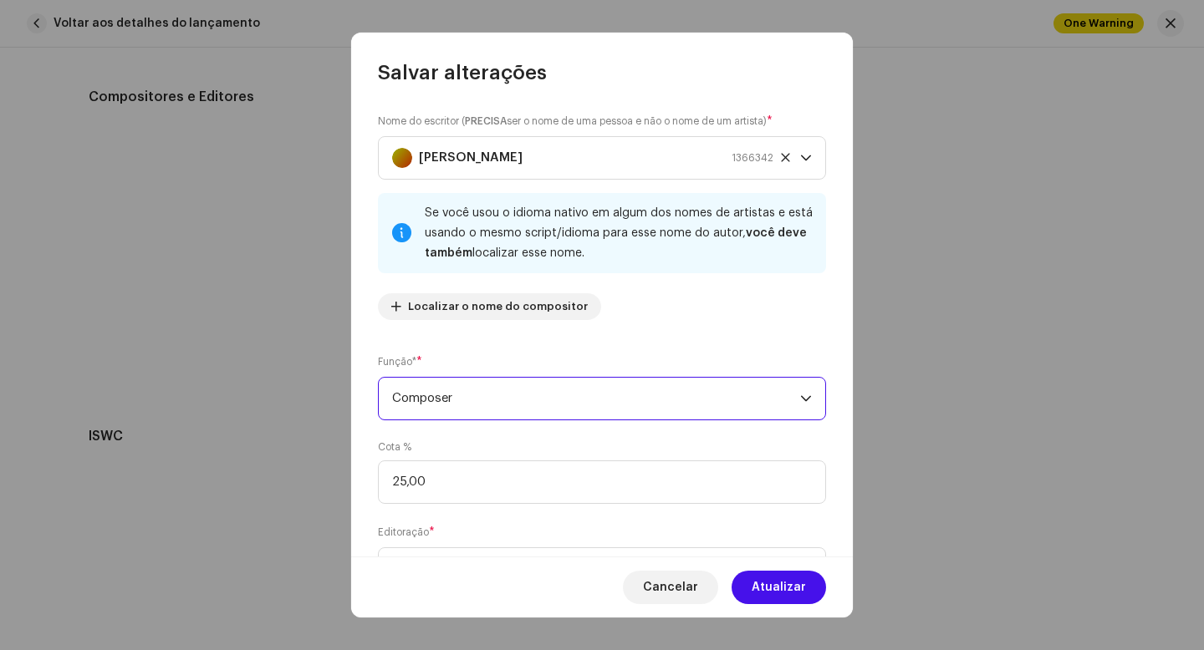
click at [523, 396] on span "Composer" at bounding box center [596, 399] width 408 height 42
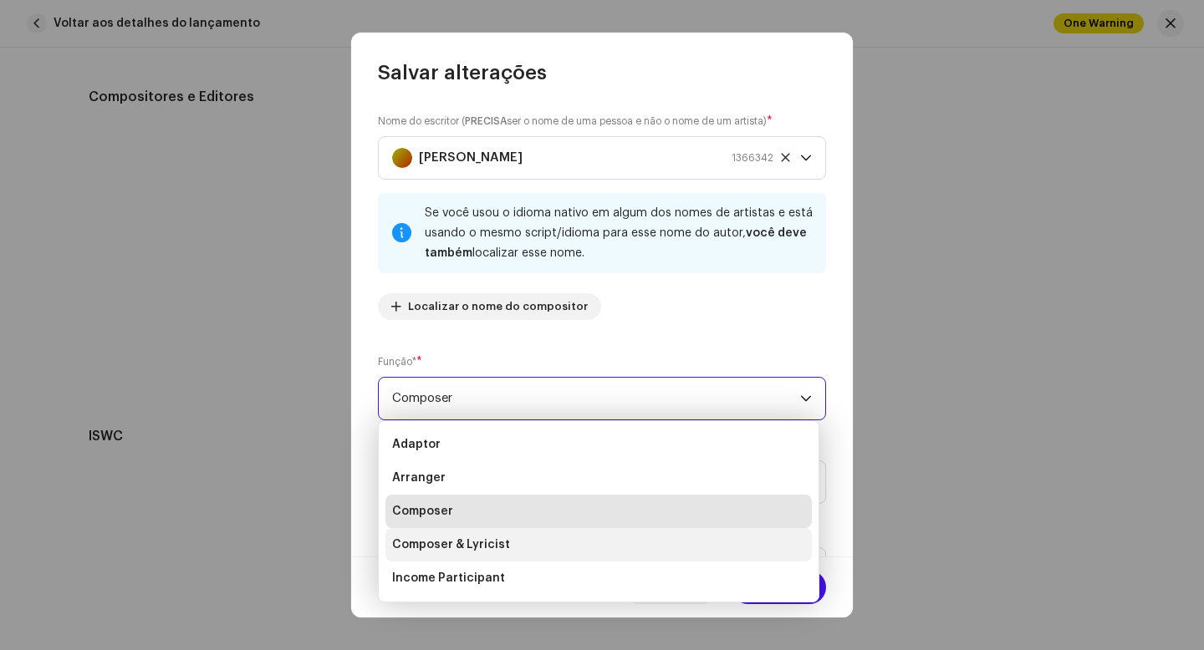
click at [476, 548] on span "Composer & Lyricist" at bounding box center [451, 545] width 118 height 17
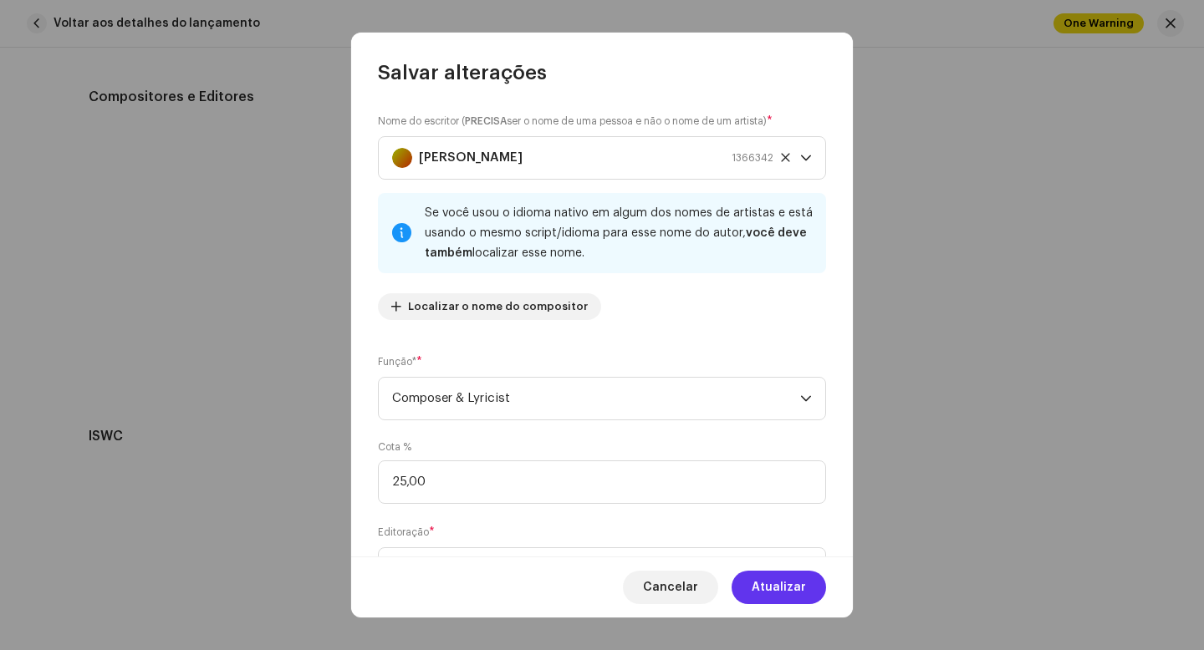
click at [763, 592] on span "Atualizar" at bounding box center [779, 587] width 54 height 33
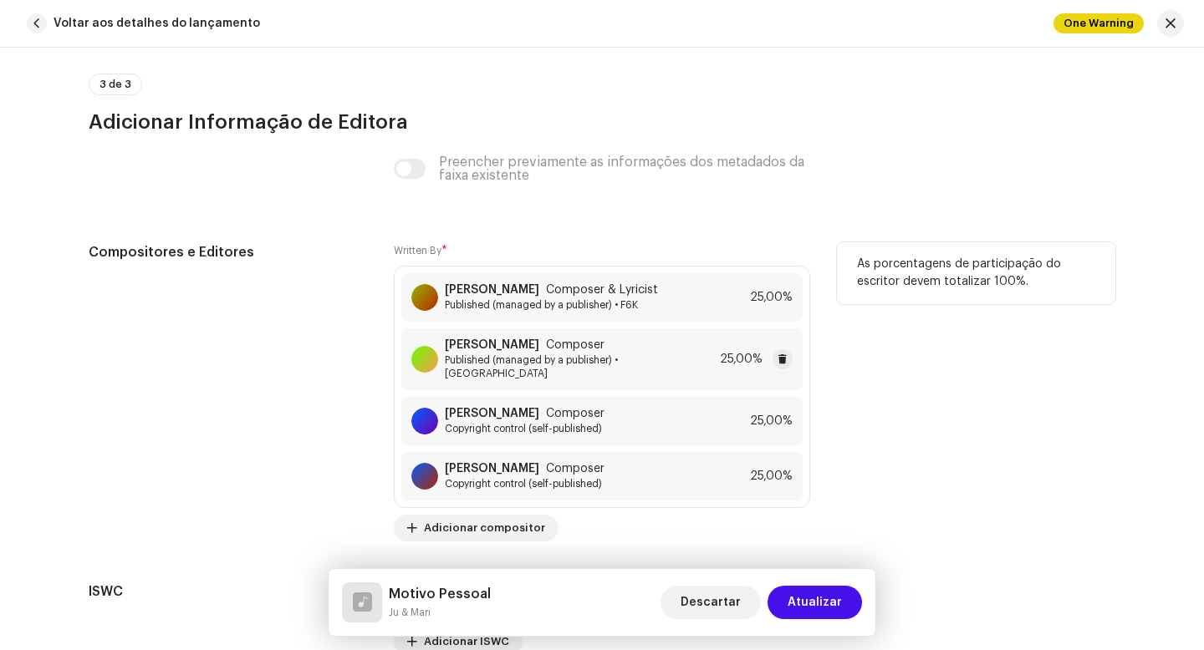
click at [527, 360] on span "Published (managed by a publisher) • [GEOGRAPHIC_DATA]" at bounding box center [579, 367] width 268 height 27
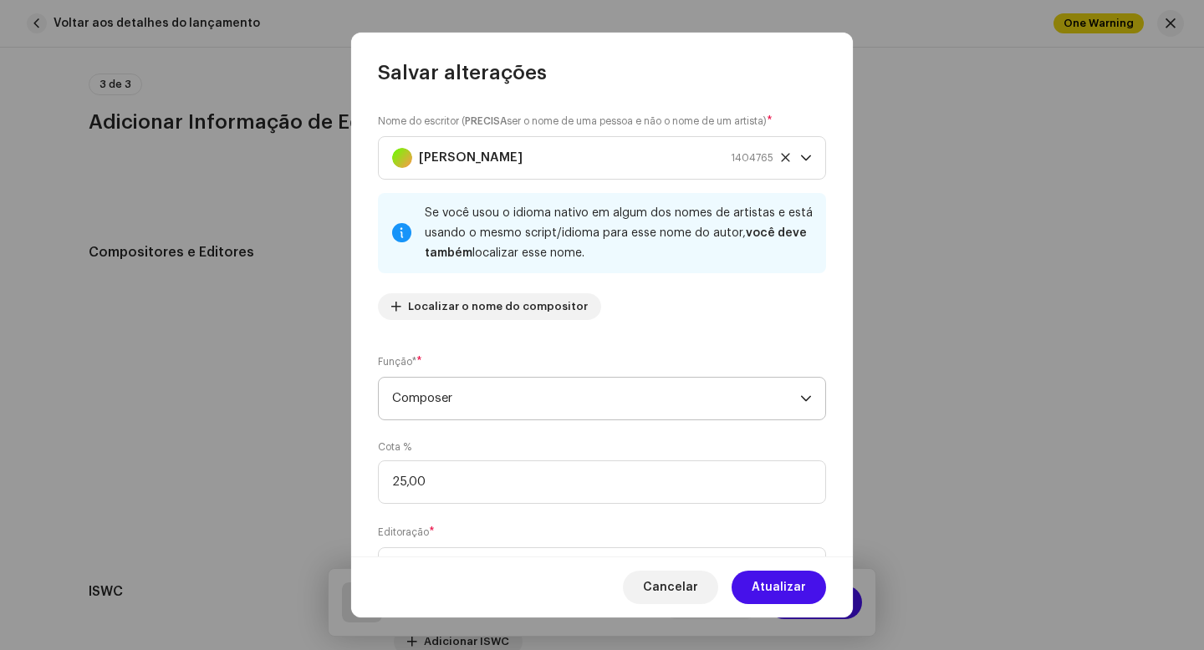
click at [599, 400] on span "Composer" at bounding box center [596, 399] width 408 height 42
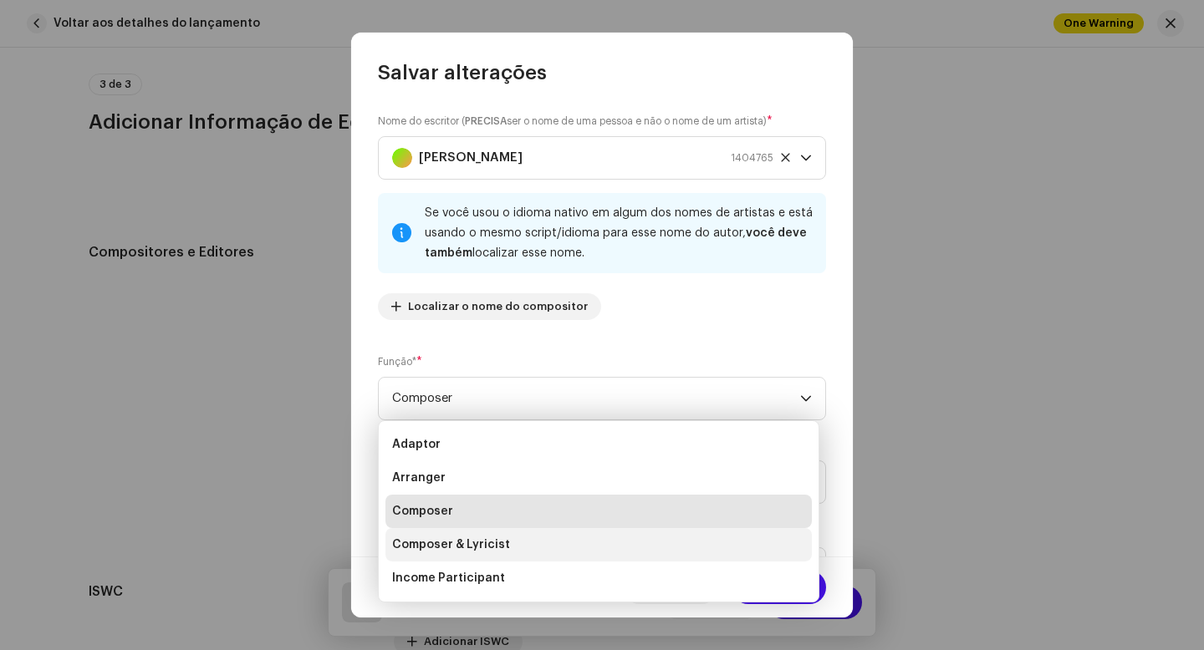
click at [504, 543] on span "Composer & Lyricist" at bounding box center [451, 545] width 118 height 17
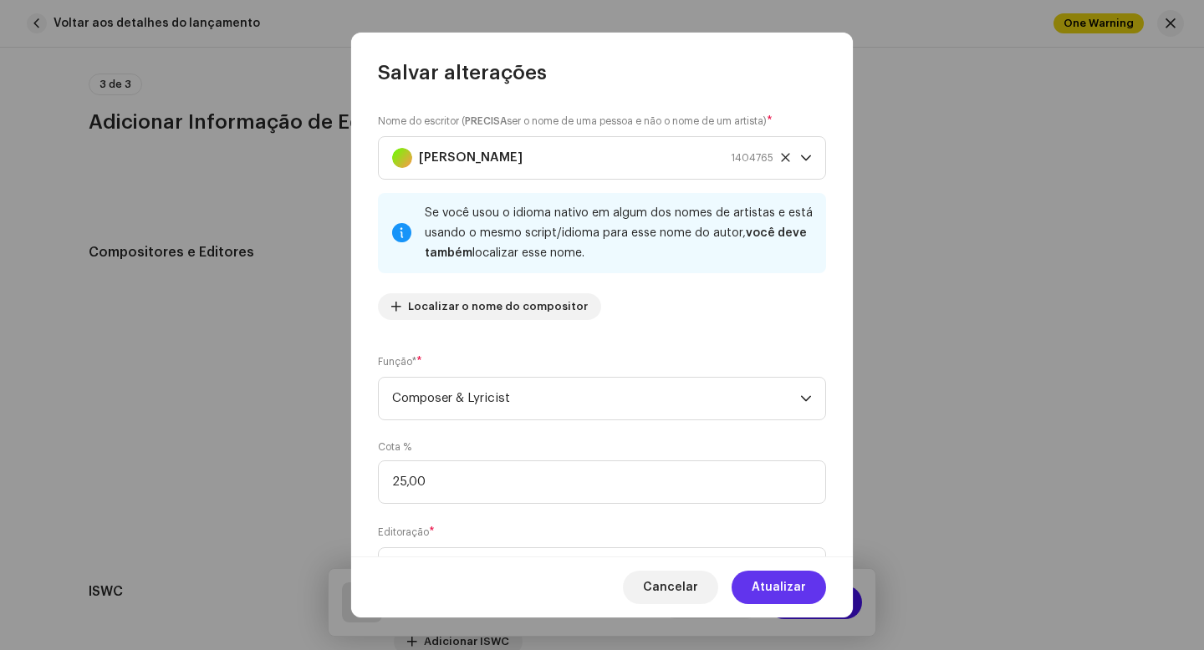
click at [767, 586] on span "Atualizar" at bounding box center [779, 587] width 54 height 33
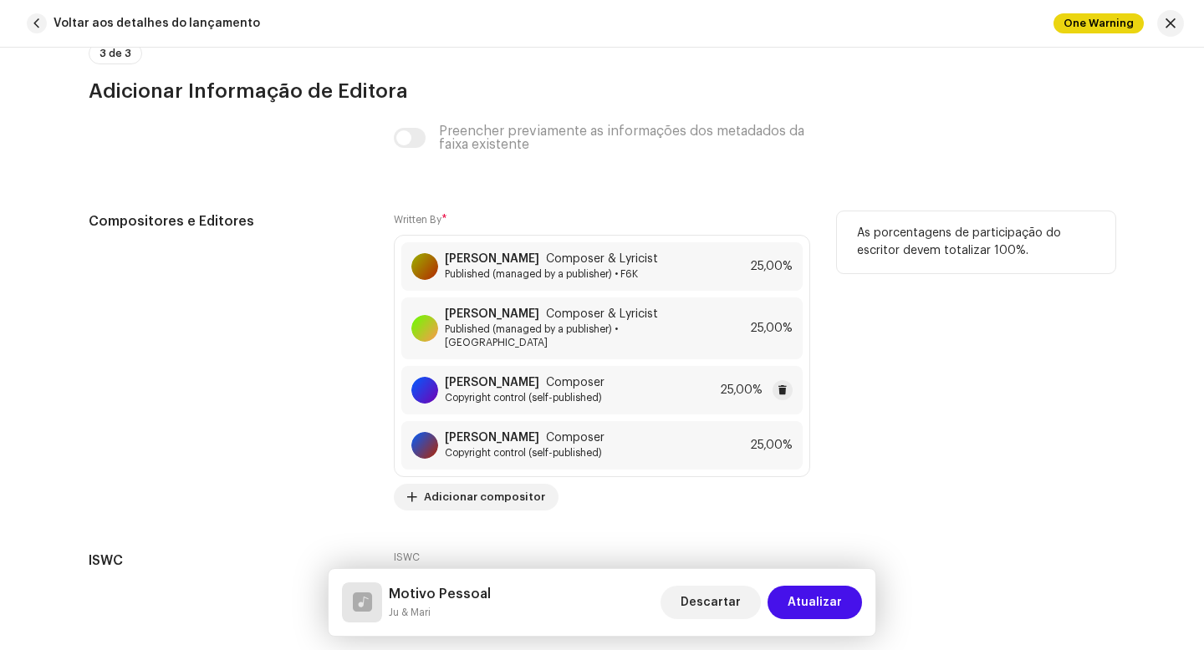
scroll to position [3706, 0]
click at [624, 385] on div "[PERSON_NAME] Composer Copyright control (self-published) 25,00%" at bounding box center [601, 389] width 401 height 48
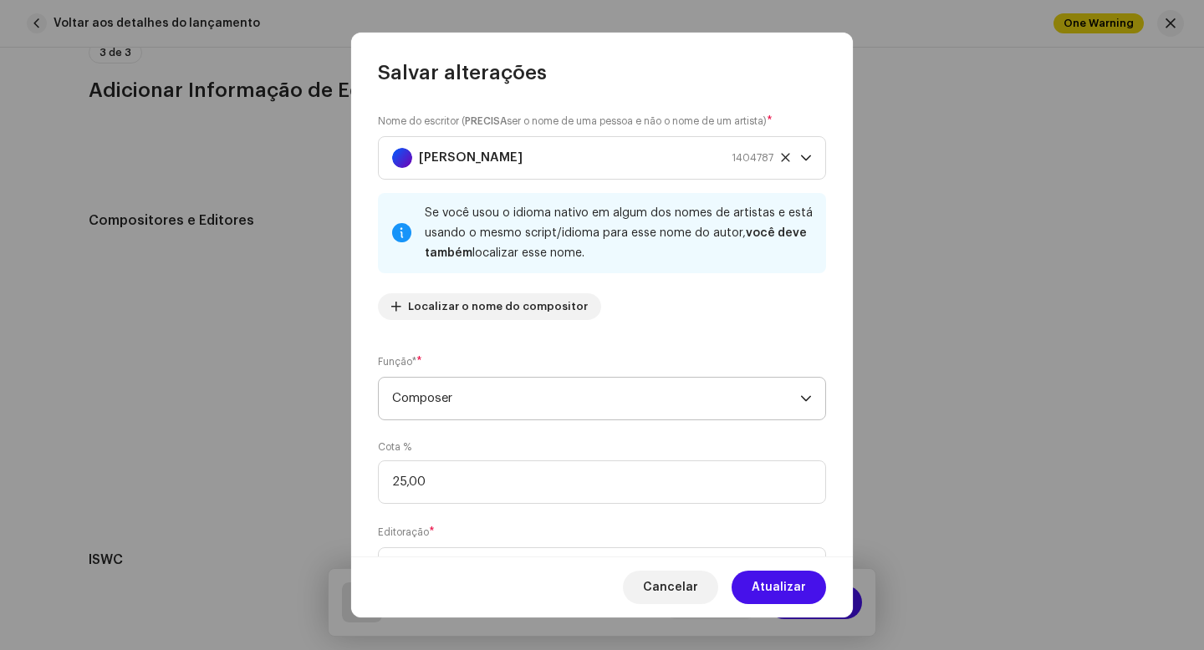
click at [571, 405] on span "Composer" at bounding box center [596, 399] width 408 height 42
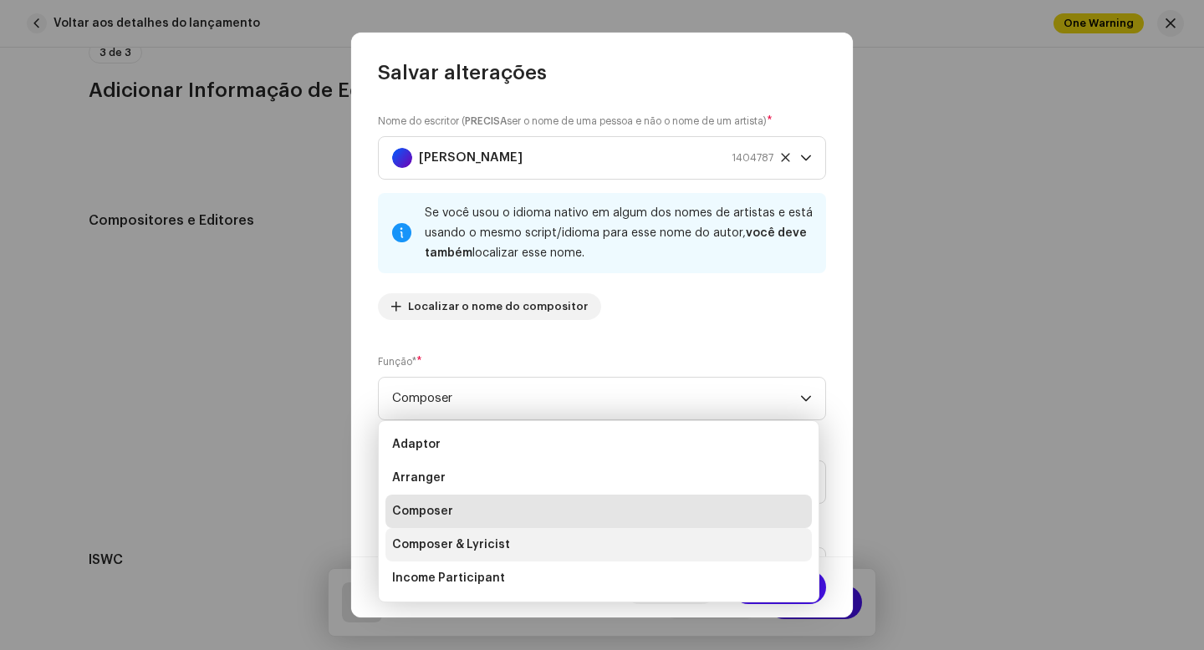
click at [510, 543] on li "Composer & Lyricist" at bounding box center [598, 544] width 426 height 33
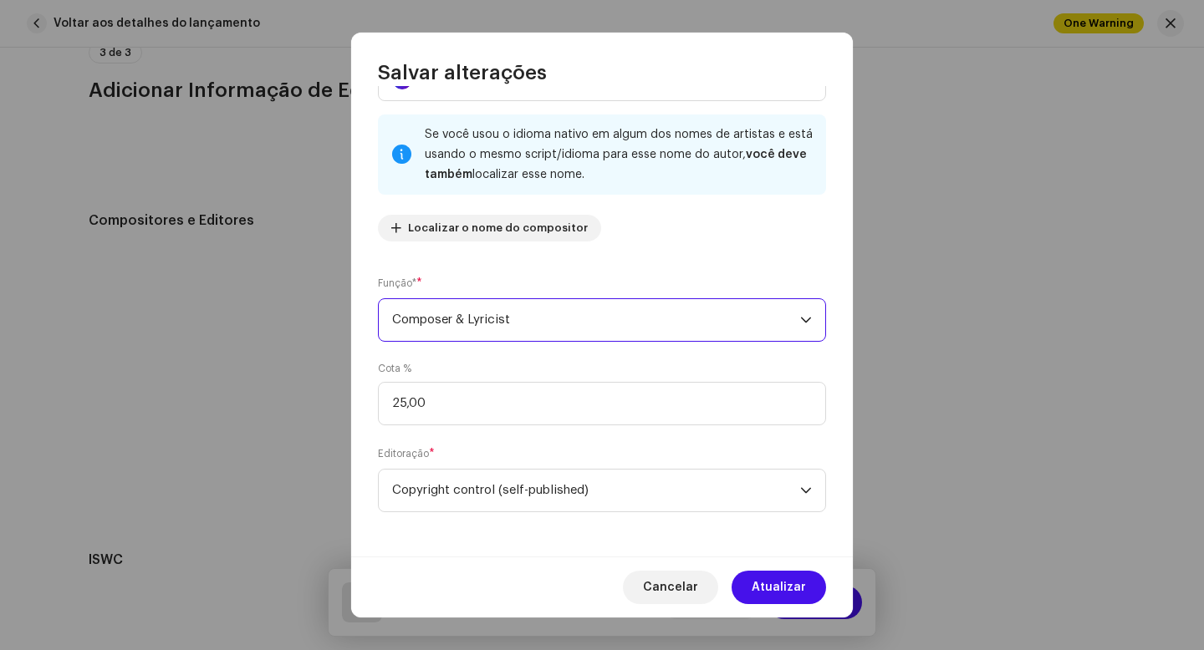
scroll to position [81, 0]
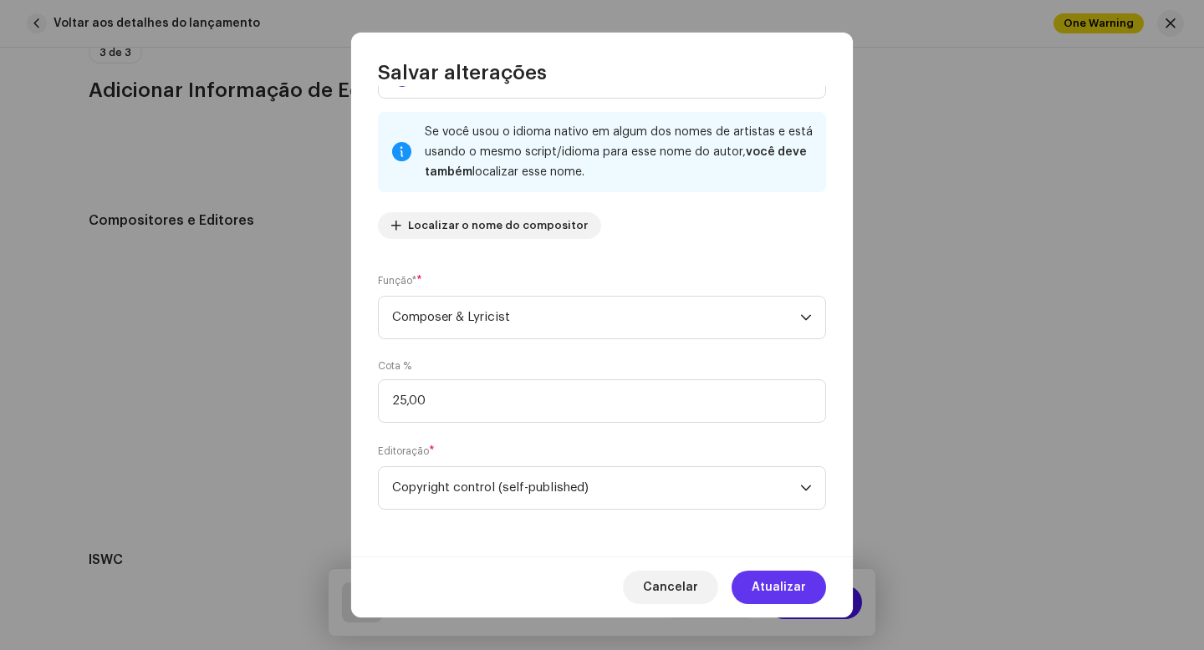
click at [780, 591] on span "Atualizar" at bounding box center [779, 587] width 54 height 33
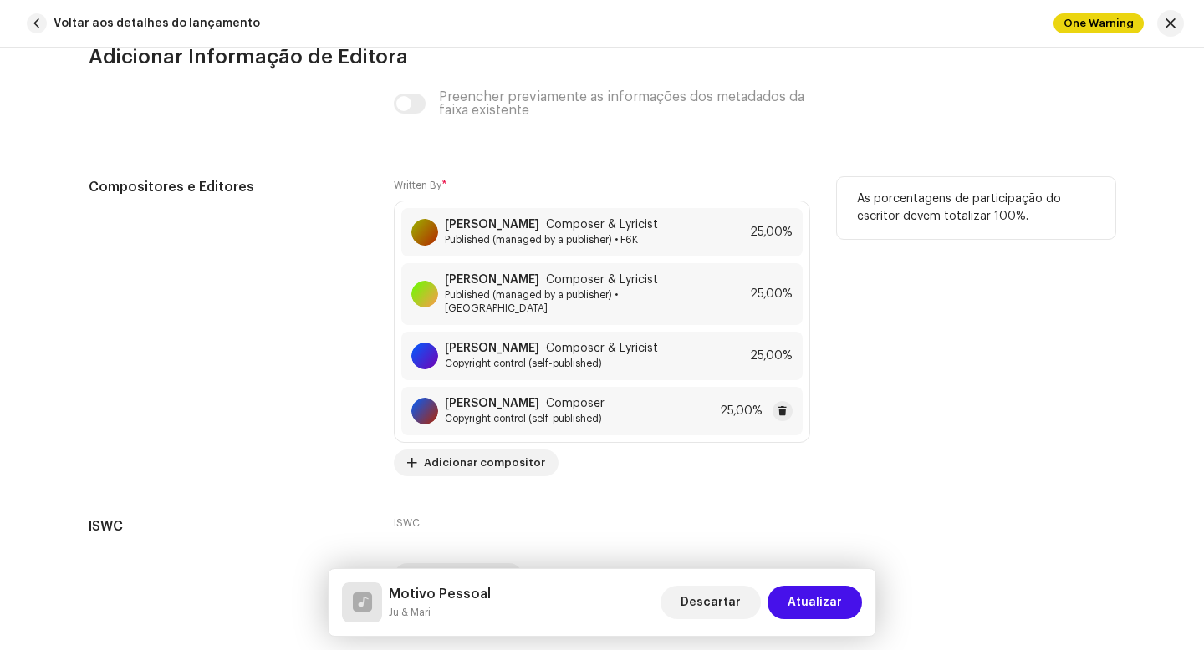
scroll to position [3740, 0]
click at [602, 396] on span "Composer" at bounding box center [575, 402] width 59 height 13
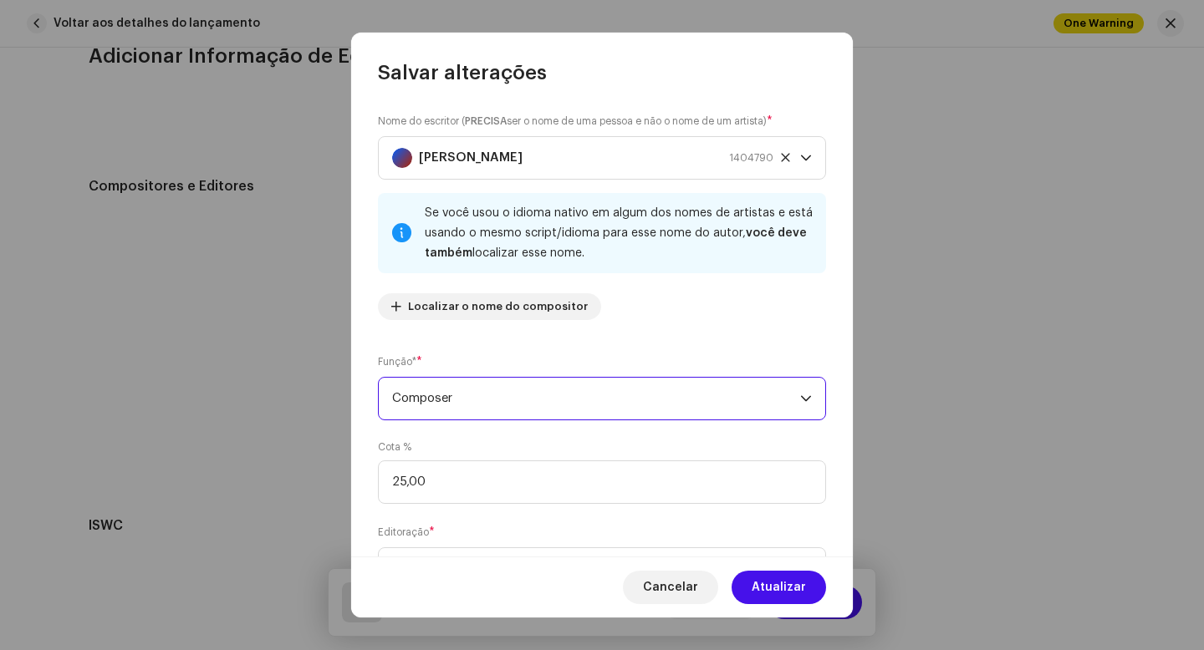
click at [615, 401] on span "Composer" at bounding box center [596, 399] width 408 height 42
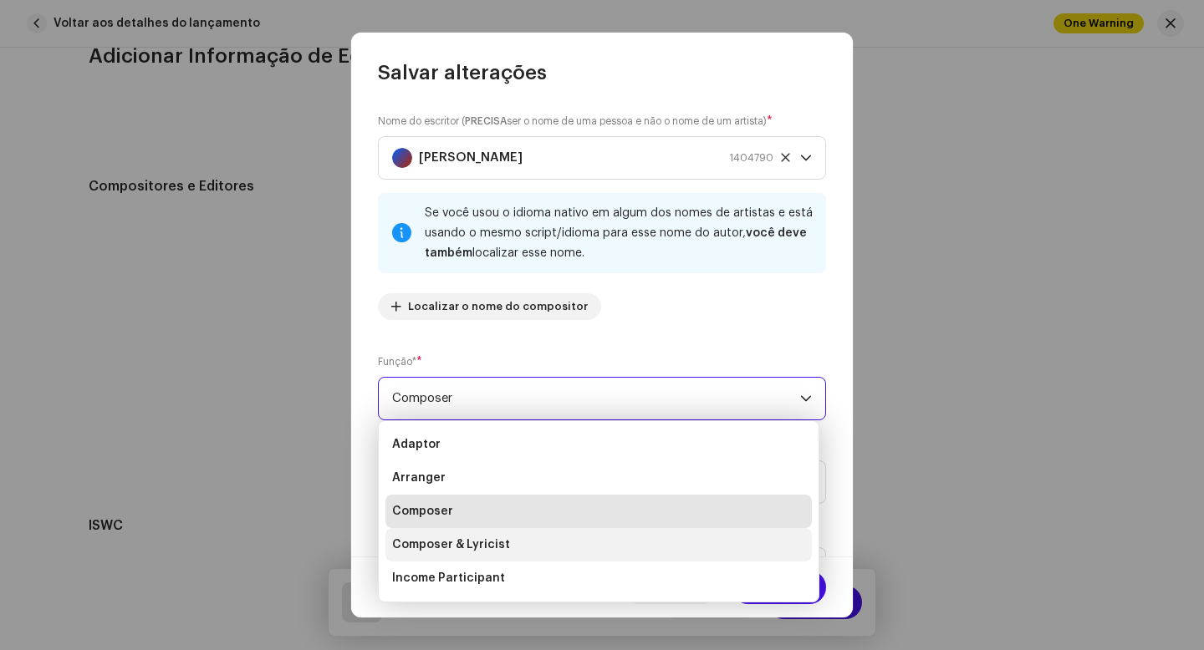
click at [501, 552] on span "Composer & Lyricist" at bounding box center [451, 545] width 118 height 17
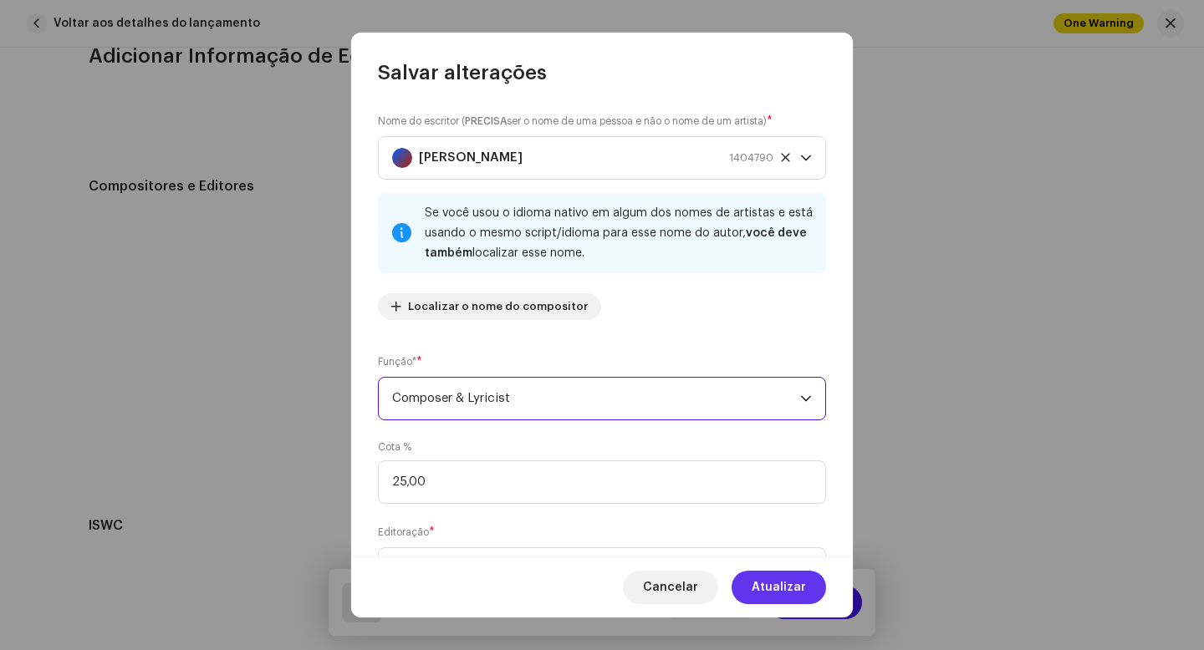
click at [783, 584] on span "Atualizar" at bounding box center [779, 587] width 54 height 33
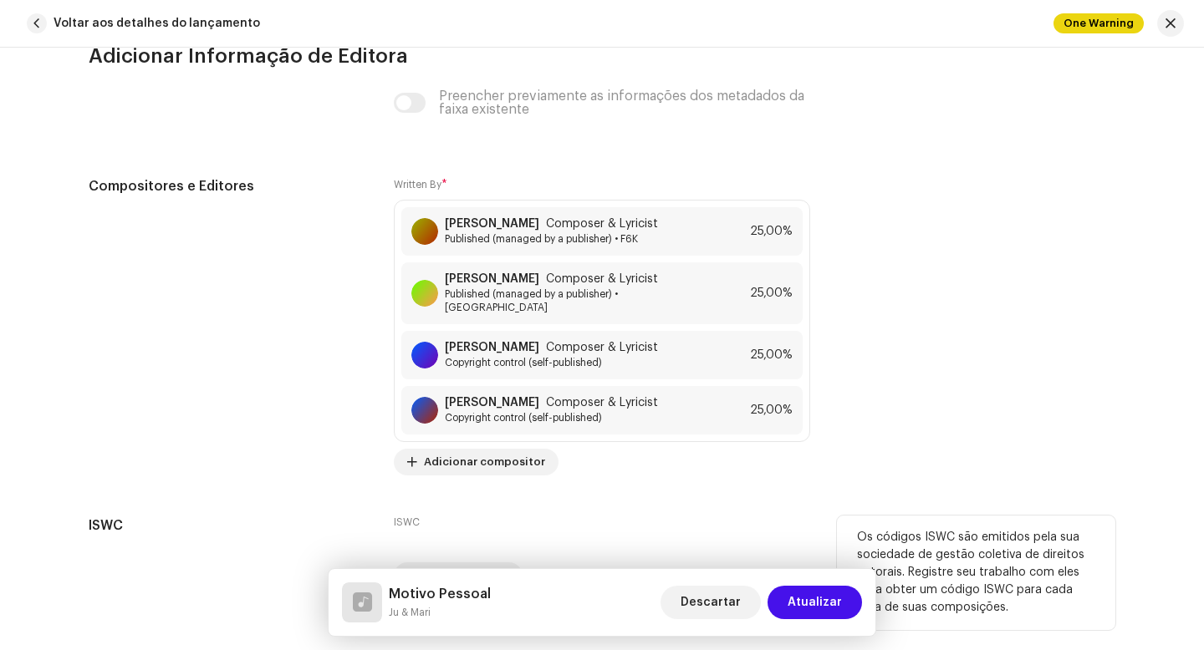
scroll to position [3830, 0]
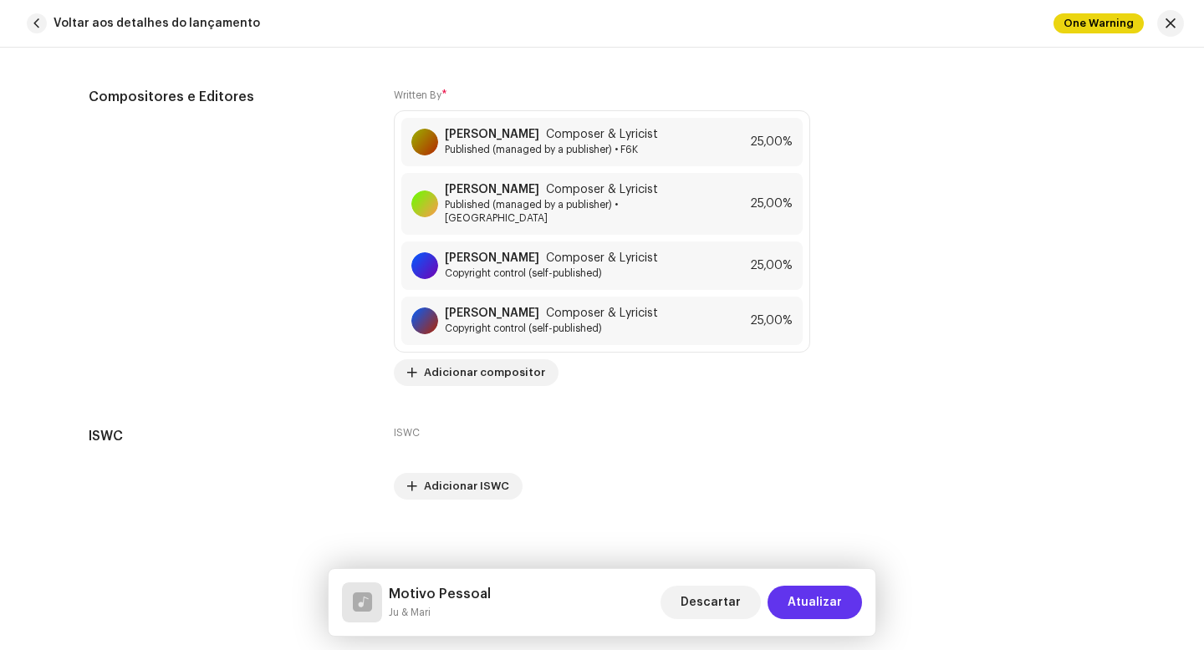
click at [805, 604] on span "Atualizar" at bounding box center [814, 602] width 54 height 33
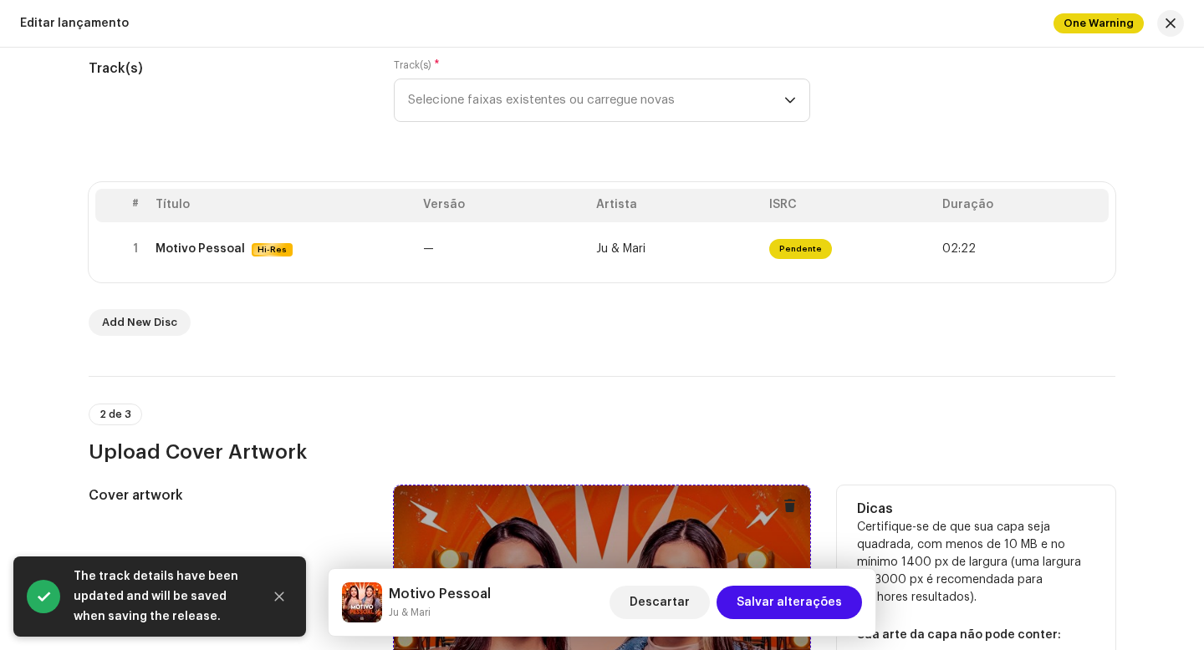
scroll to position [284, 0]
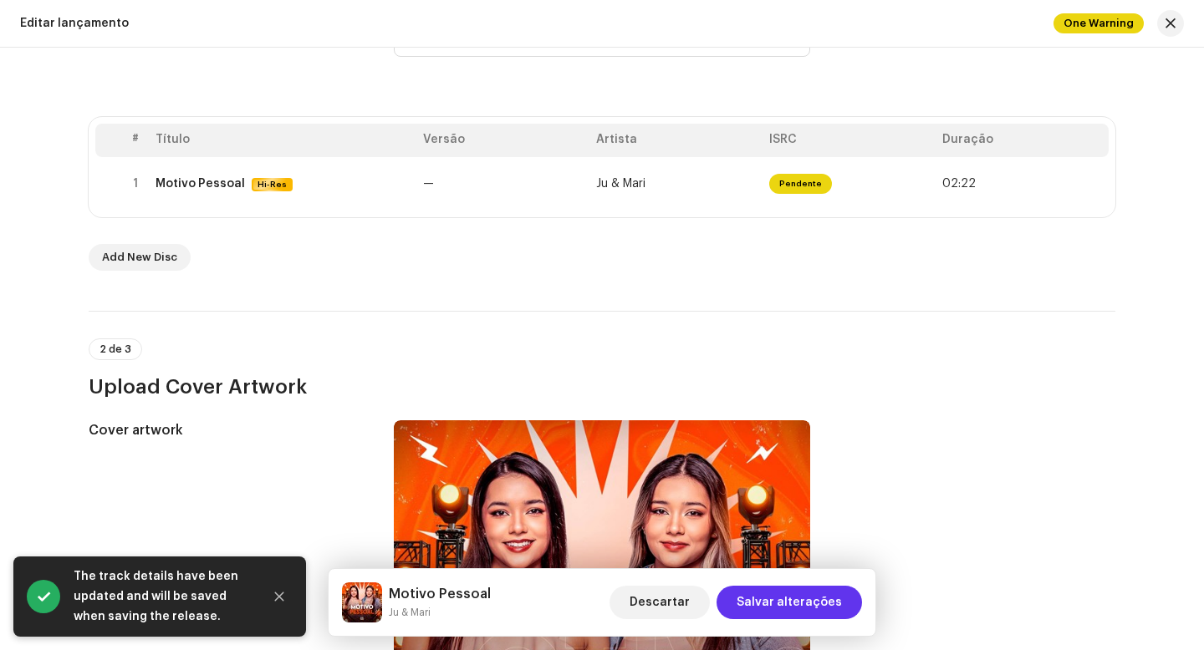
click at [788, 604] on span "Salvar alterações" at bounding box center [788, 602] width 105 height 33
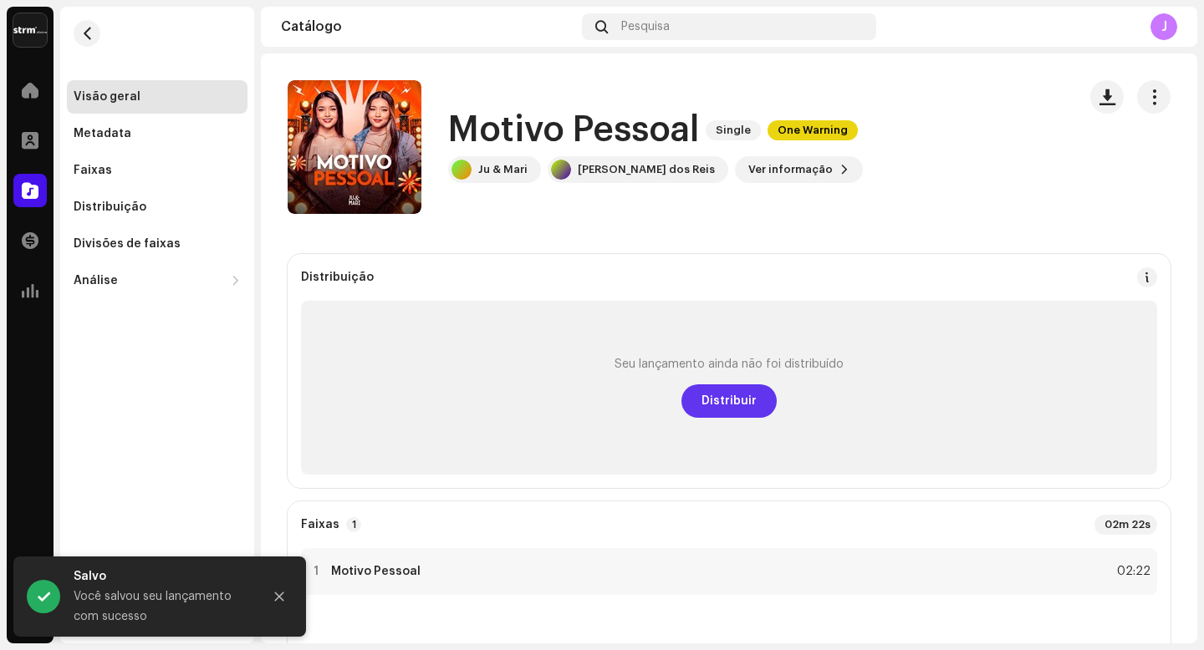
click at [726, 406] on span "Distribuir" at bounding box center [728, 401] width 55 height 33
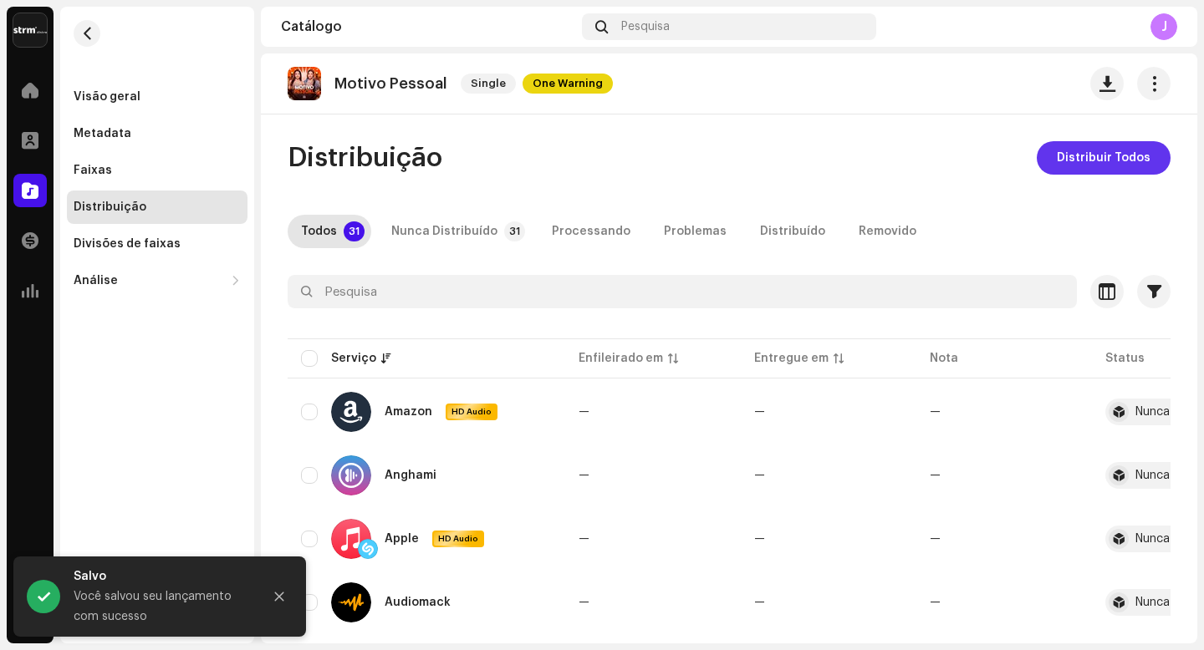
click at [1090, 166] on span "Distribuir Todos" at bounding box center [1104, 157] width 94 height 33
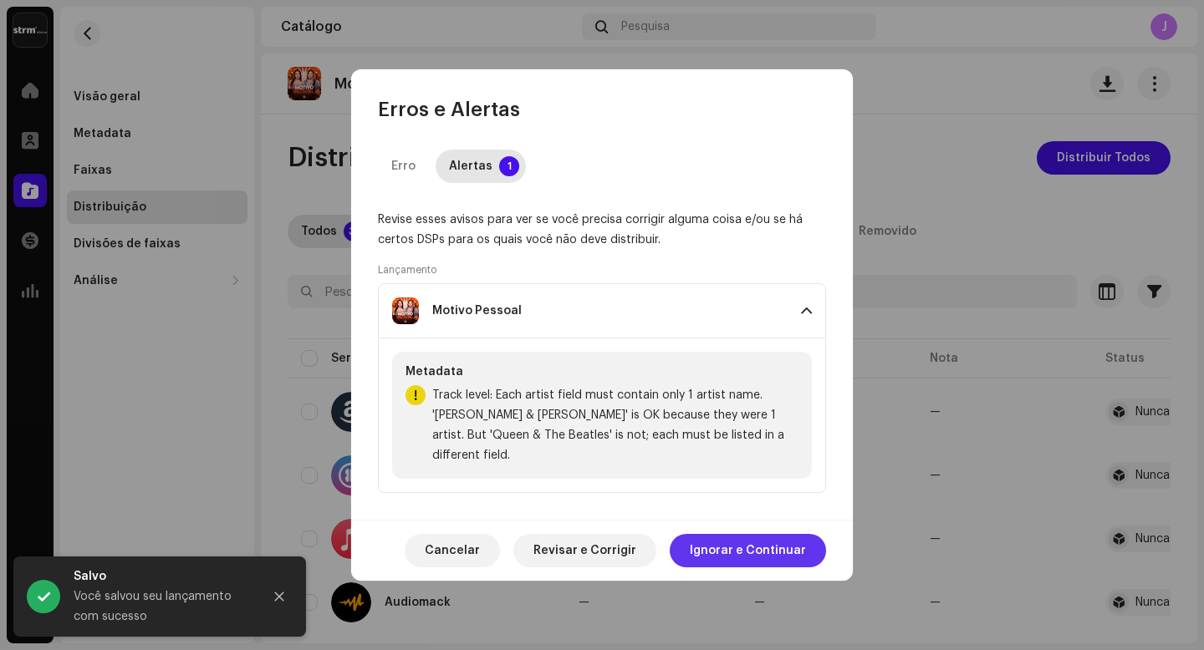
click at [745, 549] on span "Ignorar e Continuar" at bounding box center [748, 550] width 116 height 33
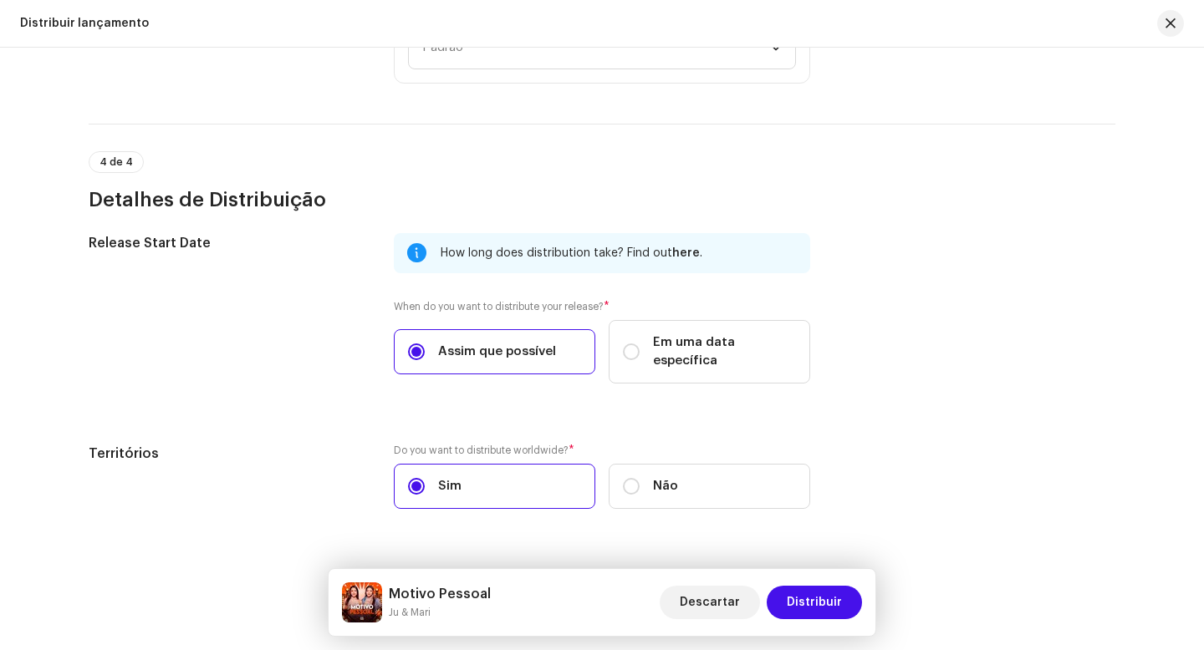
scroll to position [2628, 0]
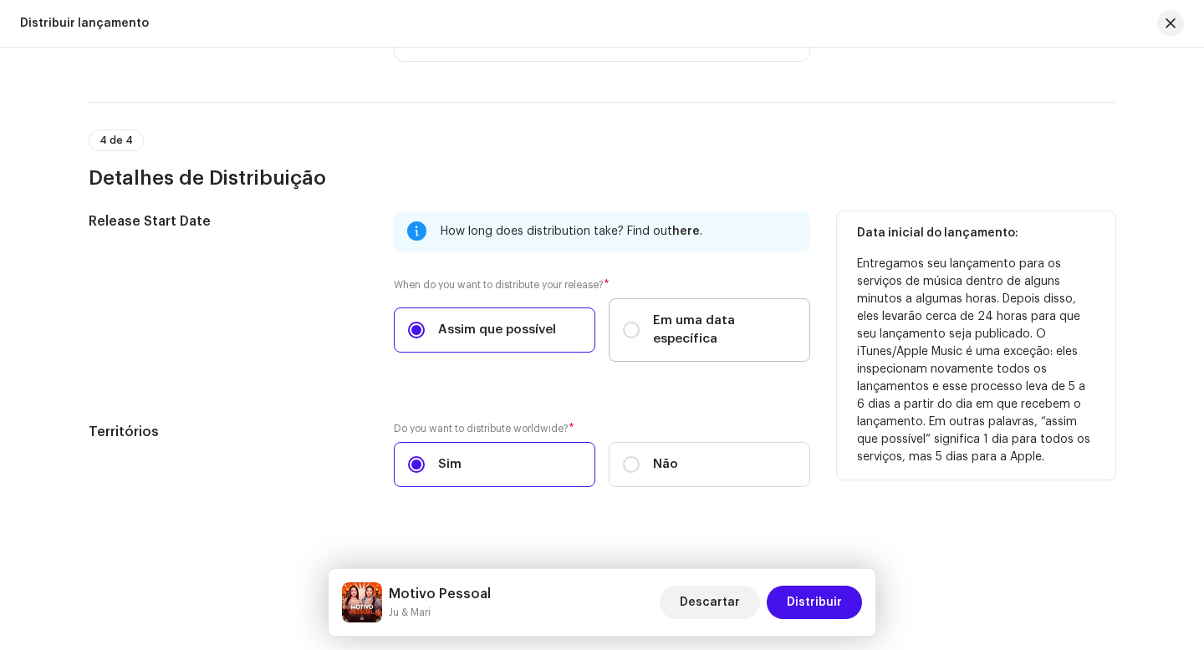
click at [673, 324] on span "Em uma data específica" at bounding box center [724, 330] width 143 height 37
click at [640, 324] on input "Em uma data específica" at bounding box center [631, 330] width 17 height 17
radio input "true"
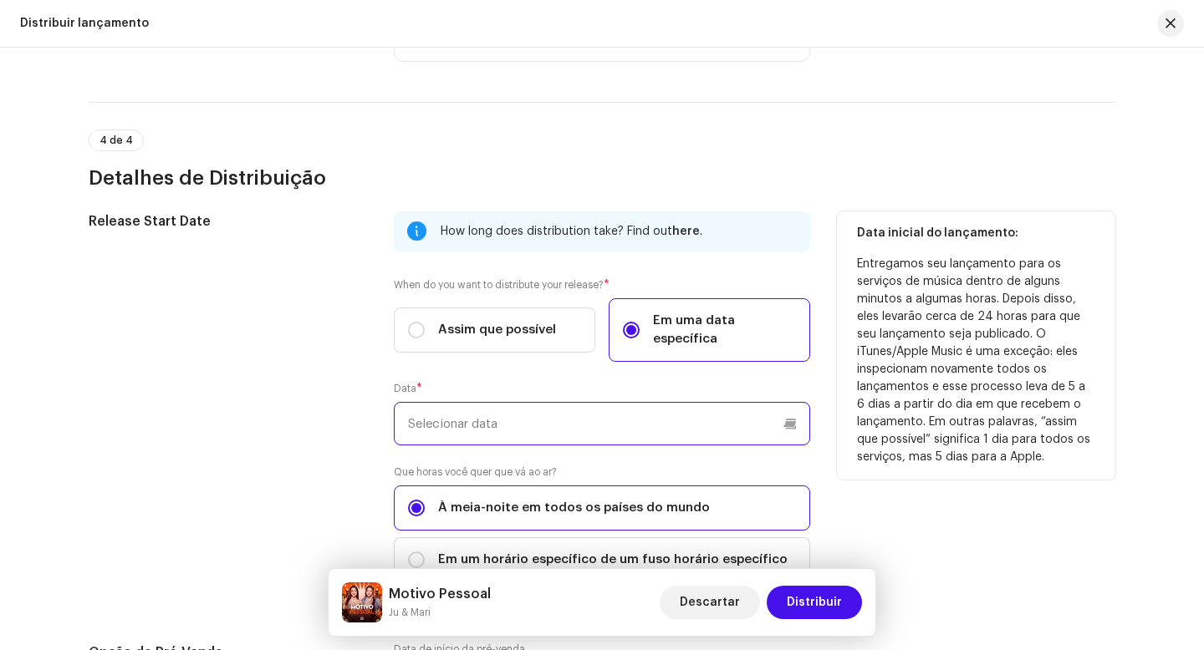
click at [542, 402] on input "text" at bounding box center [602, 423] width 416 height 43
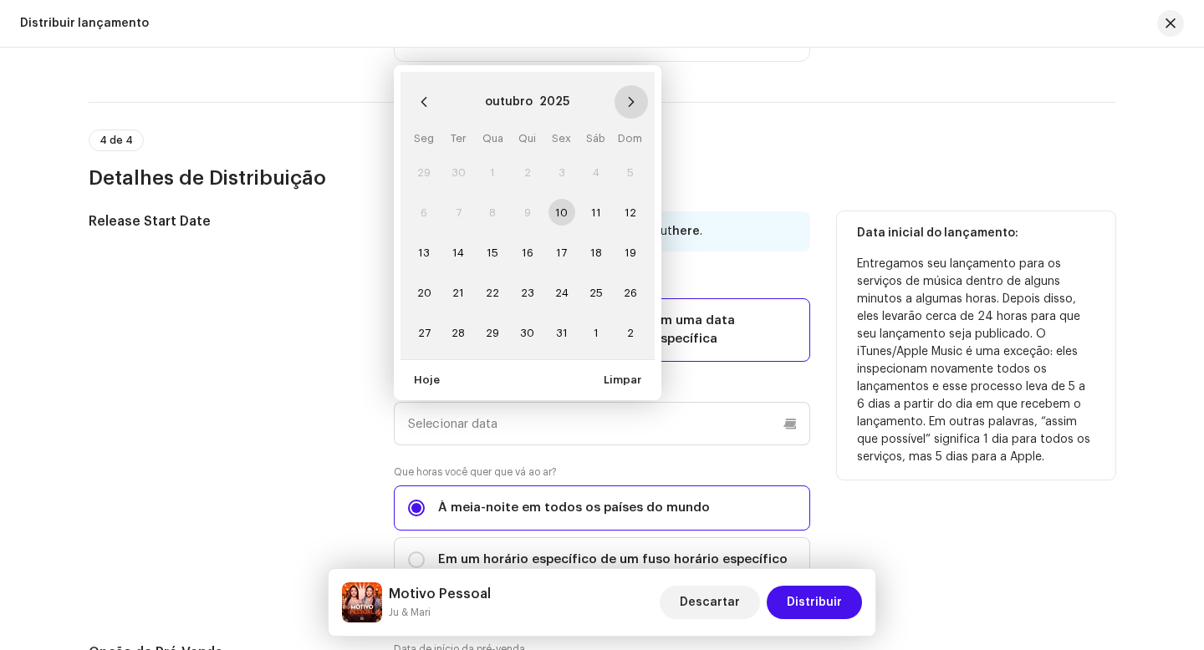
click at [625, 96] on icon "Next Month" at bounding box center [631, 102] width 12 height 12
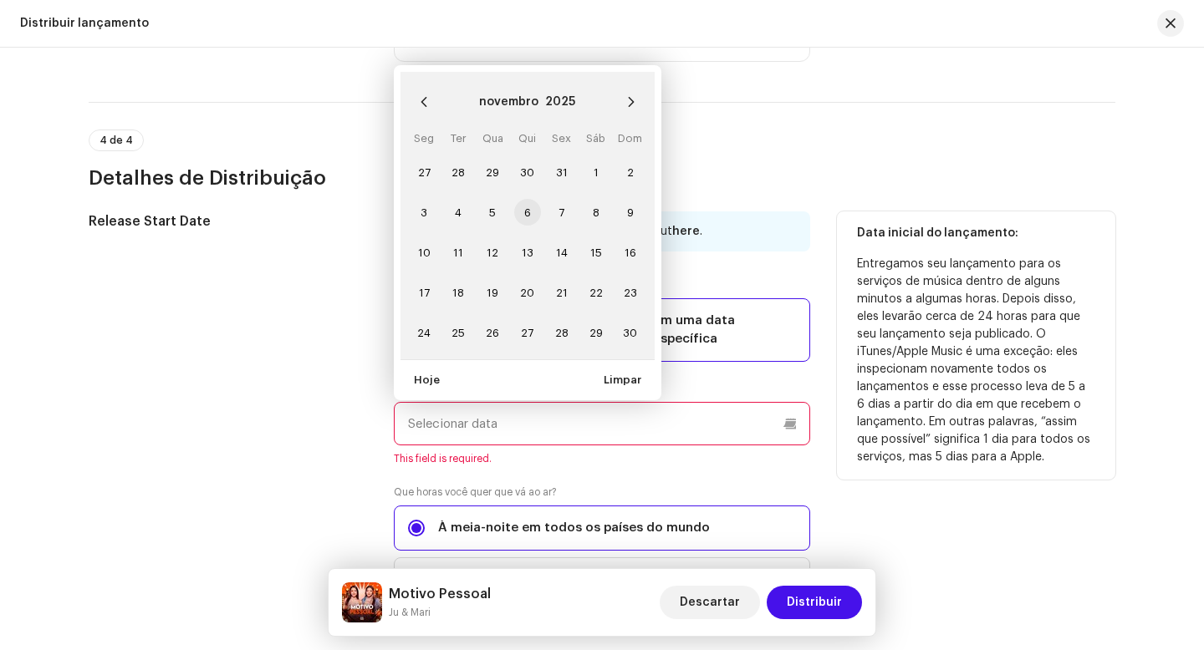
click at [522, 199] on span "6" at bounding box center [527, 212] width 27 height 27
type input "[DATE]"
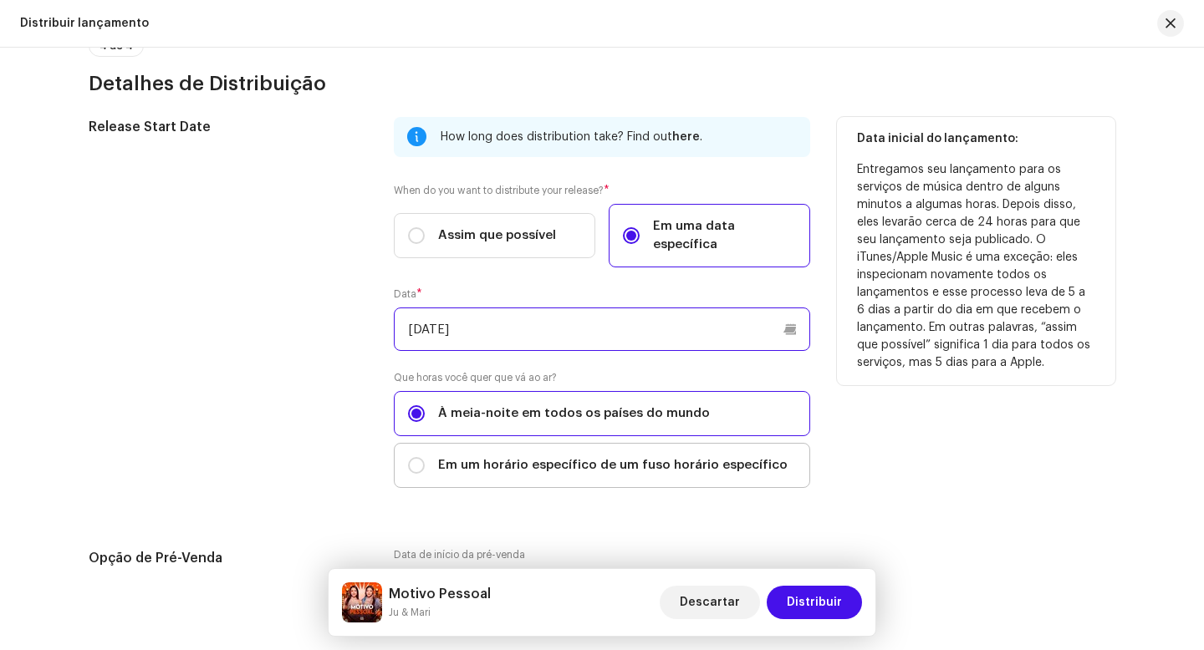
scroll to position [2792, 0]
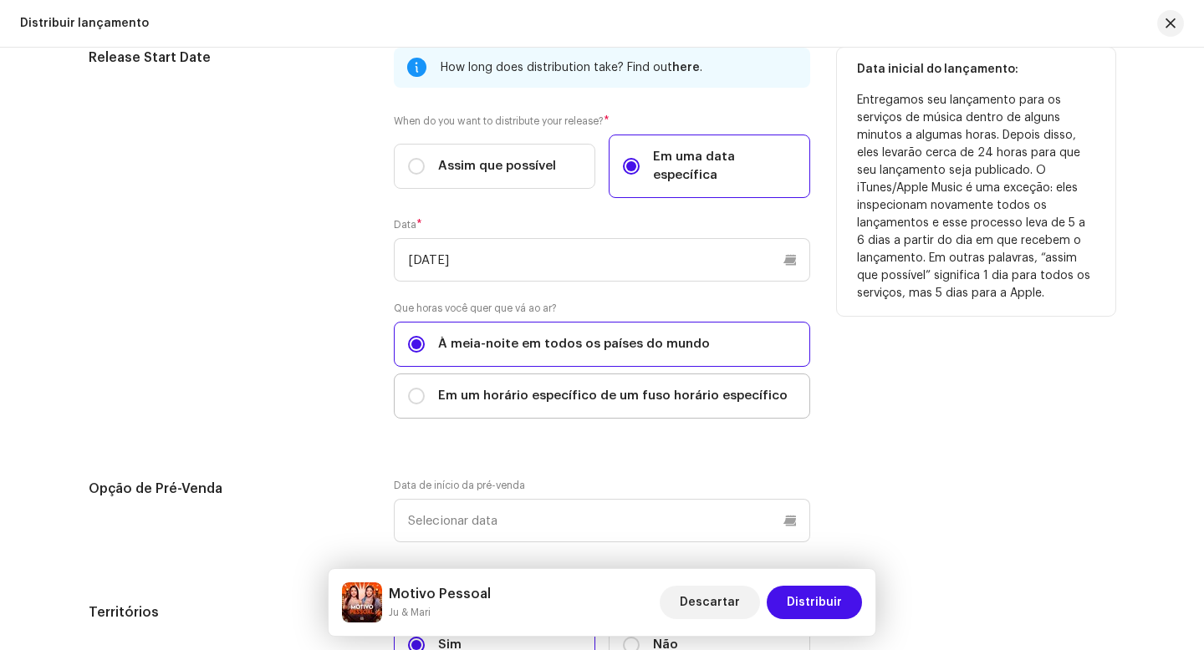
click at [535, 387] on span "Em um horário específico de um fuso horário específico" at bounding box center [612, 396] width 349 height 18
click at [425, 388] on input "Em um horário específico de um fuso horário específico" at bounding box center [416, 396] width 17 height 17
radio input "true"
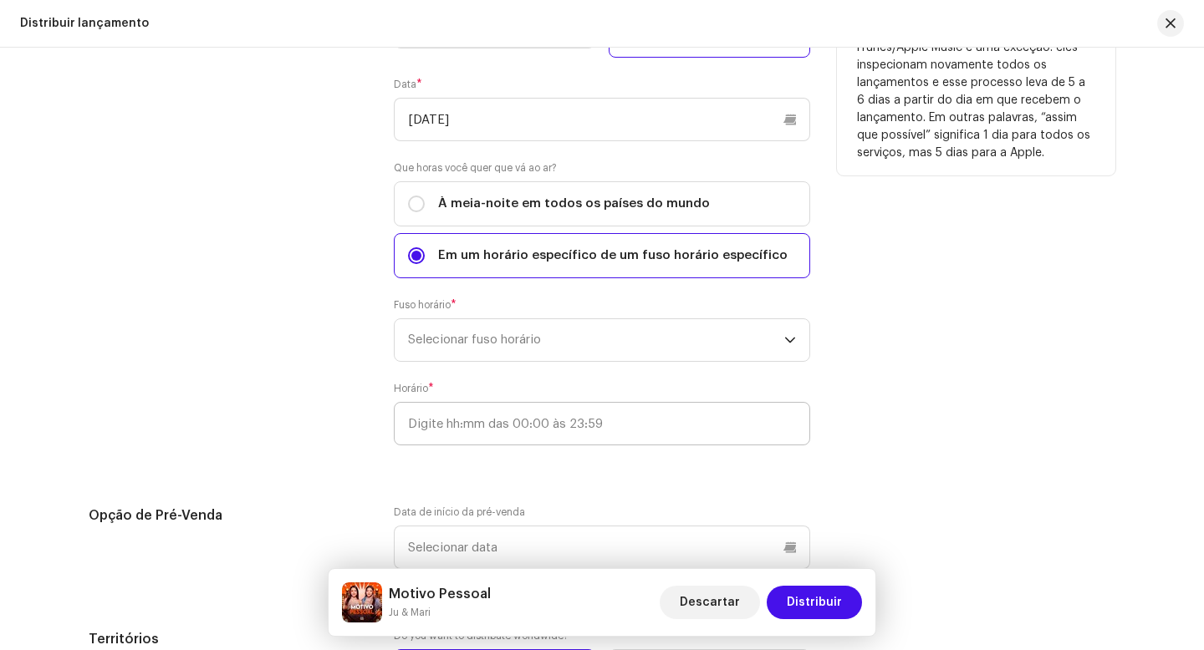
scroll to position [2933, 0]
click at [533, 325] on span "Selecionar fuso horário" at bounding box center [596, 340] width 376 height 42
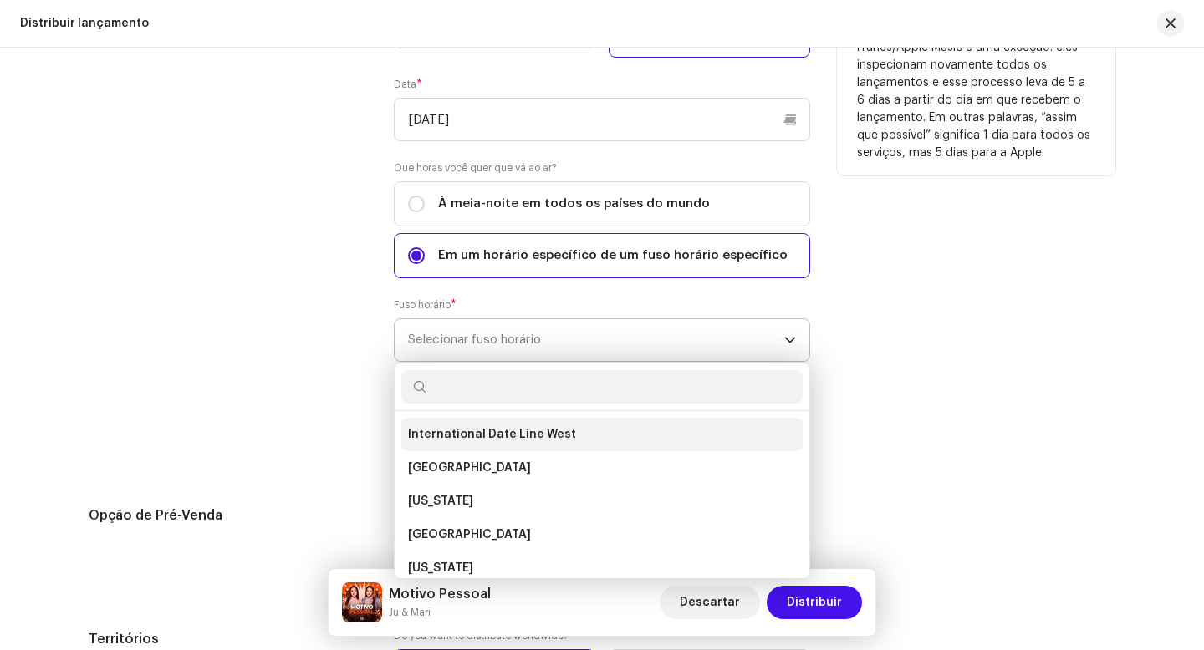
type input "v"
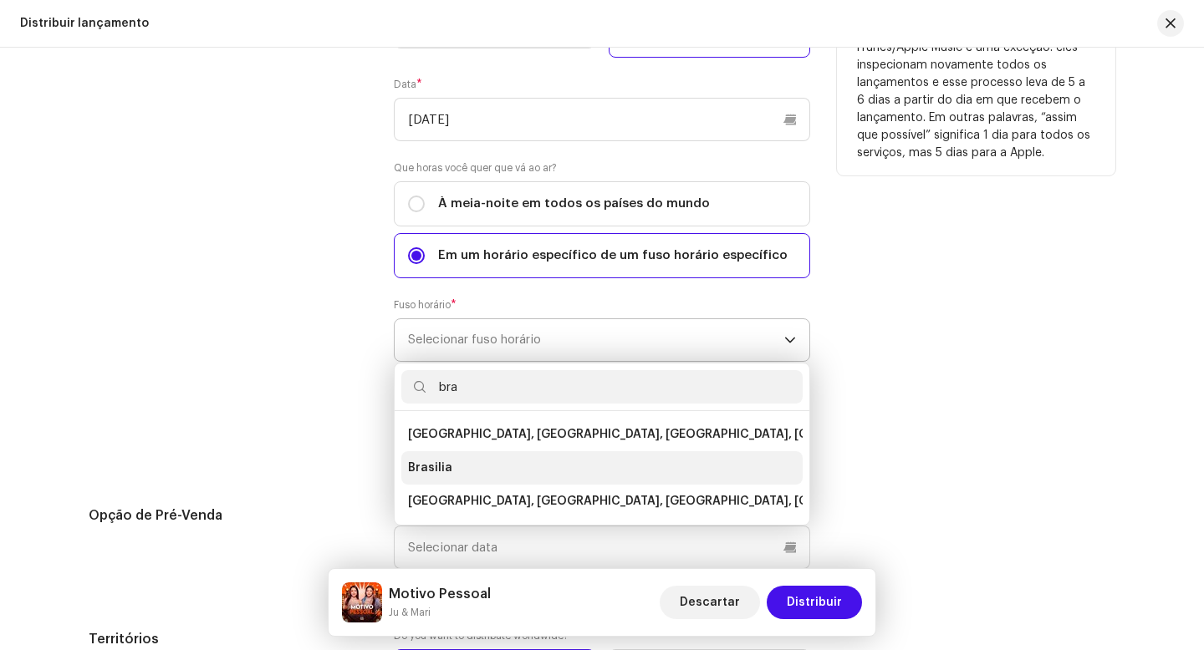
type input "bra"
click at [429, 460] on span "Brasilia" at bounding box center [430, 468] width 44 height 17
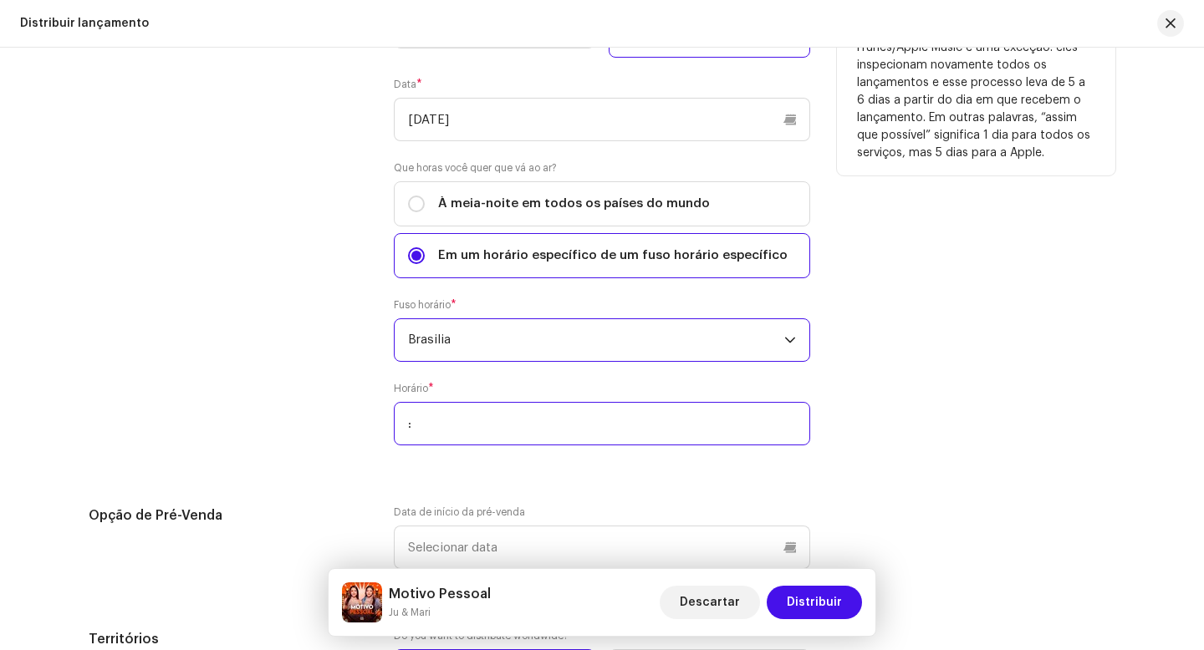
click at [446, 407] on input ":" at bounding box center [602, 423] width 416 height 43
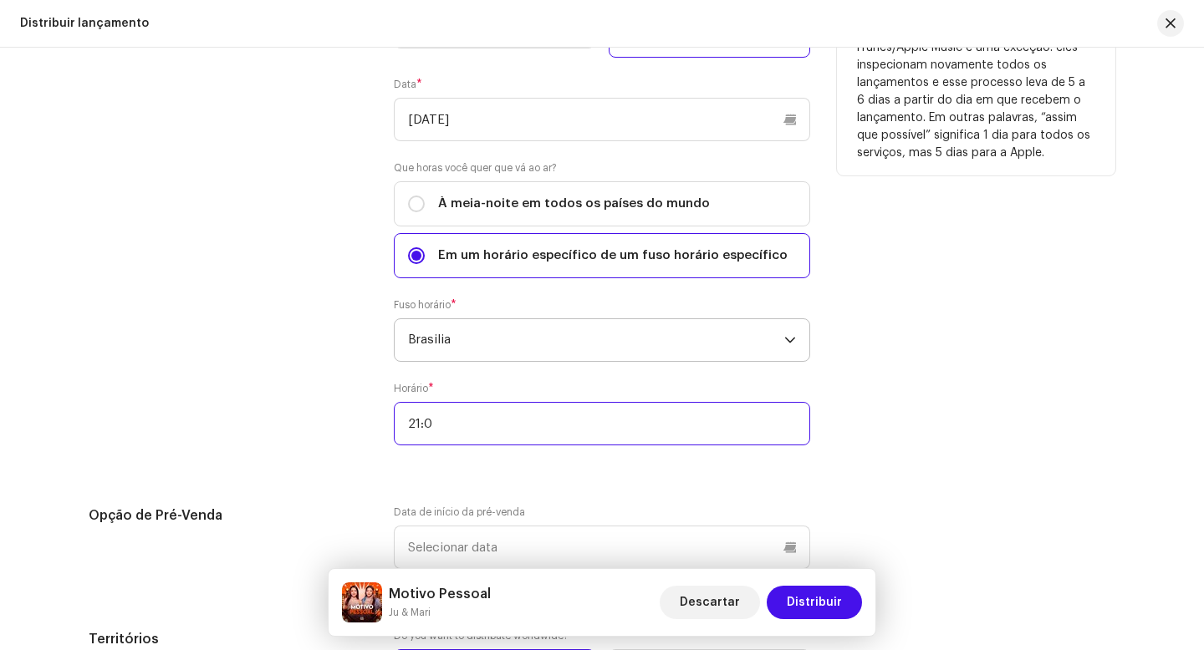
type input "21:00"
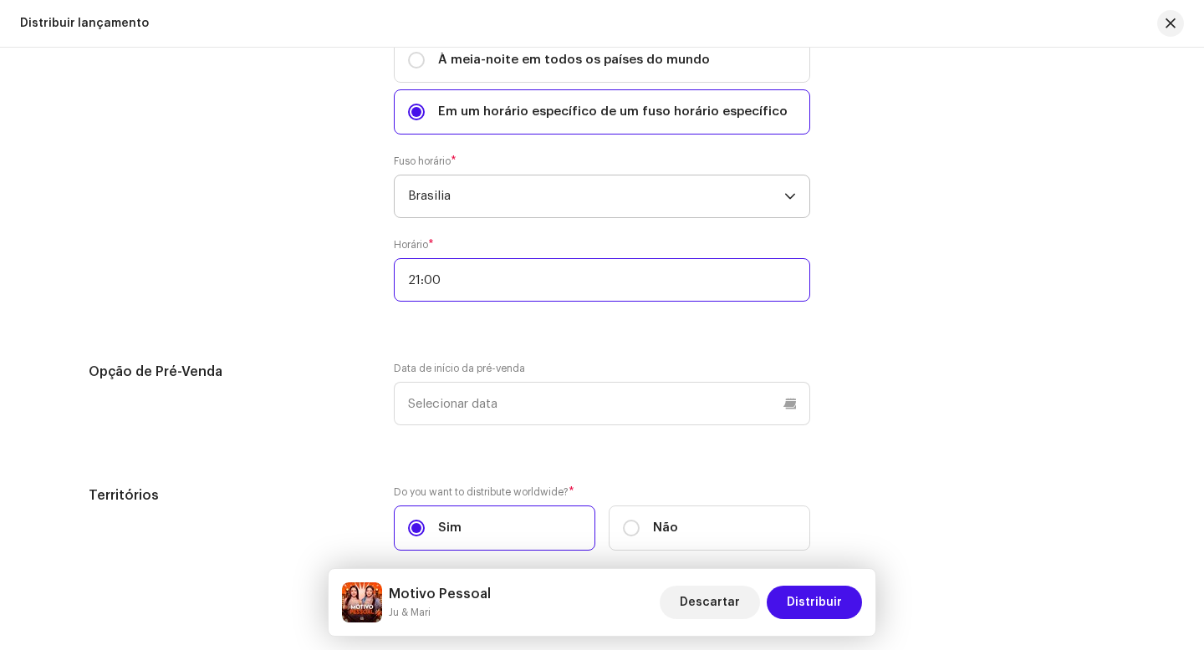
scroll to position [3142, 0]
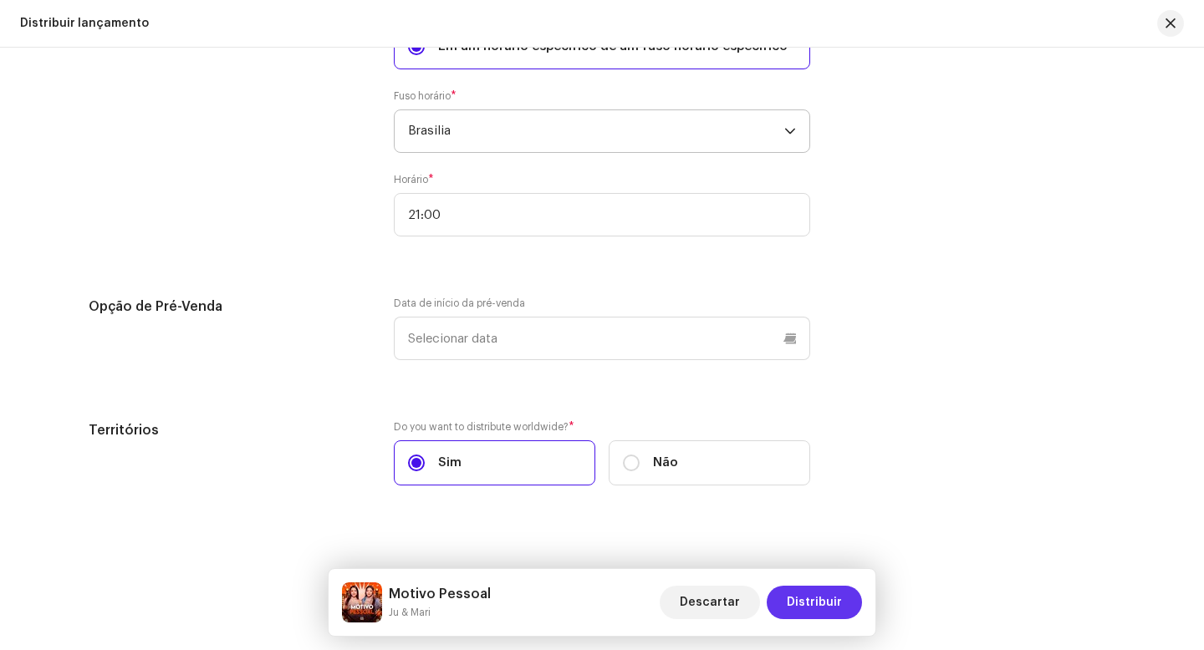
click at [805, 603] on span "Distribuir" at bounding box center [814, 602] width 55 height 33
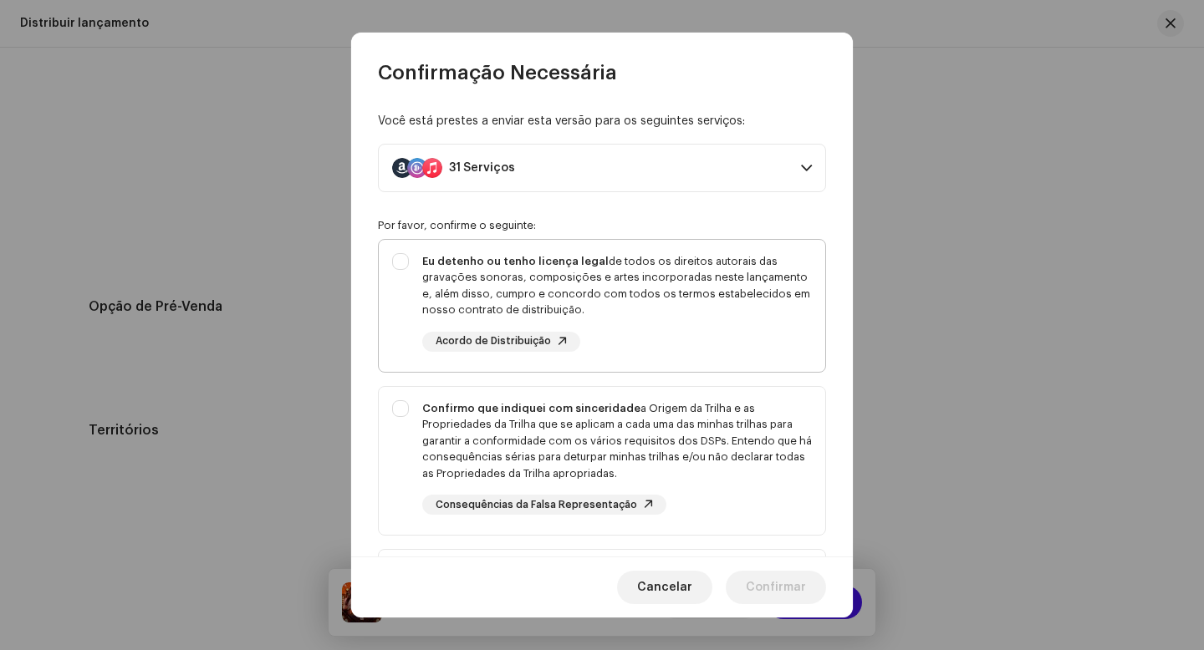
click at [407, 261] on div "Eu detenho ou tenho licença legal de todos os direitos autorais das gravações s…" at bounding box center [602, 302] width 446 height 125
checkbox input "true"
click at [406, 421] on div "Confirmo que indiquei com sinceridade a Origem da Trilha e as Propriedades da T…" at bounding box center [602, 458] width 446 height 142
checkbox input "true"
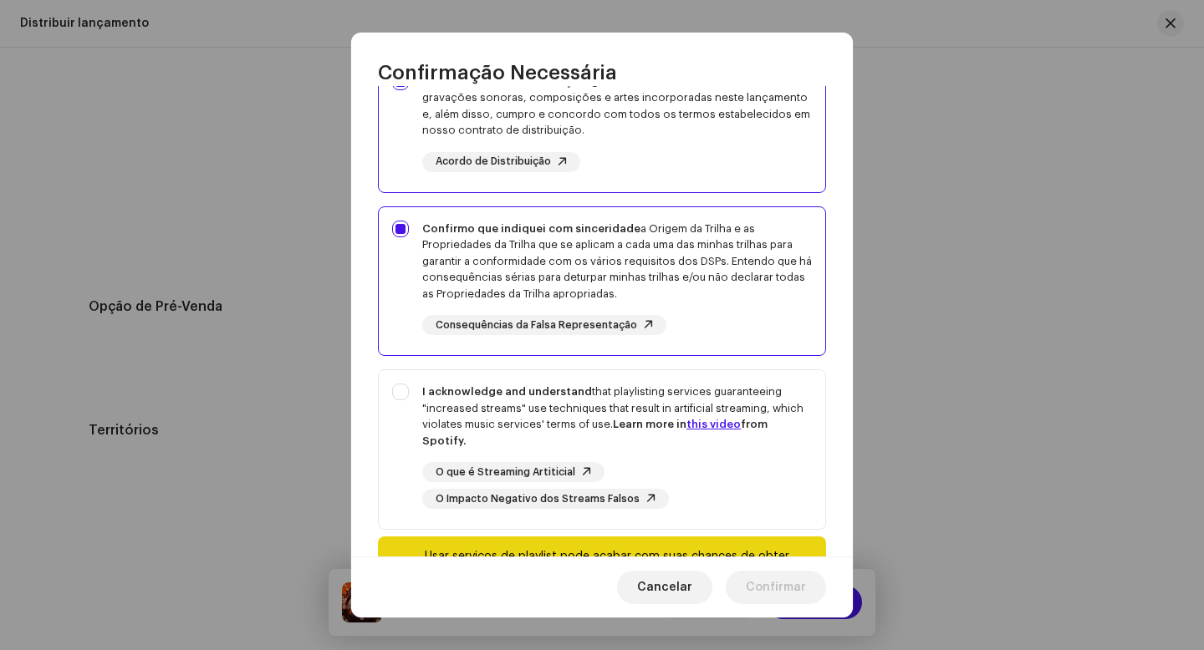
scroll to position [267, 0]
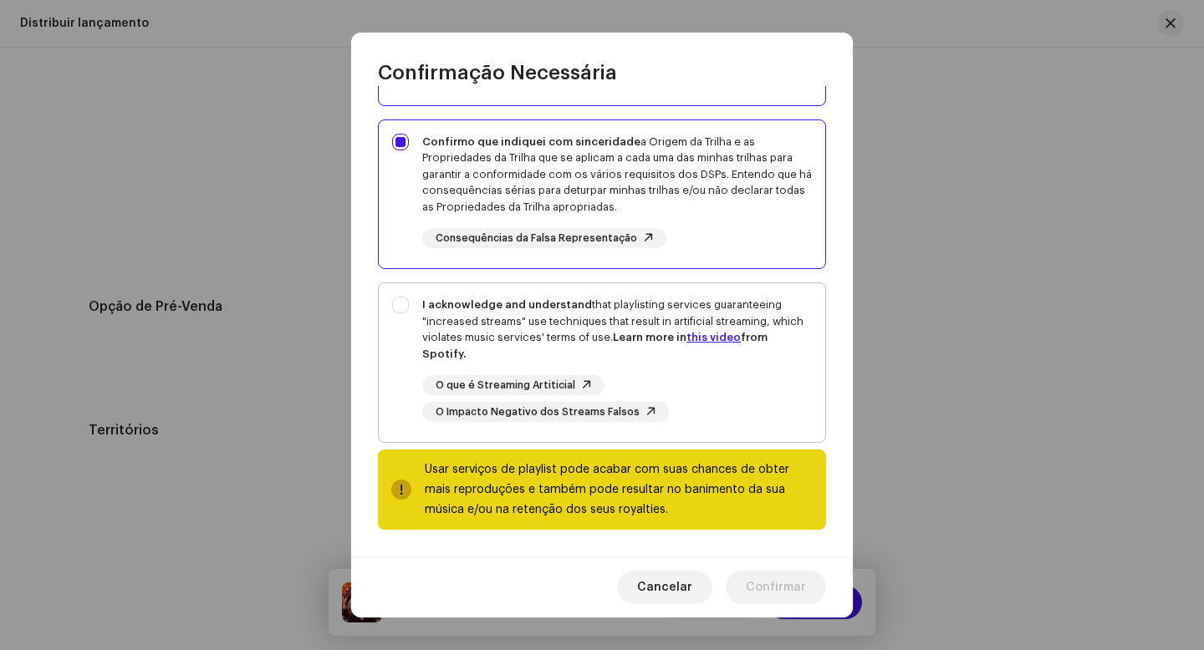
click at [404, 304] on div "I acknowledge and understand that playlisting services guaranteeing "increased …" at bounding box center [602, 359] width 446 height 152
checkbox input "true"
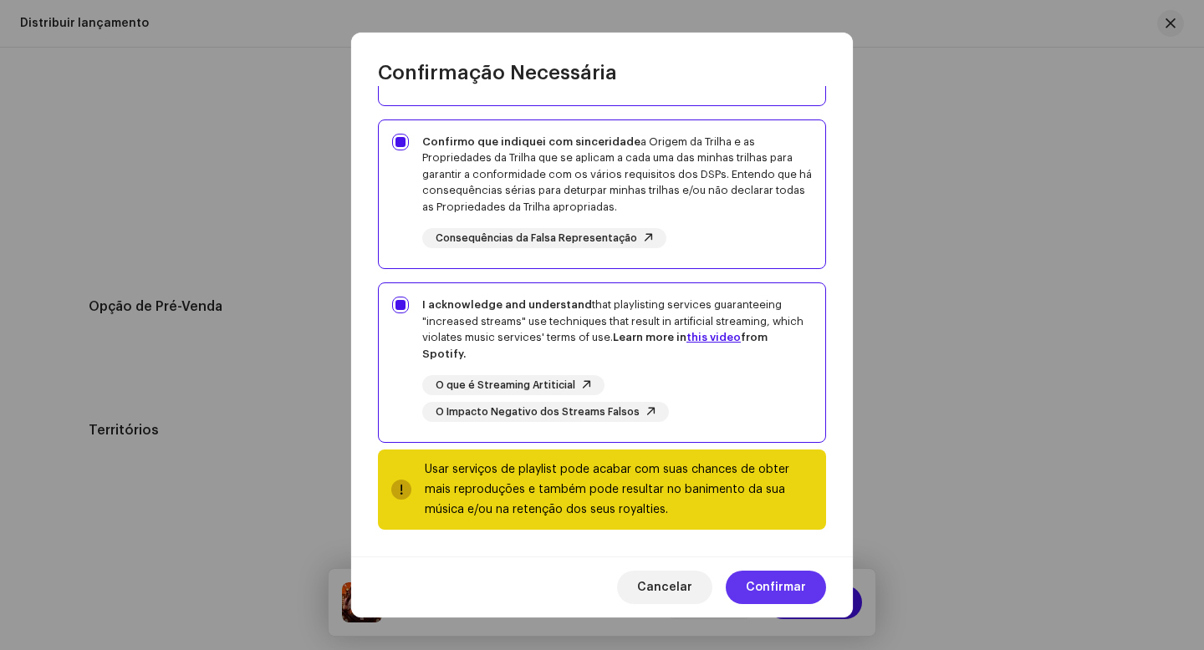
click at [773, 589] on span "Confirmar" at bounding box center [776, 587] width 60 height 33
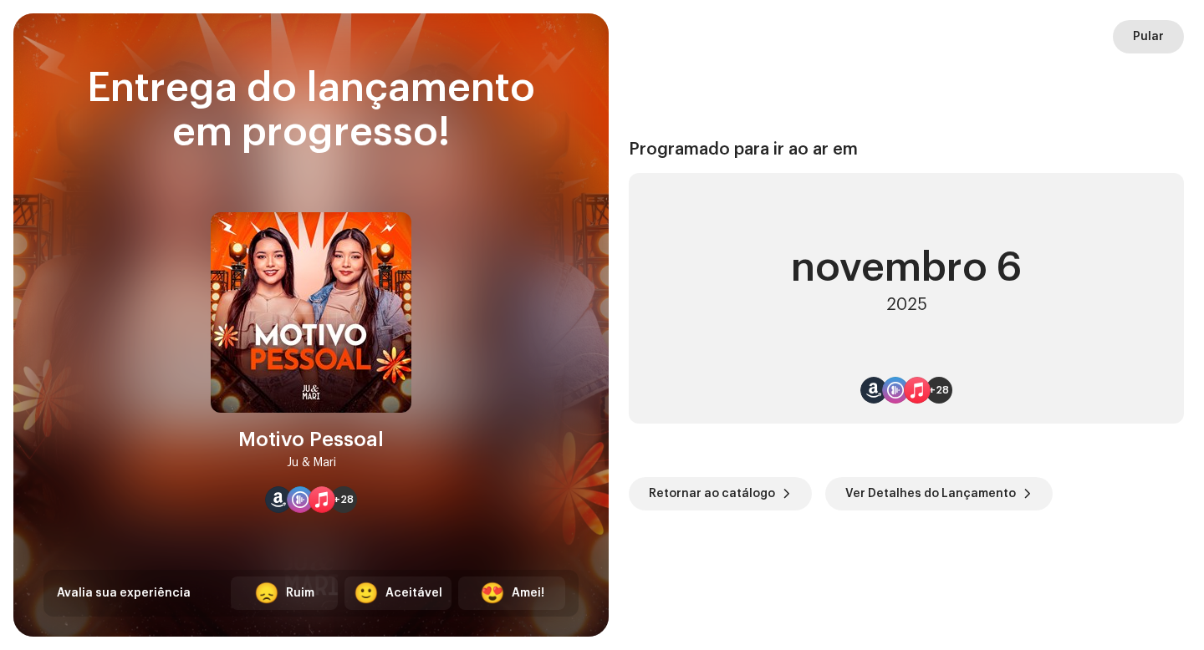
click at [1153, 38] on span "Pular" at bounding box center [1148, 36] width 31 height 33
